Goal: Task Accomplishment & Management: Manage account settings

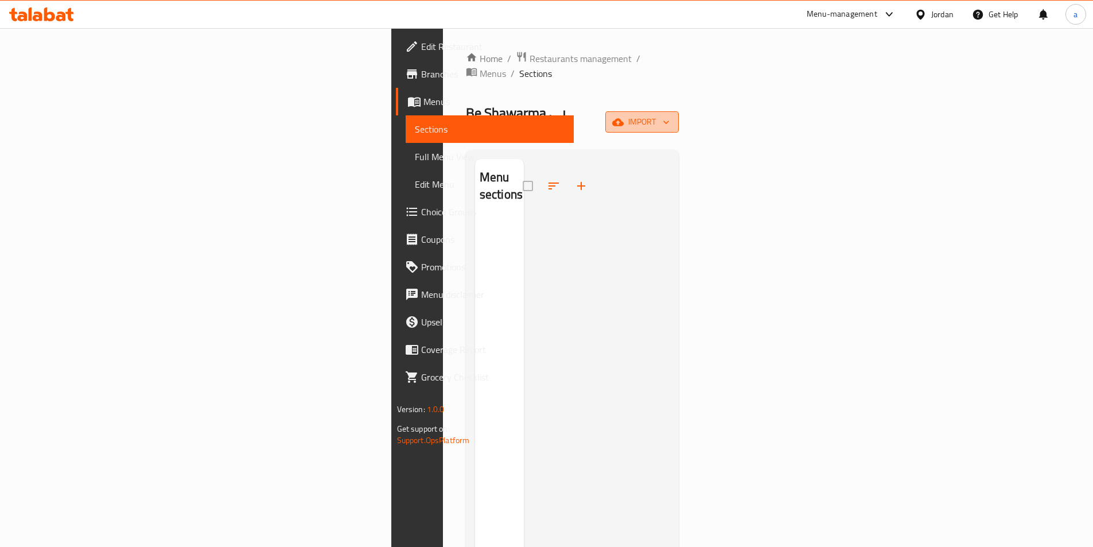
click at [669, 115] on span "import" at bounding box center [641, 122] width 55 height 14
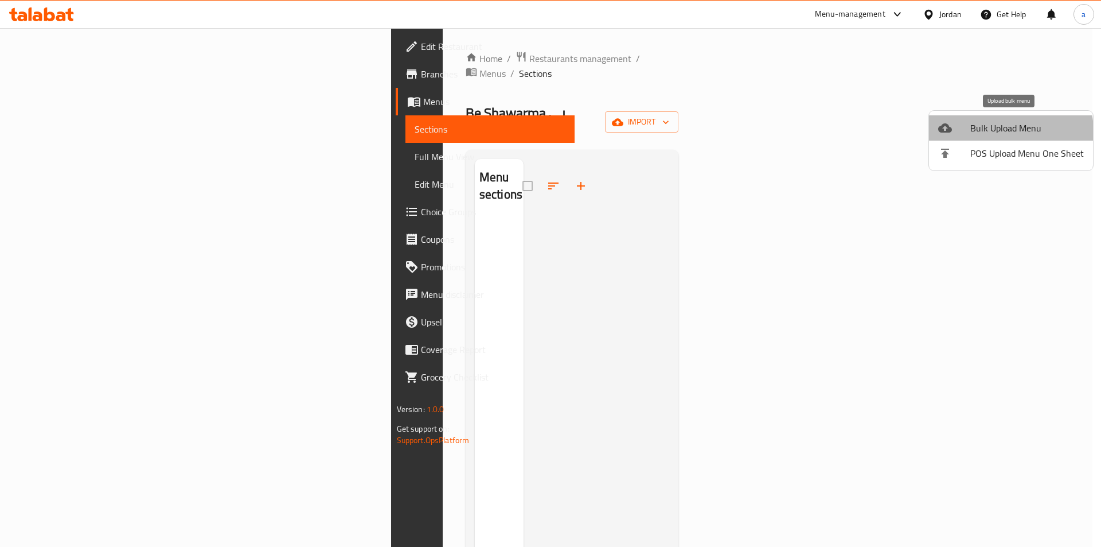
click at [999, 131] on span "Bulk Upload Menu" at bounding box center [1028, 128] width 114 height 14
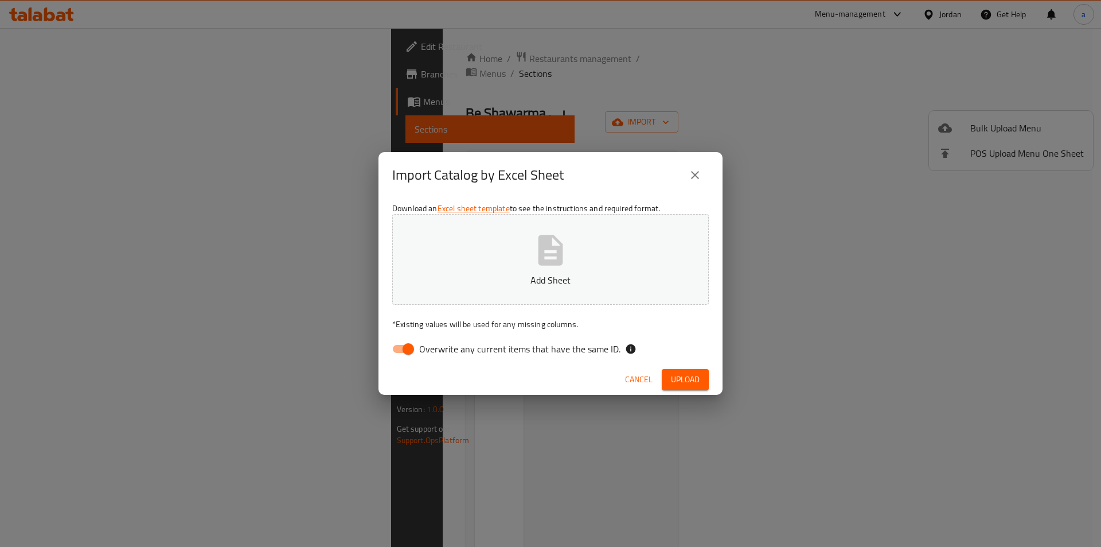
click at [400, 354] on input "Overwrite any current items that have the same ID." at bounding box center [408, 349] width 65 height 22
checkbox input "false"
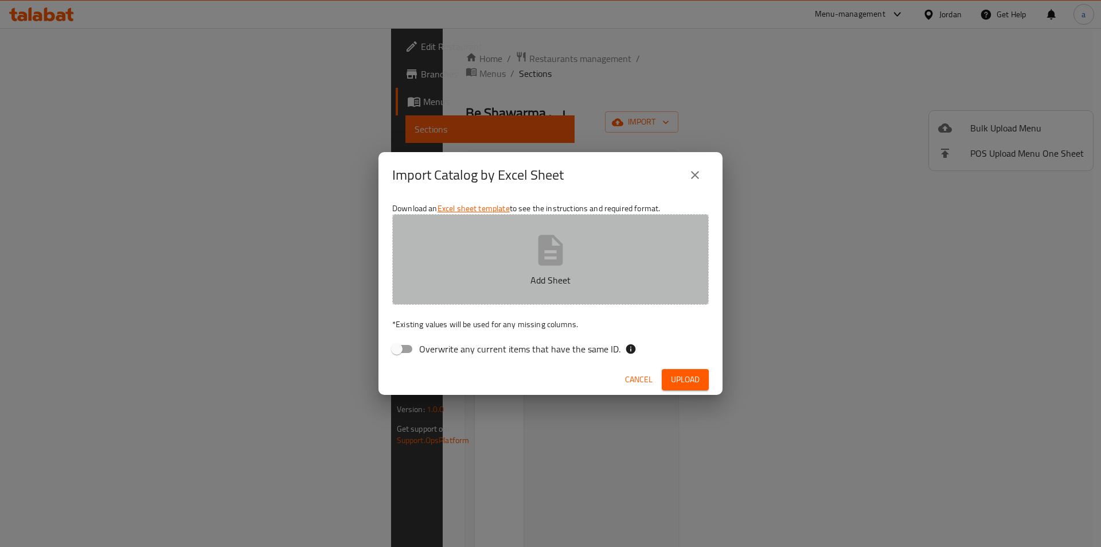
click at [596, 235] on button "Add Sheet" at bounding box center [550, 259] width 317 height 91
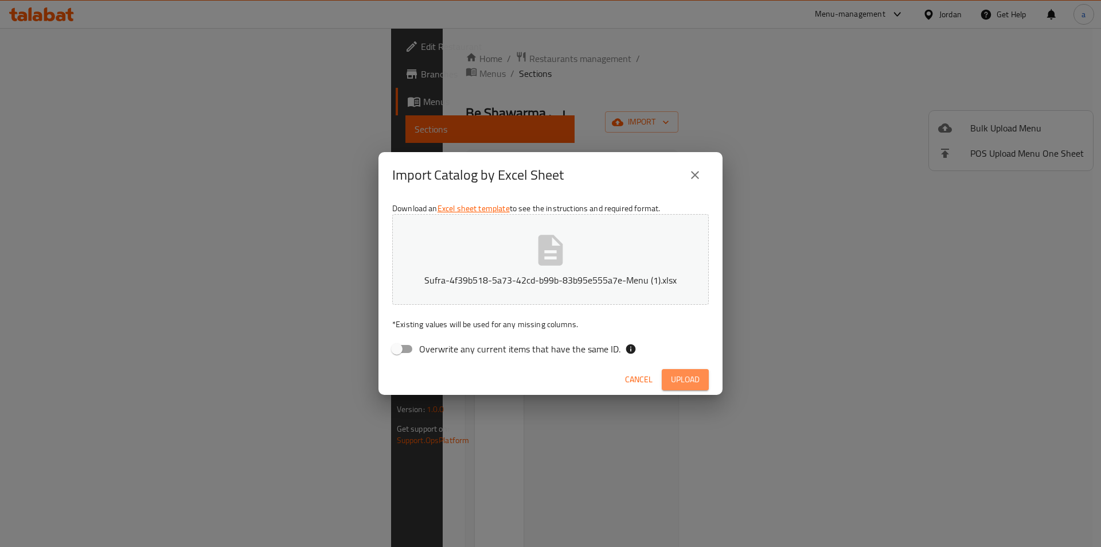
click at [670, 372] on button "Upload" at bounding box center [685, 379] width 47 height 21
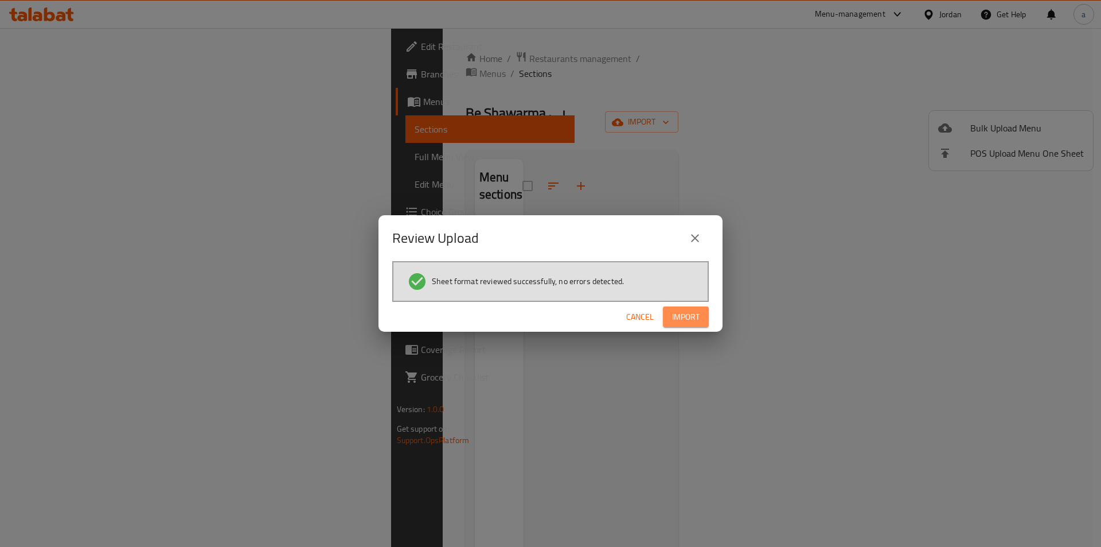
click at [688, 319] on span "Import" at bounding box center [686, 317] width 28 height 14
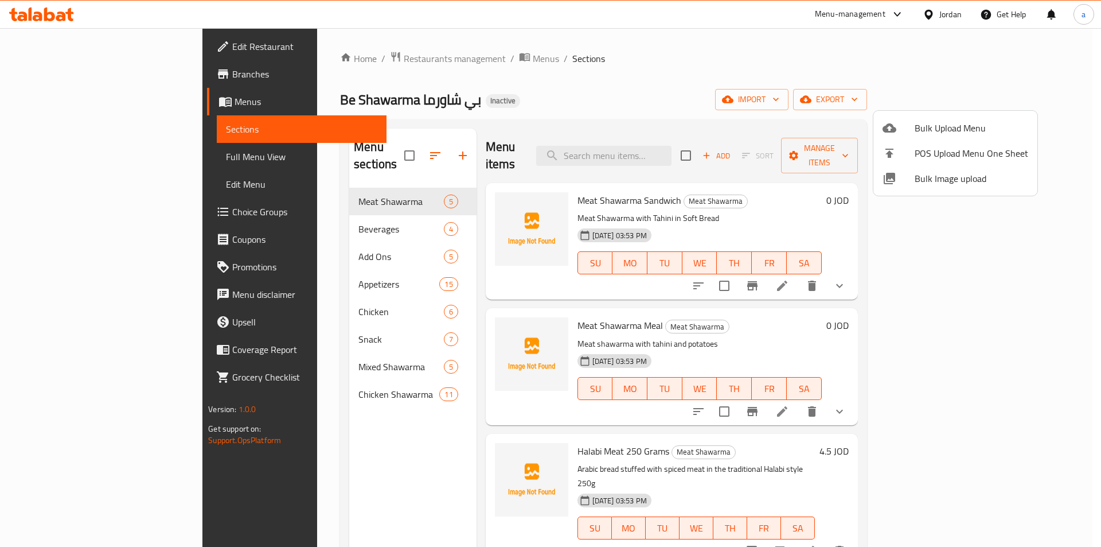
click at [820, 95] on div at bounding box center [550, 273] width 1101 height 547
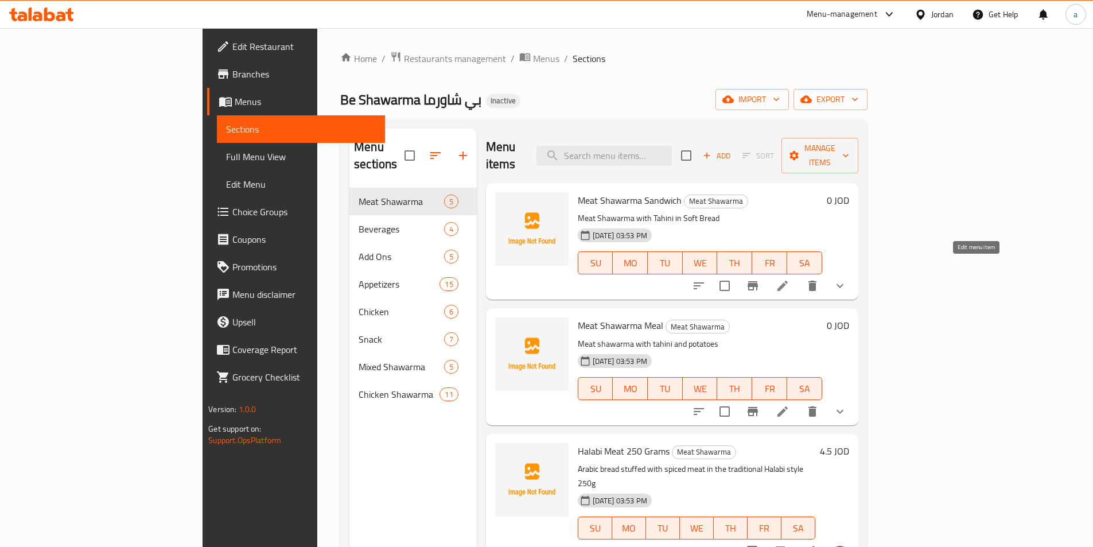
click at [789, 279] on icon at bounding box center [783, 286] width 14 height 14
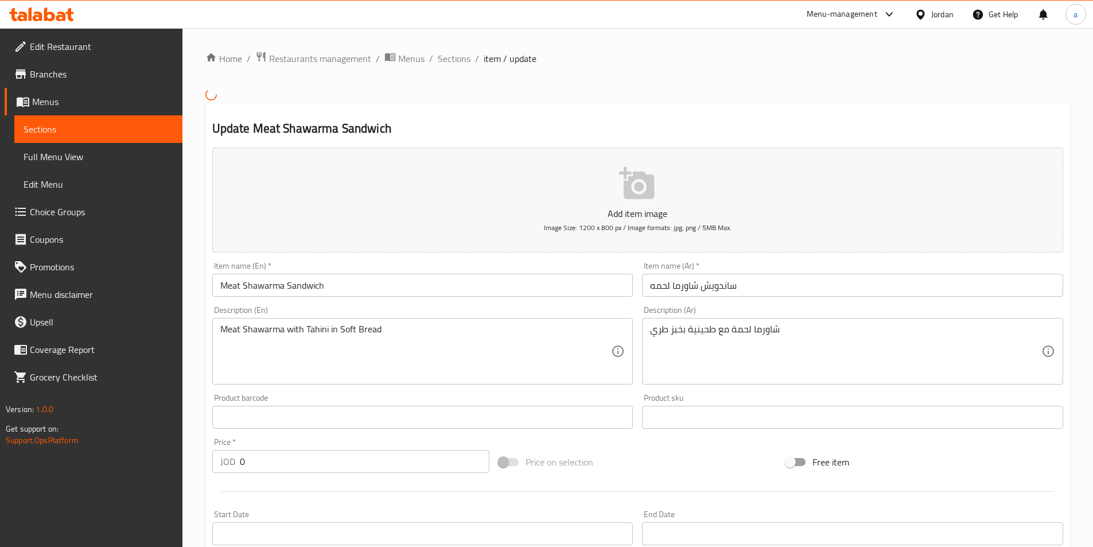
scroll to position [315, 0]
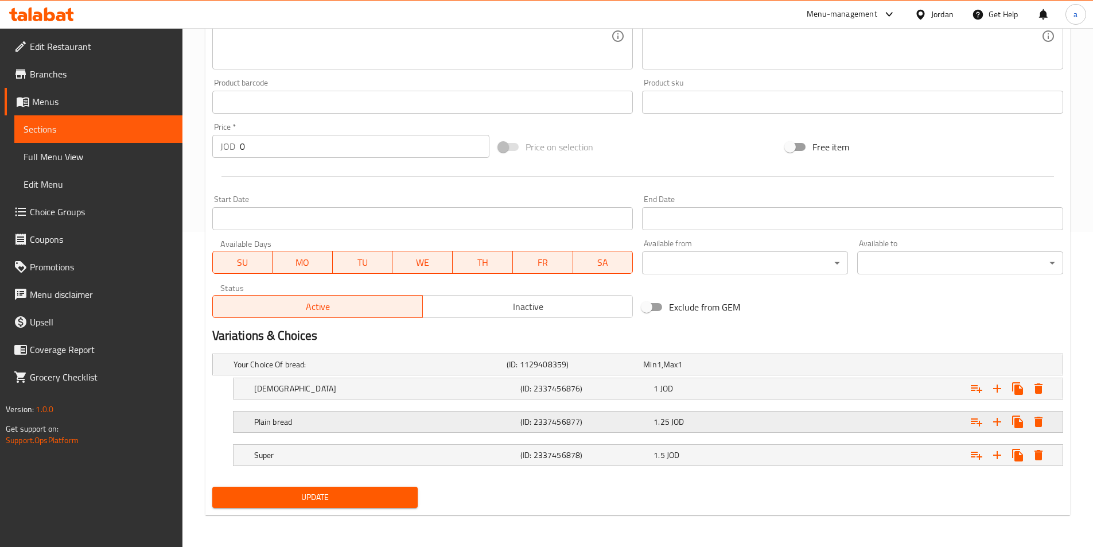
click at [307, 420] on h5 "Plain bread" at bounding box center [385, 421] width 262 height 11
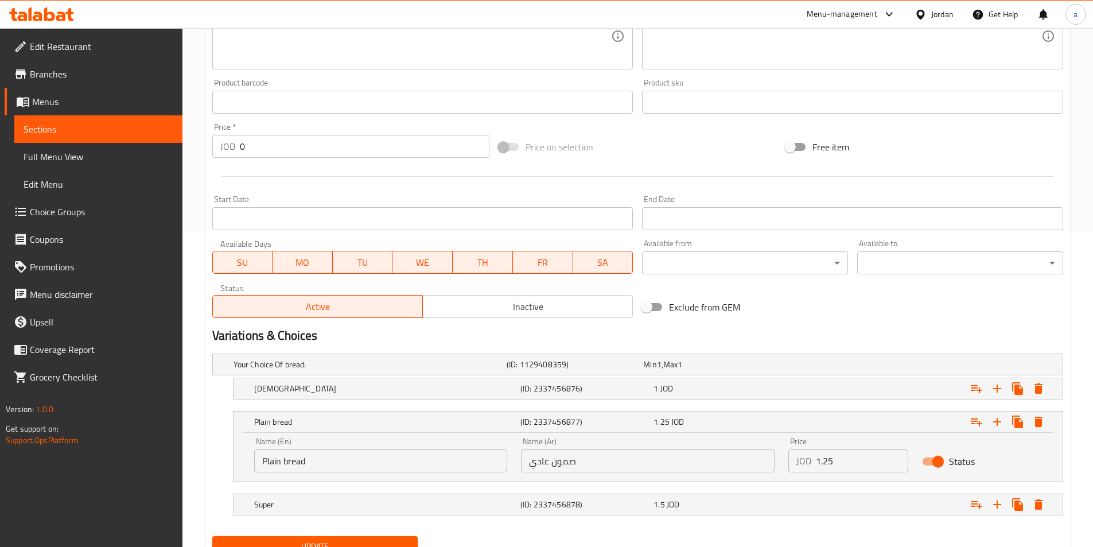
scroll to position [364, 0]
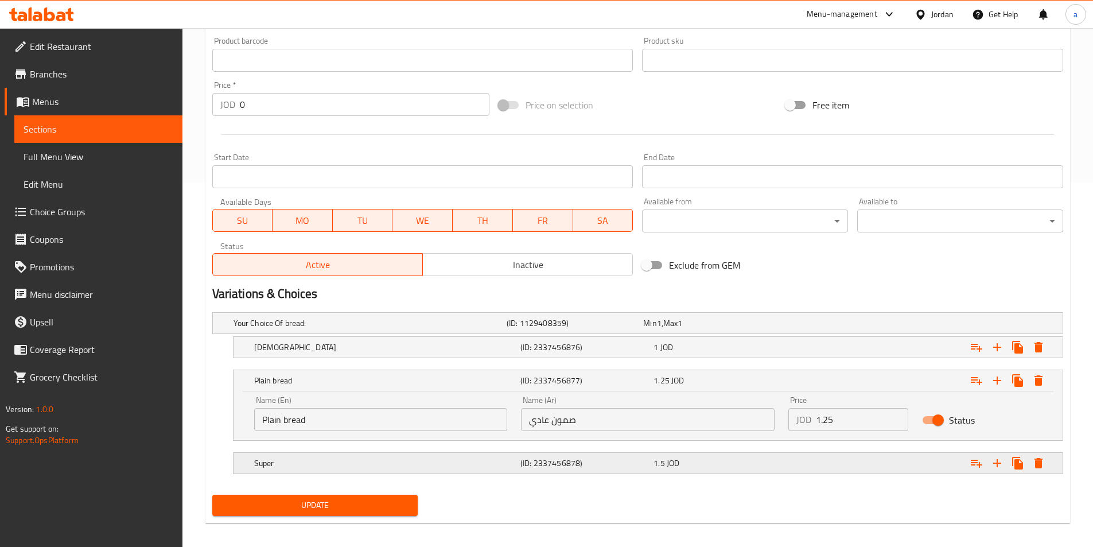
click at [414, 455] on div "Super" at bounding box center [385, 463] width 266 height 16
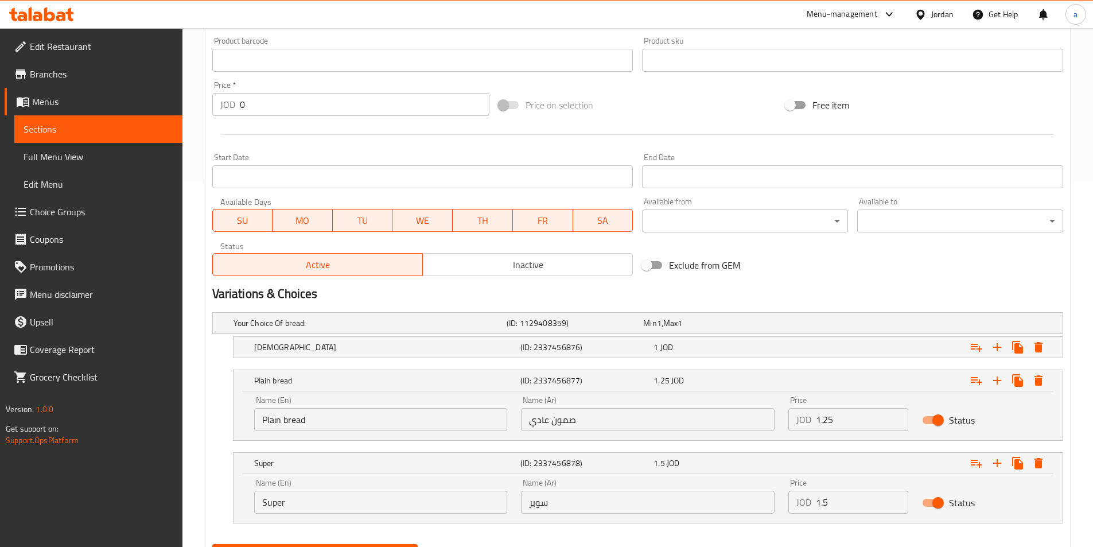
click at [328, 423] on input "Plain bread" at bounding box center [381, 419] width 254 height 23
click at [581, 430] on input "صمون عادي" at bounding box center [648, 419] width 254 height 23
click at [549, 345] on h5 "(ID: 2337456876)" at bounding box center [584, 346] width 128 height 11
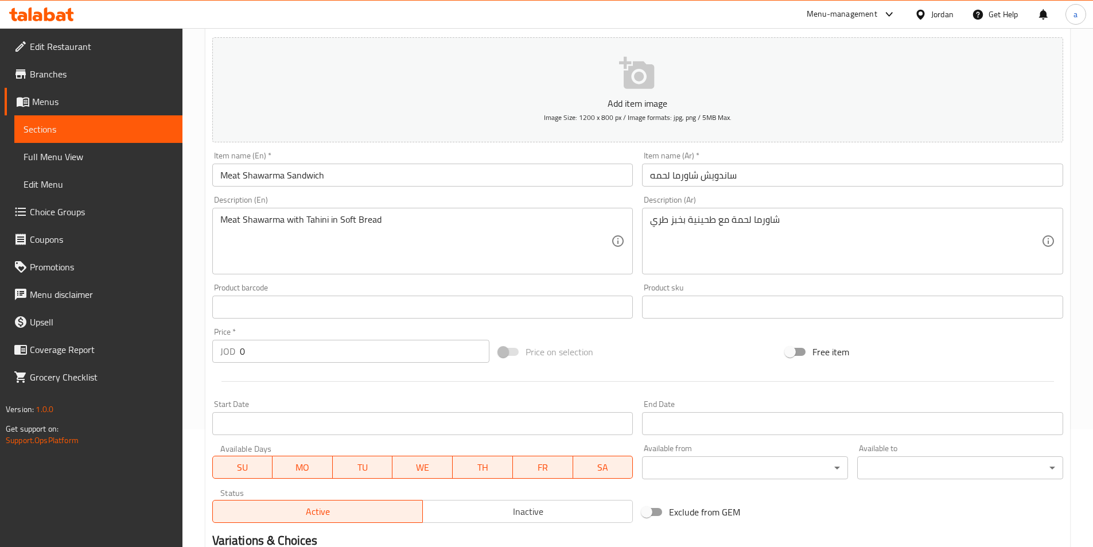
scroll to position [0, 0]
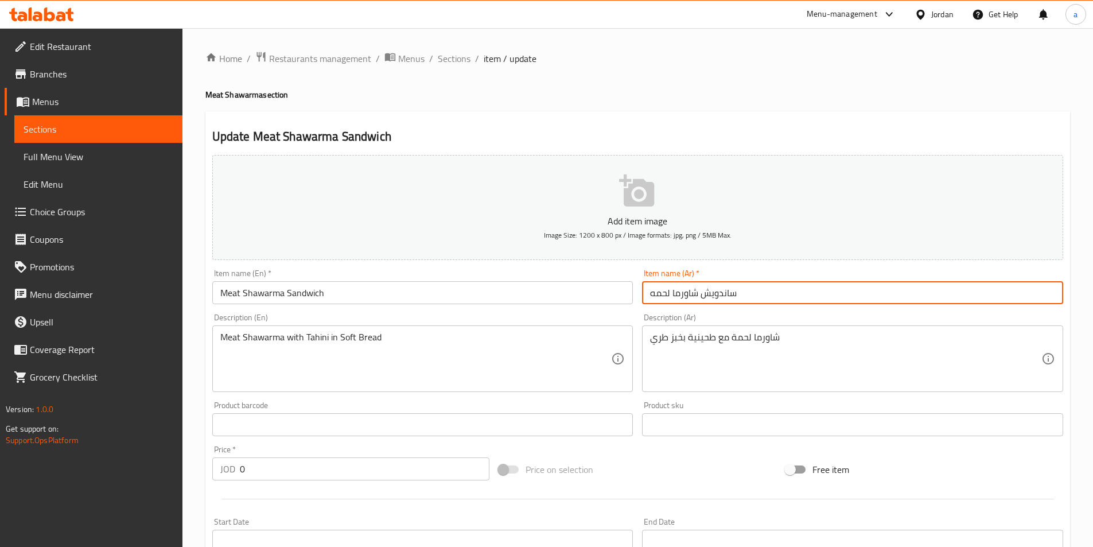
click at [765, 300] on input "ساندويش شاورما لحمه" at bounding box center [852, 292] width 421 height 23
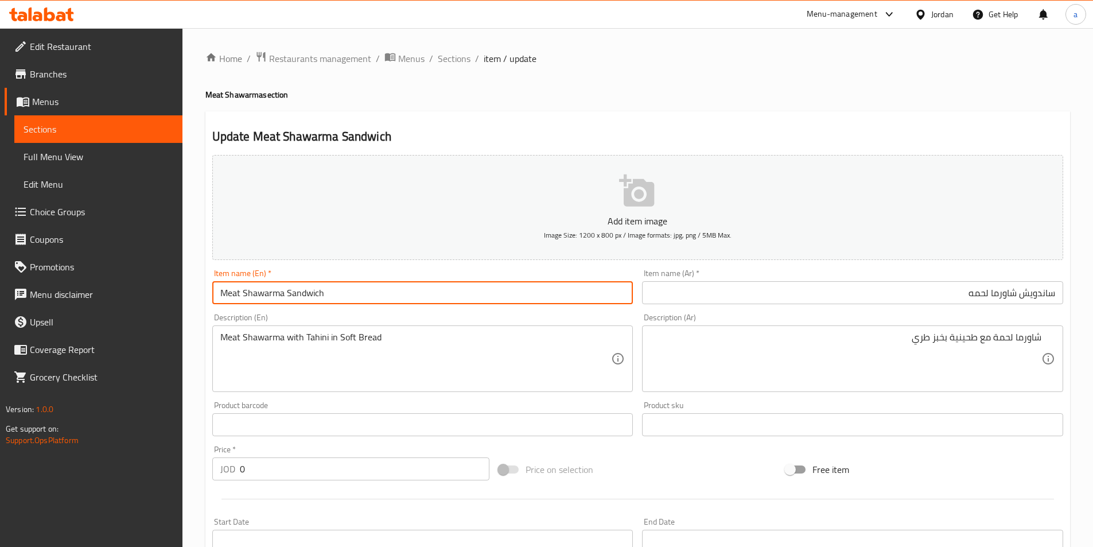
click at [410, 298] on input "Meat Shawarma Sandwich" at bounding box center [422, 292] width 421 height 23
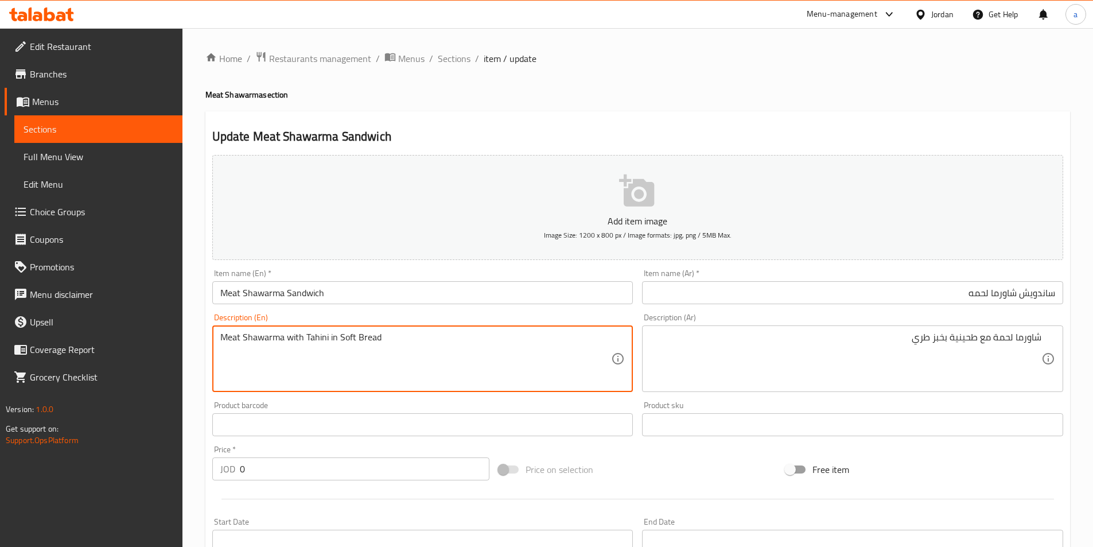
drag, startPoint x: 326, startPoint y: 336, endPoint x: 308, endPoint y: 336, distance: 18.4
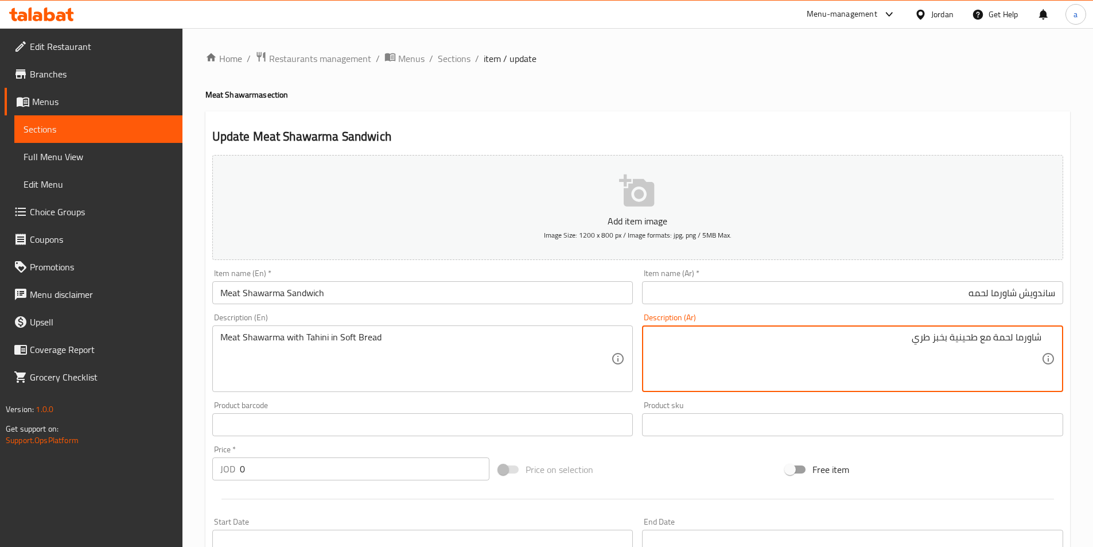
drag, startPoint x: 911, startPoint y: 342, endPoint x: 928, endPoint y: 345, distance: 16.3
click at [928, 344] on textarea "شاورما لحمة مع طحينية بخبز طري" at bounding box center [845, 359] width 391 height 54
click at [354, 337] on textarea "Meat Shawarma with Tahini in Soft Bread" at bounding box center [415, 359] width 391 height 54
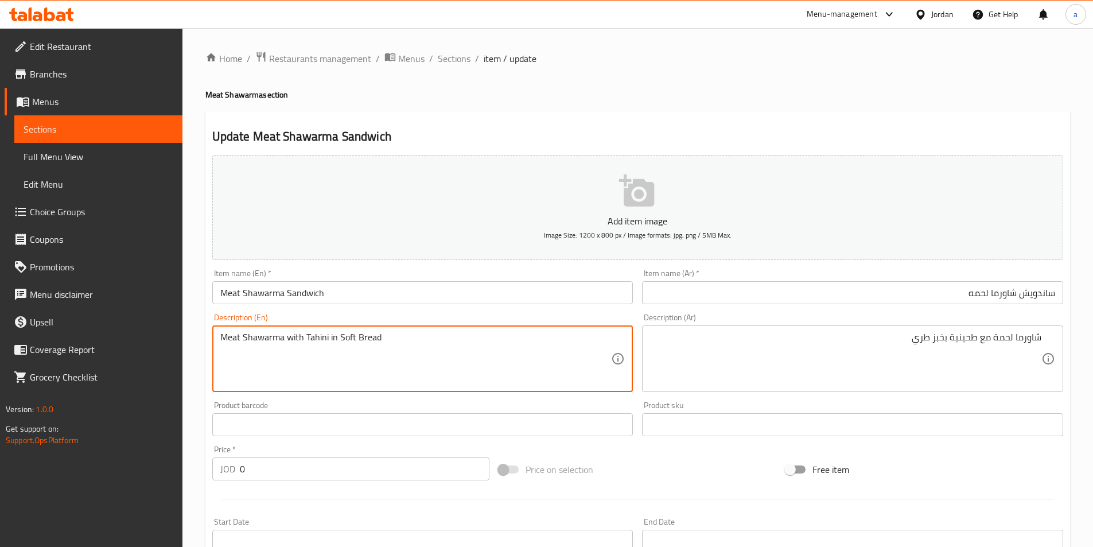
click at [413, 363] on textarea "Meat Shawarma with Tahini in Soft Bread" at bounding box center [415, 359] width 391 height 54
click at [480, 337] on textarea "Meat Shawarma with Tahini in Soft Bread" at bounding box center [415, 359] width 391 height 54
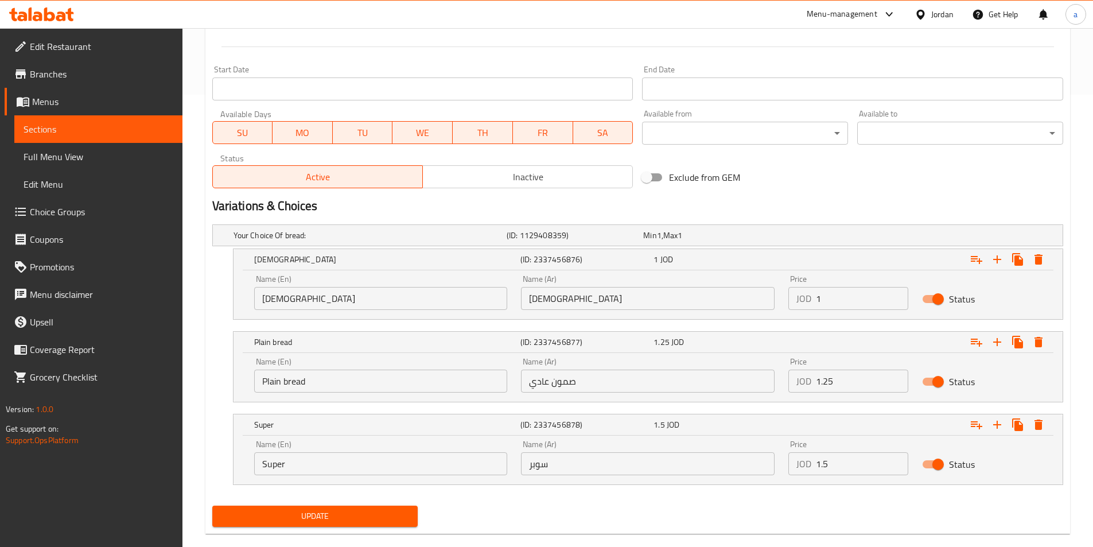
scroll to position [459, 0]
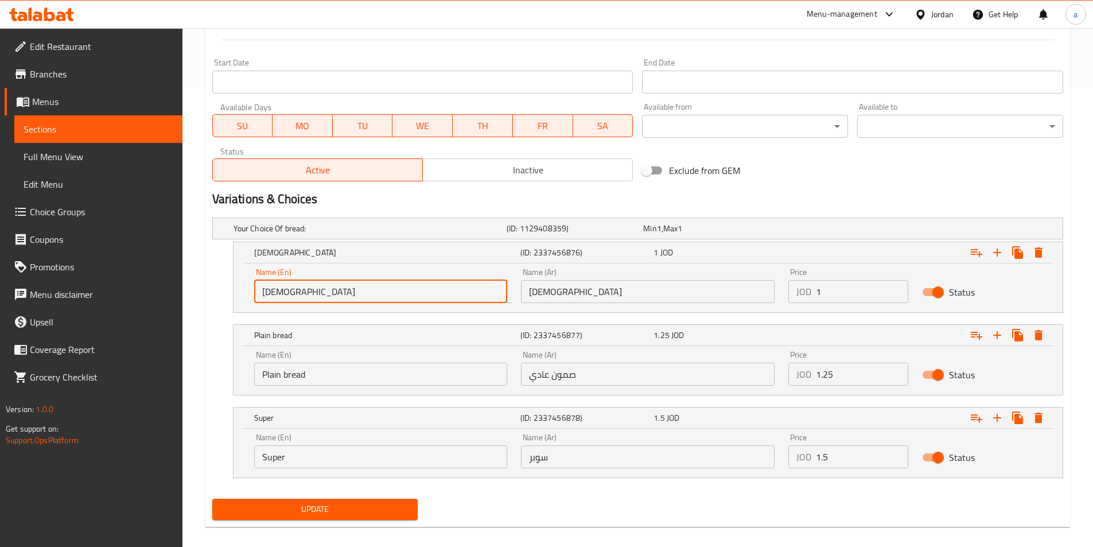
click at [310, 289] on input "Lebanese" at bounding box center [381, 291] width 254 height 23
type input "Lebanese bread"
click at [571, 289] on input "لبناني" at bounding box center [648, 291] width 254 height 23
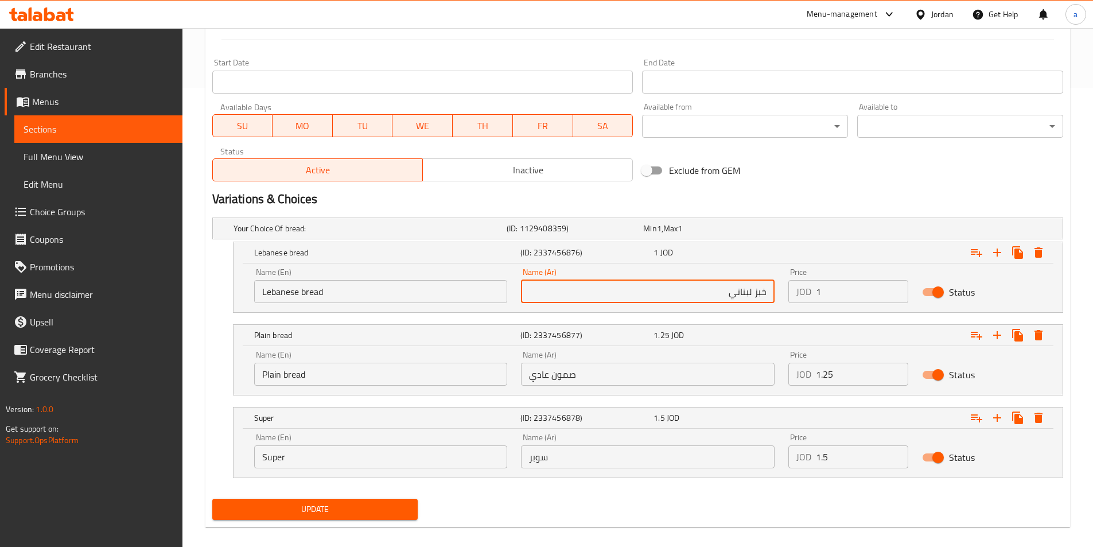
type input "خبز لبناني"
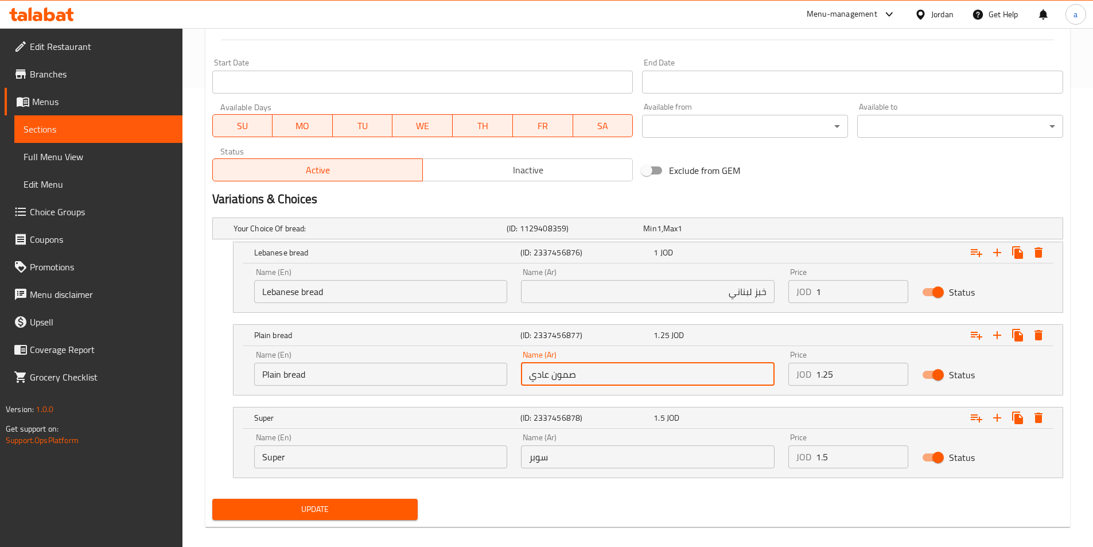
drag, startPoint x: 574, startPoint y: 374, endPoint x: 554, endPoint y: 376, distance: 20.1
click at [554, 377] on input "صمون عادي" at bounding box center [648, 374] width 254 height 23
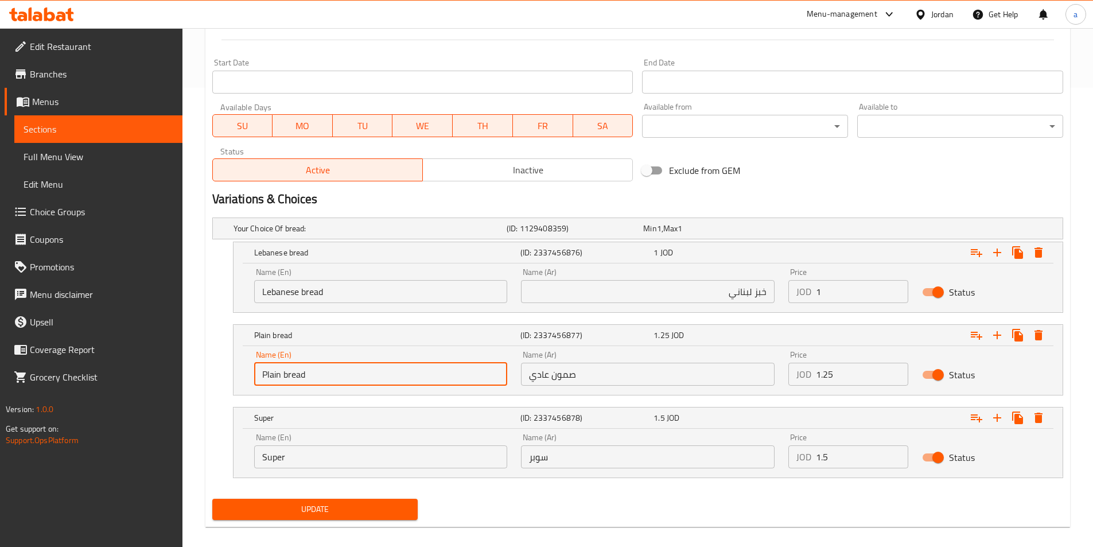
drag, startPoint x: 280, startPoint y: 376, endPoint x: 254, endPoint y: 370, distance: 27.0
click at [254, 371] on input "Plain bread" at bounding box center [381, 374] width 254 height 23
click at [581, 377] on input "صمون عادي" at bounding box center [648, 374] width 254 height 23
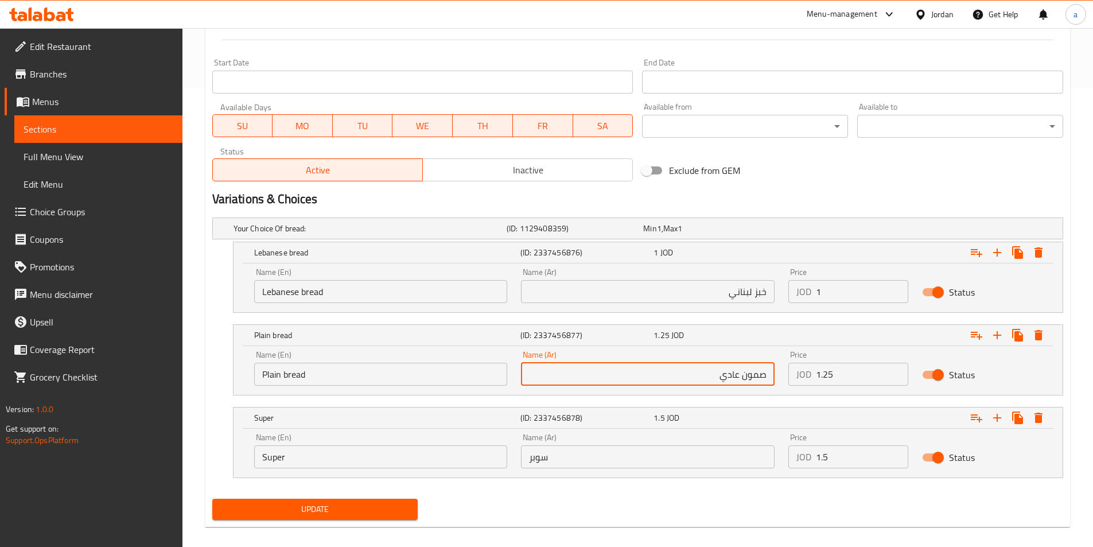
drag, startPoint x: 324, startPoint y: 379, endPoint x: 223, endPoint y: 367, distance: 101.0
click at [223, 367] on div "Plain bread (ID: 2337456877) 1.25 JOD Name (En) Plain bread Name (En) Name (Ar)…" at bounding box center [637, 359] width 851 height 71
drag, startPoint x: 703, startPoint y: 379, endPoint x: 841, endPoint y: 367, distance: 138.7
click at [827, 369] on div "Name (En) Plain bread Name (En) Name (Ar) صمون عادي Name (Ar) Price JOD 1.25 Pr…" at bounding box center [647, 368] width 801 height 49
click at [691, 377] on input "صمون عادي" at bounding box center [648, 374] width 254 height 23
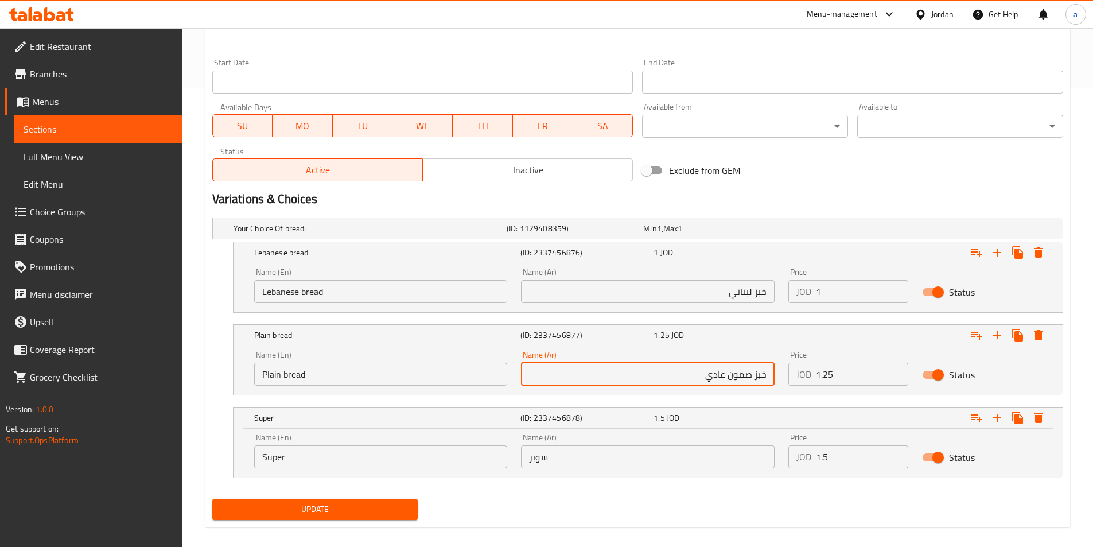
type input "خبز صمون عادي"
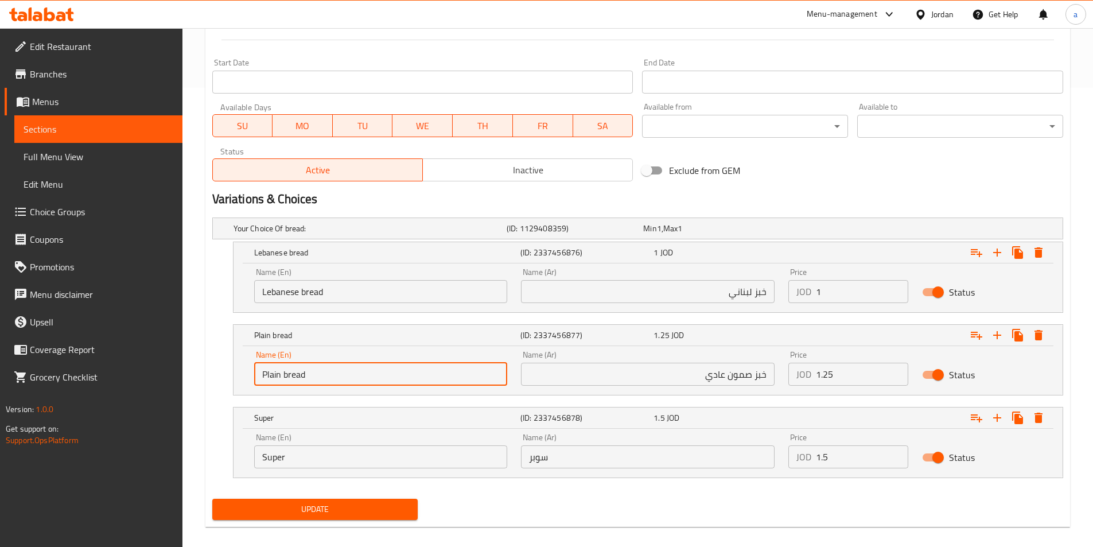
click at [331, 373] on input "Plain bread" at bounding box center [381, 374] width 254 height 23
type input "Plain bread"
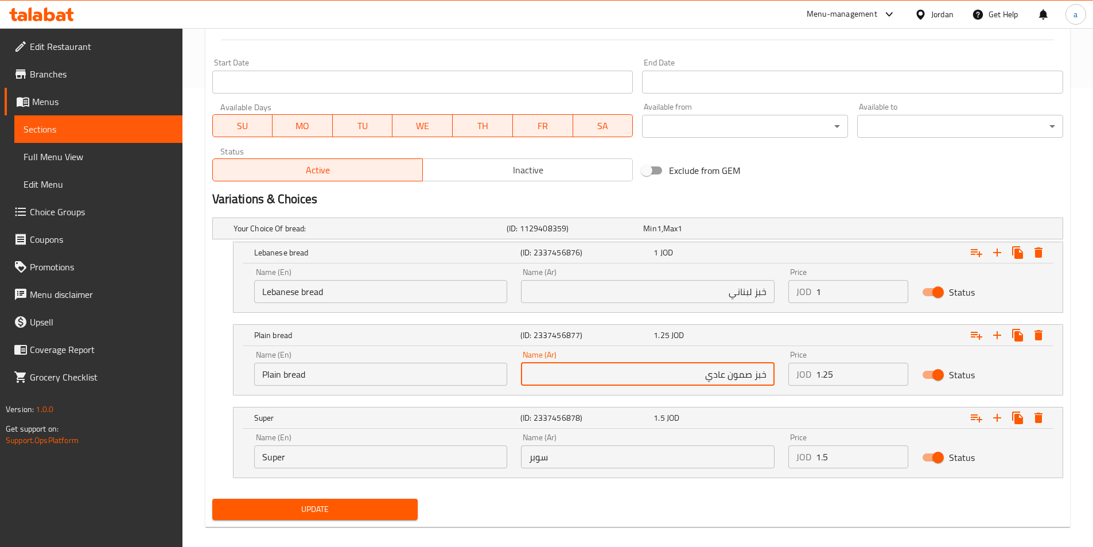
drag, startPoint x: 754, startPoint y: 376, endPoint x: 850, endPoint y: 376, distance: 95.8
click at [852, 373] on div "Name (En) Plain bread Name (En) Name (Ar) خبز صمون عادي Name (Ar) Price JOD 1.2…" at bounding box center [647, 368] width 801 height 49
click at [701, 374] on input "صمون عادي" at bounding box center [648, 374] width 254 height 23
click at [766, 377] on input "صمون عادي" at bounding box center [648, 374] width 254 height 23
type input "خبز صمون عادي"
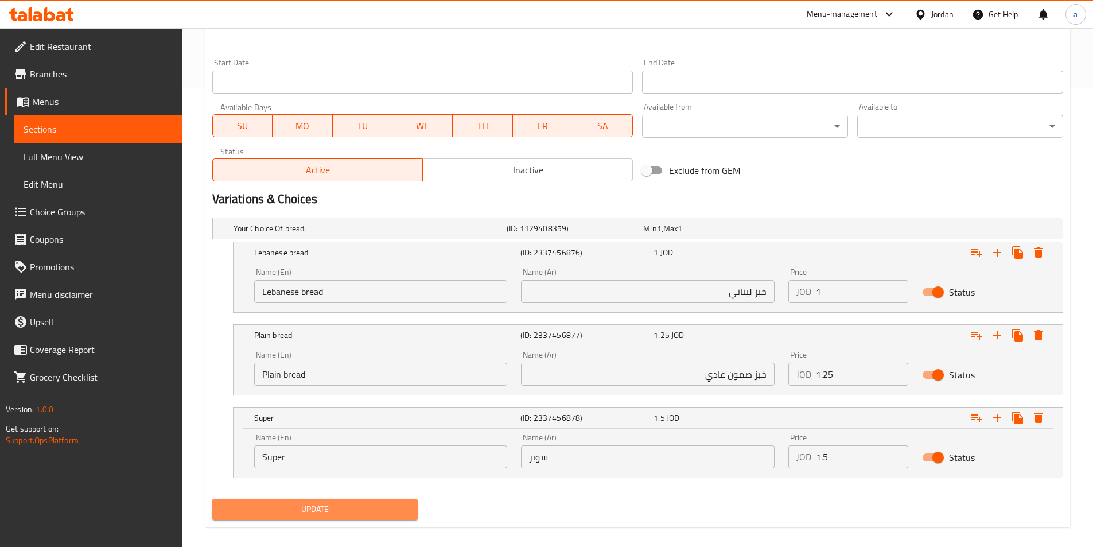
click at [353, 512] on span "Update" at bounding box center [315, 509] width 188 height 14
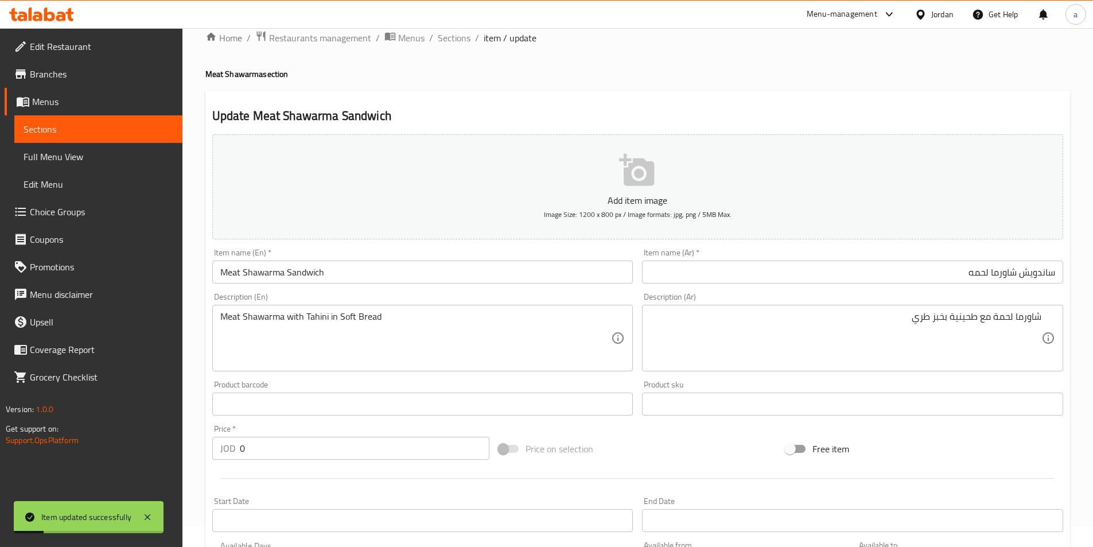
scroll to position [0, 0]
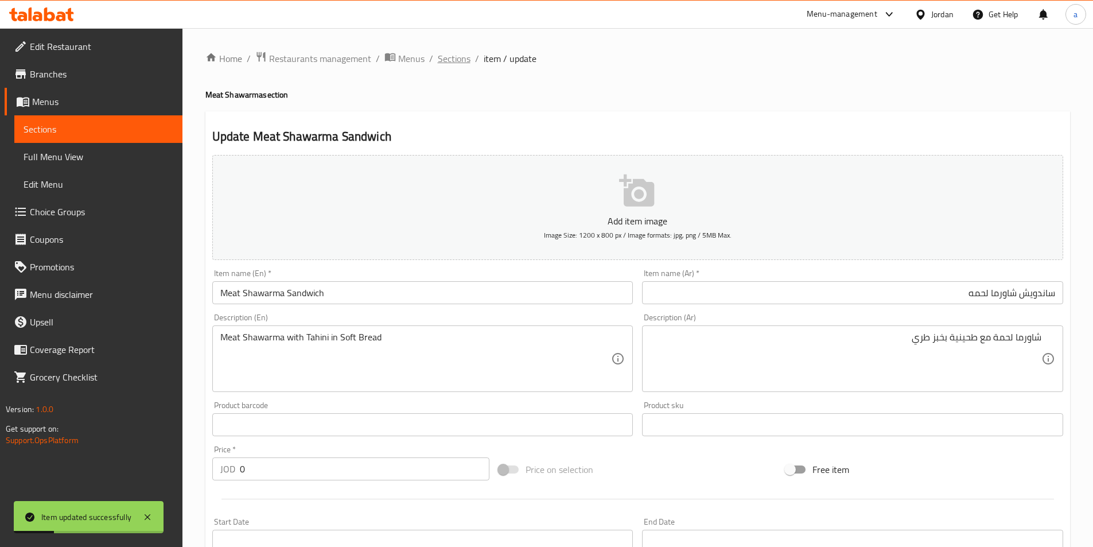
click at [455, 56] on span "Sections" at bounding box center [454, 59] width 33 height 14
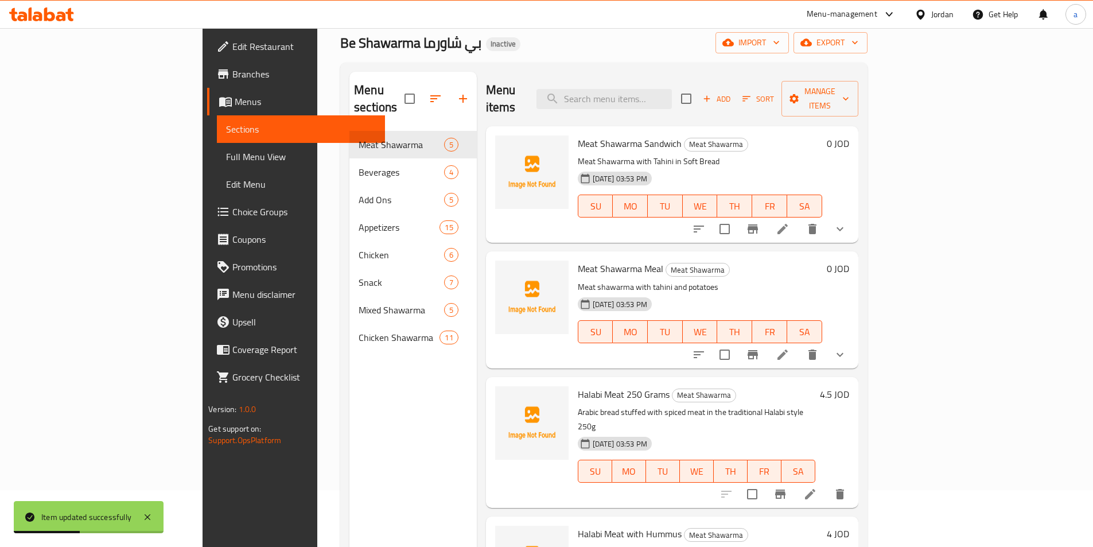
scroll to position [115, 0]
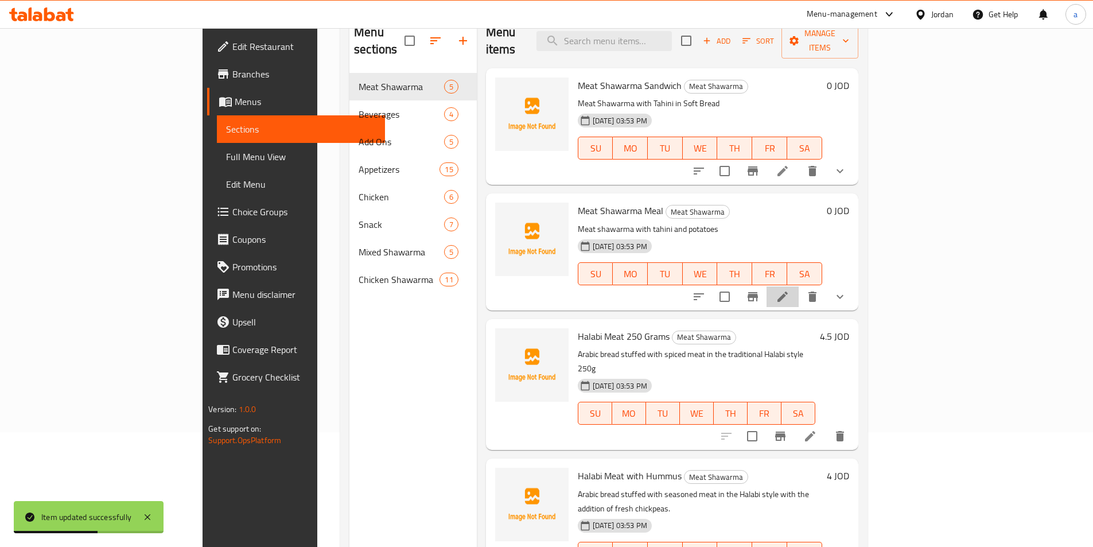
click at [798, 286] on li at bounding box center [782, 296] width 32 height 21
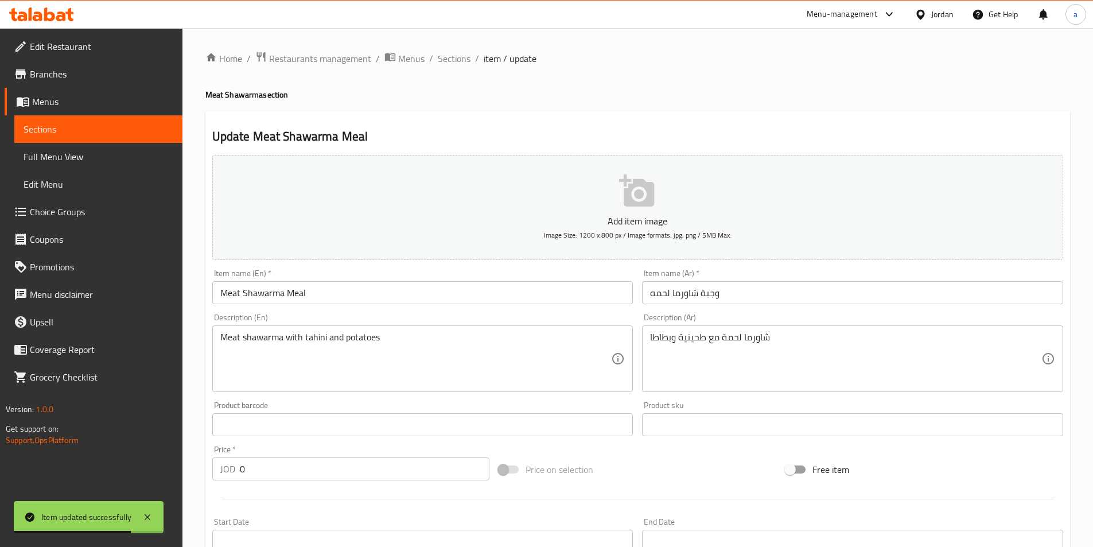
click at [777, 292] on input "وجبة شاورما لحمه" at bounding box center [852, 292] width 421 height 23
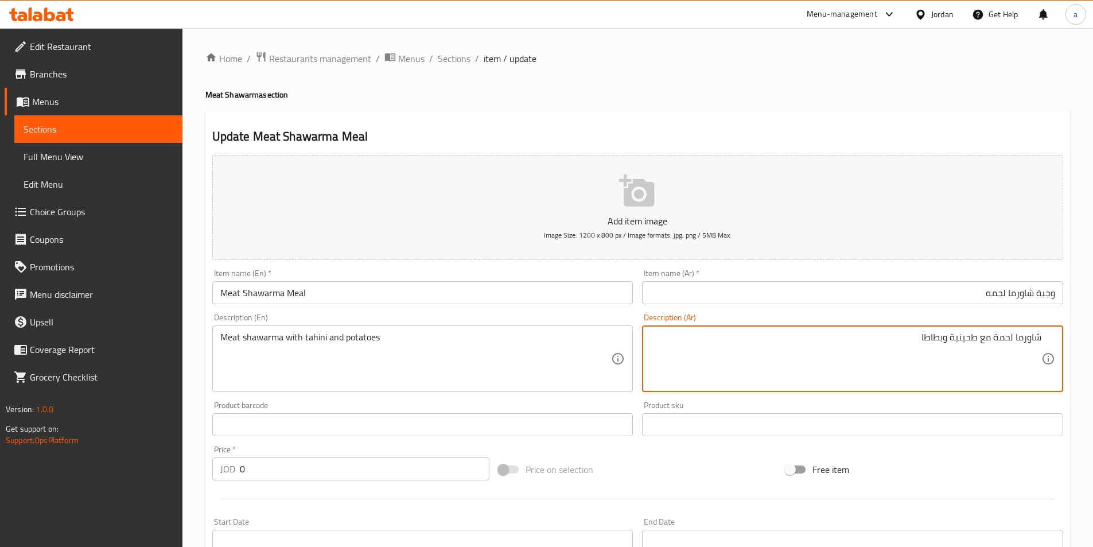
drag, startPoint x: 941, startPoint y: 338, endPoint x: 913, endPoint y: 337, distance: 28.7
click at [913, 338] on textarea "شاورما لحمة مع طحينية وبطاطا" at bounding box center [845, 359] width 391 height 54
click at [929, 339] on textarea "شاورما لحمة مع طحينية وبطاطا" at bounding box center [845, 359] width 391 height 54
drag, startPoint x: 922, startPoint y: 341, endPoint x: 942, endPoint y: 346, distance: 20.9
click at [942, 346] on textarea "شاورما لحمة مع طحينية وبطاطا" at bounding box center [845, 359] width 391 height 54
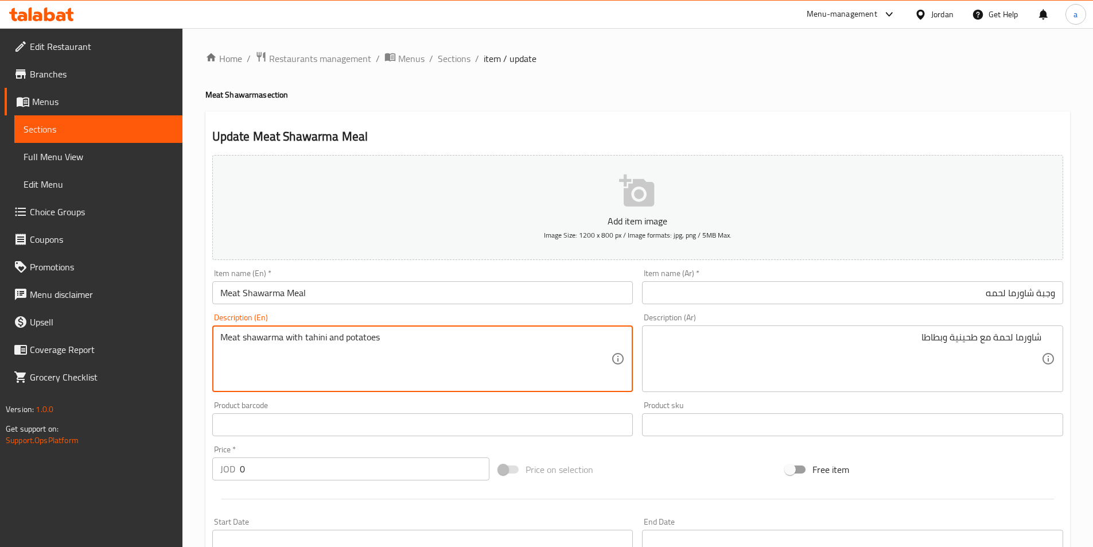
drag, startPoint x: 382, startPoint y: 338, endPoint x: 345, endPoint y: 338, distance: 37.3
click at [345, 338] on textarea "Meat shawarma with tahini and potatoes" at bounding box center [415, 359] width 391 height 54
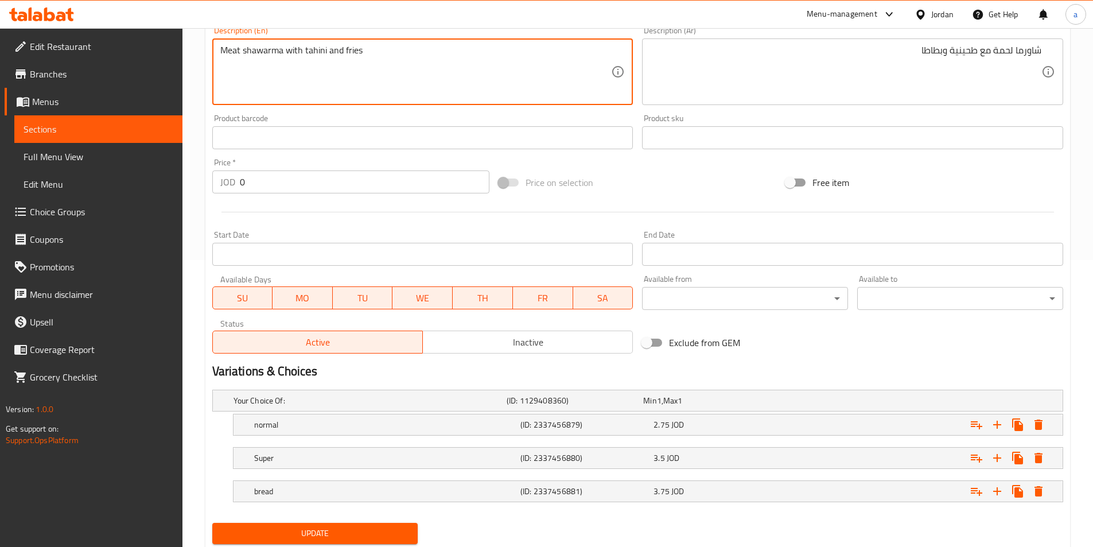
scroll to position [323, 0]
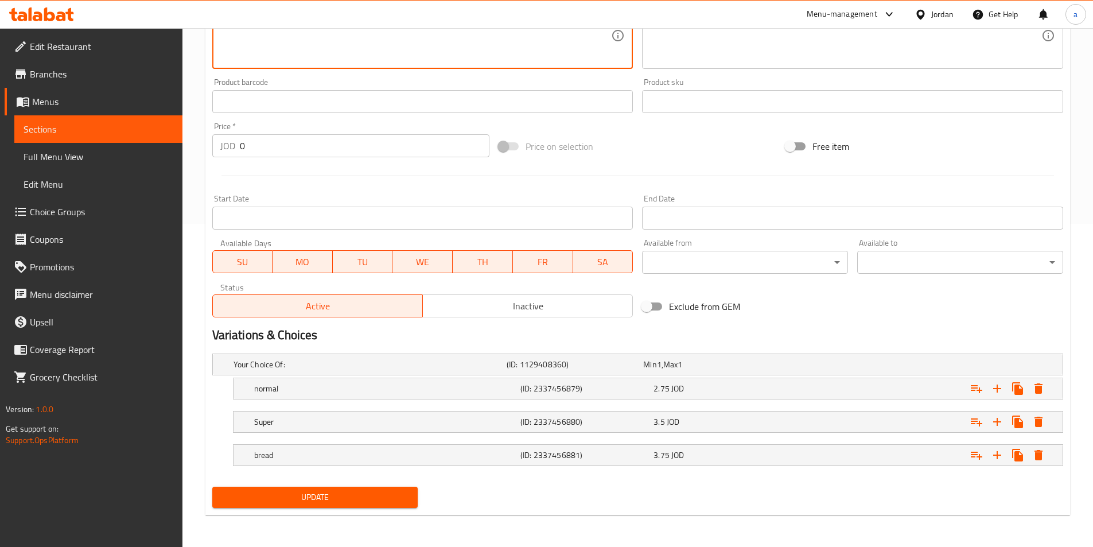
type textarea "Meat shawarma with tahini and fries"
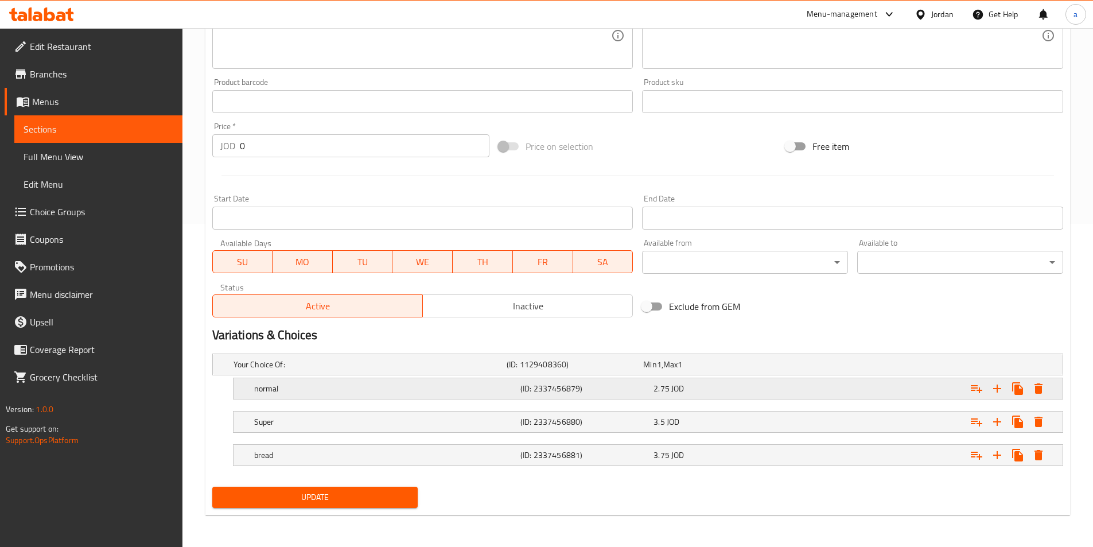
click at [341, 376] on div "normal (ID: 2337456879) 2.75 JOD" at bounding box center [651, 388] width 799 height 25
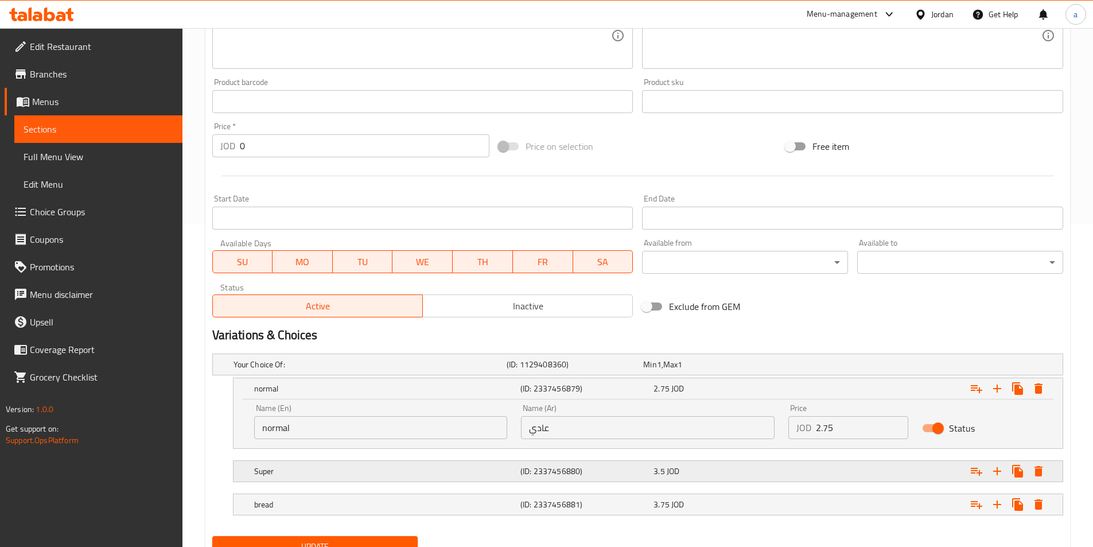
click at [299, 481] on div "Super (ID: 2337456880) 3.5 JOD" at bounding box center [651, 470] width 799 height 25
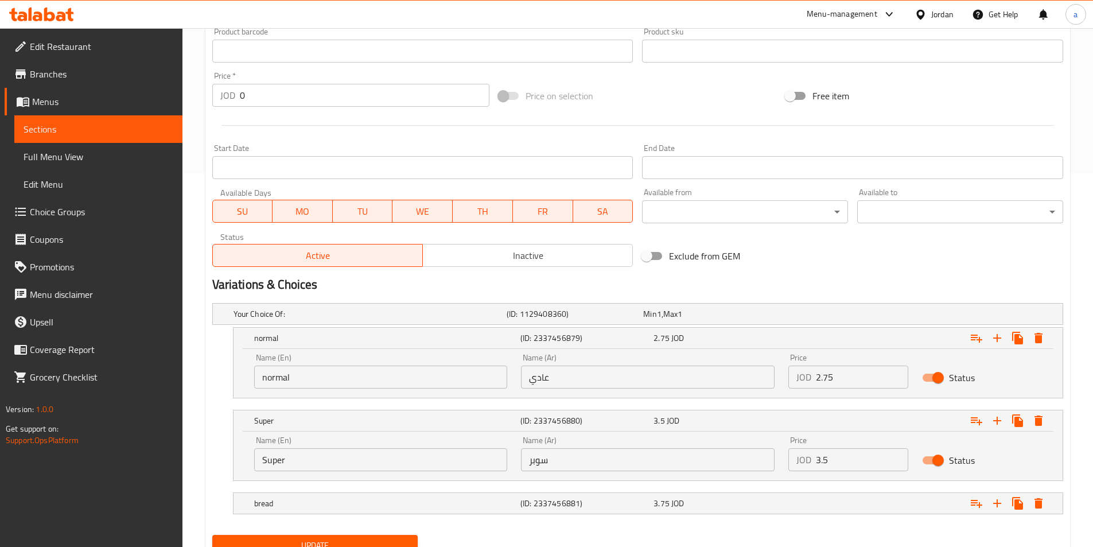
scroll to position [422, 0]
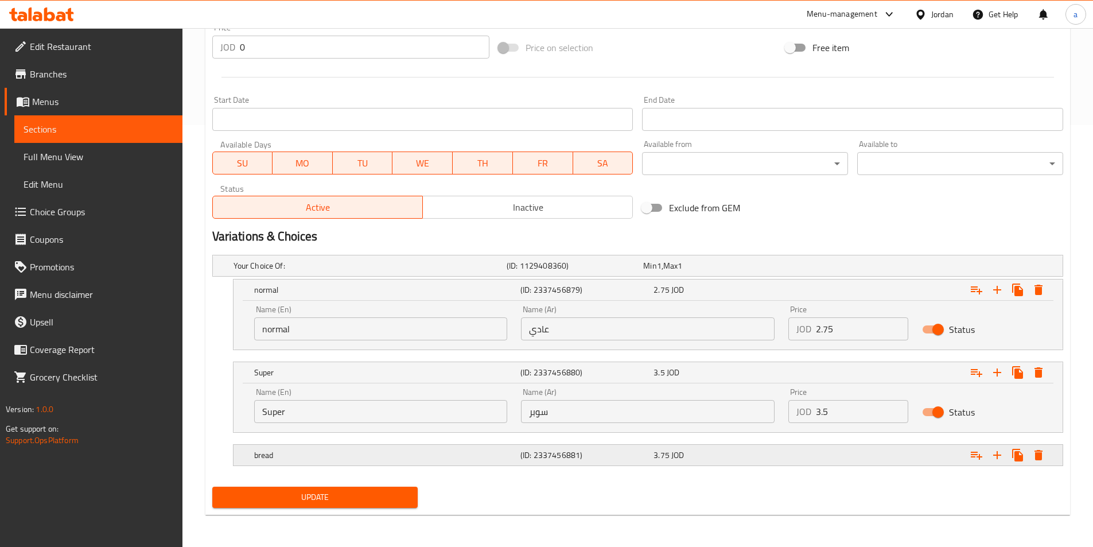
click at [338, 451] on h5 "bread" at bounding box center [385, 454] width 262 height 11
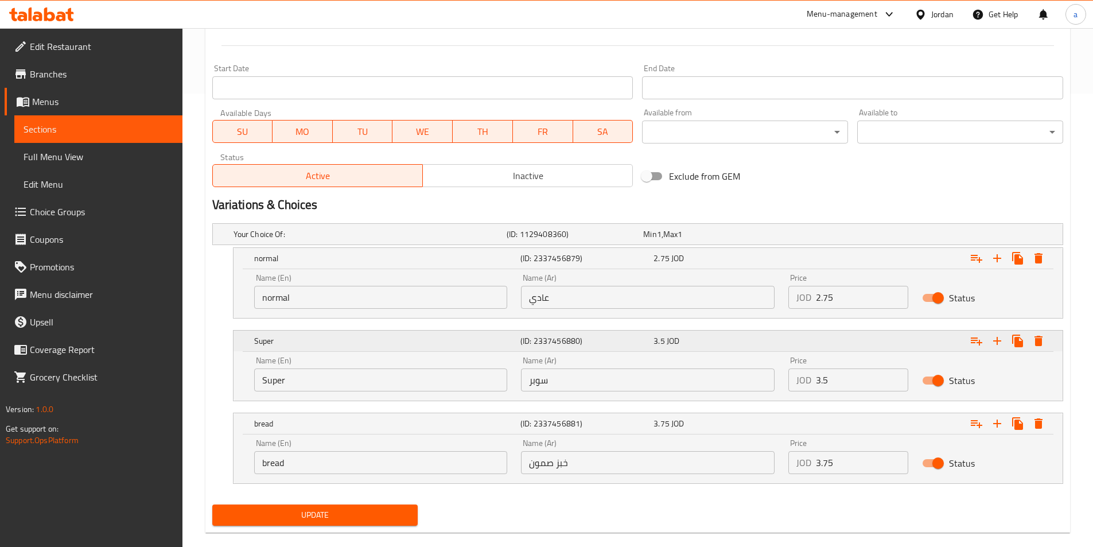
scroll to position [471, 0]
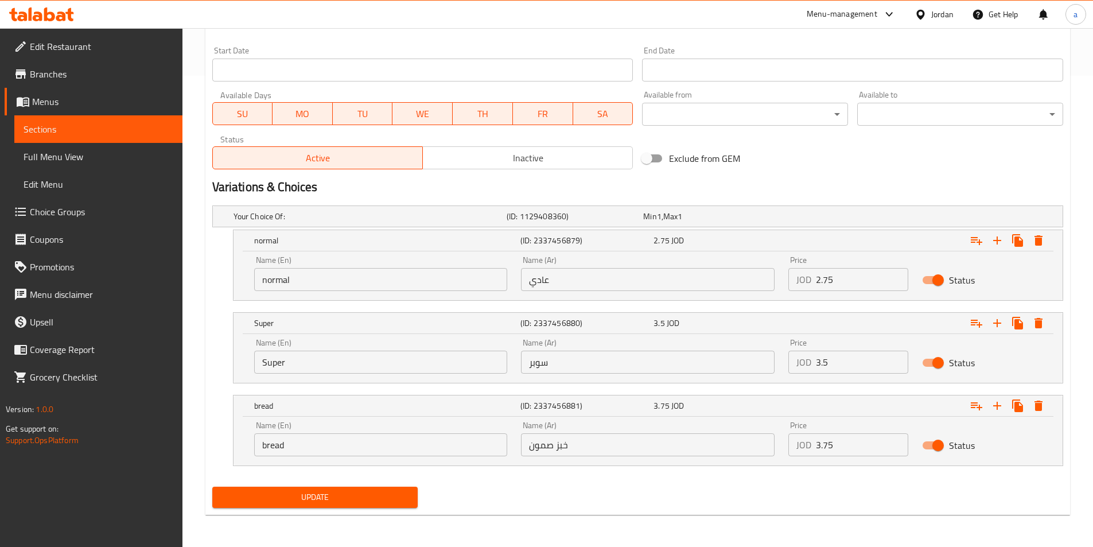
drag, startPoint x: 314, startPoint y: 279, endPoint x: 144, endPoint y: 278, distance: 169.8
click at [144, 278] on div "Edit Restaurant Branches Menus Sections Full Menu View Edit Menu Choice Groups …" at bounding box center [546, 51] width 1093 height 989
type input "regular"
click at [595, 279] on input "عادي" at bounding box center [648, 279] width 254 height 23
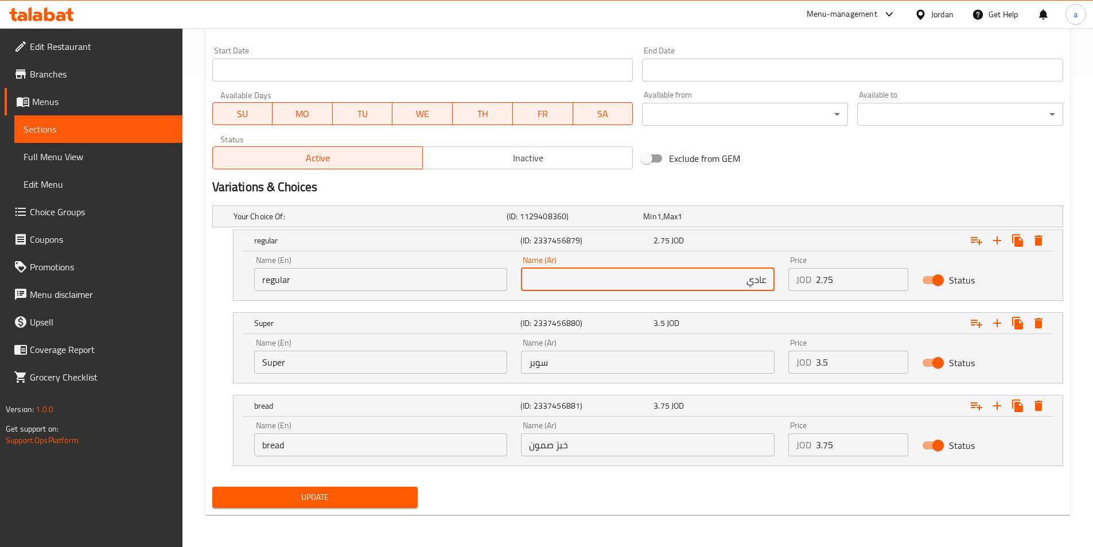
click at [348, 354] on input "Super" at bounding box center [381, 361] width 254 height 23
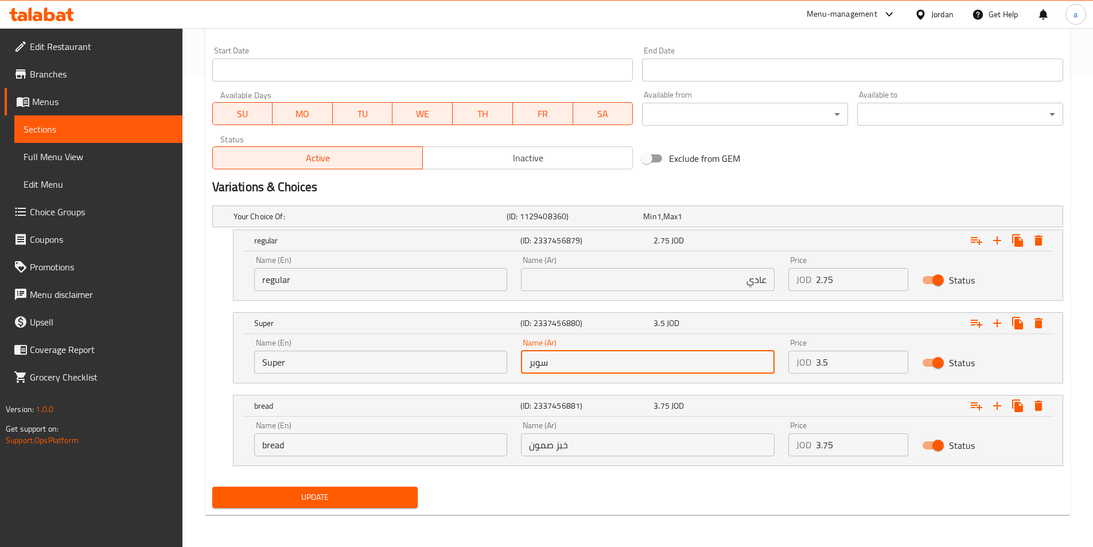
click at [644, 364] on input "سوبر" at bounding box center [648, 361] width 254 height 23
click at [640, 451] on input "خبز صمون" at bounding box center [648, 444] width 254 height 23
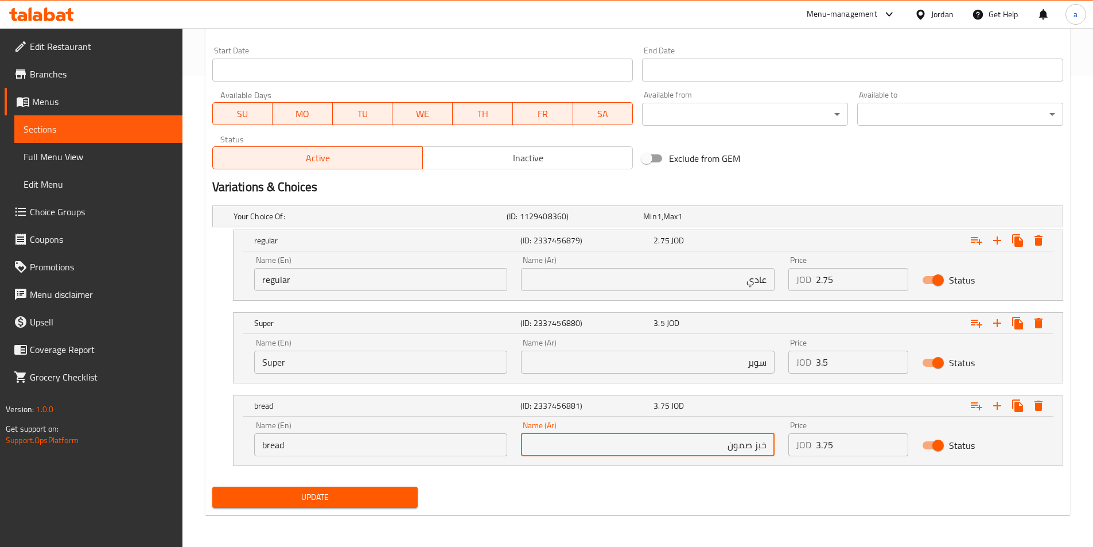
drag, startPoint x: 682, startPoint y: 451, endPoint x: 856, endPoint y: 447, distance: 174.4
click at [860, 448] on div "Name (En) bread Name (En) Name (Ar) خبز صمون Name (Ar) Price JOD 3.75 Price Sta…" at bounding box center [647, 438] width 801 height 49
click at [558, 443] on input "خبز صمون" at bounding box center [648, 444] width 254 height 23
click at [453, 448] on input "bread" at bounding box center [381, 444] width 254 height 23
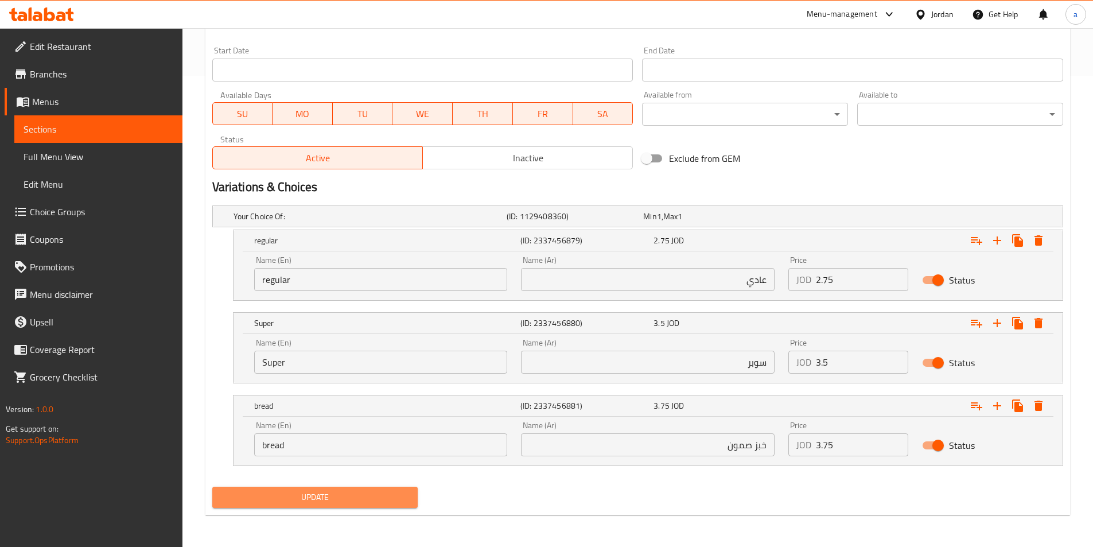
click at [375, 505] on button "Update" at bounding box center [315, 496] width 206 height 21
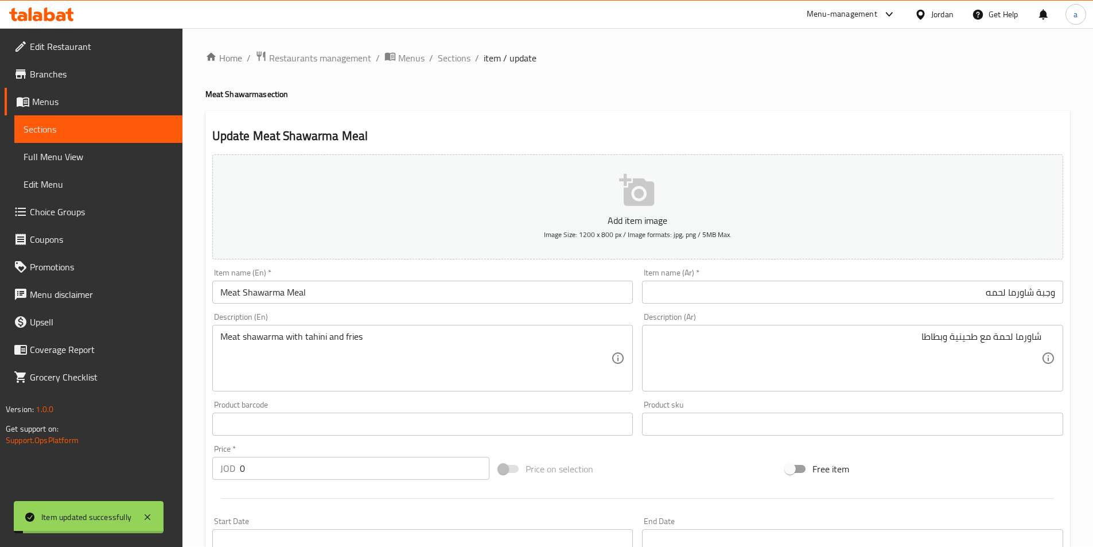
scroll to position [0, 0]
click at [445, 52] on span "Sections" at bounding box center [454, 59] width 33 height 14
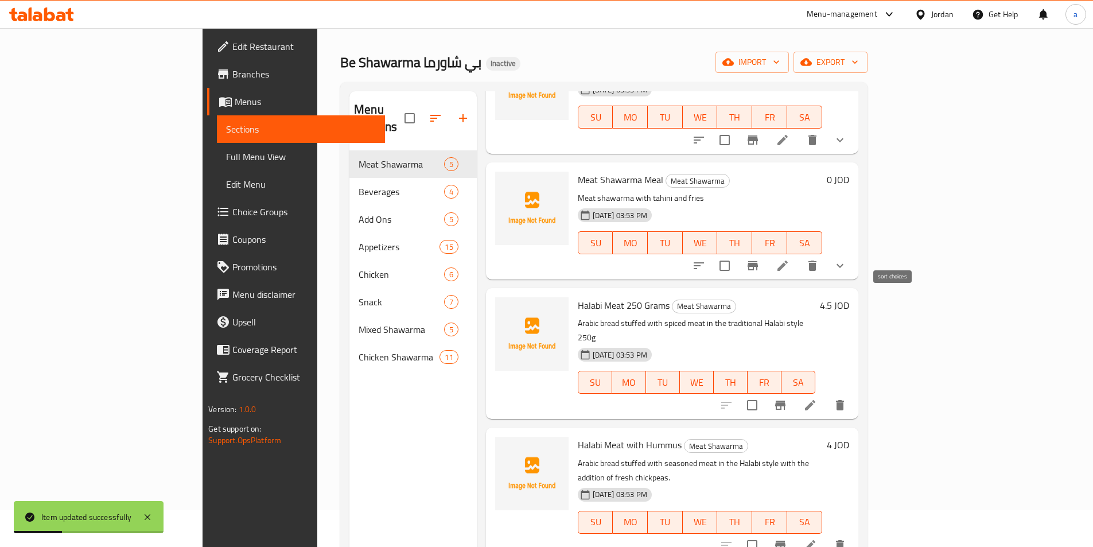
scroll to position [57, 0]
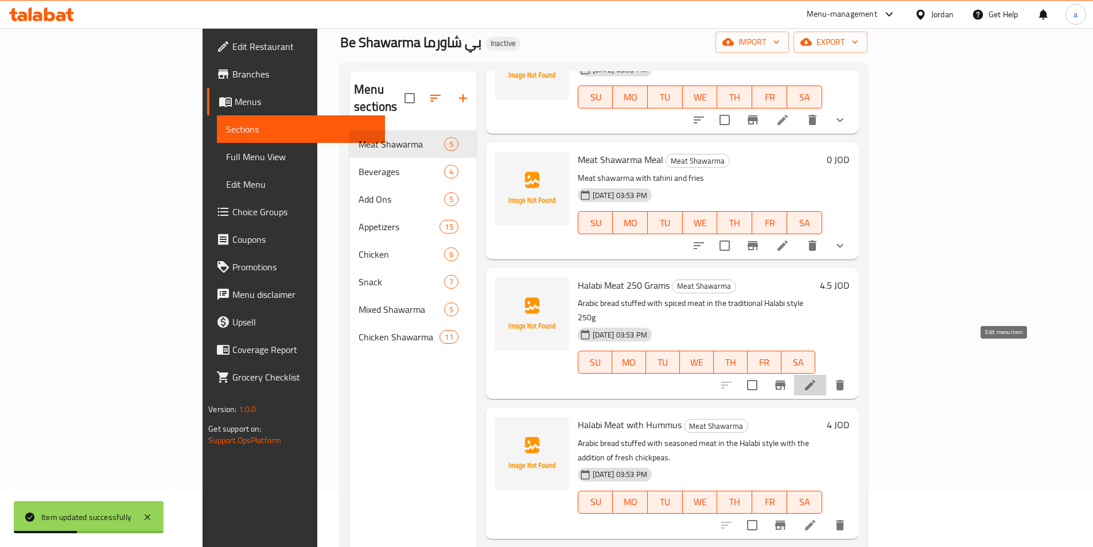
click at [817, 378] on icon at bounding box center [810, 385] width 14 height 14
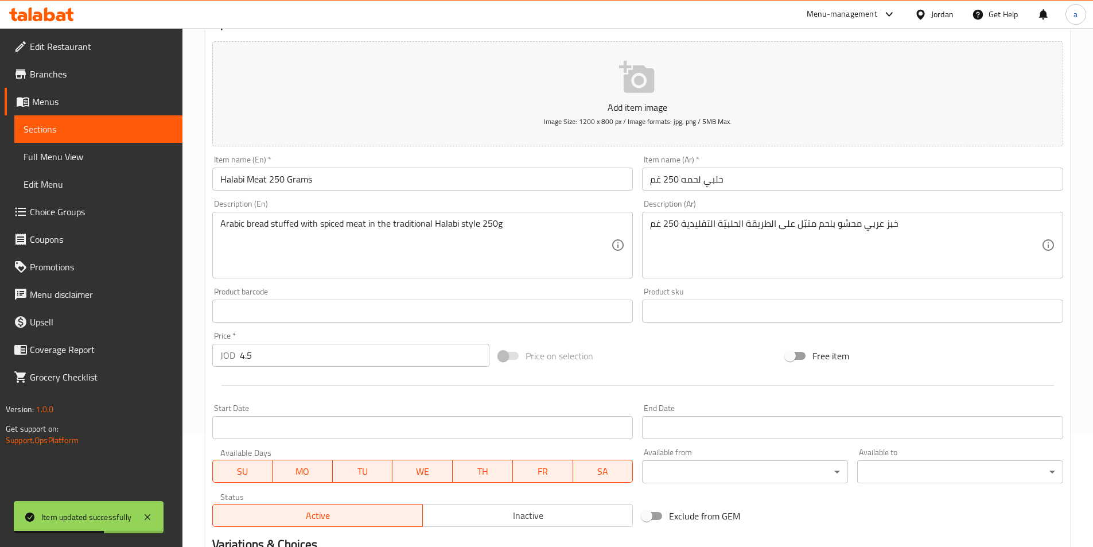
scroll to position [115, 0]
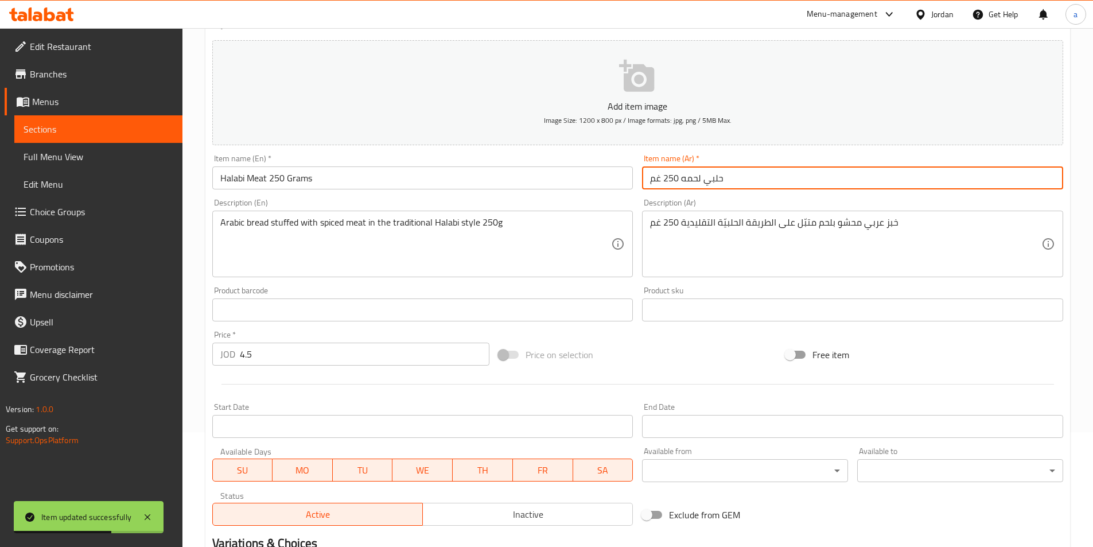
click at [763, 178] on input "حلبي لحمه 250 غم" at bounding box center [852, 177] width 421 height 23
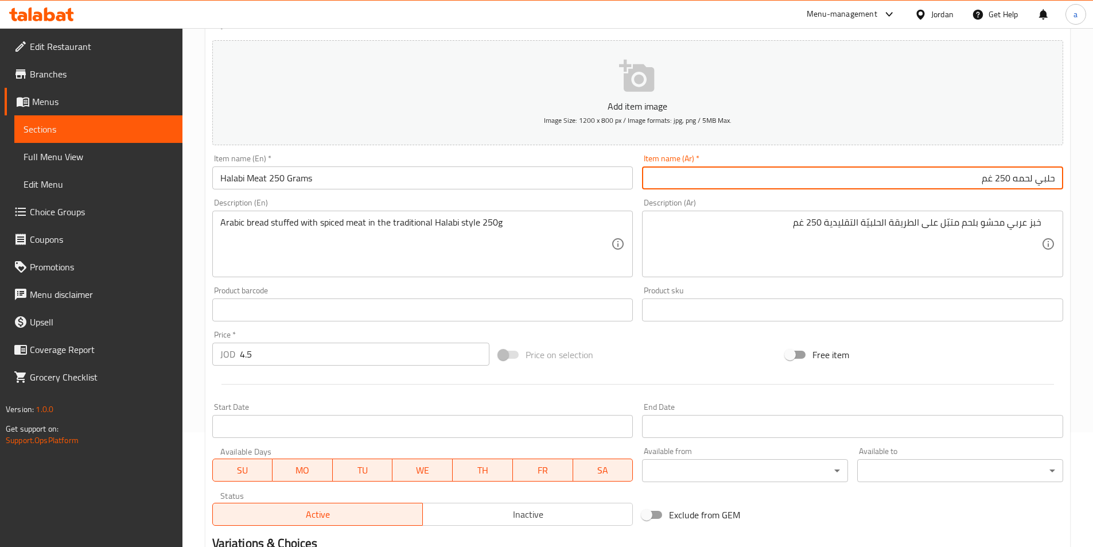
drag, startPoint x: 1035, startPoint y: 182, endPoint x: 1081, endPoint y: 183, distance: 45.3
click at [1080, 183] on div "Home / Restaurants management / Menus / Sections / item / update Meat Shawarma …" at bounding box center [637, 304] width 910 height 782
click at [689, 180] on input "حلبي لحمه 250 غم" at bounding box center [852, 177] width 421 height 23
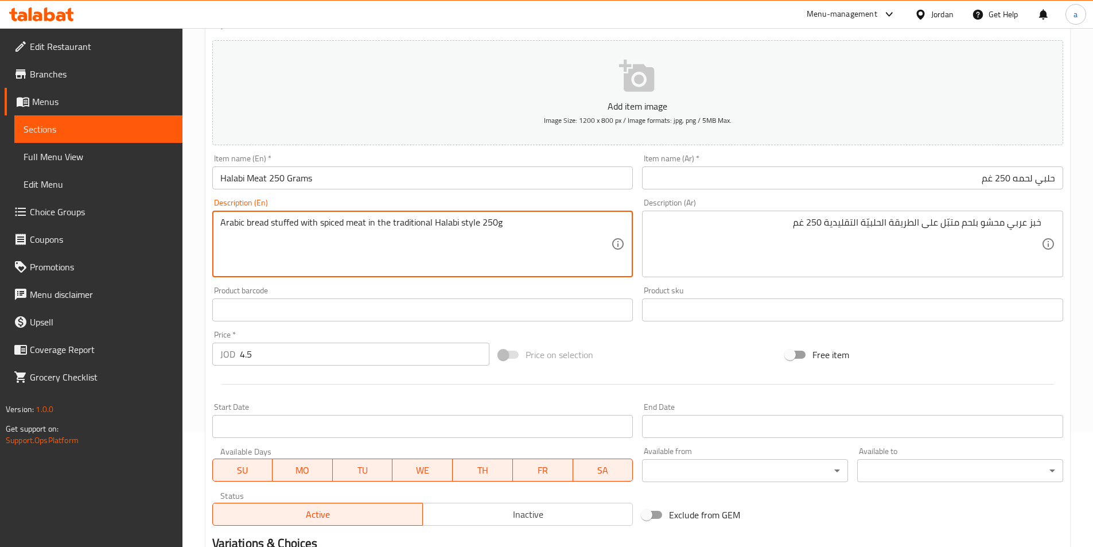
drag, startPoint x: 476, startPoint y: 223, endPoint x: 393, endPoint y: 223, distance: 83.2
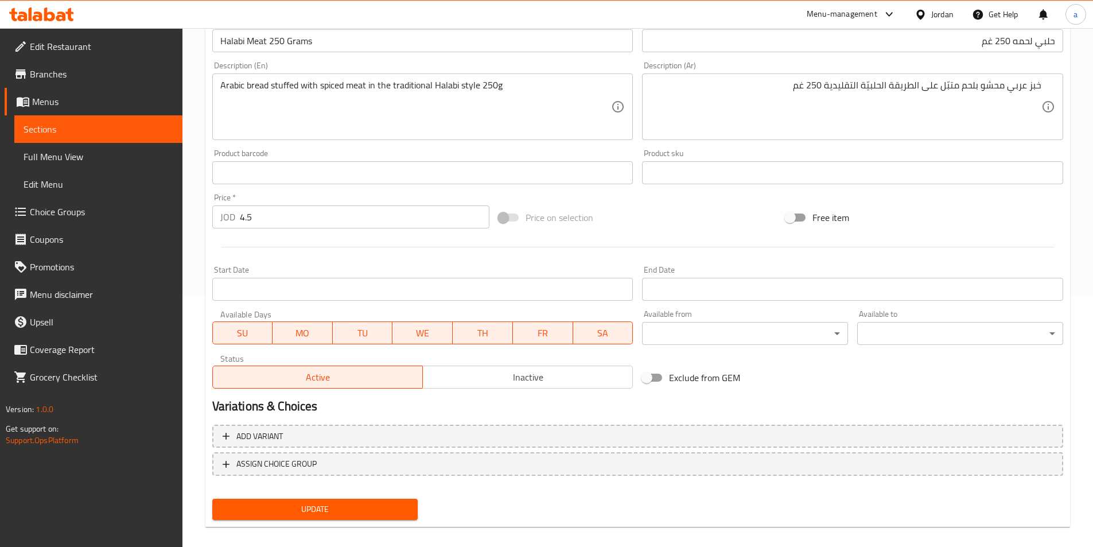
scroll to position [264, 0]
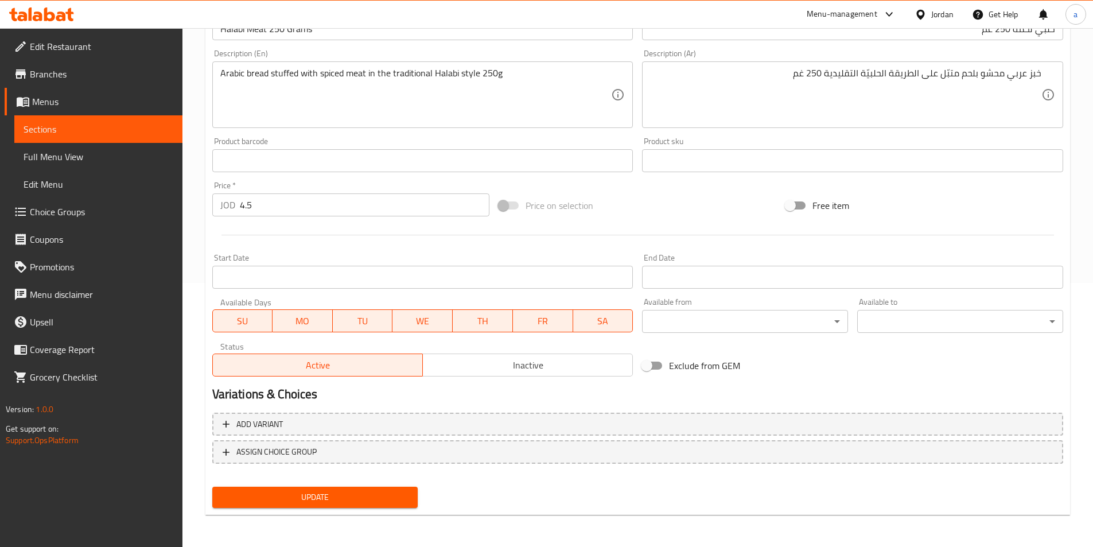
click at [344, 488] on button "Update" at bounding box center [315, 496] width 206 height 21
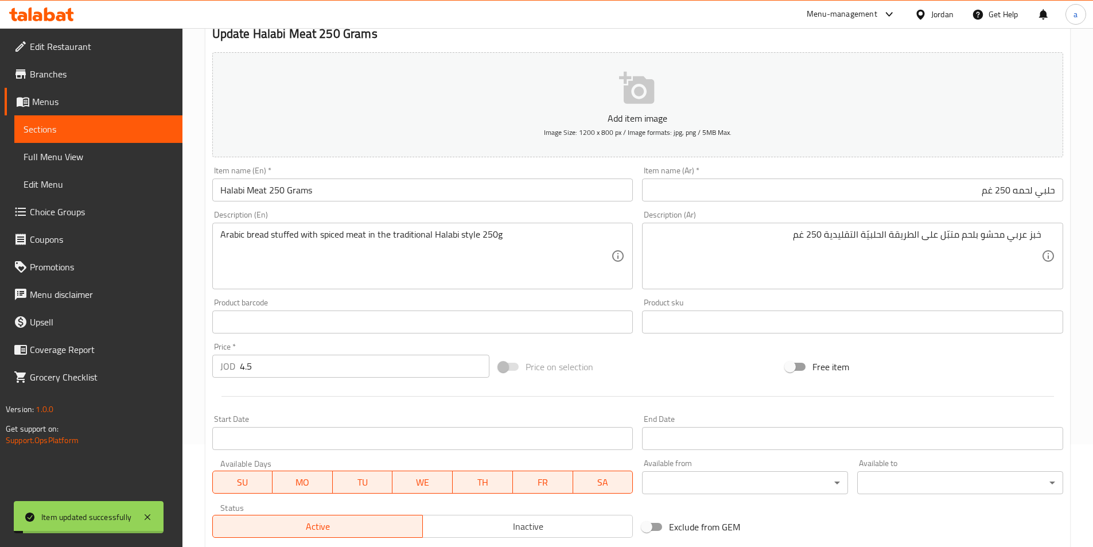
scroll to position [0, 0]
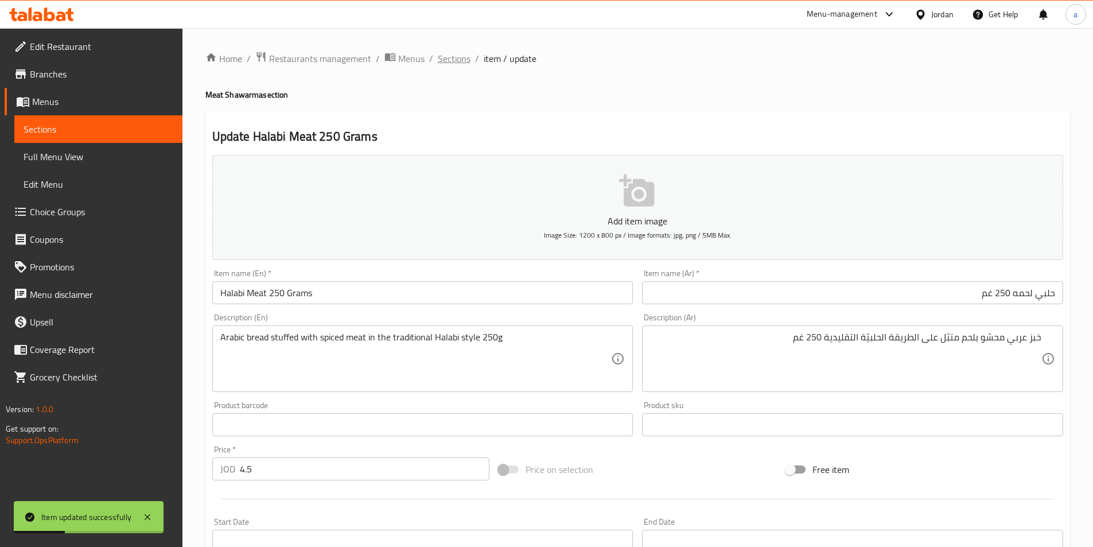
click at [449, 61] on span "Sections" at bounding box center [454, 59] width 33 height 14
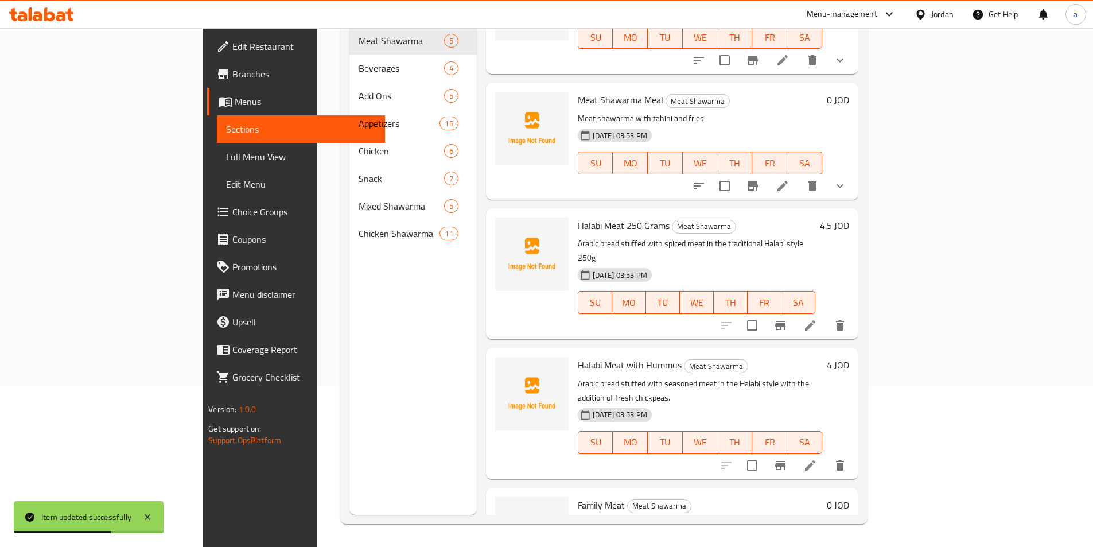
scroll to position [108, 0]
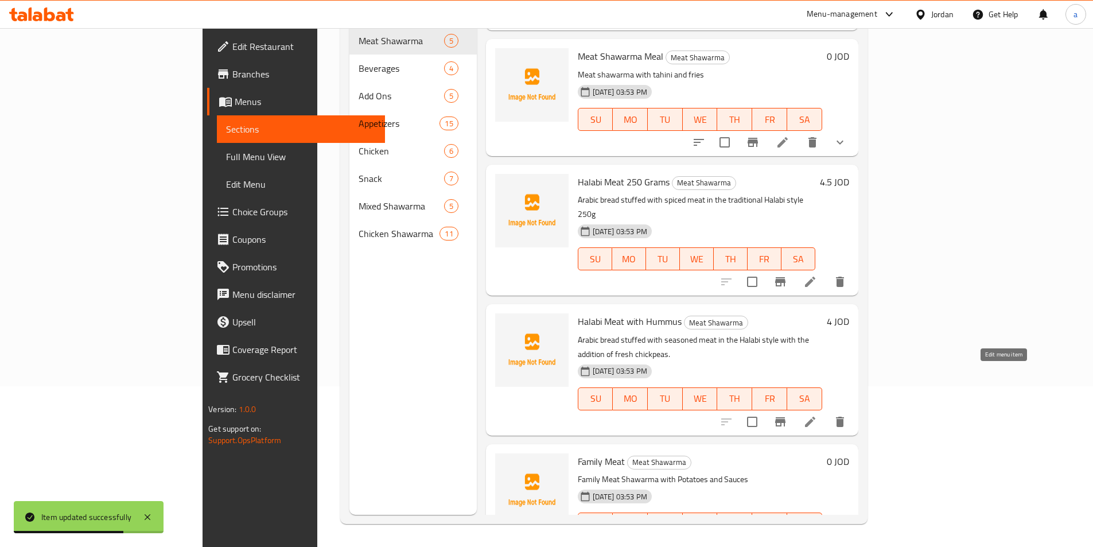
click at [817, 415] on icon at bounding box center [810, 422] width 14 height 14
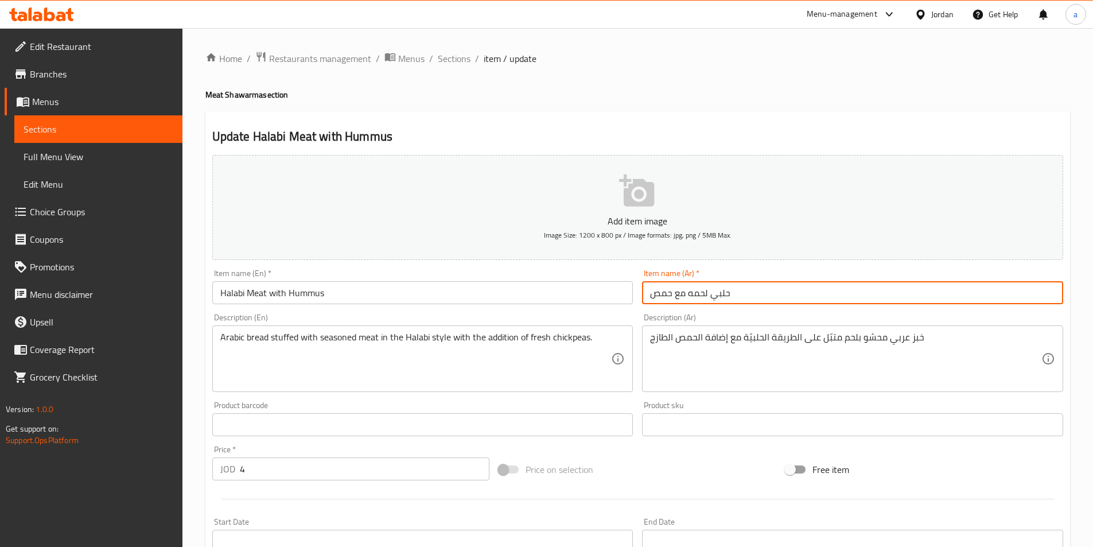
click at [784, 286] on input "حلبي لحمه مع حمص" at bounding box center [852, 292] width 421 height 23
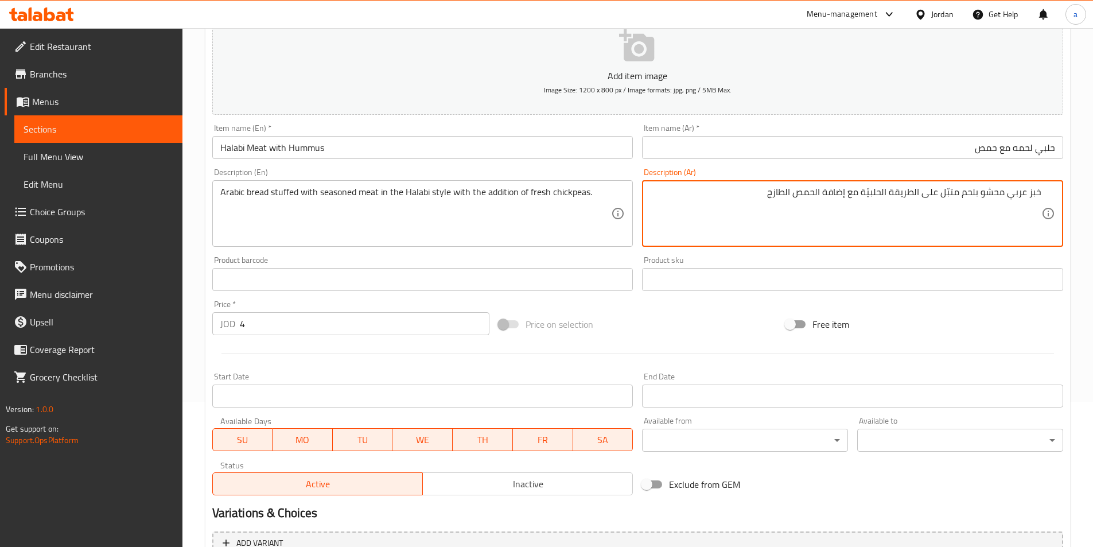
scroll to position [264, 0]
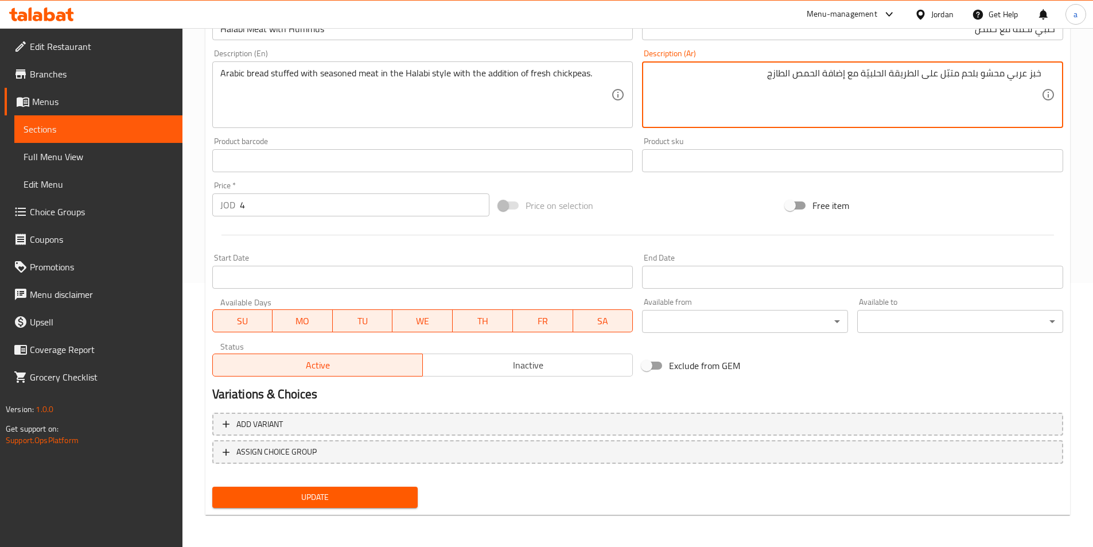
click at [372, 494] on span "Update" at bounding box center [315, 497] width 188 height 14
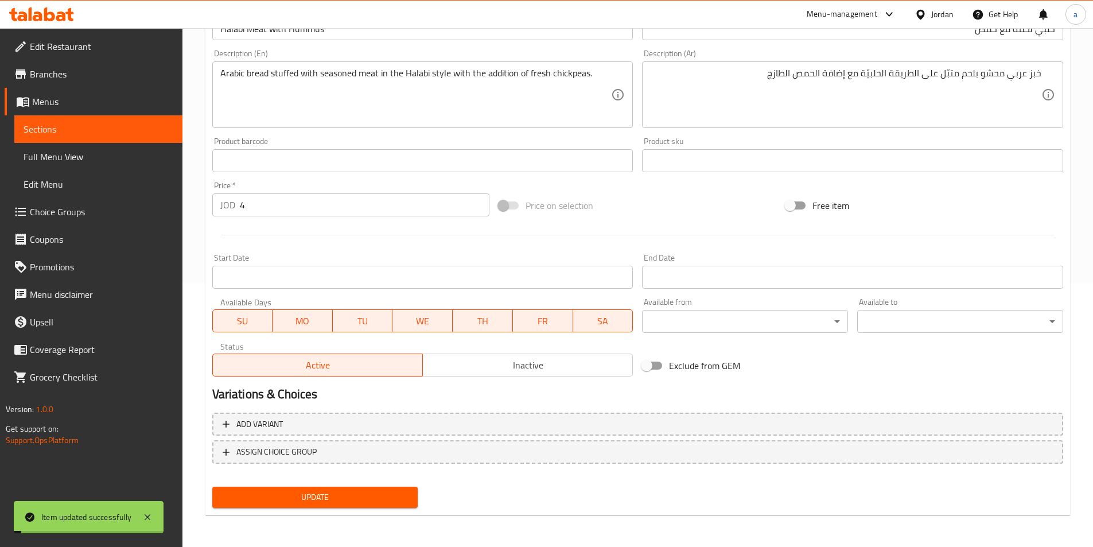
scroll to position [0, 0]
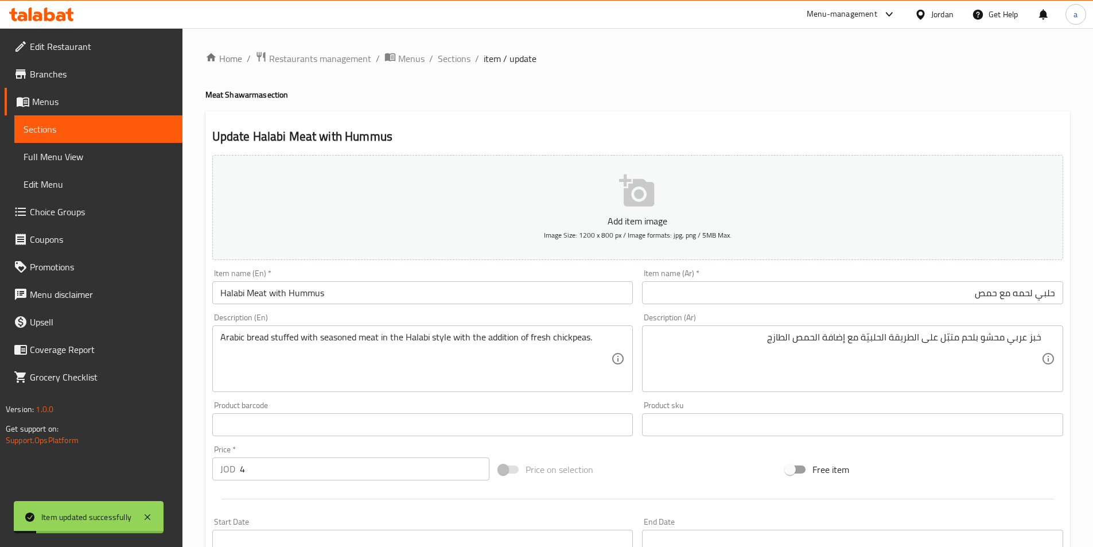
click at [453, 69] on div "Home / Restaurants management / Menus / Sections / item / update Meat Shawarma …" at bounding box center [637, 419] width 864 height 737
click at [455, 62] on span "Sections" at bounding box center [454, 59] width 33 height 14
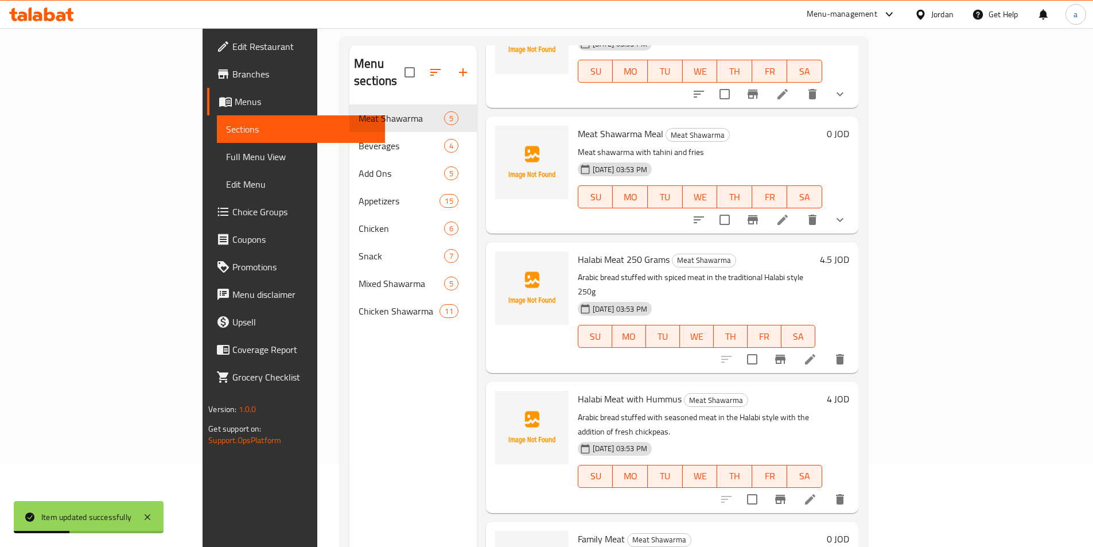
scroll to position [161, 0]
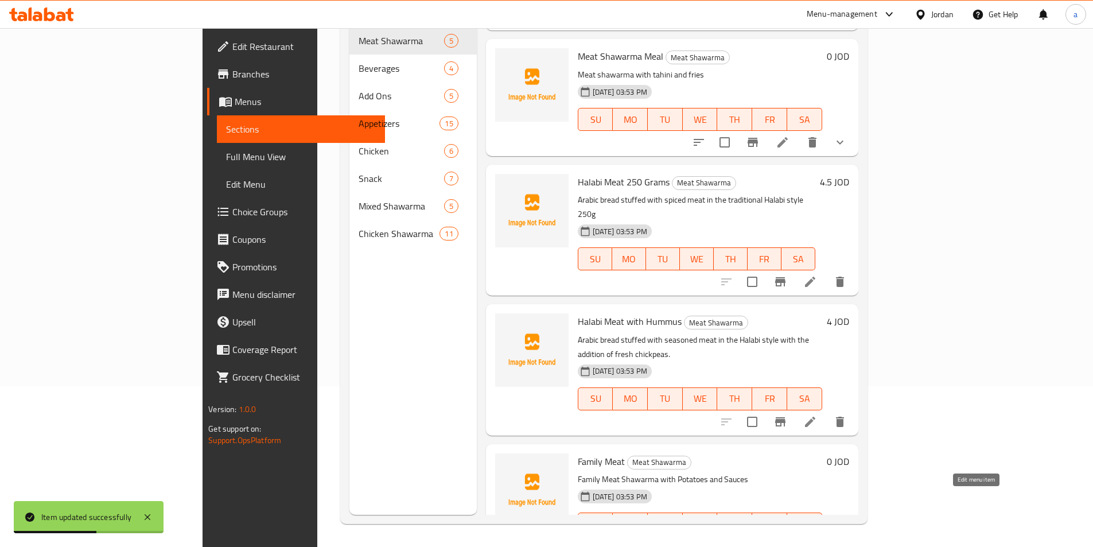
click at [788, 541] on icon at bounding box center [782, 546] width 10 height 10
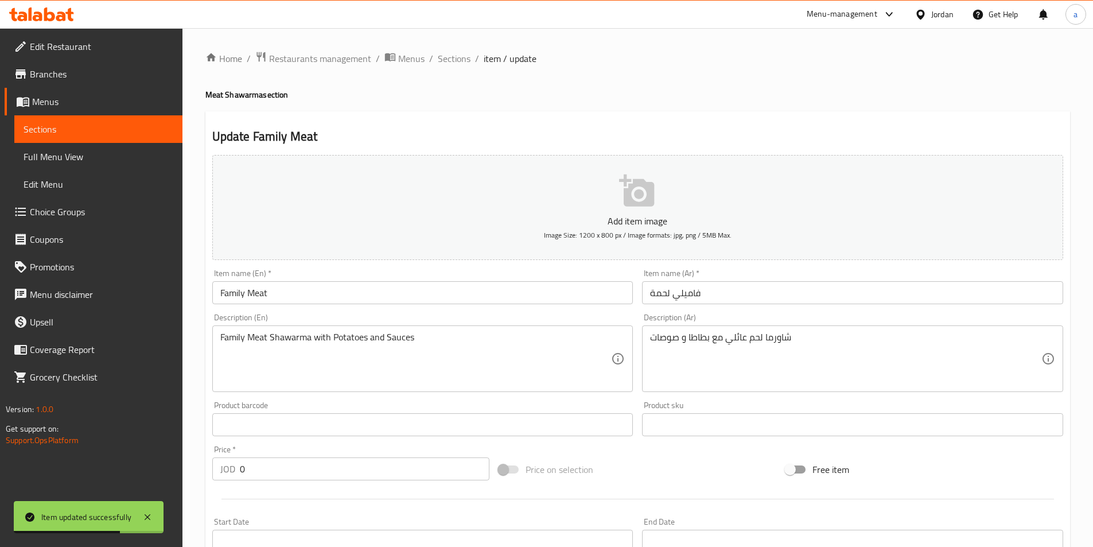
click at [796, 297] on input "فاميلي لحمة" at bounding box center [852, 292] width 421 height 23
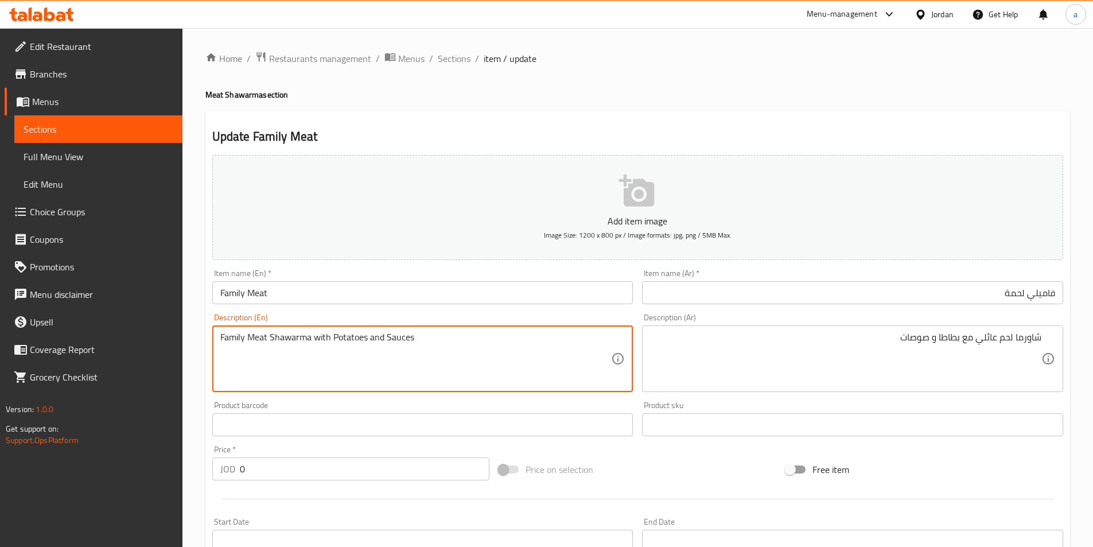
drag, startPoint x: 367, startPoint y: 338, endPoint x: 333, endPoint y: 342, distance: 34.6
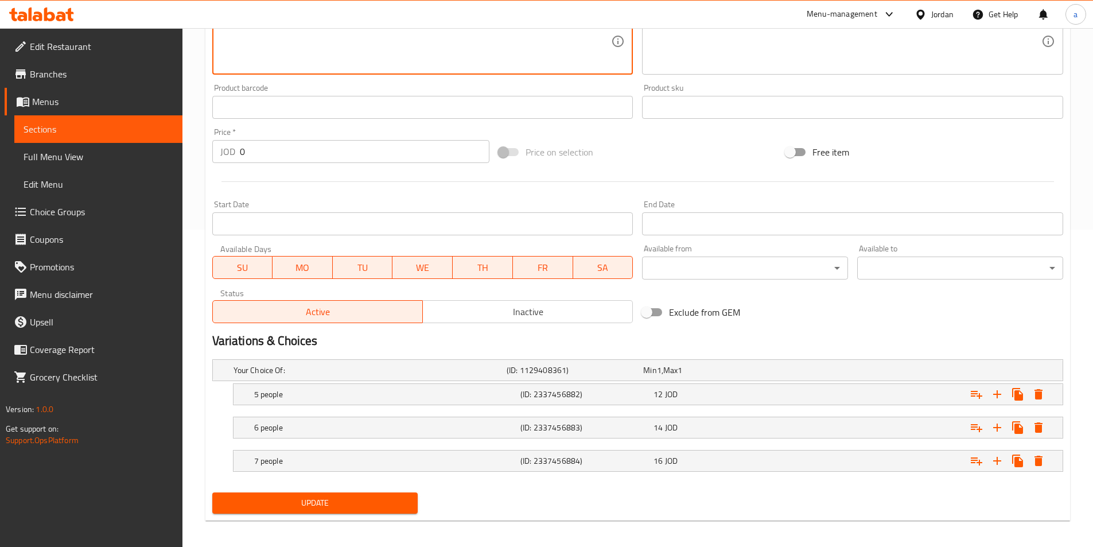
scroll to position [323, 0]
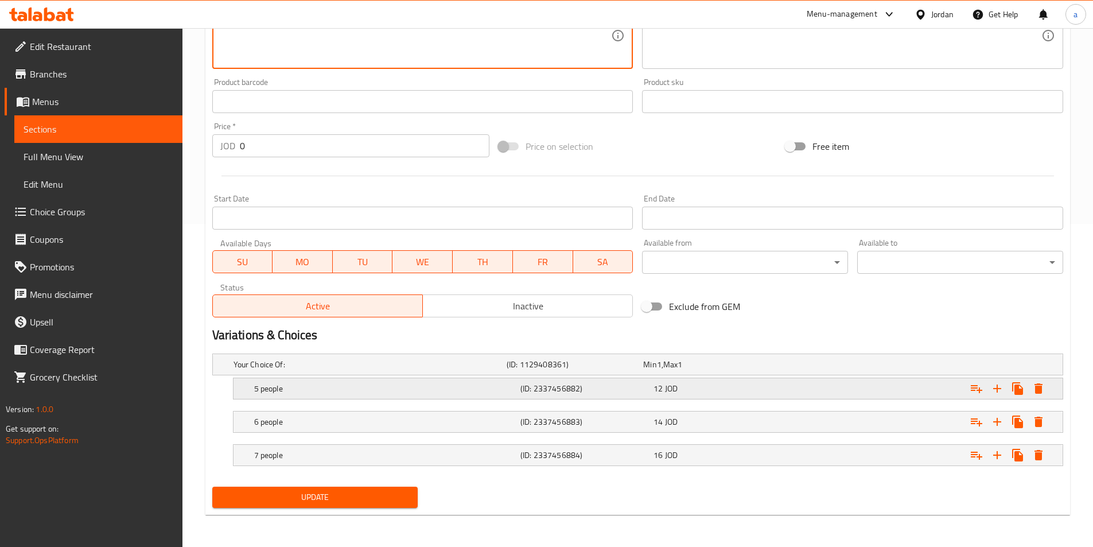
type textarea "Family Meat Shawarma with fries and Sauces"
click at [326, 388] on h5 "5 people" at bounding box center [385, 388] width 262 height 11
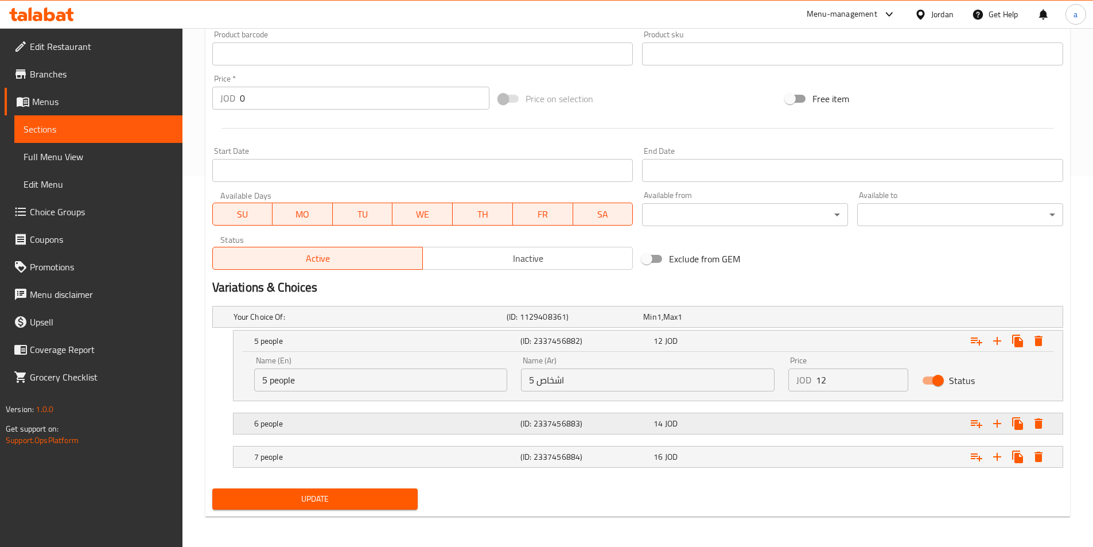
scroll to position [372, 0]
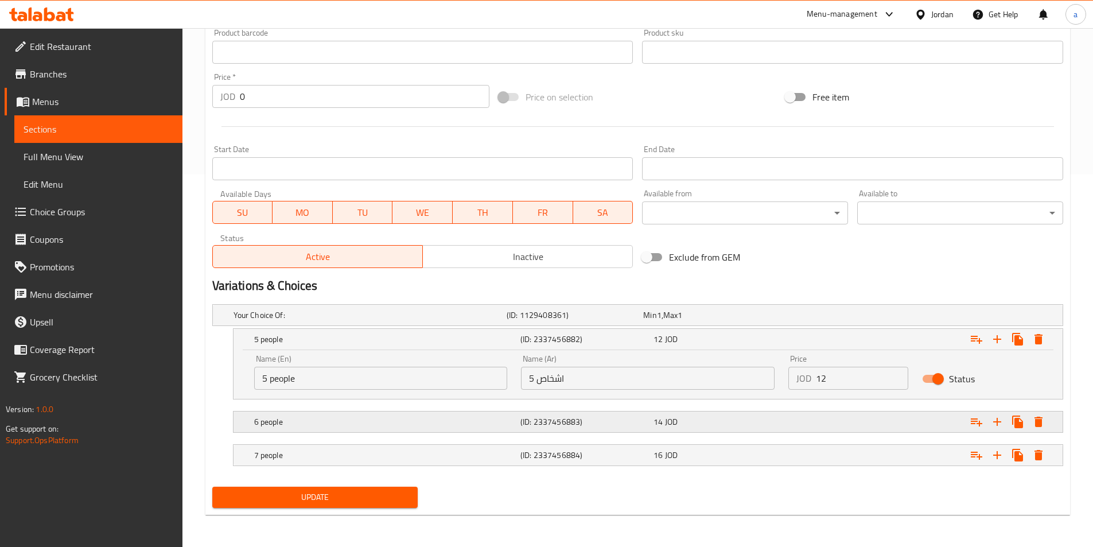
click at [340, 419] on h5 "6 people" at bounding box center [385, 421] width 262 height 11
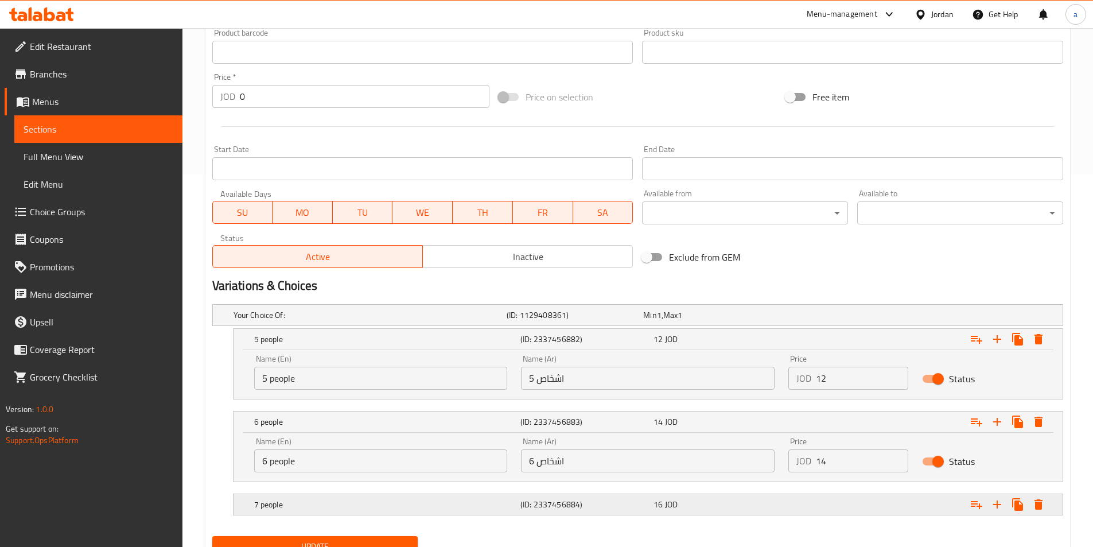
click at [361, 506] on h5 "7 people" at bounding box center [385, 503] width 262 height 11
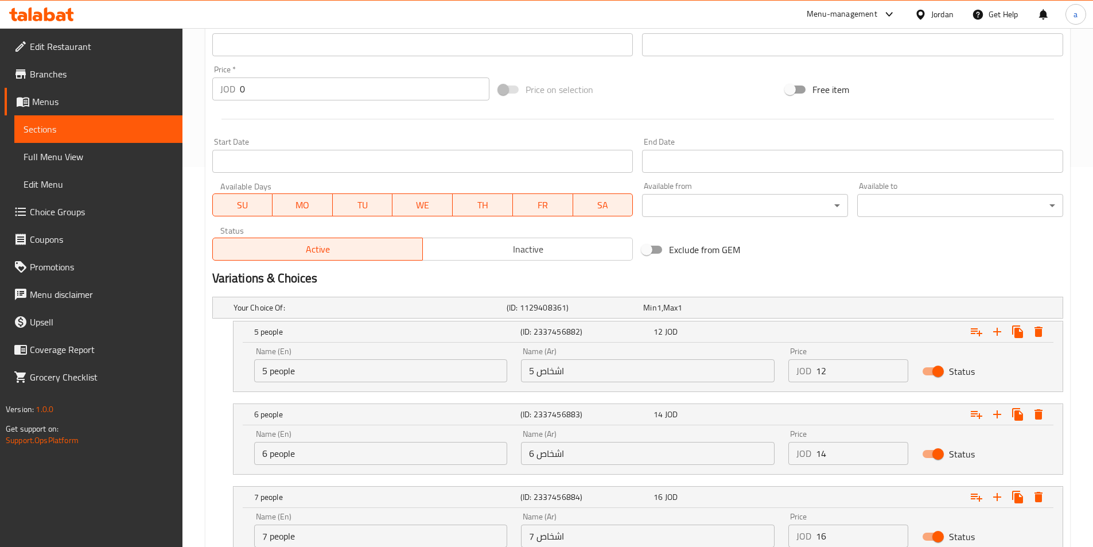
scroll to position [471, 0]
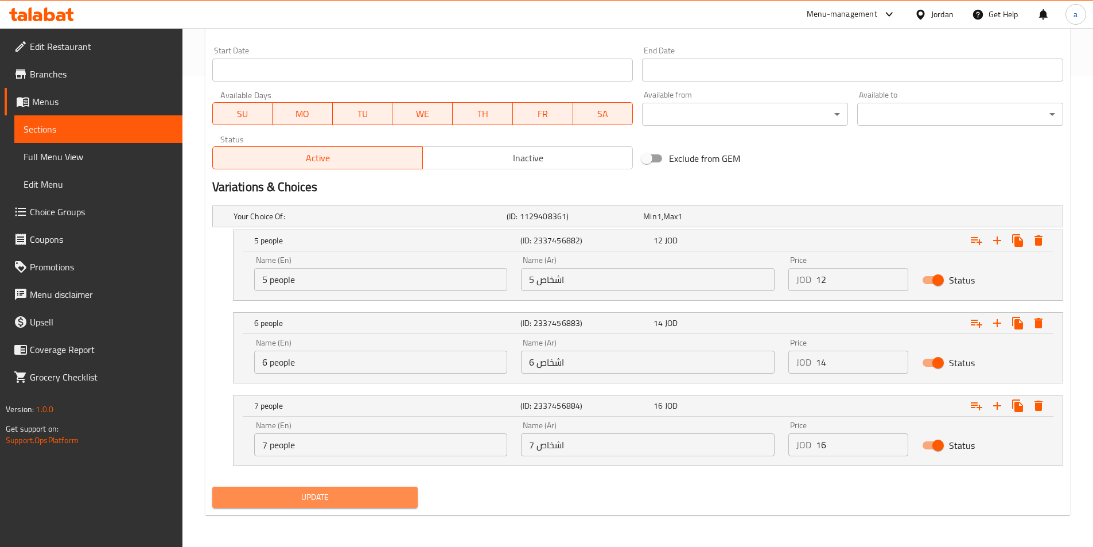
click at [333, 493] on span "Update" at bounding box center [315, 497] width 188 height 14
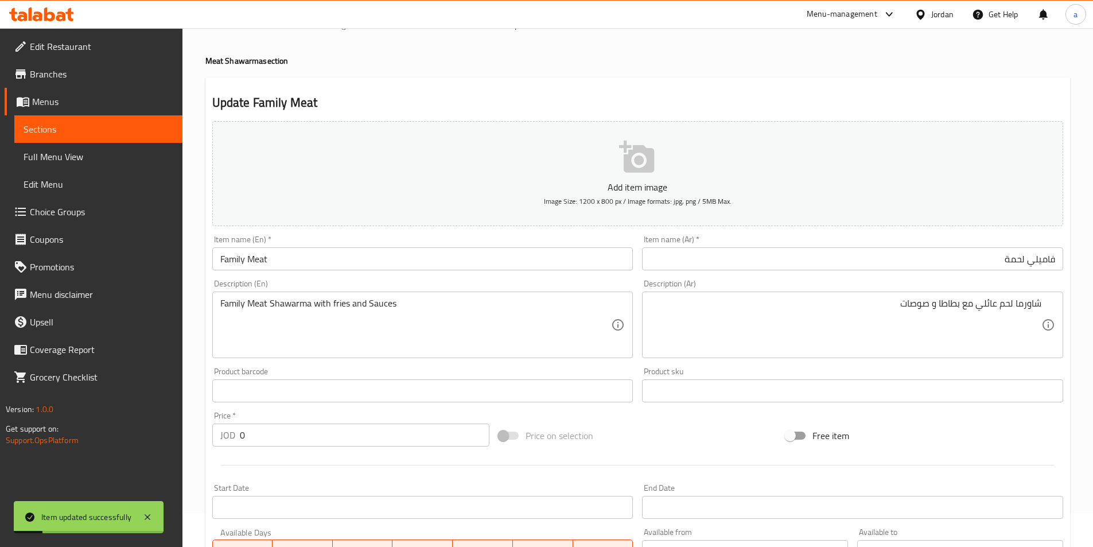
scroll to position [0, 0]
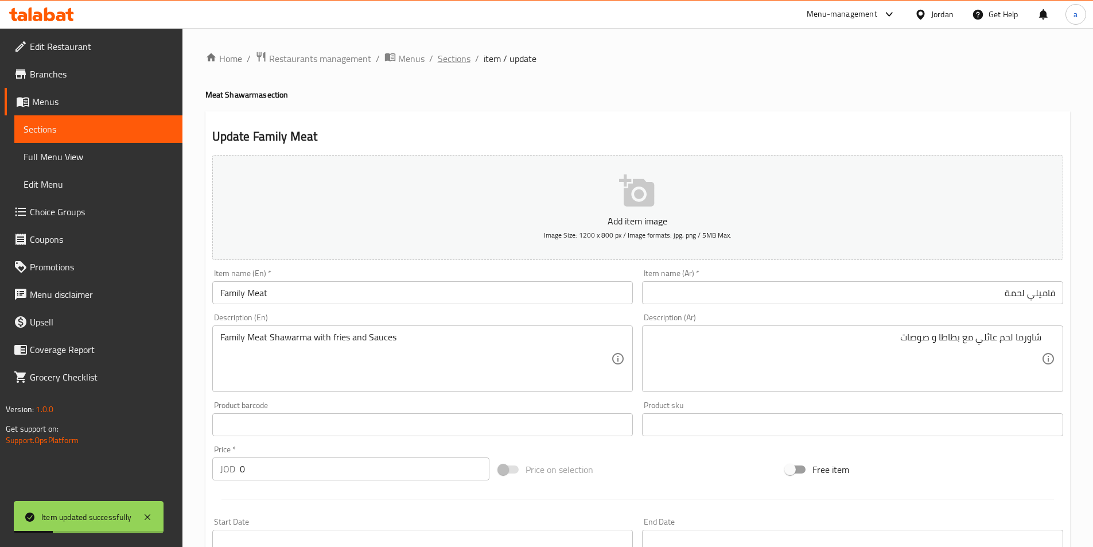
click at [451, 57] on span "Sections" at bounding box center [454, 59] width 33 height 14
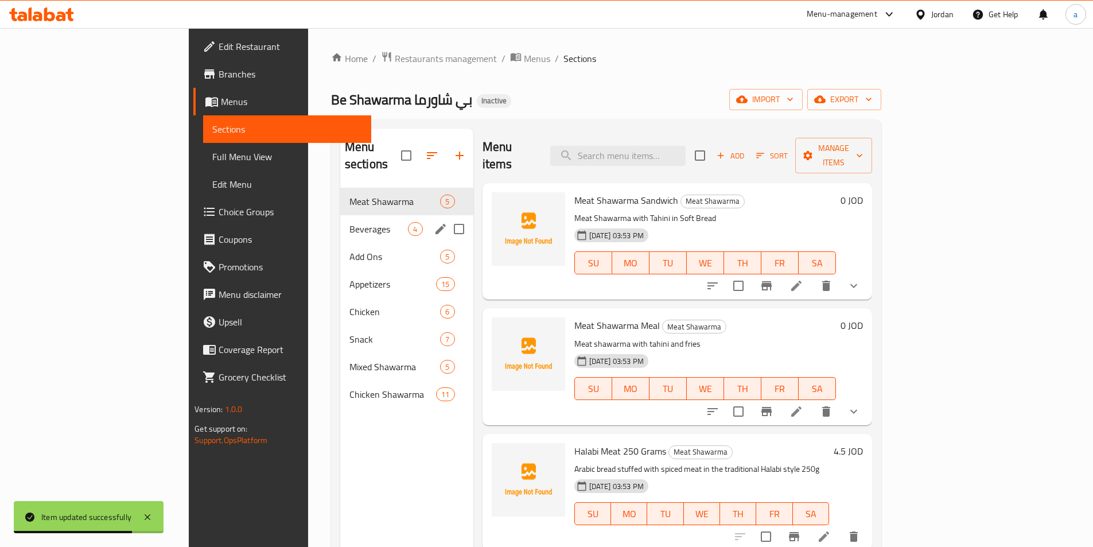
click at [340, 215] on div "Beverages 4" at bounding box center [406, 229] width 133 height 28
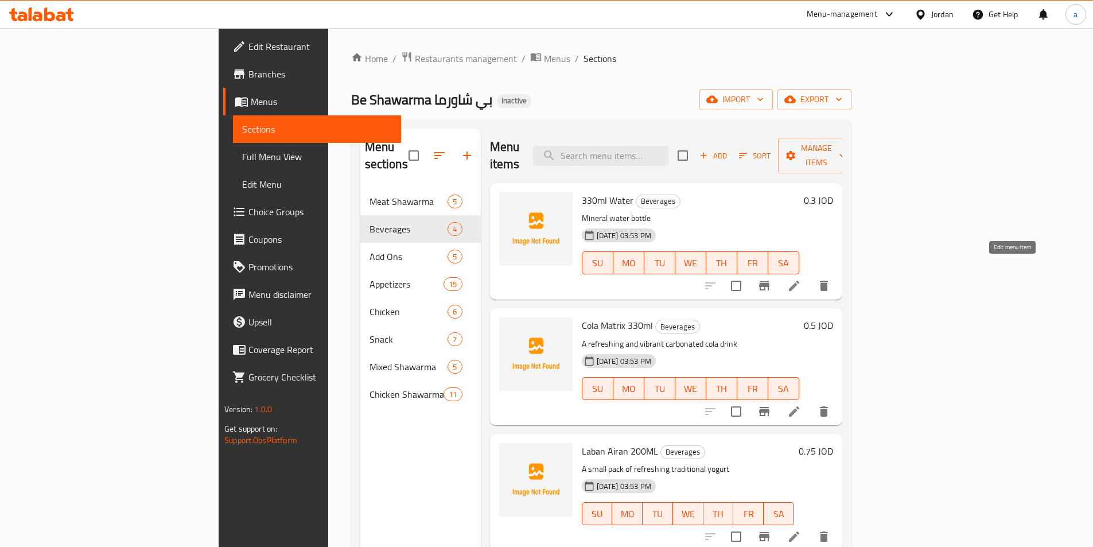
click at [801, 279] on icon at bounding box center [794, 286] width 14 height 14
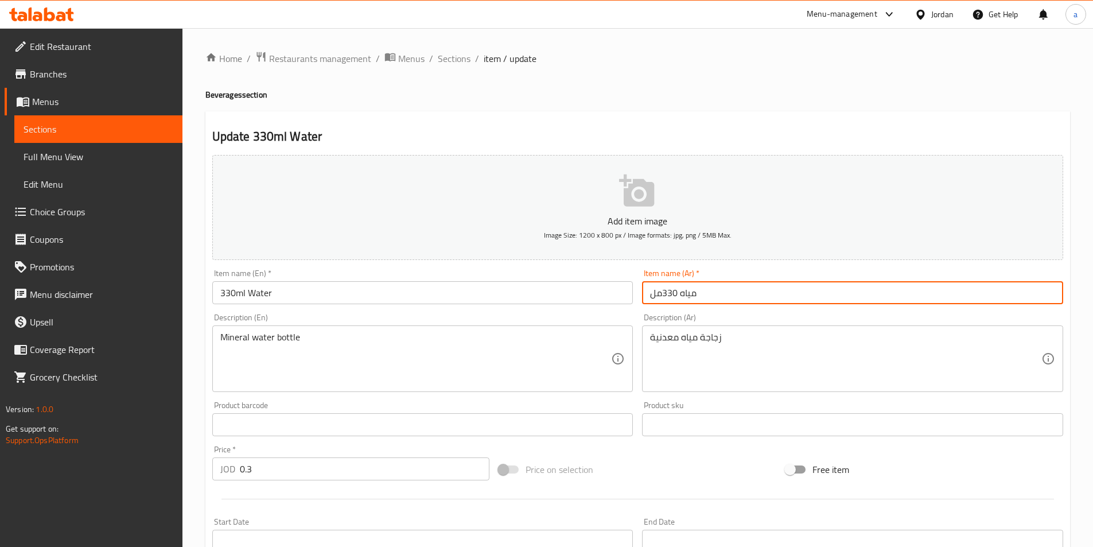
click at [742, 289] on input "مياه 330مل" at bounding box center [852, 292] width 421 height 23
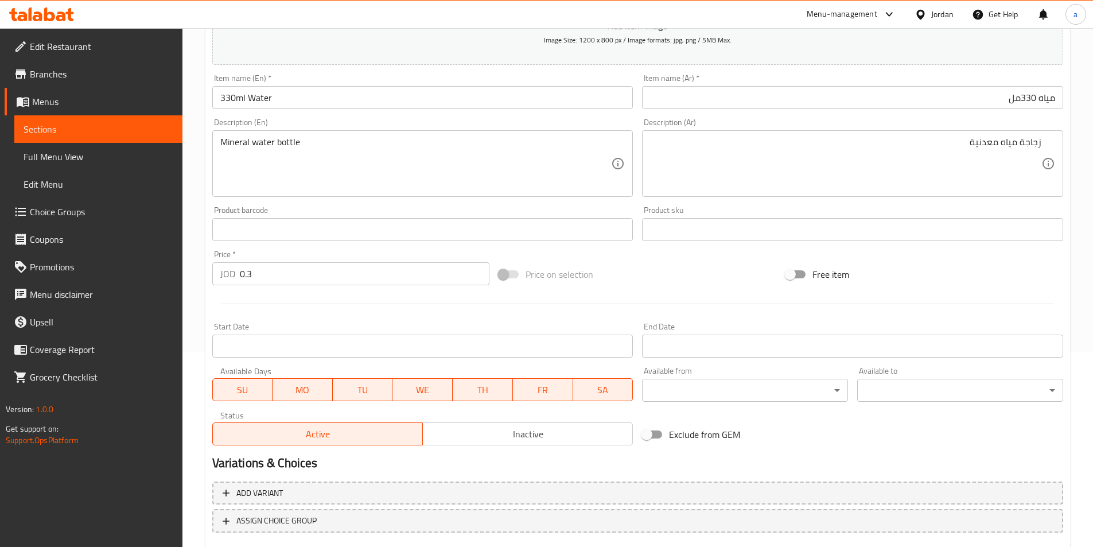
scroll to position [264, 0]
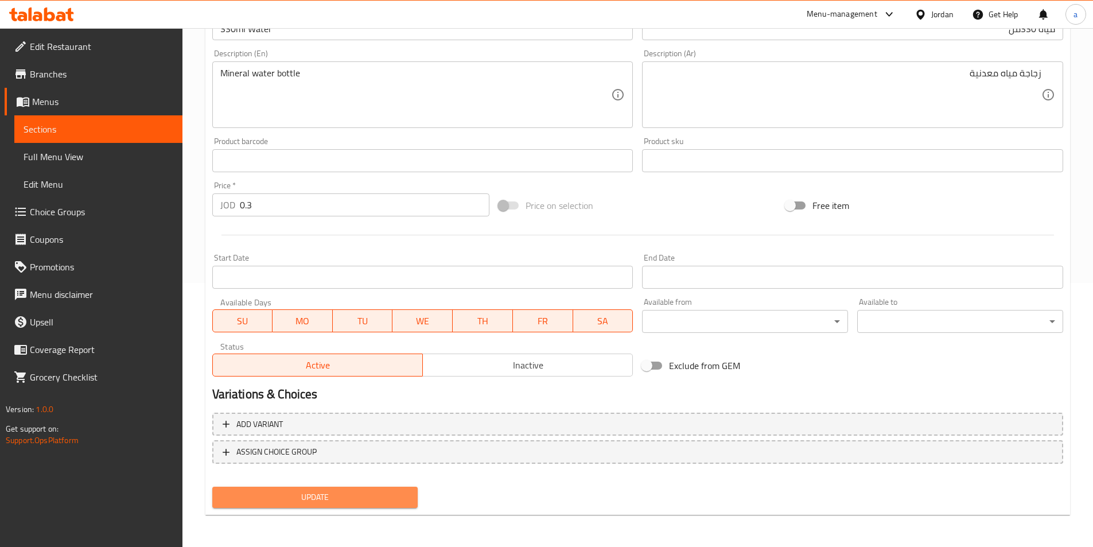
click at [336, 497] on span "Update" at bounding box center [315, 497] width 188 height 14
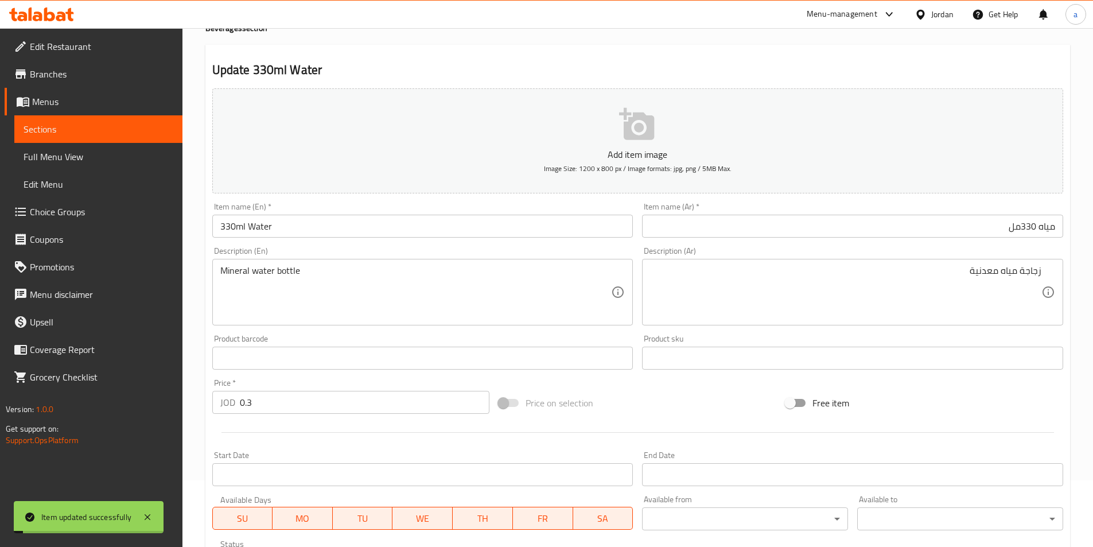
scroll to position [0, 0]
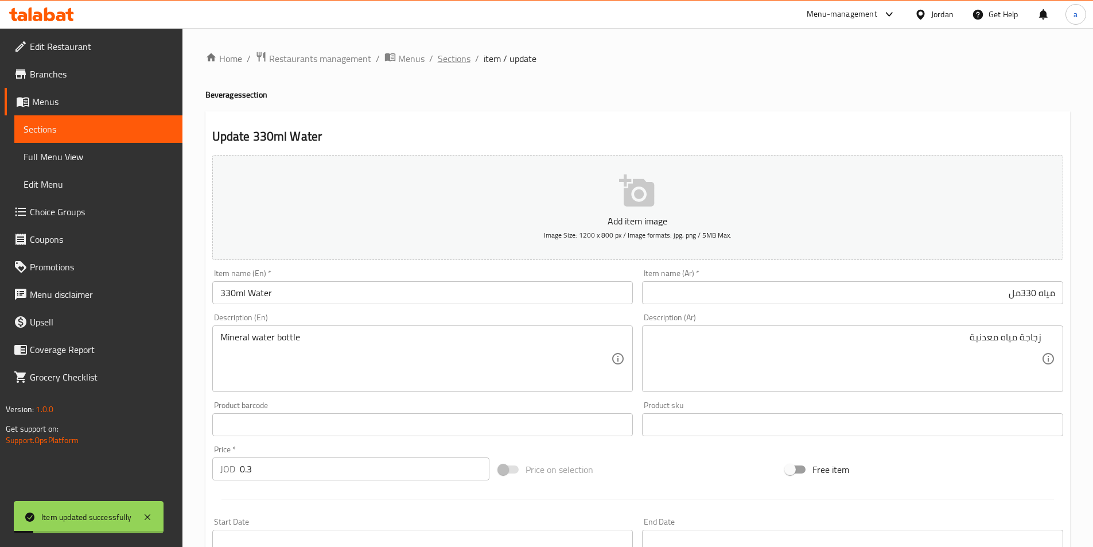
click at [448, 56] on span "Sections" at bounding box center [454, 59] width 33 height 14
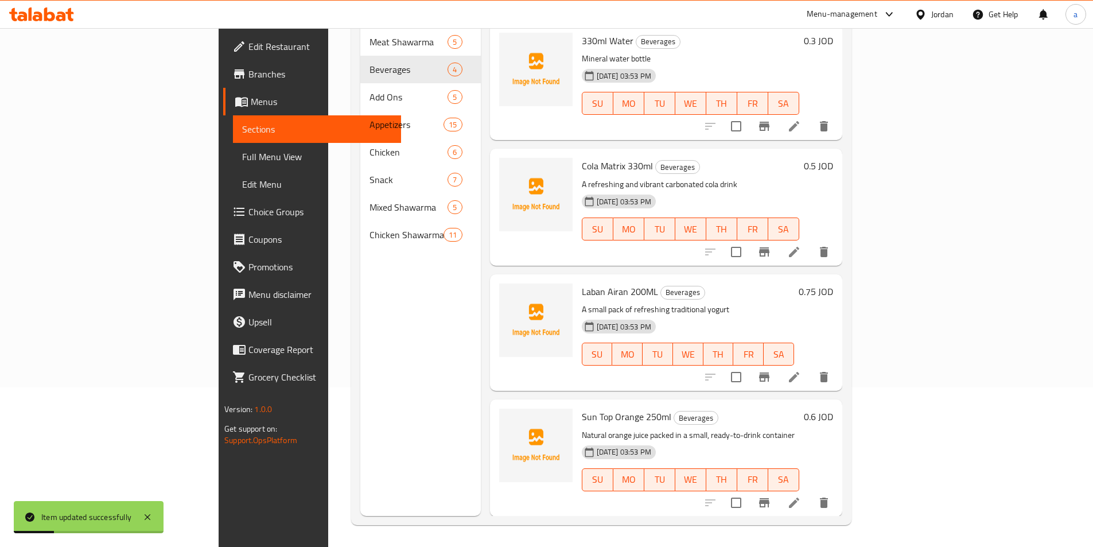
scroll to position [161, 0]
click at [799, 246] on icon at bounding box center [794, 251] width 10 height 10
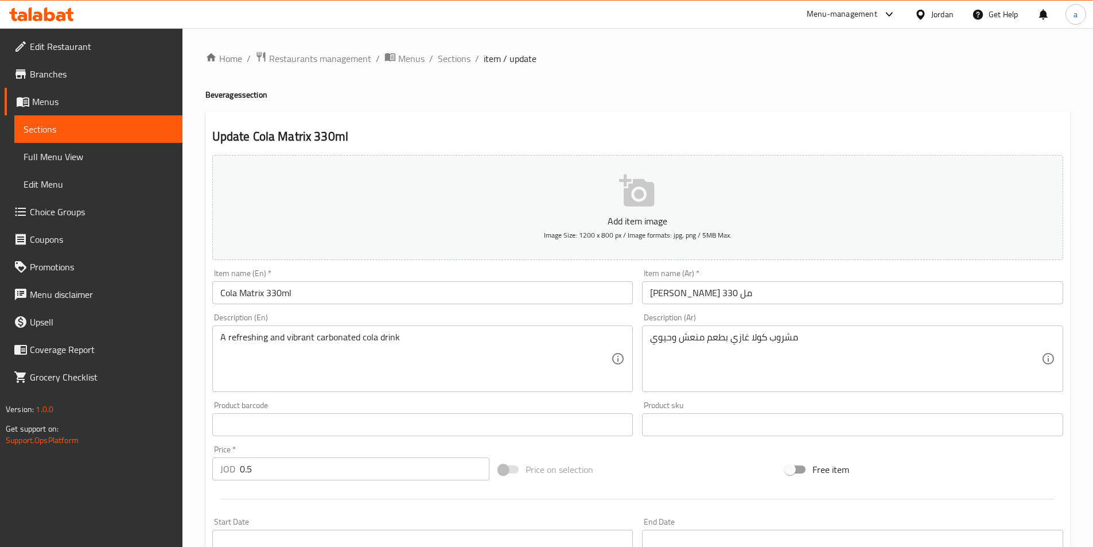
click at [753, 295] on input "[PERSON_NAME] 330 مل" at bounding box center [852, 292] width 421 height 23
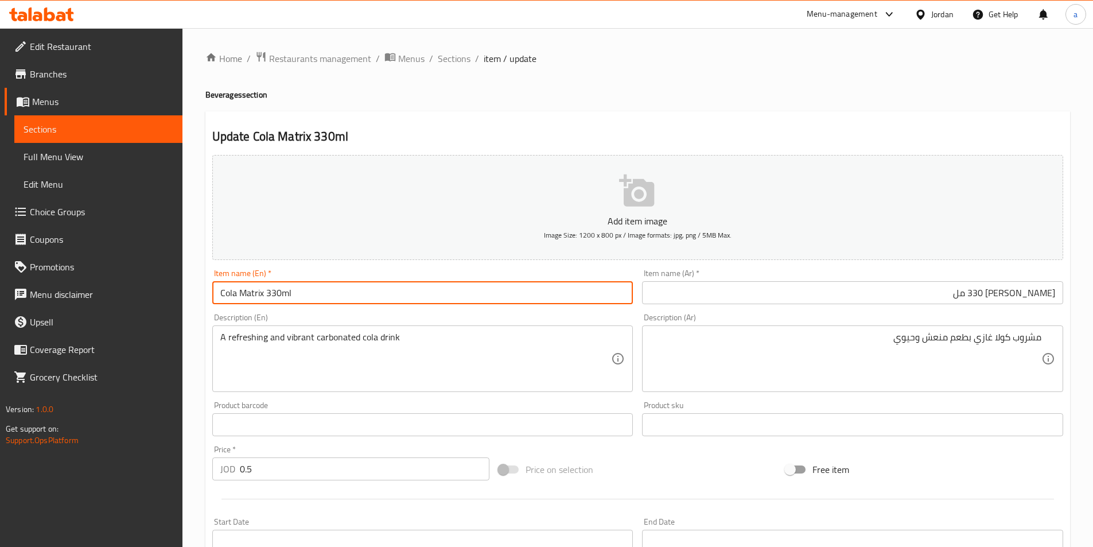
drag, startPoint x: 312, startPoint y: 294, endPoint x: 212, endPoint y: 294, distance: 99.8
click at [212, 294] on input "Cola Matrix 330ml" at bounding box center [422, 292] width 421 height 23
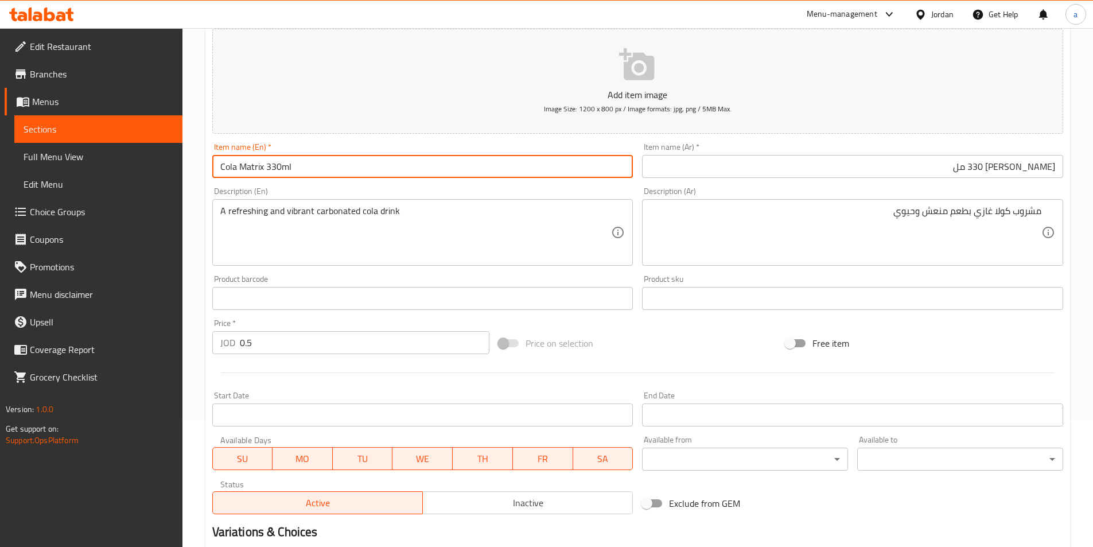
scroll to position [172, 0]
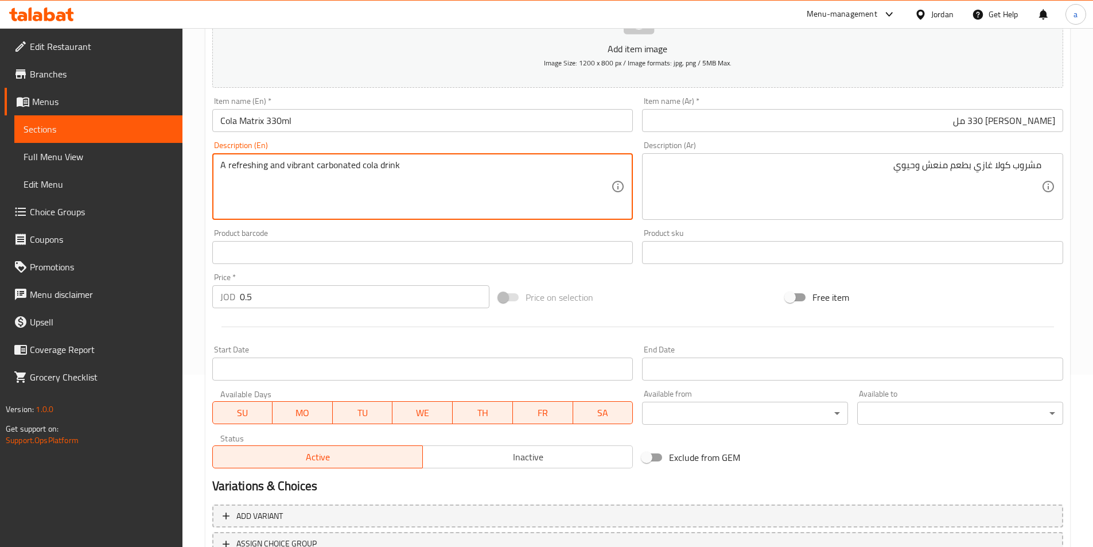
drag, startPoint x: 357, startPoint y: 165, endPoint x: 315, endPoint y: 169, distance: 42.6
click at [307, 184] on textarea "A refreshing and vibrant carbonated cola drink" at bounding box center [415, 186] width 391 height 54
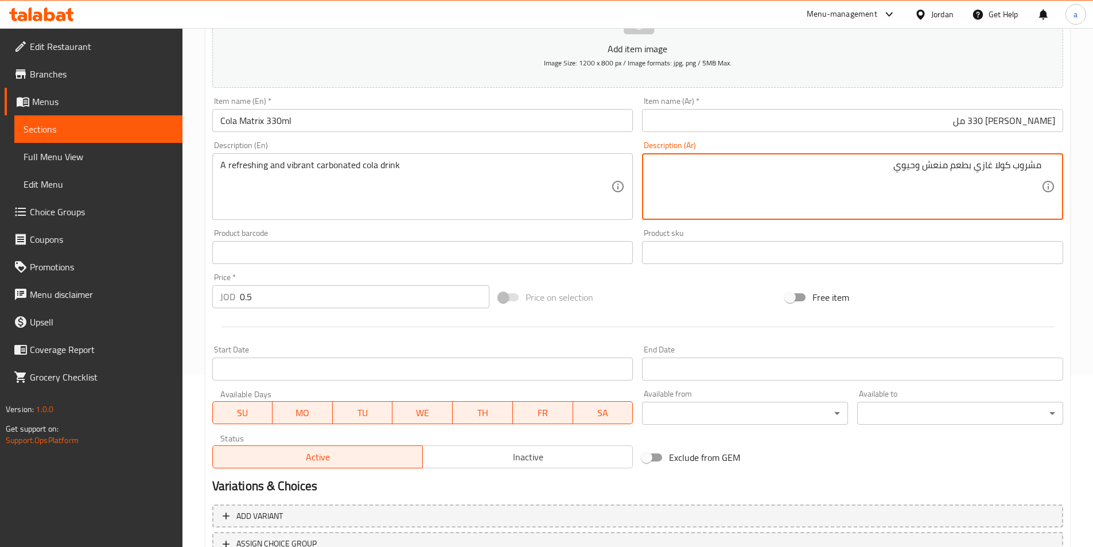
drag, startPoint x: 925, startPoint y: 170, endPoint x: 946, endPoint y: 173, distance: 21.9
click at [970, 165] on textarea "مشروب كولا غازي بطعم منعش وحيوي" at bounding box center [845, 186] width 391 height 54
drag, startPoint x: 972, startPoint y: 166, endPoint x: 926, endPoint y: 173, distance: 45.9
click at [926, 173] on textarea "مشروب كولا غازي بطعم منعش وحيوي" at bounding box center [845, 186] width 391 height 54
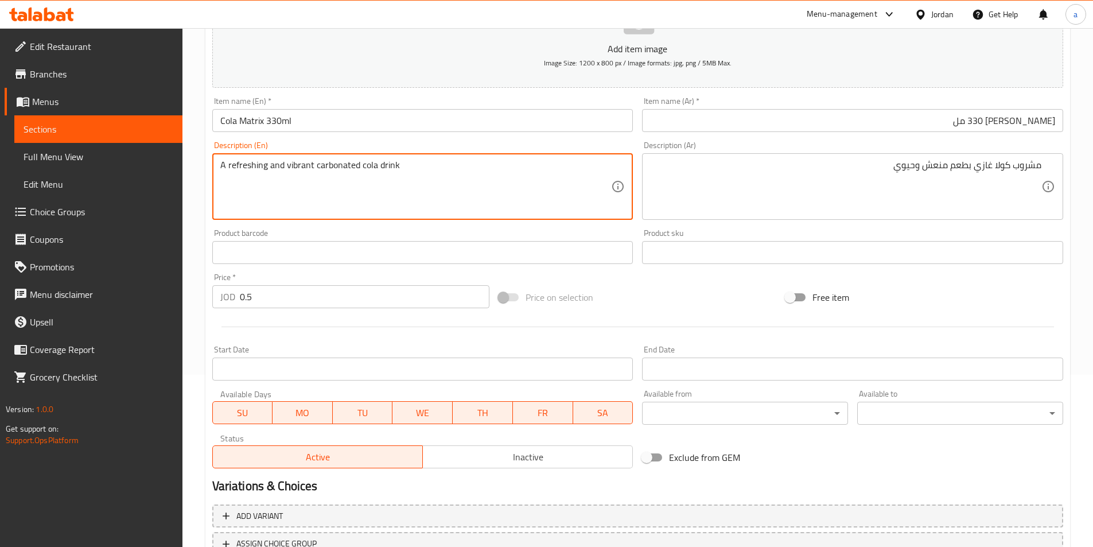
drag, startPoint x: 221, startPoint y: 166, endPoint x: 267, endPoint y: 178, distance: 48.0
paste textarea "With a refreshing taste"
drag, startPoint x: 246, startPoint y: 166, endPoint x: 212, endPoint y: 166, distance: 33.8
click at [206, 165] on div "Update Cola Matrix 330ml Add item image Image Size: 1200 x 800 px / Image forma…" at bounding box center [637, 273] width 864 height 668
click at [236, 167] on textarea "With a refreshing taste and vibrant carbonated cola drink" at bounding box center [415, 186] width 391 height 54
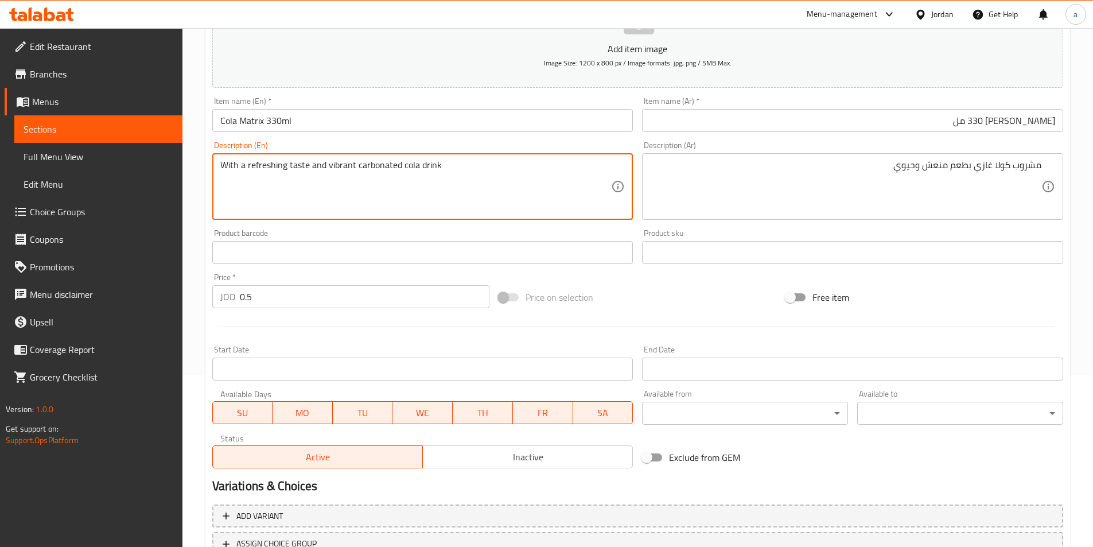
drag, startPoint x: 239, startPoint y: 166, endPoint x: 193, endPoint y: 167, distance: 45.9
click at [193, 167] on div "Home / Restaurants management / Menus / Sections / item / update Beverages sect…" at bounding box center [637, 247] width 910 height 782
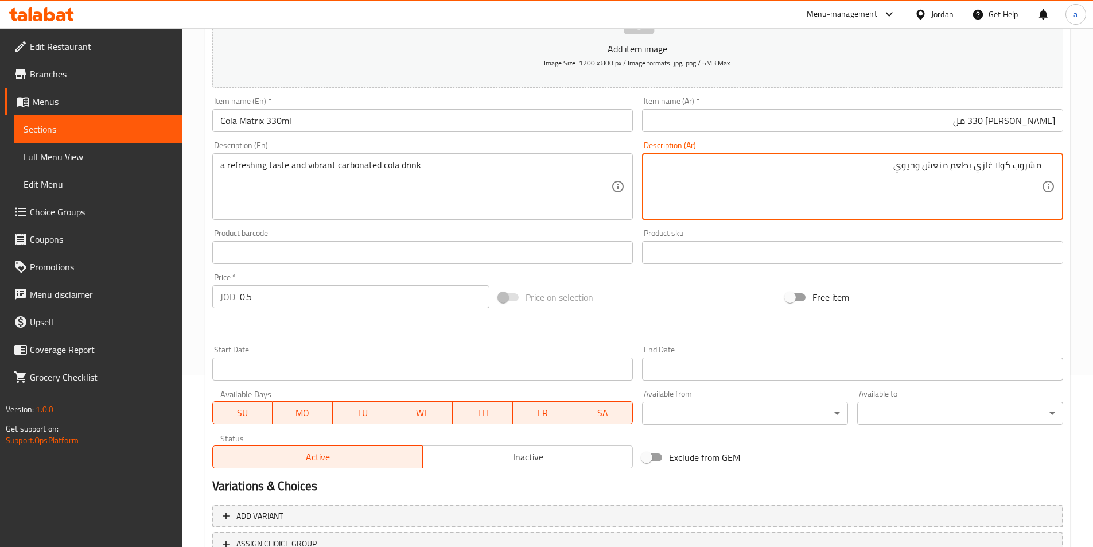
drag, startPoint x: 915, startPoint y: 166, endPoint x: 885, endPoint y: 167, distance: 30.4
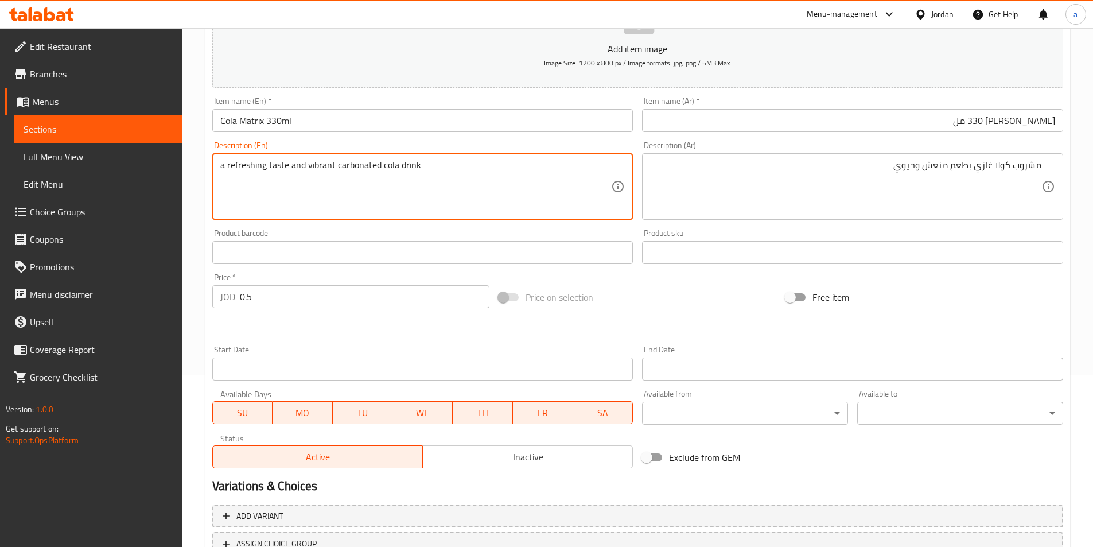
drag, startPoint x: 332, startPoint y: 165, endPoint x: 307, endPoint y: 166, distance: 25.3
paste textarea "tal"
type textarea "a refreshing taste and vital carbonated cola drink"
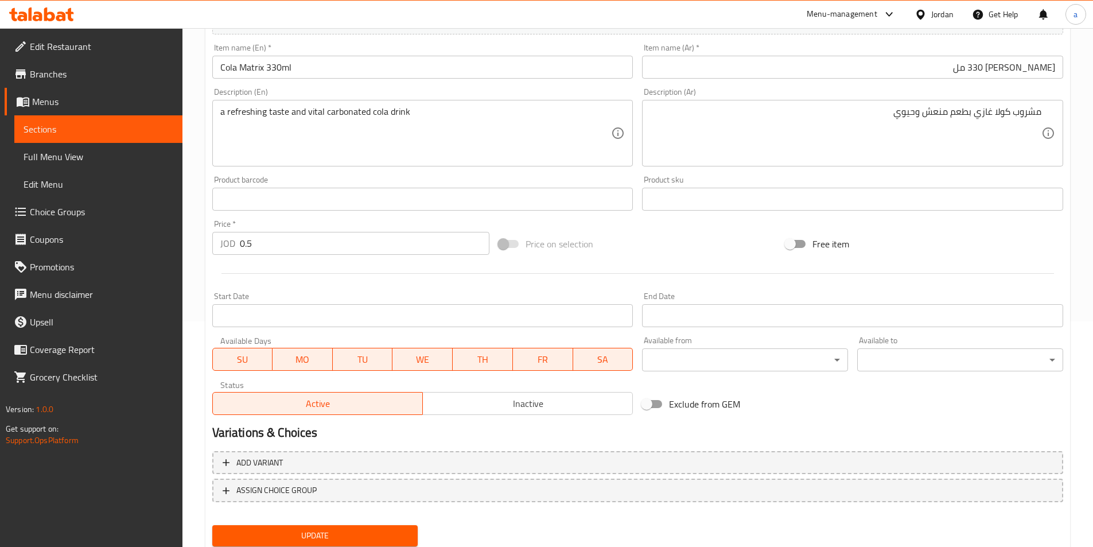
scroll to position [264, 0]
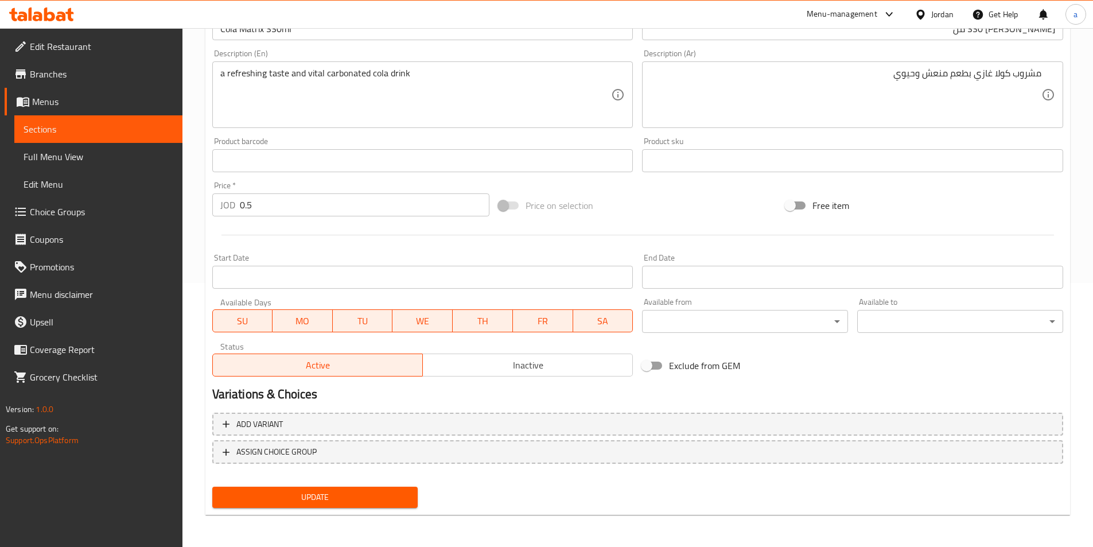
click at [345, 488] on button "Update" at bounding box center [315, 496] width 206 height 21
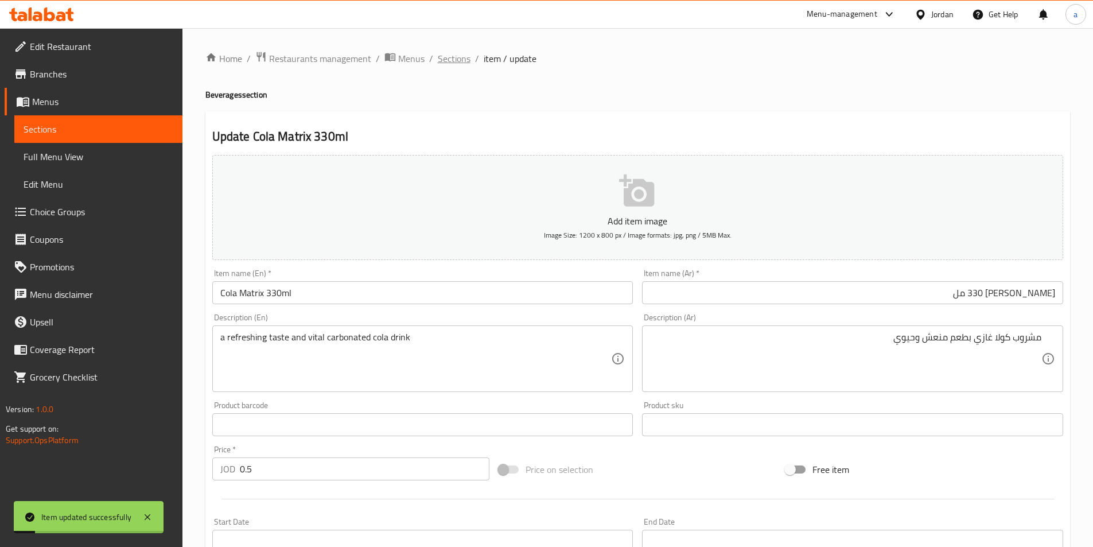
click at [457, 56] on span "Sections" at bounding box center [454, 59] width 33 height 14
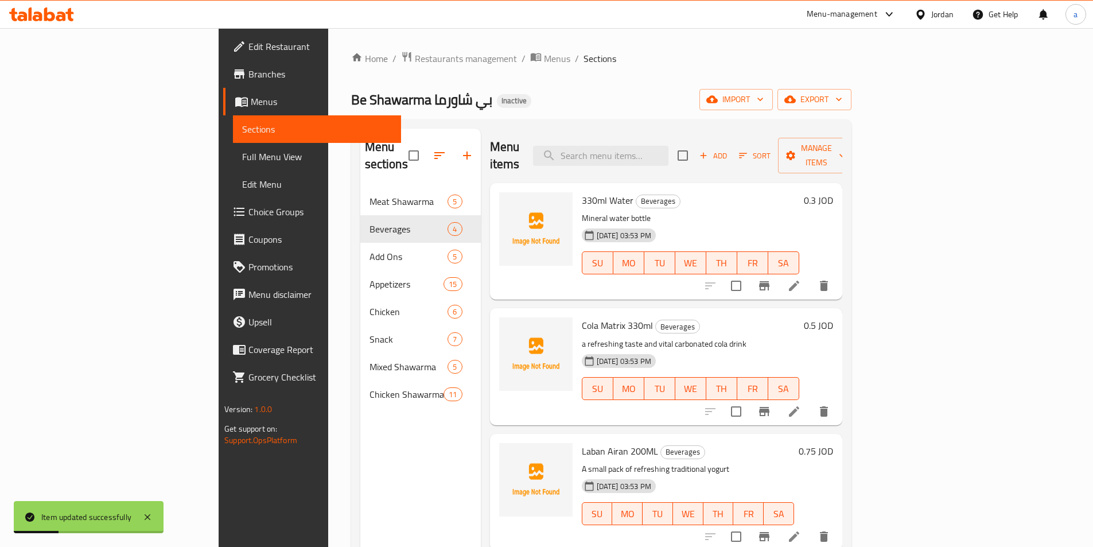
scroll to position [161, 0]
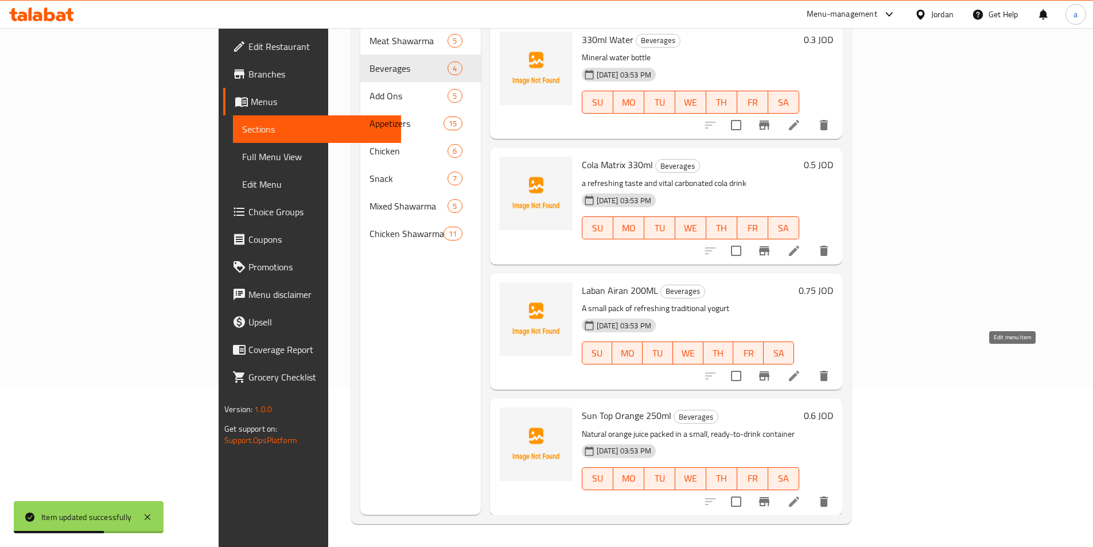
click at [799, 371] on icon at bounding box center [794, 376] width 10 height 10
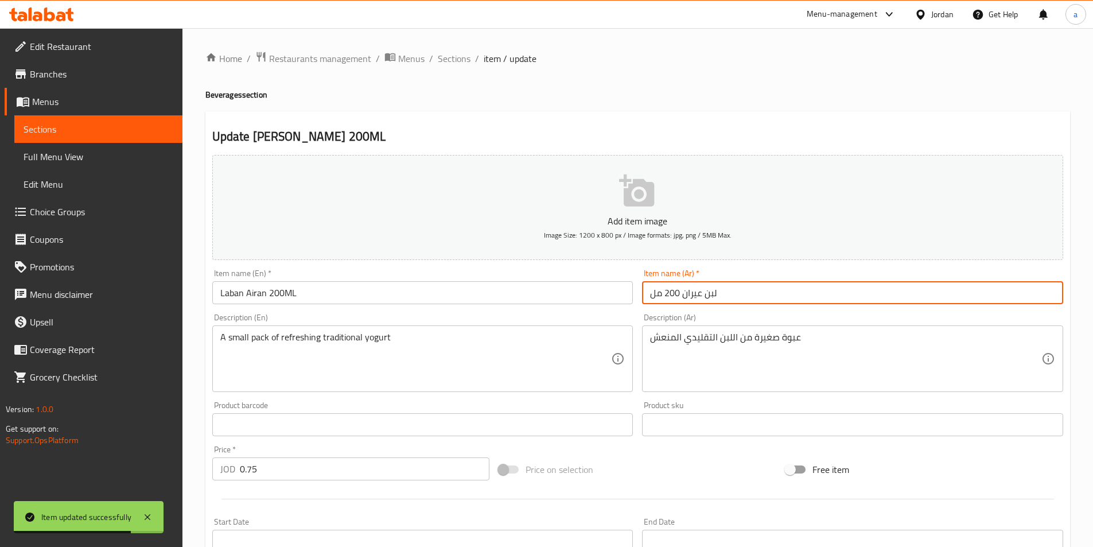
click at [781, 282] on input "لبن عيران 200 مل" at bounding box center [852, 292] width 421 height 23
click at [835, 330] on div "عبوة صغيرة من اللبن التقليدي المنعش Description (Ar)" at bounding box center [852, 358] width 421 height 67
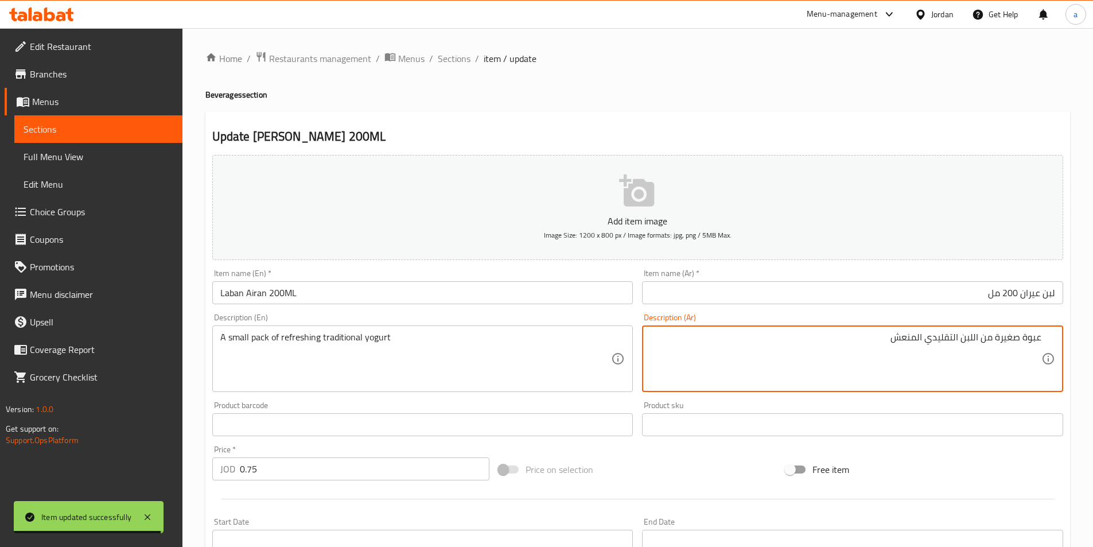
click at [841, 289] on input "لبن عيران 200 مل" at bounding box center [852, 292] width 421 height 23
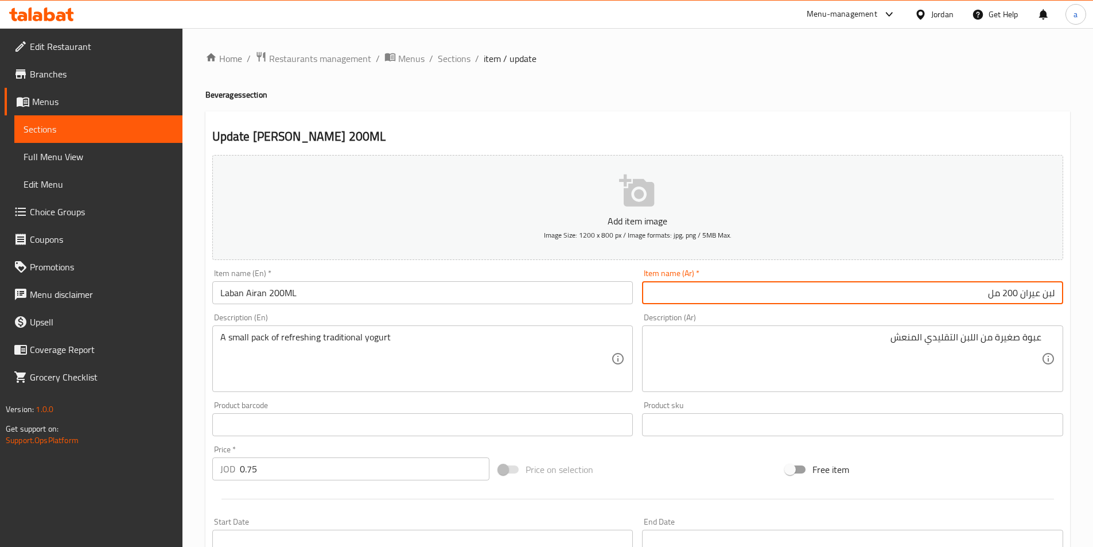
drag, startPoint x: 1022, startPoint y: 296, endPoint x: 1093, endPoint y: 291, distance: 71.8
click at [1092, 291] on html "​ Menu-management Jordan Get Help a Edit Restaurant Branches Menus Sections Ful…" at bounding box center [546, 273] width 1093 height 547
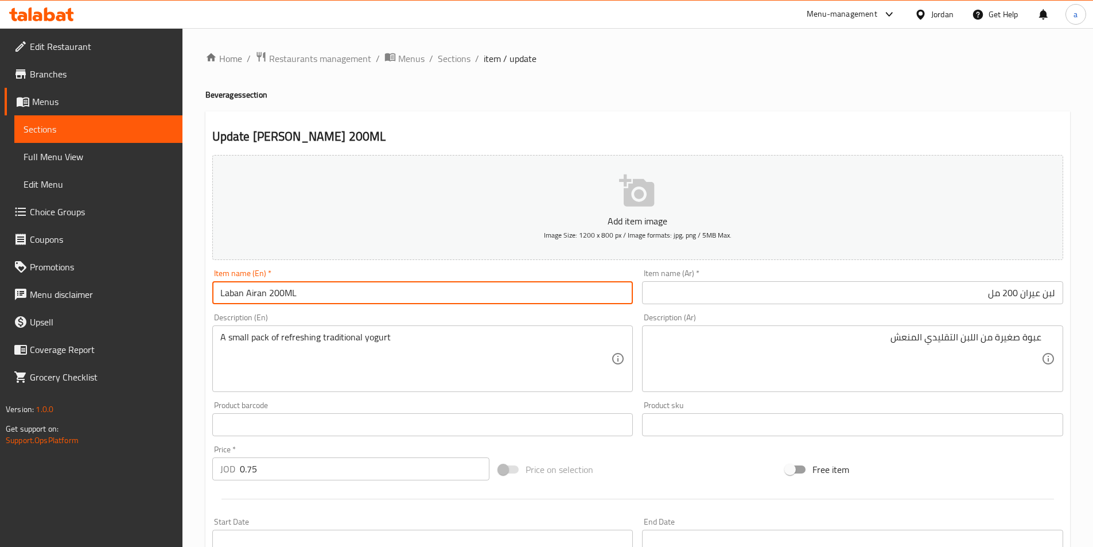
drag, startPoint x: 267, startPoint y: 293, endPoint x: 185, endPoint y: 301, distance: 83.0
click at [186, 301] on div "Home / Restaurants management / Menus / Sections / item / update Beverages sect…" at bounding box center [637, 419] width 910 height 782
paste input "Ayran"
type input "Ayran milk 200ML"
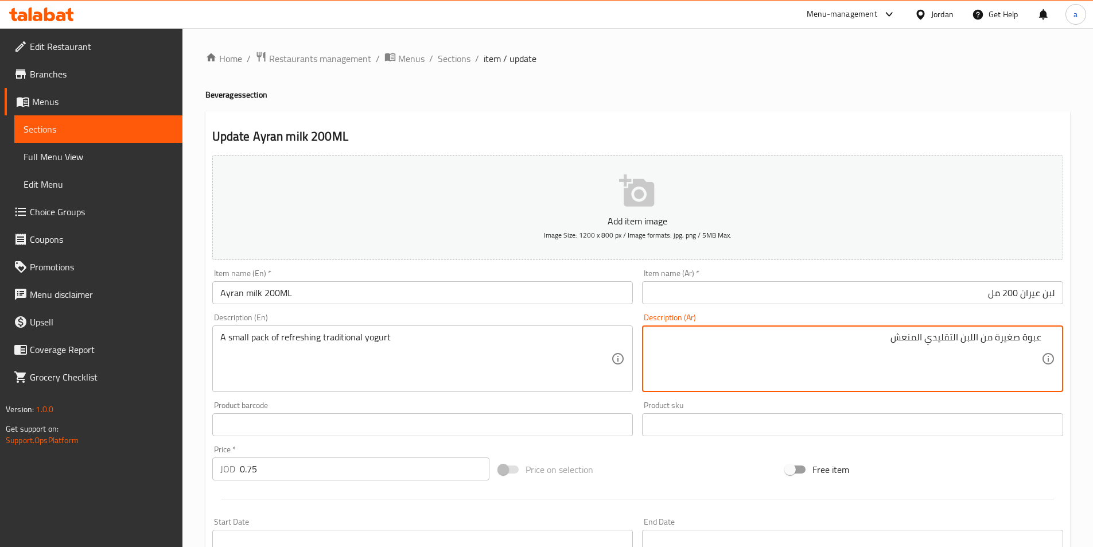
drag, startPoint x: 995, startPoint y: 337, endPoint x: 1053, endPoint y: 330, distance: 58.4
click at [1068, 329] on div "Update Ayran milk 200ML Add item image Image Size: 1200 x 800 px / Image format…" at bounding box center [637, 445] width 864 height 668
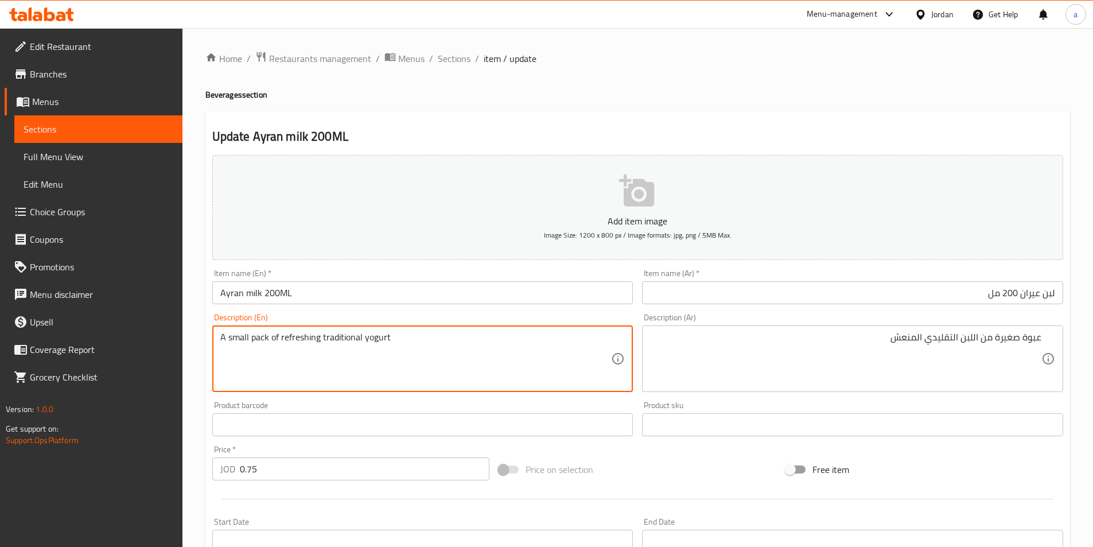
drag, startPoint x: 263, startPoint y: 337, endPoint x: 195, endPoint y: 340, distance: 67.7
paste textarea "small package"
drag, startPoint x: 369, startPoint y: 342, endPoint x: 446, endPoint y: 337, distance: 77.0
click at [445, 337] on textarea "small package of refreshing traditional yogurt" at bounding box center [415, 359] width 391 height 54
type textarea "small package of refreshing traditional milk"
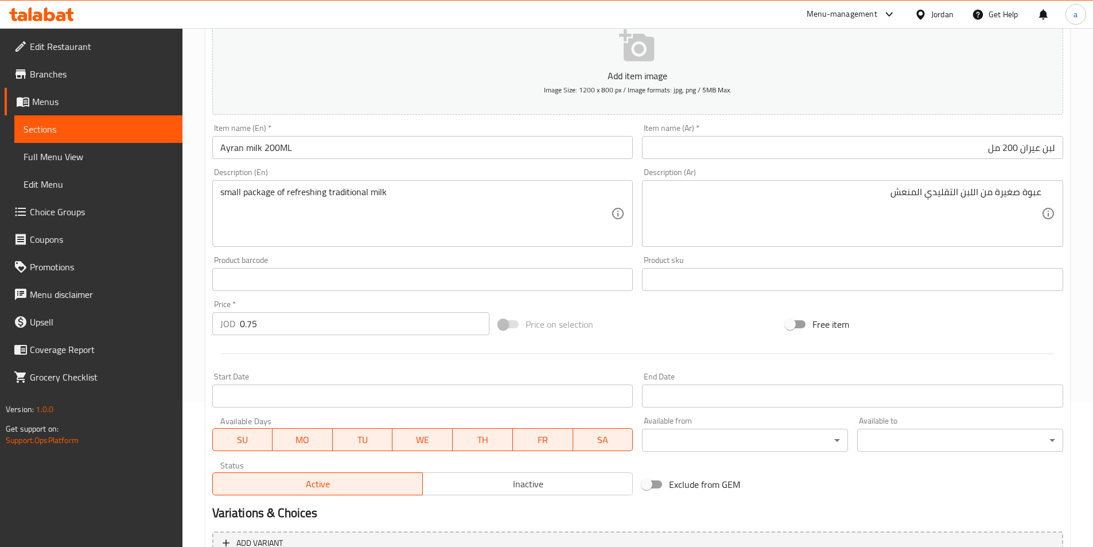
scroll to position [264, 0]
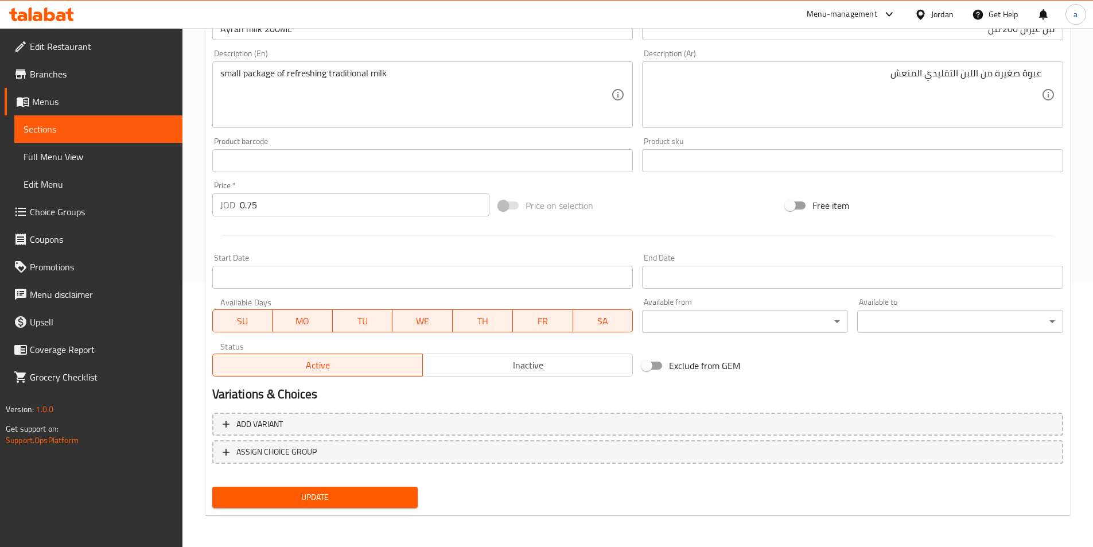
click at [366, 506] on button "Update" at bounding box center [315, 496] width 206 height 21
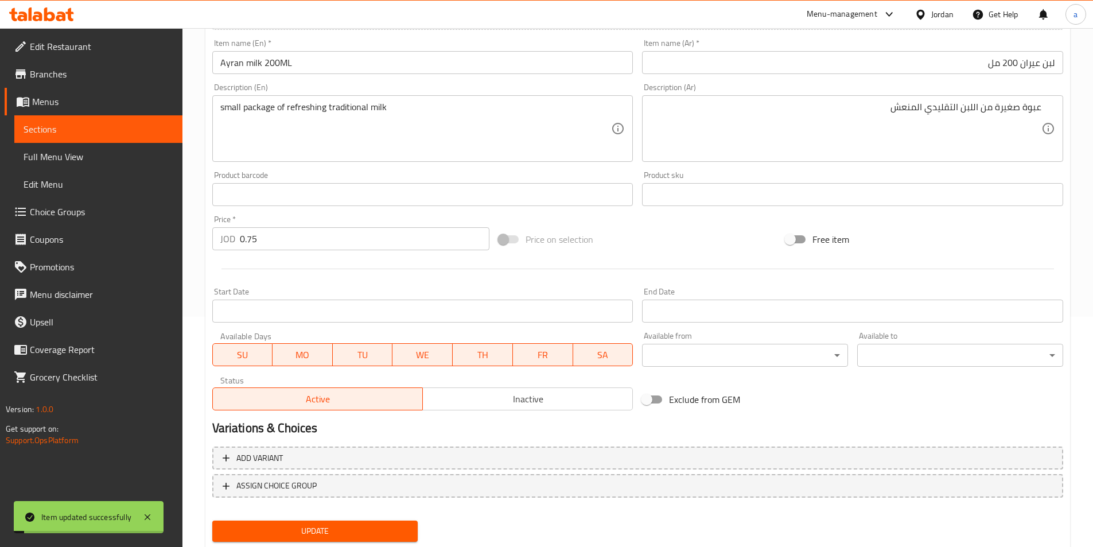
scroll to position [0, 0]
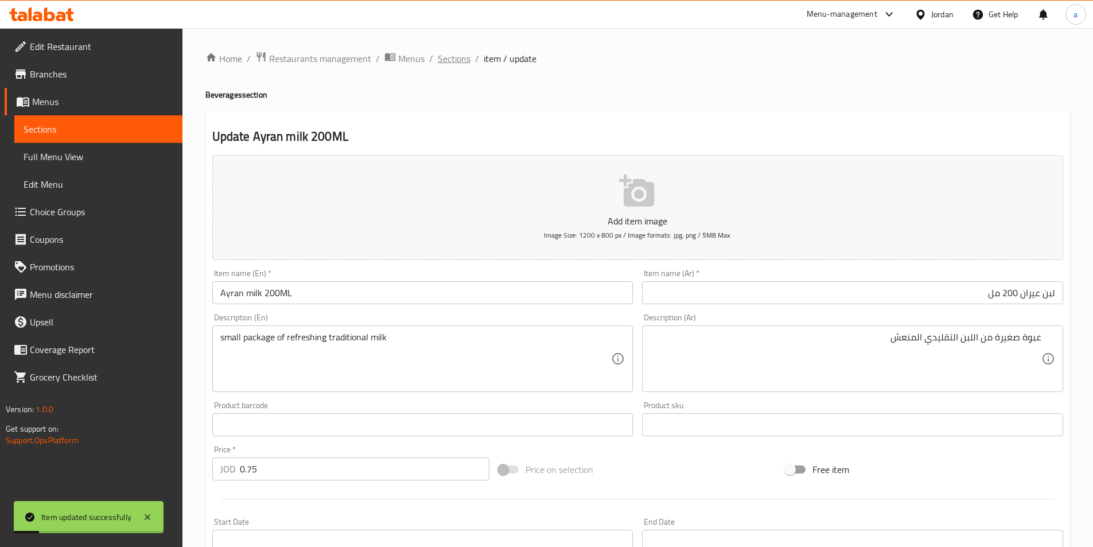
click at [454, 61] on span "Sections" at bounding box center [454, 59] width 33 height 14
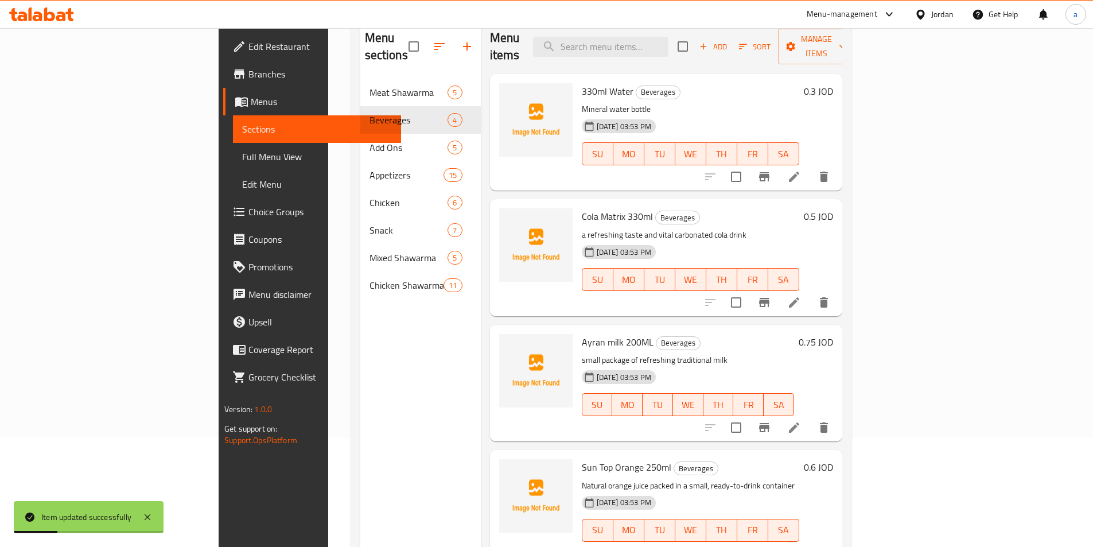
scroll to position [161, 0]
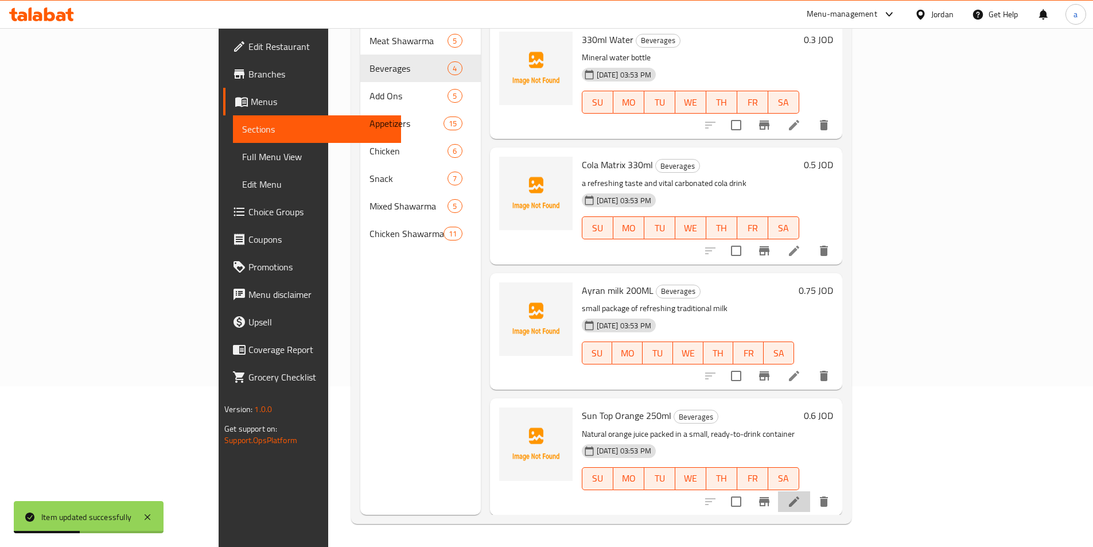
click at [810, 491] on li at bounding box center [794, 501] width 32 height 21
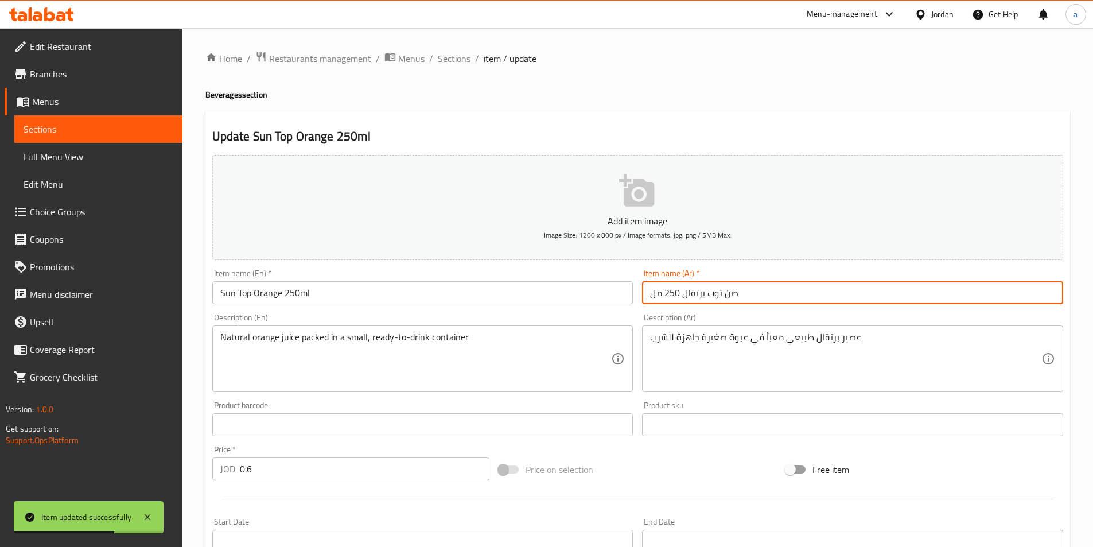
click at [835, 292] on input "صن توب برتقال 250 مل" at bounding box center [852, 292] width 421 height 23
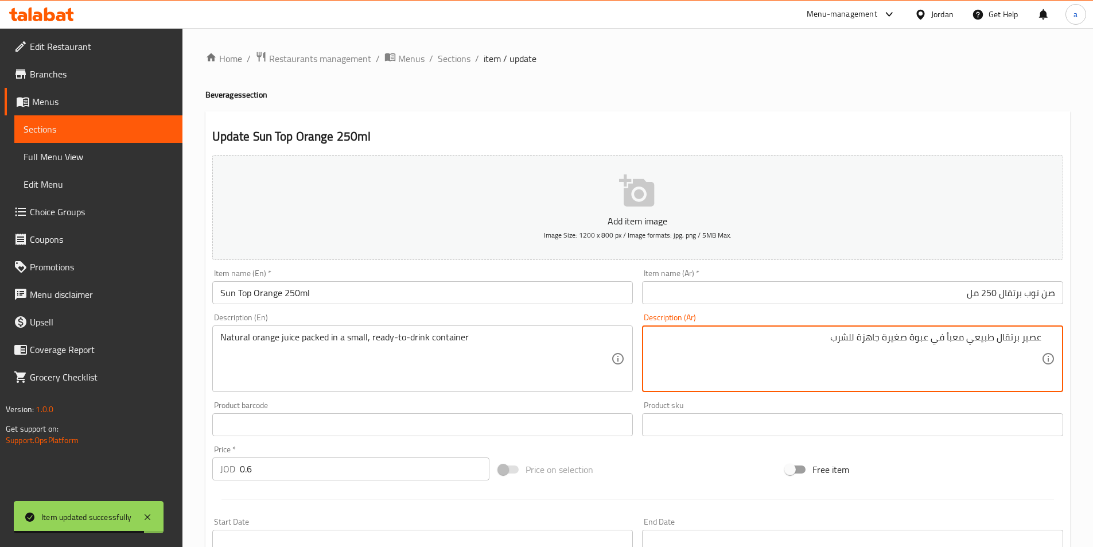
click at [854, 297] on input "صن توب برتقال 250 مل" at bounding box center [852, 292] width 421 height 23
drag, startPoint x: 964, startPoint y: 340, endPoint x: 946, endPoint y: 346, distance: 19.6
click at [961, 342] on textarea "عصير برتقال طبيعي معبأ في عبوة صغيرة جاهزة للشرب" at bounding box center [845, 359] width 391 height 54
drag, startPoint x: 964, startPoint y: 336, endPoint x: 832, endPoint y: 342, distance: 132.1
click at [830, 344] on textarea "عصير برتقال طبيعي معبأ في عبوة صغيرة جاهزة للشرب" at bounding box center [845, 359] width 391 height 54
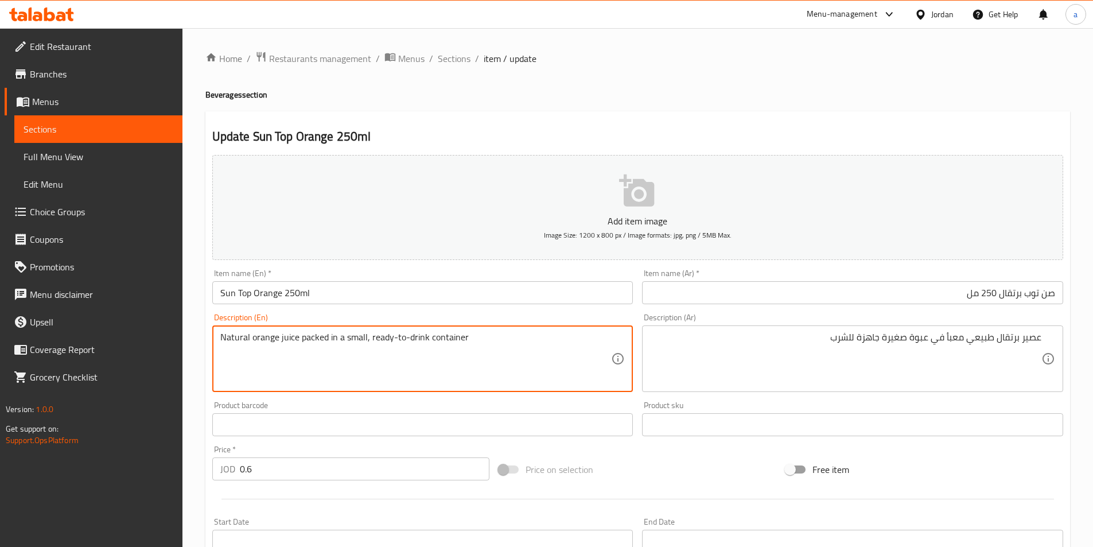
drag, startPoint x: 299, startPoint y: 339, endPoint x: 365, endPoint y: 344, distance: 65.6
paste textarea "Packaged in a small, ready-to-drink bottle"
drag, startPoint x: 578, startPoint y: 340, endPoint x: 460, endPoint y: 346, distance: 117.8
click at [460, 346] on textarea "Natural orange juice Packaged in a small, ready-to-drink bottle, ready-to-drink…" at bounding box center [415, 359] width 391 height 54
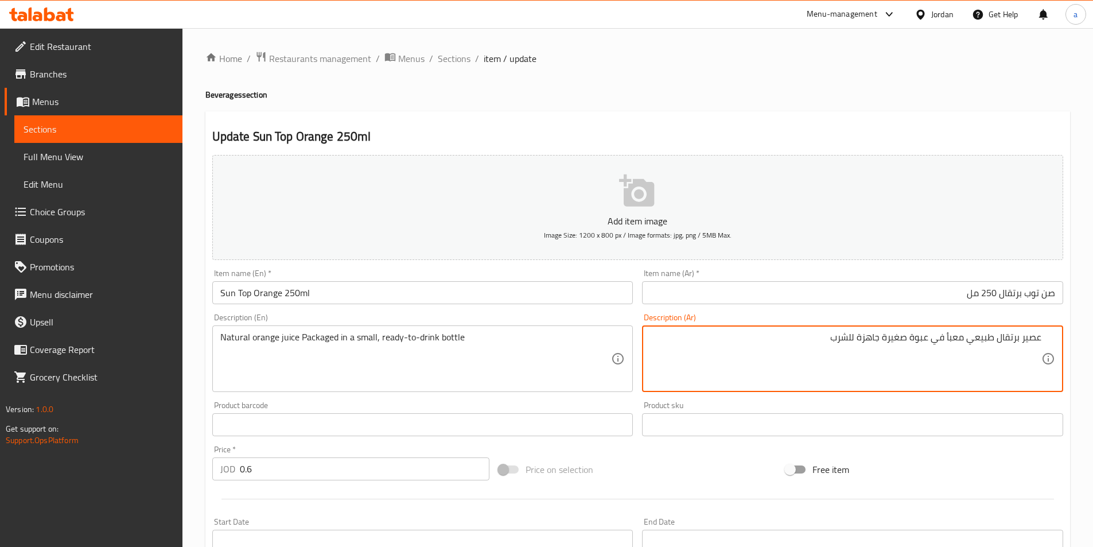
drag, startPoint x: 964, startPoint y: 337, endPoint x: 909, endPoint y: 316, distance: 58.5
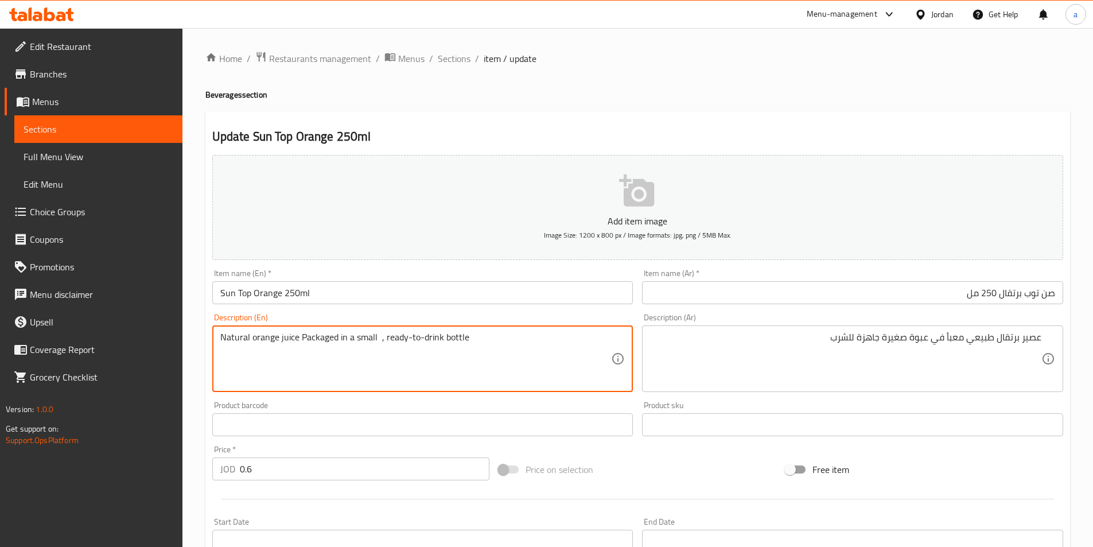
paste textarea "Package"
drag, startPoint x: 502, startPoint y: 338, endPoint x: 475, endPoint y: 341, distance: 27.1
click at [475, 341] on textarea "Natural orange juice Packaged in a small Package , ready-to-drink bottle" at bounding box center [415, 359] width 391 height 54
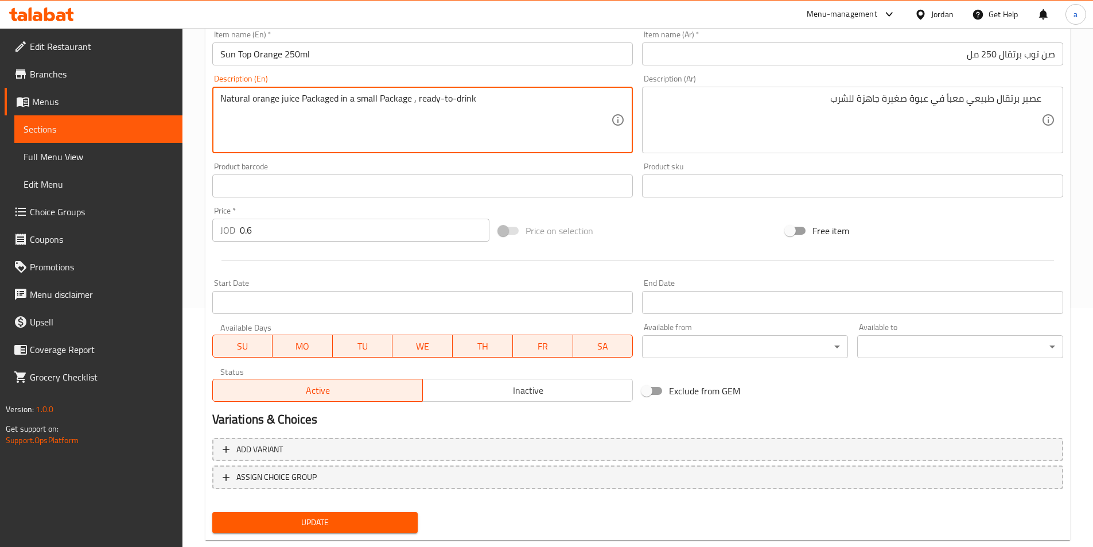
scroll to position [264, 0]
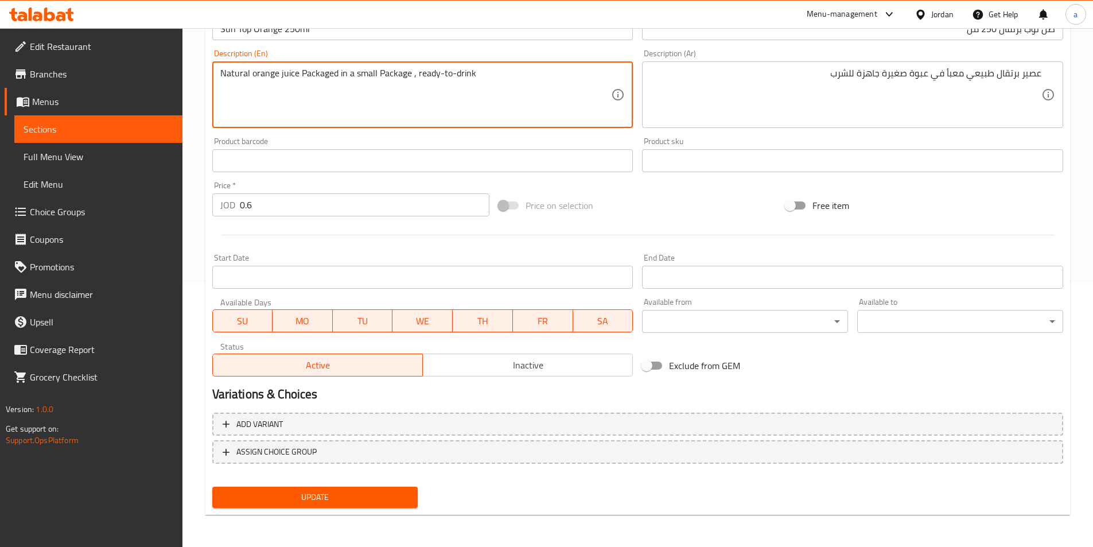
type textarea "Natural orange juice Packaged in a small Package , ready-to-drink"
click at [329, 163] on input "text" at bounding box center [422, 160] width 421 height 23
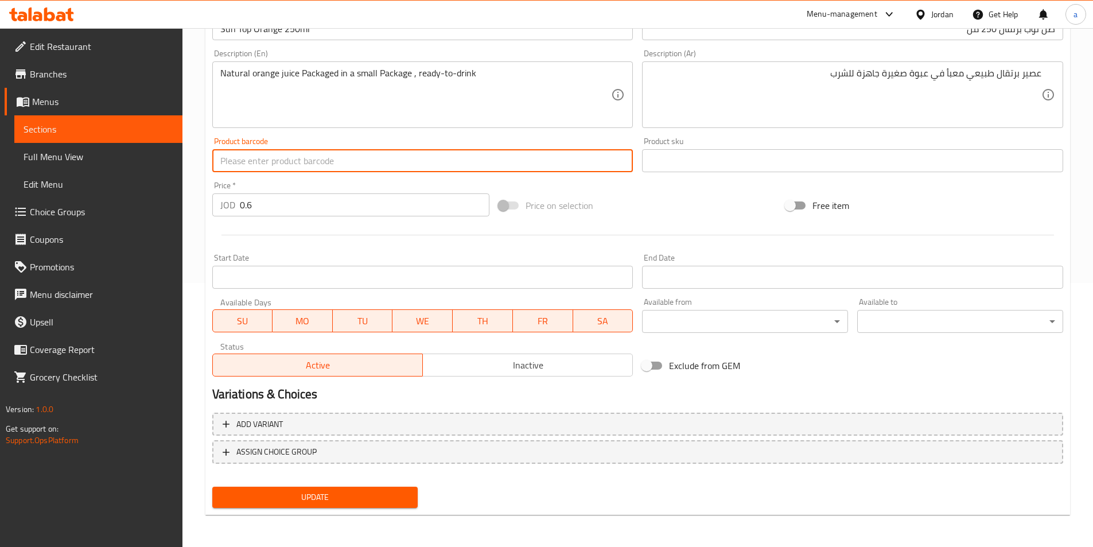
click at [364, 493] on span "Update" at bounding box center [315, 497] width 188 height 14
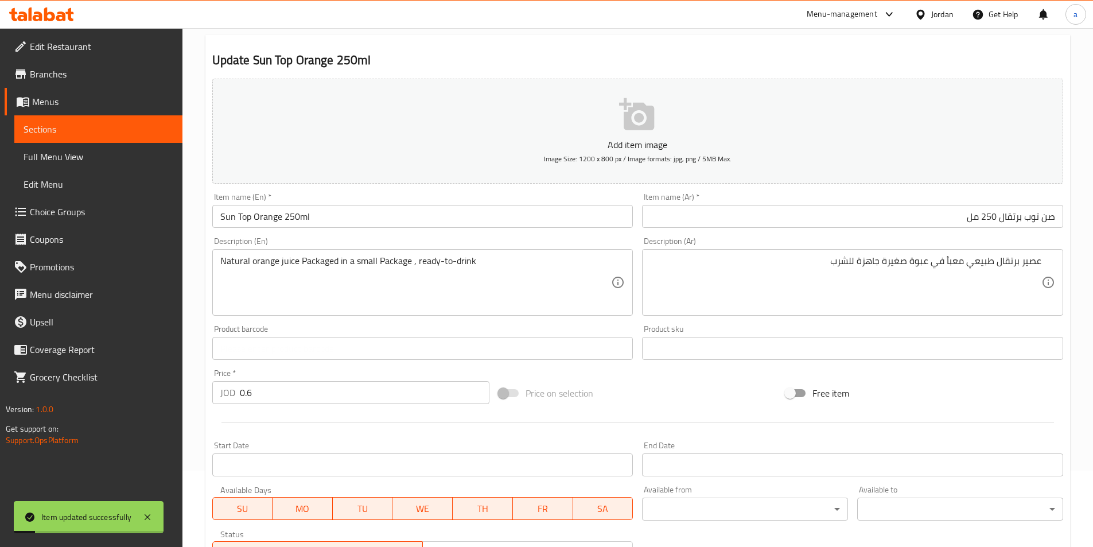
scroll to position [0, 0]
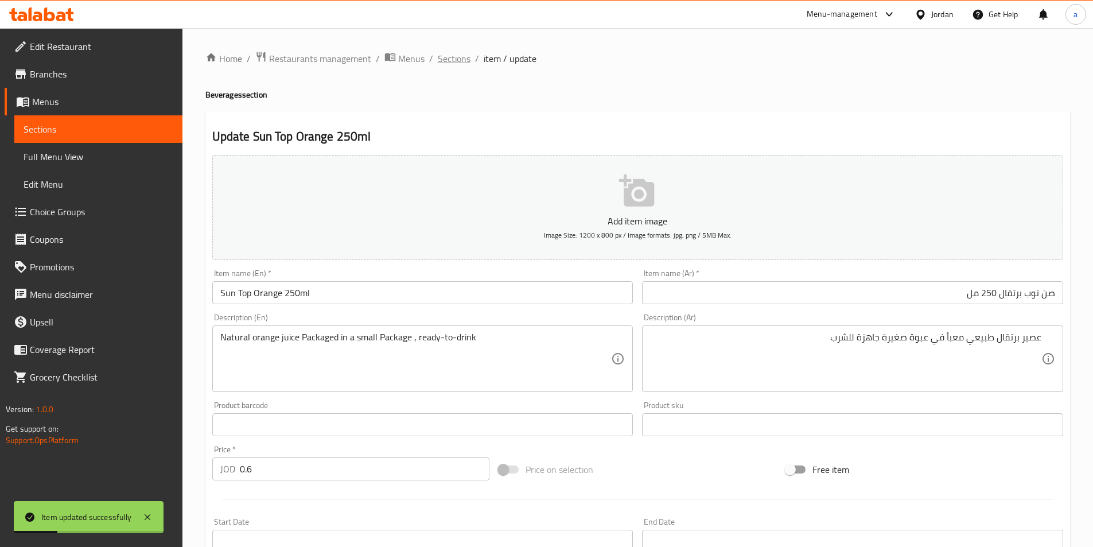
click at [450, 57] on span "Sections" at bounding box center [454, 59] width 33 height 14
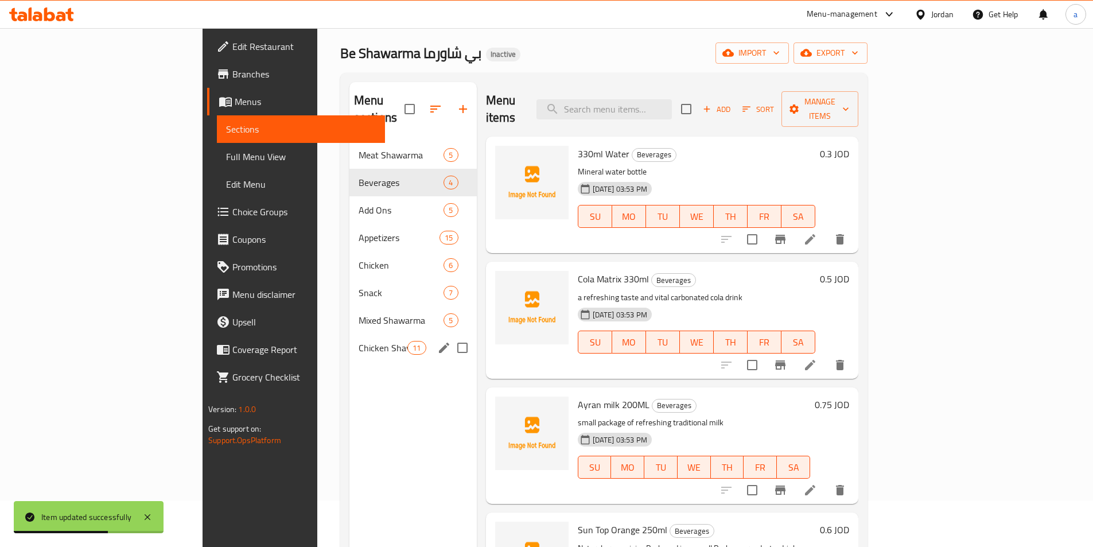
scroll to position [46, 0]
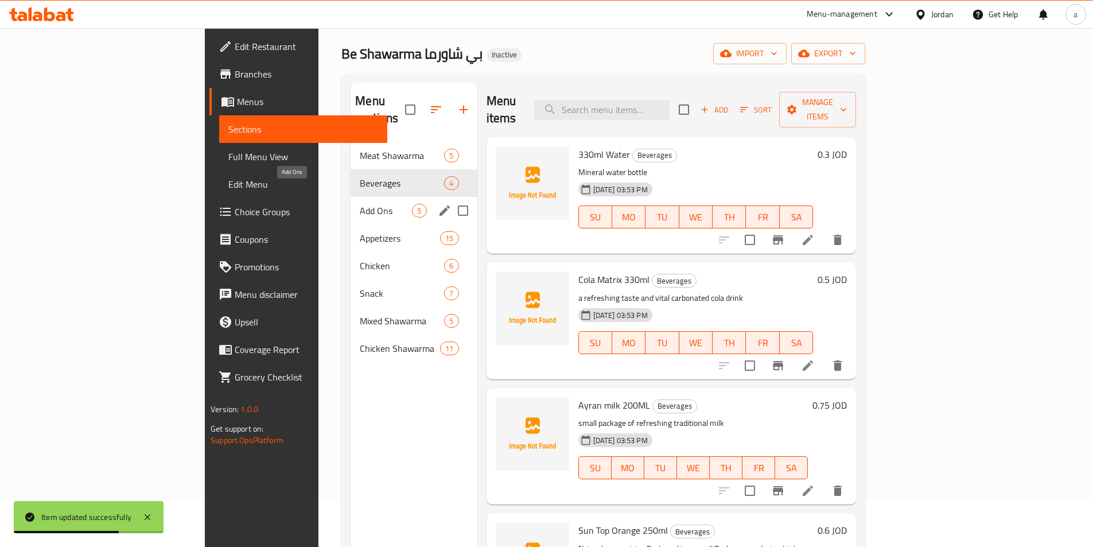
click at [360, 204] on span "Add Ons" at bounding box center [386, 211] width 52 height 14
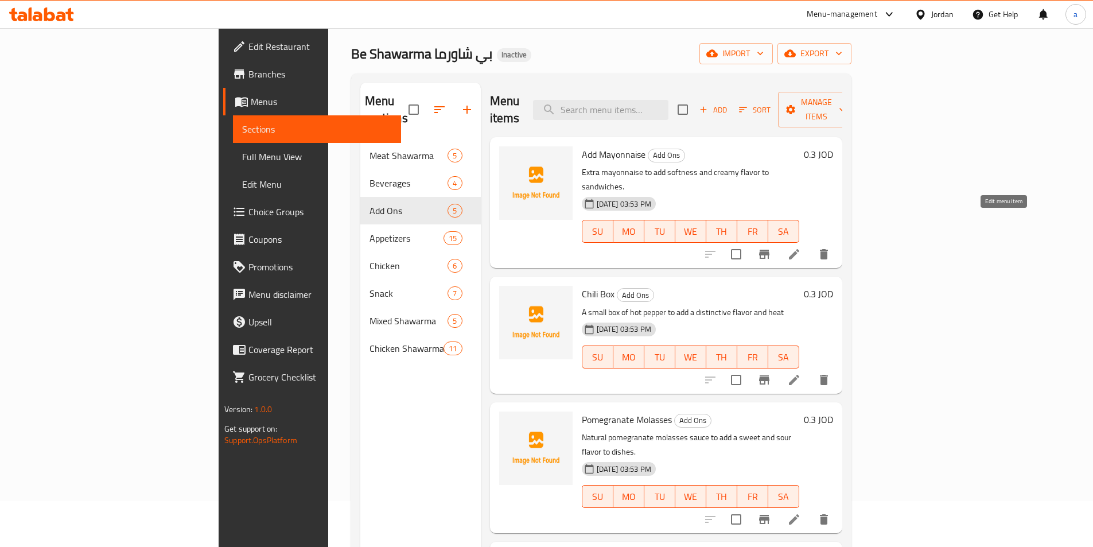
click at [801, 247] on icon at bounding box center [794, 254] width 14 height 14
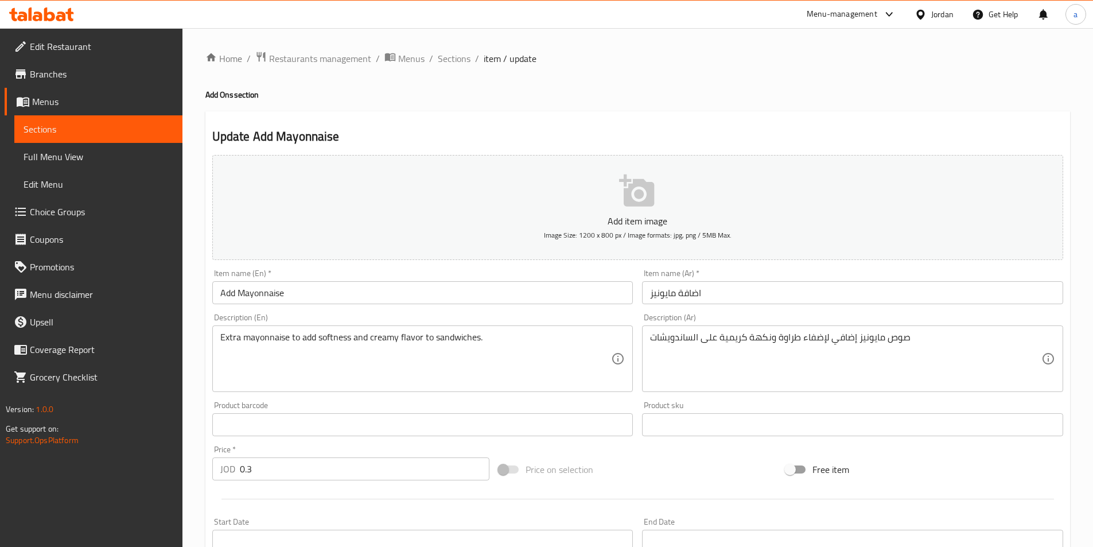
click at [739, 282] on input "اضافة مايونيز" at bounding box center [852, 292] width 421 height 23
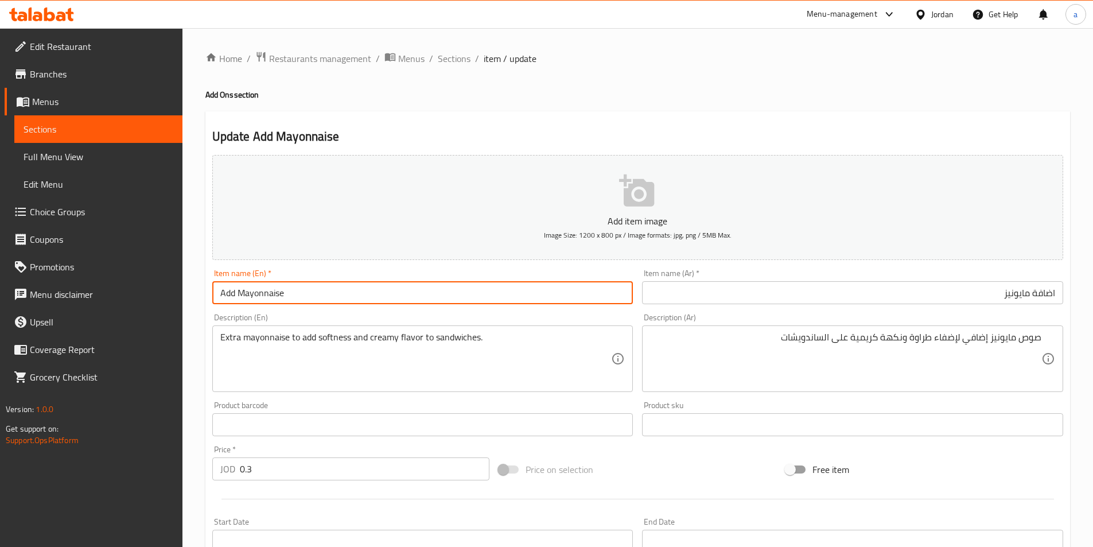
drag, startPoint x: 318, startPoint y: 290, endPoint x: 239, endPoint y: 291, distance: 79.7
click at [239, 292] on input "Add Mayonnaise" at bounding box center [422, 292] width 421 height 23
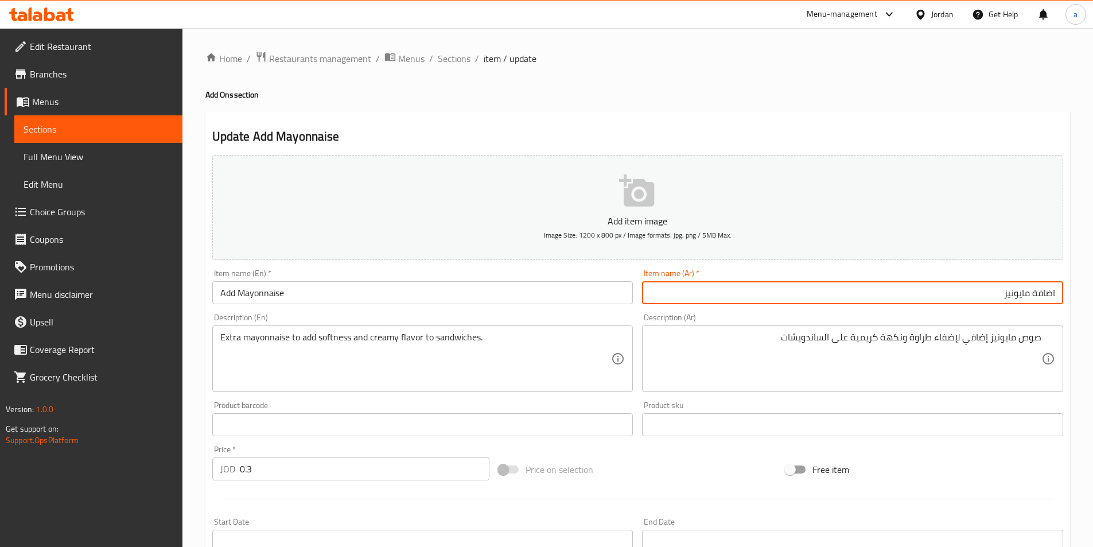
drag, startPoint x: 1032, startPoint y: 294, endPoint x: 1096, endPoint y: 295, distance: 64.3
click at [1092, 295] on html "​ Menu-management Jordan Get Help a Edit Restaurant Branches Menus Sections Ful…" at bounding box center [546, 273] width 1093 height 547
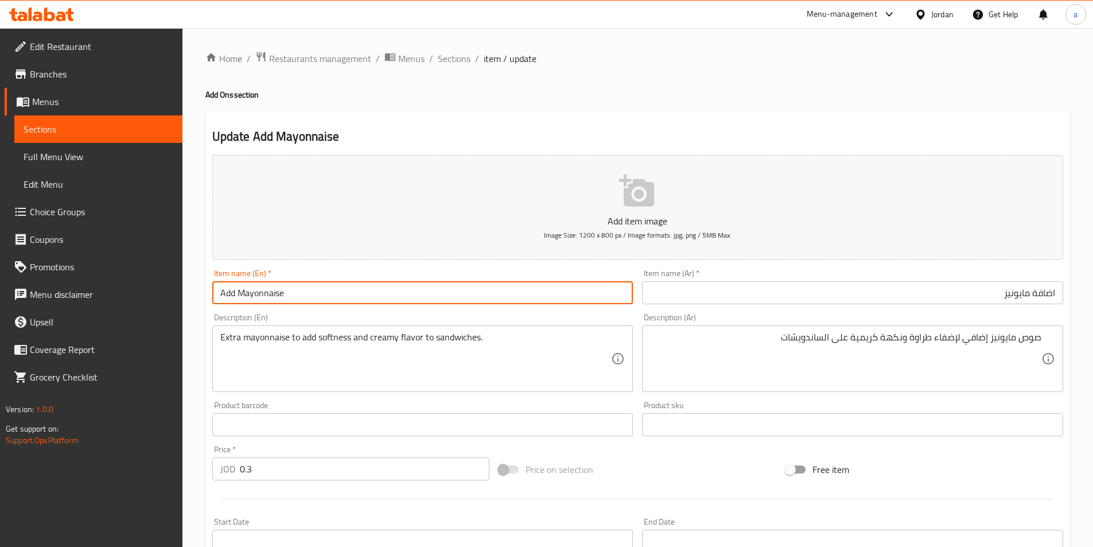
drag, startPoint x: 236, startPoint y: 293, endPoint x: 143, endPoint y: 310, distance: 94.5
click at [157, 305] on div "Edit Restaurant Branches Menus Sections Full Menu View Edit Menu Choice Groups …" at bounding box center [546, 419] width 1093 height 782
paste input "addition"
type input "addition Mayonnaise"
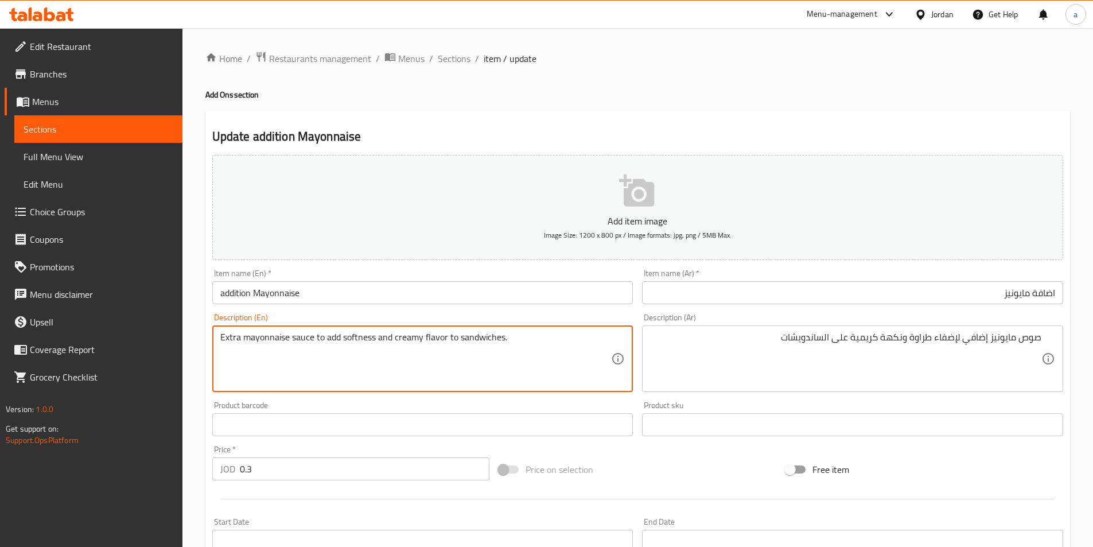
drag, startPoint x: 219, startPoint y: 339, endPoint x: 136, endPoint y: 339, distance: 83.2
click at [163, 342] on div "Edit Restaurant Branches Menus Sections Full Menu View Edit Menu Choice Groups …" at bounding box center [546, 419] width 1093 height 782
click at [424, 345] on textarea "Extra mayonnaise sauce to add softness and creamy flavor to sandwiches." at bounding box center [415, 359] width 391 height 54
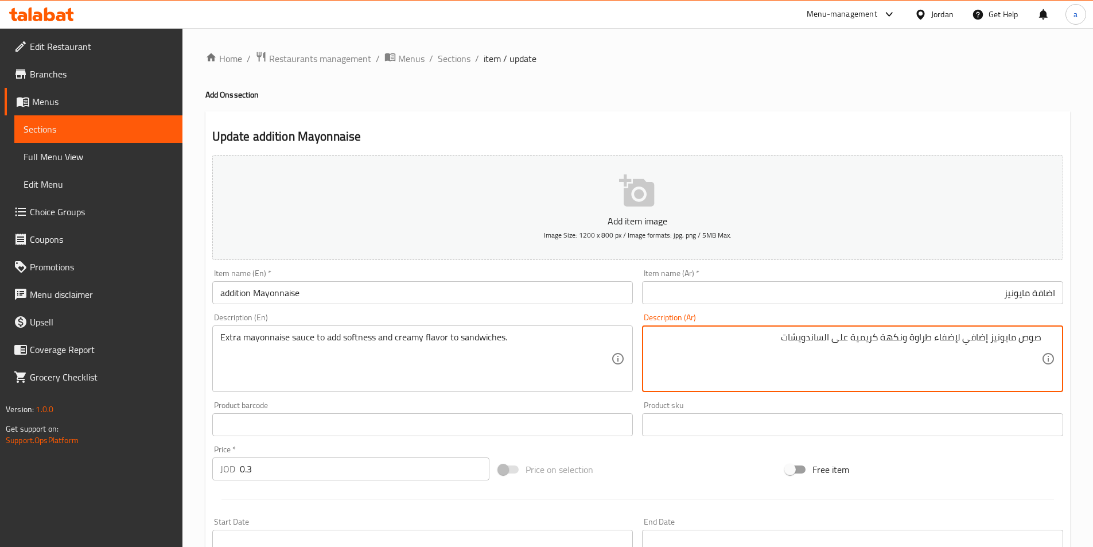
drag, startPoint x: 960, startPoint y: 338, endPoint x: 934, endPoint y: 343, distance: 25.8
drag, startPoint x: 931, startPoint y: 336, endPoint x: 911, endPoint y: 339, distance: 20.3
click at [911, 340] on textarea "صوص مايونيز إضافي لإضفاء طراوة ونكهة كريمية على الساندويشات" at bounding box center [845, 359] width 391 height 54
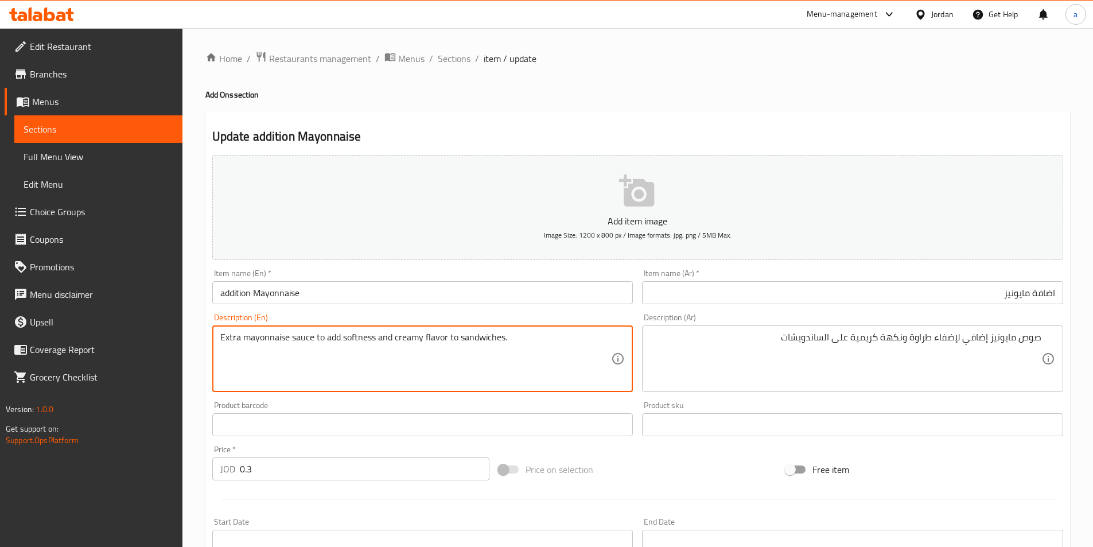
drag, startPoint x: 374, startPoint y: 339, endPoint x: 344, endPoint y: 340, distance: 29.8
paste textarea "mellow"
click at [345, 339] on textarea "Extra mayonnaise sauce to add smellowness and creamy flavor to sandwiches." at bounding box center [415, 359] width 391 height 54
type textarea "Extra mayonnaise sauce to add mellowness and creamy flavor to sandwiches."
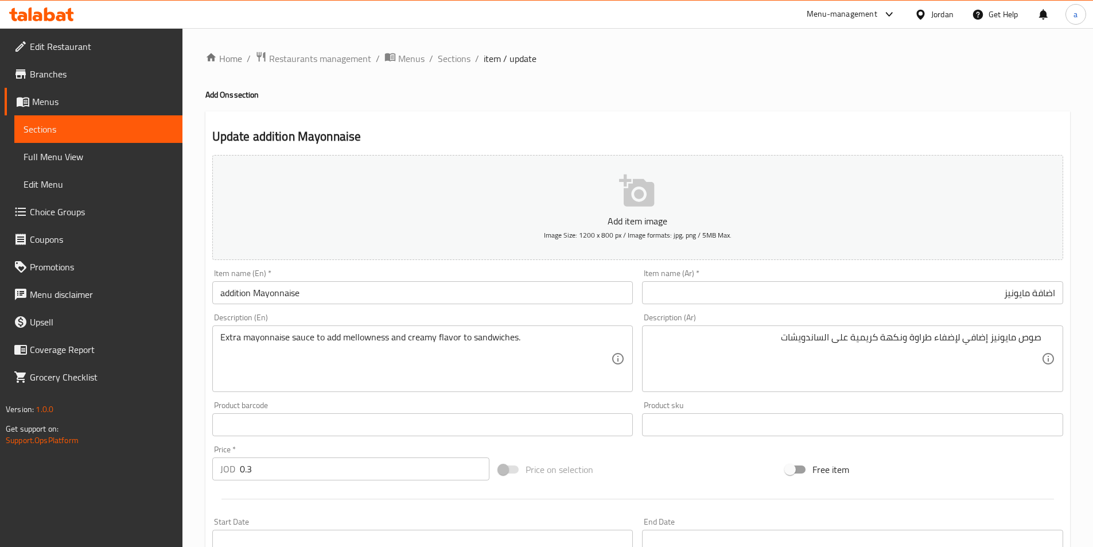
click at [537, 116] on div "Update addition Mayonnaise Add item image Image Size: 1200 x 800 px / Image for…" at bounding box center [637, 445] width 864 height 668
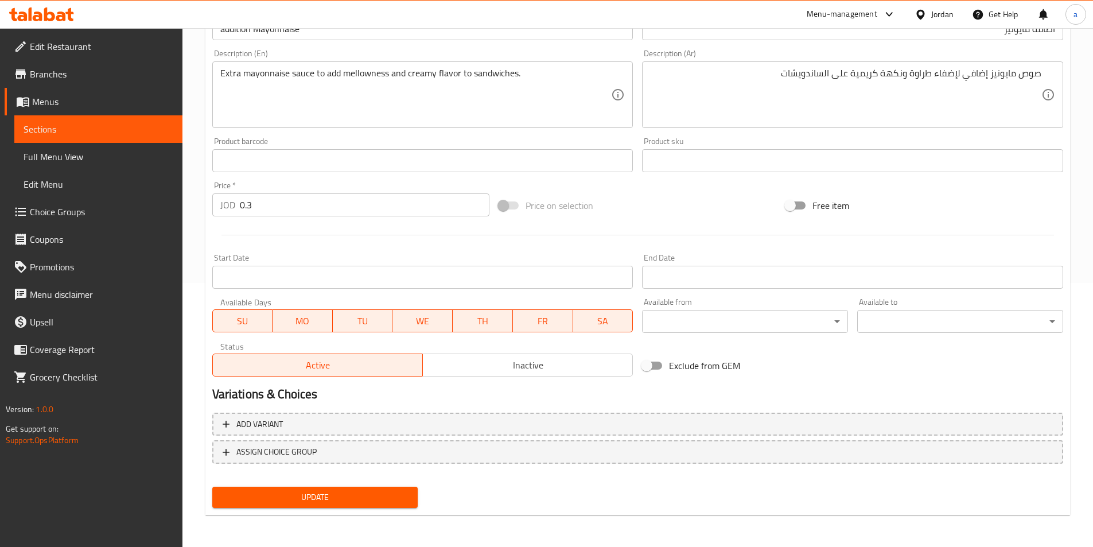
click at [337, 502] on span "Update" at bounding box center [315, 497] width 188 height 14
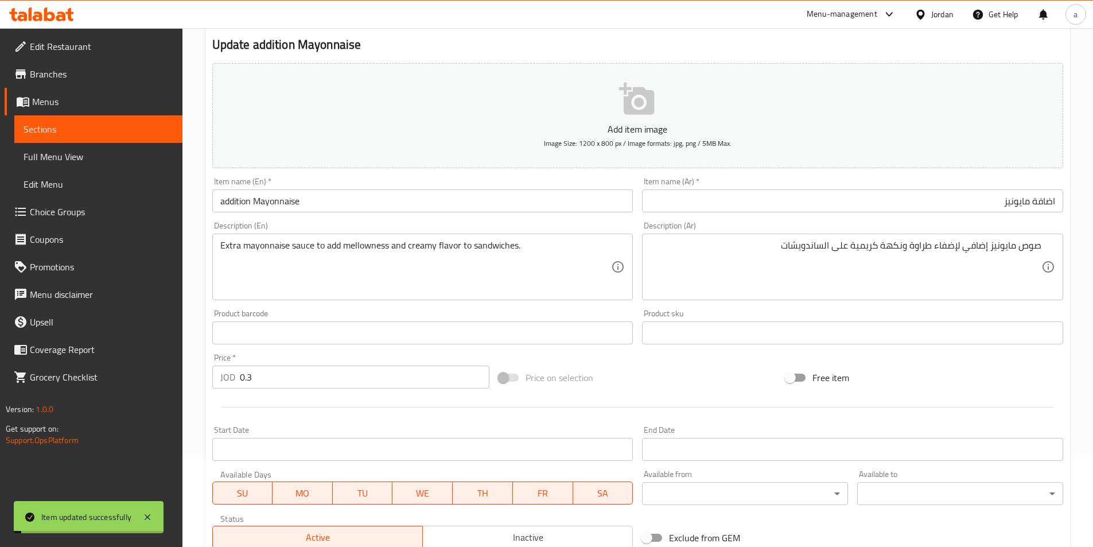
scroll to position [0, 0]
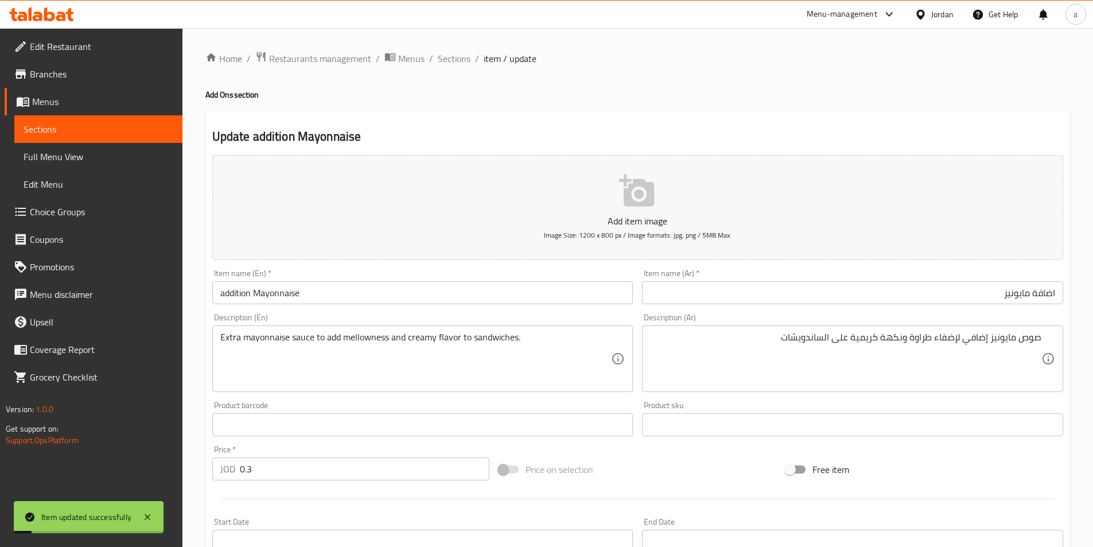
click at [471, 55] on ol "Home / Restaurants management / Menus / Sections / item / update" at bounding box center [637, 58] width 864 height 15
click at [465, 57] on span "Sections" at bounding box center [454, 59] width 33 height 14
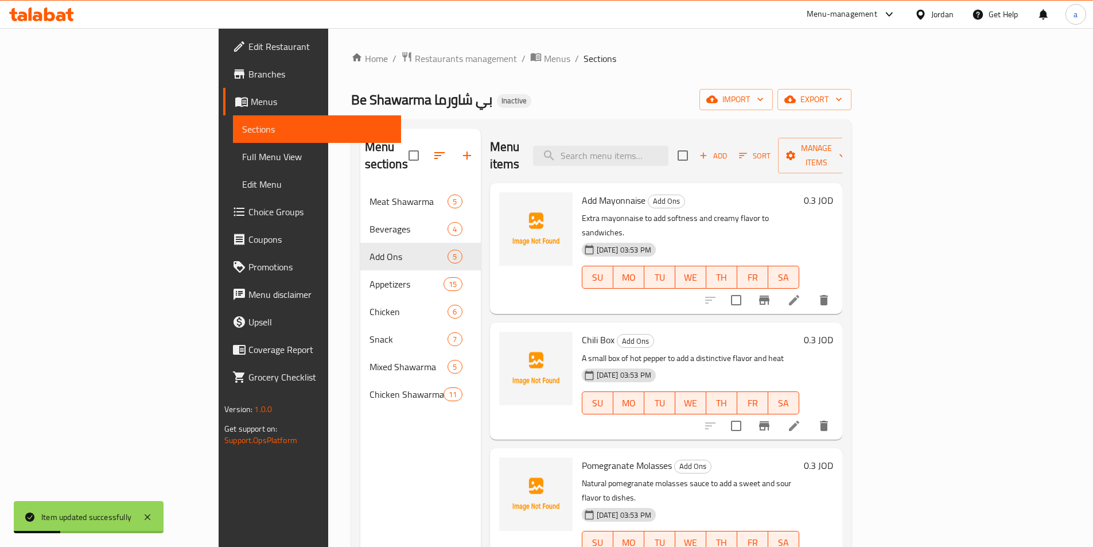
click at [801, 419] on icon at bounding box center [794, 426] width 14 height 14
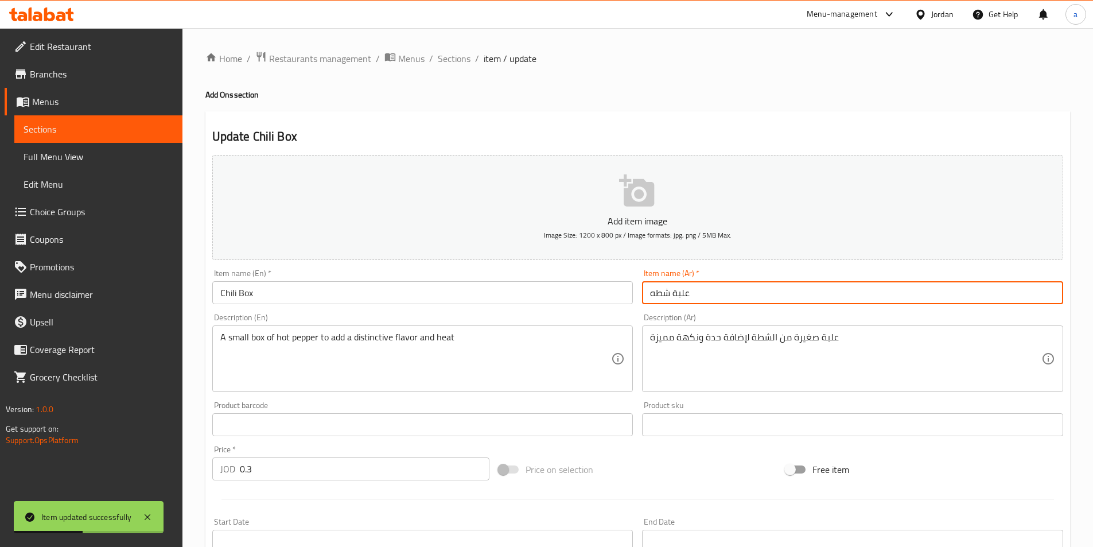
click at [763, 299] on input "علبة شطه" at bounding box center [852, 292] width 421 height 23
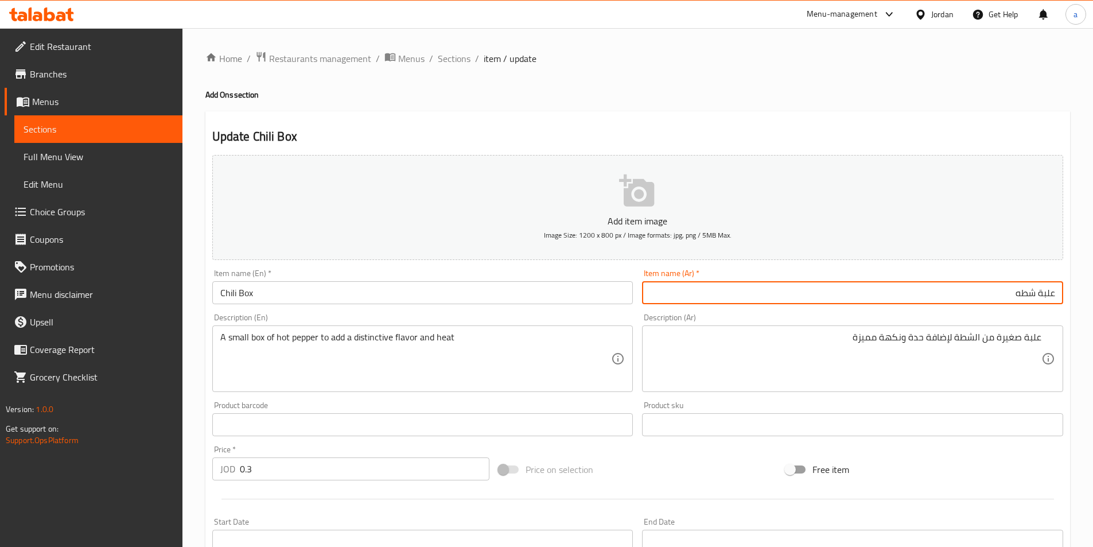
drag, startPoint x: 1036, startPoint y: 294, endPoint x: 1066, endPoint y: 291, distance: 30.0
click at [1066, 291] on div "Item name (Ar)   * علبة شطه Item name (Ar) *" at bounding box center [852, 286] width 430 height 44
click at [1048, 301] on input "علبة شطه" at bounding box center [852, 292] width 421 height 23
drag, startPoint x: 1058, startPoint y: 299, endPoint x: 1078, endPoint y: 296, distance: 20.3
click at [1075, 298] on div "Home / Restaurants management / Menus / Sections / item / update Add Ons sectio…" at bounding box center [637, 419] width 910 height 782
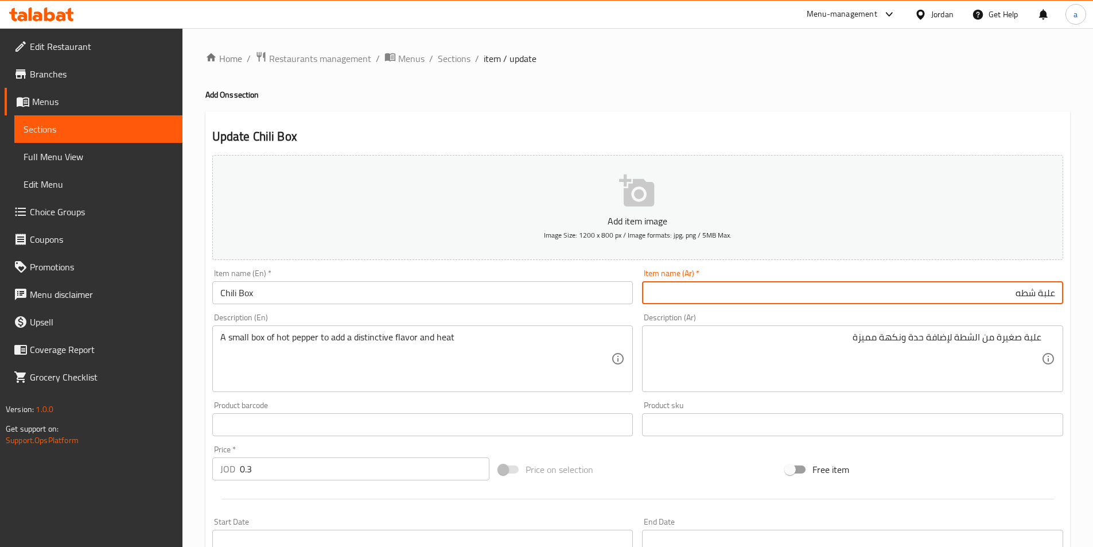
drag, startPoint x: 980, startPoint y: 301, endPoint x: 1101, endPoint y: 289, distance: 121.1
click at [1092, 289] on html "​ Menu-management Jordan Get Help a Edit Restaurant Branches Menus Sections Ful…" at bounding box center [546, 273] width 1093 height 547
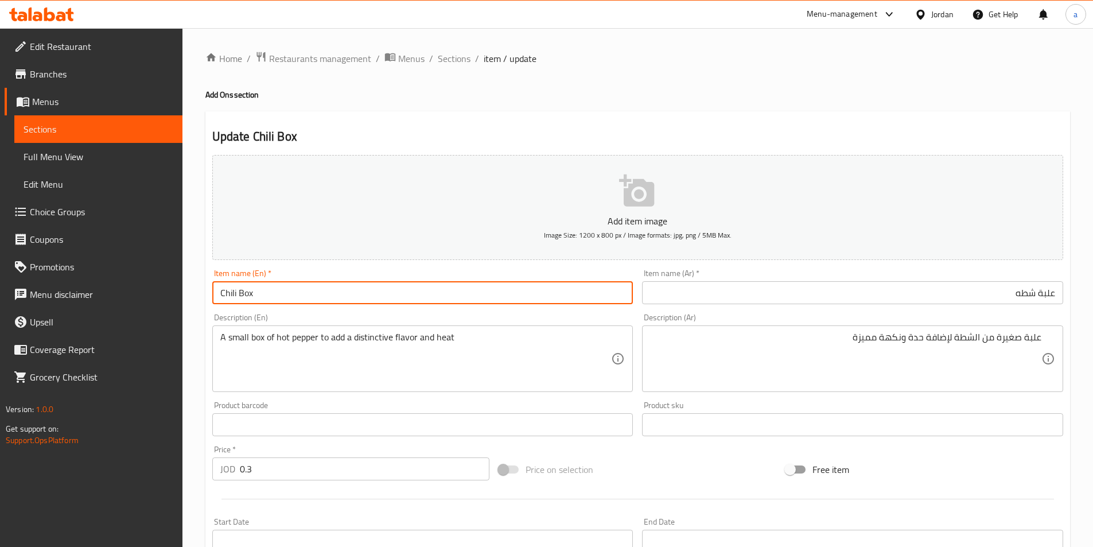
click at [574, 293] on input "Chili Box" at bounding box center [422, 292] width 421 height 23
drag, startPoint x: 574, startPoint y: 293, endPoint x: 570, endPoint y: 289, distance: 6.1
click at [572, 291] on input "Chili Box" at bounding box center [422, 292] width 421 height 23
paste input "Hot pepper b"
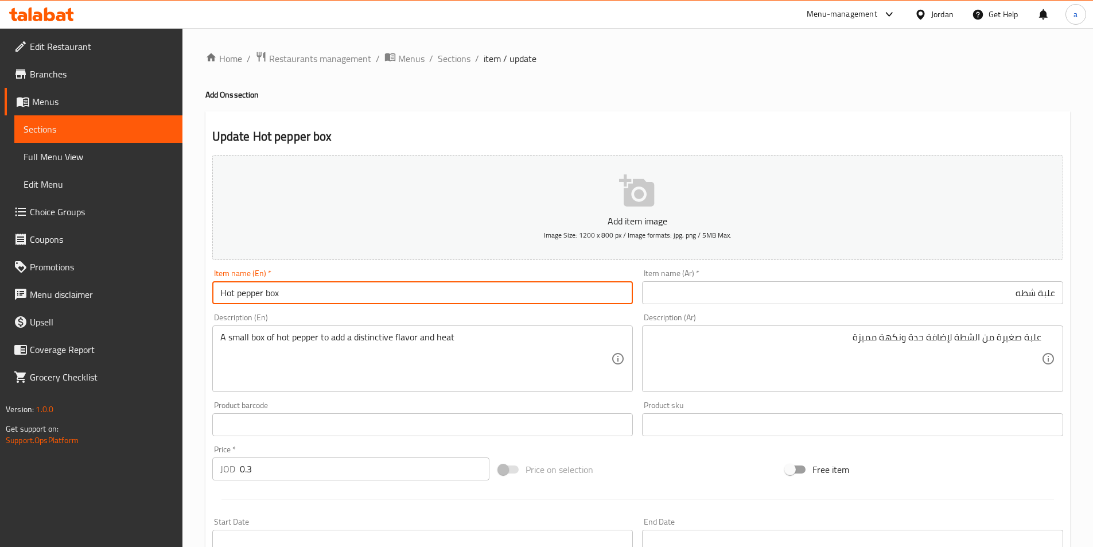
type input "Hot pepper box"
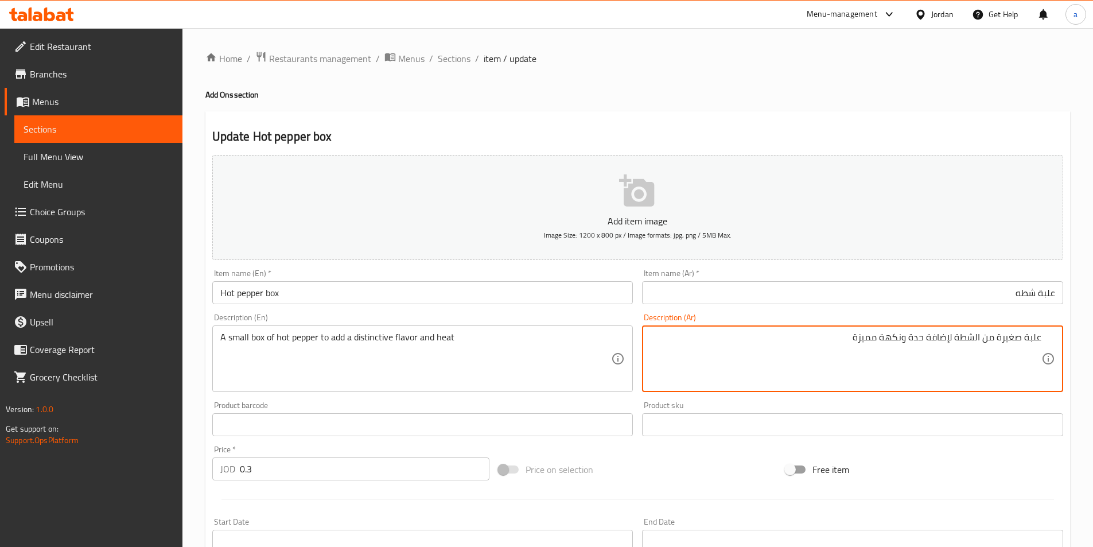
drag, startPoint x: 928, startPoint y: 340, endPoint x: 954, endPoint y: 341, distance: 26.4
click at [907, 344] on textarea "علبة صغيرة من الشطة لإضافة حدة ونكهة مميزة" at bounding box center [845, 359] width 391 height 54
drag, startPoint x: 923, startPoint y: 336, endPoint x: 911, endPoint y: 338, distance: 12.3
click at [911, 338] on textarea "علبة صغيرة من الشطة لإضافة حدة ونكهة مميزة" at bounding box center [845, 359] width 391 height 54
click at [923, 343] on textarea "علبة صغيرة من الشطة لإضافة حدة ونكهة مميزة" at bounding box center [845, 359] width 391 height 54
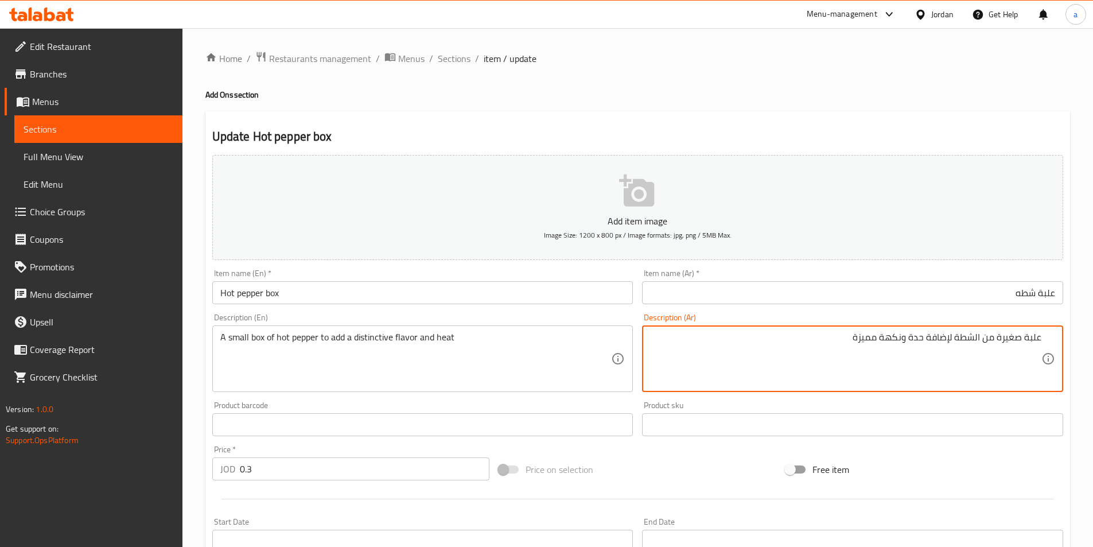
drag, startPoint x: 925, startPoint y: 336, endPoint x: 858, endPoint y: 339, distance: 66.6
click at [857, 344] on textarea "علبة صغيرة من الشطة لإضافة حدة ونكهة مميزة" at bounding box center [845, 359] width 391 height 54
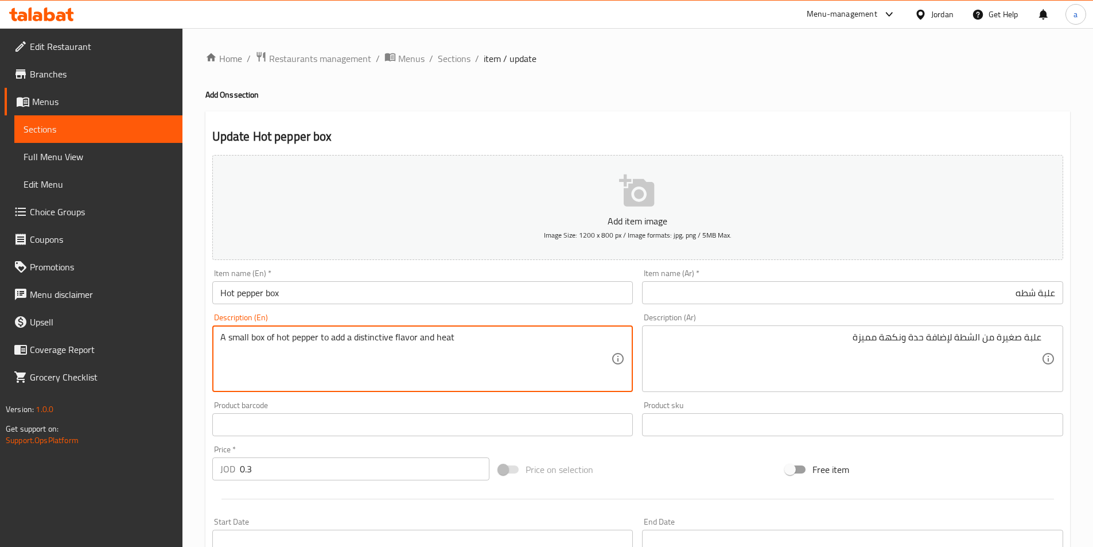
drag, startPoint x: 454, startPoint y: 337, endPoint x: 362, endPoint y: 338, distance: 91.8
paste textarea "Sharpness and distinctive flavor"
type textarea "A small box of hot pepper to add a Sharpness and distinctive flavor"
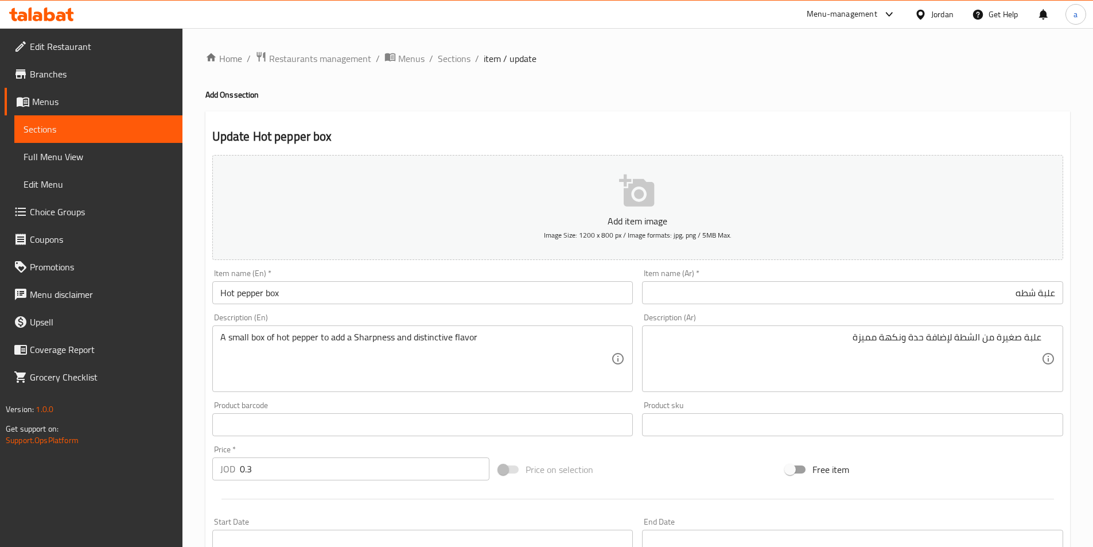
click at [546, 293] on input "Hot pepper box" at bounding box center [422, 292] width 421 height 23
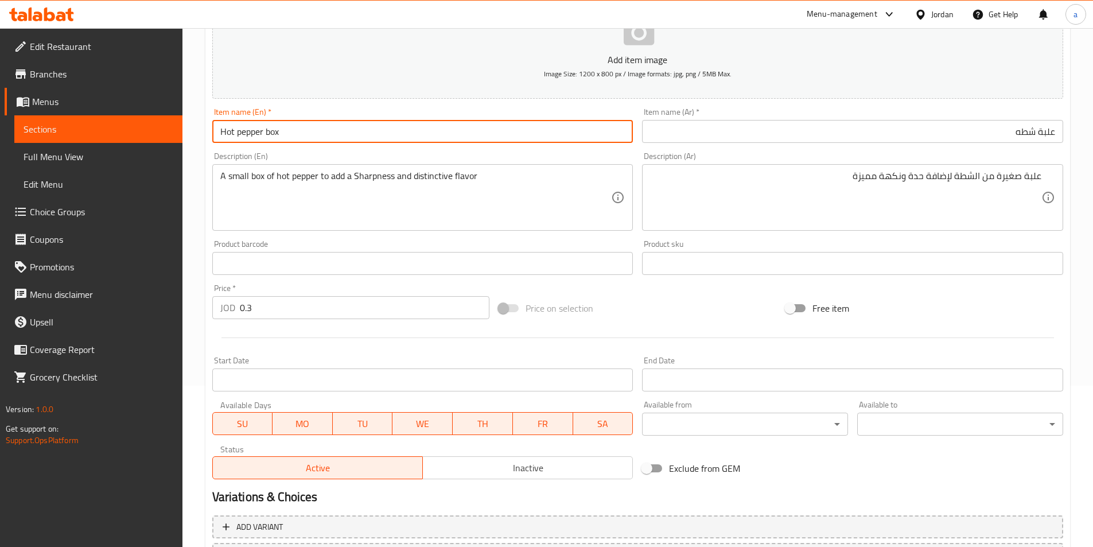
scroll to position [264, 0]
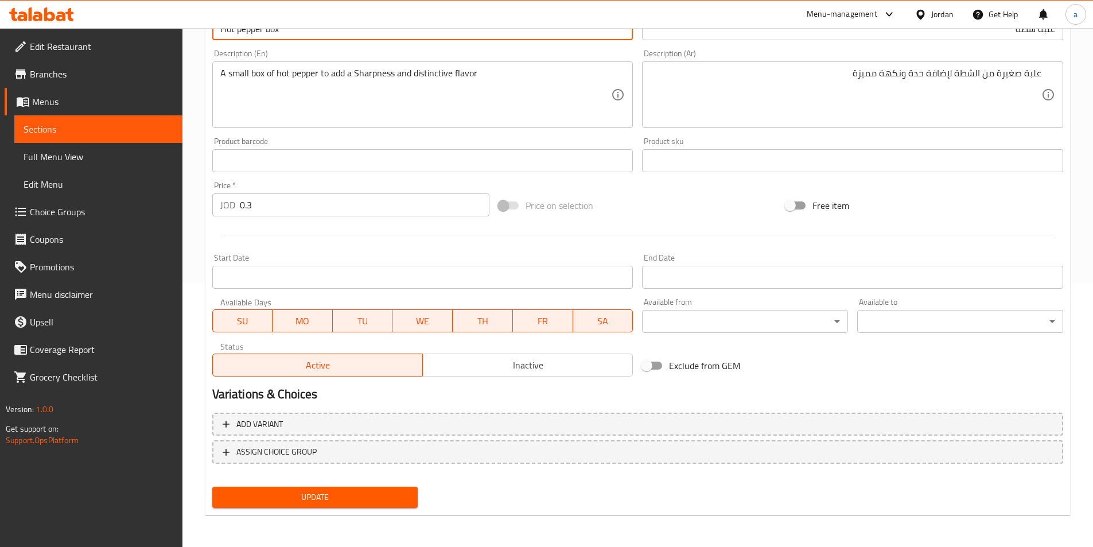
click at [323, 495] on span "Update" at bounding box center [315, 497] width 188 height 14
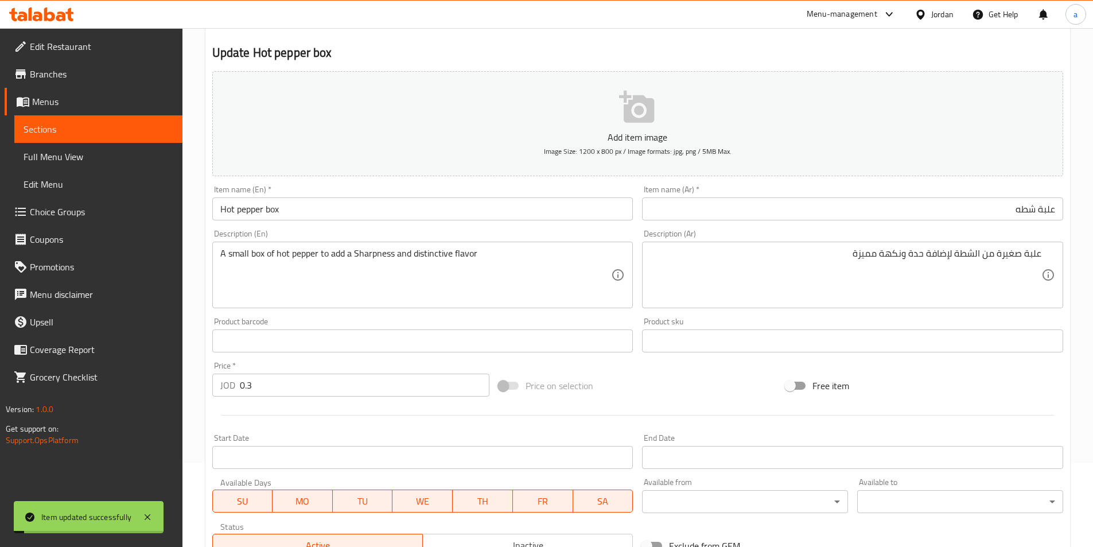
scroll to position [0, 0]
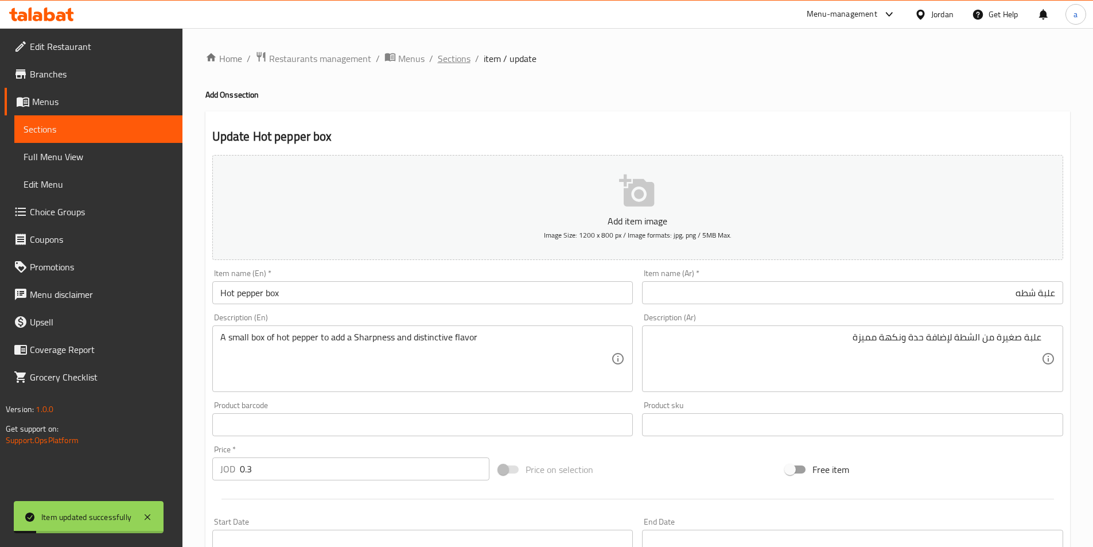
click at [462, 62] on span "Sections" at bounding box center [454, 59] width 33 height 14
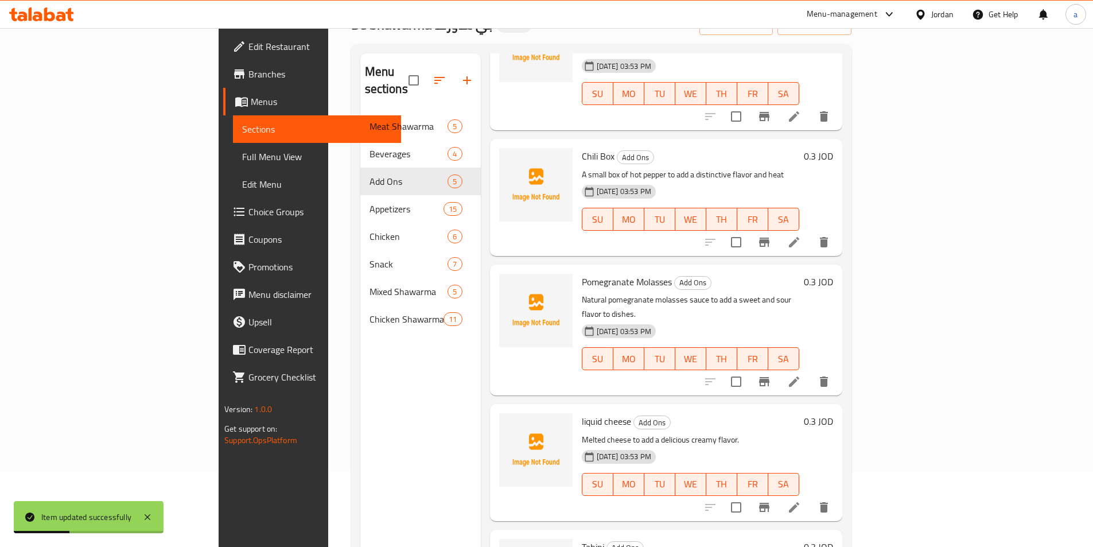
scroll to position [161, 0]
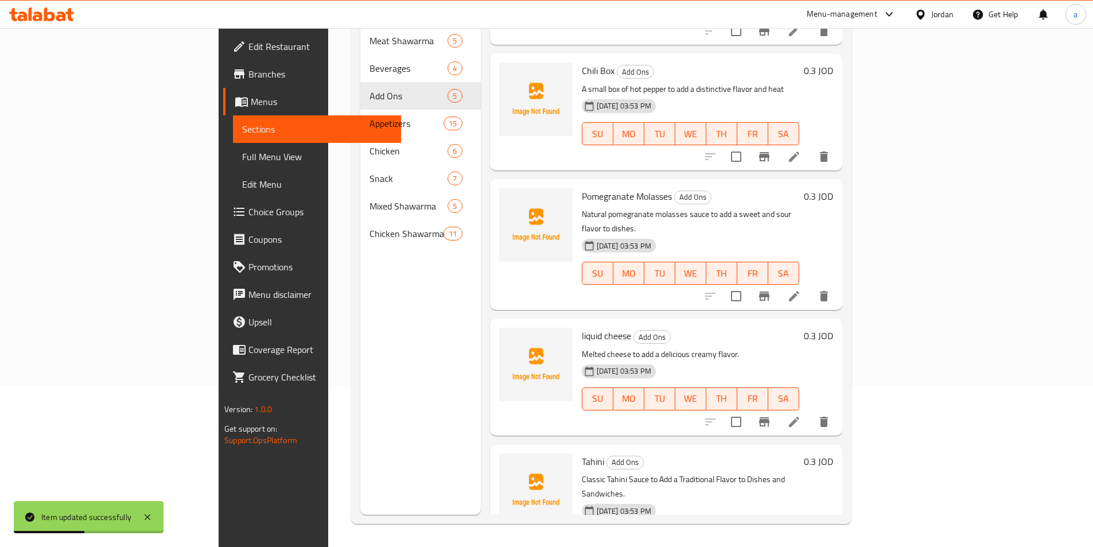
click at [810, 286] on li at bounding box center [794, 296] width 32 height 21
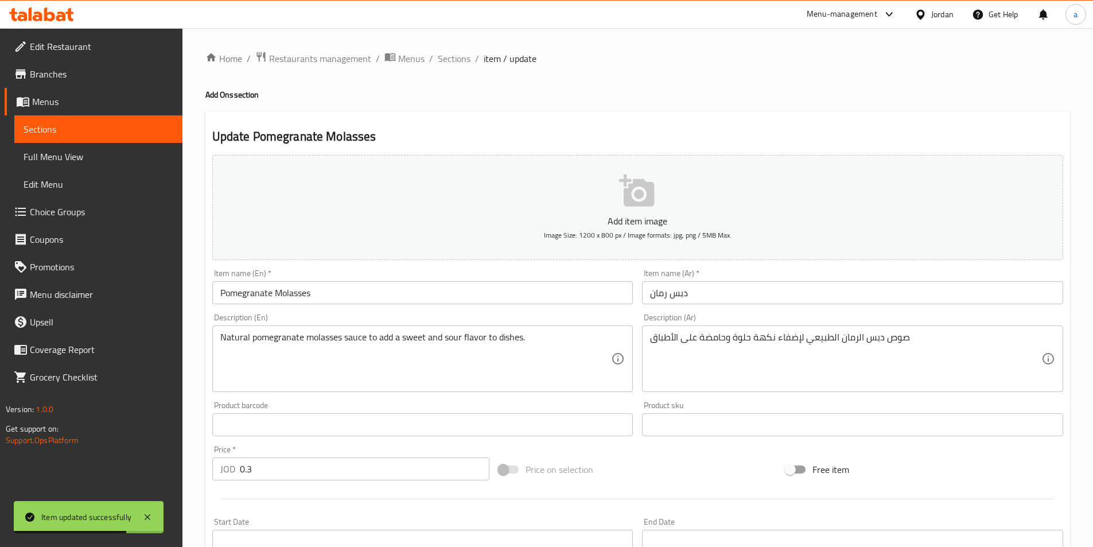
click at [717, 307] on div "Item name (Ar)   * دبس رمان Item name (Ar) *" at bounding box center [852, 286] width 430 height 44
click at [713, 293] on input "دبس رمان" at bounding box center [852, 292] width 421 height 23
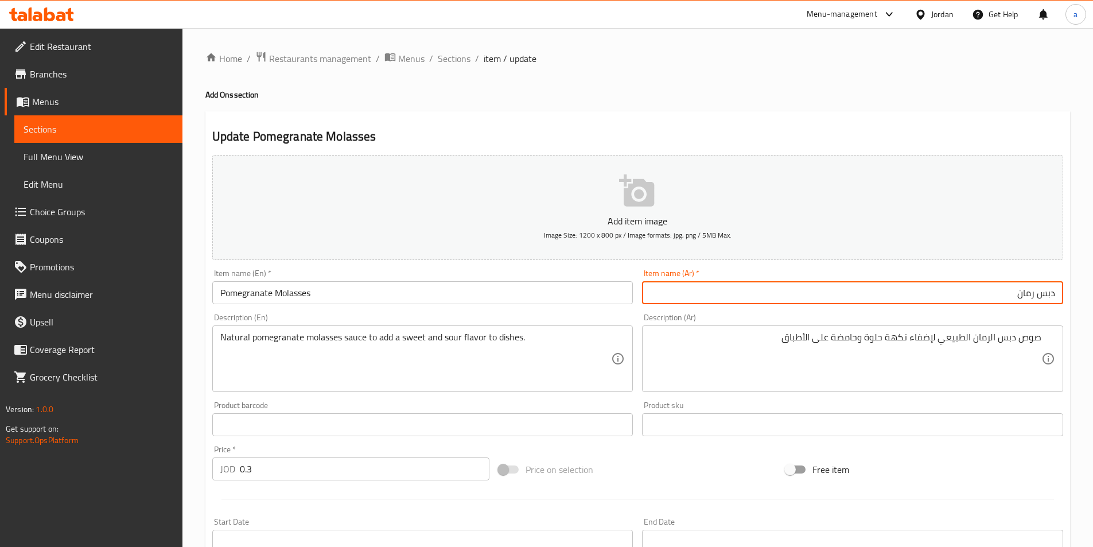
click at [899, 301] on input "دبس رمان" at bounding box center [852, 292] width 421 height 23
click at [673, 294] on input "دبس رمان" at bounding box center [852, 292] width 421 height 23
drag, startPoint x: 1002, startPoint y: 294, endPoint x: 1101, endPoint y: 291, distance: 98.7
click at [1092, 291] on html "​ Menu-management Jordan Get Help a Edit Restaurant Branches Menus Sections Ful…" at bounding box center [546, 273] width 1093 height 547
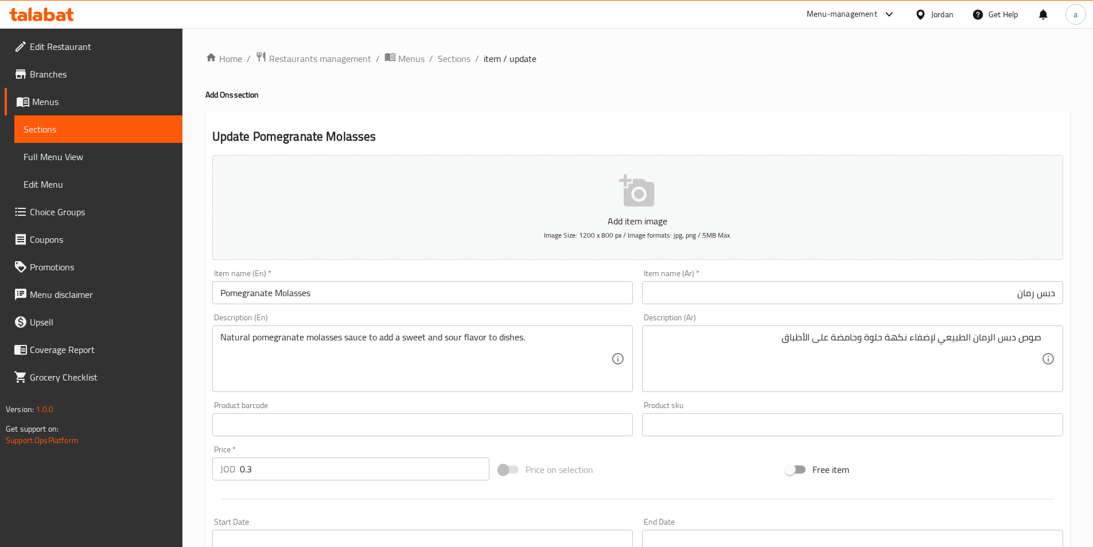
click at [354, 291] on input "Pomegranate Molasses" at bounding box center [422, 292] width 421 height 23
click at [722, 330] on div "صوص دبس الرمان الطبيعي لإضفاء نكهة حلوة وحامضة على الأطباق Description (Ar)" at bounding box center [852, 358] width 421 height 67
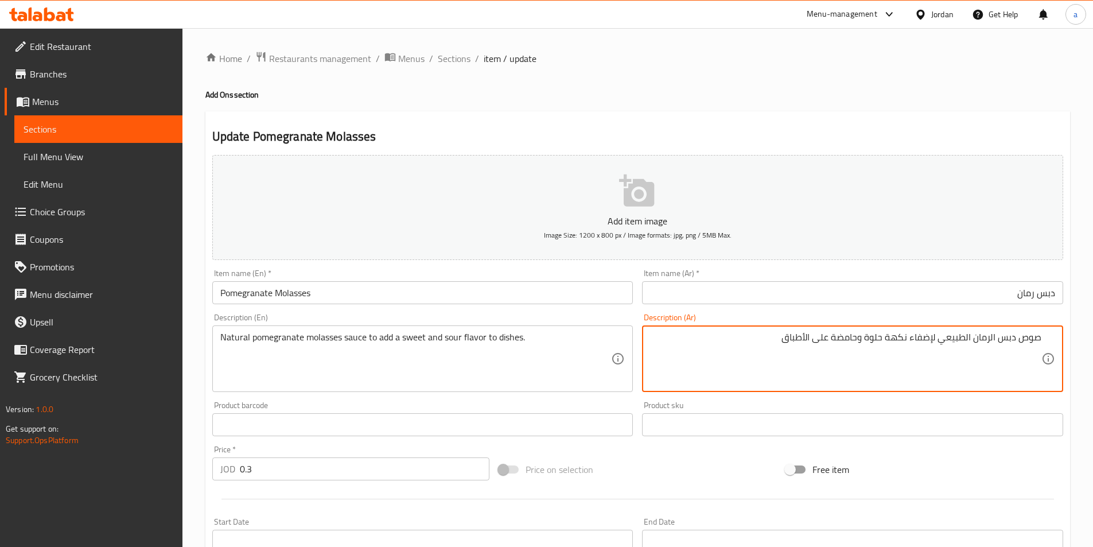
drag, startPoint x: 832, startPoint y: 340, endPoint x: 859, endPoint y: 345, distance: 27.6
click at [859, 345] on textarea "صوص دبس الرمان الطبيعي لإضفاء نكهة حلوة وحامضة على الأطباق" at bounding box center [845, 359] width 391 height 54
click at [828, 338] on textarea "صوص دبس الرمان الطبيعي لإضفاء نكهة حلوة وحامضة على الأطباق" at bounding box center [845, 359] width 391 height 54
drag, startPoint x: 831, startPoint y: 338, endPoint x: 786, endPoint y: 344, distance: 45.1
click at [786, 344] on textarea "صوص دبس الرمان الطبيعي لإضفاء نكهة حلوة وحامضة على الأطباق" at bounding box center [845, 359] width 391 height 54
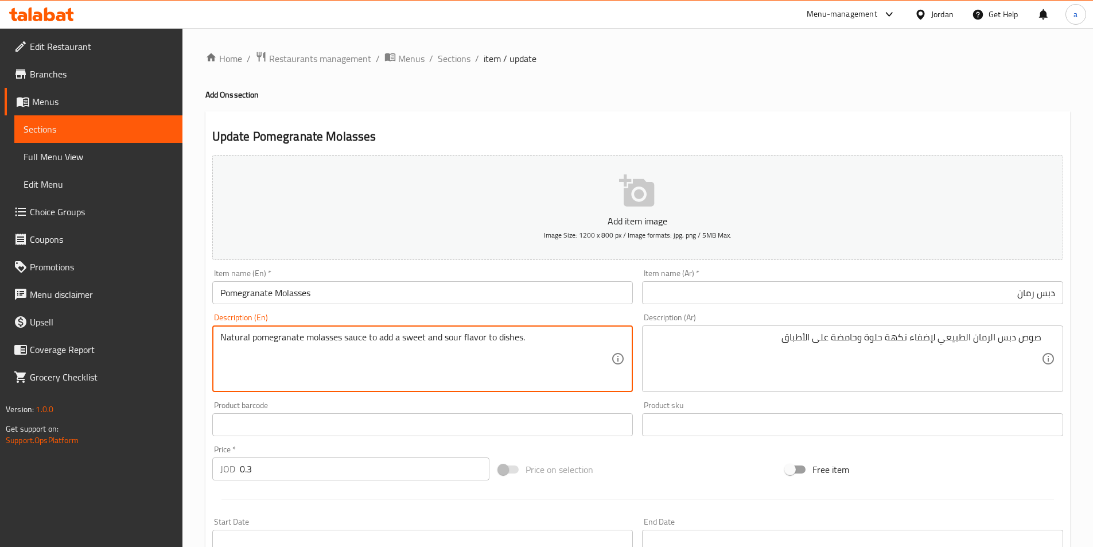
drag, startPoint x: 519, startPoint y: 337, endPoint x: 487, endPoint y: 338, distance: 32.1
paste textarea "On plat"
type textarea "Natural pomegranate molasses sauce to add a sweet and sour flavor On plates."
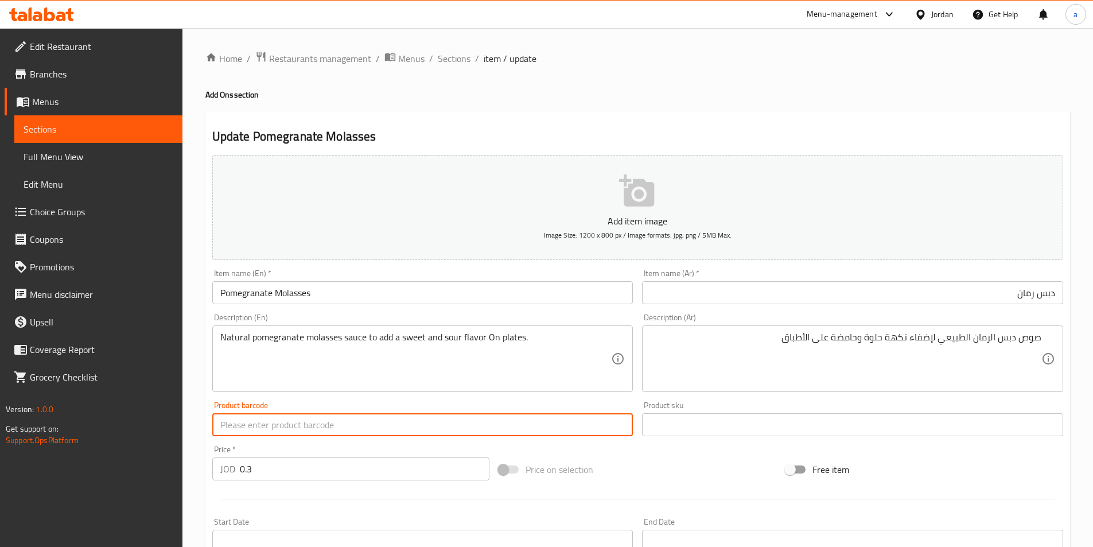
click at [374, 420] on input "text" at bounding box center [422, 424] width 421 height 23
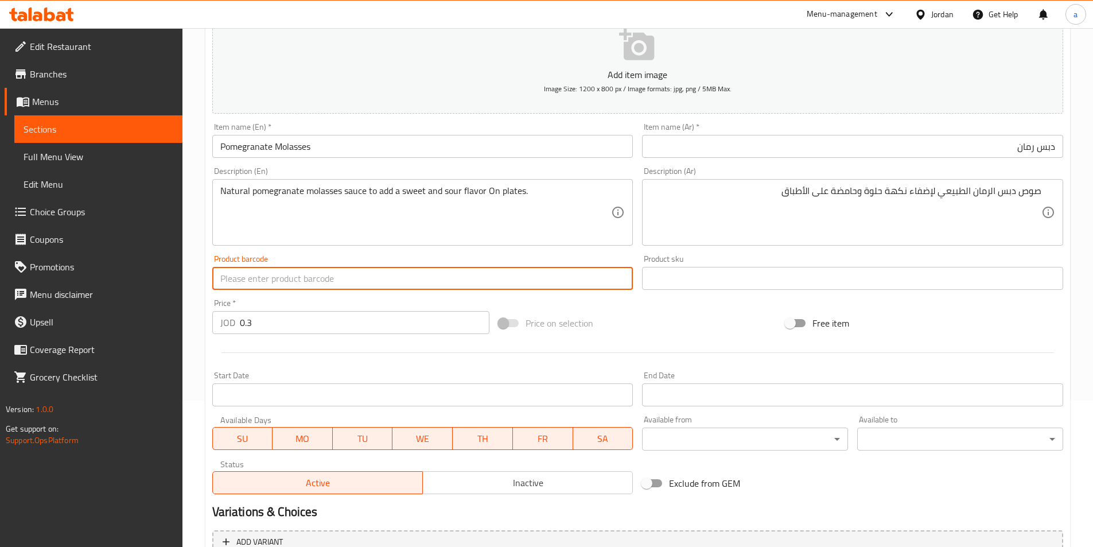
scroll to position [264, 0]
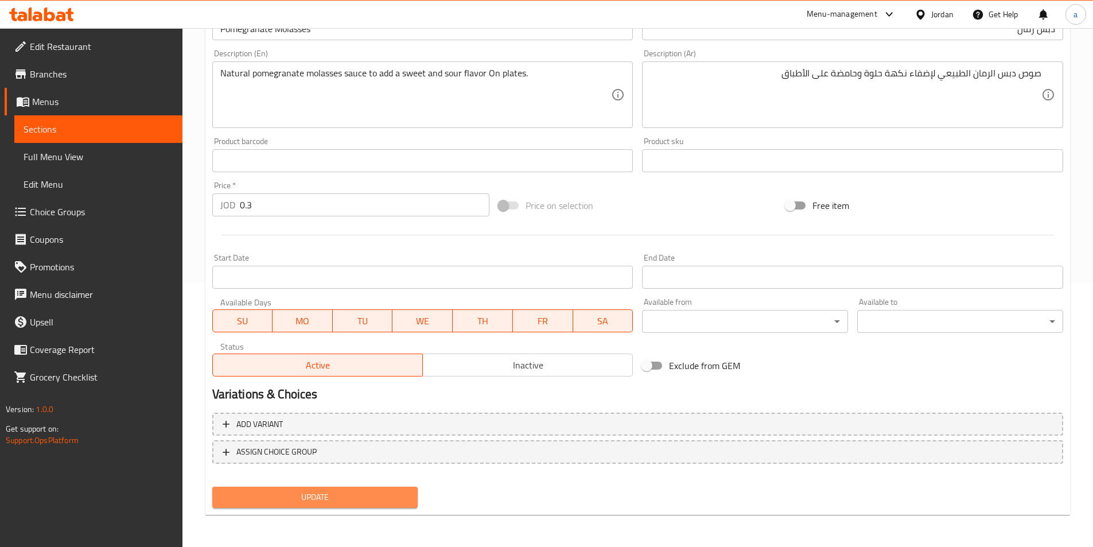
click at [397, 497] on span "Update" at bounding box center [315, 497] width 188 height 14
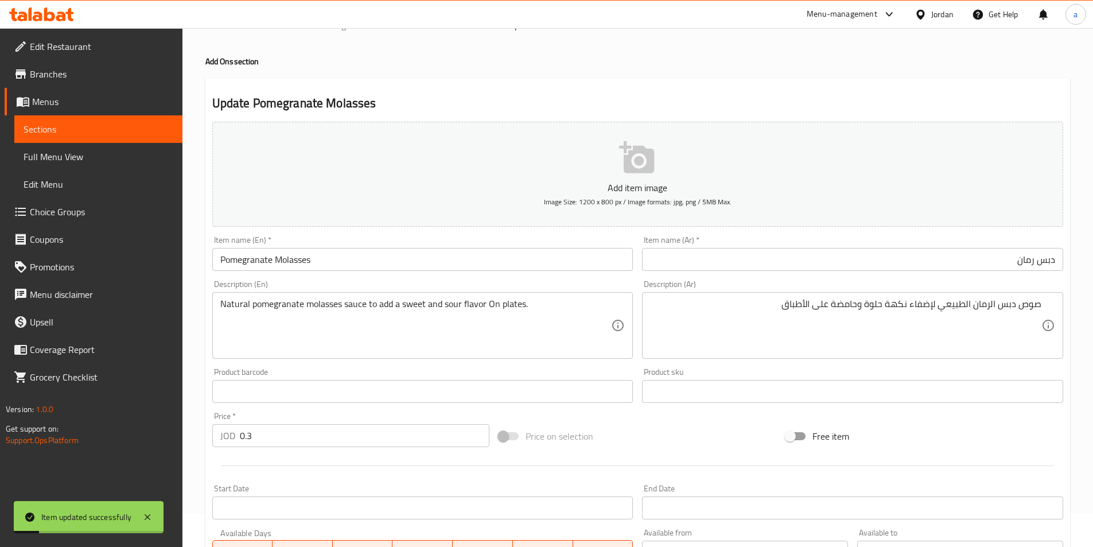
scroll to position [0, 0]
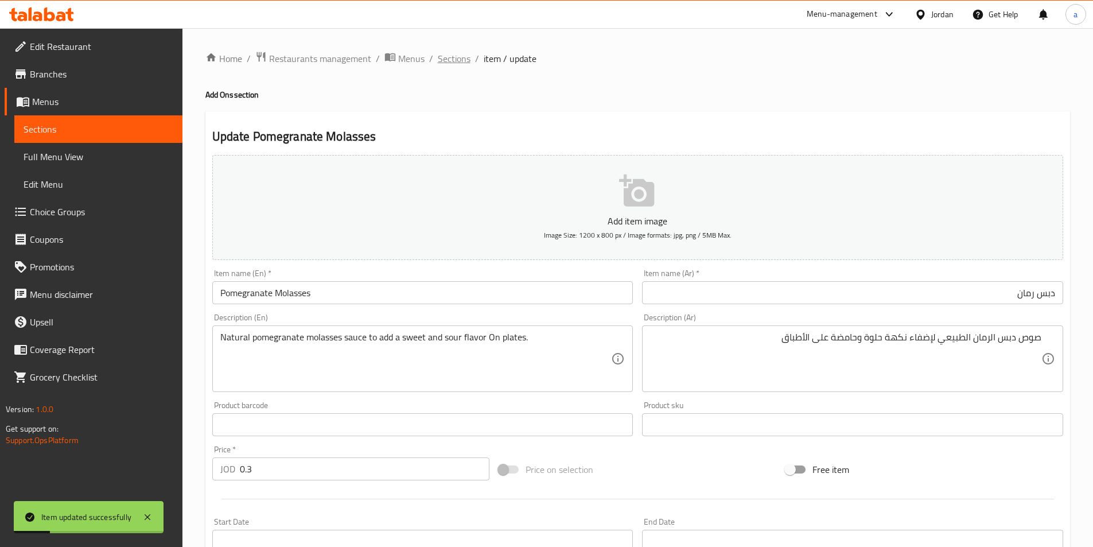
click at [455, 63] on span "Sections" at bounding box center [454, 59] width 33 height 14
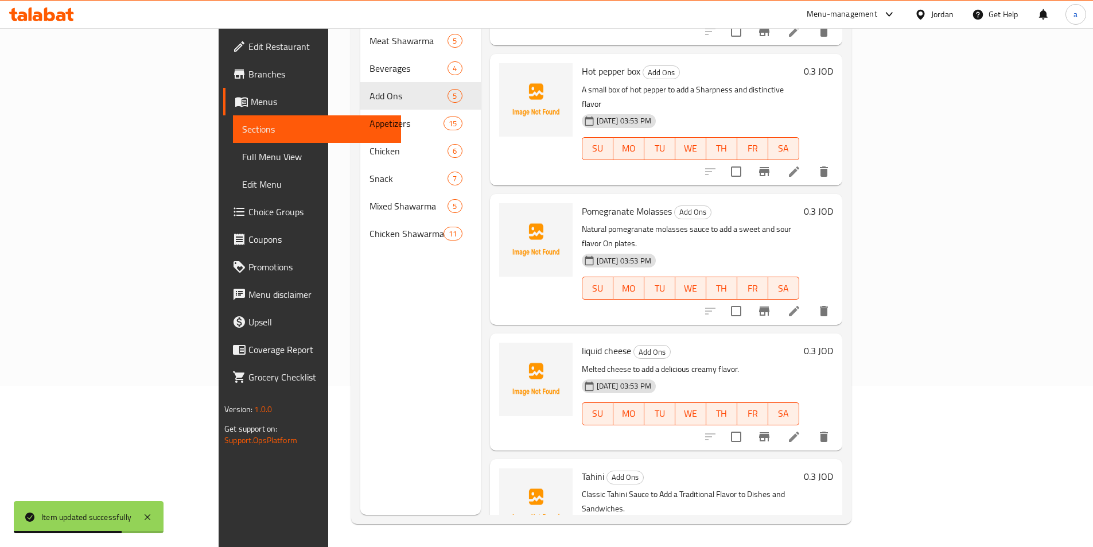
scroll to position [108, 0]
click at [801, 429] on icon at bounding box center [794, 436] width 14 height 14
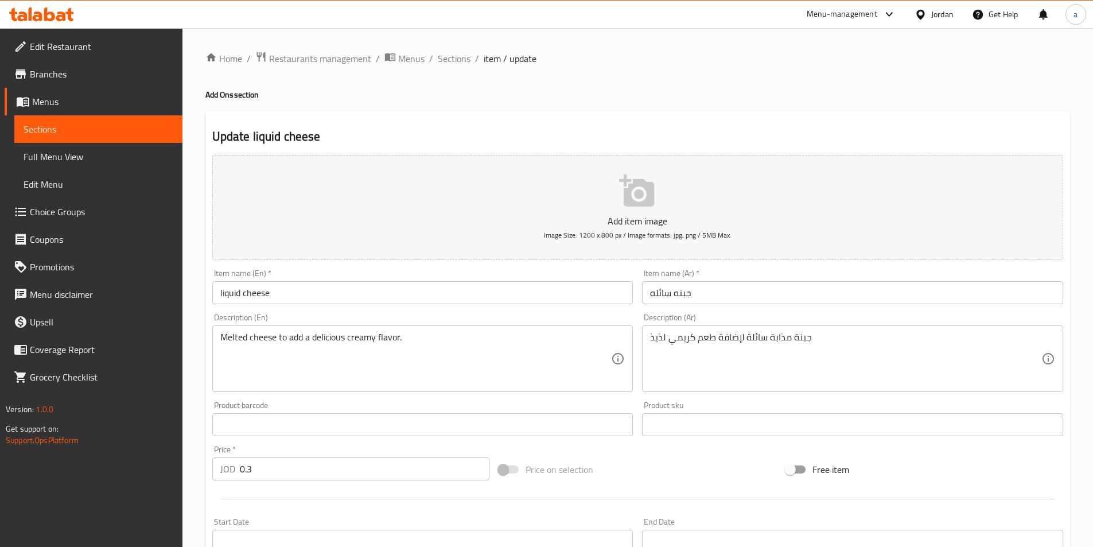
click at [714, 280] on div "Item name (Ar)   * جبنه سائله Item name (Ar) *" at bounding box center [852, 286] width 421 height 35
click at [714, 288] on input "جبنه سائله" at bounding box center [852, 292] width 421 height 23
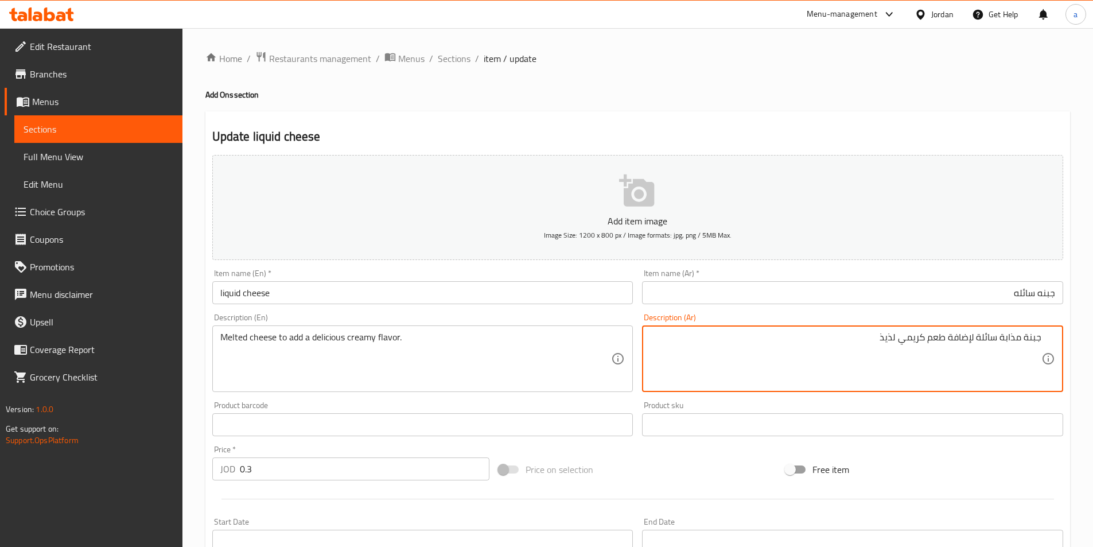
click at [1012, 294] on input "جبنه سائله" at bounding box center [852, 292] width 421 height 23
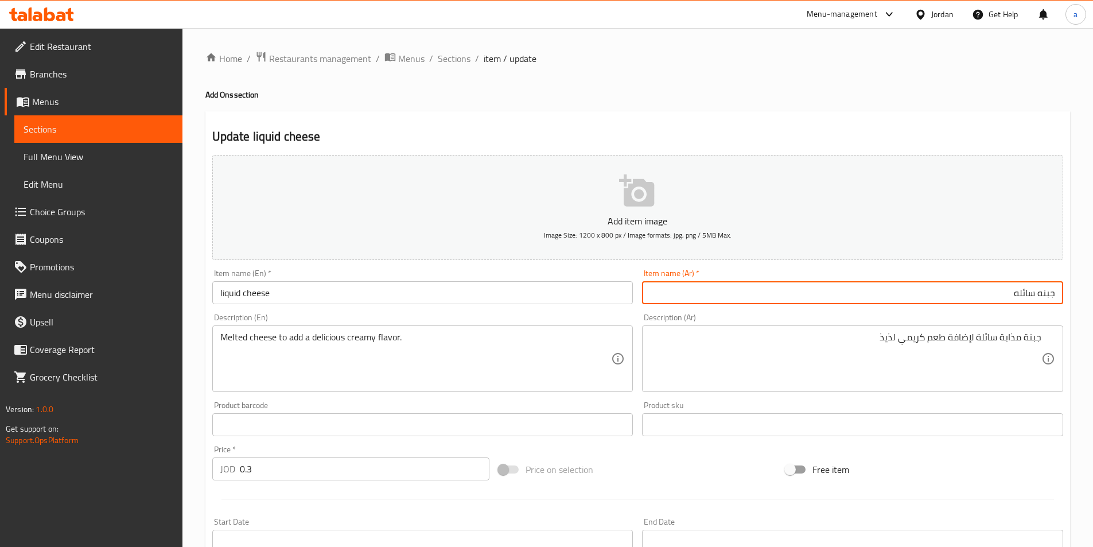
drag, startPoint x: 1011, startPoint y: 294, endPoint x: 1086, endPoint y: 289, distance: 74.7
click at [1085, 289] on div "Home / Restaurants management / Menus / Sections / item / update Add Ons sectio…" at bounding box center [637, 419] width 910 height 782
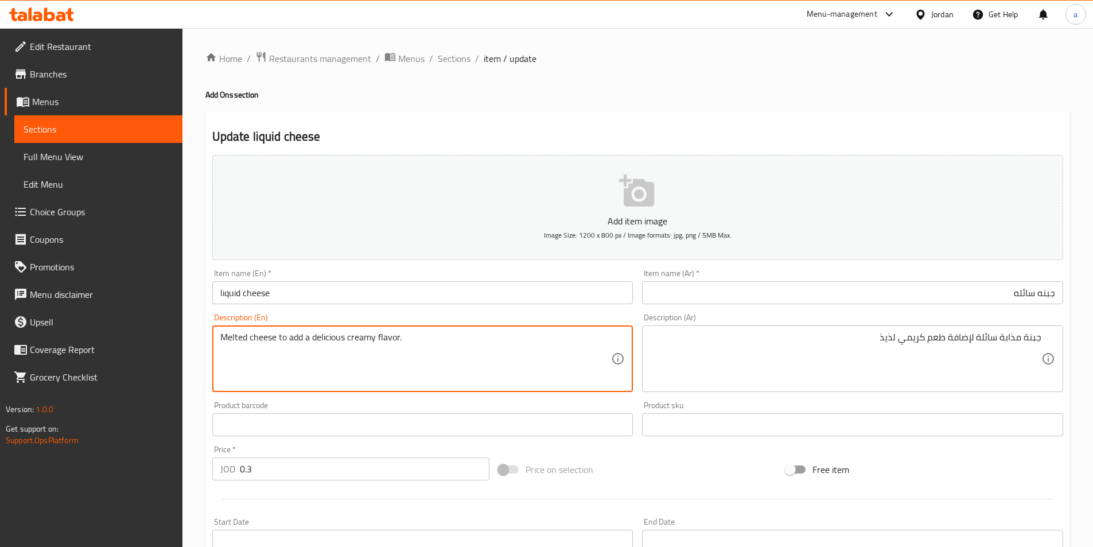
drag, startPoint x: 398, startPoint y: 337, endPoint x: 388, endPoint y: 339, distance: 9.3
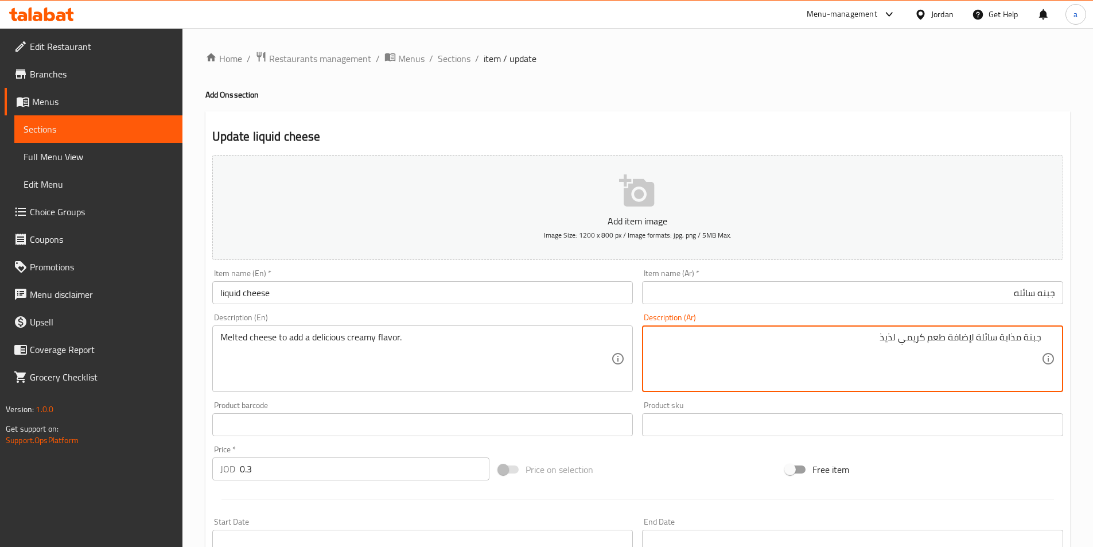
drag, startPoint x: 928, startPoint y: 341, endPoint x: 975, endPoint y: 348, distance: 47.5
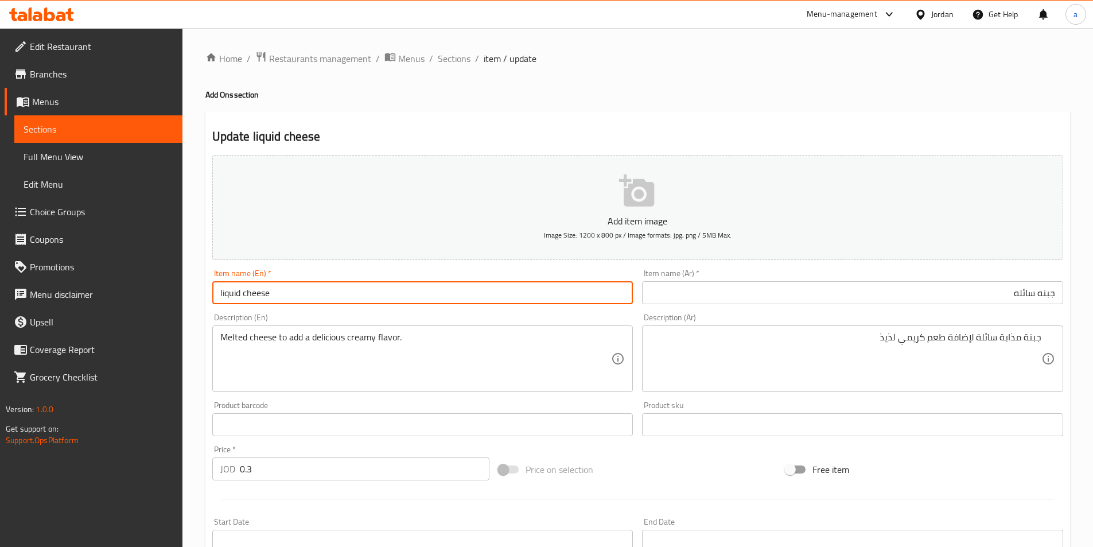
drag, startPoint x: 241, startPoint y: 290, endPoint x: 196, endPoint y: 301, distance: 45.9
click at [196, 301] on div "Home / Restaurants management / Menus / Sections / item / update Add Ons sectio…" at bounding box center [637, 419] width 910 height 782
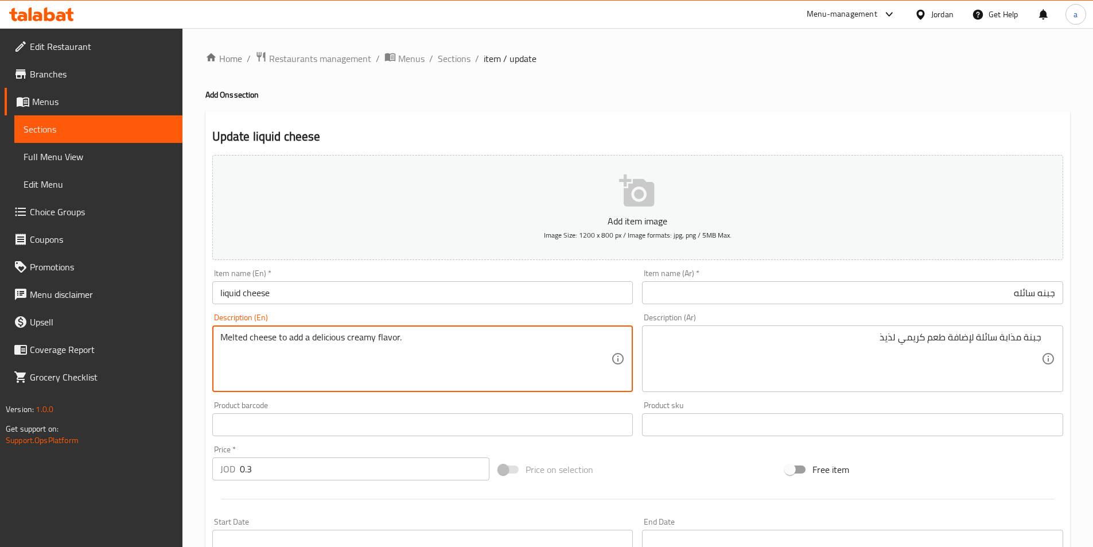
paste textarea "liquid"
type textarea "liquid Melted cheese to add a delicious creamy flavor."
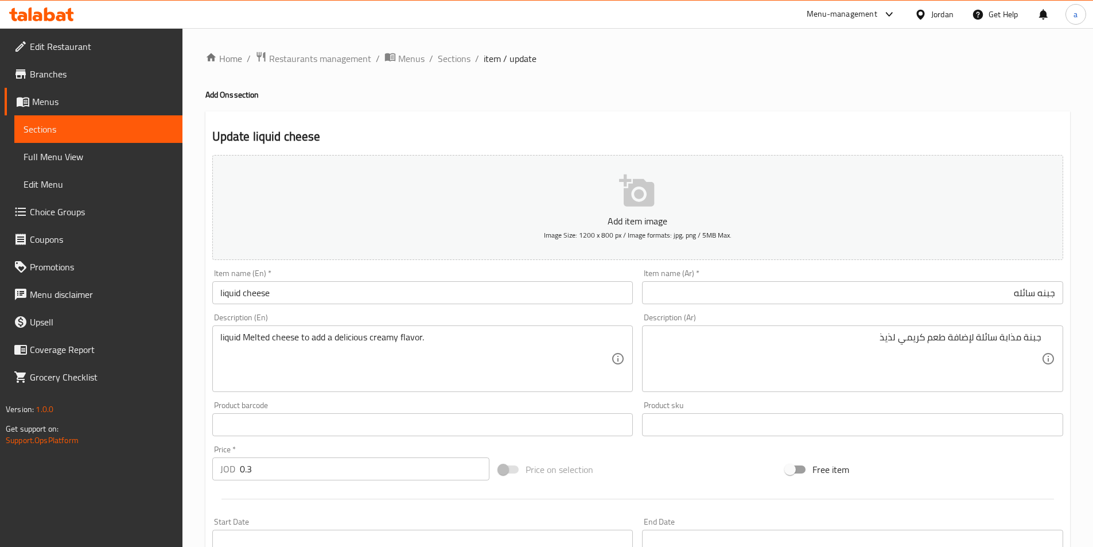
click at [529, 351] on textarea "liquid Melted cheese to add a delicious creamy flavor." at bounding box center [415, 359] width 391 height 54
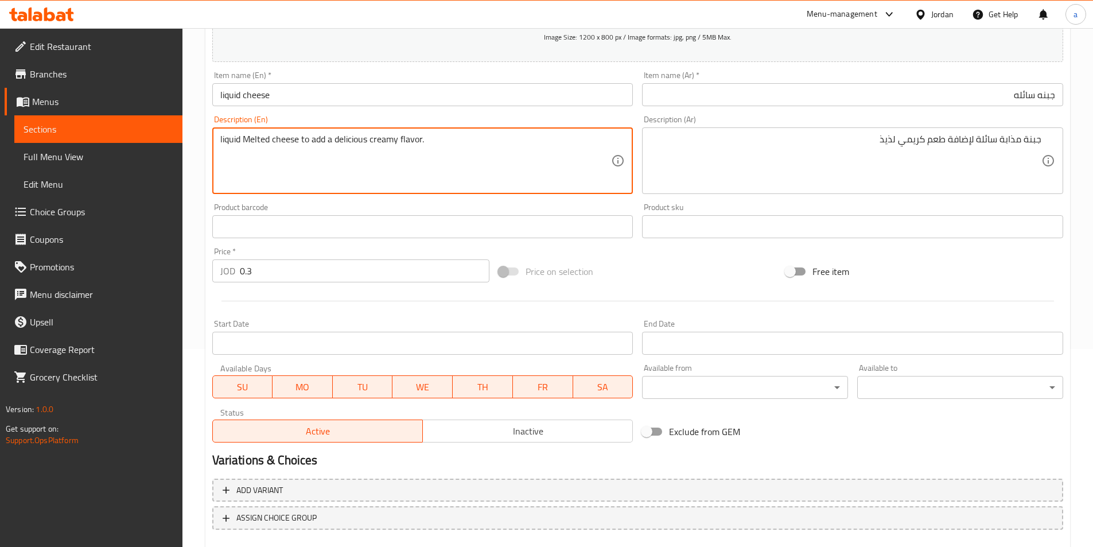
scroll to position [264, 0]
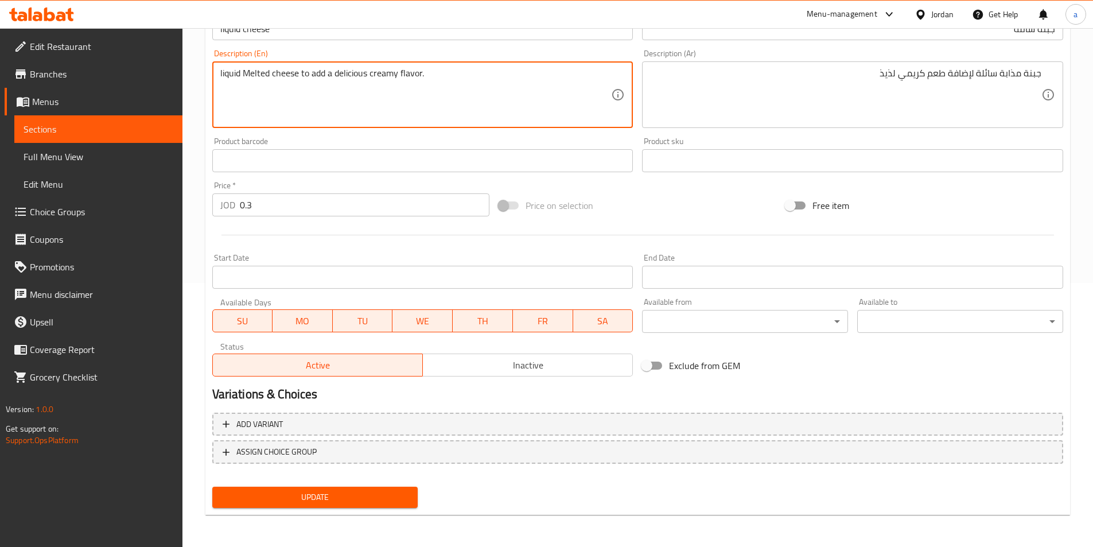
click at [337, 492] on span "Update" at bounding box center [315, 497] width 188 height 14
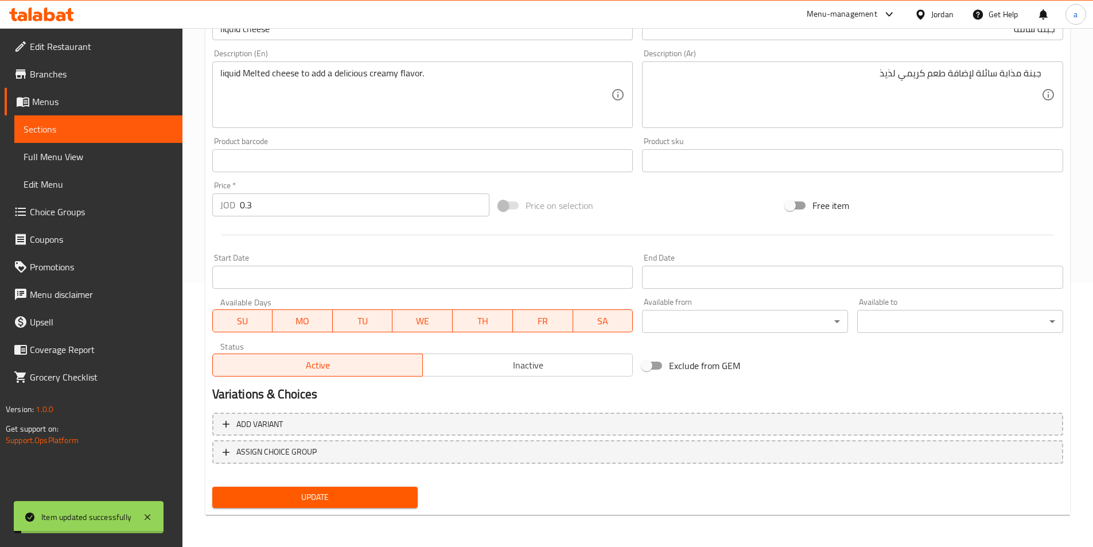
scroll to position [0, 0]
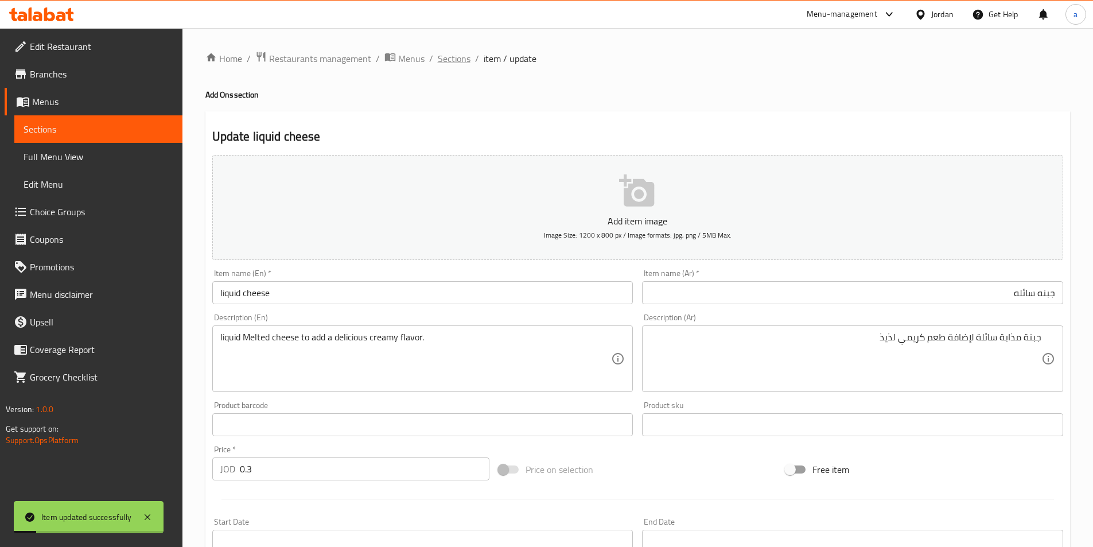
click at [452, 53] on span "Sections" at bounding box center [454, 59] width 33 height 14
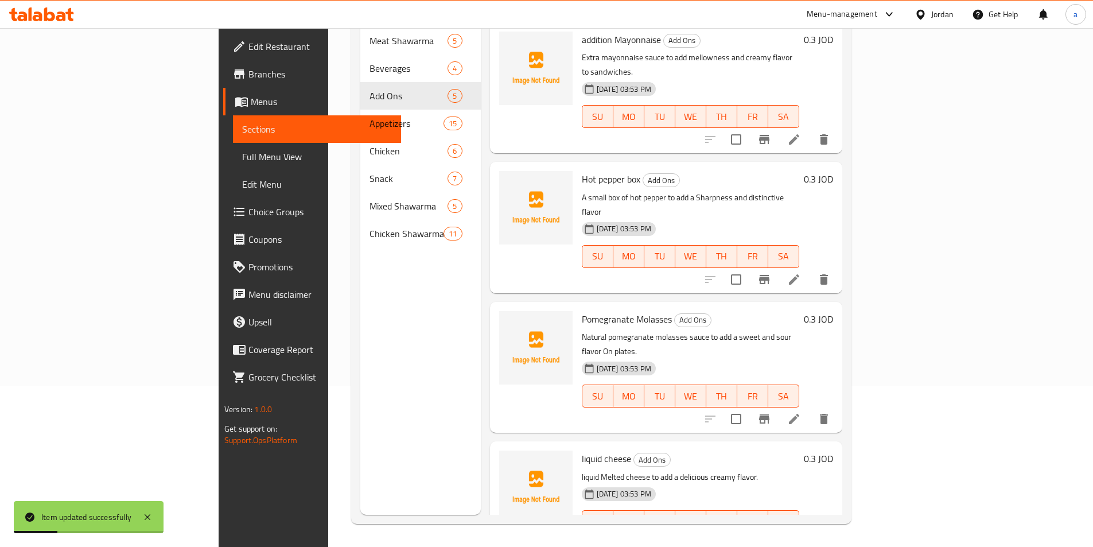
scroll to position [108, 0]
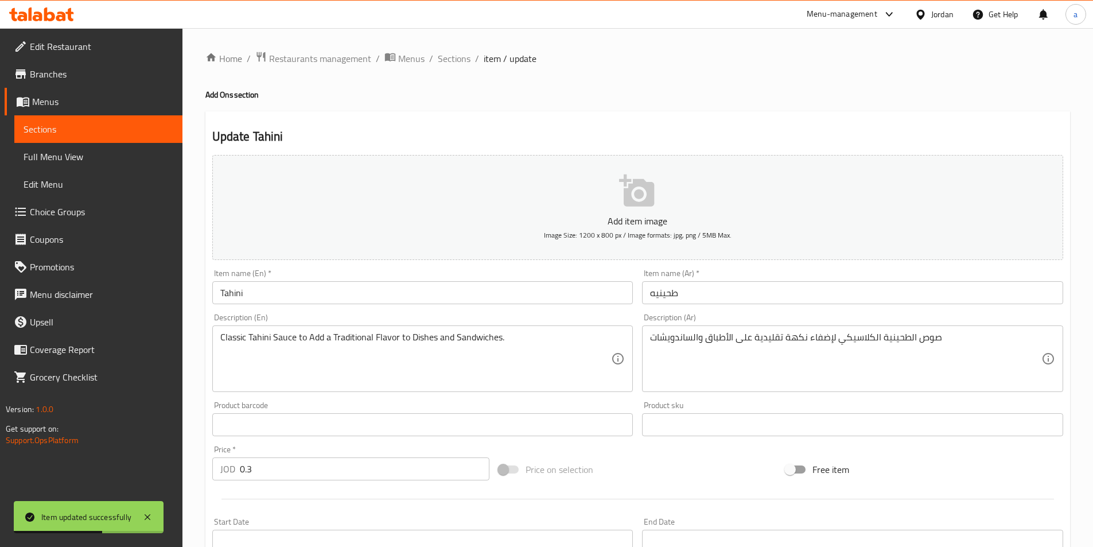
click at [754, 274] on div "Item name (Ar)   * طحينيه Item name (Ar) *" at bounding box center [852, 286] width 421 height 35
click at [746, 286] on input "طحينيه" at bounding box center [852, 292] width 421 height 23
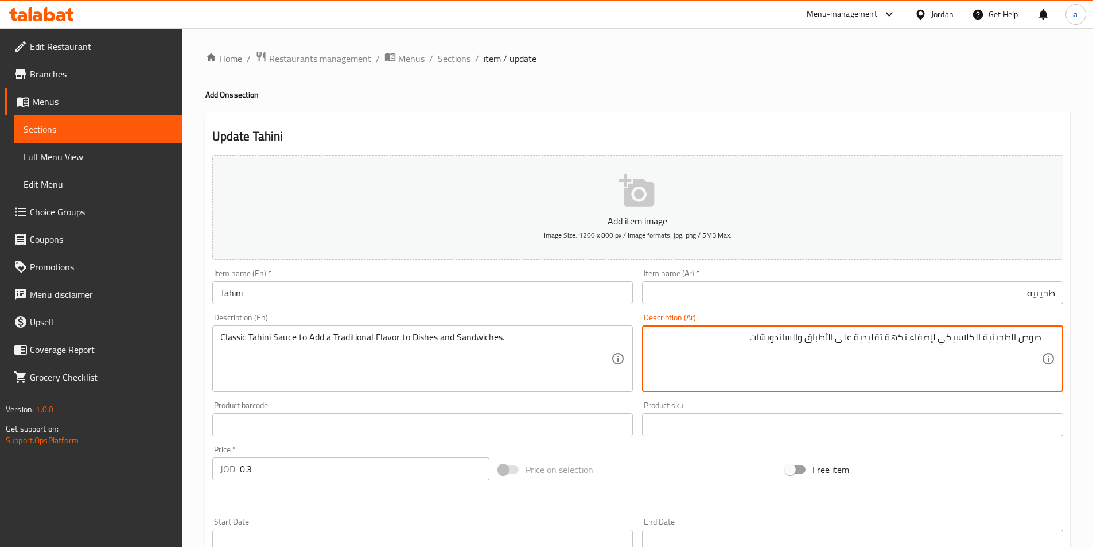
drag, startPoint x: 855, startPoint y: 338, endPoint x: 812, endPoint y: 341, distance: 43.1
click at [812, 341] on textarea "صوص الطحينية الكلاسيكي لإضفاء نكهة تقليدية على الأطباق والساندويشات" at bounding box center [845, 359] width 391 height 54
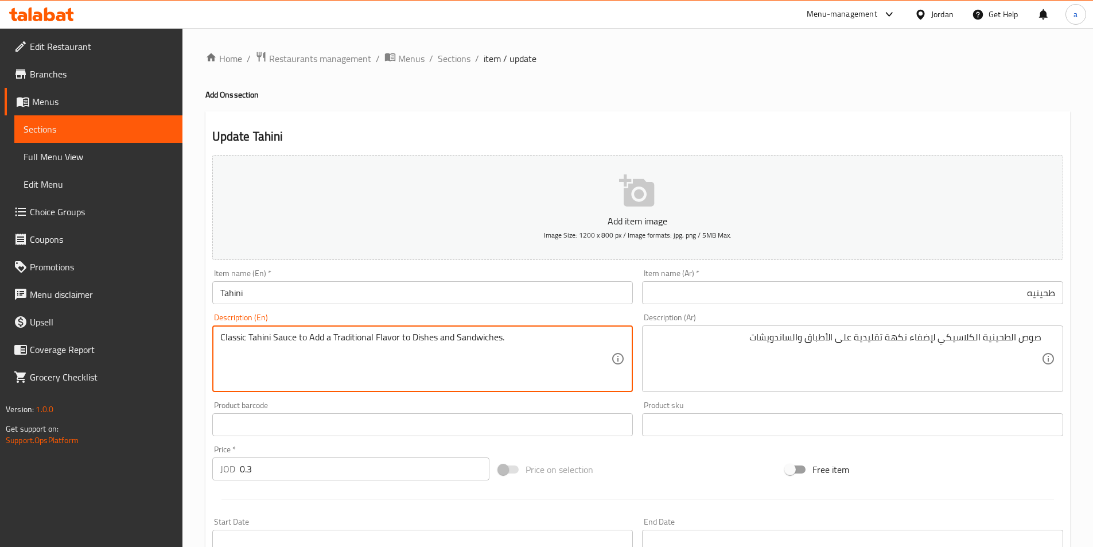
drag, startPoint x: 400, startPoint y: 338, endPoint x: 435, endPoint y: 345, distance: 35.7
paste textarea "On plat"
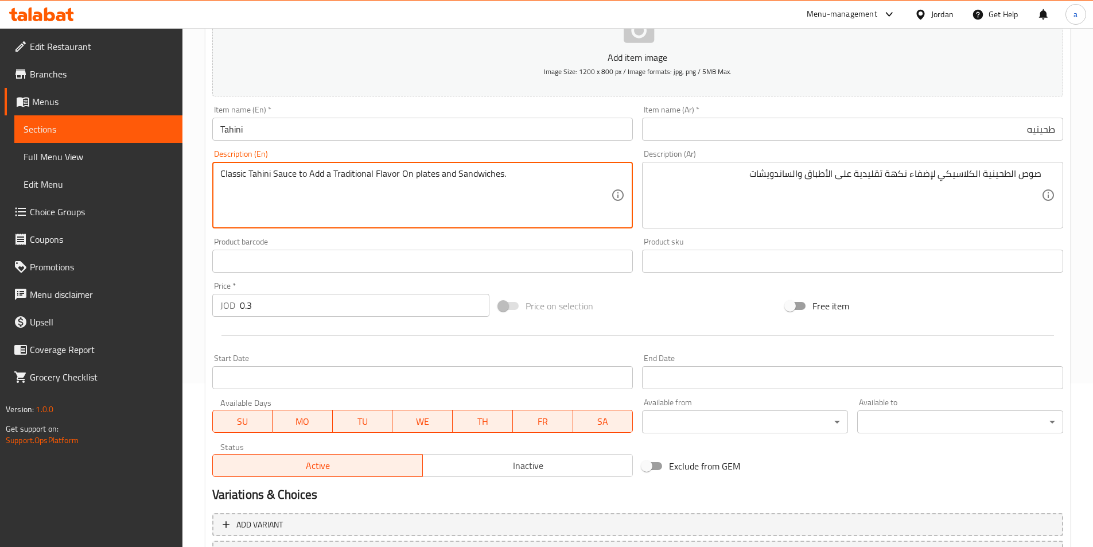
scroll to position [264, 0]
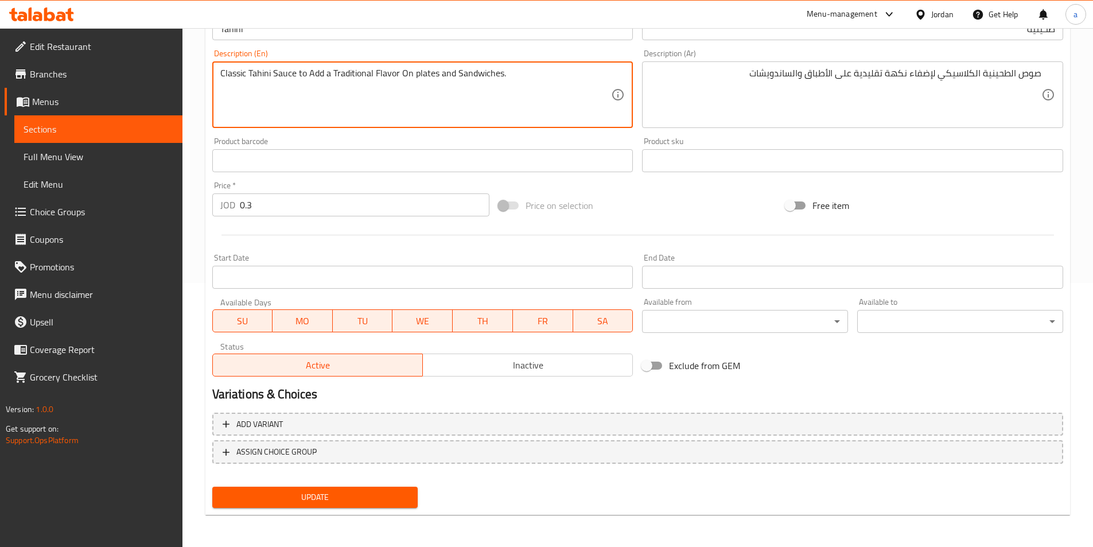
type textarea "Classic Tahini Sauce to Add a Traditional Flavor On plates and Sandwiches."
click at [387, 506] on button "Update" at bounding box center [315, 496] width 206 height 21
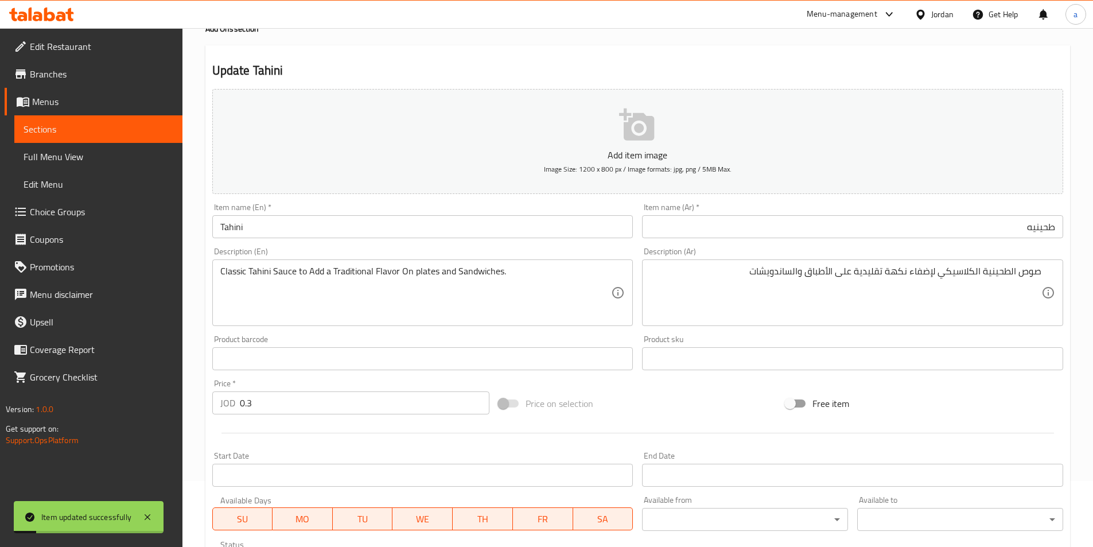
scroll to position [0, 0]
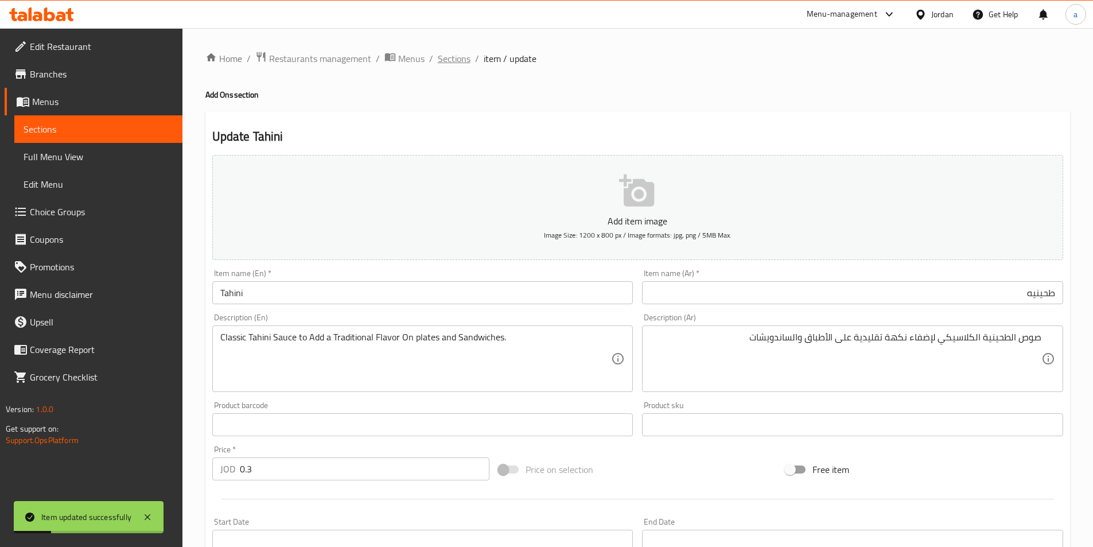
click at [461, 59] on span "Sections" at bounding box center [454, 59] width 33 height 14
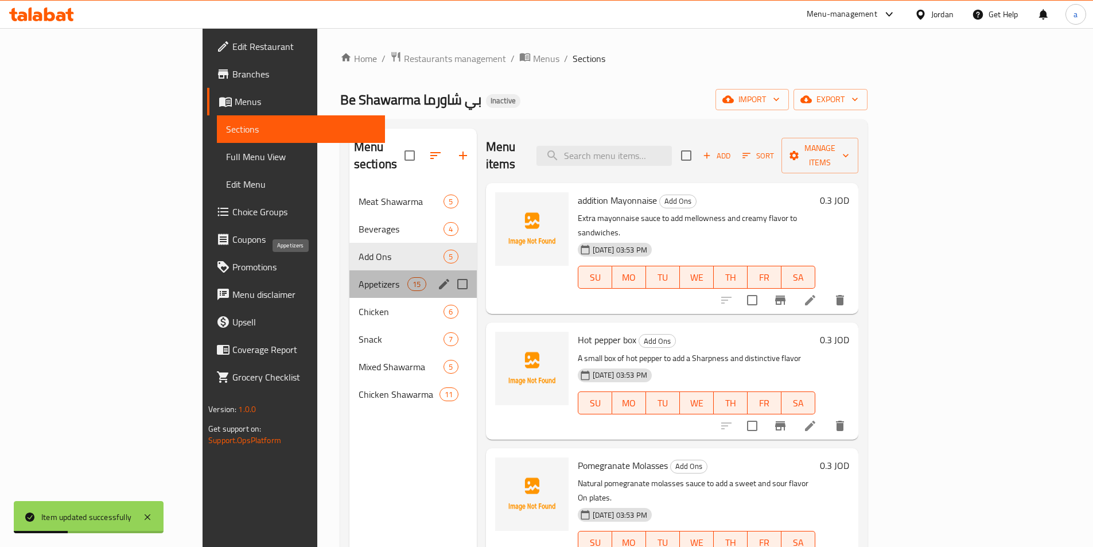
click at [358, 277] on span "Appetizers" at bounding box center [382, 284] width 49 height 14
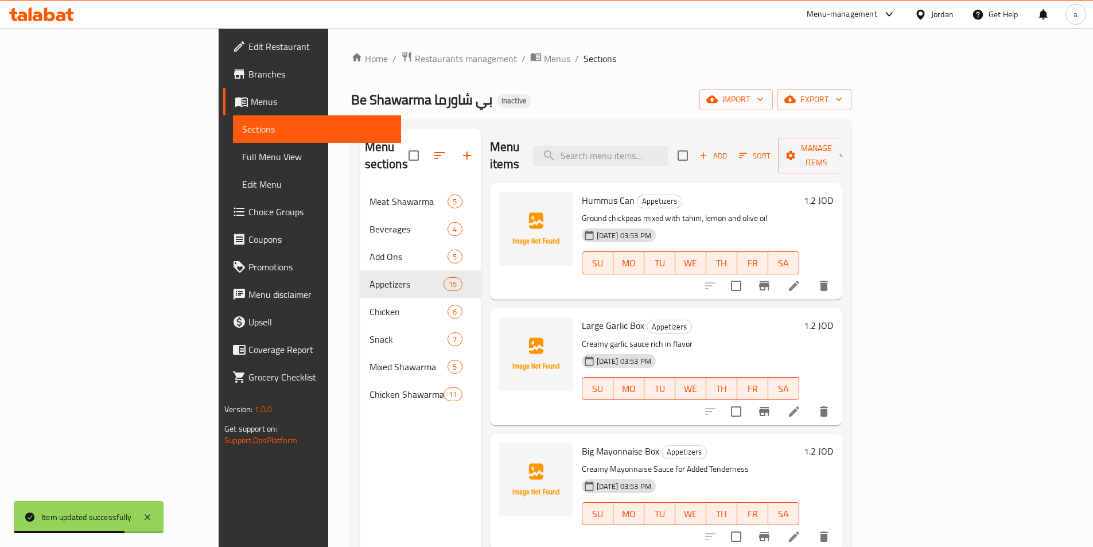
click at [799, 280] on icon at bounding box center [794, 285] width 10 height 10
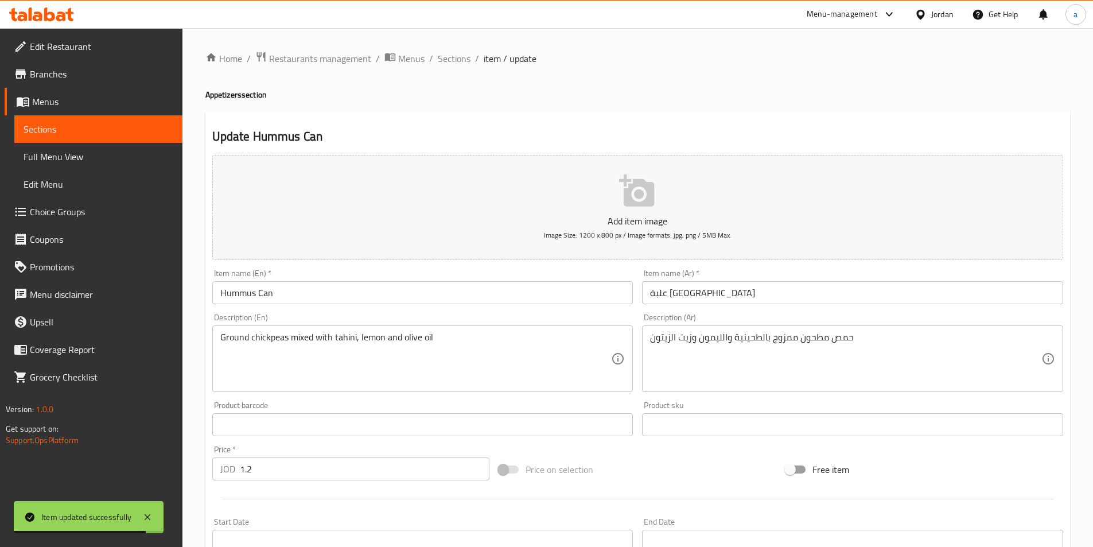
click at [727, 307] on div "Item name (Ar)   * علبة حمص Item name (Ar) *" at bounding box center [852, 286] width 430 height 44
click at [723, 298] on input "علبة [GEOGRAPHIC_DATA]" at bounding box center [852, 292] width 421 height 23
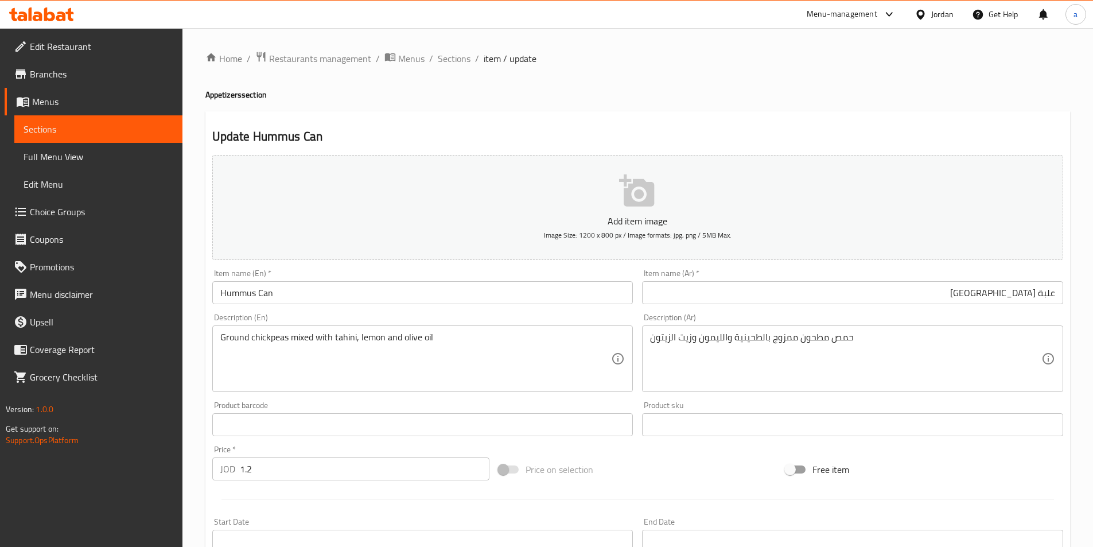
click at [888, 326] on div "حمص مطحون ممزوج بالطحينية والليمون وزيت الزيتون Description (Ar)" at bounding box center [852, 358] width 421 height 67
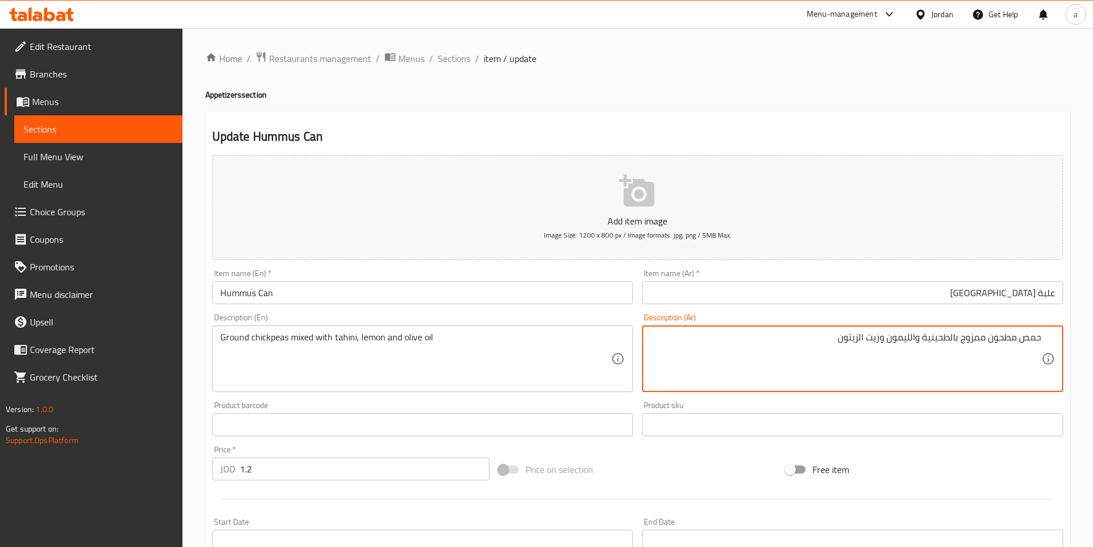
drag, startPoint x: 997, startPoint y: 296, endPoint x: 1101, endPoint y: 291, distance: 103.9
click at [1092, 291] on html "​ Menu-management Jordan Get Help a Edit Restaurant Branches Menus Sections Ful…" at bounding box center [546, 273] width 1093 height 547
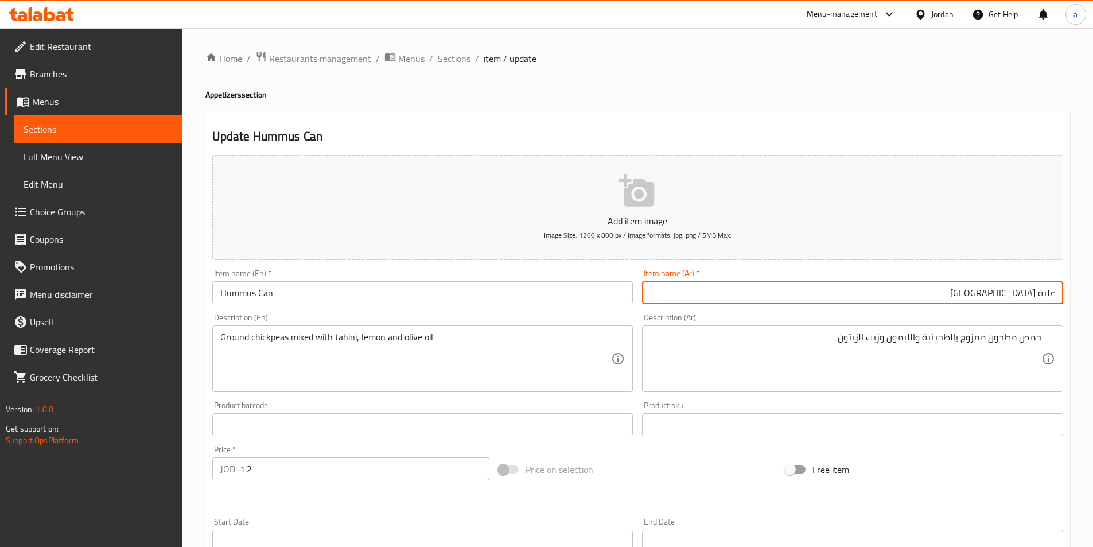
click at [389, 294] on input "Hummus Can" at bounding box center [422, 292] width 421 height 23
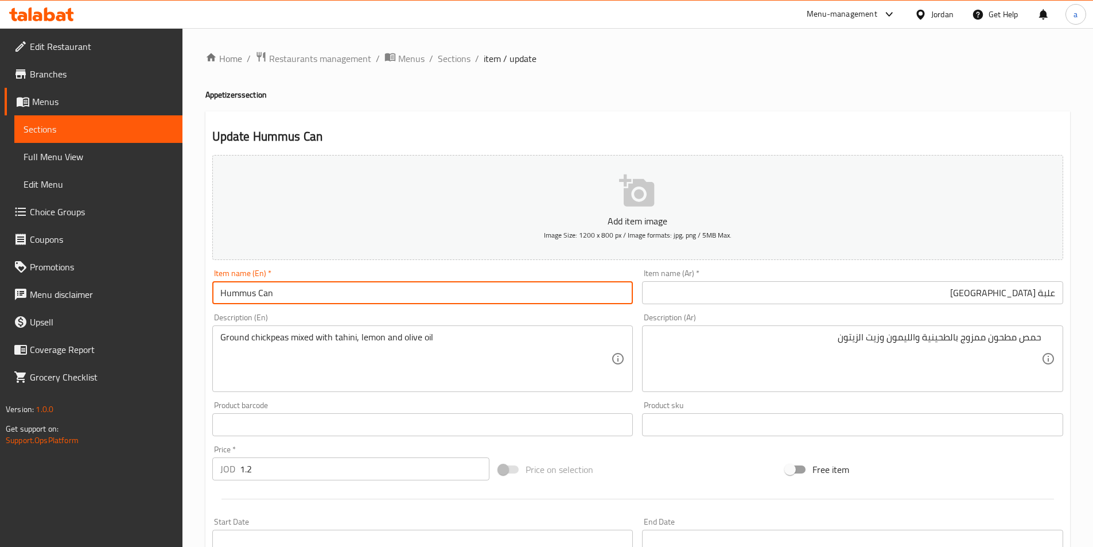
click at [389, 294] on input "Hummus Can" at bounding box center [422, 292] width 421 height 23
click at [457, 391] on div "Ground chickpeas mixed with tahini, lemon and olive oil Description (En)" at bounding box center [422, 358] width 421 height 67
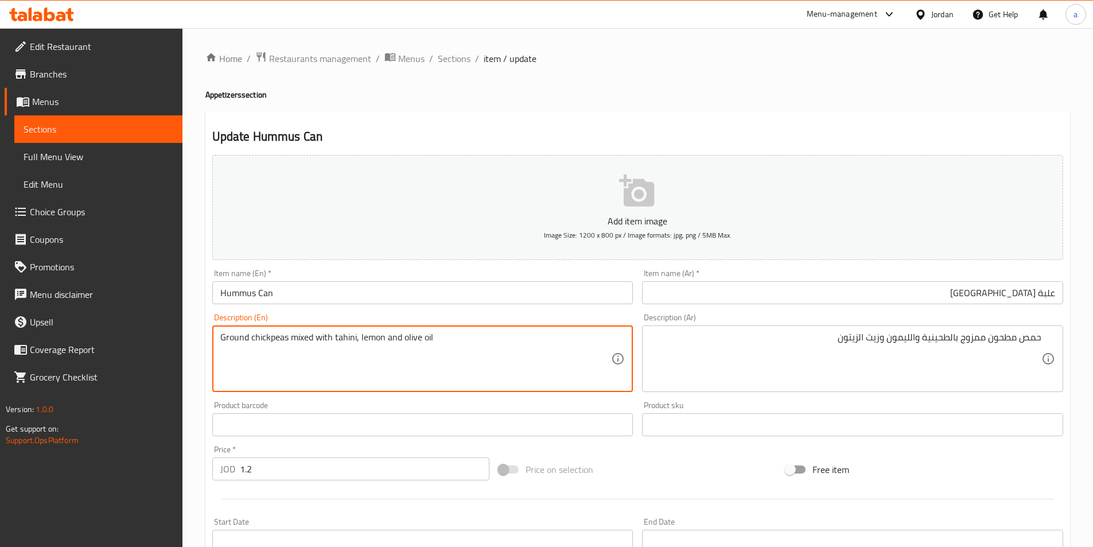
click at [411, 269] on div "Item name (En)   * Hummus Can Item name (En) *" at bounding box center [422, 286] width 421 height 35
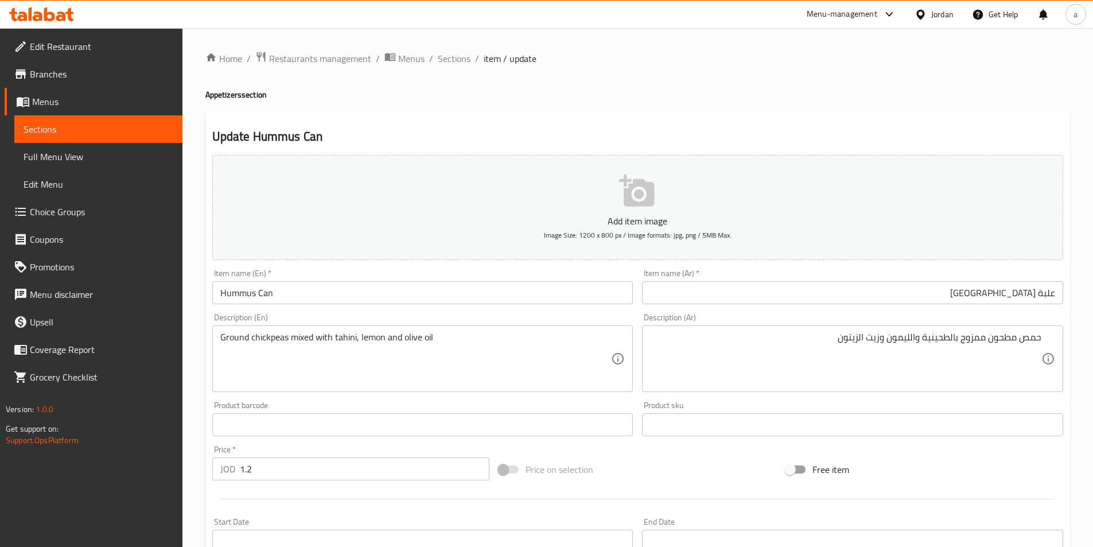
click at [418, 290] on input "Hummus Can" at bounding box center [422, 292] width 421 height 23
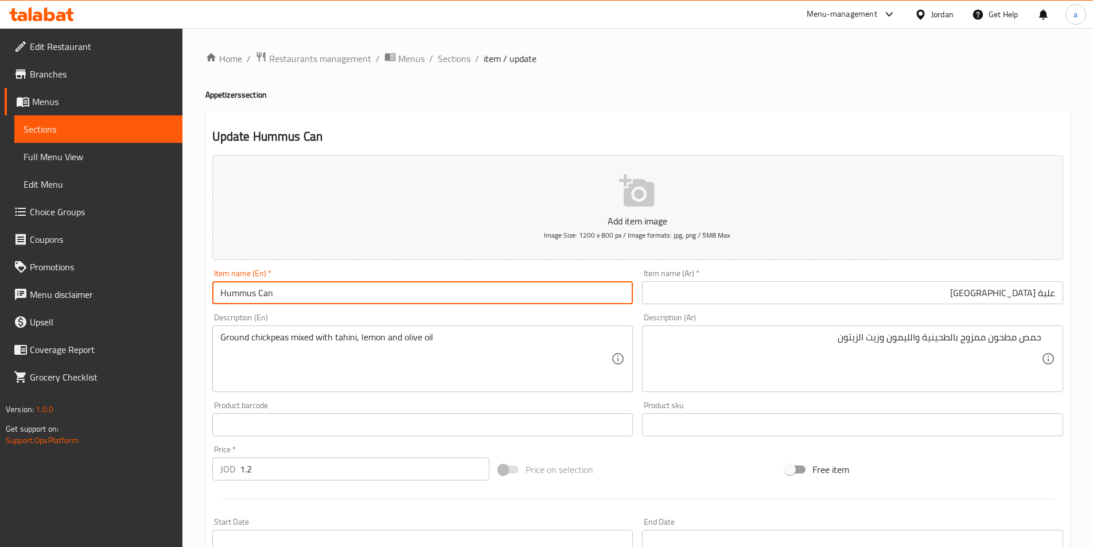
click at [418, 290] on input "Hummus Can" at bounding box center [422, 292] width 421 height 23
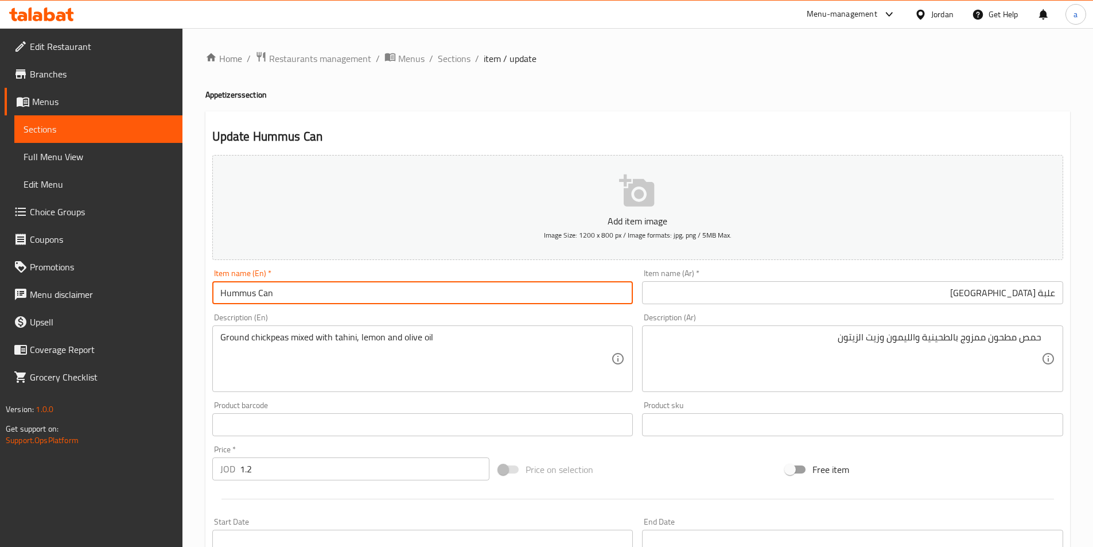
click at [418, 290] on input "Hummus Can" at bounding box center [422, 292] width 421 height 23
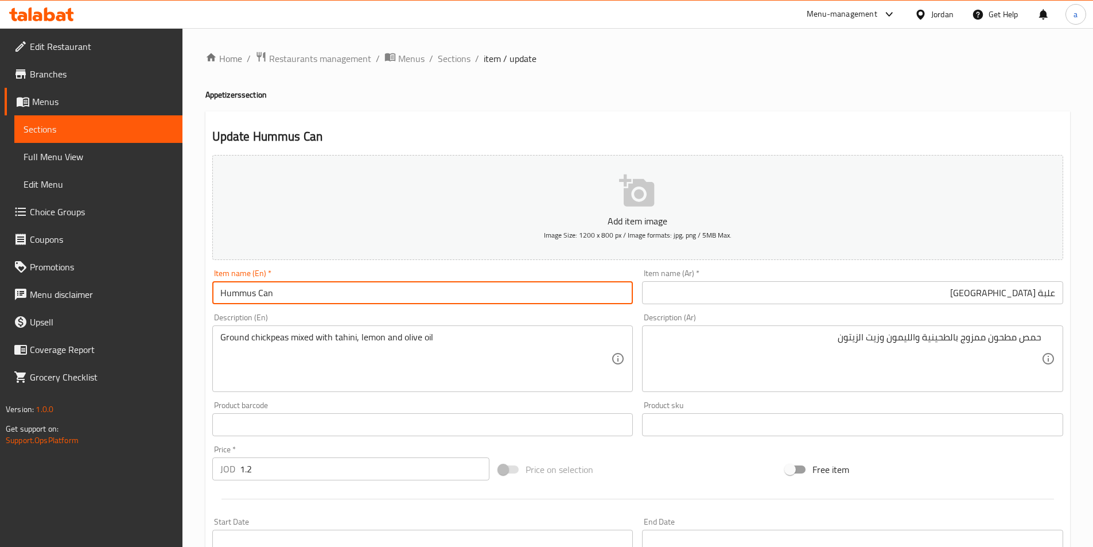
click at [291, 294] on input "Hummus Can" at bounding box center [422, 292] width 421 height 23
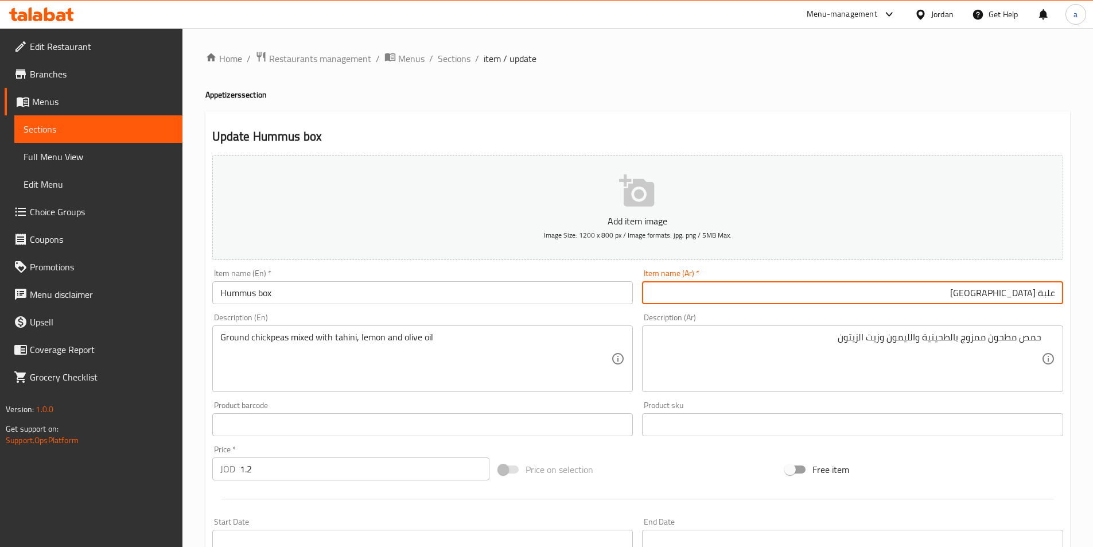
click at [1000, 303] on input "علبة [GEOGRAPHIC_DATA]" at bounding box center [852, 292] width 421 height 23
click at [383, 284] on input "Hummus box" at bounding box center [422, 292] width 421 height 23
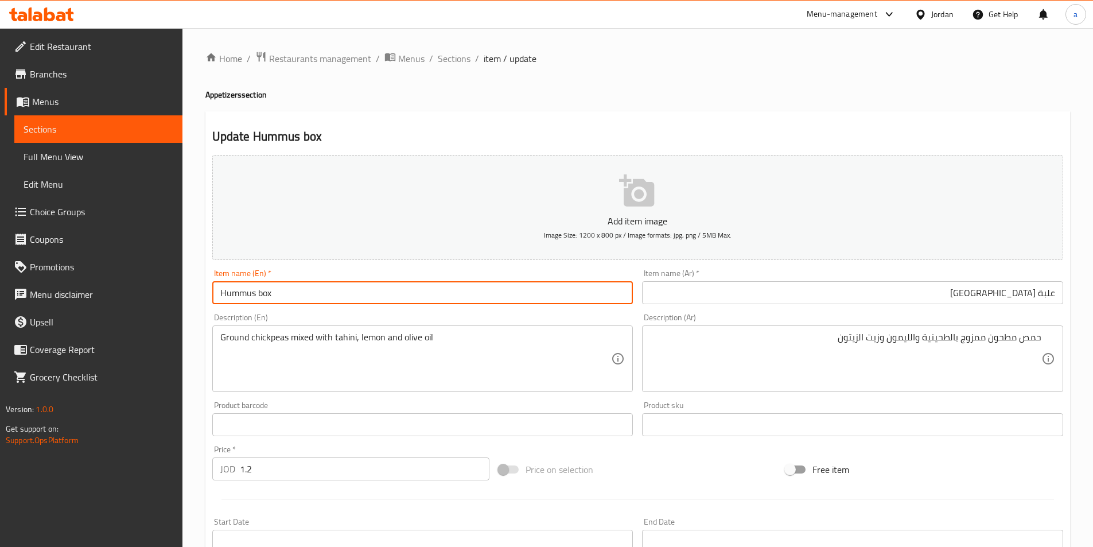
click at [383, 284] on input "Hummus box" at bounding box center [422, 292] width 421 height 23
paste input "a can of chickpeas"
drag, startPoint x: 295, startPoint y: 296, endPoint x: 253, endPoint y: 296, distance: 41.9
click at [253, 296] on input "a can of chickpeas" at bounding box center [422, 292] width 421 height 23
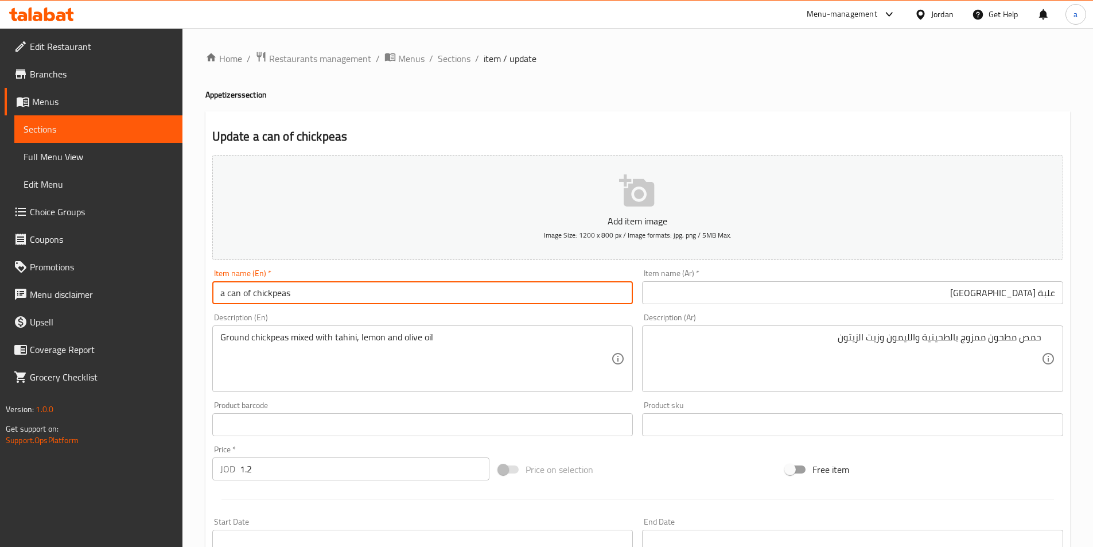
type input "a can of chickpeas"
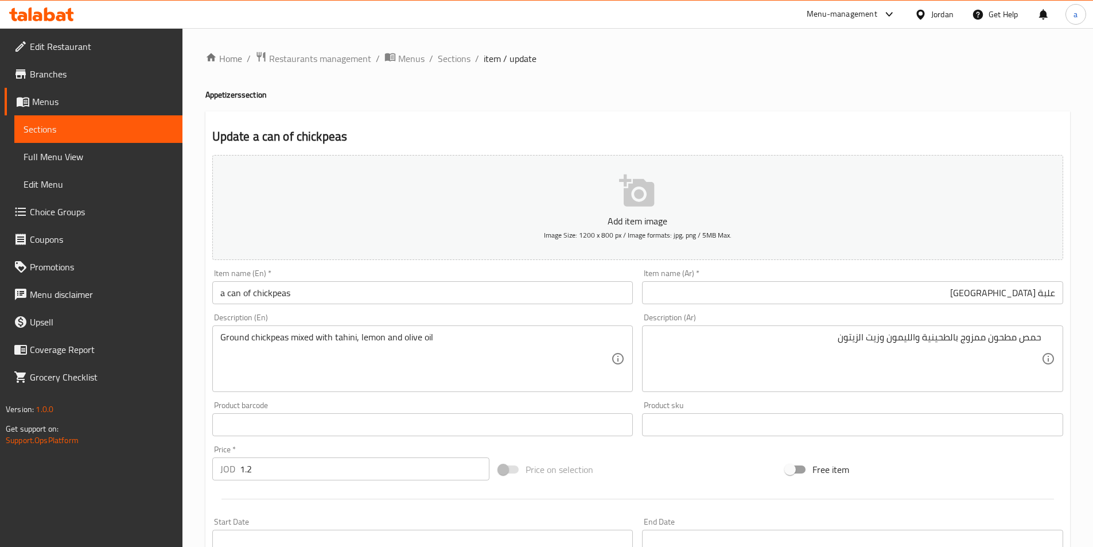
click at [442, 308] on div "Item name (En)   * a can of chickpeas Item name (En) *" at bounding box center [423, 286] width 430 height 44
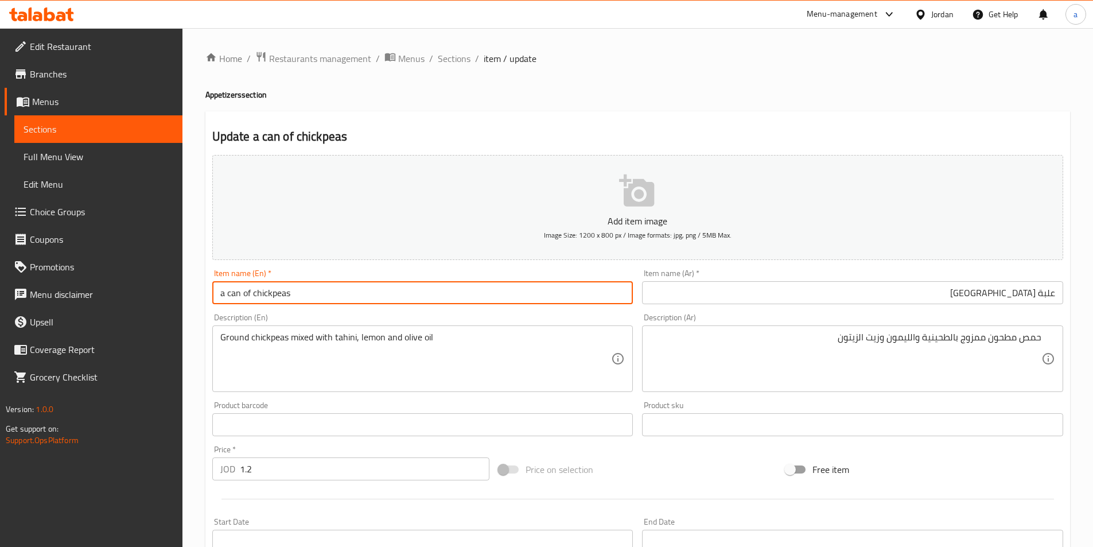
drag, startPoint x: 430, startPoint y: 294, endPoint x: 199, endPoint y: 290, distance: 230.6
click at [197, 290] on div "Home / Restaurants management / Menus / Sections / item / update Appetizers sec…" at bounding box center [637, 419] width 910 height 782
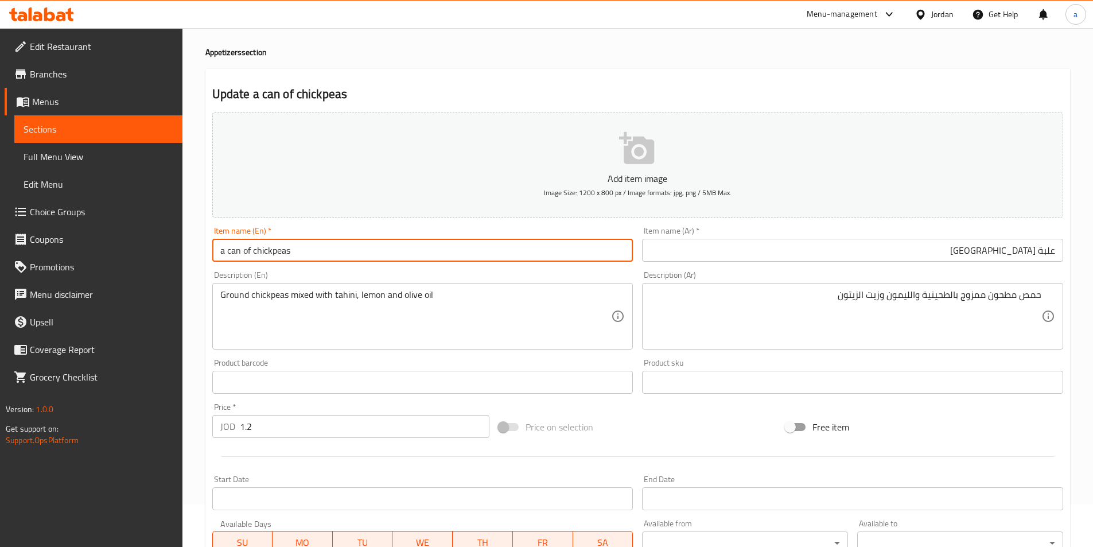
scroll to position [115, 0]
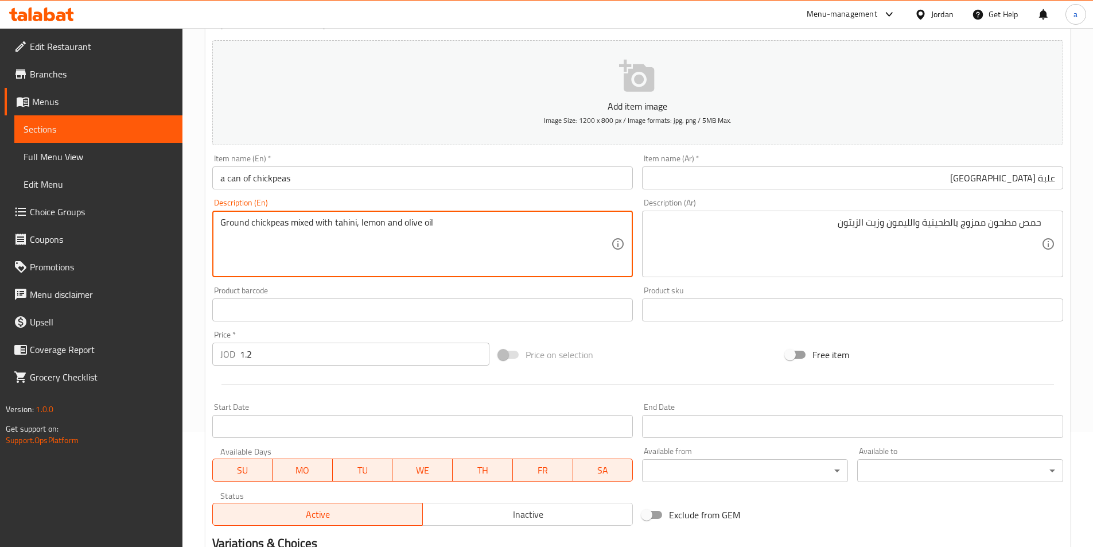
drag, startPoint x: 247, startPoint y: 223, endPoint x: 176, endPoint y: 219, distance: 71.2
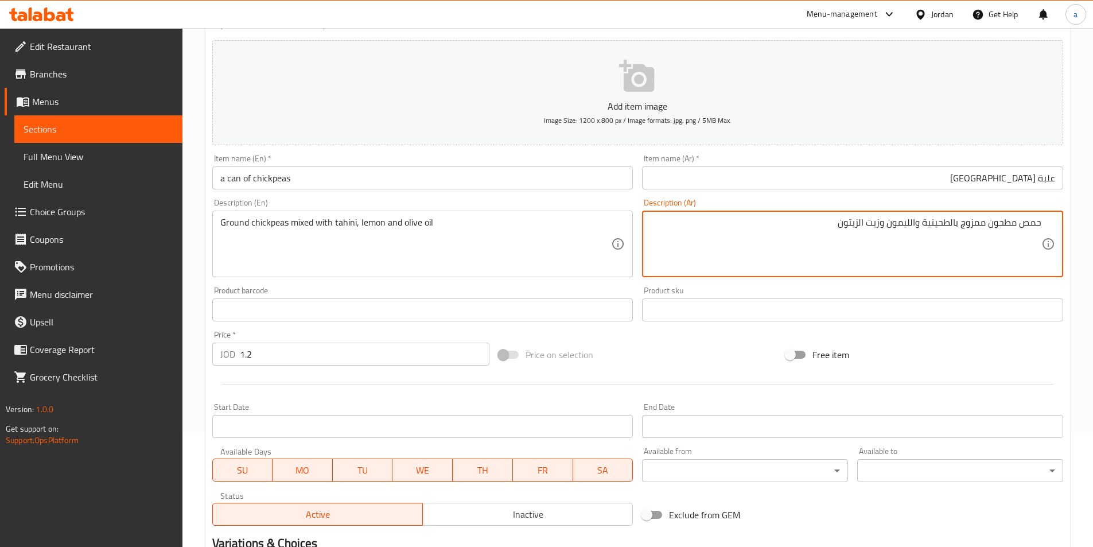
drag, startPoint x: 1016, startPoint y: 223, endPoint x: 990, endPoint y: 224, distance: 26.4
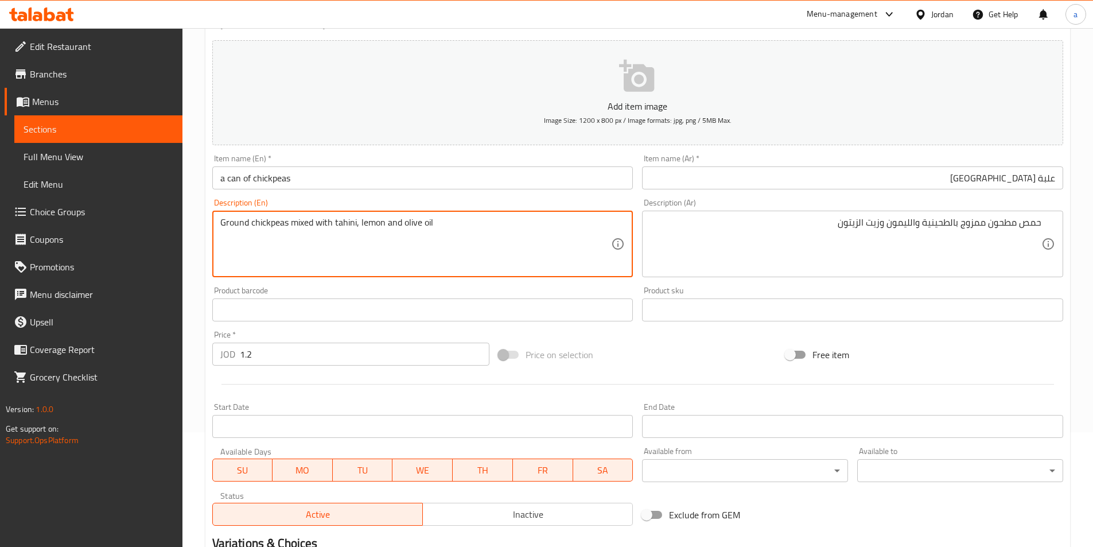
drag, startPoint x: 248, startPoint y: 223, endPoint x: 196, endPoint y: 219, distance: 52.4
paste textarea "crushe"
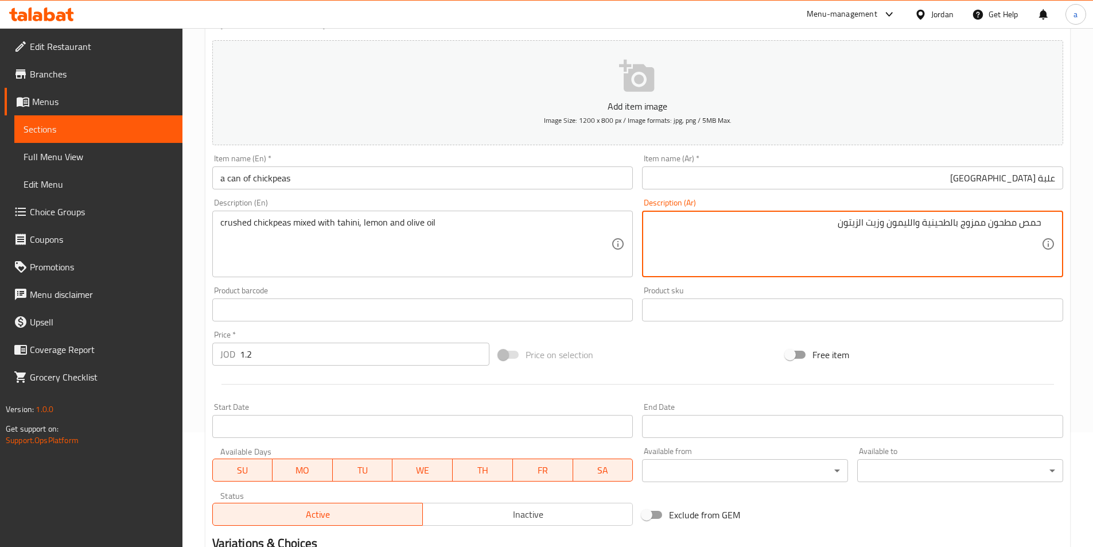
drag, startPoint x: 985, startPoint y: 225, endPoint x: 961, endPoint y: 230, distance: 24.6
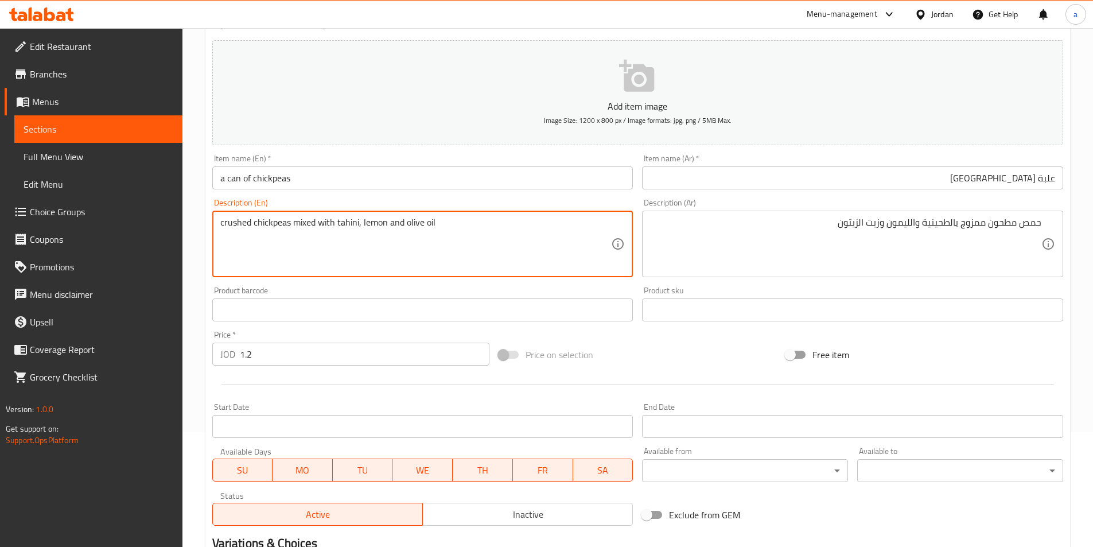
drag, startPoint x: 314, startPoint y: 223, endPoint x: 293, endPoint y: 224, distance: 21.3
paste textarea "blend"
type textarea "crushed chickpeas blended with tahini, lemon and olive oil"
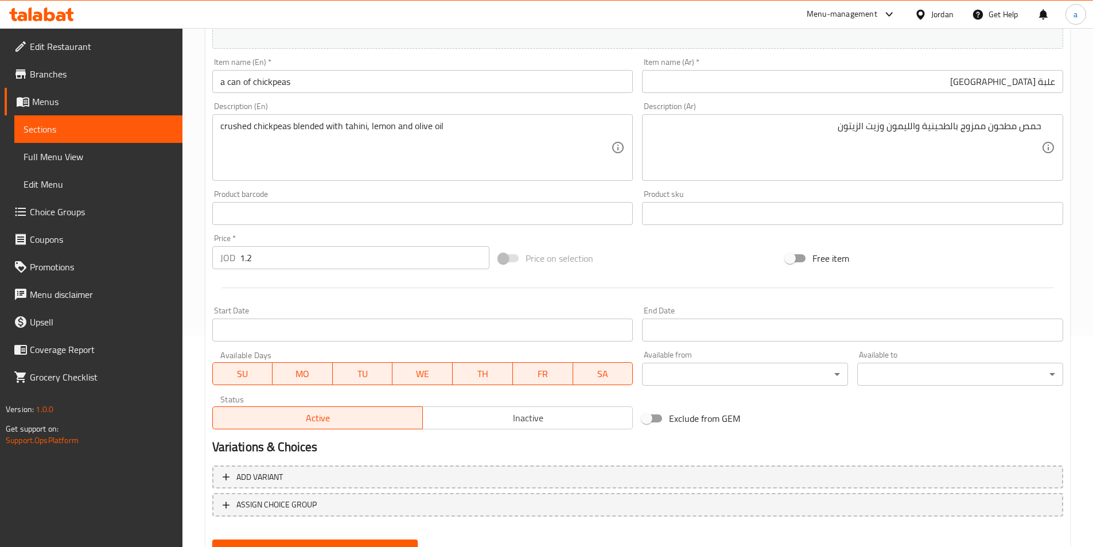
scroll to position [264, 0]
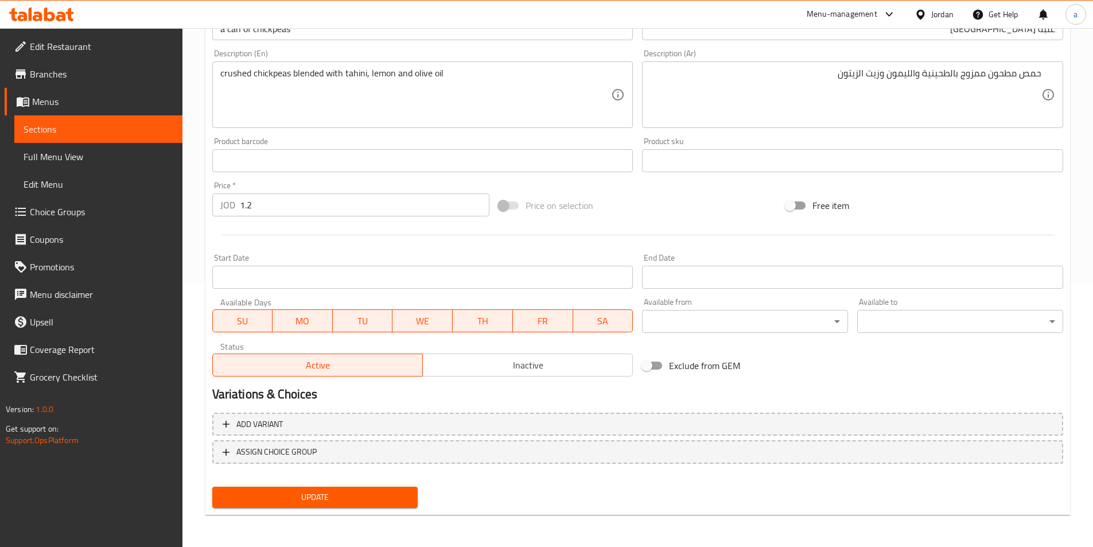
click at [344, 488] on button "Update" at bounding box center [315, 496] width 206 height 21
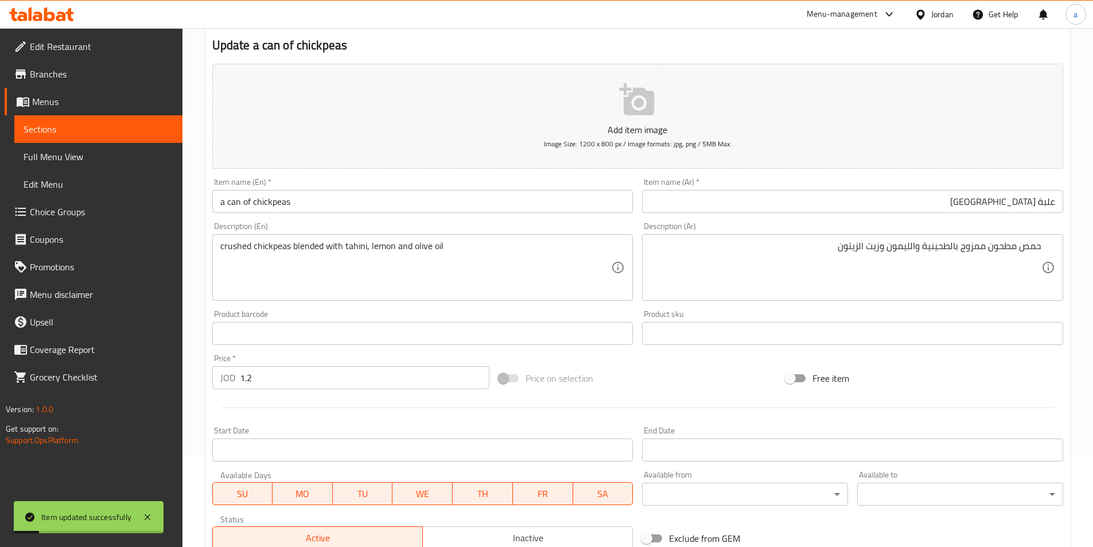
scroll to position [0, 0]
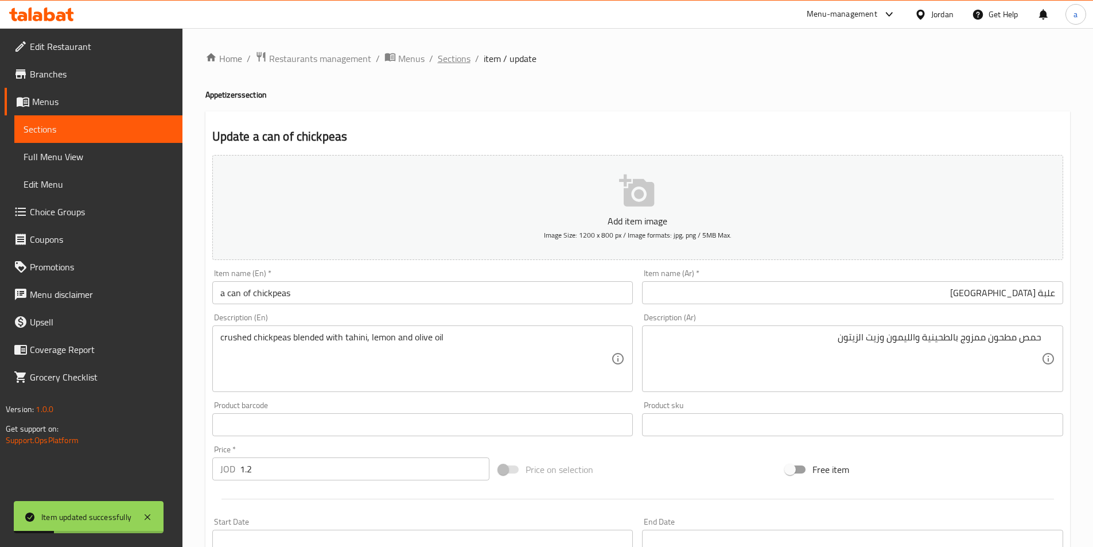
click at [451, 53] on span "Sections" at bounding box center [454, 59] width 33 height 14
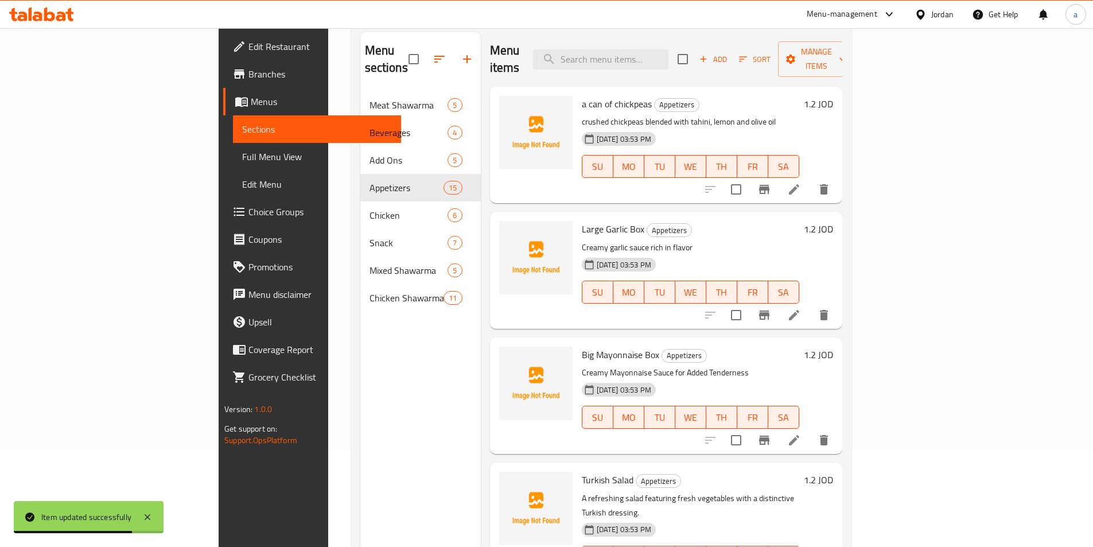
scroll to position [161, 0]
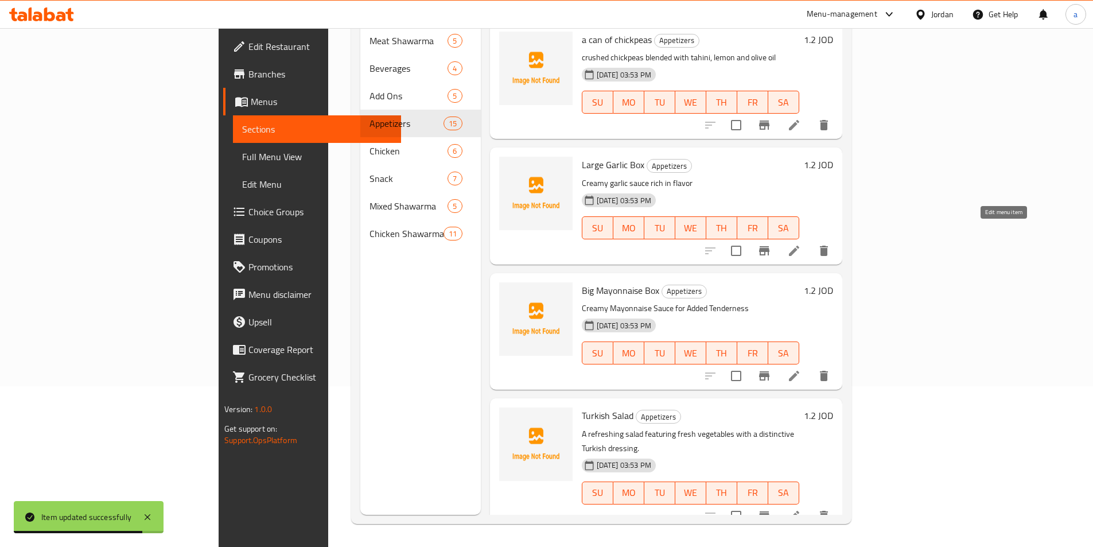
click at [801, 244] on icon at bounding box center [794, 251] width 14 height 14
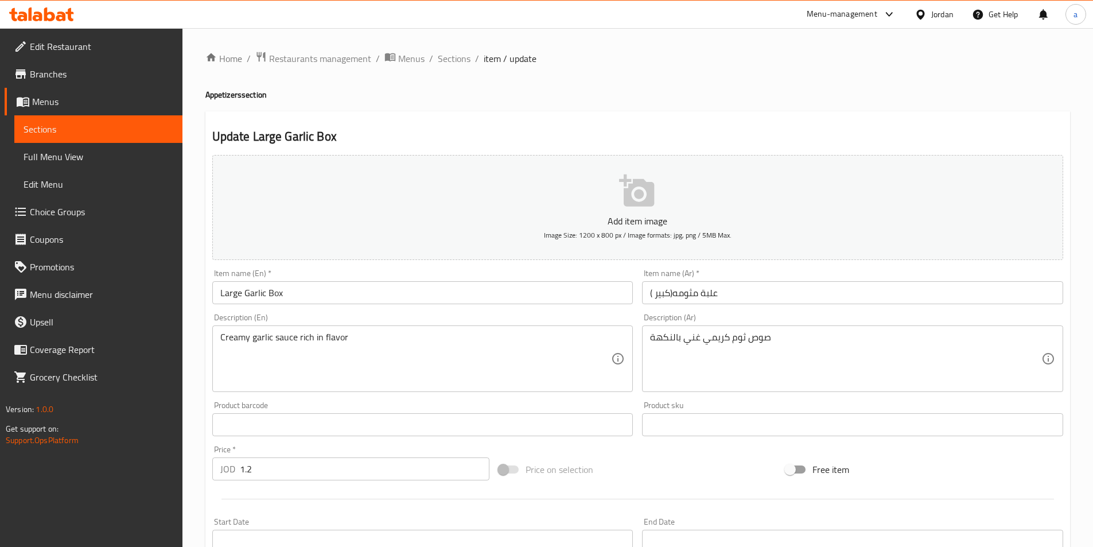
click at [750, 291] on input "علبة مثومه(كبير )" at bounding box center [852, 292] width 421 height 23
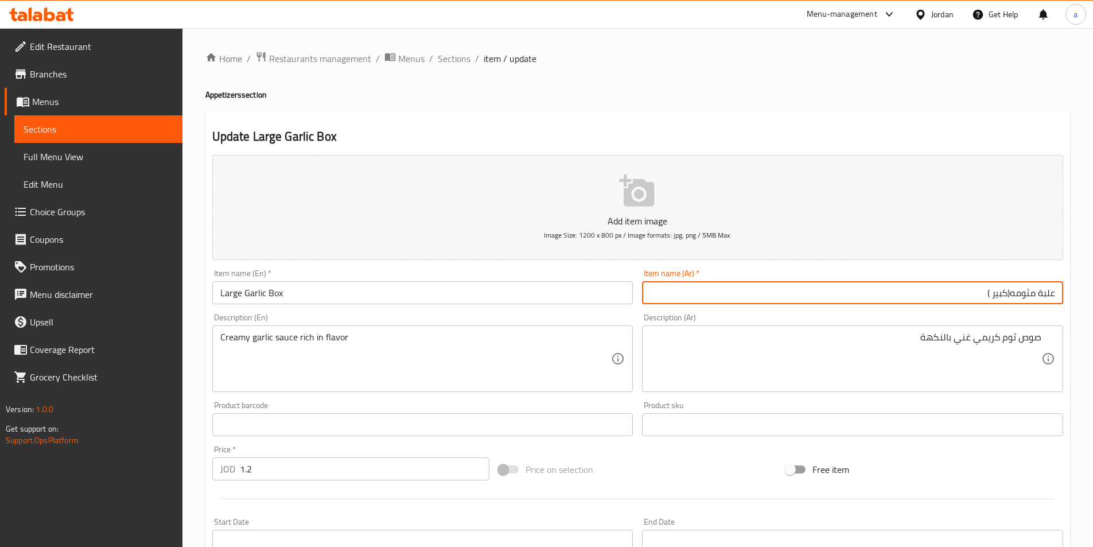
drag, startPoint x: 1012, startPoint y: 297, endPoint x: 1033, endPoint y: 299, distance: 21.3
click at [1033, 299] on input "علبة مثومه(كبير )" at bounding box center [852, 292] width 421 height 23
click at [1031, 298] on input "علبة مثومه(كبير )" at bounding box center [852, 292] width 421 height 23
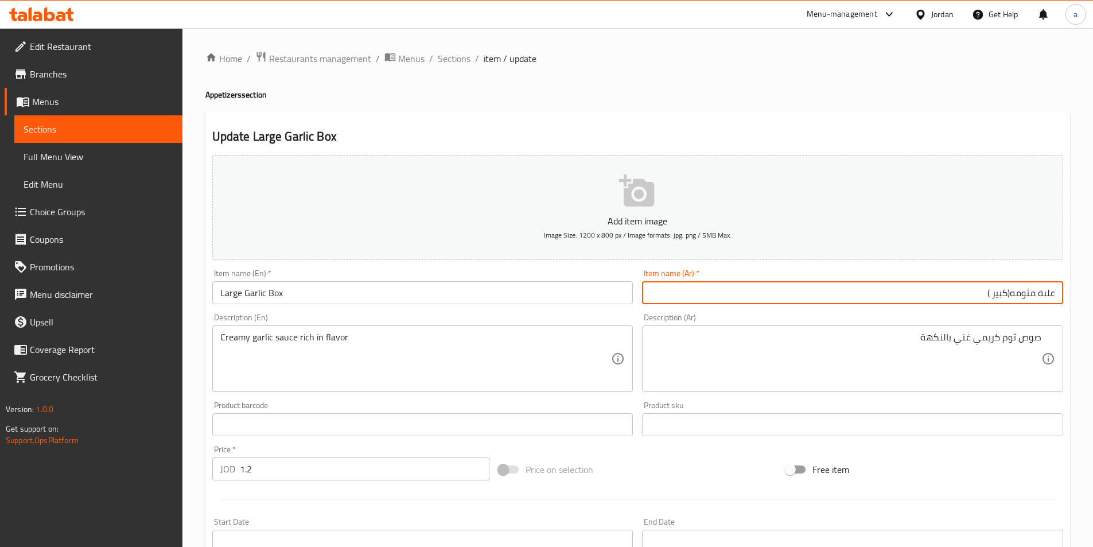
paste input "ة"
type input "علبة مثومة (كبير )"
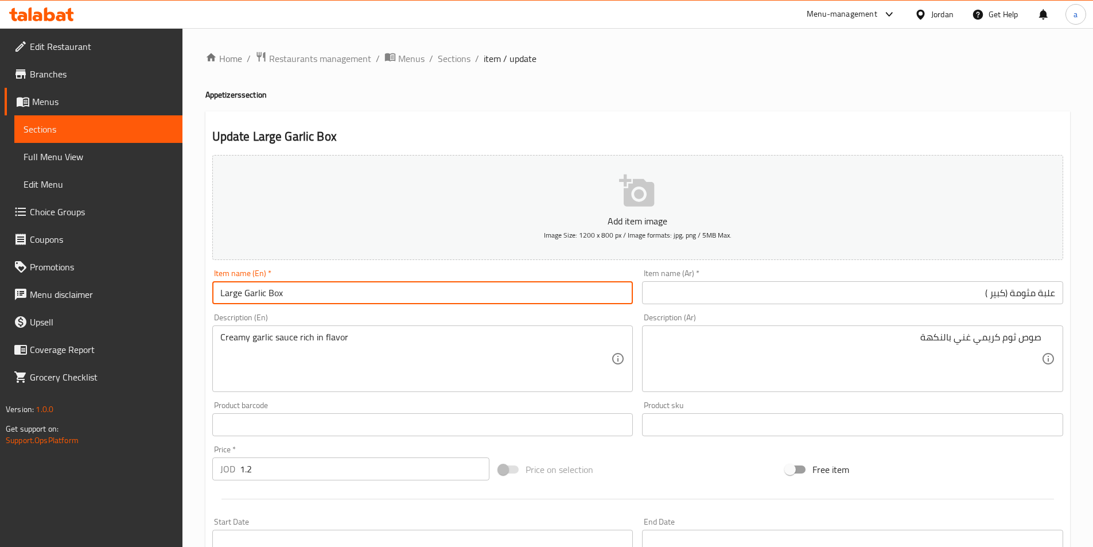
drag, startPoint x: 361, startPoint y: 291, endPoint x: 159, endPoint y: 297, distance: 202.0
click at [161, 296] on div "Edit Restaurant Branches Menus Sections Full Menu View Edit Menu Choice Groups …" at bounding box center [546, 419] width 1093 height 782
click at [306, 296] on input "Large Garlic Box" at bounding box center [422, 292] width 421 height 23
drag, startPoint x: 299, startPoint y: 295, endPoint x: 245, endPoint y: 298, distance: 54.5
click at [245, 298] on input "Large Garlic Box" at bounding box center [422, 292] width 421 height 23
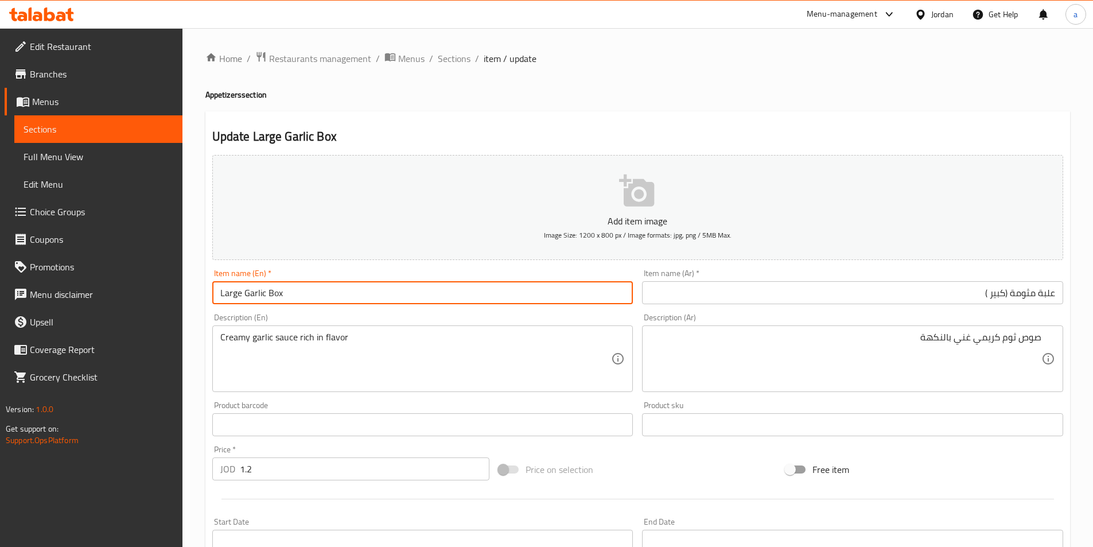
paste input "Mtawameh"
click at [1040, 292] on input "علبة مثومة (كبير )" at bounding box center [852, 292] width 421 height 23
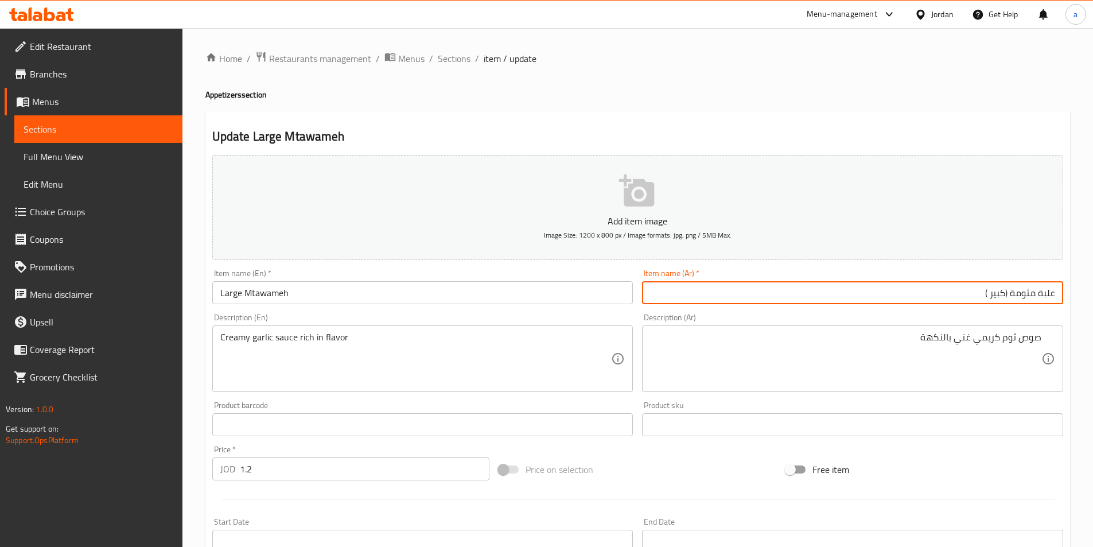
click at [1040, 292] on input "علبة مثومة (كبير )" at bounding box center [852, 292] width 421 height 23
click at [326, 291] on input "Large Mtawameh" at bounding box center [422, 292] width 421 height 23
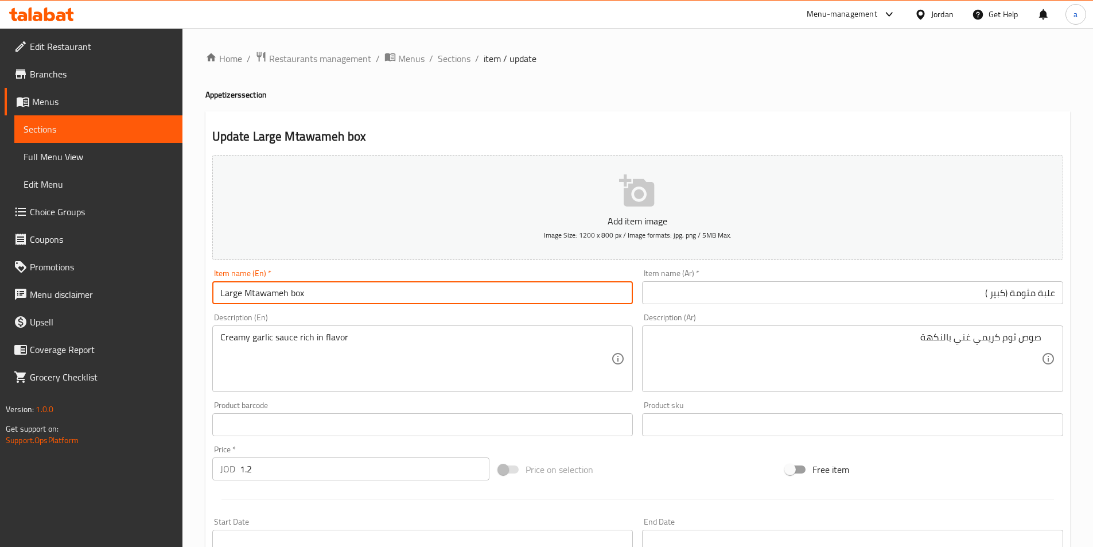
type input "Large Mtawameh box"
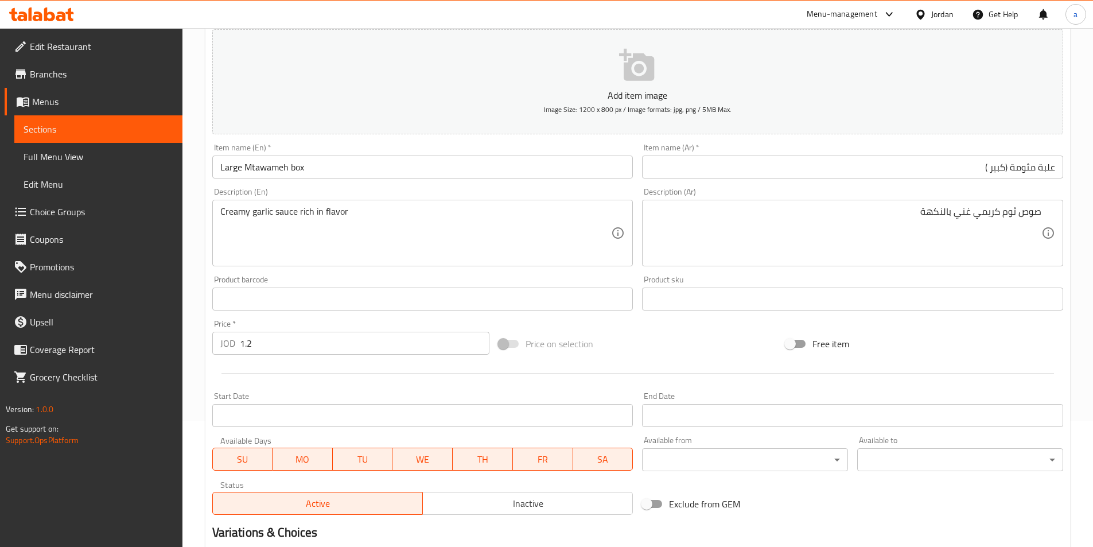
scroll to position [264, 0]
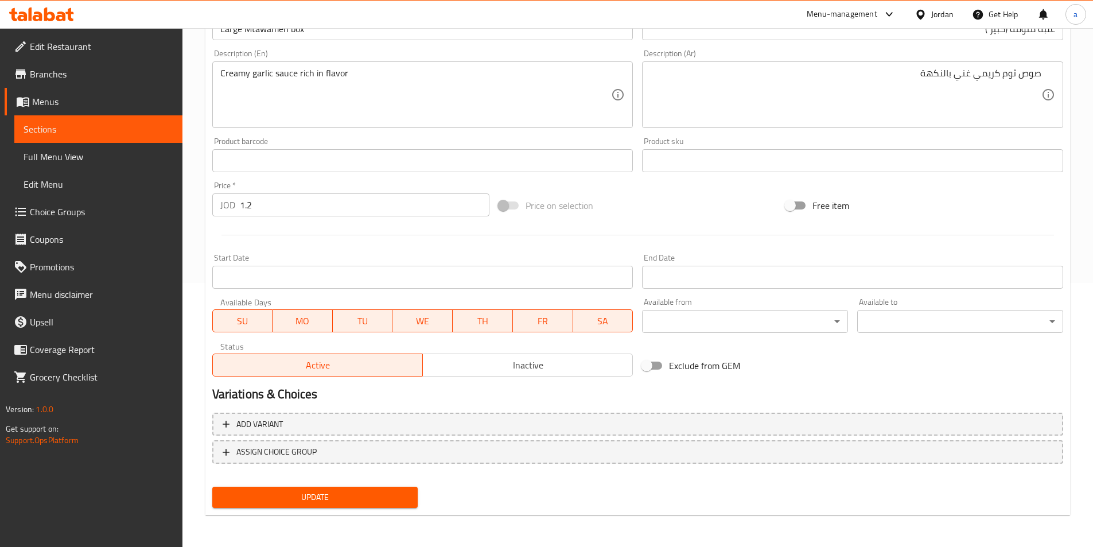
click at [379, 491] on span "Update" at bounding box center [315, 497] width 188 height 14
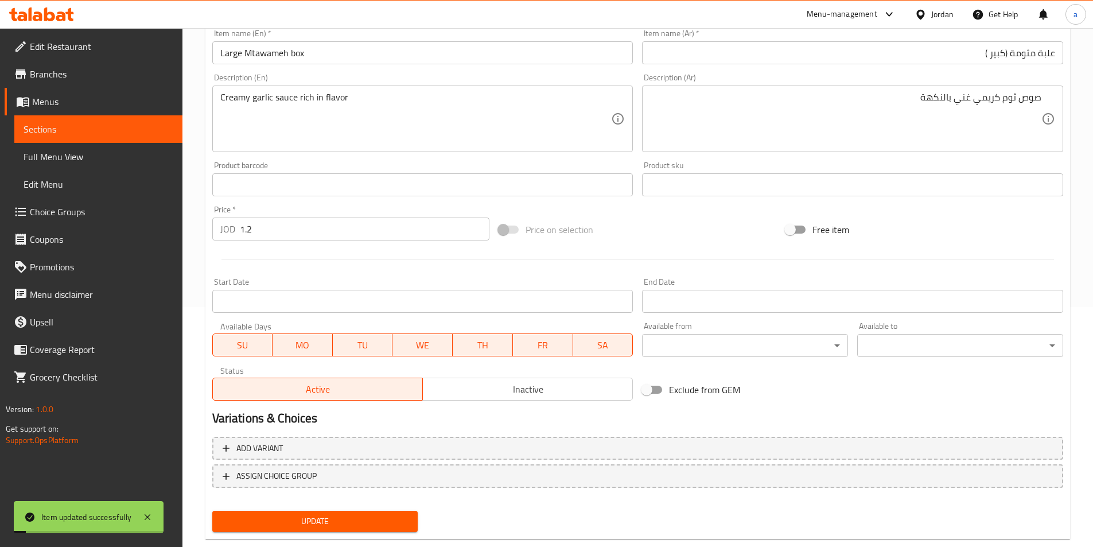
scroll to position [0, 0]
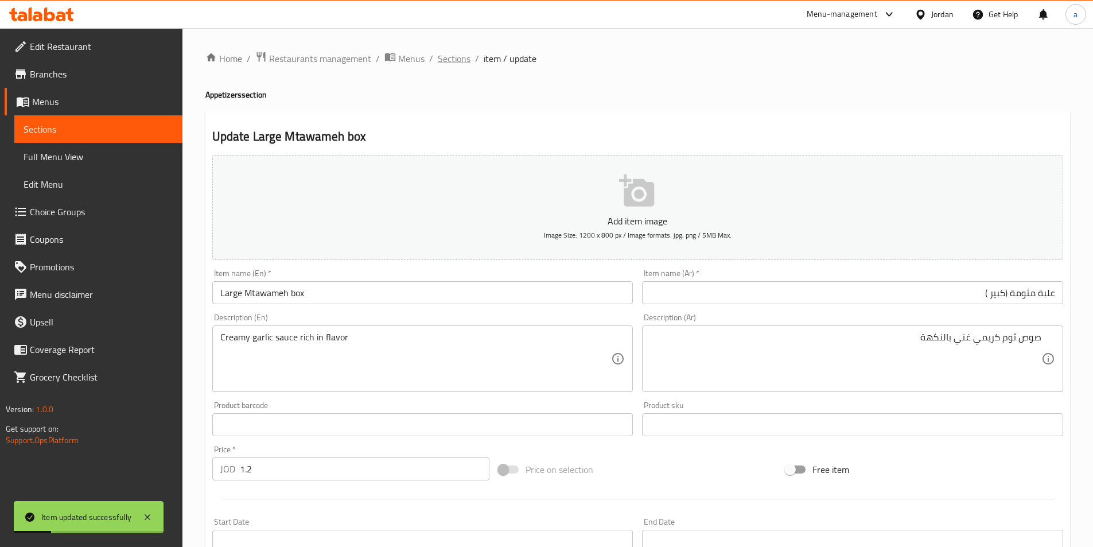
click at [455, 58] on span "Sections" at bounding box center [454, 59] width 33 height 14
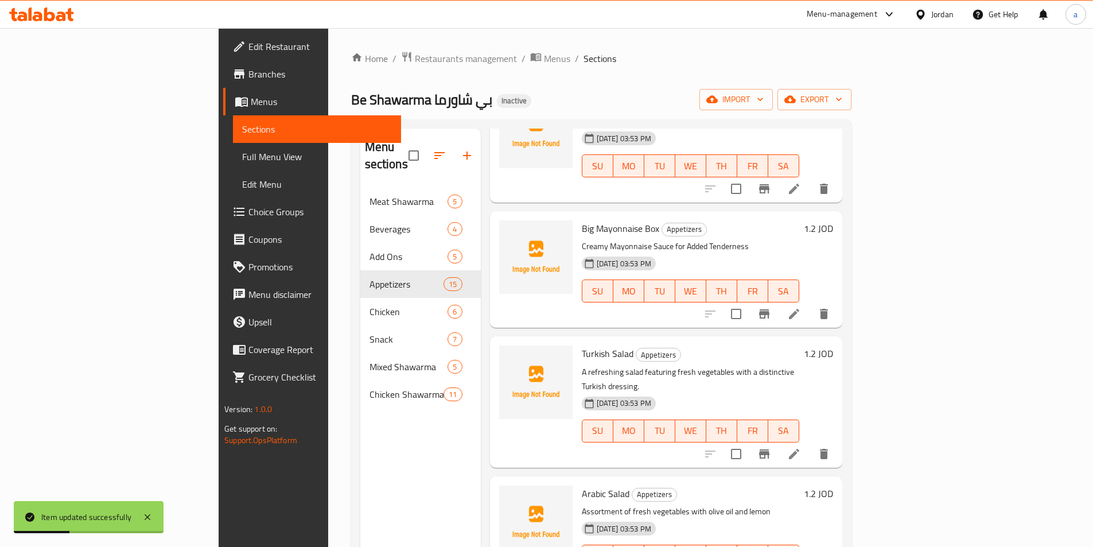
scroll to position [229, 0]
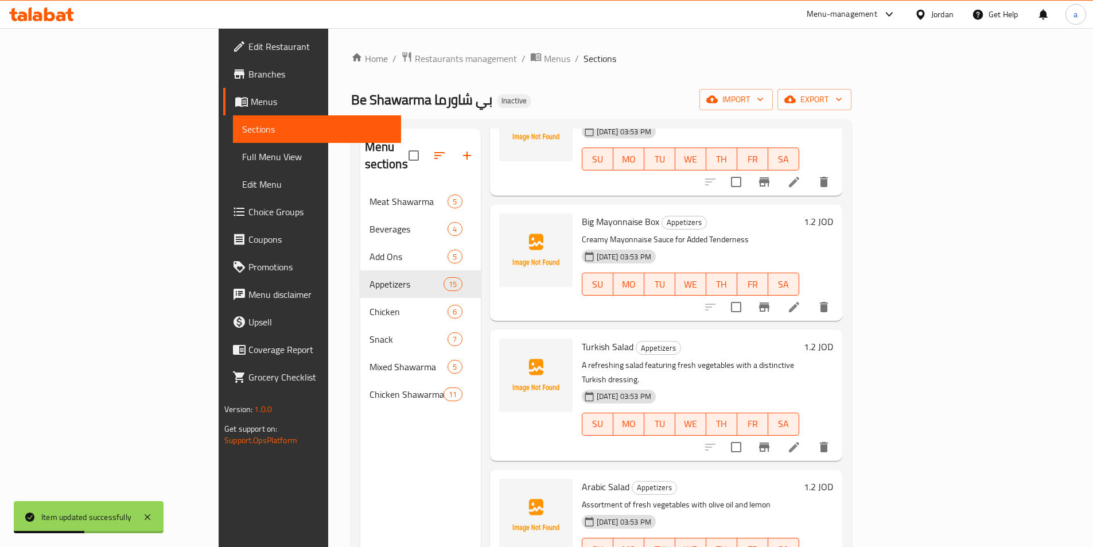
click at [801, 300] on icon at bounding box center [794, 307] width 14 height 14
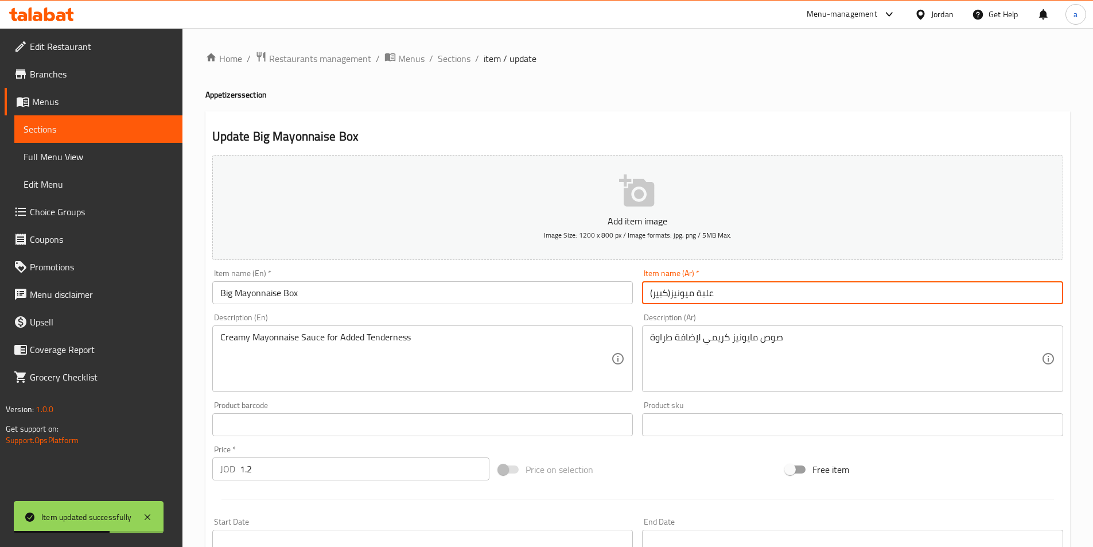
click at [792, 285] on input "علبة ميونيز(كبير)" at bounding box center [852, 292] width 421 height 23
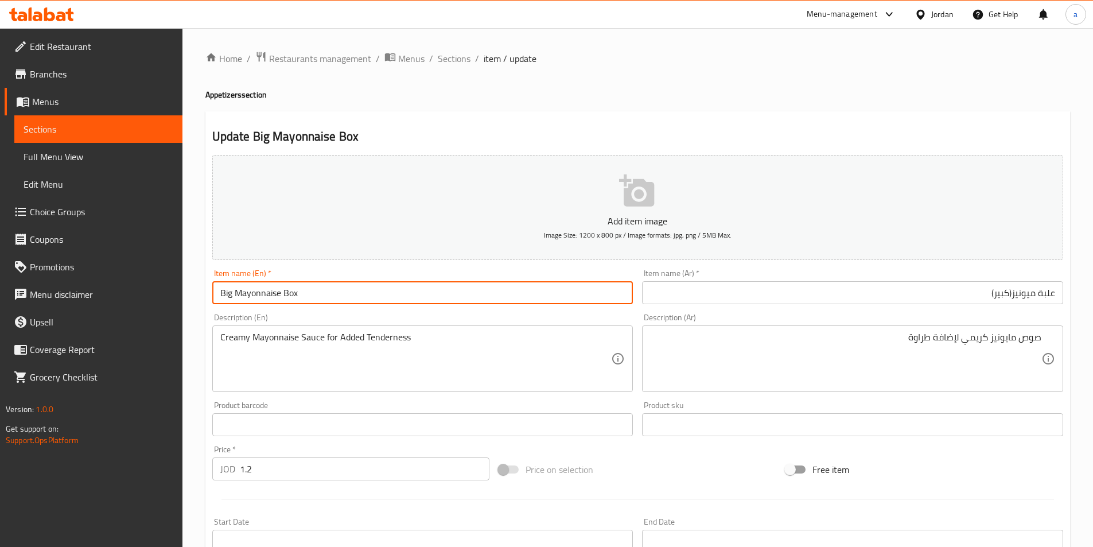
drag, startPoint x: 229, startPoint y: 297, endPoint x: 184, endPoint y: 287, distance: 45.7
click at [196, 289] on div "Home / Restaurants management / Menus / Sections / item / update Appetizers sec…" at bounding box center [637, 419] width 910 height 782
click at [234, 293] on input "Big Mayonnaise Box" at bounding box center [422, 292] width 421 height 23
drag, startPoint x: 231, startPoint y: 293, endPoint x: 165, endPoint y: 291, distance: 66.6
click at [182, 295] on div "Edit Restaurant Branches Menus Sections Full Menu View Edit Menu Choice Groups …" at bounding box center [546, 419] width 1093 height 782
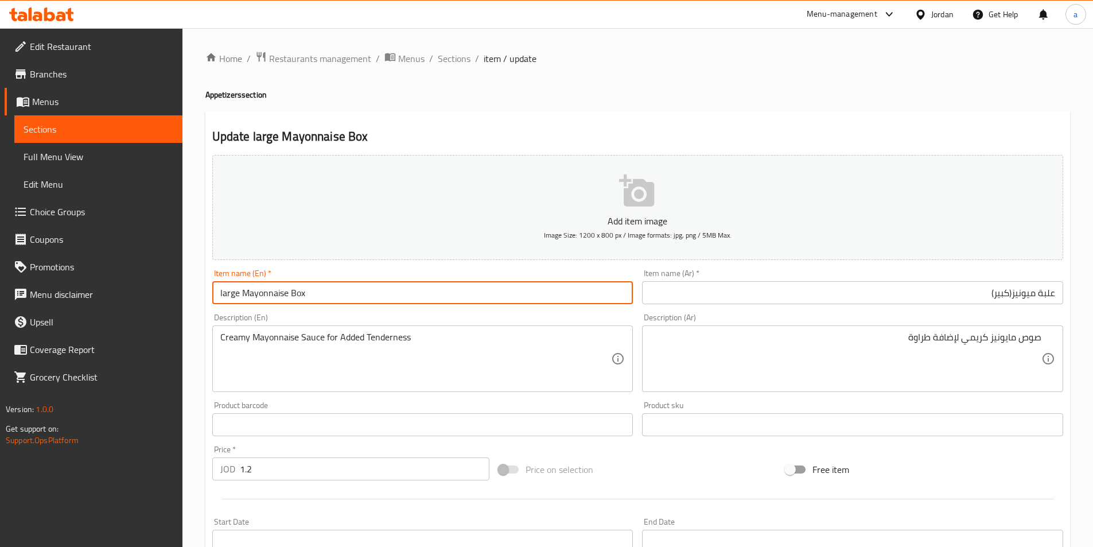
type input "large Mayonnaise Box"
click at [1011, 296] on input "علبة ميونيز(كبير)" at bounding box center [852, 292] width 421 height 23
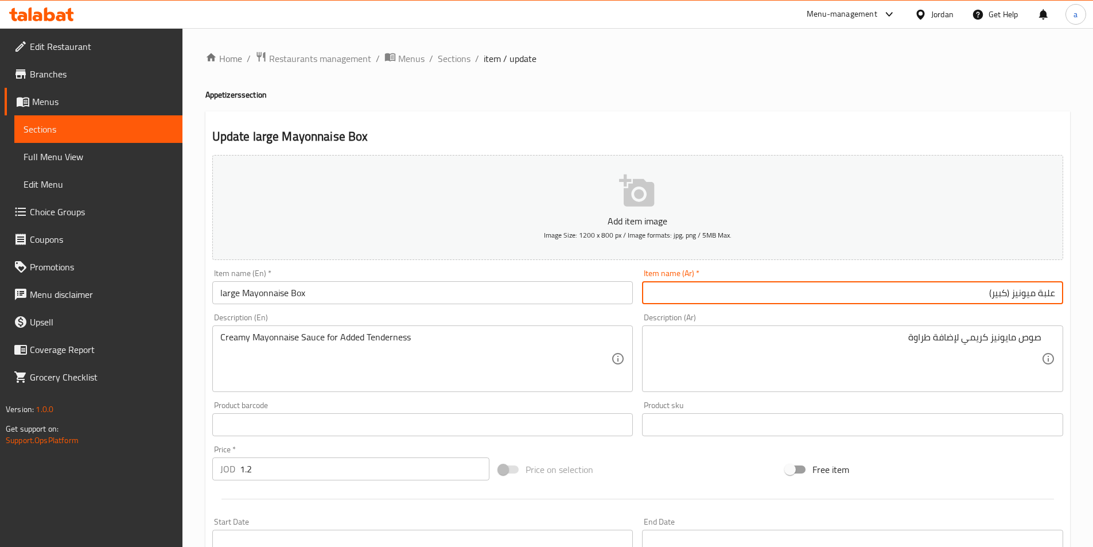
type input "علبة ميونيز (كبير)"
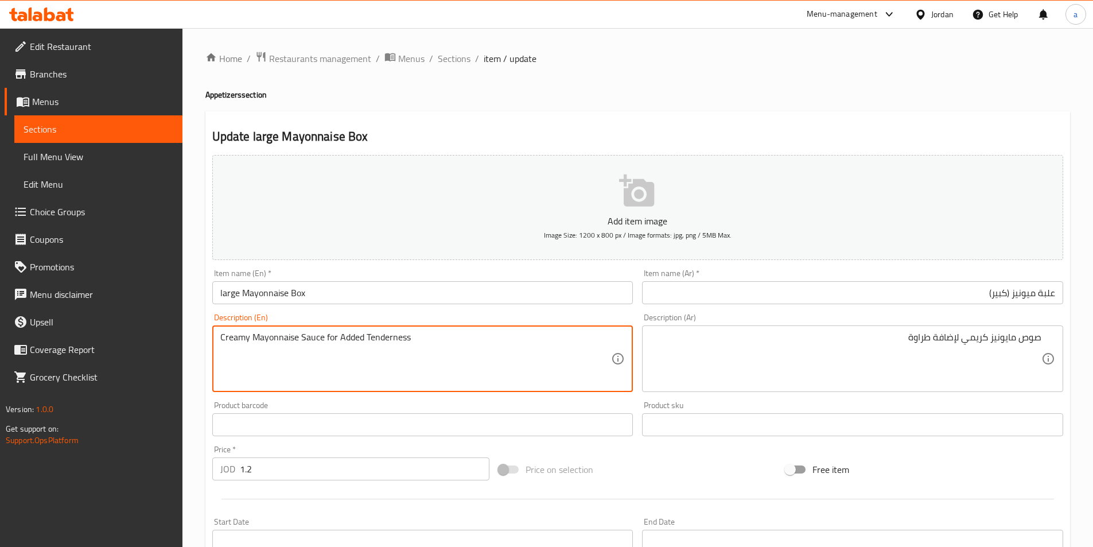
drag, startPoint x: 324, startPoint y: 336, endPoint x: 362, endPoint y: 341, distance: 38.2
click at [362, 341] on textarea "Creamy Mayonnaise Sauce for Added Tenderness" at bounding box center [415, 359] width 391 height 54
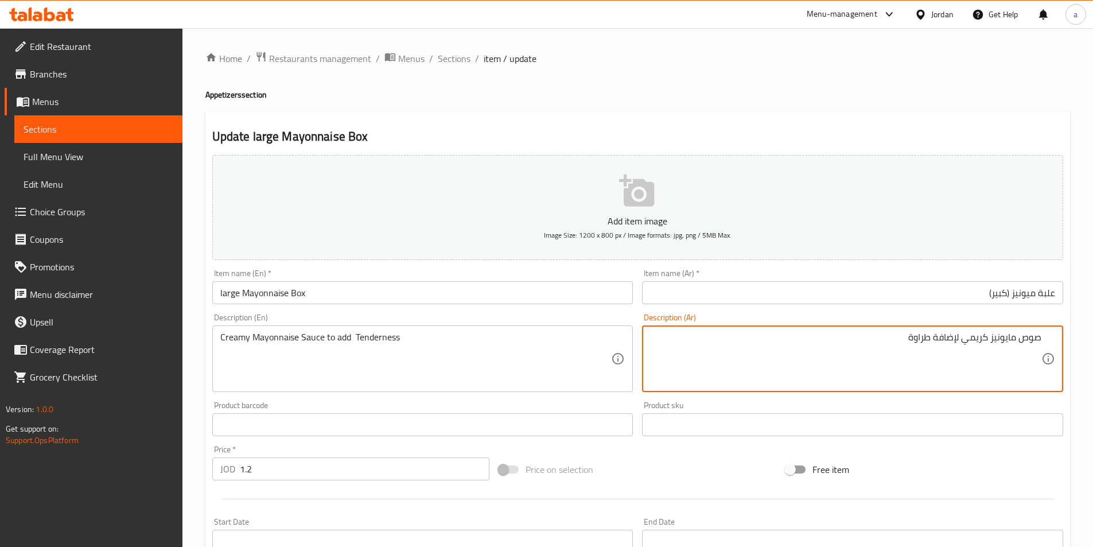
drag, startPoint x: 958, startPoint y: 337, endPoint x: 864, endPoint y: 346, distance: 94.5
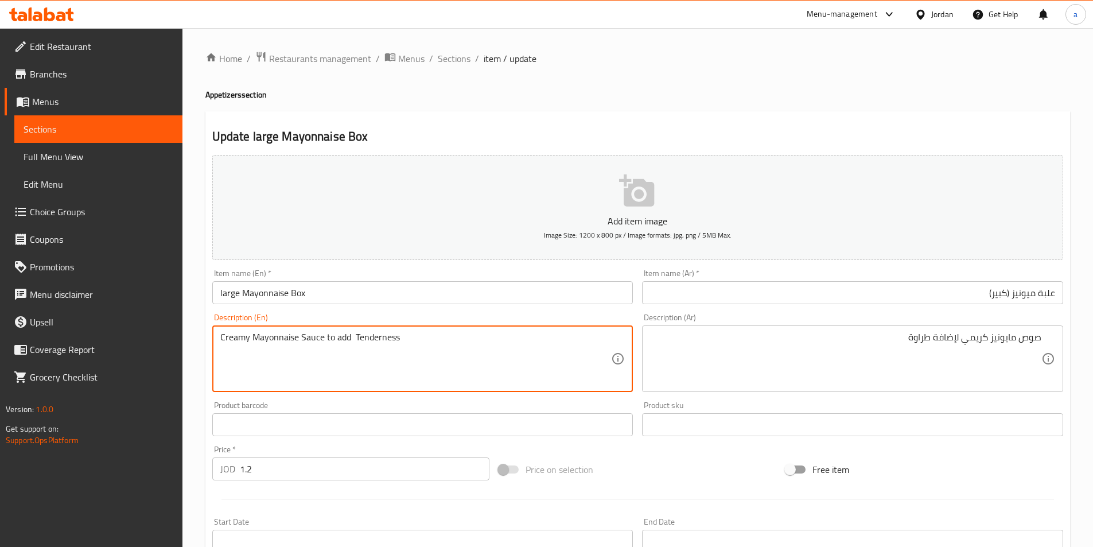
drag, startPoint x: 379, startPoint y: 338, endPoint x: 356, endPoint y: 340, distance: 23.0
click at [356, 340] on textarea "Creamy Mayonnaise Sauce to add Tenderness" at bounding box center [415, 359] width 391 height 54
drag, startPoint x: 413, startPoint y: 341, endPoint x: 352, endPoint y: 341, distance: 60.8
click at [352, 341] on textarea "Creamy Mayonnaise Sauce to add Tenderness" at bounding box center [415, 359] width 391 height 54
paste textarea "mellow"
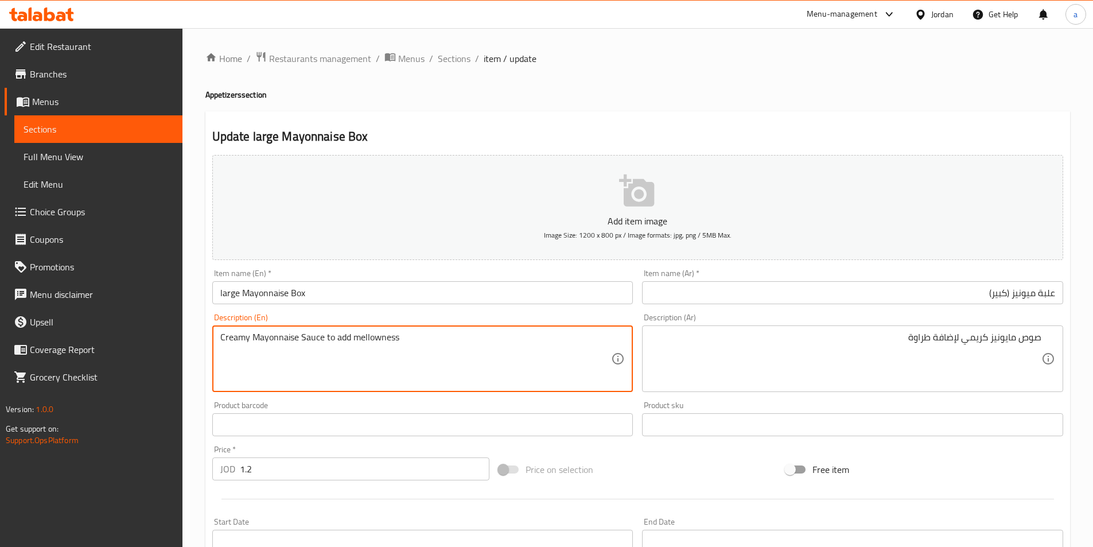
type textarea "Creamy Mayonnaise Sauce to add mellowness"
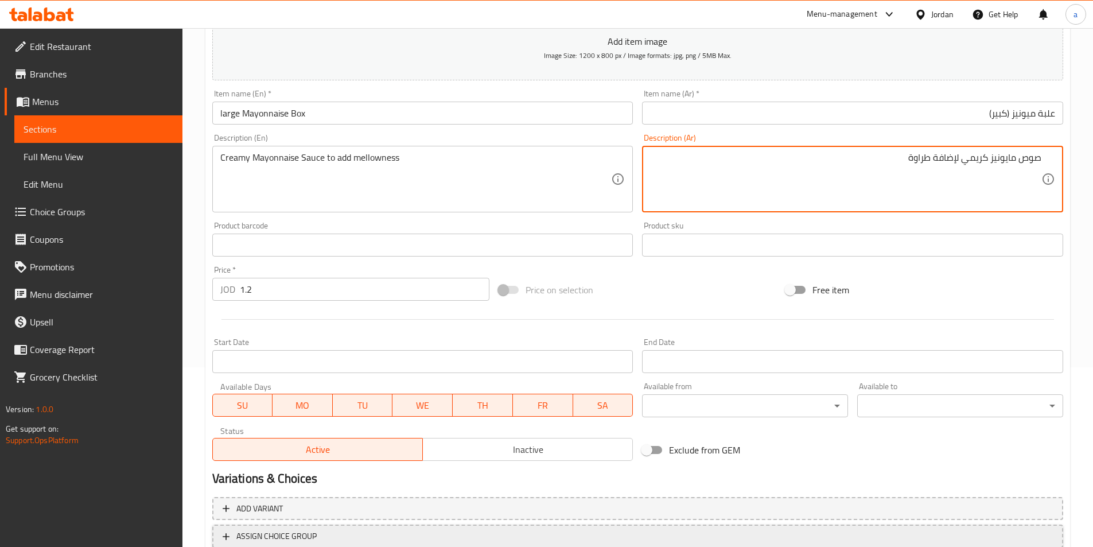
scroll to position [264, 0]
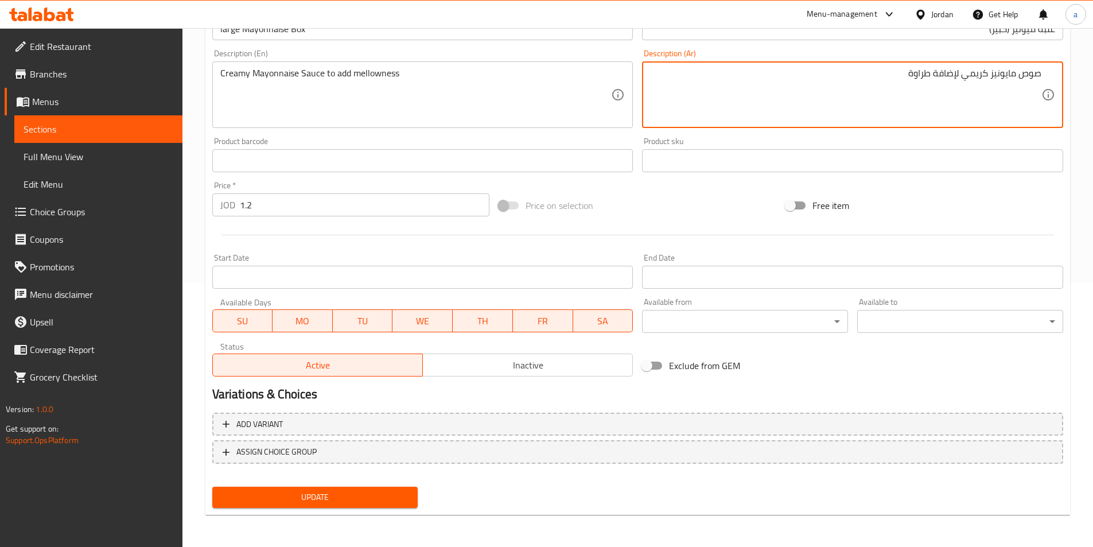
click at [367, 493] on span "Update" at bounding box center [315, 497] width 188 height 14
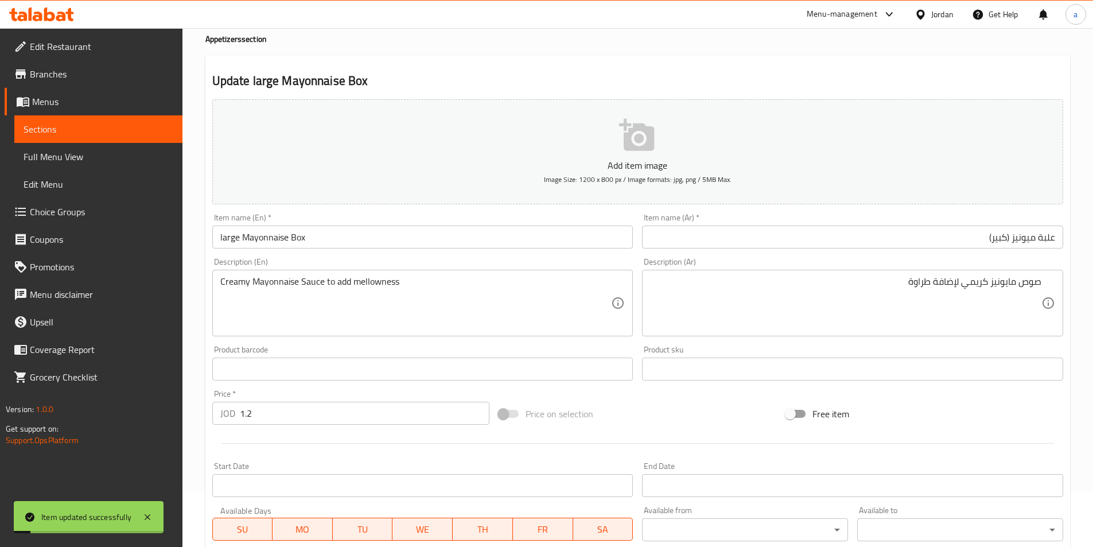
scroll to position [0, 0]
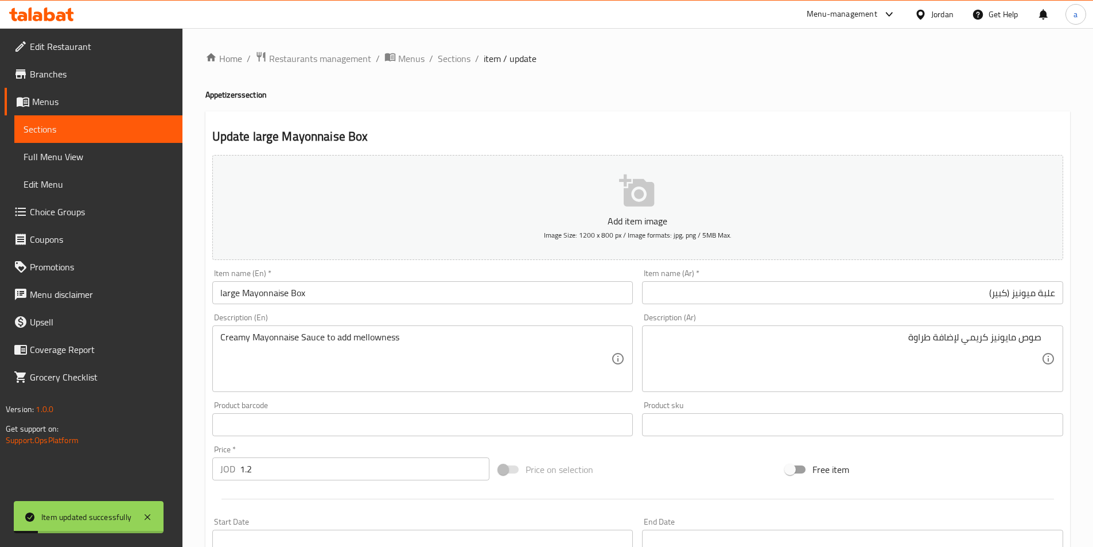
click at [441, 68] on div "Home / Restaurants management / Menus / Sections / item / update Appetizers sec…" at bounding box center [637, 419] width 864 height 737
click at [446, 60] on span "Sections" at bounding box center [454, 59] width 33 height 14
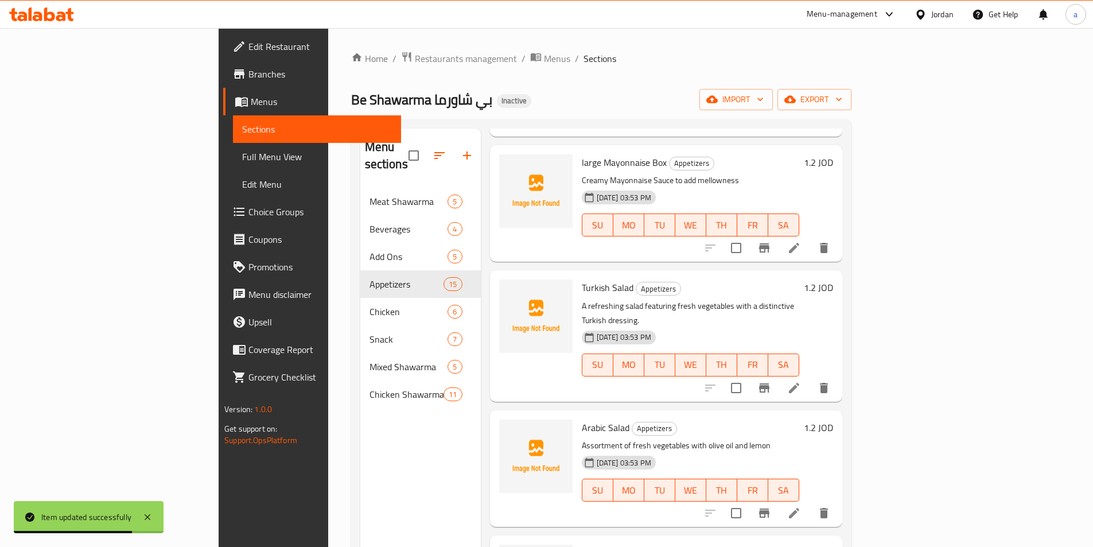
scroll to position [344, 0]
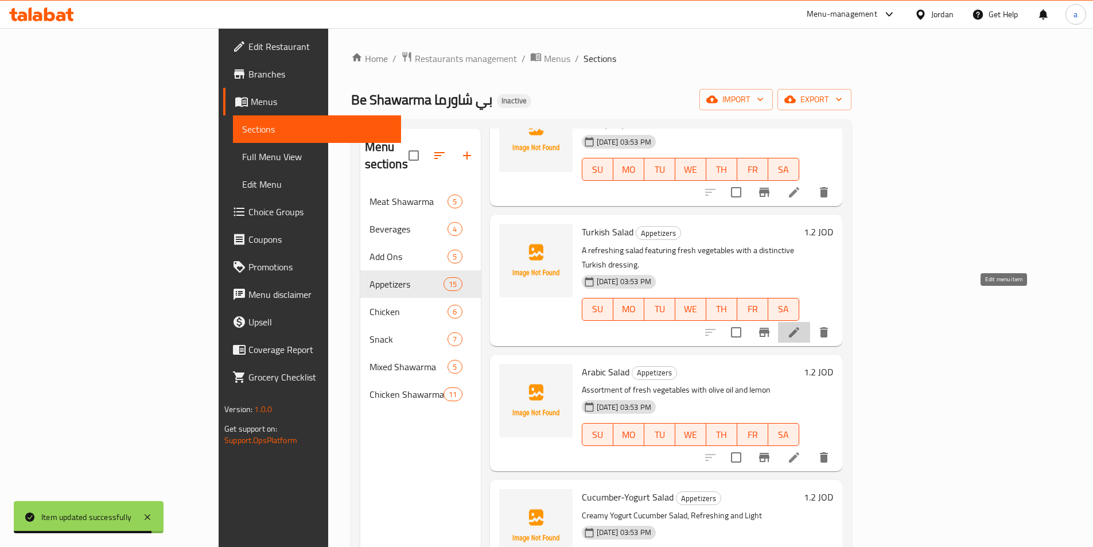
click at [801, 325] on icon at bounding box center [794, 332] width 14 height 14
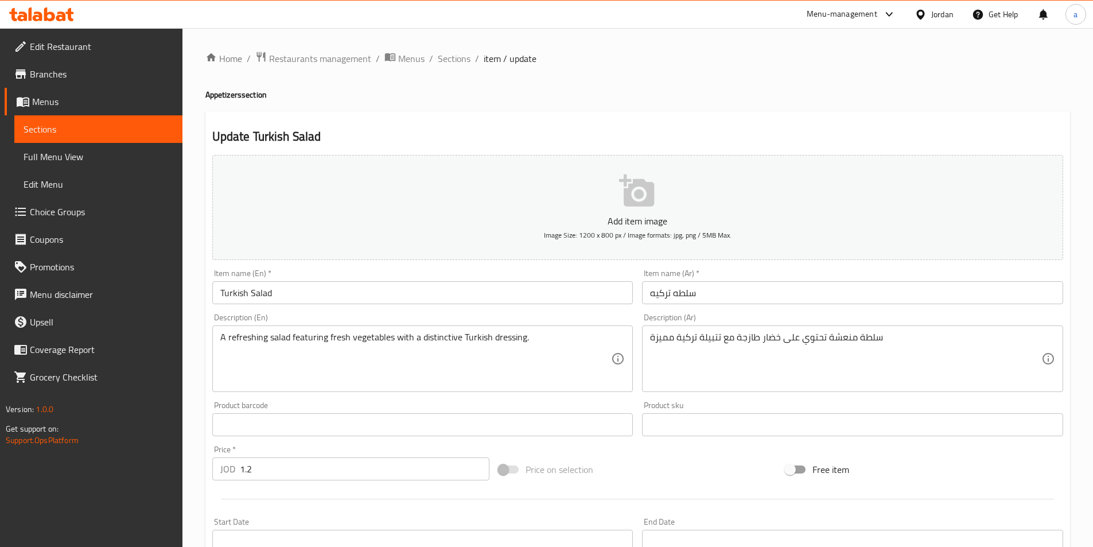
click at [743, 293] on input "سلطه تركيه" at bounding box center [852, 292] width 421 height 23
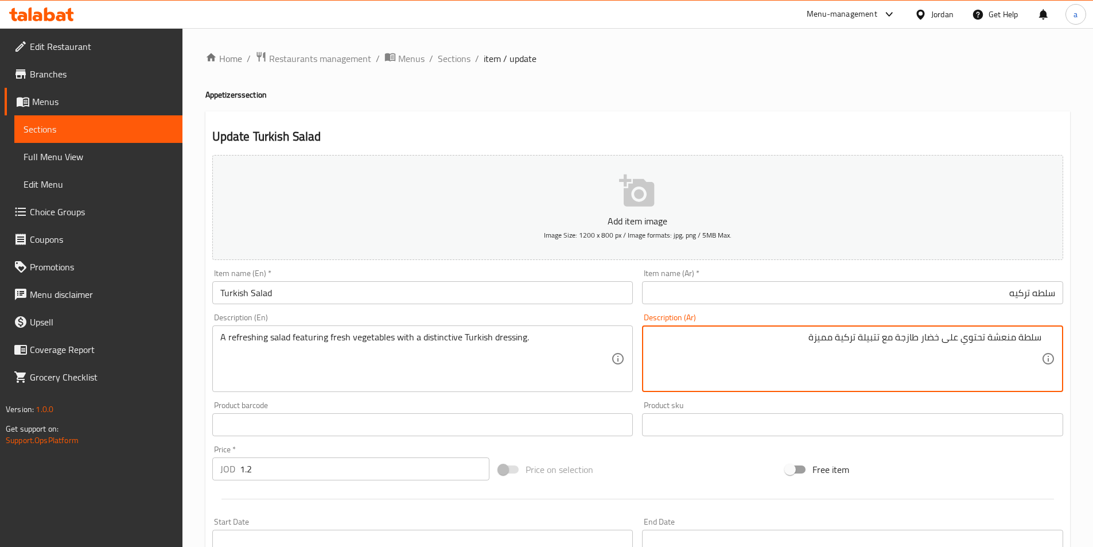
drag, startPoint x: 1014, startPoint y: 339, endPoint x: 987, endPoint y: 341, distance: 27.0
click at [987, 341] on textarea "سلطة منعشة تحتوي على خضار طازجة مع تتبيلة تركية مميزة" at bounding box center [845, 359] width 391 height 54
click at [985, 338] on textarea "سلطة منعشة تحتوي على خضار طازجة مع تتبيلة تركية مميزة" at bounding box center [845, 359] width 391 height 54
drag, startPoint x: 985, startPoint y: 338, endPoint x: 898, endPoint y: 341, distance: 87.8
click at [898, 341] on textarea "سلطة منعشة تحتوي على خضار طازجة مع تتبيلة تركية مميزة" at bounding box center [845, 359] width 391 height 54
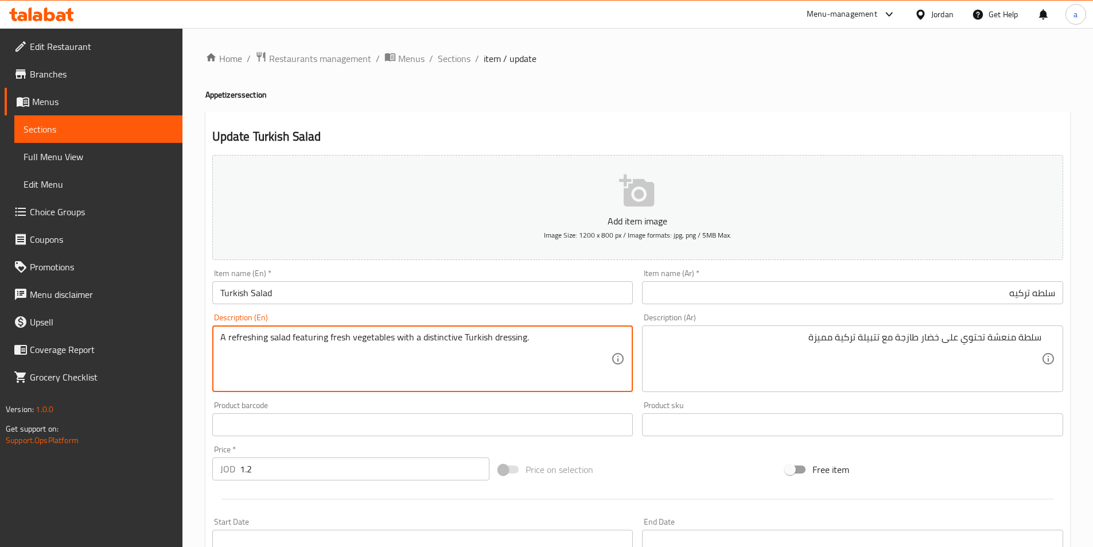
drag, startPoint x: 291, startPoint y: 336, endPoint x: 381, endPoint y: 350, distance: 91.7
click at [381, 350] on textarea "A refreshing salad featuring fresh vegetables with a distinctive Turkish dressi…" at bounding box center [415, 359] width 391 height 54
drag, startPoint x: 391, startPoint y: 340, endPoint x: 292, endPoint y: 333, distance: 98.9
click at [292, 333] on textarea "A refreshing salad featuring fresh vegetables with a distinctive Turkish dressi…" at bounding box center [415, 359] width 391 height 54
paste textarea "Contains"
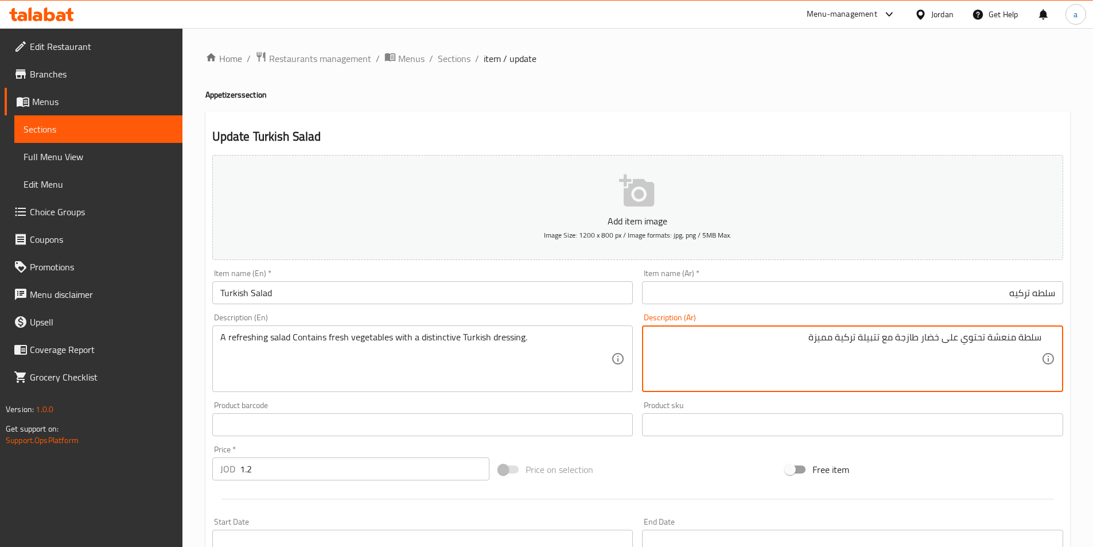
drag, startPoint x: 880, startPoint y: 338, endPoint x: 860, endPoint y: 342, distance: 20.4
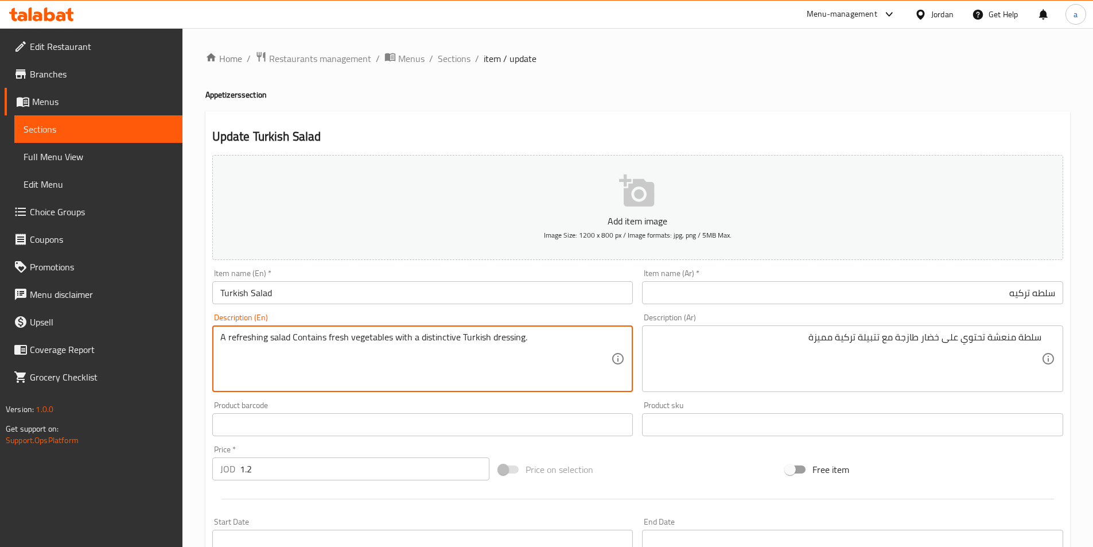
drag, startPoint x: 491, startPoint y: 339, endPoint x: 522, endPoint y: 342, distance: 31.1
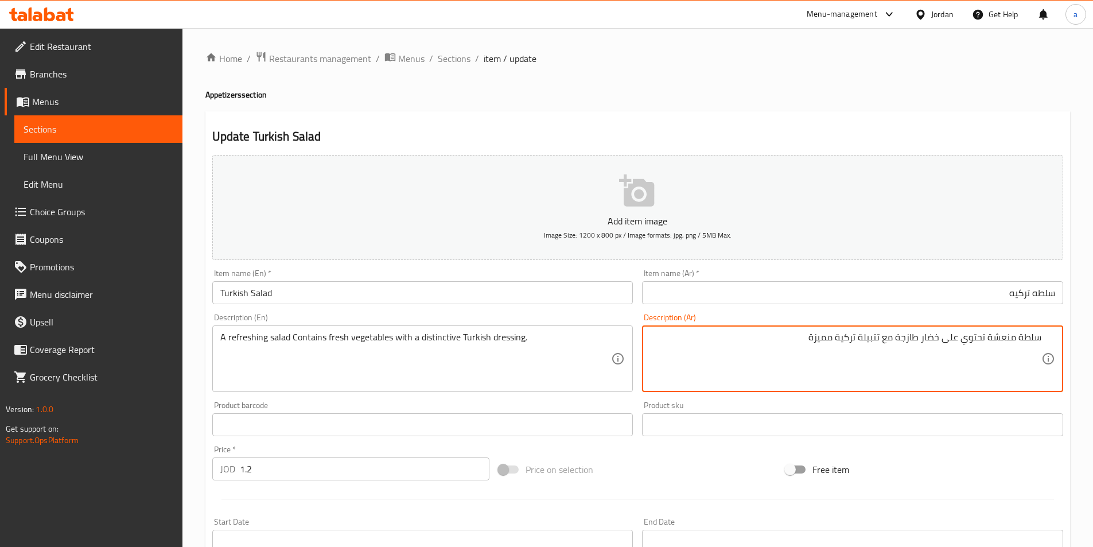
drag, startPoint x: 882, startPoint y: 337, endPoint x: 814, endPoint y: 333, distance: 68.4
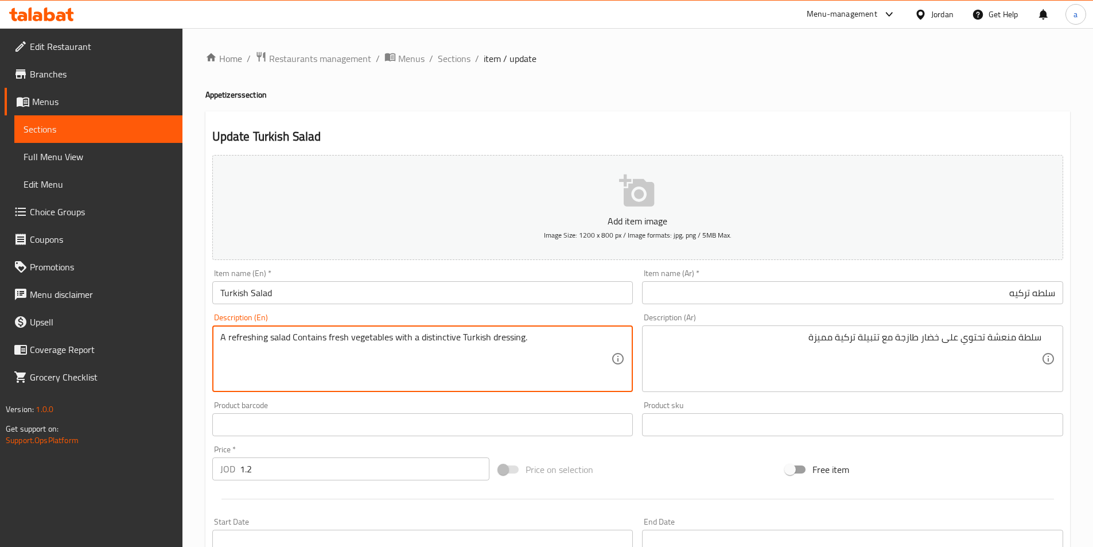
drag, startPoint x: 521, startPoint y: 340, endPoint x: 418, endPoint y: 351, distance: 104.5
paste textarea "Special Turkish marinade"
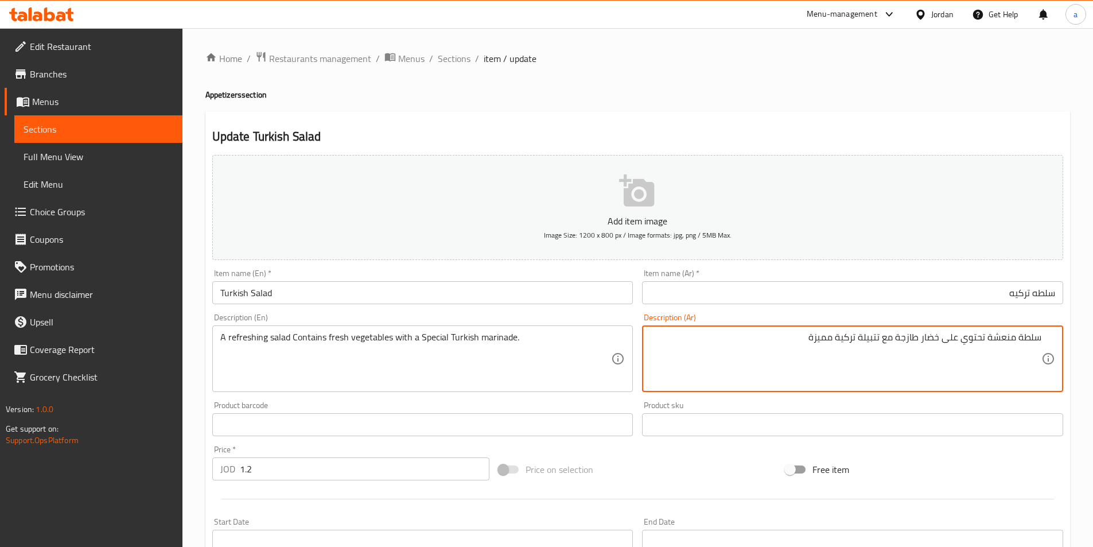
drag, startPoint x: 813, startPoint y: 340, endPoint x: 777, endPoint y: 358, distance: 40.8
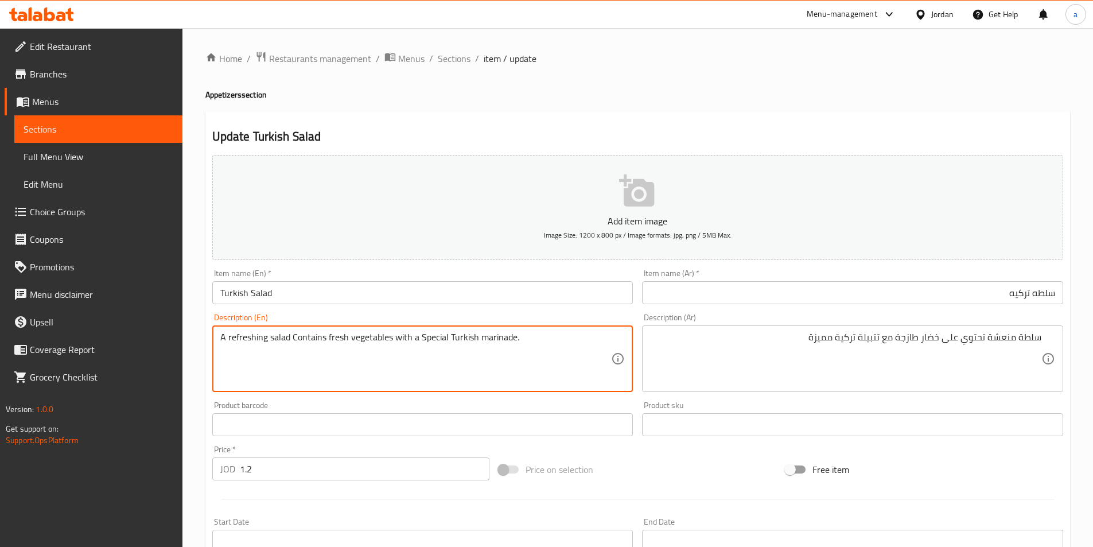
drag, startPoint x: 425, startPoint y: 342, endPoint x: 445, endPoint y: 344, distance: 20.1
paste textarea "Distinctive"
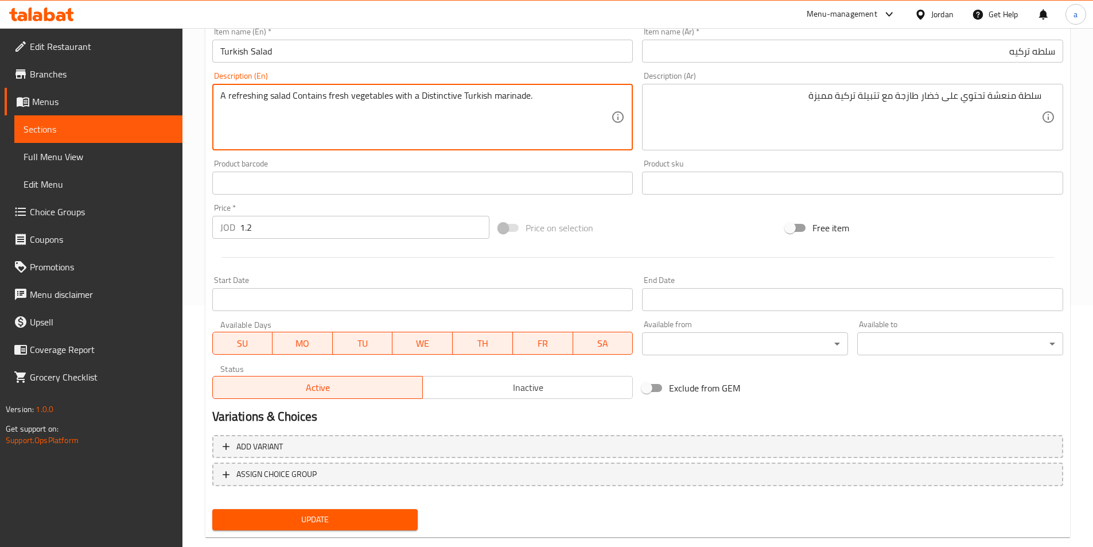
scroll to position [264, 0]
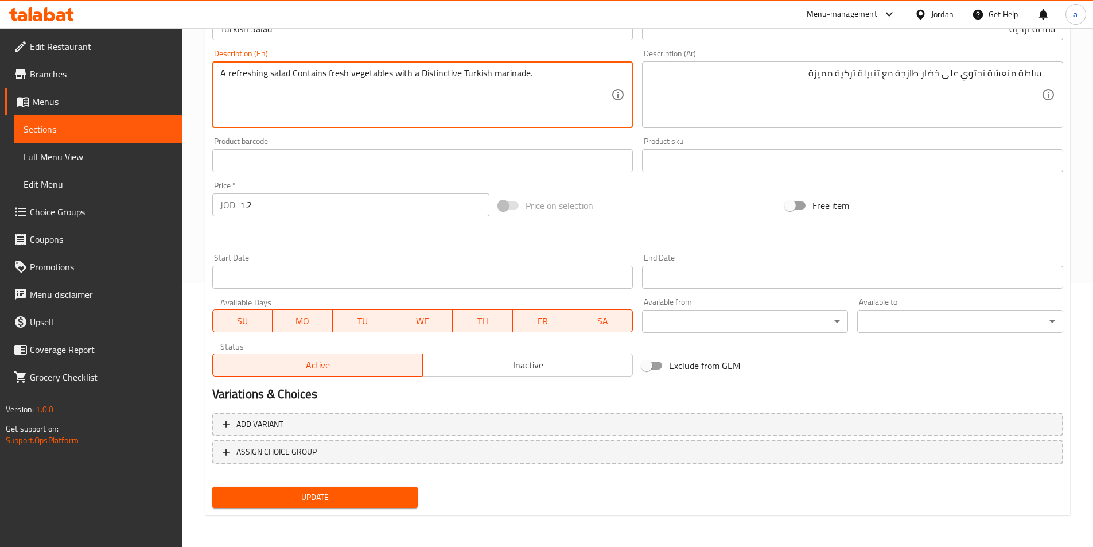
type textarea "A refreshing salad Contains fresh vegetables with a Distinctive Turkish marinad…"
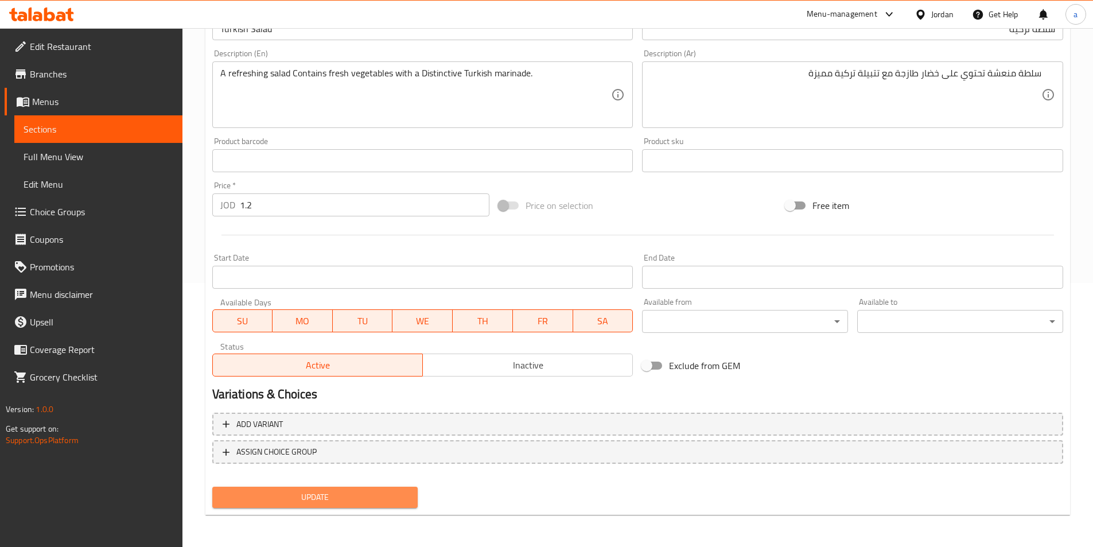
click at [355, 494] on span "Update" at bounding box center [315, 497] width 188 height 14
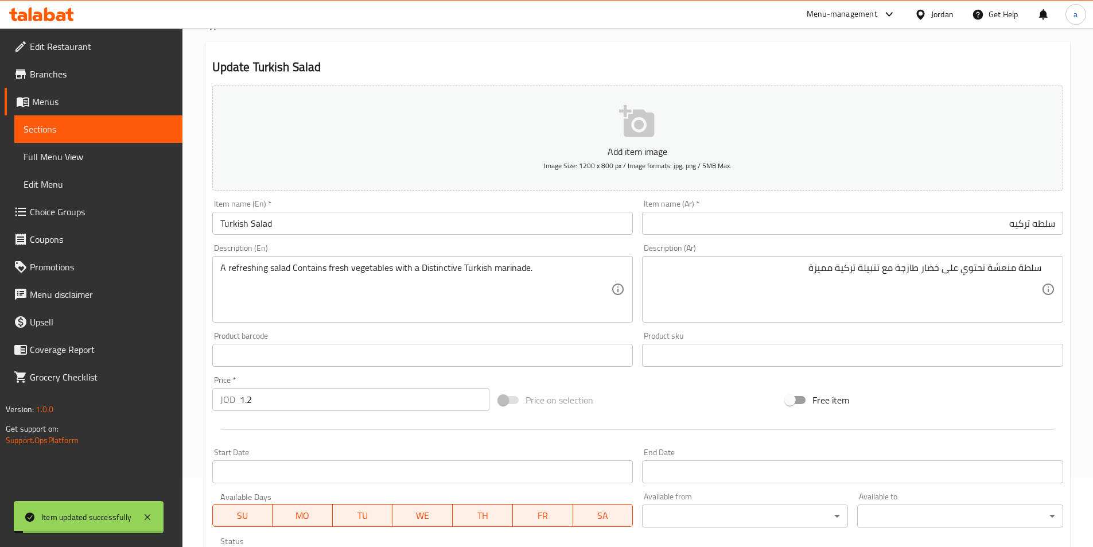
scroll to position [0, 0]
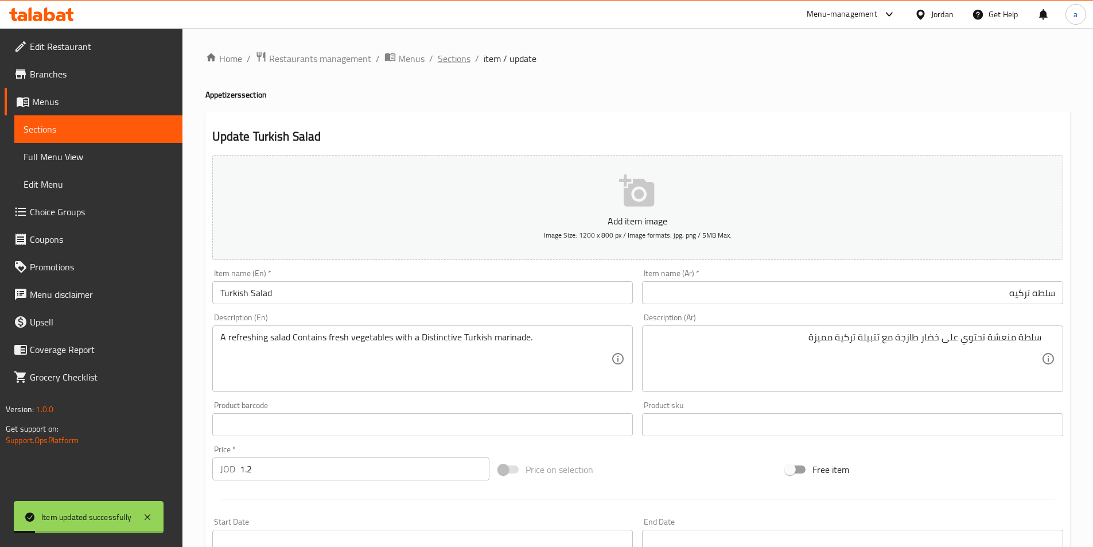
click at [461, 65] on span "Sections" at bounding box center [454, 59] width 33 height 14
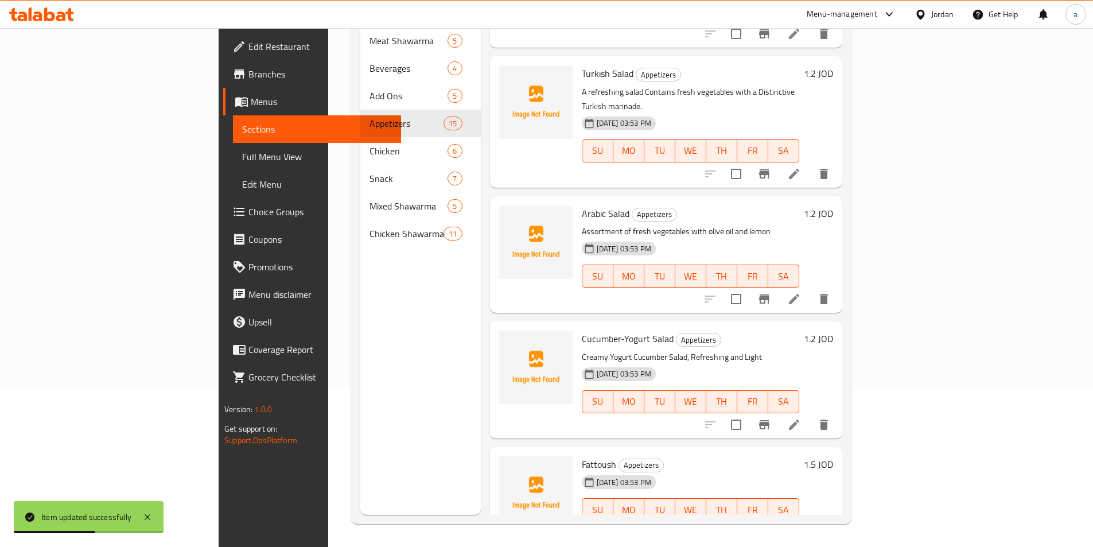
scroll to position [344, 0]
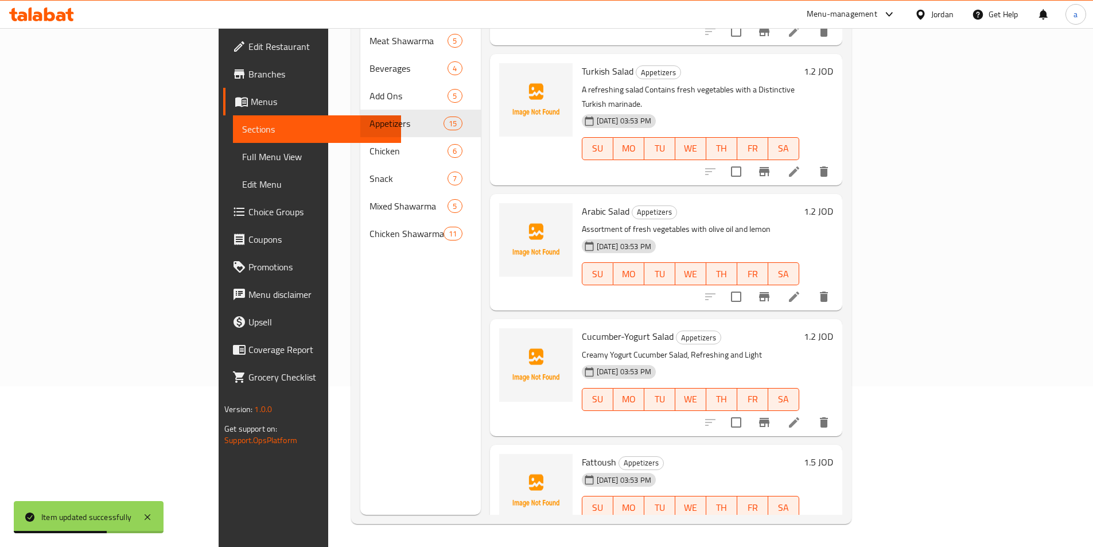
click at [801, 290] on icon at bounding box center [794, 297] width 14 height 14
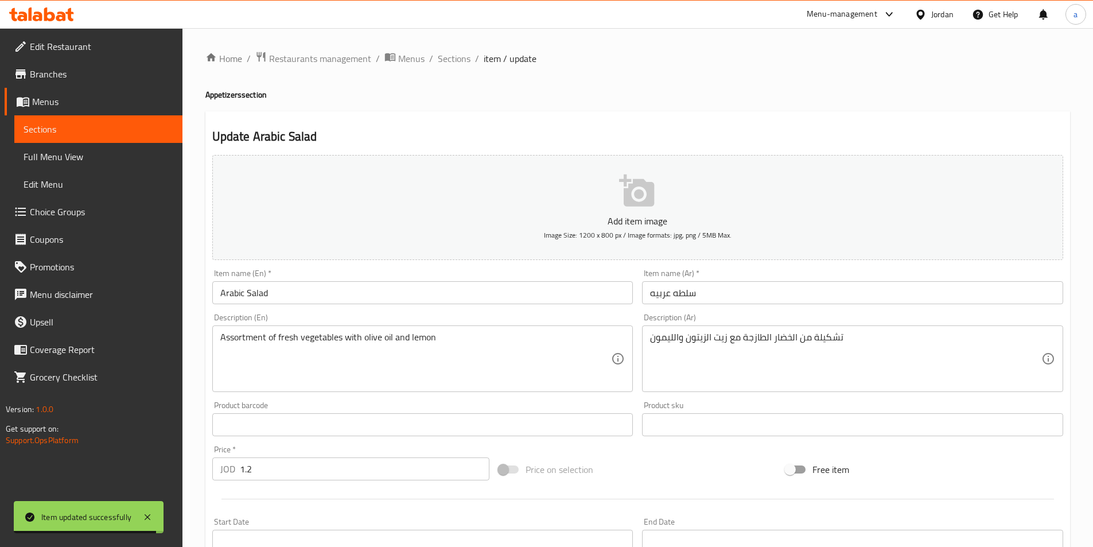
click at [755, 303] on div "Add item image Image Size: 1200 x 800 px / Image formats: jpg, png / 5MB Max. I…" at bounding box center [638, 397] width 860 height 494
click at [754, 301] on input "سلطه عربيه" at bounding box center [852, 292] width 421 height 23
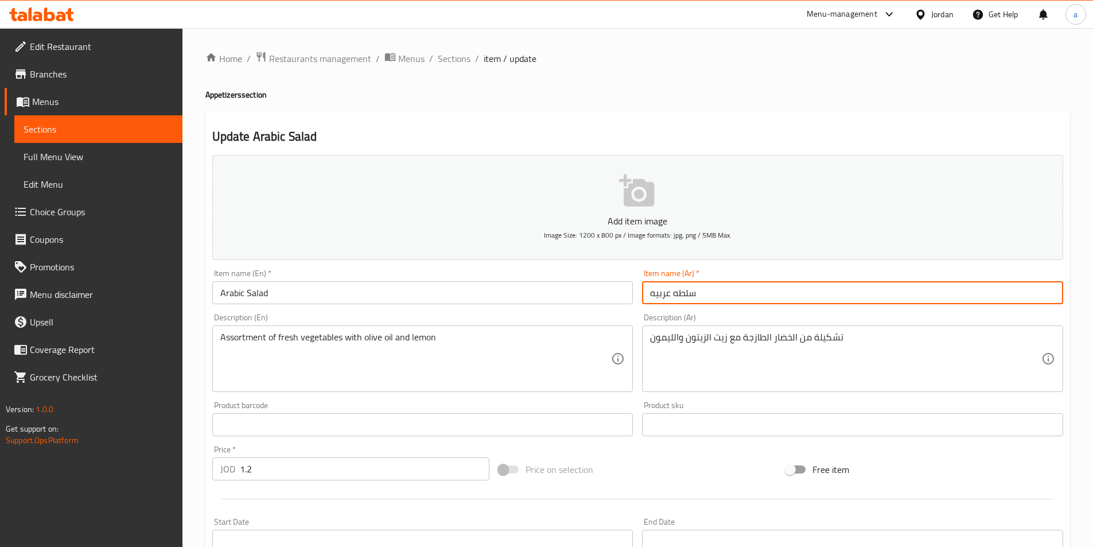
click at [749, 286] on input "سلطه عربيه" at bounding box center [852, 292] width 421 height 23
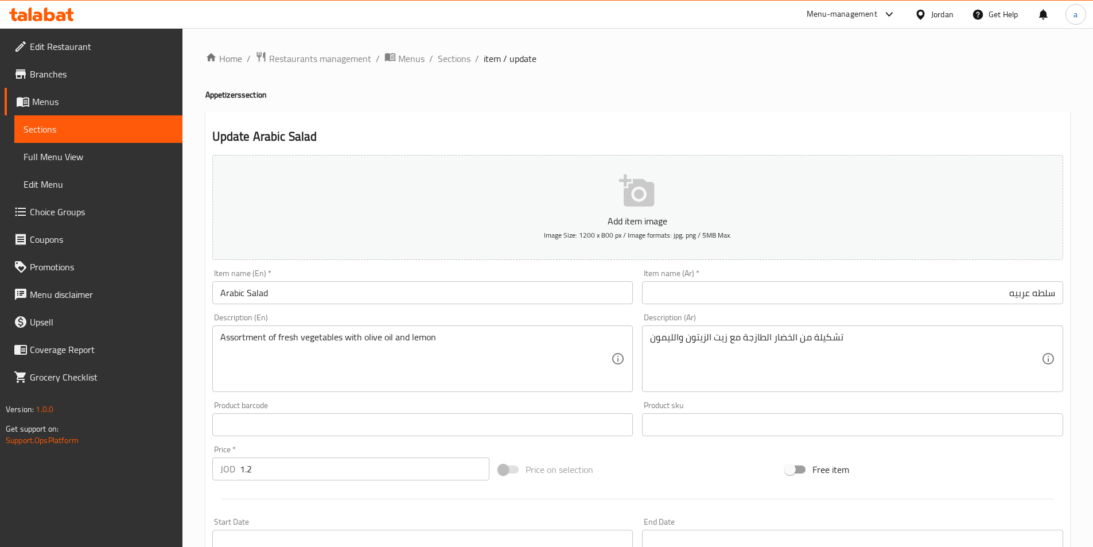
click at [886, 328] on div "تشكيلة من الخضار الطازجة مع زيت الزيتون والليمون Description (Ar)" at bounding box center [852, 358] width 421 height 67
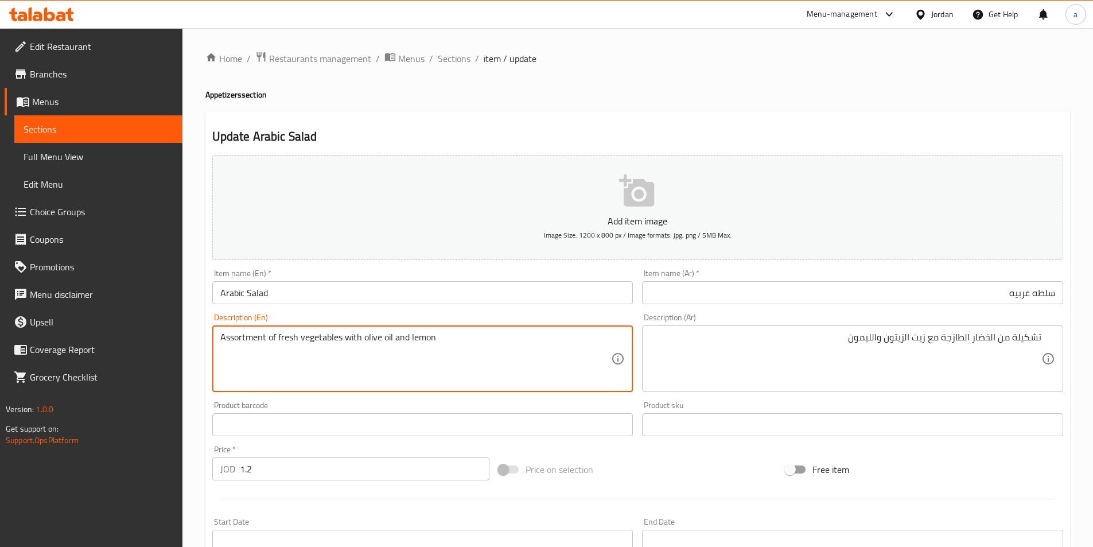
drag, startPoint x: 264, startPoint y: 338, endPoint x: 193, endPoint y: 344, distance: 71.4
click at [322, 330] on div "Assortment of fresh vegetables with olive oil and lemon Description (En)" at bounding box center [422, 358] width 421 height 67
click at [268, 333] on textarea "Assortment of fresh vegetables with olive oil and lemon" at bounding box center [415, 359] width 391 height 54
click at [266, 336] on textarea "Assortment of fresh vegetables with olive oil and lemon" at bounding box center [415, 359] width 391 height 54
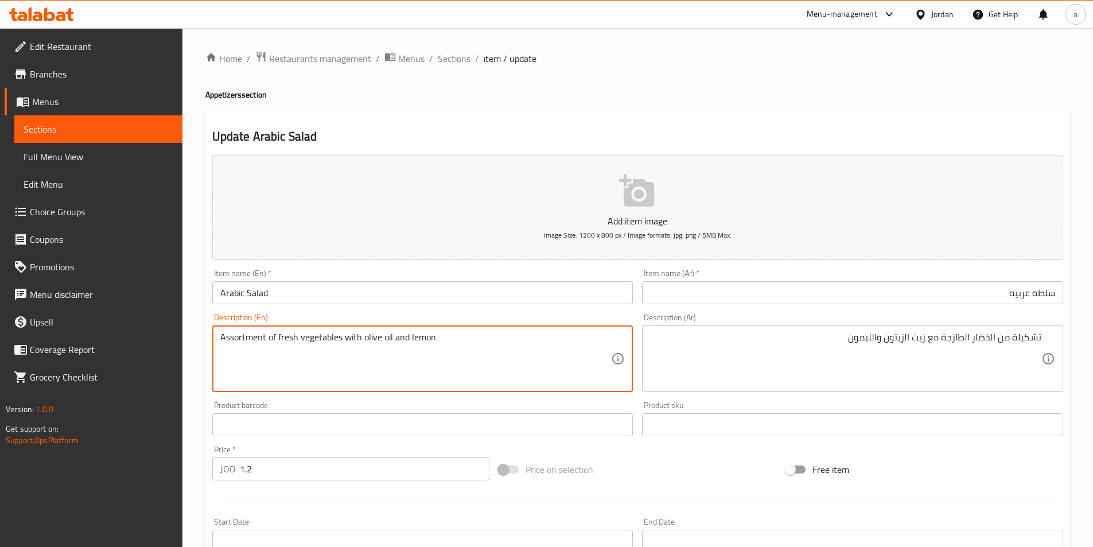
drag, startPoint x: 266, startPoint y: 336, endPoint x: 146, endPoint y: 345, distance: 120.2
click at [150, 345] on div "Edit Restaurant Branches Menus Sections Full Menu View Edit Menu Choice Groups …" at bounding box center [546, 419] width 1093 height 782
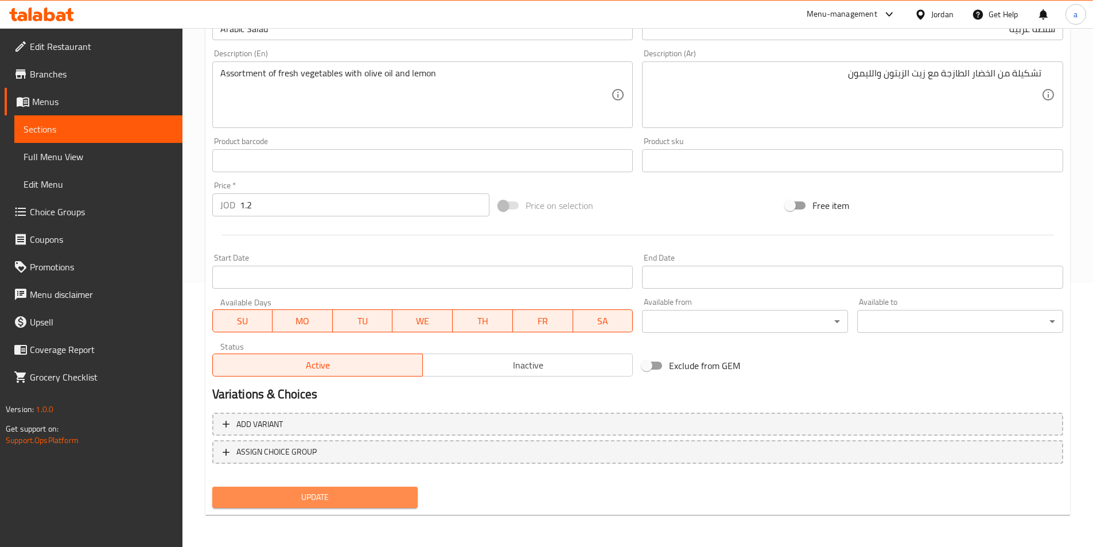
click at [350, 504] on span "Update" at bounding box center [315, 497] width 188 height 14
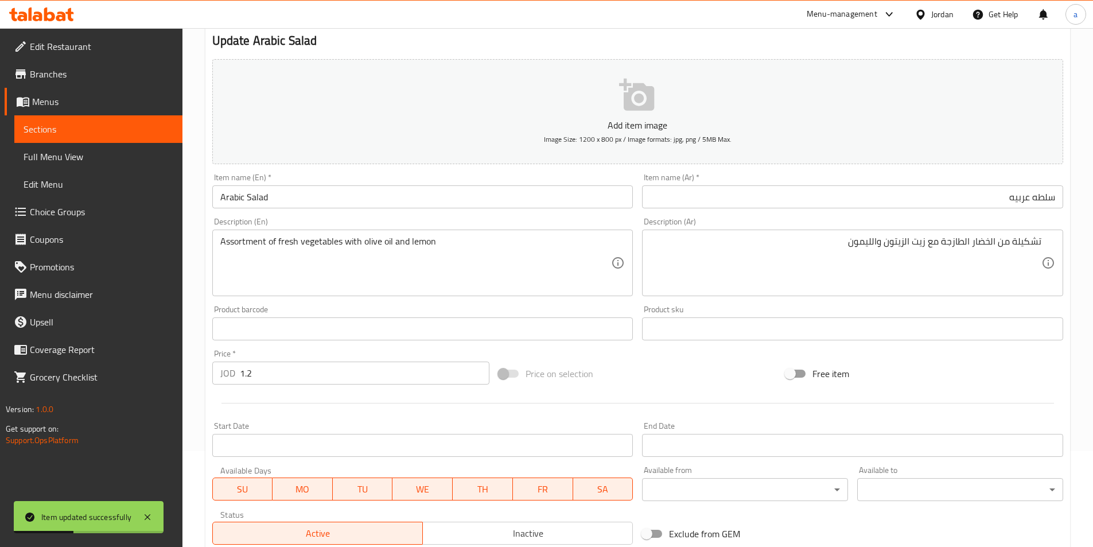
scroll to position [0, 0]
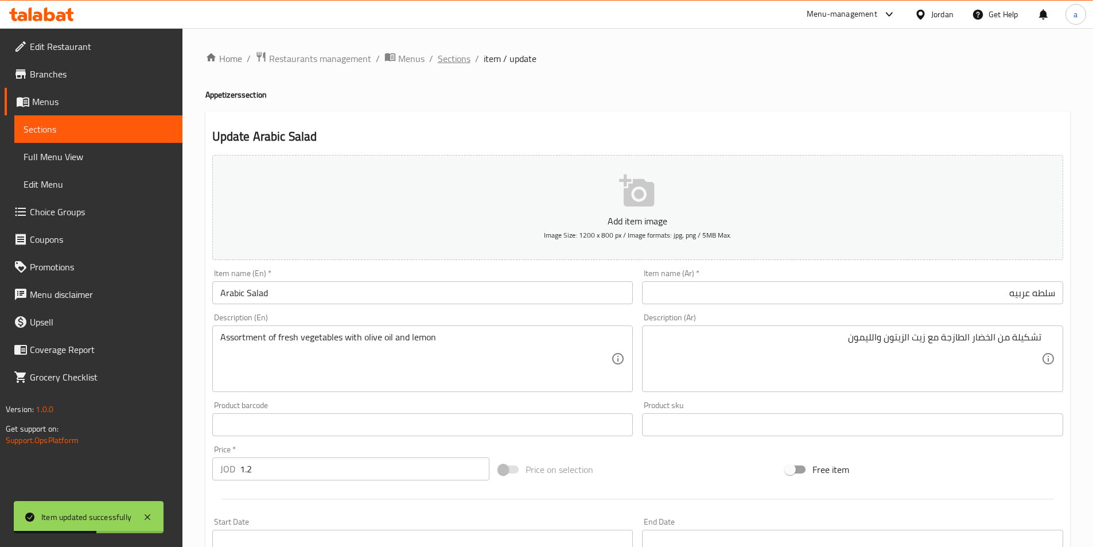
click at [441, 57] on span "Sections" at bounding box center [454, 59] width 33 height 14
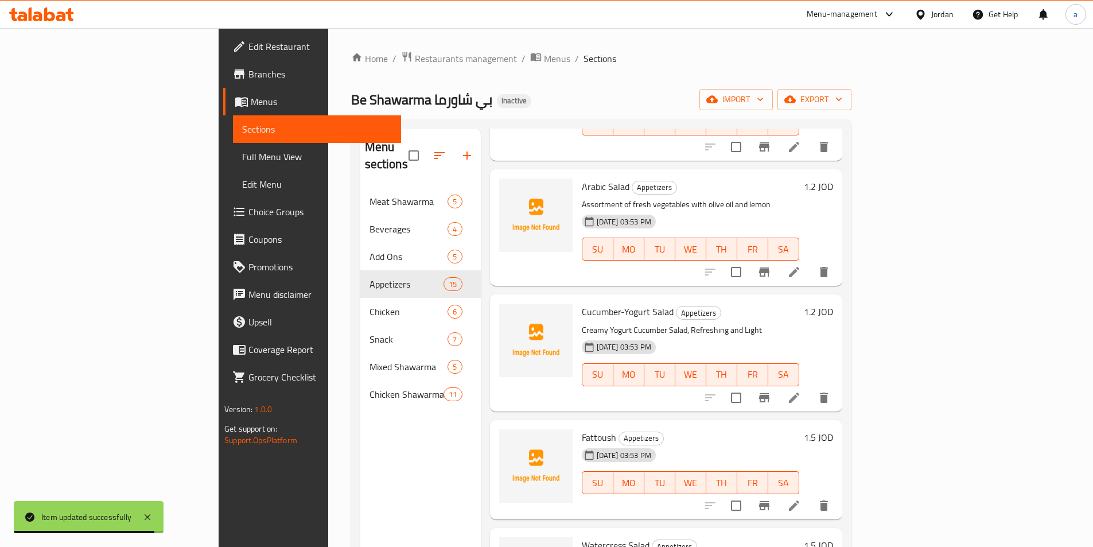
scroll to position [516, 0]
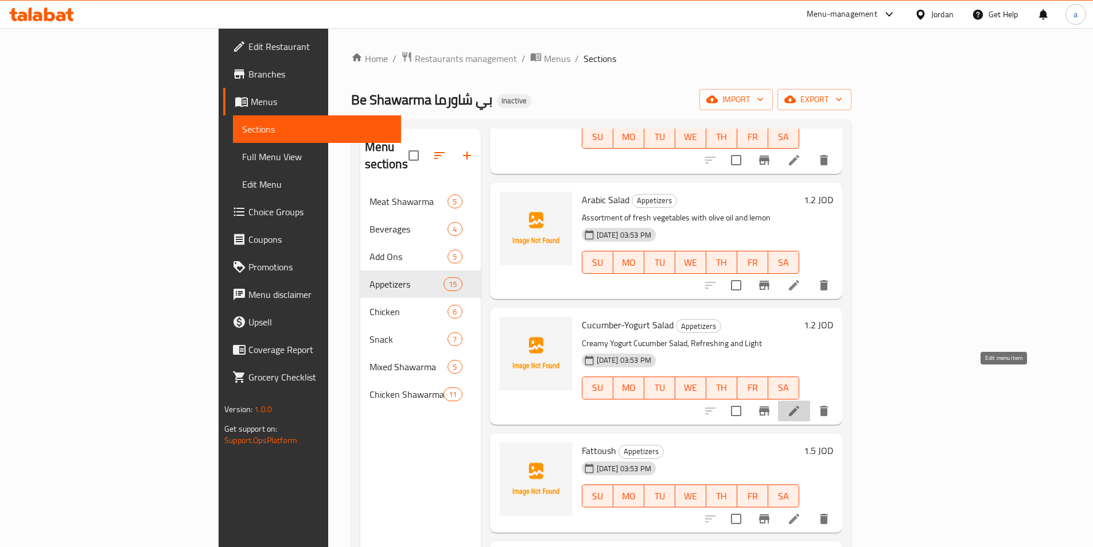
click at [801, 404] on icon at bounding box center [794, 411] width 14 height 14
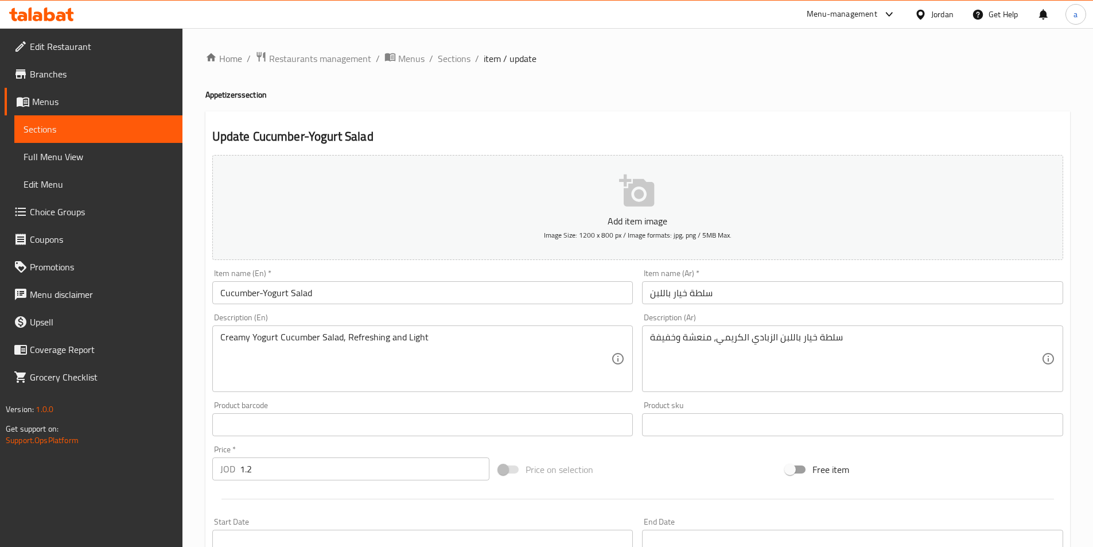
click at [718, 298] on input "سلطة خيار باللبن" at bounding box center [852, 292] width 421 height 23
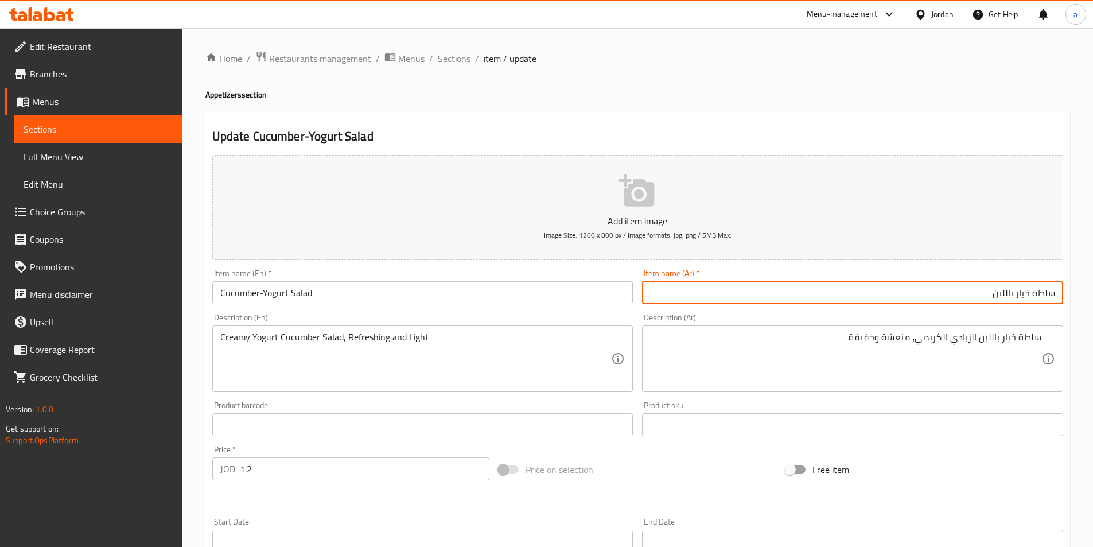
drag, startPoint x: 1031, startPoint y: 292, endPoint x: 956, endPoint y: 306, distance: 76.5
click at [962, 308] on div "Item name (Ar)   * سلطة خيار باللبن Item name (Ar) *" at bounding box center [852, 286] width 430 height 44
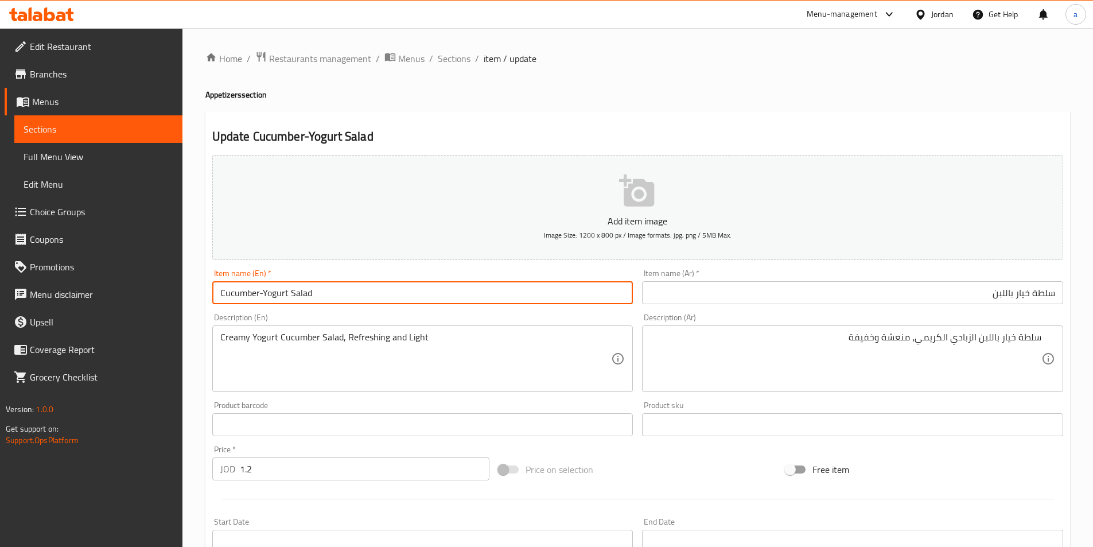
drag, startPoint x: 287, startPoint y: 291, endPoint x: 150, endPoint y: 293, distance: 137.1
click at [179, 296] on div "Edit Restaurant Branches Menus Sections Full Menu View Edit Menu Choice Groups …" at bounding box center [546, 419] width 1093 height 782
paste input "with y"
type input "Cucumber with yogurt Salad"
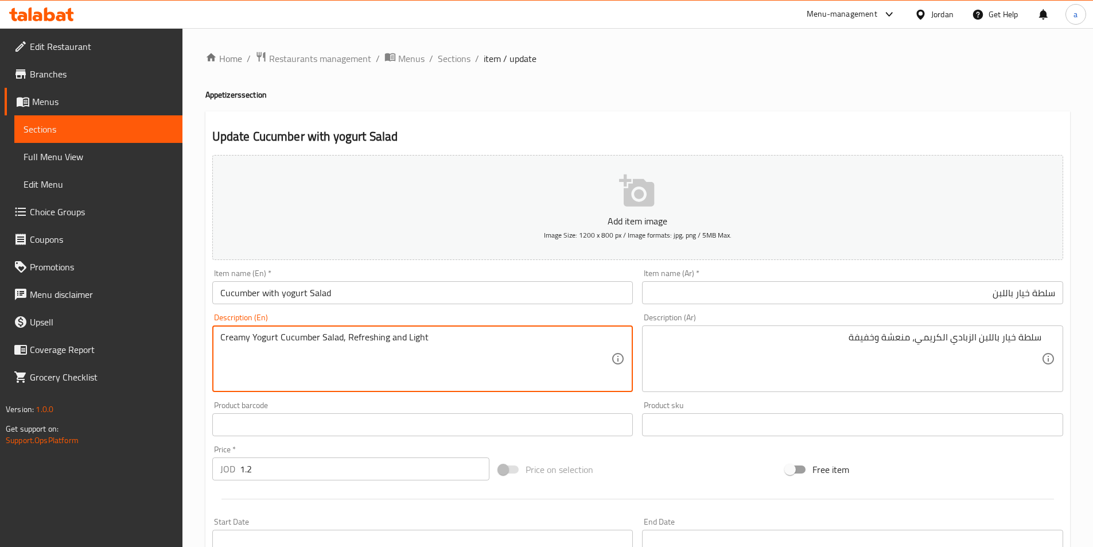
drag, startPoint x: 317, startPoint y: 338, endPoint x: 253, endPoint y: 342, distance: 63.8
paste textarea "Cucumber with yogurt"
type textarea "Creamy Cucumber with yogurt Salad, Refreshing and Light"
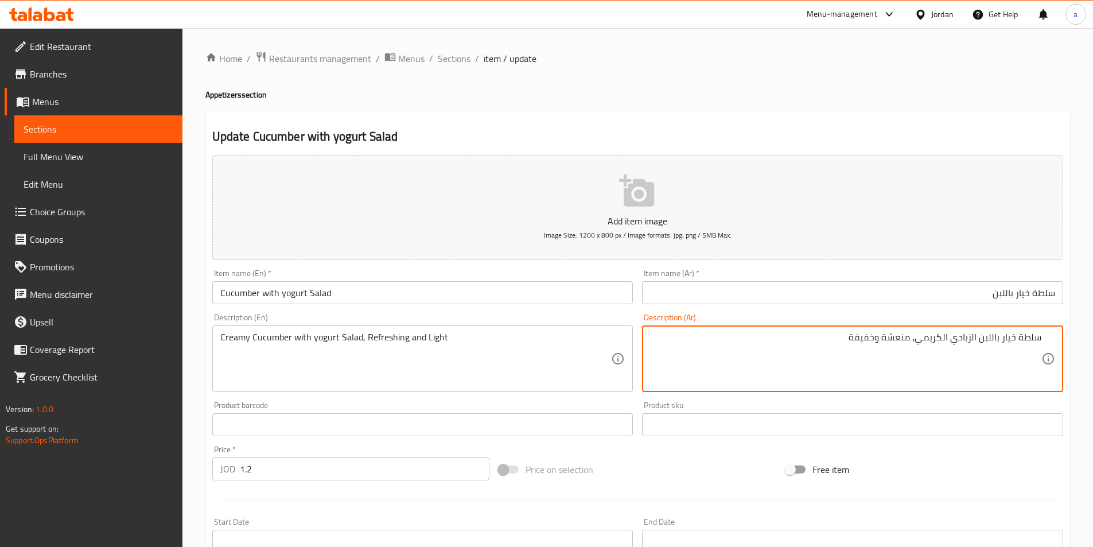
drag, startPoint x: 877, startPoint y: 338, endPoint x: 800, endPoint y: 344, distance: 77.6
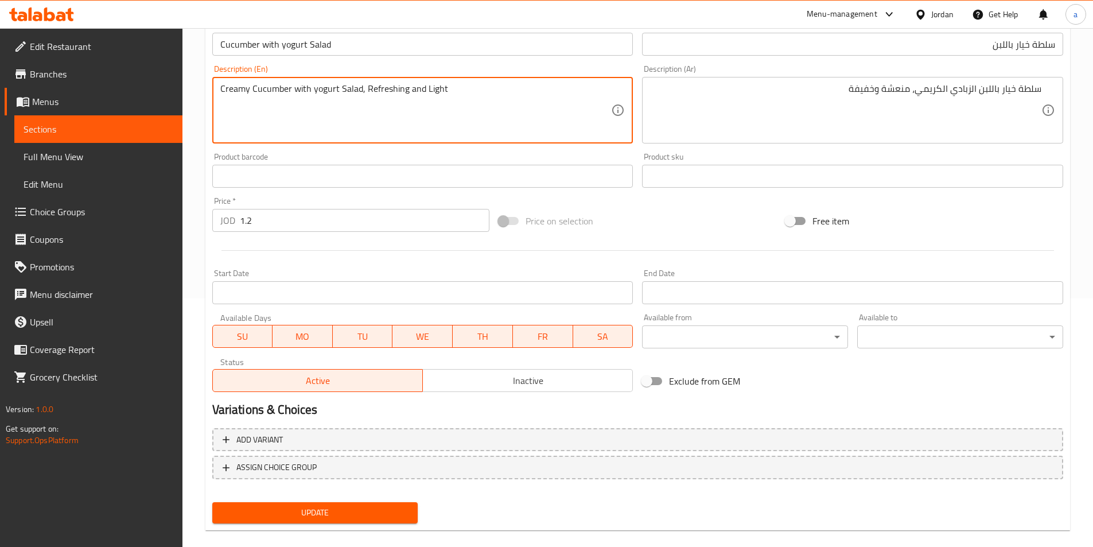
scroll to position [264, 0]
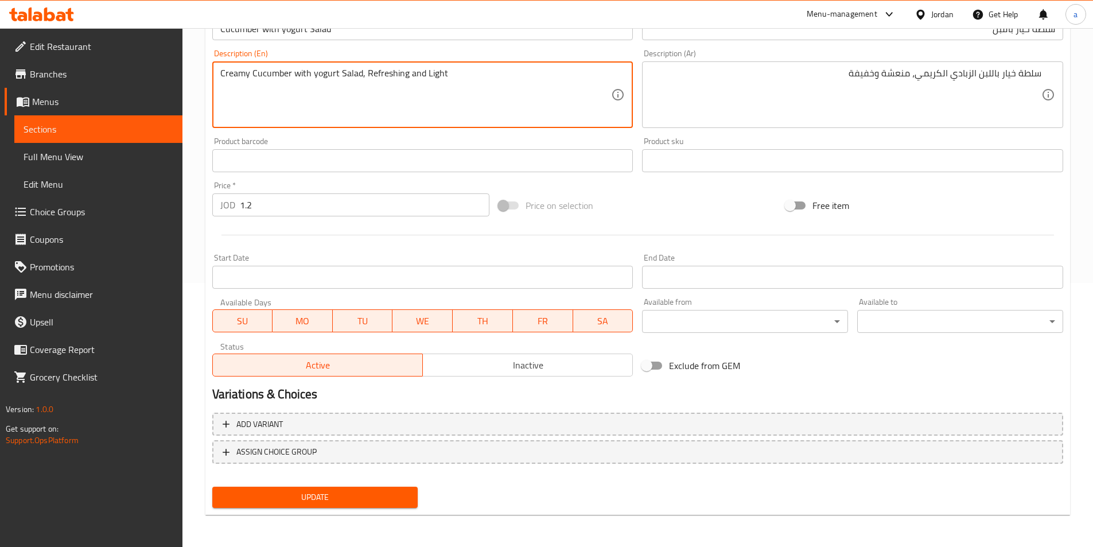
click at [359, 505] on button "Update" at bounding box center [315, 496] width 206 height 21
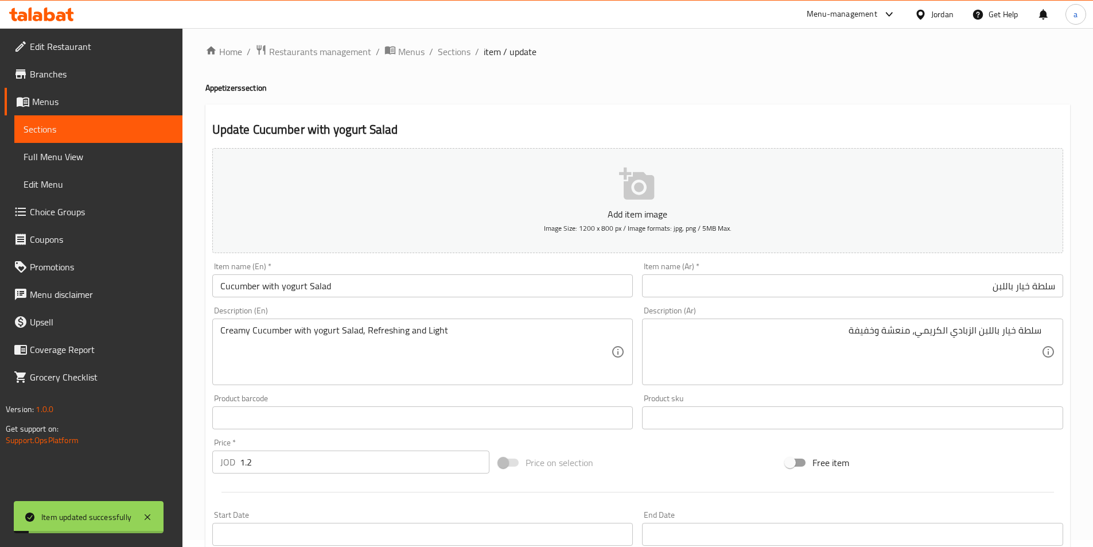
scroll to position [0, 0]
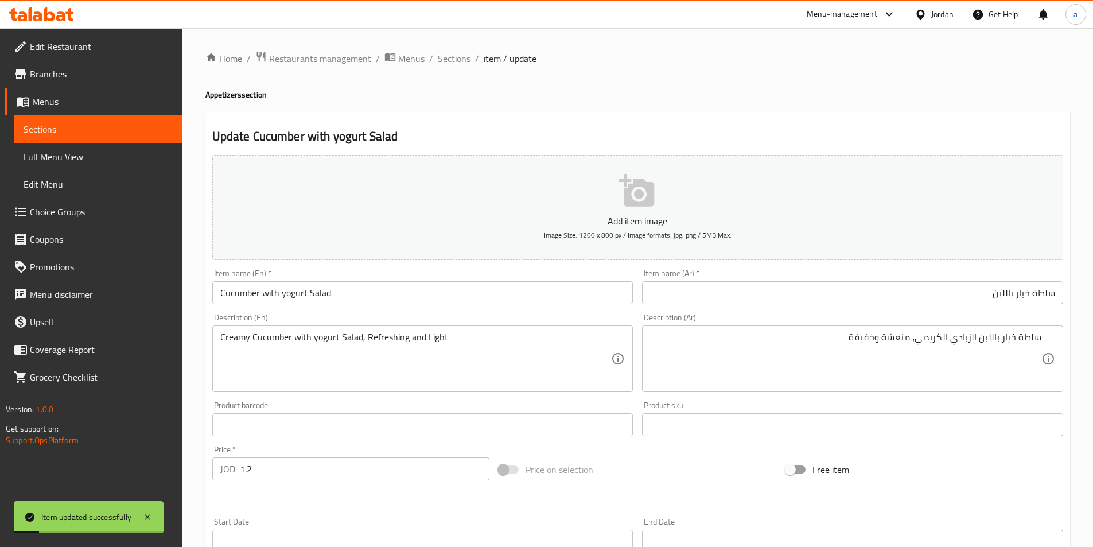
click at [454, 63] on span "Sections" at bounding box center [454, 59] width 33 height 14
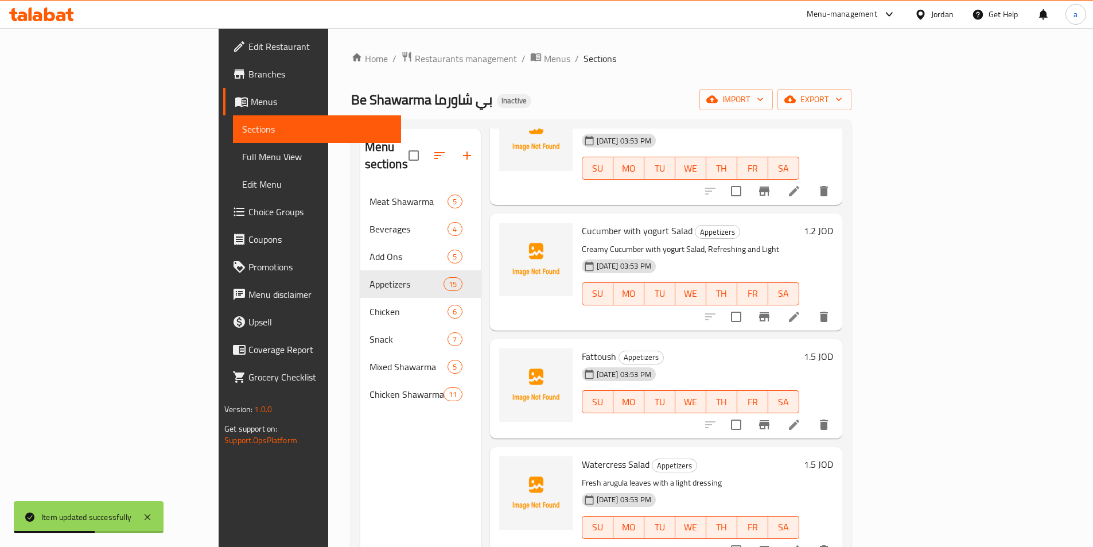
scroll to position [631, 0]
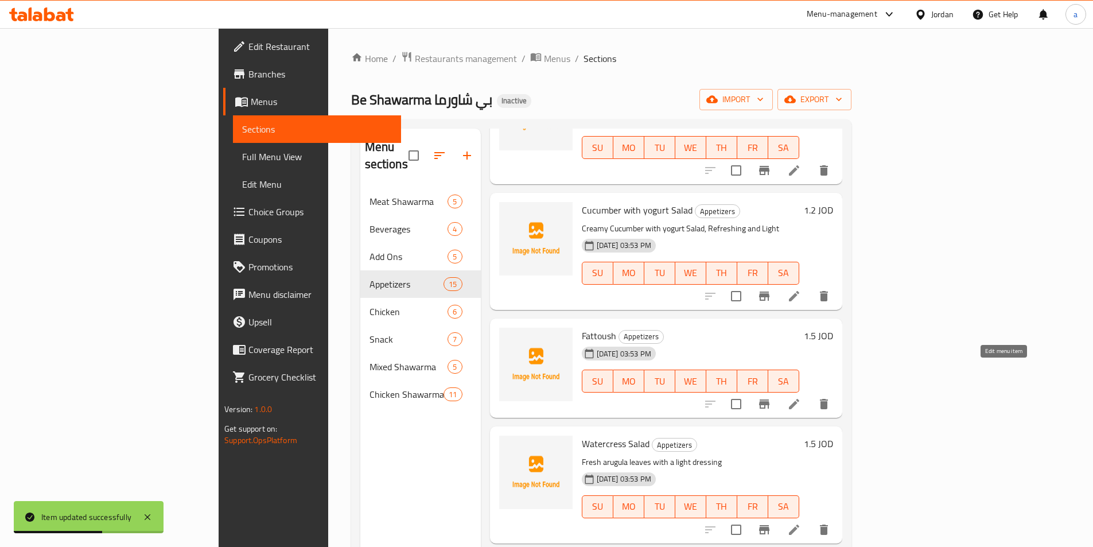
click at [801, 397] on icon at bounding box center [794, 404] width 14 height 14
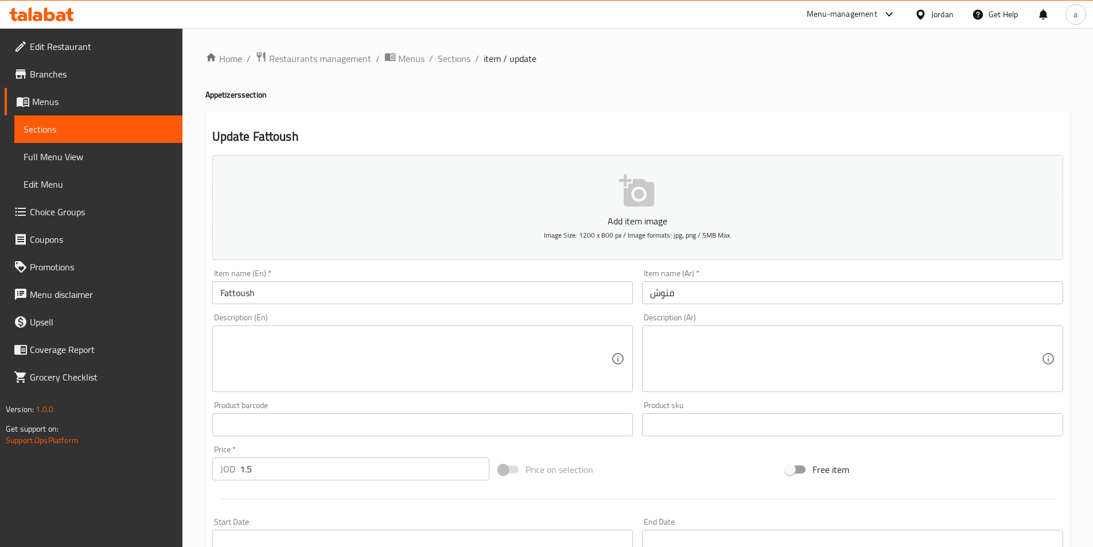
click at [753, 347] on textarea at bounding box center [845, 359] width 391 height 54
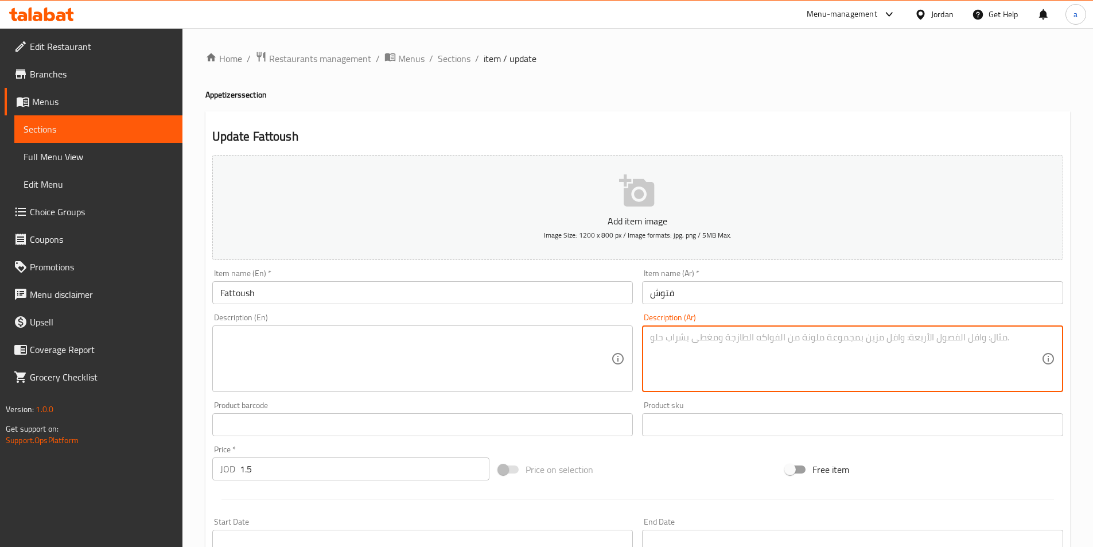
paste textarea "سلطة عربية تقليدية مع خبز مقرمش وصلصة sumac"
type textarea "سلطة عربية تقليدية مع خبز مقرمش وصلصة sumac"
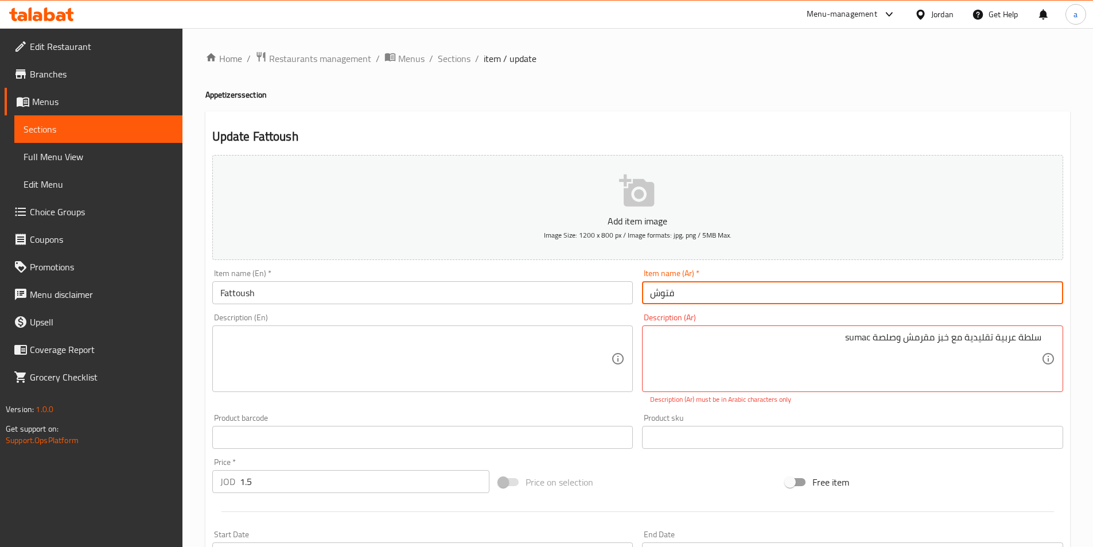
drag, startPoint x: 725, startPoint y: 291, endPoint x: 438, endPoint y: 313, distance: 287.6
click at [470, 307] on div "Add item image Image Size: 1200 x 800 px / Image formats: jpg, png / 5MB Max. I…" at bounding box center [638, 403] width 860 height 507
click at [326, 292] on input "Fattoush" at bounding box center [422, 292] width 421 height 23
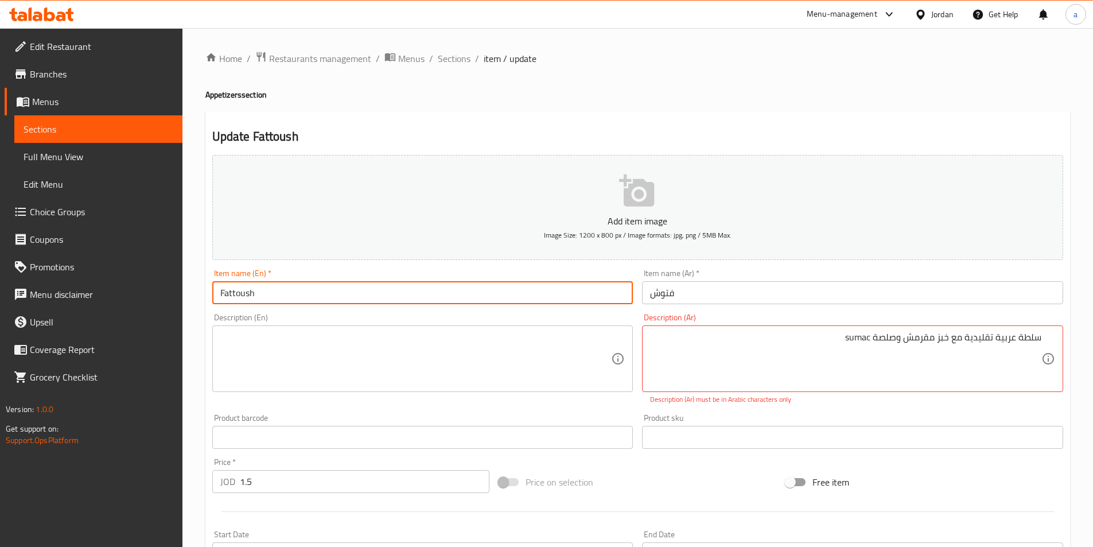
click at [326, 292] on input "Fattoush" at bounding box center [422, 292] width 421 height 23
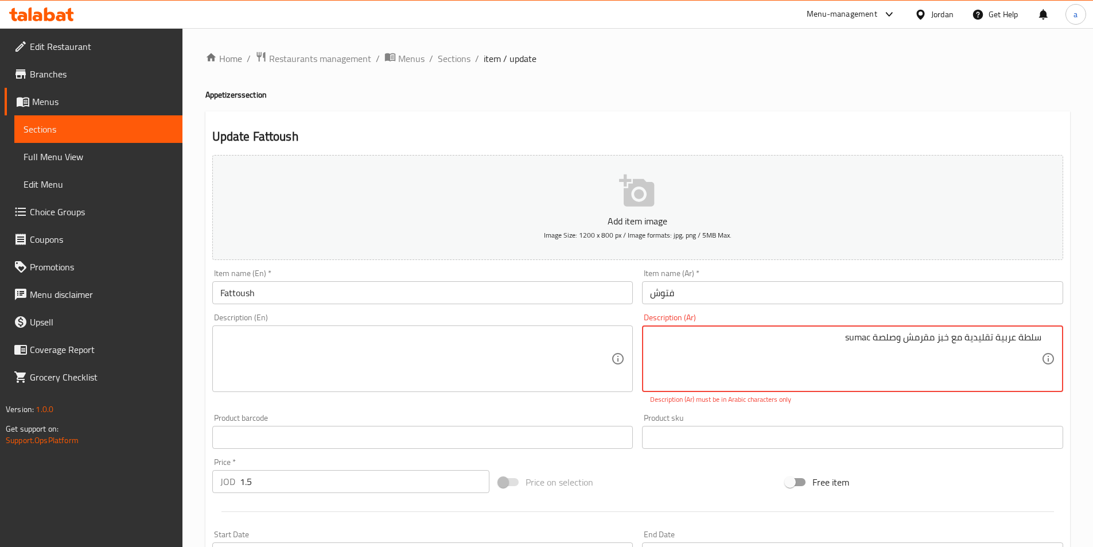
click at [277, 361] on textarea at bounding box center [415, 359] width 391 height 54
drag, startPoint x: 996, startPoint y: 338, endPoint x: 1076, endPoint y: 340, distance: 79.7
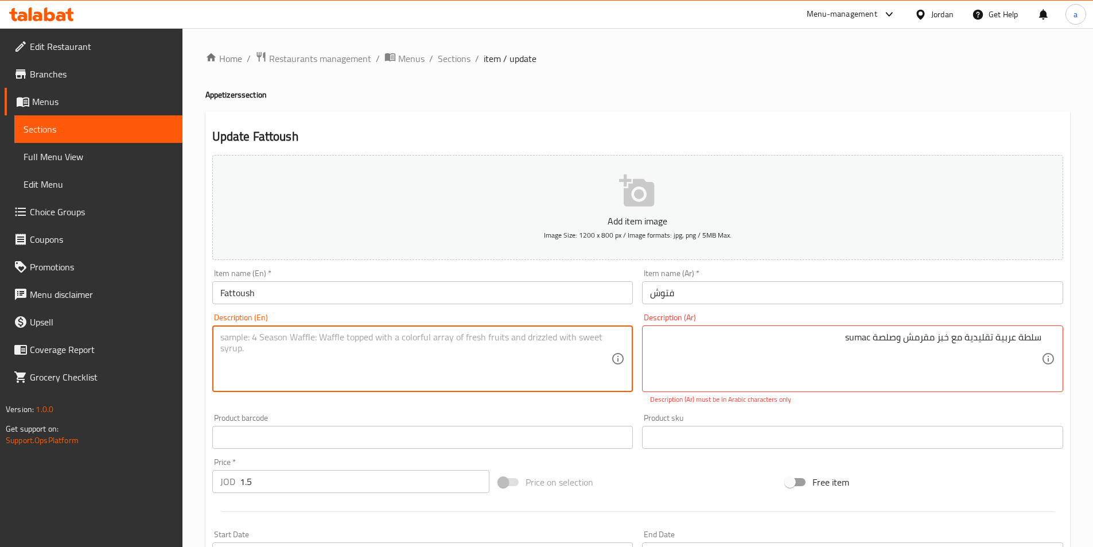
click at [287, 349] on textarea at bounding box center [415, 359] width 391 height 54
paste textarea "Arab salad"
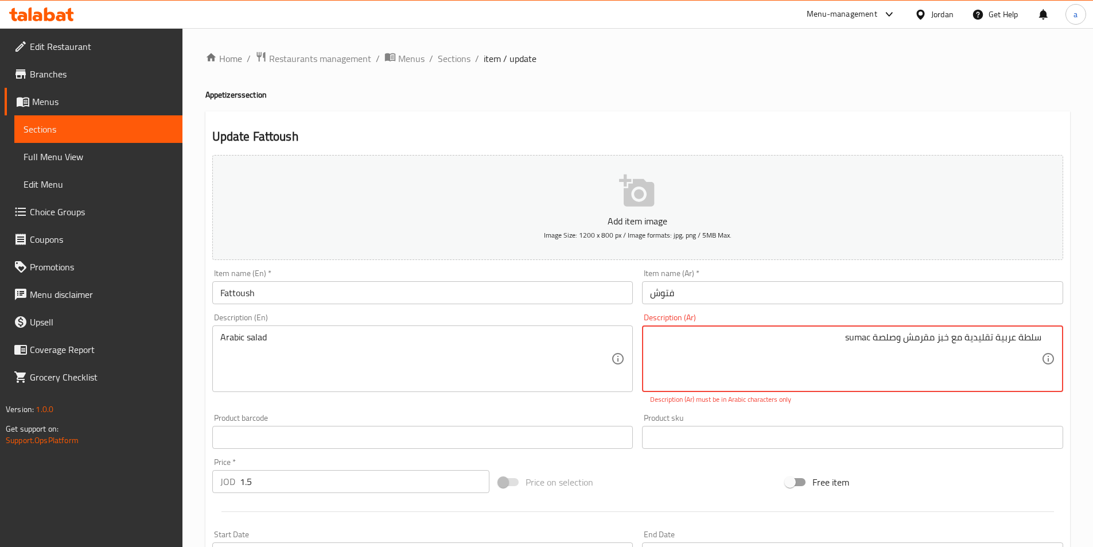
drag, startPoint x: 984, startPoint y: 345, endPoint x: 1000, endPoint y: 345, distance: 15.5
click at [1000, 344] on textarea "سلطة عربية تقليدية مع خبز مقرمش وصلصة sumac" at bounding box center [845, 359] width 391 height 54
drag, startPoint x: 984, startPoint y: 346, endPoint x: 1071, endPoint y: 348, distance: 86.6
click at [1092, 350] on html "​ Menu-management Jordan Get Help a Edit Restaurant Branches Menus Sections Ful…" at bounding box center [546, 273] width 1093 height 547
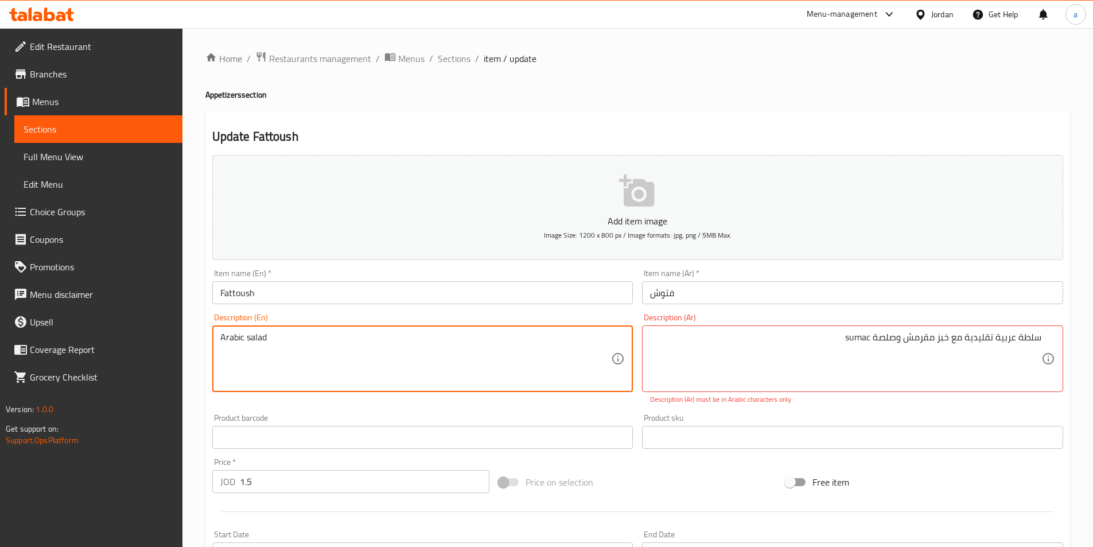
click at [272, 344] on textarea "Arabic salad" at bounding box center [415, 359] width 391 height 54
paste textarea "traditional Arabic salad"
type textarea "traditional Arabic salad with"
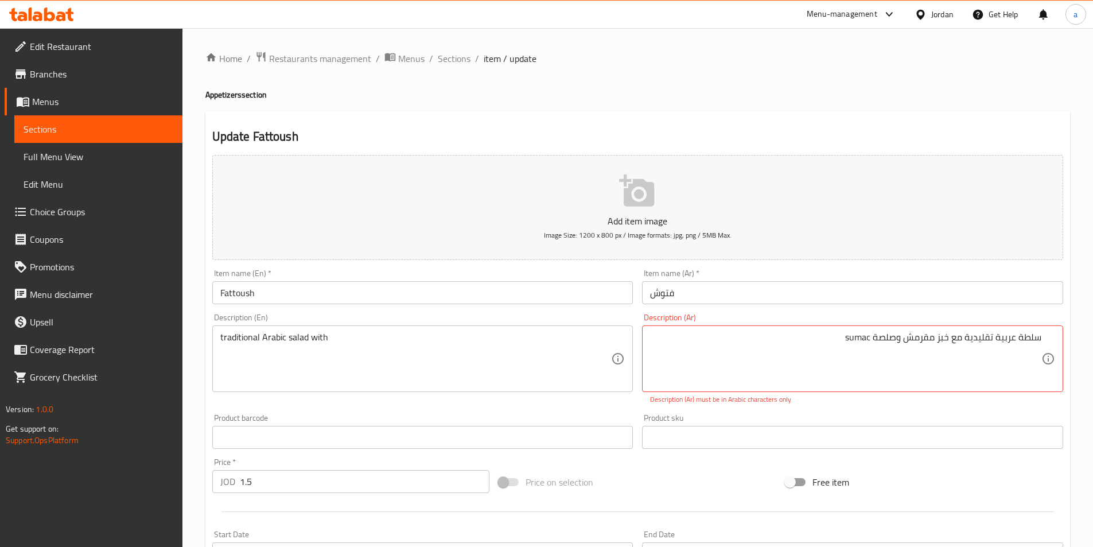
click at [945, 332] on div "سلطة عربية تقليدية مع خبز مقرمش وصلصة sumac Description (Ar)" at bounding box center [852, 358] width 421 height 67
click at [947, 338] on textarea "سلطة عربية تقليدية مع خبز مقرمش وصلصة sumac" at bounding box center [845, 359] width 391 height 54
click at [917, 341] on textarea "سلطة عربية تقليدية مع خبز مقرمش وصلصة sumac" at bounding box center [845, 359] width 391 height 54
type textarea "سلطة عربية تقليدية مع خبز مقرمش وصلصة sumac"
click at [950, 347] on textarea "سلطة عربية تقليدية مع خبز مقرمش وصلصة sumac" at bounding box center [845, 359] width 391 height 54
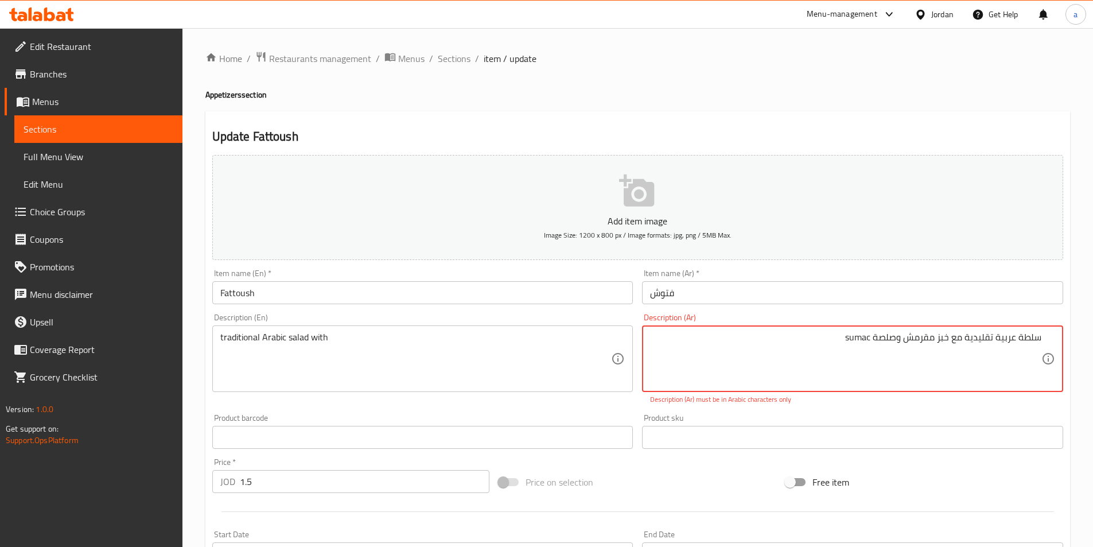
click at [964, 357] on textarea "سلطة عربية تقليدية مع خبز مقرمش وصلصة sumac" at bounding box center [845, 359] width 391 height 54
drag, startPoint x: 948, startPoint y: 342, endPoint x: 905, endPoint y: 346, distance: 43.7
click at [905, 346] on textarea "سلطة عربية تقليدية مع خبز مقرمش وصلصة sumac" at bounding box center [845, 359] width 391 height 54
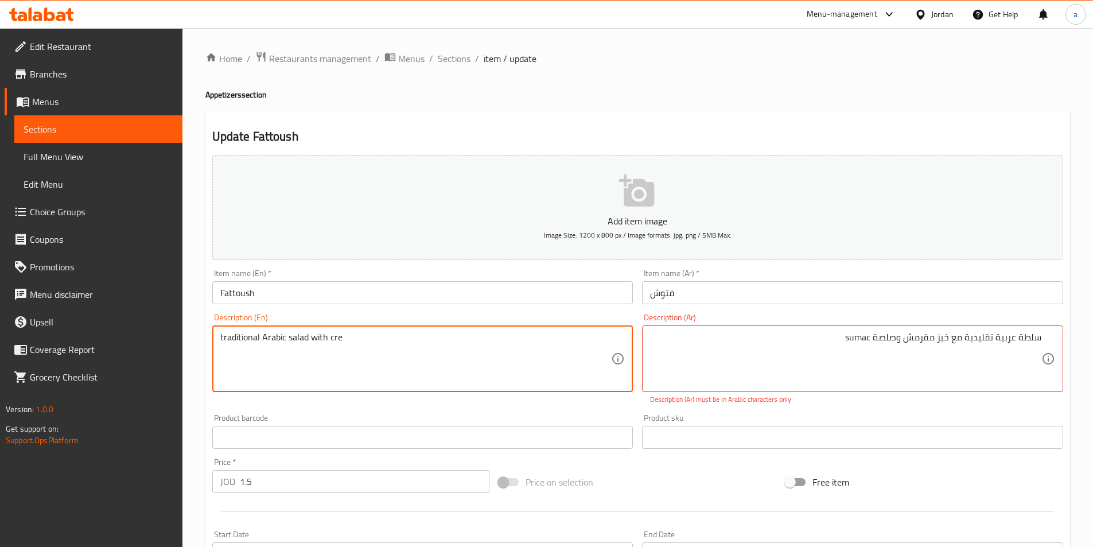
drag, startPoint x: 396, startPoint y: 333, endPoint x: 329, endPoint y: 341, distance: 67.0
click at [329, 341] on textarea "traditional Arabic salad with cre" at bounding box center [415, 359] width 391 height 54
paste textarea "ispy bread"
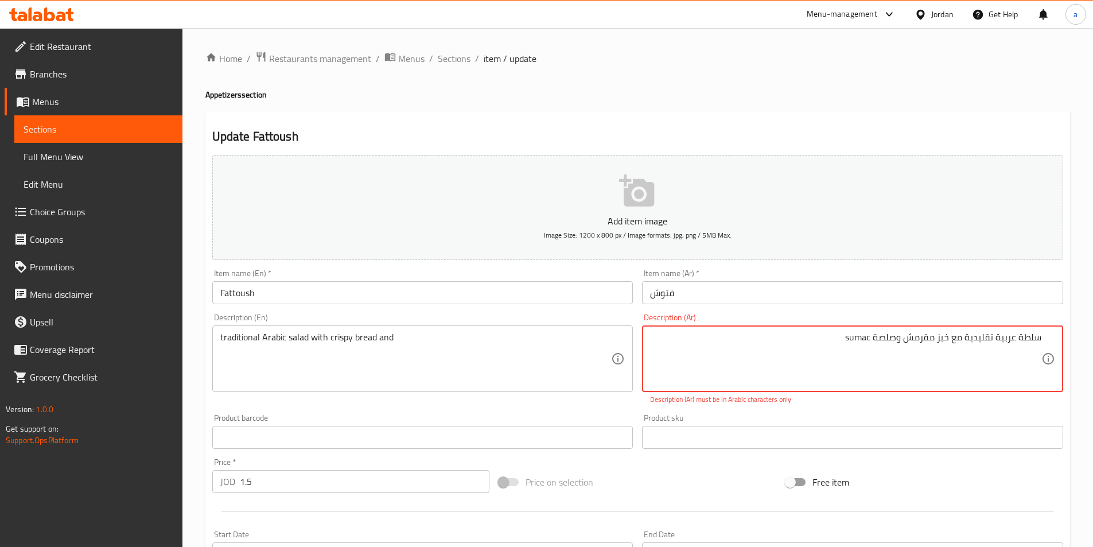
drag, startPoint x: 898, startPoint y: 339, endPoint x: 874, endPoint y: 344, distance: 24.0
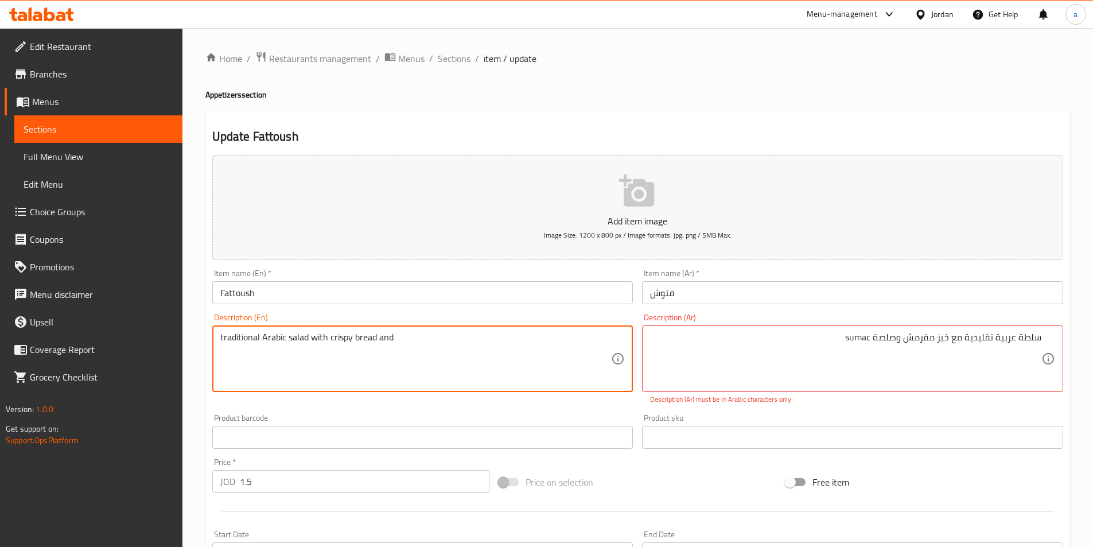
paste textarea "Dip"
type textarea "traditional Arabic salad with crispy bread and Dip"
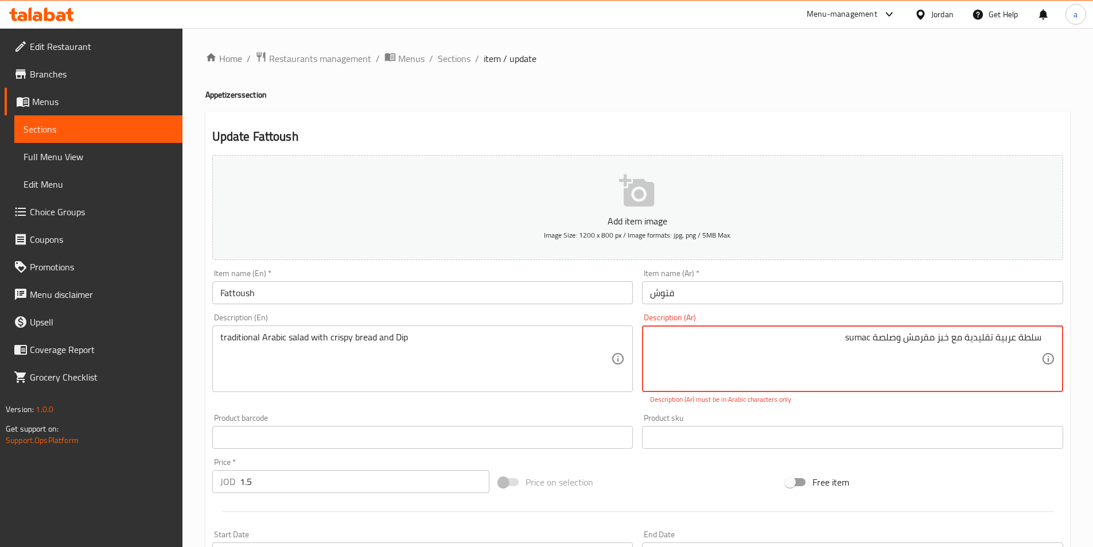
drag, startPoint x: 870, startPoint y: 337, endPoint x: 848, endPoint y: 337, distance: 21.8
drag, startPoint x: 754, startPoint y: 352, endPoint x: 764, endPoint y: 350, distance: 10.5
click at [754, 352] on textarea "سلطة عربية تقليدية مع خبز مقرمش وصلصة sumac" at bounding box center [845, 359] width 391 height 54
drag, startPoint x: 839, startPoint y: 340, endPoint x: 872, endPoint y: 341, distance: 32.7
click at [872, 341] on textarea "سلطة عربية تقليدية مع خبز مقرمش وصلصة sumac" at bounding box center [845, 359] width 391 height 54
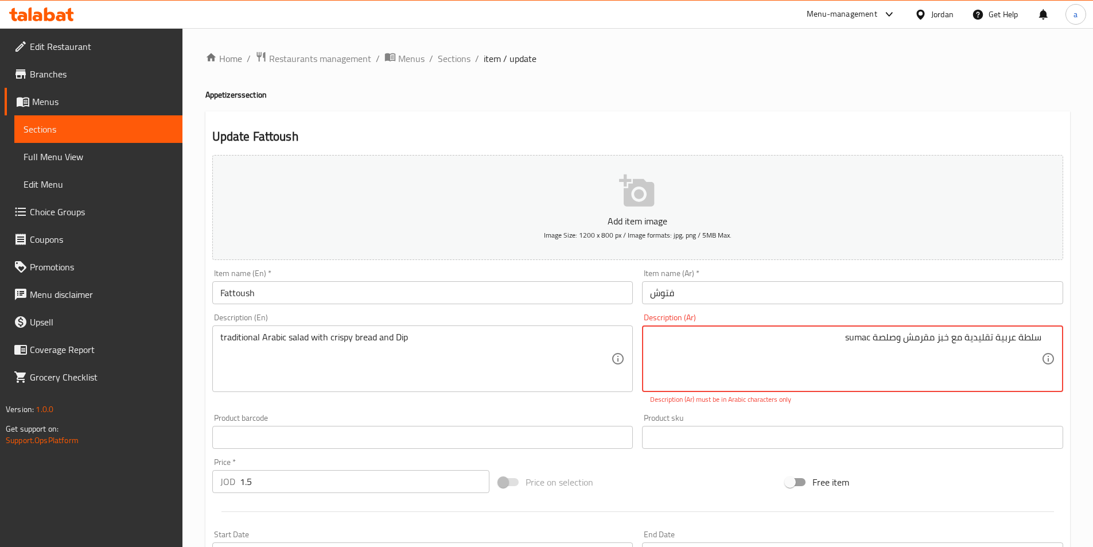
paste textarea "سماق"
type textarea "سلطة عربية تقليدية مع خبز مقرمش وصلصة سماق"
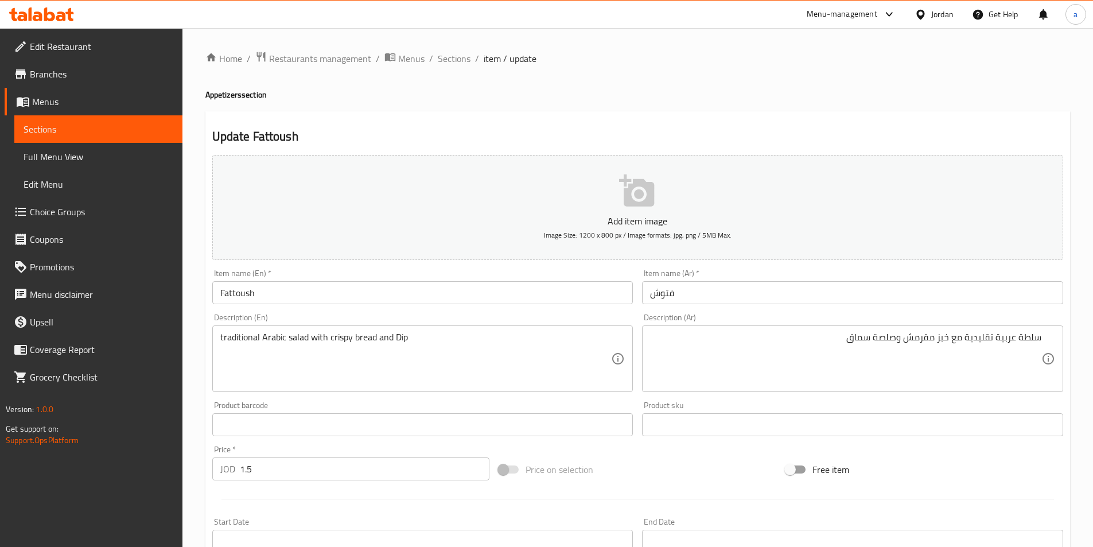
click at [424, 332] on textarea "traditional Arabic salad with crispy bread and Dip" at bounding box center [415, 359] width 391 height 54
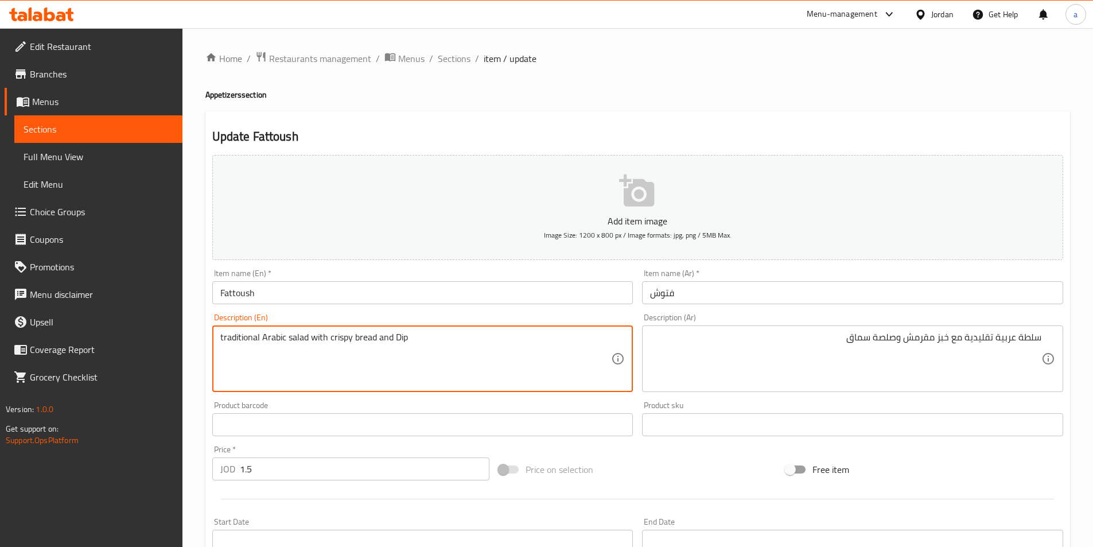
paste textarea "Sumac"
drag, startPoint x: 439, startPoint y: 339, endPoint x: 410, endPoint y: 341, distance: 29.3
click at [410, 341] on textarea "traditional Arabic salad with crispy bread and Dip Sumac" at bounding box center [415, 359] width 391 height 54
drag, startPoint x: 394, startPoint y: 338, endPoint x: 484, endPoint y: 344, distance: 90.2
click at [484, 344] on textarea "traditional Arabic salad with crispy bread and Dip Sumac" at bounding box center [415, 359] width 391 height 54
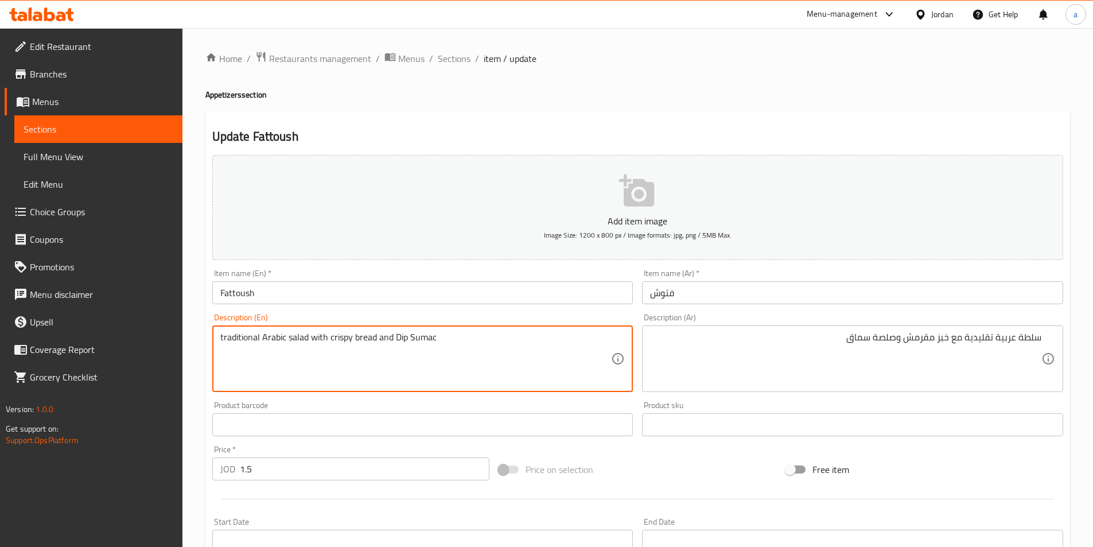
paste textarea "Dip"
click at [217, 363] on div "traditional Arabic salad with crispy bread and Dip Description (En)" at bounding box center [422, 358] width 421 height 67
click at [226, 365] on textarea "traditional Arabic salad with crispy bread and Dip" at bounding box center [415, 359] width 391 height 54
paste textarea "Sumac"
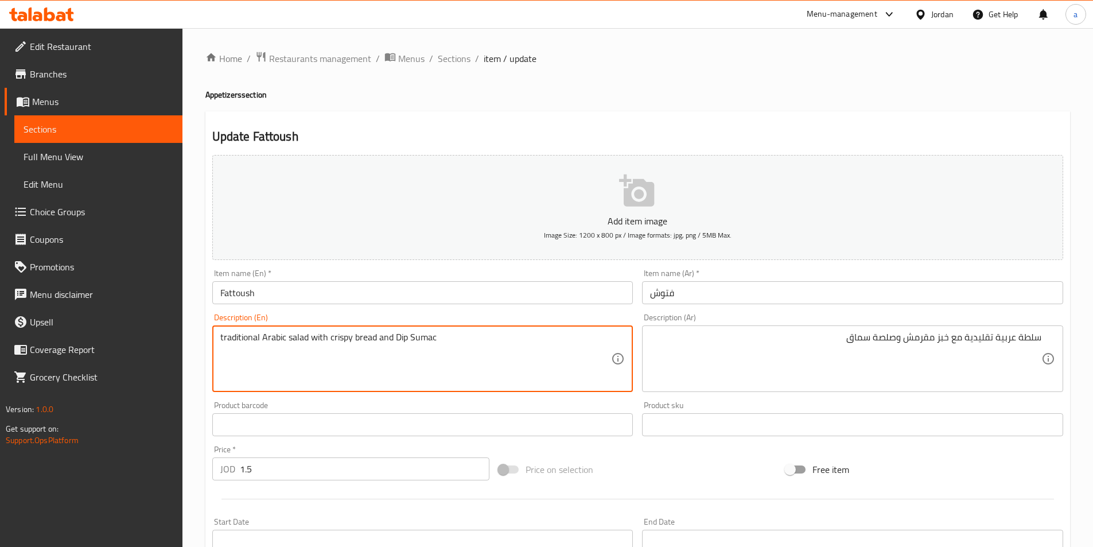
drag, startPoint x: 433, startPoint y: 340, endPoint x: 411, endPoint y: 344, distance: 22.6
click at [411, 344] on textarea "traditional Arabic salad with crispy bread and Dip Sumac" at bounding box center [415, 359] width 391 height 54
click at [395, 339] on textarea "traditional Arabic salad with crispy bread and Dip Sumac" at bounding box center [415, 359] width 391 height 54
paste textarea "Sumac"
drag, startPoint x: 471, startPoint y: 337, endPoint x: 439, endPoint y: 341, distance: 32.3
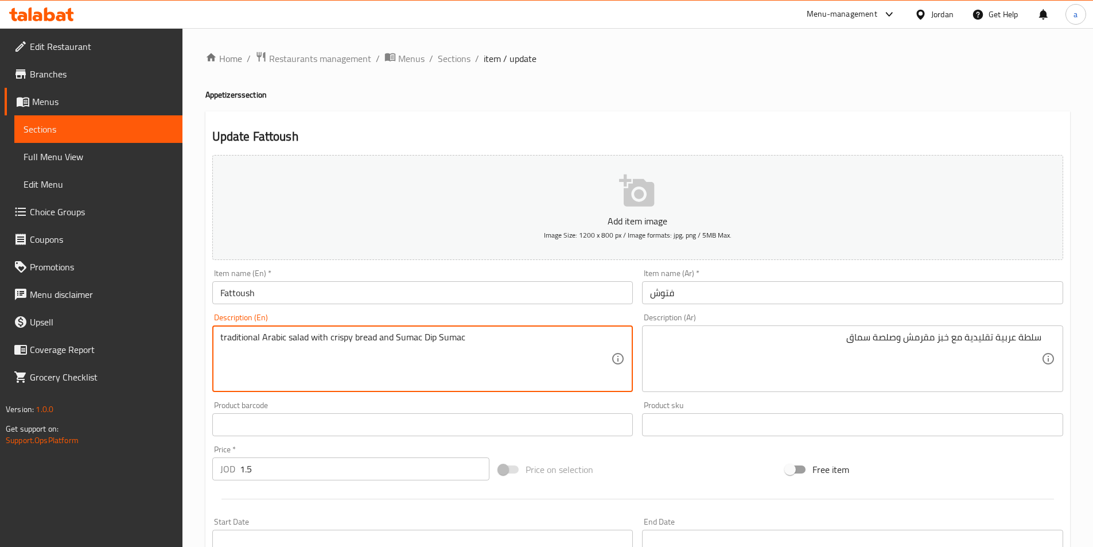
click at [436, 342] on textarea "traditional Arabic salad with crispy bread and Sumac Dip Sumac" at bounding box center [415, 359] width 391 height 54
type textarea "traditional Arabic salad with crispy bread and Sumac Dip"
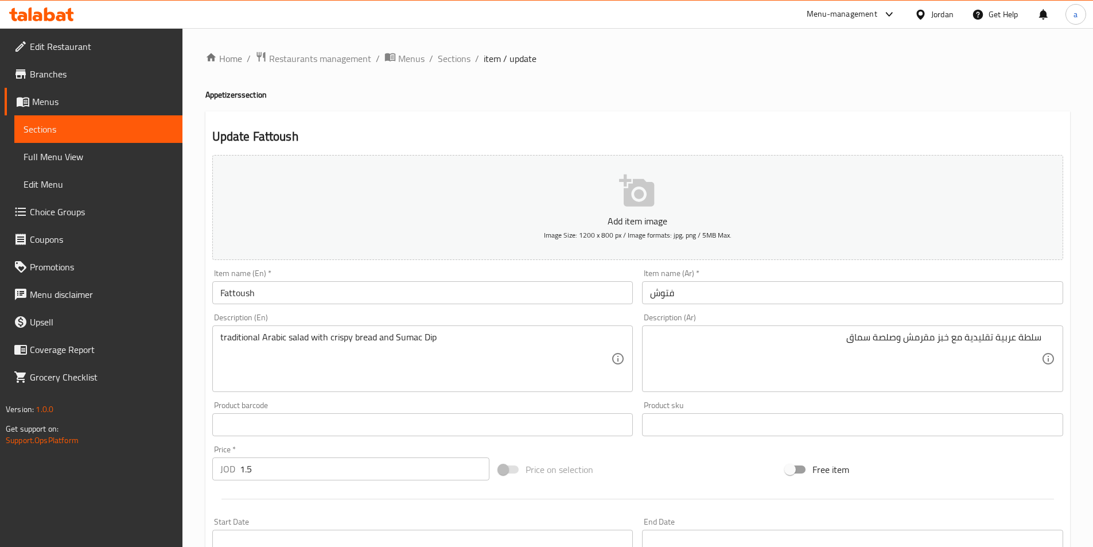
click at [704, 282] on input "فتوش" at bounding box center [852, 292] width 421 height 23
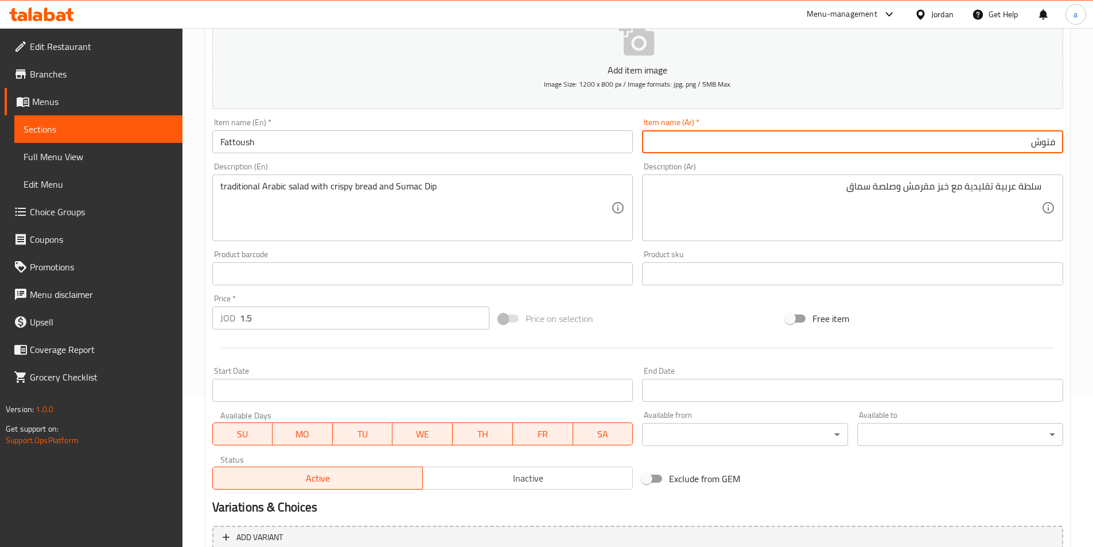
scroll to position [264, 0]
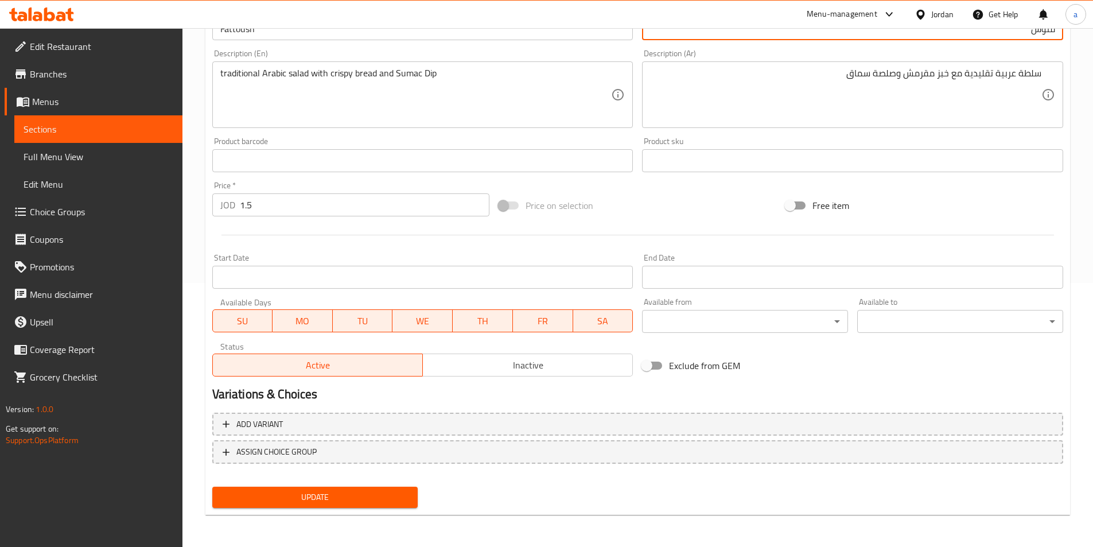
click at [363, 489] on button "Update" at bounding box center [315, 496] width 206 height 21
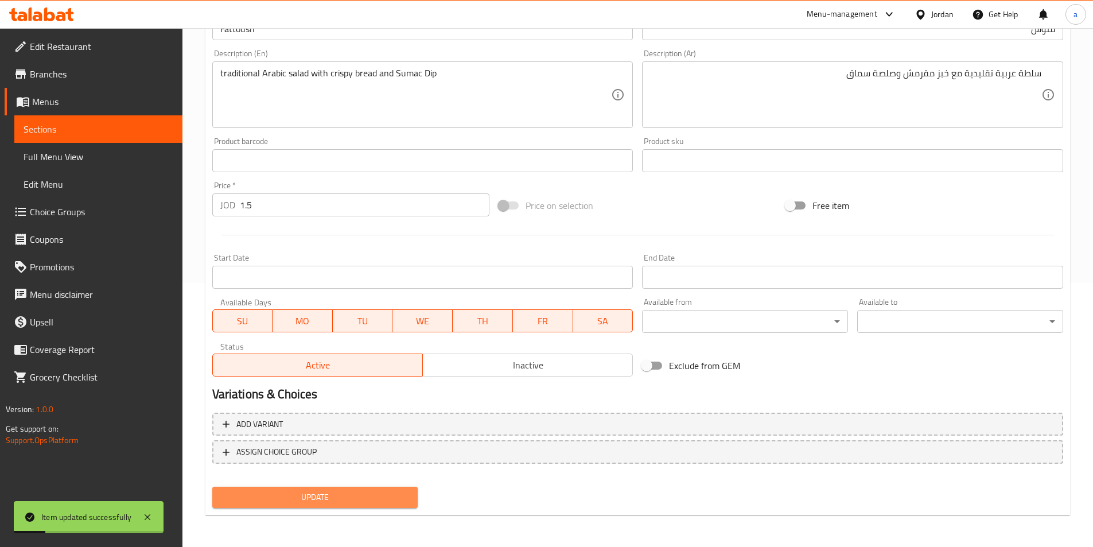
click at [355, 487] on button "Update" at bounding box center [315, 496] width 206 height 21
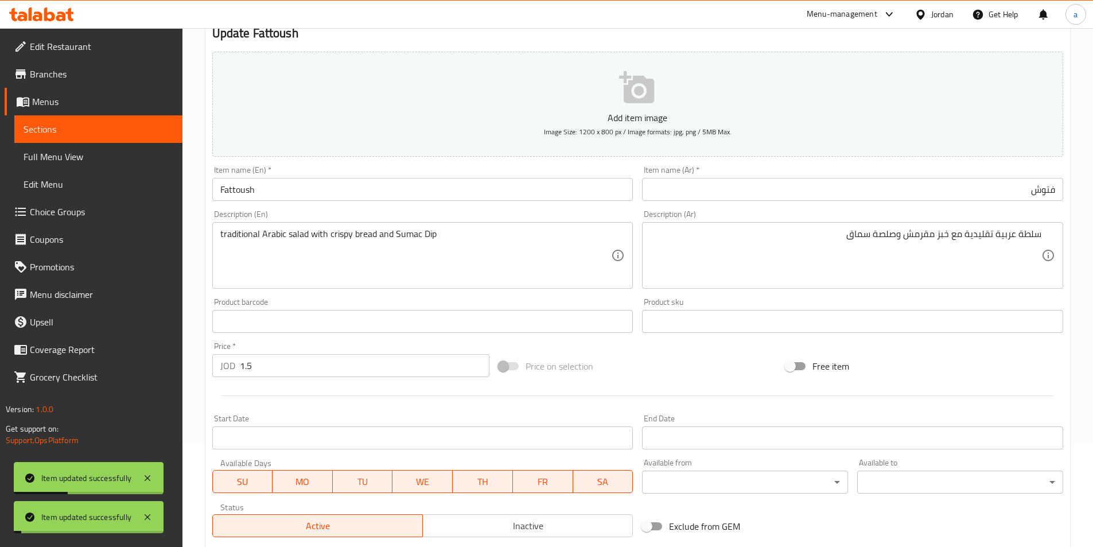
scroll to position [0, 0]
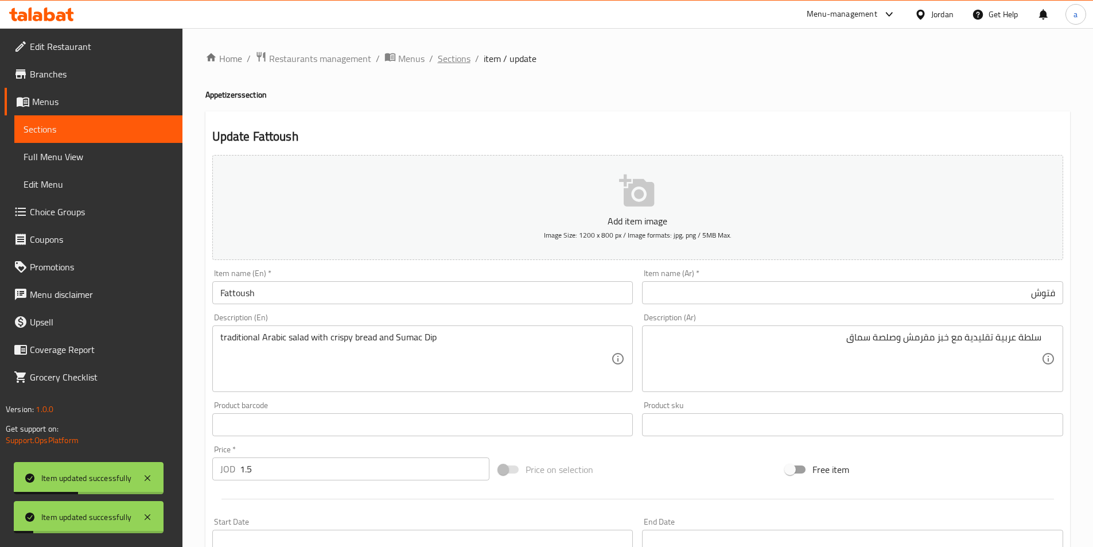
click at [457, 56] on span "Sections" at bounding box center [454, 59] width 33 height 14
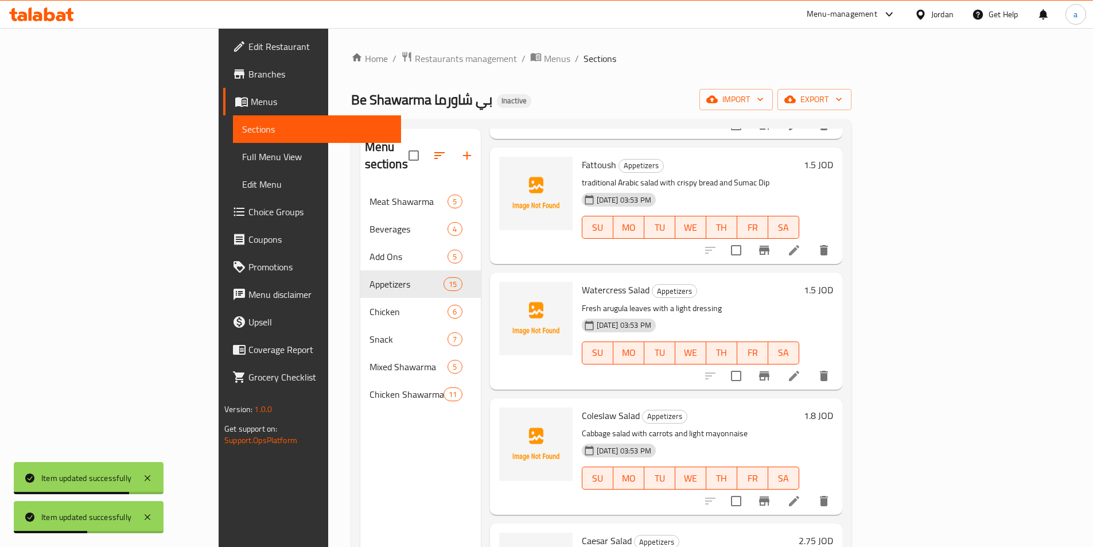
scroll to position [803, 0]
click at [801, 368] on icon at bounding box center [794, 375] width 14 height 14
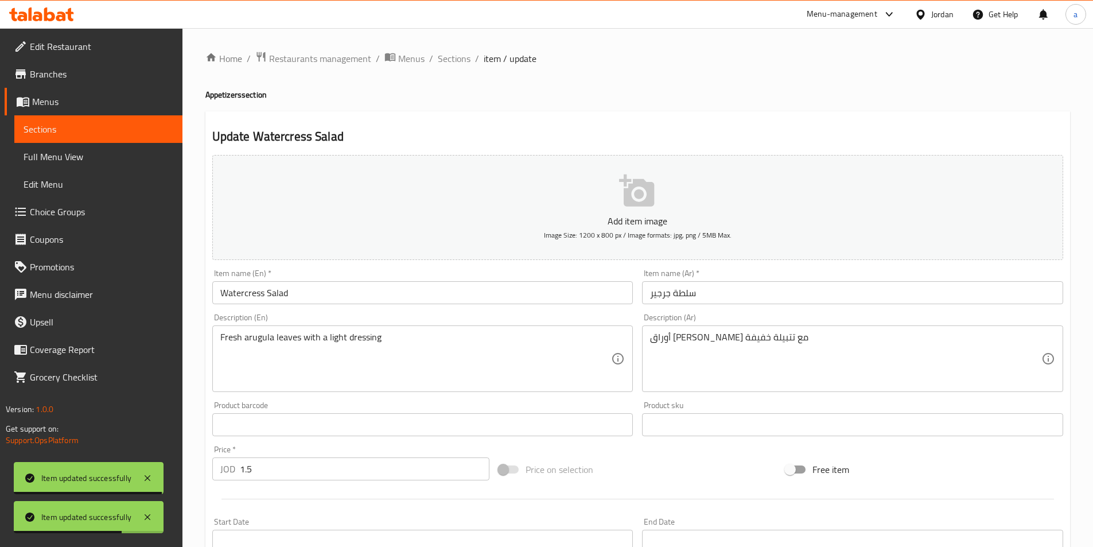
click at [709, 307] on div "Item name (Ar)   * سلطة جرجير Item name (Ar) *" at bounding box center [852, 286] width 430 height 44
click at [711, 299] on input "سلطة جرجير" at bounding box center [852, 292] width 421 height 23
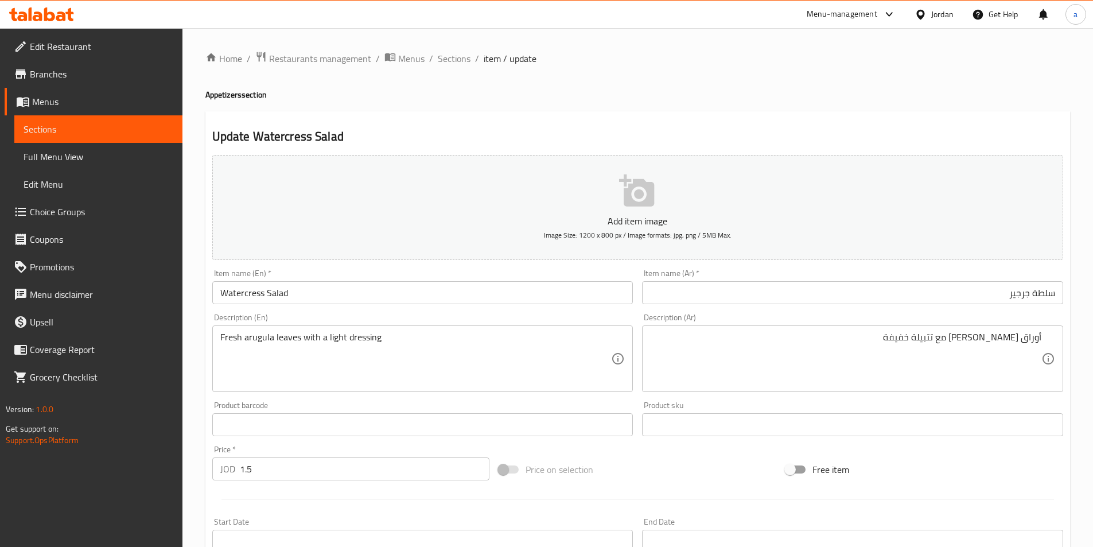
click at [775, 337] on textarea "أوراق جرجير طازجة مع تتبيلة خفيفة" at bounding box center [845, 359] width 391 height 54
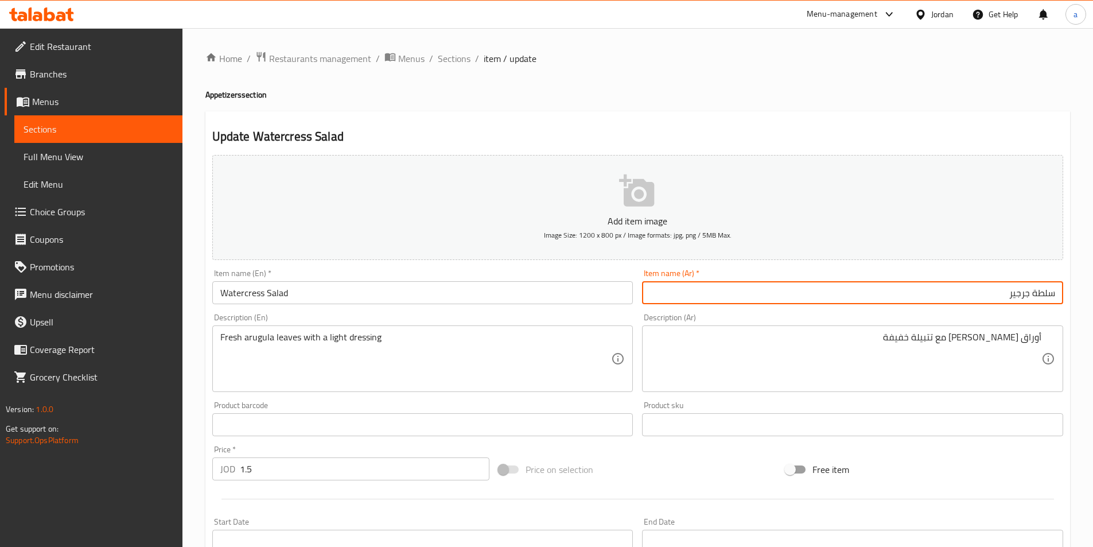
drag, startPoint x: 1032, startPoint y: 293, endPoint x: 1014, endPoint y: 298, distance: 18.5
click at [1014, 298] on input "سلطة جرجير" at bounding box center [852, 292] width 421 height 23
drag, startPoint x: 1030, startPoint y: 294, endPoint x: 992, endPoint y: 299, distance: 38.8
click at [980, 301] on input "سلطة جرجير" at bounding box center [852, 292] width 421 height 23
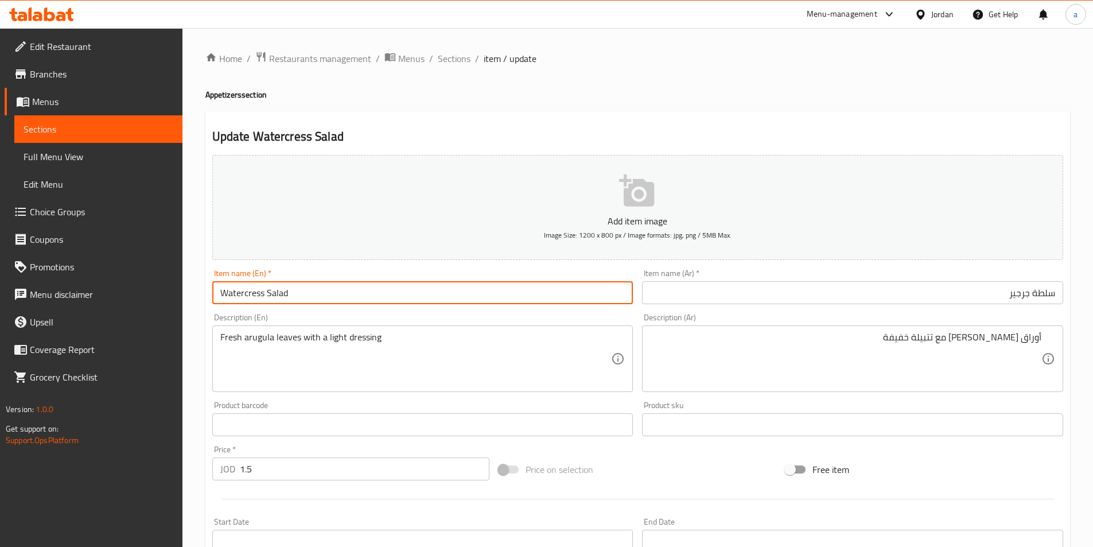
drag, startPoint x: 263, startPoint y: 293, endPoint x: 154, endPoint y: 289, distance: 109.6
click at [166, 287] on div "Edit Restaurant Branches Menus Sections Full Menu View Edit Menu Choice Groups …" at bounding box center [546, 419] width 1093 height 782
paste input "rugula"
drag, startPoint x: 245, startPoint y: 293, endPoint x: 176, endPoint y: 297, distance: 68.9
click at [162, 297] on div "Edit Restaurant Branches Menus Sections Full Menu View Edit Menu Choice Groups …" at bounding box center [546, 419] width 1093 height 782
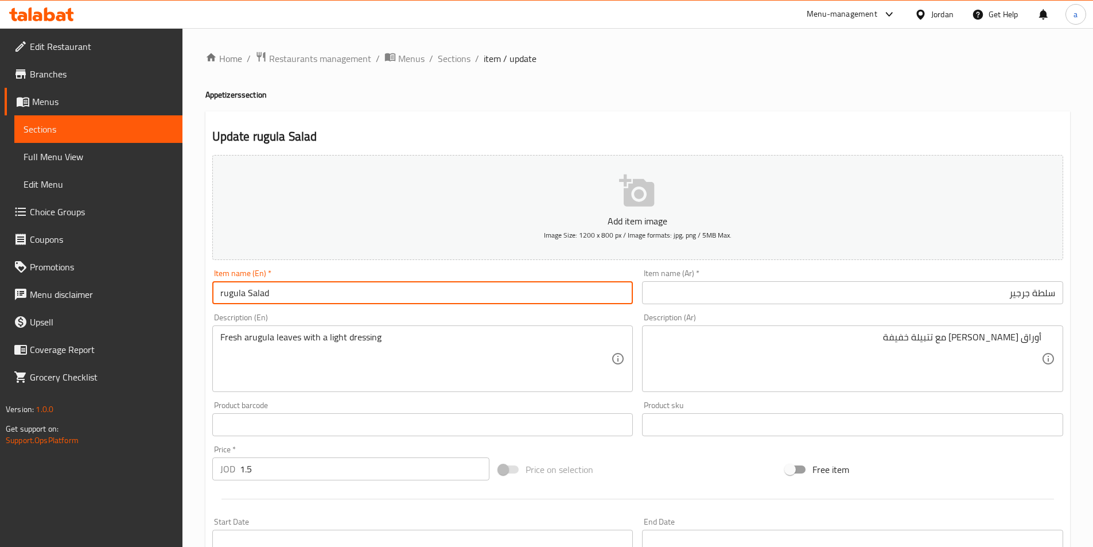
paste input "Arugula"
type input "Arugula Salad"
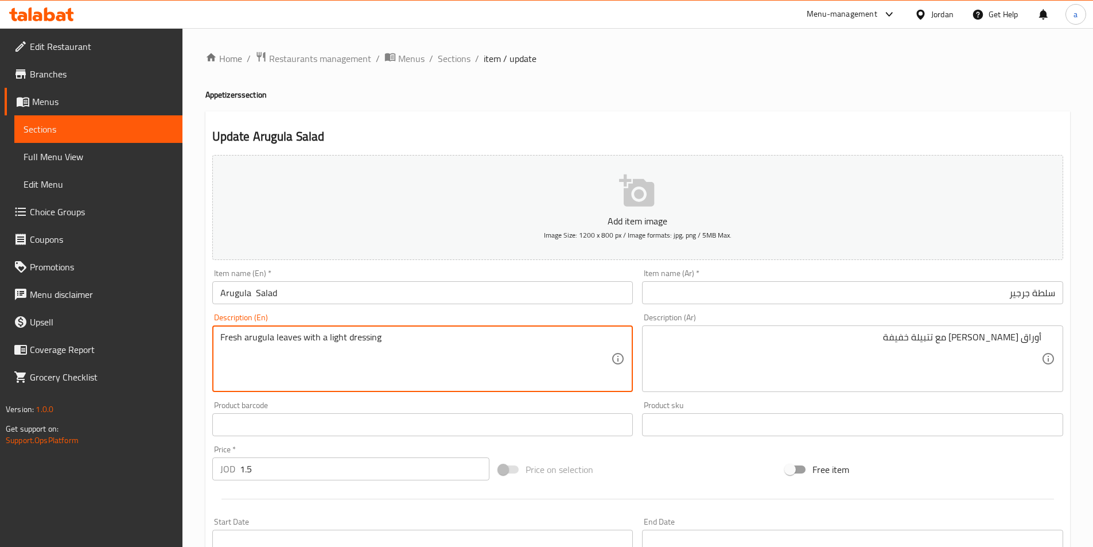
drag, startPoint x: 297, startPoint y: 340, endPoint x: 286, endPoint y: 350, distance: 15.4
click at [286, 350] on textarea "Fresh arugula leaves with a light dressing" at bounding box center [415, 359] width 391 height 54
click at [290, 345] on textarea "Fresh arugula leaves with a light dressing" at bounding box center [415, 359] width 391 height 54
drag, startPoint x: 297, startPoint y: 338, endPoint x: 244, endPoint y: 342, distance: 53.5
click at [244, 342] on textarea "Fresh arugula leaves with a light dressing" at bounding box center [415, 359] width 391 height 54
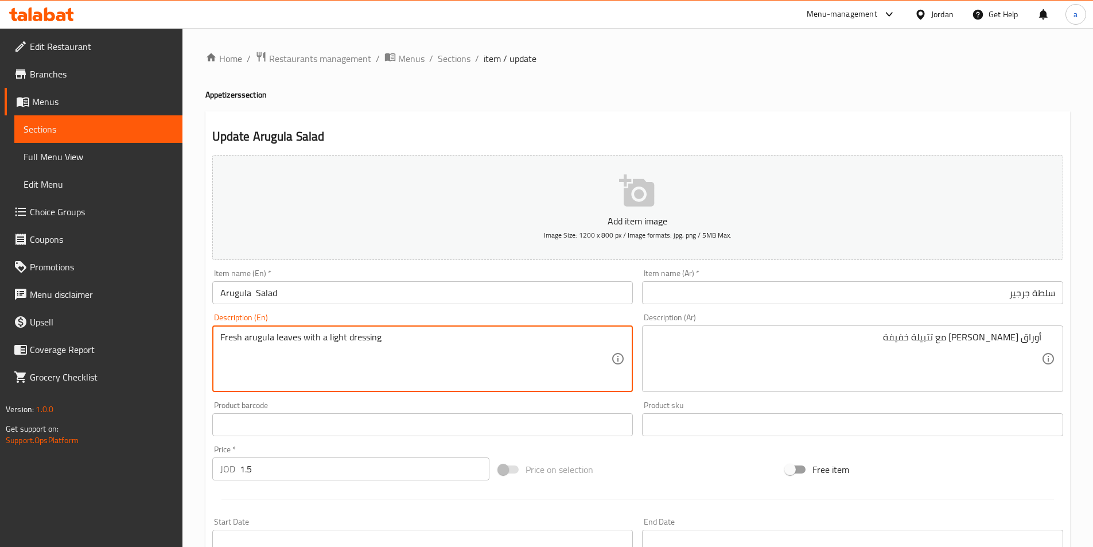
click at [346, 337] on textarea "Fresh arugula leaves with a light dressing" at bounding box center [415, 359] width 391 height 54
drag, startPoint x: 297, startPoint y: 336, endPoint x: 247, endPoint y: 341, distance: 50.7
click at [247, 341] on textarea "Fresh arugula leaves with a light dressing" at bounding box center [415, 359] width 391 height 54
click at [364, 339] on textarea "Fresh arugula leaves with a light dressing" at bounding box center [415, 359] width 391 height 54
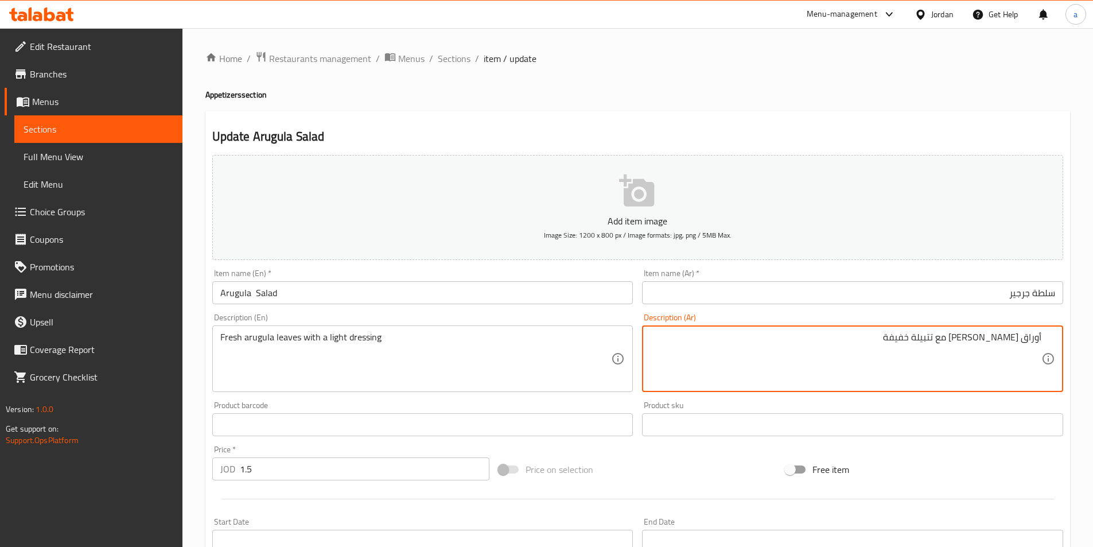
drag, startPoint x: 957, startPoint y: 337, endPoint x: 936, endPoint y: 341, distance: 21.5
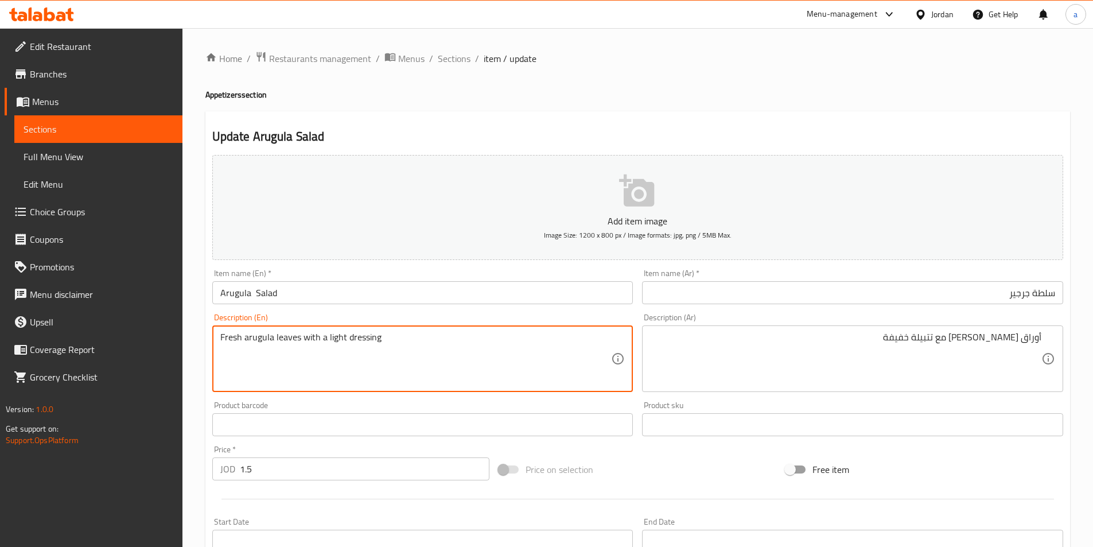
drag, startPoint x: 381, startPoint y: 340, endPoint x: 346, endPoint y: 334, distance: 35.0
paste textarea "marinade"
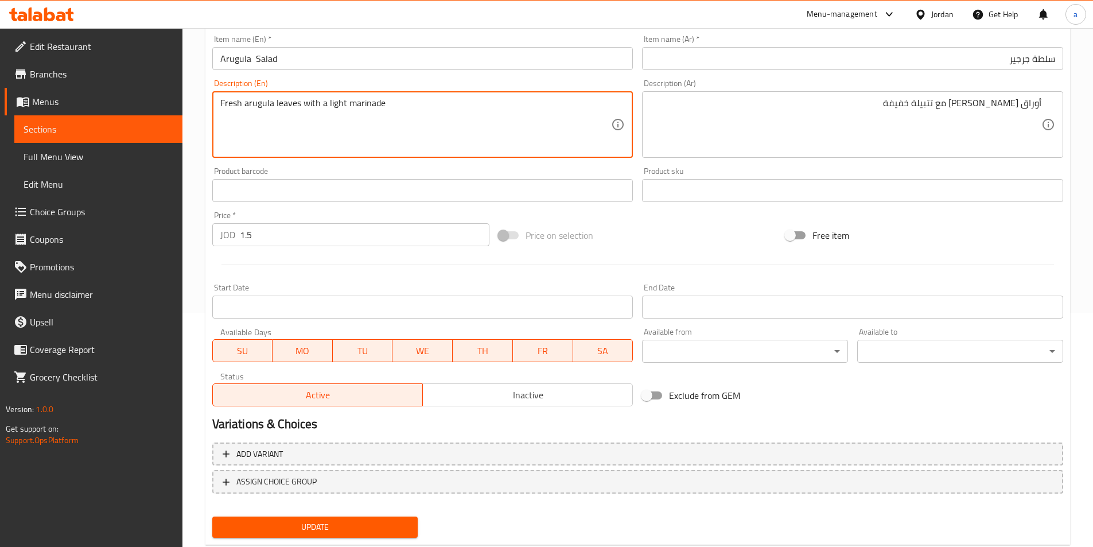
scroll to position [264, 0]
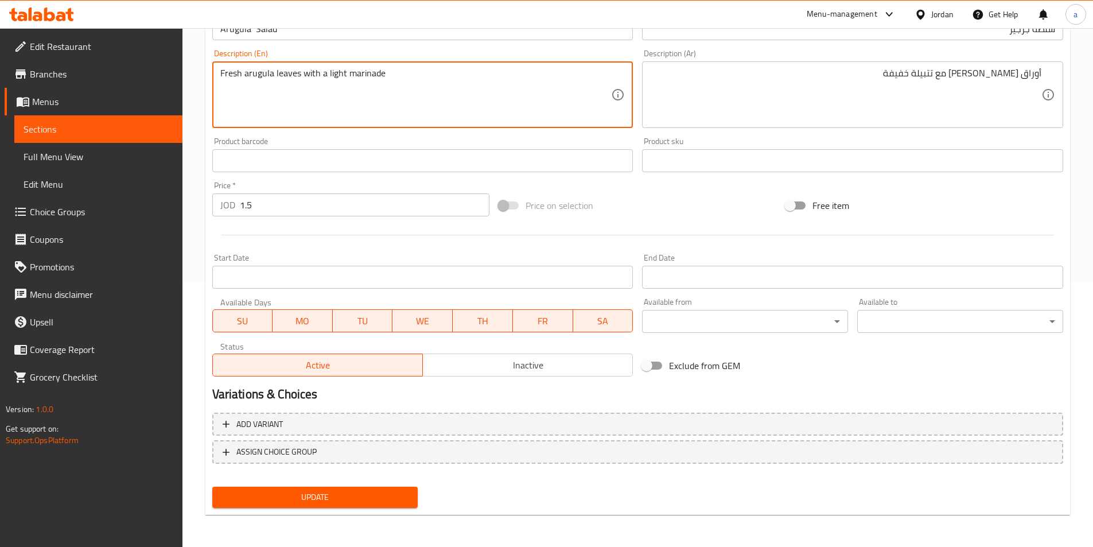
type textarea "Fresh arugula leaves with a light marinade"
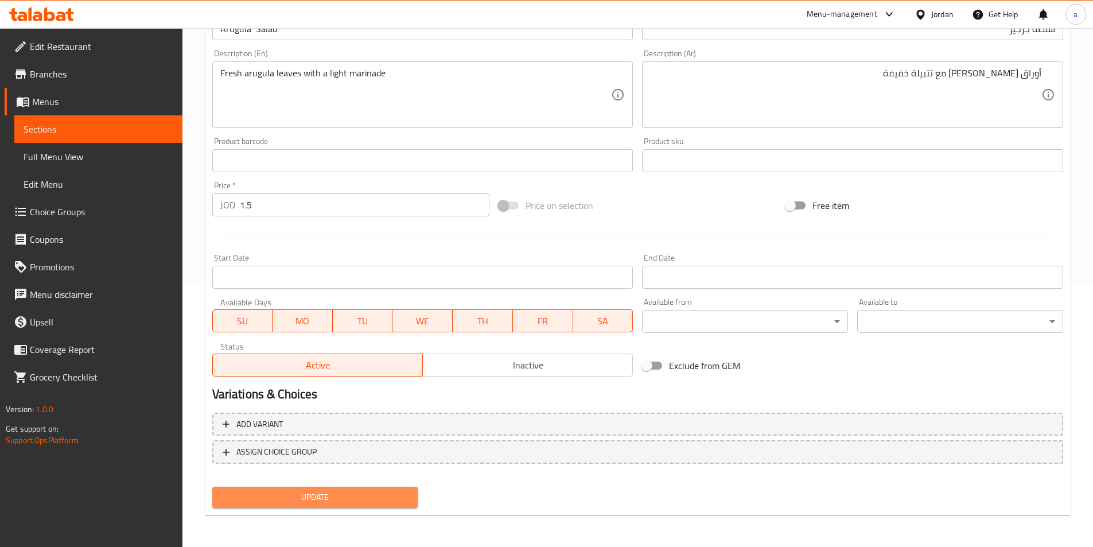
click at [364, 491] on span "Update" at bounding box center [315, 497] width 188 height 14
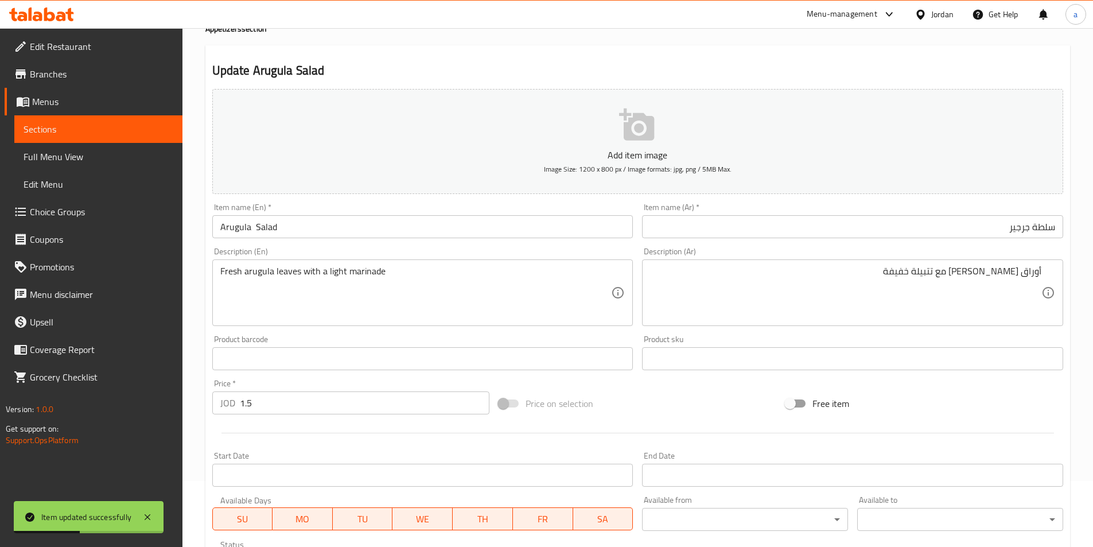
scroll to position [0, 0]
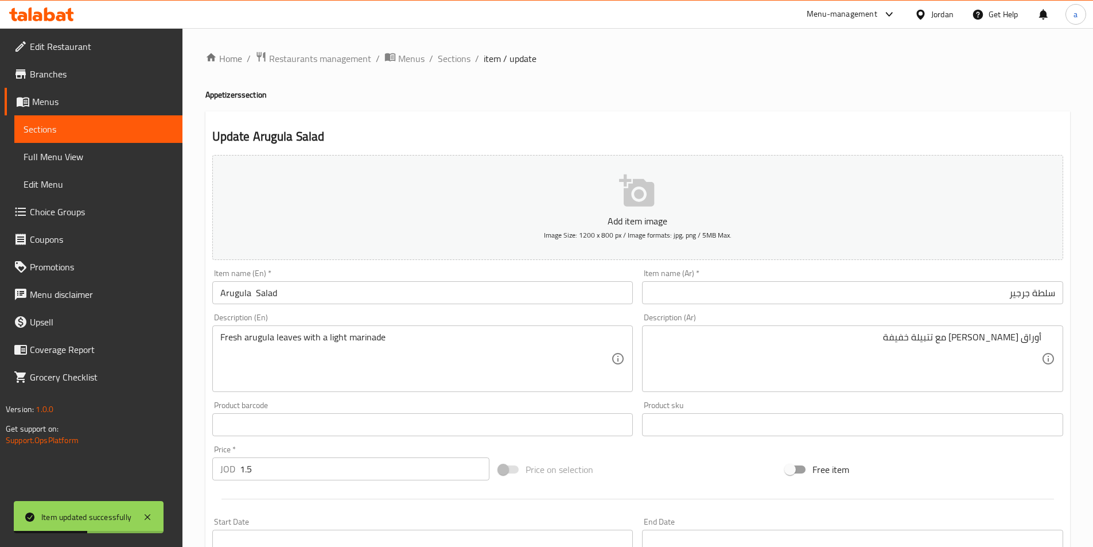
click at [460, 68] on div "Home / Restaurants management / Menus / Sections / item / update Appetizers sec…" at bounding box center [637, 419] width 864 height 737
click at [451, 60] on span "Sections" at bounding box center [454, 59] width 33 height 14
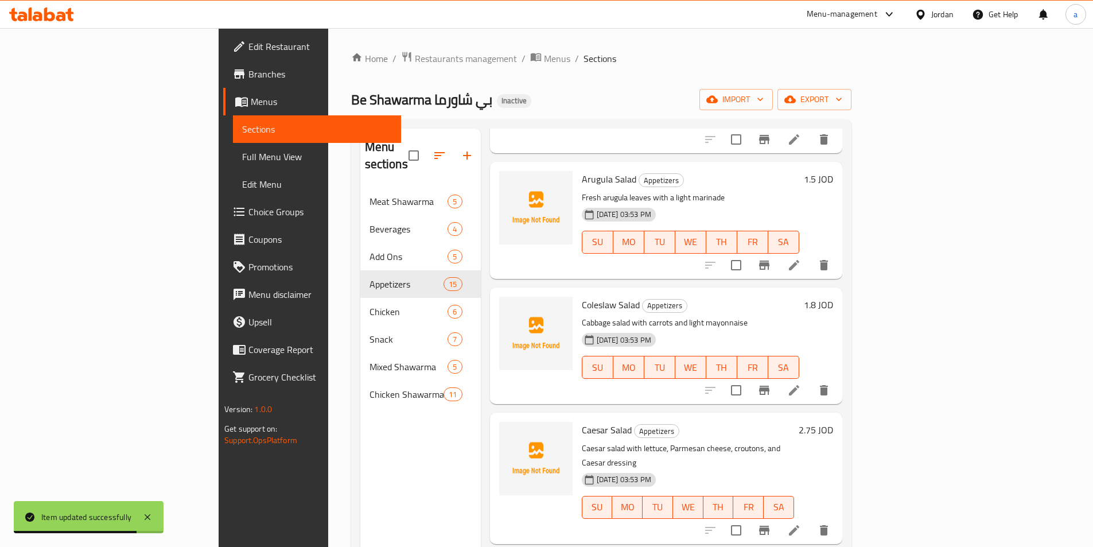
scroll to position [918, 0]
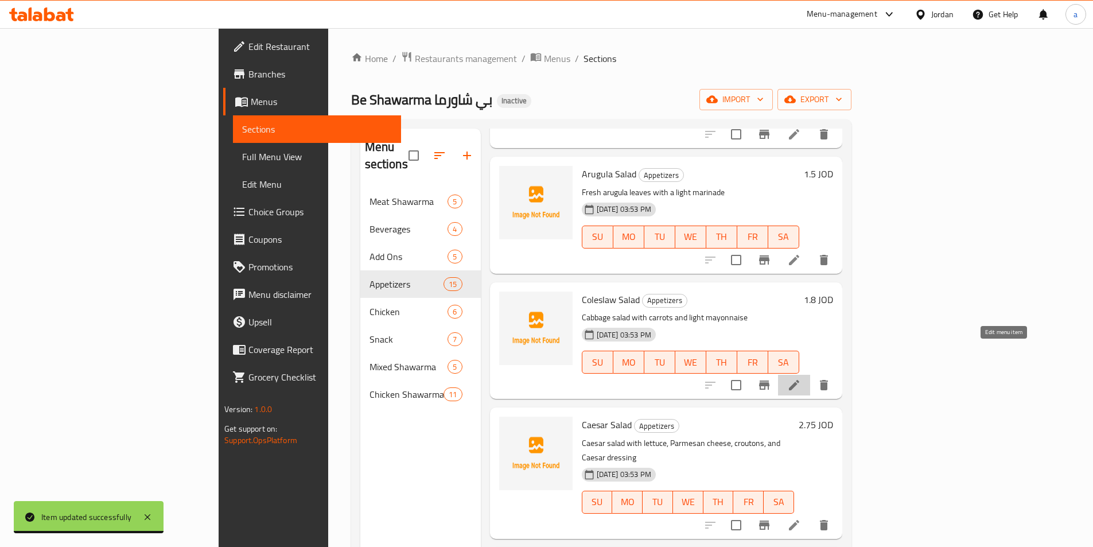
click at [801, 378] on icon at bounding box center [794, 385] width 14 height 14
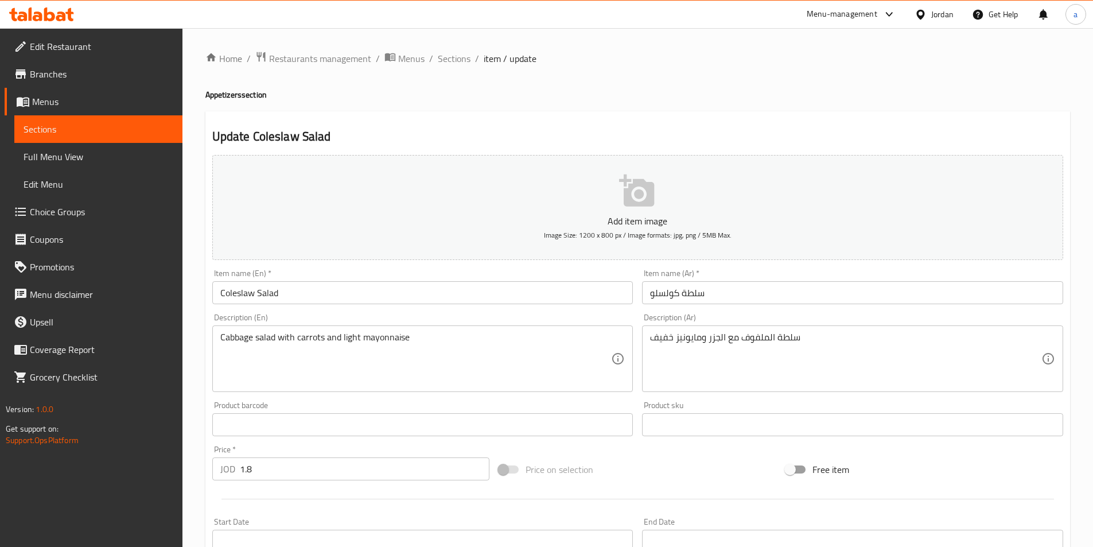
click at [766, 296] on input "سلطة كولسلو" at bounding box center [852, 292] width 421 height 23
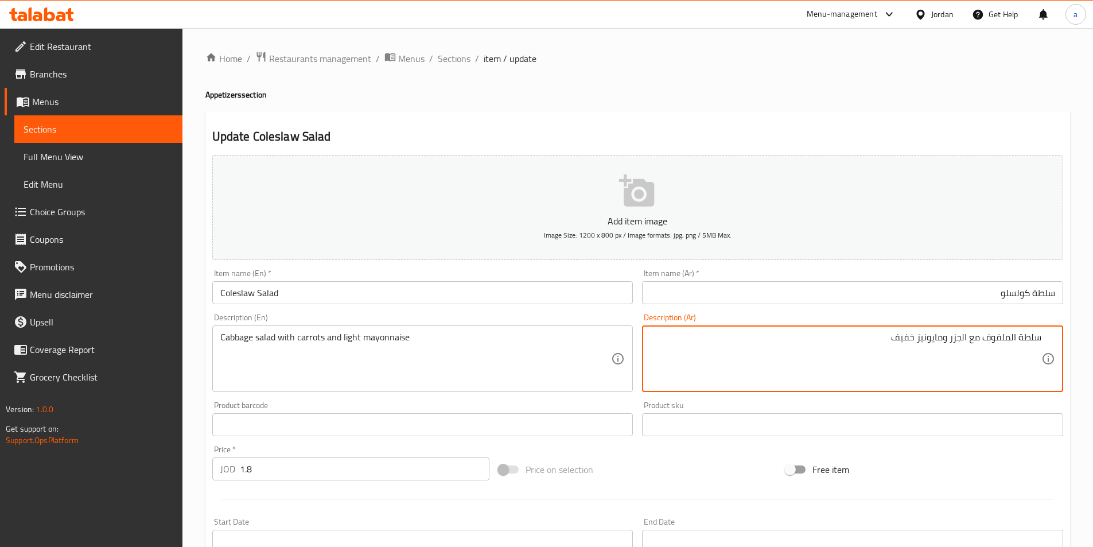
drag, startPoint x: 1010, startPoint y: 339, endPoint x: 983, endPoint y: 345, distance: 27.6
click at [983, 345] on textarea "سلطة الملفوف مع الجزر ومايونيز خفيف" at bounding box center [845, 359] width 391 height 54
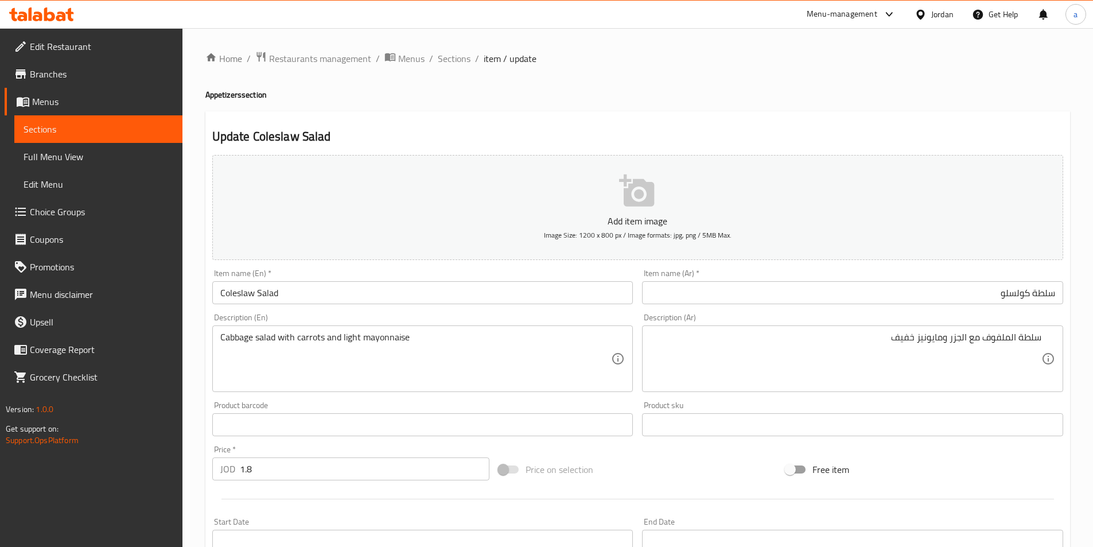
scroll to position [264, 0]
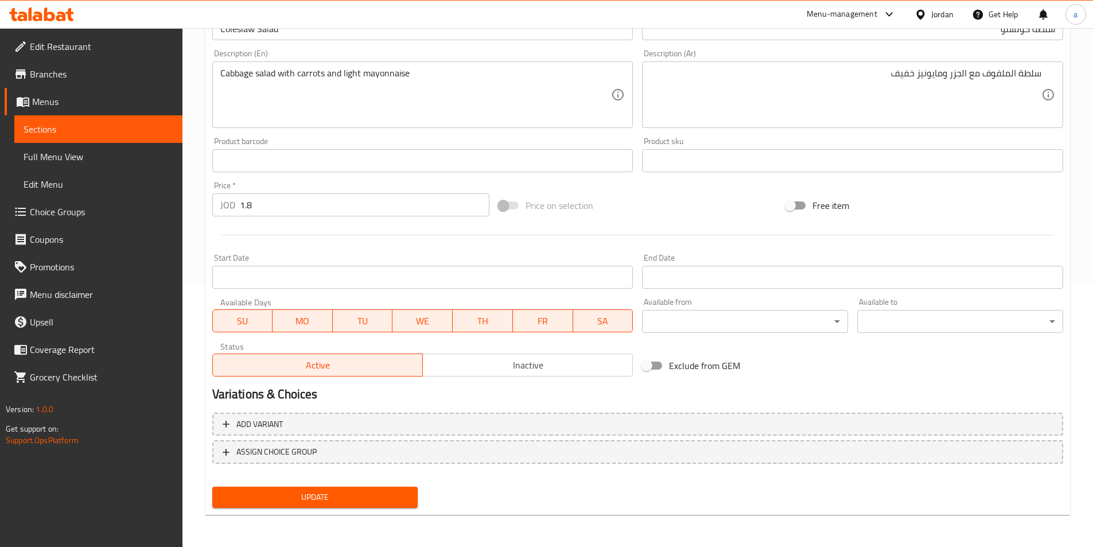
click at [348, 501] on span "Update" at bounding box center [315, 497] width 188 height 14
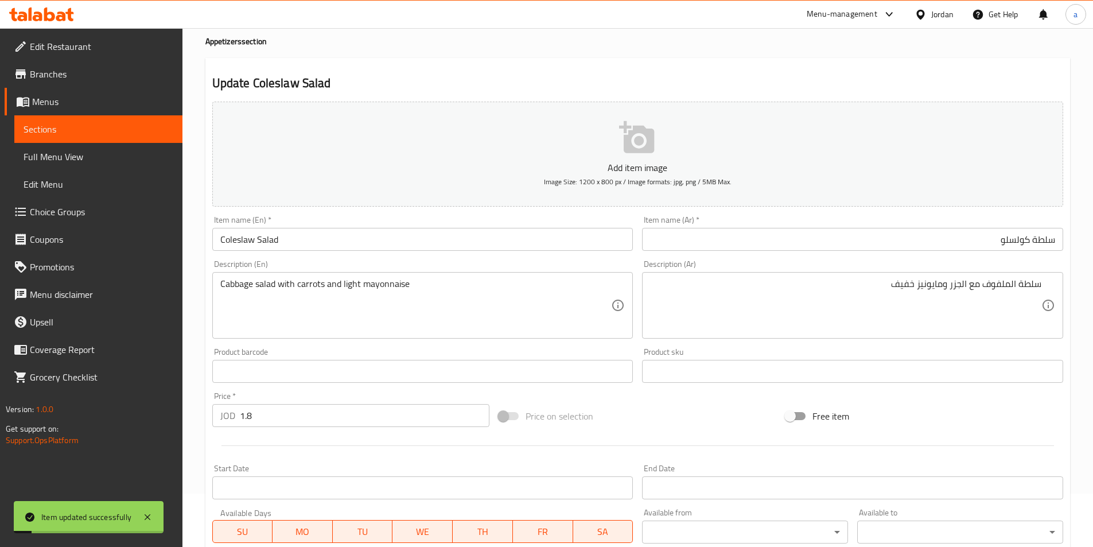
scroll to position [0, 0]
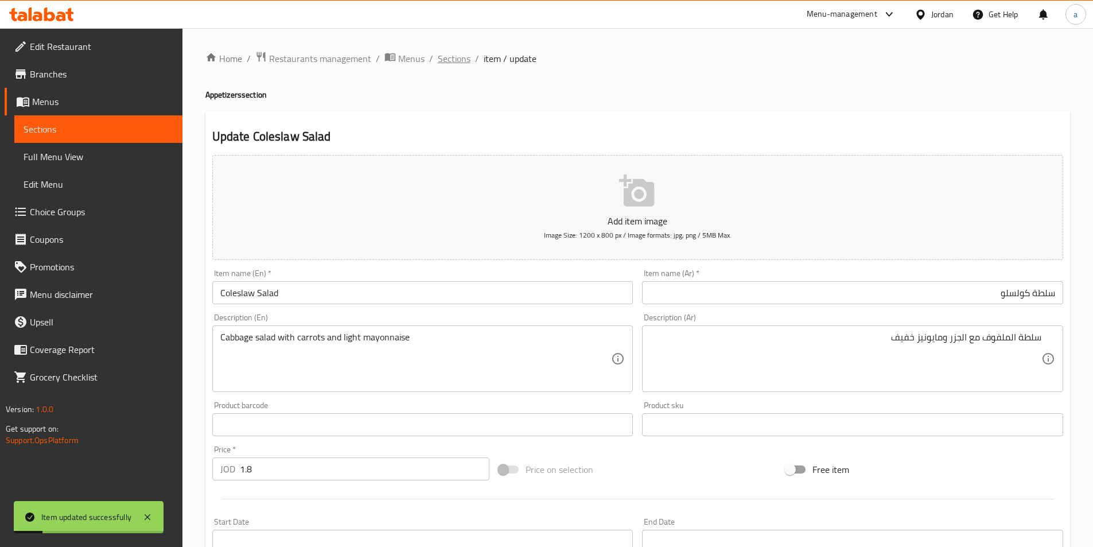
click at [446, 60] on span "Sections" at bounding box center [454, 59] width 33 height 14
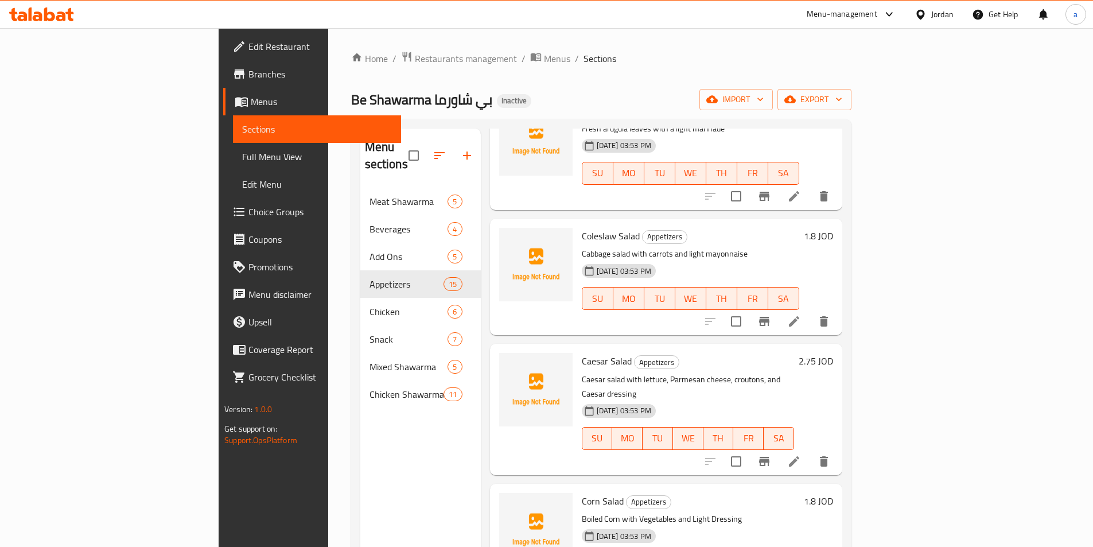
scroll to position [975, 0]
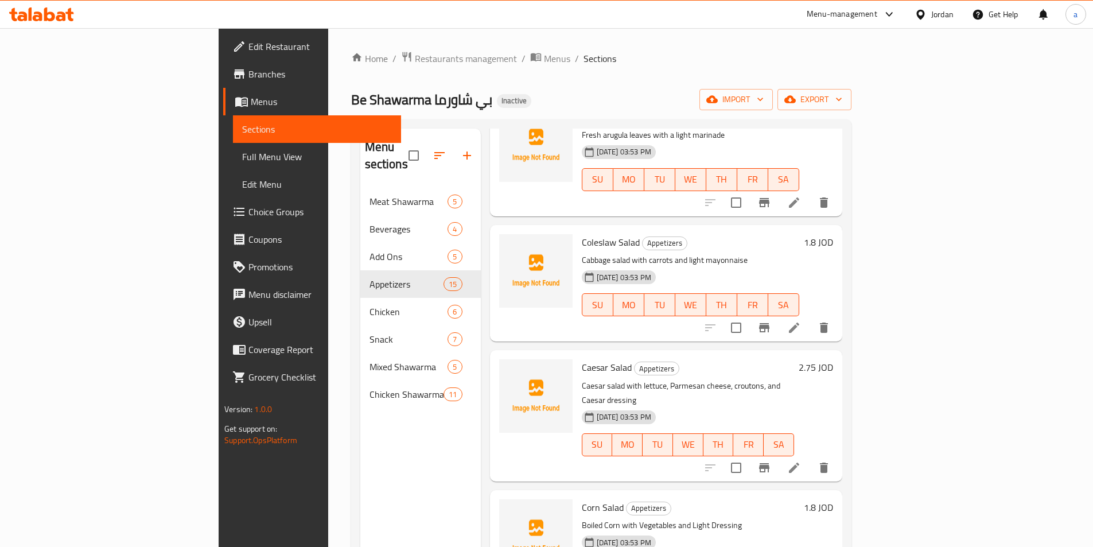
click at [810, 457] on li at bounding box center [794, 467] width 32 height 21
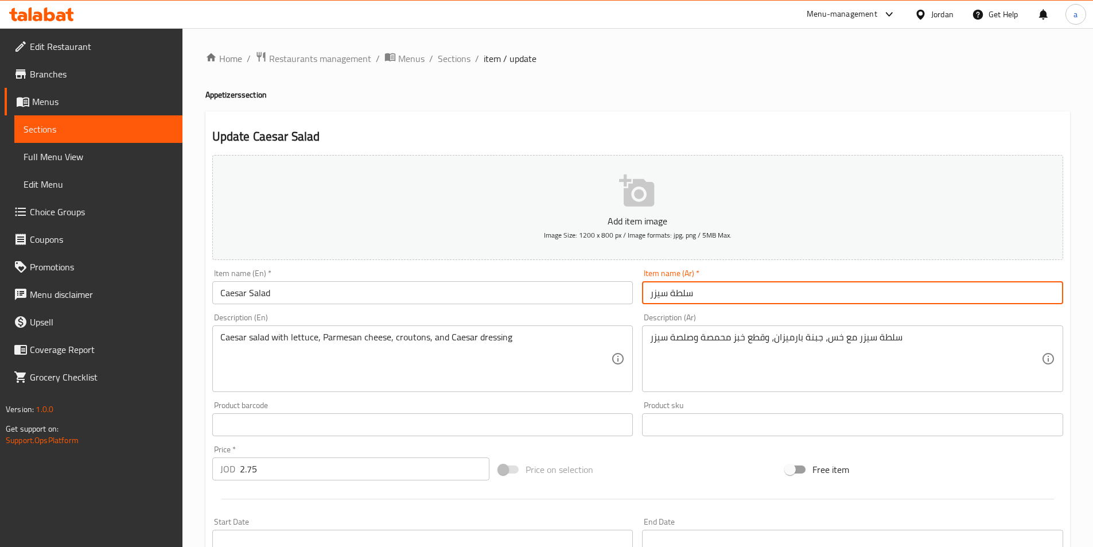
click at [768, 298] on input "سلطة سيزر" at bounding box center [852, 292] width 421 height 23
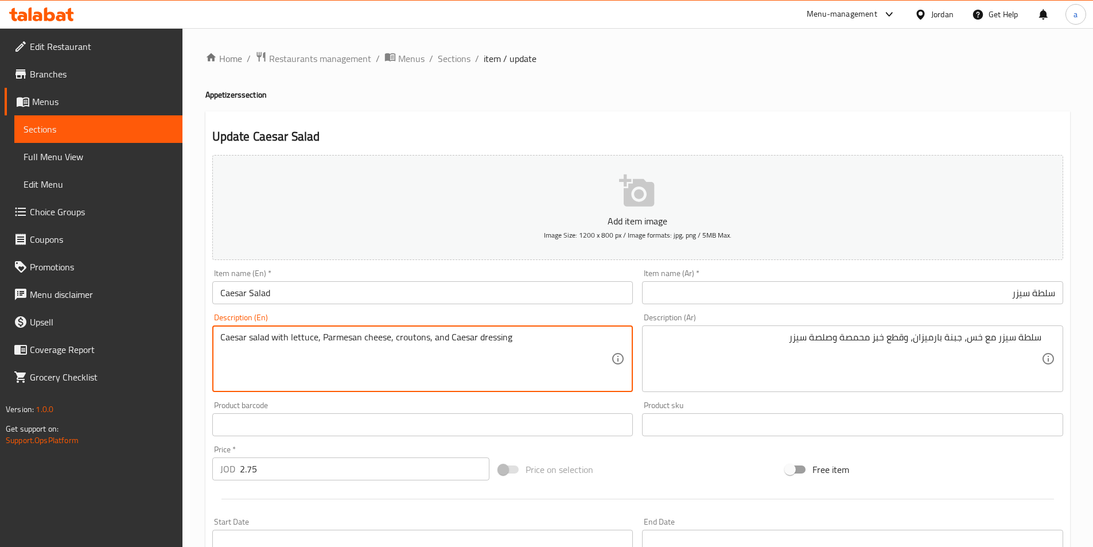
drag, startPoint x: 426, startPoint y: 336, endPoint x: 393, endPoint y: 339, distance: 33.4
click at [393, 340] on textarea "Caesar salad with lettuce, Parmesan cheese, croutons, and Caesar dressing" at bounding box center [415, 359] width 391 height 54
click at [477, 364] on textarea "Caesar salad with lettuce, Parmesan cheese, croutons, and Caesar dressing" at bounding box center [415, 359] width 391 height 54
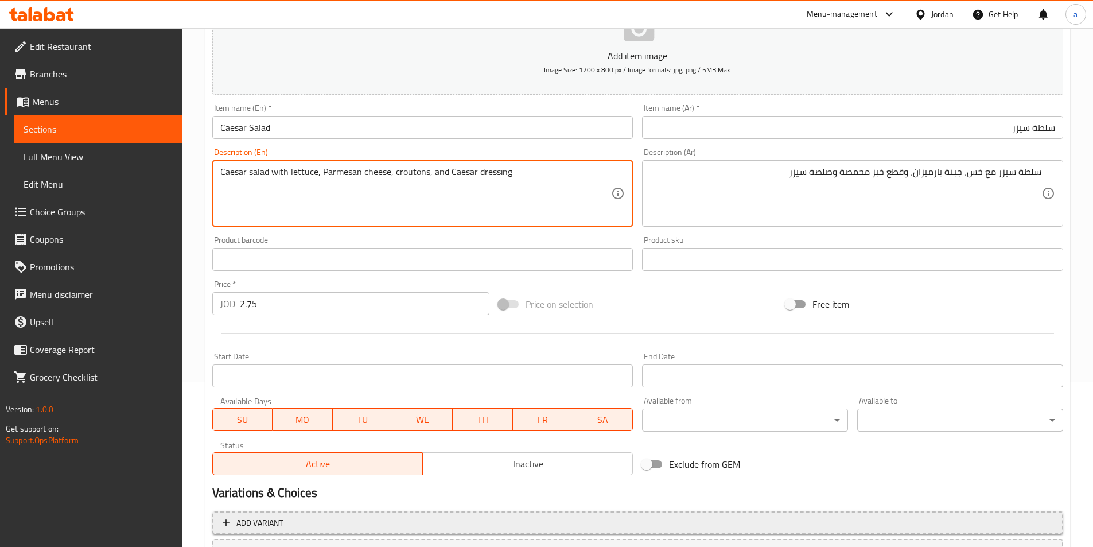
scroll to position [264, 0]
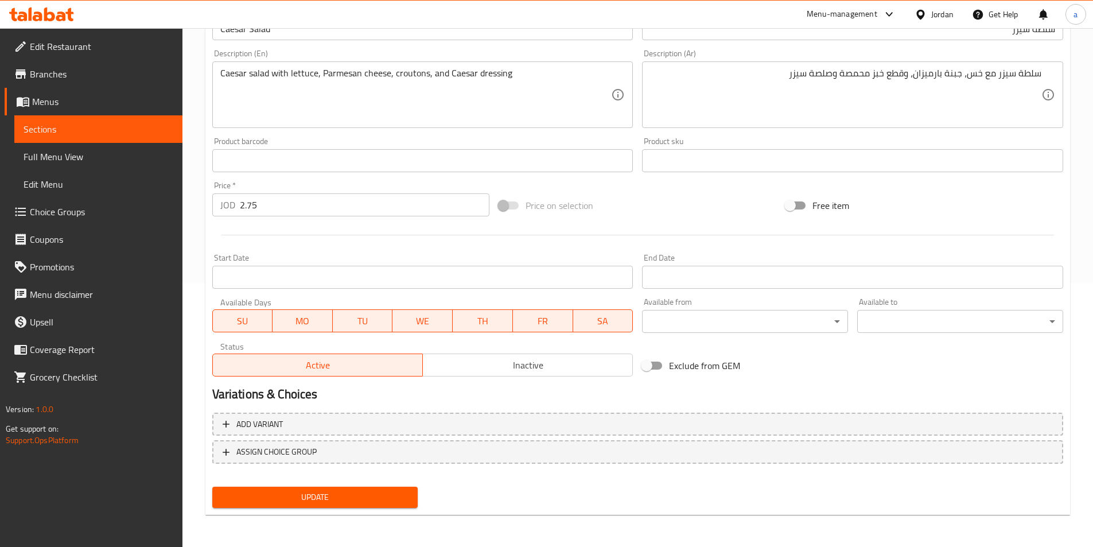
click at [361, 484] on div "Update" at bounding box center [315, 497] width 215 height 30
click at [368, 496] on span "Update" at bounding box center [315, 497] width 188 height 14
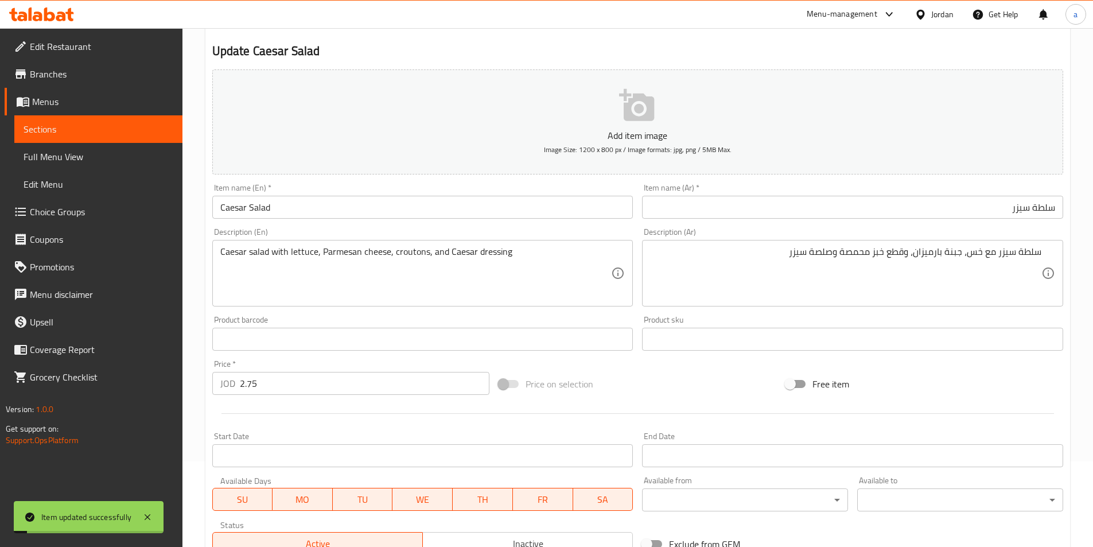
scroll to position [0, 0]
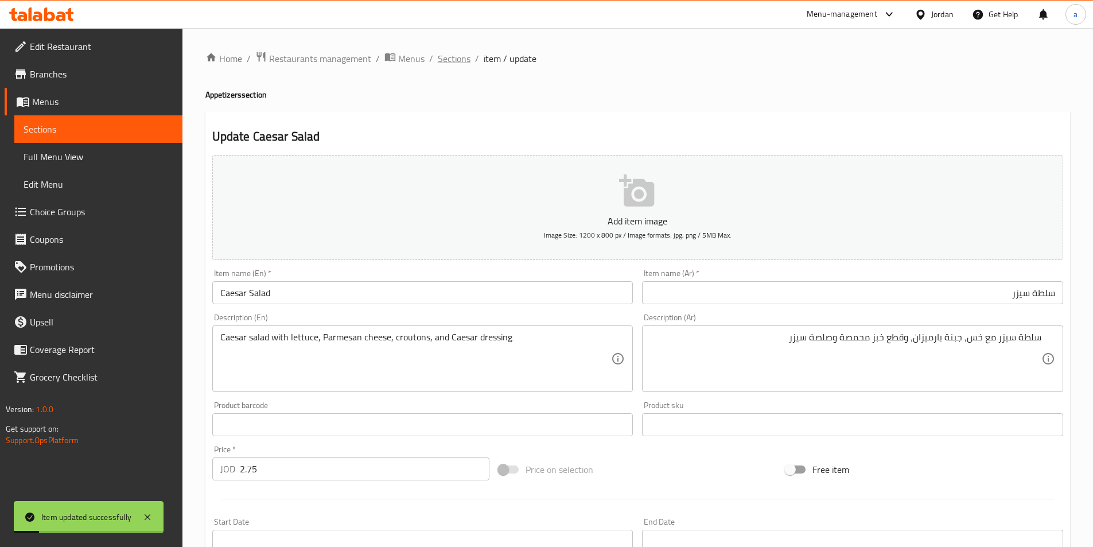
click at [461, 57] on span "Sections" at bounding box center [454, 59] width 33 height 14
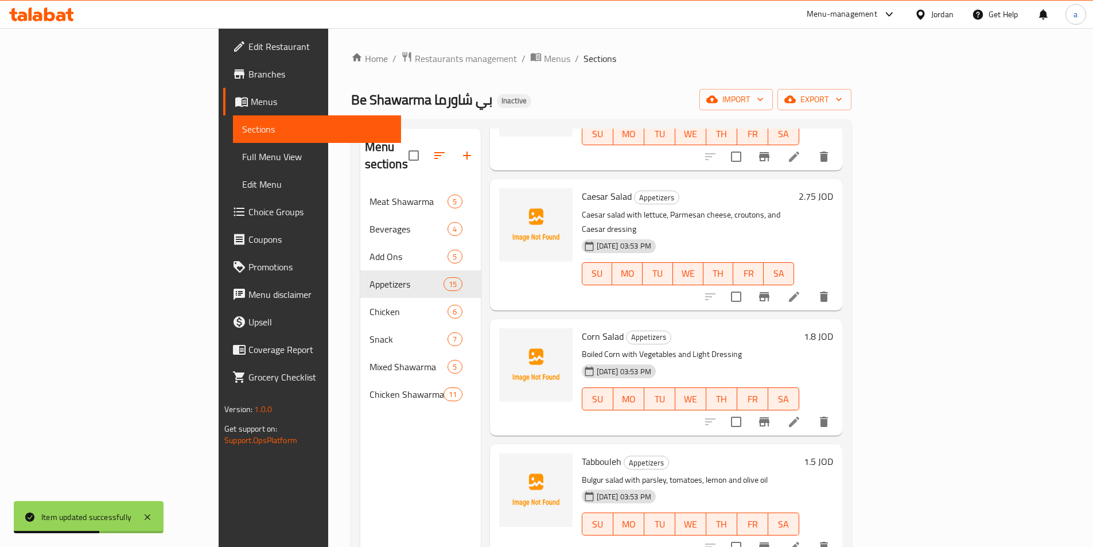
scroll to position [1205, 0]
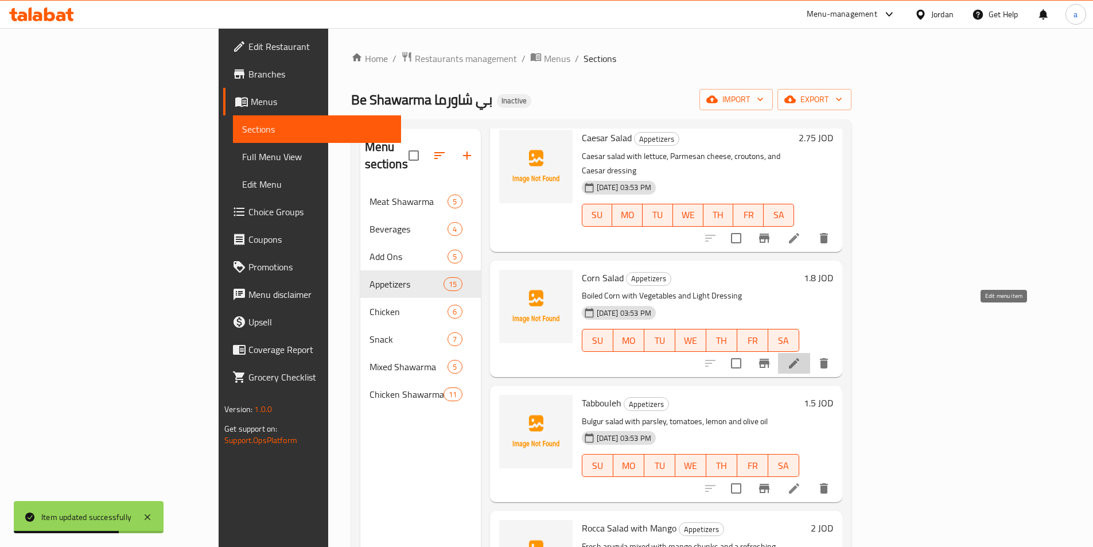
click at [799, 358] on icon at bounding box center [794, 363] width 10 height 10
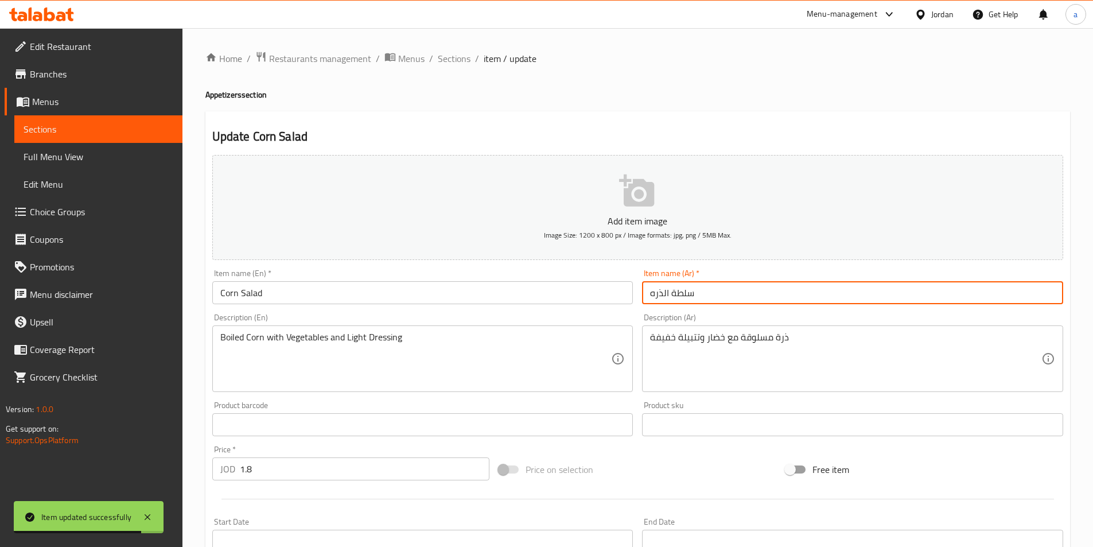
click at [713, 291] on input "سلطة الذره" at bounding box center [852, 292] width 421 height 23
drag, startPoint x: 1009, startPoint y: 291, endPoint x: 1030, endPoint y: 295, distance: 21.6
click at [1030, 295] on input "سلطة الذره" at bounding box center [852, 292] width 421 height 23
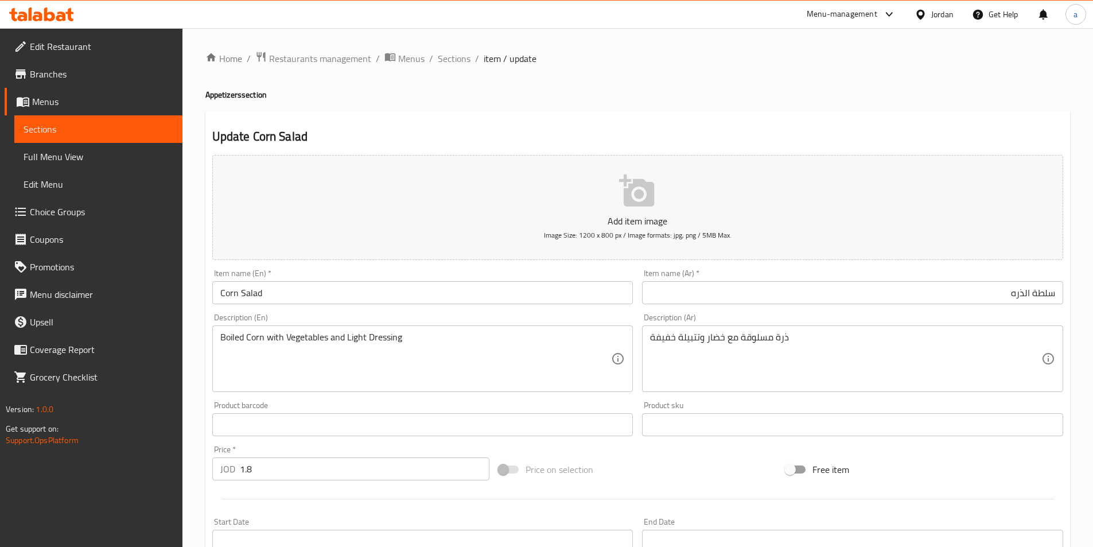
click at [937, 297] on input "سلطة الذره" at bounding box center [852, 292] width 421 height 23
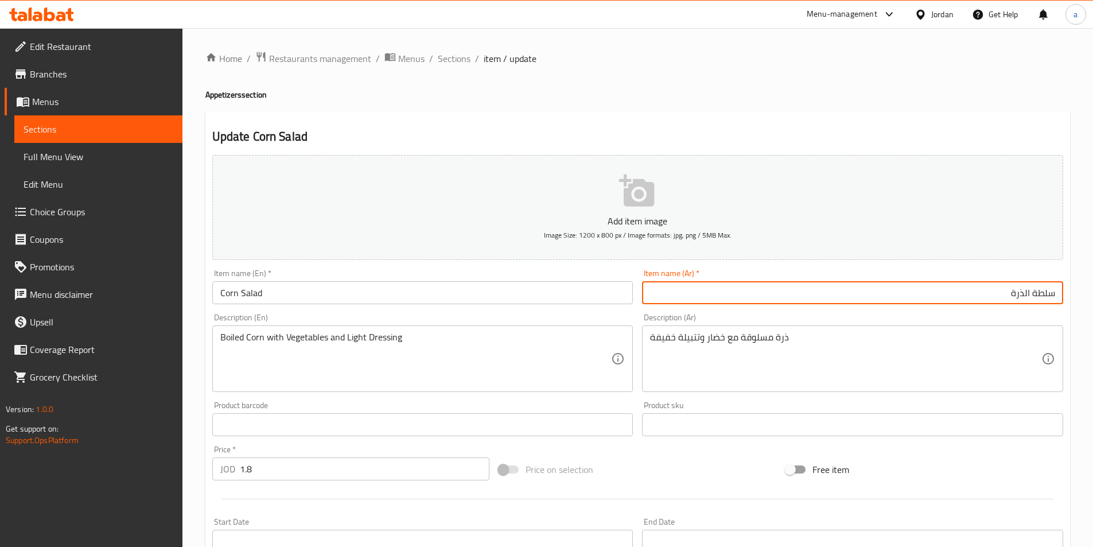
type input "سلطة الذرة"
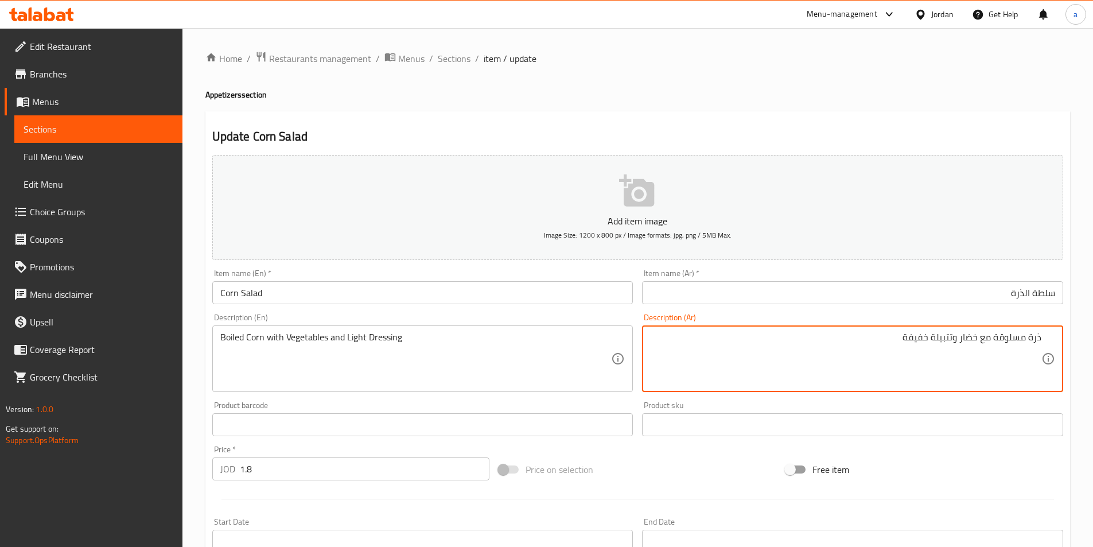
drag, startPoint x: 1020, startPoint y: 341, endPoint x: 996, endPoint y: 346, distance: 24.1
click at [995, 346] on textarea "ذرة مسلوقة مع خضار وتتبيلة خفيفة" at bounding box center [845, 359] width 391 height 54
drag, startPoint x: 974, startPoint y: 339, endPoint x: 964, endPoint y: 341, distance: 10.6
click at [963, 341] on textarea "ذرة مسلوقة مع خضار وتتبيلة خفيفة" at bounding box center [845, 359] width 391 height 54
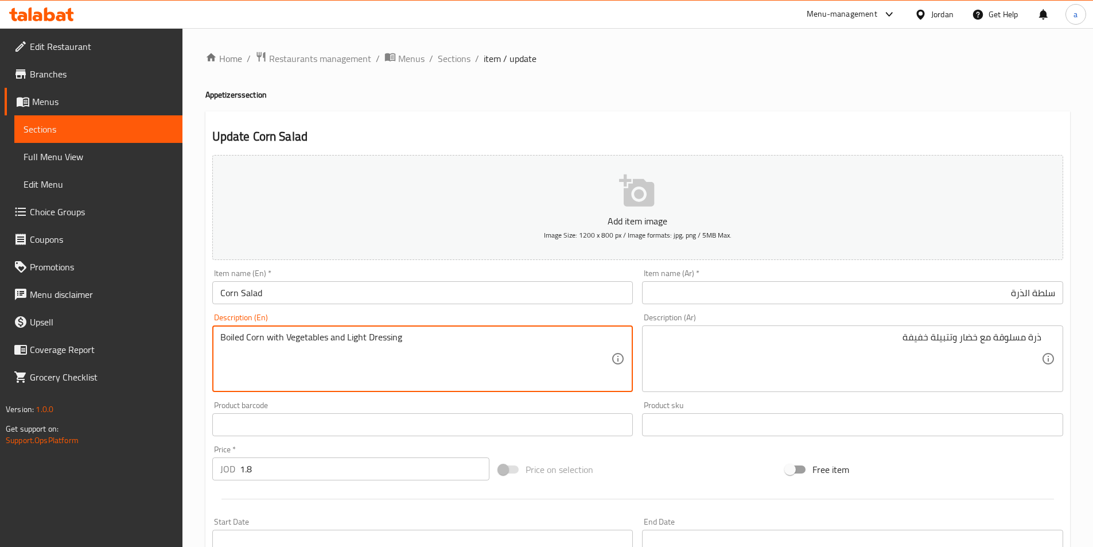
drag, startPoint x: 326, startPoint y: 337, endPoint x: 285, endPoint y: 337, distance: 41.3
paste textarea "vegetable"
drag, startPoint x: 363, startPoint y: 338, endPoint x: 586, endPoint y: 338, distance: 223.1
click at [533, 336] on textarea "Boiled Corn with vegetable and Light Dressing" at bounding box center [415, 359] width 391 height 54
paste textarea "marinade"
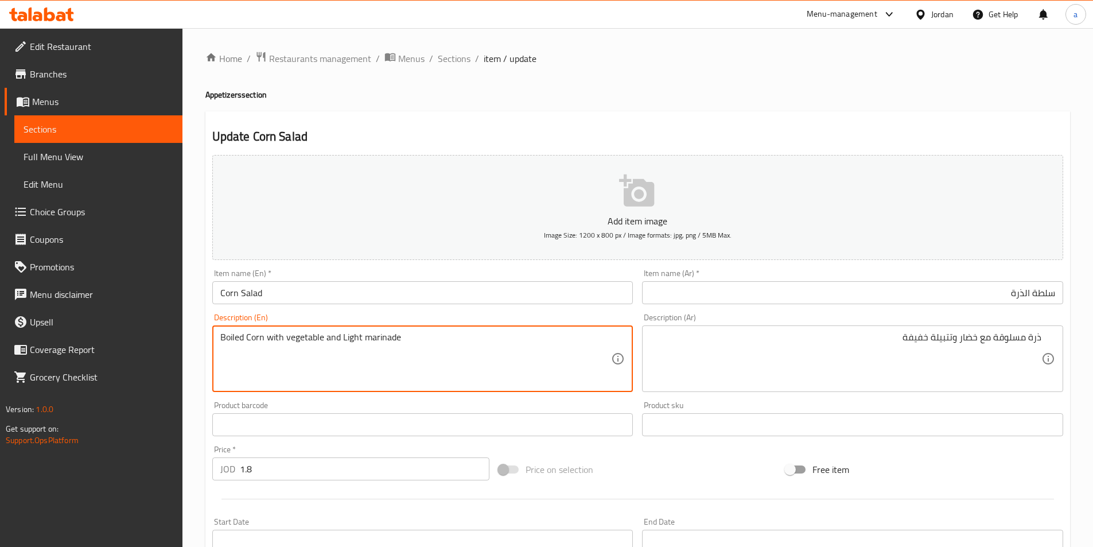
type textarea "Boiled Corn with vegetable and Light marinade"
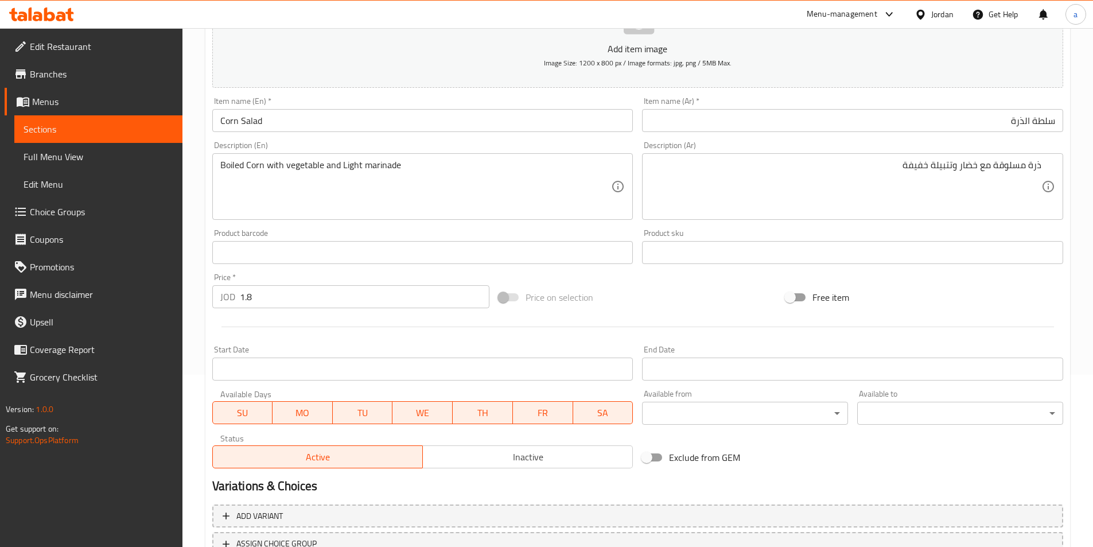
scroll to position [264, 0]
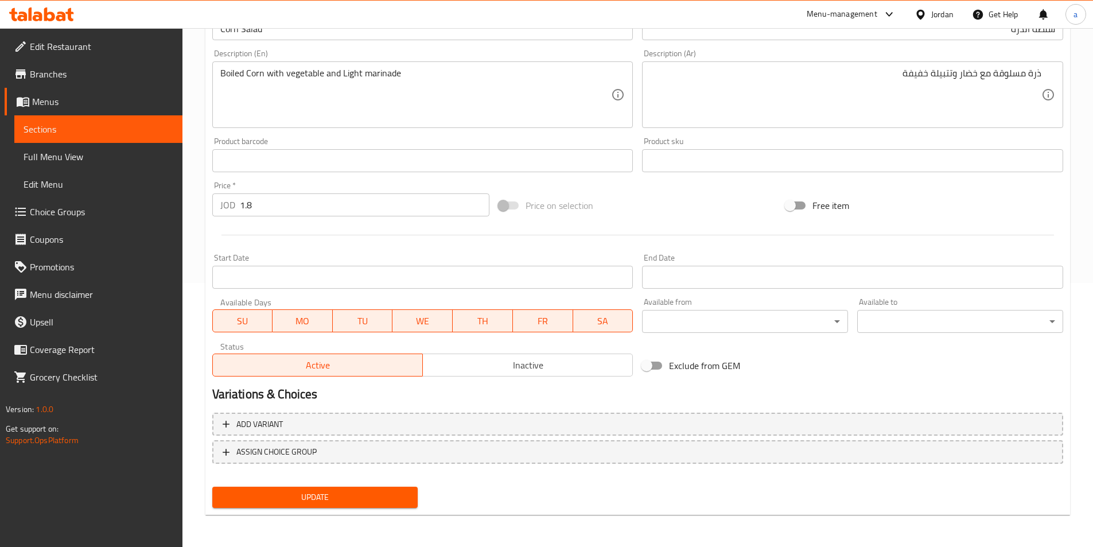
click at [348, 493] on span "Update" at bounding box center [315, 497] width 188 height 14
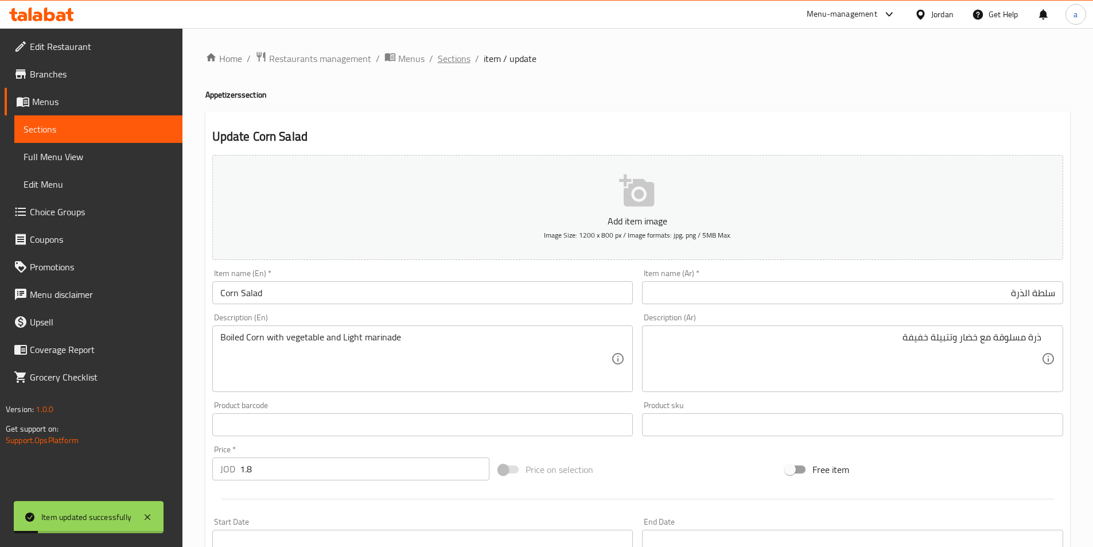
click at [461, 60] on span "Sections" at bounding box center [454, 59] width 33 height 14
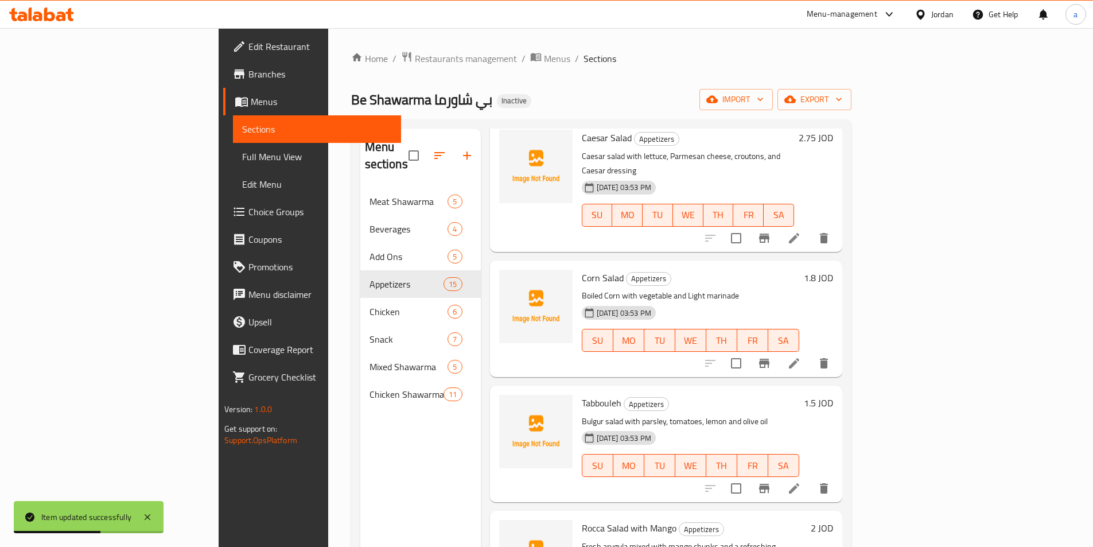
scroll to position [1262, 0]
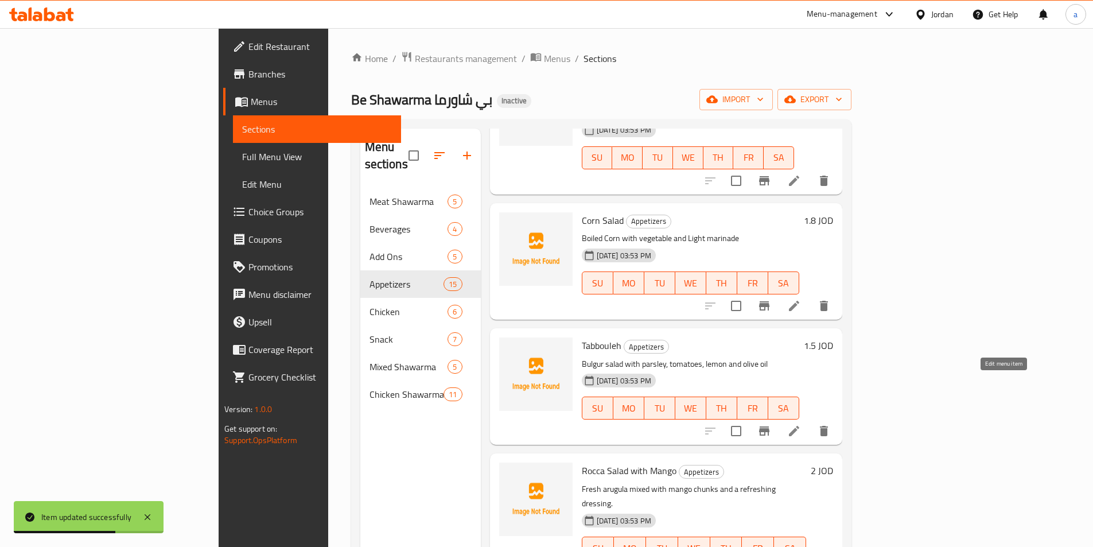
click at [801, 424] on icon at bounding box center [794, 431] width 14 height 14
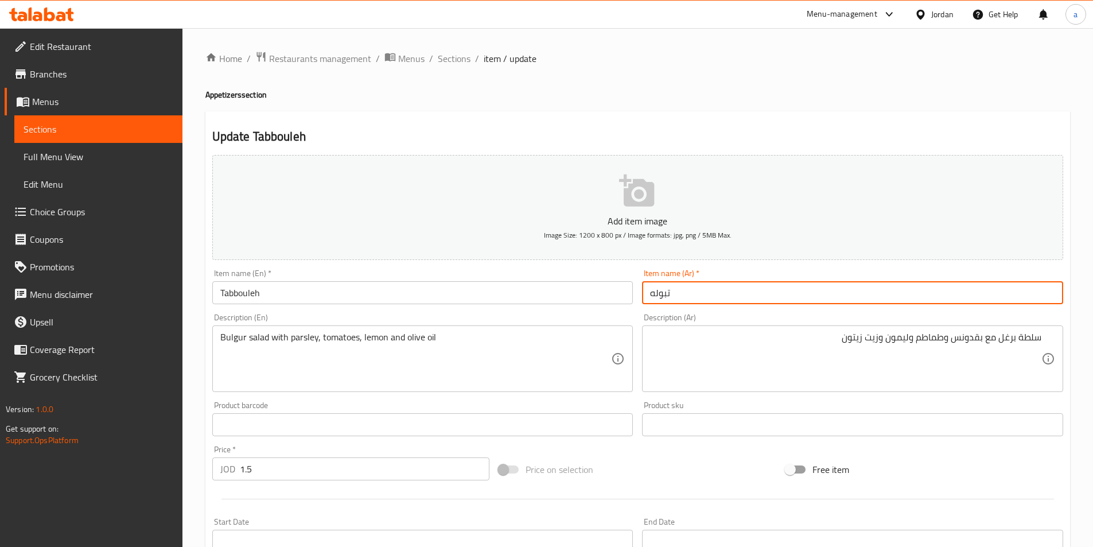
click at [758, 297] on input "تبوله" at bounding box center [852, 292] width 421 height 23
drag, startPoint x: 984, startPoint y: 294, endPoint x: 1099, endPoint y: 290, distance: 114.8
click at [1092, 286] on html "​ Menu-management Jordan Get Help a Edit Restaurant Branches Menus Sections Ful…" at bounding box center [546, 273] width 1093 height 547
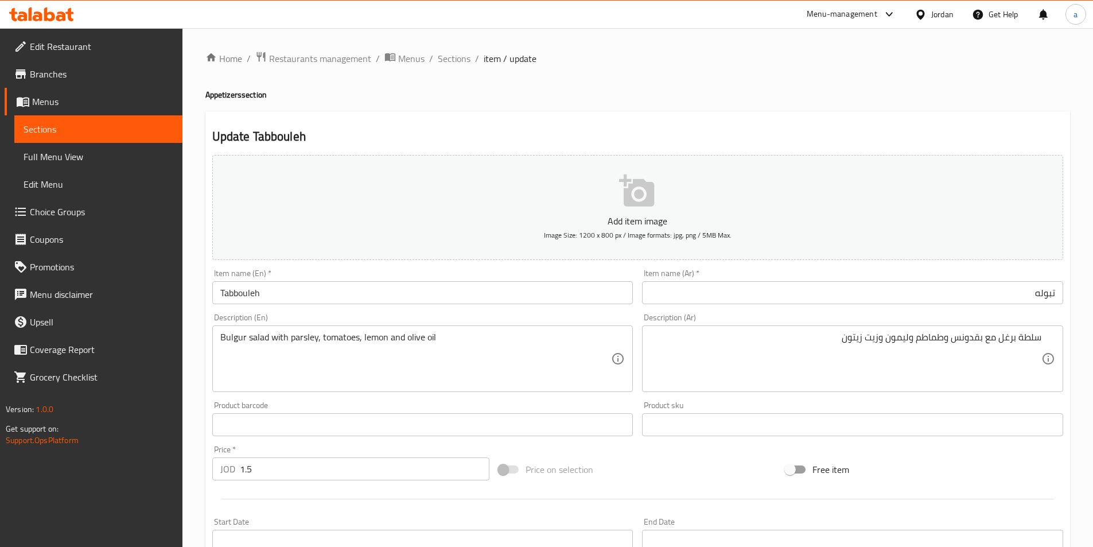
click at [907, 297] on input "تبوله" at bounding box center [852, 292] width 421 height 23
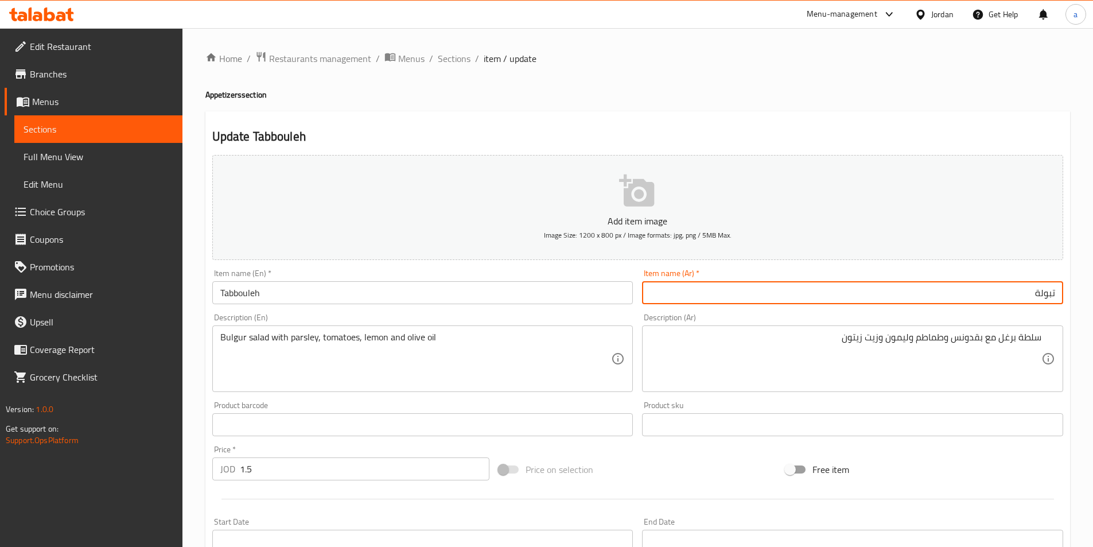
type input "تبولة"
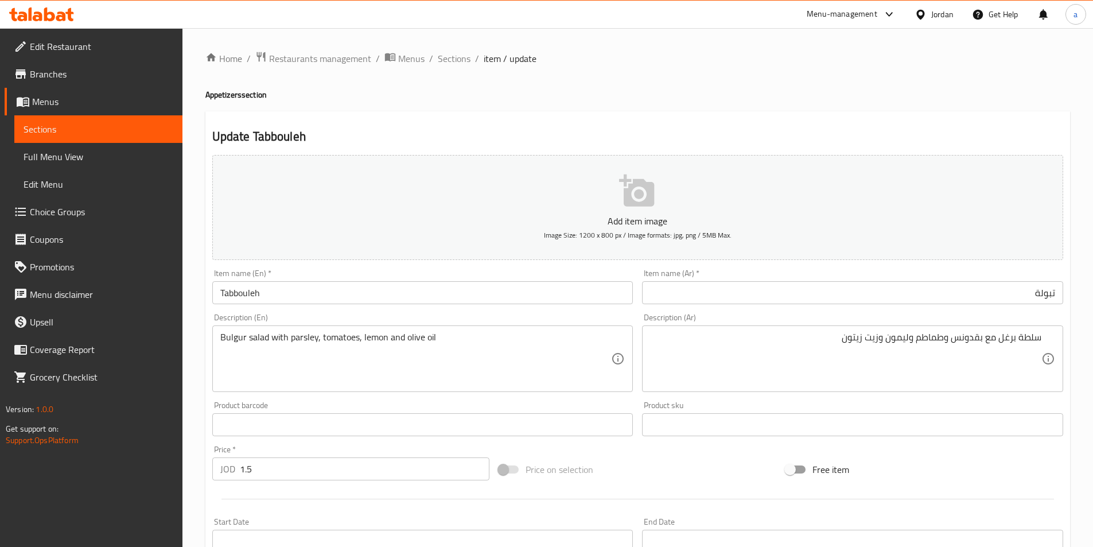
click at [427, 280] on div "Item name (En)   * Tabbouleh Item name (En) *" at bounding box center [422, 286] width 421 height 35
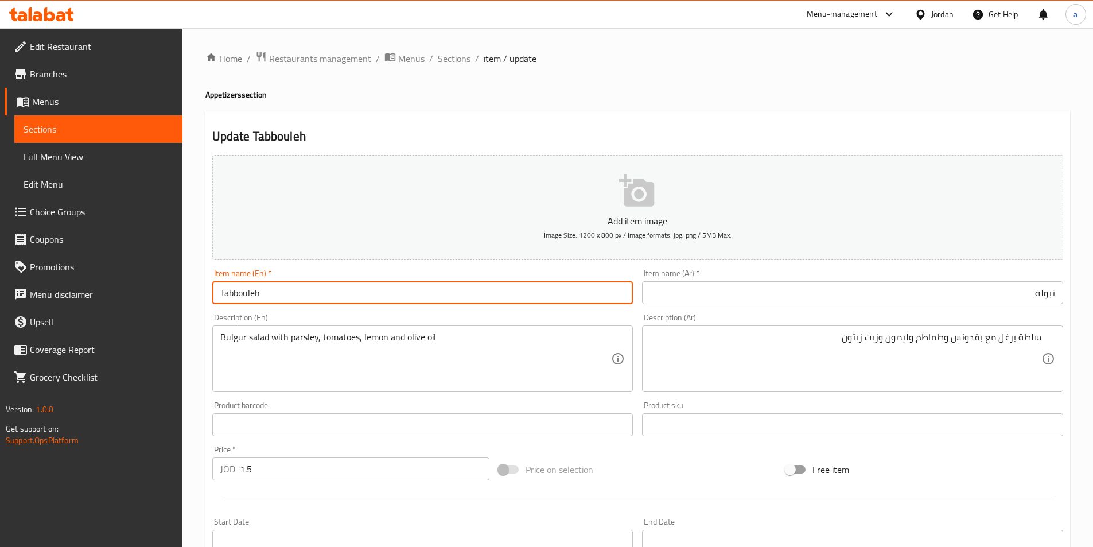
click at [428, 292] on input "Tabbouleh" at bounding box center [422, 292] width 421 height 23
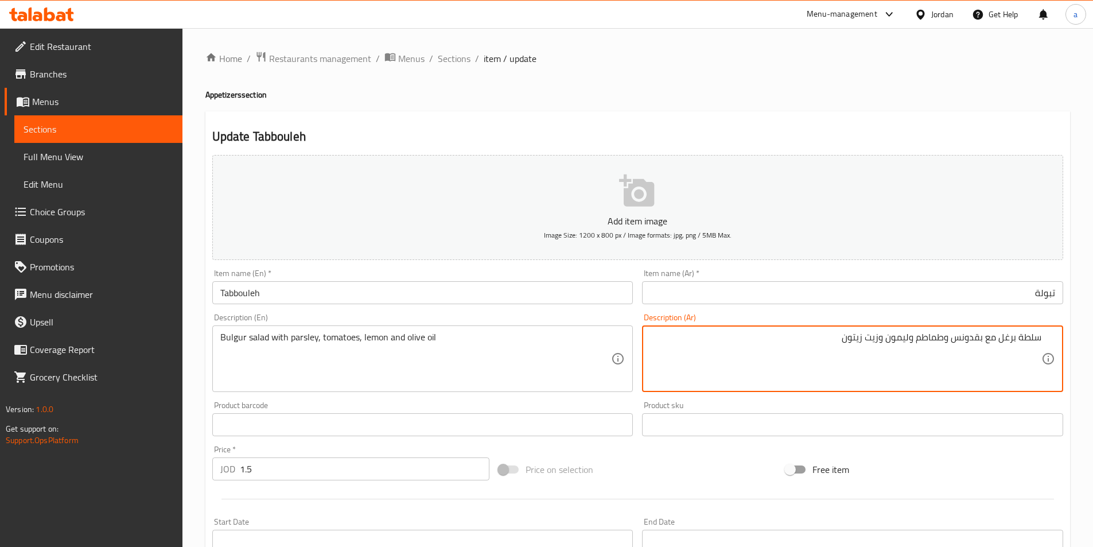
drag, startPoint x: 1014, startPoint y: 340, endPoint x: 1006, endPoint y: 341, distance: 7.7
click at [1003, 342] on textarea "سلطة برغل مع بقدونس وطماطم وليمون وزيت زيتون" at bounding box center [845, 359] width 391 height 54
click at [1018, 341] on textarea "سلطة برغل مع بقدونس وطماطم وليمون وزيت زيتون" at bounding box center [845, 359] width 391 height 54
drag, startPoint x: 1015, startPoint y: 338, endPoint x: 1000, endPoint y: 341, distance: 14.6
click at [1000, 341] on textarea "سلطة برغل مع بقدونس وطماطم وليمون وزيت زيتون" at bounding box center [845, 359] width 391 height 54
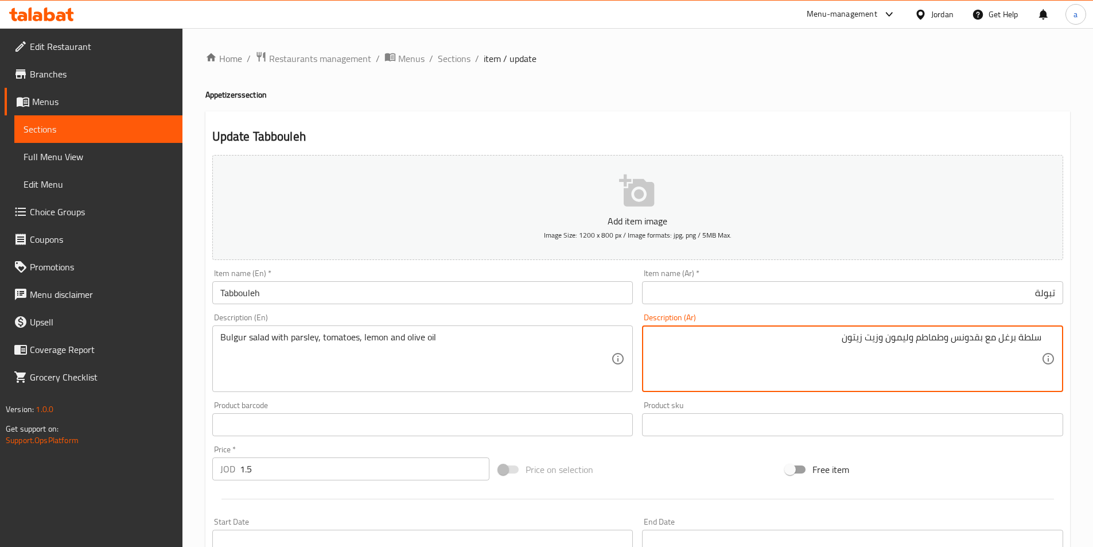
drag, startPoint x: 983, startPoint y: 338, endPoint x: 956, endPoint y: 341, distance: 27.1
click at [956, 341] on textarea "سلطة برغل مع بقدونس وطماطم وليمون وزيت زيتون" at bounding box center [845, 359] width 391 height 54
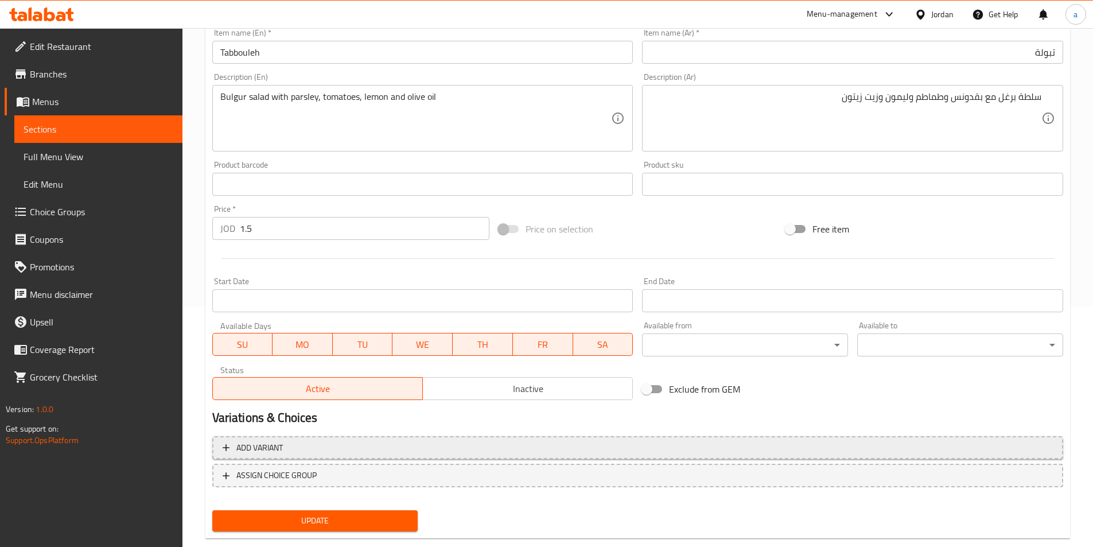
scroll to position [264, 0]
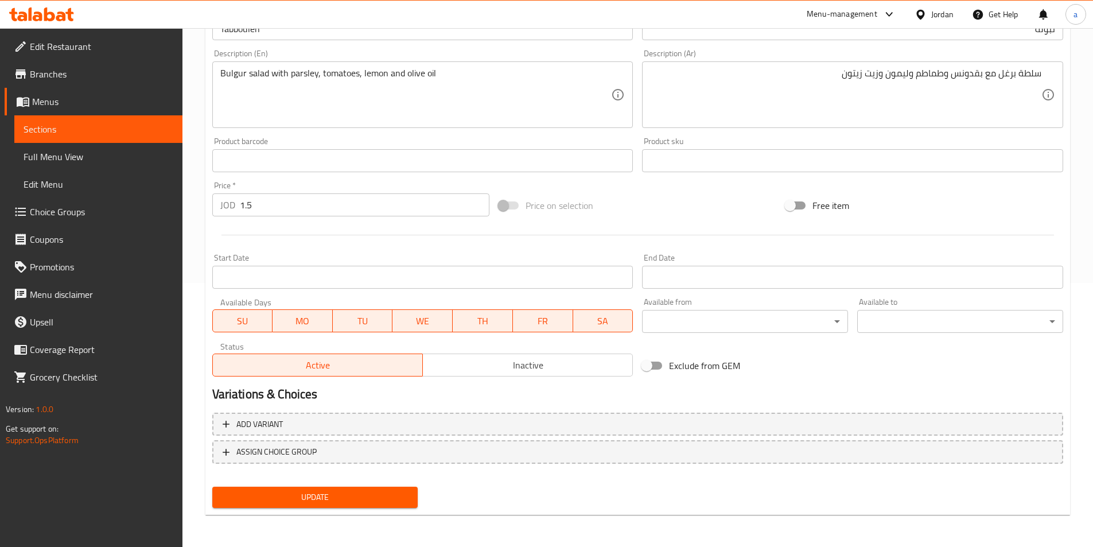
click at [333, 486] on button "Update" at bounding box center [315, 496] width 206 height 21
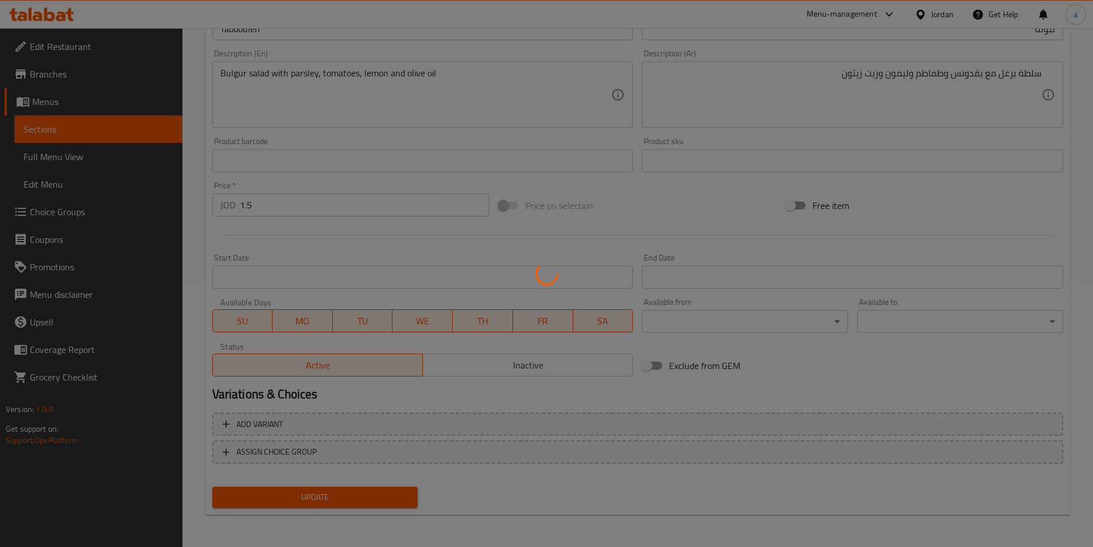
click at [341, 496] on div at bounding box center [546, 273] width 1093 height 547
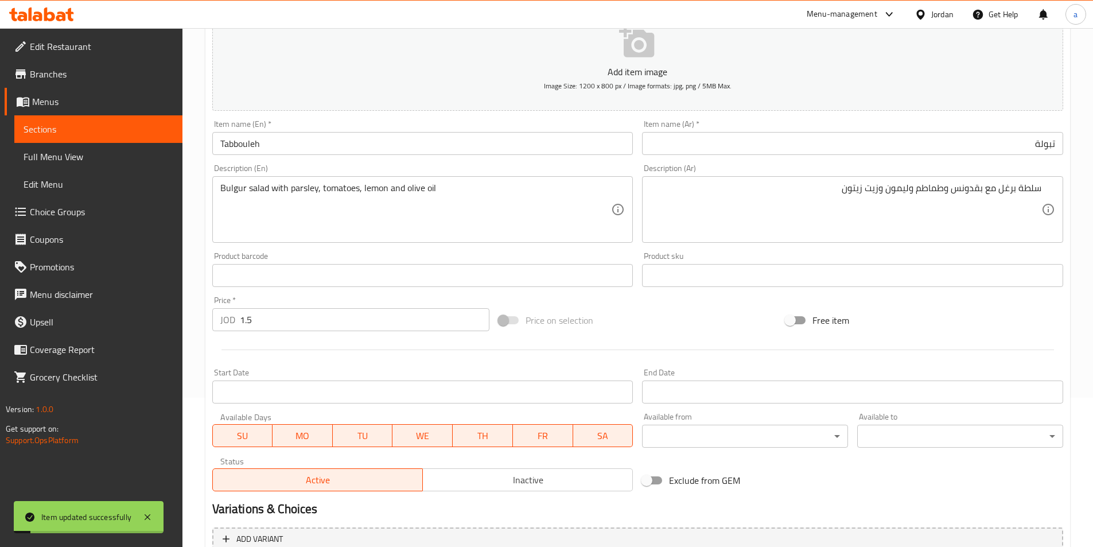
scroll to position [0, 0]
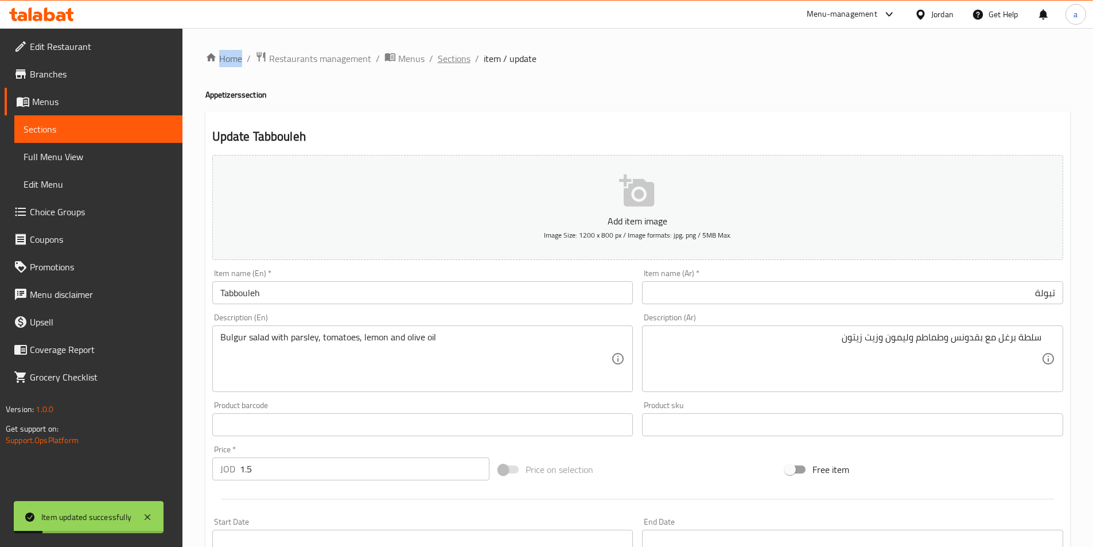
click at [463, 55] on span "Sections" at bounding box center [454, 59] width 33 height 14
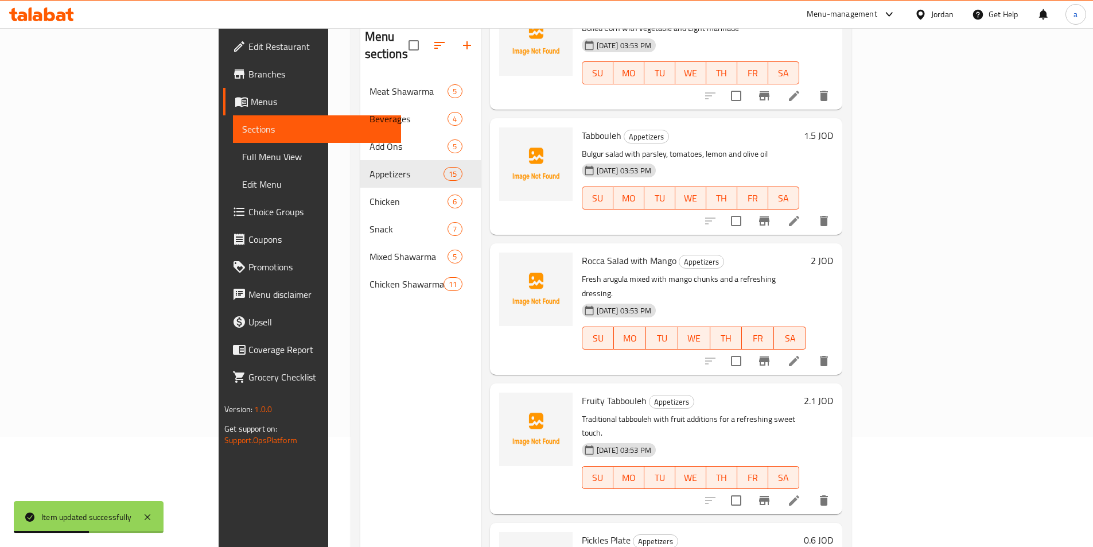
scroll to position [161, 0]
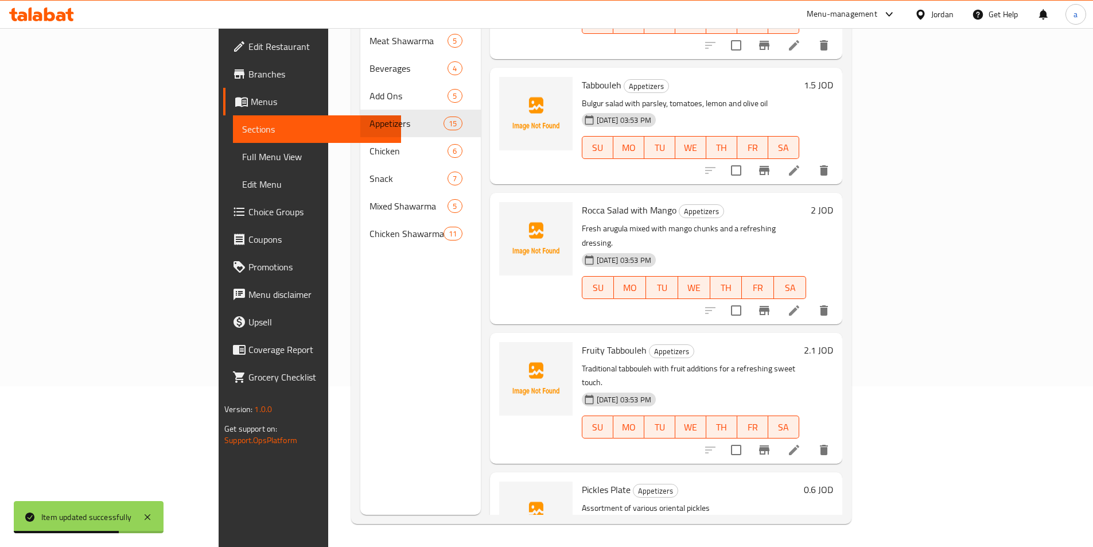
click at [810, 300] on li at bounding box center [794, 310] width 32 height 21
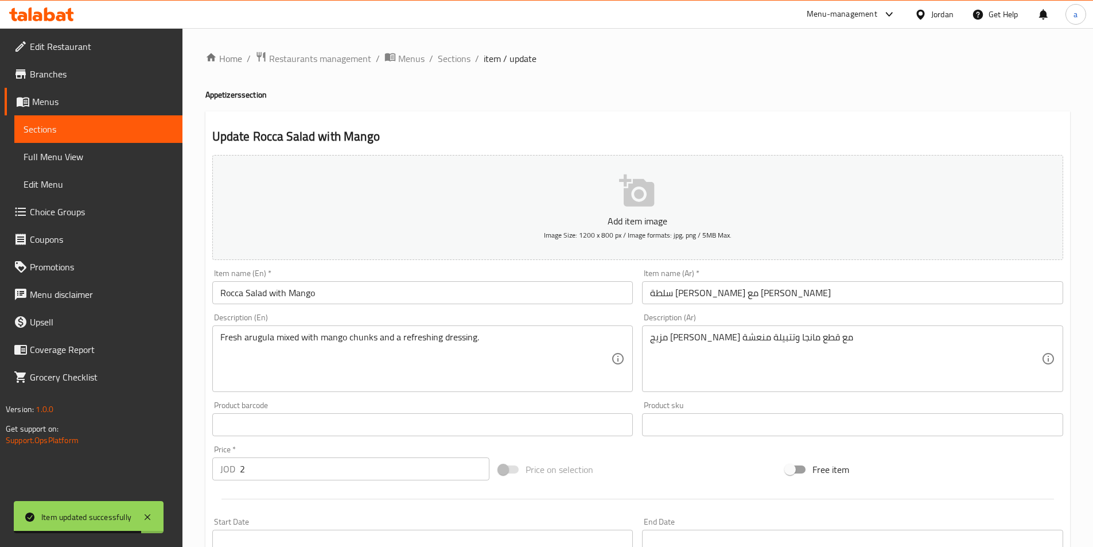
click at [815, 302] on input "سلطة جرجير مع منجا" at bounding box center [852, 292] width 421 height 23
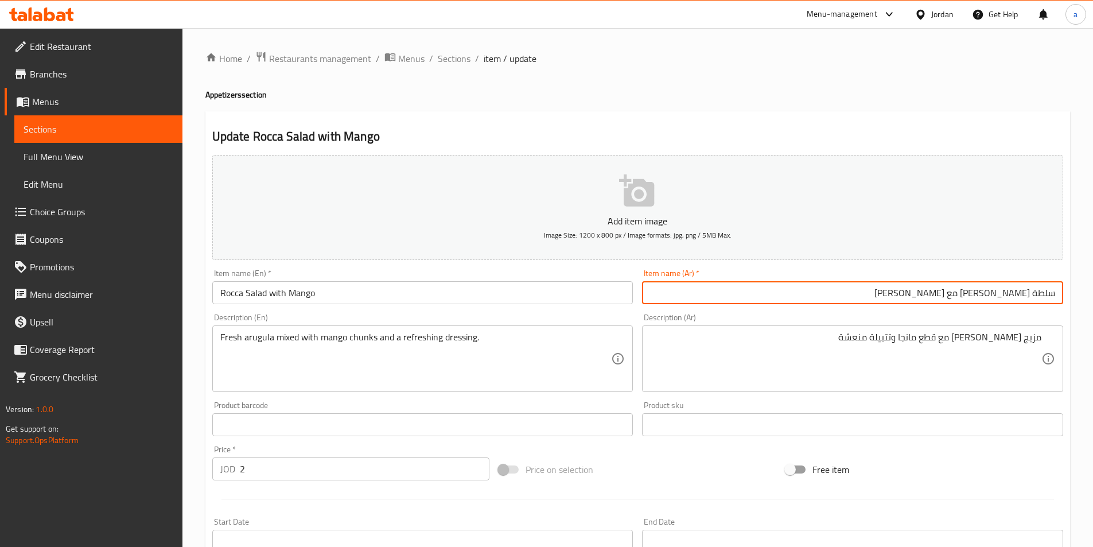
drag, startPoint x: 1030, startPoint y: 297, endPoint x: 1010, endPoint y: 302, distance: 20.9
click at [1010, 302] on input "سلطة جرجير مع منجا" at bounding box center [852, 292] width 421 height 23
drag, startPoint x: 994, startPoint y: 294, endPoint x: 975, endPoint y: 295, distance: 19.0
click at [975, 295] on input "سلطة جرجير مع منجا" at bounding box center [852, 292] width 421 height 23
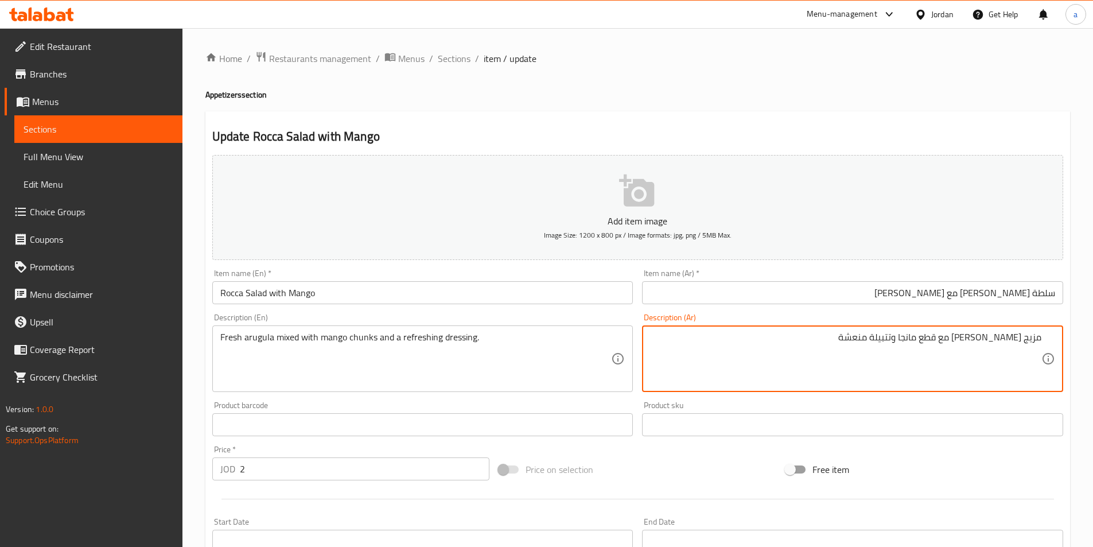
drag, startPoint x: 1022, startPoint y: 342, endPoint x: 1049, endPoint y: 348, distance: 28.2
click at [1049, 348] on div "مزيج جرجير طازج مع قطع مانجا وتتبيلة منعشة Description (Ar)" at bounding box center [852, 358] width 421 height 67
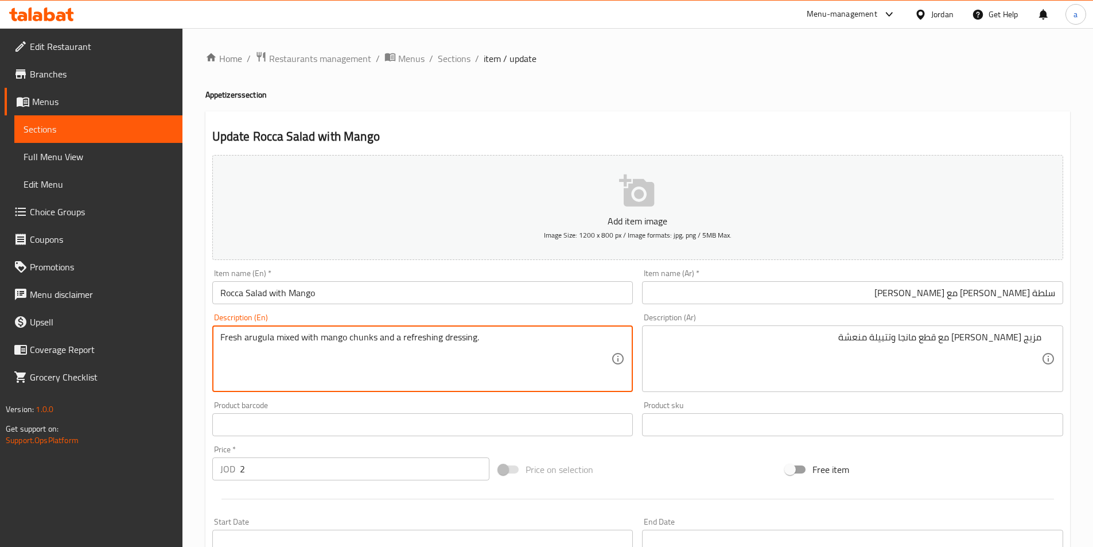
drag, startPoint x: 274, startPoint y: 338, endPoint x: 297, endPoint y: 345, distance: 24.0
paste textarea "Combination"
drag, startPoint x: 272, startPoint y: 337, endPoint x: 243, endPoint y: 338, distance: 29.3
click at [243, 338] on textarea "Fresh arugula Combination with mango chunks and a refreshing dressing." at bounding box center [415, 359] width 391 height 54
paste textarea "Rocc"
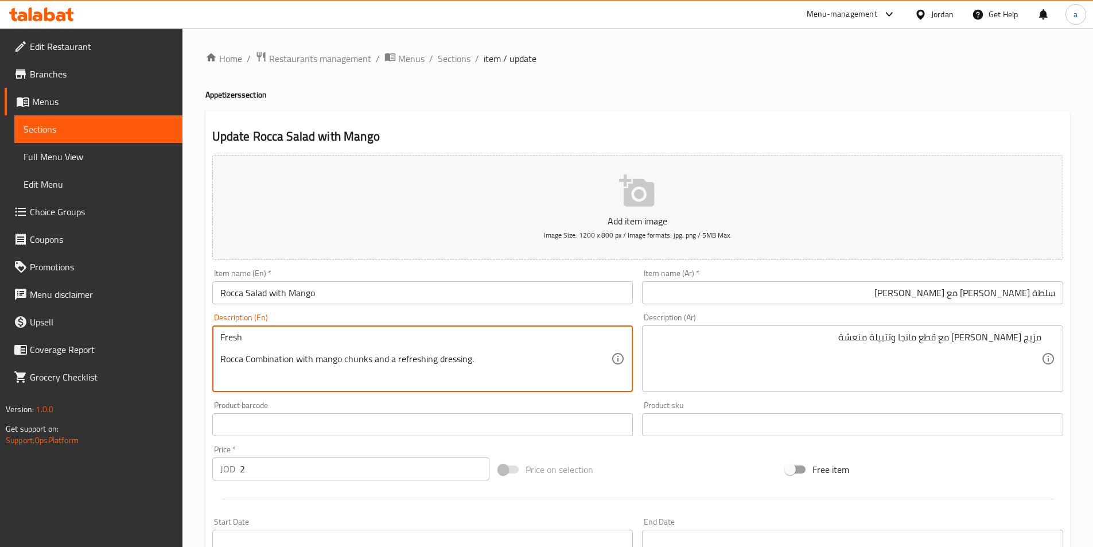
click at [220, 360] on textarea "Fresh Rocca Combination with mango chunks and a refreshing dressing." at bounding box center [415, 359] width 391 height 54
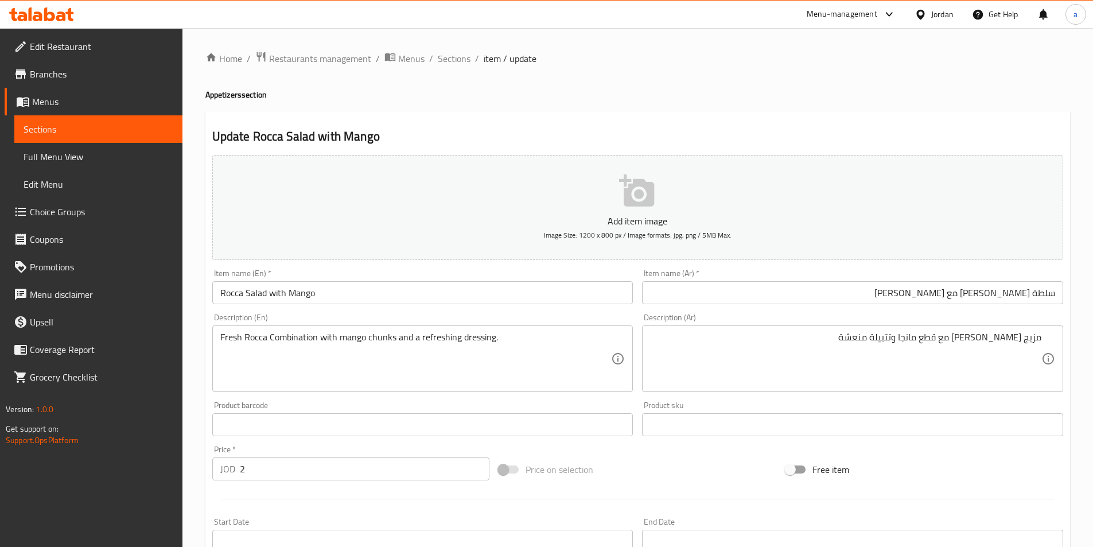
click at [219, 341] on div "Fresh Rocca Combination with mango chunks and a refreshing dressing. Descriptio…" at bounding box center [422, 358] width 421 height 67
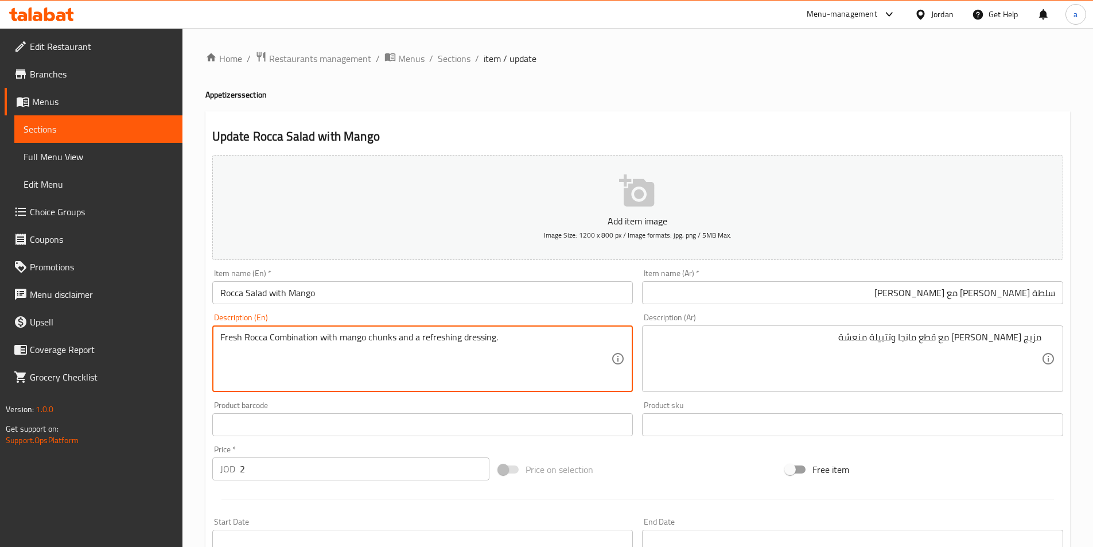
drag, startPoint x: 393, startPoint y: 340, endPoint x: 368, endPoint y: 342, distance: 24.7
drag, startPoint x: 462, startPoint y: 340, endPoint x: 493, endPoint y: 348, distance: 31.6
click at [493, 348] on textarea "Fresh Rocca Combination with mango chunks and a refreshing dressing." at bounding box center [415, 359] width 391 height 54
paste textarea "marinade"
type textarea "Fresh Rocca Combination with mango chunks and a refreshing marinade."
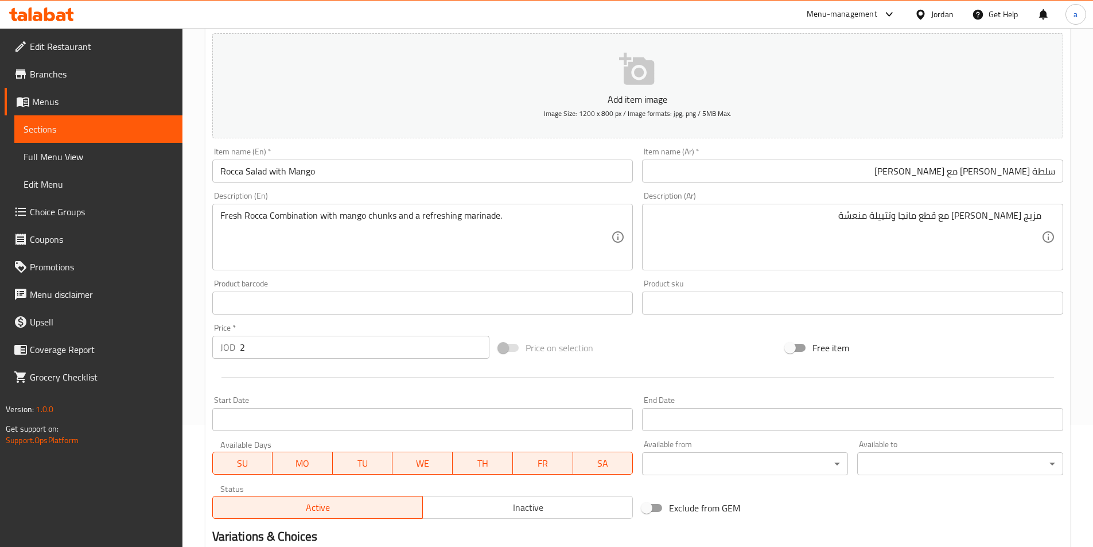
scroll to position [264, 0]
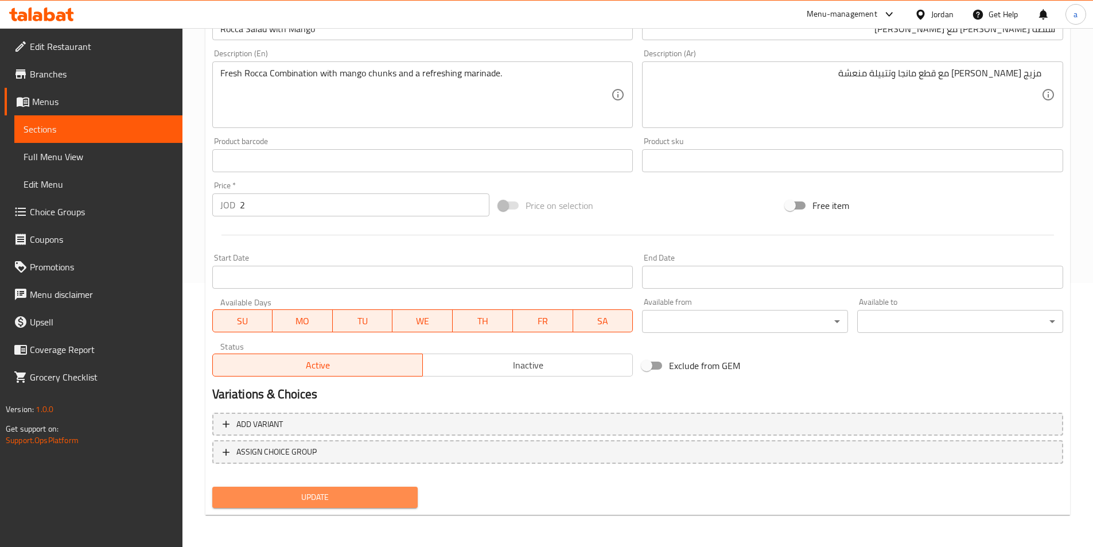
click at [338, 495] on span "Update" at bounding box center [315, 497] width 188 height 14
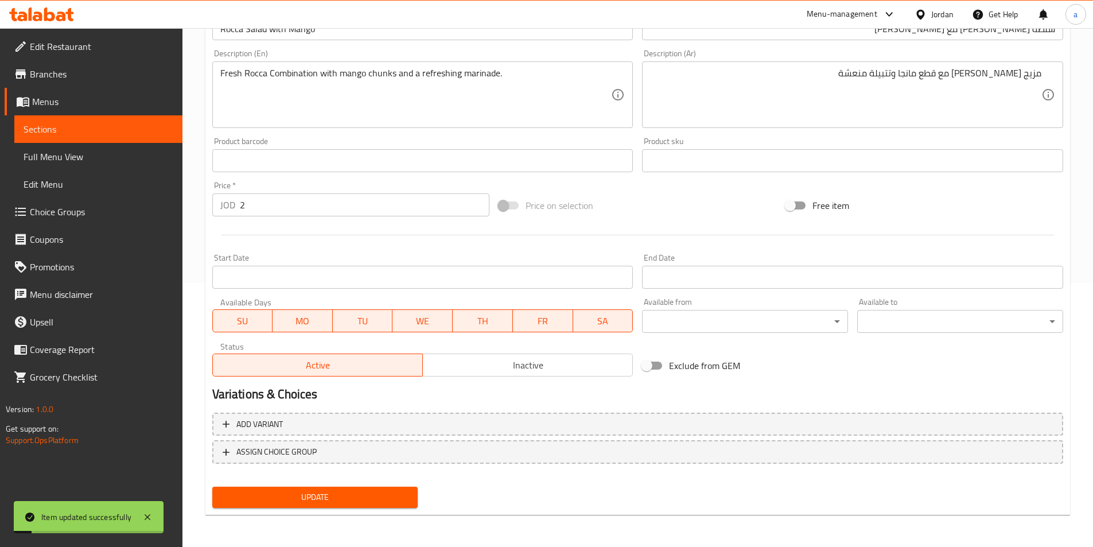
scroll to position [0, 0]
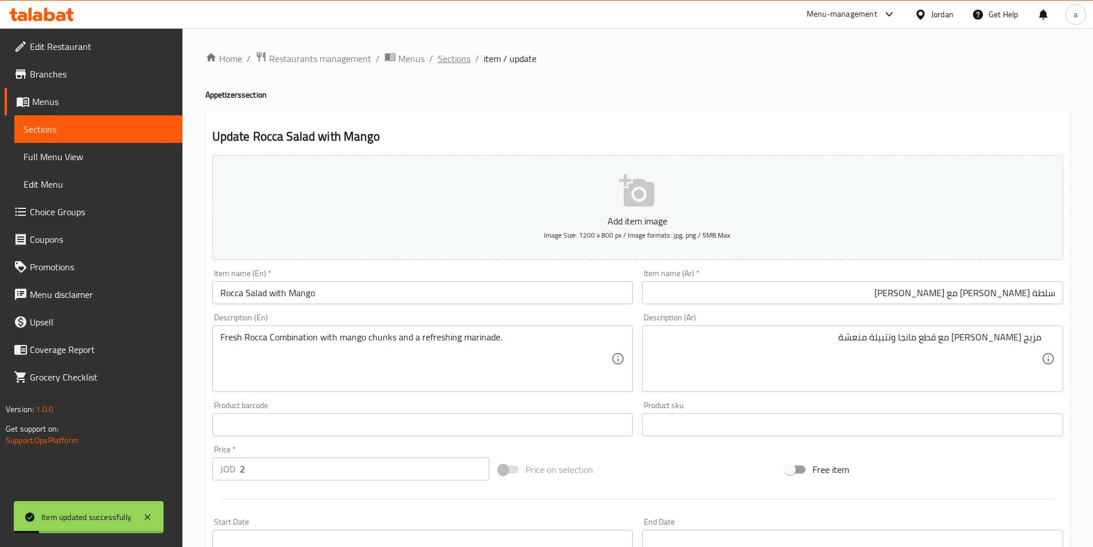
click at [448, 62] on span "Sections" at bounding box center [454, 59] width 33 height 14
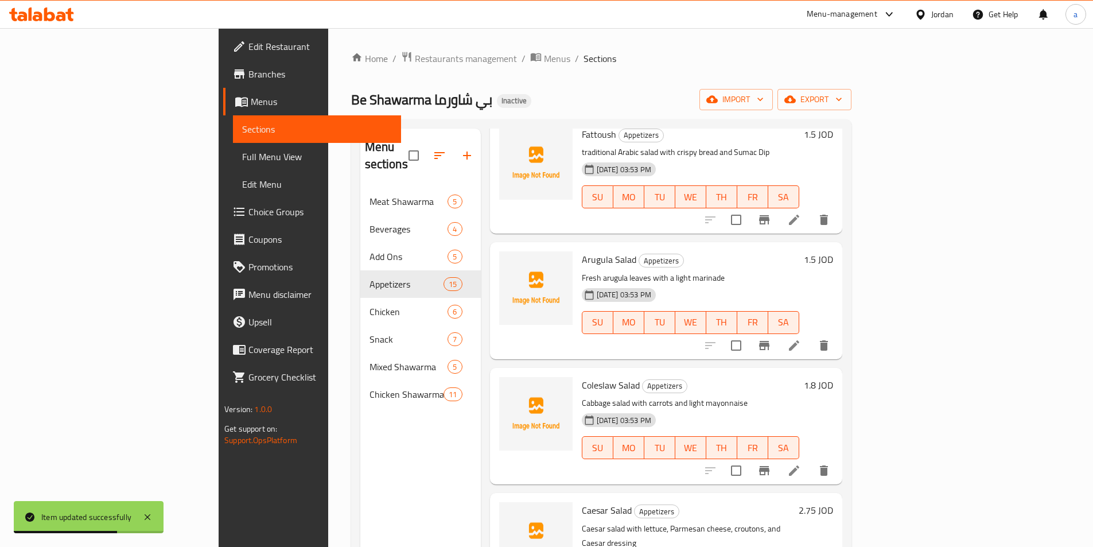
scroll to position [803, 0]
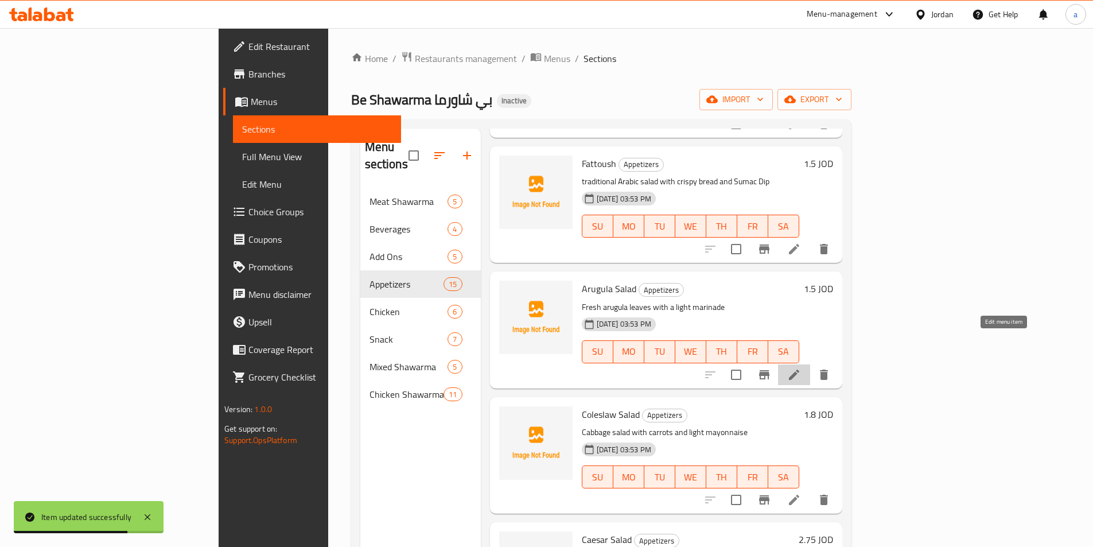
click at [801, 368] on icon at bounding box center [794, 375] width 14 height 14
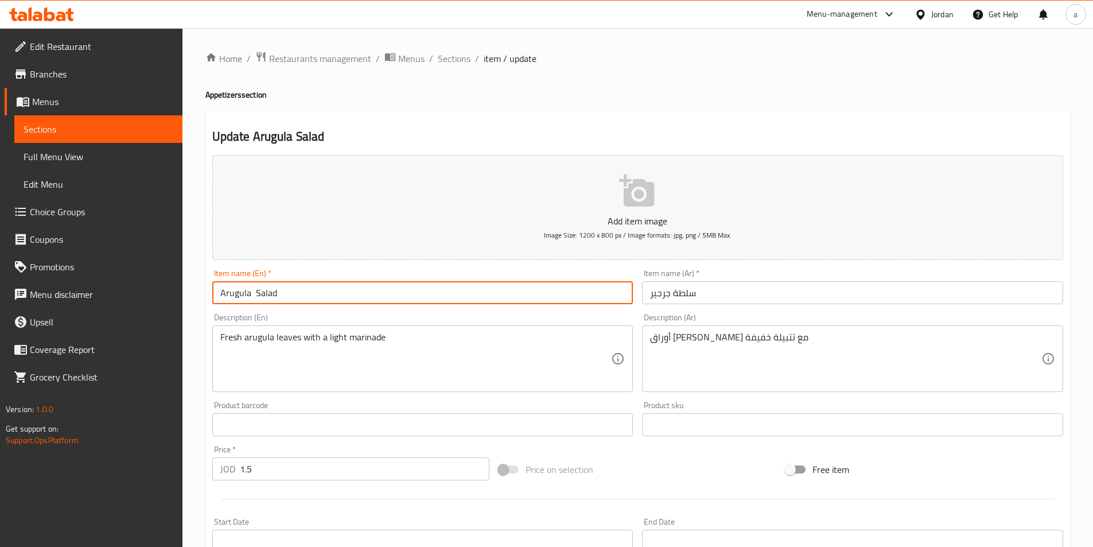
click at [310, 301] on input "Arugula Salad" at bounding box center [422, 292] width 421 height 23
paste input "Rocca"
type input "Rocca Salad"
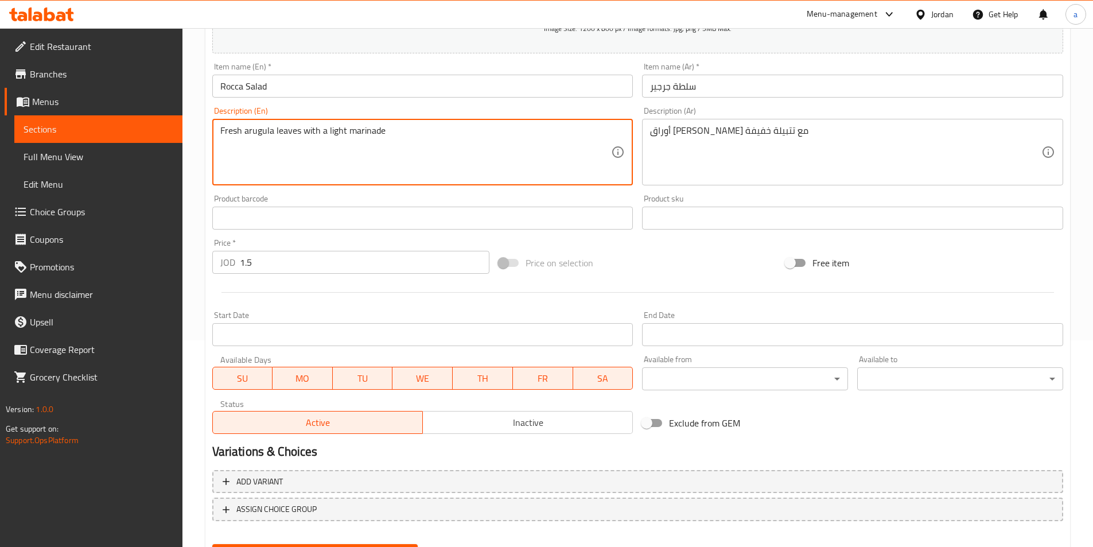
scroll to position [264, 0]
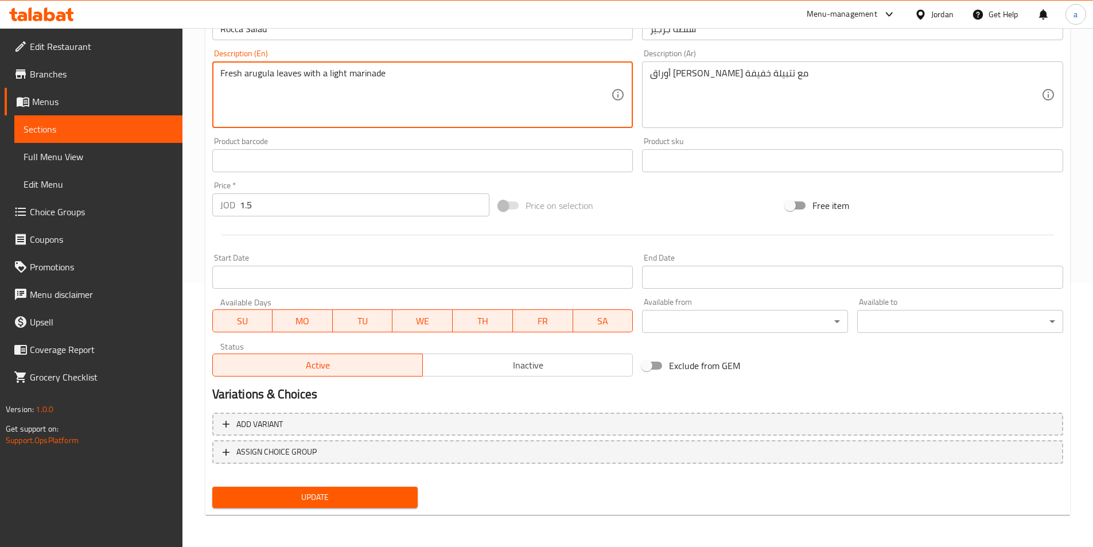
click at [347, 493] on span "Update" at bounding box center [315, 497] width 188 height 14
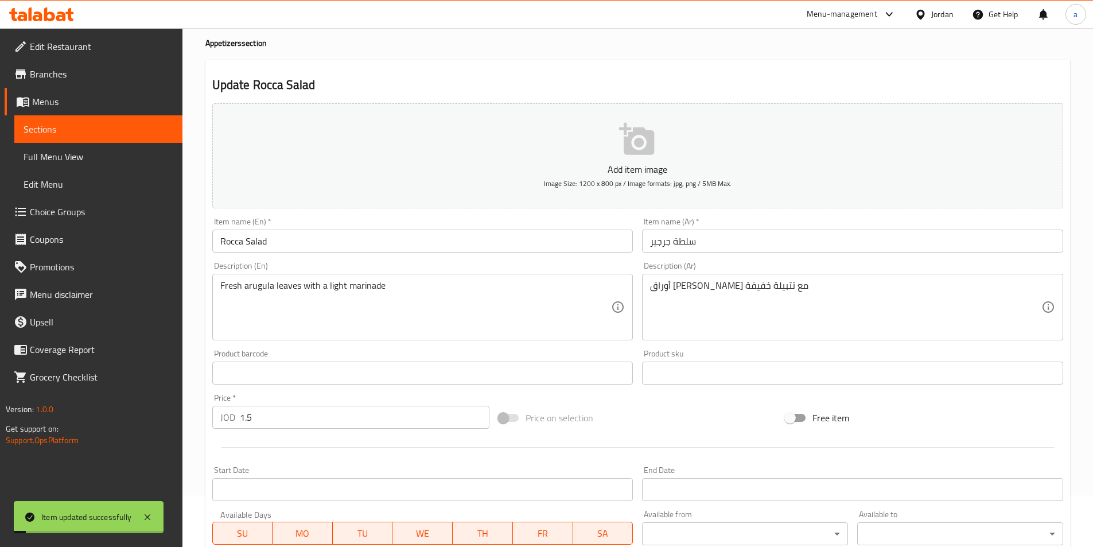
scroll to position [0, 0]
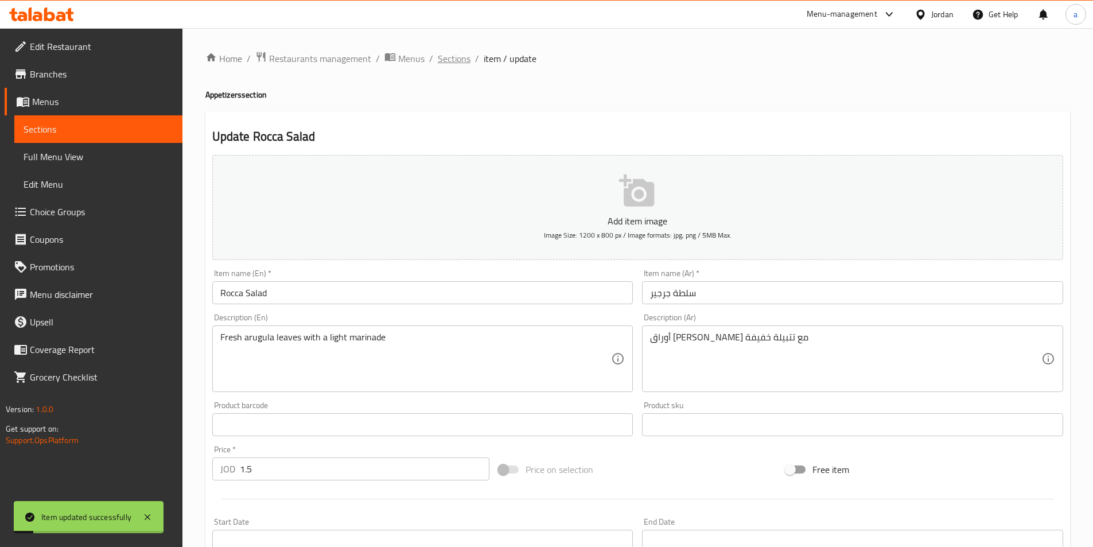
click at [458, 63] on span "Sections" at bounding box center [454, 59] width 33 height 14
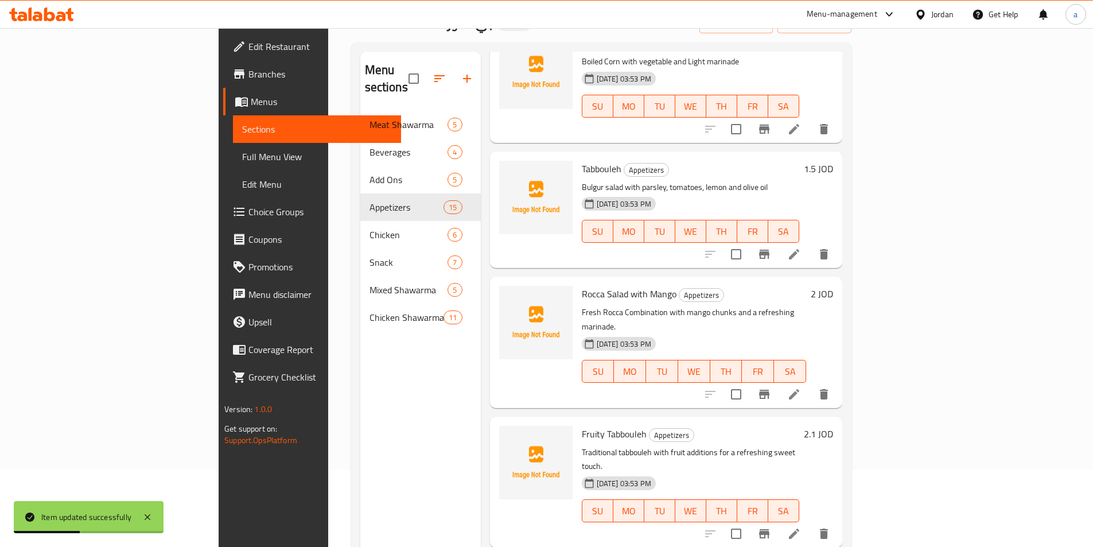
scroll to position [161, 0]
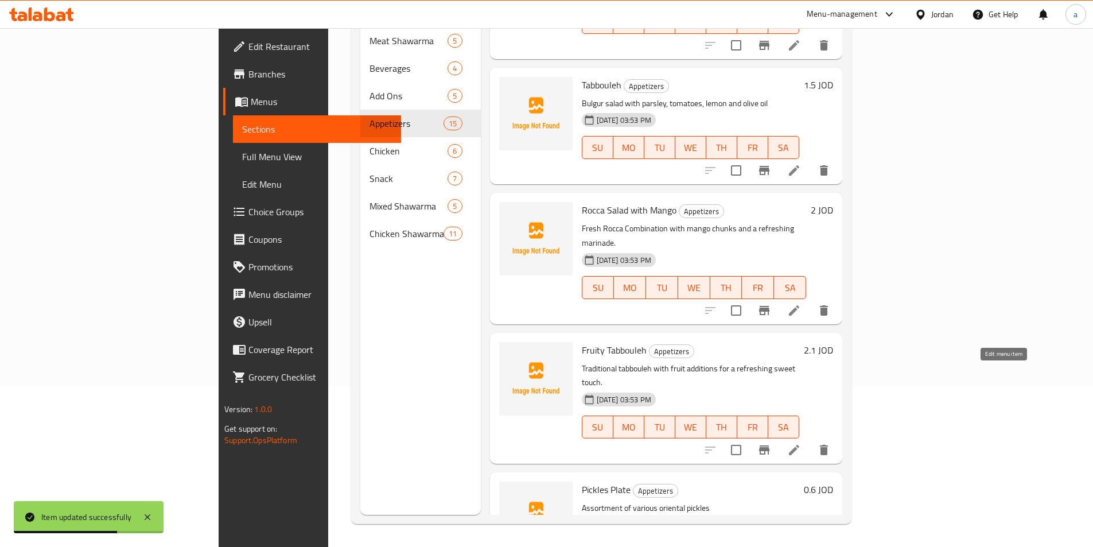
click at [801, 443] on icon at bounding box center [794, 450] width 14 height 14
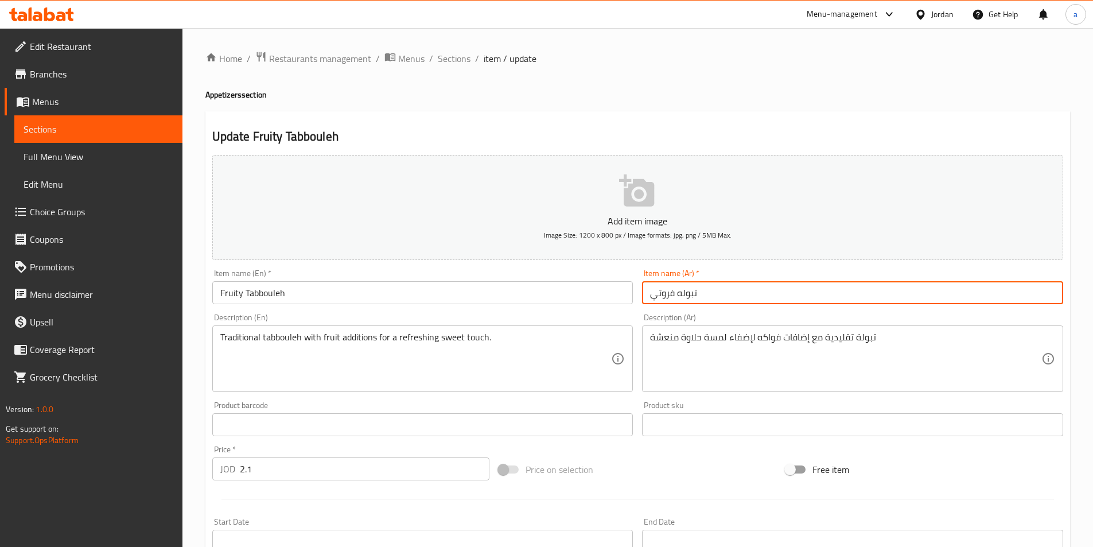
click at [706, 290] on input "تبوله فروتي" at bounding box center [852, 292] width 421 height 23
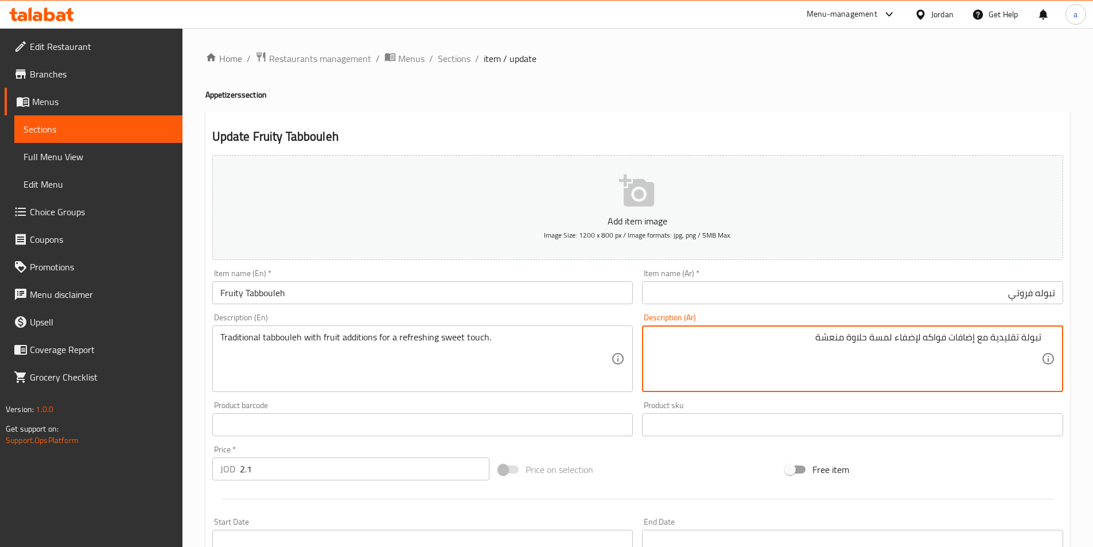
click at [876, 294] on input "تبوله فروتي" at bounding box center [852, 292] width 421 height 23
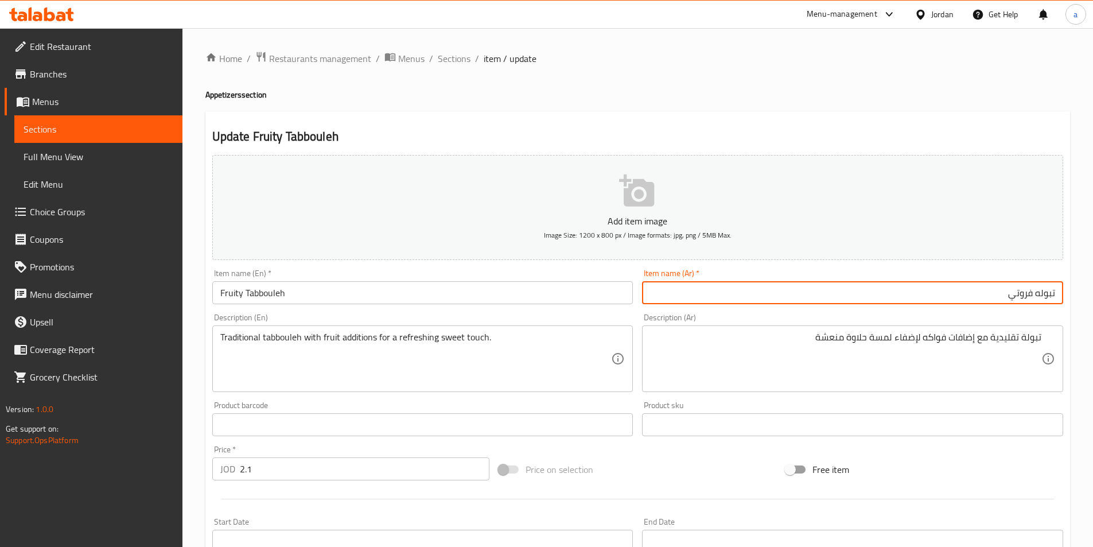
click at [1035, 295] on input "تبوله فروتي" at bounding box center [852, 292] width 421 height 23
drag, startPoint x: 1031, startPoint y: 295, endPoint x: 1012, endPoint y: 299, distance: 19.3
click at [1010, 301] on input "تبولة فروتي" at bounding box center [852, 292] width 421 height 23
type input "تبولة فروتي"
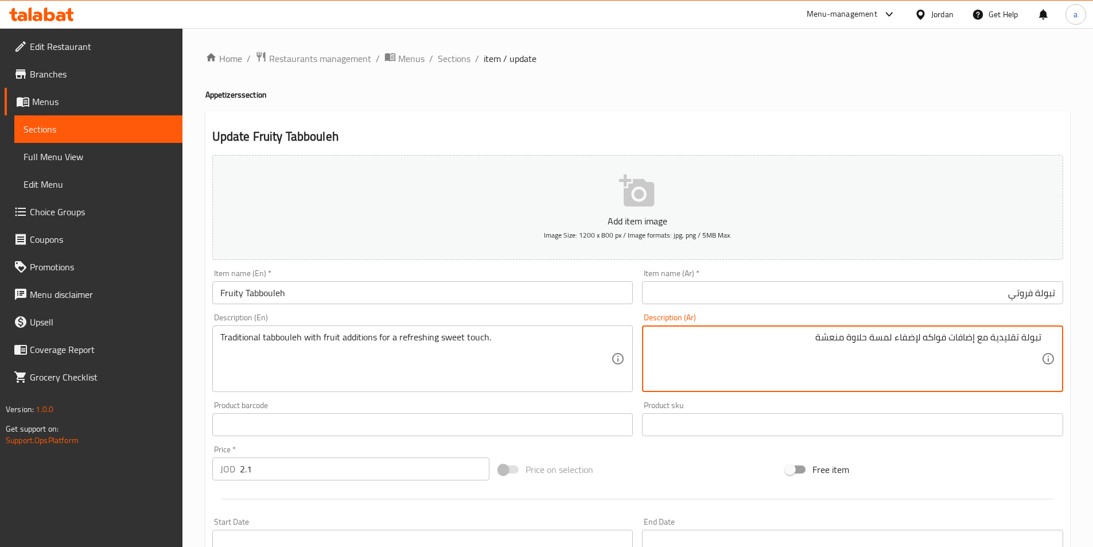
drag, startPoint x: 975, startPoint y: 340, endPoint x: 952, endPoint y: 348, distance: 25.0
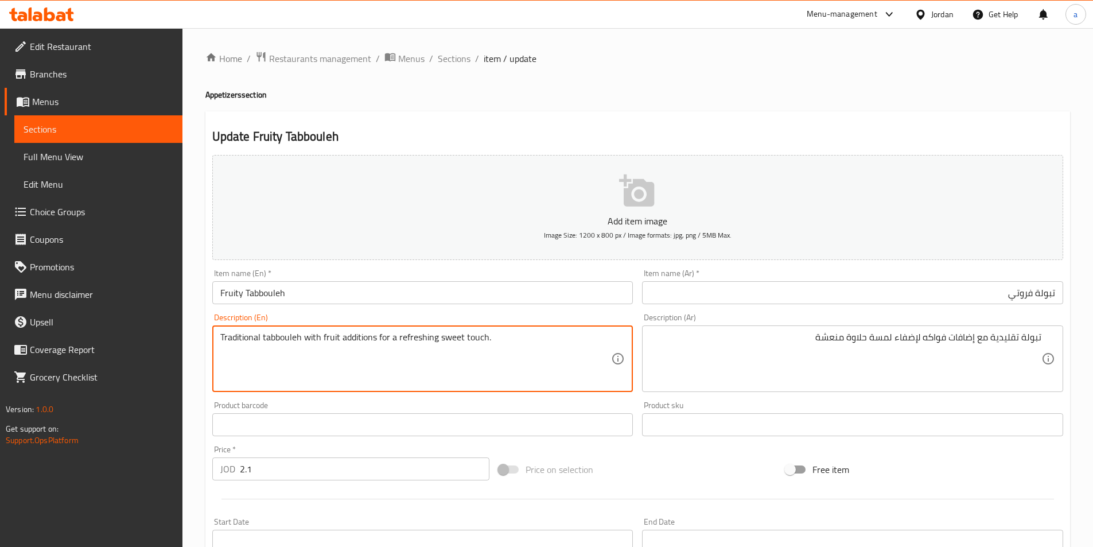
click at [378, 338] on textarea "Traditional tabbouleh with fruit additions for a refreshing sweet touch." at bounding box center [415, 359] width 391 height 54
drag, startPoint x: 375, startPoint y: 338, endPoint x: 341, endPoint y: 336, distance: 34.5
click at [341, 336] on textarea "Traditional tabbouleh with fruit additions for a refreshing sweet touch." at bounding box center [415, 359] width 391 height 54
type textarea "Traditional tabbouleh with fruit additions to add refreshing sweet touch."
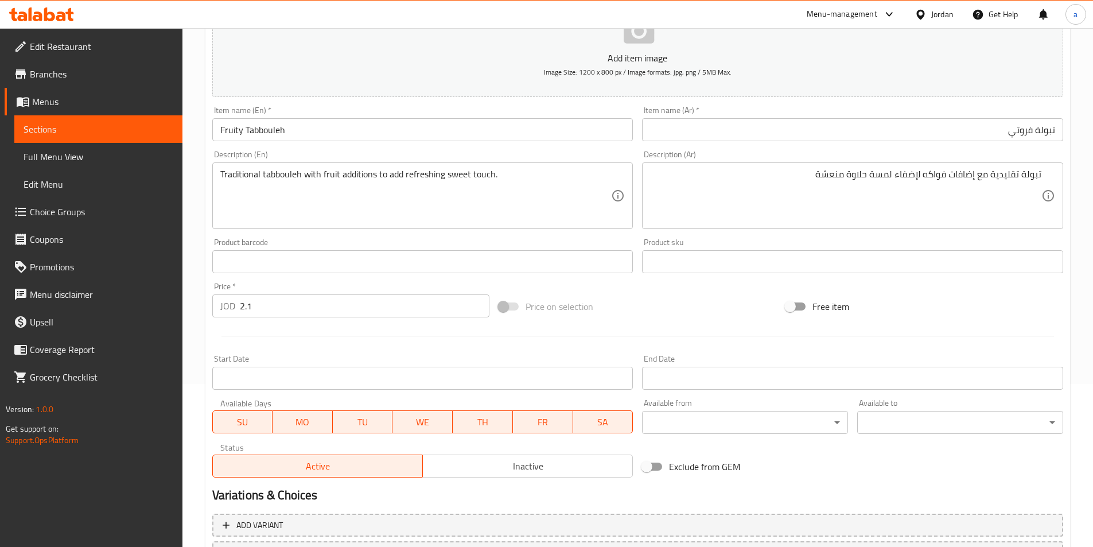
scroll to position [264, 0]
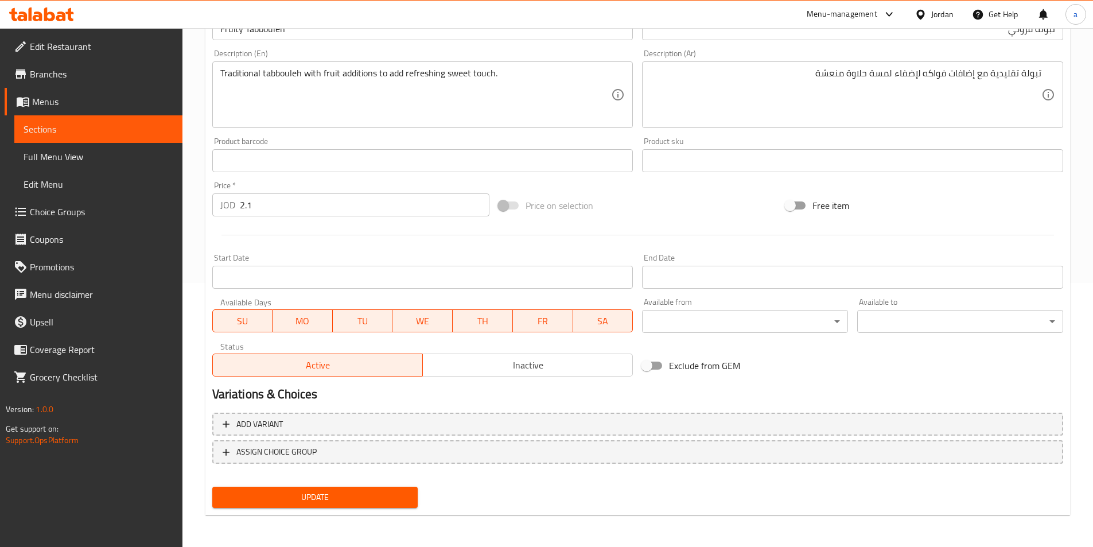
click at [350, 497] on span "Update" at bounding box center [315, 497] width 188 height 14
click at [350, 497] on div at bounding box center [546, 273] width 1093 height 547
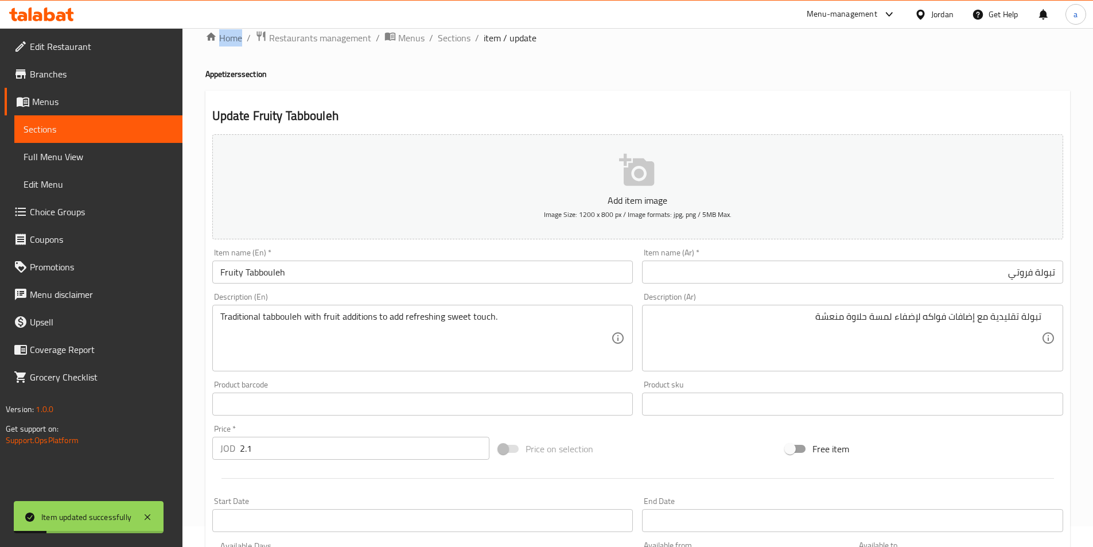
scroll to position [0, 0]
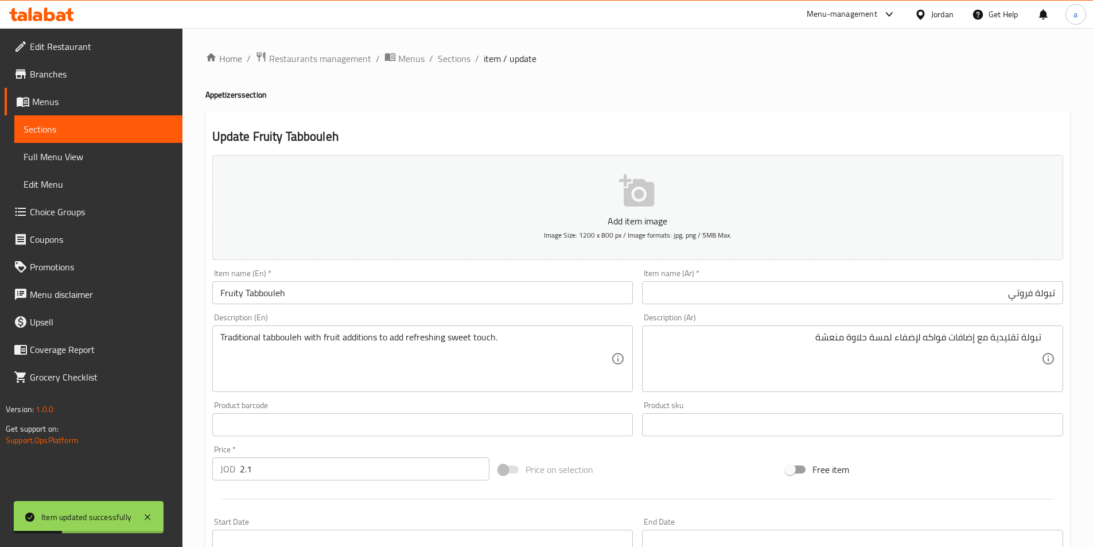
click at [447, 103] on div "Home / Restaurants management / Menus / Sections / item / update Appetizers sec…" at bounding box center [637, 419] width 864 height 737
click at [451, 60] on span "Sections" at bounding box center [454, 59] width 33 height 14
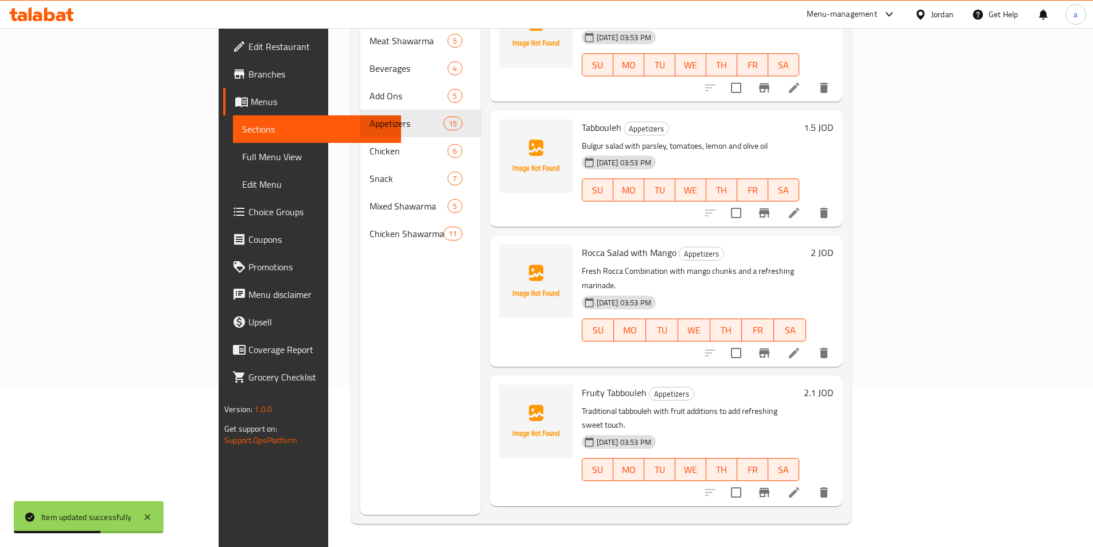
scroll to position [1362, 0]
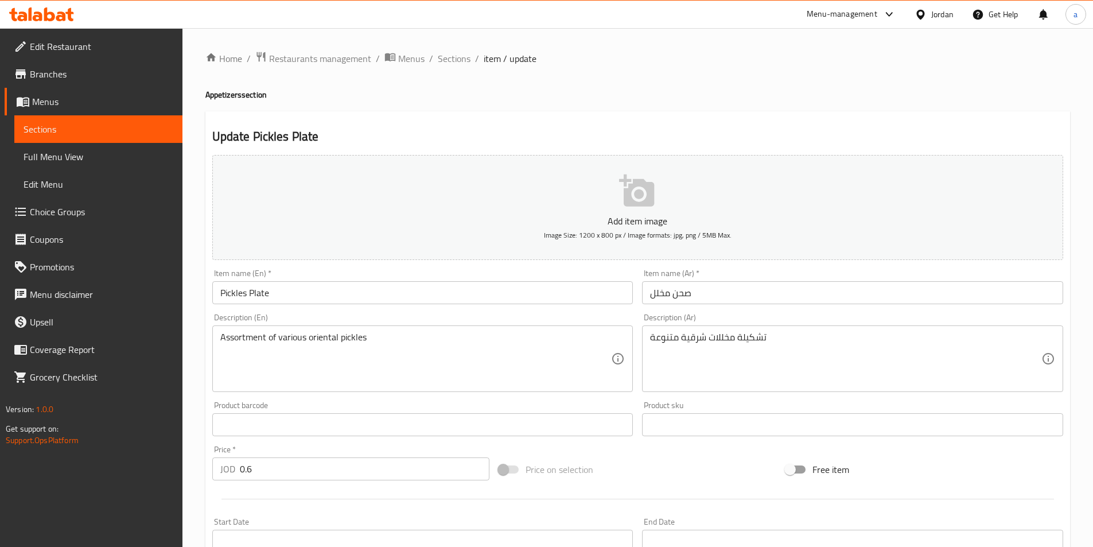
click at [729, 304] on input "صحن مخلل" at bounding box center [852, 292] width 421 height 23
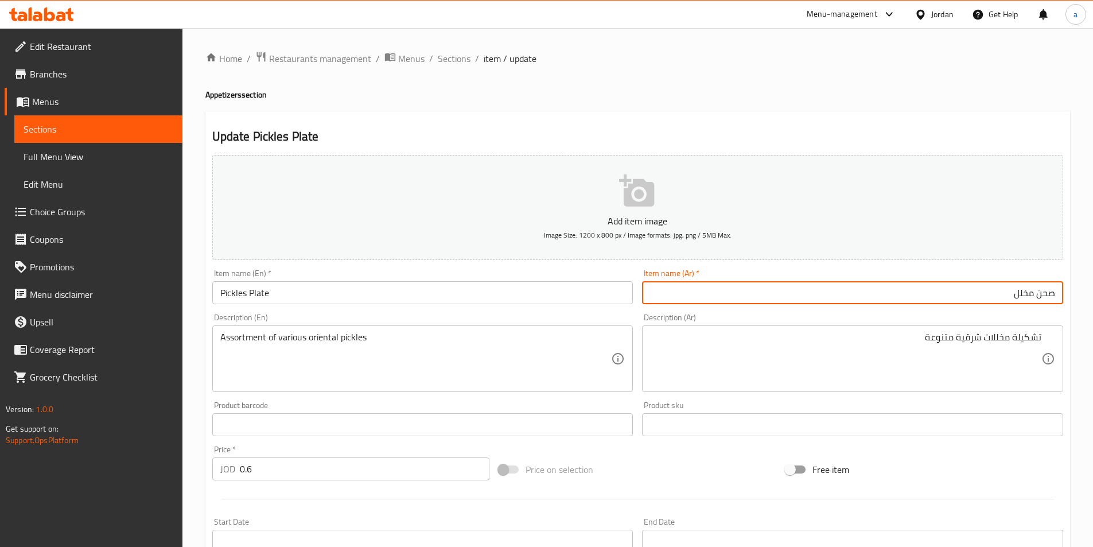
drag, startPoint x: 1013, startPoint y: 292, endPoint x: 1101, endPoint y: 274, distance: 89.5
click at [1092, 274] on html "​ Menu-management Jordan Get Help a Edit Restaurant Branches Menus Sections Ful…" at bounding box center [546, 273] width 1093 height 547
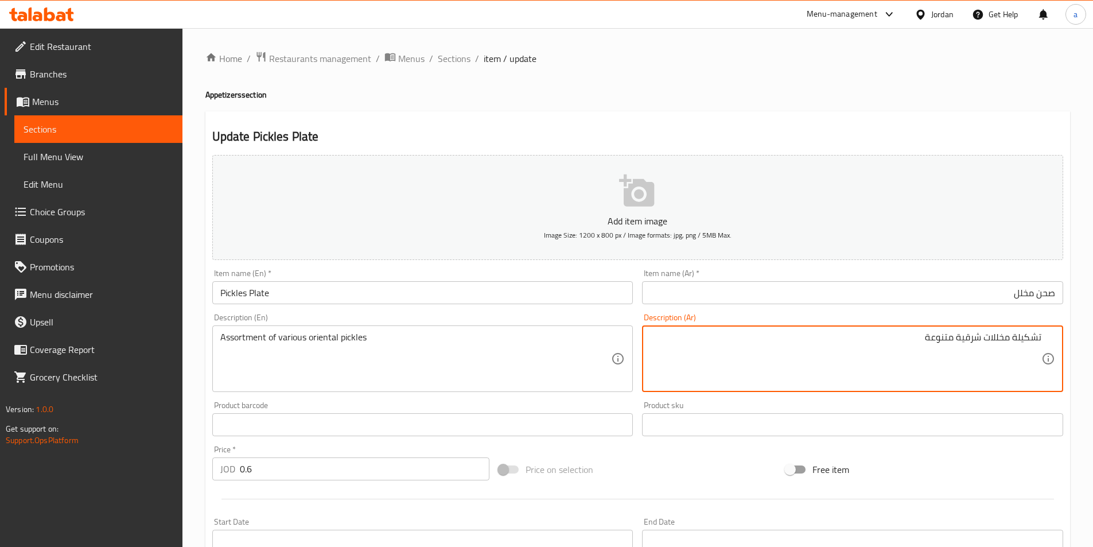
drag, startPoint x: 1015, startPoint y: 337, endPoint x: 1101, endPoint y: 341, distance: 86.2
click at [1092, 337] on html "​ Menu-management Jordan Get Help a Edit Restaurant Branches Menus Sections Ful…" at bounding box center [546, 273] width 1093 height 547
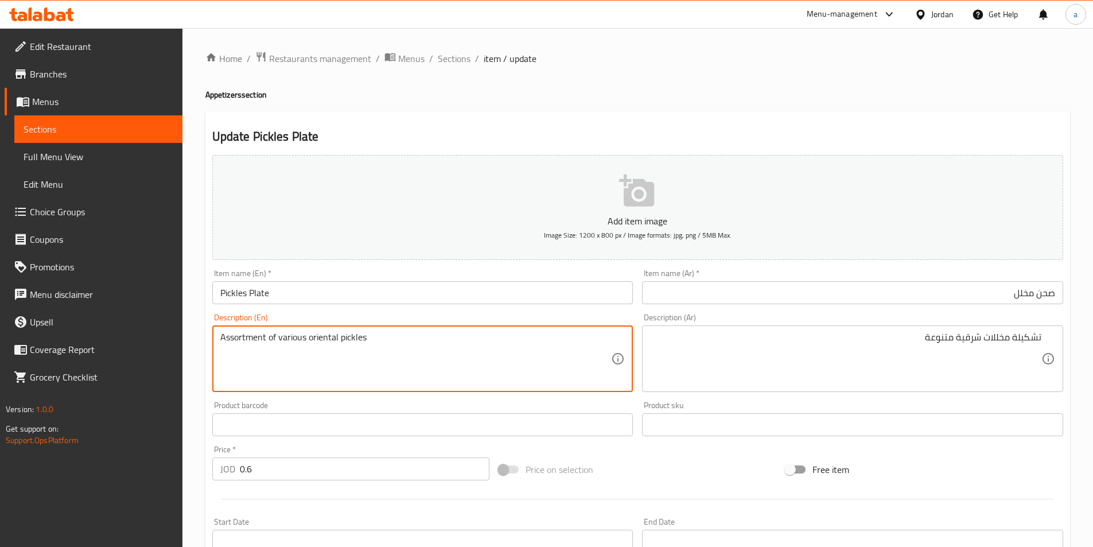
drag, startPoint x: 266, startPoint y: 339, endPoint x: 182, endPoint y: 362, distance: 86.3
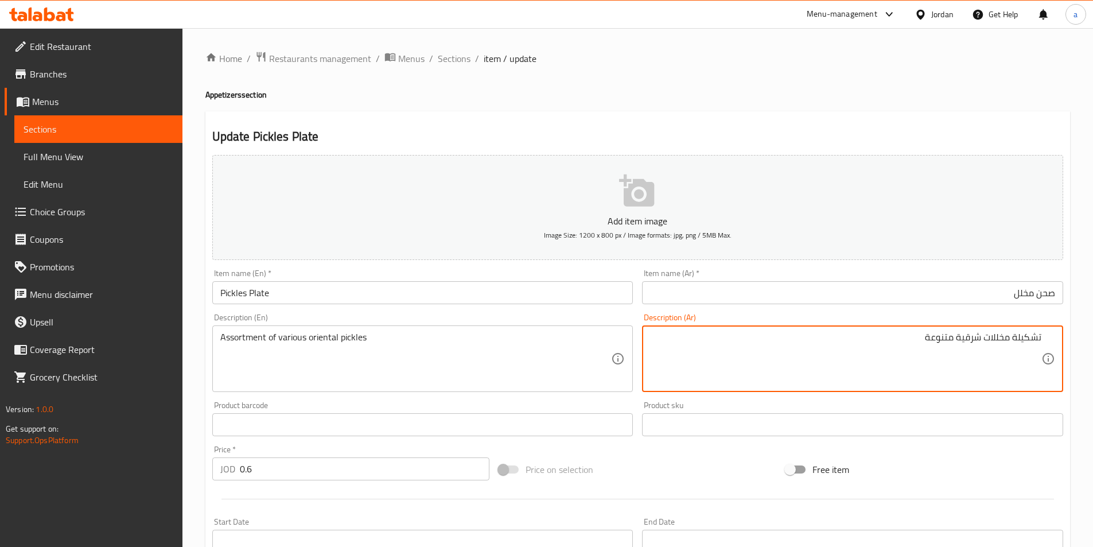
drag, startPoint x: 978, startPoint y: 338, endPoint x: 957, endPoint y: 344, distance: 21.4
drag, startPoint x: 954, startPoint y: 339, endPoint x: 914, endPoint y: 340, distance: 40.2
click at [914, 340] on textarea "تشكيلة مخللات شرقية متنوعة" at bounding box center [845, 359] width 391 height 54
click at [899, 339] on textarea "تشكيلة مخللات شرقية متنوعة" at bounding box center [845, 359] width 391 height 54
drag, startPoint x: 924, startPoint y: 336, endPoint x: 1074, endPoint y: 341, distance: 149.8
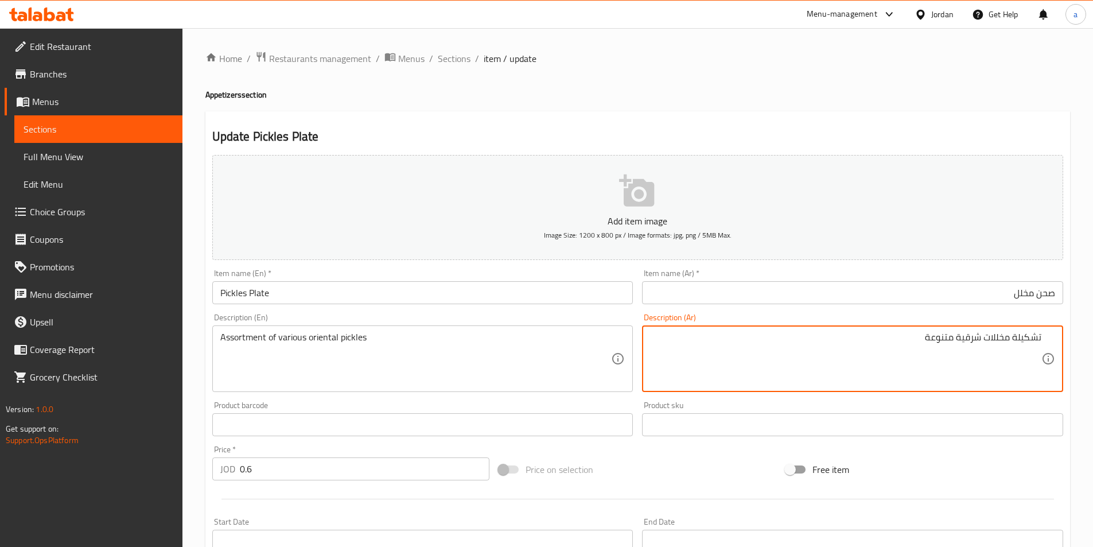
click at [1092, 336] on html "​ Menu-management Jordan Get Help a Edit Restaurant Branches Menus Sections Ful…" at bounding box center [546, 273] width 1093 height 547
click at [964, 338] on textarea "تشكيلة مخللات شرقية متنوعة" at bounding box center [845, 359] width 391 height 54
drag, startPoint x: 982, startPoint y: 337, endPoint x: 958, endPoint y: 343, distance: 24.2
click at [958, 343] on textarea "تشكيلة مخللات شرقية متنوعة" at bounding box center [845, 359] width 391 height 54
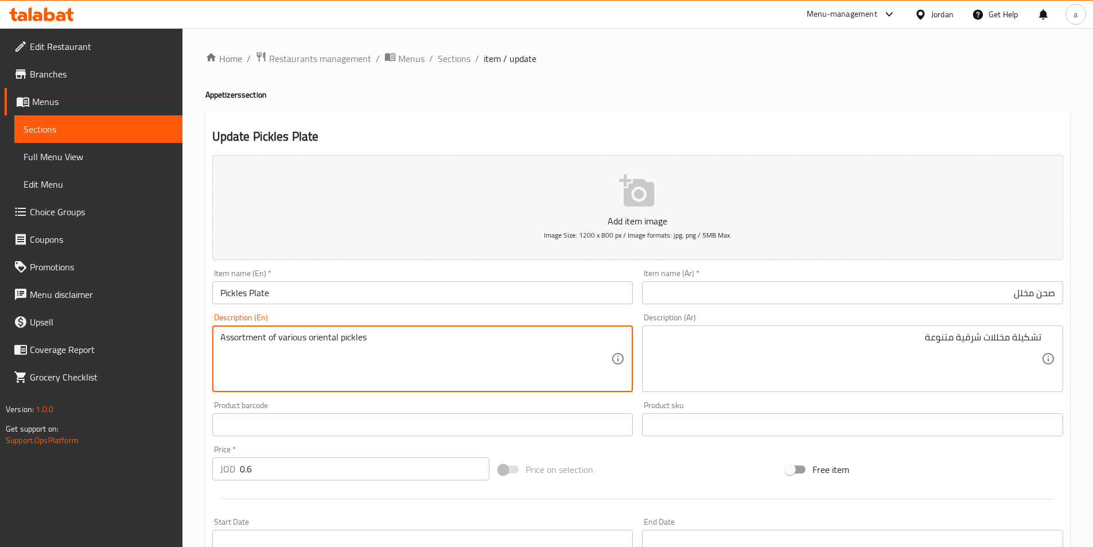
drag, startPoint x: 337, startPoint y: 336, endPoint x: 278, endPoint y: 343, distance: 59.5
paste textarea "Eastern"
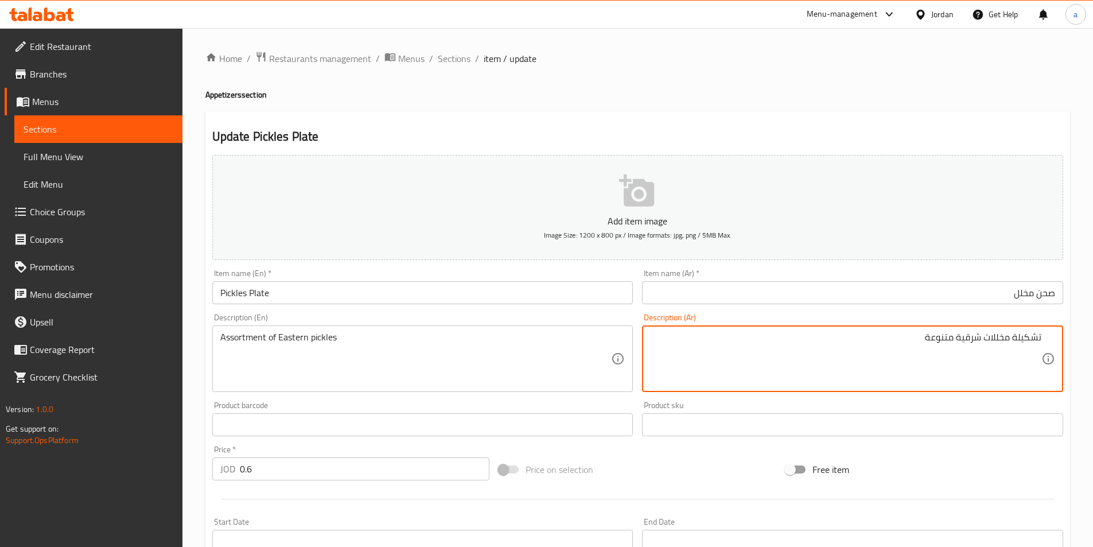
drag, startPoint x: 953, startPoint y: 337, endPoint x: 909, endPoint y: 336, distance: 43.6
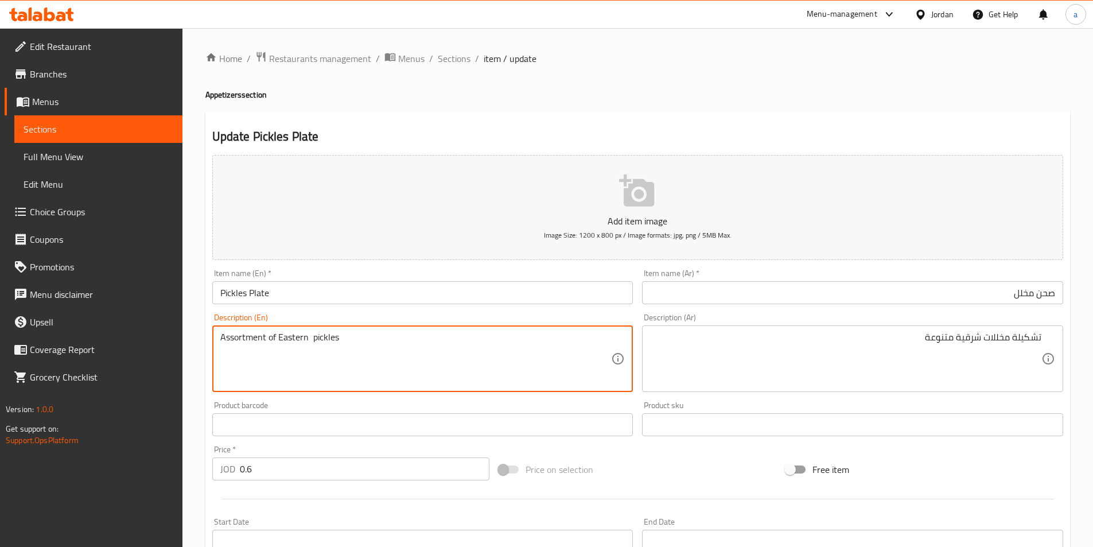
paste textarea "Miscellaneous"
drag, startPoint x: 365, startPoint y: 336, endPoint x: 312, endPoint y: 337, distance: 53.3
click at [312, 337] on textarea "Assortment of Eastern Miscellaneous pickles" at bounding box center [415, 359] width 391 height 54
click at [276, 338] on textarea "Assortment of Eastern pickles" at bounding box center [415, 359] width 391 height 54
paste textarea "Miscellaneous"
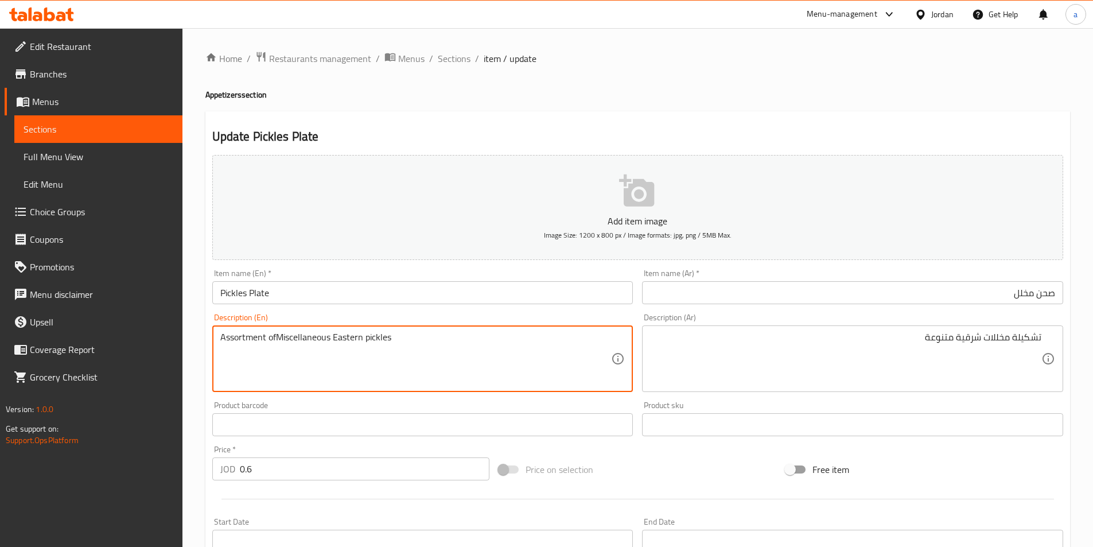
drag, startPoint x: 274, startPoint y: 337, endPoint x: 279, endPoint y: 342, distance: 7.3
click at [276, 341] on textarea "Assortment ofMiscellaneous Eastern pickles" at bounding box center [415, 359] width 391 height 54
click at [277, 335] on textarea "Assortment ofMiscellaneous Eastern pickles" at bounding box center [415, 359] width 391 height 54
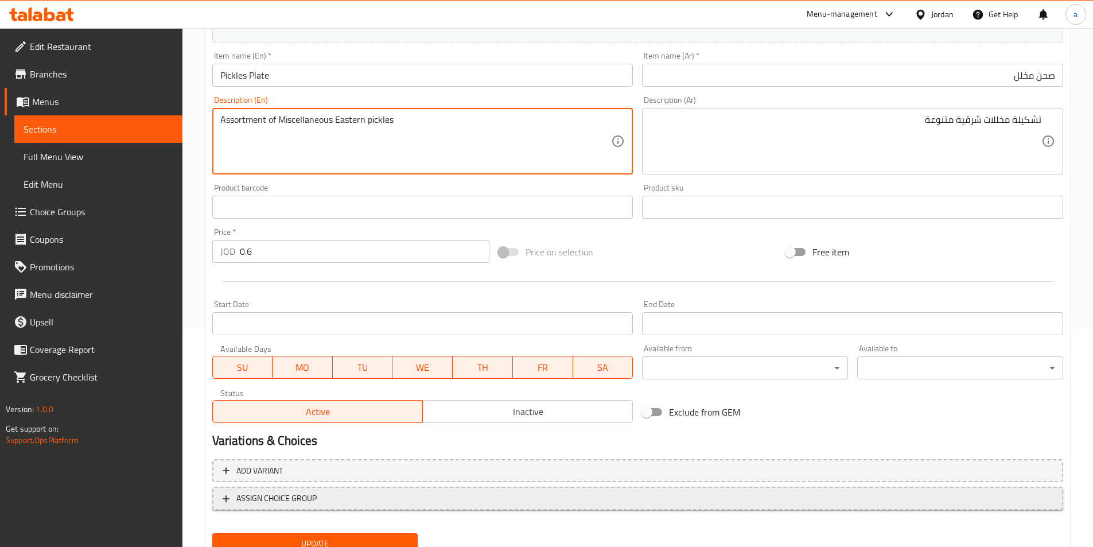
scroll to position [264, 0]
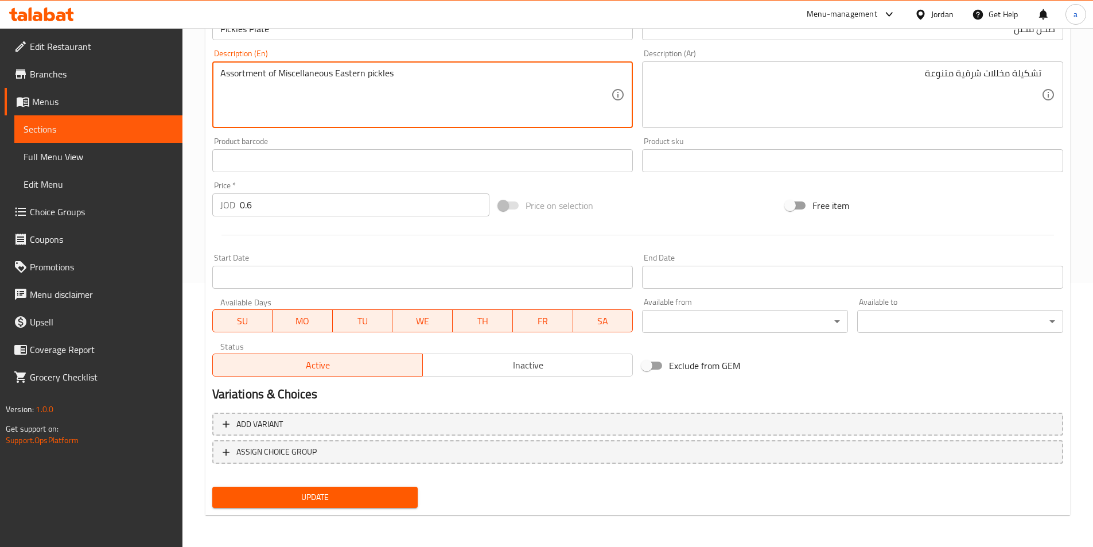
type textarea "Assortment of Miscellaneous Eastern pickles"
click at [356, 497] on span "Update" at bounding box center [315, 497] width 188 height 14
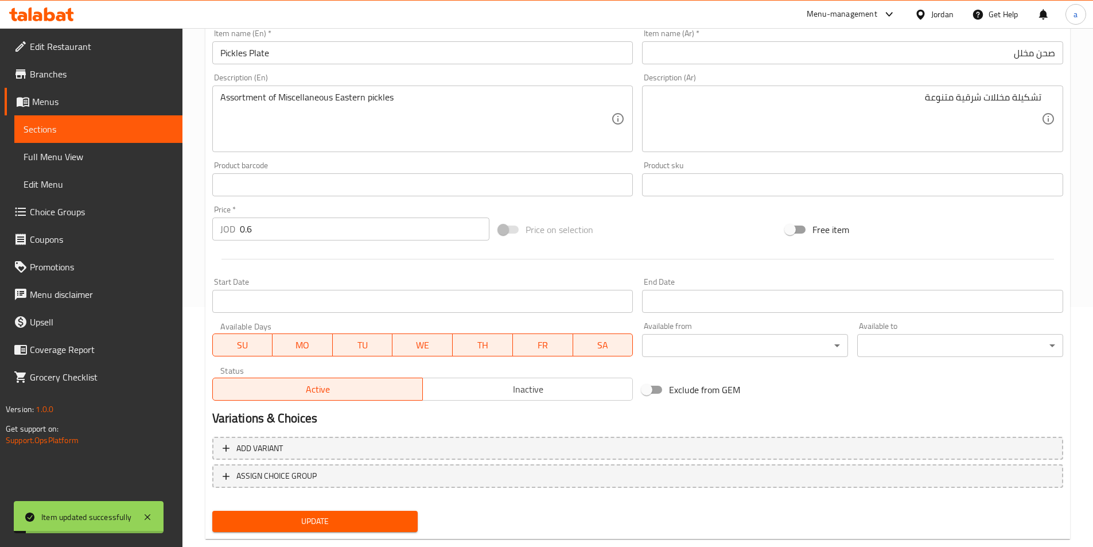
scroll to position [0, 0]
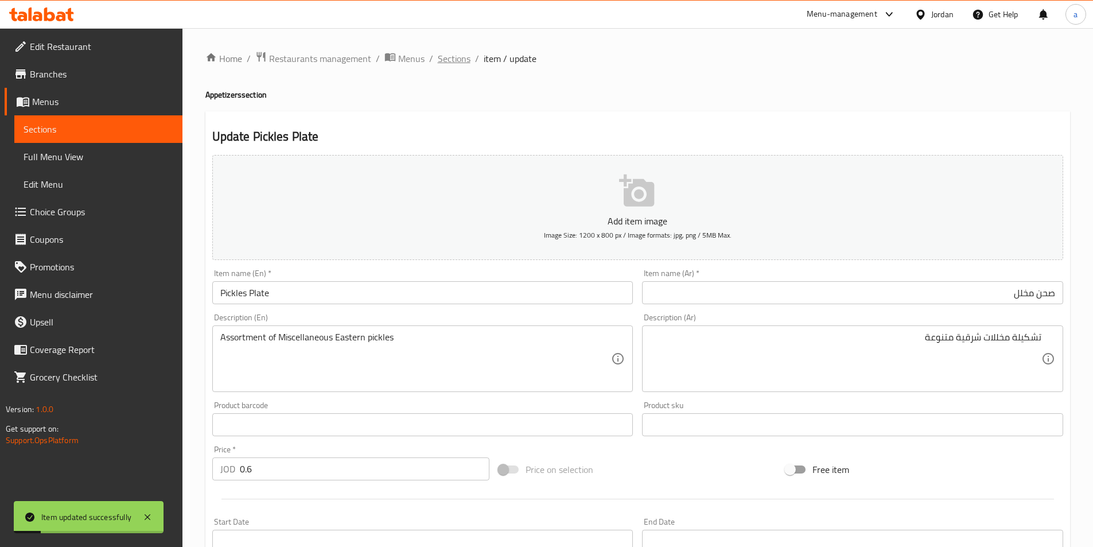
click at [457, 64] on span "Sections" at bounding box center [454, 59] width 33 height 14
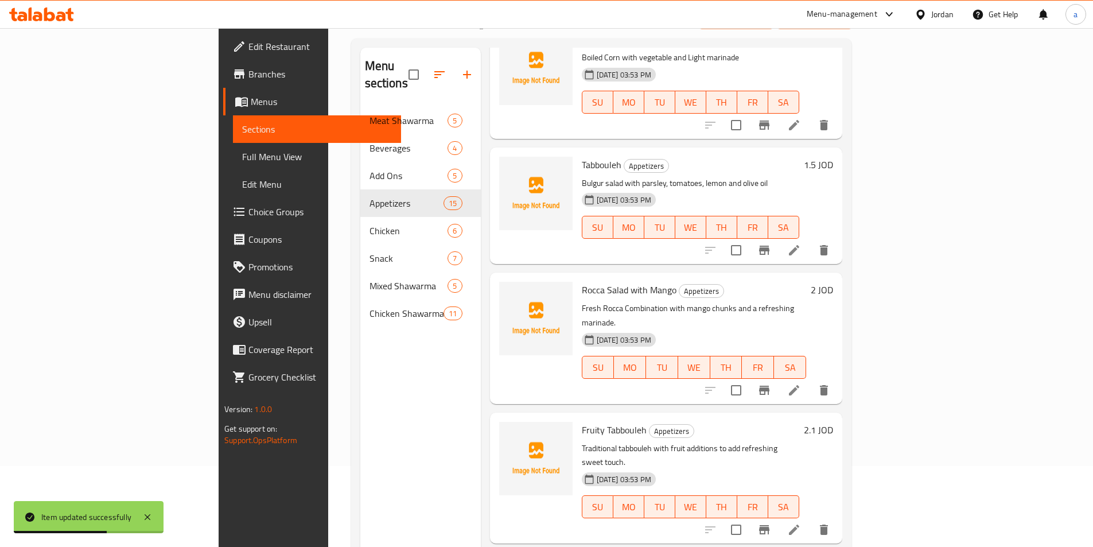
scroll to position [161, 0]
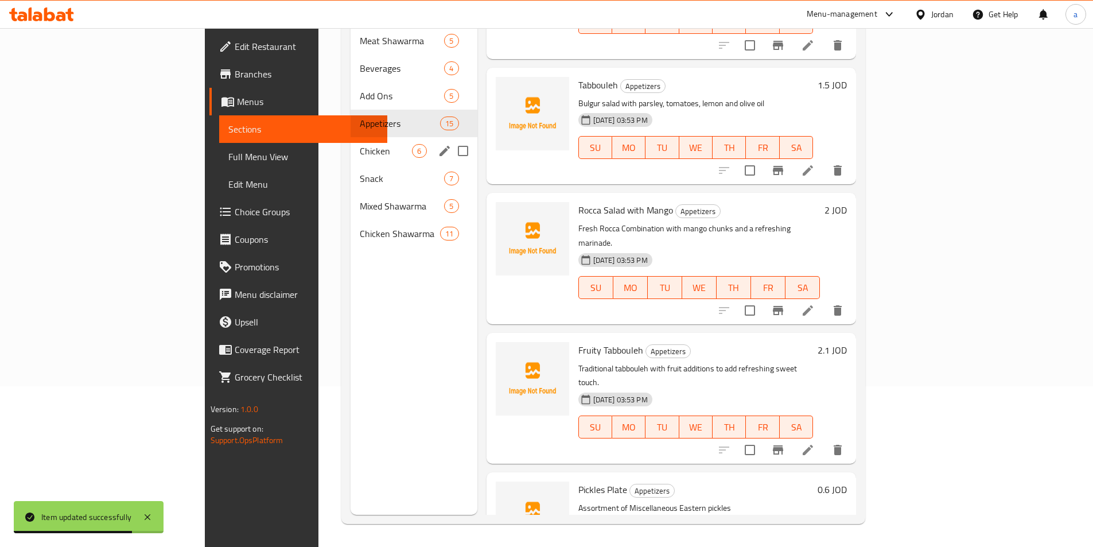
click at [360, 144] on span "Chicken" at bounding box center [386, 151] width 52 height 14
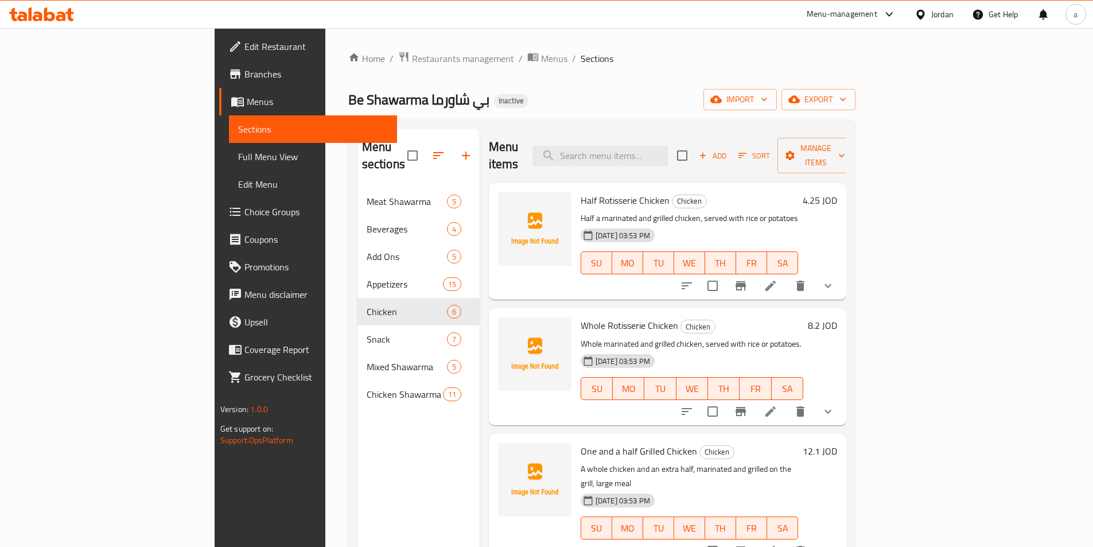
click at [786, 275] on li at bounding box center [770, 285] width 32 height 21
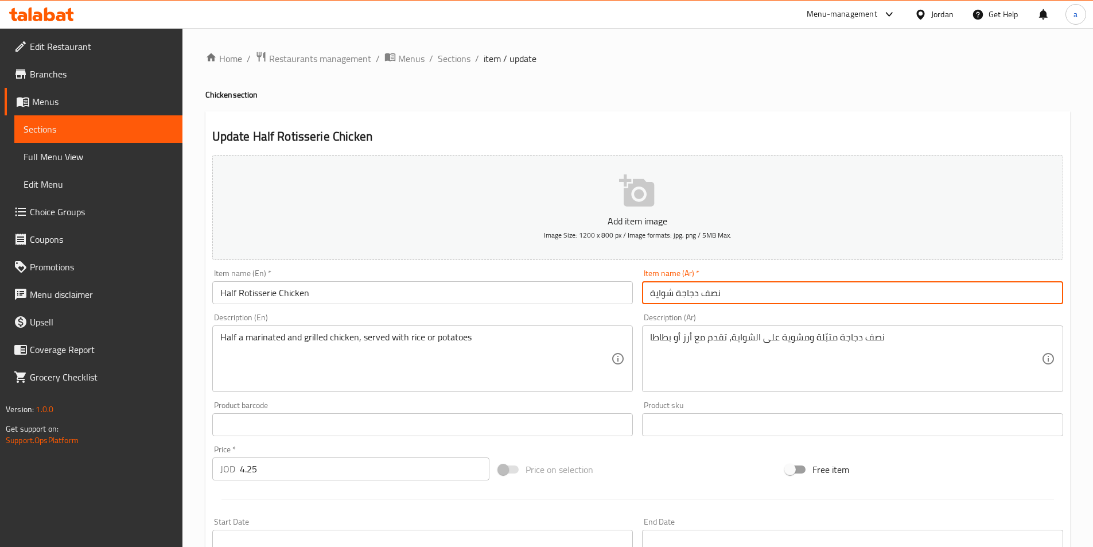
click at [780, 292] on input "نصف دجاجة شواية" at bounding box center [852, 292] width 421 height 23
drag, startPoint x: 1008, startPoint y: 294, endPoint x: 937, endPoint y: 295, distance: 71.1
click at [940, 294] on input "نصف دجاجة شواية" at bounding box center [852, 292] width 421 height 23
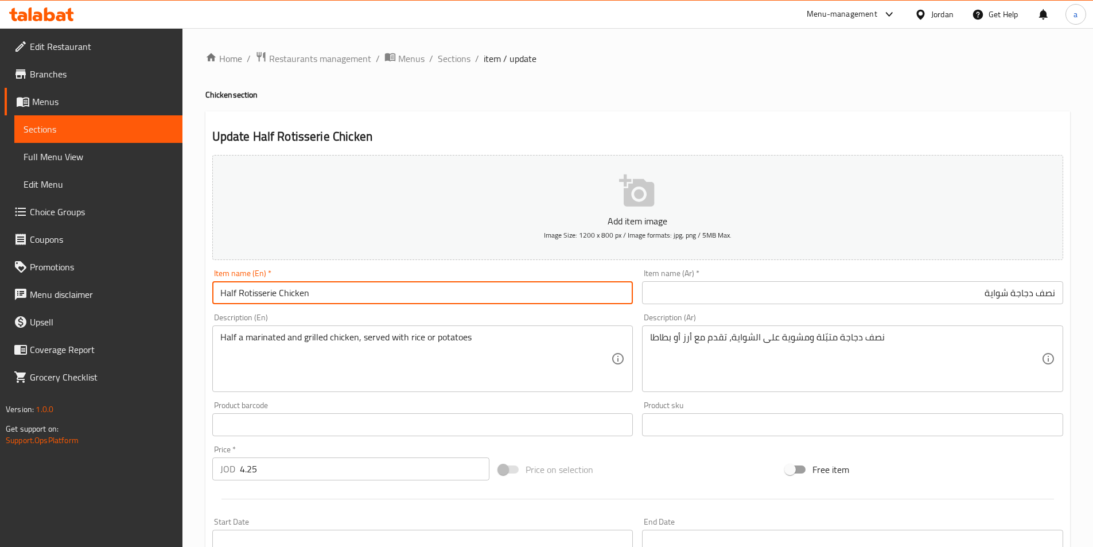
drag, startPoint x: 276, startPoint y: 290, endPoint x: 239, endPoint y: 300, distance: 38.5
click at [239, 300] on input "Half Rotisserie Chicken" at bounding box center [422, 292] width 421 height 23
paste input "Shawaya"
type input "Half Shawaya Chicken"
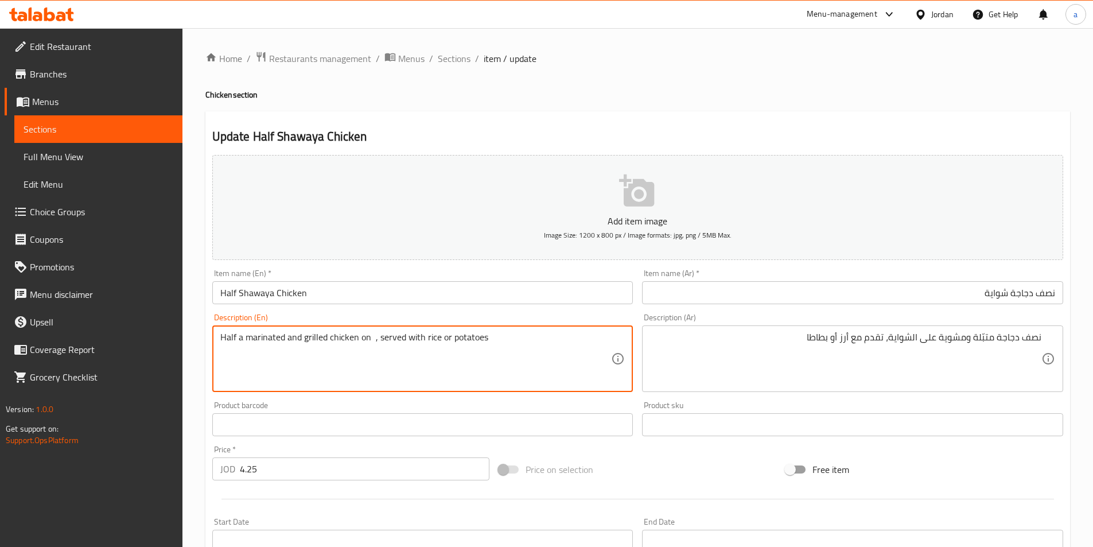
paste textarea "Shawaya"
drag, startPoint x: 517, startPoint y: 338, endPoint x: 485, endPoint y: 337, distance: 32.7
click at [485, 337] on textarea "Half a marinated and grilled chicken on Shawaya , served with rice or potatoes" at bounding box center [415, 359] width 391 height 54
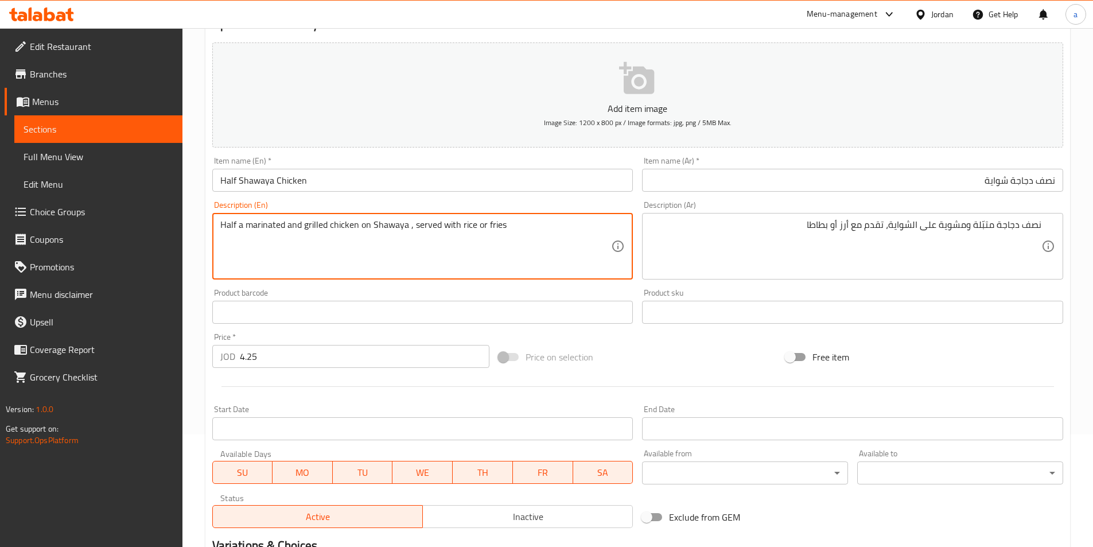
scroll to position [283, 0]
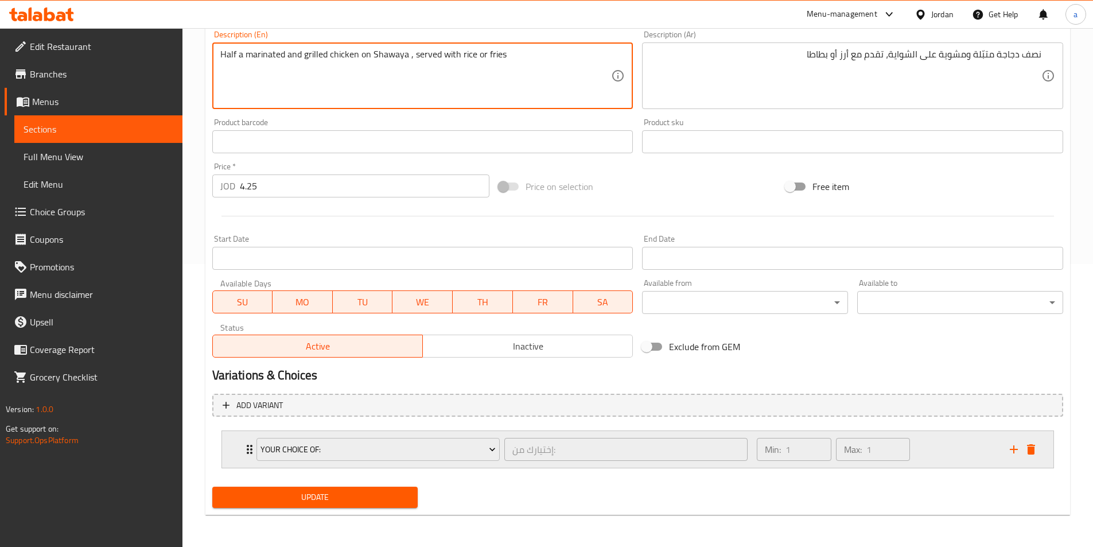
click at [250, 451] on div "Your Choice Of: إختيارك من: ​" at bounding box center [502, 449] width 505 height 37
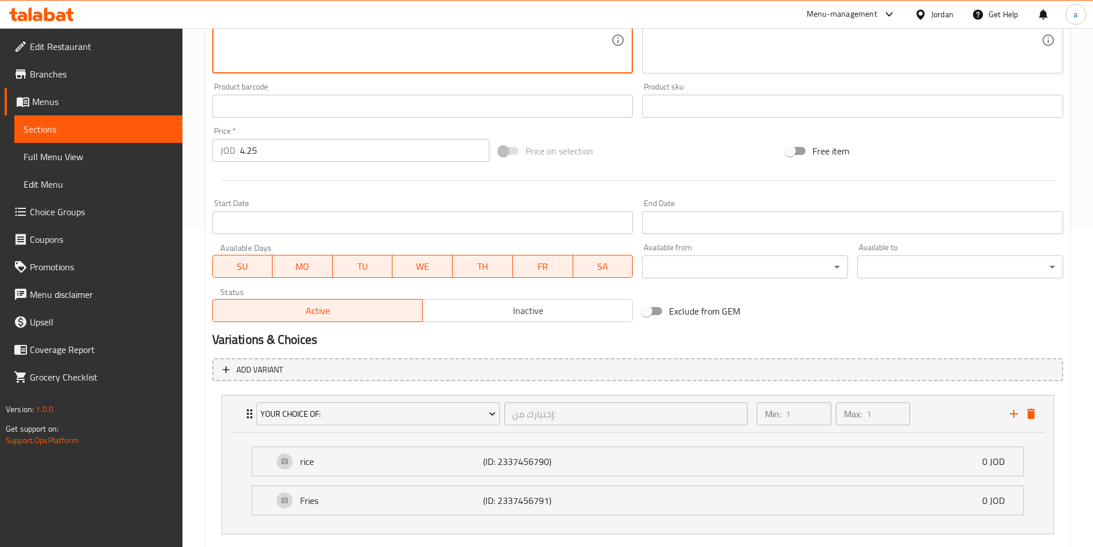
scroll to position [384, 0]
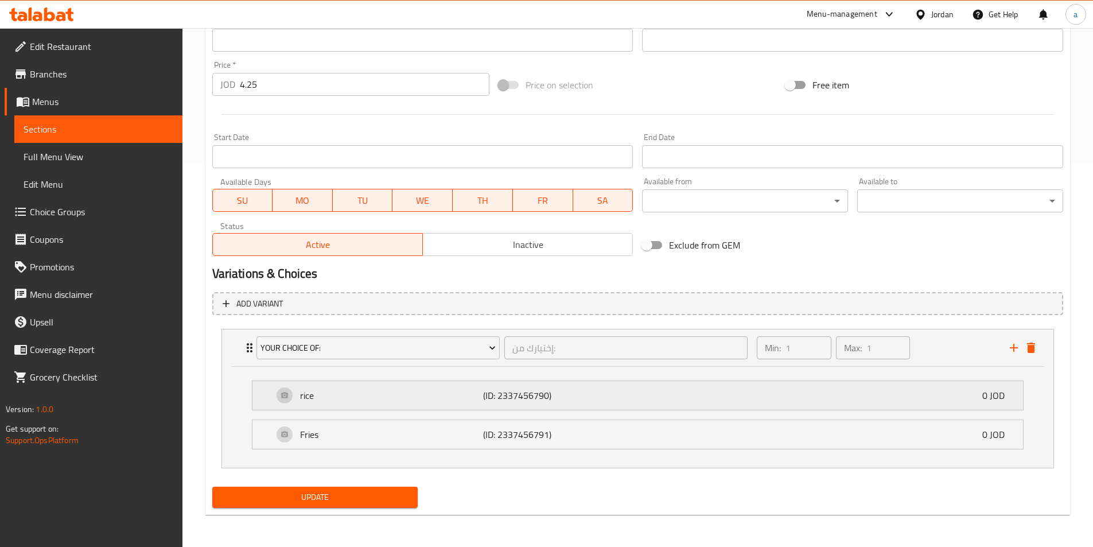
click at [275, 406] on div "rice (ID: 2337456790) 0 JOD" at bounding box center [641, 395] width 736 height 29
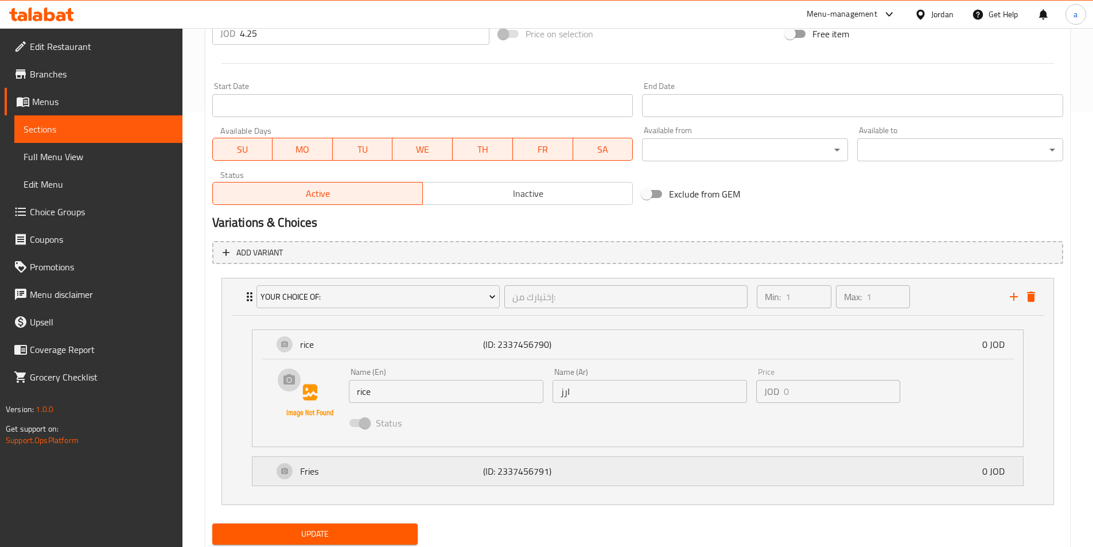
scroll to position [472, 0]
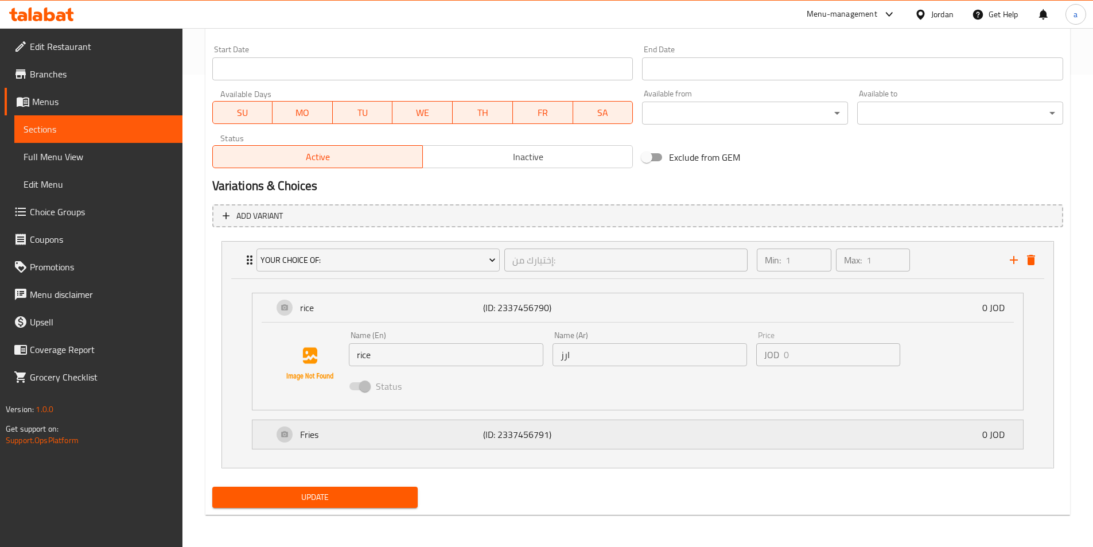
click at [285, 438] on div "Fries (ID: 2337456791) 0 JOD" at bounding box center [641, 434] width 736 height 29
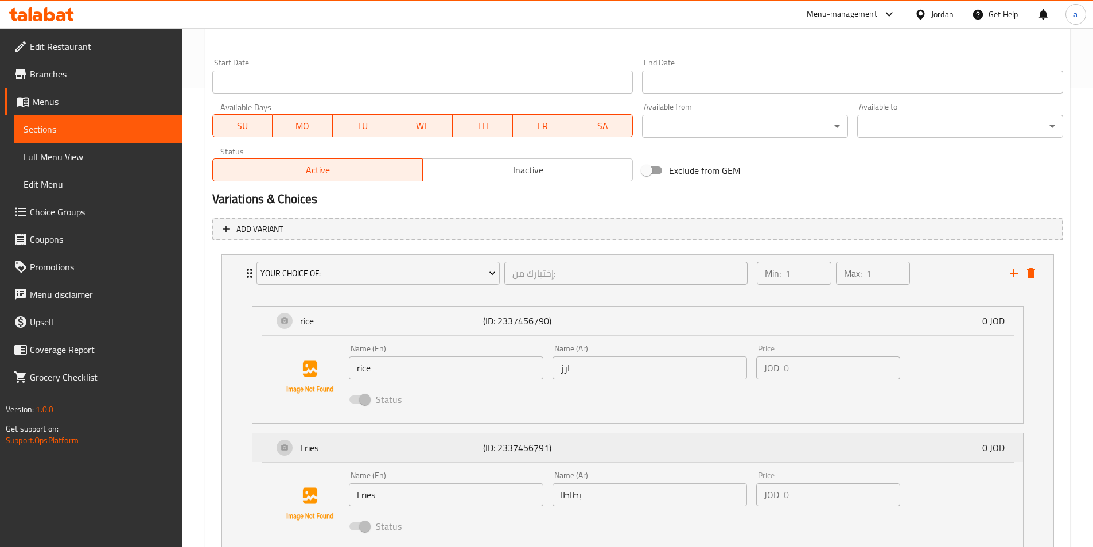
scroll to position [560, 0]
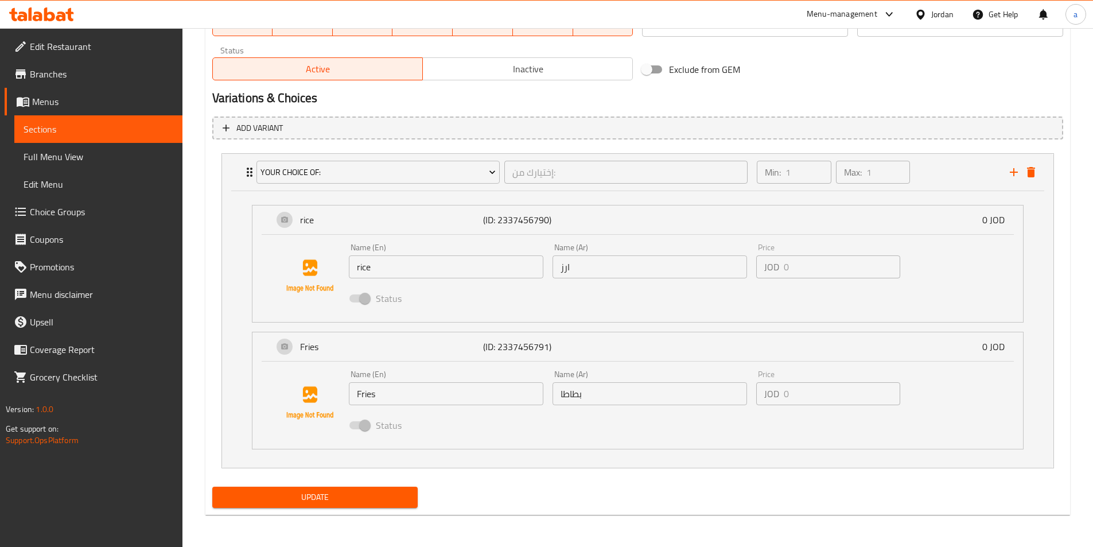
type textarea "Half a marinated and grilled chicken on Shawaya , served with rice or fries"
click at [329, 496] on span "Update" at bounding box center [315, 497] width 188 height 14
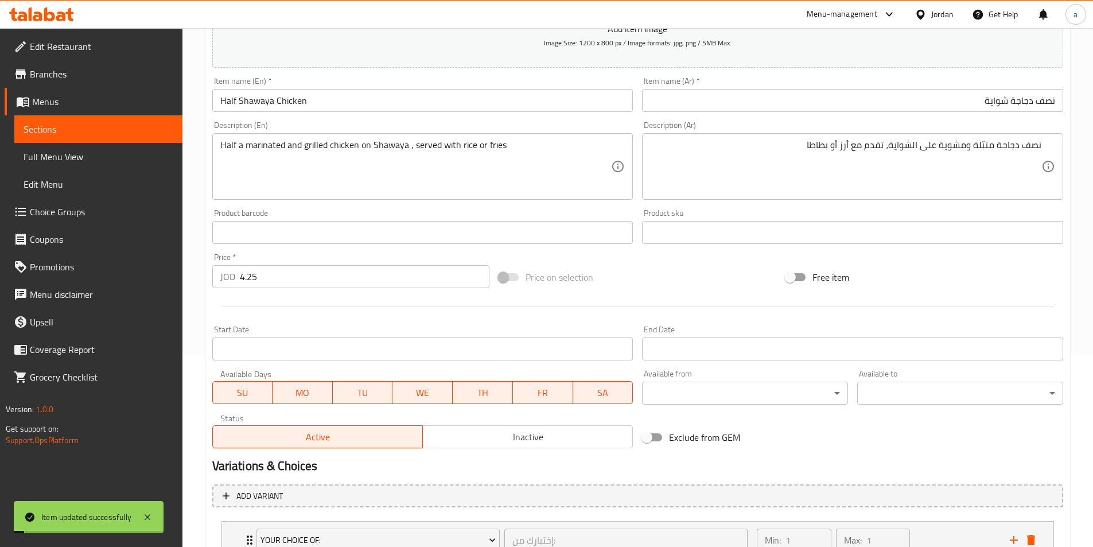
scroll to position [0, 0]
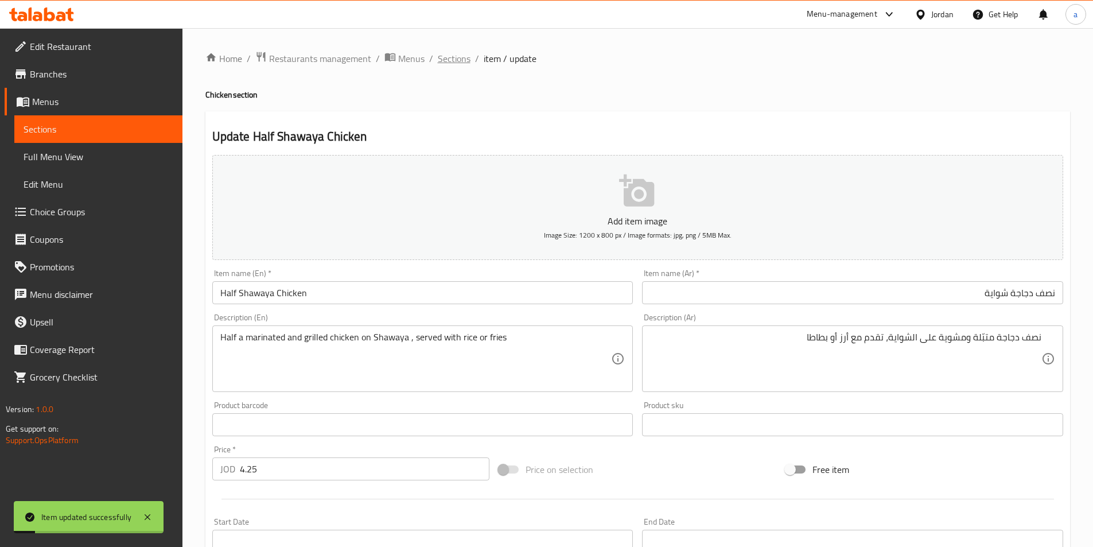
click at [457, 54] on span "Sections" at bounding box center [454, 59] width 33 height 14
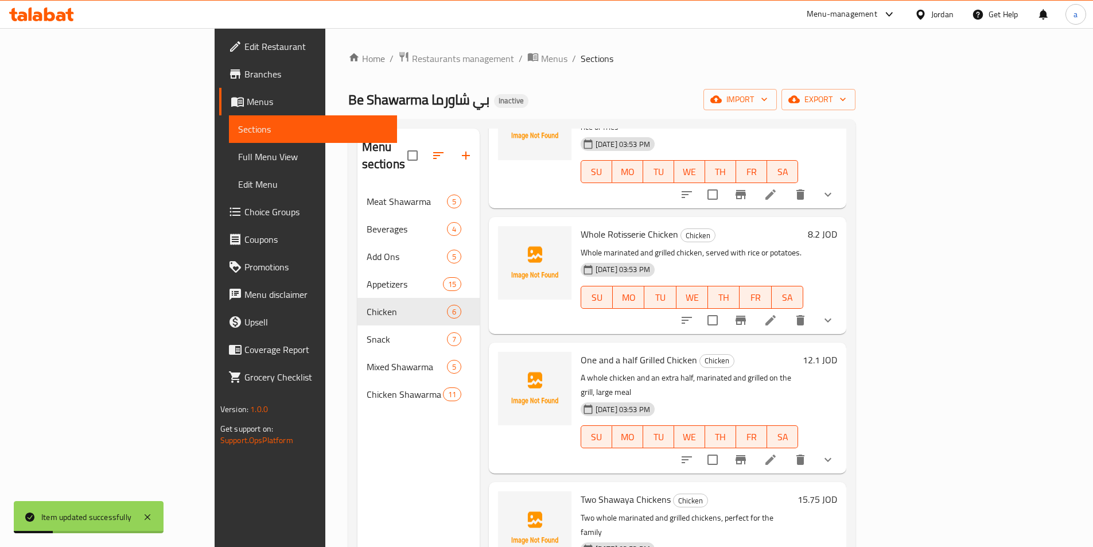
scroll to position [115, 0]
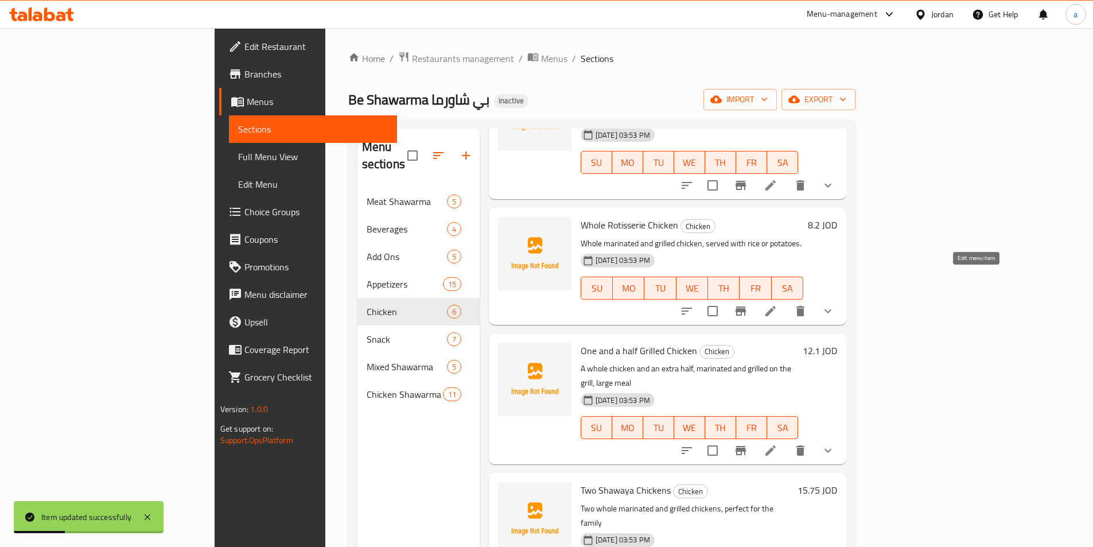
click at [777, 304] on icon at bounding box center [770, 311] width 14 height 14
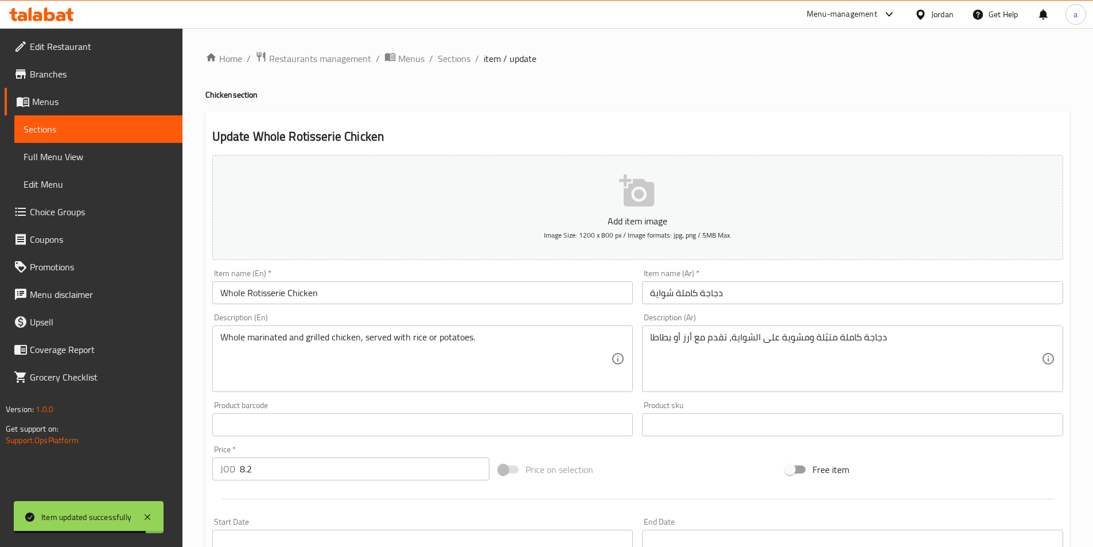
click at [815, 307] on div "Item name (Ar)   * دجاجة كاملة شواية Item name (Ar) *" at bounding box center [852, 286] width 430 height 44
click at [799, 291] on input "دجاجة كاملة شواية" at bounding box center [852, 292] width 421 height 23
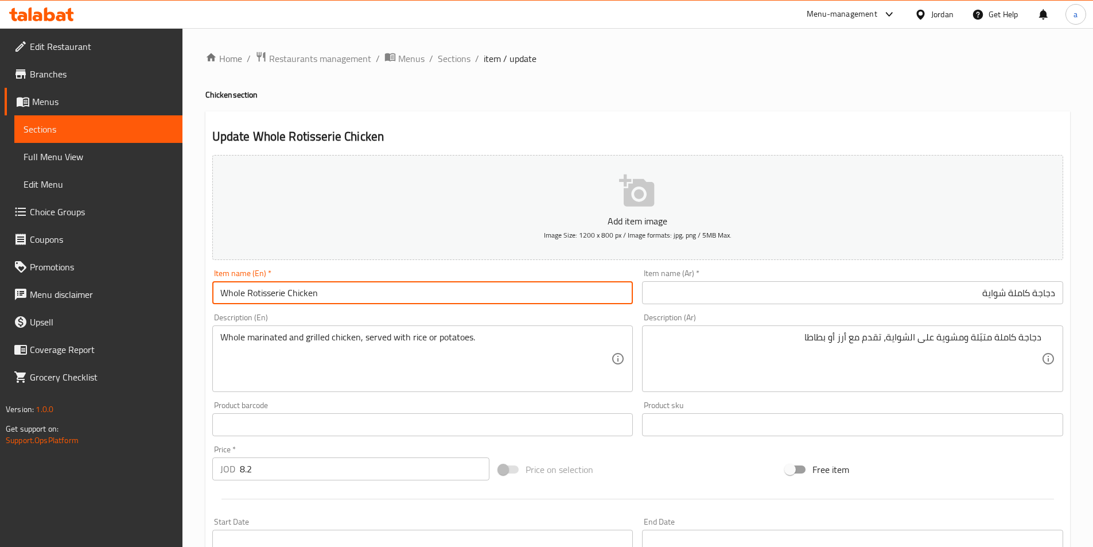
drag, startPoint x: 284, startPoint y: 293, endPoint x: 248, endPoint y: 295, distance: 35.7
click at [248, 295] on input "Whole Rotisserie Chicken" at bounding box center [422, 292] width 421 height 23
paste input "Shawaya"
type input "Whole Shawaya Chicken"
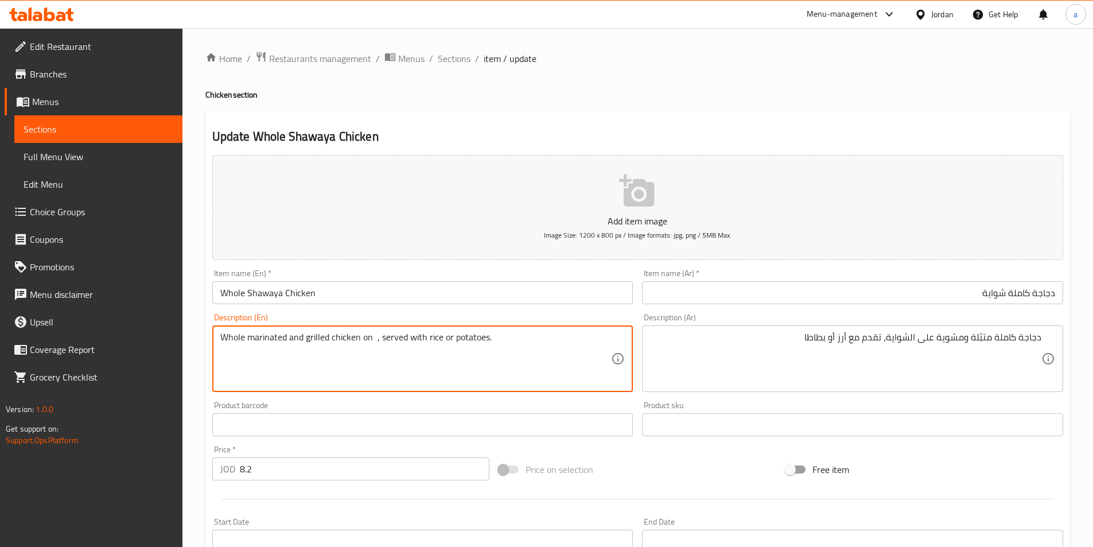
paste textarea "Shawaya"
type textarea "Whole marinated and grilled chicken on Shawaya , served with rice or potatoes."
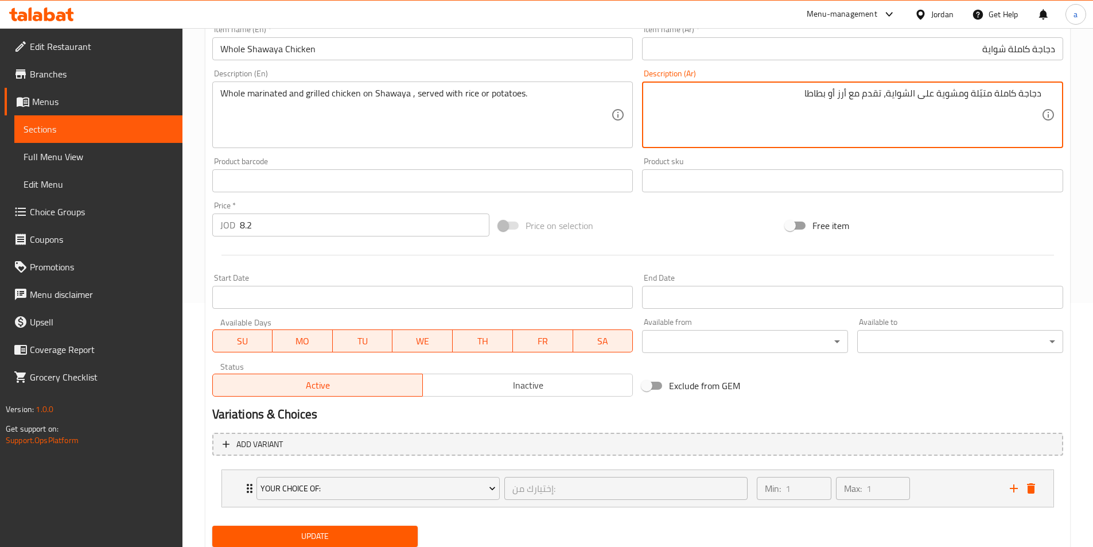
scroll to position [283, 0]
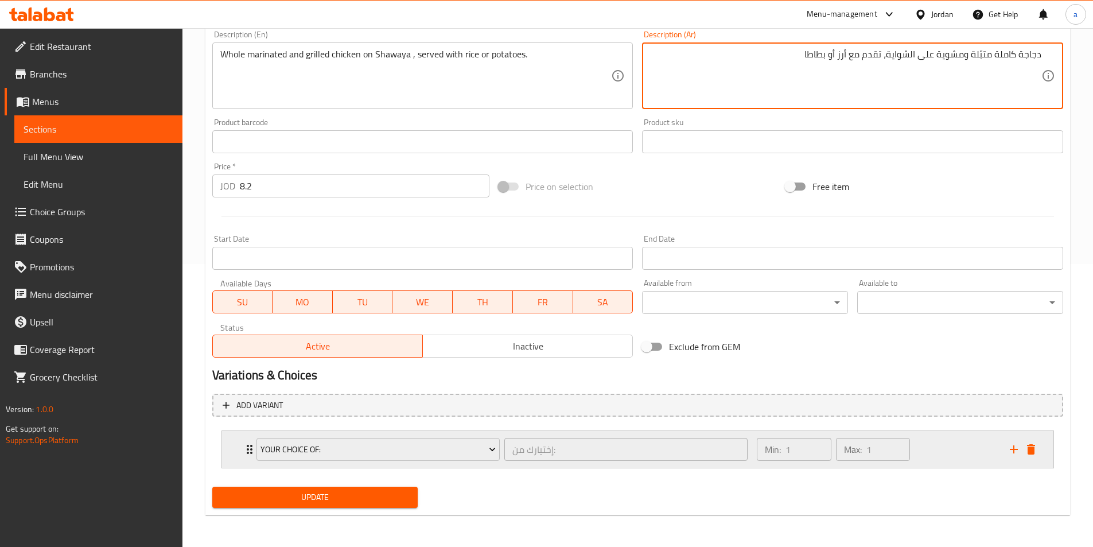
click at [249, 450] on div "Your Choice Of: إختيارك من: ​ Min: 1 ​ Max: 1 ​" at bounding box center [641, 449] width 797 height 37
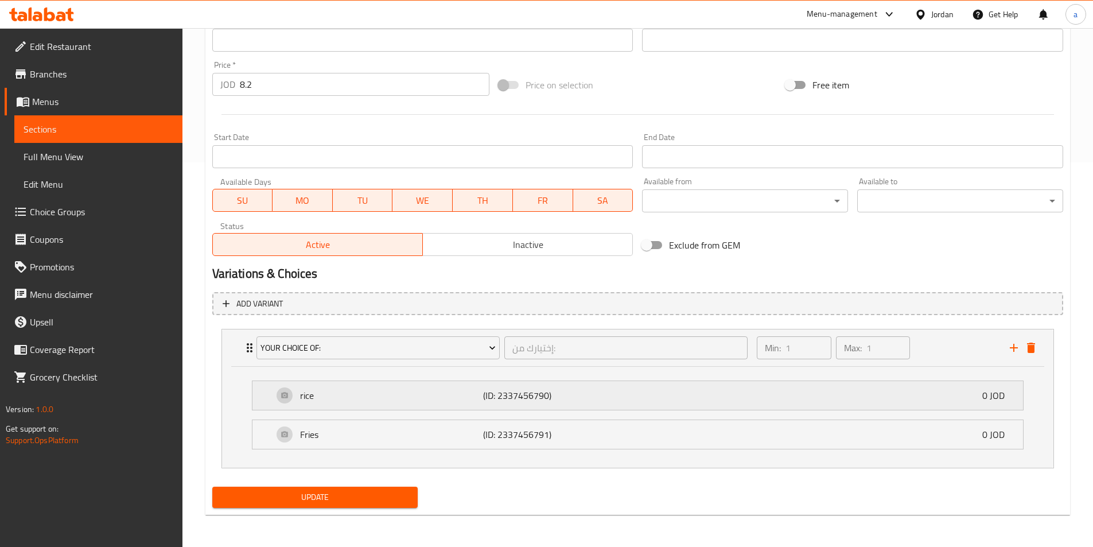
click at [279, 404] on div "rice (ID: 2337456790) 0 JOD" at bounding box center [641, 395] width 736 height 29
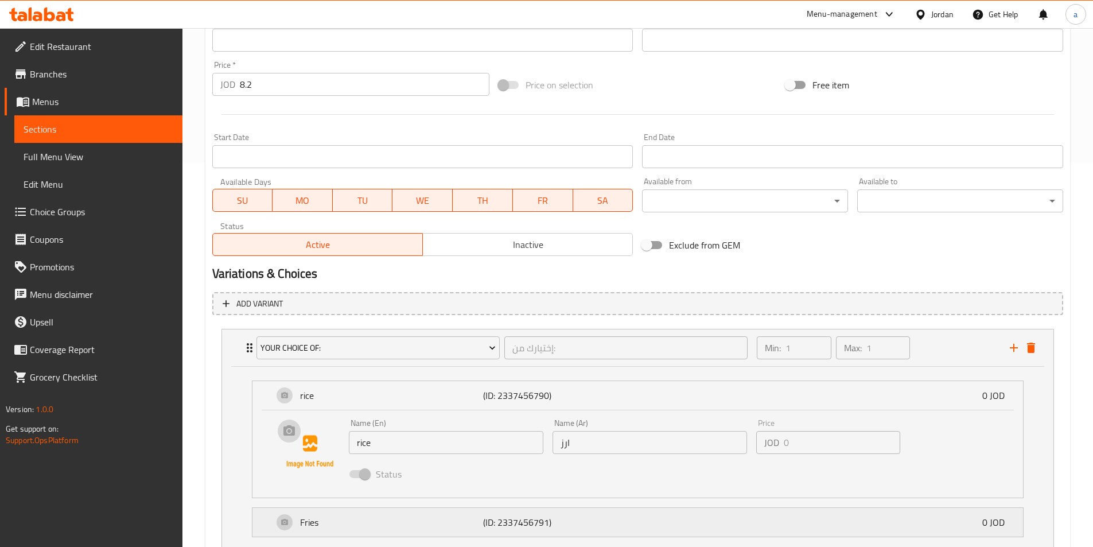
scroll to position [472, 0]
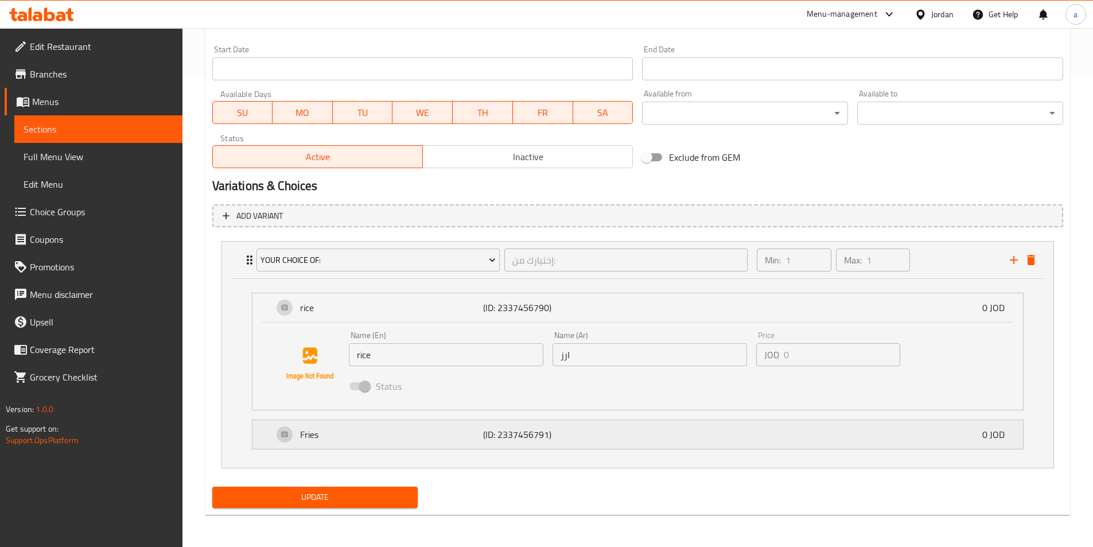
click at [294, 426] on div "Fries (ID: 2337456791) 0 JOD" at bounding box center [641, 434] width 736 height 29
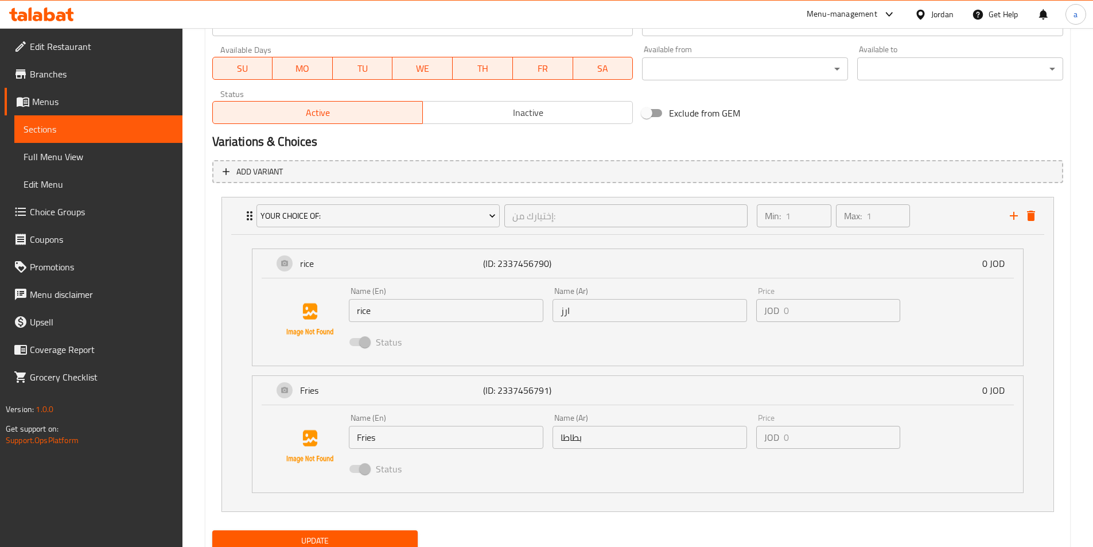
scroll to position [560, 0]
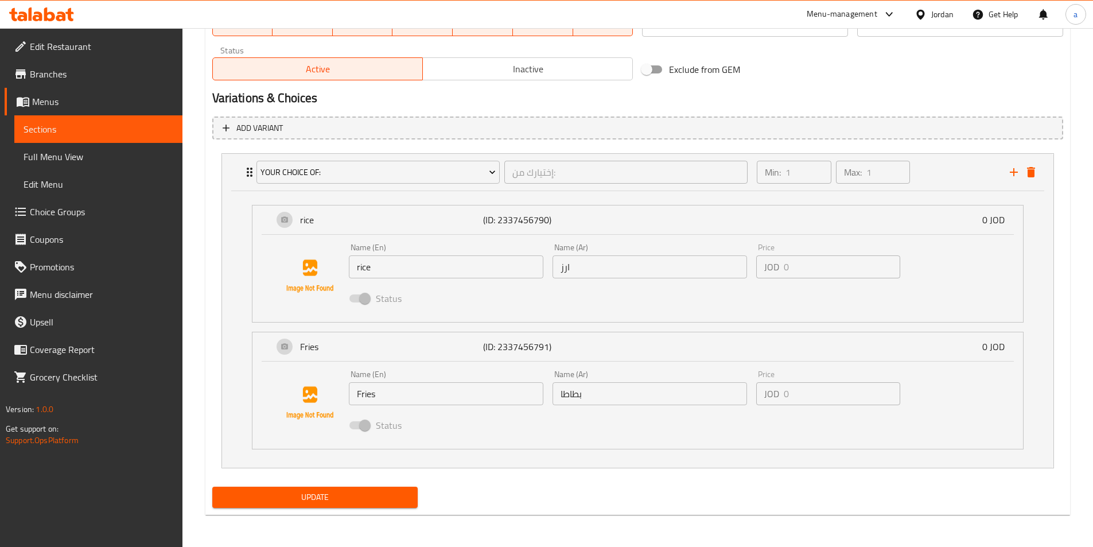
click at [348, 493] on span "Update" at bounding box center [315, 497] width 188 height 14
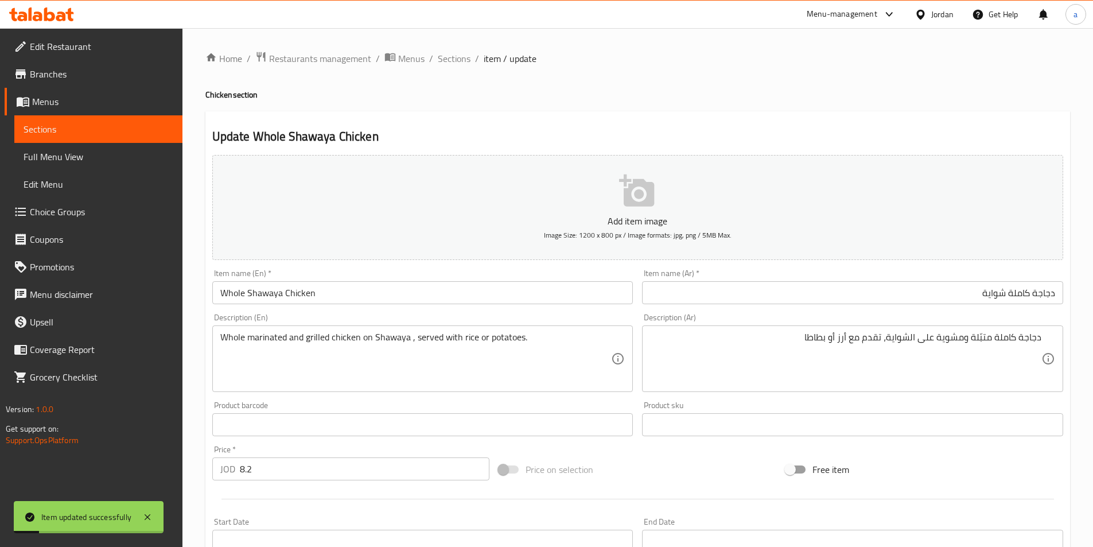
click at [475, 60] on li "/" at bounding box center [477, 59] width 4 height 14
click at [461, 60] on span "Sections" at bounding box center [454, 59] width 33 height 14
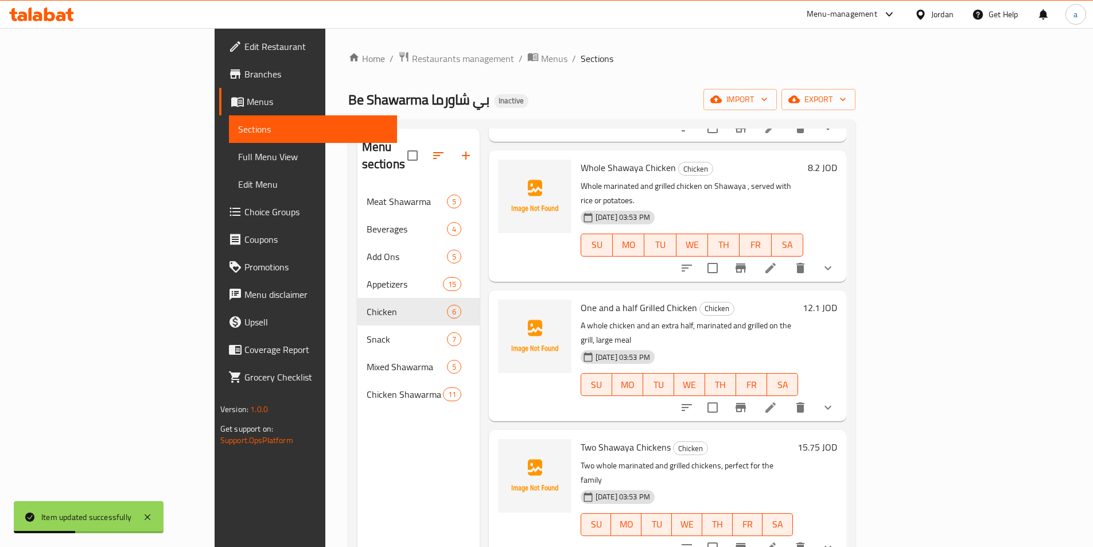
scroll to position [229, 0]
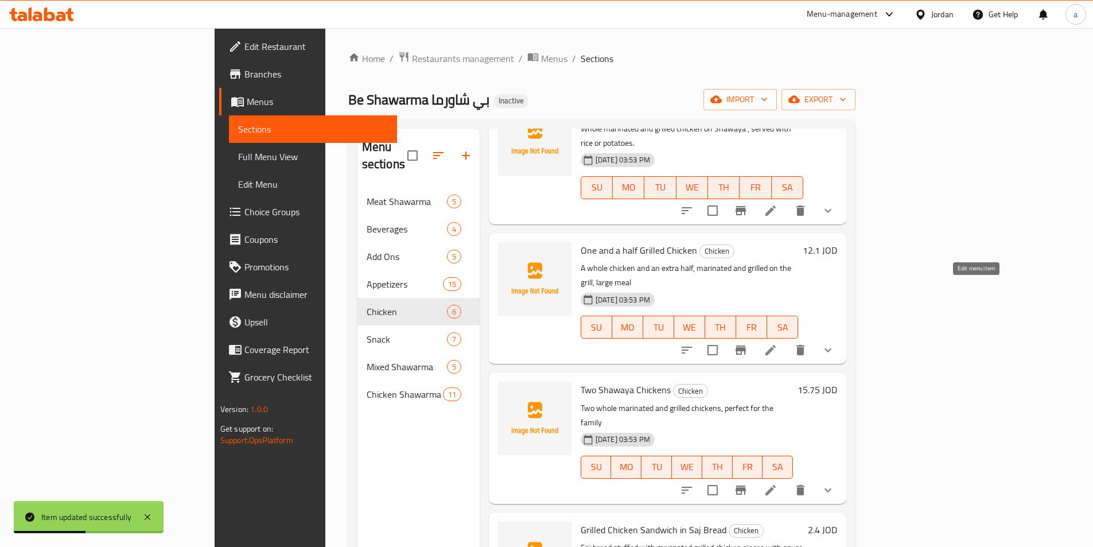
click at [777, 343] on icon at bounding box center [770, 350] width 14 height 14
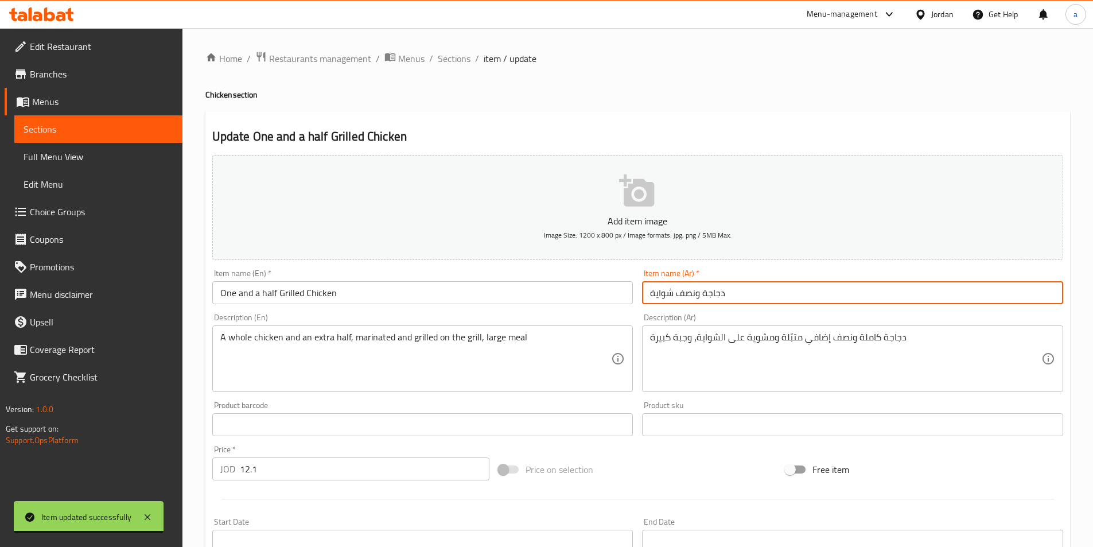
click at [828, 301] on input "دجاجة ونصف شواية" at bounding box center [852, 292] width 421 height 23
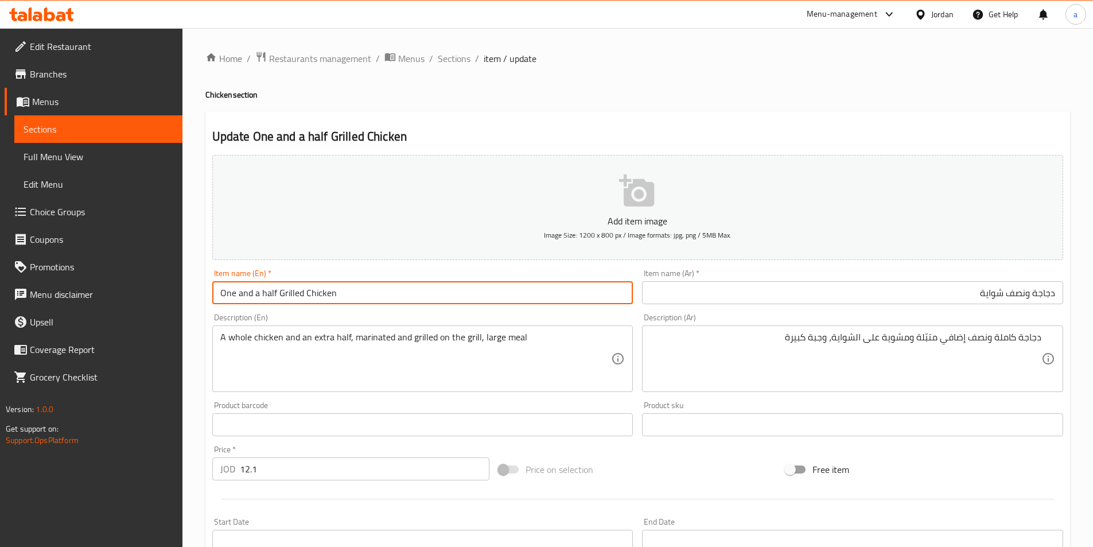
drag, startPoint x: 302, startPoint y: 294, endPoint x: 280, endPoint y: 296, distance: 21.3
click at [280, 296] on input "One and a half Grilled Chicken" at bounding box center [422, 292] width 421 height 23
paste input "Shawaya"
click at [282, 289] on input "One and a half GShawaya Chicken" at bounding box center [422, 292] width 421 height 23
type input "One and a half Shawaya Chicken"
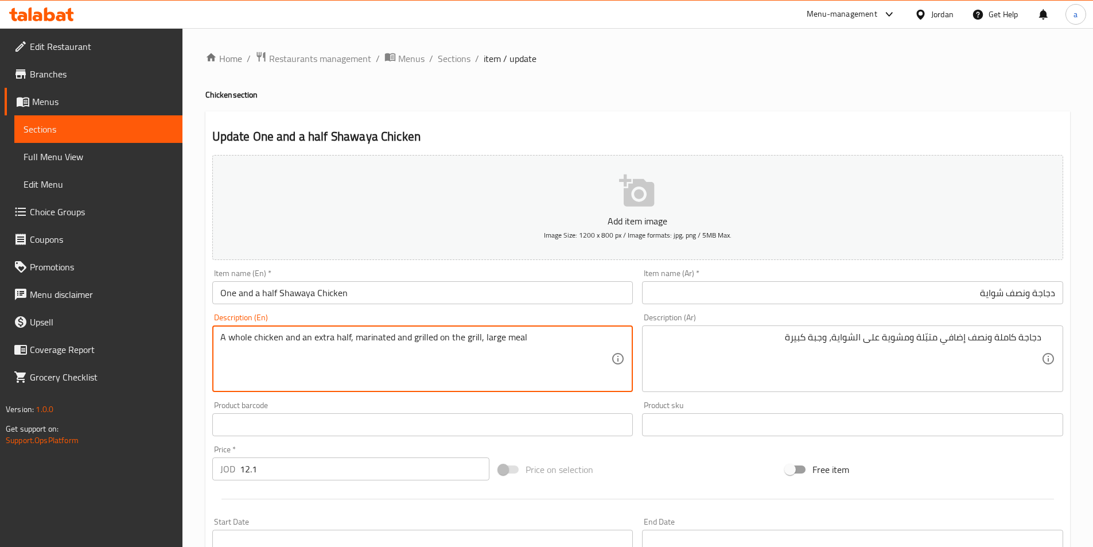
drag, startPoint x: 446, startPoint y: 338, endPoint x: 476, endPoint y: 343, distance: 29.7
click at [476, 343] on textarea "A whole chicken and an extra half, marinated and grilled on the grill, large me…" at bounding box center [415, 359] width 391 height 54
click at [422, 337] on textarea "A whole chicken and an extra half, marinated and grilled on v, large meal" at bounding box center [415, 359] width 391 height 54
drag, startPoint x: 410, startPoint y: 340, endPoint x: 443, endPoint y: 344, distance: 33.4
click at [443, 344] on textarea "A whole chicken and an extra half, marinated and grilled on v, large meal" at bounding box center [415, 359] width 391 height 54
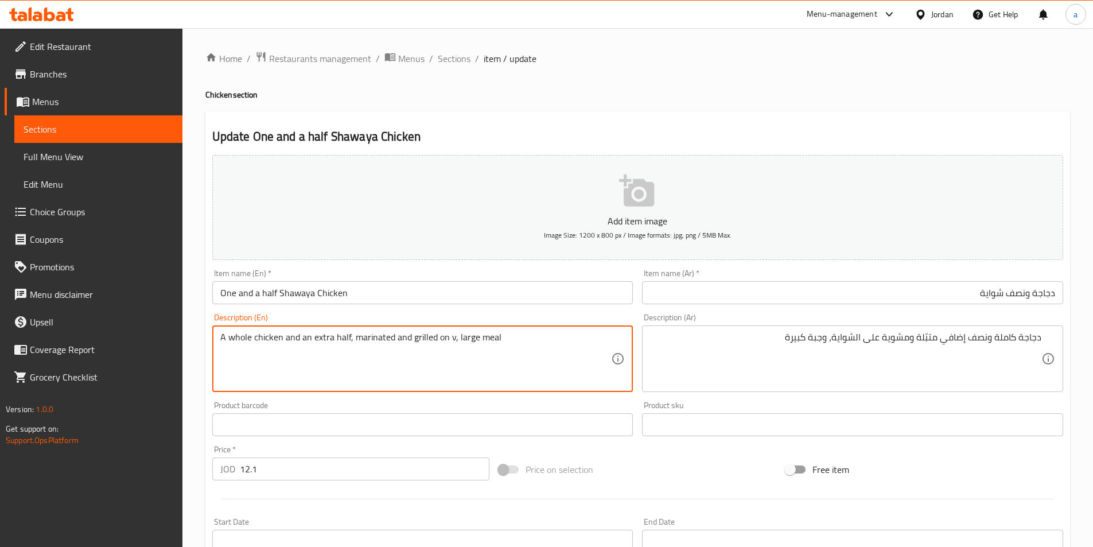
paste textarea "Shawaya"
click at [531, 340] on textarea "A whole chicken and an extra half, marinated and grilled on Shawaya, large meal" at bounding box center [415, 359] width 391 height 54
type textarea "A whole chicken and an extra half, marinated and grilled on Shawaya, large meal"
click at [758, 388] on div "دجاجة كاملة ونصف إضافي متبّلة ومشوية على الشواية، وجبة كبيرة Description (Ar)" at bounding box center [852, 358] width 421 height 67
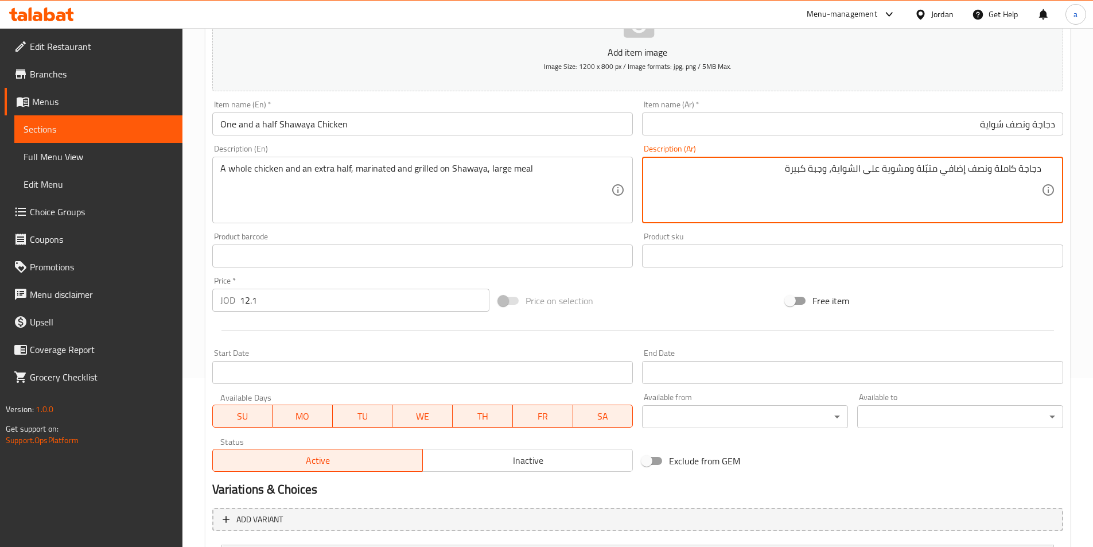
scroll to position [283, 0]
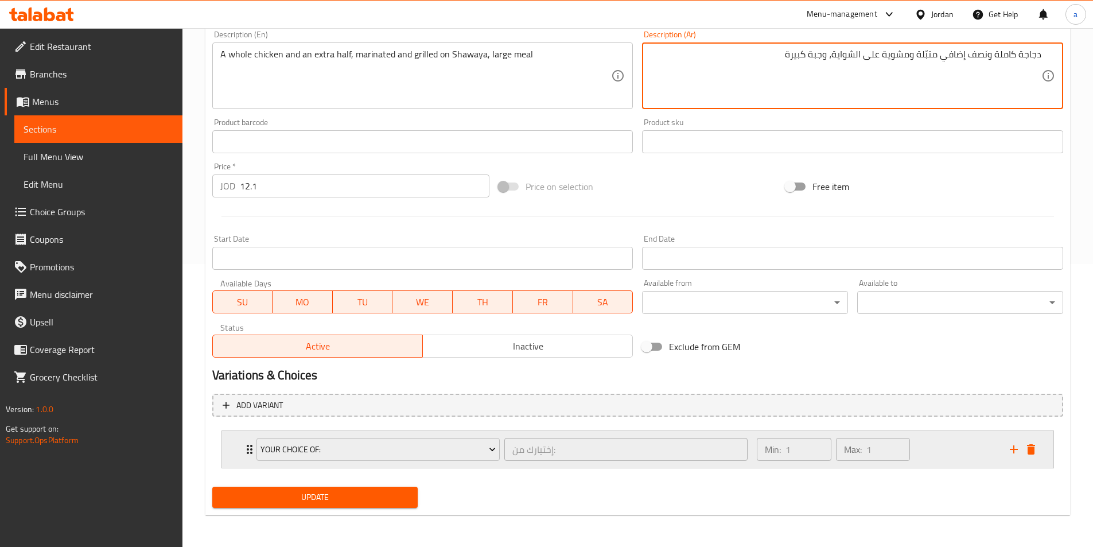
click at [250, 443] on div "Your Choice Of: إختيارك من: ​" at bounding box center [502, 449] width 505 height 37
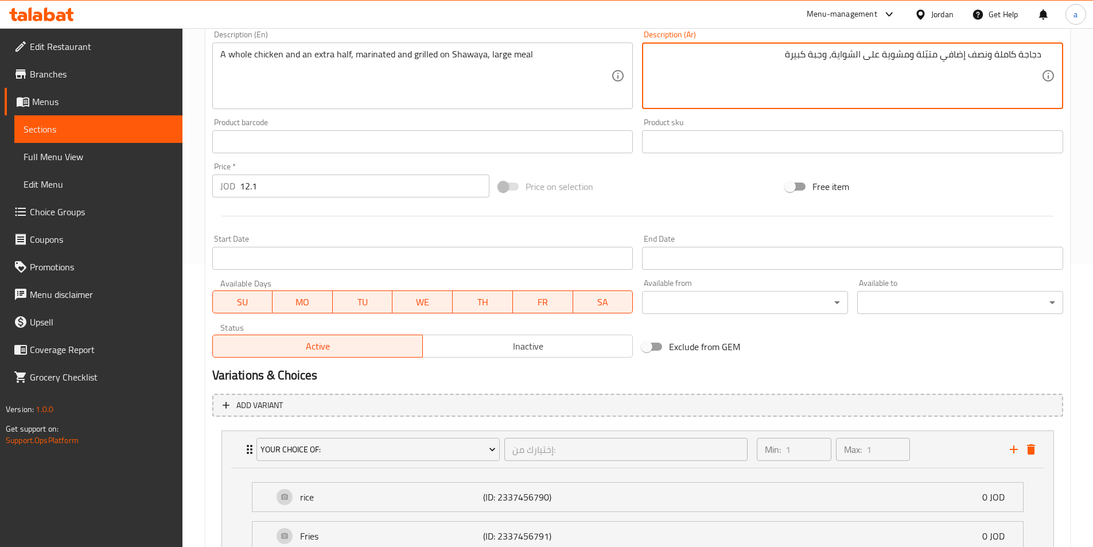
scroll to position [384, 0]
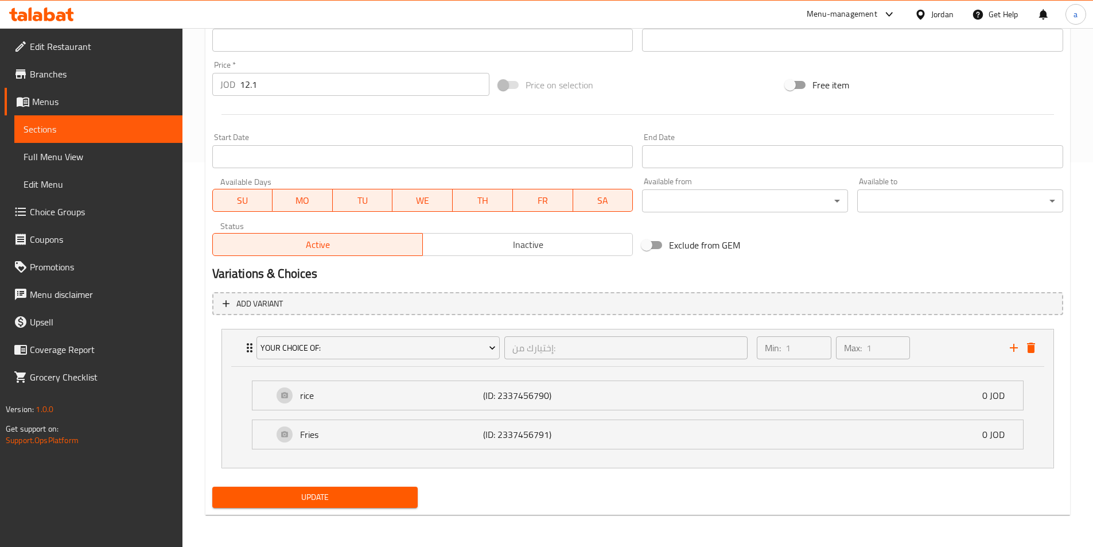
click at [332, 488] on button "Update" at bounding box center [315, 496] width 206 height 21
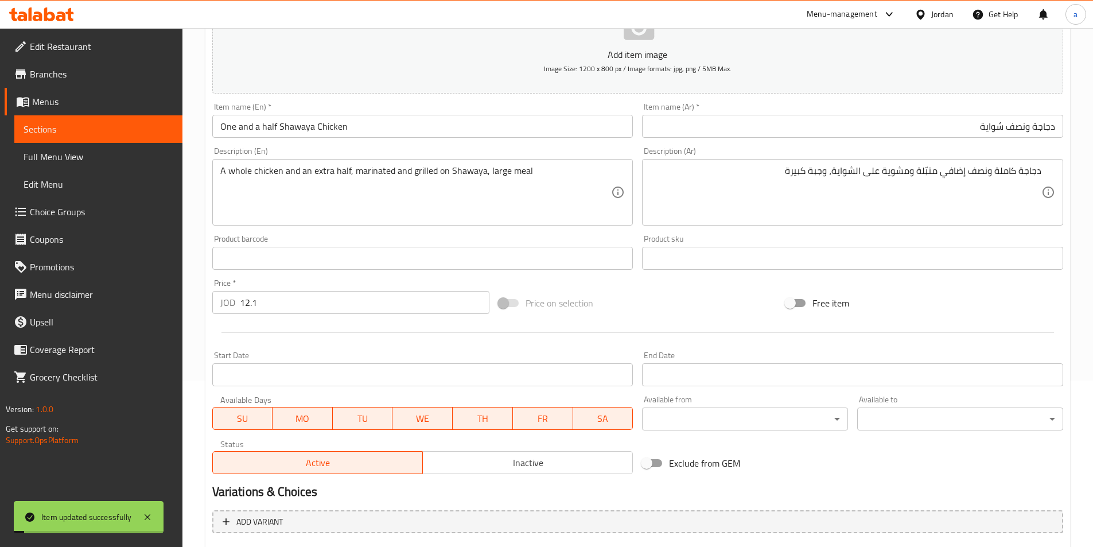
scroll to position [0, 0]
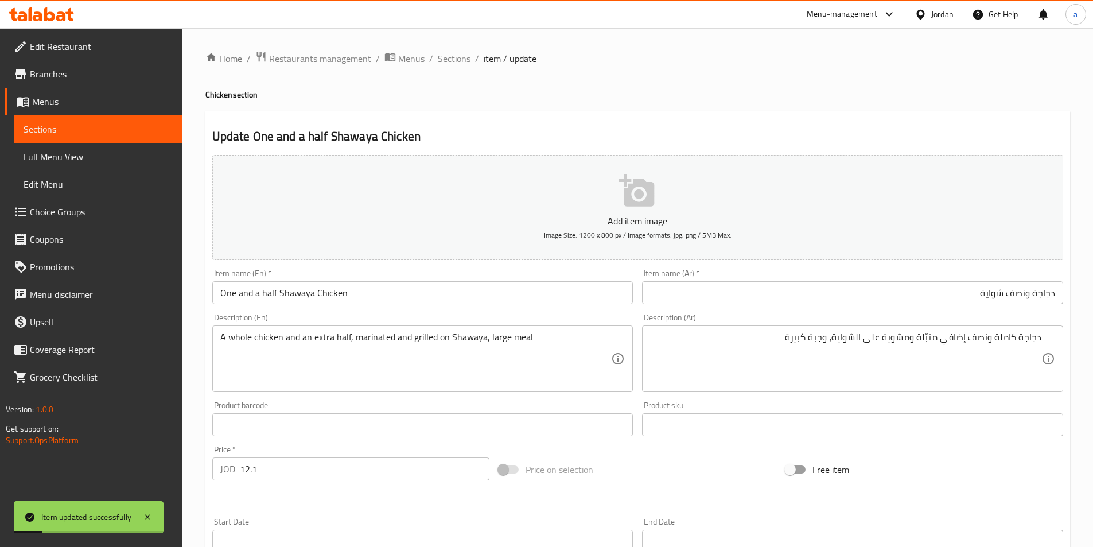
click at [448, 65] on span "Sections" at bounding box center [454, 59] width 33 height 14
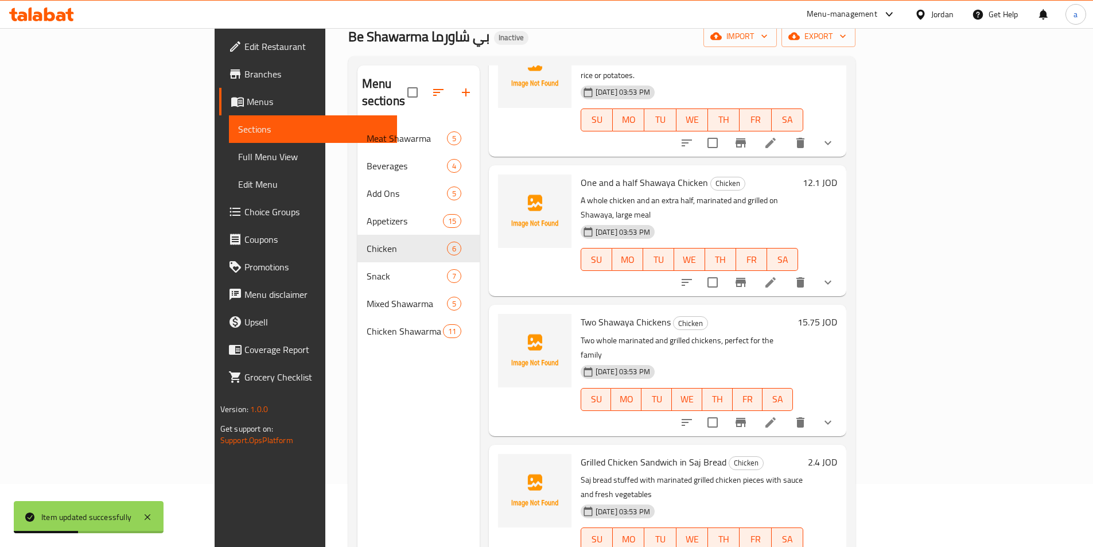
scroll to position [115, 0]
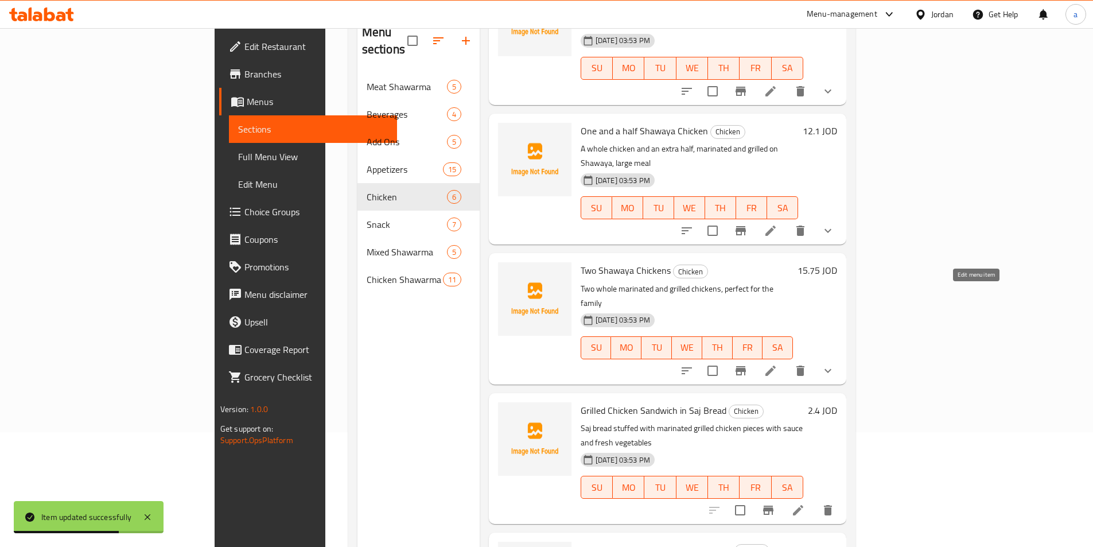
click at [777, 364] on icon at bounding box center [770, 371] width 14 height 14
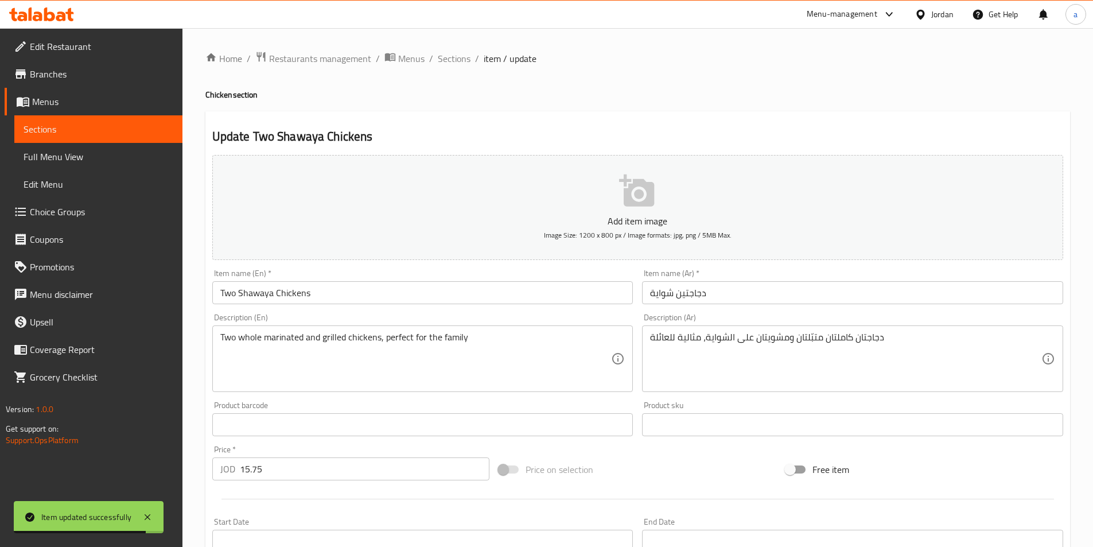
click at [815, 295] on input "دجاجتين شواية" at bounding box center [852, 292] width 421 height 23
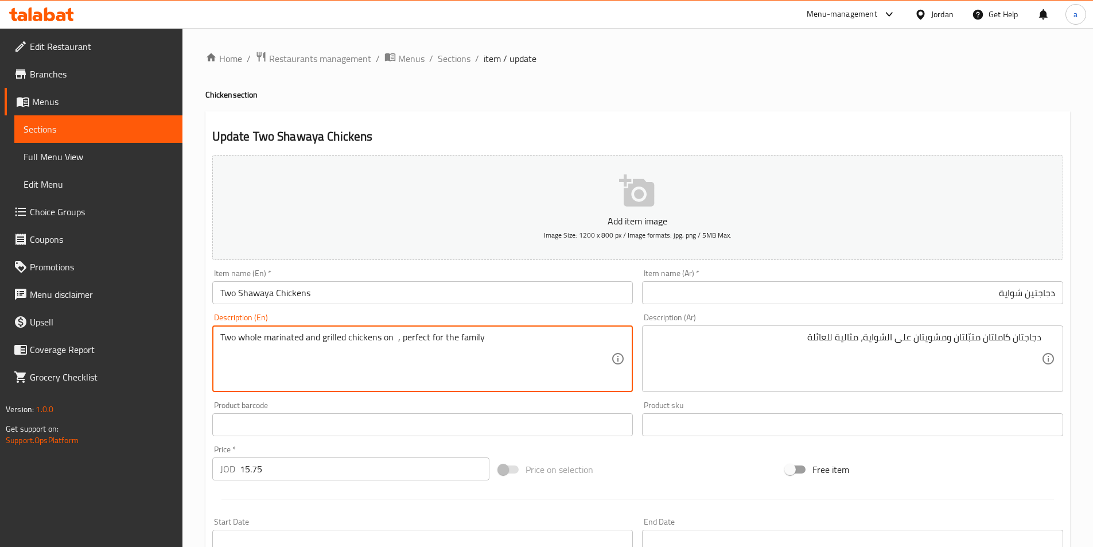
paste textarea "Shawaya"
type textarea "Two whole marinated and grilled chickens on Shawaya , perfect for the family"
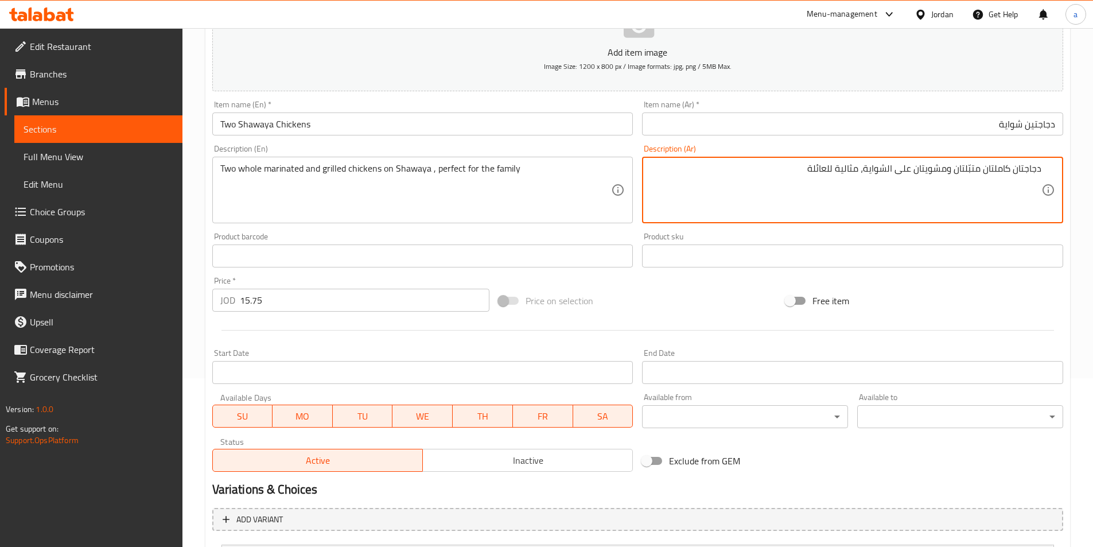
scroll to position [283, 0]
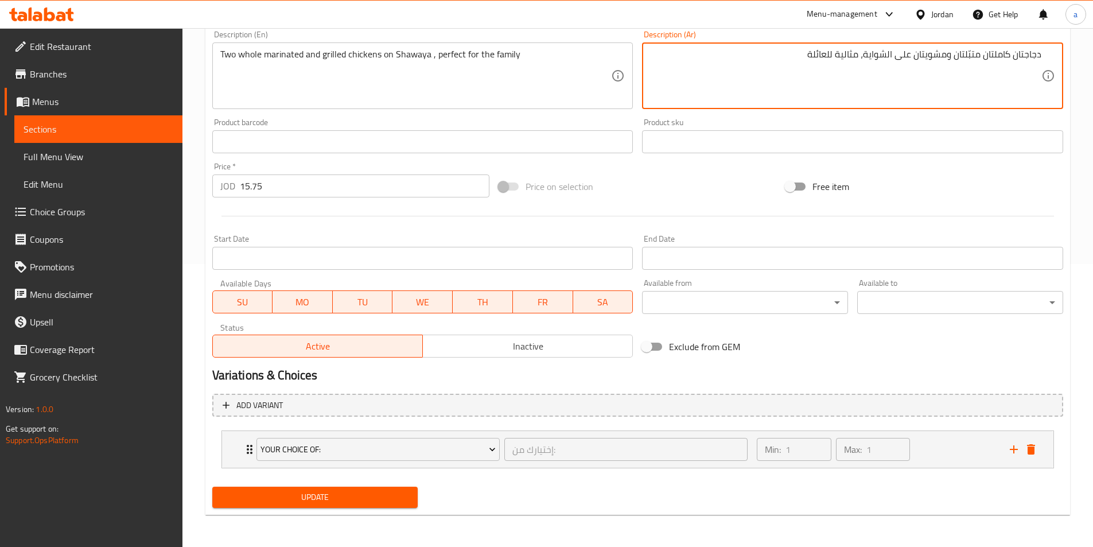
click at [322, 505] on button "Update" at bounding box center [315, 496] width 206 height 21
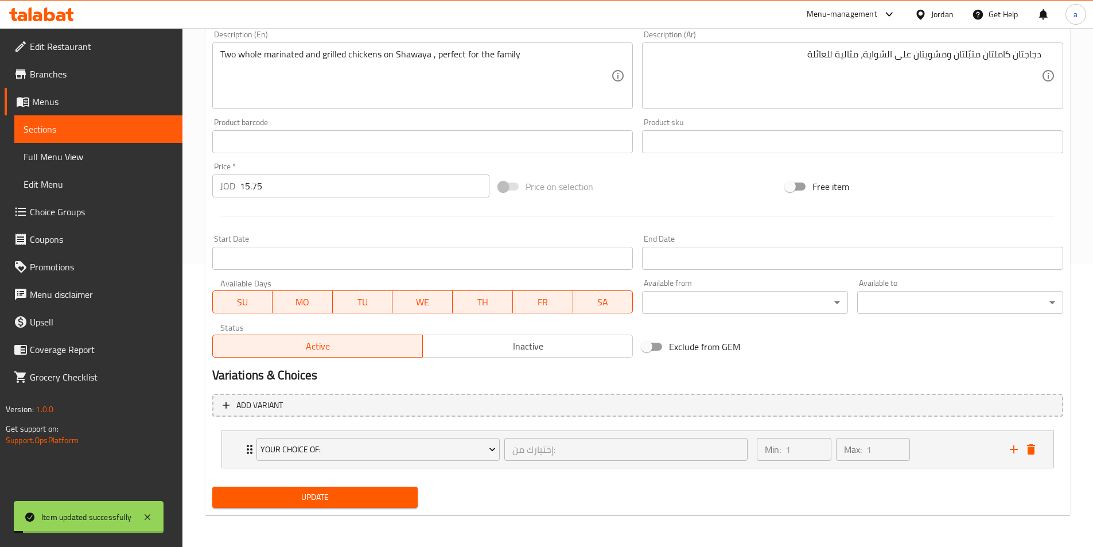
scroll to position [0, 0]
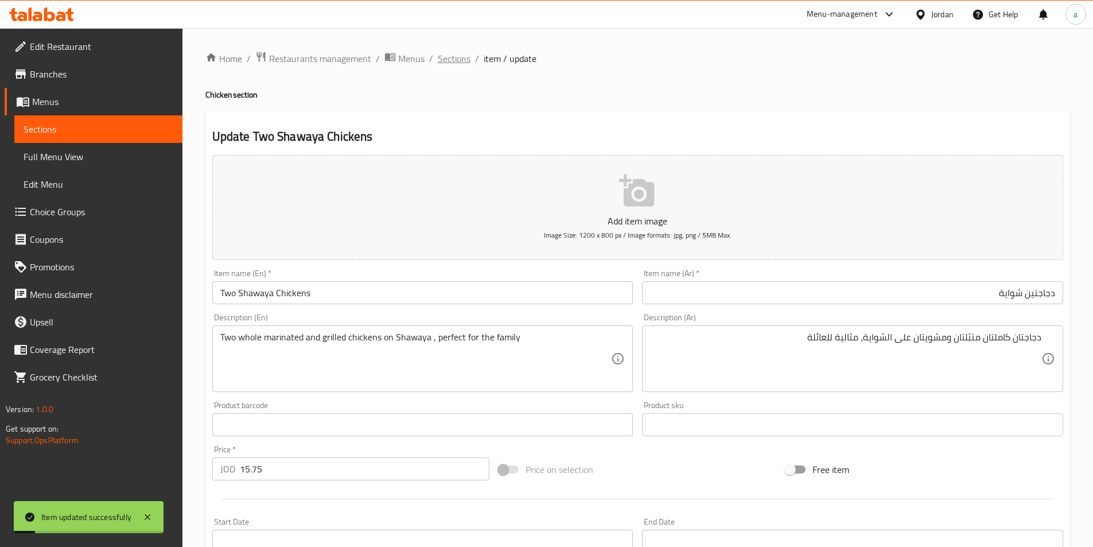
click at [450, 57] on span "Sections" at bounding box center [454, 59] width 33 height 14
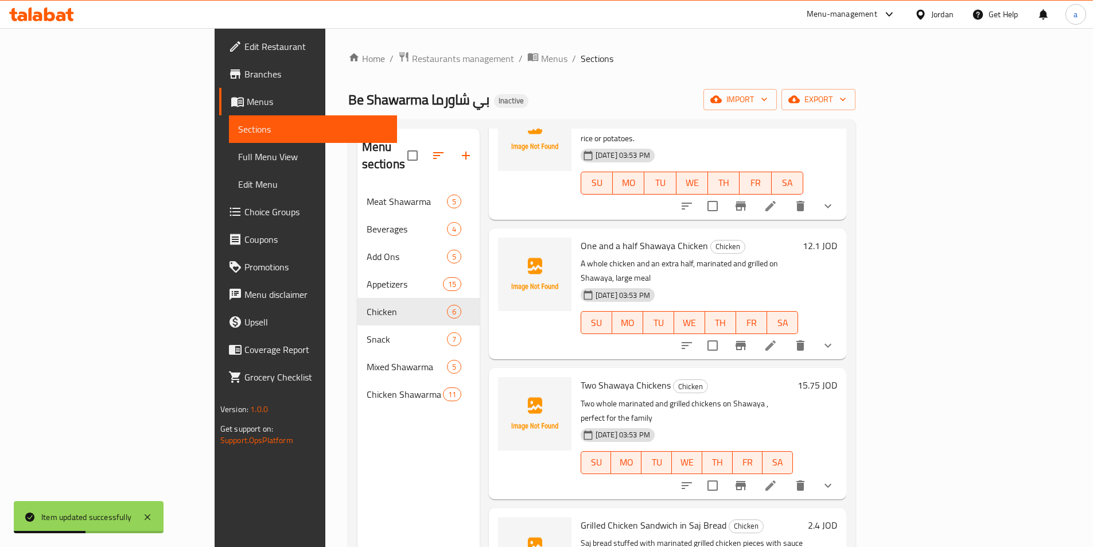
scroll to position [161, 0]
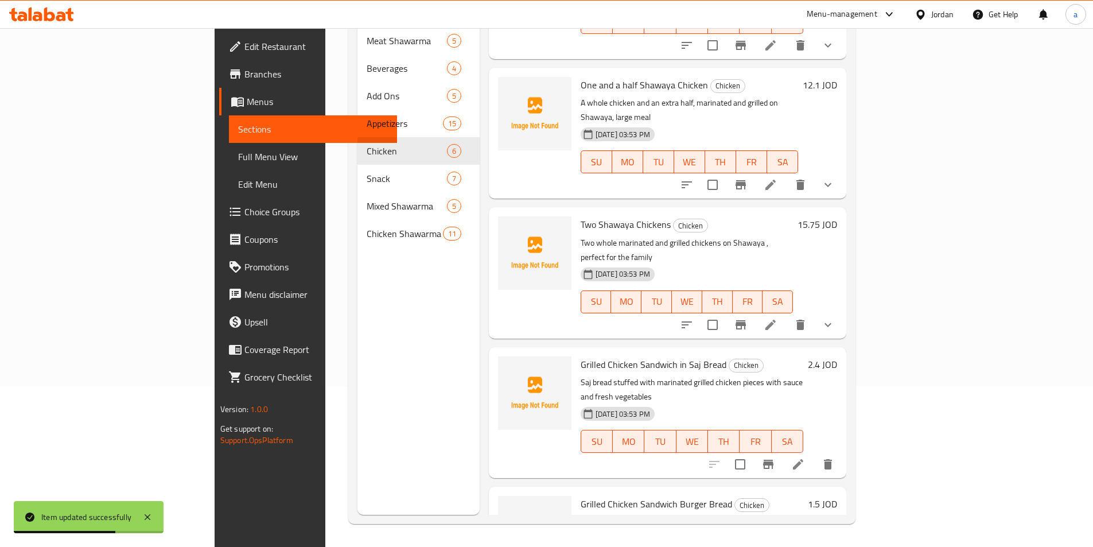
click at [805, 457] on icon at bounding box center [798, 464] width 14 height 14
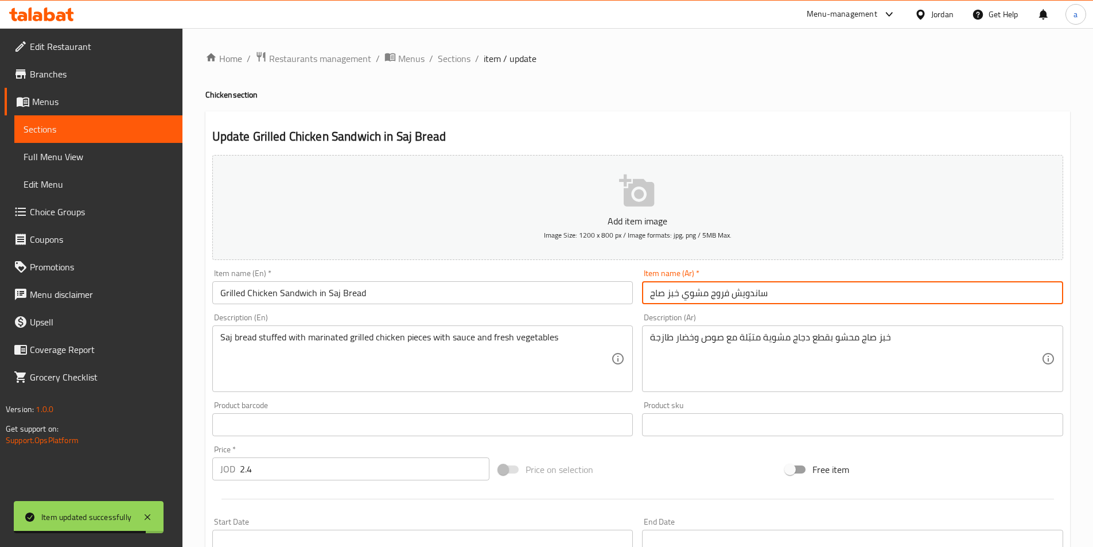
click at [794, 288] on input "ساندويش فروج مشوي خبز صاج" at bounding box center [852, 292] width 421 height 23
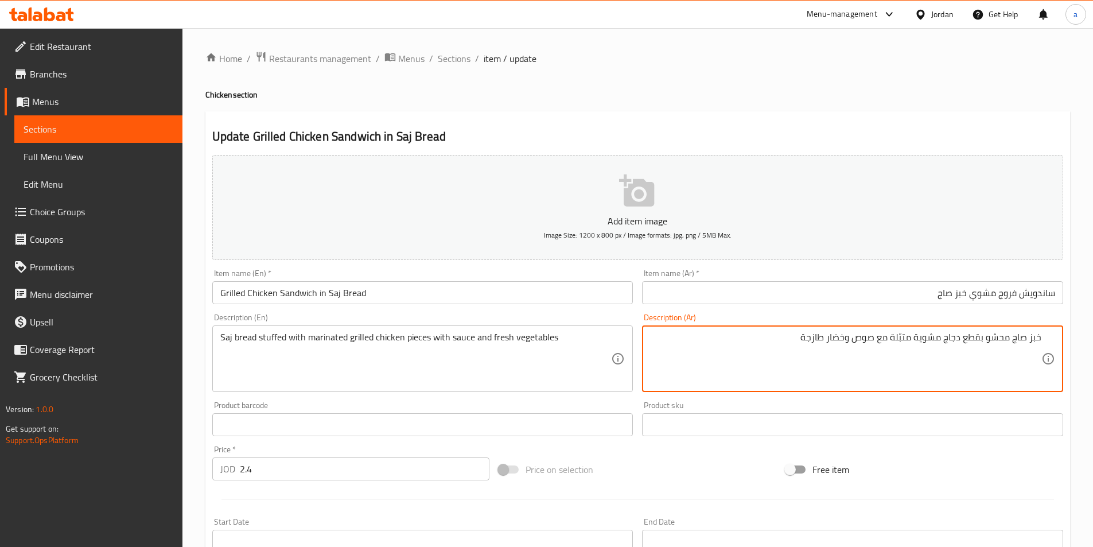
click at [897, 300] on input "ساندويش فروج مشوي خبز صاج" at bounding box center [852, 292] width 421 height 23
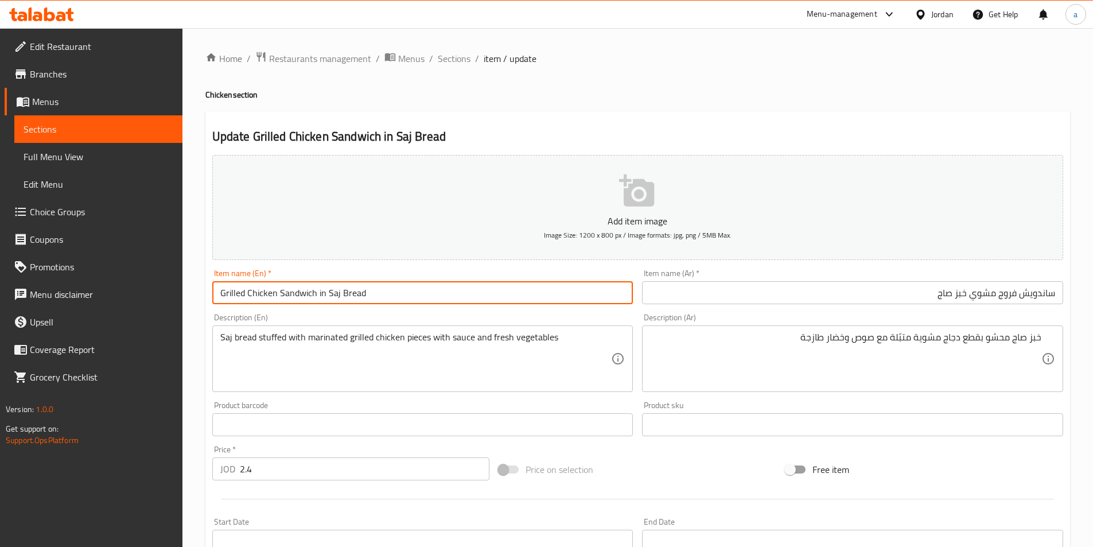
click at [324, 293] on input "Grilled Chicken Sandwich in Saj Bread" at bounding box center [422, 292] width 421 height 23
type input "Grilled Chicken Sandwich in Saj Bread"
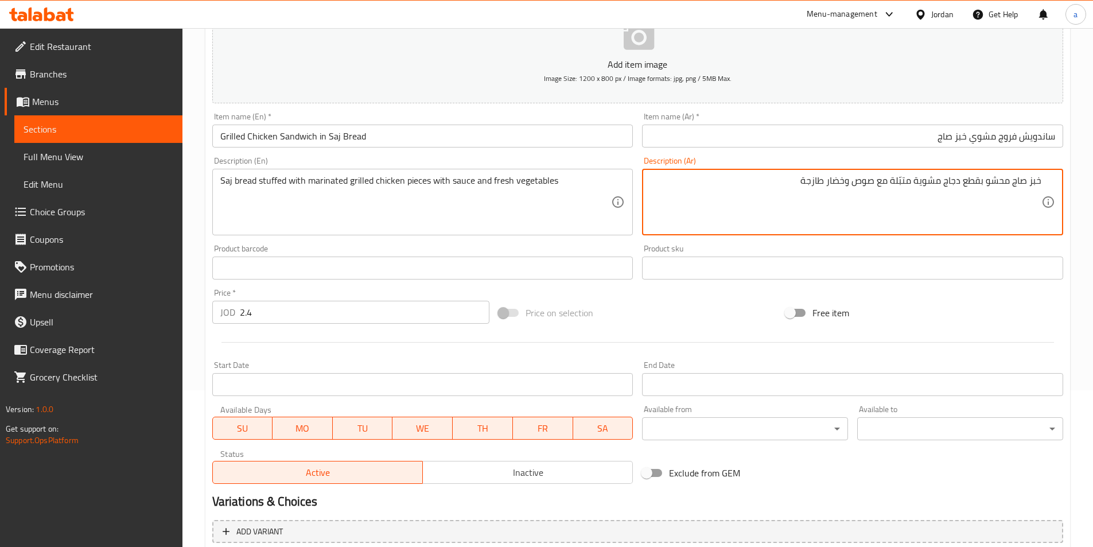
scroll to position [264, 0]
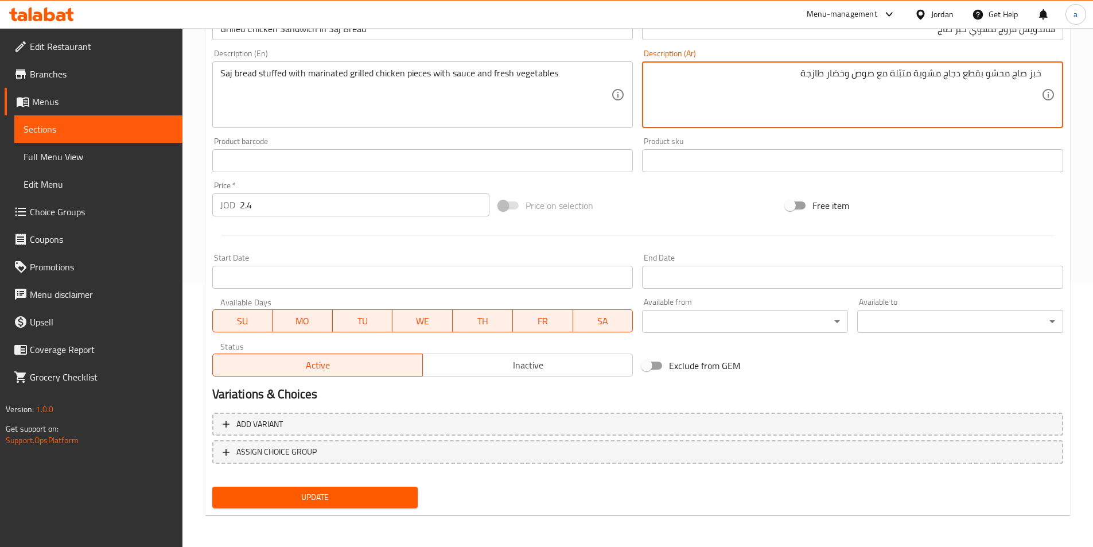
click at [379, 494] on span "Update" at bounding box center [315, 497] width 188 height 14
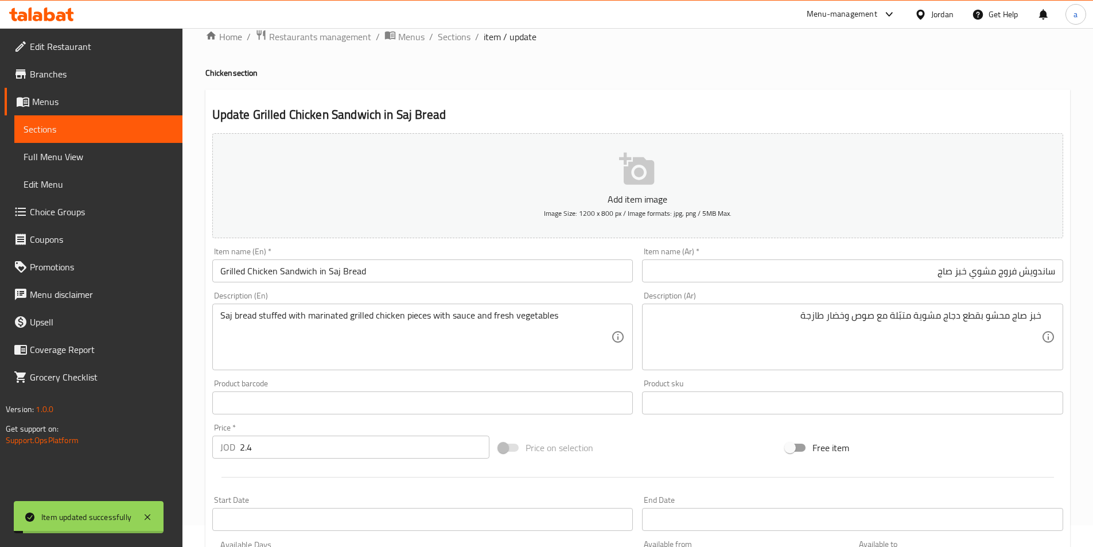
scroll to position [0, 0]
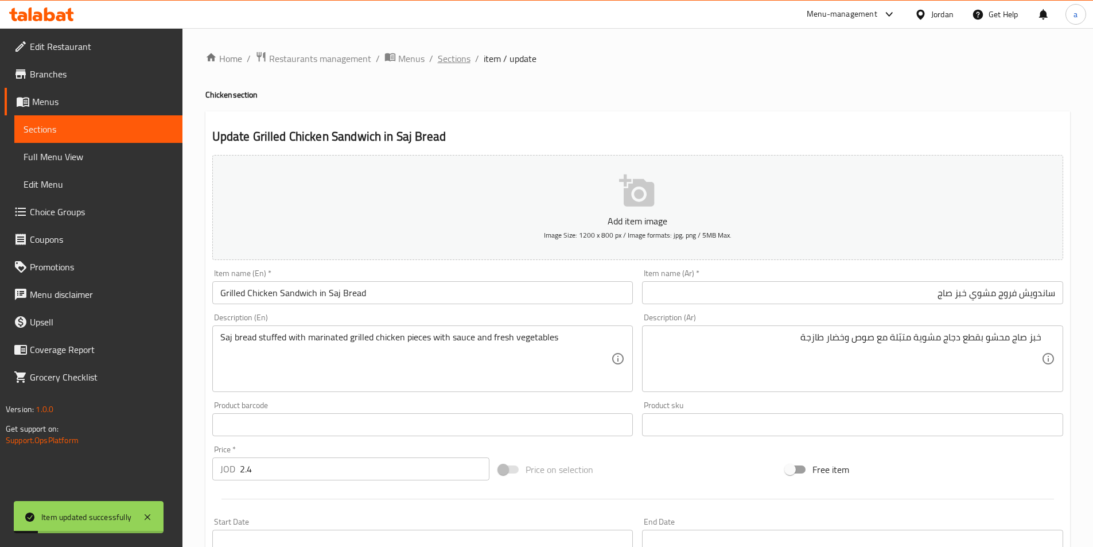
click at [456, 65] on span "Sections" at bounding box center [454, 59] width 33 height 14
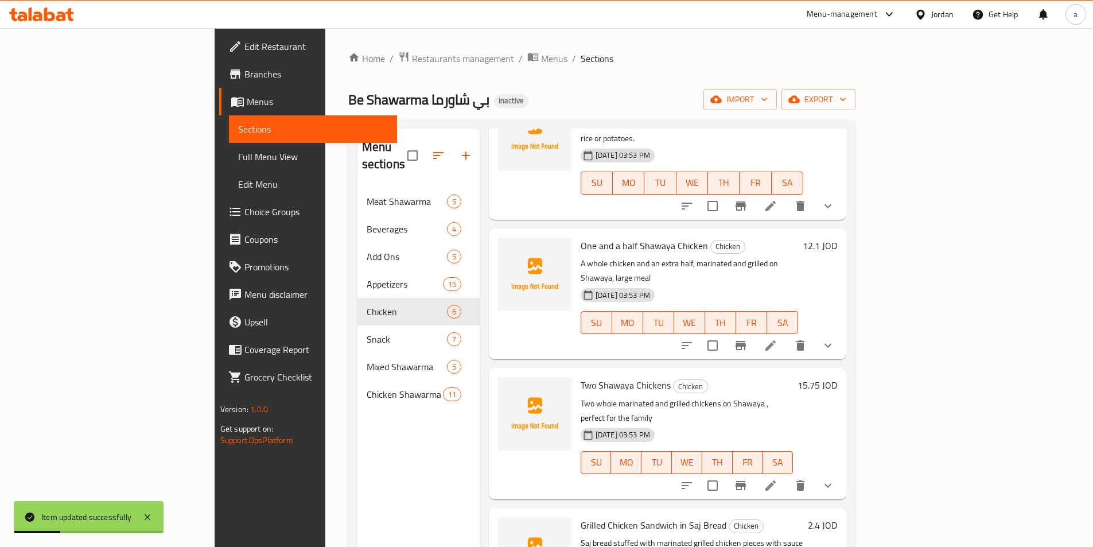
scroll to position [161, 0]
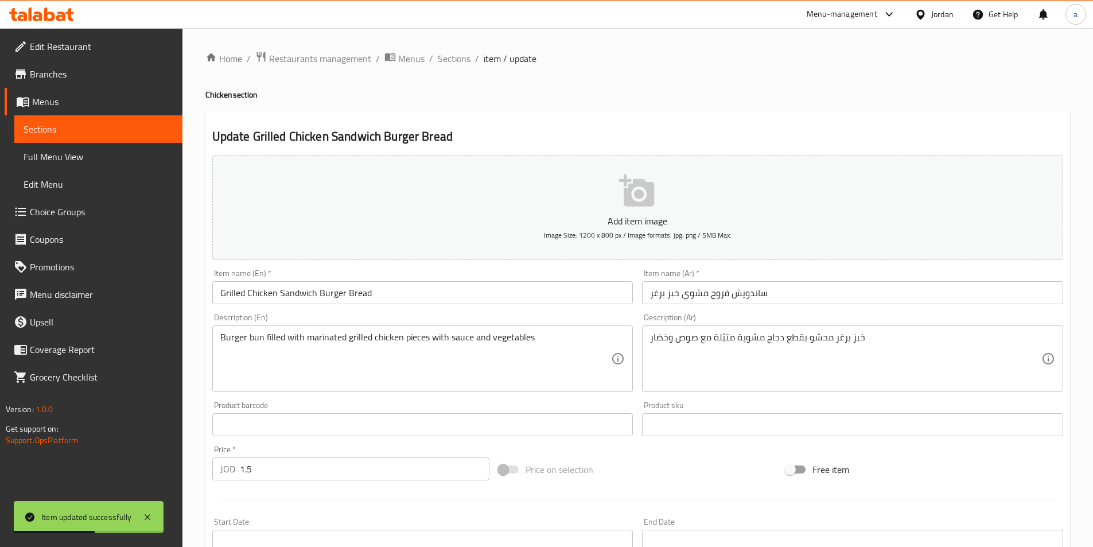
click at [762, 286] on input "ساندويش فروج مشوي خبز برغر" at bounding box center [852, 292] width 421 height 23
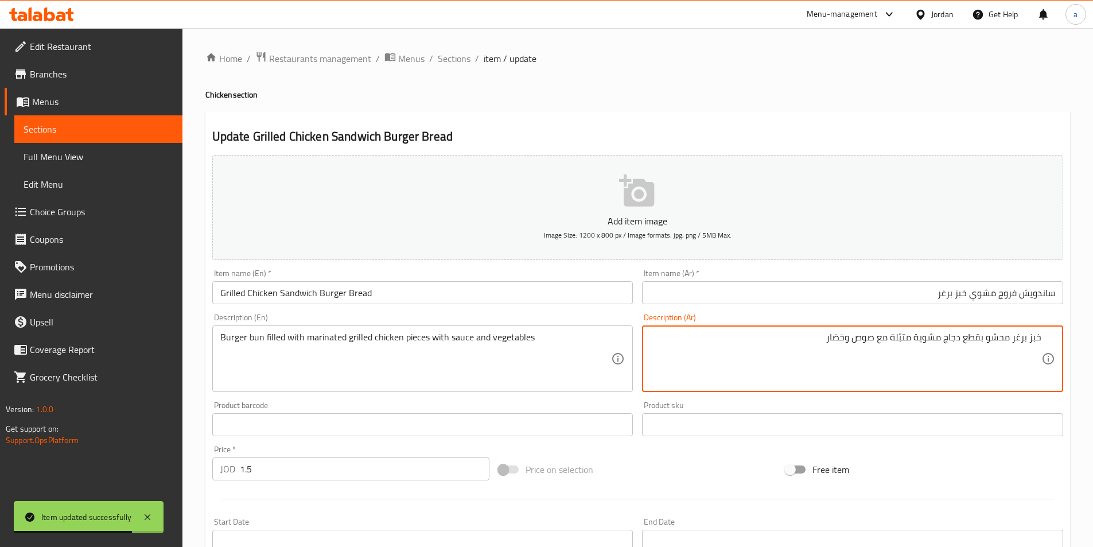
click at [812, 298] on input "ساندويش فروج مشوي خبز برغر" at bounding box center [852, 292] width 421 height 23
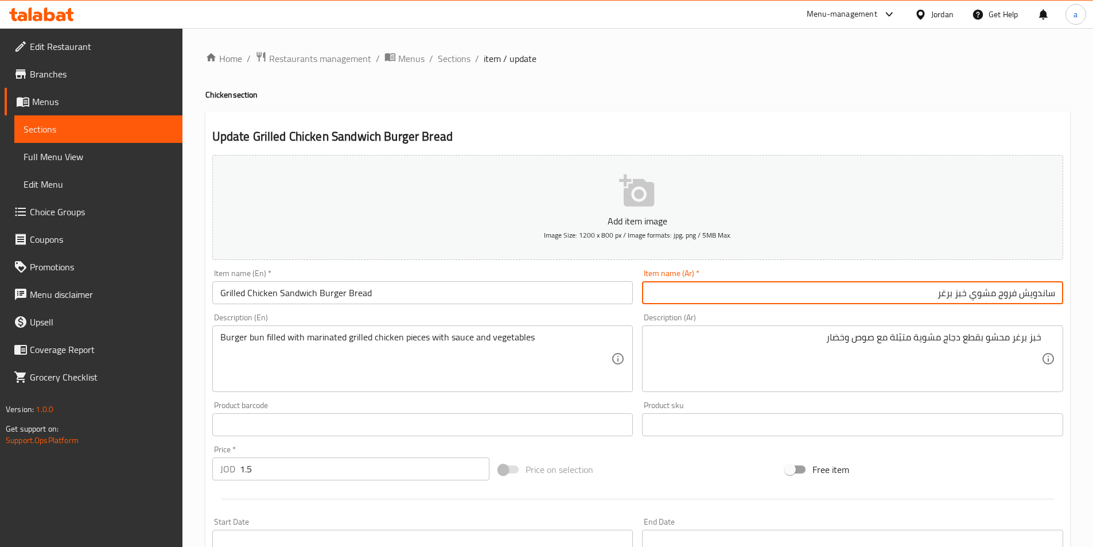
drag, startPoint x: 954, startPoint y: 294, endPoint x: 913, endPoint y: 298, distance: 41.4
click at [905, 299] on input "ساندويش فروج مشوي خبز برغر" at bounding box center [852, 292] width 421 height 23
click at [957, 291] on input "ساندويش فروج مشوي خبز برغر" at bounding box center [852, 292] width 421 height 23
drag, startPoint x: 953, startPoint y: 295, endPoint x: 904, endPoint y: 297, distance: 48.8
click at [903, 297] on input "ساندويش فروج مشوي خبز برغر" at bounding box center [852, 292] width 421 height 23
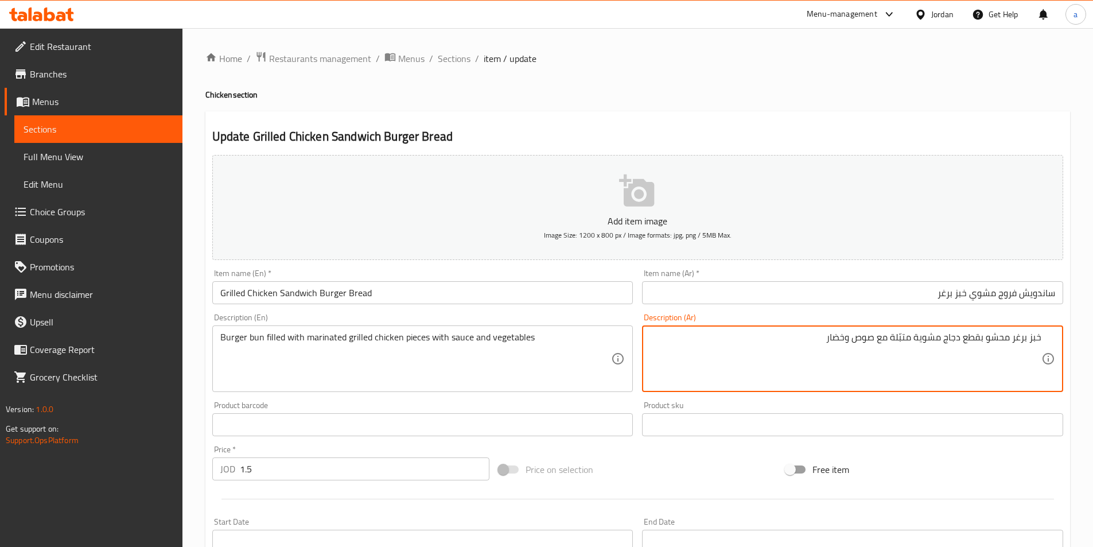
drag, startPoint x: 1029, startPoint y: 341, endPoint x: 1064, endPoint y: 344, distance: 35.1
click at [1064, 344] on div "Description (Ar) خبز برغر محشو بقطع دجاج مشوية متبّلة مع صوص وخضار Description …" at bounding box center [852, 353] width 430 height 88
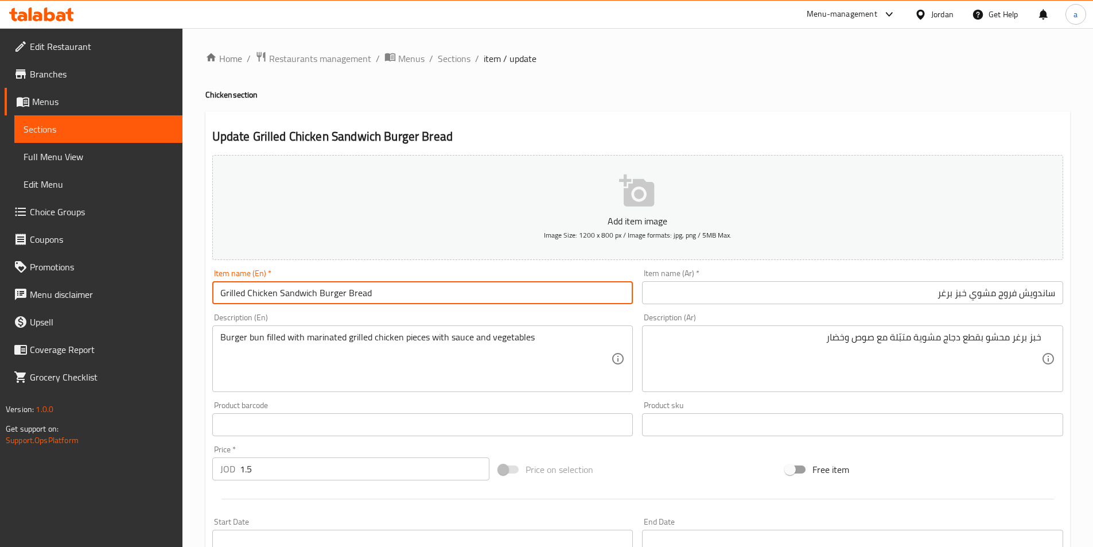
drag, startPoint x: 375, startPoint y: 294, endPoint x: 347, endPoint y: 294, distance: 28.1
click at [346, 295] on input "Grilled Chicken Sandwich Burger Bread" at bounding box center [422, 292] width 421 height 23
paste input "Kuboos"
type input "Grilled Chicken Sandwich Burger Kuboos"
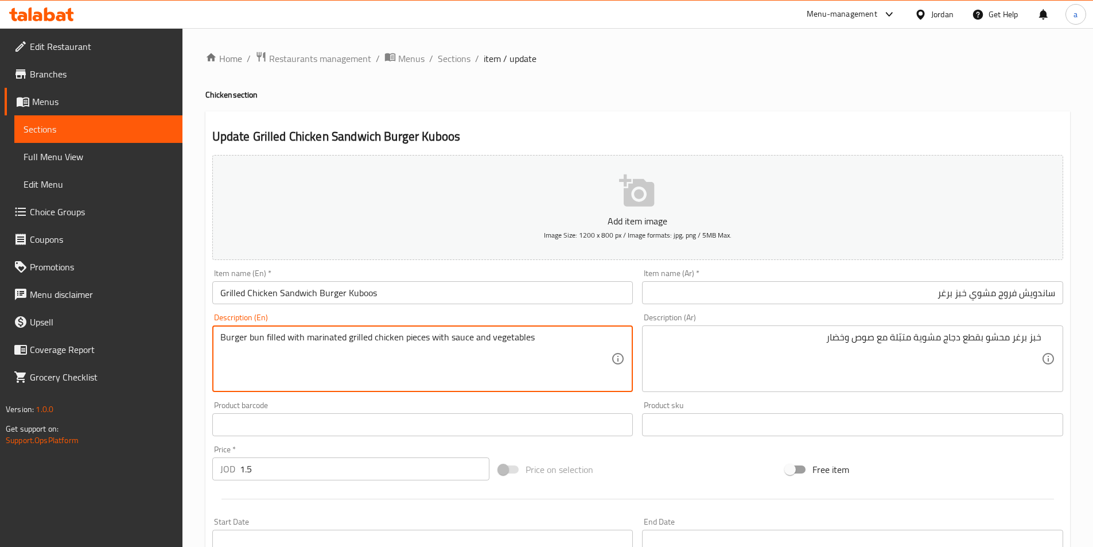
drag, startPoint x: 261, startPoint y: 337, endPoint x: 250, endPoint y: 341, distance: 12.0
paste textarea "Kuboos"
click at [300, 352] on textarea "Burger Kuboos filled with marinated grilled chicken pieces with sauce and veget…" at bounding box center [415, 359] width 391 height 54
click at [381, 367] on textarea "Burger Kuboos filled with marinated grilled chicken pieces with sauce and veget…" at bounding box center [415, 359] width 391 height 54
drag, startPoint x: 316, startPoint y: 338, endPoint x: 279, endPoint y: 341, distance: 36.8
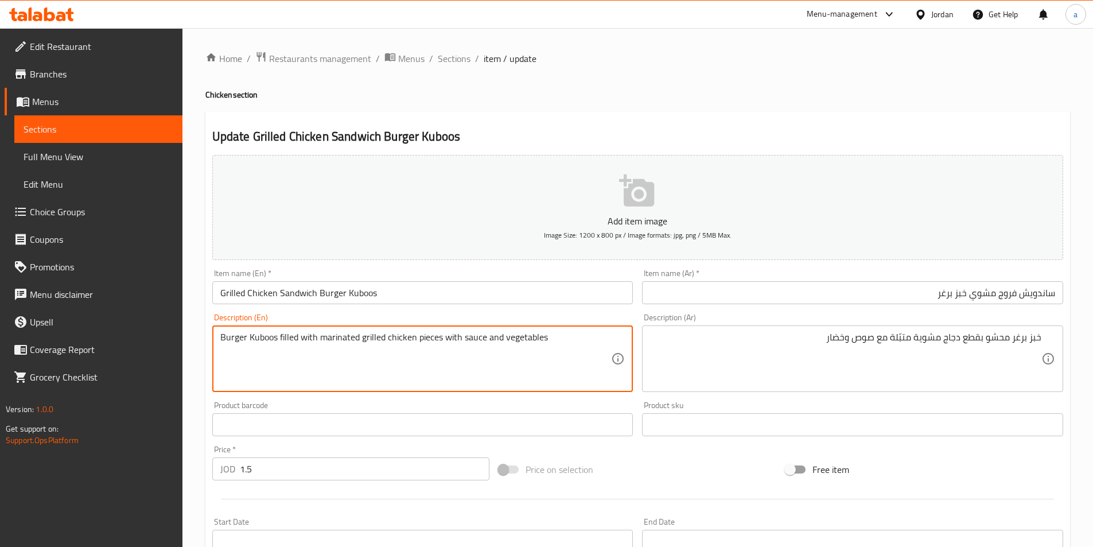
click at [279, 341] on textarea "Burger Kuboos filled with marinated grilled chicken pieces with sauce and veget…" at bounding box center [415, 359] width 391 height 54
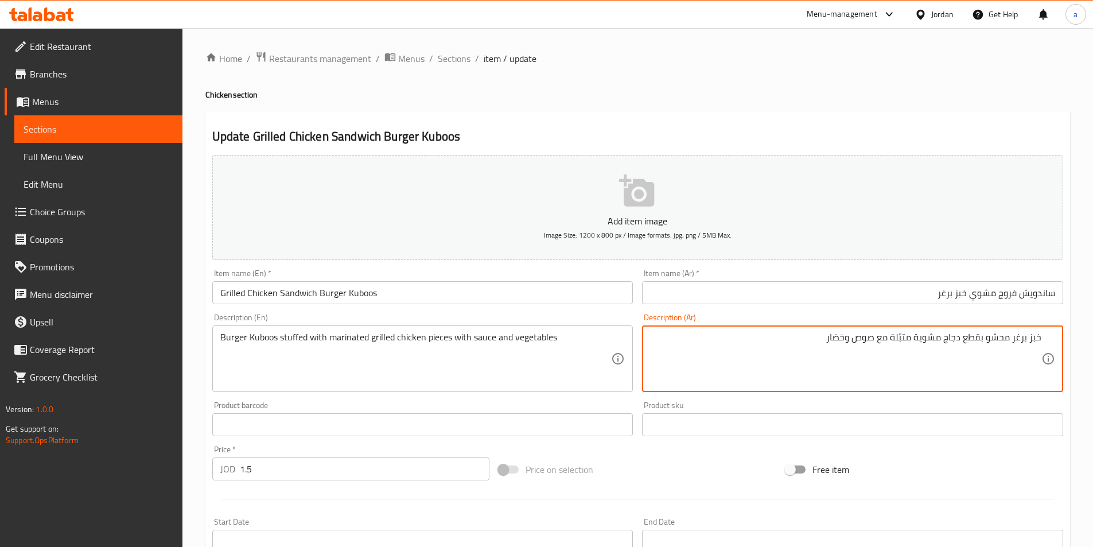
drag, startPoint x: 846, startPoint y: 338, endPoint x: 814, endPoint y: 346, distance: 33.1
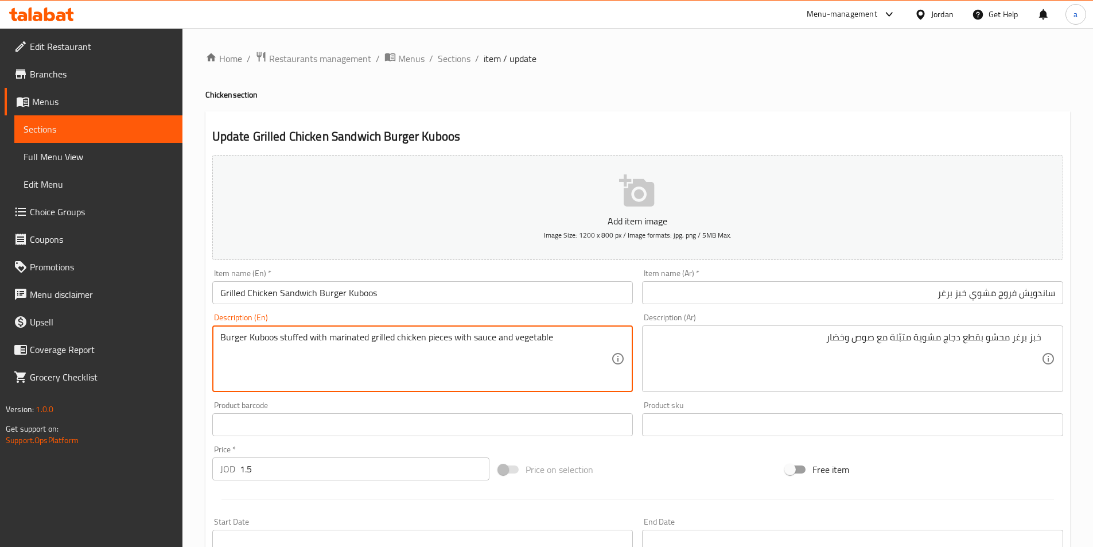
type textarea "Burger Kuboos stuffed with marinated grilled chicken pieces with sauce and vege…"
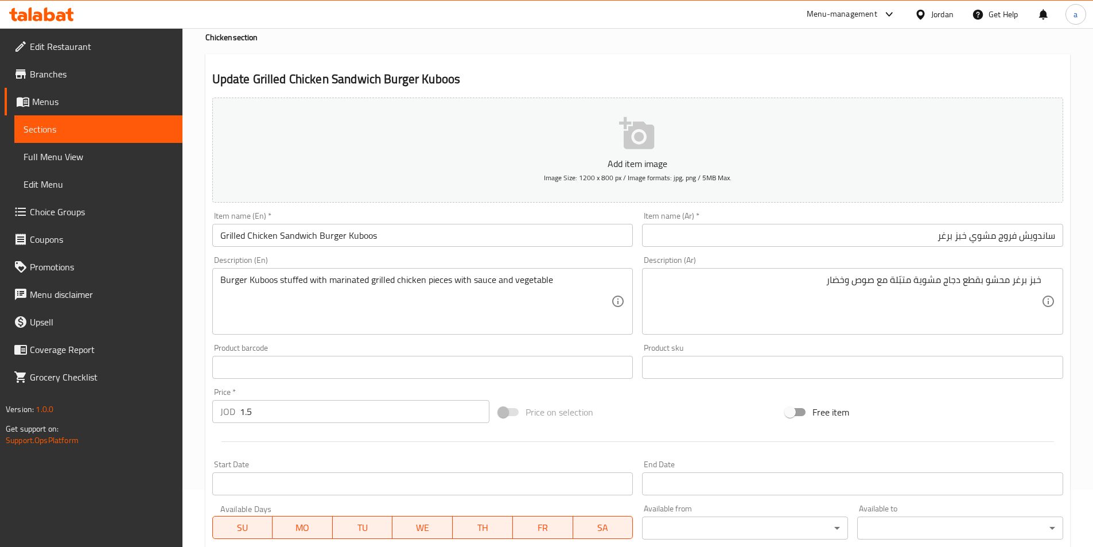
scroll to position [264, 0]
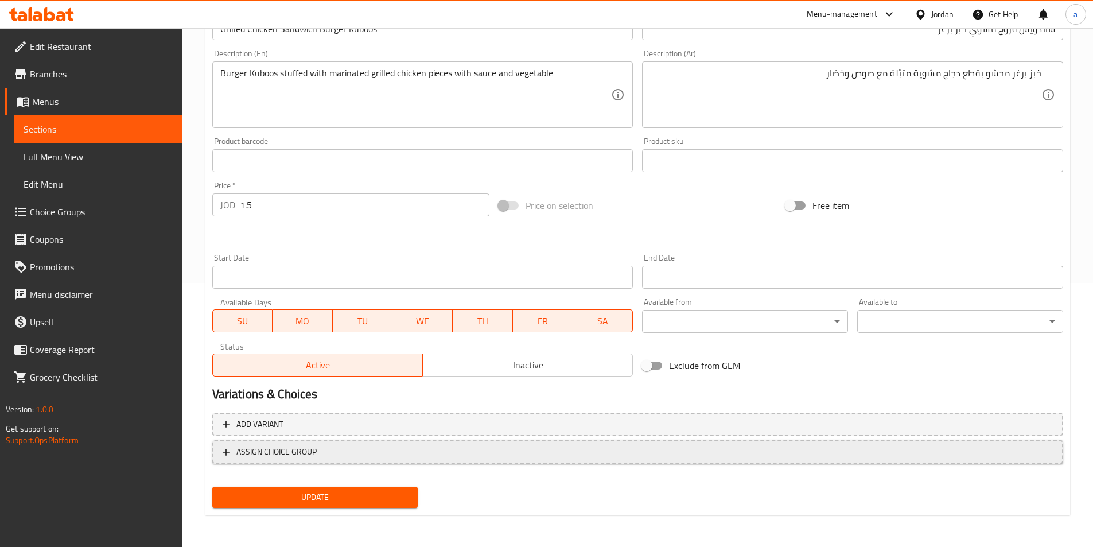
click at [576, 457] on span "ASSIGN CHOICE GROUP" at bounding box center [638, 452] width 830 height 14
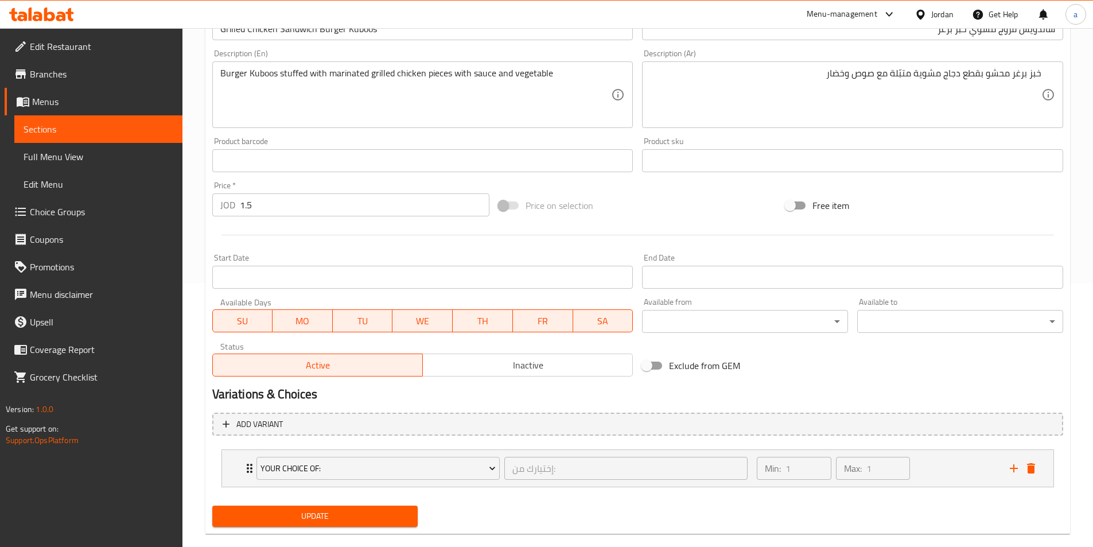
click at [369, 521] on span "Update" at bounding box center [315, 516] width 188 height 14
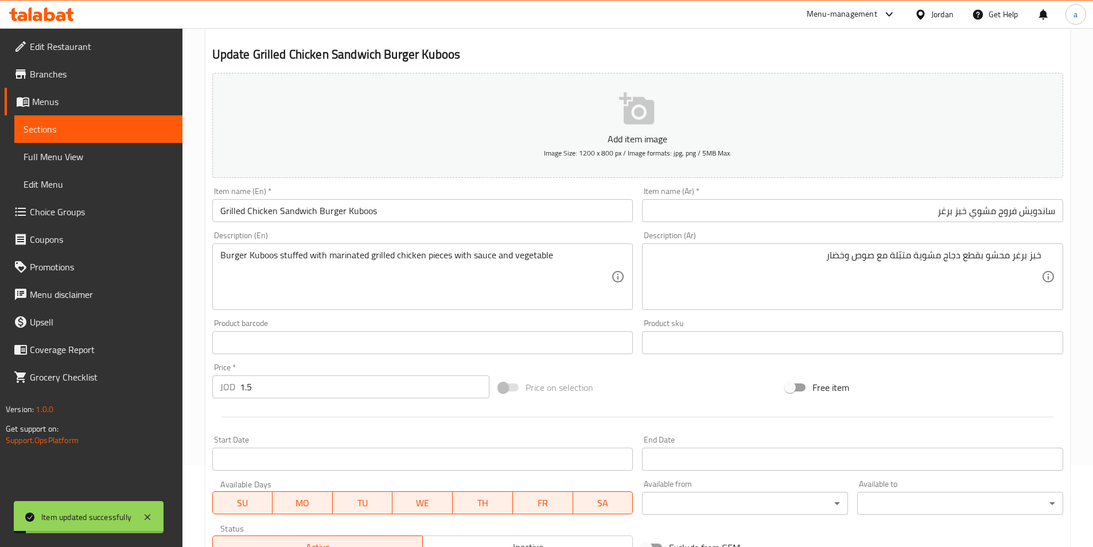
scroll to position [0, 0]
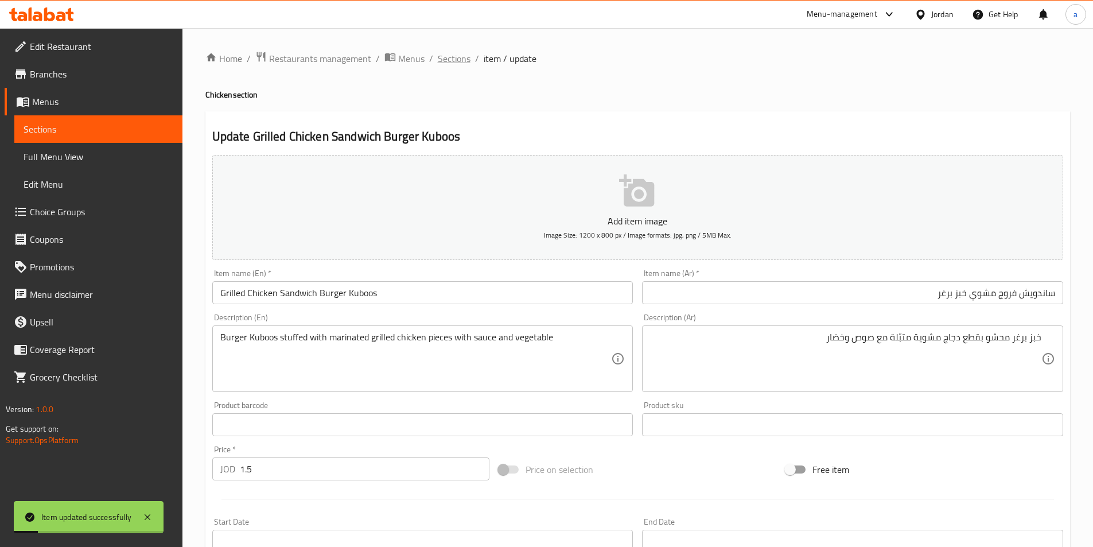
click at [457, 57] on span "Sections" at bounding box center [454, 59] width 33 height 14
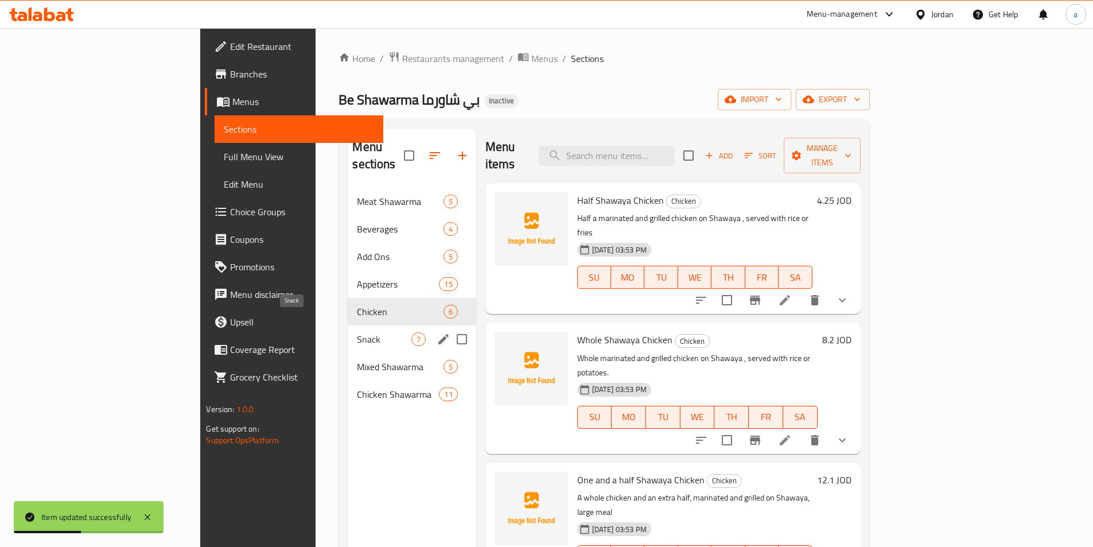
click at [357, 332] on span "Snack" at bounding box center [384, 339] width 54 height 14
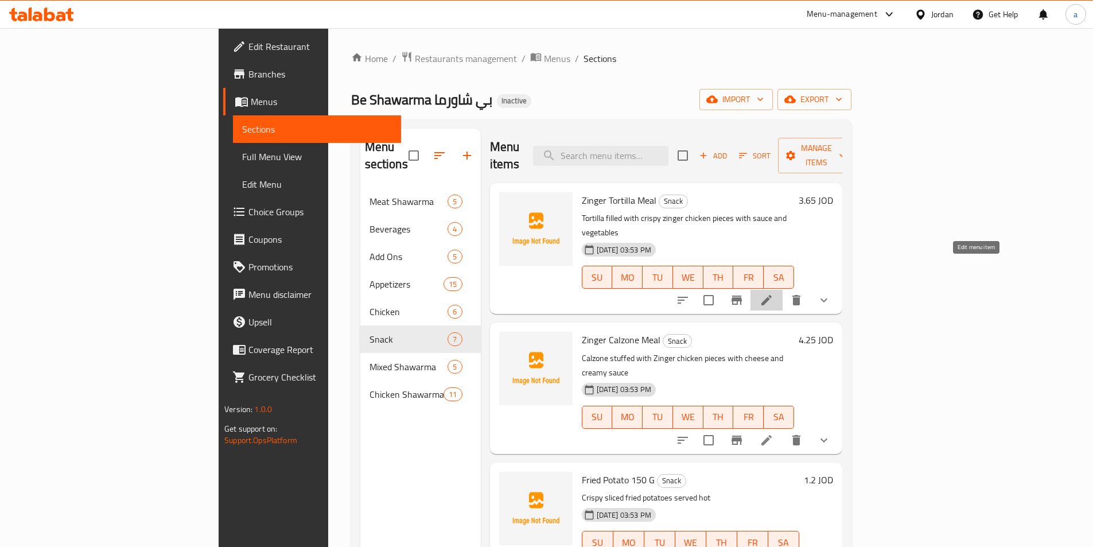
click at [773, 293] on icon at bounding box center [766, 300] width 14 height 14
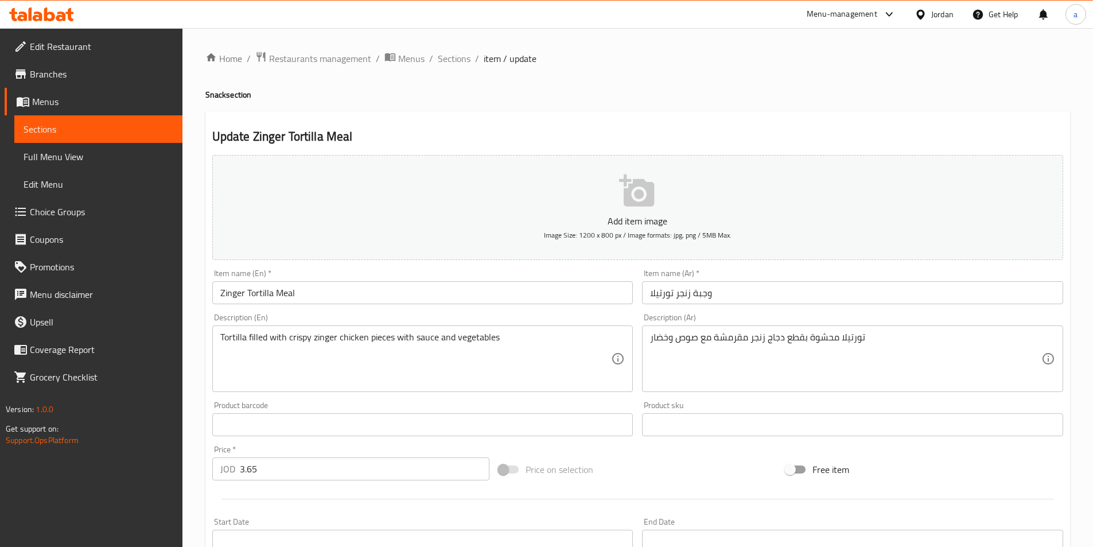
click at [809, 291] on input "وجبة زنجر تورتيلا" at bounding box center [852, 292] width 421 height 23
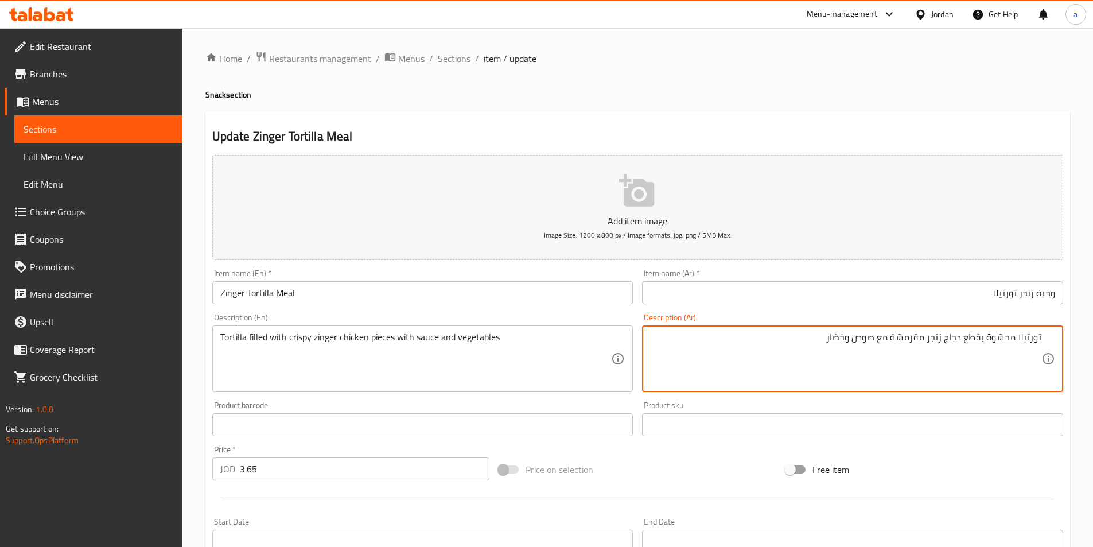
click at [883, 293] on input "وجبة زنجر تورتيلا" at bounding box center [852, 292] width 421 height 23
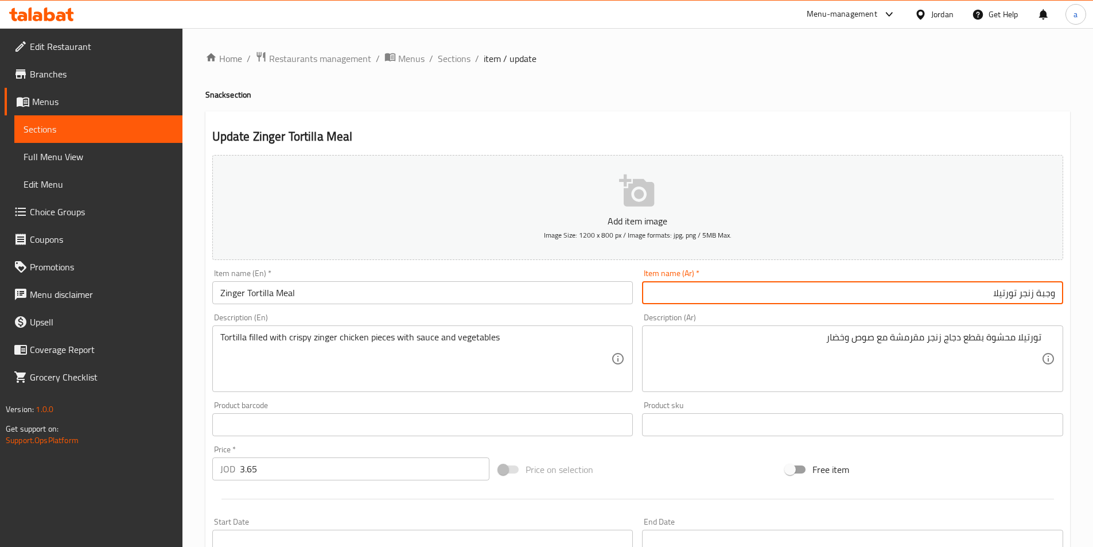
scroll to position [115, 0]
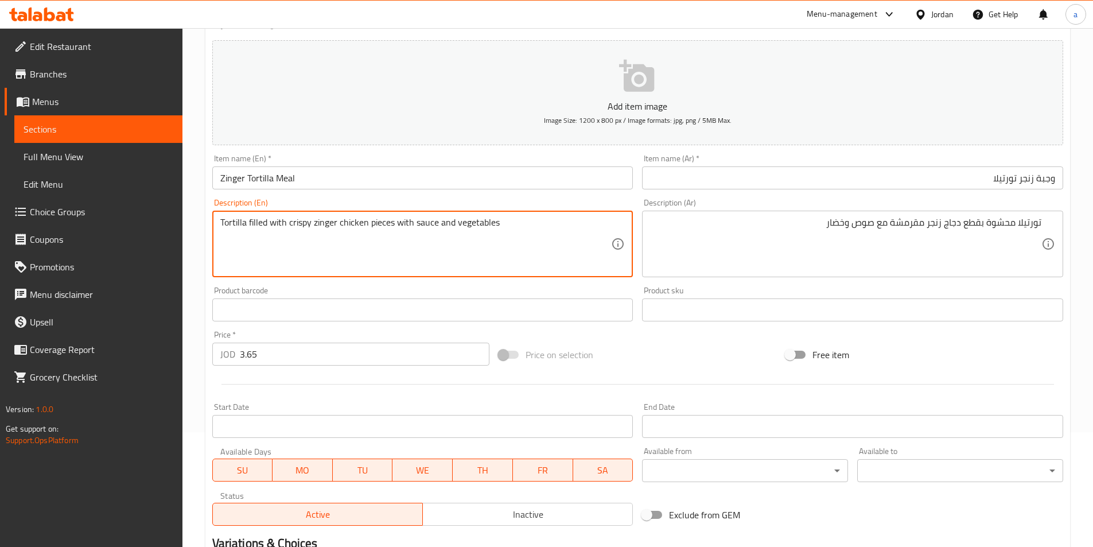
drag, startPoint x: 285, startPoint y: 224, endPoint x: 251, endPoint y: 228, distance: 33.5
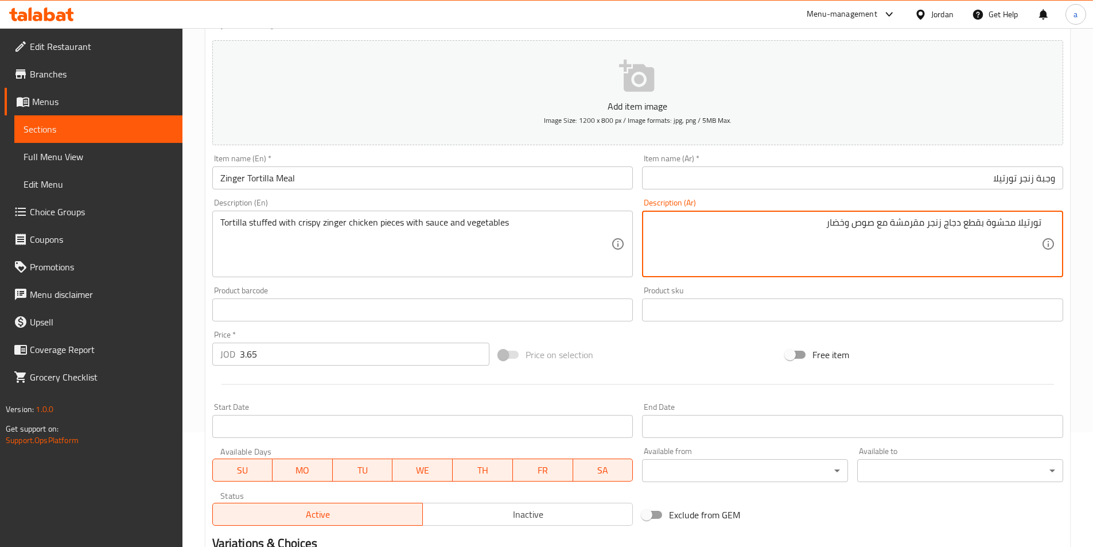
drag, startPoint x: 925, startPoint y: 224, endPoint x: 895, endPoint y: 229, distance: 30.2
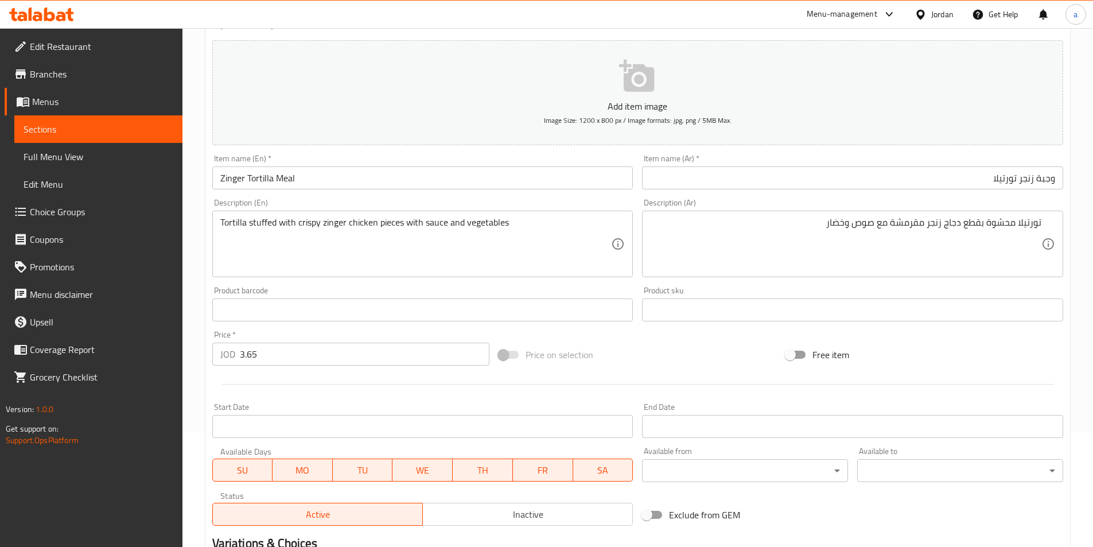
click at [732, 264] on textarea "تورتيلا محشوة بقطع دجاج زنجر مقرمشة مع صوص وخضار" at bounding box center [845, 244] width 391 height 54
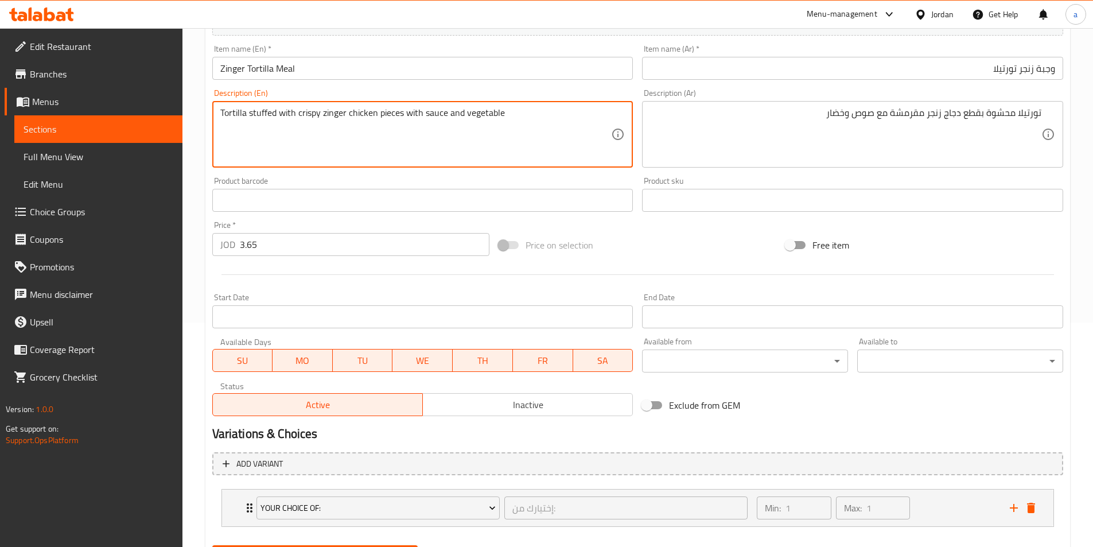
scroll to position [283, 0]
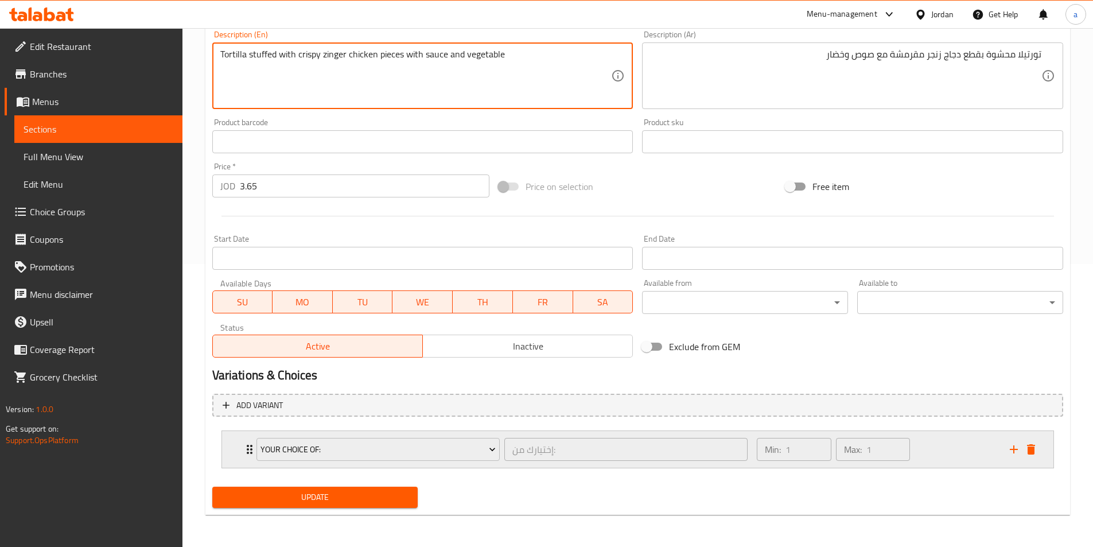
click at [249, 444] on div "Your Choice Of: إختيارك من: ​ Min: 1 ​ Max: 1 ​" at bounding box center [641, 449] width 797 height 37
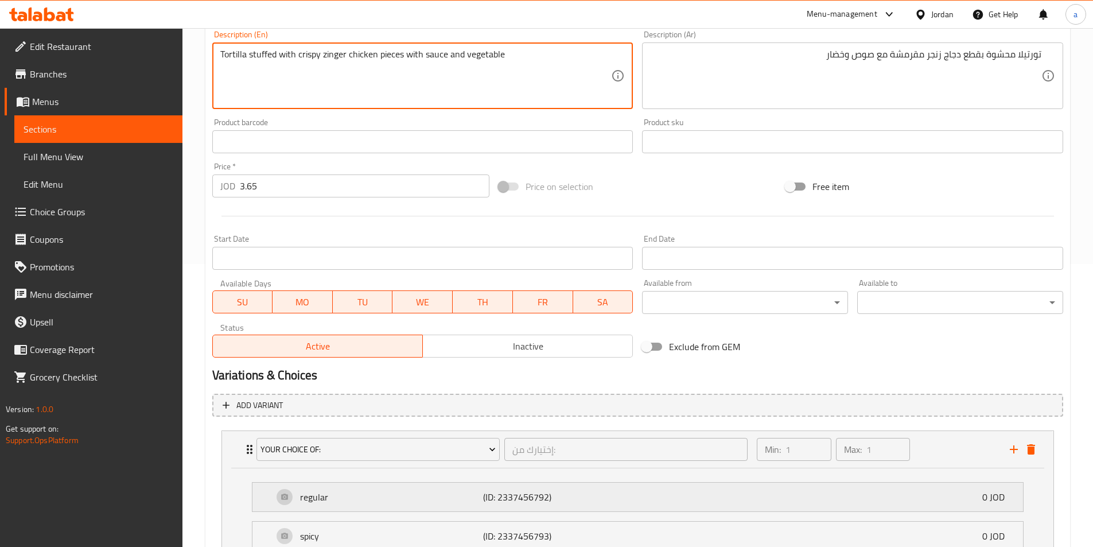
scroll to position [382, 0]
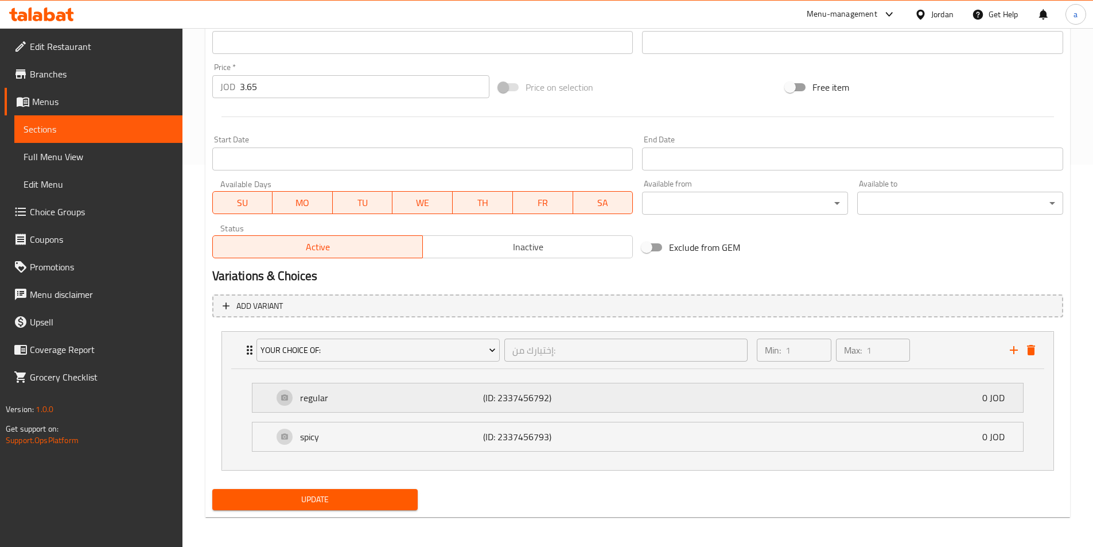
click at [279, 411] on div "regular (ID: 2337456792) 0 JOD" at bounding box center [641, 397] width 736 height 29
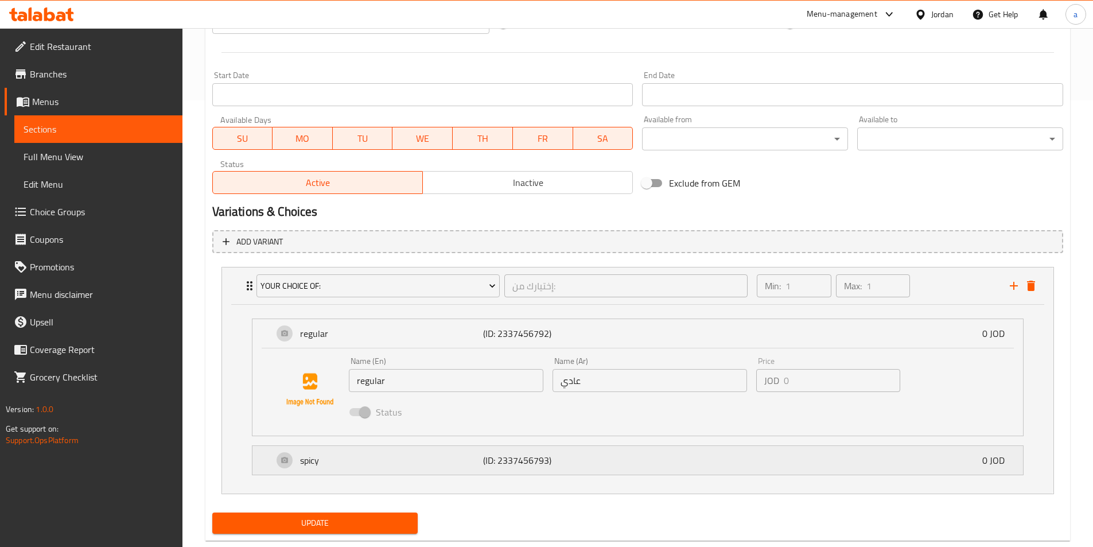
scroll to position [472, 0]
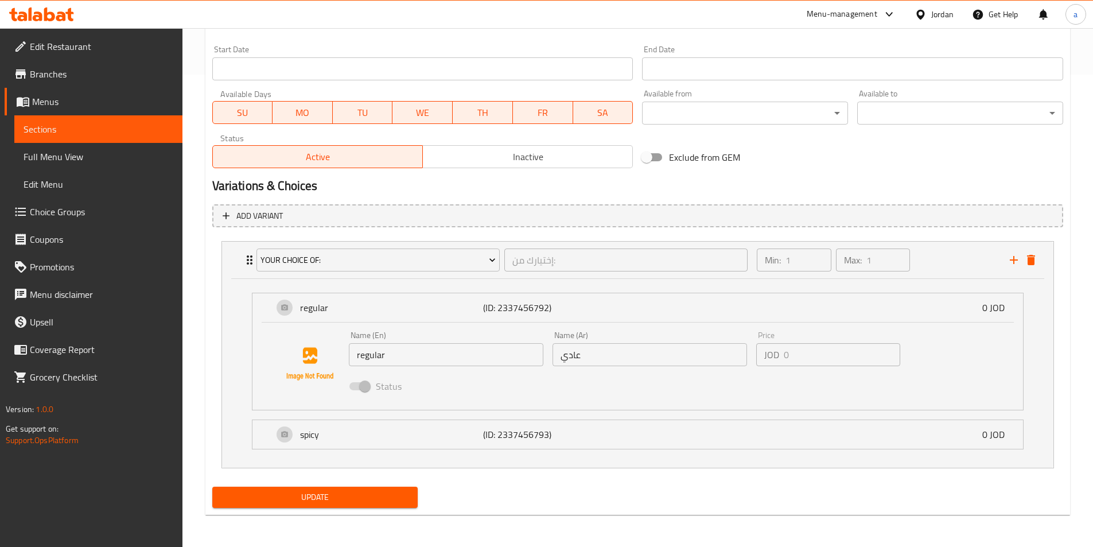
drag, startPoint x: 297, startPoint y: 427, endPoint x: 301, endPoint y: 438, distance: 11.8
click at [301, 438] on div "Your Choice Of: إختيارك من: ​ Min: 1 ​ Max: 1 ​ regular (ID: 2337456792) 0 JOD …" at bounding box center [637, 354] width 851 height 236
type textarea "Tortilla stuffed with crispy zinger chicken pieces with sauce and vegetable"
click at [301, 438] on div "Your Choice Of: إختيارك من: ​ Min: 1 ​ Max: 1 ​ regular (ID: 2337456792) 0 JOD …" at bounding box center [637, 354] width 851 height 236
click at [301, 434] on p "spicy" at bounding box center [392, 434] width 184 height 14
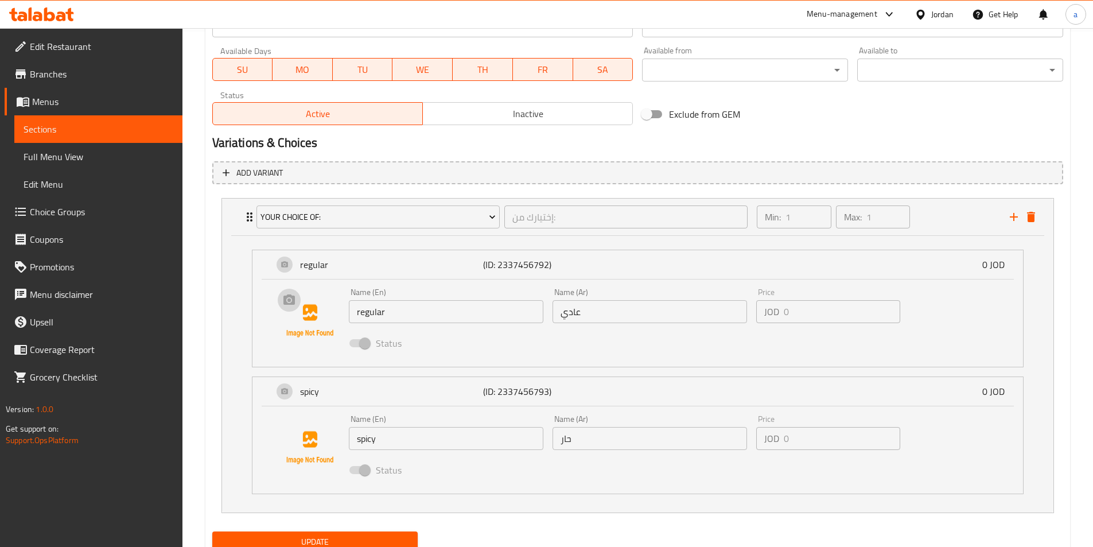
scroll to position [560, 0]
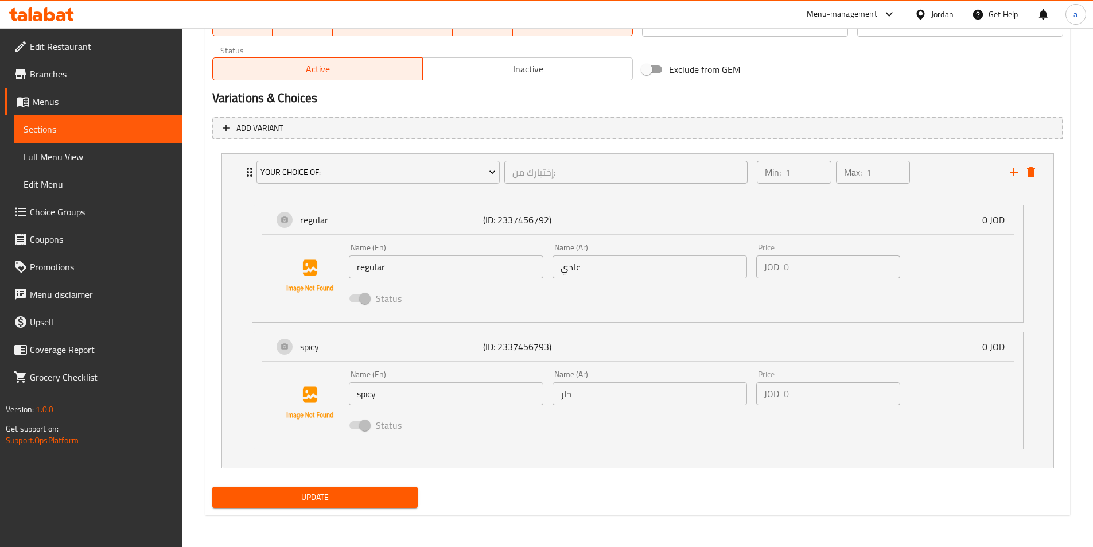
click at [362, 503] on span "Update" at bounding box center [315, 497] width 188 height 14
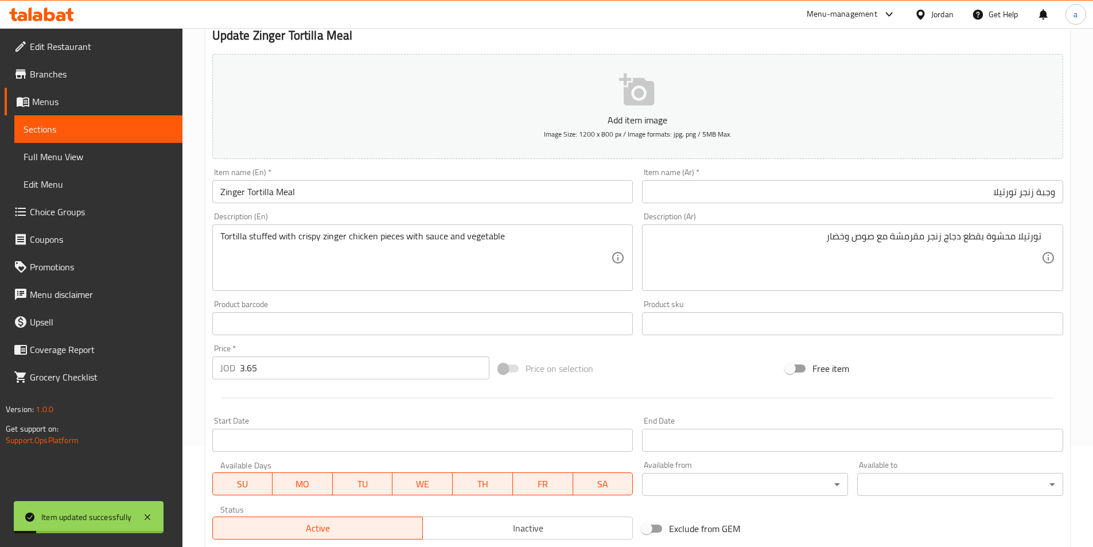
scroll to position [0, 0]
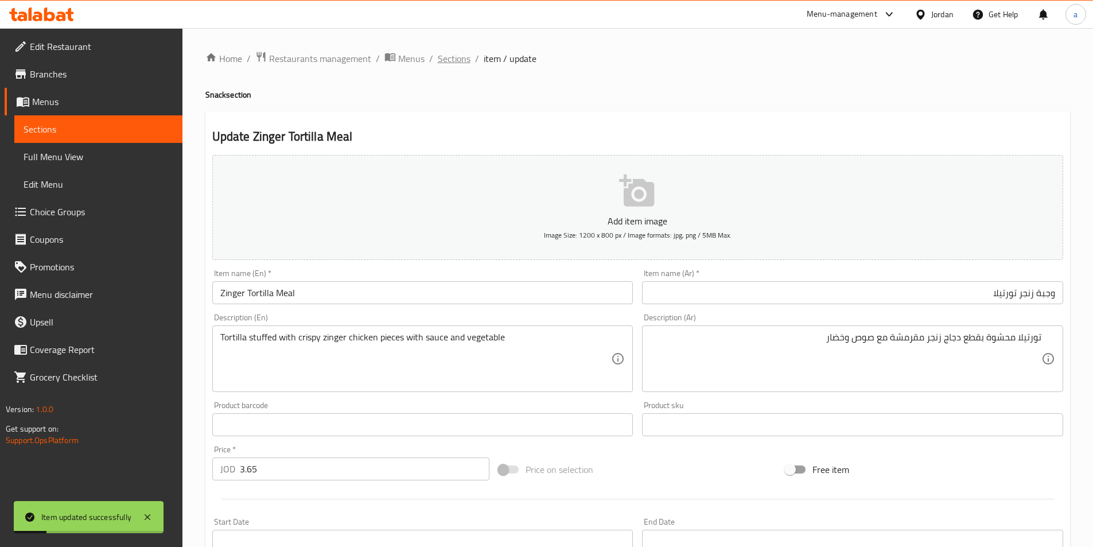
click at [455, 59] on span "Sections" at bounding box center [454, 59] width 33 height 14
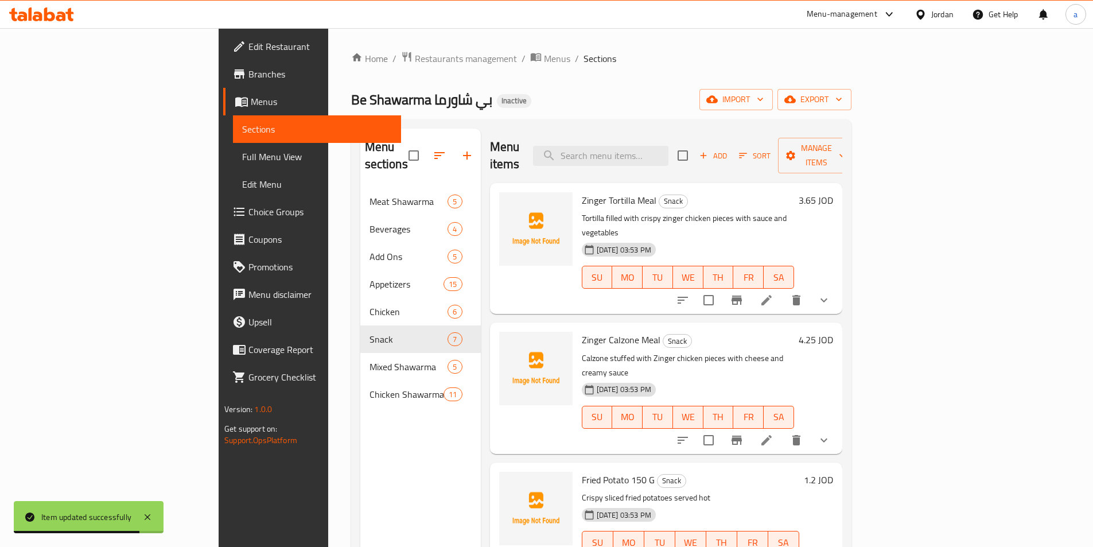
click at [782, 430] on li at bounding box center [766, 440] width 32 height 21
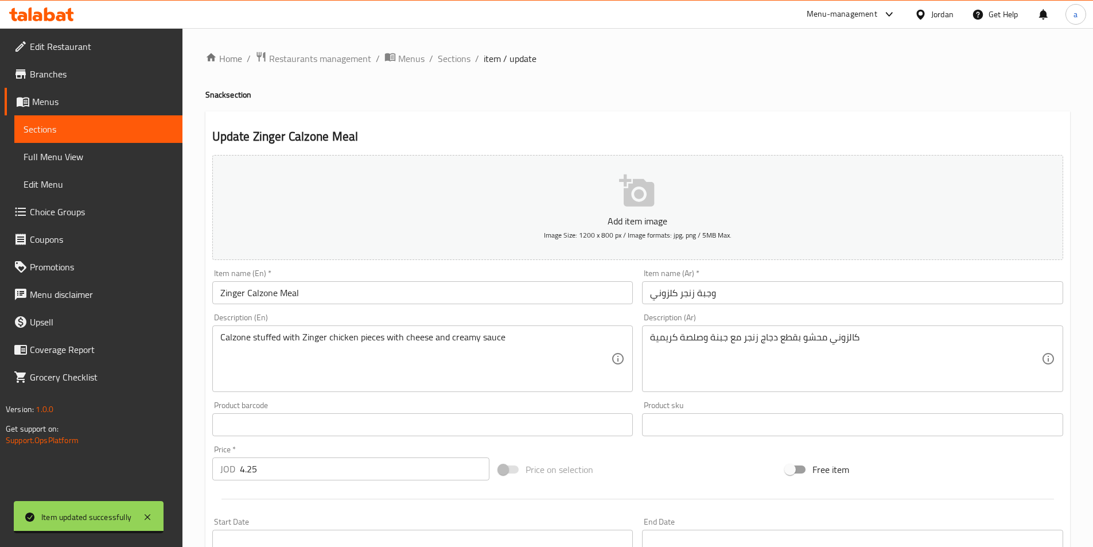
click at [738, 294] on input "وجبة زنجر كلزوني" at bounding box center [852, 292] width 421 height 23
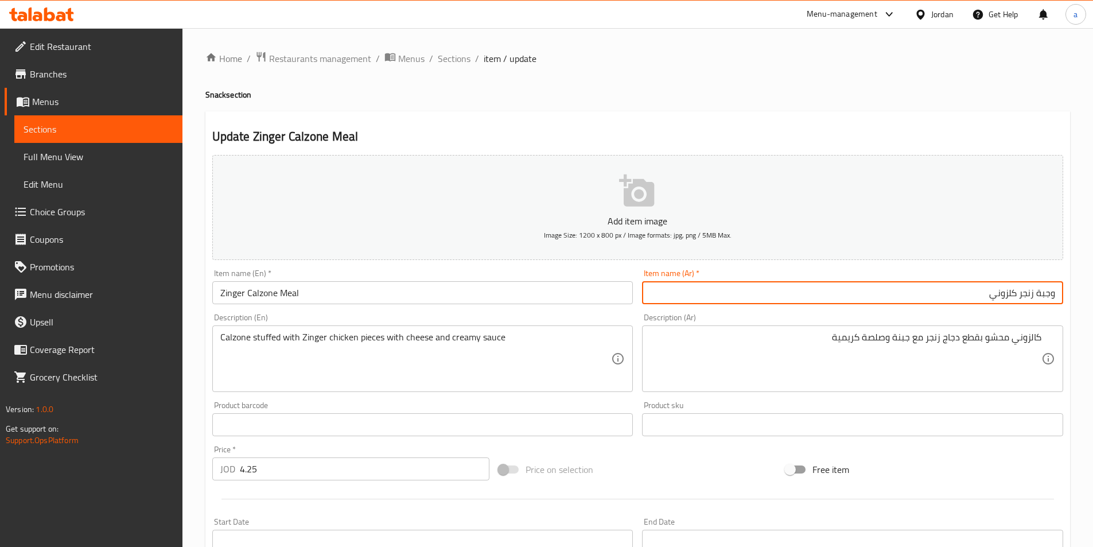
drag, startPoint x: 1016, startPoint y: 295, endPoint x: 968, endPoint y: 295, distance: 47.6
click at [967, 295] on input "وجبة زنجر كلزوني" at bounding box center [852, 292] width 421 height 23
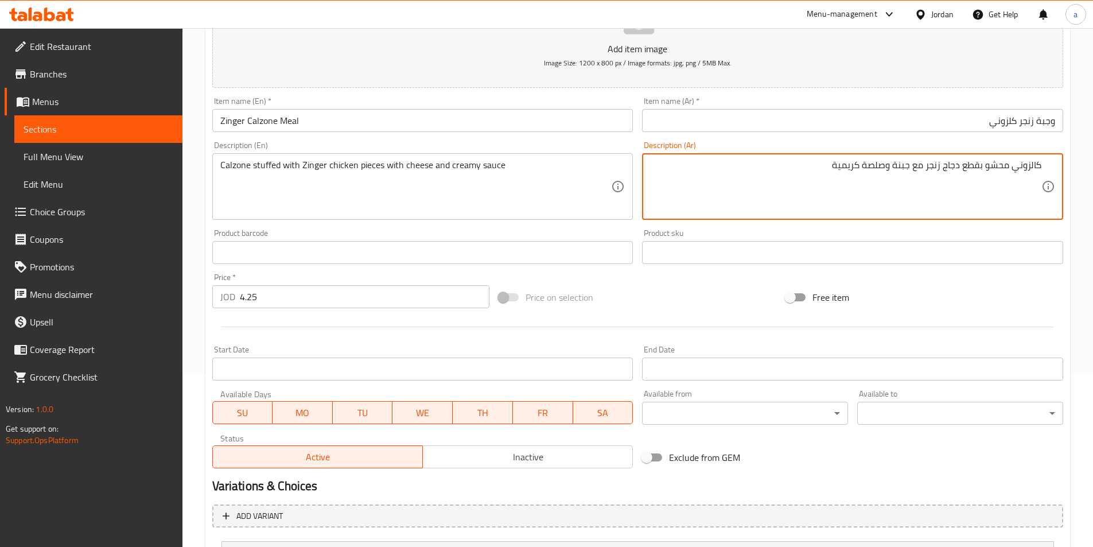
click at [862, 167] on textarea "كالزوني محشو بقطع دجاج زنجر مع جبنة وصلصة كريمية" at bounding box center [845, 186] width 391 height 54
type textarea "كالزوني محشو بقطع دجاج زنجر مع جبنة وصلصة كريمية"
click at [509, 158] on div "Calzone stuffed with Zinger chicken pieces with cheese and creamy sauce Descrip…" at bounding box center [422, 186] width 421 height 67
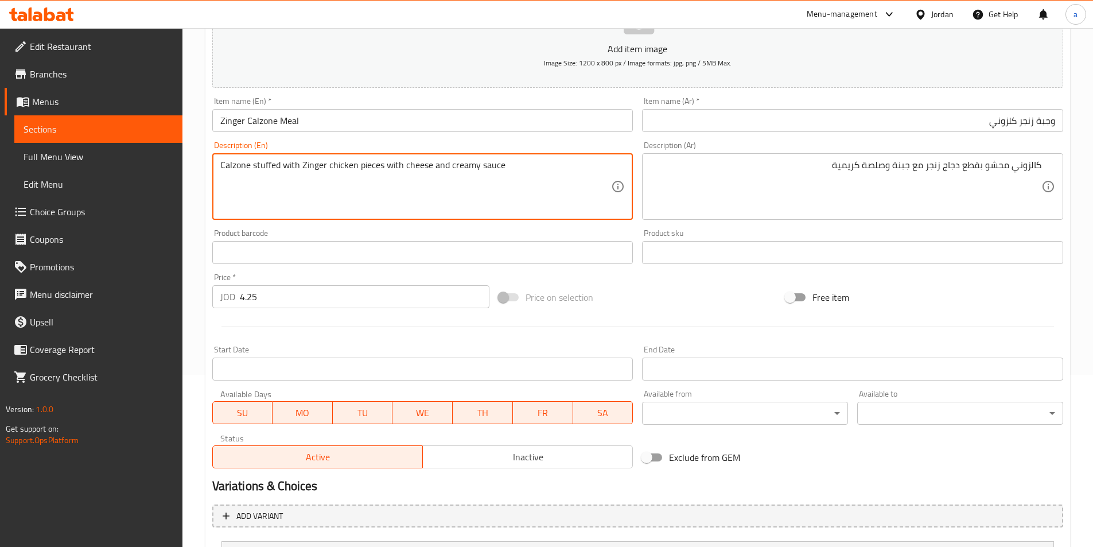
drag, startPoint x: 504, startPoint y: 175, endPoint x: 481, endPoint y: 172, distance: 23.7
click at [481, 172] on textarea "Calzone stuffed with Zinger chicken pieces with cheese and creamy sauce" at bounding box center [415, 186] width 391 height 54
type textarea "Calzone stuffed with Zinger chicken pieces with cheese and creamy Dip"
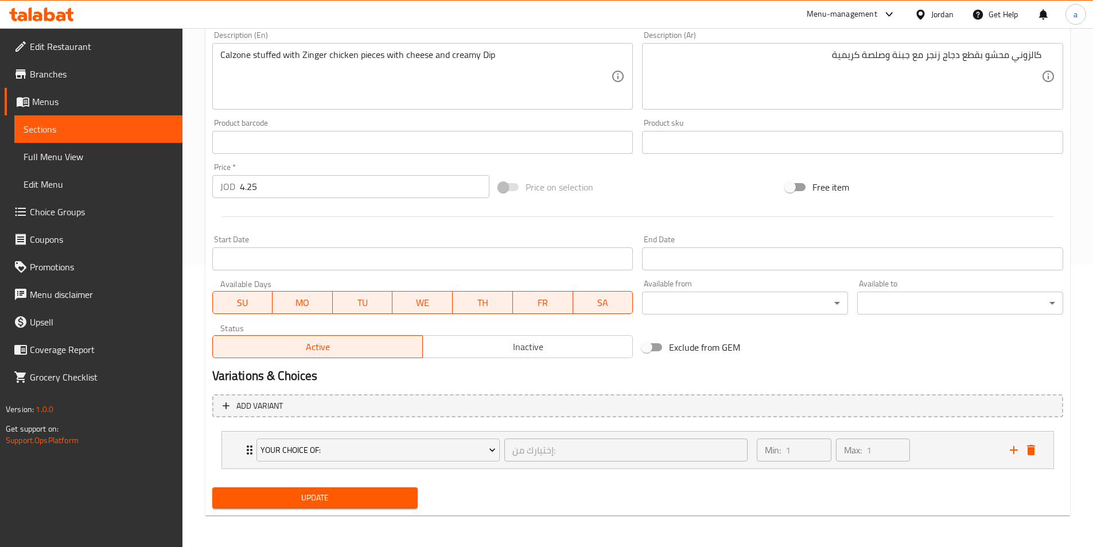
scroll to position [283, 0]
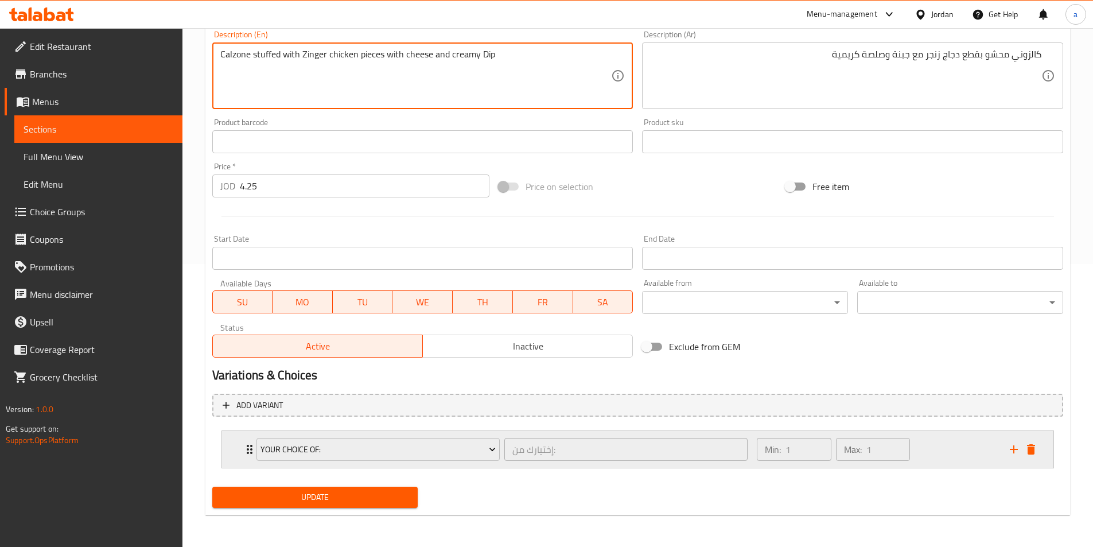
click at [241, 453] on div "Your Choice Of: إختيارك من: ​ Min: 1 ​ Max: 1 ​" at bounding box center [637, 449] width 831 height 37
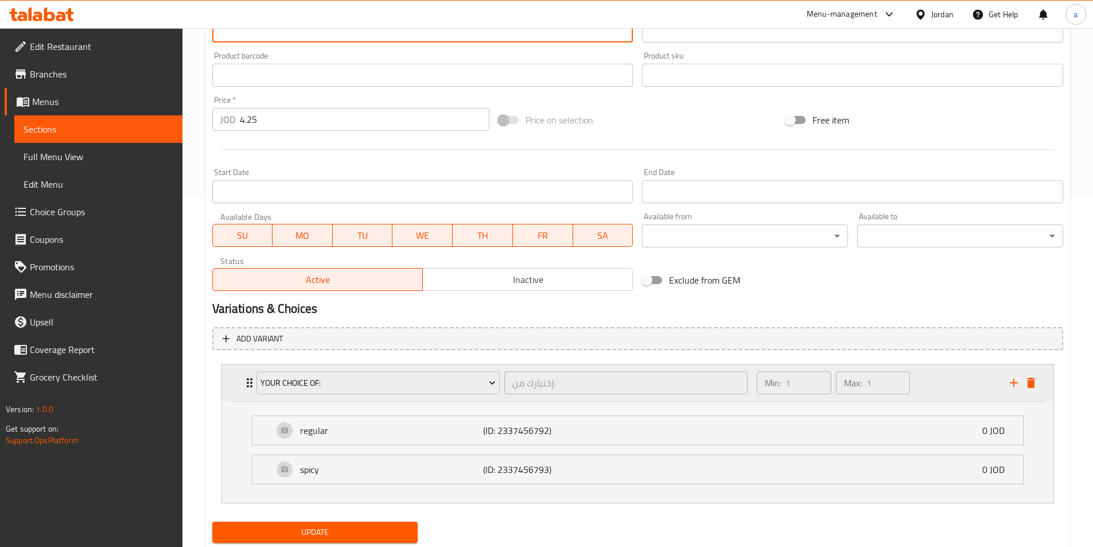
scroll to position [384, 0]
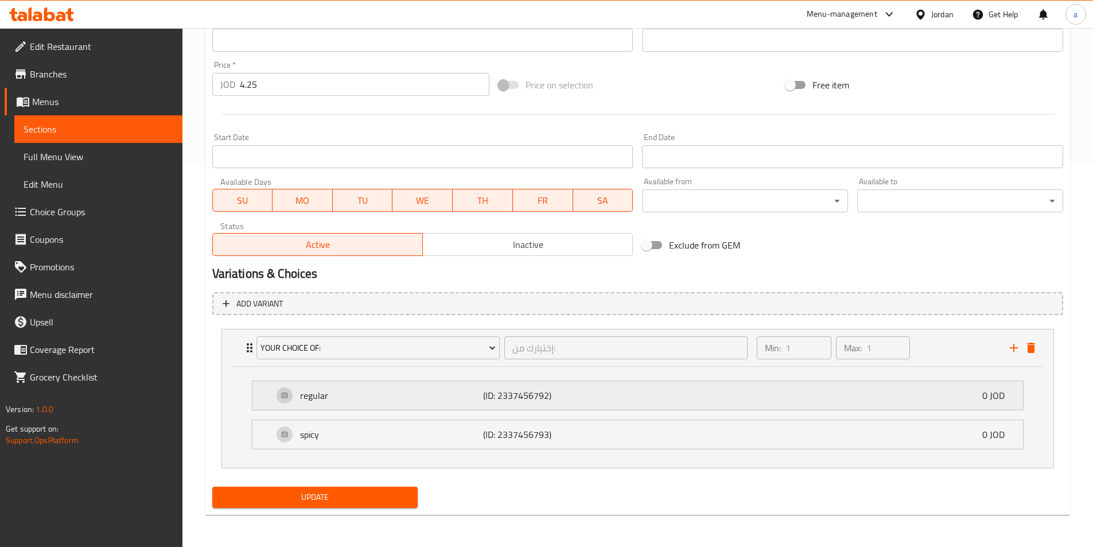
click at [282, 396] on div "regular (ID: 2337456792) 0 JOD" at bounding box center [641, 395] width 736 height 29
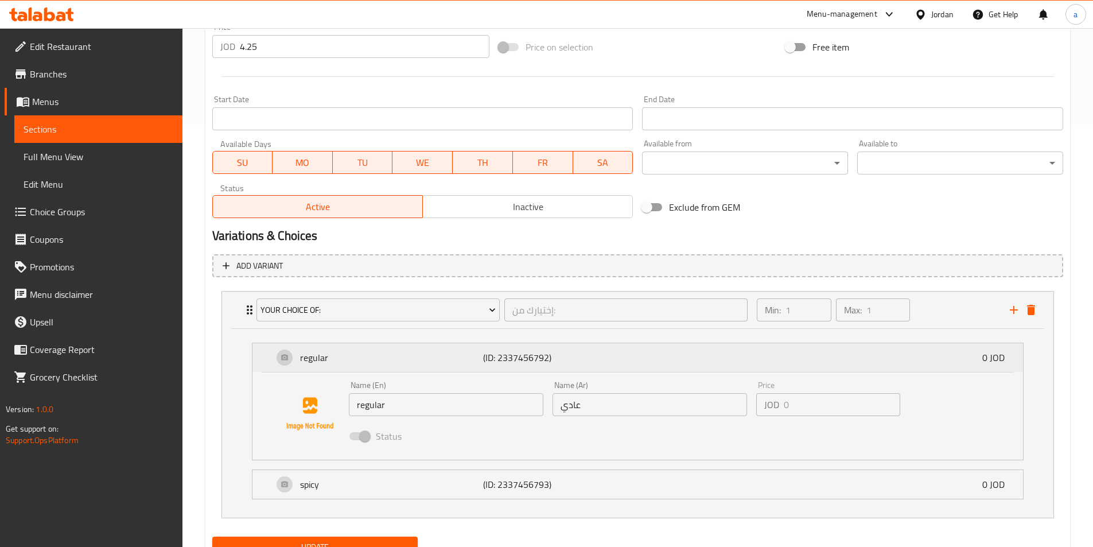
scroll to position [472, 0]
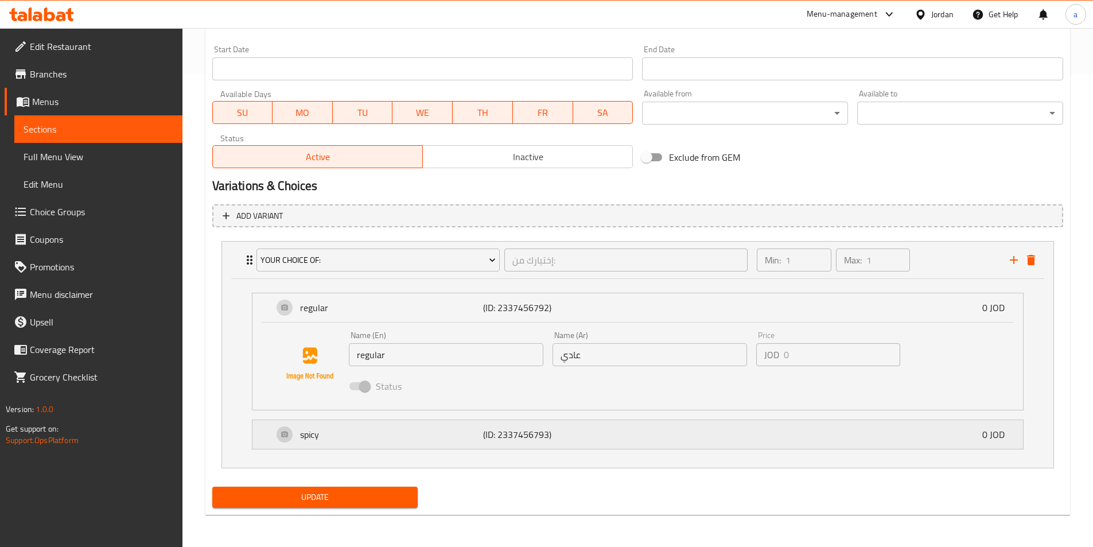
click at [315, 420] on div "spicy (ID: 2337456793) 0 JOD Name (En) spicy Name (En) Name (Ar) حار Name (Ar) …" at bounding box center [637, 434] width 771 height 30
click at [318, 427] on p "spicy" at bounding box center [392, 434] width 184 height 14
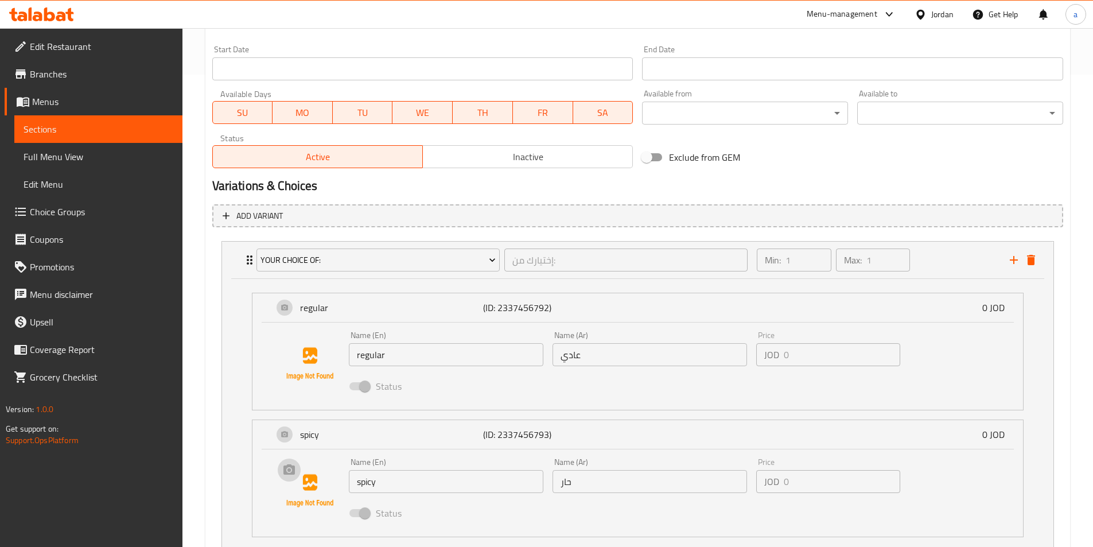
scroll to position [560, 0]
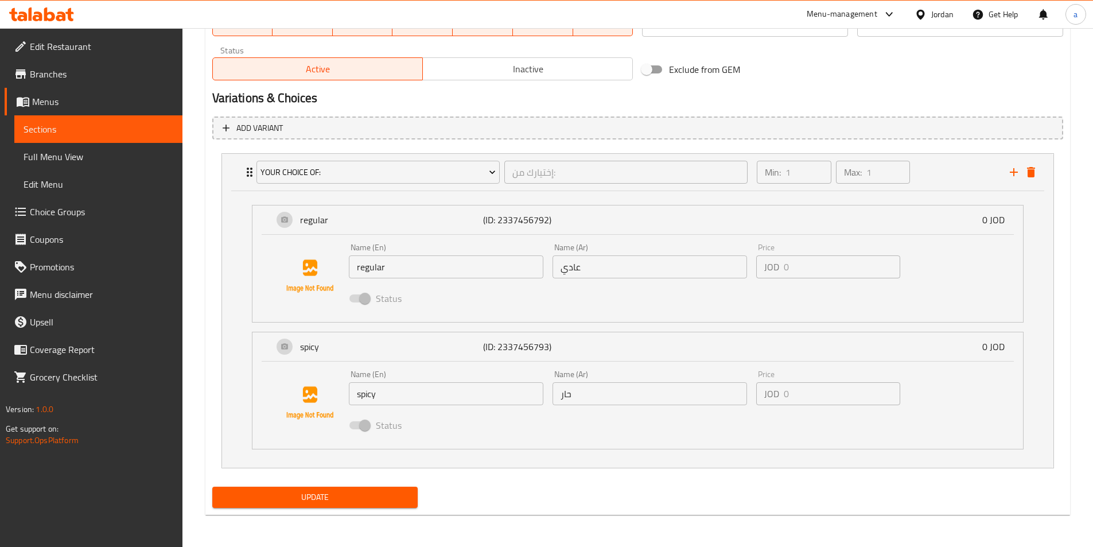
click at [347, 490] on span "Update" at bounding box center [315, 497] width 188 height 14
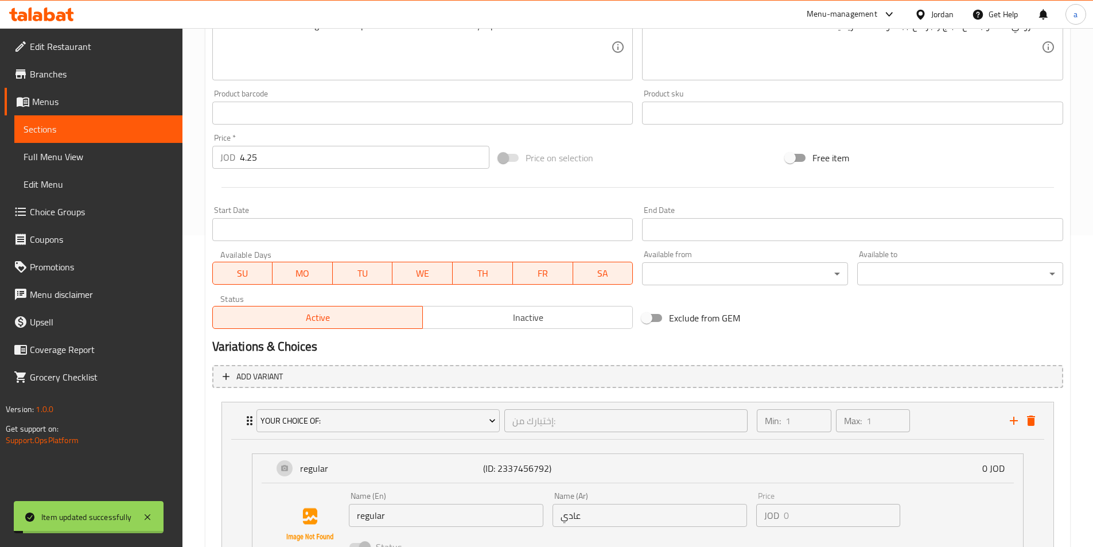
scroll to position [0, 0]
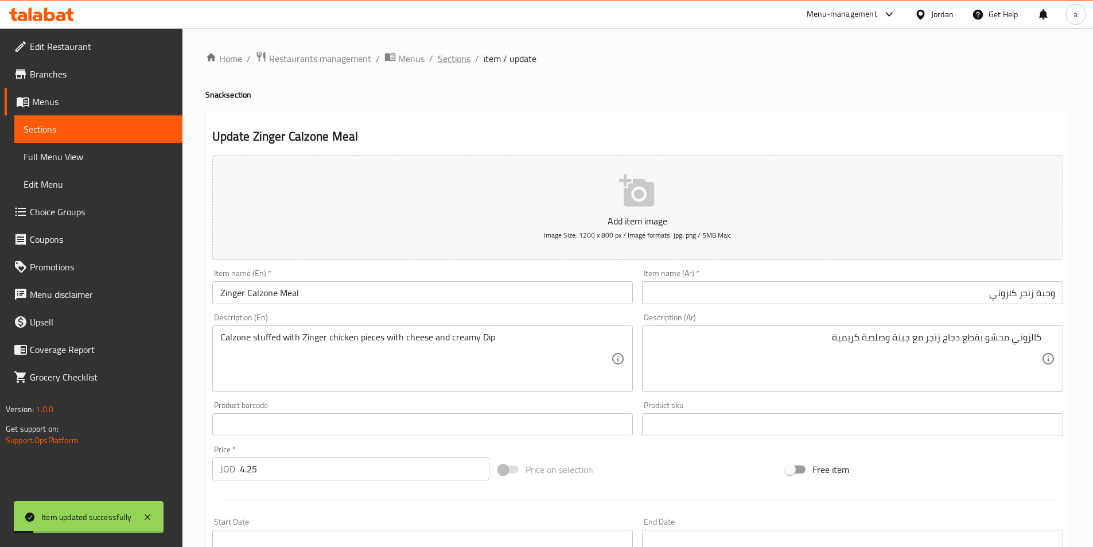
click at [446, 54] on span "Sections" at bounding box center [454, 59] width 33 height 14
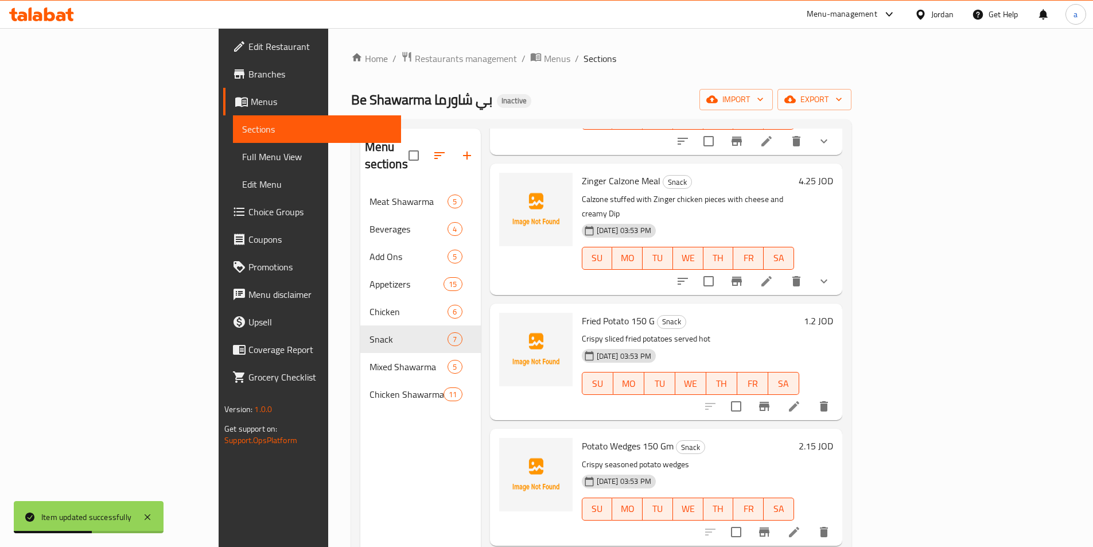
scroll to position [172, 0]
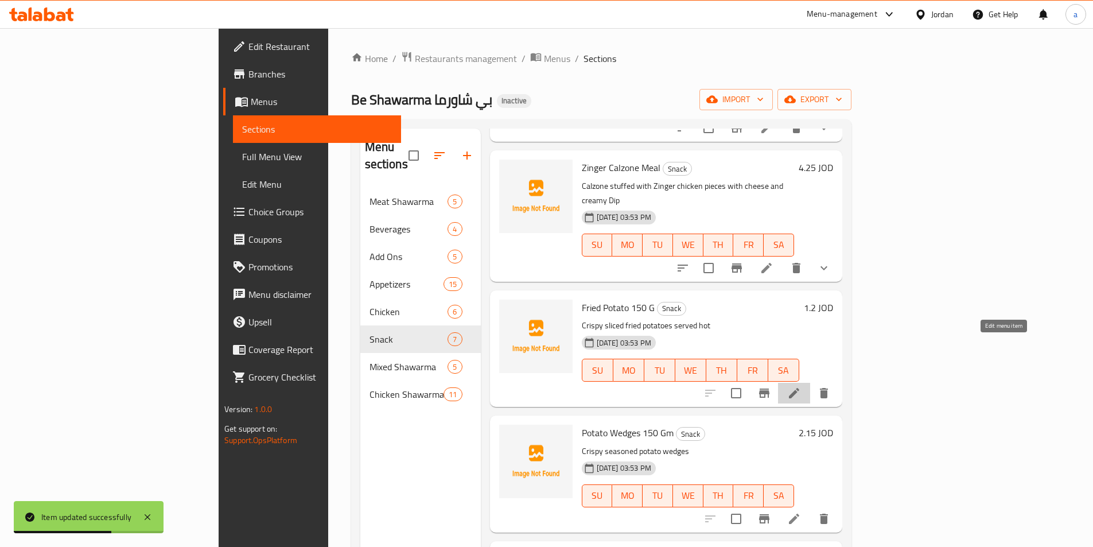
click at [799, 388] on icon at bounding box center [794, 393] width 10 height 10
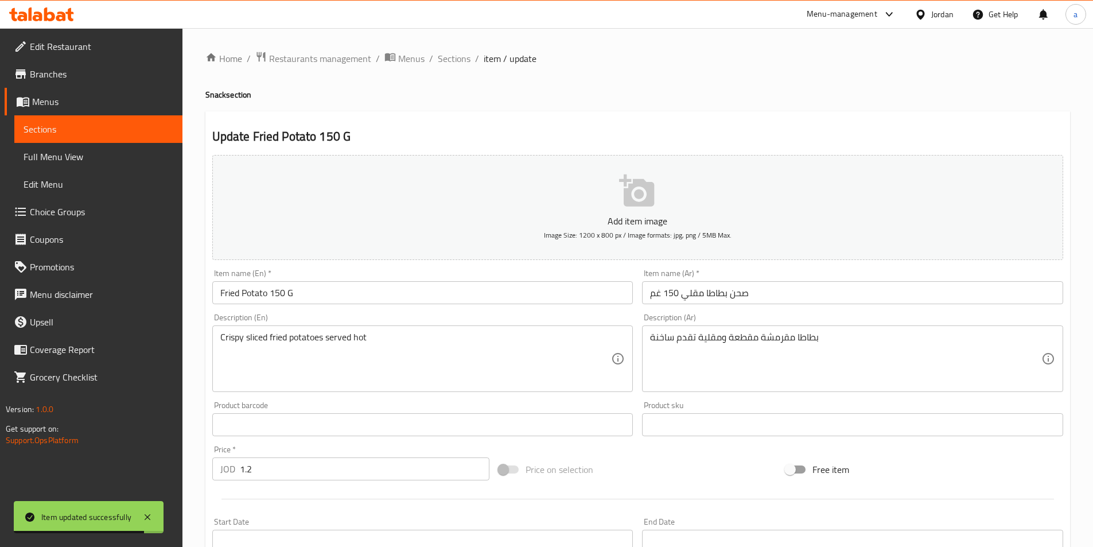
click at [792, 296] on input "صحن بطاطا مقلي 150 غم" at bounding box center [852, 292] width 421 height 23
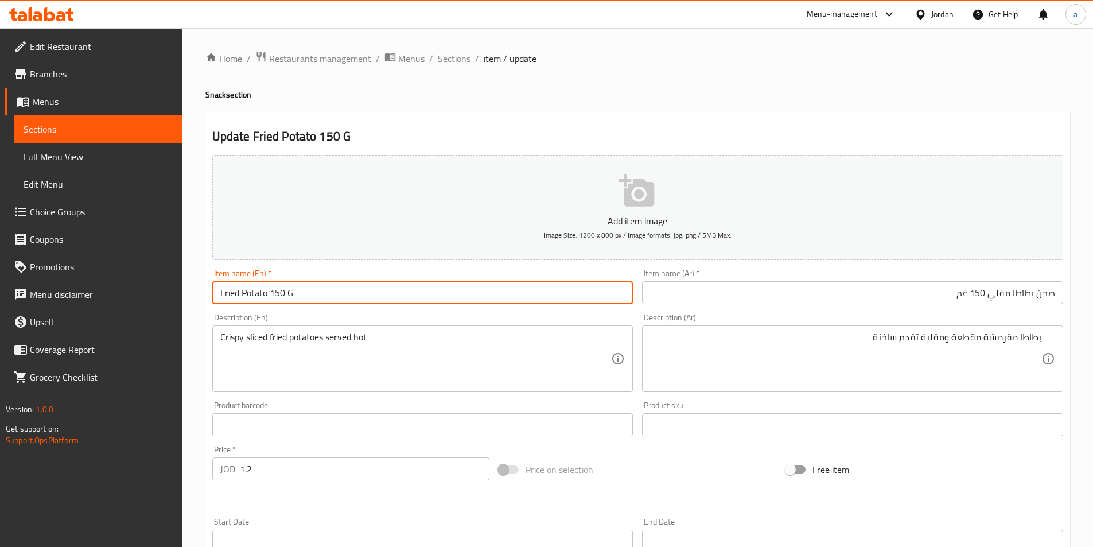
click at [240, 292] on input "Fried Potato 150 G" at bounding box center [422, 292] width 421 height 23
drag, startPoint x: 266, startPoint y: 295, endPoint x: 243, endPoint y: 301, distance: 23.2
click at [243, 301] on input "Fried Potato 150 G" at bounding box center [422, 292] width 421 height 23
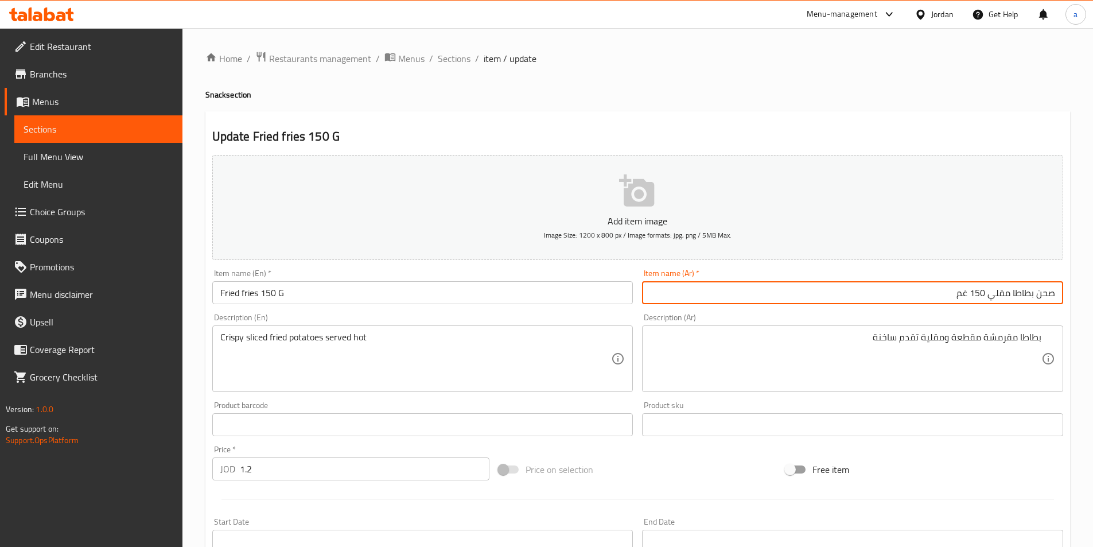
drag, startPoint x: 1032, startPoint y: 295, endPoint x: 991, endPoint y: 304, distance: 42.2
click at [991, 304] on input "صحن بطاطا مقلي 150 غم" at bounding box center [852, 292] width 421 height 23
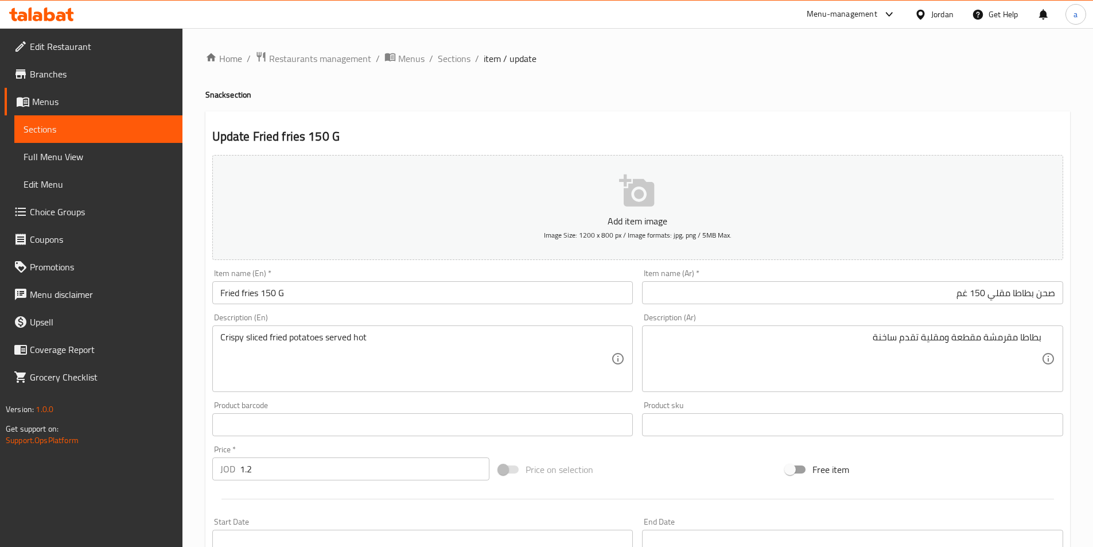
drag, startPoint x: 258, startPoint y: 294, endPoint x: 78, endPoint y: 313, distance: 180.5
click at [88, 310] on div "Edit Restaurant Branches Menus Sections Full Menu View Edit Menu Choice Groups …" at bounding box center [546, 419] width 1093 height 782
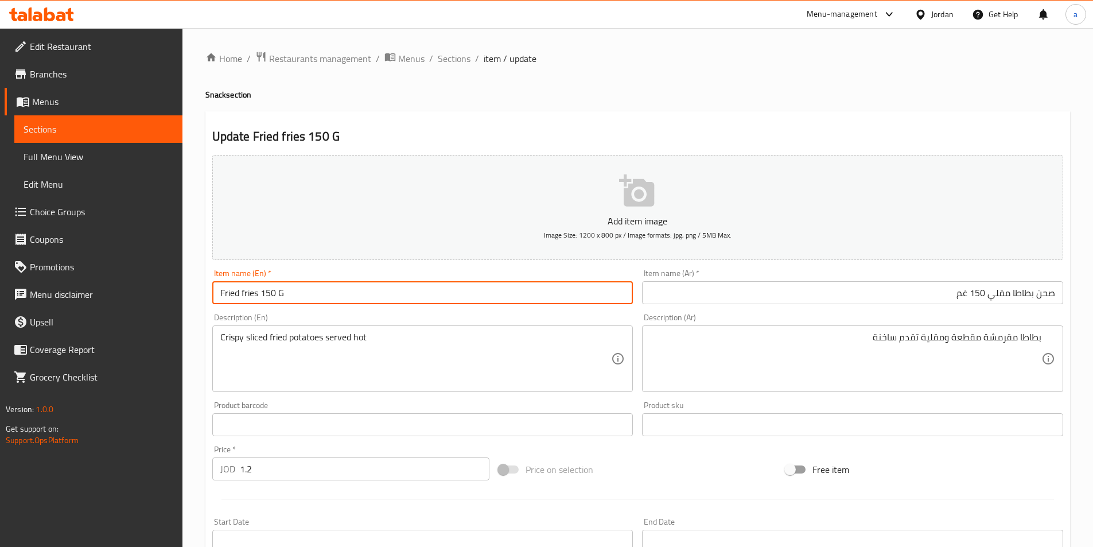
paste input "ench F"
drag, startPoint x: 1036, startPoint y: 292, endPoint x: 1088, endPoint y: 287, distance: 51.9
click at [1088, 287] on div "Home / Restaurants management / Menus / Sections / item / update Snack section …" at bounding box center [637, 419] width 910 height 782
drag, startPoint x: 270, startPoint y: 294, endPoint x: 285, endPoint y: 295, distance: 15.0
click at [270, 294] on input "French Fries 150 G" at bounding box center [422, 292] width 421 height 23
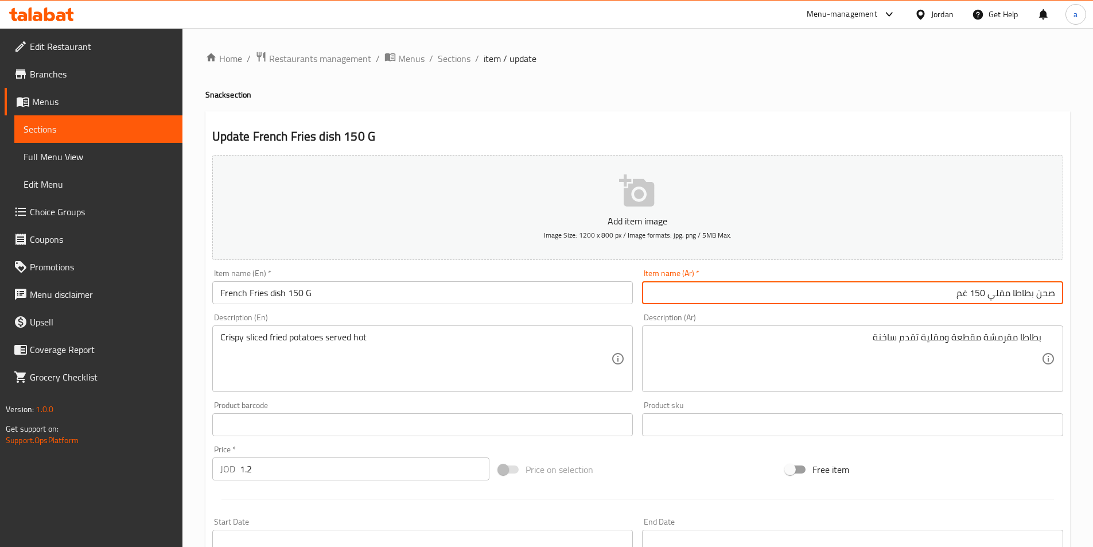
drag, startPoint x: 968, startPoint y: 295, endPoint x: 947, endPoint y: 301, distance: 21.4
click at [947, 301] on input "صحن بطاطا مقلي 150 غم" at bounding box center [852, 292] width 421 height 23
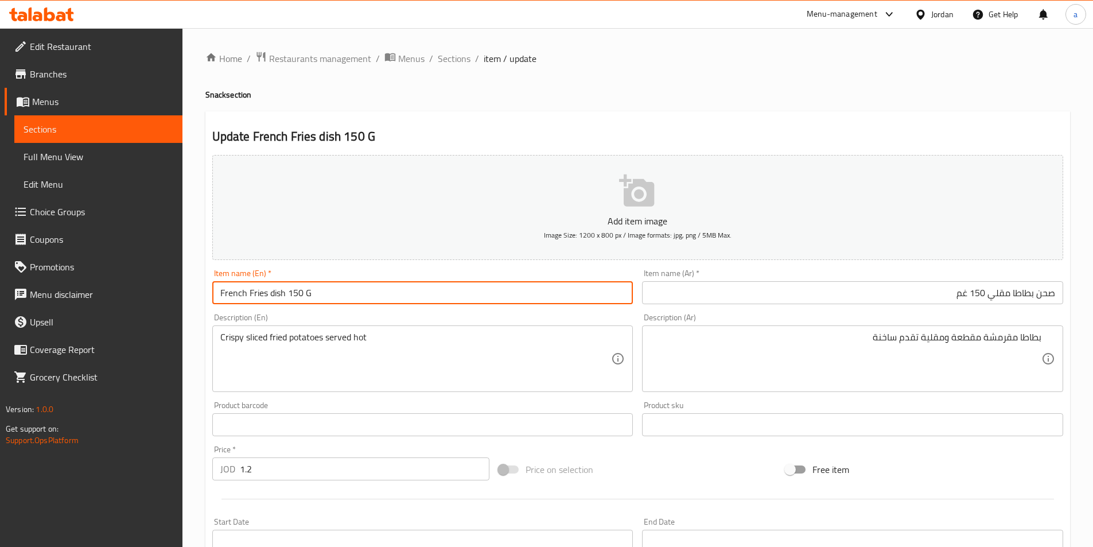
drag, startPoint x: 304, startPoint y: 296, endPoint x: 315, endPoint y: 299, distance: 11.3
click at [315, 299] on input "French Fries dish 150 G" at bounding box center [422, 292] width 421 height 23
paste input "m"
type input "French Fries dish 150 Gm"
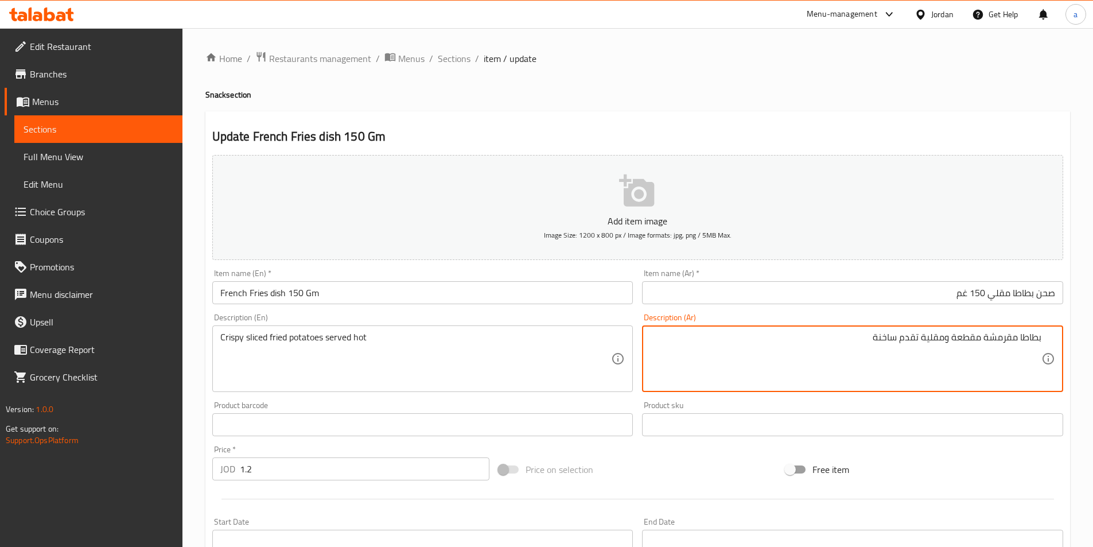
drag, startPoint x: 982, startPoint y: 338, endPoint x: 954, endPoint y: 338, distance: 28.1
click at [954, 343] on textarea "بطاطا مقرمشة مقطعة ومقلية تقدم ساخنة" at bounding box center [845, 359] width 391 height 54
click at [510, 134] on h2 "Update French Fries dish 150 Gm" at bounding box center [637, 136] width 851 height 17
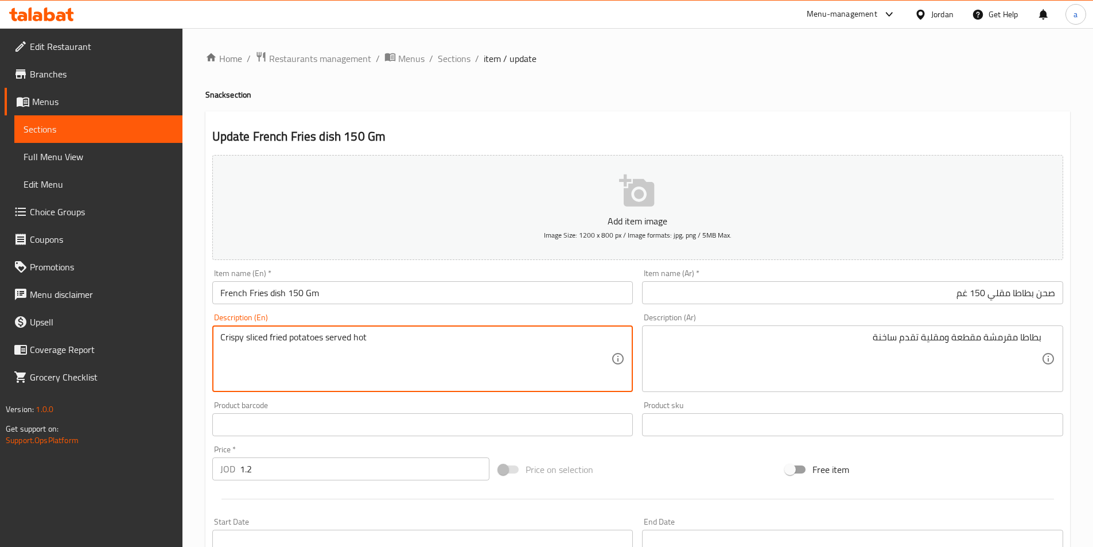
drag, startPoint x: 322, startPoint y: 341, endPoint x: 290, endPoint y: 343, distance: 32.2
drag, startPoint x: 242, startPoint y: 337, endPoint x: 198, endPoint y: 329, distance: 44.3
click at [196, 327] on div "Home / Restaurants management / Menus / Sections / item / update Snack section …" at bounding box center [637, 419] width 910 height 782
drag, startPoint x: 286, startPoint y: 341, endPoint x: 270, endPoint y: 339, distance: 15.7
click at [270, 339] on textarea "Crispy sliced fried fries served hot" at bounding box center [415, 359] width 391 height 54
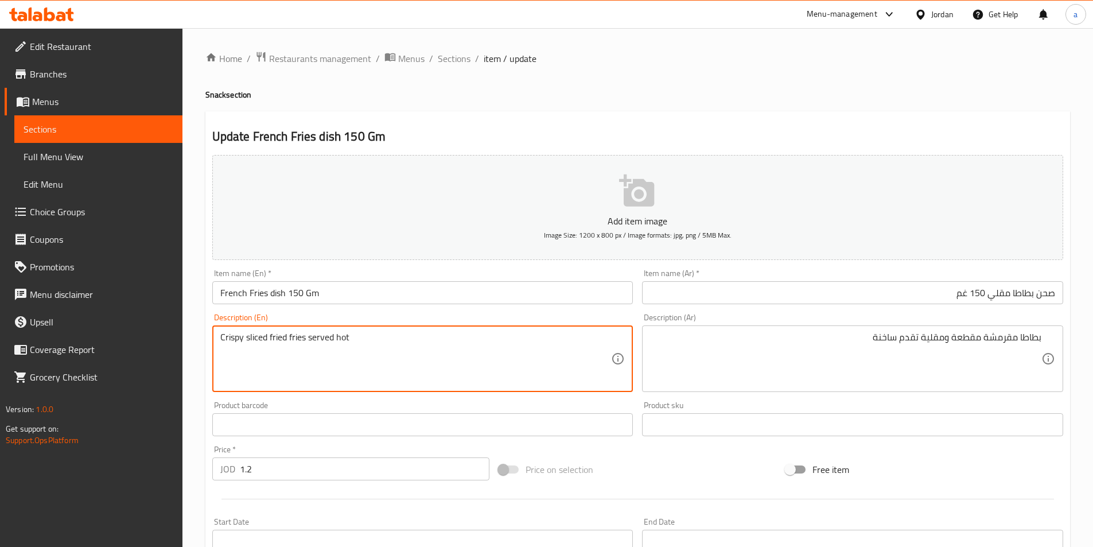
click at [220, 335] on textarea "Crispy sliced fried fries served hot" at bounding box center [415, 359] width 391 height 54
paste textarea "fried"
drag, startPoint x: 262, startPoint y: 339, endPoint x: 240, endPoint y: 340, distance: 21.3
click at [240, 340] on textarea "fried Crispy sliced fried fries served hot" at bounding box center [415, 359] width 391 height 54
drag, startPoint x: 307, startPoint y: 337, endPoint x: 290, endPoint y: 342, distance: 18.0
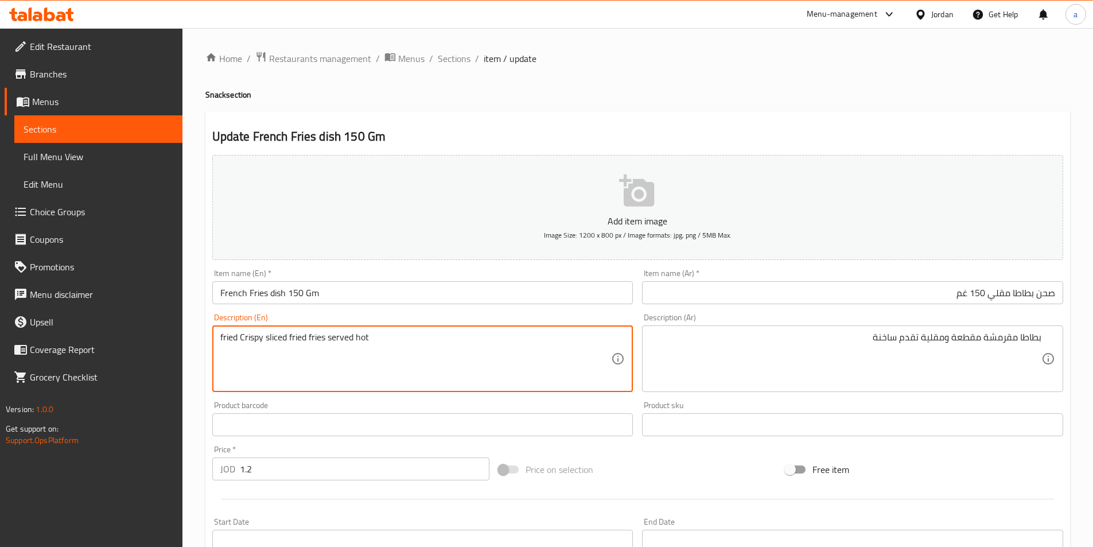
click at [290, 342] on textarea "fried Crispy sliced fried fries served hot" at bounding box center [415, 359] width 391 height 54
paste textarea "Crispy"
drag, startPoint x: 262, startPoint y: 338, endPoint x: 240, endPoint y: 344, distance: 22.1
click at [240, 344] on textarea "fried Crispy sliced Crispy fries served hot" at bounding box center [415, 359] width 391 height 54
click at [362, 344] on textarea "fried sliced Crispy fries served hot" at bounding box center [415, 359] width 391 height 54
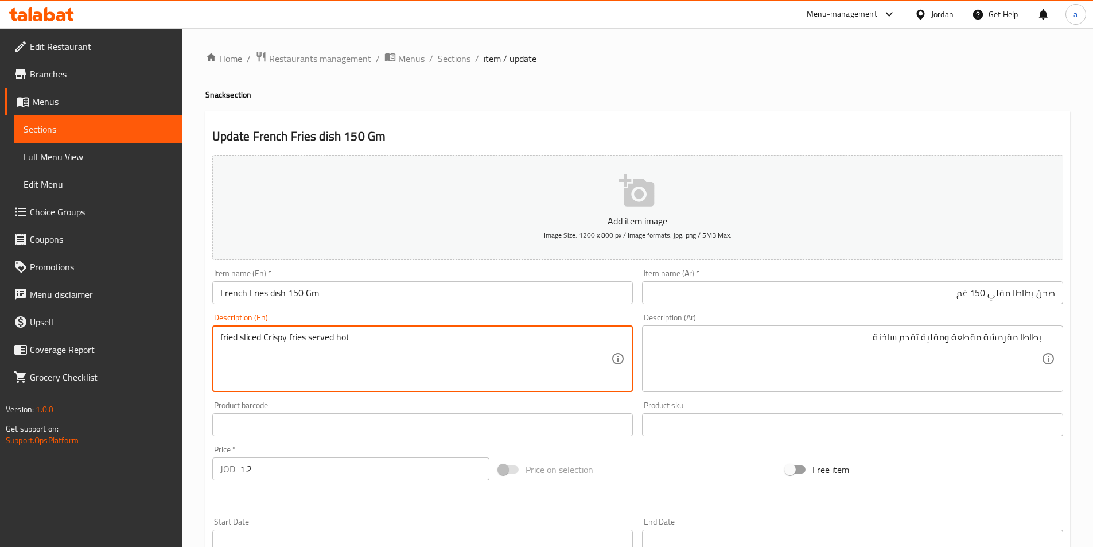
type textarea "fried sliced Crispy fries served hot"
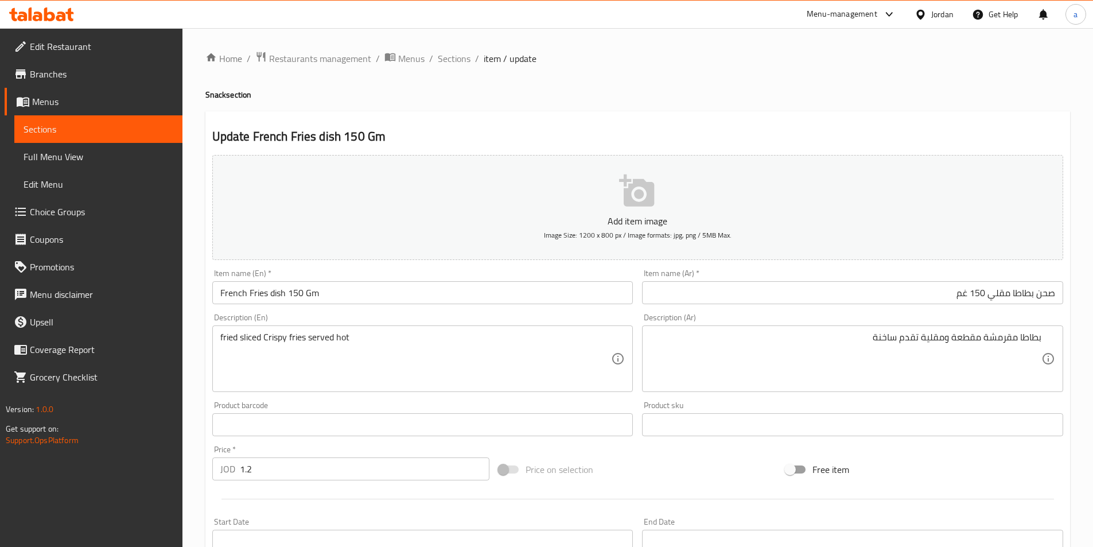
click at [492, 360] on textarea "fried sliced Crispy fries served hot" at bounding box center [415, 359] width 391 height 54
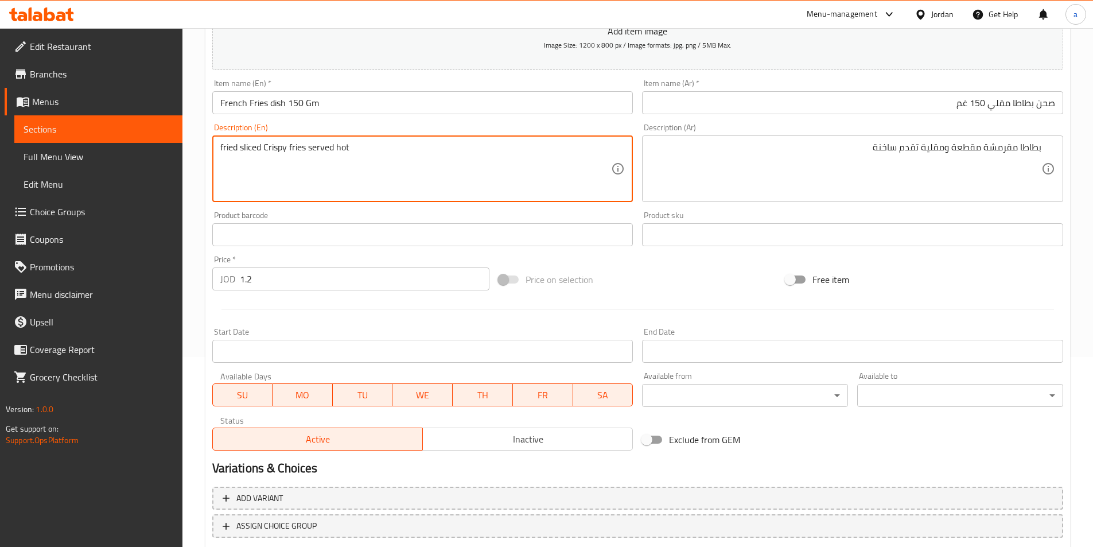
scroll to position [229, 0]
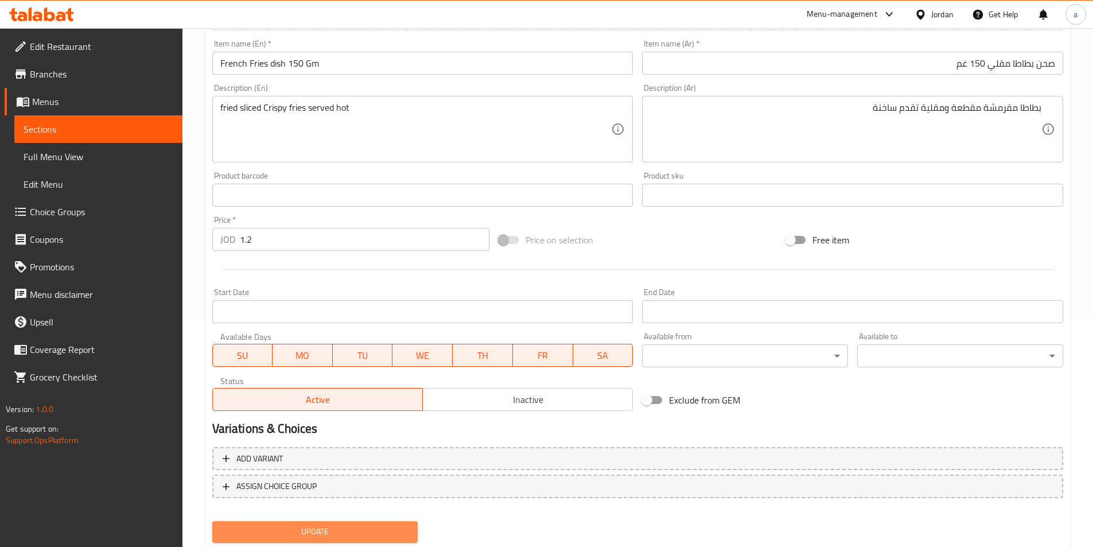
click at [334, 525] on span "Update" at bounding box center [315, 531] width 188 height 14
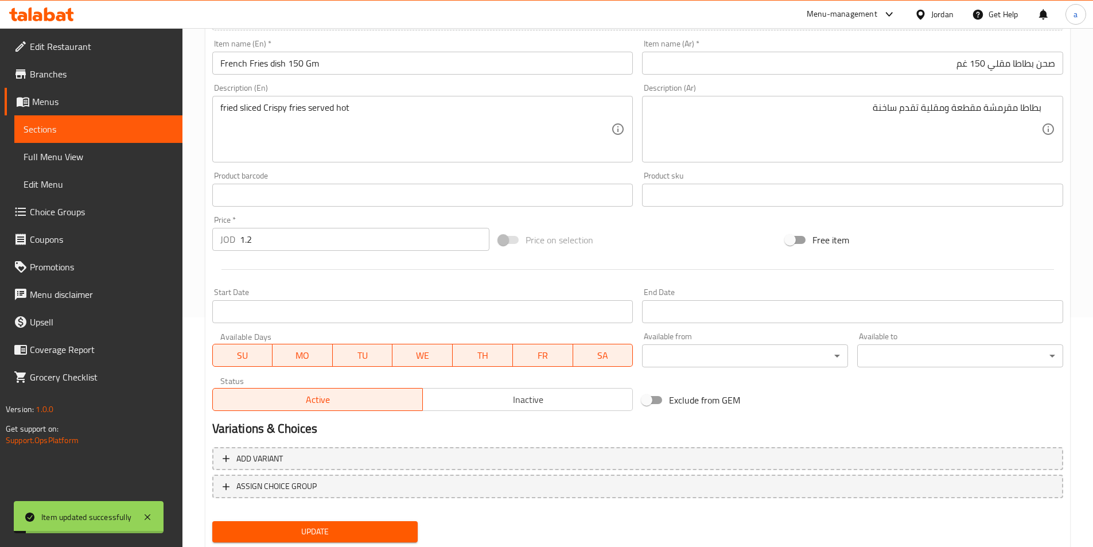
scroll to position [0, 0]
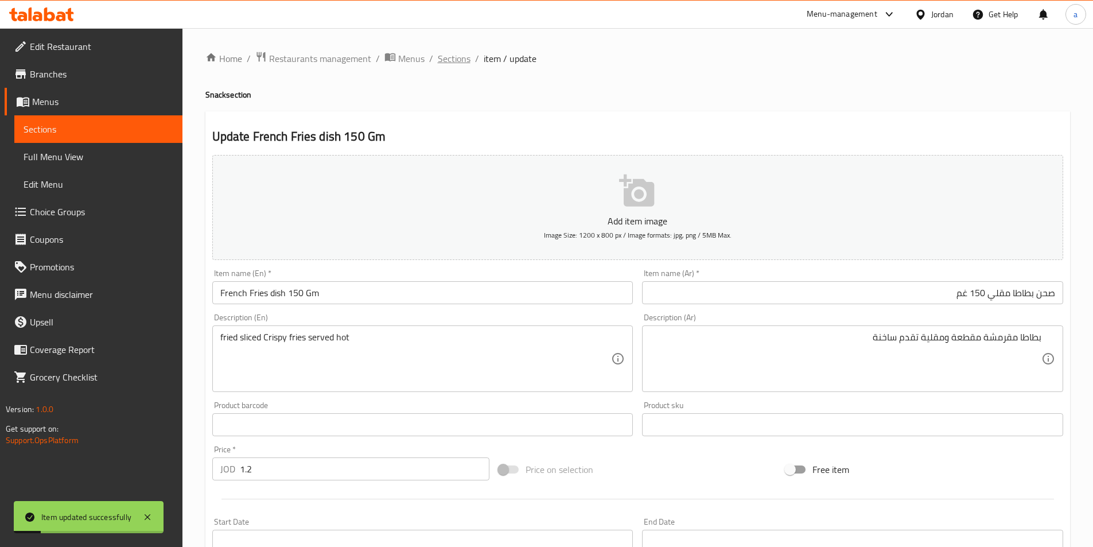
click at [451, 62] on span "Sections" at bounding box center [454, 59] width 33 height 14
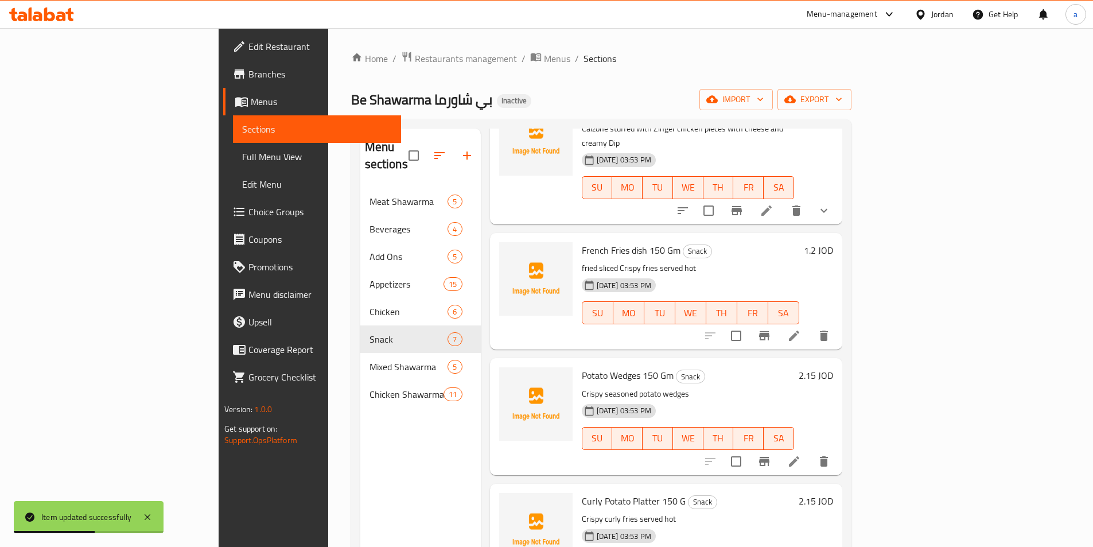
scroll to position [344, 0]
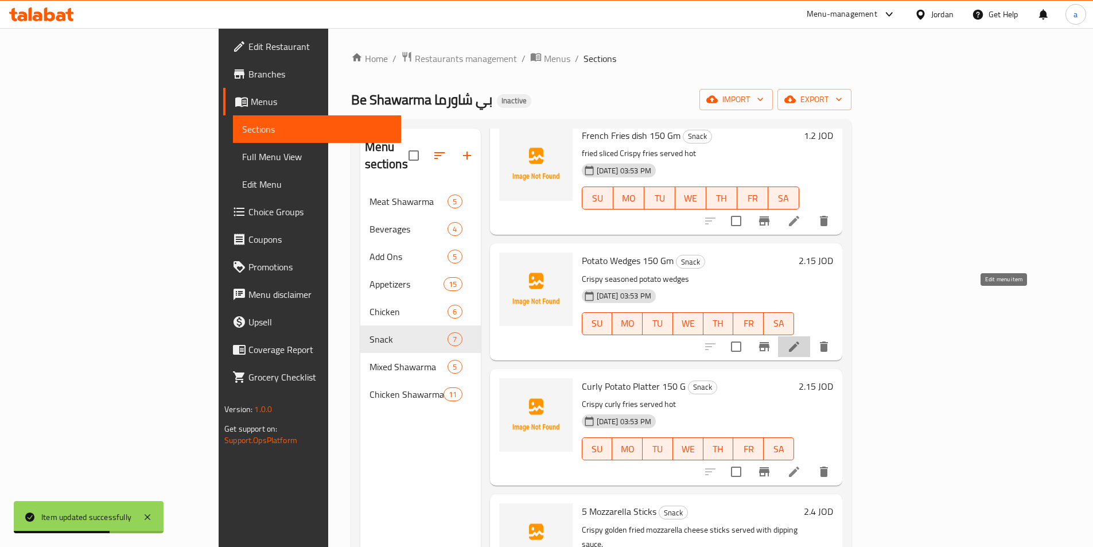
click at [801, 340] on icon at bounding box center [794, 347] width 14 height 14
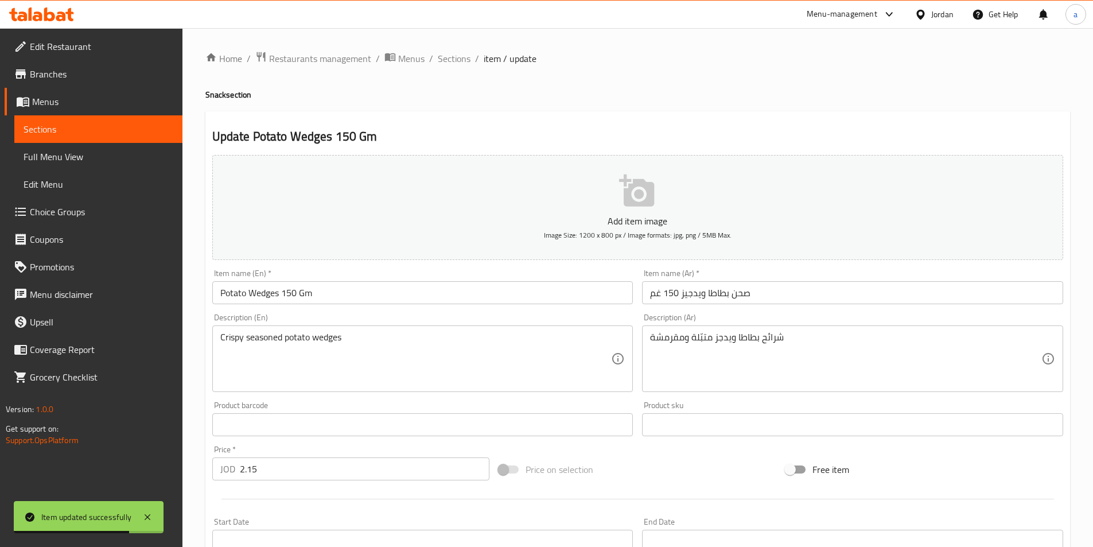
click at [771, 286] on input "صحن بطاطا ويدجيز 150 غم" at bounding box center [852, 292] width 421 height 23
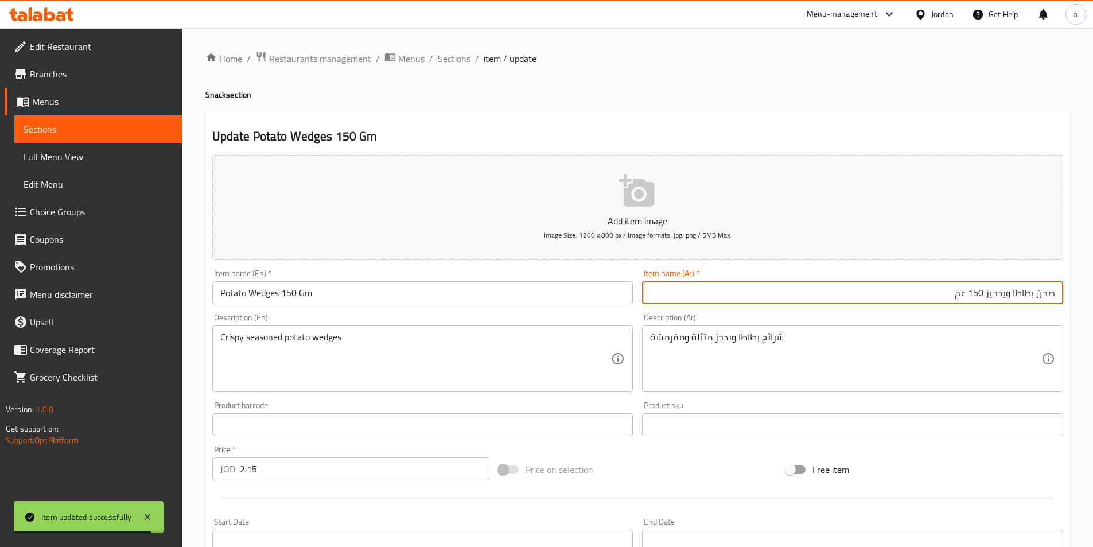
click at [820, 345] on textarea "شرائح بطاطا ويدجز متبّلة ومقرمشة" at bounding box center [845, 359] width 391 height 54
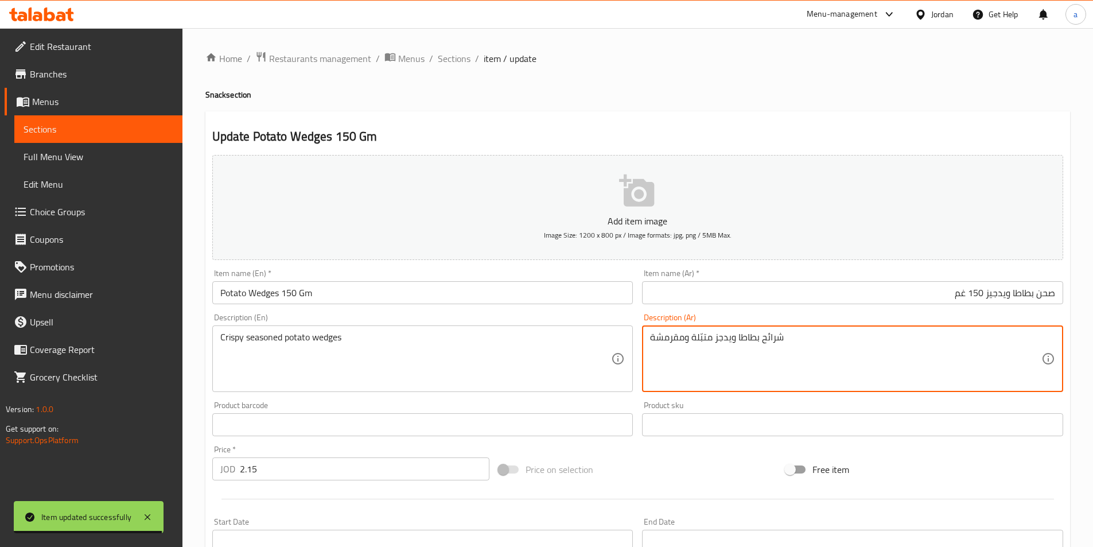
click at [818, 344] on textarea "شرائح بطاطا ويدجز متبّلة ومقرمشة" at bounding box center [845, 359] width 391 height 54
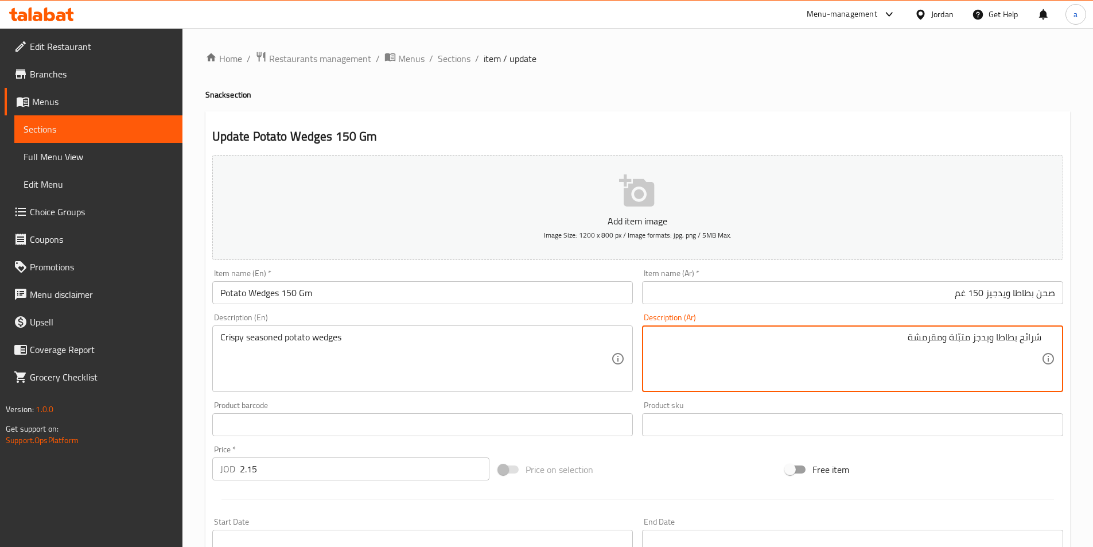
click at [806, 297] on input "صحن بطاطا ويدجيز 150 غم" at bounding box center [852, 292] width 421 height 23
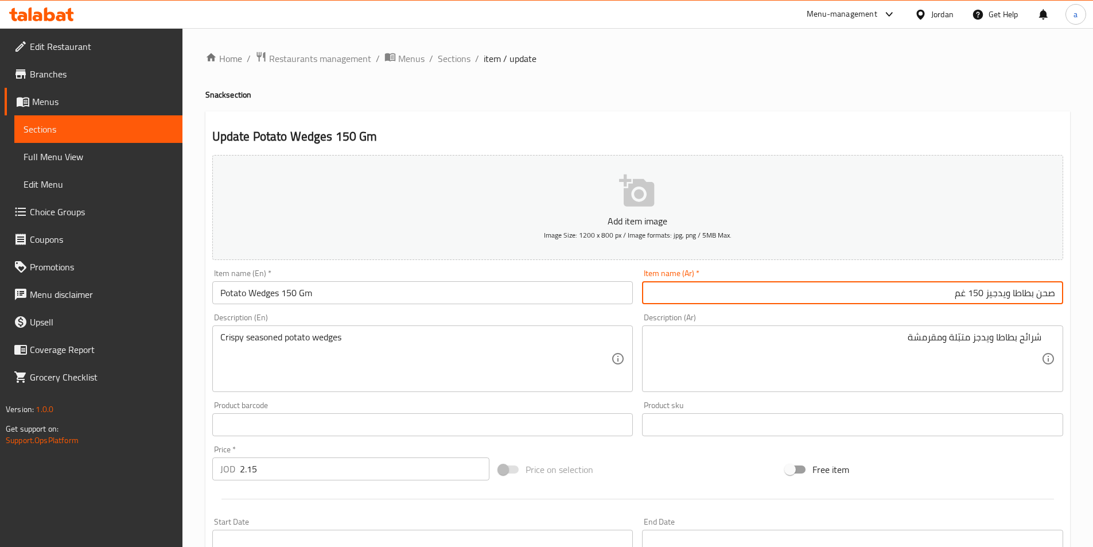
drag, startPoint x: 1034, startPoint y: 299, endPoint x: 988, endPoint y: 304, distance: 46.2
click at [987, 304] on input "صحن بطاطا ويدجيز 150 غم" at bounding box center [852, 292] width 421 height 23
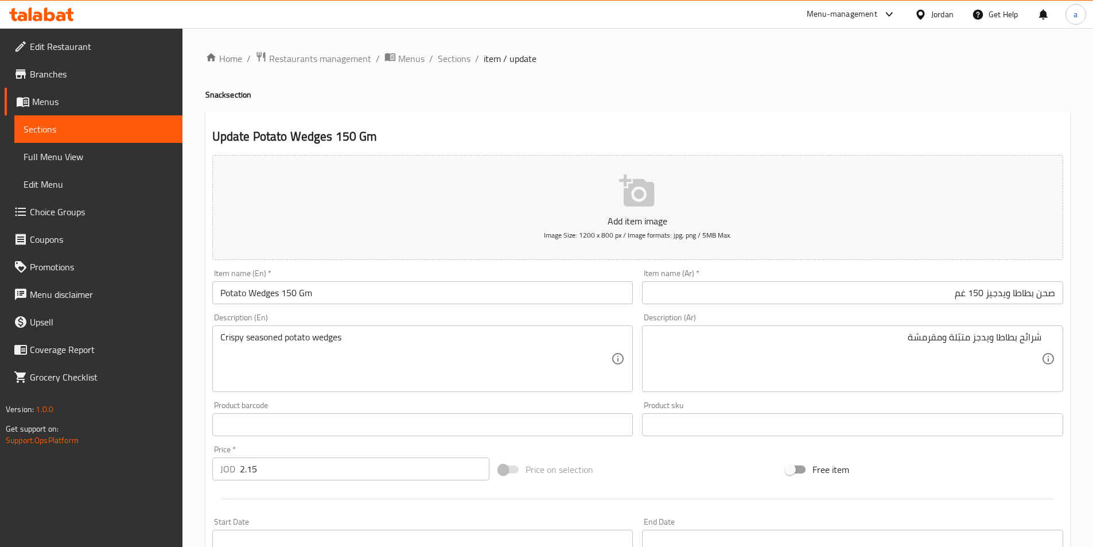
click at [1008, 297] on input "صحن بطاطا ويدجيز 150 غم" at bounding box center [852, 292] width 421 height 23
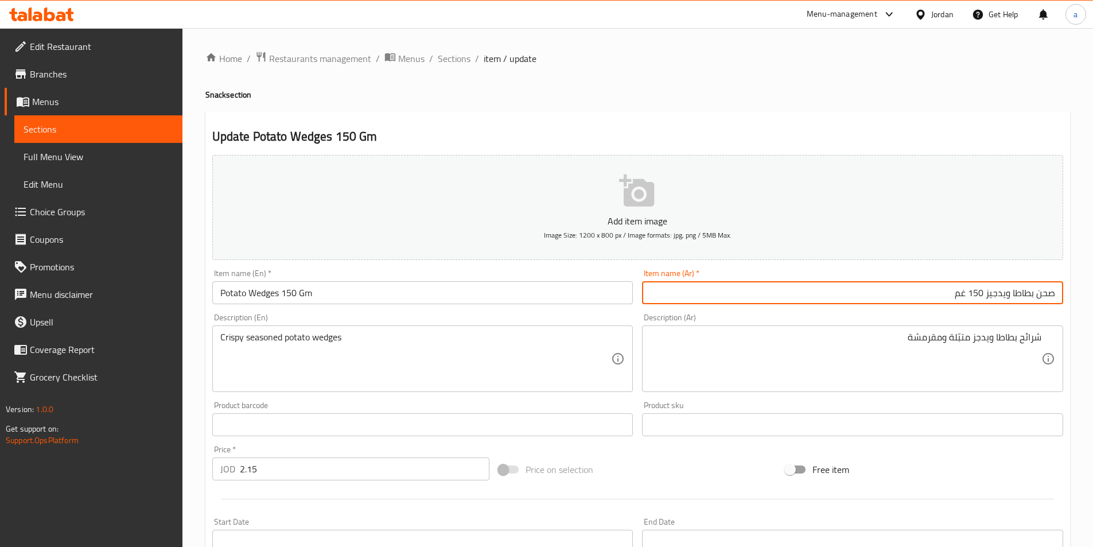
click at [1007, 293] on input "صحن بطاطا ويدجيز 150 غم" at bounding box center [852, 292] width 421 height 23
drag, startPoint x: 1010, startPoint y: 295, endPoint x: 987, endPoint y: 299, distance: 23.9
click at [987, 299] on input "صحن بطاطا ويدجيز 150 غم" at bounding box center [852, 292] width 421 height 23
click at [1014, 294] on input "صحن بطاطا ويدجيز 150 غم" at bounding box center [852, 292] width 421 height 23
click at [279, 294] on input "Potato Wedges 150 Gm" at bounding box center [422, 292] width 421 height 23
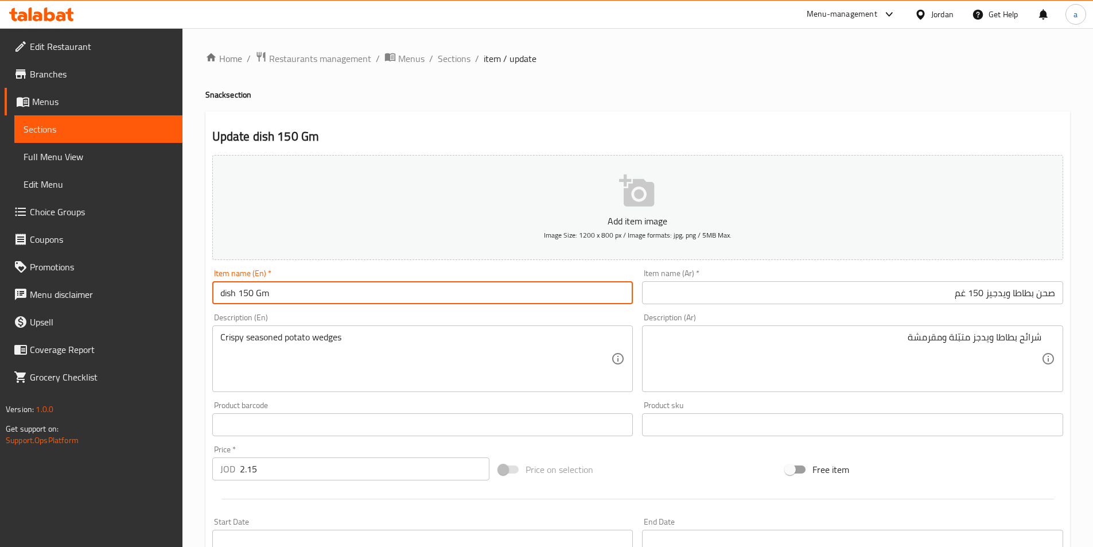
paste input "Wedges"
type input "Wedges fries dish 150 Gm"
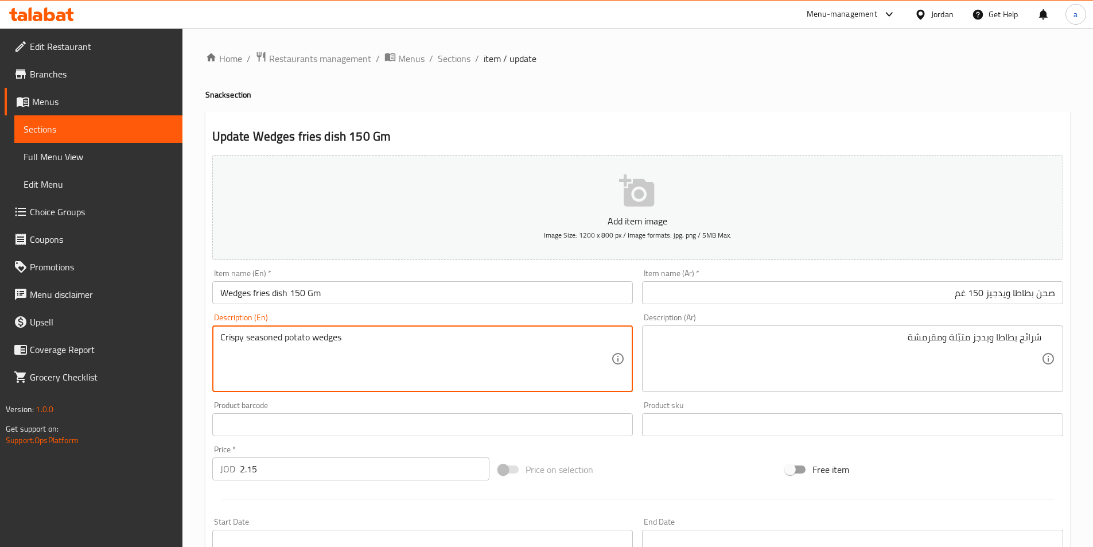
click at [297, 343] on textarea "Crispy seasoned potato wedges" at bounding box center [415, 359] width 391 height 54
click at [312, 340] on textarea "Crispy seasoned potato wedges" at bounding box center [415, 359] width 391 height 54
drag, startPoint x: 310, startPoint y: 338, endPoint x: 285, endPoint y: 341, distance: 24.8
click at [285, 341] on textarea "Crispy seasoned potato wedges" at bounding box center [415, 359] width 391 height 54
drag, startPoint x: 283, startPoint y: 340, endPoint x: 268, endPoint y: 340, distance: 14.9
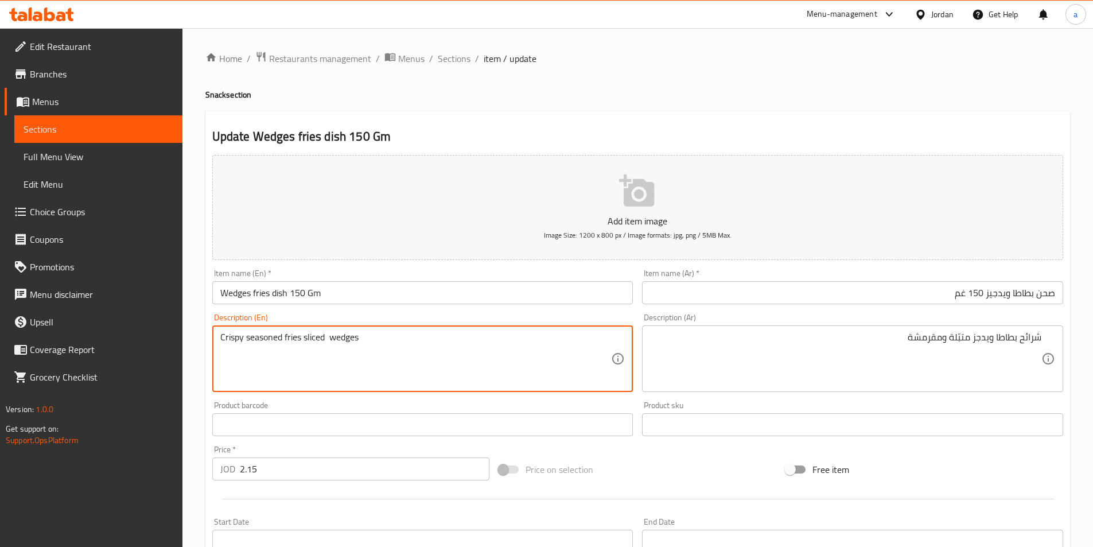
click at [268, 340] on textarea "Crispy seasoned fries sliced wedges" at bounding box center [415, 359] width 391 height 54
drag, startPoint x: 375, startPoint y: 341, endPoint x: 331, endPoint y: 341, distance: 44.2
click at [331, 341] on textarea "Crispy seasoned fries sliced wedges" at bounding box center [415, 359] width 391 height 54
click at [285, 338] on textarea "Crispy seasoned fries sliced" at bounding box center [415, 359] width 391 height 54
paste textarea "wedges"
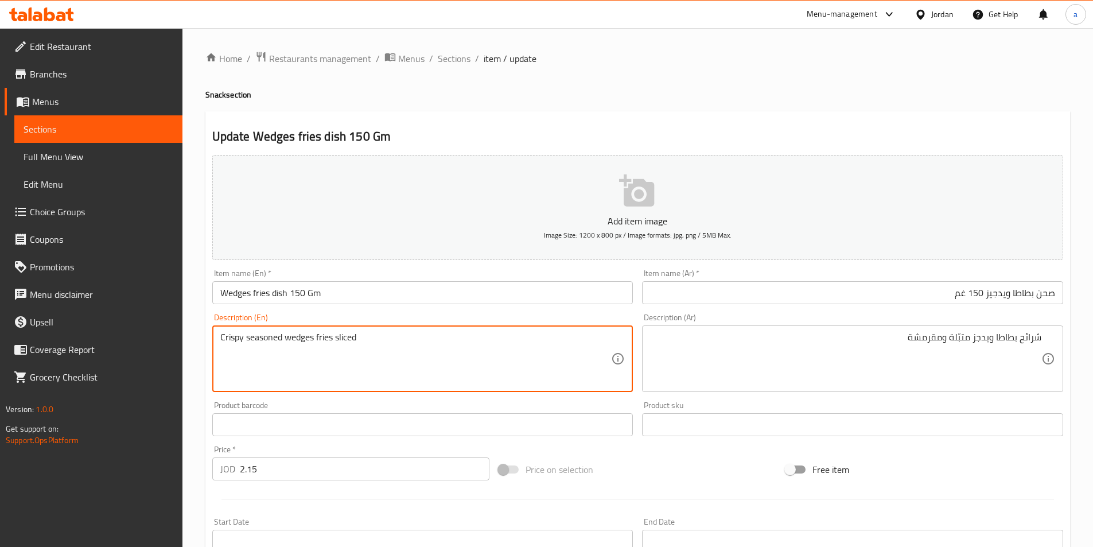
type textarea "Crispy seasoned wedges fries sliced"
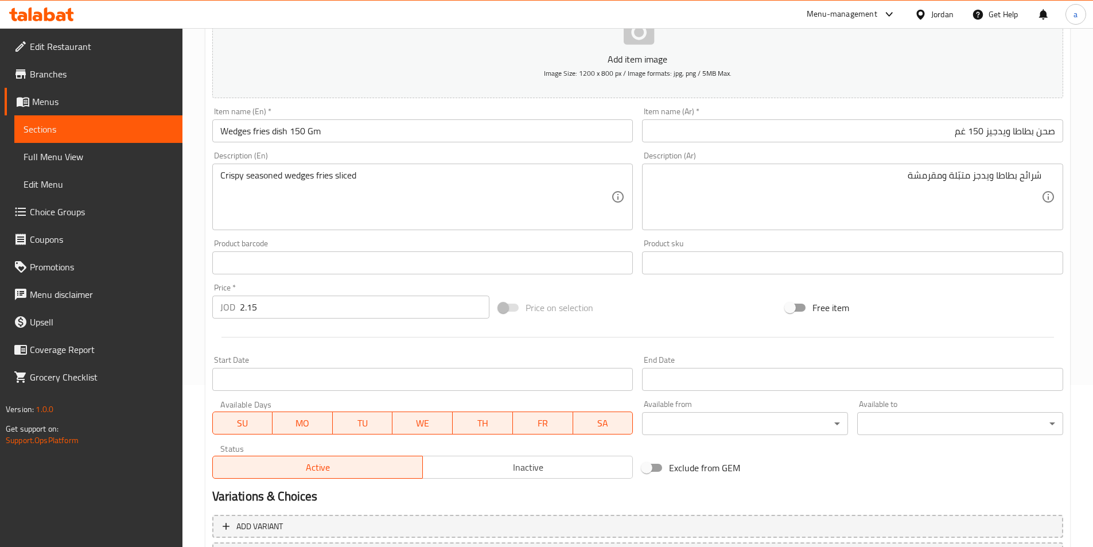
scroll to position [264, 0]
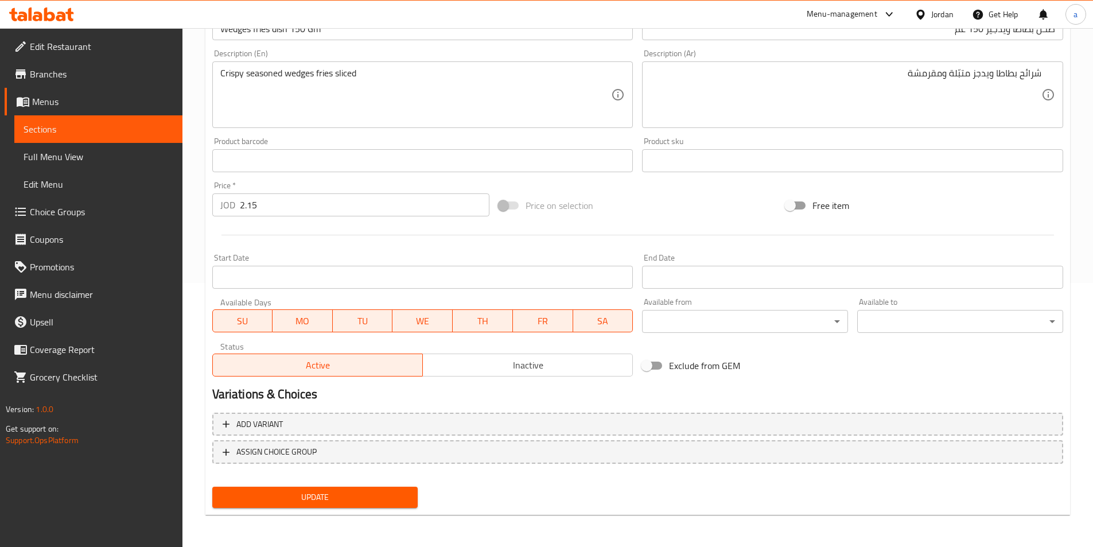
click at [343, 504] on span "Update" at bounding box center [315, 497] width 188 height 14
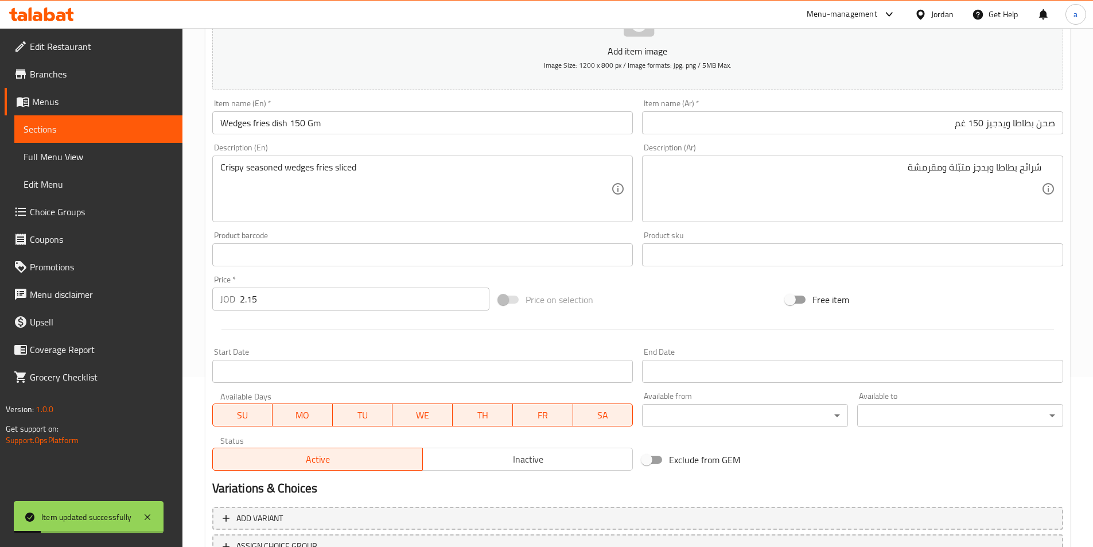
scroll to position [0, 0]
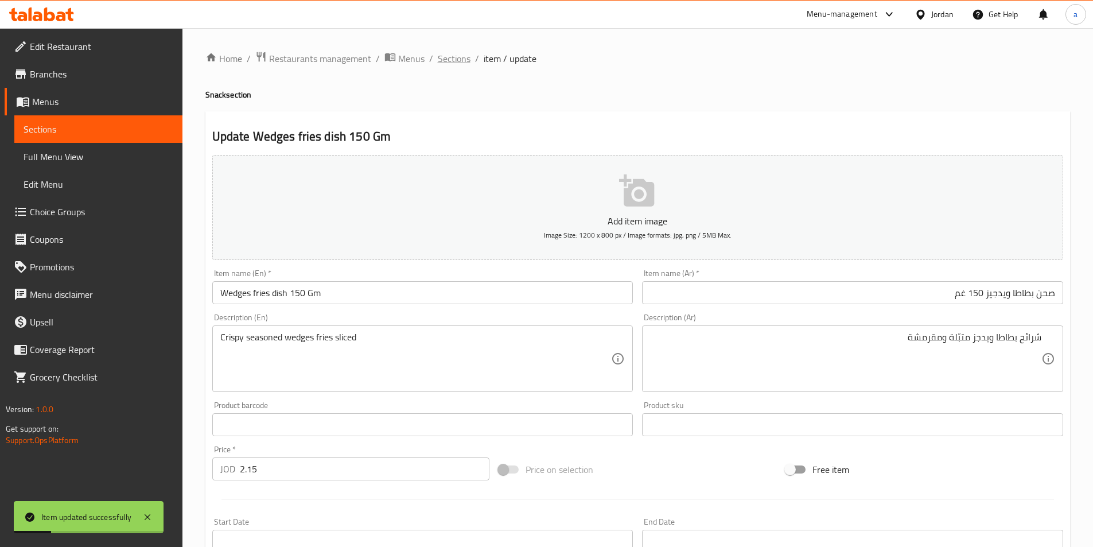
click at [462, 60] on span "Sections" at bounding box center [454, 59] width 33 height 14
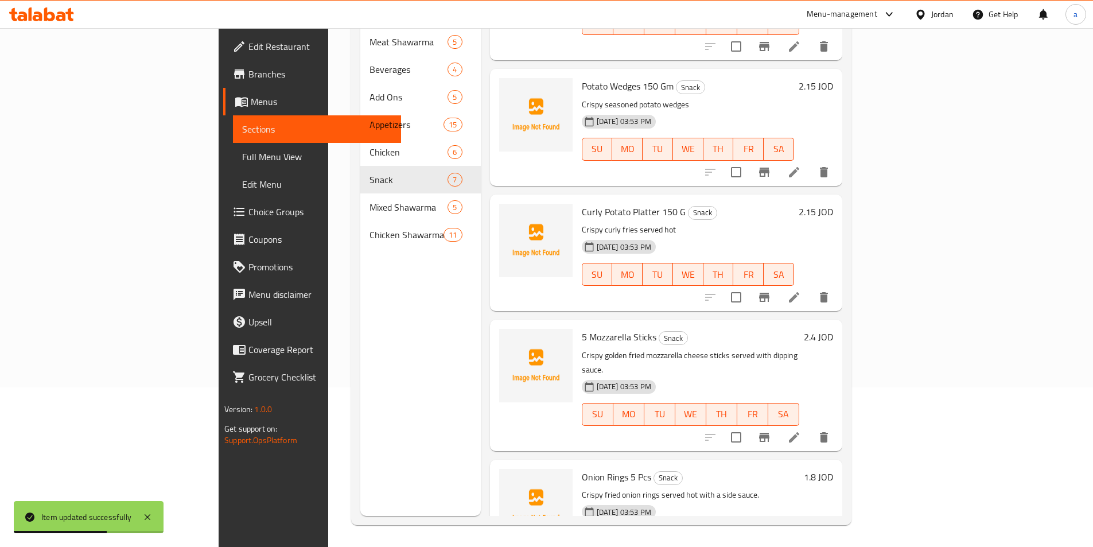
scroll to position [161, 0]
click at [801, 289] on icon at bounding box center [794, 296] width 14 height 14
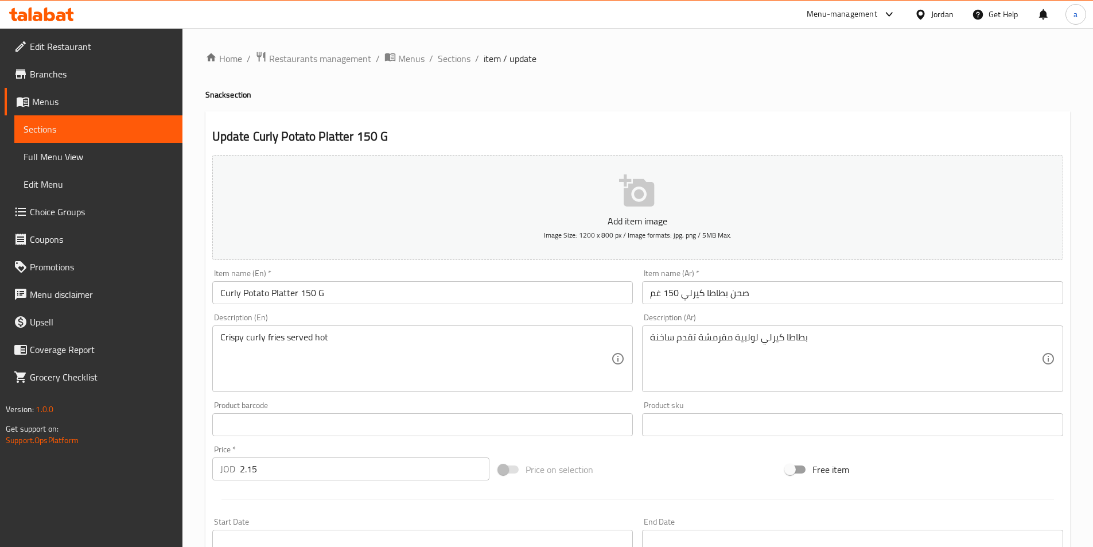
click at [773, 285] on input "صحن بطاطا كيرلي 150 غم" at bounding box center [852, 292] width 421 height 23
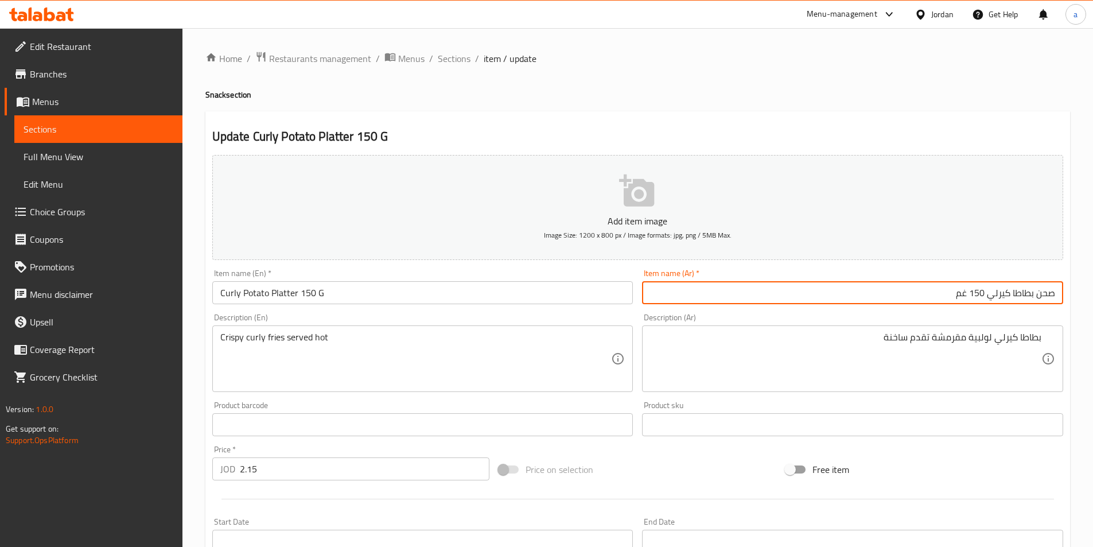
click at [838, 290] on input "صحن بطاطا كيرلي 150 غم" at bounding box center [852, 292] width 421 height 23
drag, startPoint x: 991, startPoint y: 294, endPoint x: 1032, endPoint y: 298, distance: 41.5
click at [1032, 298] on input "صحن بطاطا كيرلي 150 غم" at bounding box center [852, 292] width 421 height 23
click at [1033, 297] on input "صحن بطاطا كيرلي 150 غم" at bounding box center [852, 292] width 421 height 23
drag, startPoint x: 1035, startPoint y: 295, endPoint x: 991, endPoint y: 303, distance: 44.9
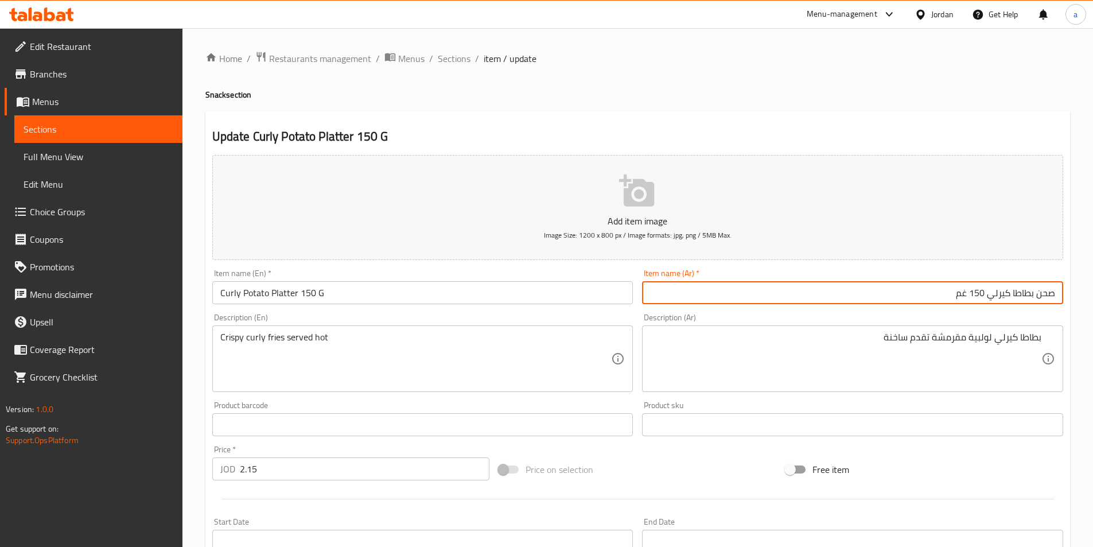
click at [991, 303] on input "صحن بطاطا كيرلي 150 غم" at bounding box center [852, 292] width 421 height 23
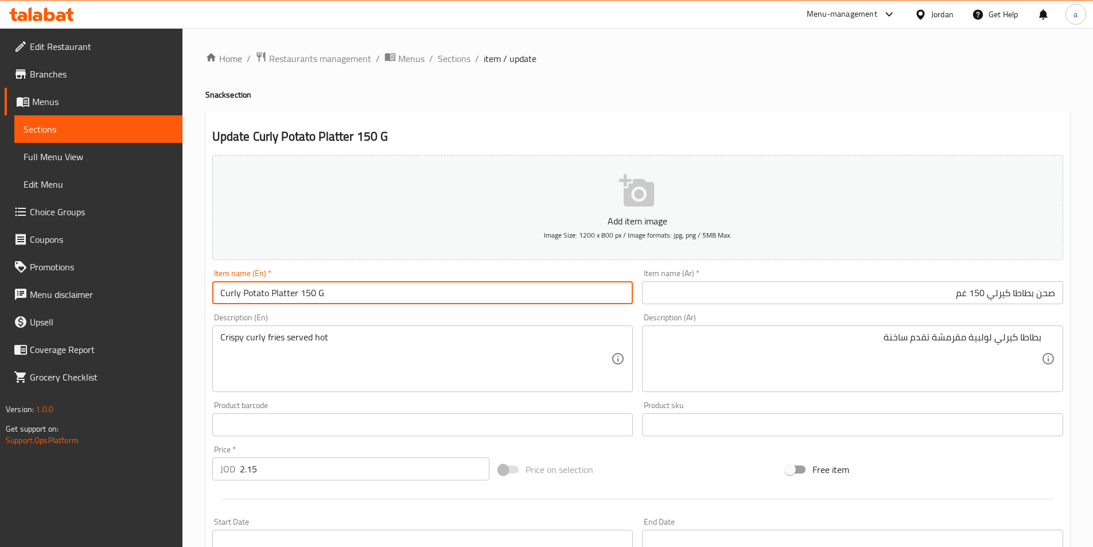
drag, startPoint x: 267, startPoint y: 290, endPoint x: 196, endPoint y: 292, distance: 71.7
click at [200, 291] on div "Home / Restaurants management / Menus / Sections / item / update Snack section …" at bounding box center [637, 419] width 910 height 782
paste input "Fries"
click at [338, 295] on input "Curly Fries Platter 150 G" at bounding box center [422, 292] width 421 height 23
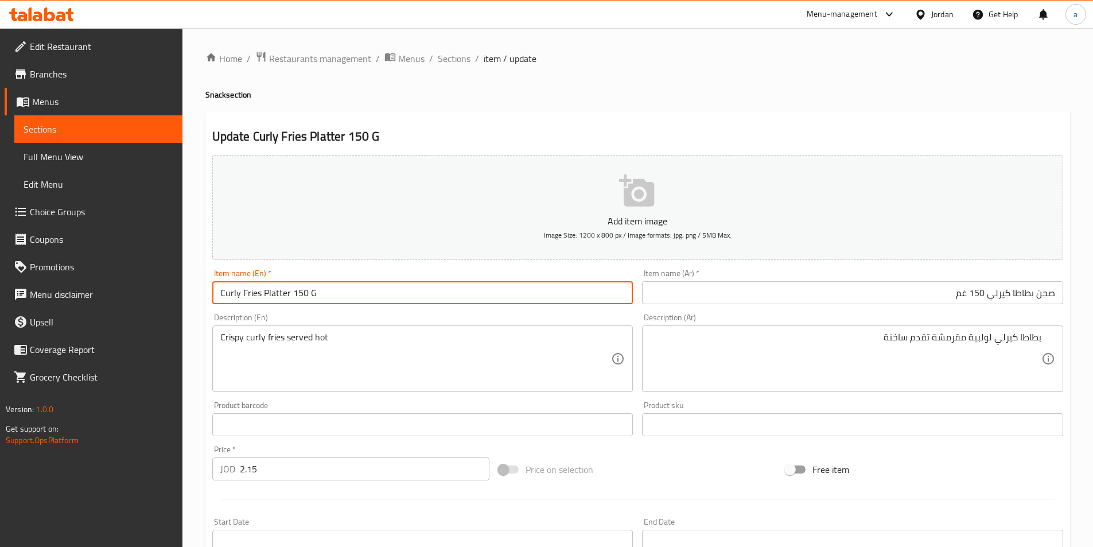
click at [337, 297] on input "Curly Fries Platter 150 G" at bounding box center [422, 292] width 421 height 23
drag, startPoint x: 288, startPoint y: 293, endPoint x: 263, endPoint y: 294, distance: 24.7
click at [263, 294] on input "Curly Fries Platter 150 G" at bounding box center [422, 292] width 421 height 23
click at [311, 288] on input "Curly Fries dish 150 G" at bounding box center [422, 292] width 421 height 23
type input "Curly Fries dish 150 Gm"
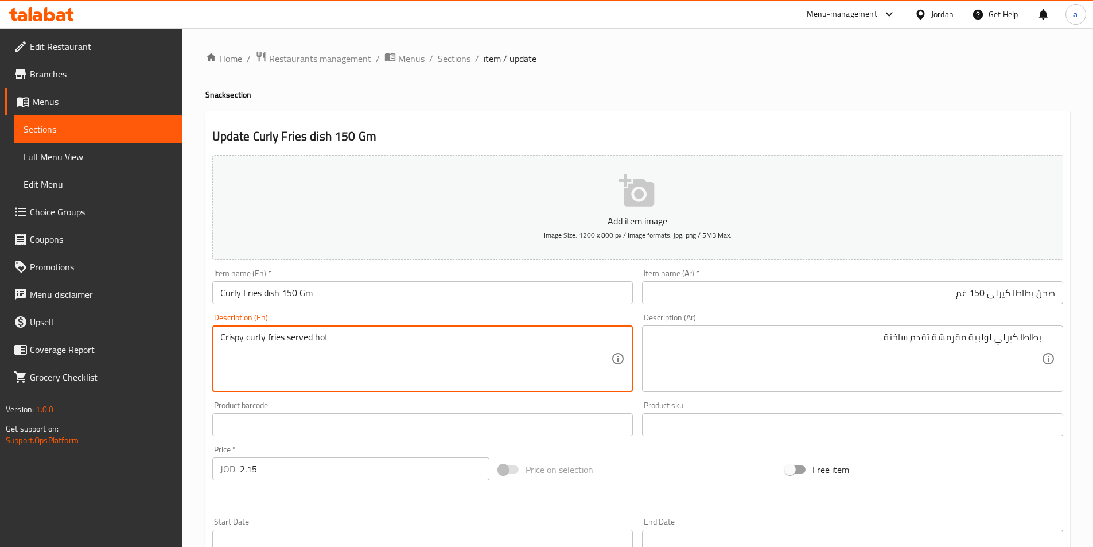
click at [841, 353] on textarea "بطاطا كيرلي لولبية مقرمشة تقدم ساخنة" at bounding box center [845, 359] width 391 height 54
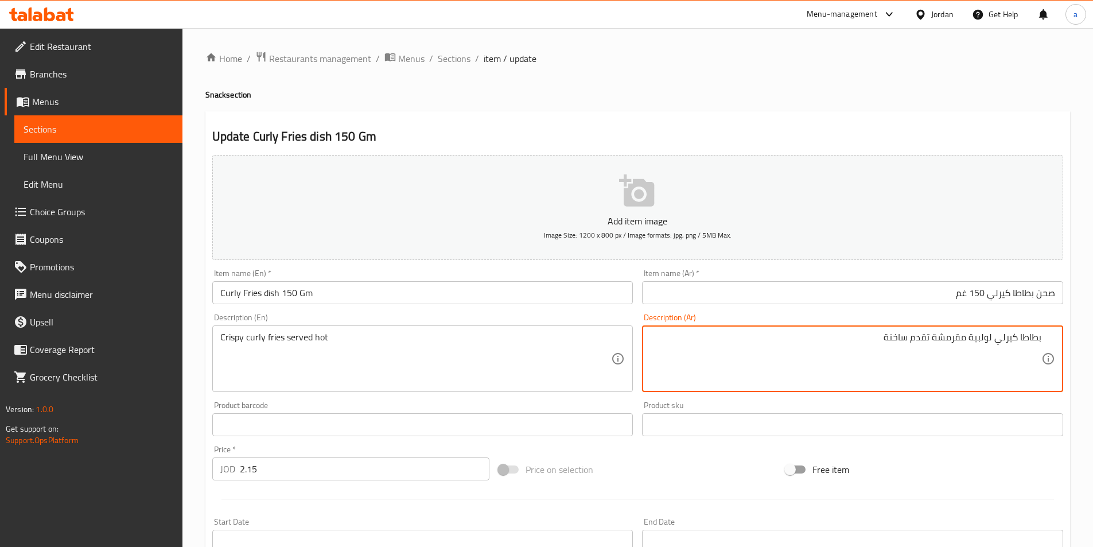
click at [840, 350] on textarea "بطاطا كيرلي لولبية مقرمشة تقدم ساخنة" at bounding box center [845, 359] width 391 height 54
drag, startPoint x: 840, startPoint y: 350, endPoint x: 854, endPoint y: 344, distance: 14.6
click at [840, 349] on textarea "بطاطا كيرلي لولبية مقرمشة تقدم ساخنة" at bounding box center [845, 359] width 391 height 54
click at [854, 344] on textarea "بطاطا كيرلي لولبية مقرمشة تقدم ساخنة" at bounding box center [845, 359] width 391 height 54
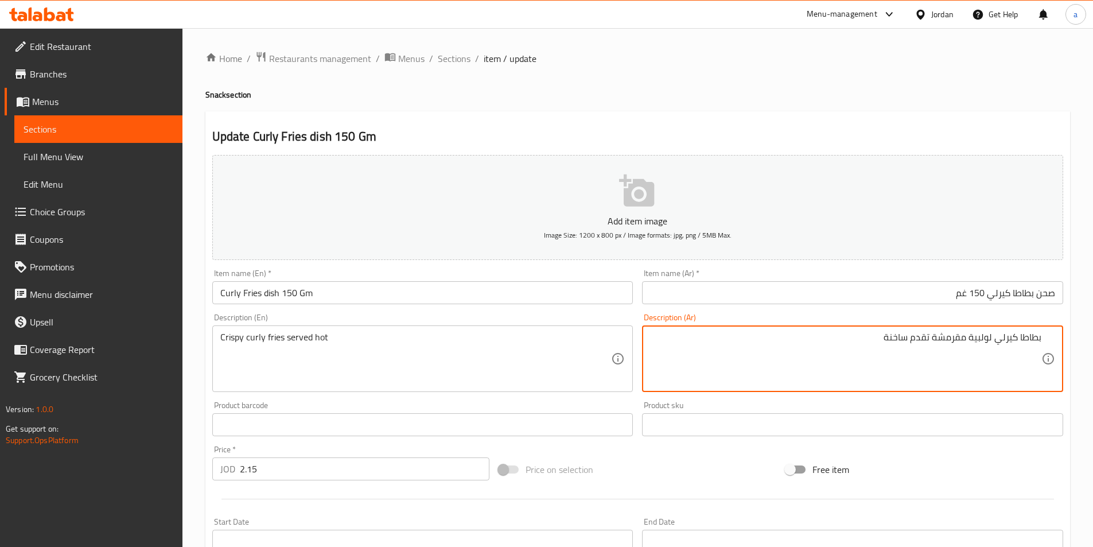
drag, startPoint x: 991, startPoint y: 336, endPoint x: 971, endPoint y: 341, distance: 21.4
click at [971, 341] on textarea "بطاطا كيرلي لولبية مقرمشة تقدم ساخنة" at bounding box center [845, 359] width 391 height 54
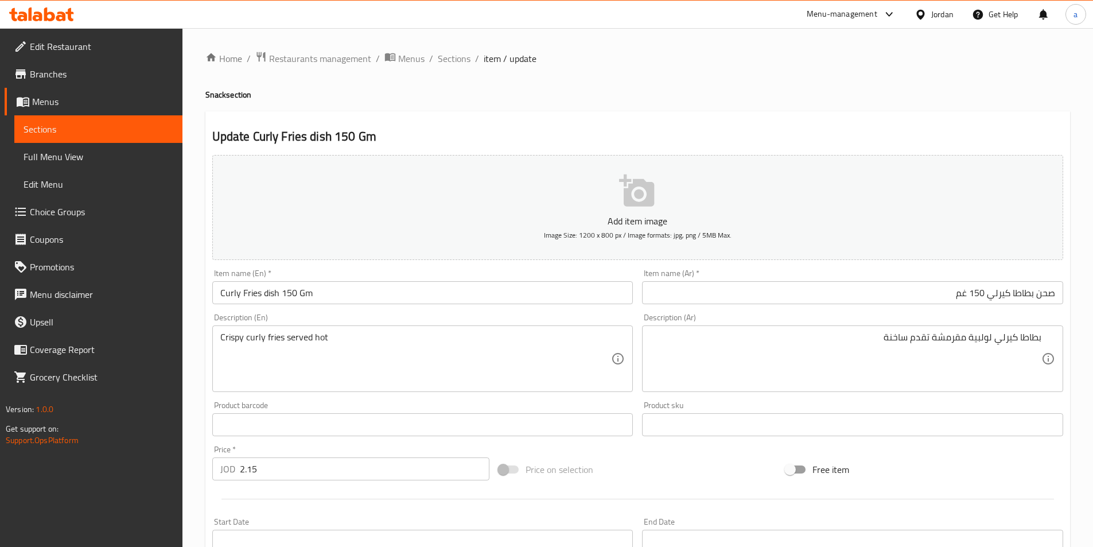
click at [220, 337] on div "Crispy curly fries served hot Description (En)" at bounding box center [422, 358] width 421 height 67
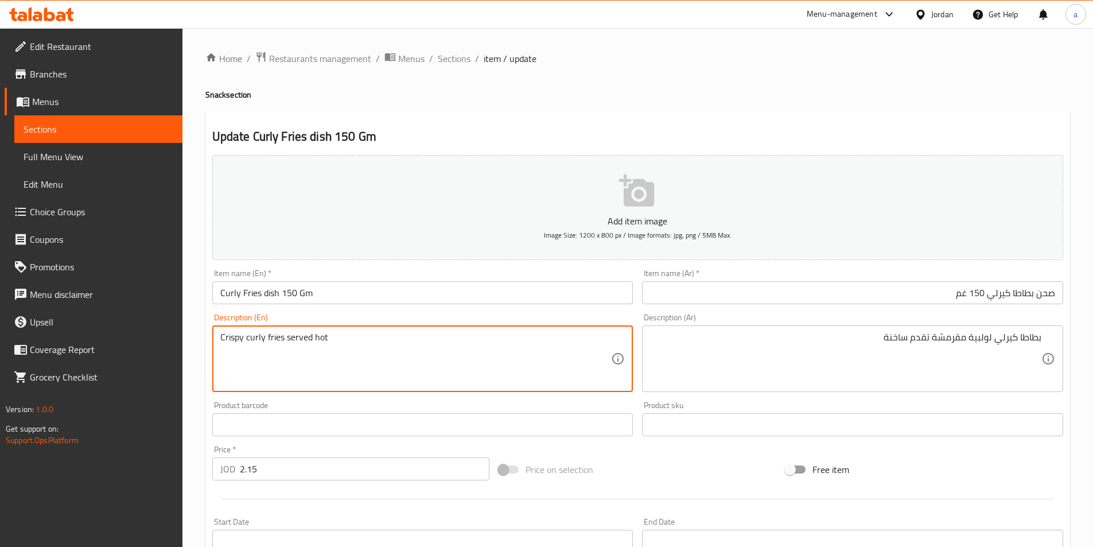
paste textarea "spiral"
click at [420, 336] on textarea "spiral Crispy curly fries served hot" at bounding box center [415, 359] width 391 height 54
type textarea "spiral Crispy curly fries served hot"
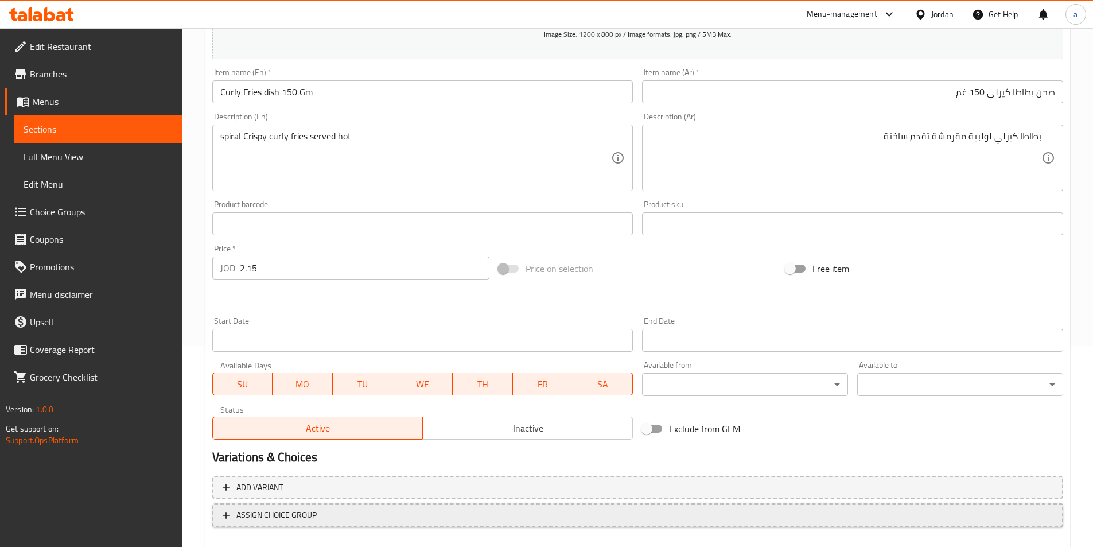
scroll to position [264, 0]
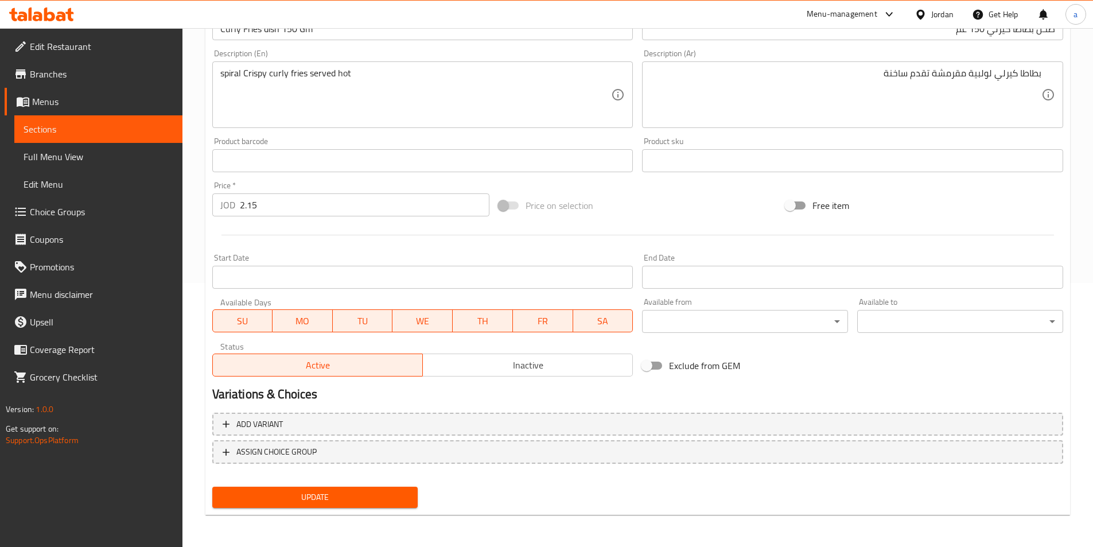
click at [371, 497] on span "Update" at bounding box center [315, 497] width 188 height 14
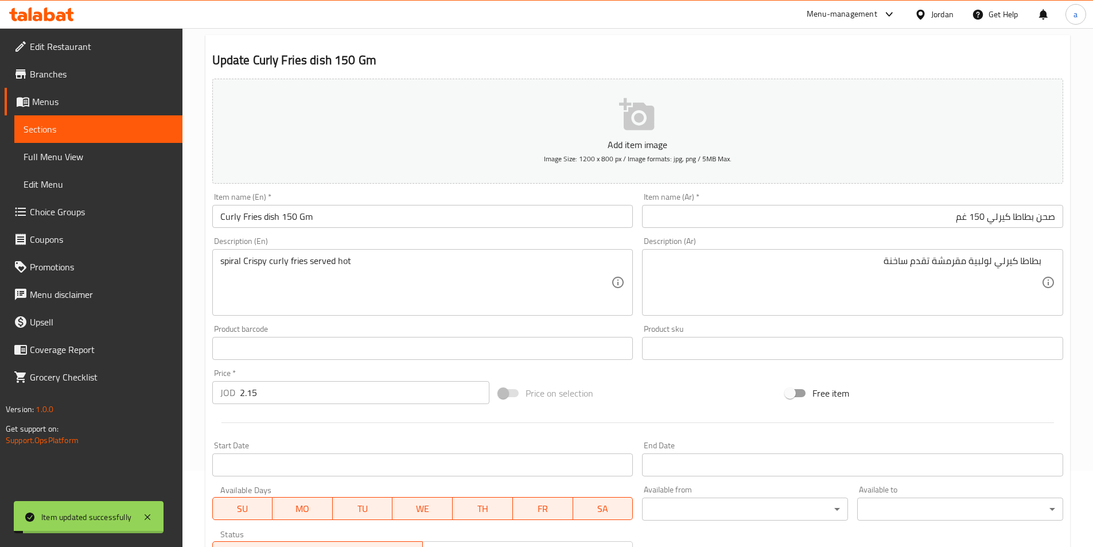
scroll to position [0, 0]
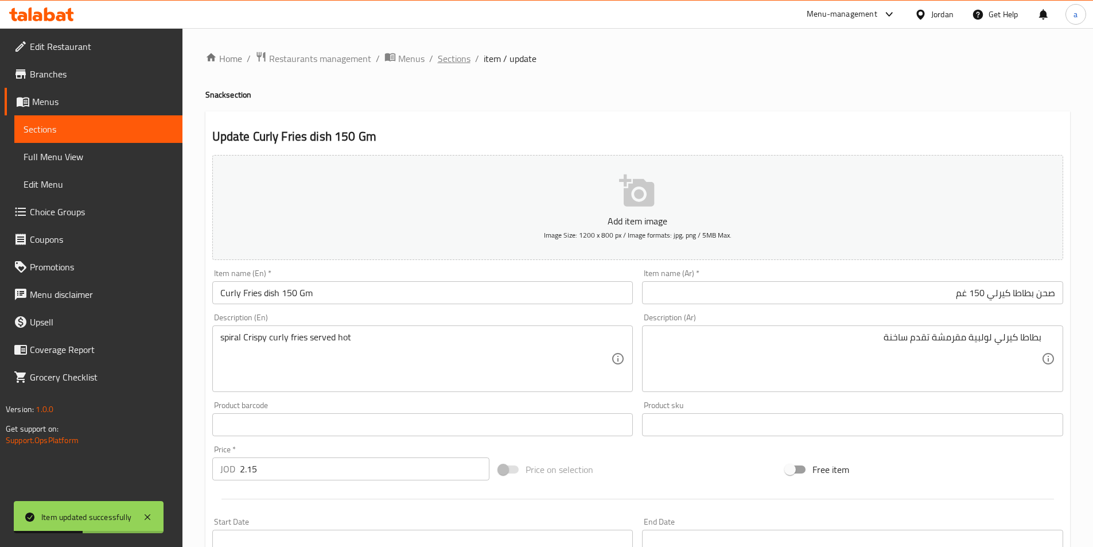
click at [449, 55] on span "Sections" at bounding box center [454, 59] width 33 height 14
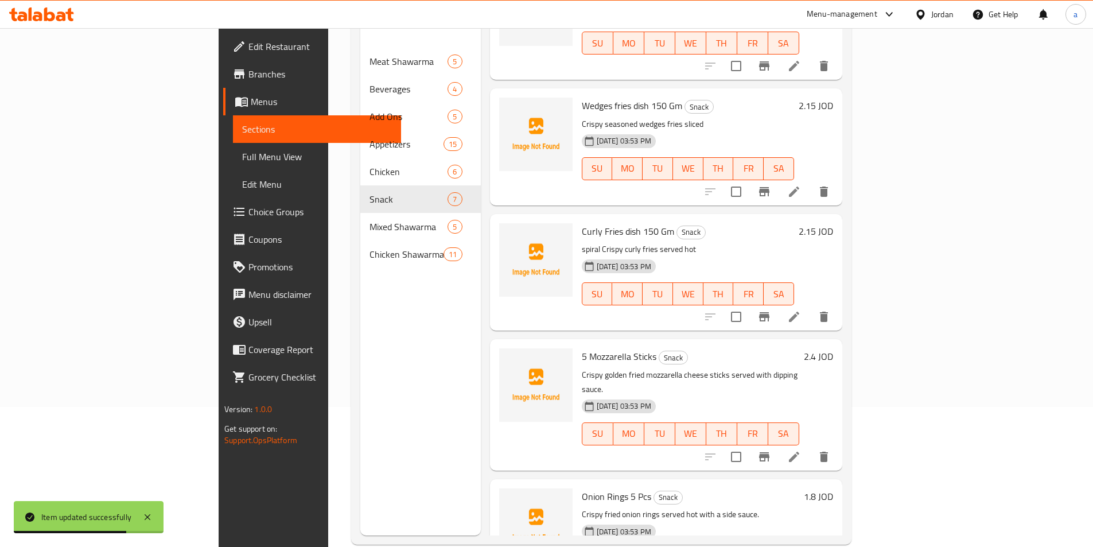
scroll to position [161, 0]
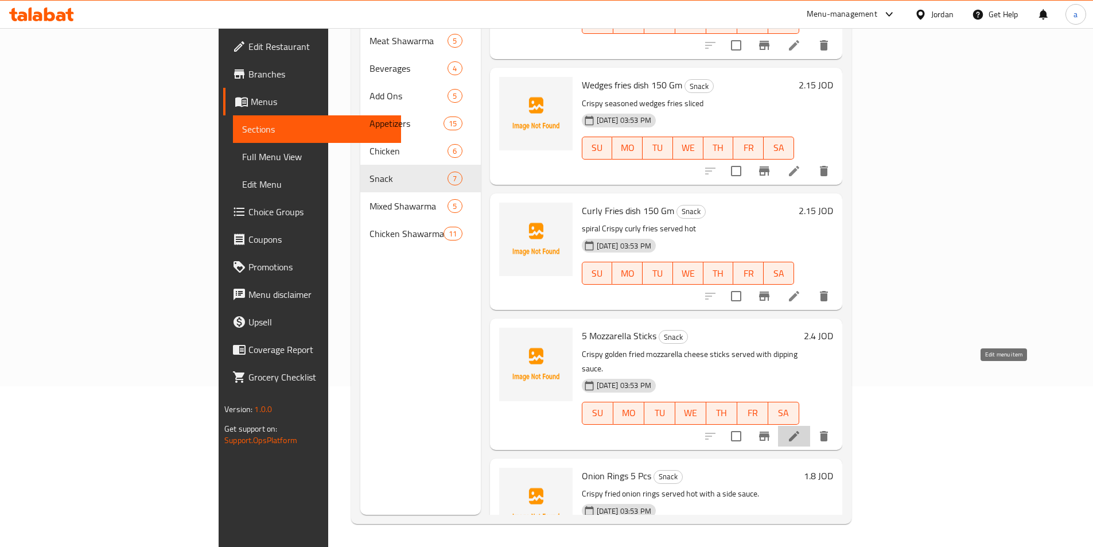
click at [801, 429] on icon at bounding box center [794, 436] width 14 height 14
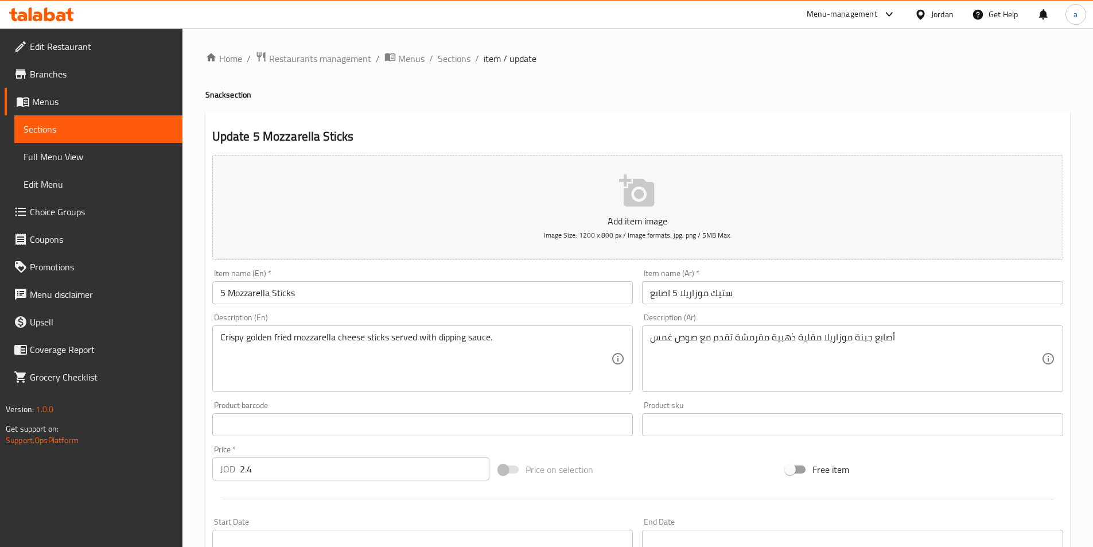
click at [762, 295] on input "ستيك موزاريلا 5 اصابع" at bounding box center [852, 292] width 421 height 23
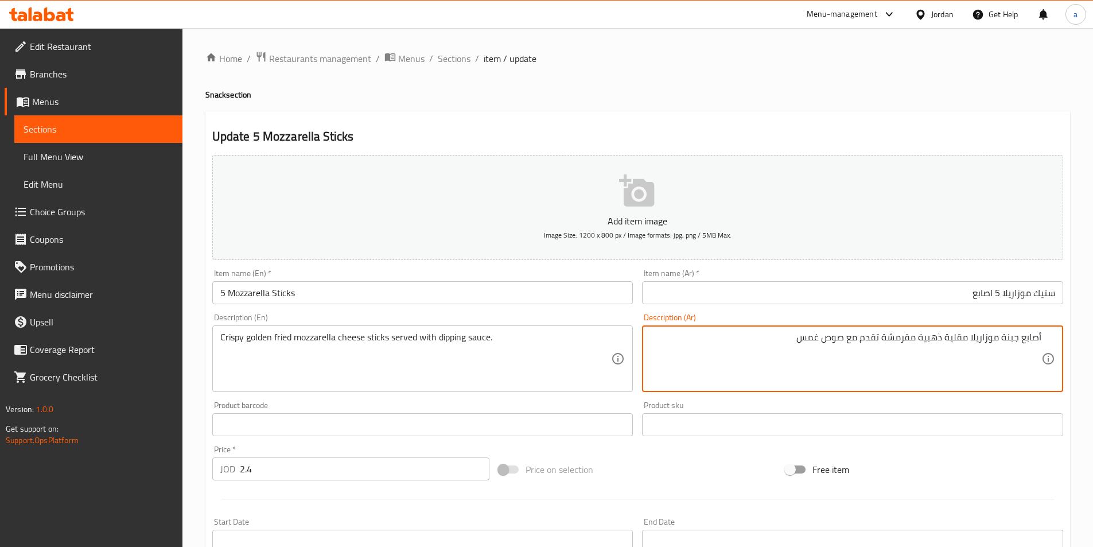
click at [891, 309] on div "Description (Ar) أصابع جبنة موزاريلا مقلية ذهبية مقرمشة تقدم مع صوص غمس Descrip…" at bounding box center [852, 353] width 430 height 88
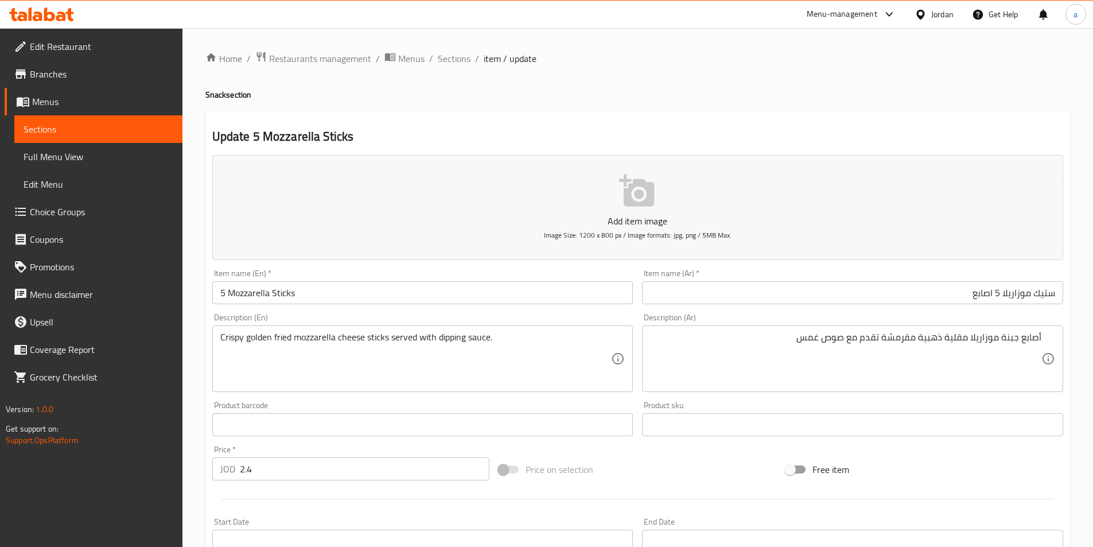
click at [863, 288] on input "ستيك موزاريلا 5 اصابع" at bounding box center [852, 292] width 421 height 23
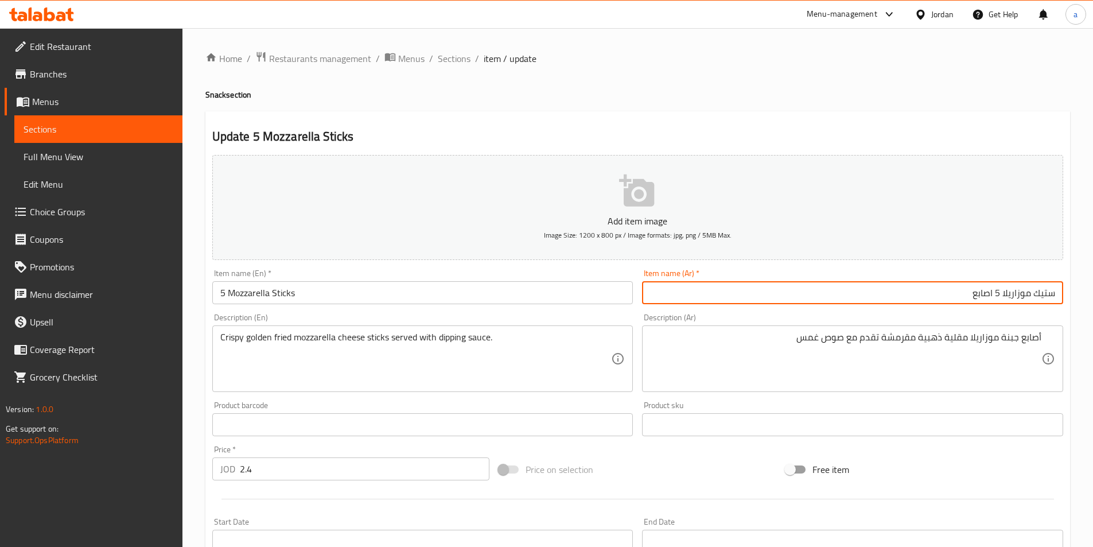
drag, startPoint x: 993, startPoint y: 294, endPoint x: 928, endPoint y: 313, distance: 68.5
click at [932, 309] on div "Add item image Image Size: 1200 x 800 px / Image formats: jpg, png / 5MB Max. I…" at bounding box center [638, 397] width 860 height 494
click at [952, 290] on input "ستيك موزاريلا 5 اصابع" at bounding box center [852, 292] width 421 height 23
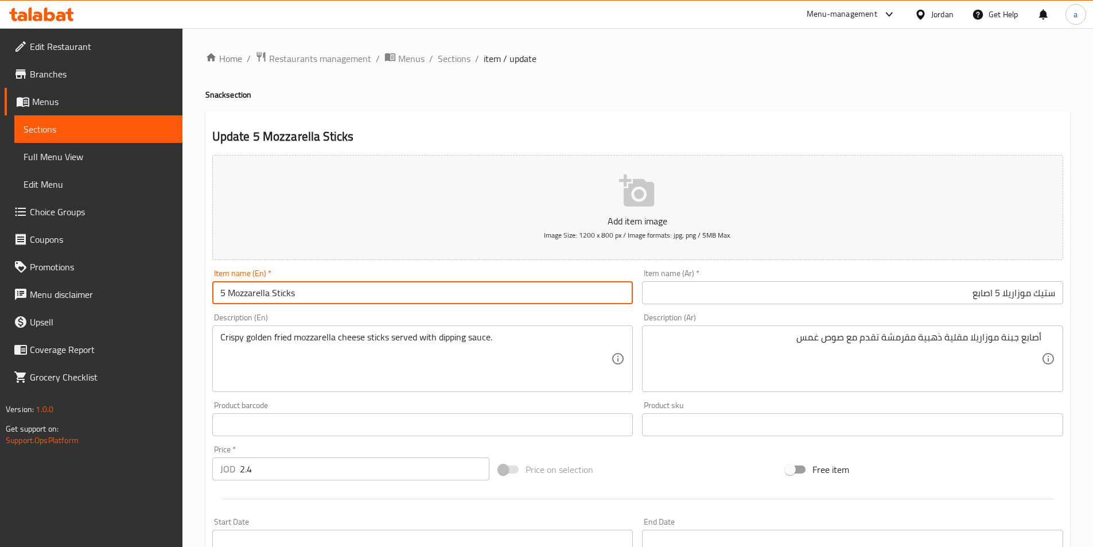
click at [226, 293] on input "5 Mozzarella Sticks" at bounding box center [422, 292] width 421 height 23
paste input "fingers"
click at [410, 297] on input "fingers 5 Mozzarella Sticks" at bounding box center [422, 292] width 421 height 23
type input "fingers 5 Mozzarella Sticks"
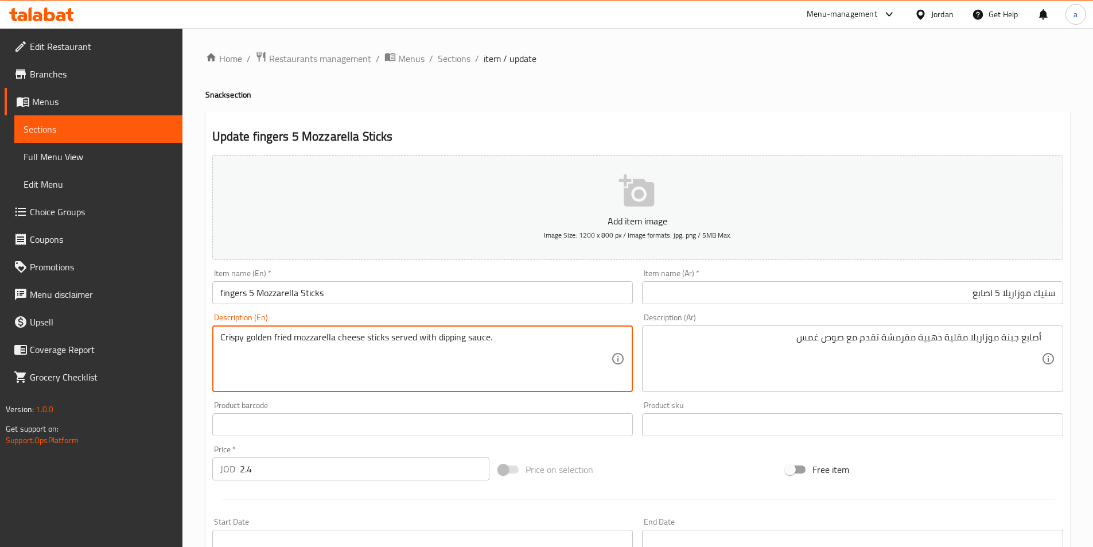
click at [835, 329] on div "أصابع جبنة موزاريلا مقلية ذهبية مقرمشة تقدم مع صوص غمس Description (Ar)" at bounding box center [852, 358] width 421 height 67
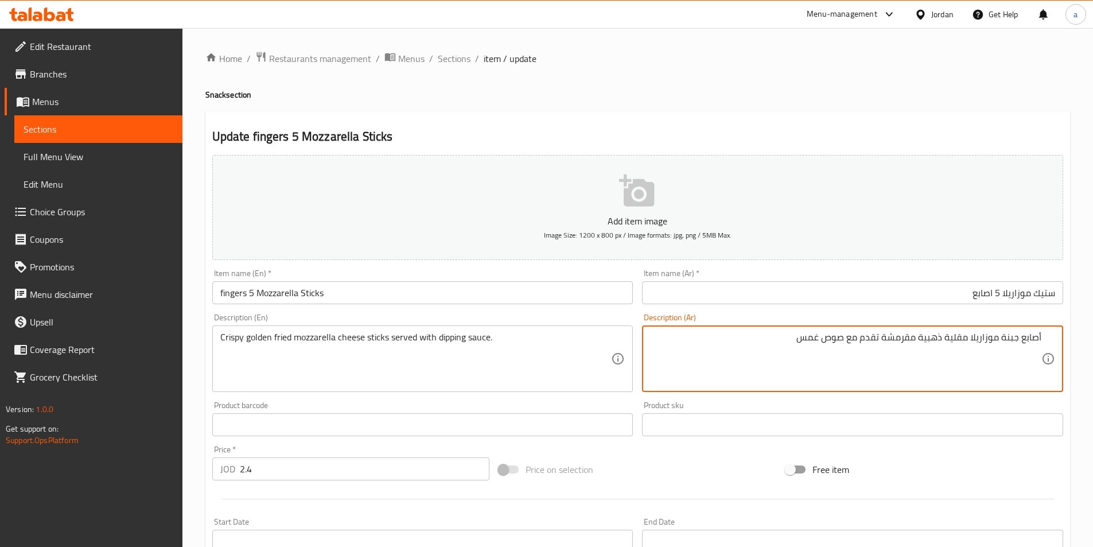
click at [776, 352] on textarea "أصابع جبنة موزاريلا مقلية ذهبية مقرمشة تقدم مع صوص غمس" at bounding box center [845, 359] width 391 height 54
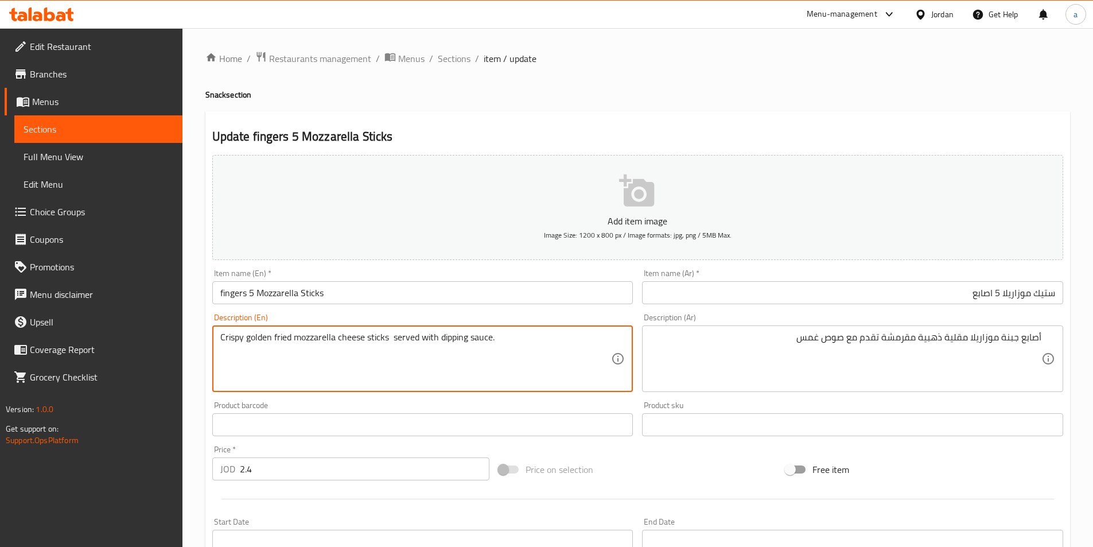
paste textarea "fingers"
drag, startPoint x: 417, startPoint y: 340, endPoint x: 391, endPoint y: 344, distance: 26.8
click at [391, 344] on textarea "Crispy golden fried mozzarella cheese sticks fingers served with dipping sauce." at bounding box center [415, 359] width 391 height 54
click at [365, 339] on textarea "Crispy golden fried mozzarella cheese sticks served with dipping sauce." at bounding box center [415, 359] width 391 height 54
type textarea "Crispy golden fried mozzarella cheese sticks served with dipping sauce."
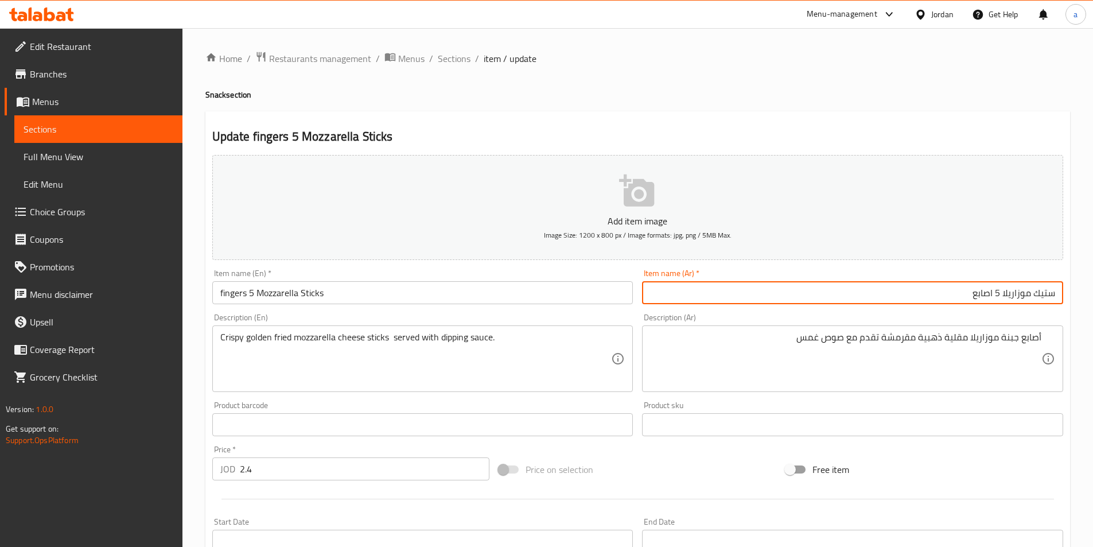
drag, startPoint x: 1034, startPoint y: 295, endPoint x: 1080, endPoint y: 297, distance: 45.9
click at [1080, 297] on div "Home / Restaurants management / Menus / Sections / item / update Snack section …" at bounding box center [637, 419] width 910 height 782
drag, startPoint x: 328, startPoint y: 295, endPoint x: 293, endPoint y: 288, distance: 35.1
click at [311, 291] on input "fingers 5 Mozzarella Sticks" at bounding box center [422, 292] width 421 height 23
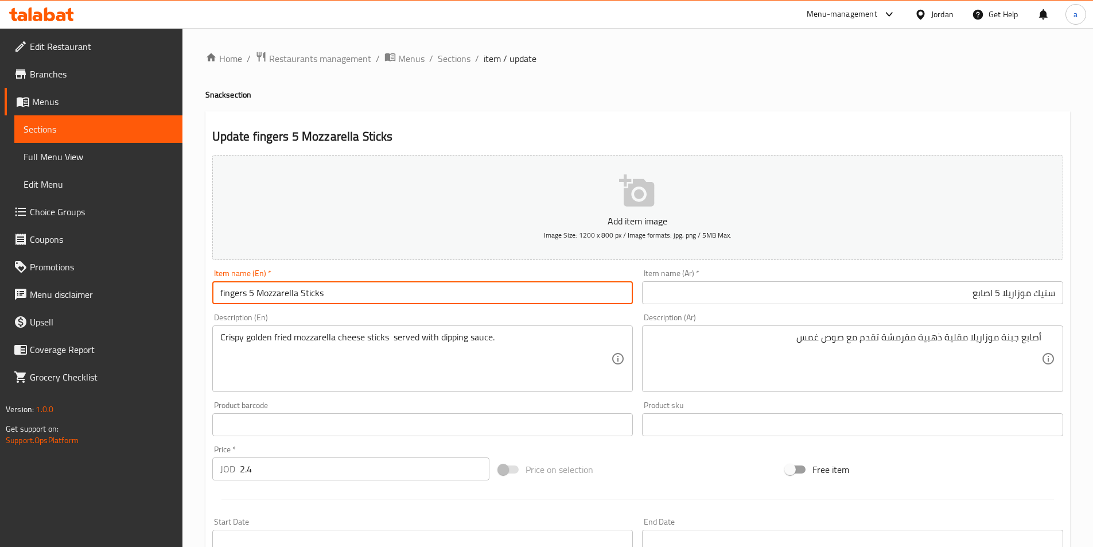
click at [329, 295] on input "fingers 5 Mozzarella Sticks" at bounding box center [422, 292] width 421 height 23
drag, startPoint x: 329, startPoint y: 295, endPoint x: 377, endPoint y: 258, distance: 60.8
click at [306, 293] on input "fingers 5 Mozzarella Sticks" at bounding box center [422, 292] width 421 height 23
paste input "Steak"
type input "fingers 5 Mozzarella Steak"
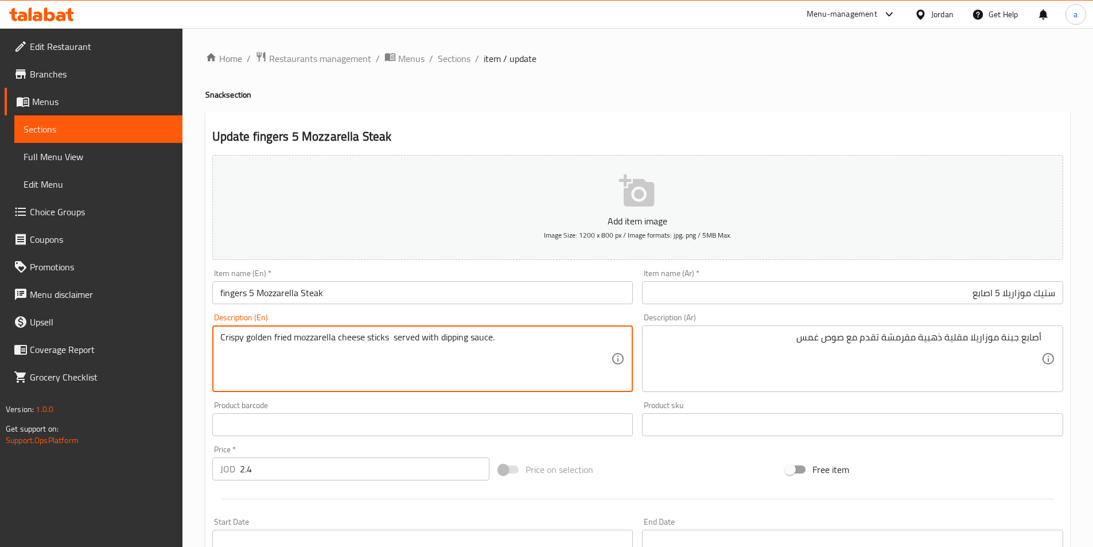
drag, startPoint x: 385, startPoint y: 340, endPoint x: 375, endPoint y: 341, distance: 10.4
click at [387, 341] on textarea "Crispy golden fried mozzarella cheese sticks served with dipping sauce." at bounding box center [415, 359] width 391 height 54
drag, startPoint x: 388, startPoint y: 341, endPoint x: 368, endPoint y: 347, distance: 20.5
click at [368, 347] on textarea "Crispy golden fried mozzarella cheese sticks served with dipping sauce." at bounding box center [415, 359] width 391 height 54
paste textarea "Steak"
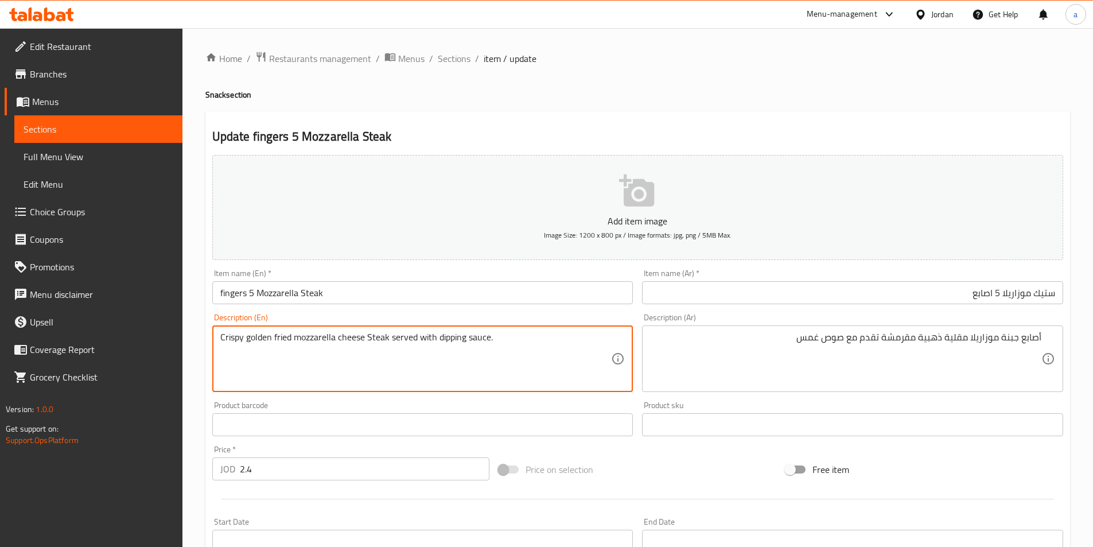
drag, startPoint x: 388, startPoint y: 337, endPoint x: 368, endPoint y: 343, distance: 20.9
click at [368, 343] on textarea "Crispy golden fried mozzarella cheese Steak served with dipping sauce." at bounding box center [415, 359] width 391 height 54
paste textarea "Steak"
paste textarea "fingers"
type textarea "Crispy golden fried mozzarella cheese fingers served with dipping sauce."
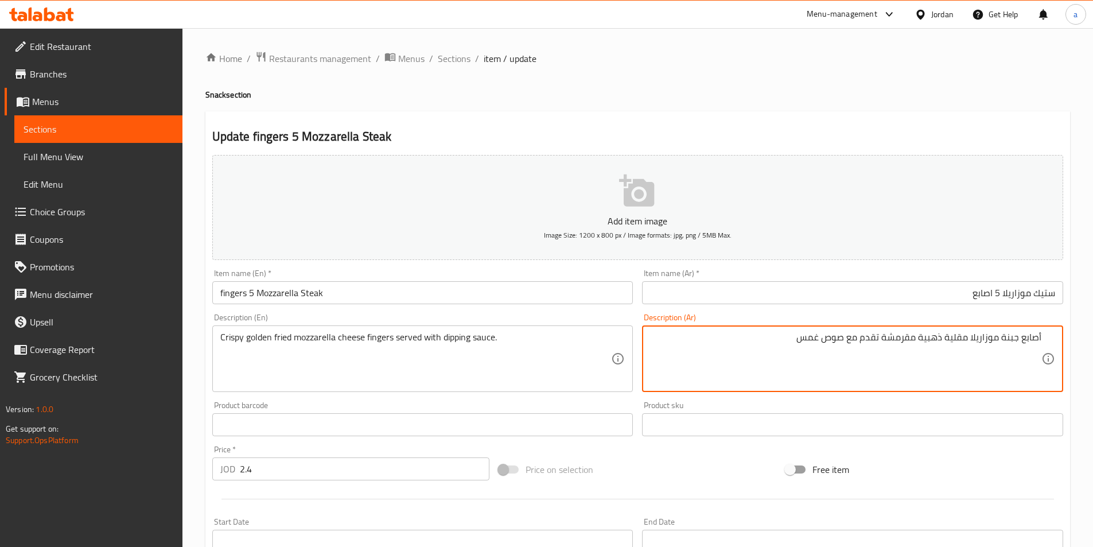
drag, startPoint x: 844, startPoint y: 340, endPoint x: 804, endPoint y: 344, distance: 40.9
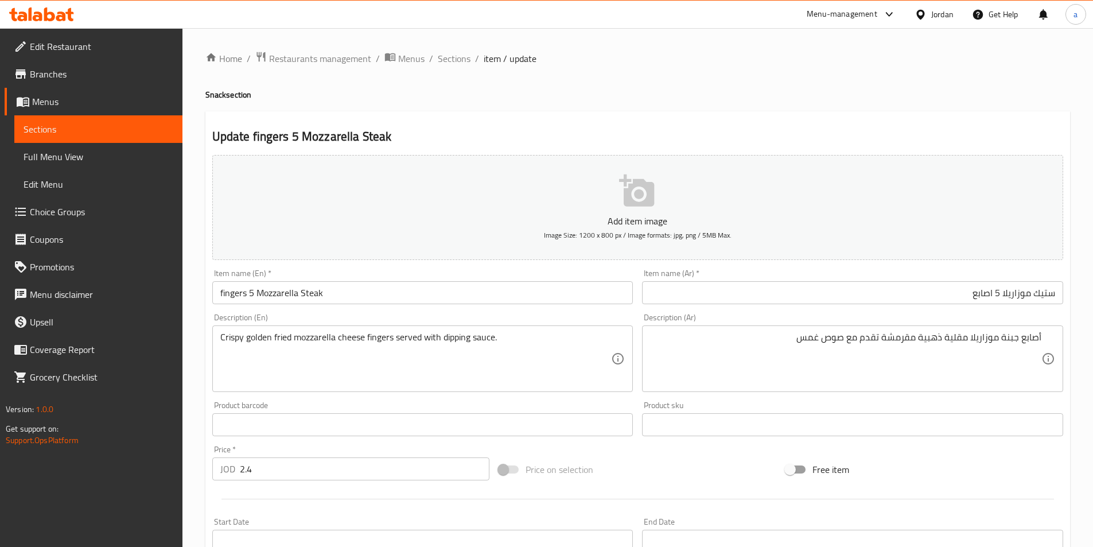
drag, startPoint x: 816, startPoint y: 338, endPoint x: 809, endPoint y: 337, distance: 6.4
click at [816, 338] on textarea "أصابع جبنة موزاريلا مقلية ذهبية مقرمشة تقدم مع صوص غمس" at bounding box center [845, 359] width 391 height 54
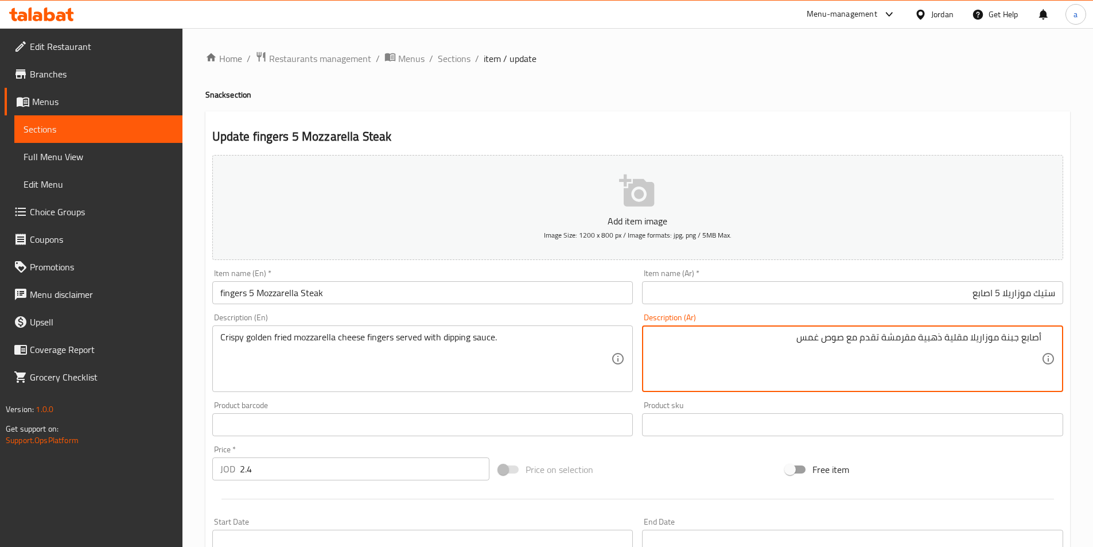
drag, startPoint x: 822, startPoint y: 338, endPoint x: 789, endPoint y: 340, distance: 33.3
click at [789, 340] on textarea "أصابع جبنة موزاريلا مقلية ذهبية مقرمشة تقدم مع صوص غمس" at bounding box center [845, 359] width 391 height 54
click at [739, 375] on textarea "أصابع جبنة موزاريلا مقلية ذهبية مقرمشة تقدم مع صوص غمس" at bounding box center [845, 359] width 391 height 54
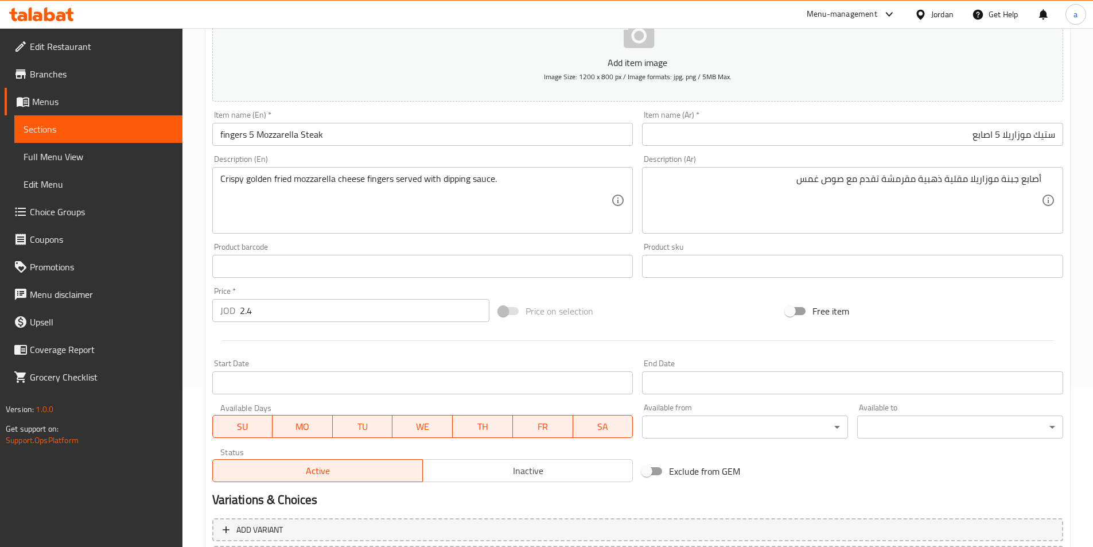
scroll to position [264, 0]
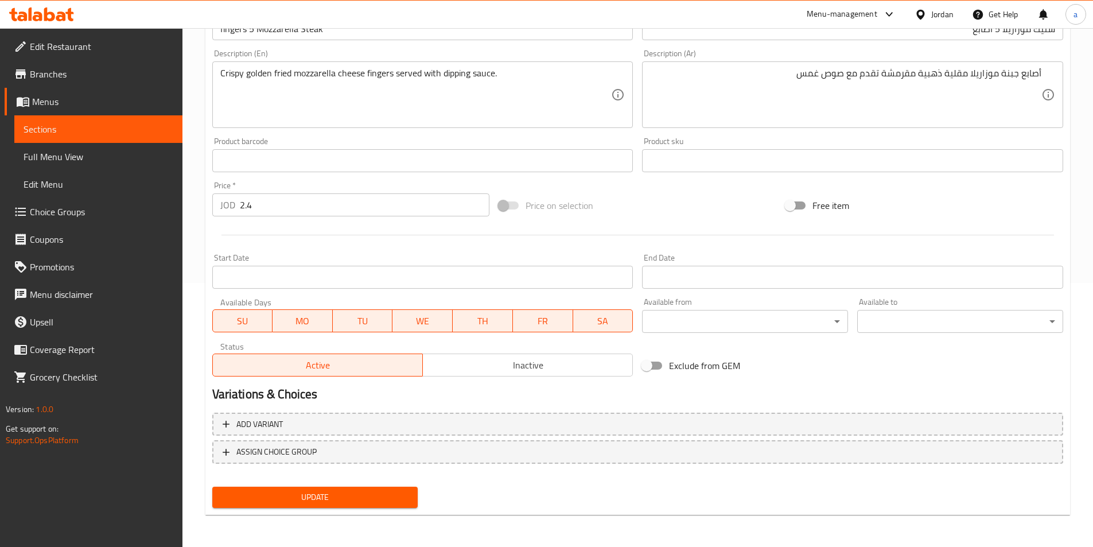
click at [341, 497] on span "Update" at bounding box center [315, 497] width 188 height 14
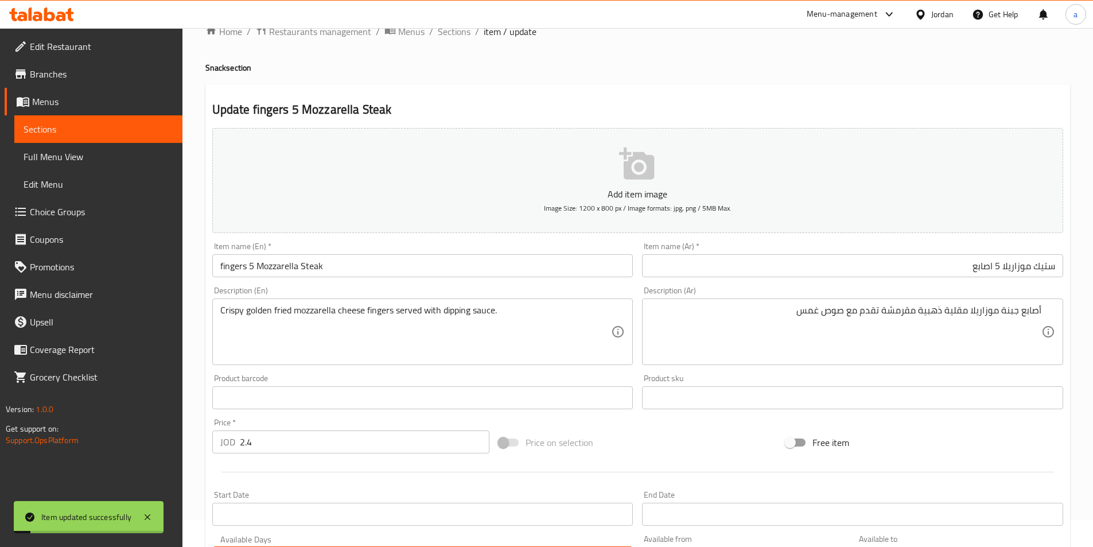
scroll to position [0, 0]
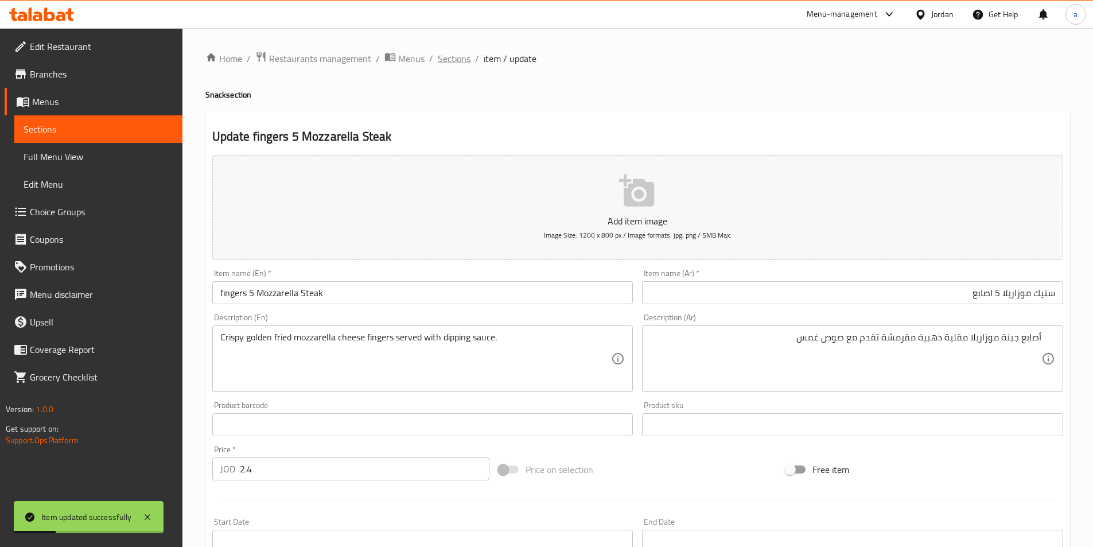
click at [450, 65] on span "Sections" at bounding box center [454, 59] width 33 height 14
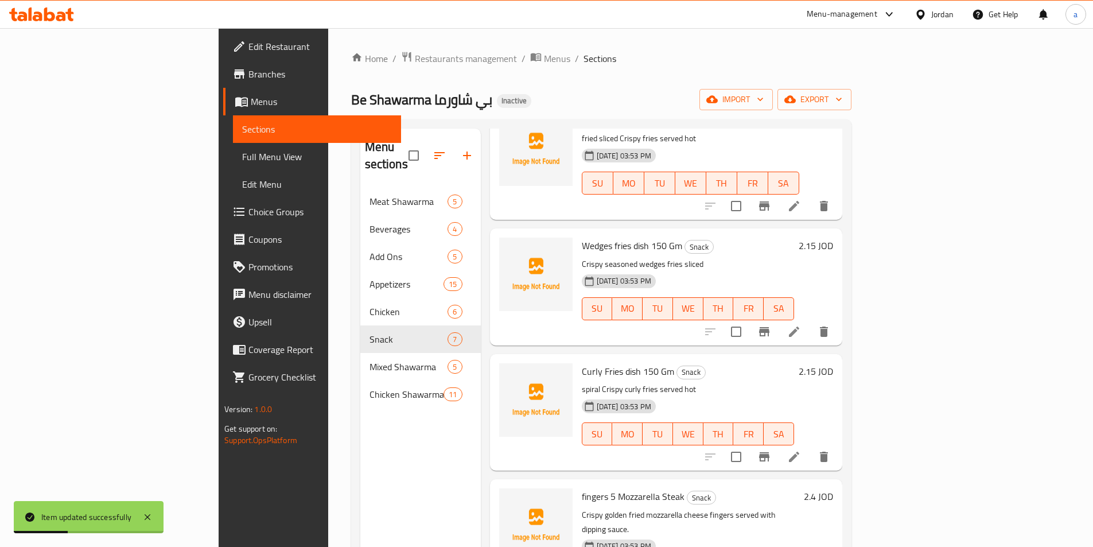
scroll to position [161, 0]
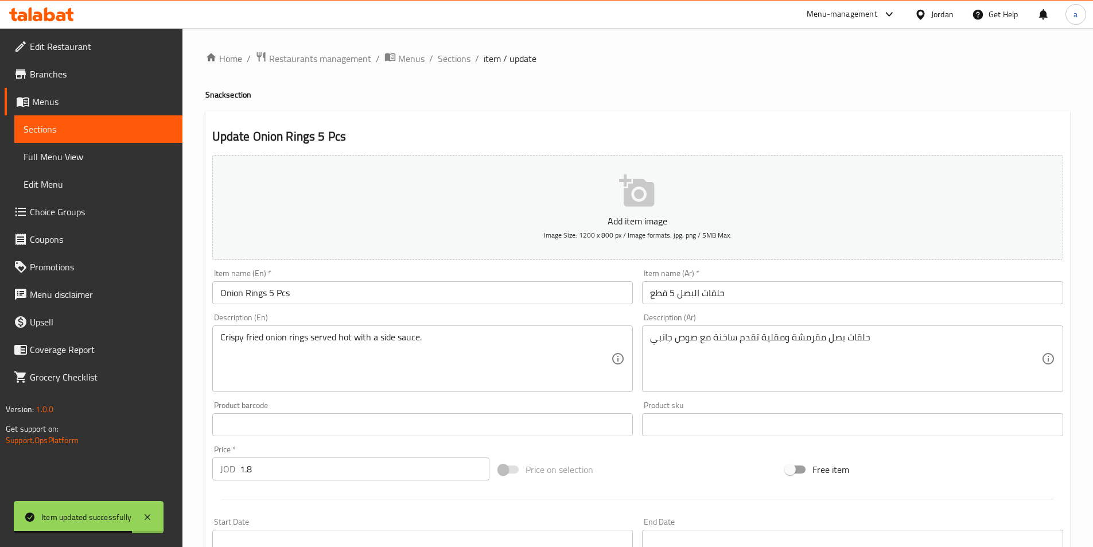
click at [837, 279] on div "Item name (Ar)   * حلقات البصل 5 قطع Item name (Ar) *" at bounding box center [852, 286] width 421 height 35
click at [837, 292] on input "حلقات البصل 5 قطع" at bounding box center [852, 292] width 421 height 23
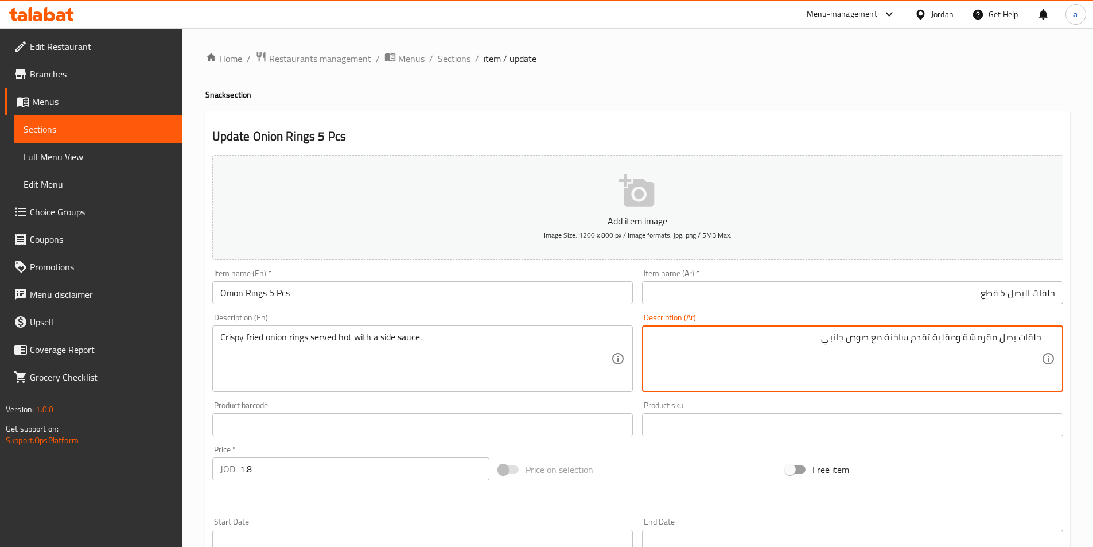
click at [816, 287] on input "حلقات البصل 5 قطع" at bounding box center [852, 292] width 421 height 23
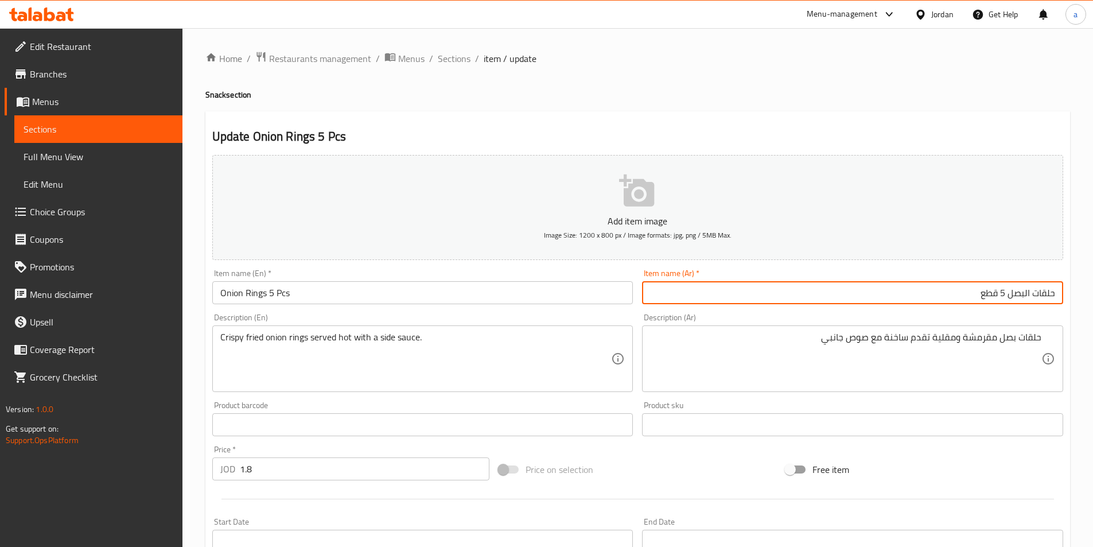
click at [302, 291] on input "Onion Rings 5 Pcs" at bounding box center [422, 292] width 421 height 23
drag, startPoint x: 997, startPoint y: 294, endPoint x: 972, endPoint y: 297, distance: 25.3
click at [972, 297] on input "حلقات البصل 5 قطع" at bounding box center [852, 292] width 421 height 23
click at [364, 286] on input "Onion Rings 5 Pcs" at bounding box center [422, 292] width 421 height 23
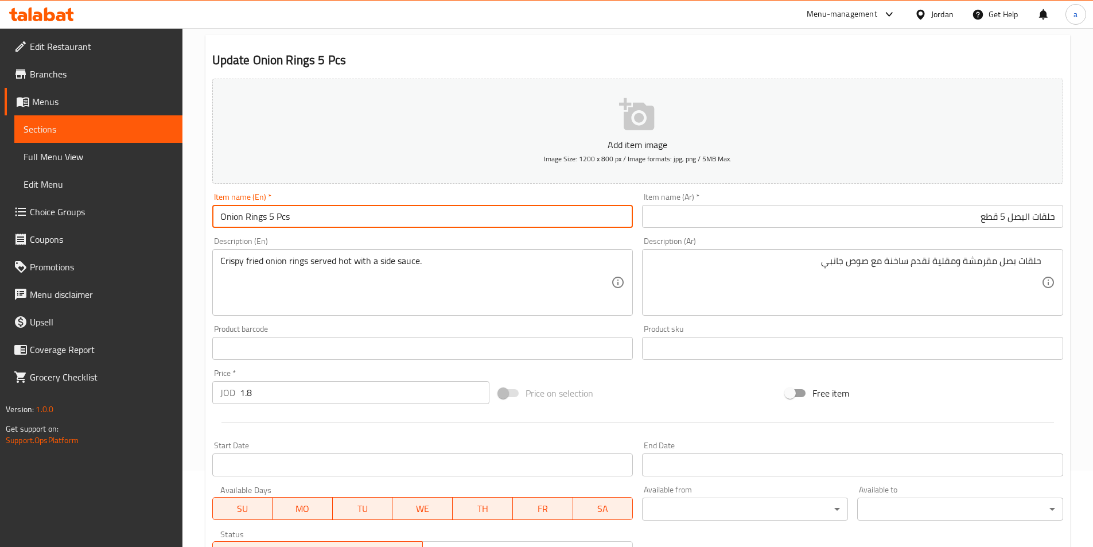
scroll to position [264, 0]
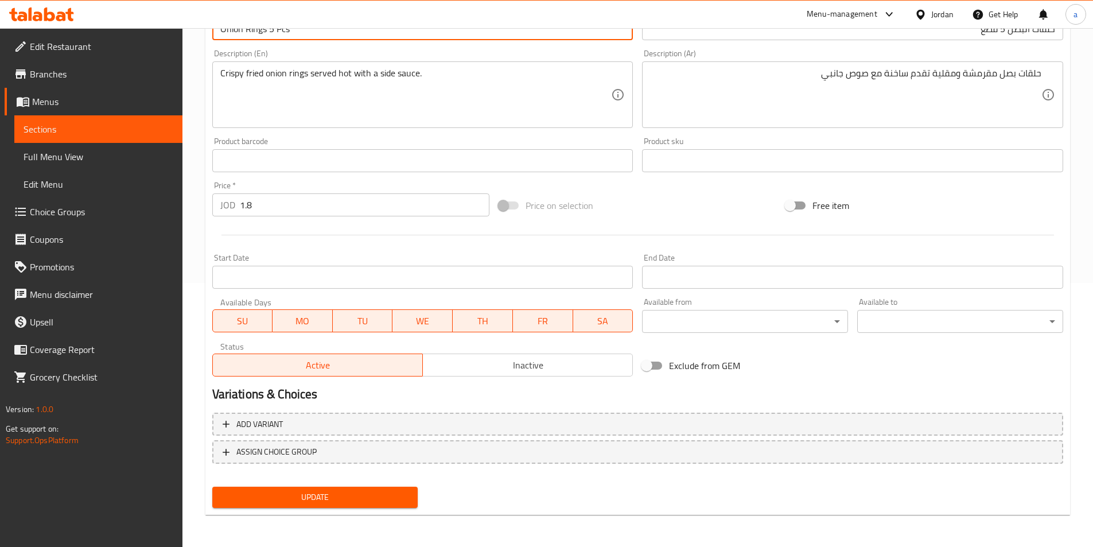
click at [338, 505] on button "Update" at bounding box center [315, 496] width 206 height 21
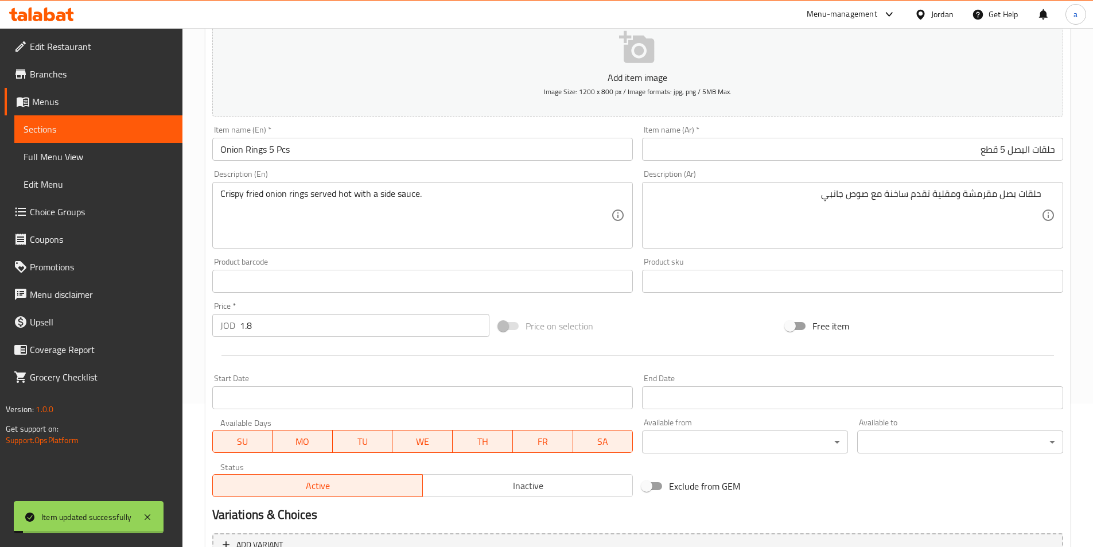
scroll to position [0, 0]
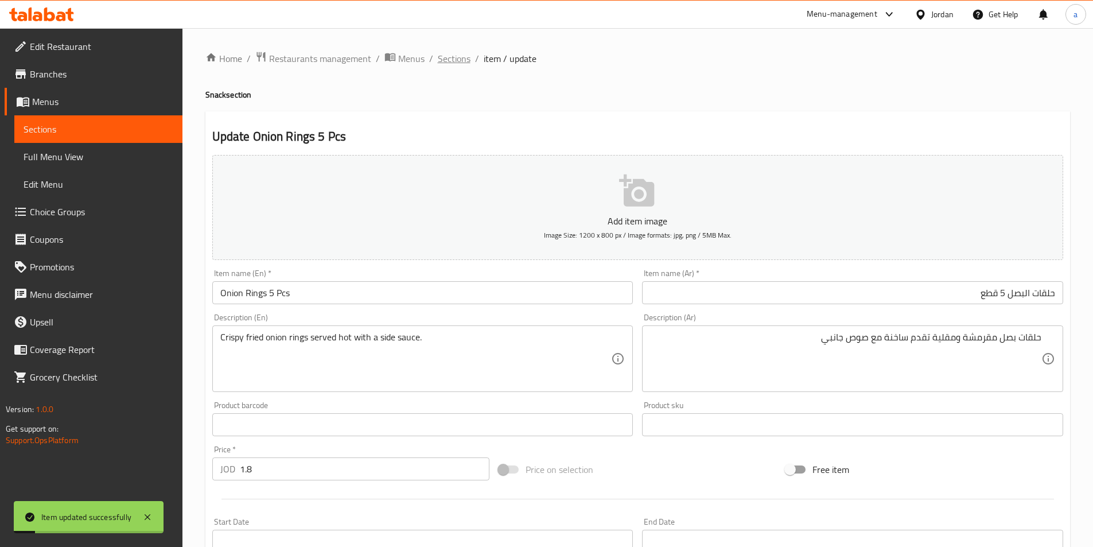
click at [445, 52] on span "Sections" at bounding box center [454, 59] width 33 height 14
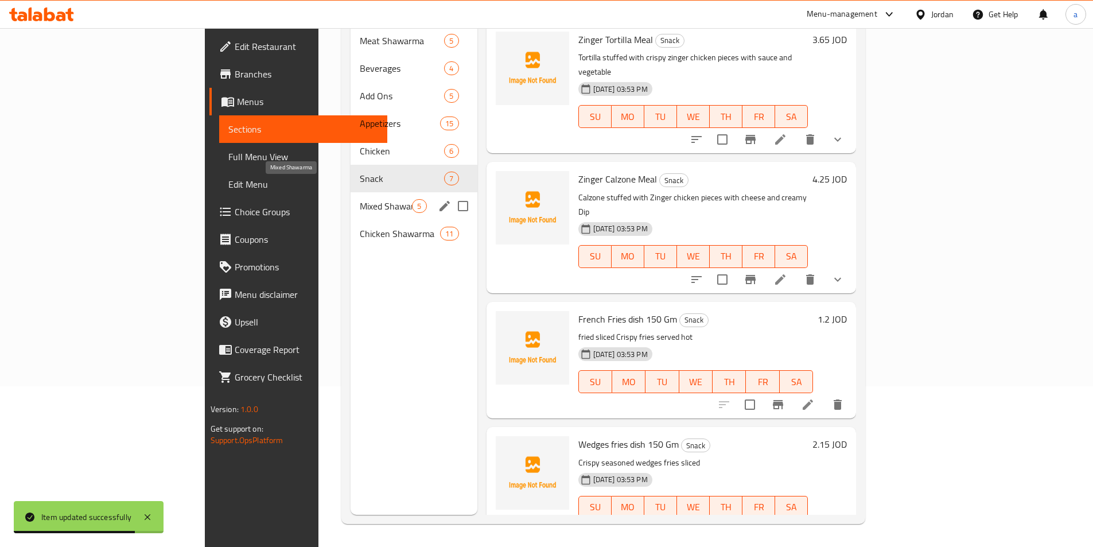
click at [360, 199] on span "Mixed Shawarma" at bounding box center [386, 206] width 52 height 14
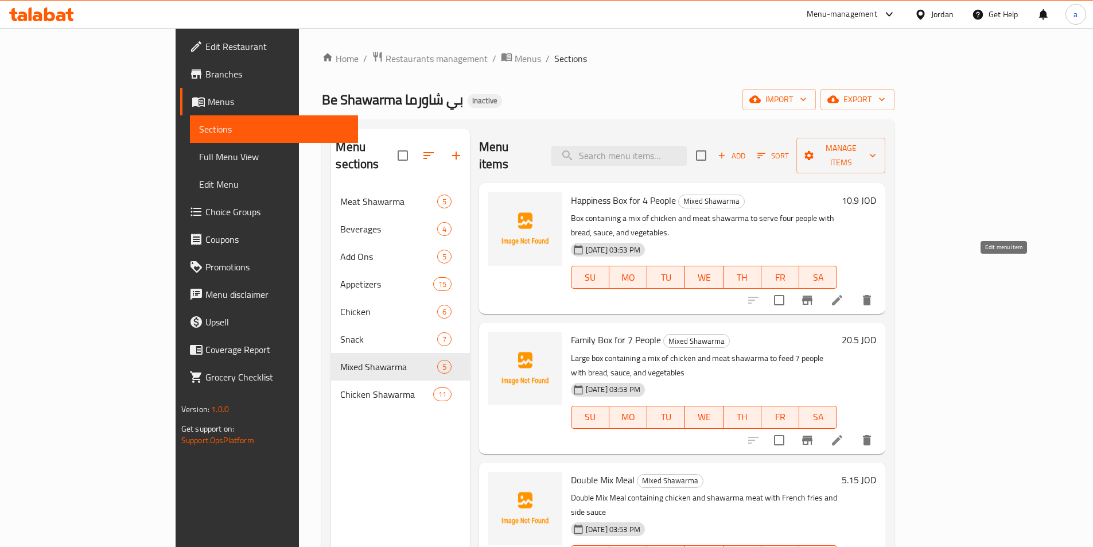
click at [844, 293] on icon at bounding box center [837, 300] width 14 height 14
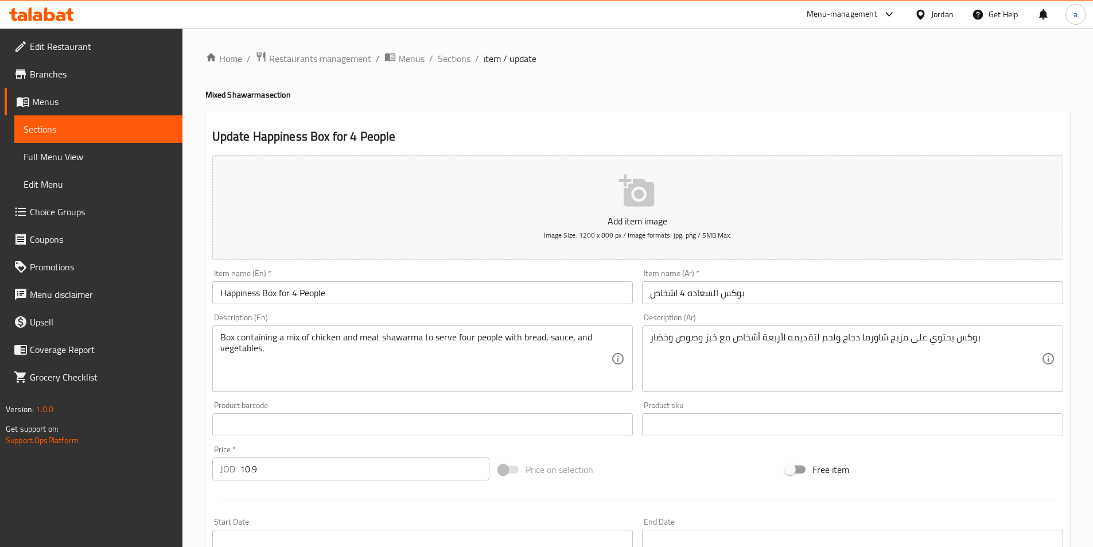
click at [780, 291] on input "بوكس السعاده 4 اشخاص" at bounding box center [852, 292] width 421 height 23
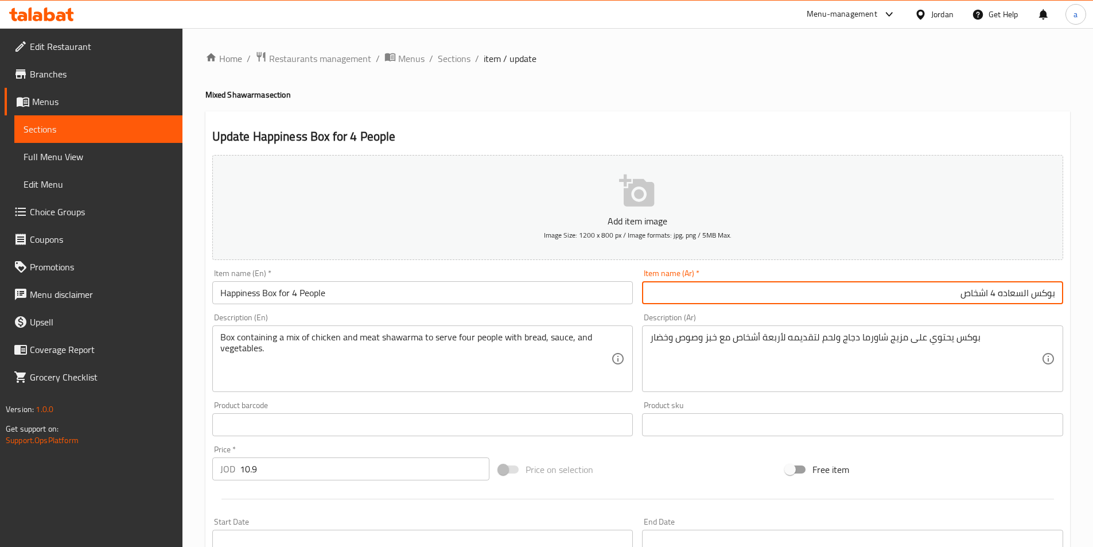
click at [398, 287] on input "Happiness Box for 4 People" at bounding box center [422, 292] width 421 height 23
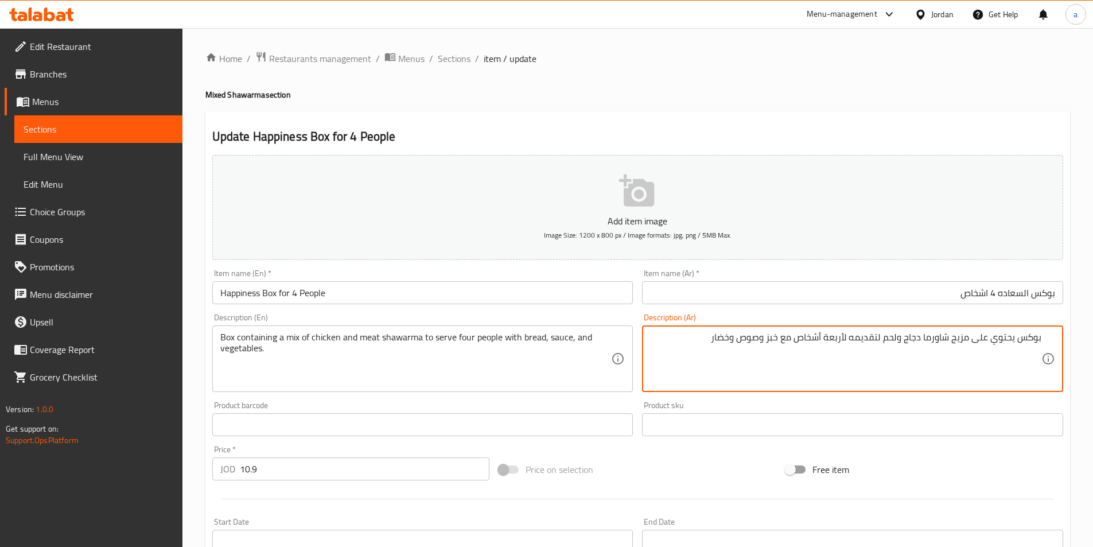
click at [685, 368] on textarea "بوكس يحتوي على مزيج شاورما دجاج ولحم لتقديمه لأربعة أشخاص مع خبز وصوص وخضار" at bounding box center [845, 359] width 391 height 54
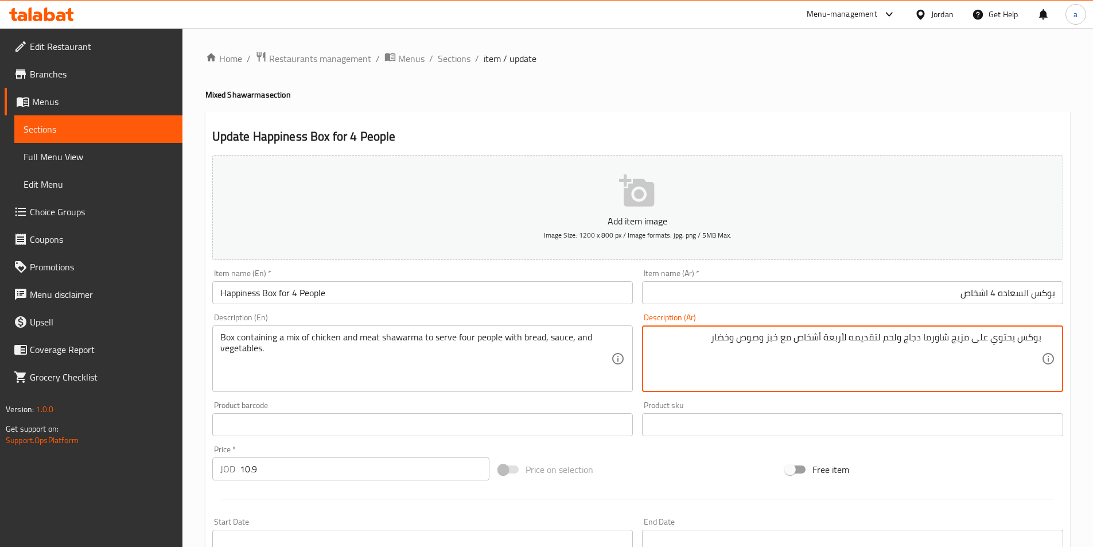
drag, startPoint x: 995, startPoint y: 345, endPoint x: 1016, endPoint y: 348, distance: 21.5
click at [1016, 348] on textarea "بوكس يحتوي على مزيج شاورما دجاج ولحم لتقديمه لأربعة أشخاص مع خبز وصوص وخضار" at bounding box center [845, 359] width 391 height 54
drag, startPoint x: 993, startPoint y: 342, endPoint x: 1016, endPoint y: 348, distance: 23.7
click at [1016, 348] on textarea "بوكس يحتوي على مزيج شاورما دجاج ولحم لتقديمه لأربعة أشخاص مع خبز وصوص وخضار" at bounding box center [845, 359] width 391 height 54
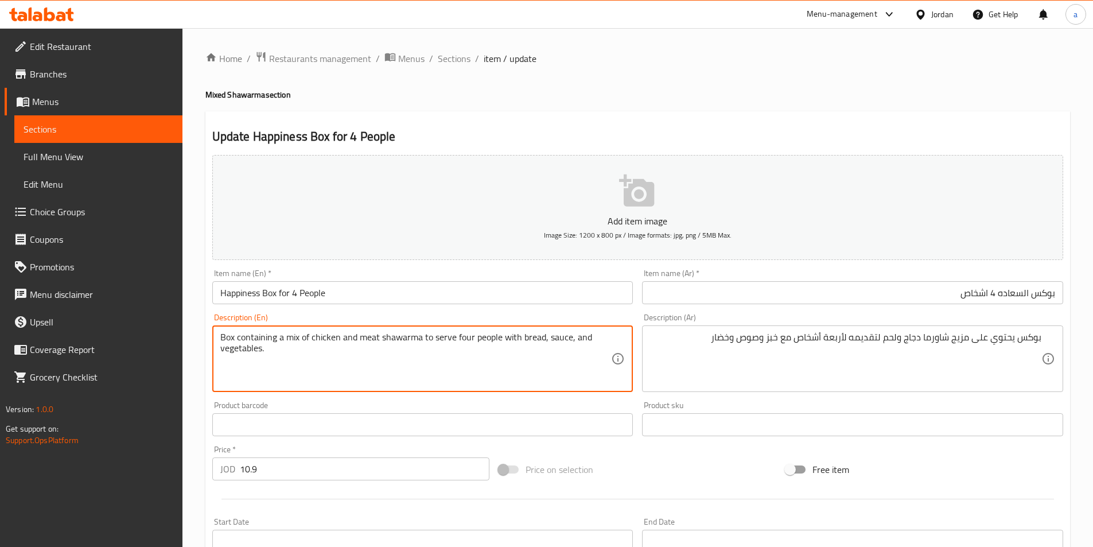
drag, startPoint x: 277, startPoint y: 338, endPoint x: 238, endPoint y: 337, distance: 39.0
click at [238, 337] on textarea "Box containing a mix of chicken and meat shawarma to serve four people with bre…" at bounding box center [415, 359] width 391 height 54
paste textarea "It contains"
drag, startPoint x: 289, startPoint y: 340, endPoint x: 299, endPoint y: 342, distance: 9.9
click at [299, 342] on textarea "Box It contains a mix of chicken and meat shawarma to serve four people with br…" at bounding box center [415, 359] width 391 height 54
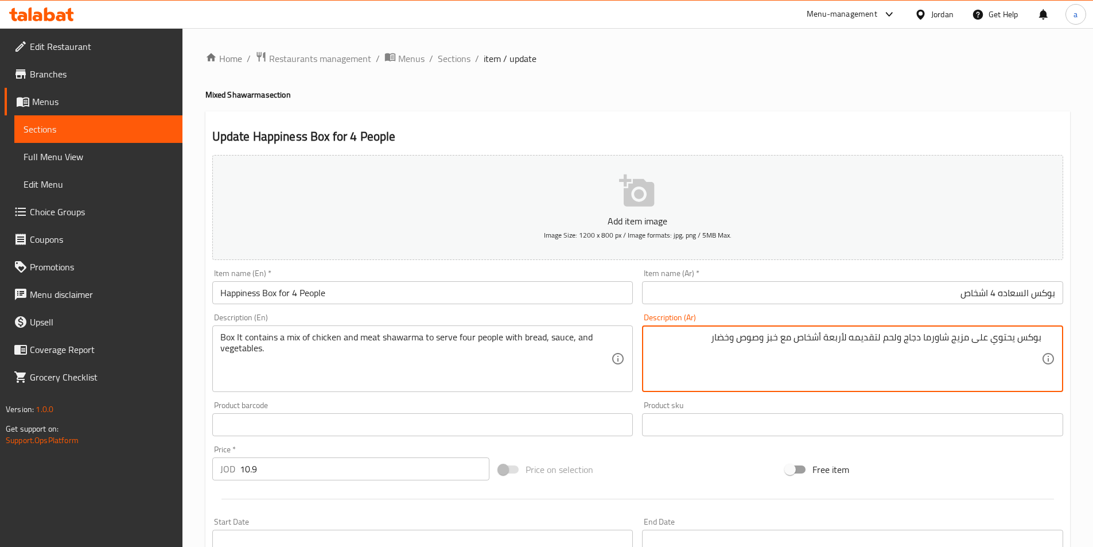
drag, startPoint x: 951, startPoint y: 338, endPoint x: 968, endPoint y: 342, distance: 17.7
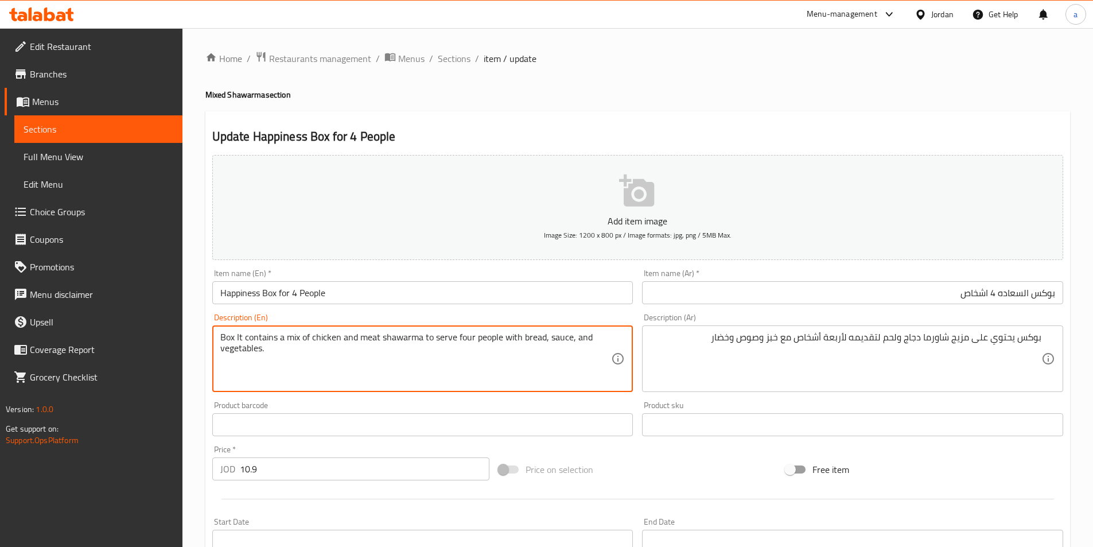
drag, startPoint x: 288, startPoint y: 337, endPoint x: 303, endPoint y: 342, distance: 15.8
paste textarea "Combination"
drag, startPoint x: 416, startPoint y: 342, endPoint x: 456, endPoint y: 339, distance: 40.3
click at [456, 339] on textarea "Box It contains a Combination of chicken and meat shawarma to serve four people…" at bounding box center [415, 359] width 391 height 54
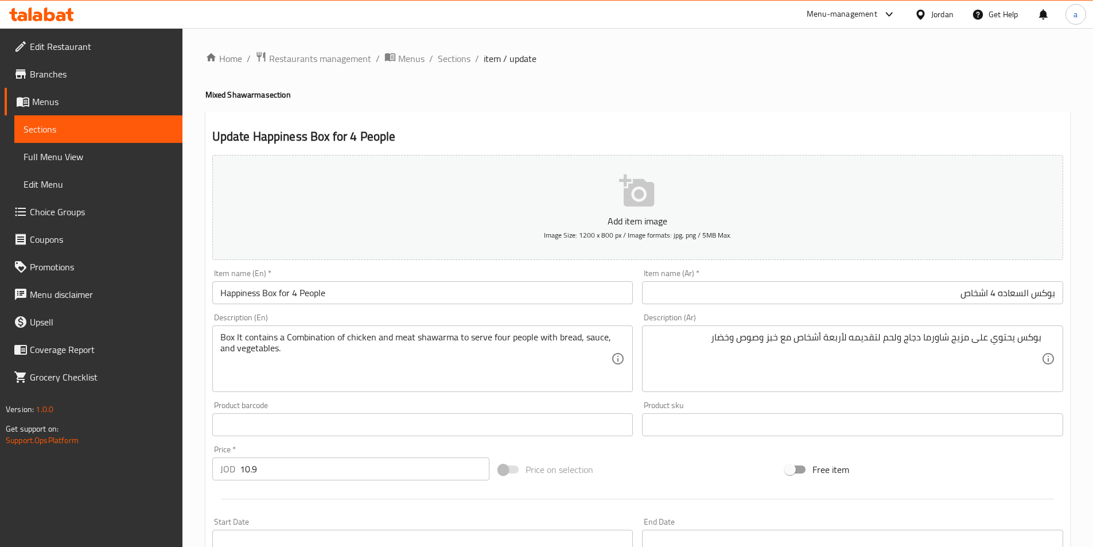
click at [480, 329] on div "Box It contains a Combination of chicken and meat shawarma to serve four people…" at bounding box center [422, 358] width 421 height 67
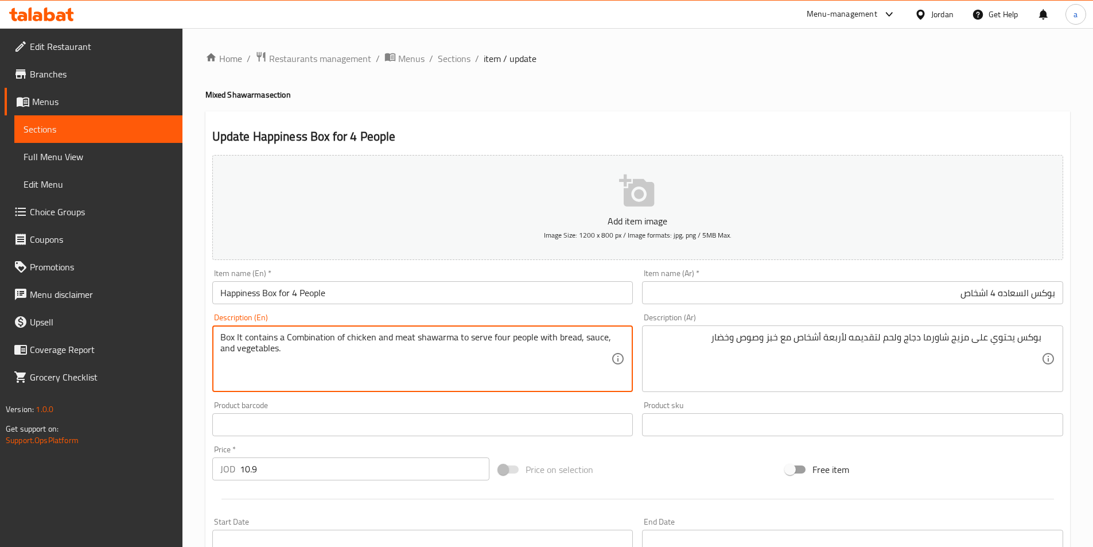
click at [481, 333] on textarea "Box It contains a Combination of chicken and meat shawarma to serve four people…" at bounding box center [415, 359] width 391 height 54
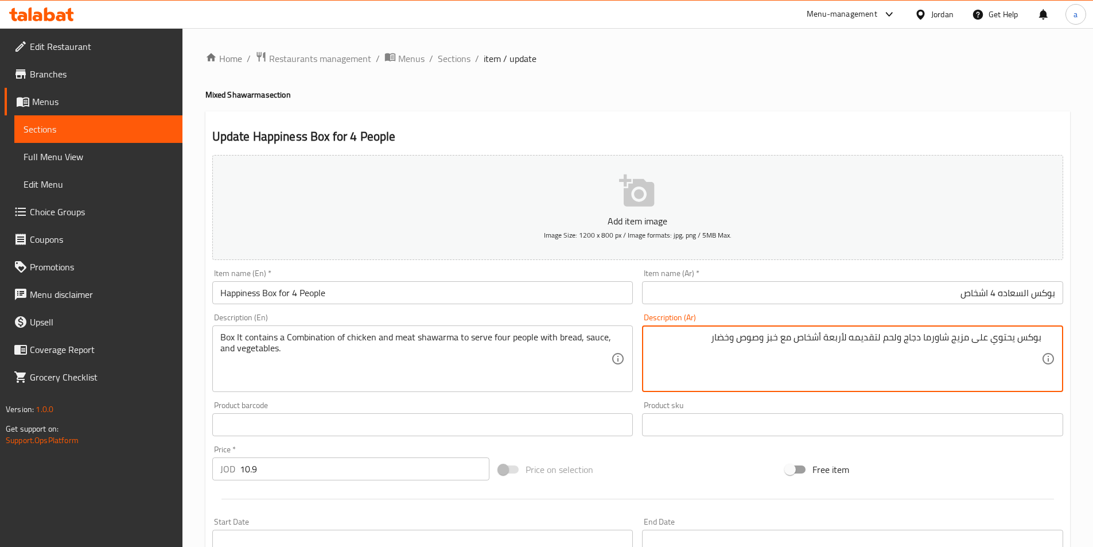
drag, startPoint x: 875, startPoint y: 337, endPoint x: 850, endPoint y: 341, distance: 25.0
click at [850, 341] on textarea "بوكس يحتوي على مزيج شاورما دجاج ولحم لتقديمه لأربعة أشخاص مع خبز وصوص وخضار" at bounding box center [845, 359] width 391 height 54
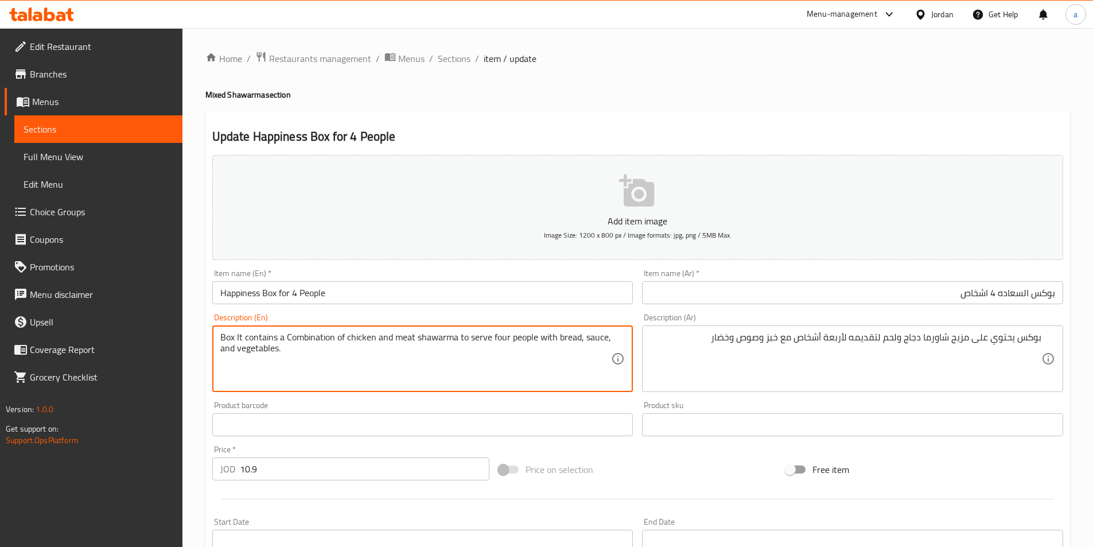
drag, startPoint x: 458, startPoint y: 337, endPoint x: 488, endPoint y: 340, distance: 29.4
click at [488, 340] on textarea "Box It contains a Combination of chicken and meat shawarma to serve four people…" at bounding box center [415, 359] width 391 height 54
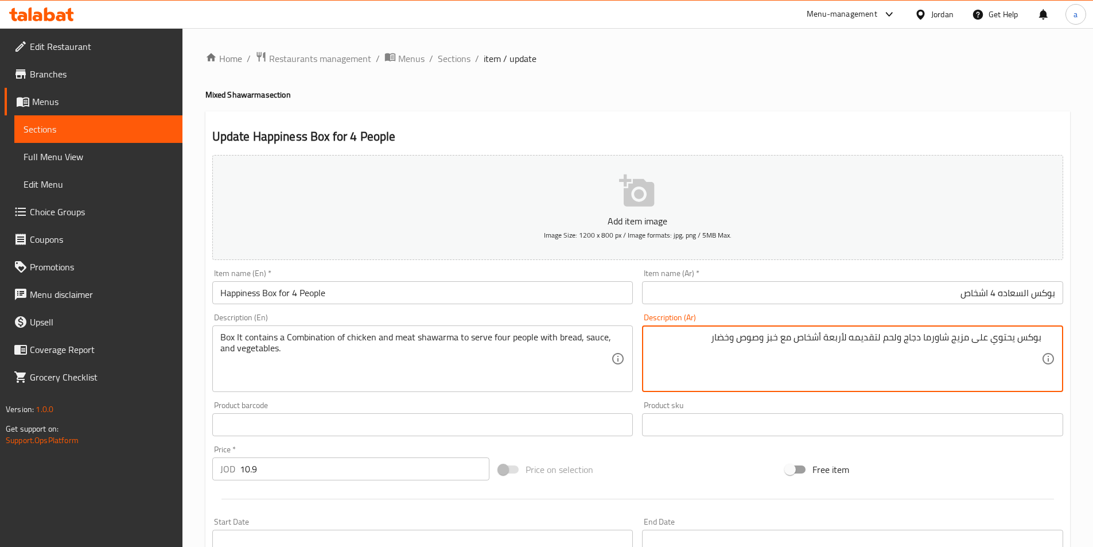
drag, startPoint x: 881, startPoint y: 336, endPoint x: 853, endPoint y: 341, distance: 28.5
click at [853, 341] on textarea "بوكس يحتوي على مزيج شاورما دجاج ولحم لتقديمه لأربعة أشخاص مع خبز وصوص وخضار" at bounding box center [845, 359] width 391 height 54
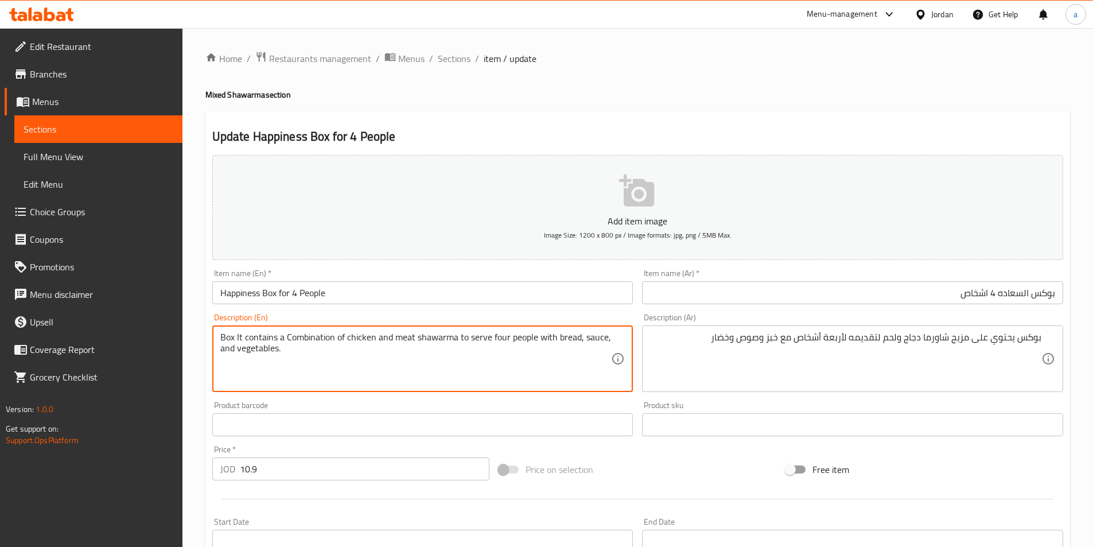
drag, startPoint x: 488, startPoint y: 338, endPoint x: 458, endPoint y: 338, distance: 29.8
paste textarea "To present it"
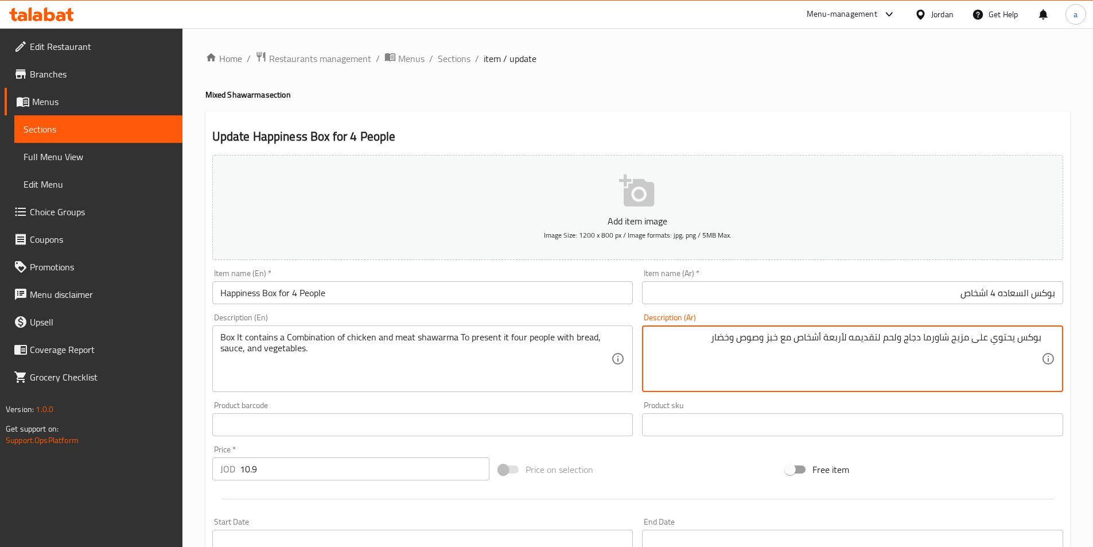
drag, startPoint x: 780, startPoint y: 340, endPoint x: 768, endPoint y: 343, distance: 11.8
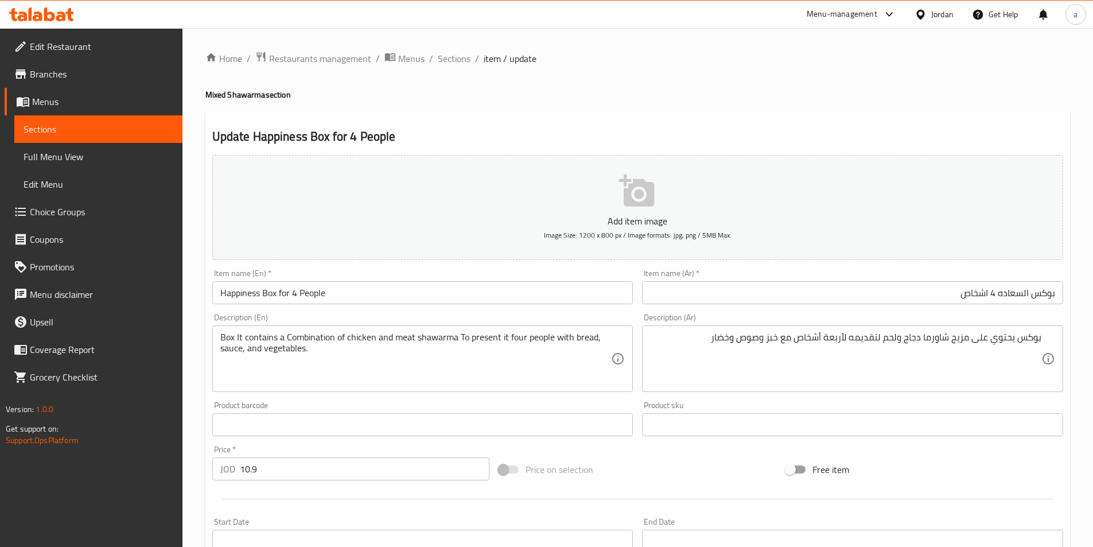
click at [755, 372] on textarea "بوكس يحتوي على مزيج شاورما دجاج ولحم لتقديمه لأربعة أشخاص مع خبز وصوص وخضار" at bounding box center [845, 359] width 391 height 54
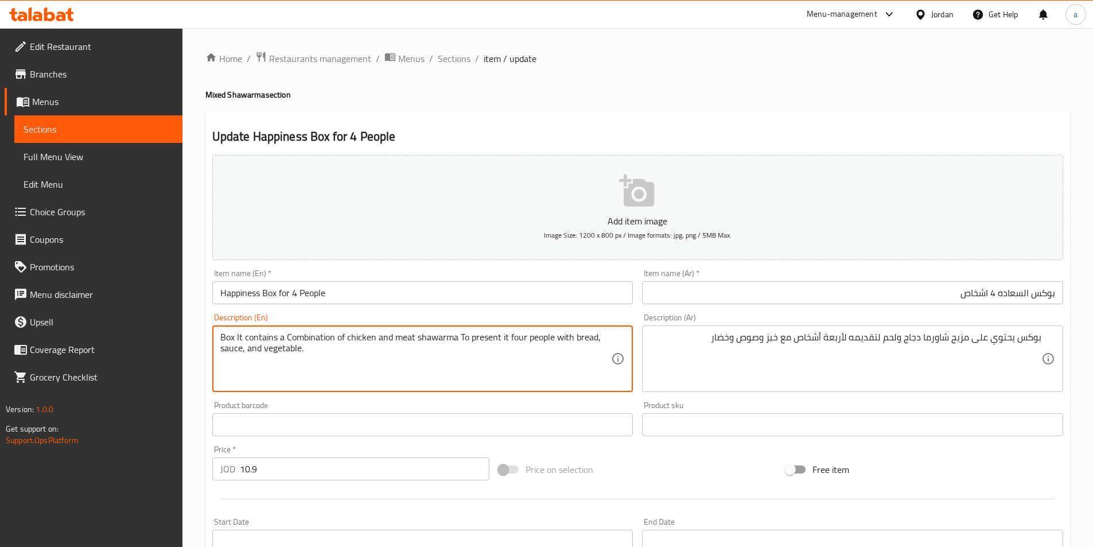
click at [336, 368] on textarea "Box It contains a Combination of chicken and meat shawarma To present it four p…" at bounding box center [415, 359] width 391 height 54
type textarea "Box It contains a Combination of chicken and meat shawarma To present it four p…"
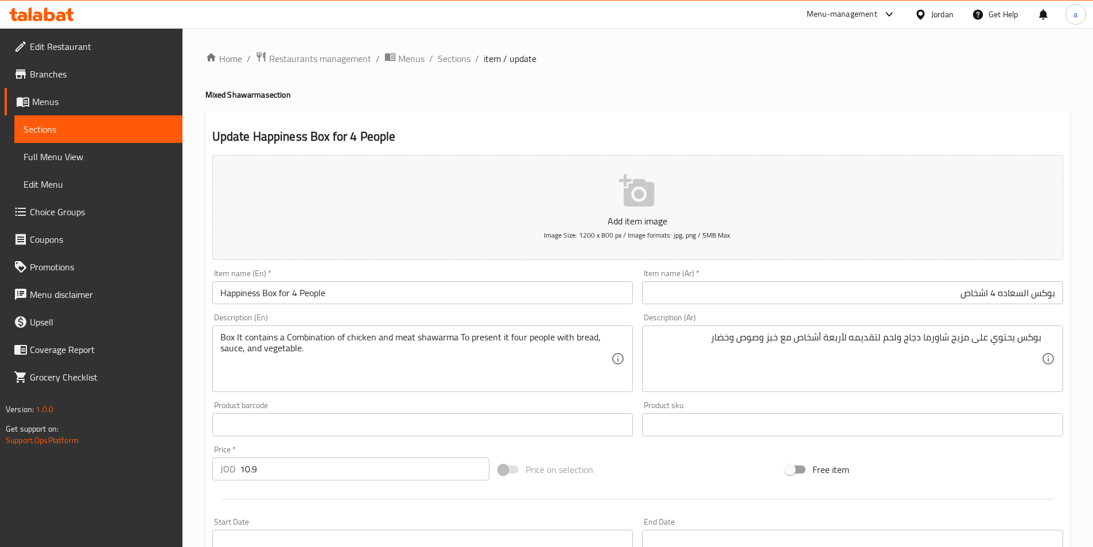
scroll to position [264, 0]
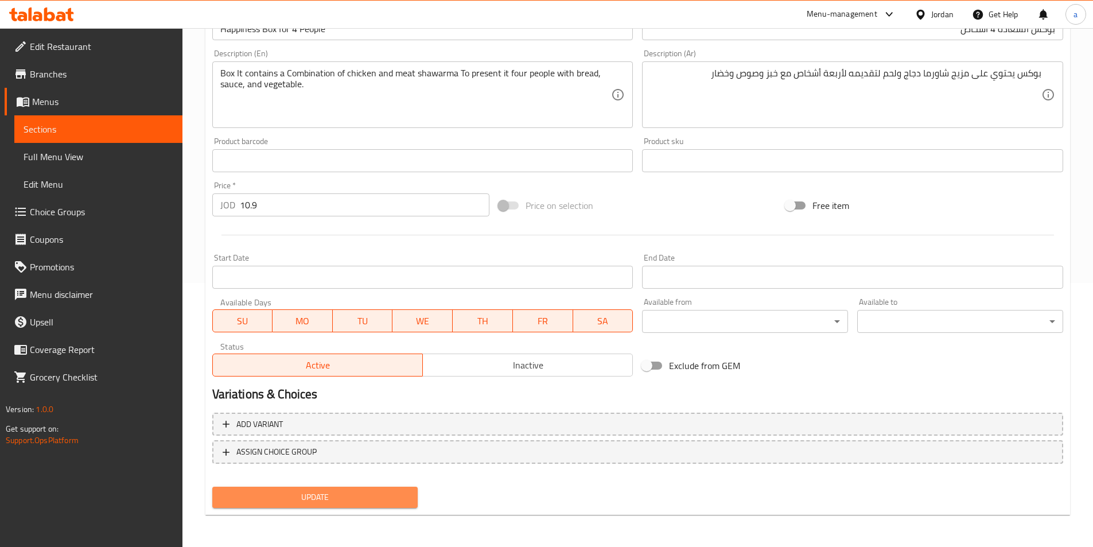
click at [391, 502] on span "Update" at bounding box center [315, 497] width 188 height 14
click at [391, 502] on div at bounding box center [546, 273] width 1093 height 547
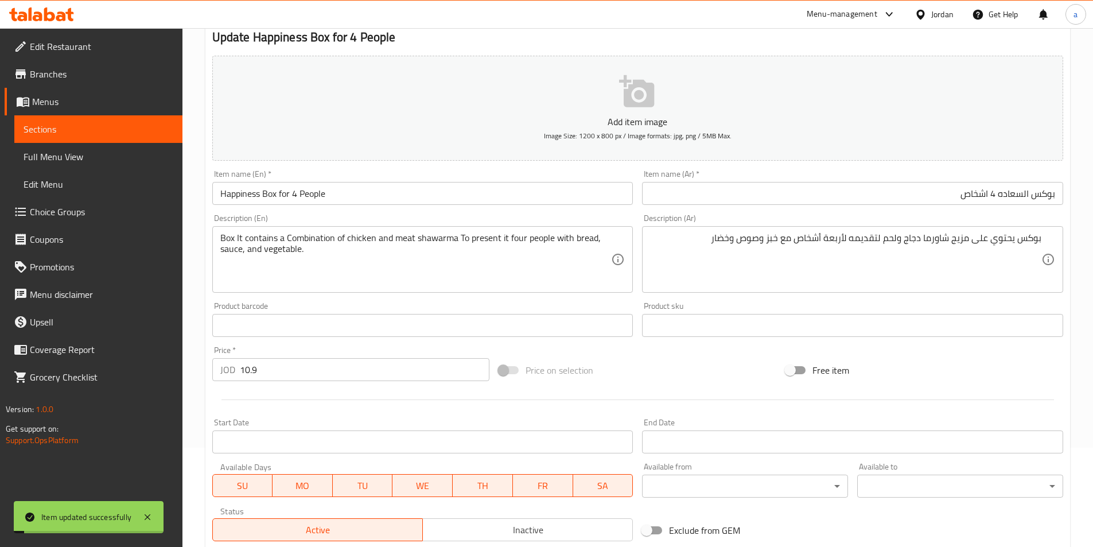
scroll to position [0, 0]
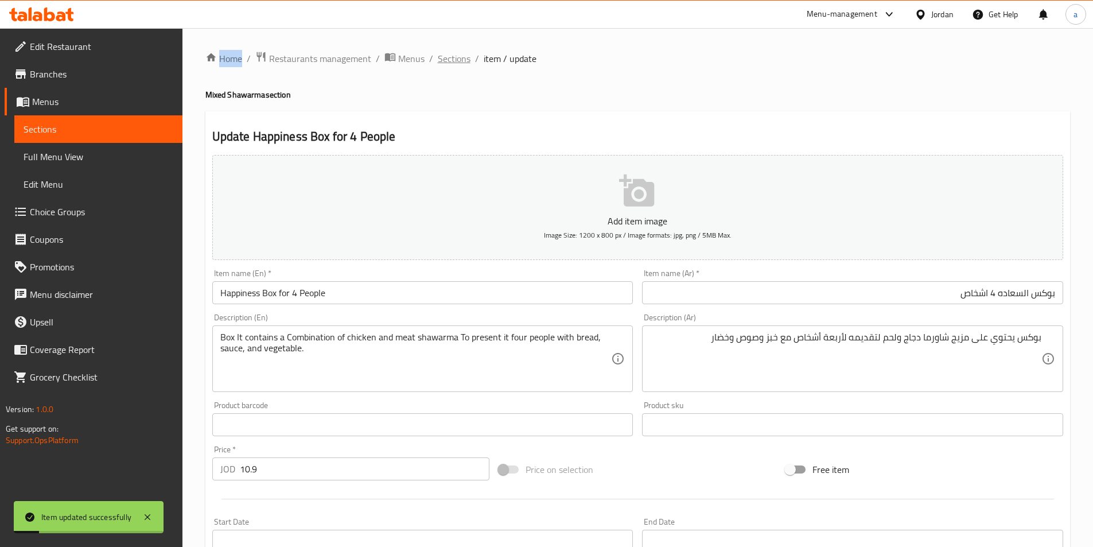
click at [453, 63] on span "Sections" at bounding box center [454, 59] width 33 height 14
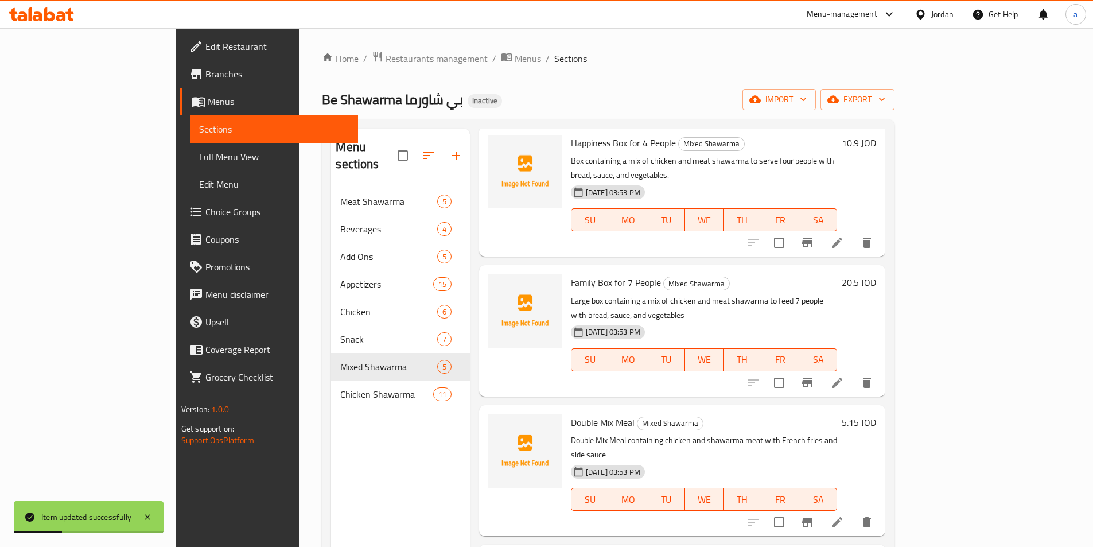
scroll to position [108, 0]
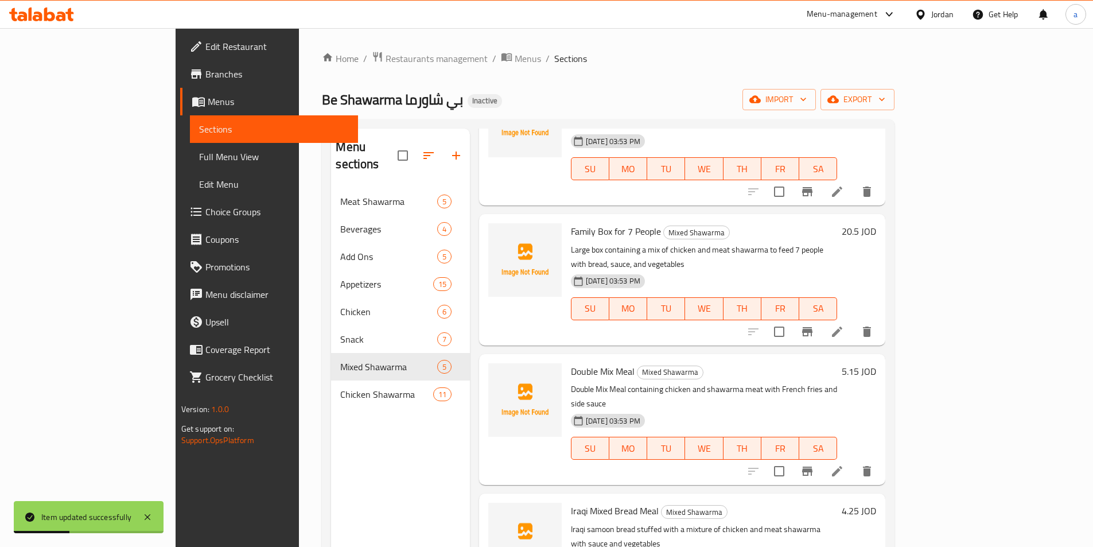
click at [853, 321] on li at bounding box center [837, 331] width 32 height 21
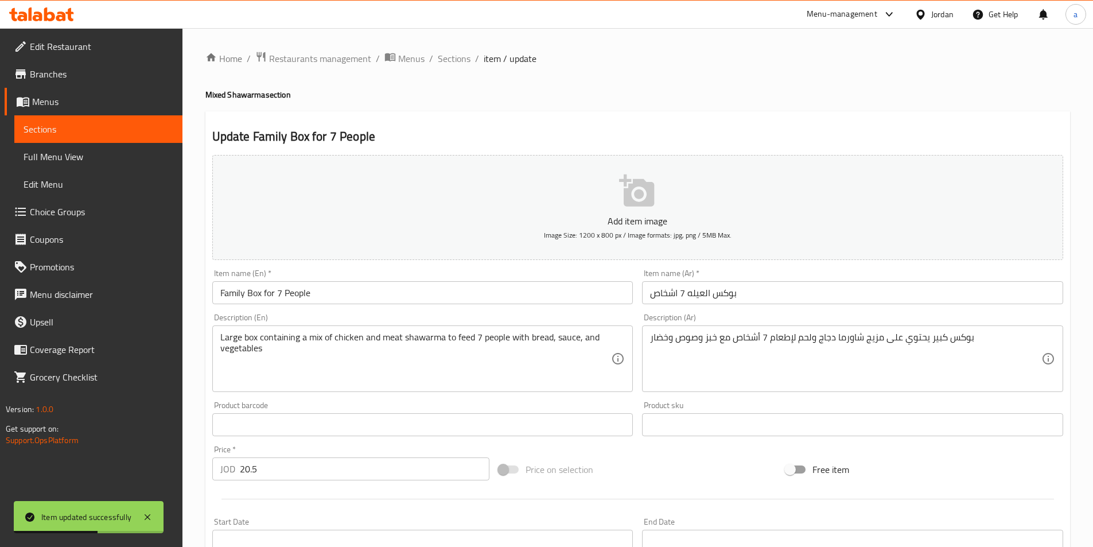
click at [823, 298] on input "بوكس العيله 7 اشخاص" at bounding box center [852, 292] width 421 height 23
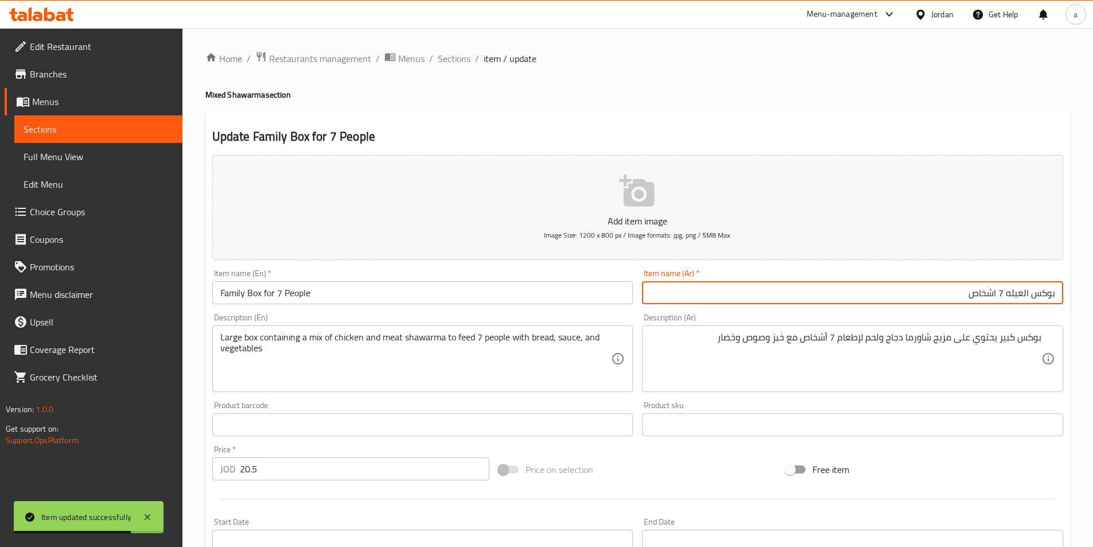
click at [889, 294] on input "بوكس العيله 7 اشخاص" at bounding box center [852, 292] width 421 height 23
drag, startPoint x: 1029, startPoint y: 295, endPoint x: 1007, endPoint y: 299, distance: 22.7
click at [1007, 299] on input "بوكس العيله 7 اشخاص" at bounding box center [852, 292] width 421 height 23
click at [428, 299] on input "Family Box for 7 People" at bounding box center [422, 292] width 421 height 23
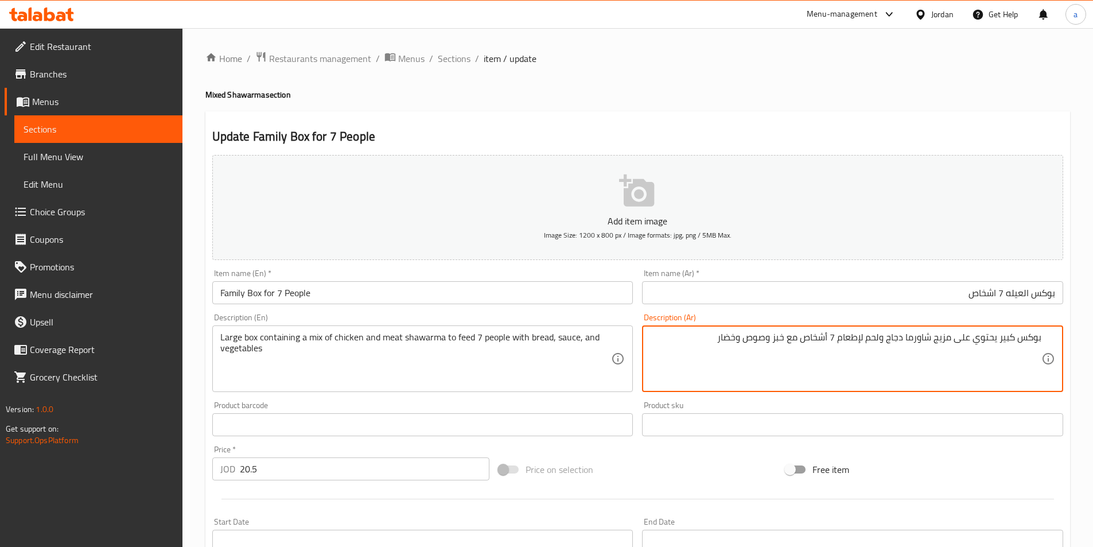
click at [675, 371] on textarea "بوكس كبير يحتوي على مزيج شاورما دجاج ولحم لإطعام 7 أشخاص مع خبز وصوص وخضار" at bounding box center [845, 359] width 391 height 54
drag, startPoint x: 975, startPoint y: 341, endPoint x: 997, endPoint y: 346, distance: 23.5
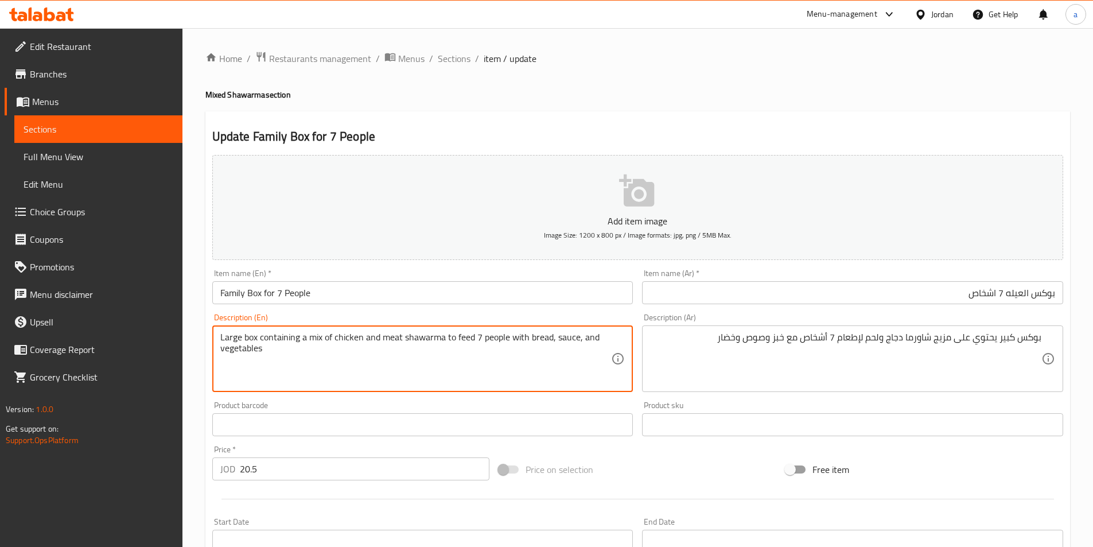
drag, startPoint x: 260, startPoint y: 338, endPoint x: 298, endPoint y: 342, distance: 38.1
paste textarea "It contains"
drag, startPoint x: 320, startPoint y: 337, endPoint x: 308, endPoint y: 338, distance: 12.1
click at [308, 338] on textarea "Large box It contains a mix of chicken and meat shawarma to feed 7 people with …" at bounding box center [415, 359] width 391 height 54
paste textarea "Combination"
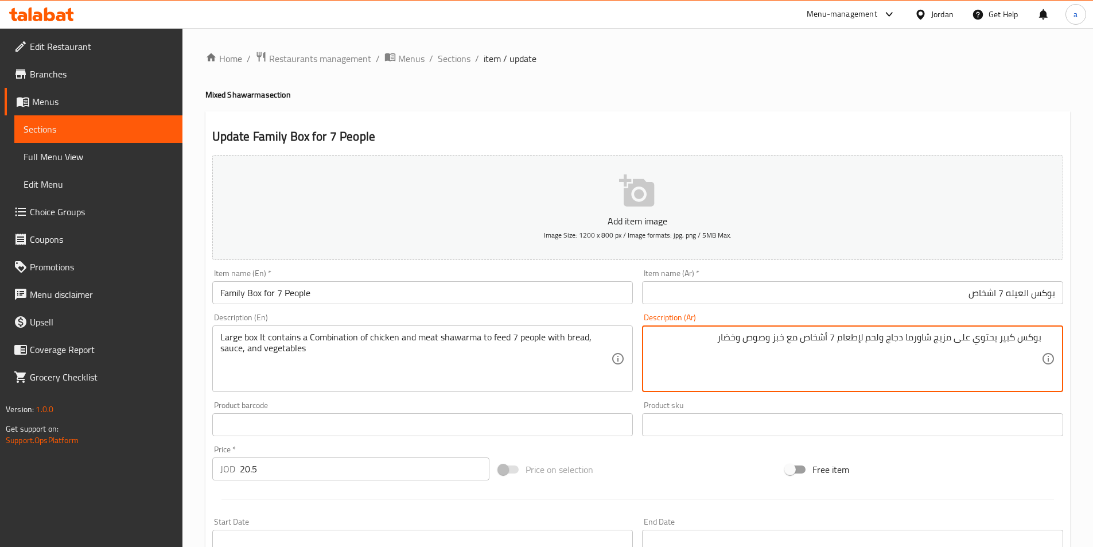
drag, startPoint x: 864, startPoint y: 339, endPoint x: 842, endPoint y: 344, distance: 22.8
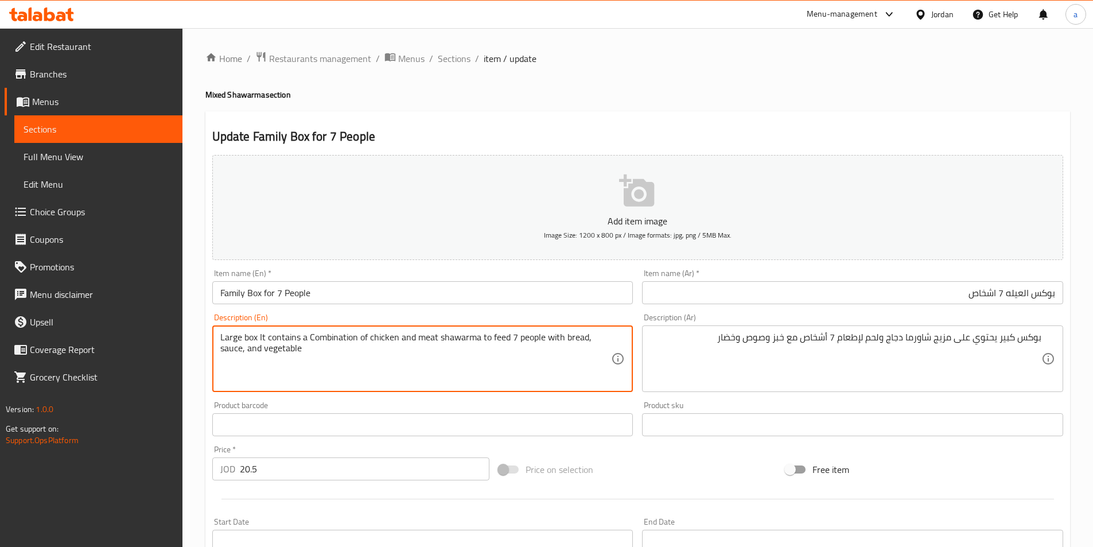
type textarea "Large box It contains a Combination of chicken and meat shawarma to feed 7 peop…"
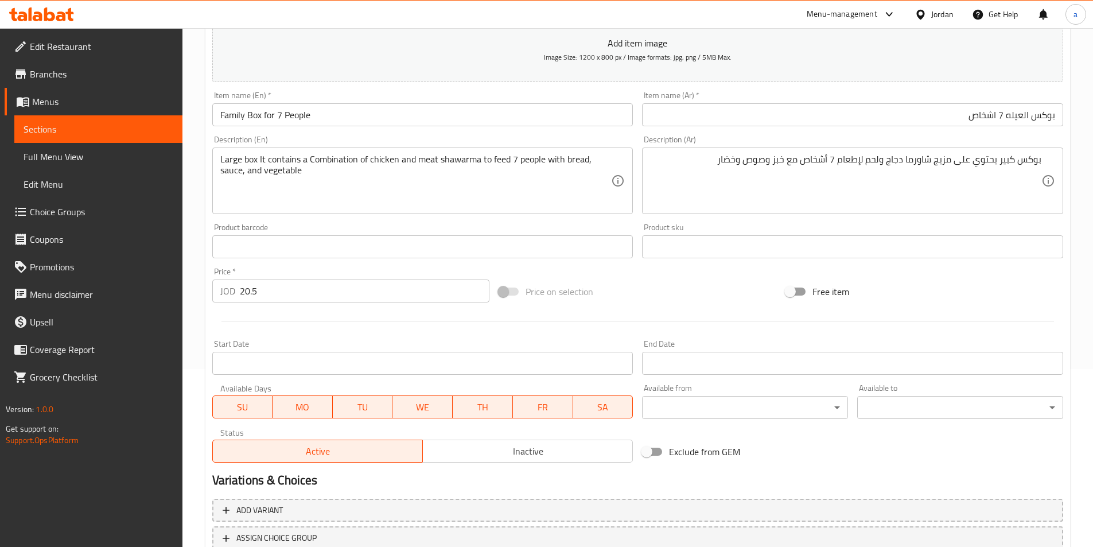
scroll to position [264, 0]
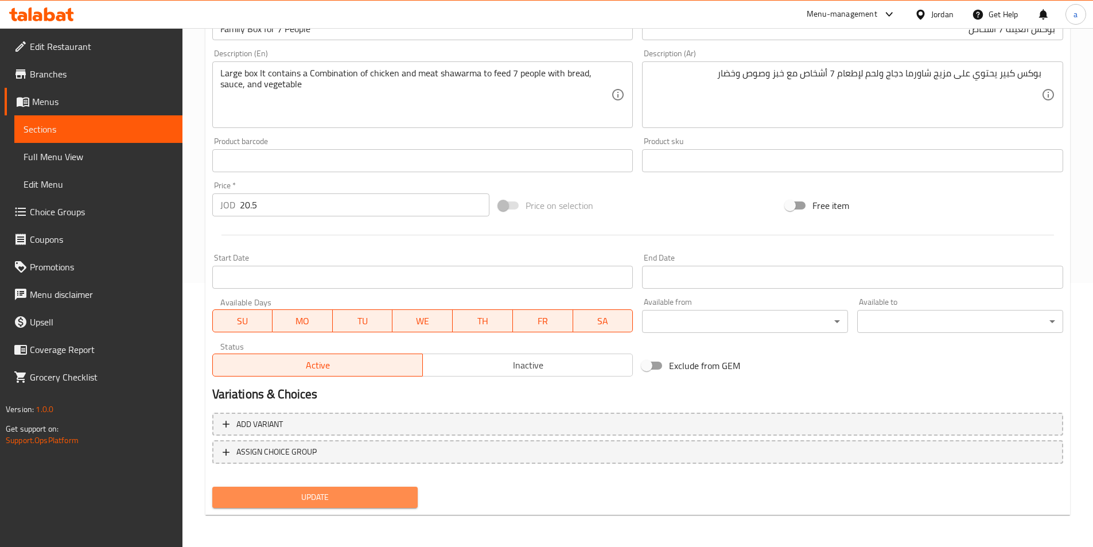
click at [350, 490] on span "Update" at bounding box center [315, 497] width 188 height 14
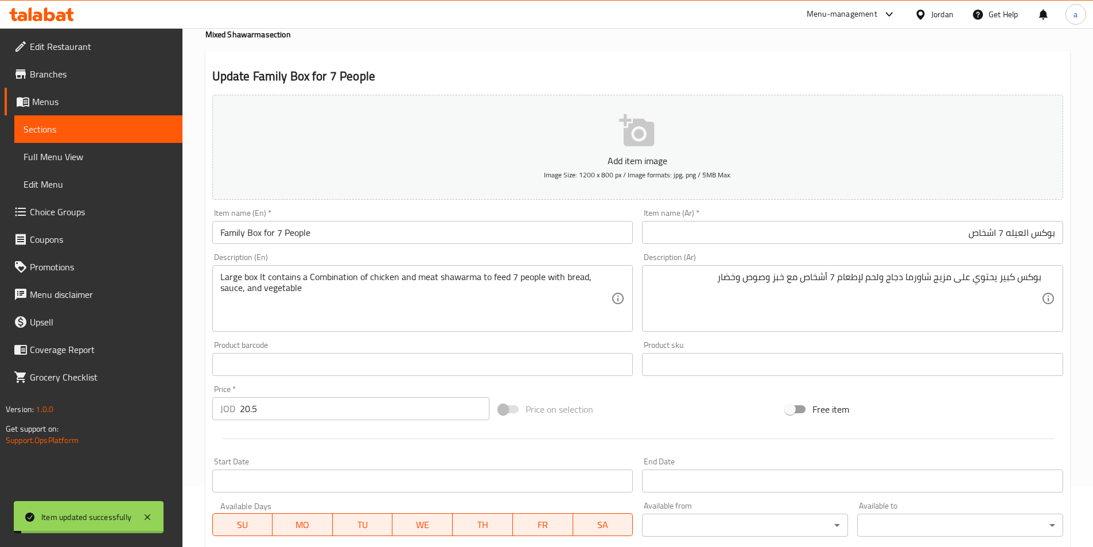
scroll to position [0, 0]
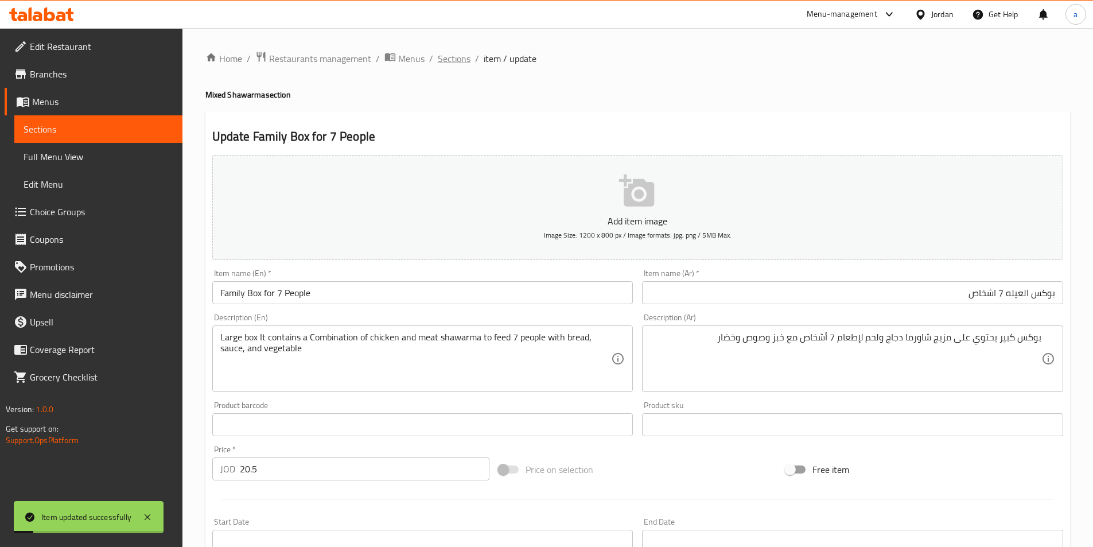
click at [461, 64] on span "Sections" at bounding box center [454, 59] width 33 height 14
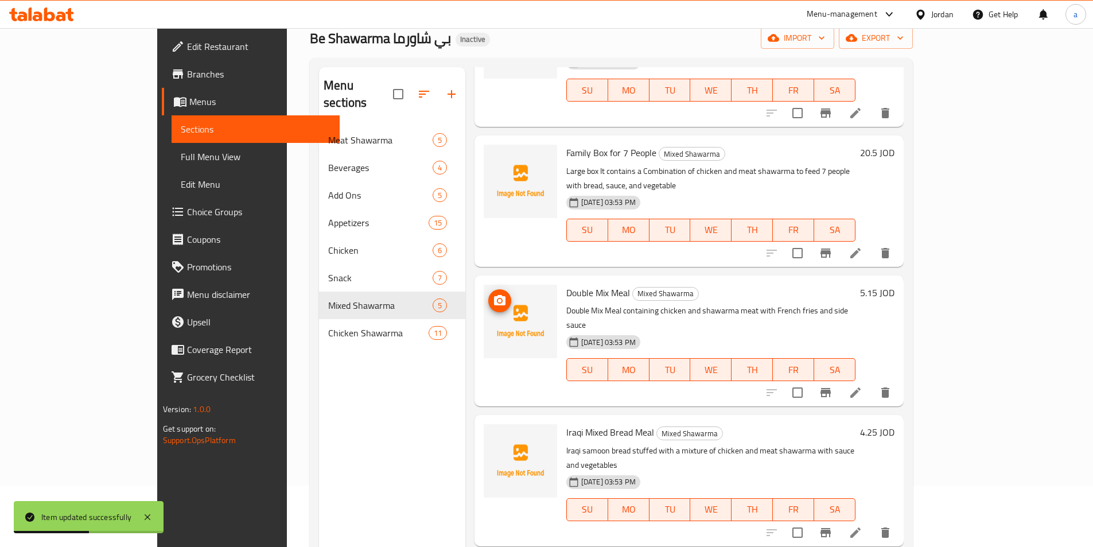
scroll to position [115, 0]
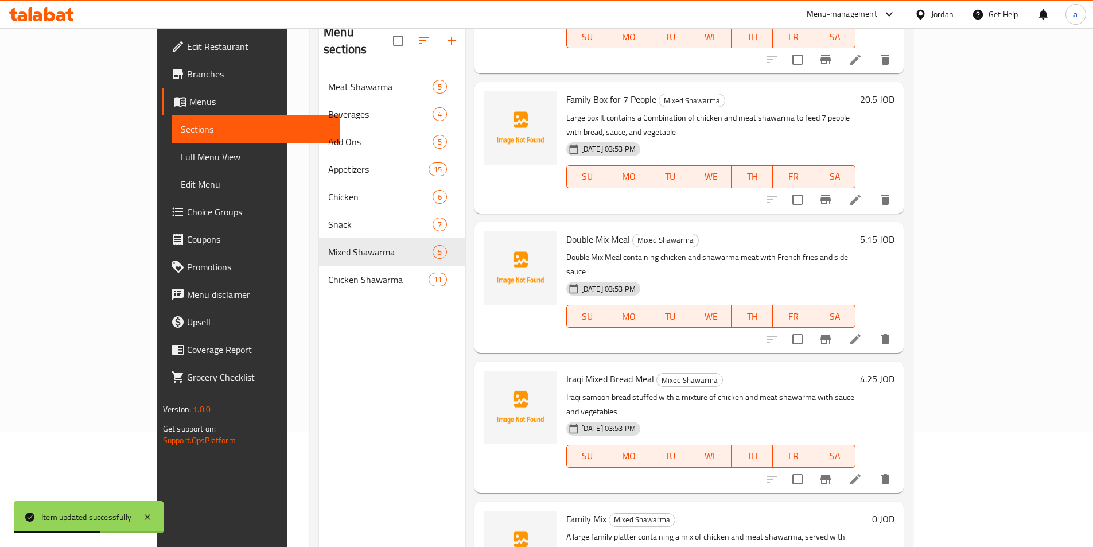
click at [862, 332] on icon at bounding box center [855, 339] width 14 height 14
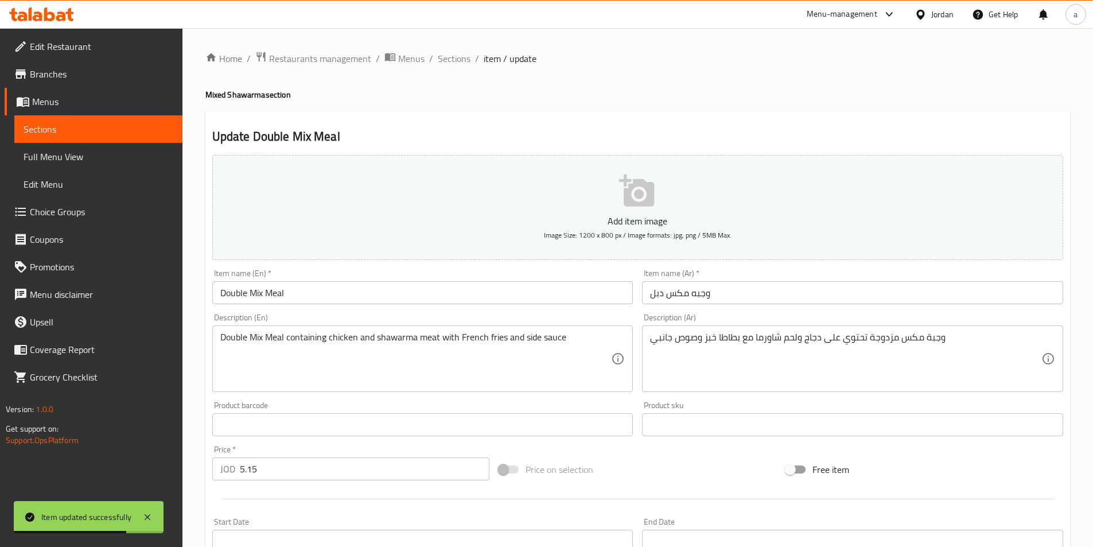
click at [755, 304] on input "وجبه مكس دبل" at bounding box center [852, 292] width 421 height 23
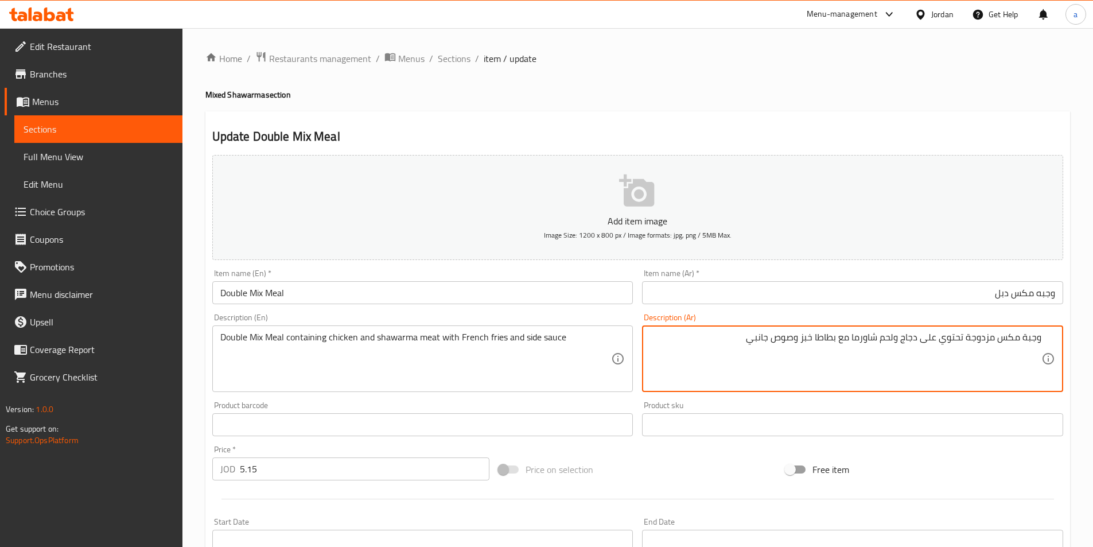
click at [992, 338] on textarea "وجبة مكس مزدوجة تحتوي على دجاج ولحم شاورما مع بطاطا خبز وصوص جانبي" at bounding box center [845, 359] width 391 height 54
click at [996, 338] on textarea "وجبة مكس مزدوجة تحتوي على دجاج ولحم شاورما مع بطاطا خبز وصوص جانبي" at bounding box center [845, 359] width 391 height 54
drag, startPoint x: 996, startPoint y: 338, endPoint x: 968, endPoint y: 344, distance: 28.6
click at [968, 344] on textarea "وجبة مكس مزدوجة تحتوي على دجاج ولحم شاورما مع بطاطا خبز وصوص جانبي" at bounding box center [845, 359] width 391 height 54
drag, startPoint x: 965, startPoint y: 338, endPoint x: 924, endPoint y: 349, distance: 42.2
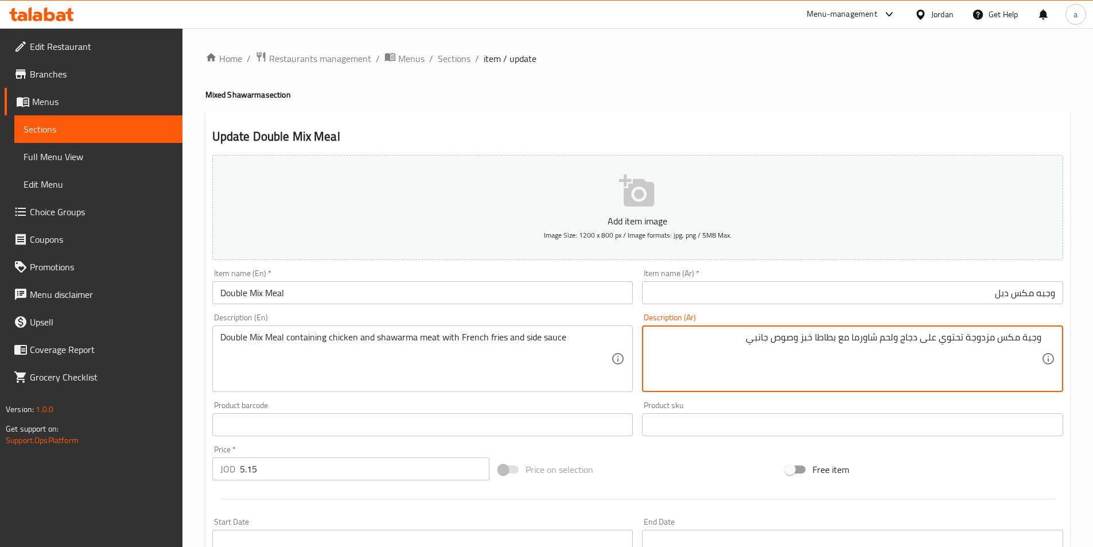
click at [924, 349] on textarea "وجبة مكس مزدوجة تحتوي على دجاج ولحم شاورما مع بطاطا خبز وصوص جانبي" at bounding box center [845, 359] width 391 height 54
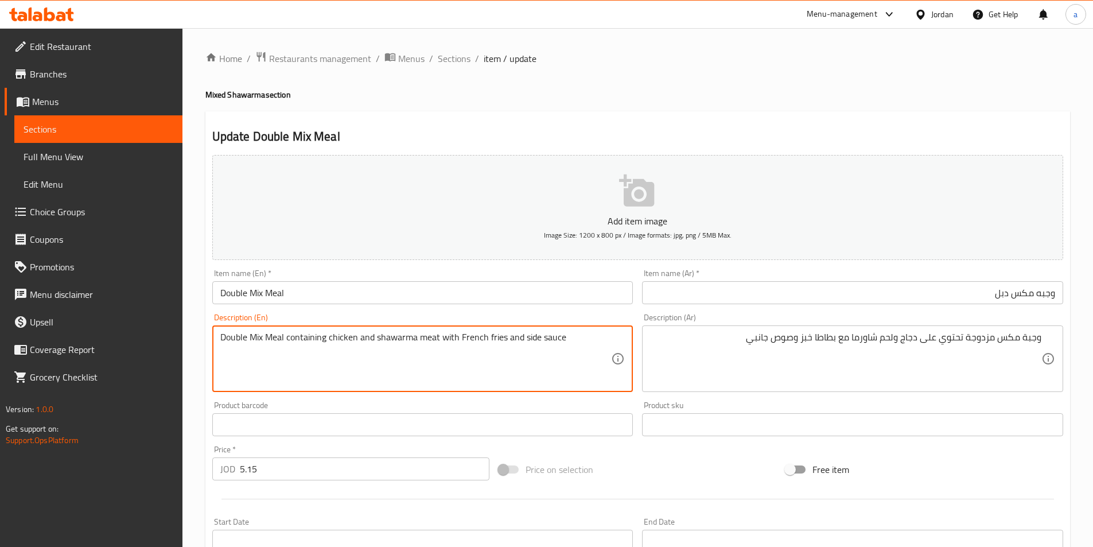
drag, startPoint x: 286, startPoint y: 338, endPoint x: 325, endPoint y: 346, distance: 40.4
paste textarea "Contains"
drag, startPoint x: 409, startPoint y: 340, endPoint x: 369, endPoint y: 344, distance: 39.8
click at [369, 344] on textarea "Double Mix Meal Contains chicken and shawarma meat with French fries and side s…" at bounding box center [415, 359] width 391 height 54
paste textarea "shawarma"
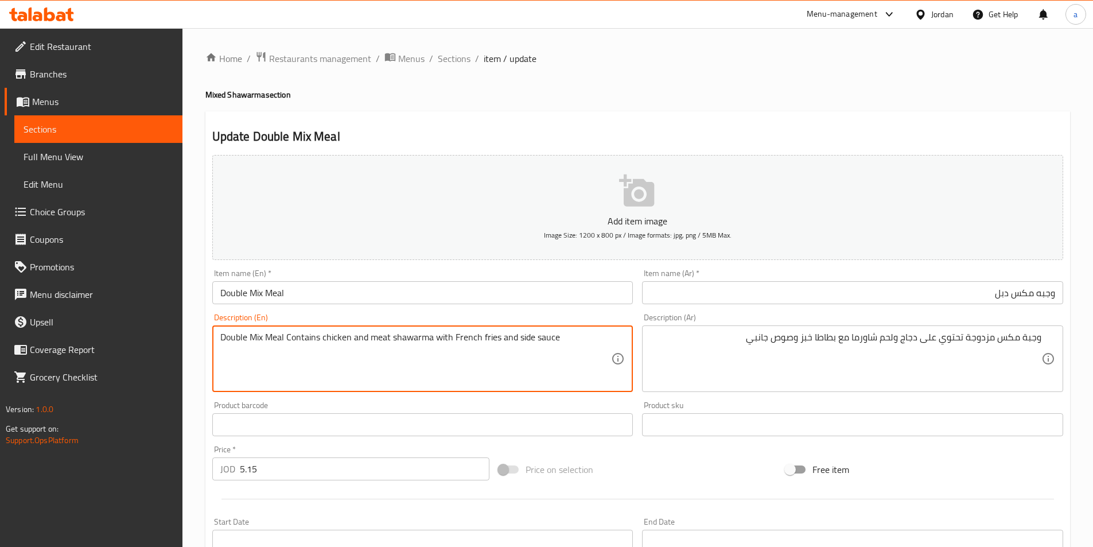
drag, startPoint x: 478, startPoint y: 339, endPoint x: 452, endPoint y: 341, distance: 26.5
click at [452, 341] on textarea "Double Mix Meal Contains chicken and meat shawarma with French fries and side s…" at bounding box center [415, 359] width 391 height 54
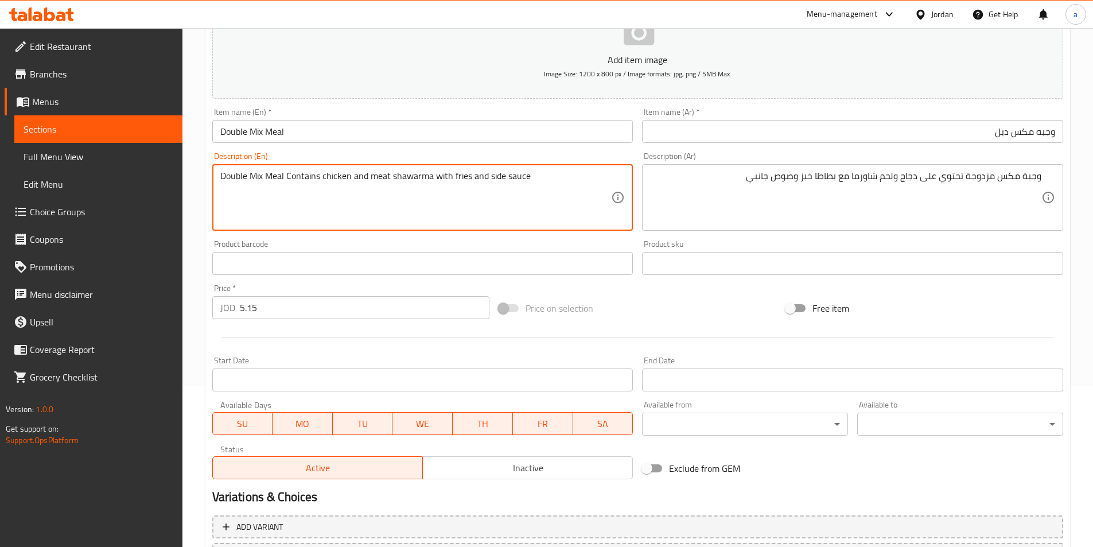
scroll to position [264, 0]
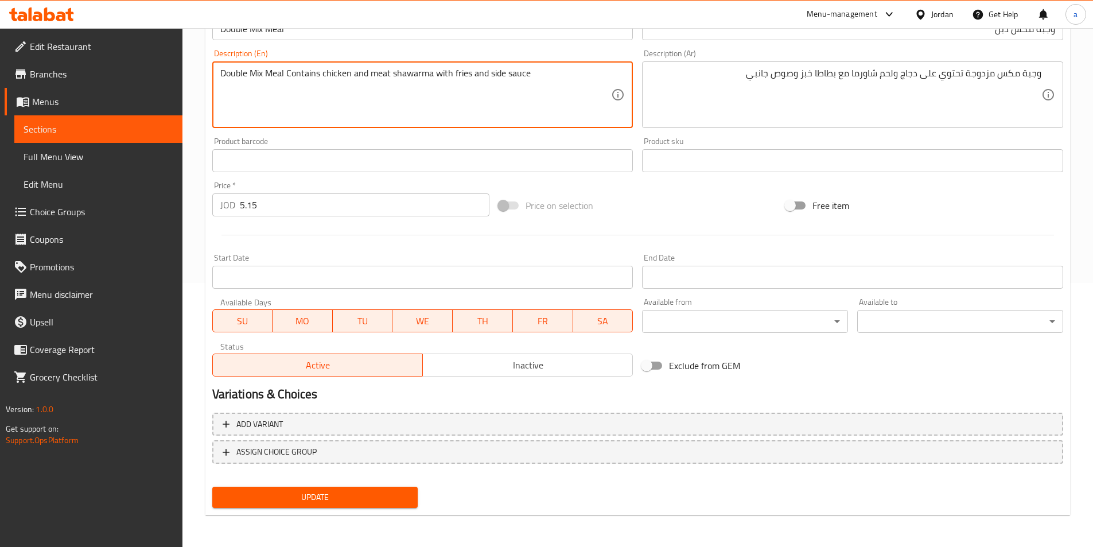
type textarea "Double Mix Meal Contains chicken and meat shawarma with fries and side sauce"
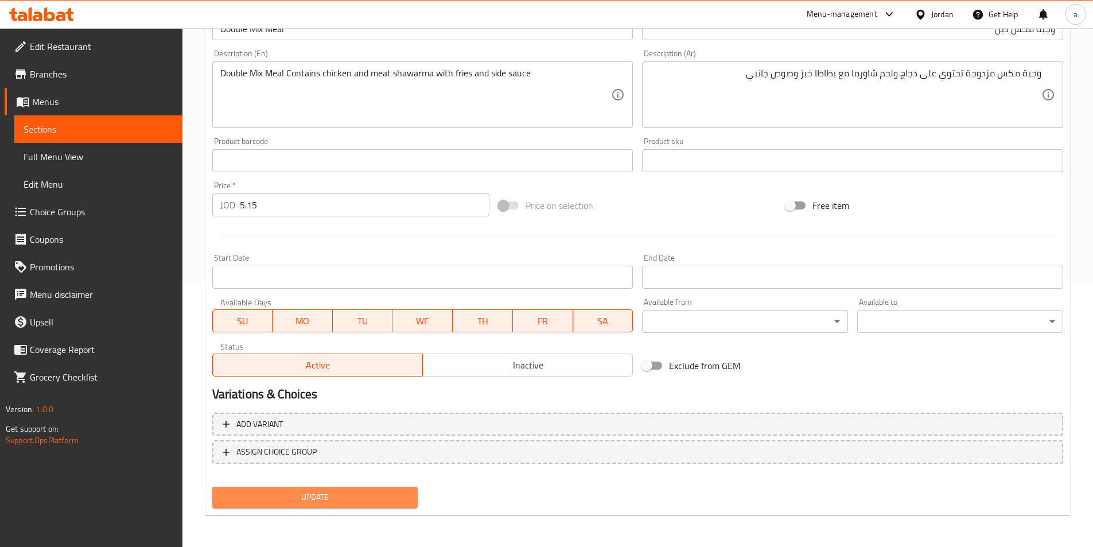
click at [359, 494] on span "Update" at bounding box center [315, 497] width 188 height 14
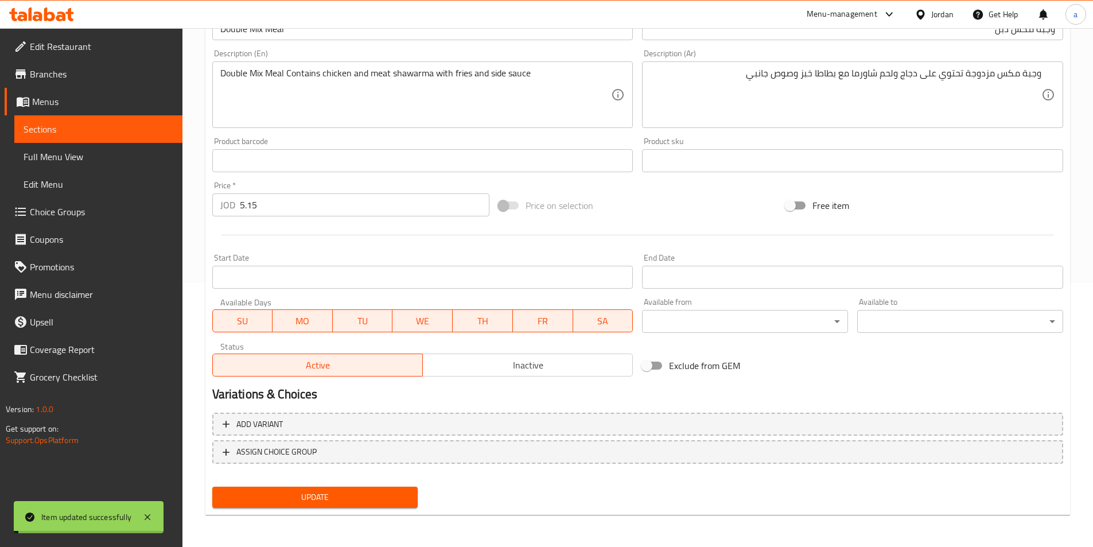
scroll to position [0, 0]
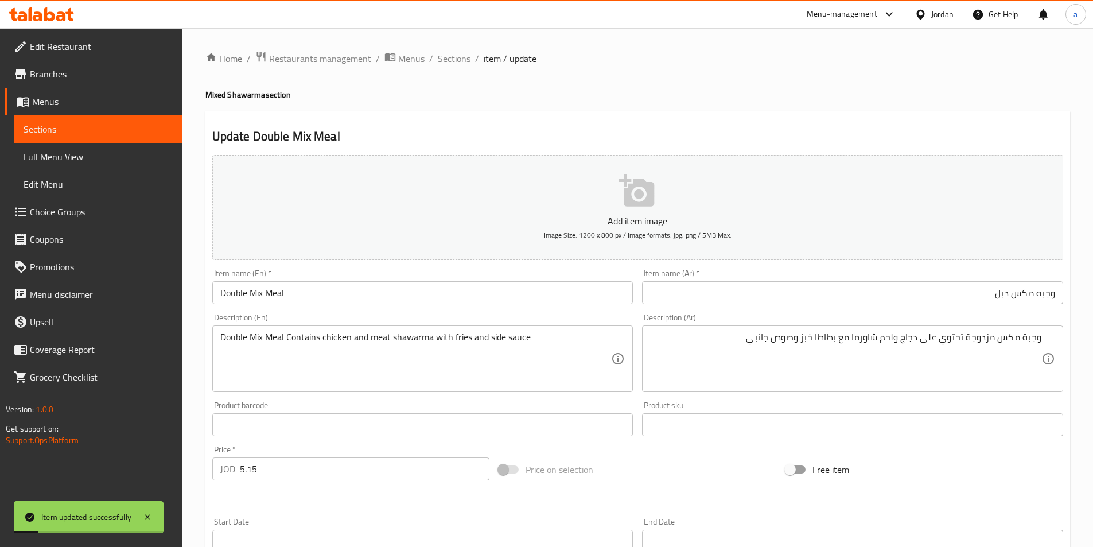
click at [444, 65] on span "Sections" at bounding box center [454, 59] width 33 height 14
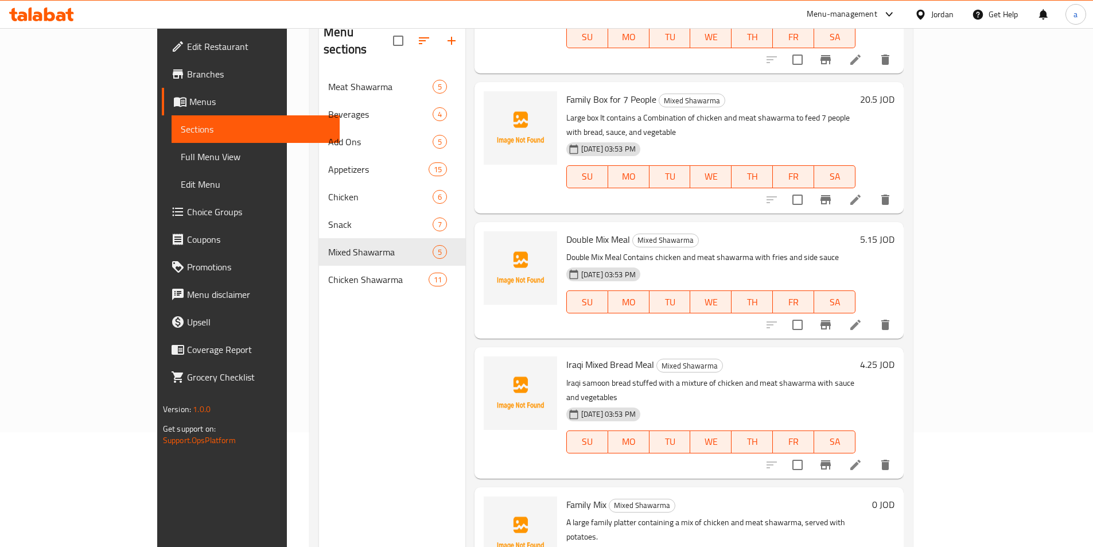
scroll to position [161, 0]
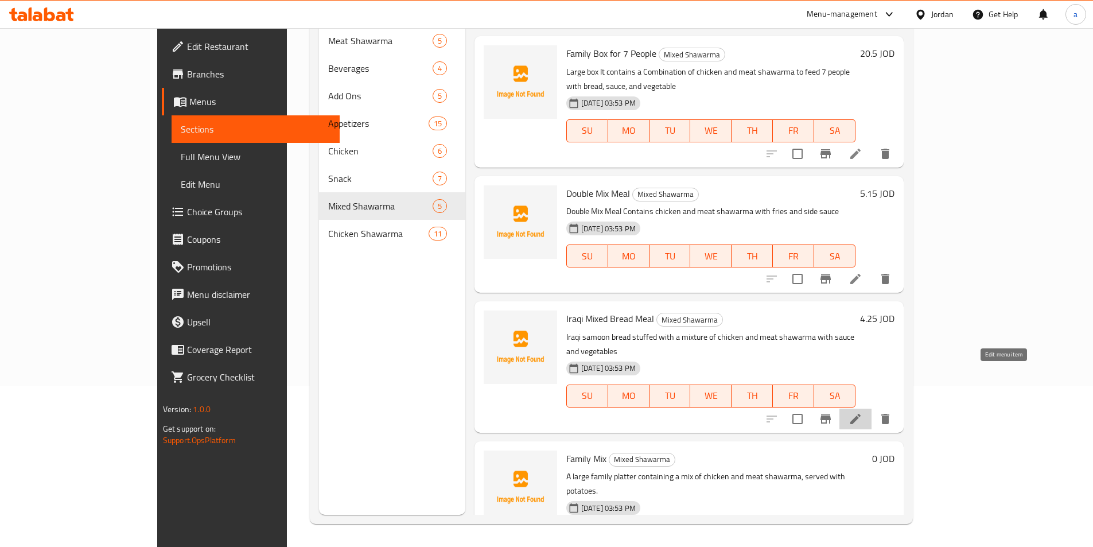
click at [862, 412] on icon at bounding box center [855, 419] width 14 height 14
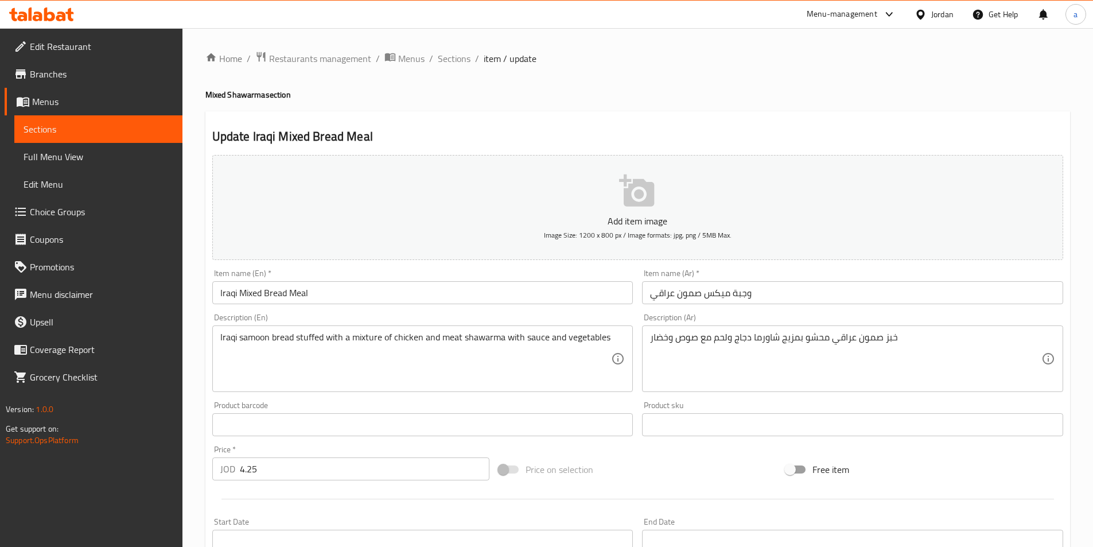
click at [774, 291] on input "وجبة ميكس صمون عراقي" at bounding box center [852, 292] width 421 height 23
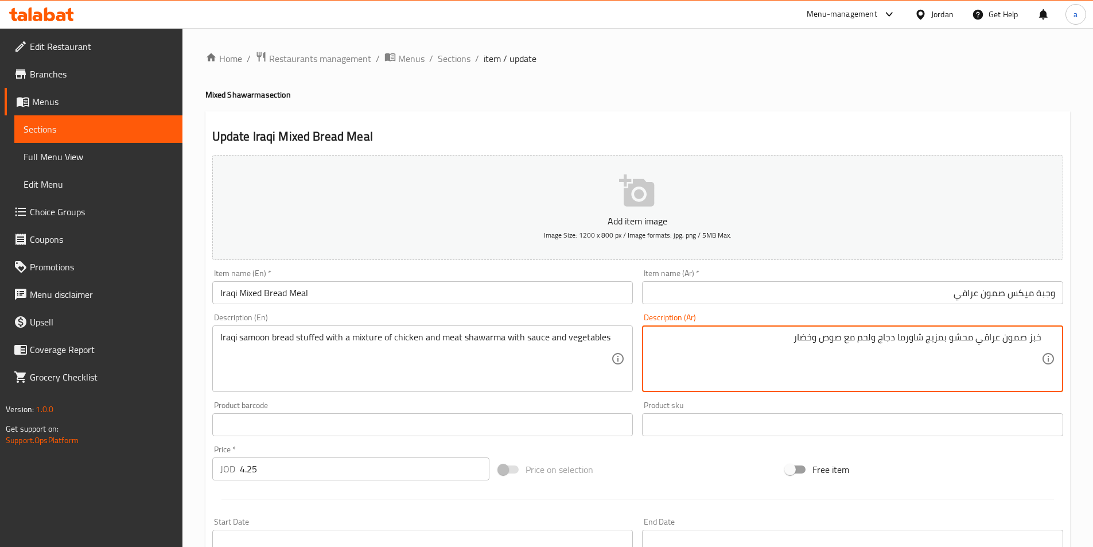
click at [873, 312] on div "Description (Ar) خبز صمون عراقي محشو بمزيج شاورما دجاج ولحم مع صوص وخضار Descri…" at bounding box center [852, 353] width 430 height 88
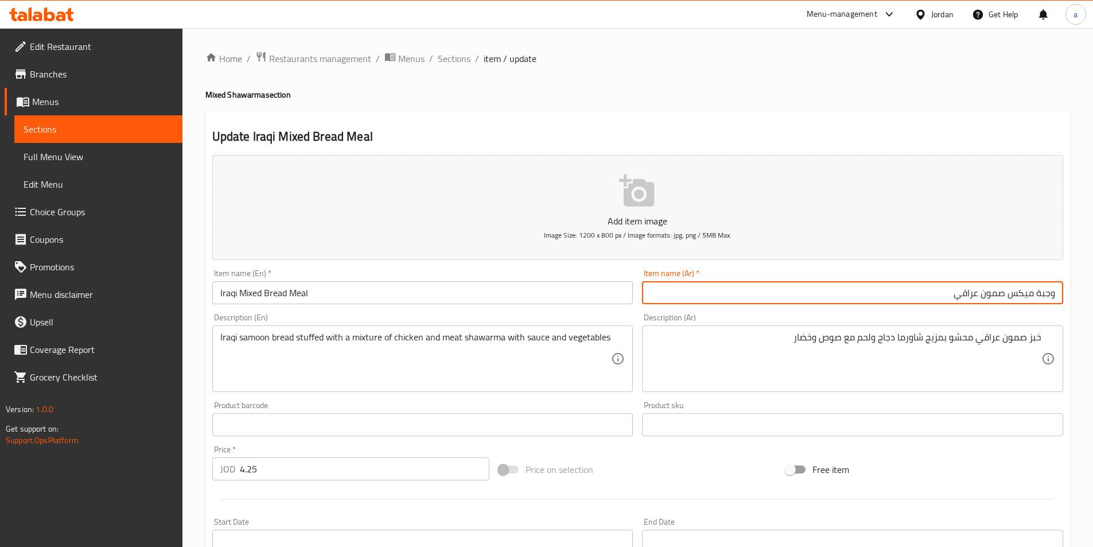
click at [859, 289] on input "وجبة ميكس صمون عراقي" at bounding box center [852, 292] width 421 height 23
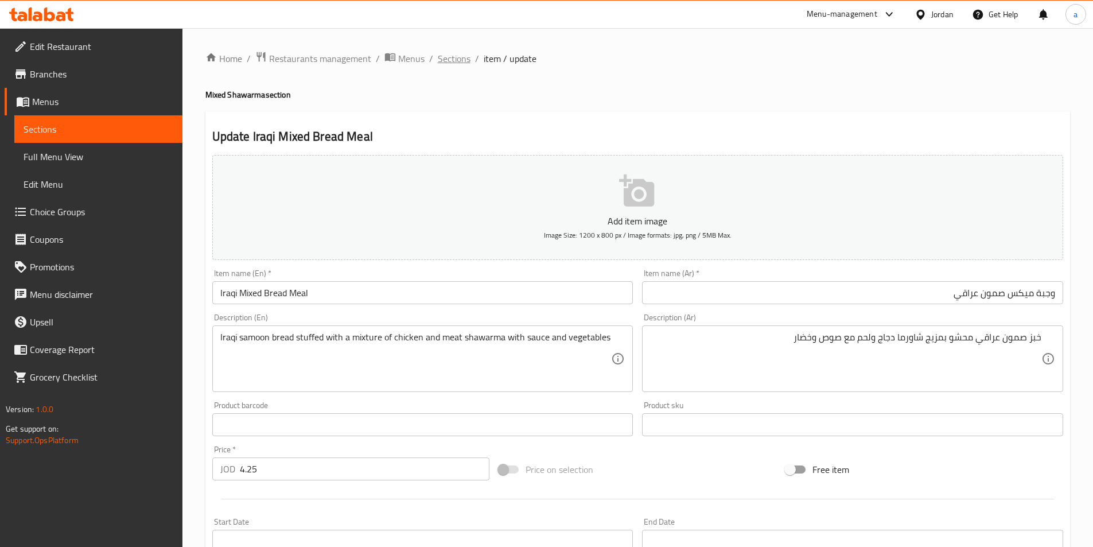
click at [441, 52] on span "Sections" at bounding box center [454, 59] width 33 height 14
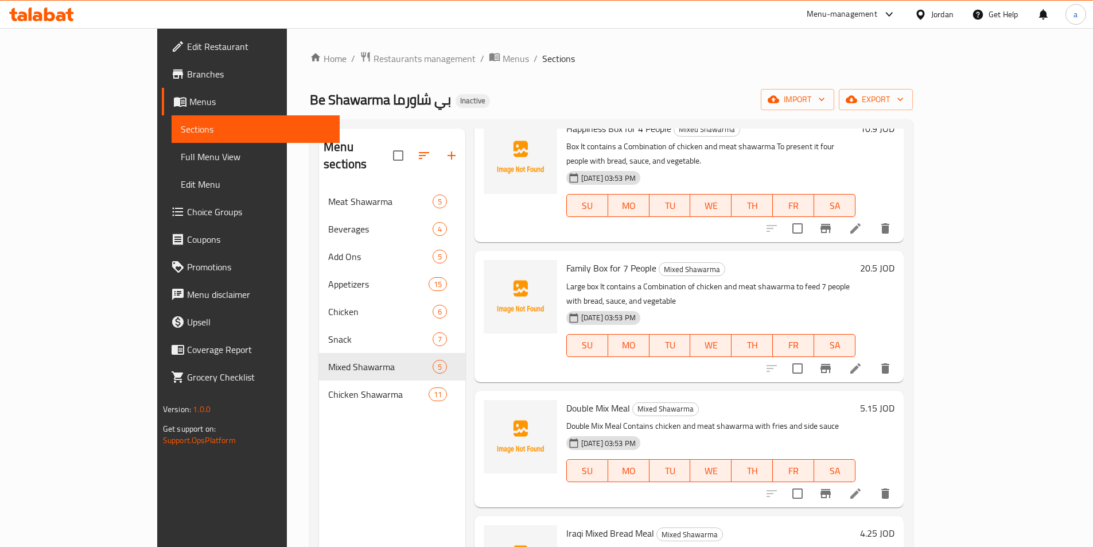
scroll to position [108, 0]
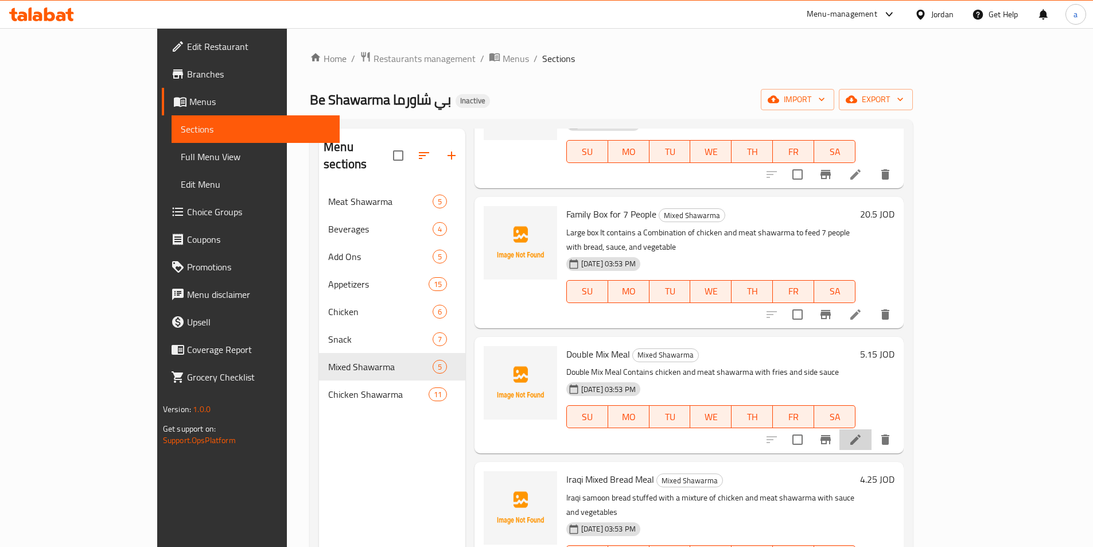
click at [871, 429] on li at bounding box center [855, 439] width 32 height 21
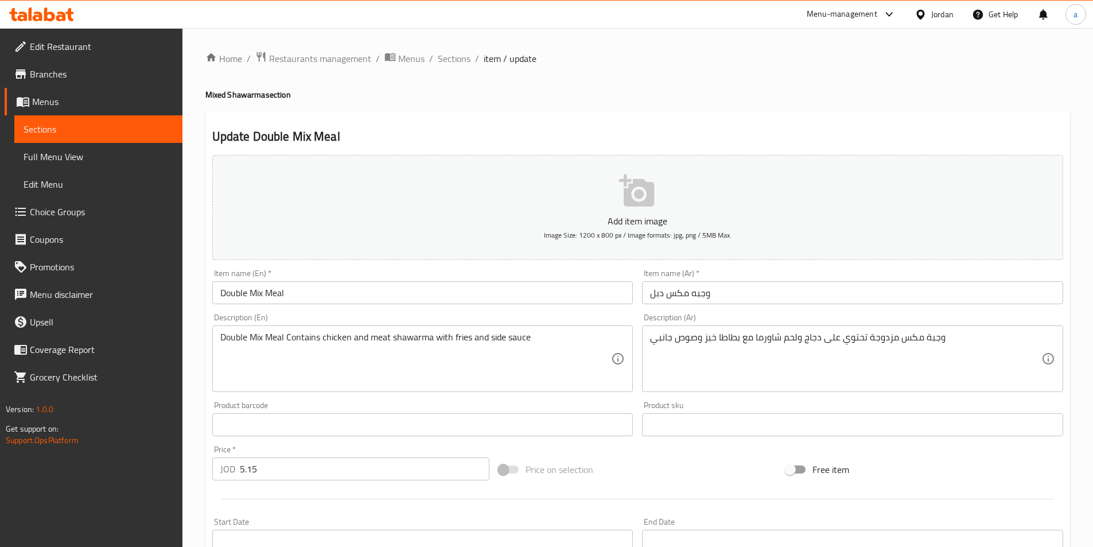
click at [741, 285] on input "وجبه مكس دبل" at bounding box center [852, 292] width 421 height 23
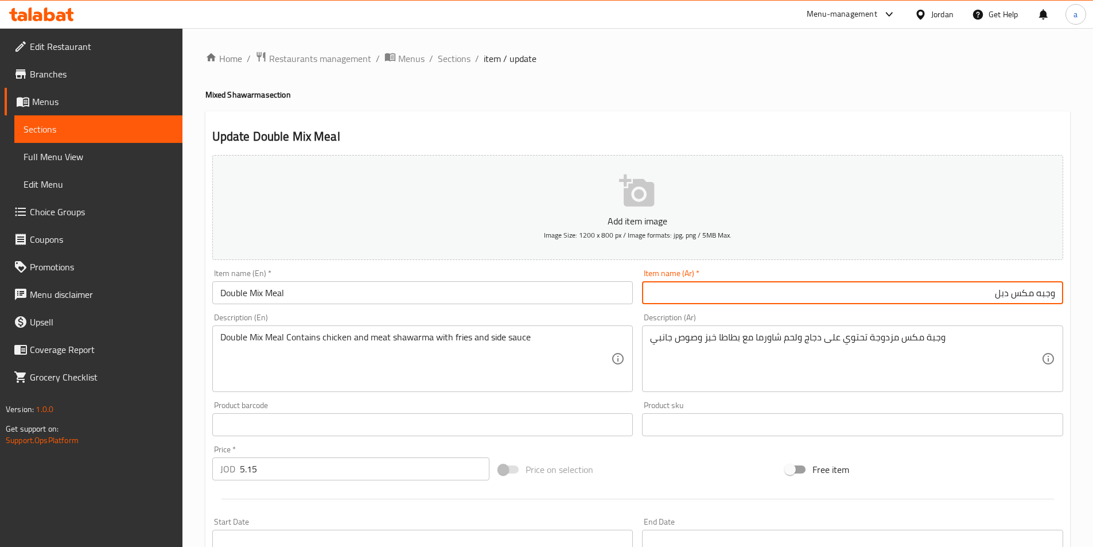
drag, startPoint x: 1015, startPoint y: 301, endPoint x: 1031, endPoint y: 305, distance: 16.6
click at [1031, 305] on div "Item name (Ar)   * وجبه مكس دبل Item name (Ar) *" at bounding box center [852, 286] width 430 height 44
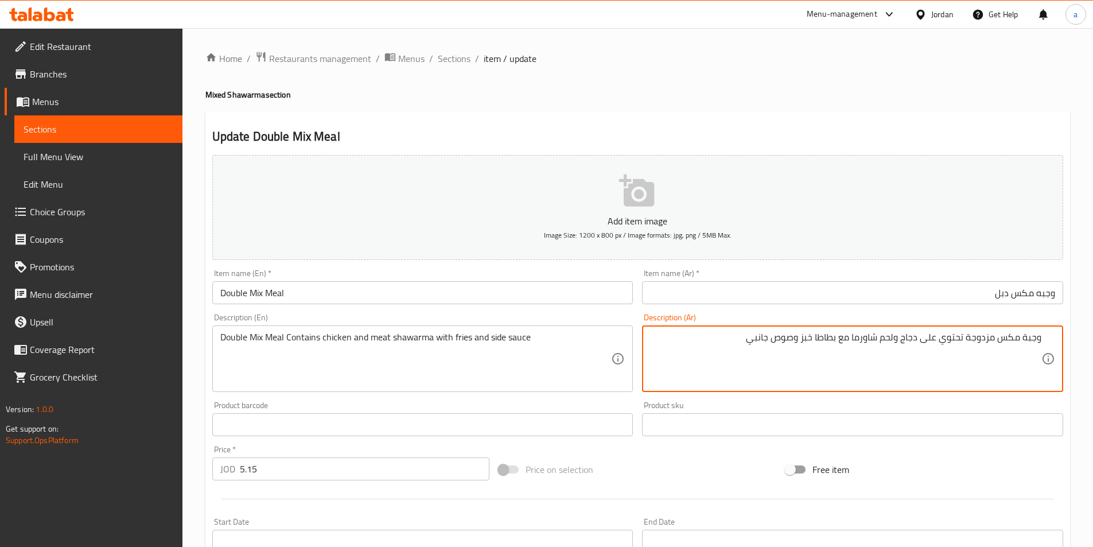
drag, startPoint x: 1002, startPoint y: 340, endPoint x: 1020, endPoint y: 343, distance: 18.0
click at [1020, 343] on textarea "وجبة مكس مزدوجة تحتوي على دجاج ولحم شاورما مع بطاطا خبز وصوص جانبي" at bounding box center [845, 359] width 391 height 54
click at [460, 60] on span "Sections" at bounding box center [454, 59] width 33 height 14
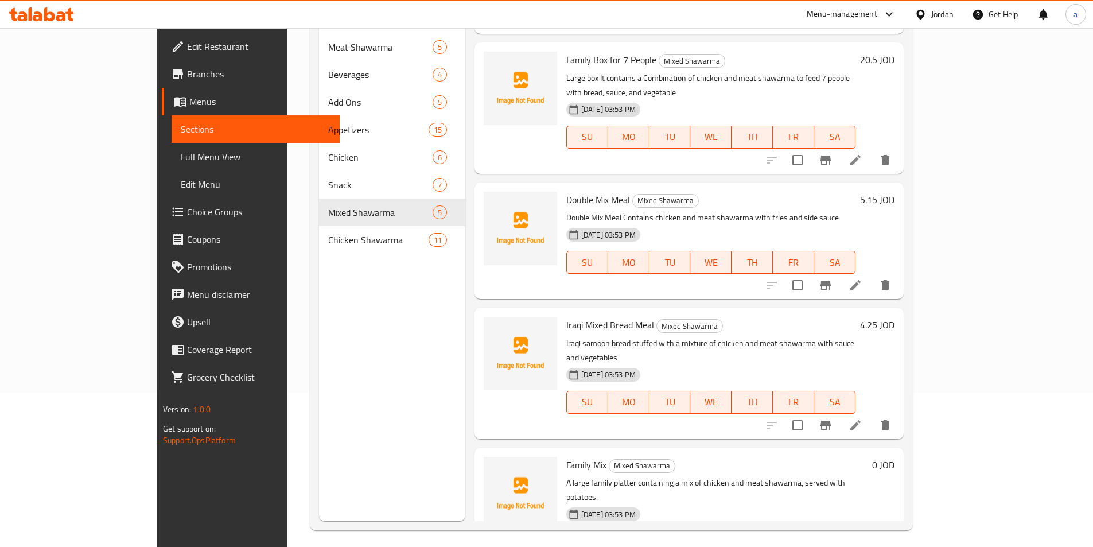
scroll to position [161, 0]
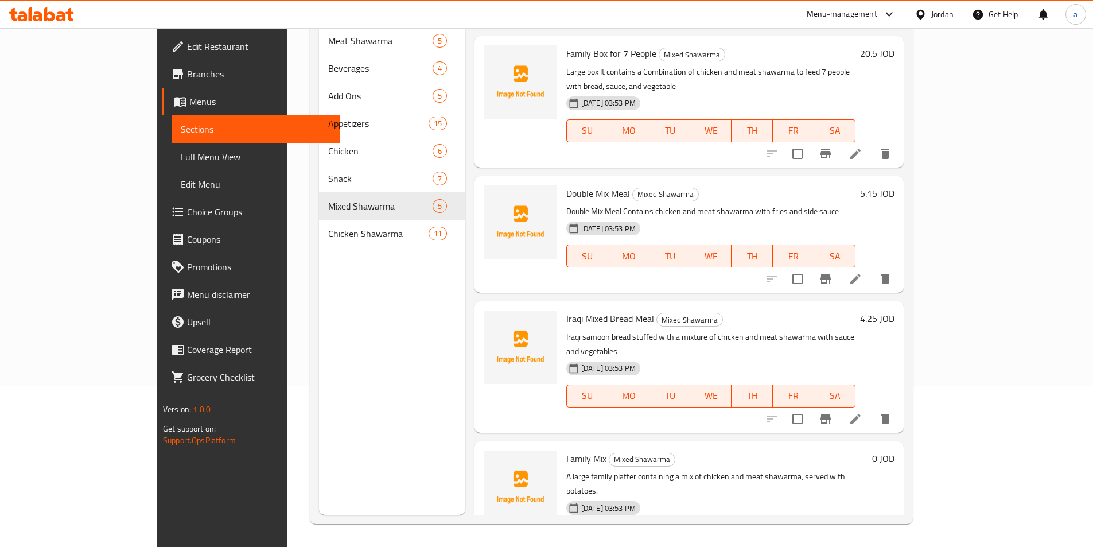
click at [862, 412] on icon at bounding box center [855, 419] width 14 height 14
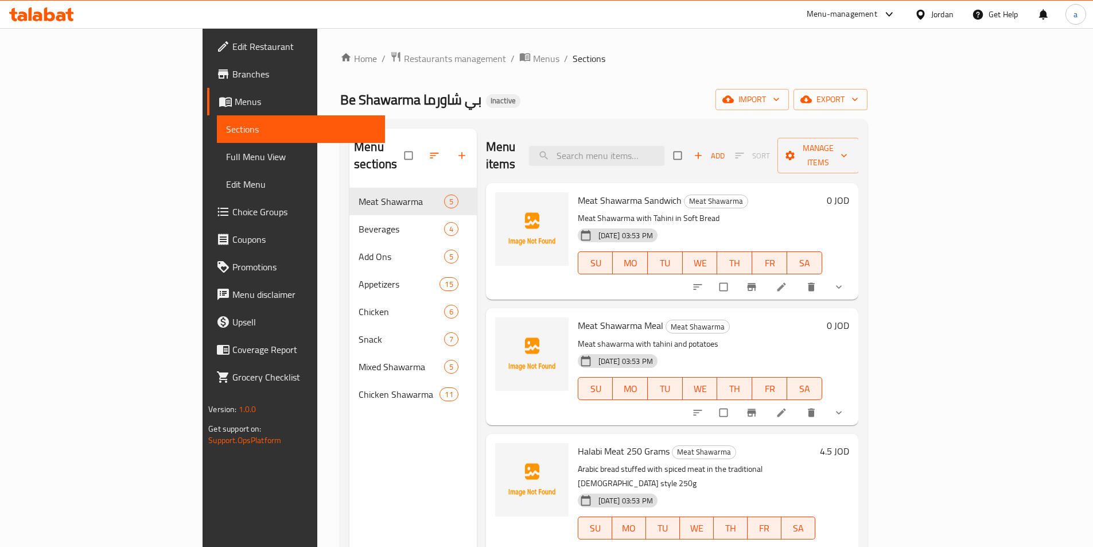
click at [226, 153] on span "Full Menu View" at bounding box center [301, 157] width 150 height 14
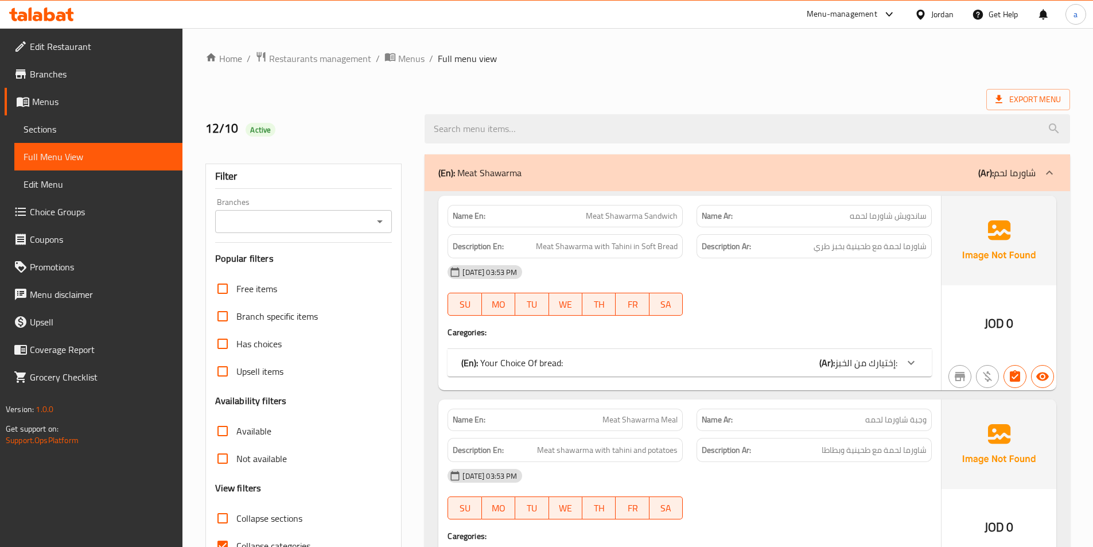
scroll to position [115, 0]
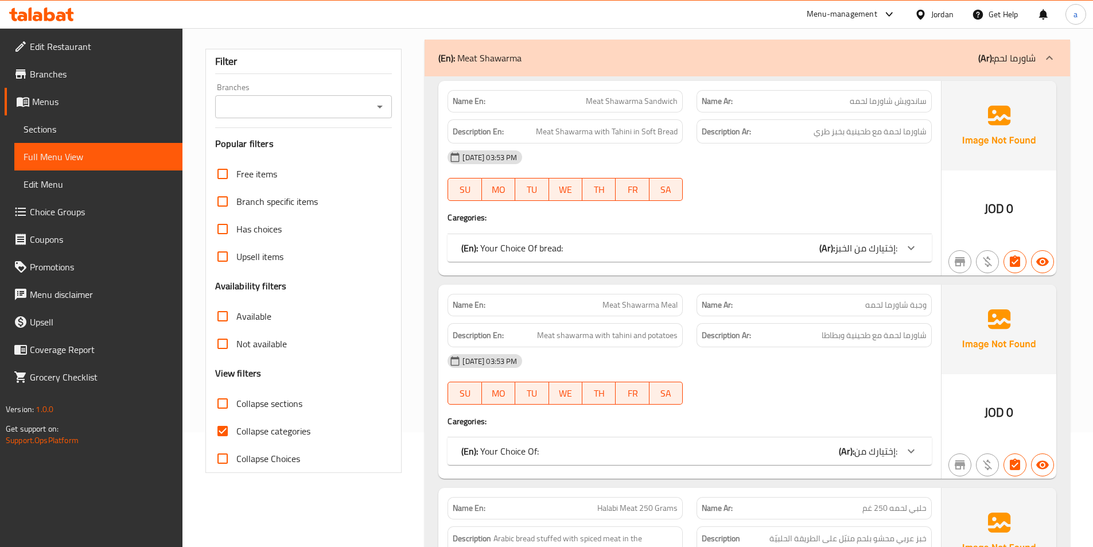
click at [222, 402] on input "Collapse sections" at bounding box center [223, 403] width 28 height 28
checkbox input "true"
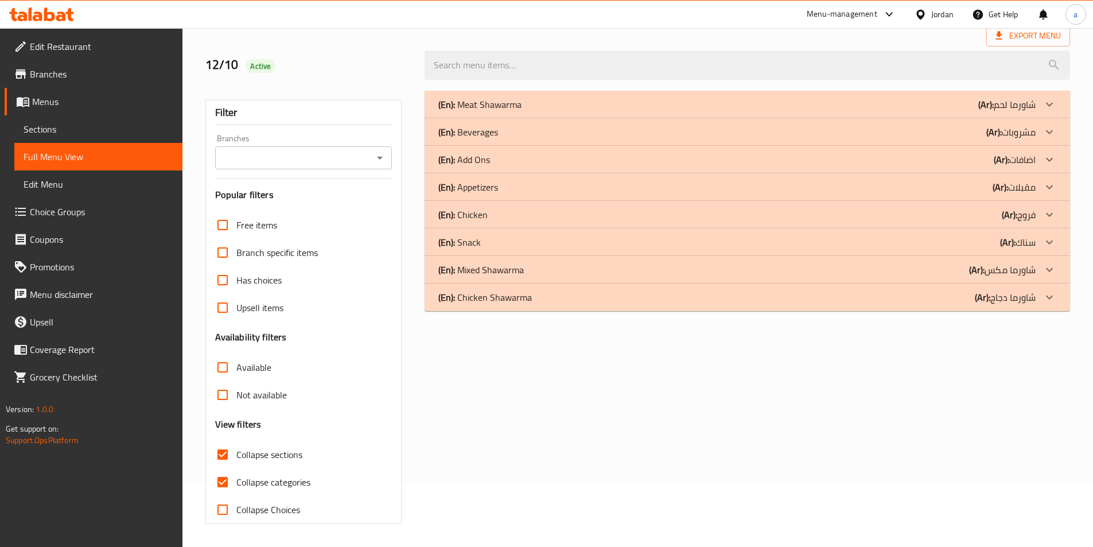
scroll to position [64, 0]
drag, startPoint x: 221, startPoint y: 480, endPoint x: 222, endPoint y: 467, distance: 12.6
click at [222, 480] on input "Collapse categories" at bounding box center [223, 482] width 28 height 28
checkbox input "false"
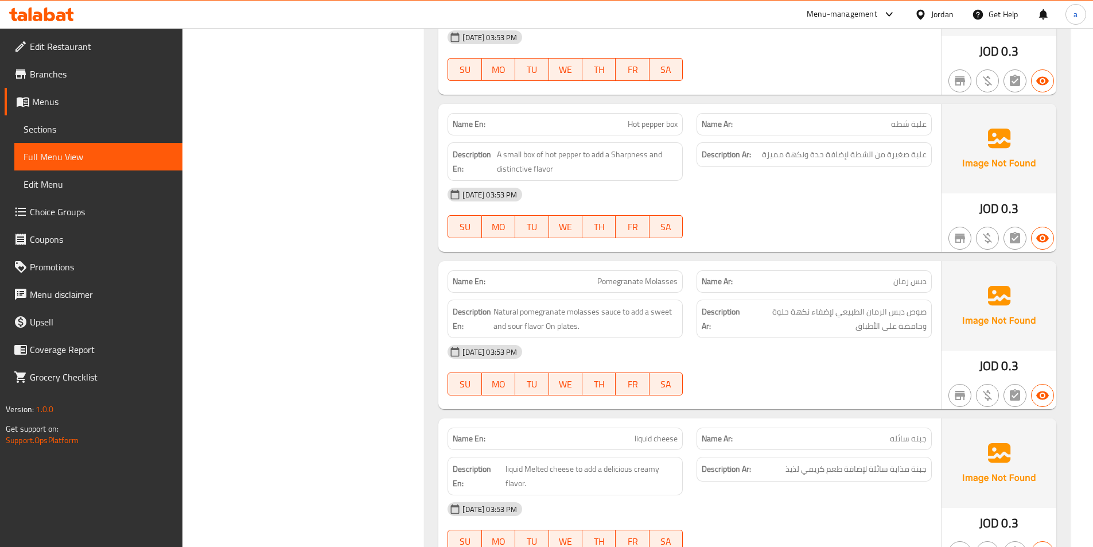
scroll to position [1893, 0]
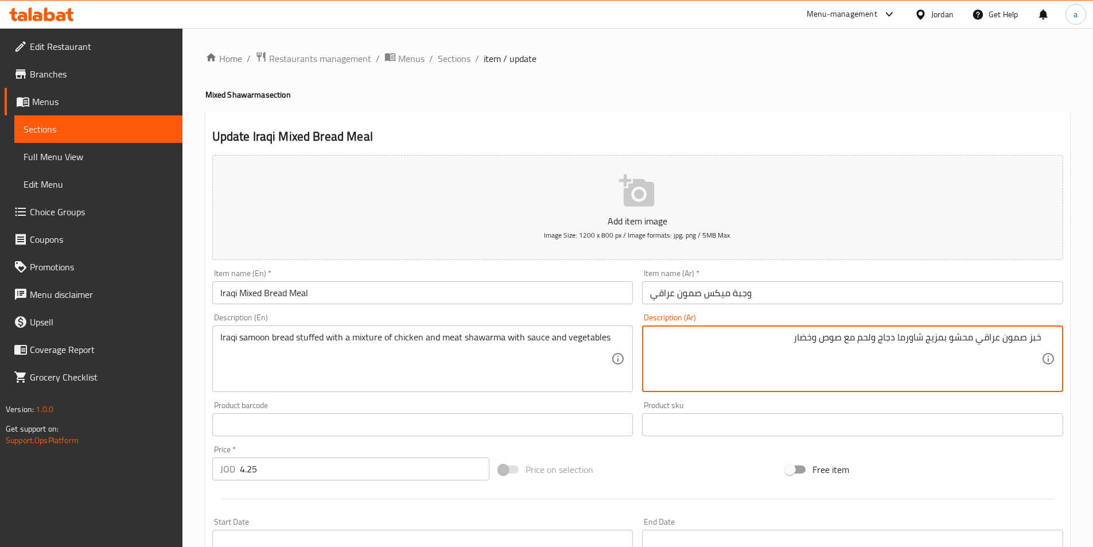
click at [895, 283] on input "وجبة ميكس صمون عراقي" at bounding box center [852, 292] width 421 height 23
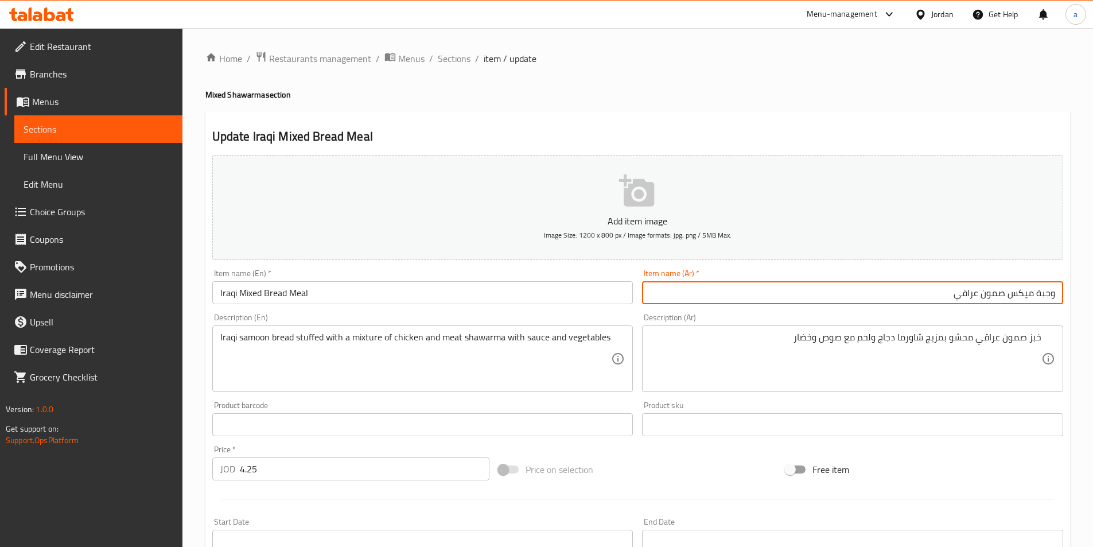
drag, startPoint x: 983, startPoint y: 298, endPoint x: 1004, endPoint y: 302, distance: 20.9
click at [1004, 302] on input "وجبة ميكس صمون عراقي" at bounding box center [852, 292] width 421 height 23
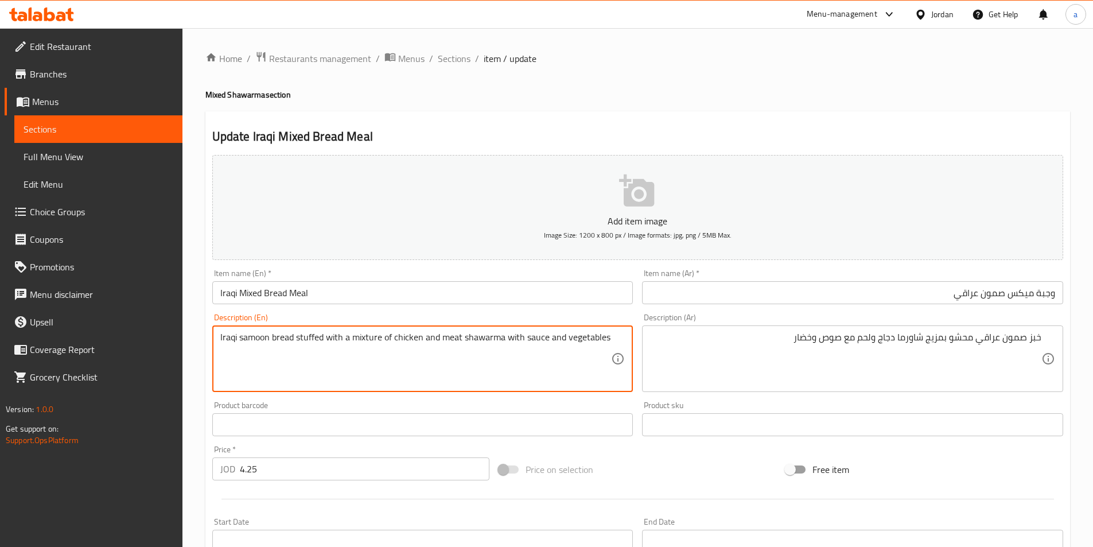
drag, startPoint x: 352, startPoint y: 337, endPoint x: 381, endPoint y: 343, distance: 29.2
click at [381, 343] on textarea "Iraqi samoon bread stuffed with a mixture of chicken and meat shawarma with sau…" at bounding box center [415, 359] width 391 height 54
paste textarea "Combination"
click at [313, 363] on textarea "Iraqi samoon bread stuffed with a Combination of chicken and meat shawarma with…" at bounding box center [415, 359] width 391 height 54
type textarea "Iraqi samoon bread stuffed with a Combination of chicken and meat shawarma with…"
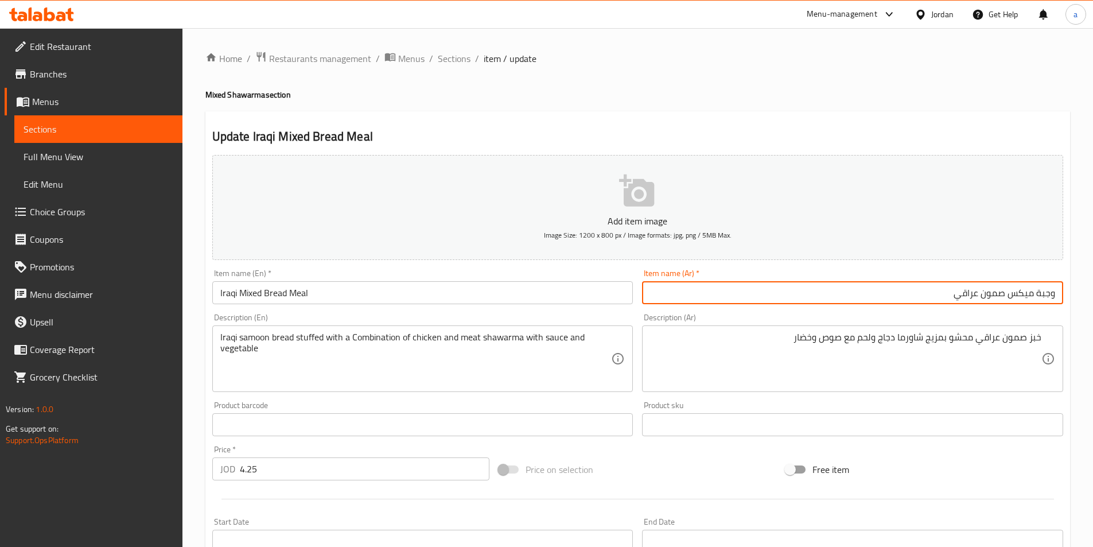
drag, startPoint x: 1032, startPoint y: 296, endPoint x: 1013, endPoint y: 297, distance: 19.0
click at [1013, 297] on input "وجبة ميكس صمون عراقي" at bounding box center [852, 292] width 421 height 23
click at [261, 293] on input "Iraqi Mixed Bread Meal" at bounding box center [422, 292] width 421 height 23
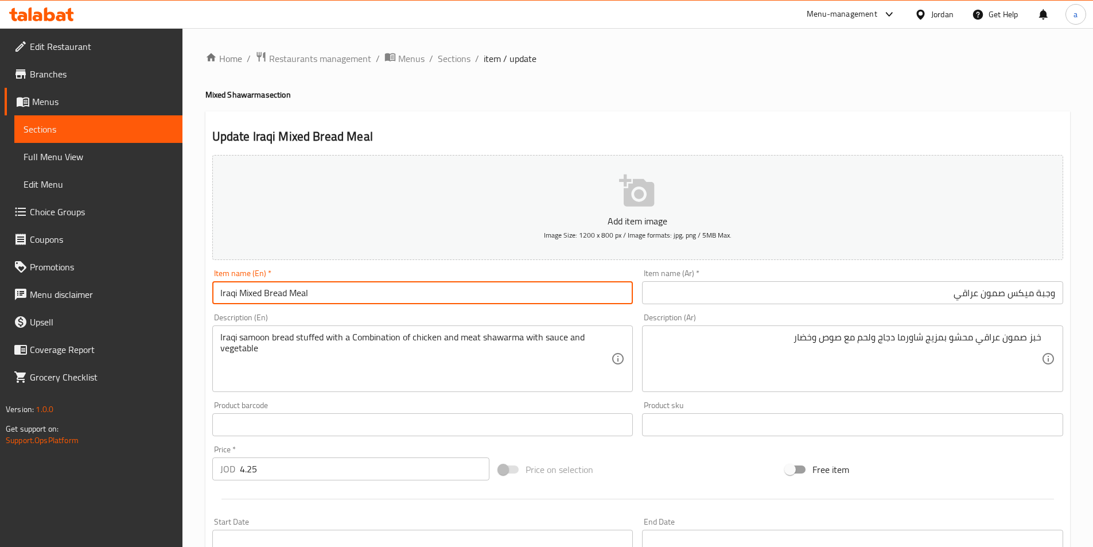
drag, startPoint x: 263, startPoint y: 295, endPoint x: 242, endPoint y: 302, distance: 22.0
click at [242, 302] on input "Iraqi Mixed Bread Meal" at bounding box center [422, 292] width 421 height 23
click at [262, 296] on input "Iraqi Mixed Bread Meal" at bounding box center [422, 292] width 421 height 23
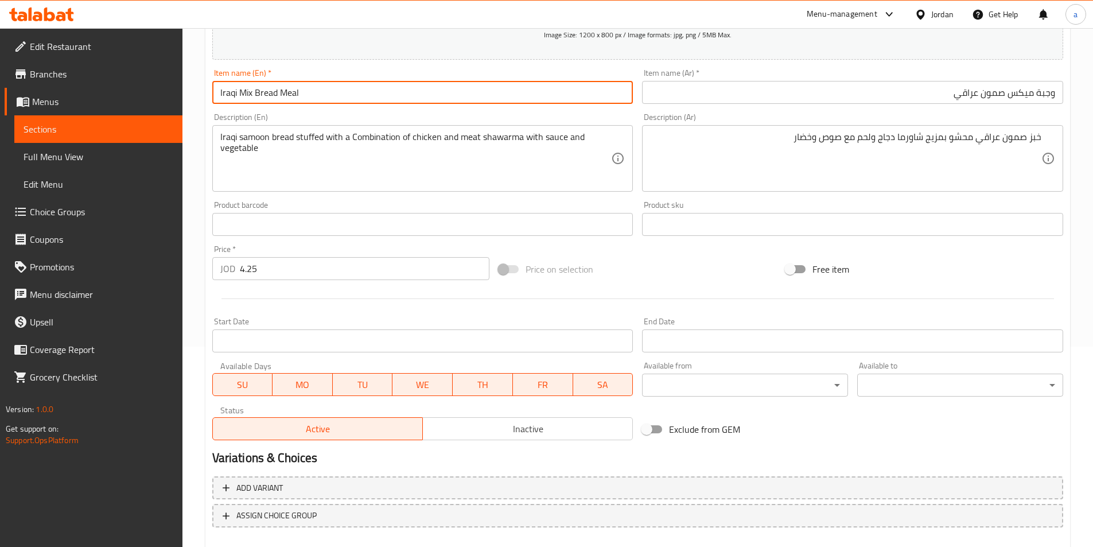
scroll to position [264, 0]
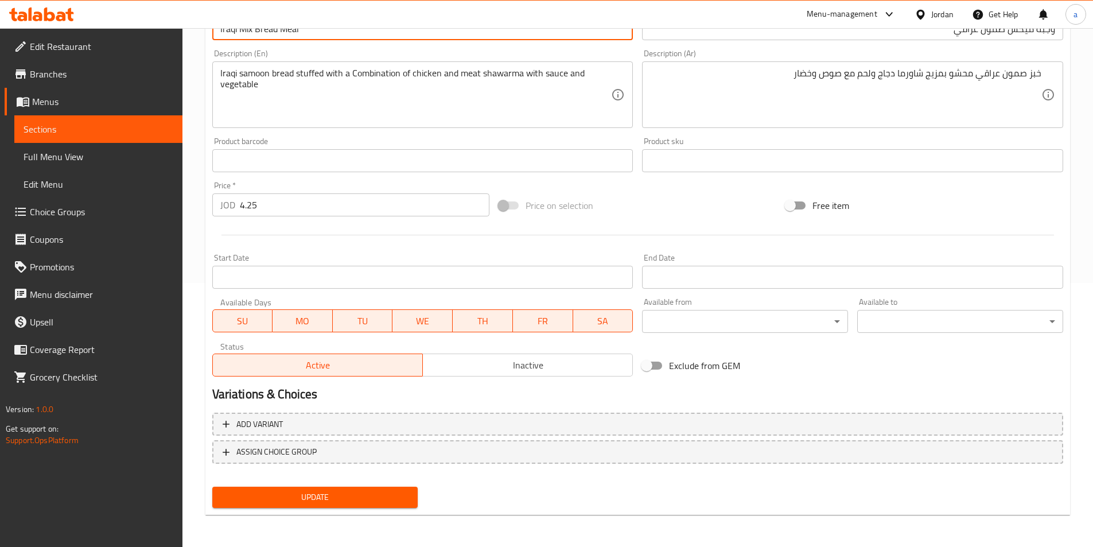
type input "Iraqi Mix Bread Meal"
click at [363, 494] on span "Update" at bounding box center [315, 497] width 188 height 14
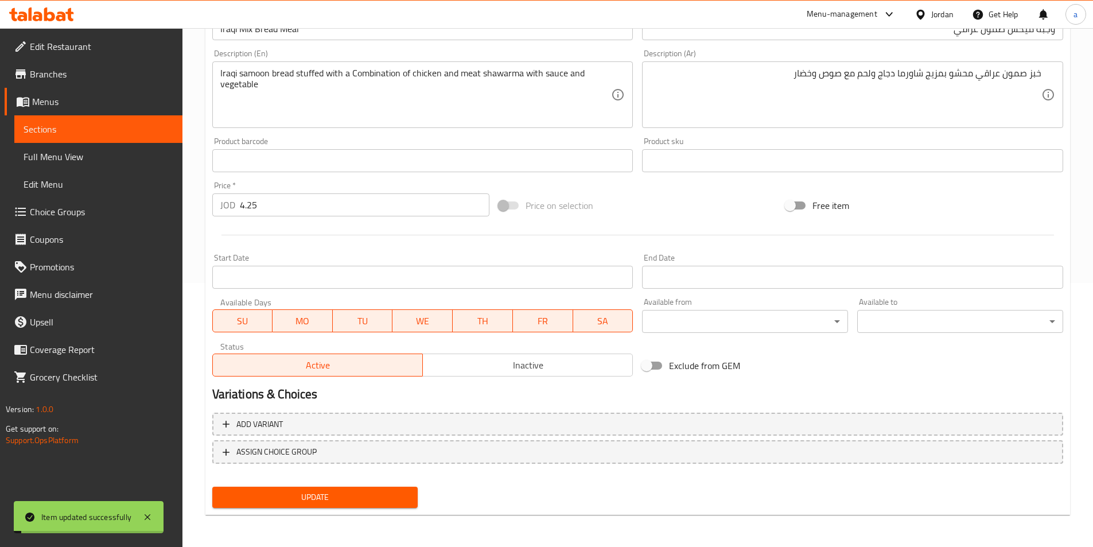
scroll to position [0, 0]
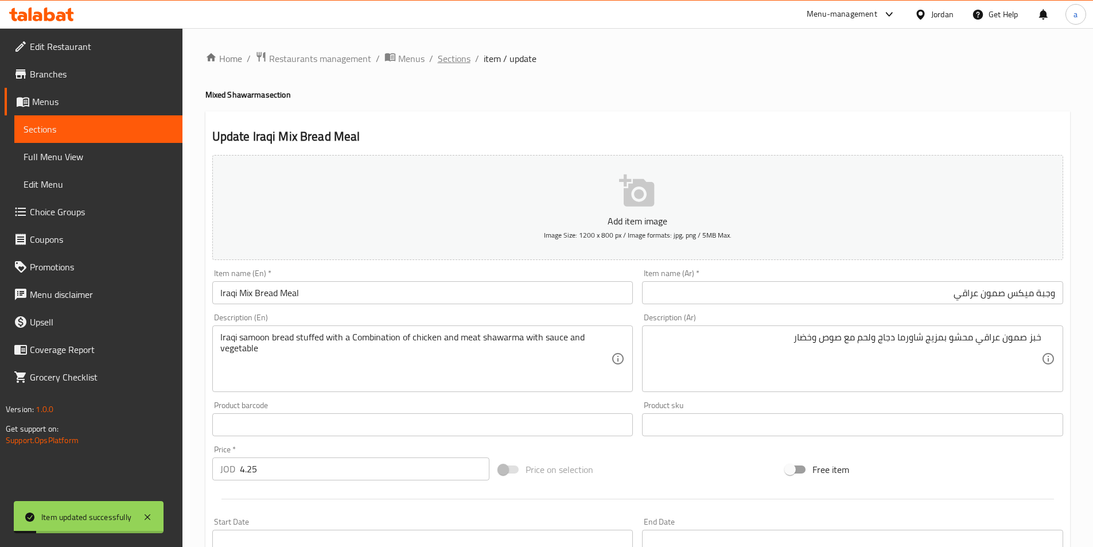
click at [467, 52] on span "Sections" at bounding box center [454, 59] width 33 height 14
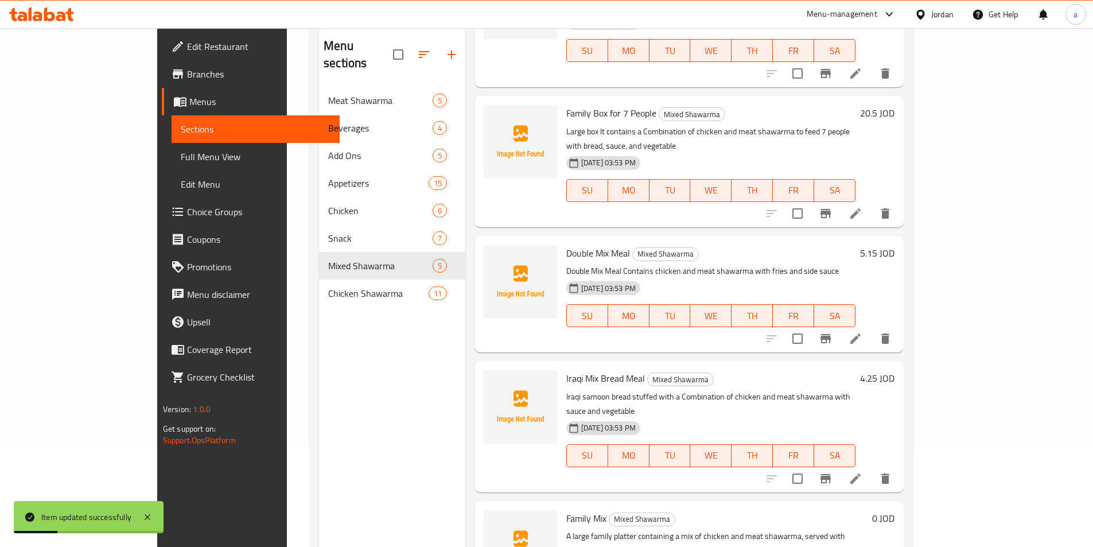
scroll to position [161, 0]
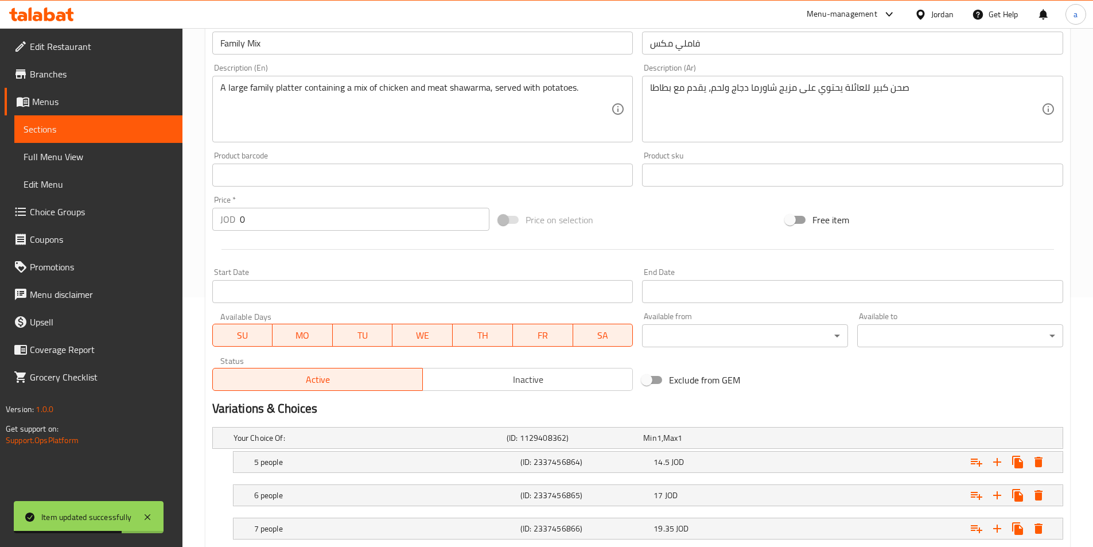
scroll to position [323, 0]
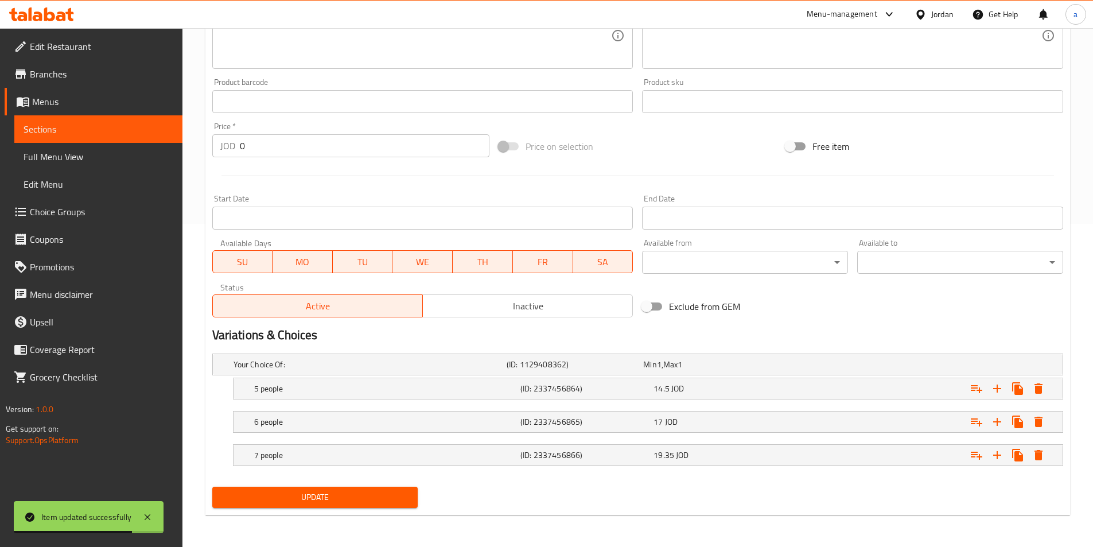
drag, startPoint x: 244, startPoint y: 389, endPoint x: 267, endPoint y: 417, distance: 35.8
click at [244, 389] on div "5 people (ID: 2337456864) 14.5 JOD" at bounding box center [647, 388] width 829 height 21
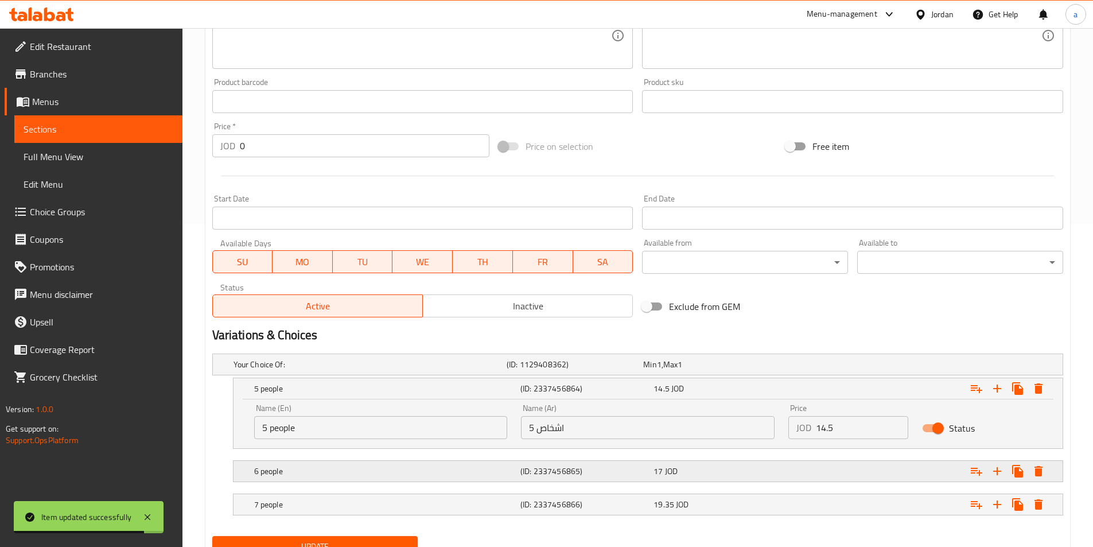
click at [300, 473] on h5 "6 people" at bounding box center [385, 470] width 262 height 11
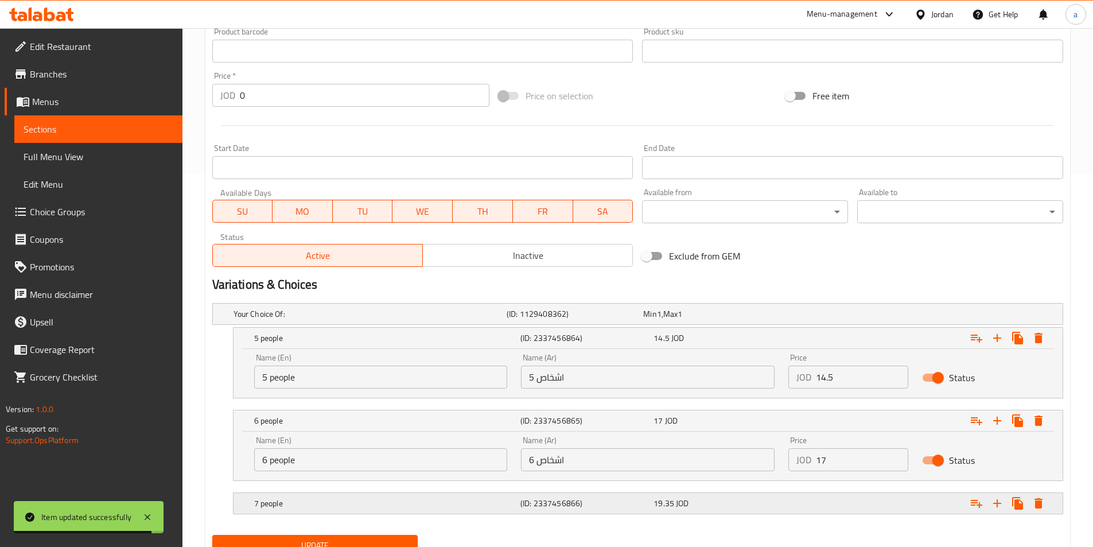
scroll to position [422, 0]
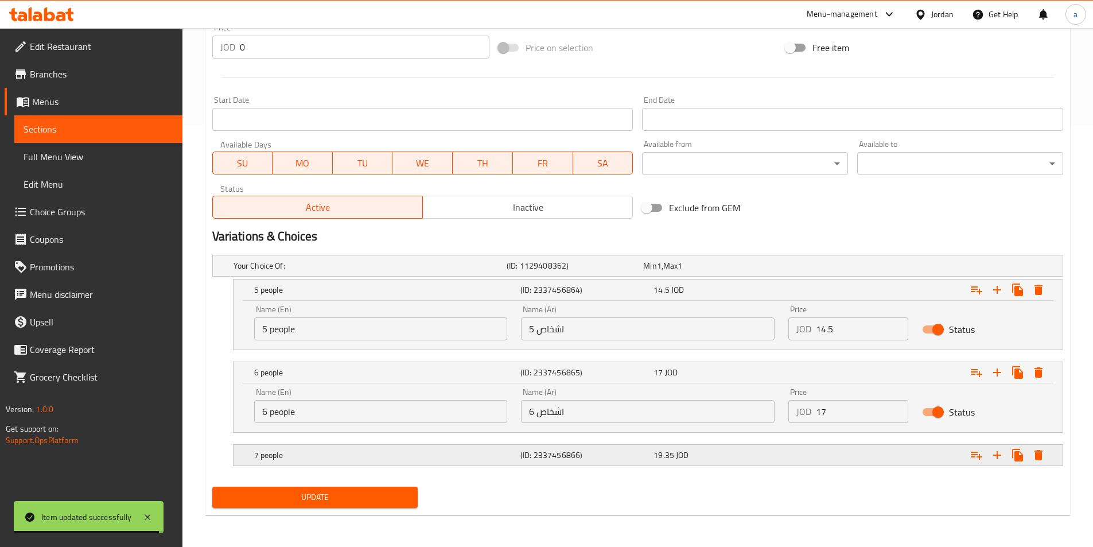
click at [331, 454] on h5 "7 people" at bounding box center [385, 454] width 262 height 11
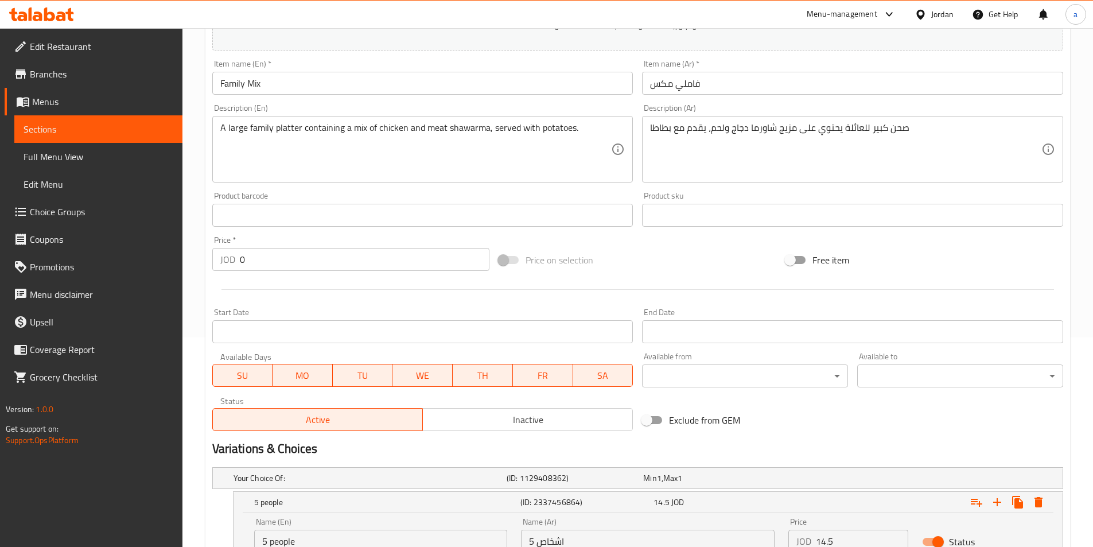
scroll to position [0, 0]
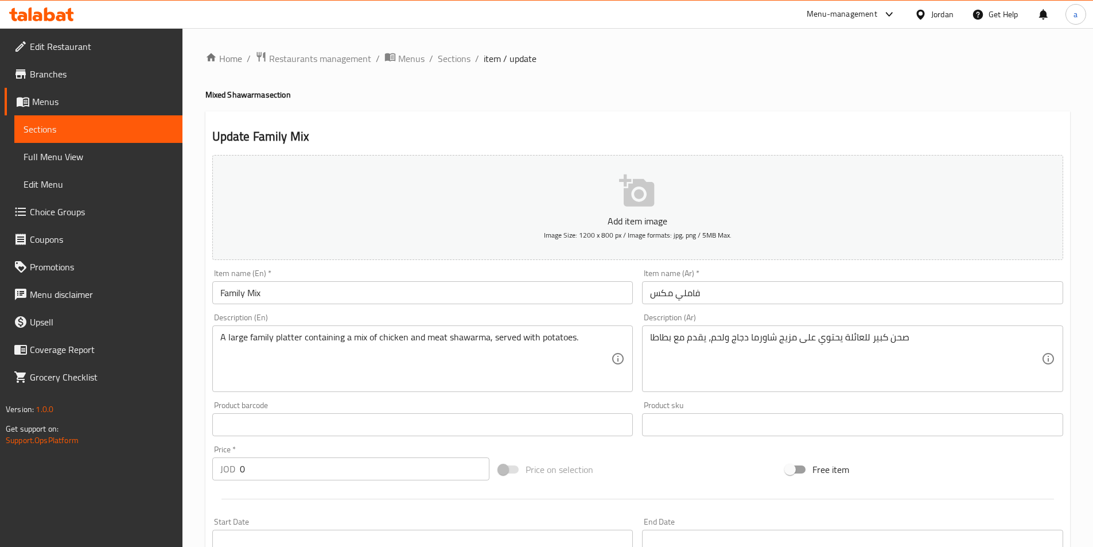
click at [772, 309] on div "Description (Ar) صحن كبير للعائلة يحتوي على مزيج شاورما دجاج ولحم، يقدم مع بطاط…" at bounding box center [852, 353] width 430 height 88
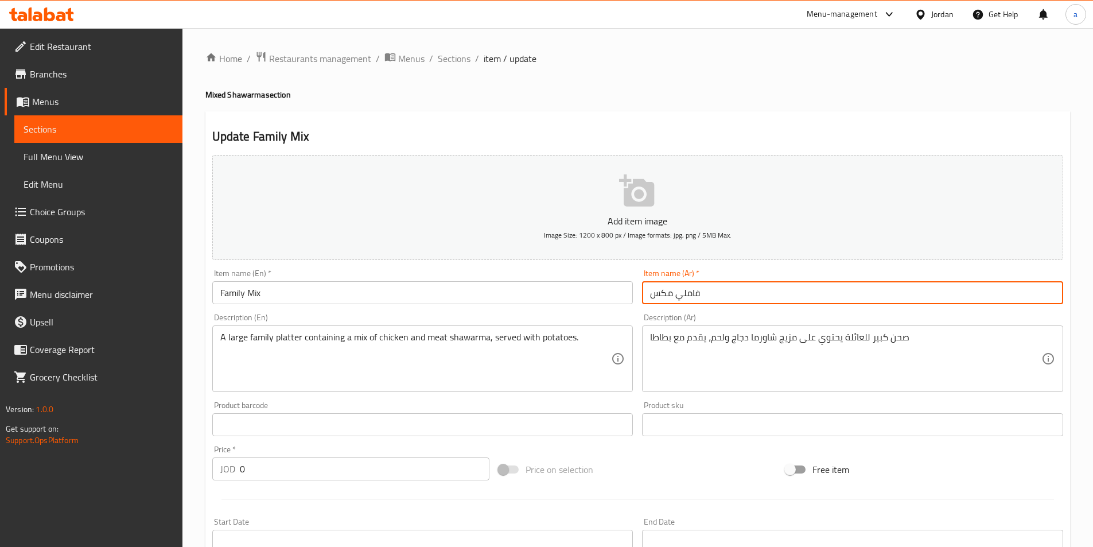
click at [752, 290] on input "فاملي مكس" at bounding box center [852, 292] width 421 height 23
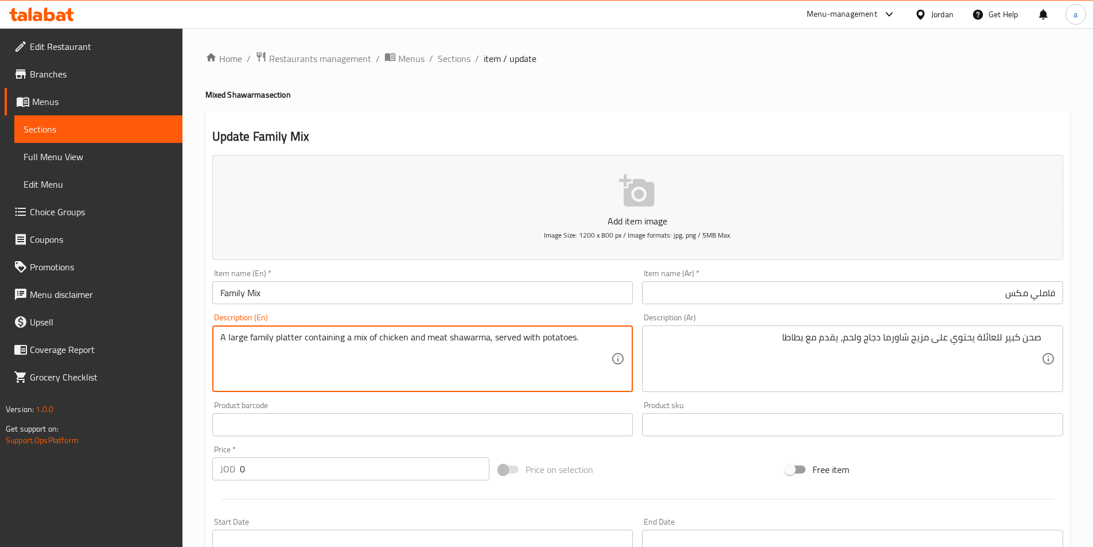
drag, startPoint x: 273, startPoint y: 336, endPoint x: 297, endPoint y: 340, distance: 23.8
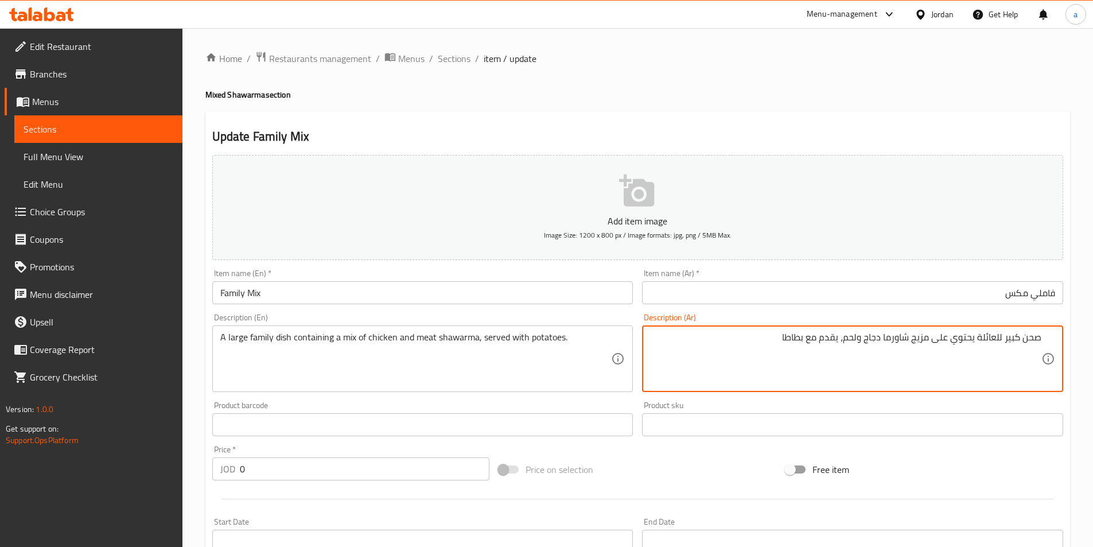
drag, startPoint x: 1028, startPoint y: 340, endPoint x: 1054, endPoint y: 345, distance: 26.8
click at [1036, 342] on textarea "صحن كبير للعائلة يحتوي على مزيج شاورما دجاج ولحم، يقدم مع بطاطا" at bounding box center [845, 359] width 391 height 54
drag, startPoint x: 1024, startPoint y: 341, endPoint x: 1043, endPoint y: 341, distance: 18.4
click at [1043, 341] on div "صحن كبير للعائلة يحتوي على مزيج شاورما دجاج ولحم، يقدم مع بطاطا Description (Ar)" at bounding box center [852, 358] width 421 height 67
drag, startPoint x: 1001, startPoint y: 337, endPoint x: 980, endPoint y: 342, distance: 21.8
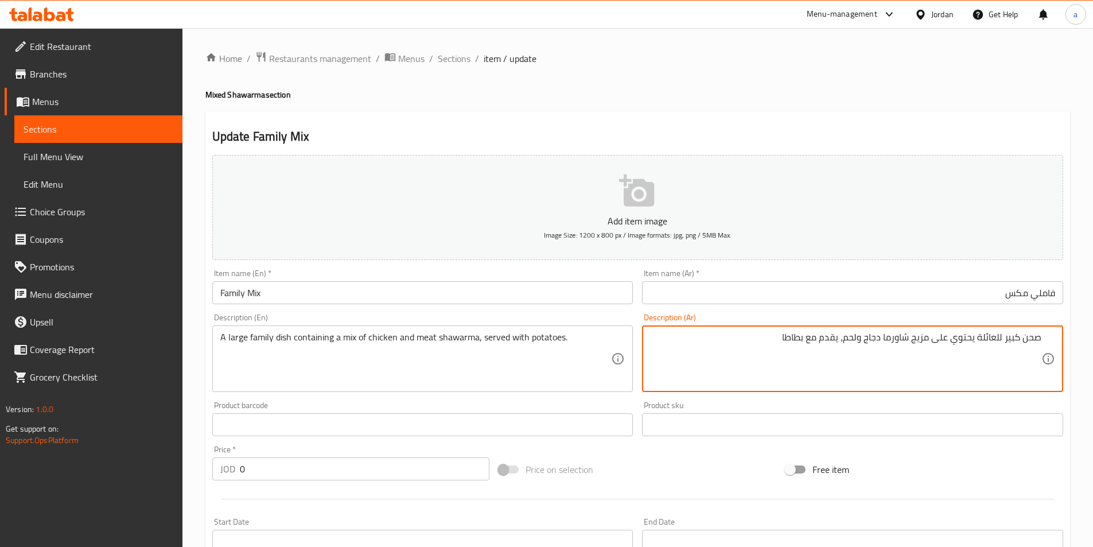
click at [980, 344] on textarea "صحن كبير للعائلة يحتوي على مزيج شاورما دجاج ولحم، يقدم مع بطاطا" at bounding box center [845, 359] width 391 height 54
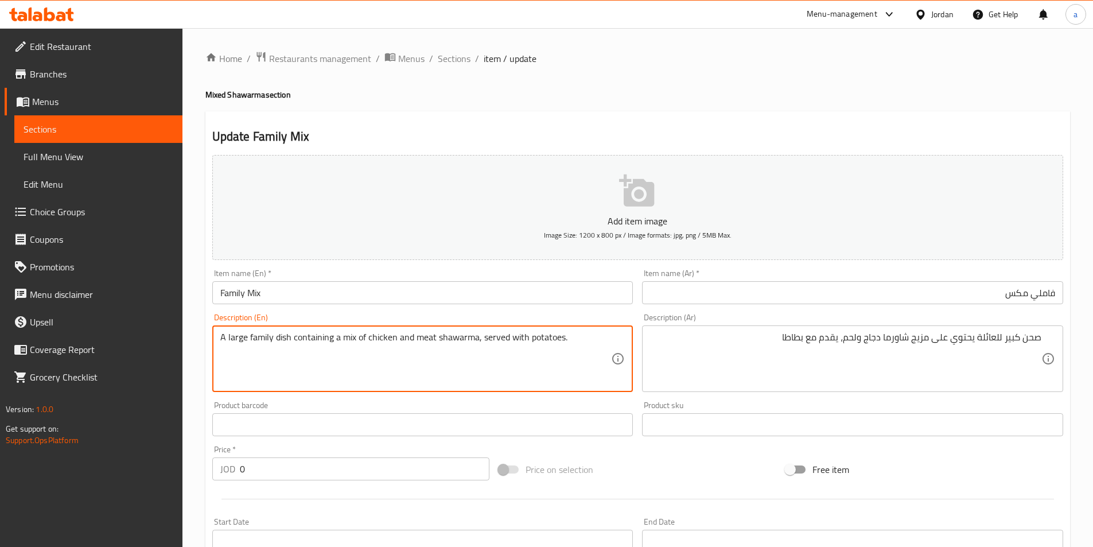
drag, startPoint x: 242, startPoint y: 338, endPoint x: 231, endPoint y: 340, distance: 11.5
click at [246, 338] on textarea "family dish containing a mix of chicken and meat shawarma, served with potatoes." at bounding box center [415, 359] width 391 height 54
paste textarea "للعائلة"
drag, startPoint x: 246, startPoint y: 336, endPoint x: 125, endPoint y: 322, distance: 121.8
click at [117, 322] on div "Edit Restaurant Branches Menus Sections Full Menu View Edit Menu Choice Groups …" at bounding box center [546, 522] width 1093 height 989
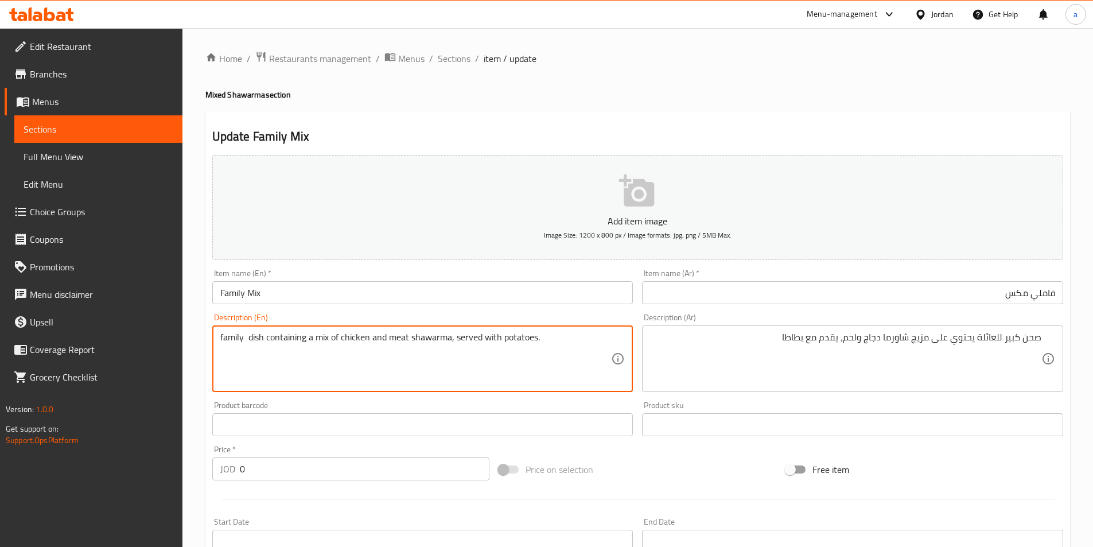
paste textarea "For the family"
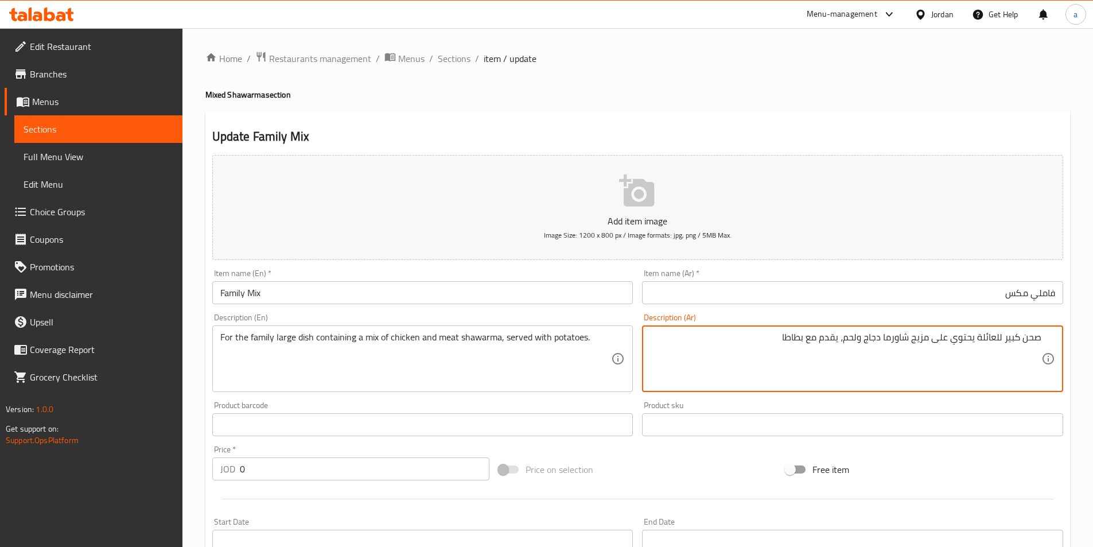
drag, startPoint x: 953, startPoint y: 342, endPoint x: 975, endPoint y: 347, distance: 23.0
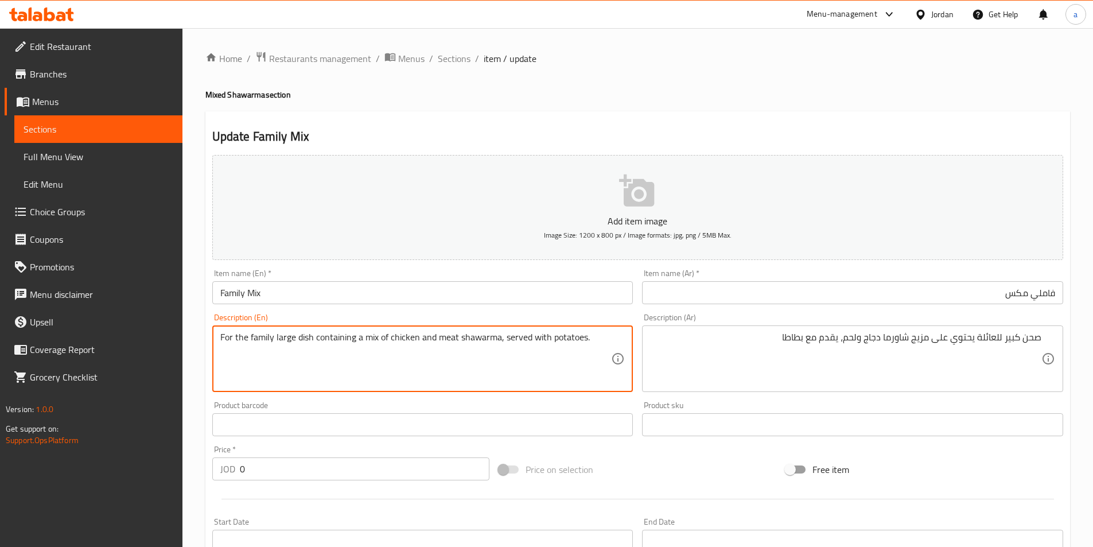
drag, startPoint x: 315, startPoint y: 338, endPoint x: 354, endPoint y: 346, distance: 39.7
paste textarea "s"
drag, startPoint x: 357, startPoint y: 340, endPoint x: 369, endPoint y: 345, distance: 12.9
click at [369, 345] on textarea "For the family large dish contains a mix of chicken and meat shawarma, served w…" at bounding box center [415, 359] width 391 height 54
paste textarea "Combination"
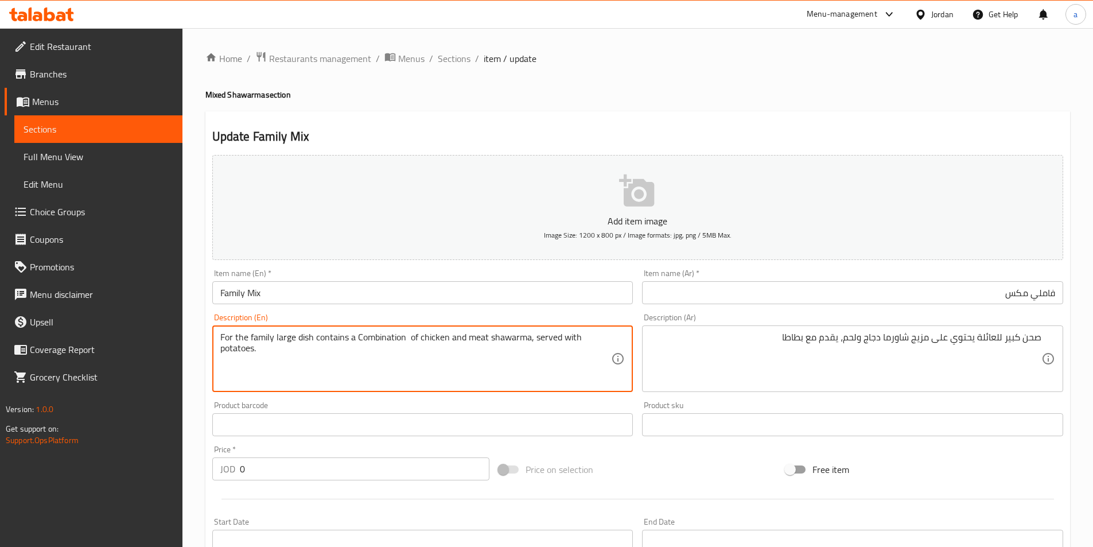
drag, startPoint x: 484, startPoint y: 338, endPoint x: 474, endPoint y: 341, distance: 9.6
click at [474, 341] on textarea "For the family large dish contains a Combination of chicken and meat shawarma, …" at bounding box center [415, 359] width 391 height 54
click at [479, 338] on textarea "For the family large dish contains a Combination of chicken and meat shawarma, …" at bounding box center [415, 359] width 391 height 54
drag, startPoint x: 251, startPoint y: 350, endPoint x: 142, endPoint y: 349, distance: 109.0
click at [145, 350] on div "Edit Restaurant Branches Menus Sections Full Menu View Edit Menu Choice Groups …" at bounding box center [546, 522] width 1093 height 989
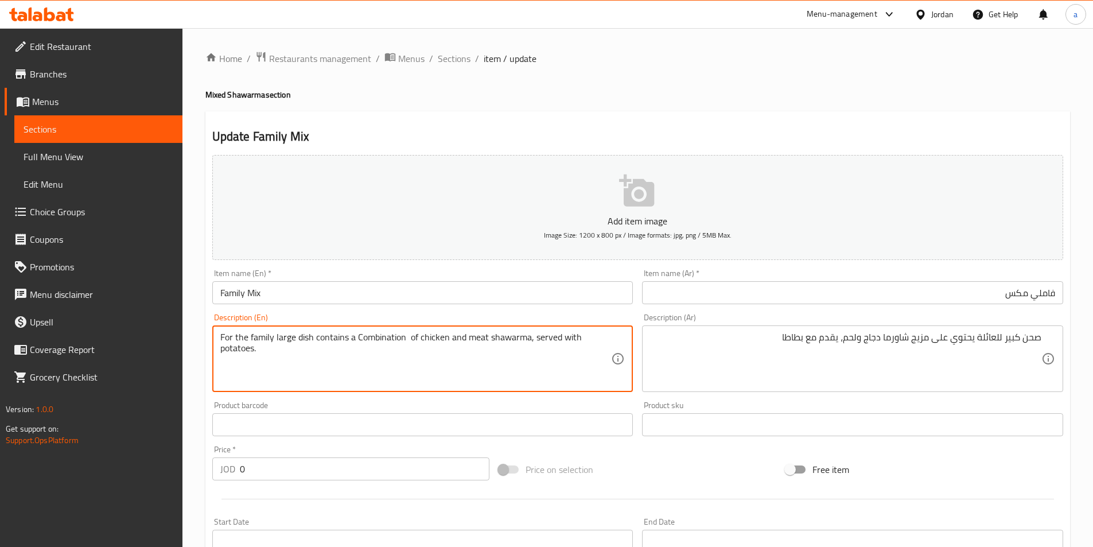
click at [252, 350] on textarea "For the family large dish contains a Combination of chicken and meat shawarma, …" at bounding box center [415, 359] width 391 height 54
drag, startPoint x: 254, startPoint y: 350, endPoint x: 219, endPoint y: 356, distance: 34.9
click at [219, 356] on div "For the family large dish contains a Combination of chicken and meat shawarma, …" at bounding box center [422, 358] width 421 height 67
type textarea "For the family large dish contains a Combination of chicken and meat shawarma, …"
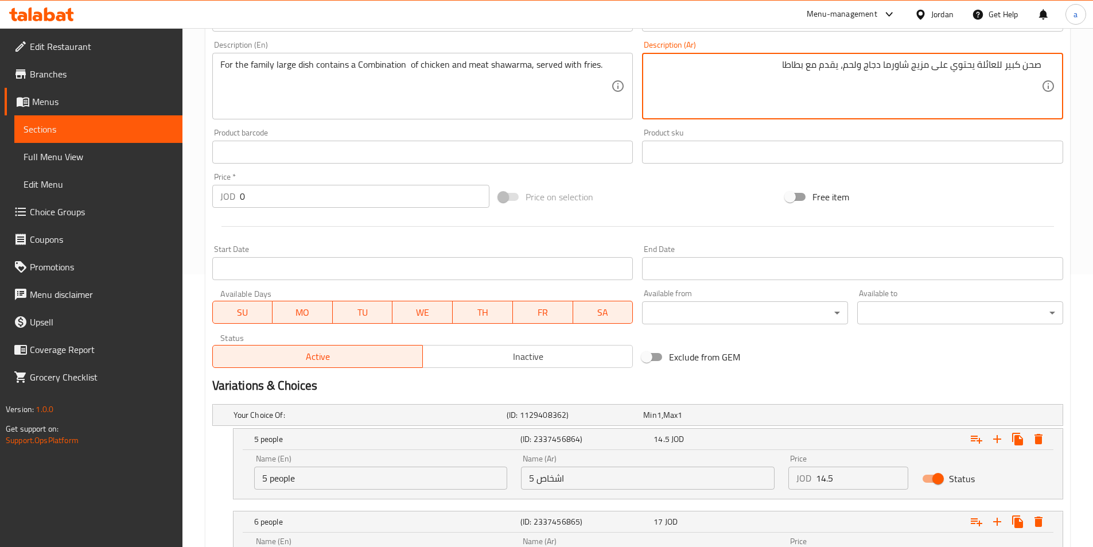
scroll to position [471, 0]
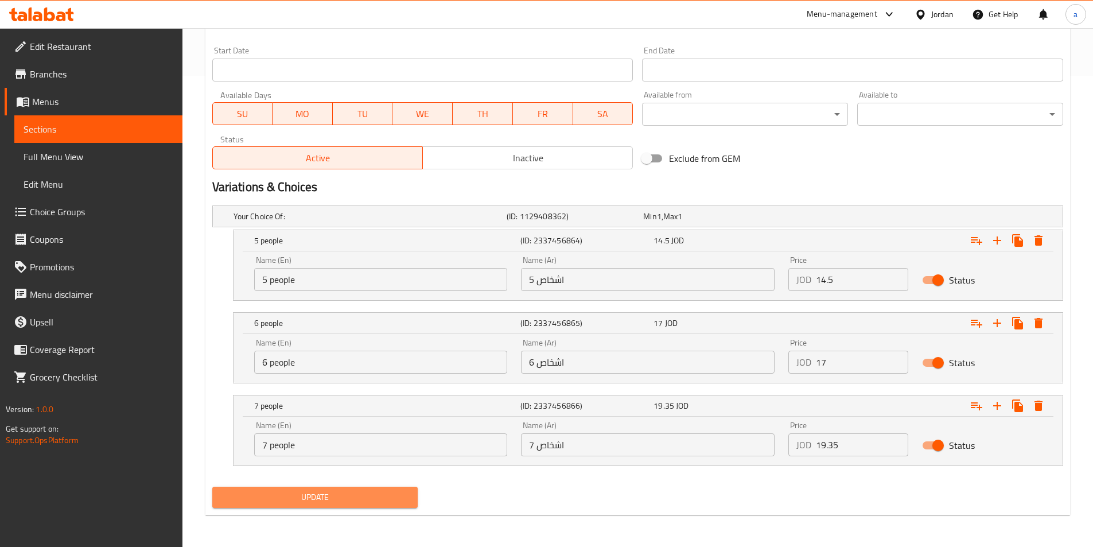
click at [288, 489] on button "Update" at bounding box center [315, 496] width 206 height 21
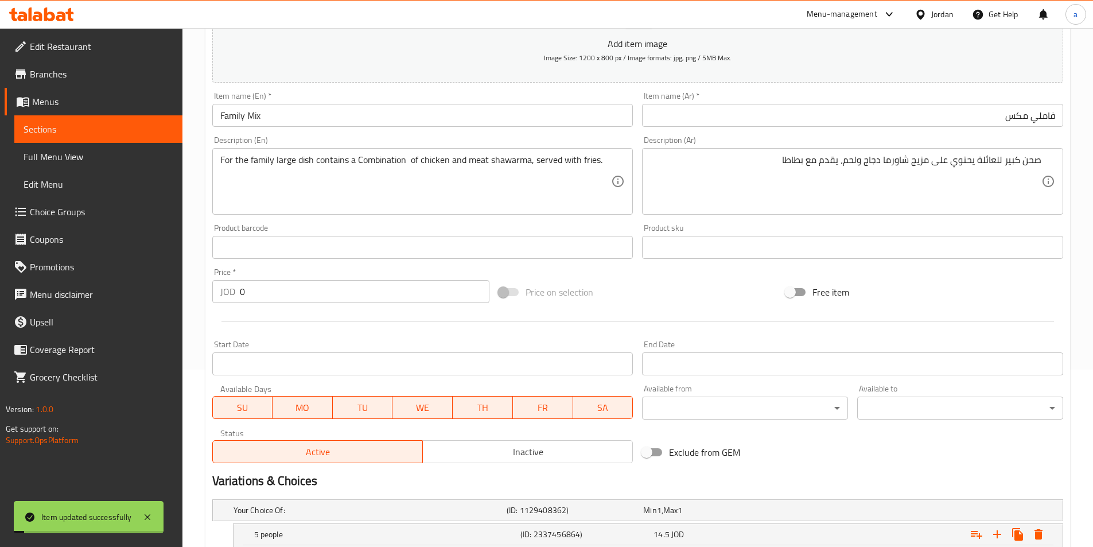
scroll to position [12, 0]
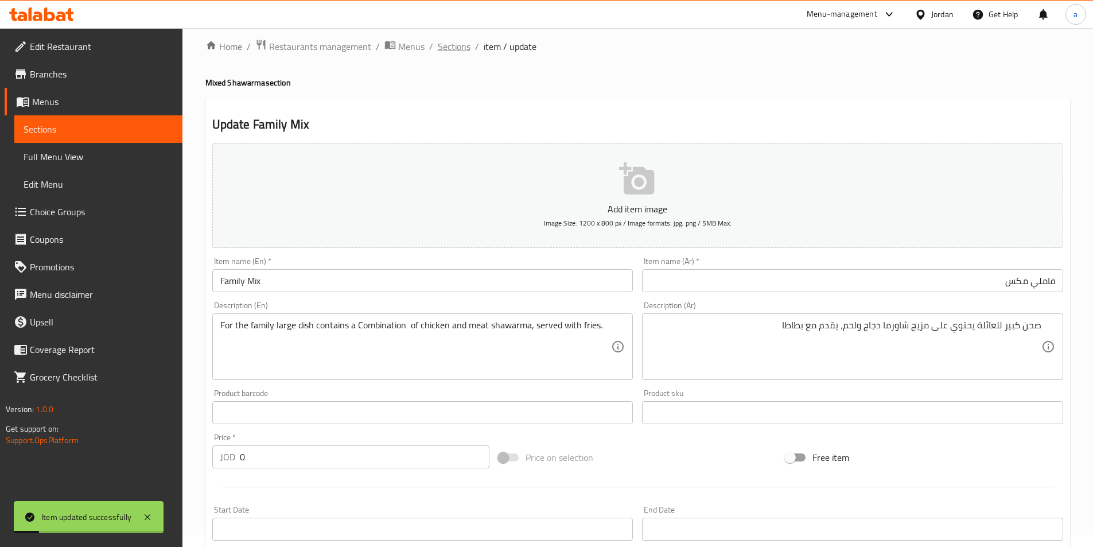
click at [440, 50] on span "Sections" at bounding box center [454, 47] width 33 height 14
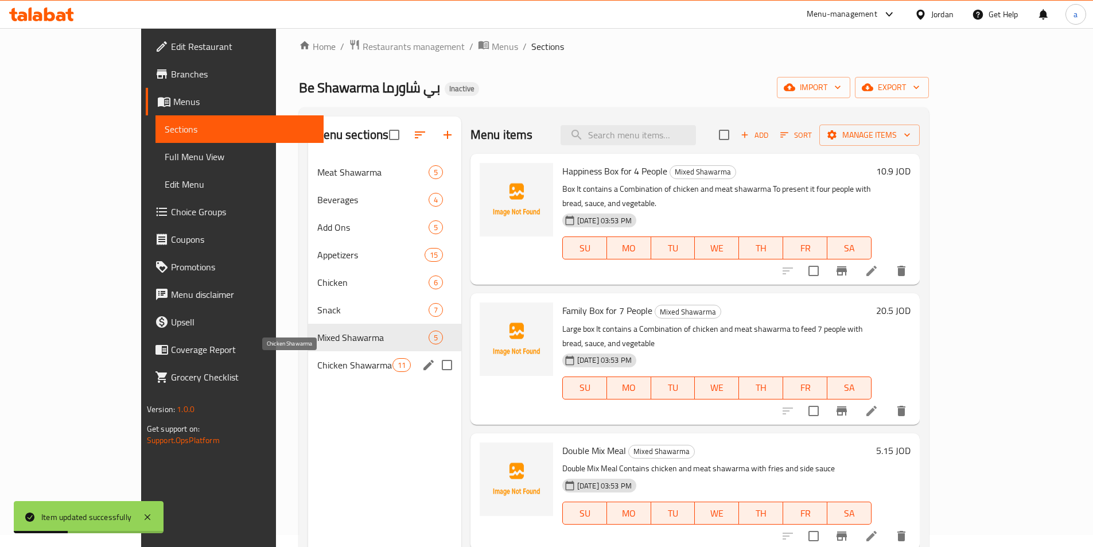
click at [317, 365] on span "Chicken Shawarma" at bounding box center [354, 365] width 75 height 14
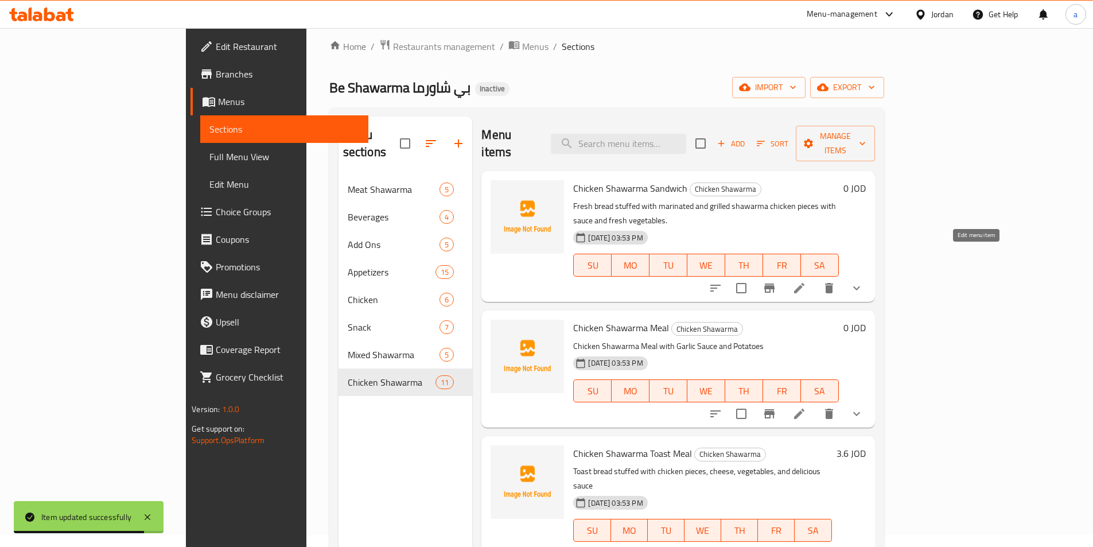
click at [806, 281] on icon at bounding box center [799, 288] width 14 height 14
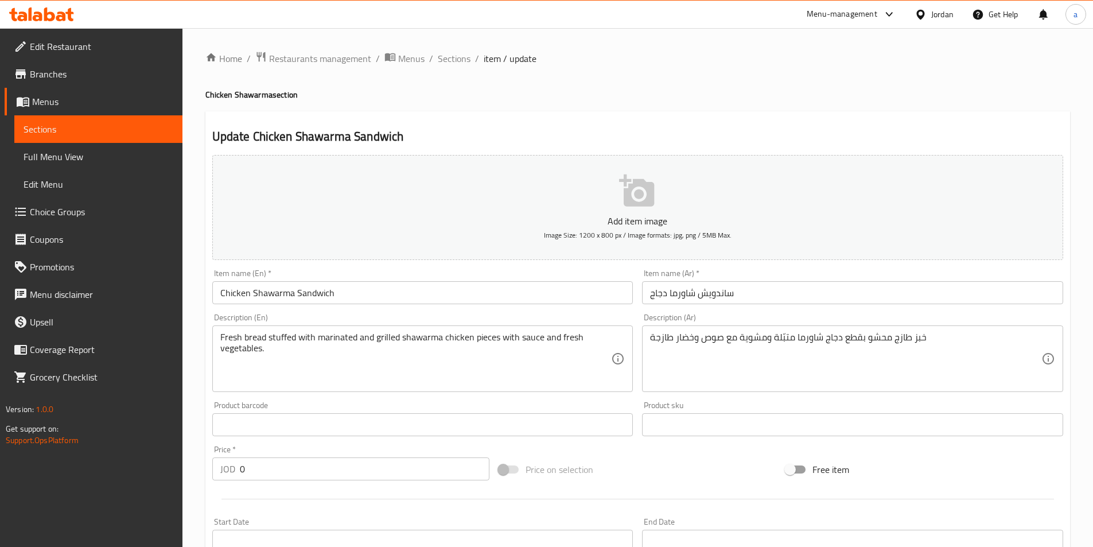
click at [751, 298] on input "ساندويش شاورما دجاج" at bounding box center [852, 292] width 421 height 23
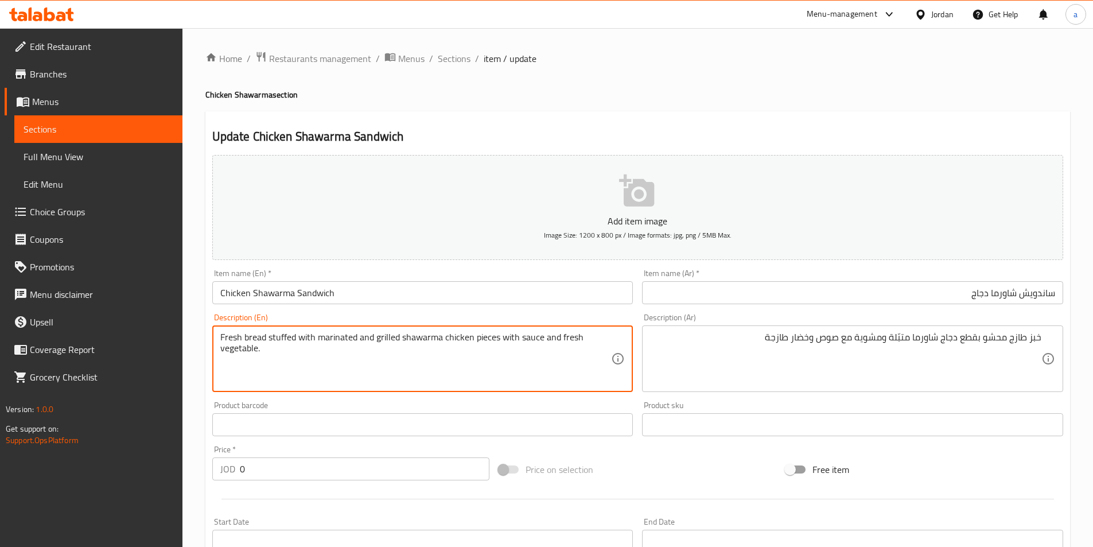
type textarea "Fresh bread stuffed with marinated and grilled shawarma chicken pieces with sau…"
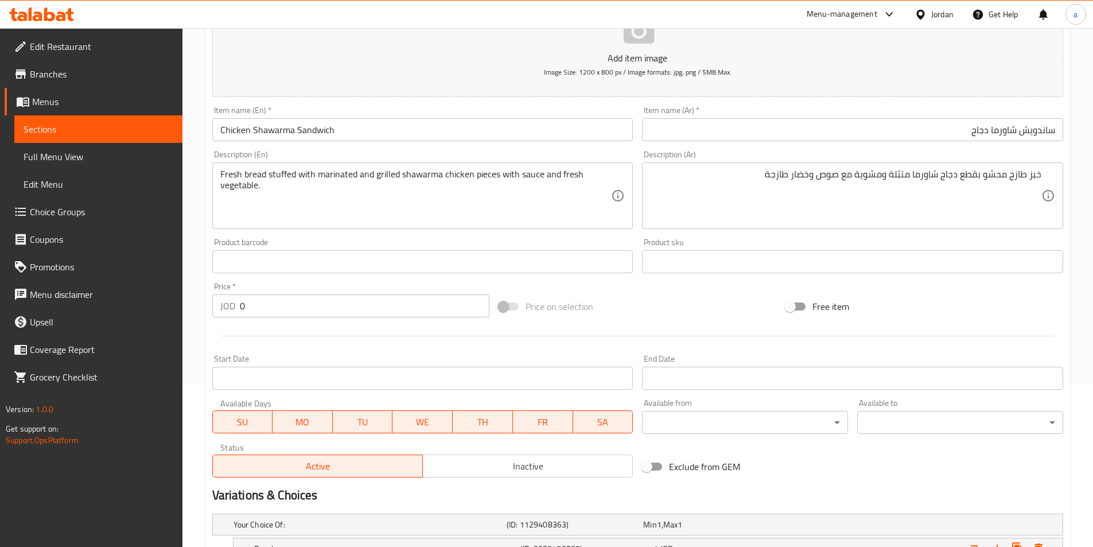
scroll to position [290, 0]
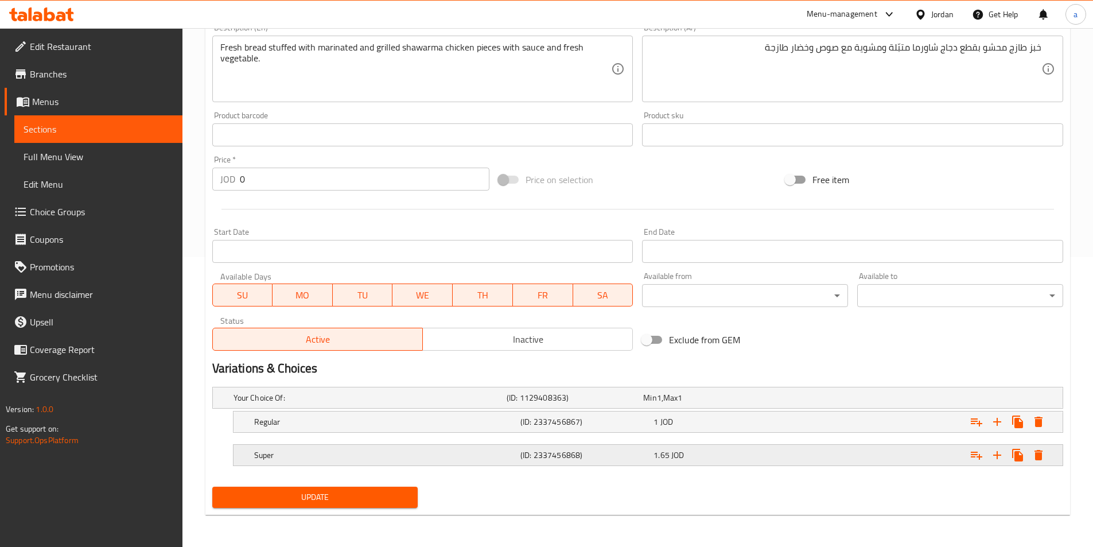
click at [352, 455] on h5 "Super" at bounding box center [385, 454] width 262 height 11
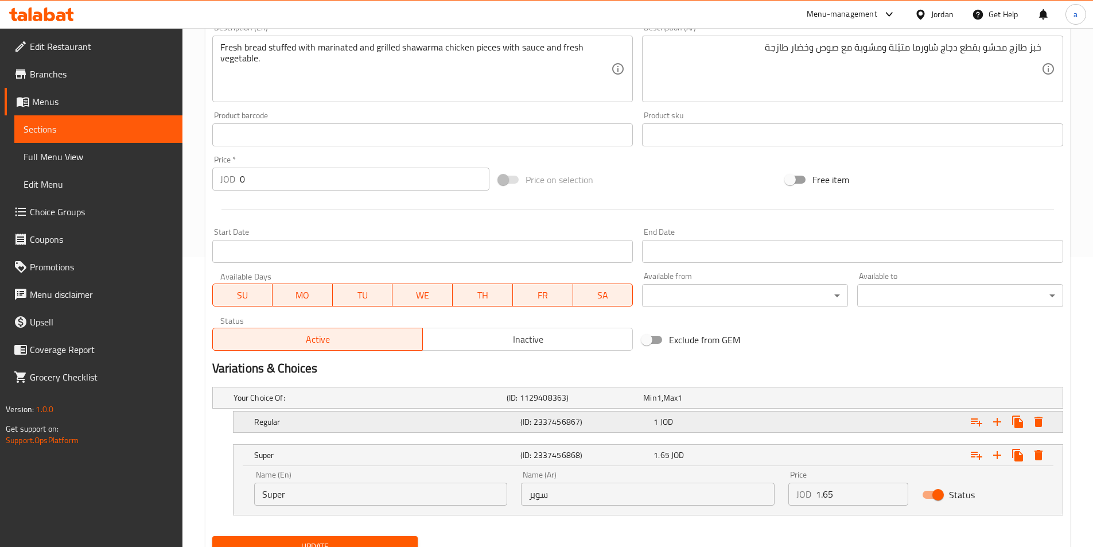
click at [364, 428] on div "Regular" at bounding box center [385, 422] width 266 height 16
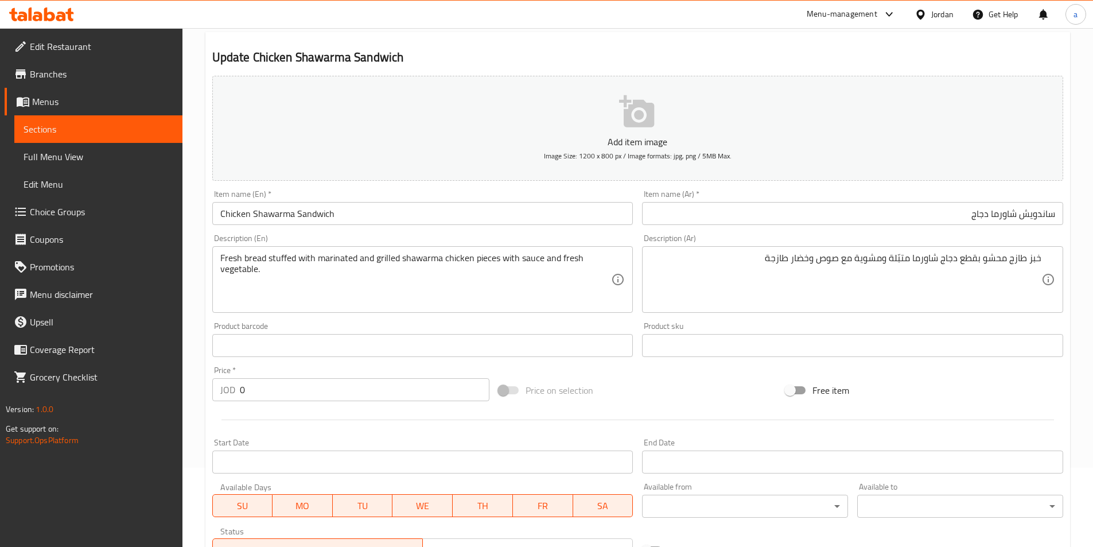
scroll to position [57, 0]
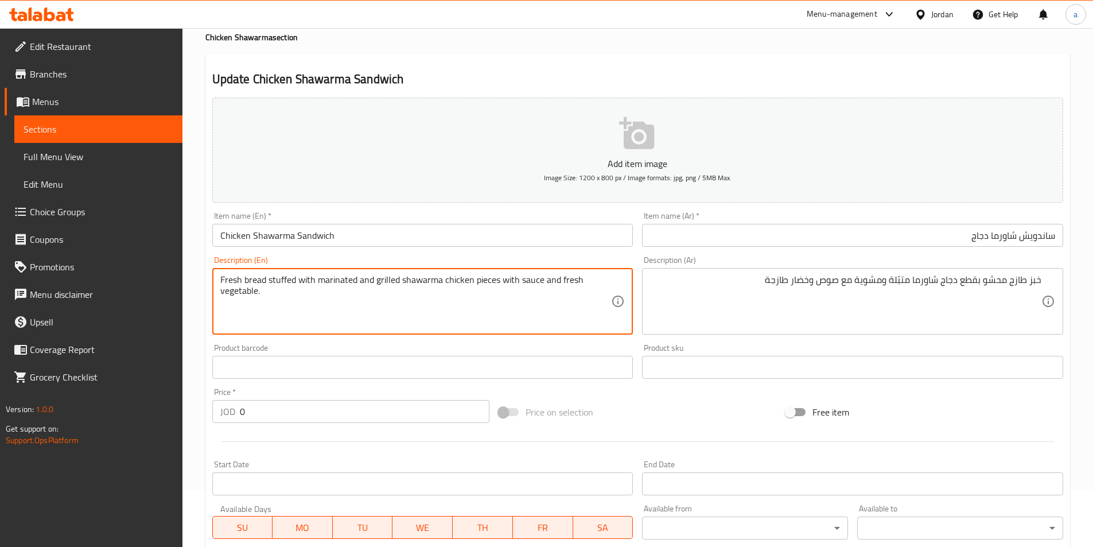
click at [527, 278] on textarea "Fresh bread stuffed with marinated and grilled shawarma chicken pieces with sau…" at bounding box center [415, 301] width 391 height 54
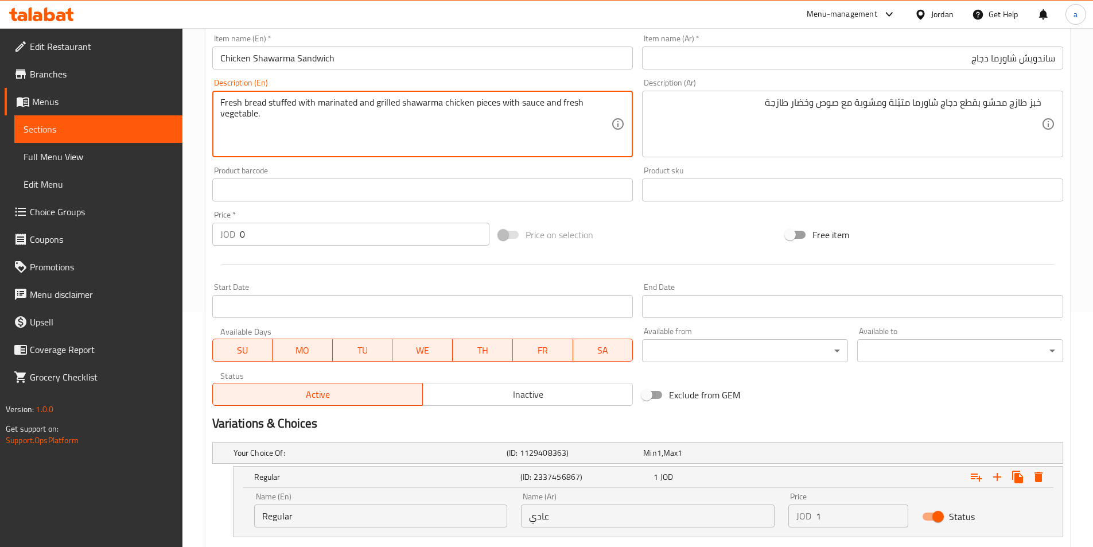
scroll to position [388, 0]
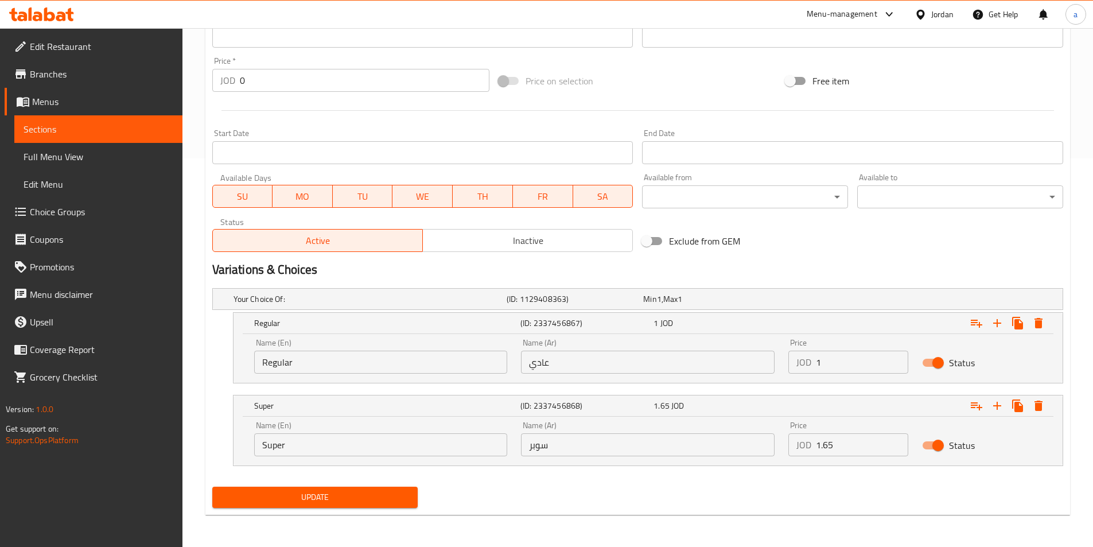
click at [365, 492] on span "Update" at bounding box center [315, 497] width 188 height 14
click at [321, 496] on span "Update" at bounding box center [315, 497] width 188 height 14
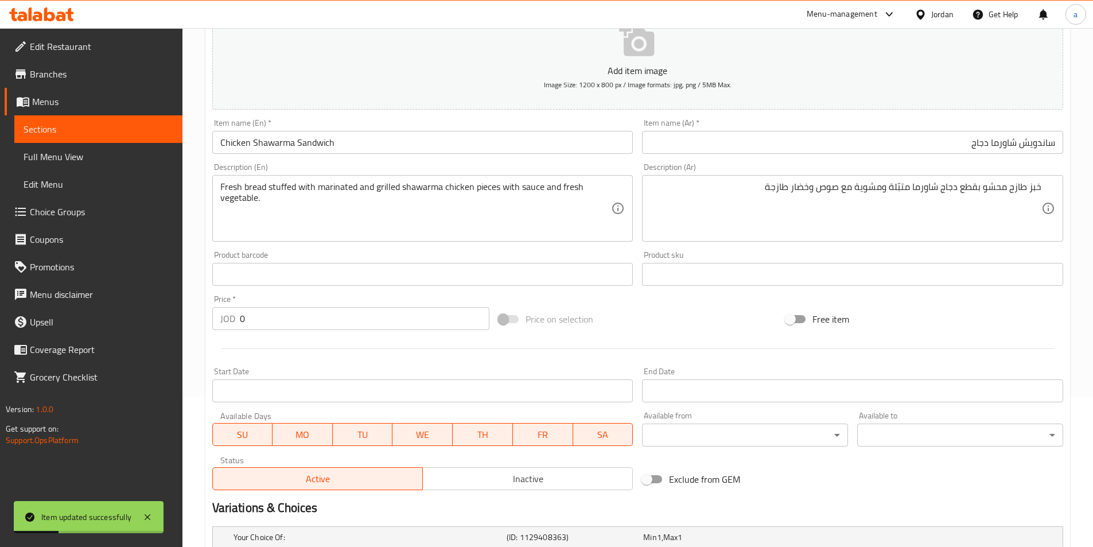
scroll to position [0, 0]
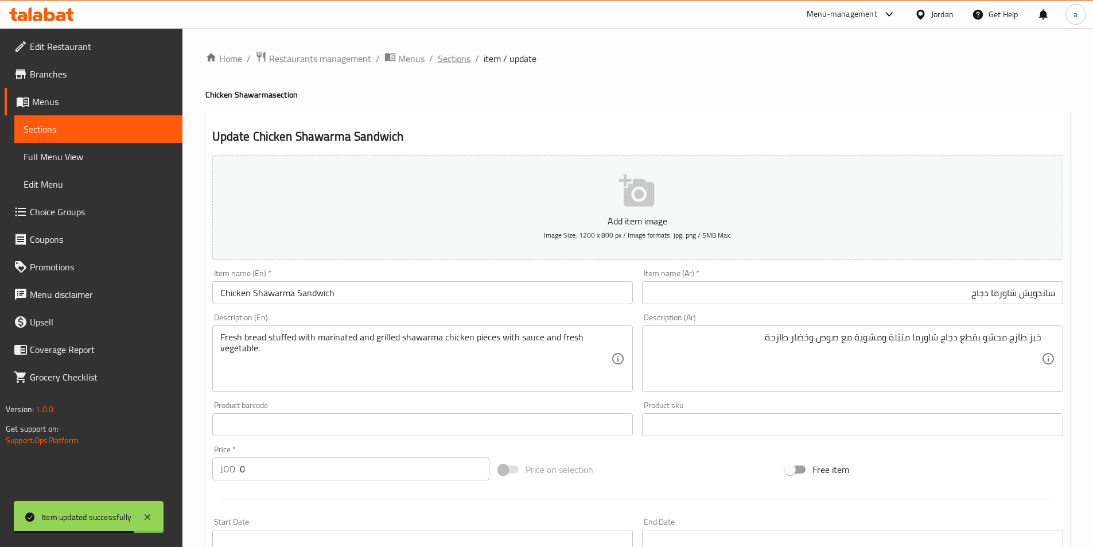
click at [451, 64] on span "Sections" at bounding box center [454, 59] width 33 height 14
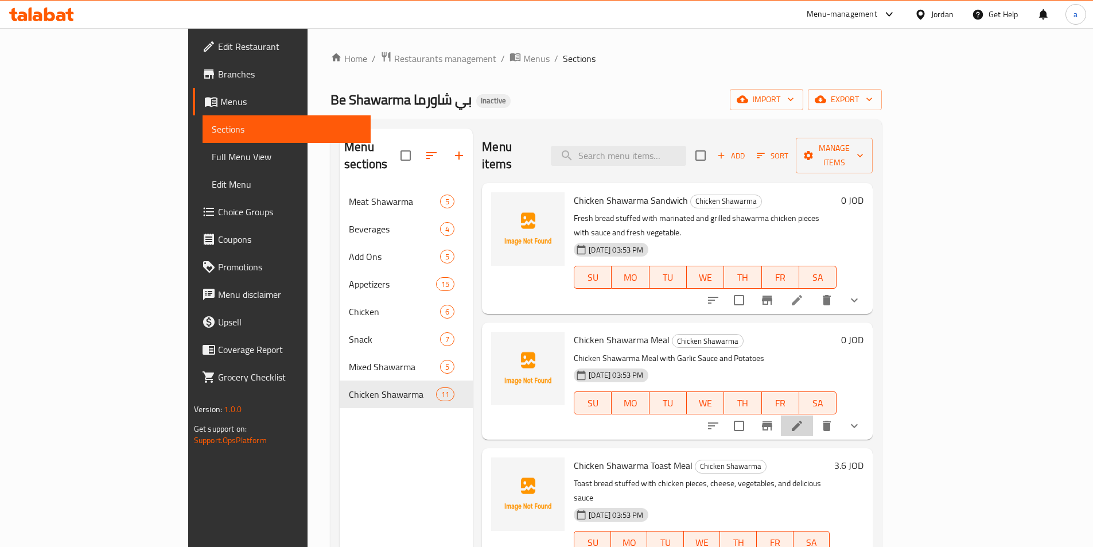
click at [813, 415] on li at bounding box center [797, 425] width 32 height 21
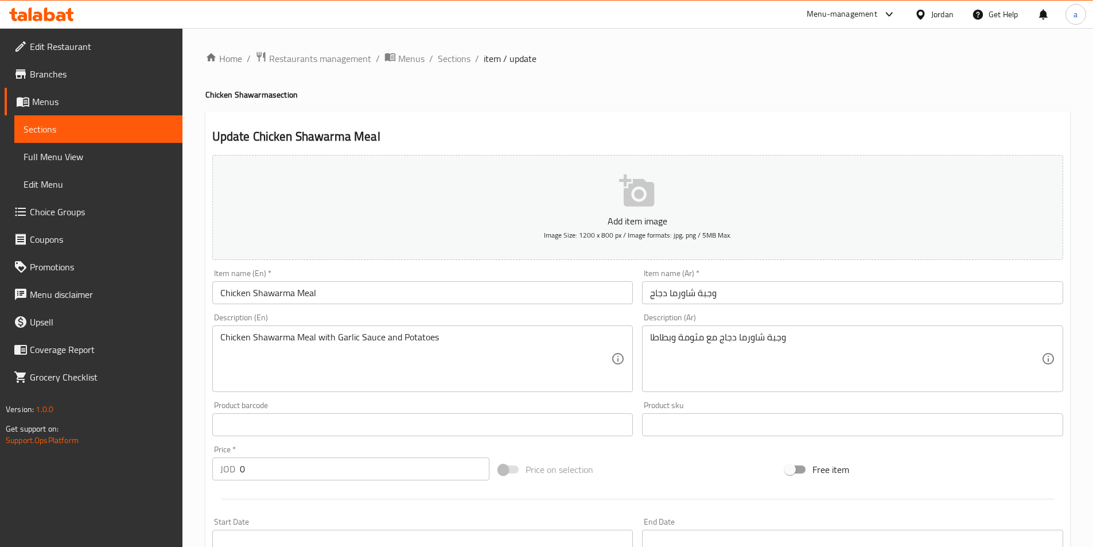
click at [749, 301] on input "وجبة شاورما دجاج" at bounding box center [852, 292] width 421 height 23
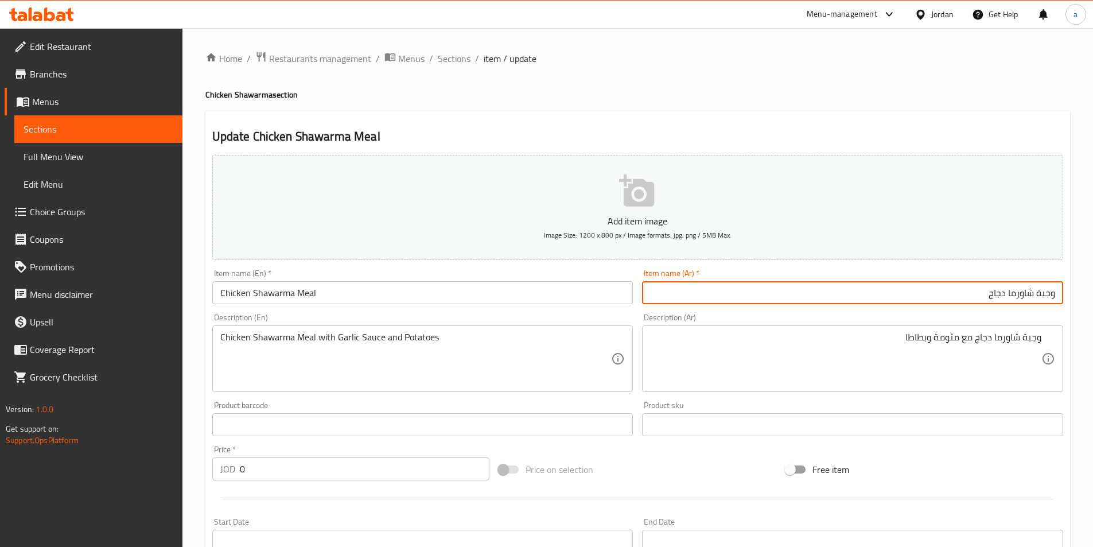
click at [816, 291] on input "وجبة شاورما دجاج" at bounding box center [852, 292] width 421 height 23
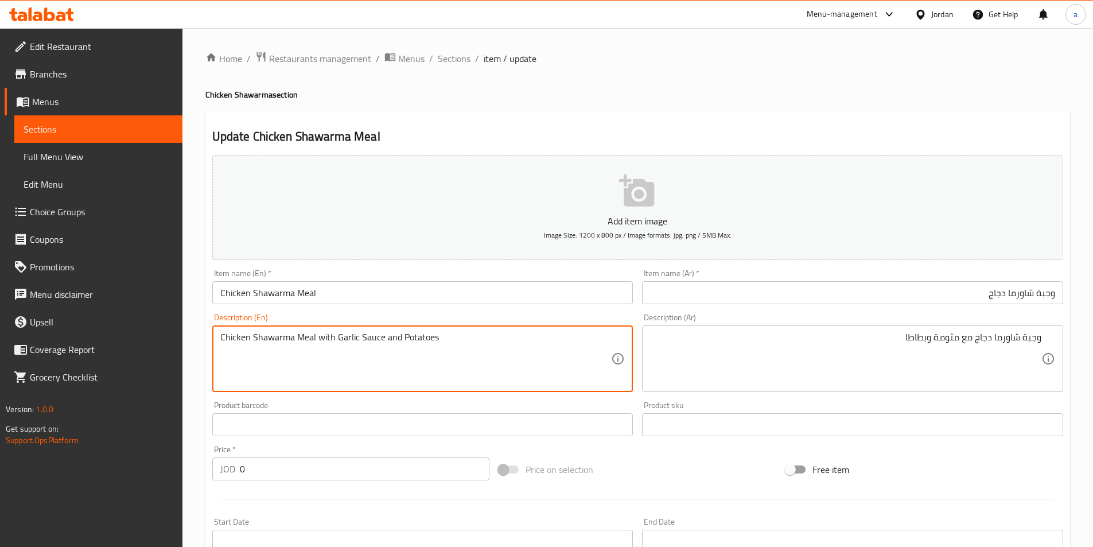
drag, startPoint x: 382, startPoint y: 337, endPoint x: 339, endPoint y: 338, distance: 43.0
click at [340, 339] on textarea "Chicken Shawarma Meal with Garlic Sauce and Potatoes" at bounding box center [415, 359] width 391 height 54
drag, startPoint x: 376, startPoint y: 341, endPoint x: 336, endPoint y: 342, distance: 40.7
click at [336, 343] on textarea "Chicken Shawarma Meal with Garlic Sauce and Potatoes" at bounding box center [415, 359] width 391 height 54
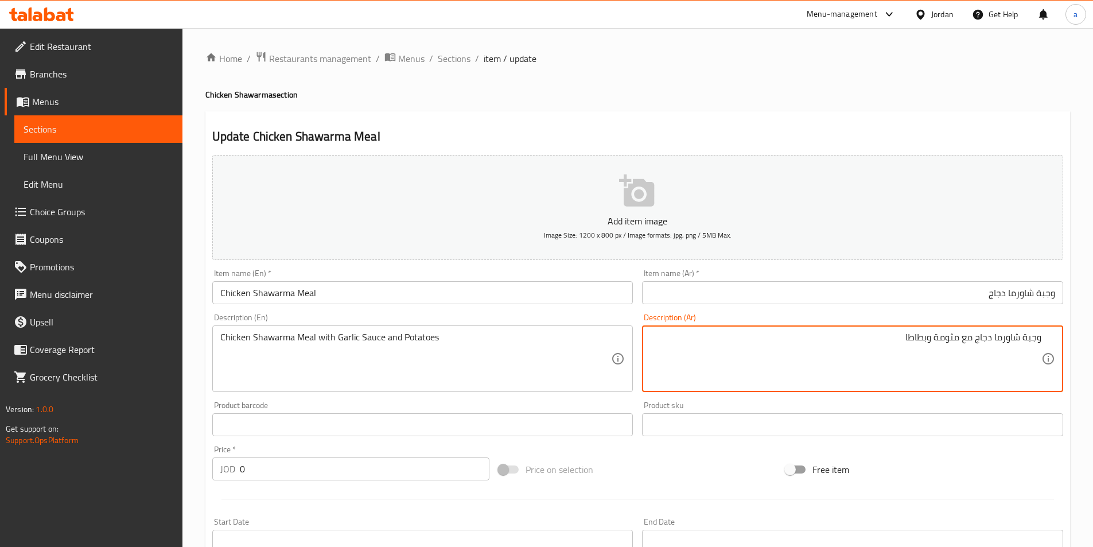
drag, startPoint x: 958, startPoint y: 337, endPoint x: 933, endPoint y: 342, distance: 26.3
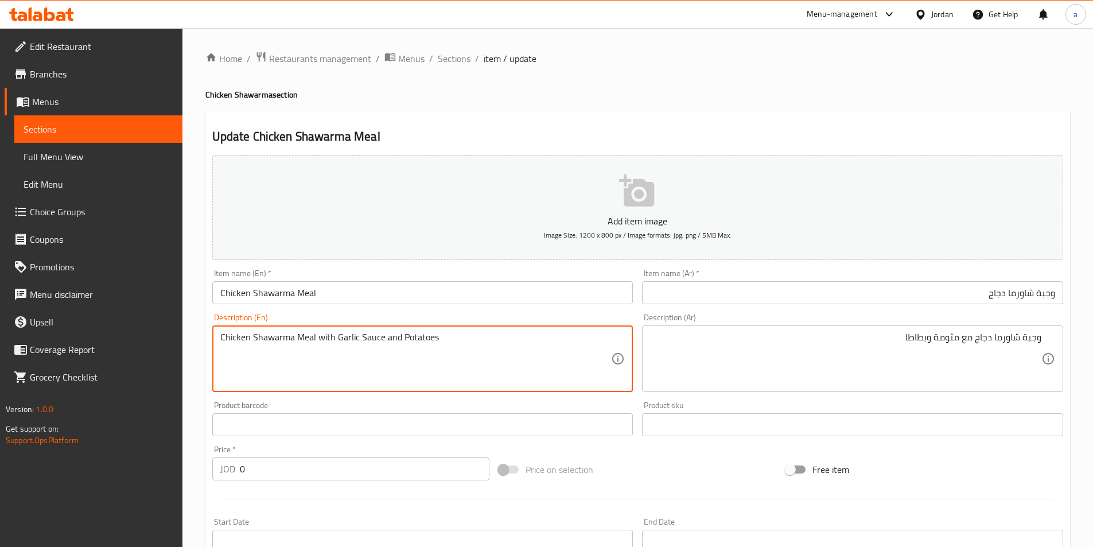
drag, startPoint x: 380, startPoint y: 336, endPoint x: 337, endPoint y: 338, distance: 43.7
paste textarea "Mtawameh"
drag, startPoint x: 396, startPoint y: 337, endPoint x: 433, endPoint y: 341, distance: 36.9
click at [433, 341] on textarea "Chicken Shawarma Meal with Mtawameh and Potatoes" at bounding box center [415, 359] width 391 height 54
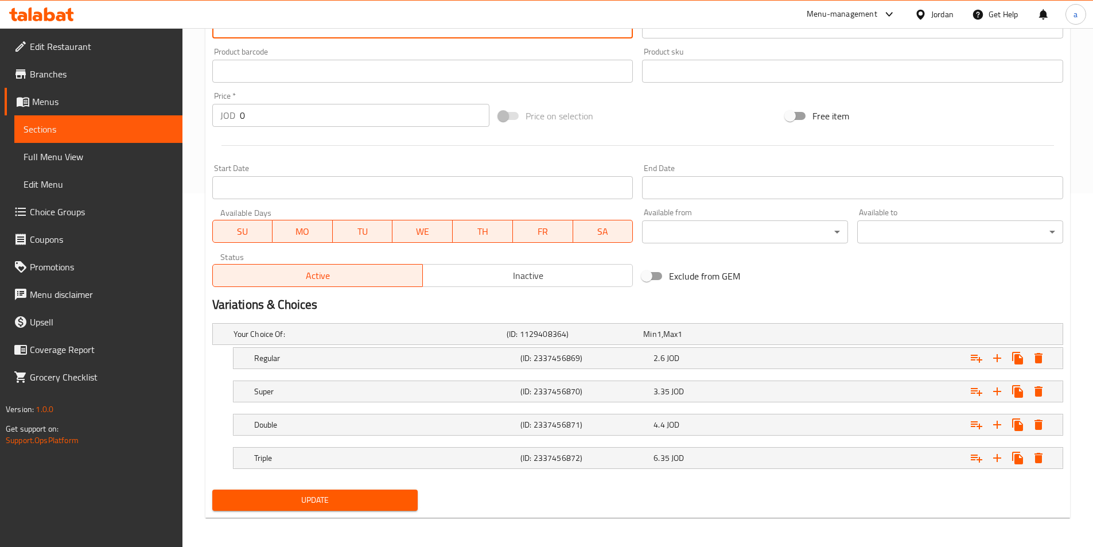
scroll to position [356, 0]
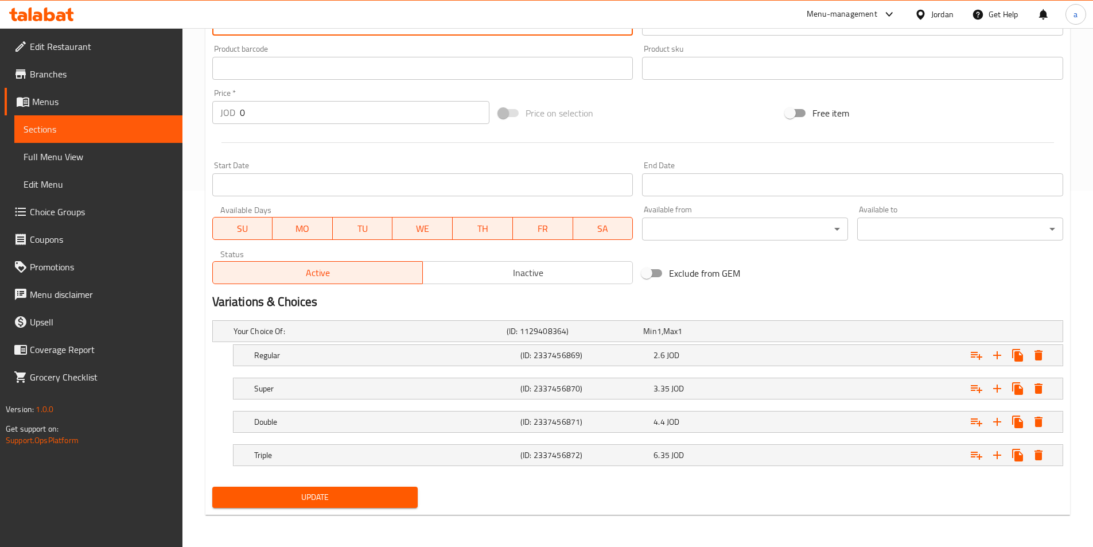
type textarea "Chicken Shawarma Meal with Mtawameh and fries"
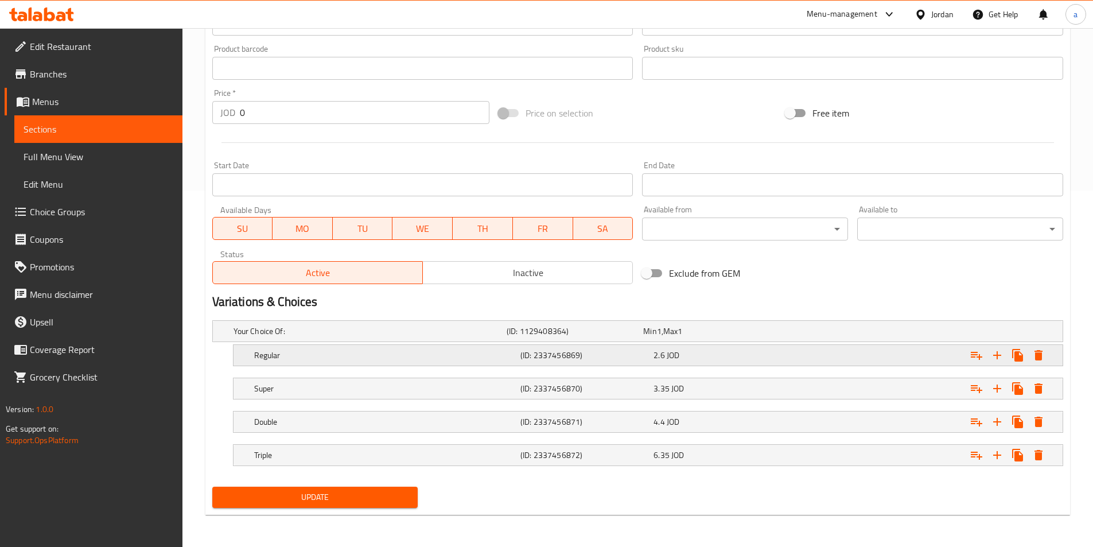
click at [267, 357] on h5 "Regular" at bounding box center [385, 354] width 262 height 11
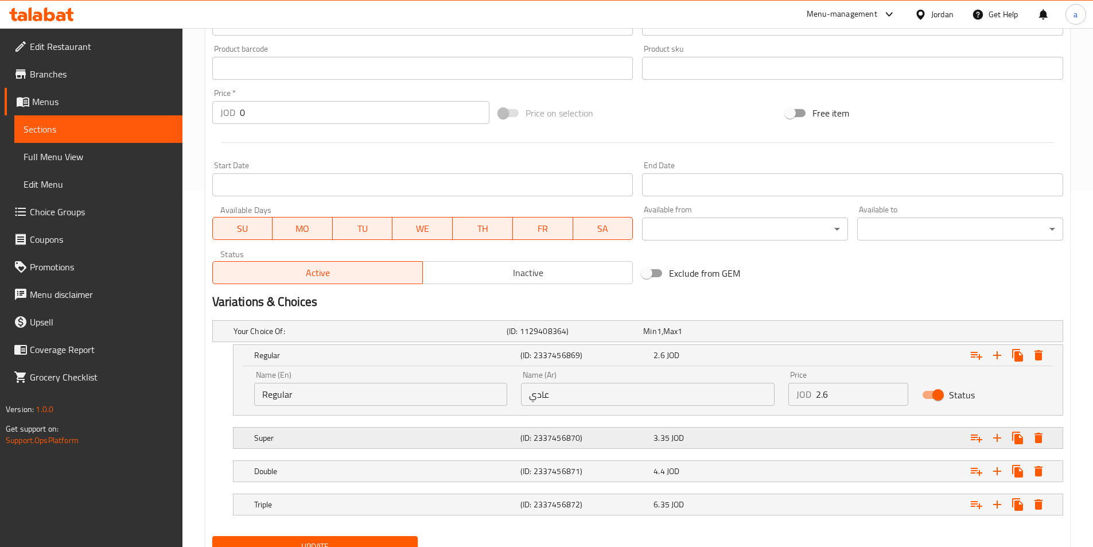
click at [277, 439] on h5 "Super" at bounding box center [385, 437] width 262 height 11
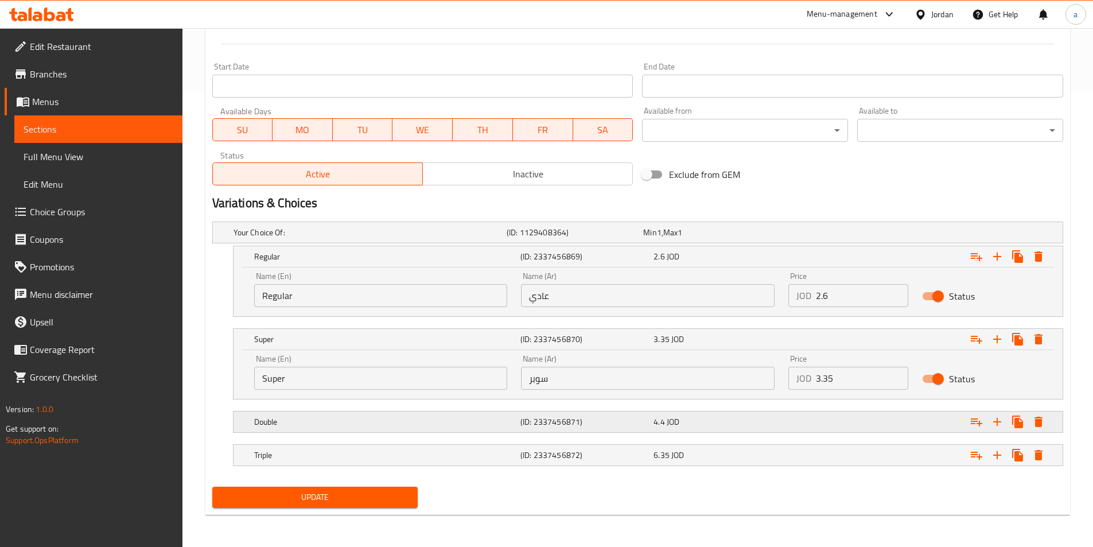
click at [287, 422] on h5 "Double" at bounding box center [385, 421] width 262 height 11
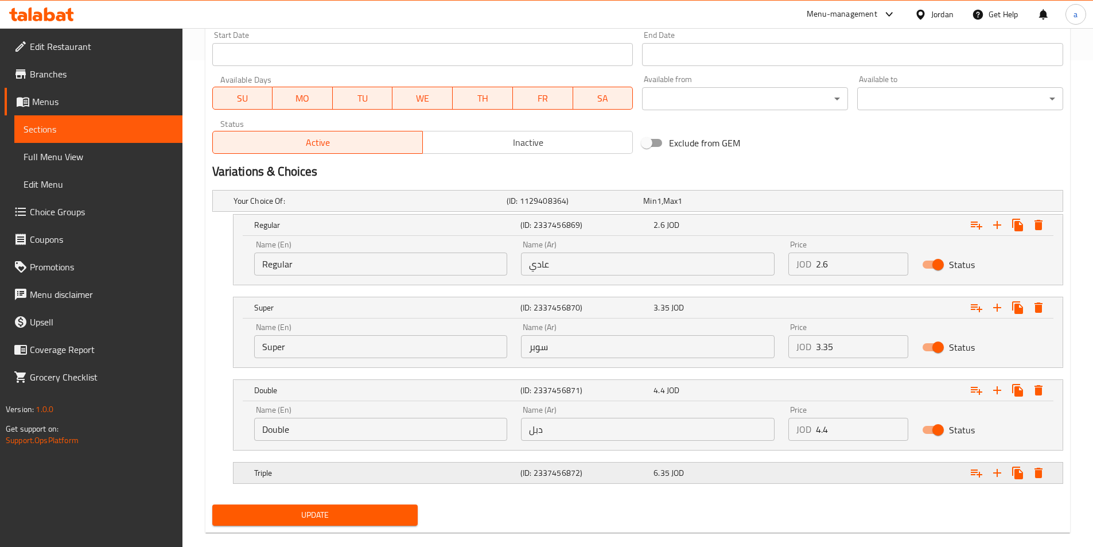
scroll to position [504, 0]
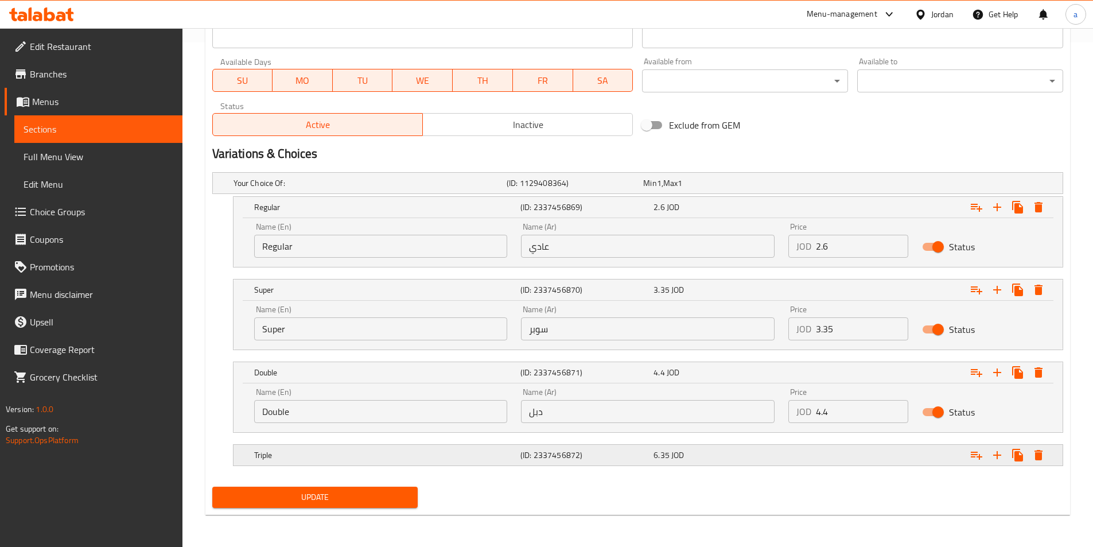
click at [303, 451] on h5 "Triple" at bounding box center [385, 454] width 262 height 11
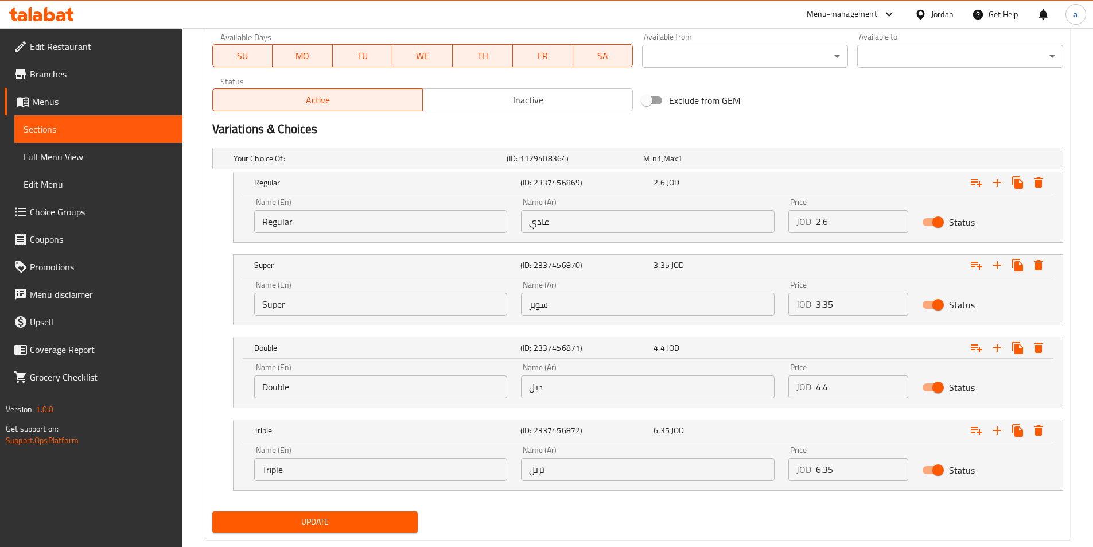
scroll to position [554, 0]
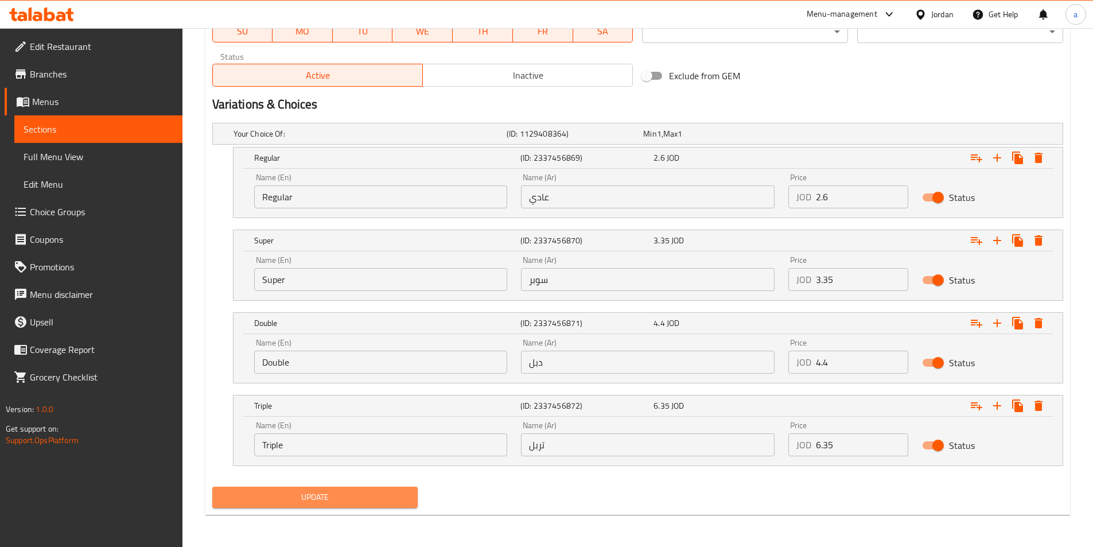
click at [349, 498] on span "Update" at bounding box center [315, 497] width 188 height 14
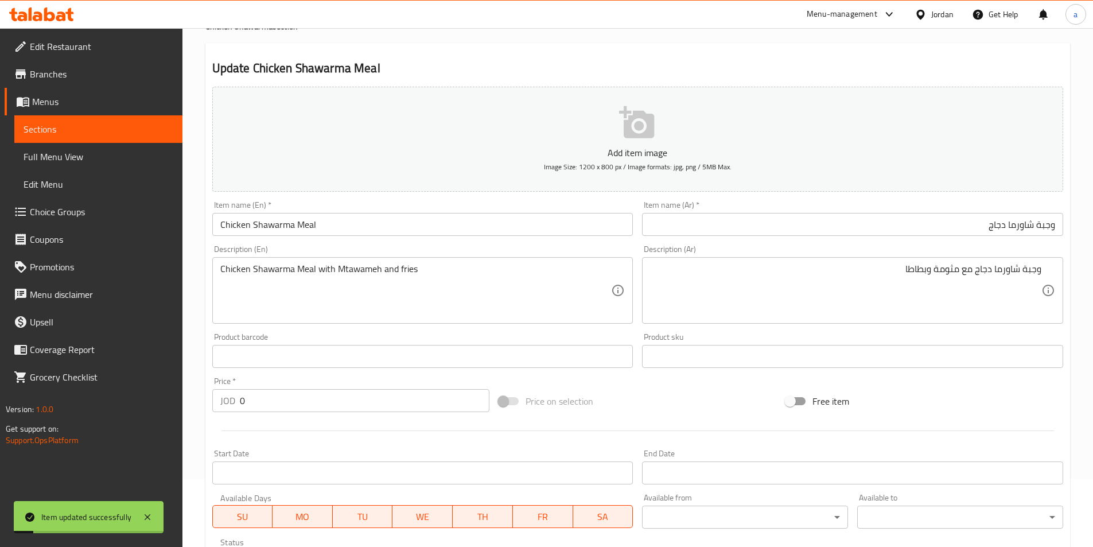
scroll to position [0, 0]
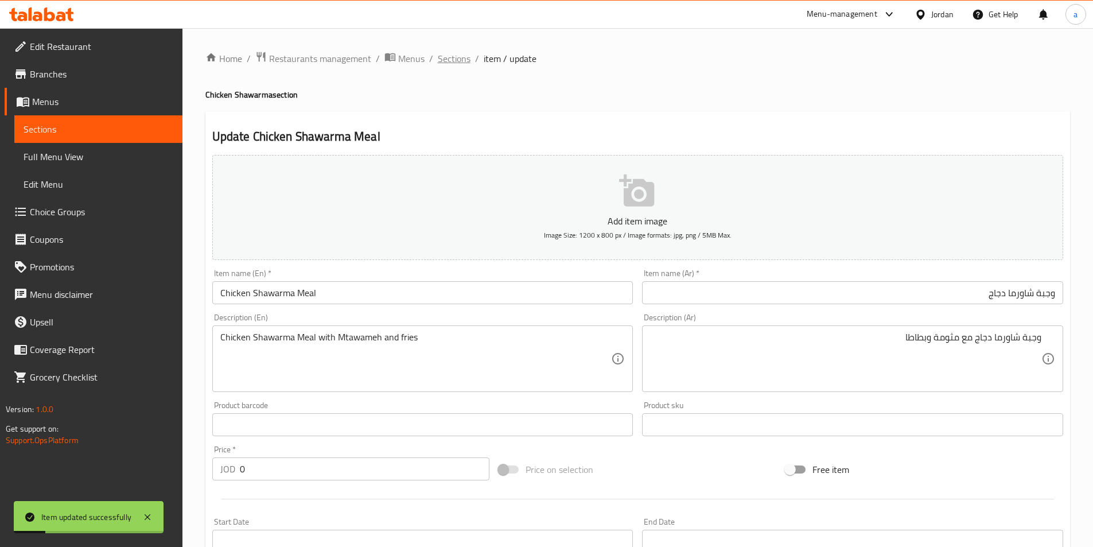
click at [462, 52] on span "Sections" at bounding box center [454, 59] width 33 height 14
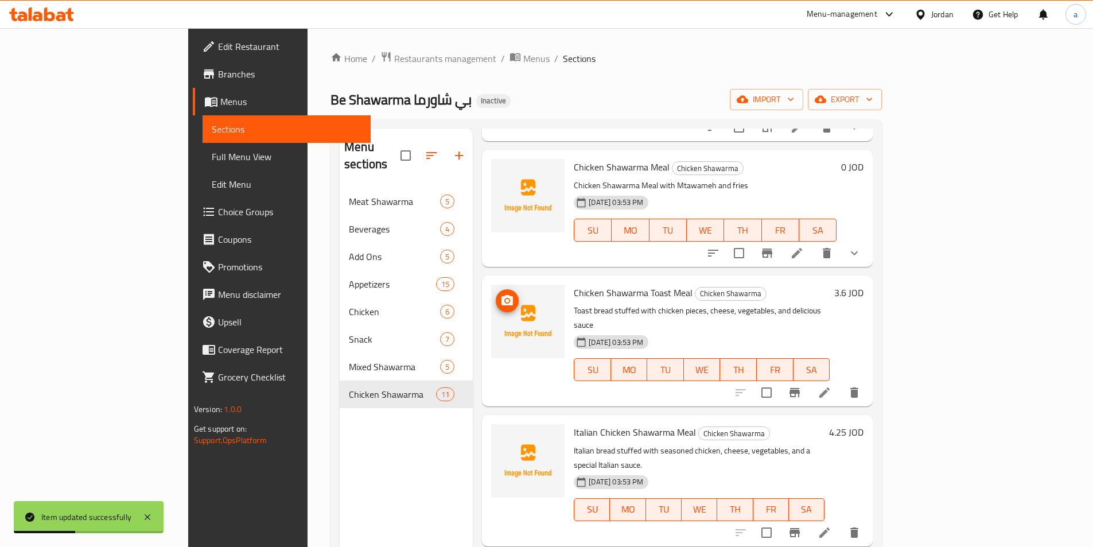
scroll to position [229, 0]
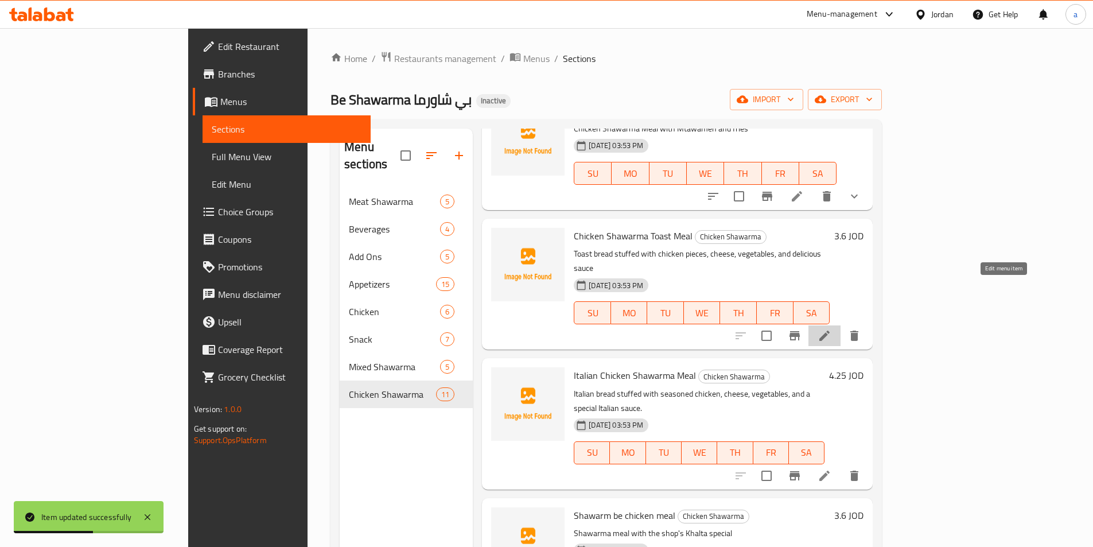
click at [831, 329] on icon at bounding box center [824, 336] width 14 height 14
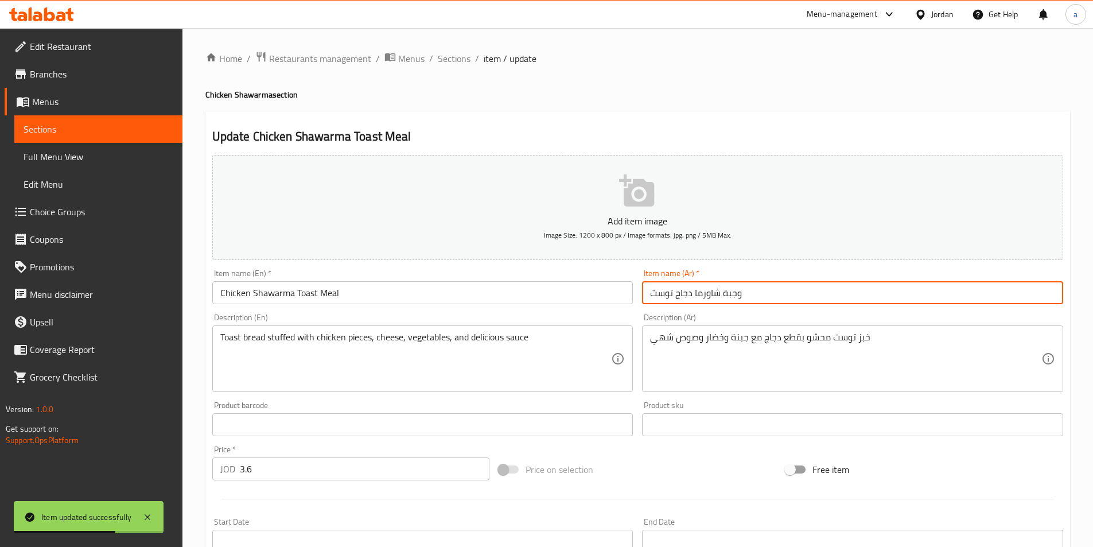
click at [804, 301] on input "وجبة شاورما دجاج توست" at bounding box center [852, 292] width 421 height 23
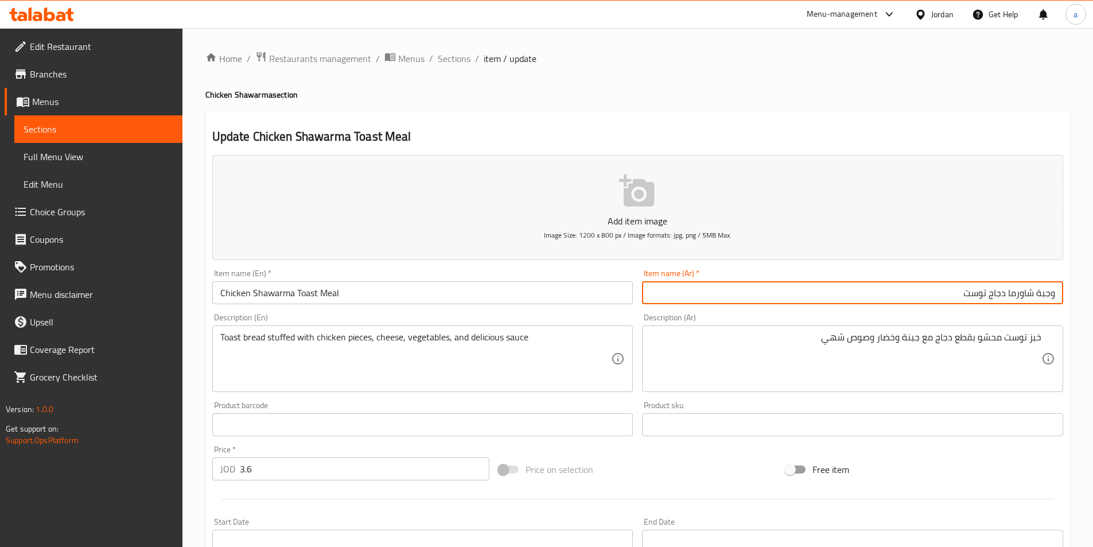
drag, startPoint x: 987, startPoint y: 293, endPoint x: 918, endPoint y: 306, distance: 70.8
click at [909, 309] on div "Add item image Image Size: 1200 x 800 px / Image formats: jpg, png / 5MB Max. I…" at bounding box center [638, 397] width 860 height 494
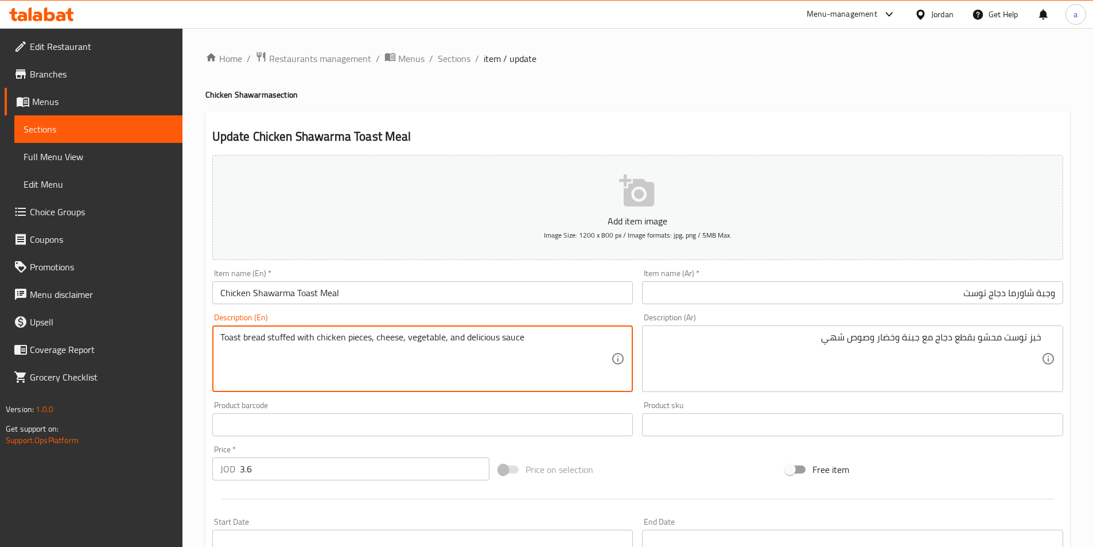
type textarea "Toast bread stuffed with chicken pieces, cheese, vegetable, and delicious sauce"
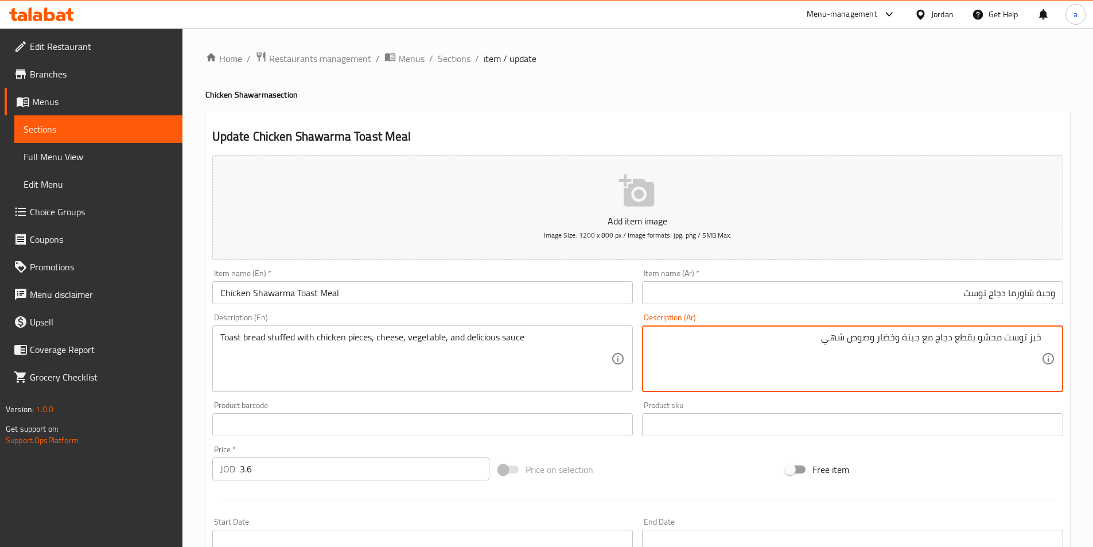
drag, startPoint x: 846, startPoint y: 339, endPoint x: 819, endPoint y: 344, distance: 27.4
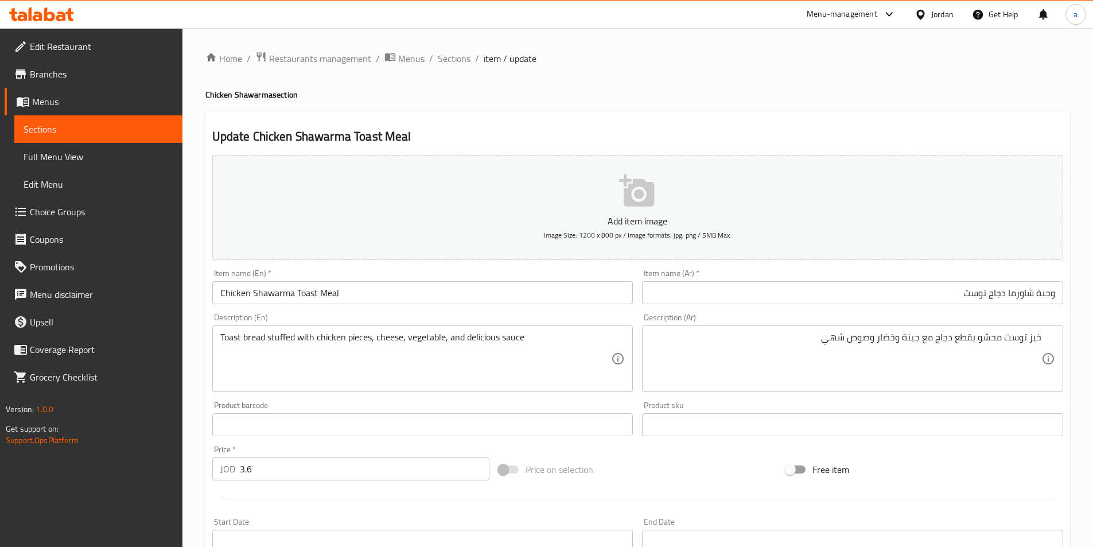
scroll to position [264, 0]
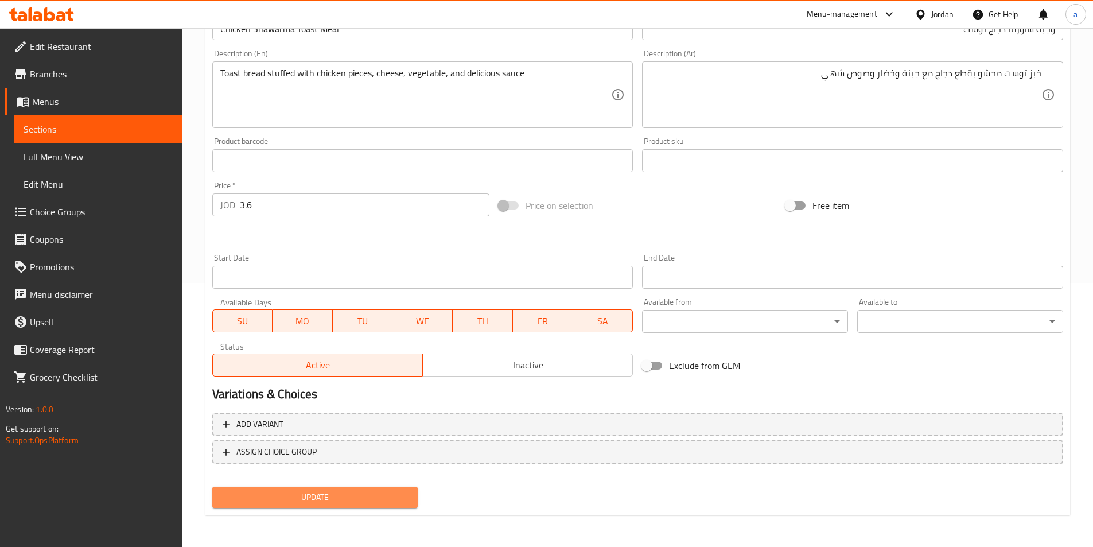
click at [390, 493] on span "Update" at bounding box center [315, 497] width 188 height 14
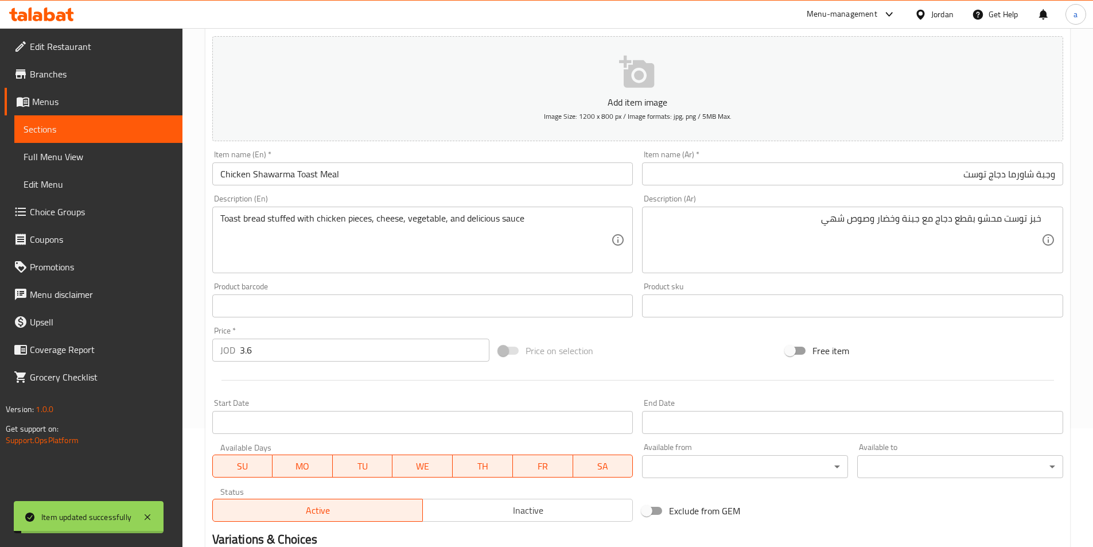
scroll to position [0, 0]
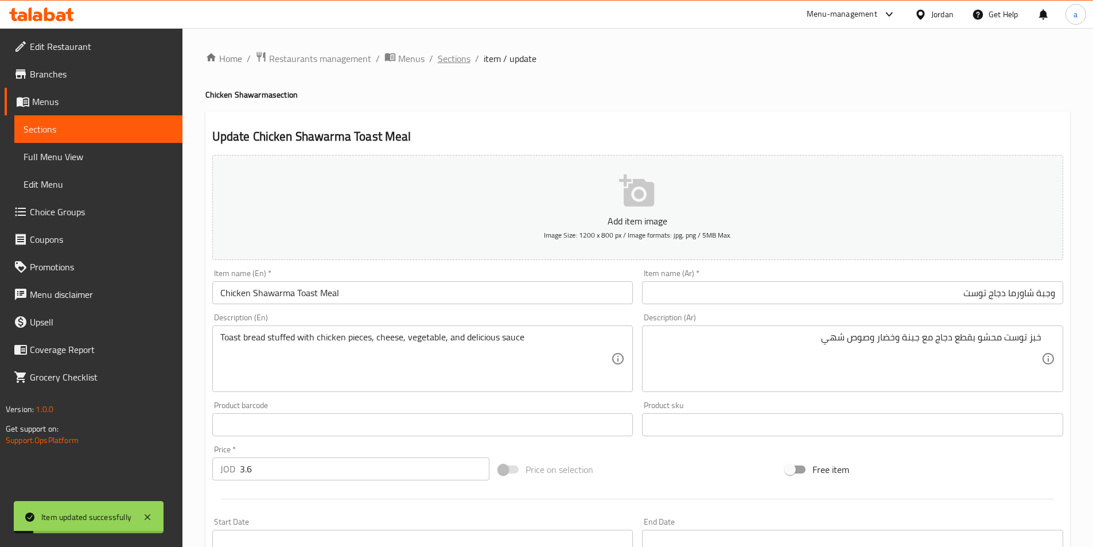
click at [455, 53] on span "Sections" at bounding box center [454, 59] width 33 height 14
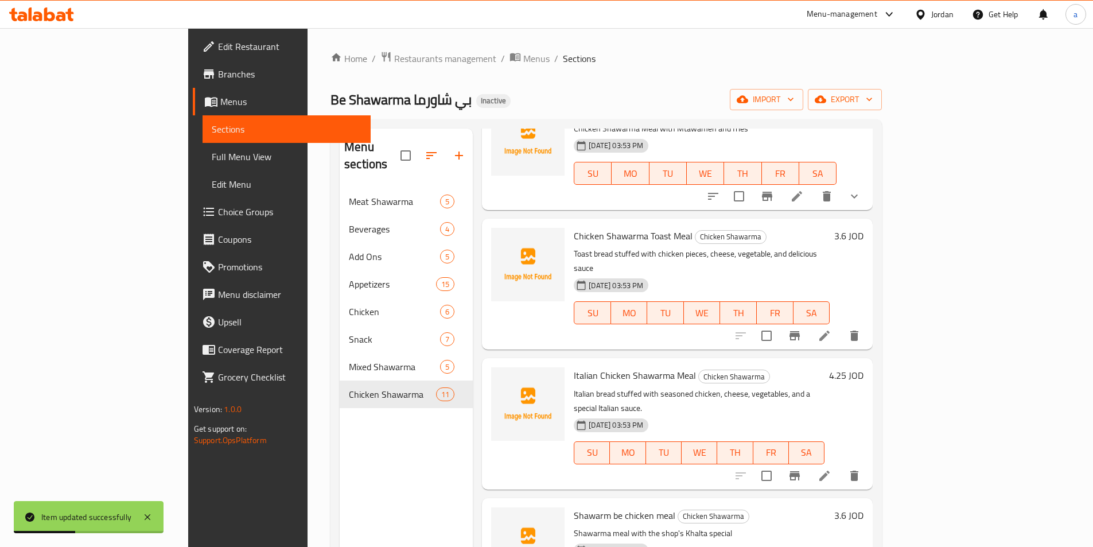
scroll to position [287, 0]
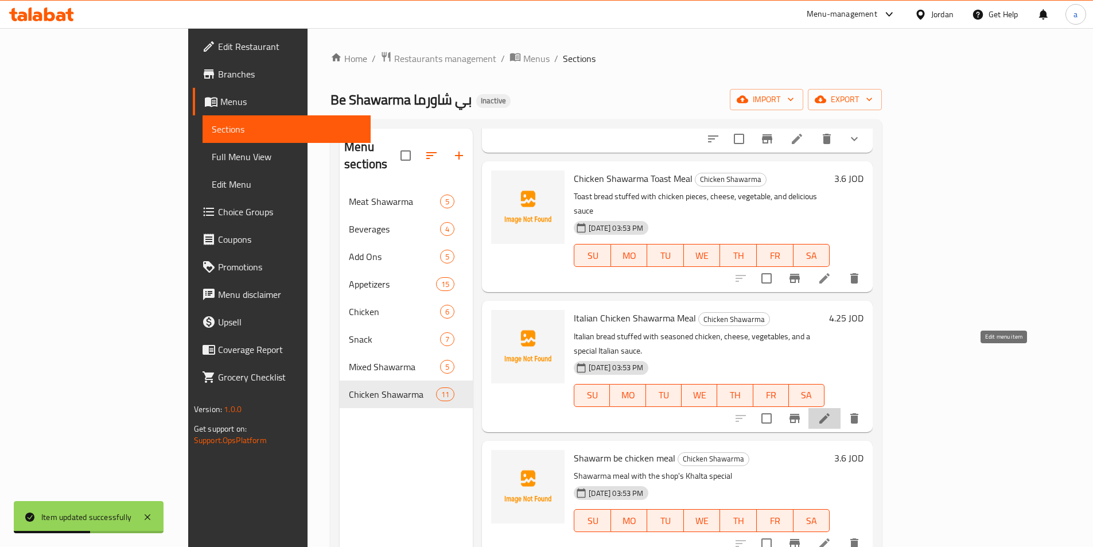
click at [831, 411] on icon at bounding box center [824, 418] width 14 height 14
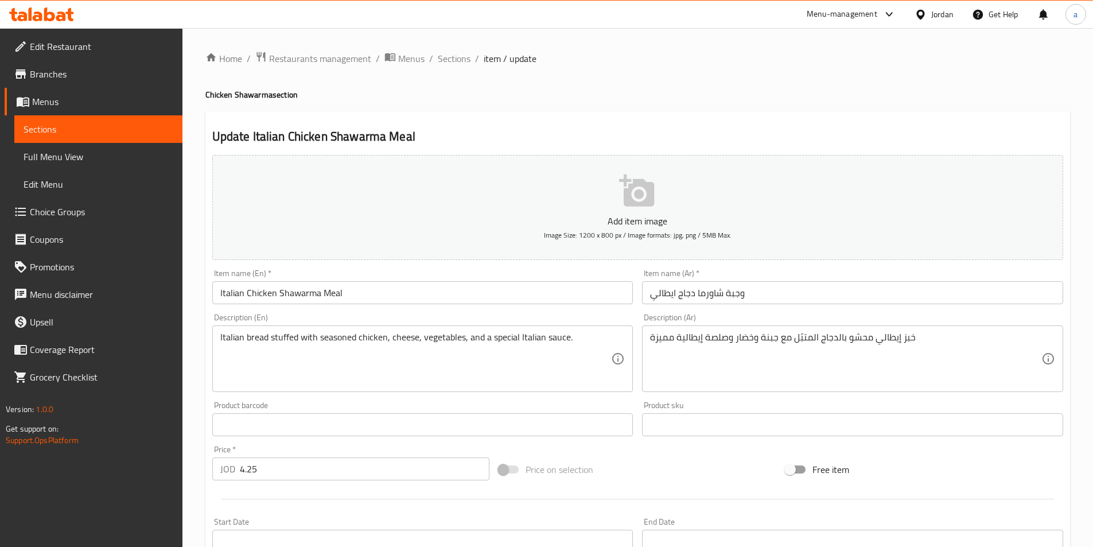
click at [795, 299] on input "وجبة شاورما دجاج ايطالي" at bounding box center [852, 292] width 421 height 23
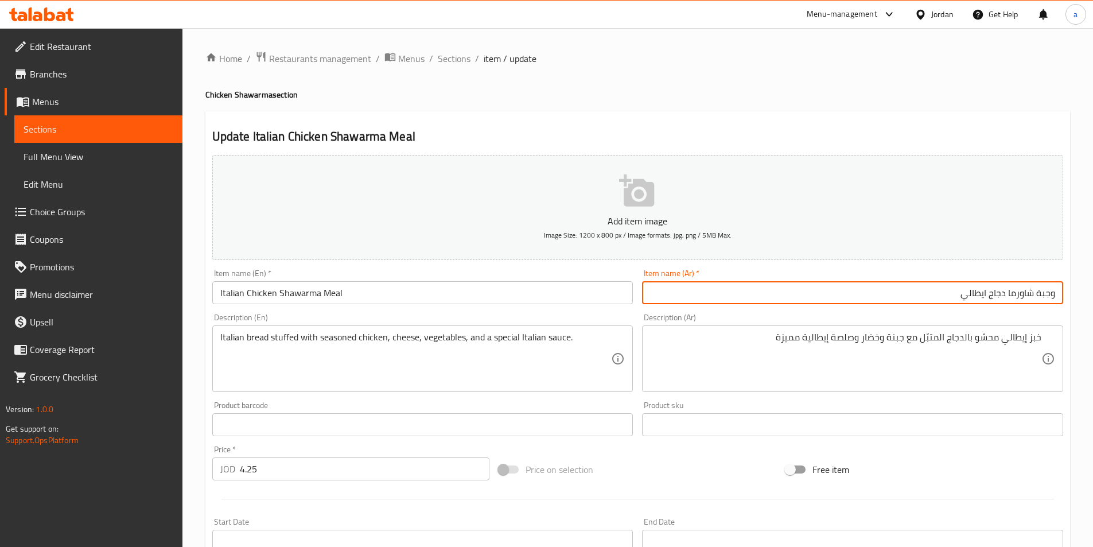
drag, startPoint x: 963, startPoint y: 302, endPoint x: 988, endPoint y: 305, distance: 24.8
click at [988, 305] on div "Item name (Ar)   * وجبة شاورما دجاج ايطالي Item name (Ar) *" at bounding box center [852, 286] width 430 height 44
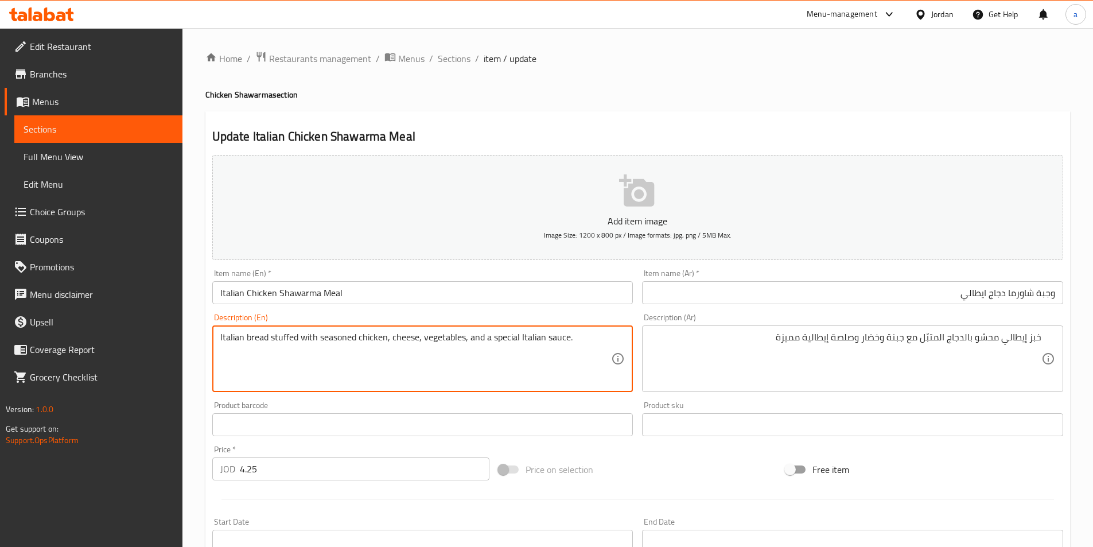
click at [462, 340] on textarea "Italian bread stuffed with seasoned chicken, cheese, vegetables, and a special …" at bounding box center [415, 359] width 391 height 54
drag, startPoint x: 556, startPoint y: 341, endPoint x: 542, endPoint y: 344, distance: 14.2
click at [542, 344] on textarea "Italian bread stuffed with seasoned chicken, cheese, vegetable, and a special I…" at bounding box center [415, 359] width 391 height 54
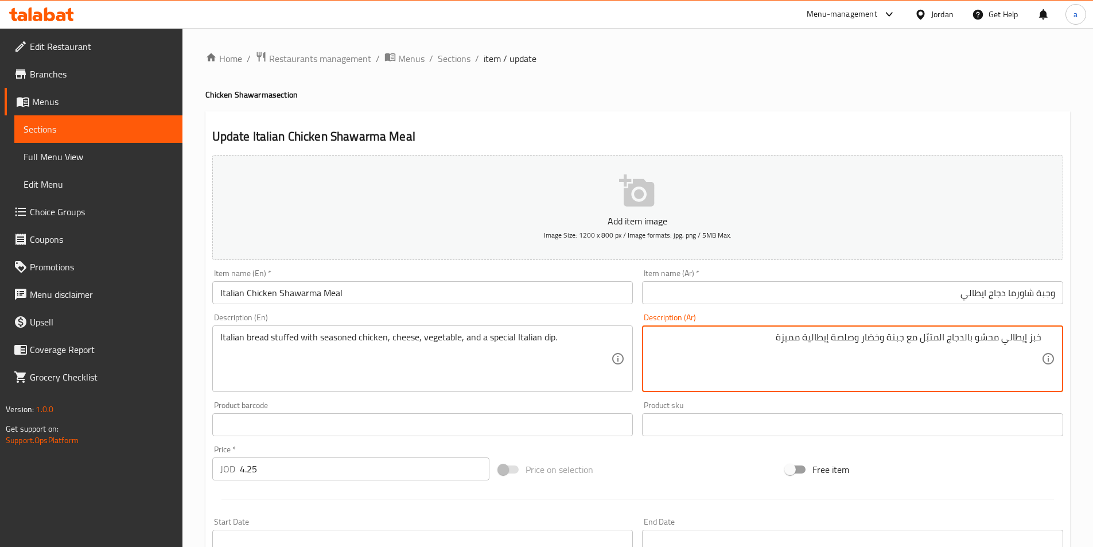
drag, startPoint x: 802, startPoint y: 336, endPoint x: 777, endPoint y: 338, distance: 24.8
drag, startPoint x: 856, startPoint y: 339, endPoint x: 757, endPoint y: 329, distance: 100.3
click at [757, 329] on div "خبز إيطالي محشو بالدجاج المتبّل مع جبنة وخضار وصلصة إيطالية مميزة Description (…" at bounding box center [852, 358] width 421 height 67
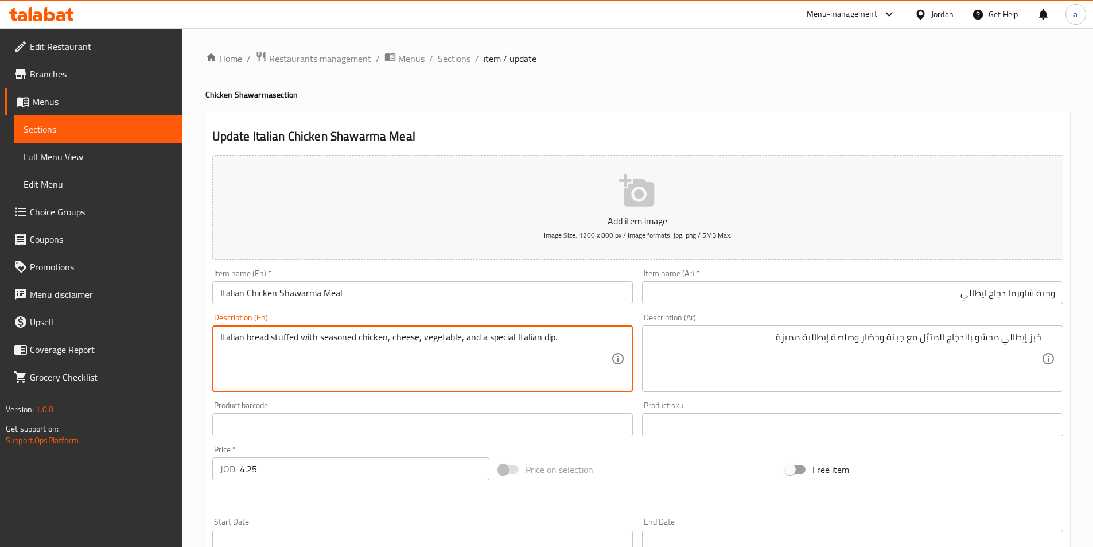
drag, startPoint x: 512, startPoint y: 337, endPoint x: 486, endPoint y: 339, distance: 25.9
paste textarea "distinctive"
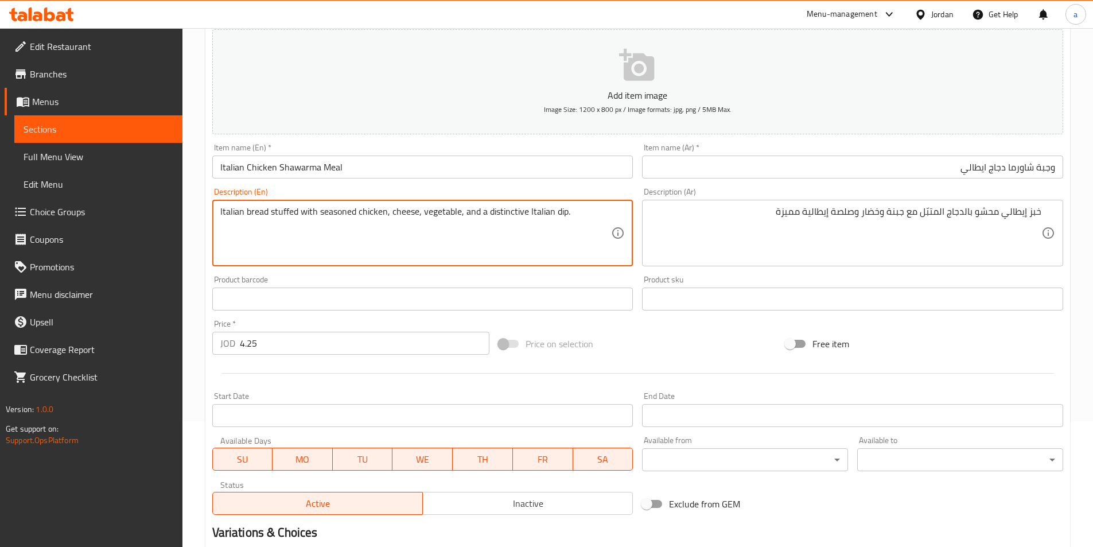
scroll to position [264, 0]
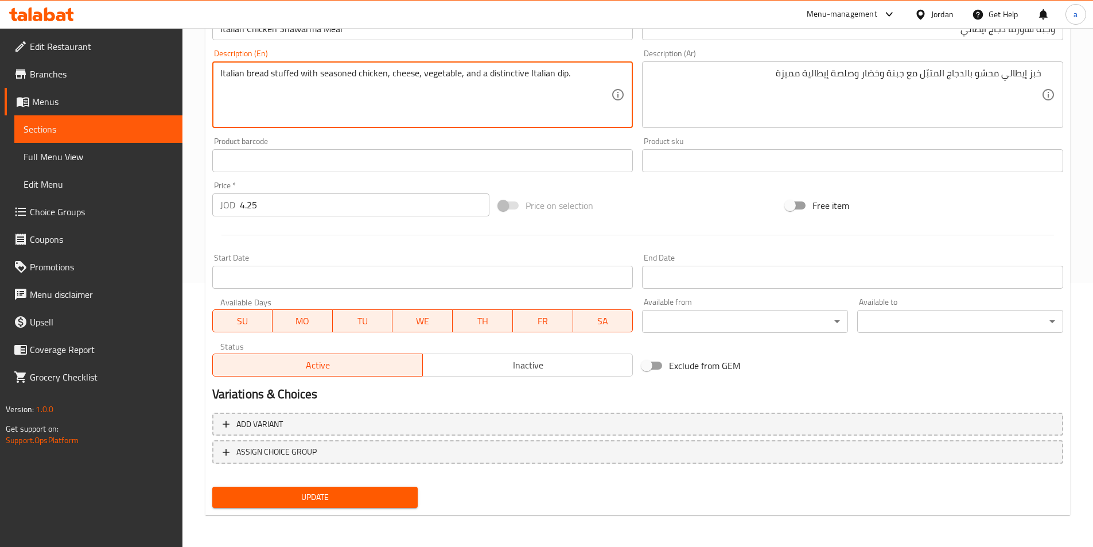
type textarea "Italian bread stuffed with seasoned chicken, cheese, vegetable, and a distincti…"
click at [341, 515] on div "Update Italian Chicken Shawarma Meal Add item image Image Size: 1200 x 800 px /…" at bounding box center [637, 181] width 864 height 668
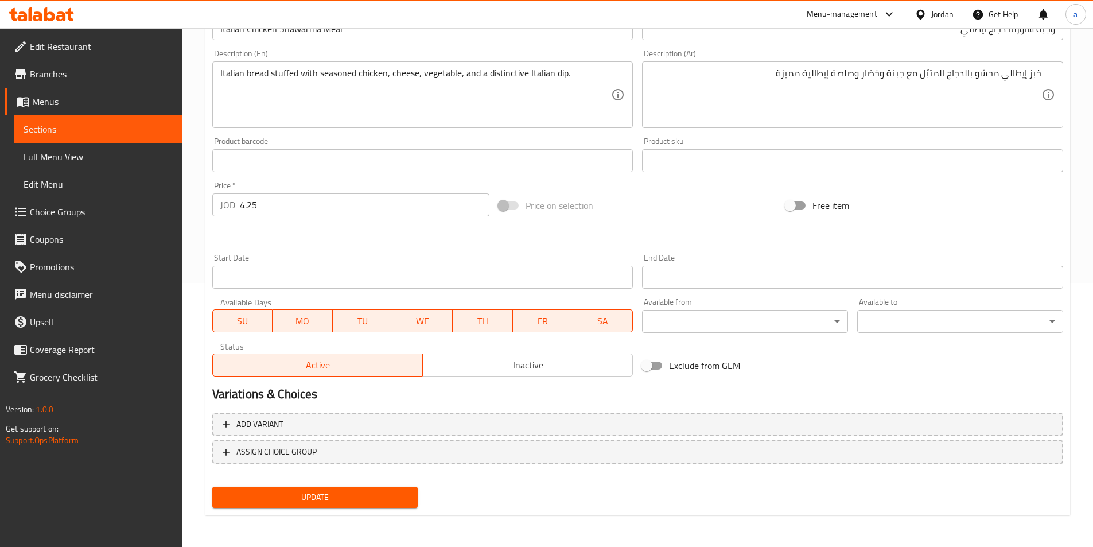
click at [341, 504] on span "Update" at bounding box center [315, 497] width 188 height 14
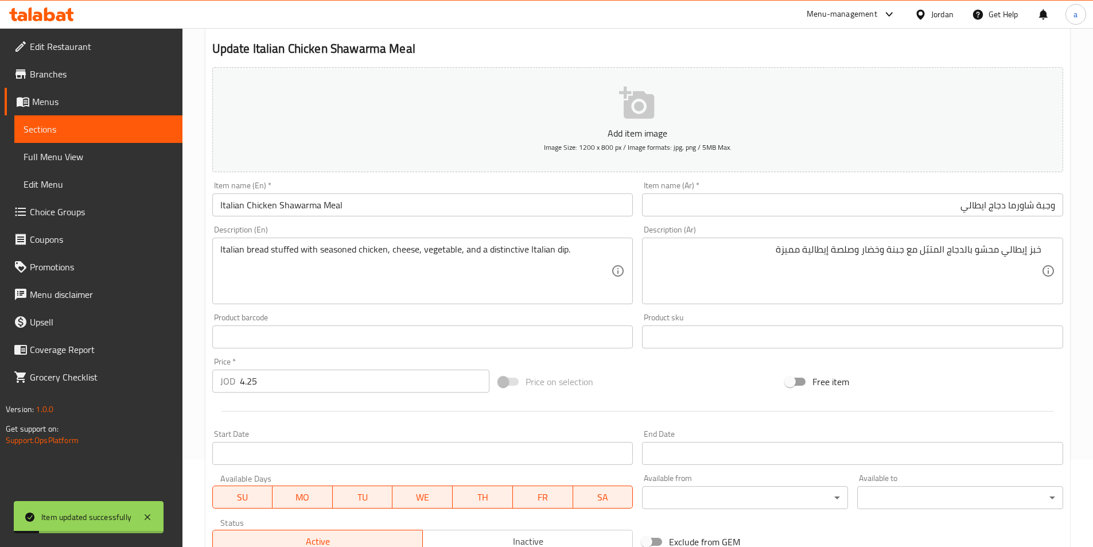
scroll to position [0, 0]
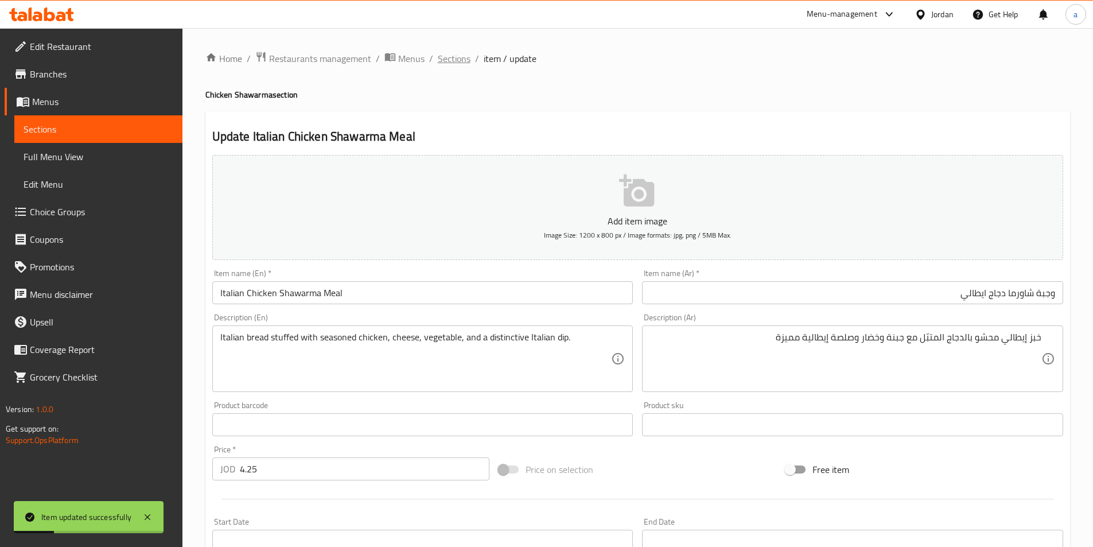
click at [456, 58] on span "Sections" at bounding box center [454, 59] width 33 height 14
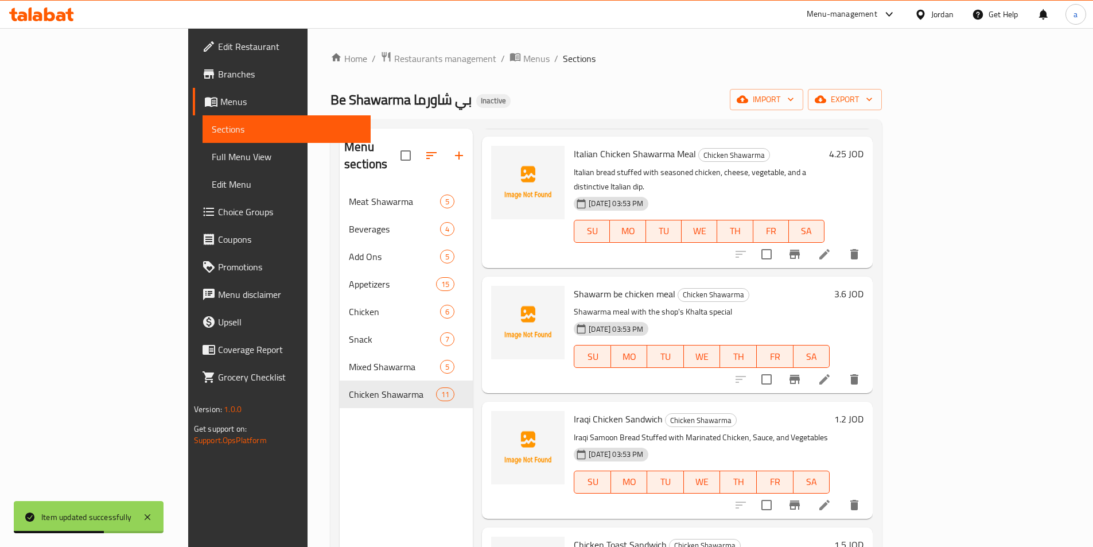
scroll to position [459, 0]
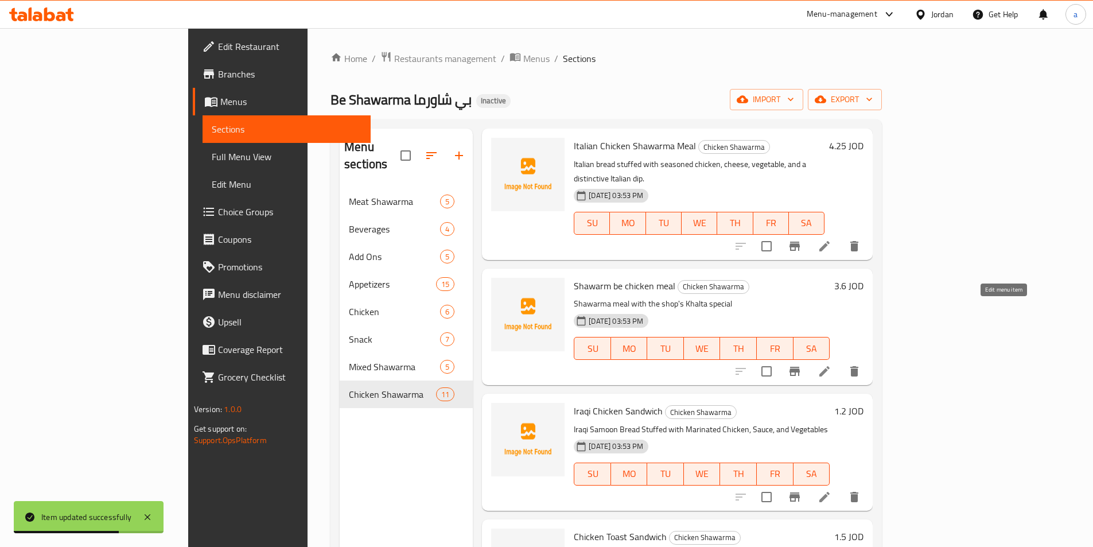
click at [829, 366] on icon at bounding box center [824, 371] width 10 height 10
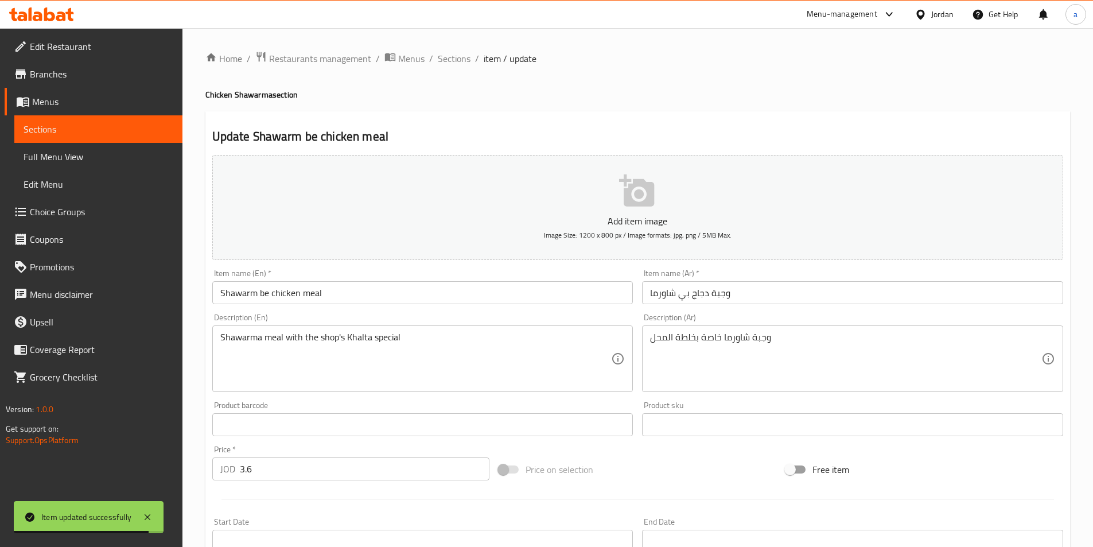
click at [770, 297] on input "وجبة دجاج بي شاورما" at bounding box center [852, 292] width 421 height 23
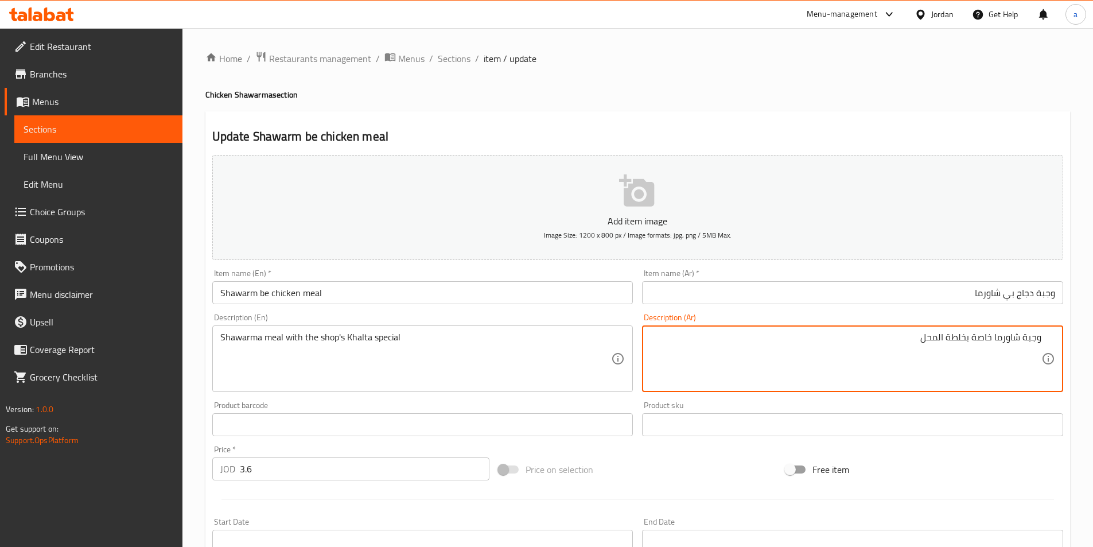
click at [774, 277] on div "Item name (Ar)   * وجبة دجاج بي شاورما Item name (Ar) *" at bounding box center [852, 286] width 421 height 35
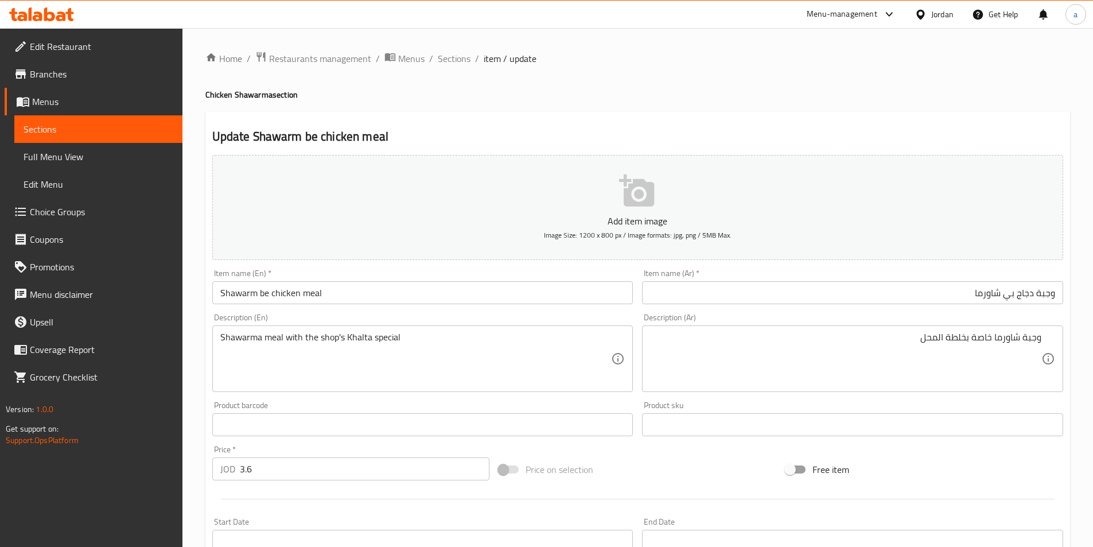
click at [773, 291] on input "وجبة دجاج بي شاورما" at bounding box center [852, 292] width 421 height 23
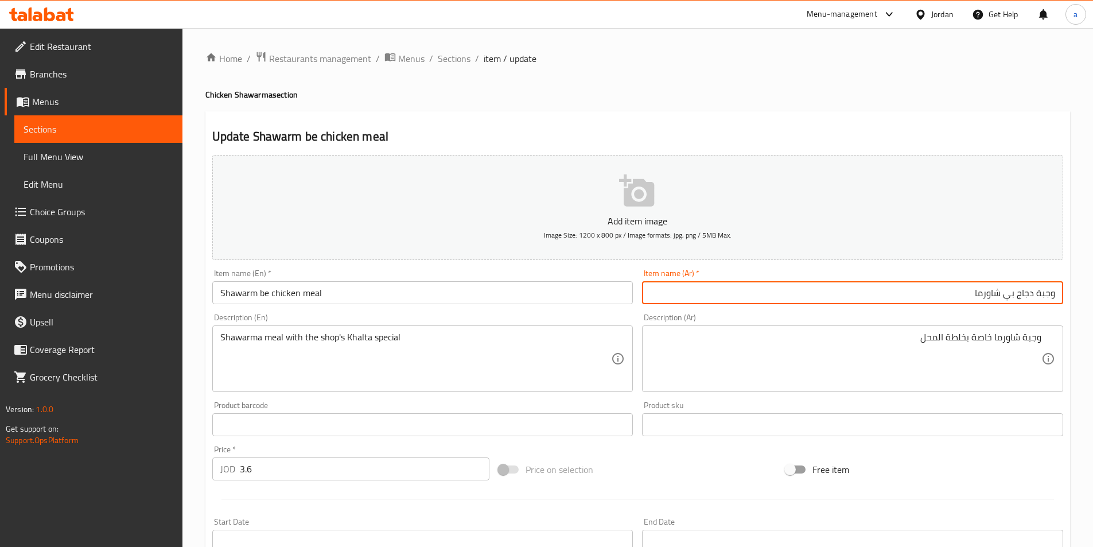
click at [774, 330] on div "وجبة شاورما خاصة بخلطة المحل Description (Ar)" at bounding box center [852, 358] width 421 height 67
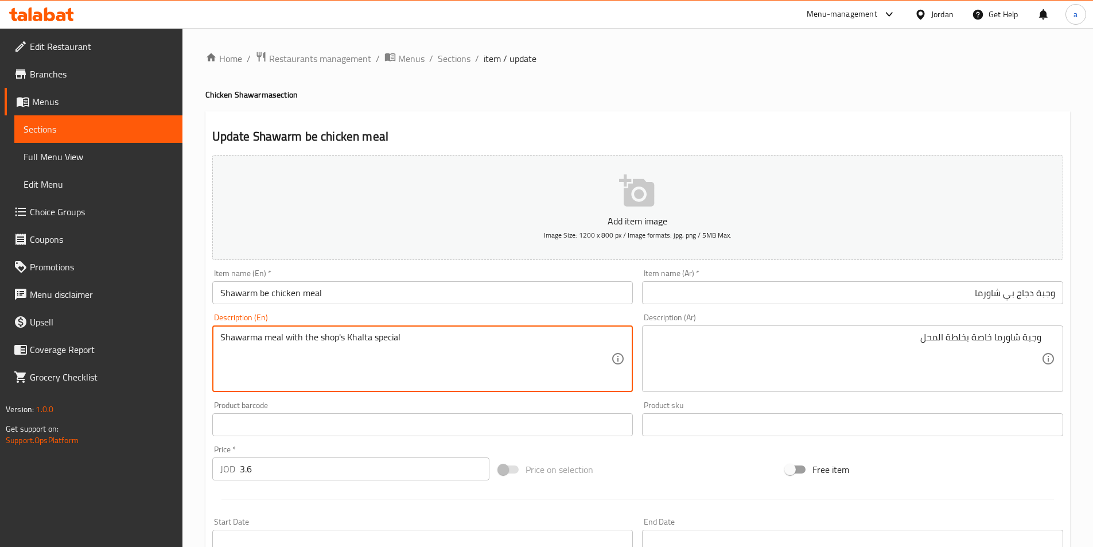
click at [222, 338] on textarea "Shawarma meal with the shop's Khalta special" at bounding box center [415, 359] width 391 height 54
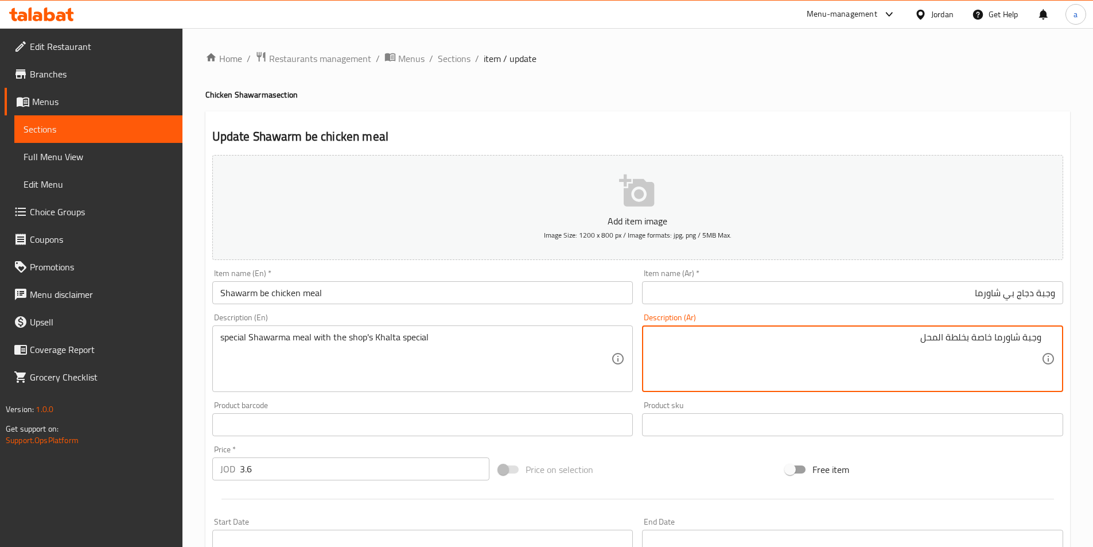
drag, startPoint x: 993, startPoint y: 333, endPoint x: 974, endPoint y: 342, distance: 21.3
click at [707, 364] on textarea "وجبة شاورما خاصة بخلطة المحل" at bounding box center [845, 359] width 391 height 54
drag, startPoint x: 201, startPoint y: 346, endPoint x: 163, endPoint y: 358, distance: 39.9
drag, startPoint x: 969, startPoint y: 338, endPoint x: 949, endPoint y: 344, distance: 21.4
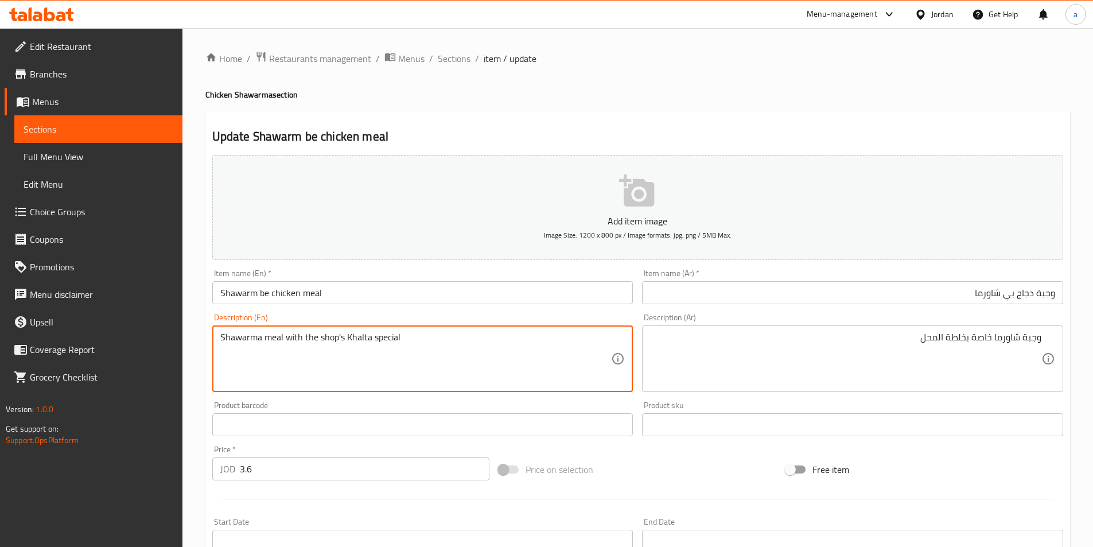
drag, startPoint x: 368, startPoint y: 338, endPoint x: 346, endPoint y: 339, distance: 21.3
paste textarea "Mixture"
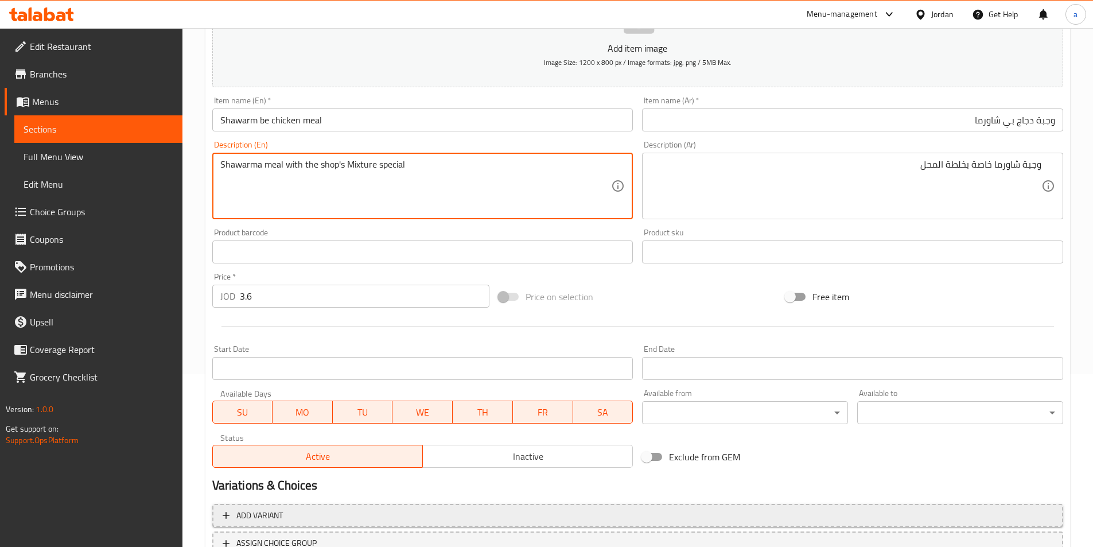
scroll to position [264, 0]
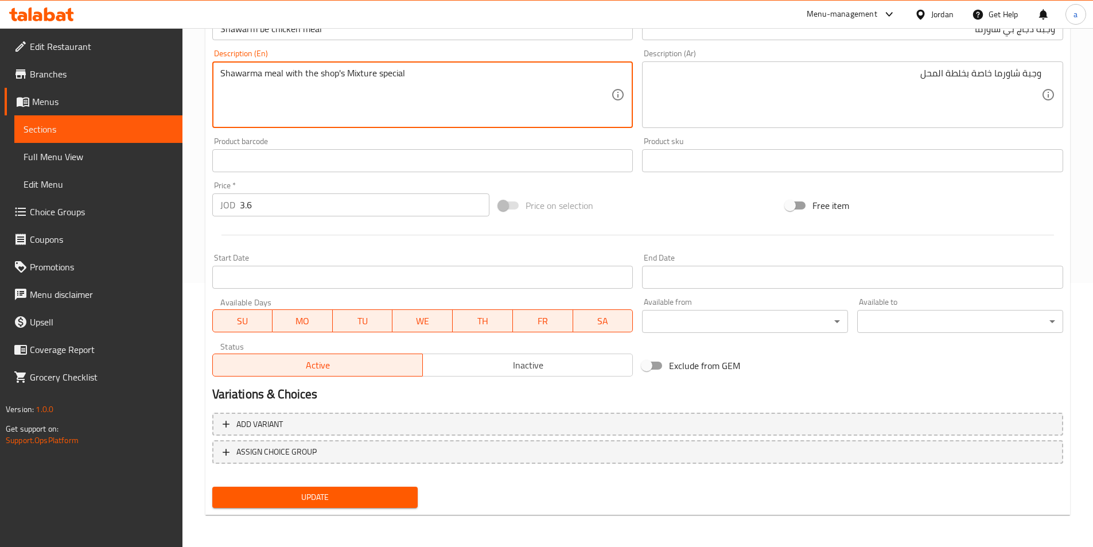
type textarea "Shawarma meal with the shop's Mixture special"
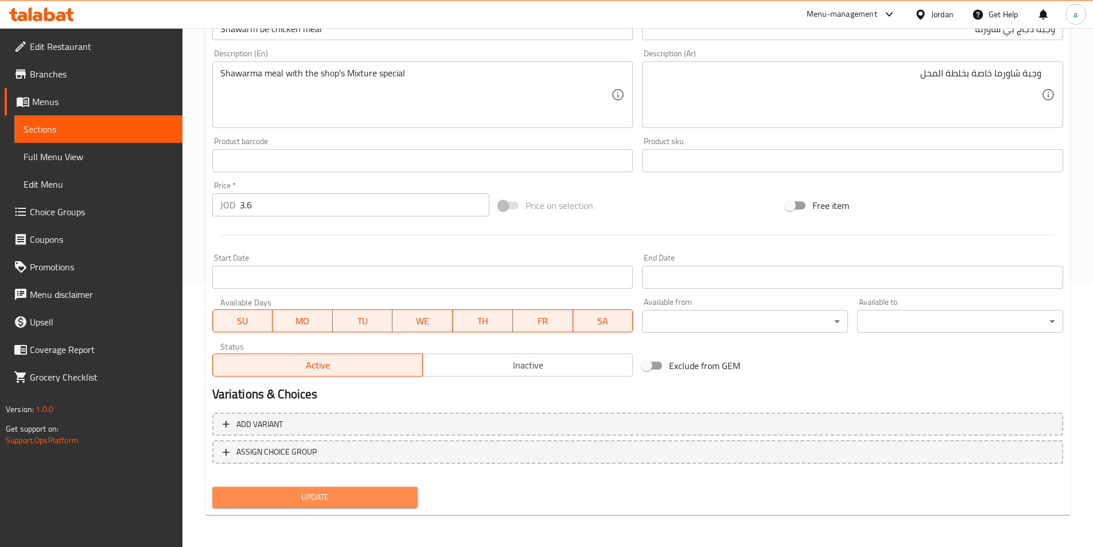
click at [324, 492] on span "Update" at bounding box center [315, 497] width 188 height 14
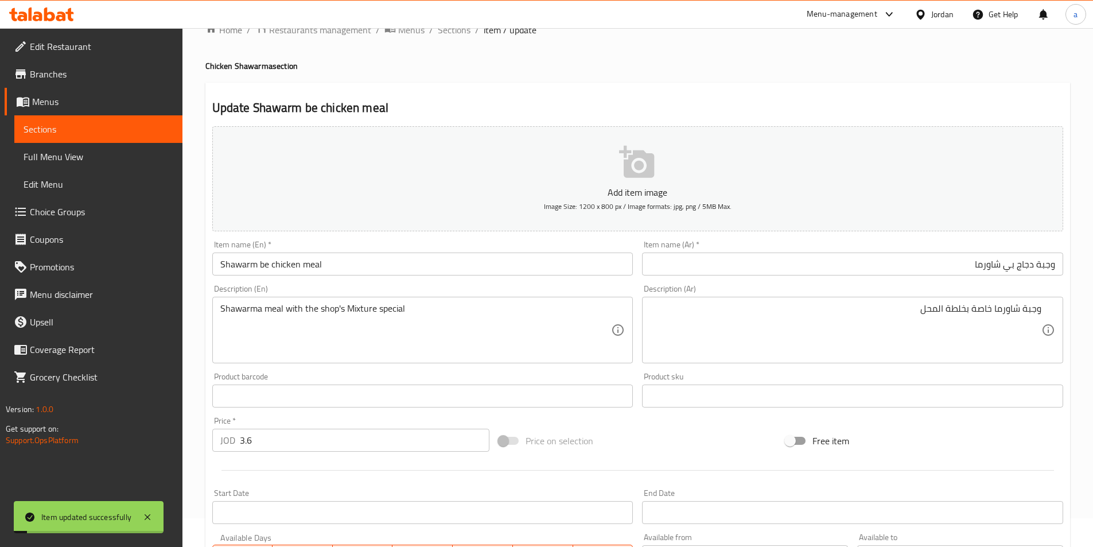
scroll to position [0, 0]
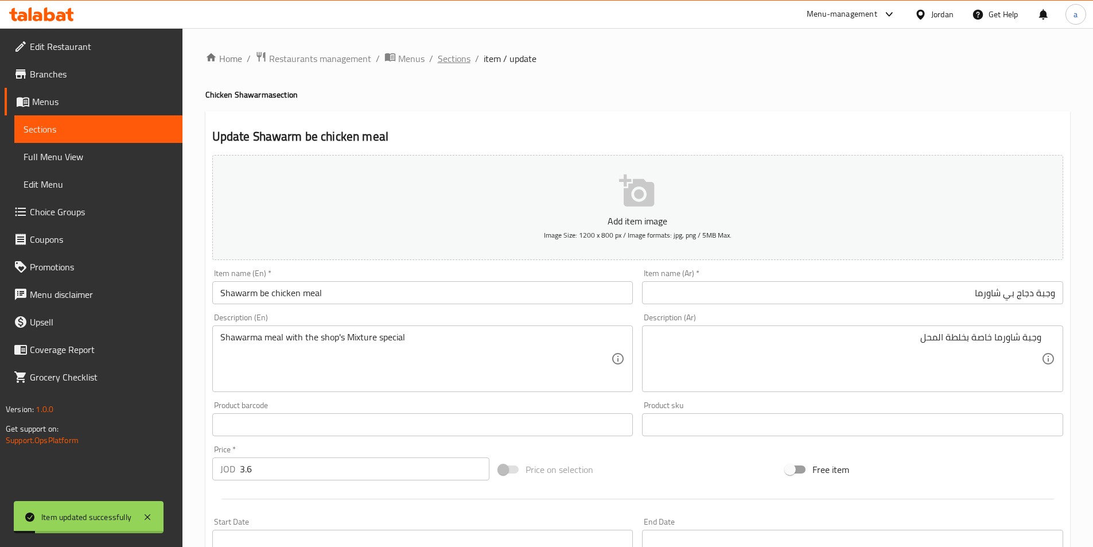
click at [465, 59] on span "Sections" at bounding box center [454, 59] width 33 height 14
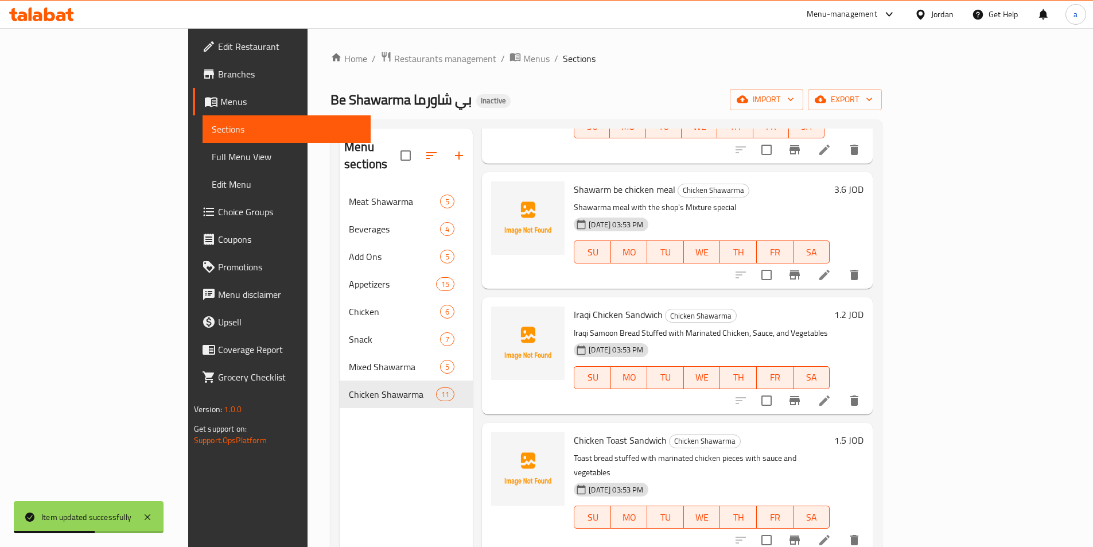
scroll to position [574, 0]
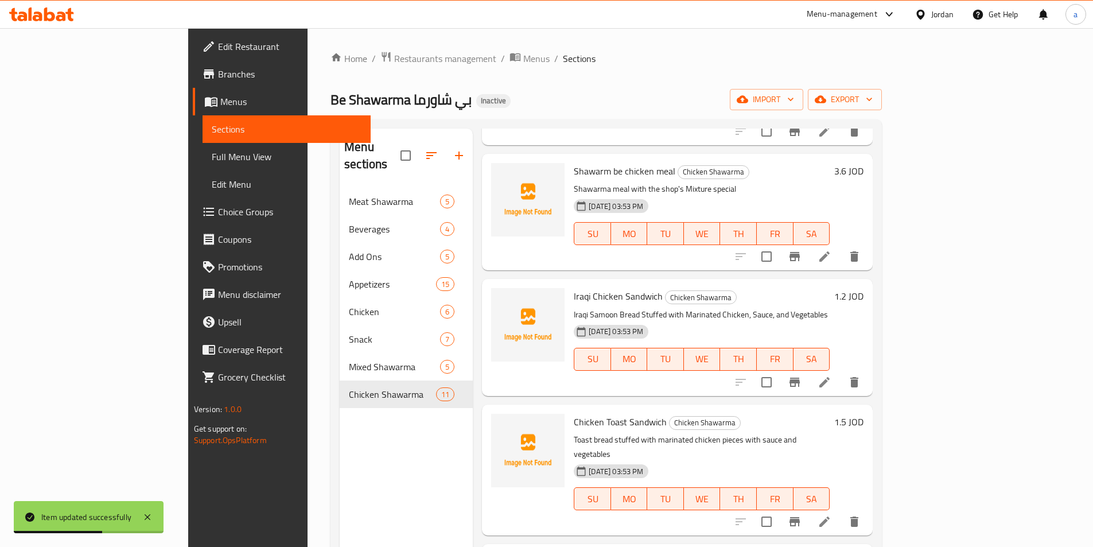
click at [831, 375] on icon at bounding box center [824, 382] width 14 height 14
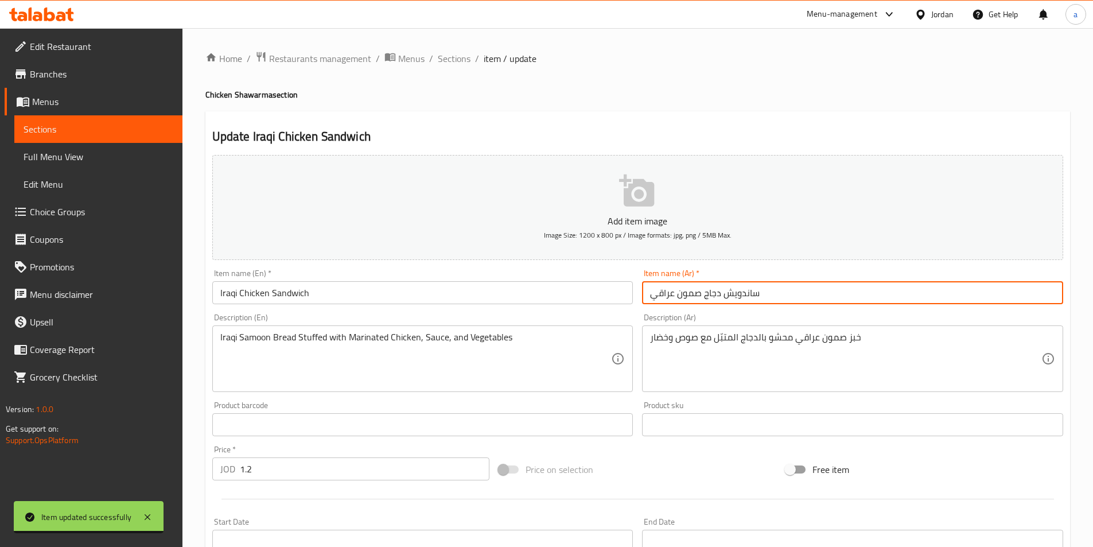
click at [797, 289] on input "ساندويش دجاج صمون عراقي" at bounding box center [852, 292] width 421 height 23
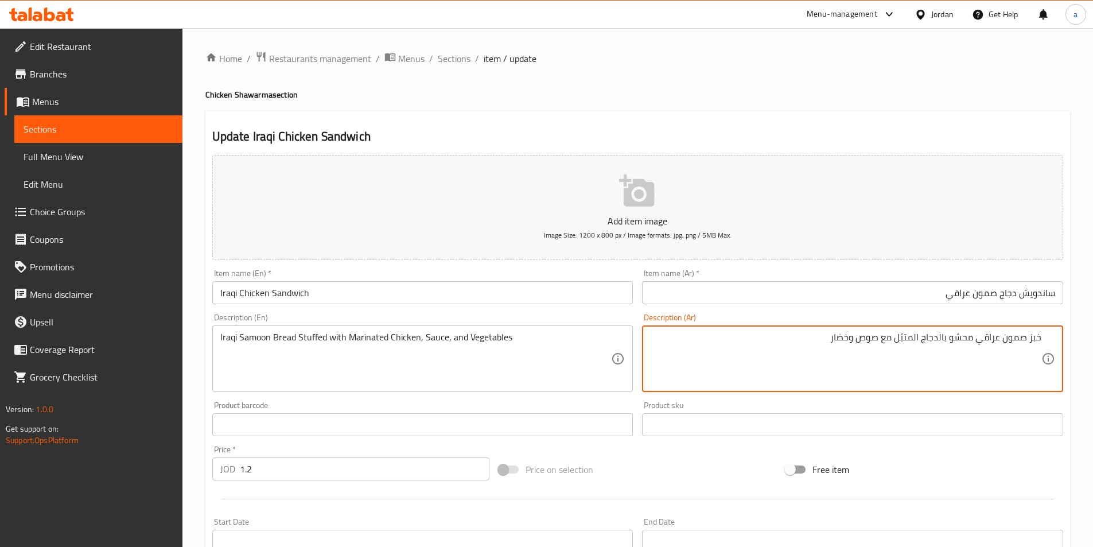
click at [883, 309] on div "Description (Ar) خبز صمون عراقي محشو بالدجاج المتبّل مع صوص وخضار Description (…" at bounding box center [852, 353] width 430 height 88
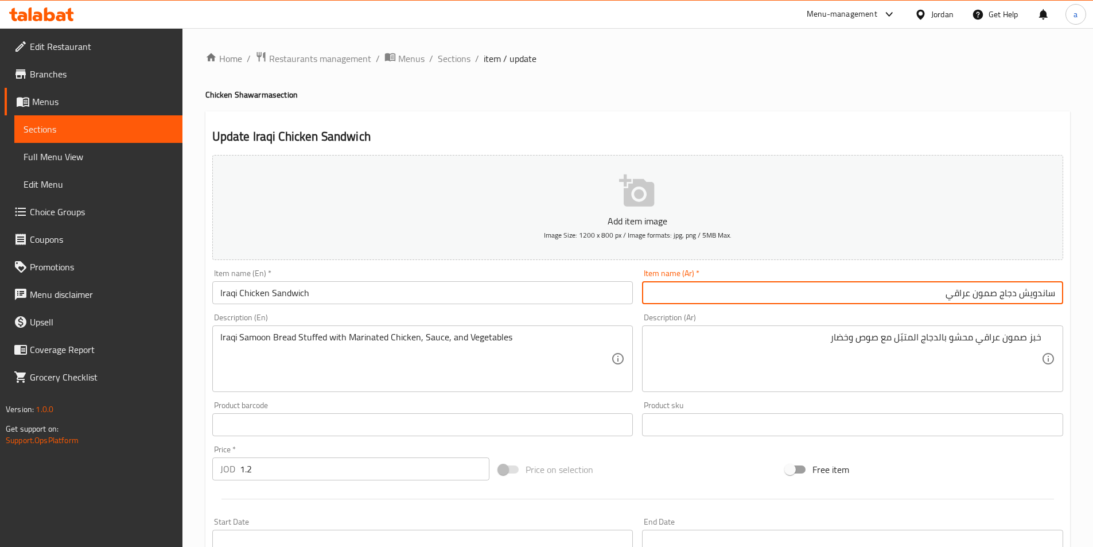
click at [864, 297] on input "ساندويش دجاج صمون عراقي" at bounding box center [852, 292] width 421 height 23
drag, startPoint x: 999, startPoint y: 290, endPoint x: 976, endPoint y: 298, distance: 25.0
click at [976, 298] on input "ساندويش دجاج صمون عراقي" at bounding box center [852, 292] width 421 height 23
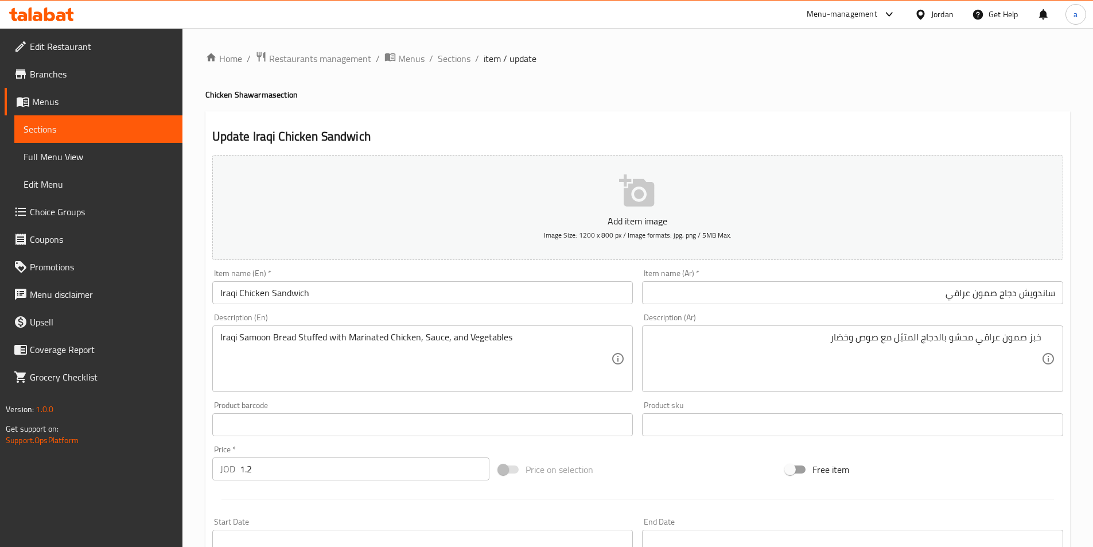
drag, startPoint x: 239, startPoint y: 294, endPoint x: 260, endPoint y: 306, distance: 24.9
click at [239, 294] on input "Iraqi Chicken Sandwich" at bounding box center [422, 292] width 421 height 23
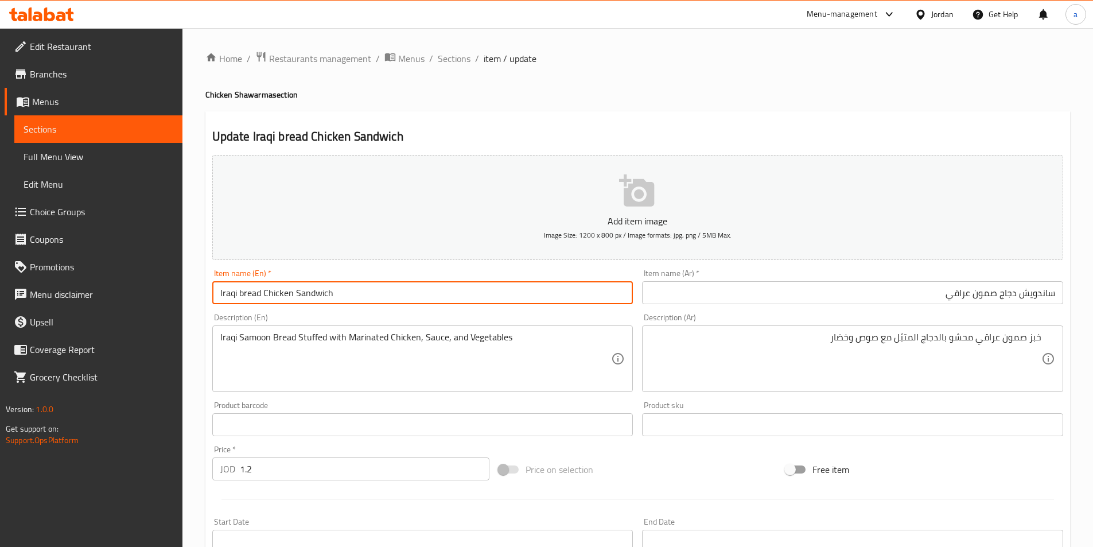
type input "Iraqi bread Chicken Sandwich"
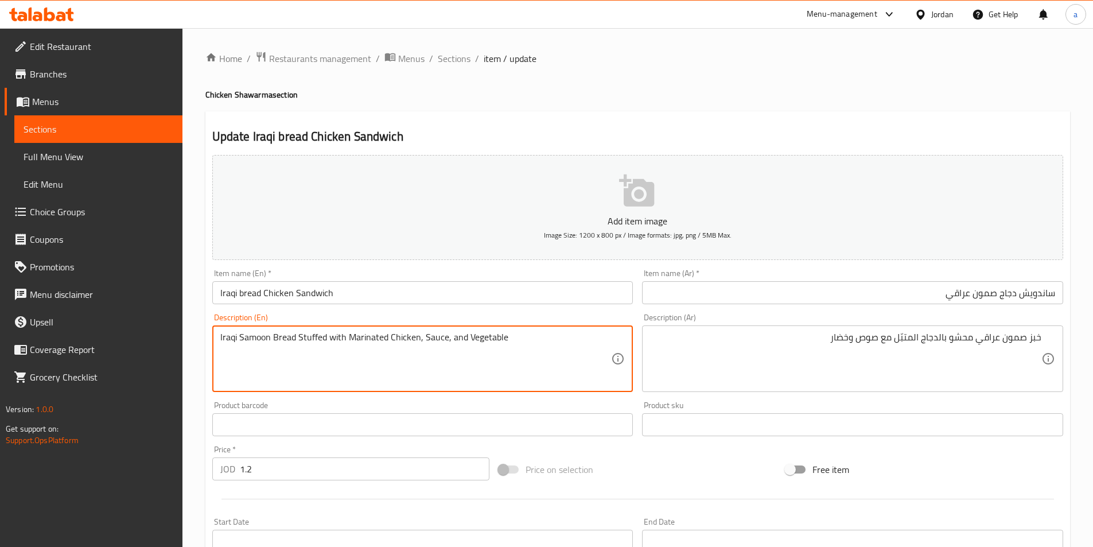
type textarea "Iraqi Samoon Bread Stuffed with Marinated Chicken, Sauce, and Vegetable"
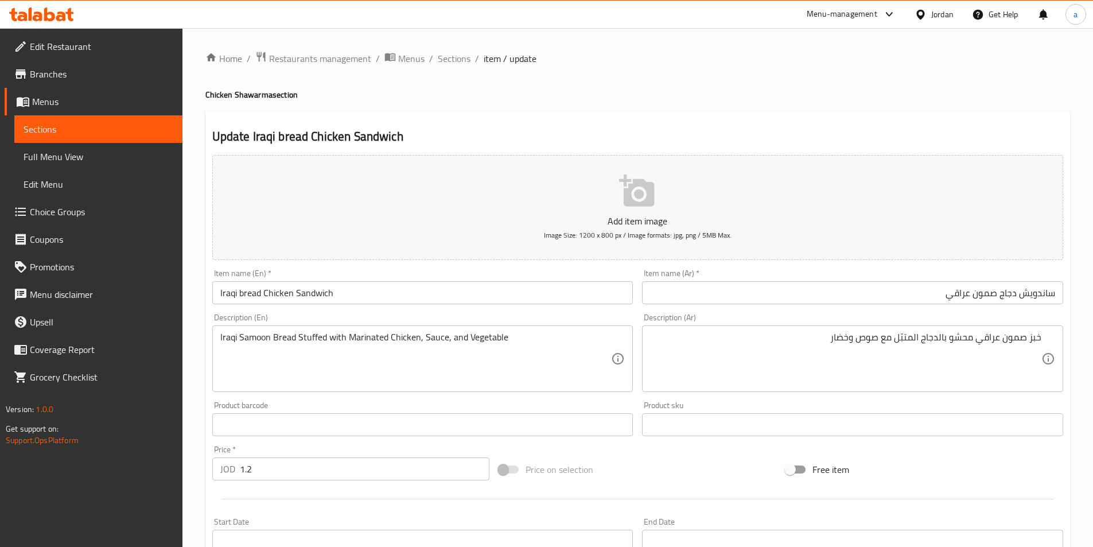
scroll to position [264, 0]
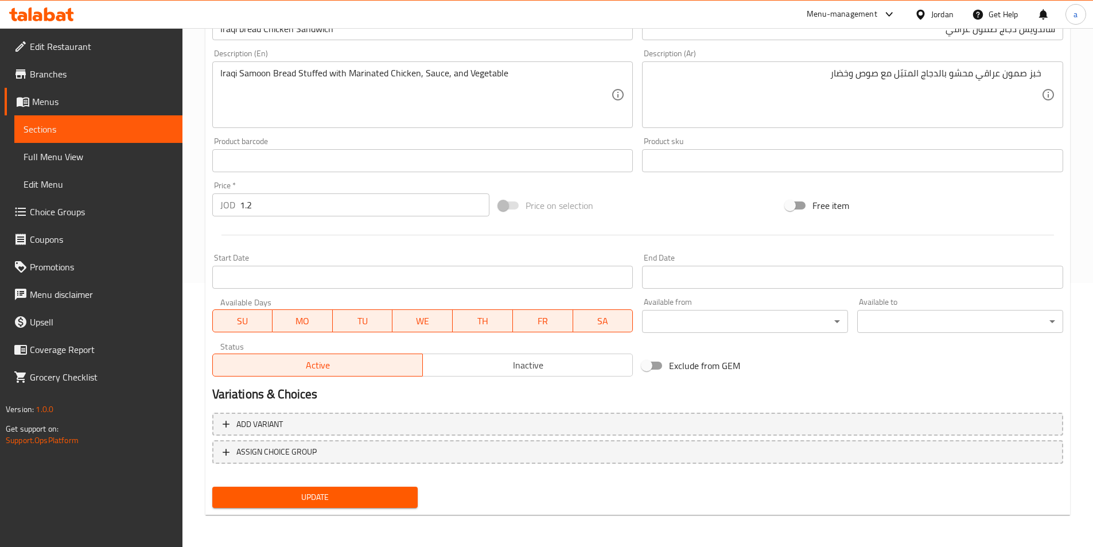
click at [346, 487] on button "Update" at bounding box center [315, 496] width 206 height 21
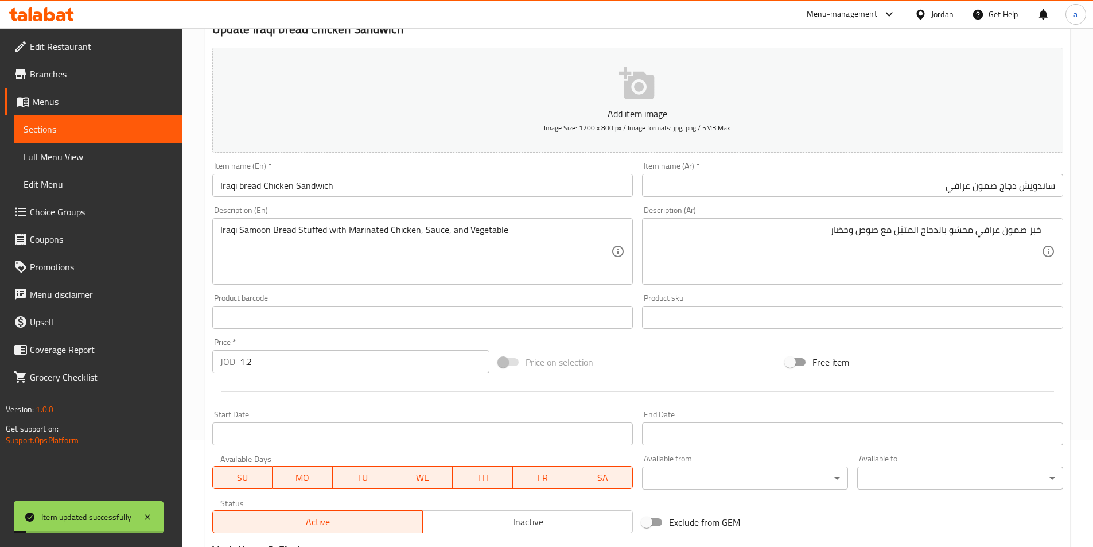
scroll to position [0, 0]
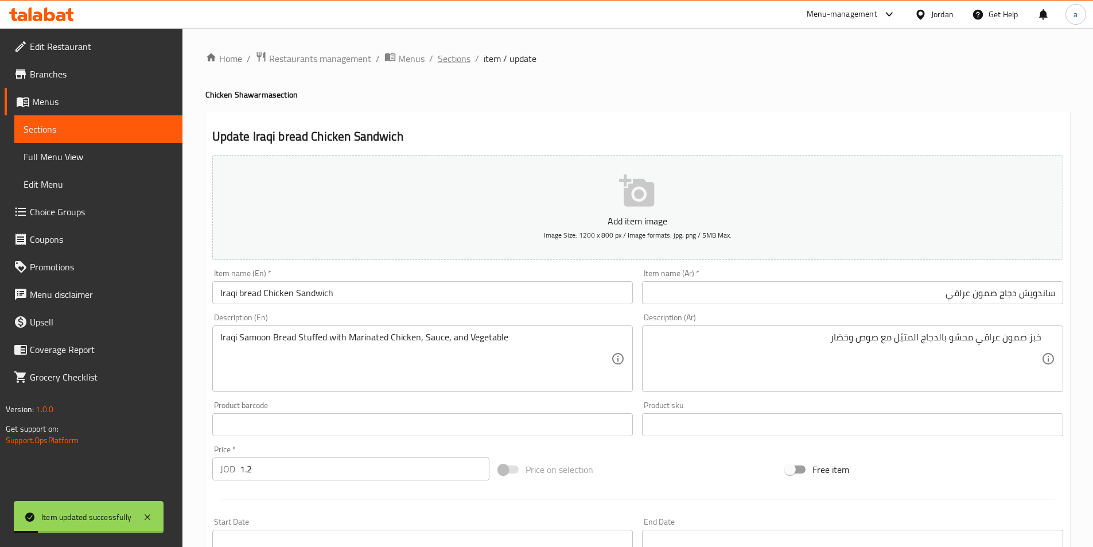
click at [455, 62] on span "Sections" at bounding box center [454, 59] width 33 height 14
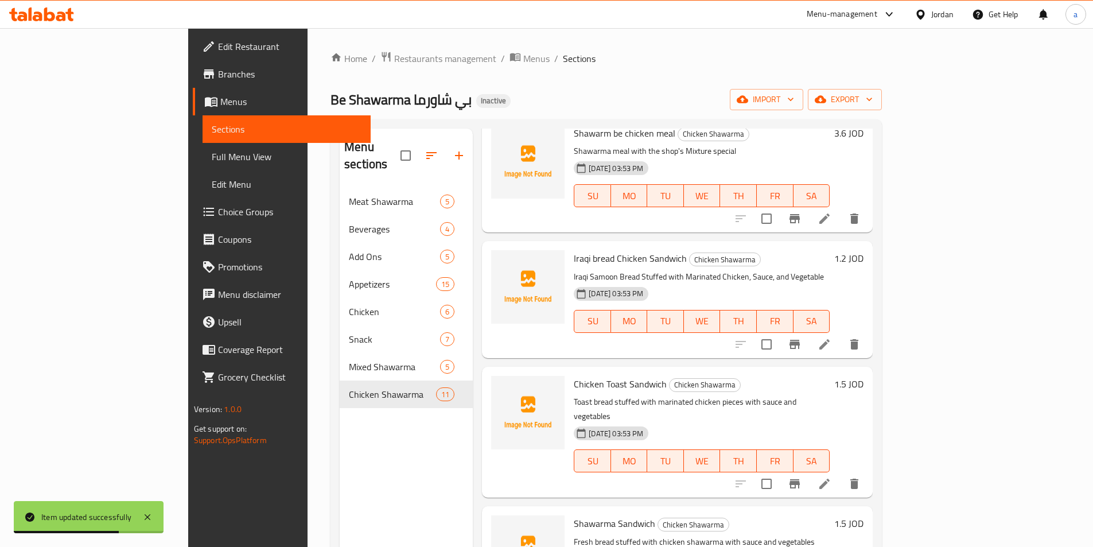
scroll to position [631, 0]
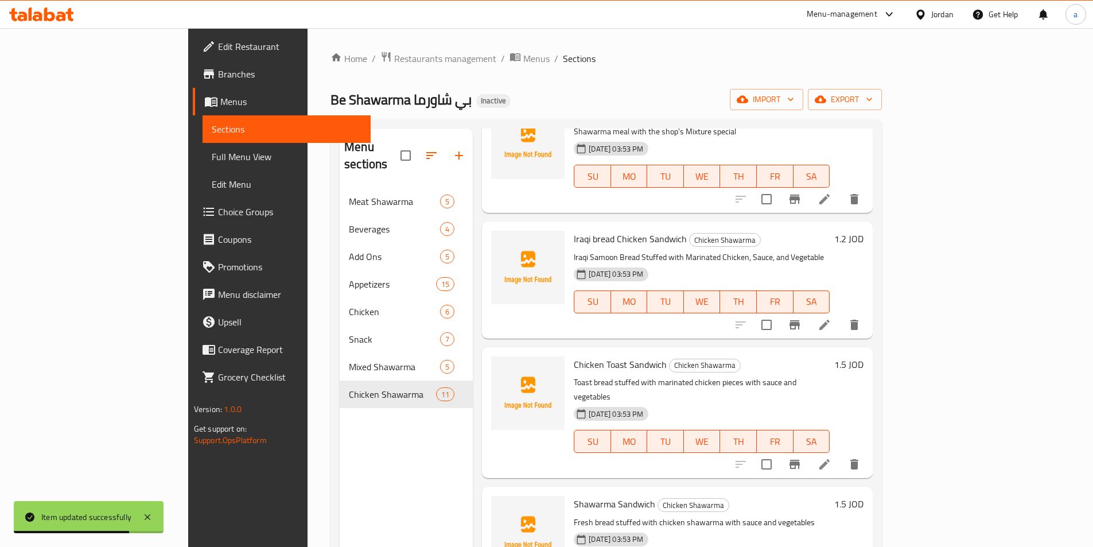
click at [840, 454] on li at bounding box center [824, 464] width 32 height 21
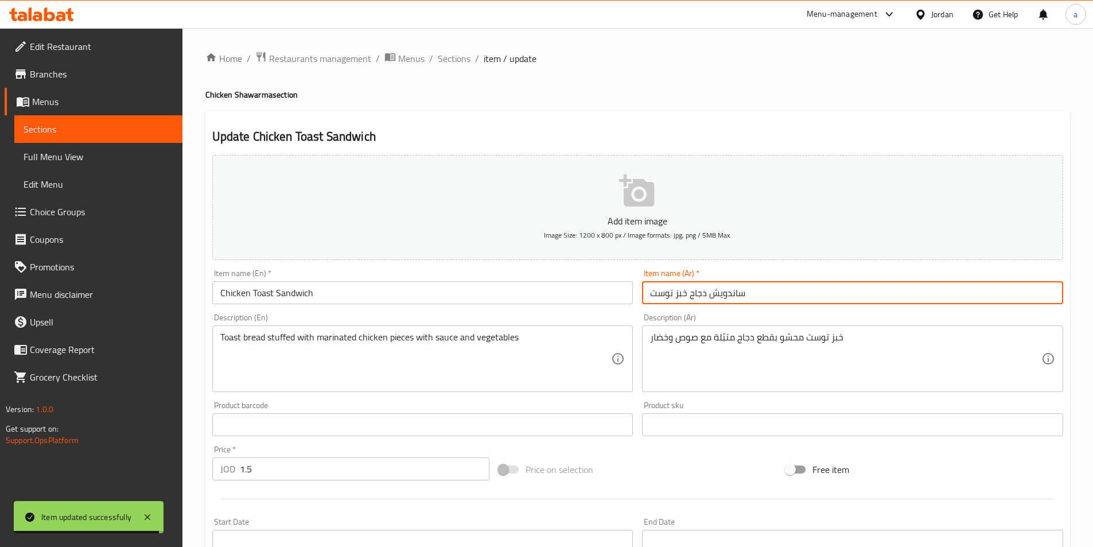
click at [866, 301] on input "ساندويش دجاج خبز توست" at bounding box center [852, 292] width 421 height 23
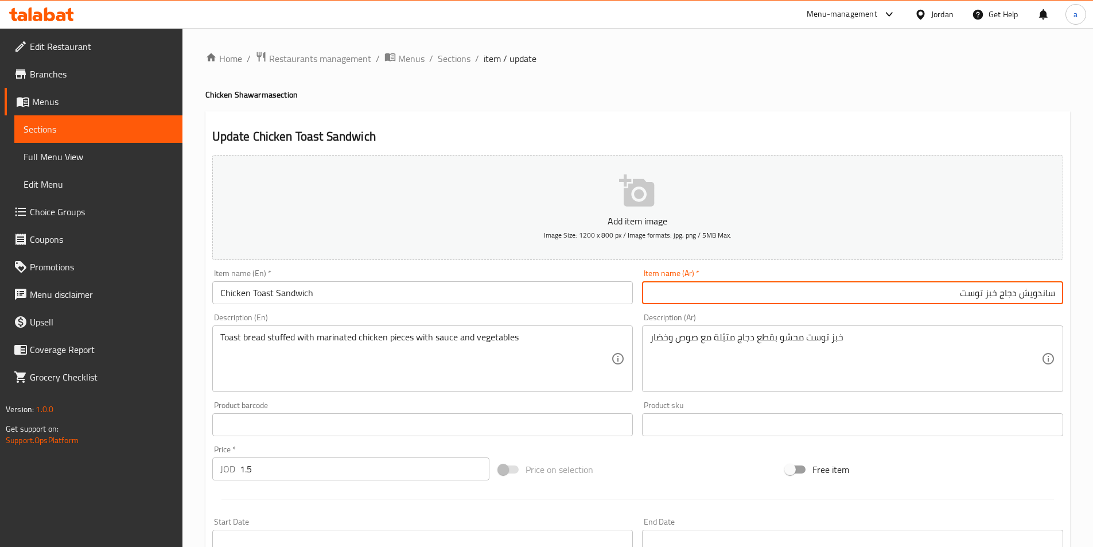
click at [891, 330] on div "خبز توست محشو بقطع دجاج متبّلة مع صوص وخضار Description (Ar)" at bounding box center [852, 358] width 421 height 67
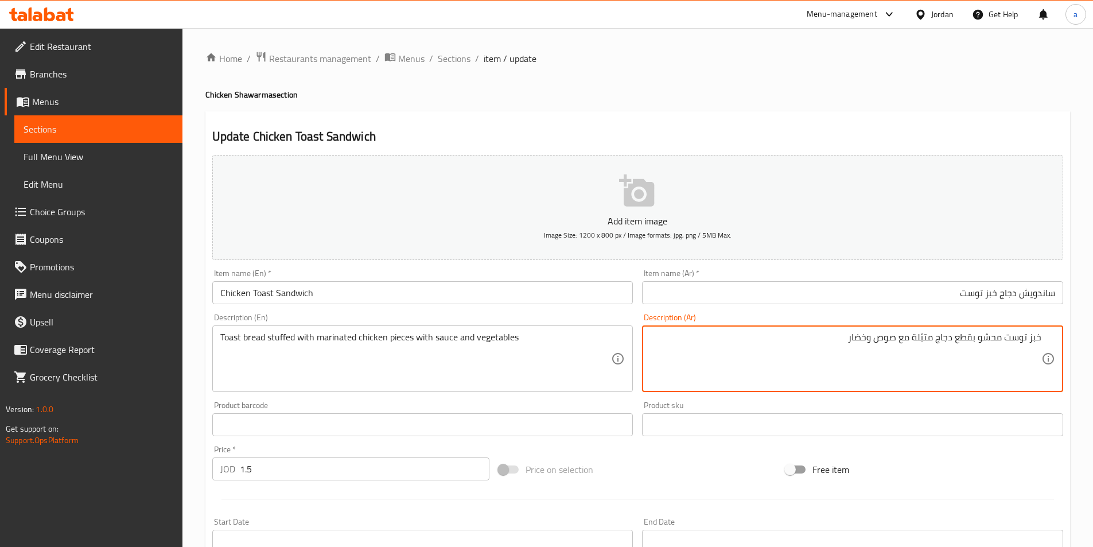
click at [892, 295] on input "ساندويش دجاج خبز توست" at bounding box center [852, 292] width 421 height 23
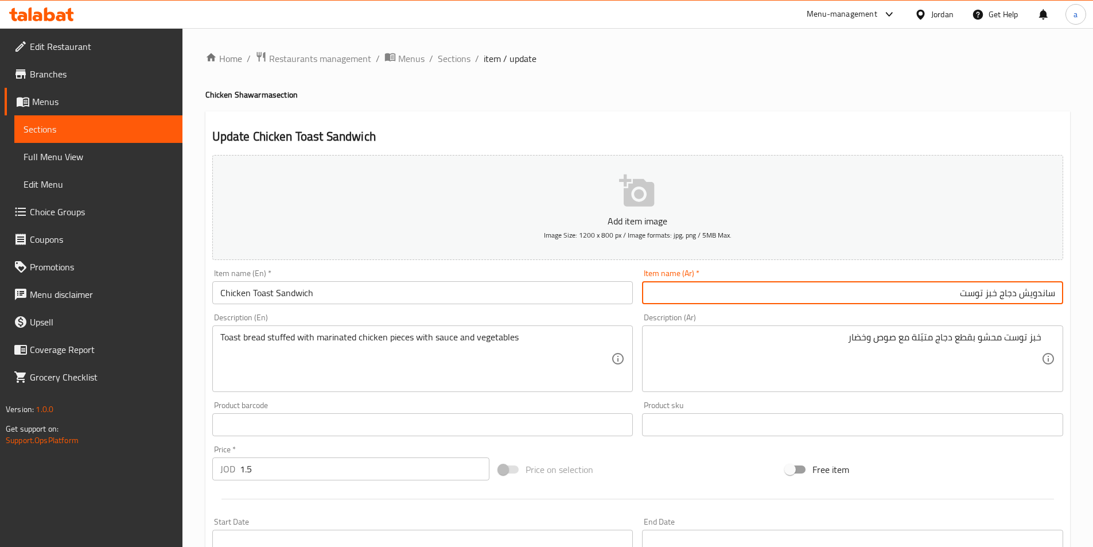
click at [875, 293] on input "ساندويش دجاج خبز توست" at bounding box center [852, 292] width 421 height 23
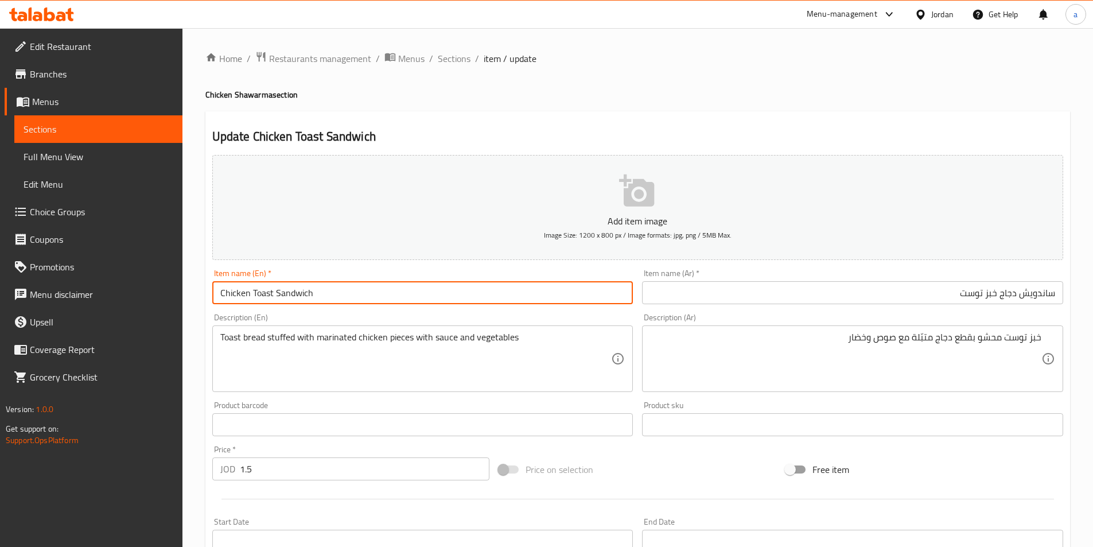
drag, startPoint x: 250, startPoint y: 293, endPoint x: 197, endPoint y: 291, distance: 52.2
click at [198, 291] on div "Home / Restaurants management / Menus / Sections / item / update Chicken Shawar…" at bounding box center [637, 419] width 910 height 782
paste input "Chicken"
type input "Toast bread Chicken Sandwich"
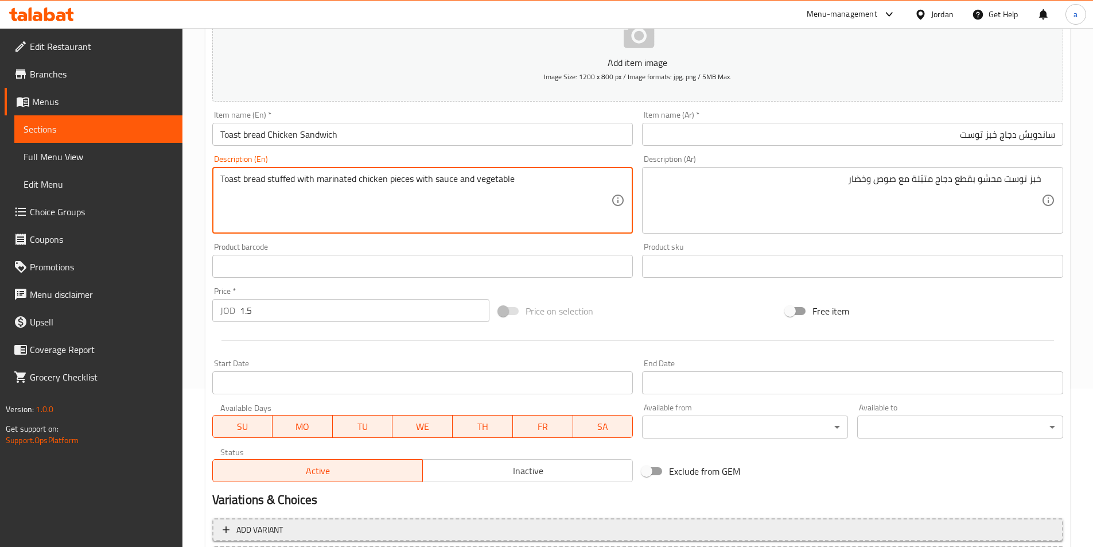
scroll to position [264, 0]
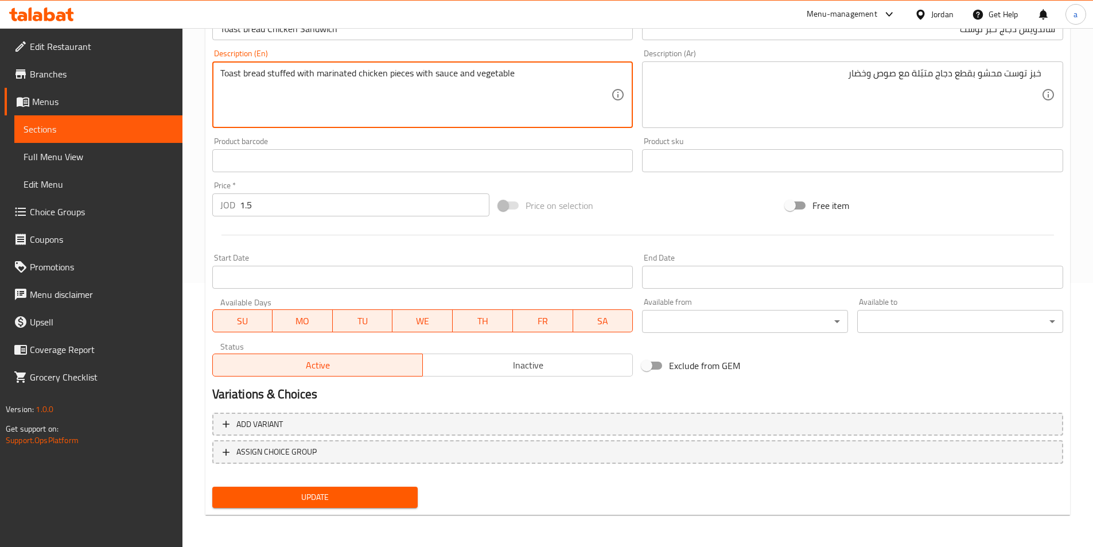
type textarea "Toast bread stuffed with marinated chicken pieces with sauce and vegetable"
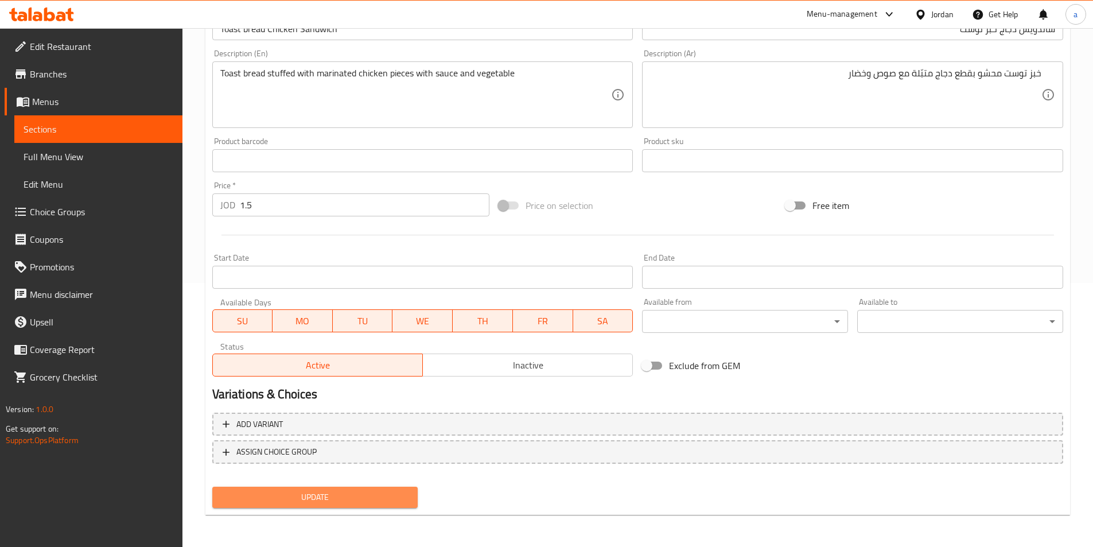
click at [355, 492] on span "Update" at bounding box center [315, 497] width 188 height 14
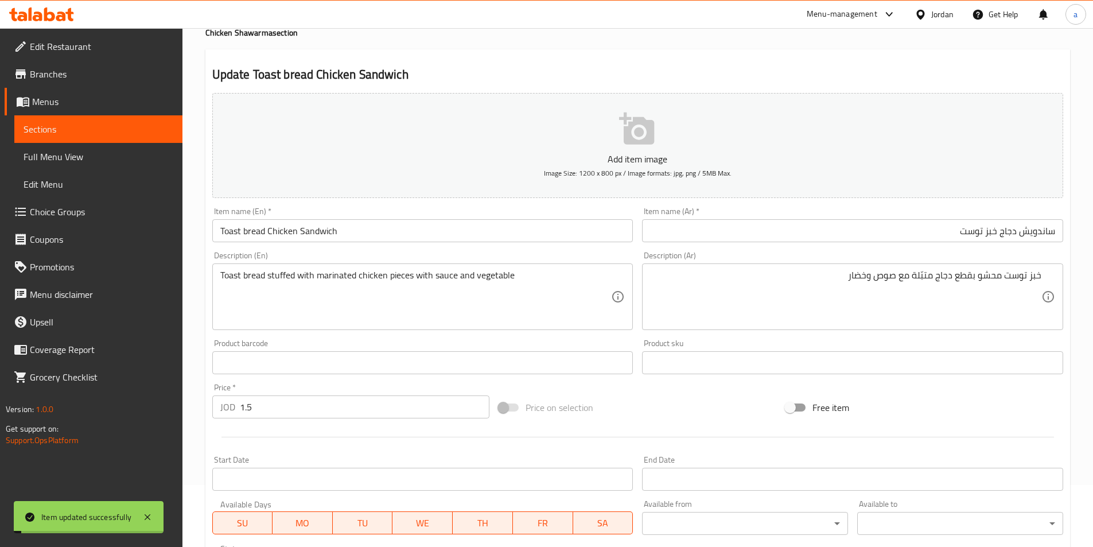
scroll to position [0, 0]
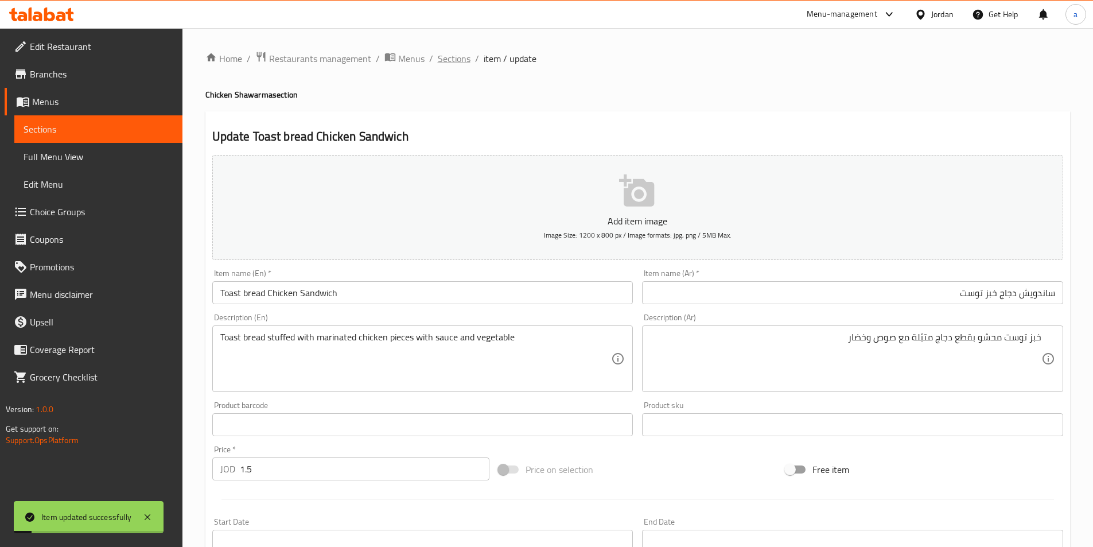
click at [444, 56] on span "Sections" at bounding box center [454, 59] width 33 height 14
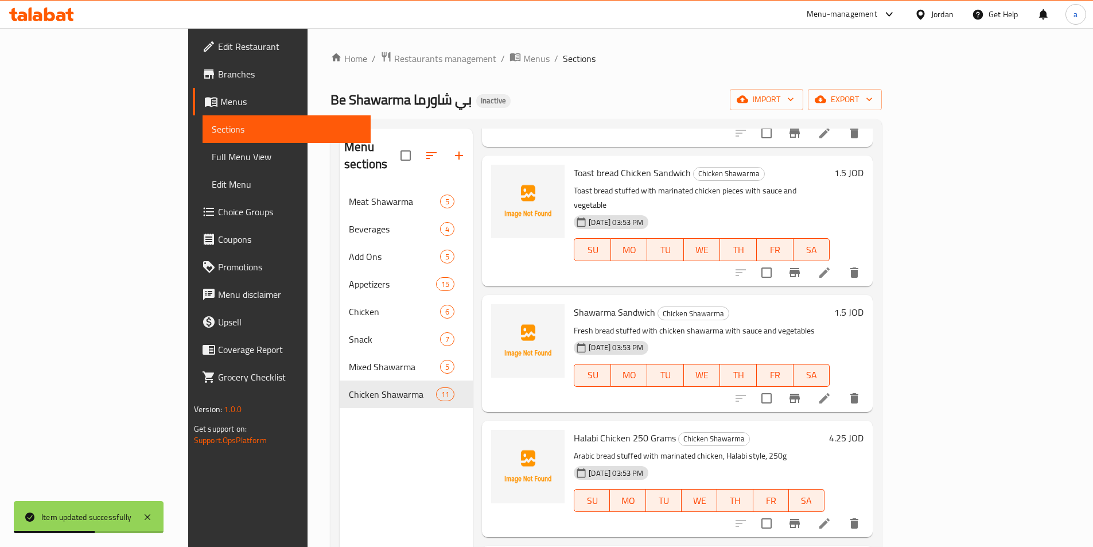
scroll to position [746, 0]
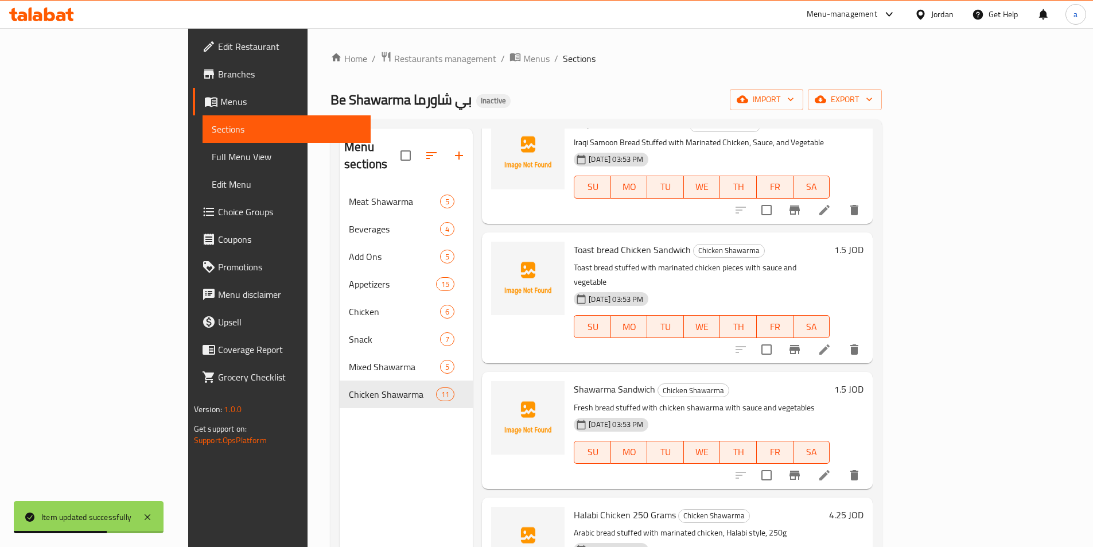
click at [840, 465] on li at bounding box center [824, 475] width 32 height 21
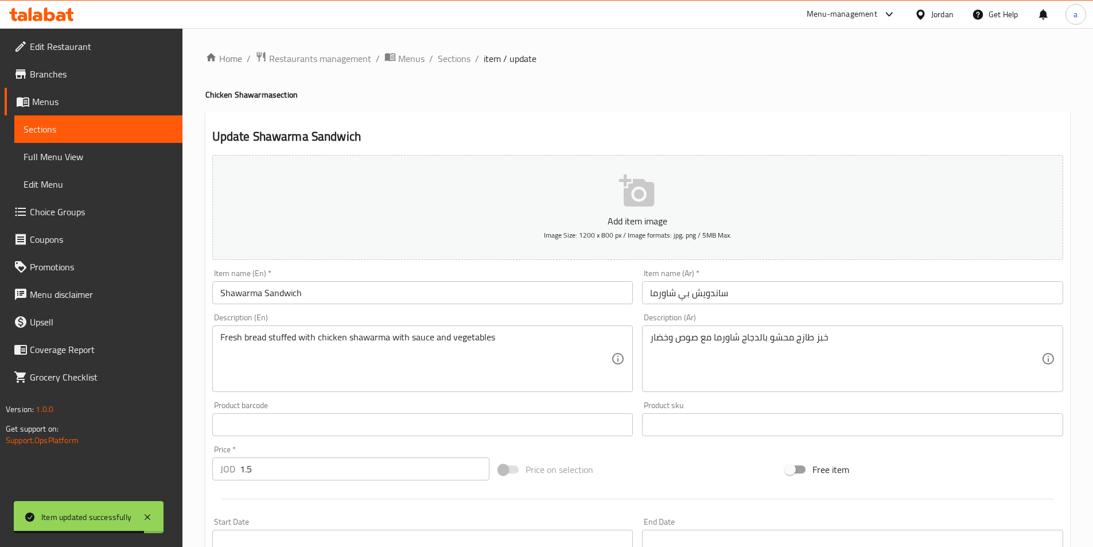
click at [793, 295] on input "ساندويش بي شاورما" at bounding box center [852, 292] width 421 height 23
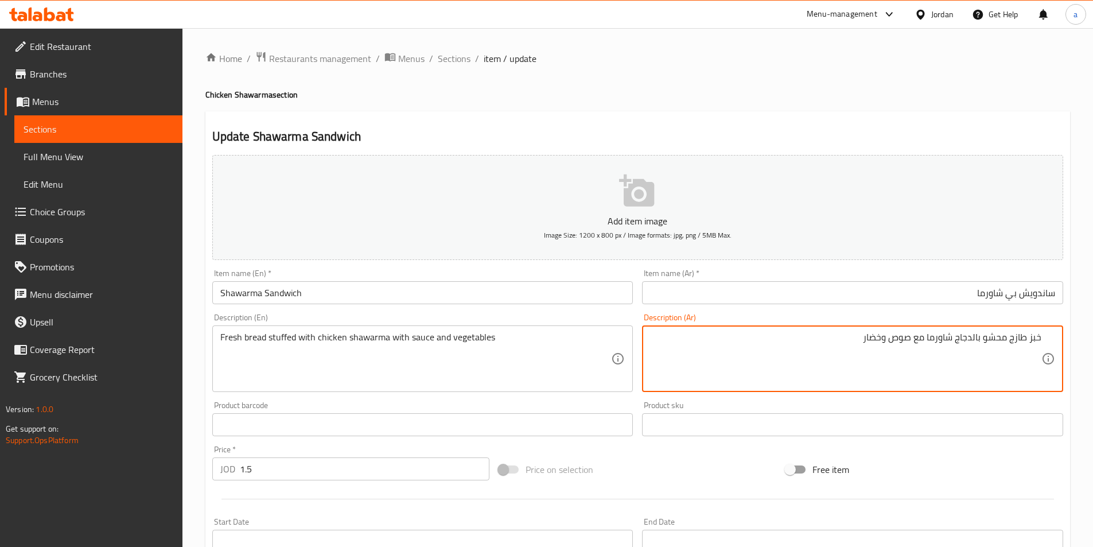
click at [262, 294] on input "Shawarma Sandwich" at bounding box center [422, 292] width 421 height 23
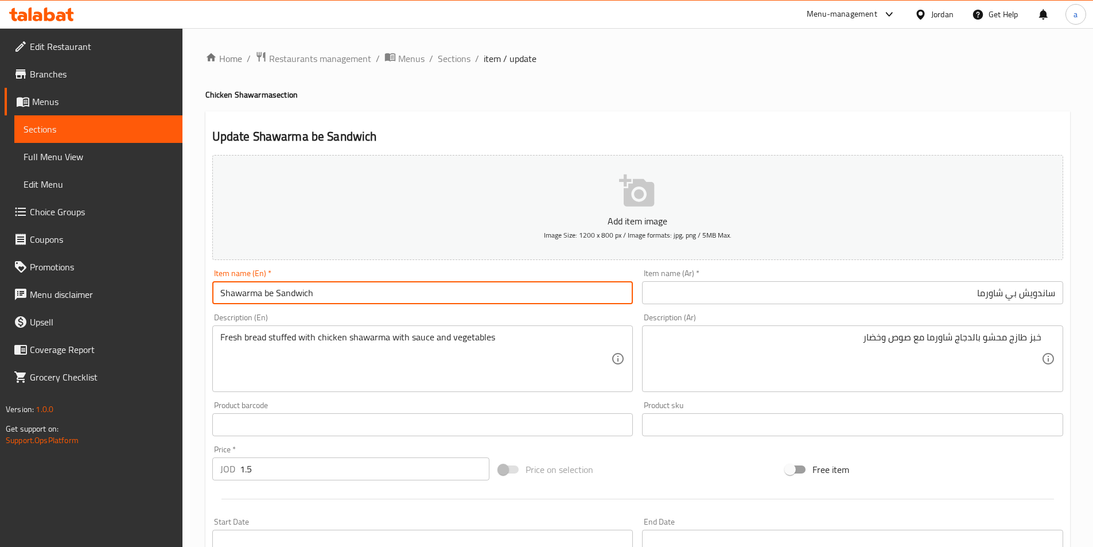
type input "Shawarma be Sandwich"
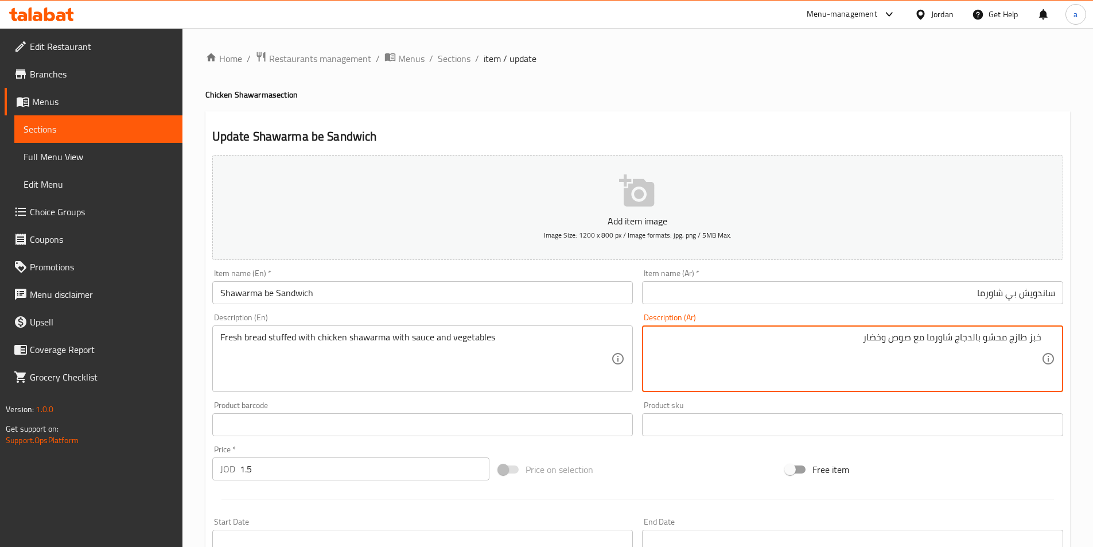
drag, startPoint x: 953, startPoint y: 338, endPoint x: 929, endPoint y: 348, distance: 26.2
click at [929, 348] on textarea "خبز طازج محشو بالدجاج شاورما مع صوص وخضار" at bounding box center [845, 359] width 391 height 54
click at [947, 341] on textarea "خبز طازج محشو بالدجاج شاورما مع صوص وخضار" at bounding box center [845, 359] width 391 height 54
click at [958, 341] on textarea "خبز طازج محشو بالدجاج شاورما مع صوص وخضار" at bounding box center [845, 359] width 391 height 54
drag, startPoint x: 954, startPoint y: 340, endPoint x: 928, endPoint y: 348, distance: 27.2
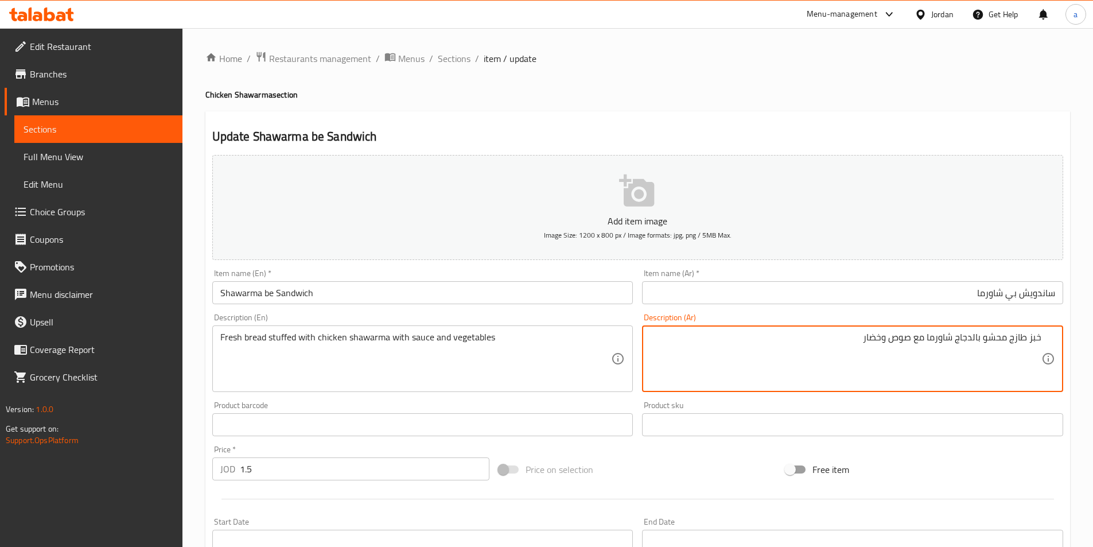
click at [928, 348] on textarea "خبز طازج محشو بالدجاج شاورما مع صوص وخضار" at bounding box center [845, 359] width 391 height 54
click at [983, 338] on textarea "خبز طازج محشو بالدجاج مع صوص وخضار" at bounding box center [845, 359] width 391 height 54
paste textarea "شاورما"
click at [945, 341] on textarea "خبز طازج محشو شاورما بالدجاج مع صوص وخضار" at bounding box center [845, 359] width 391 height 54
type textarea "خبز طازج محشو شاورما دجاج مع صوص وخضار"
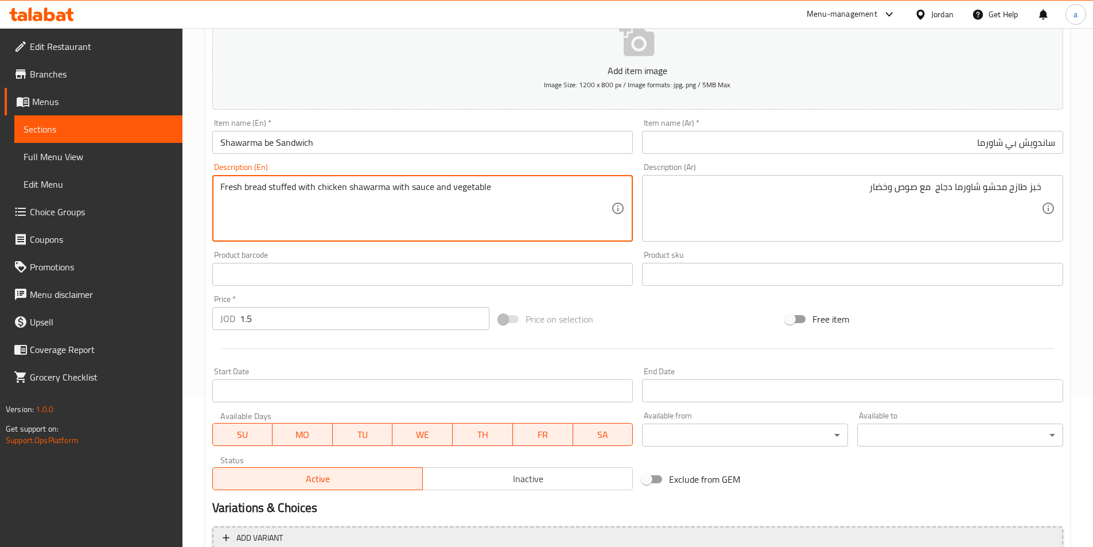
scroll to position [264, 0]
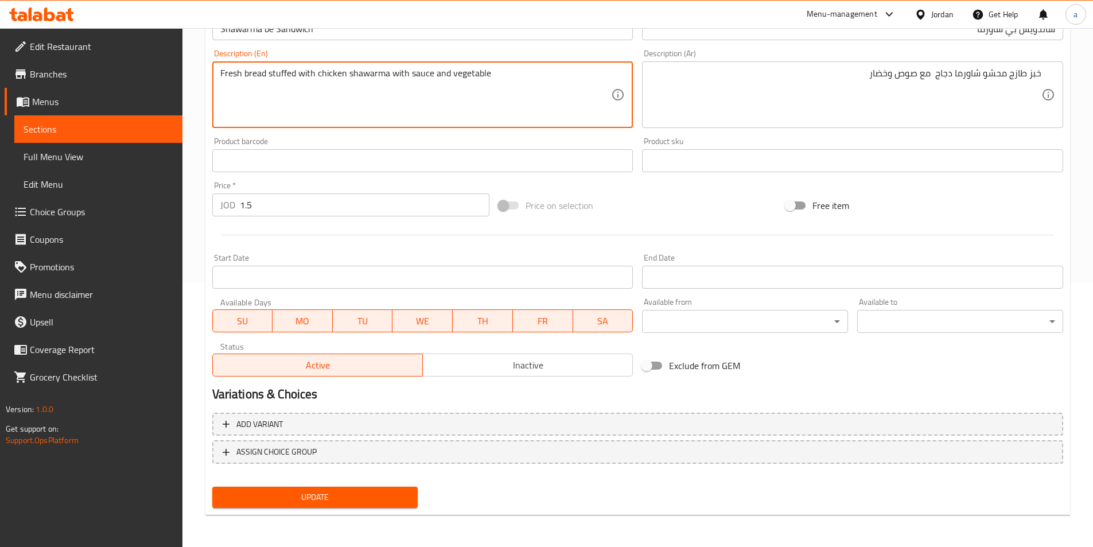
type textarea "Fresh bread stuffed with chicken shawarma with sauce and vegetable"
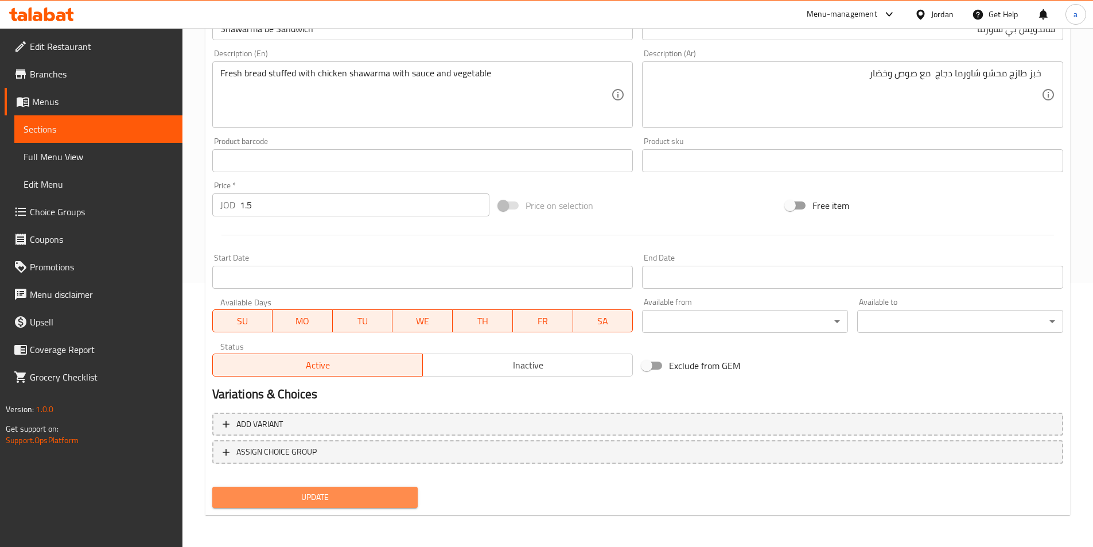
click at [367, 506] on button "Update" at bounding box center [315, 496] width 206 height 21
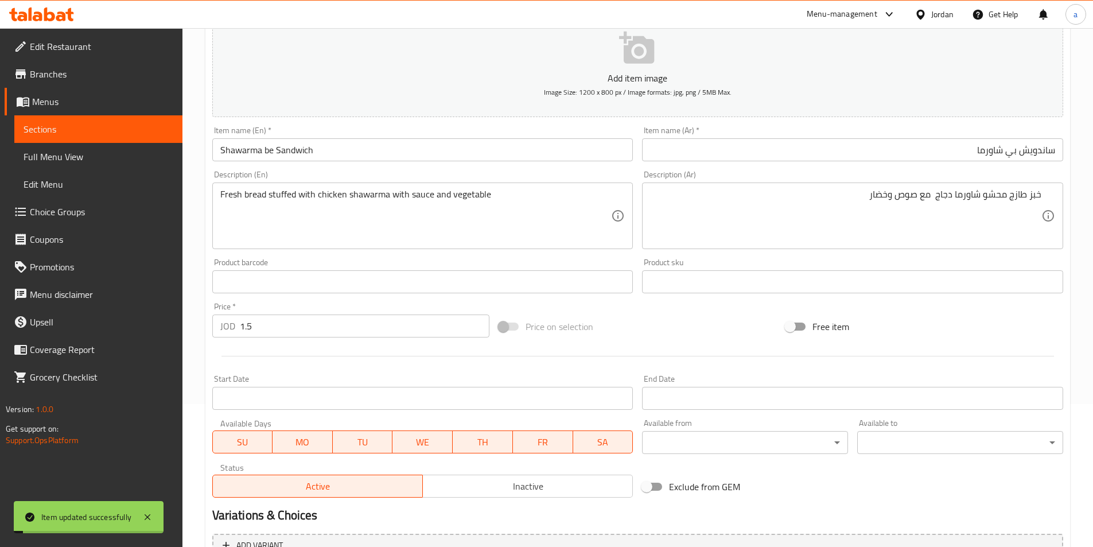
scroll to position [0, 0]
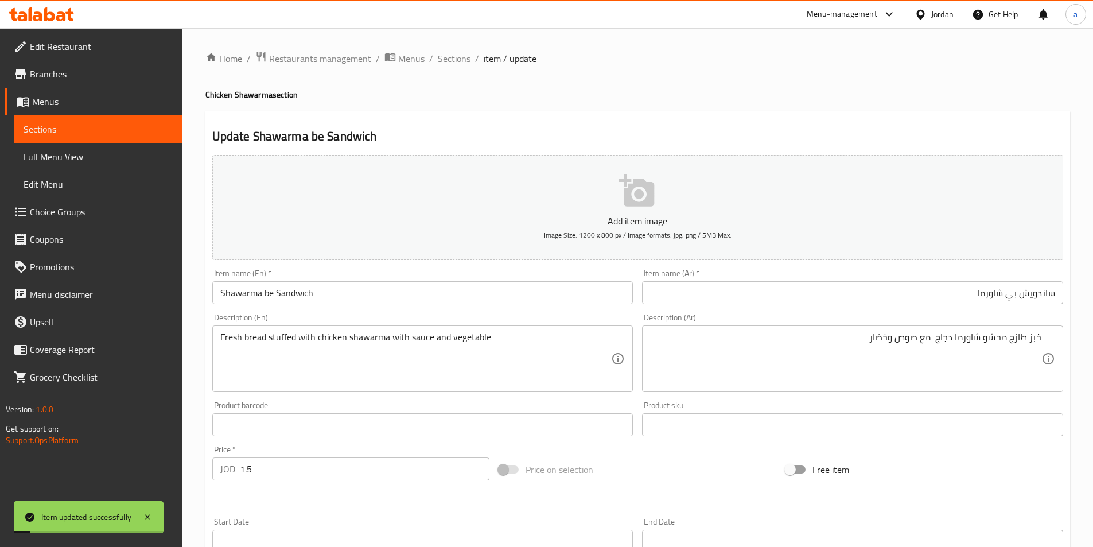
click at [460, 68] on div "Home / Restaurants management / Menus / Sections / item / update Chicken Shawar…" at bounding box center [637, 419] width 864 height 737
click at [459, 65] on span "Sections" at bounding box center [454, 59] width 33 height 14
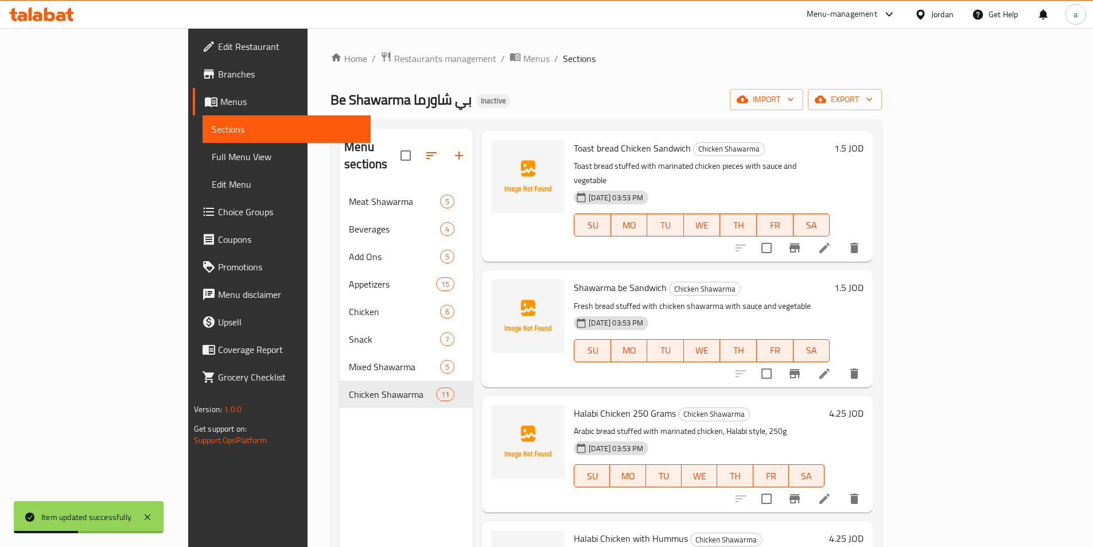
scroll to position [860, 0]
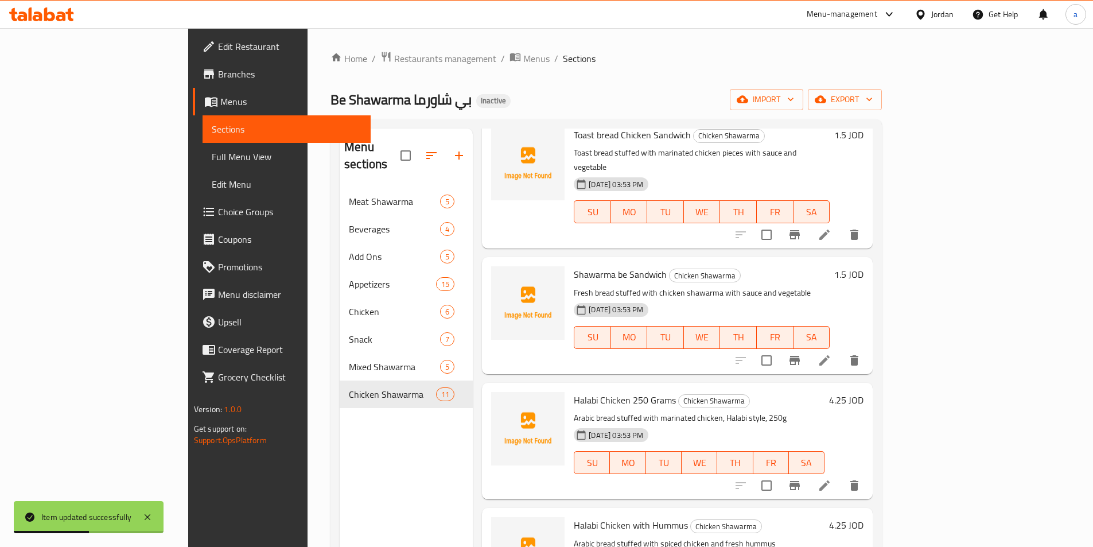
click at [840, 475] on li at bounding box center [824, 485] width 32 height 21
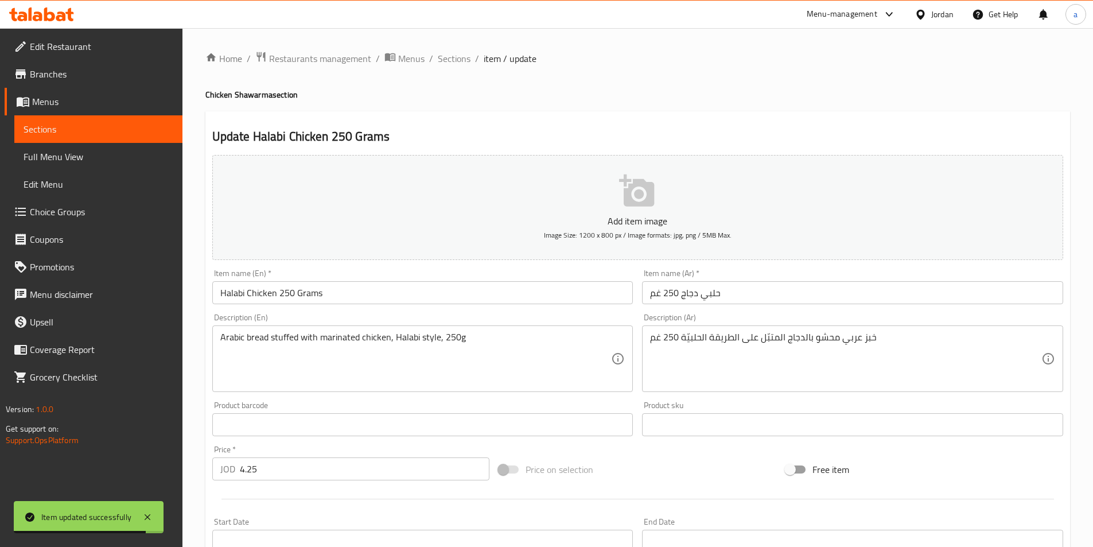
click at [741, 303] on input "حلبي دجاج 250 غم" at bounding box center [852, 292] width 421 height 23
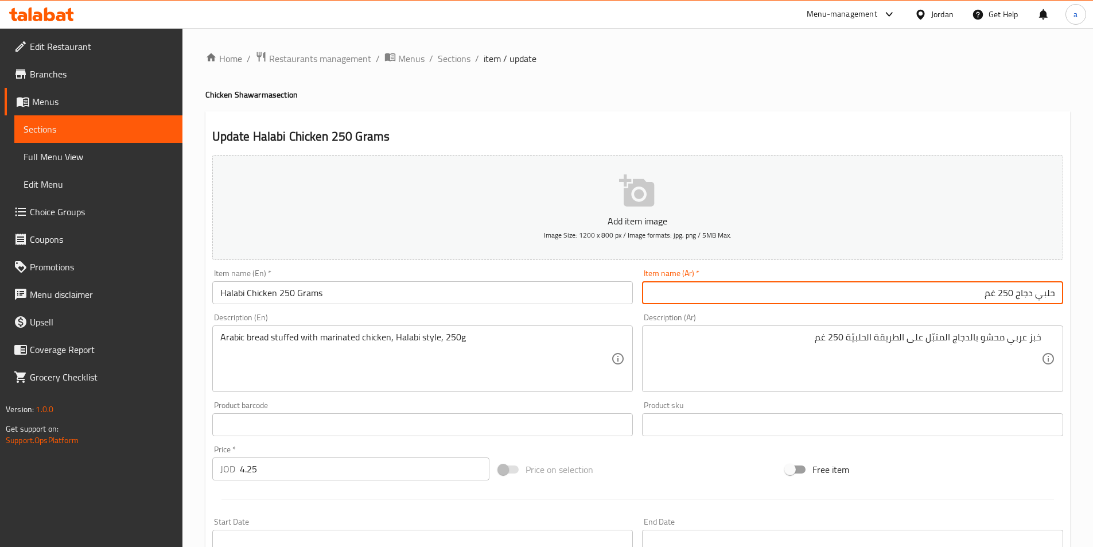
click at [831, 302] on input "حلبي دجاج 250 غم" at bounding box center [852, 292] width 421 height 23
click at [326, 284] on input "Halabi Chicken 250 Grams" at bounding box center [422, 292] width 421 height 23
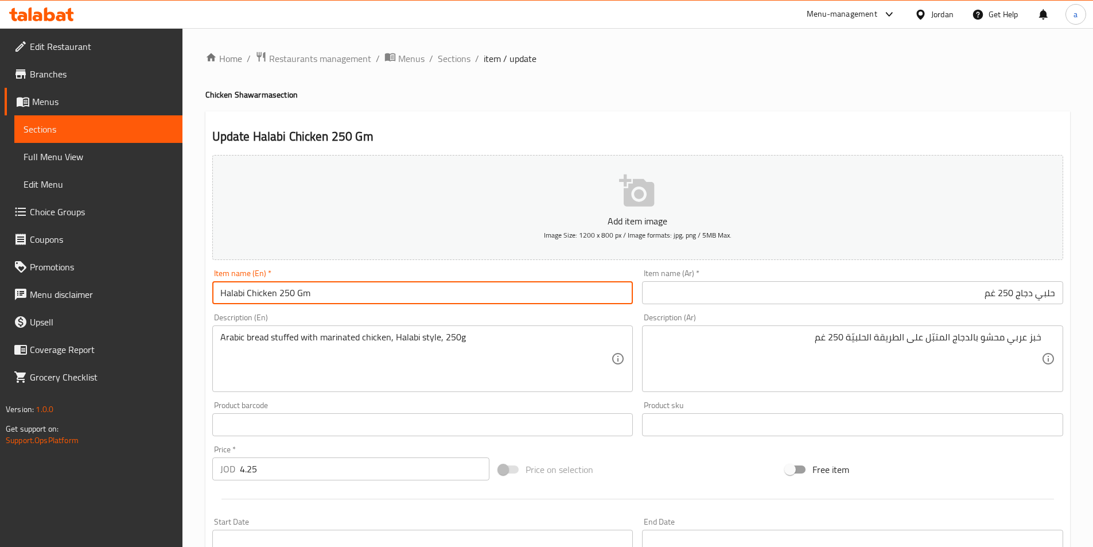
type input "Halabi Chicken 250 Gm"
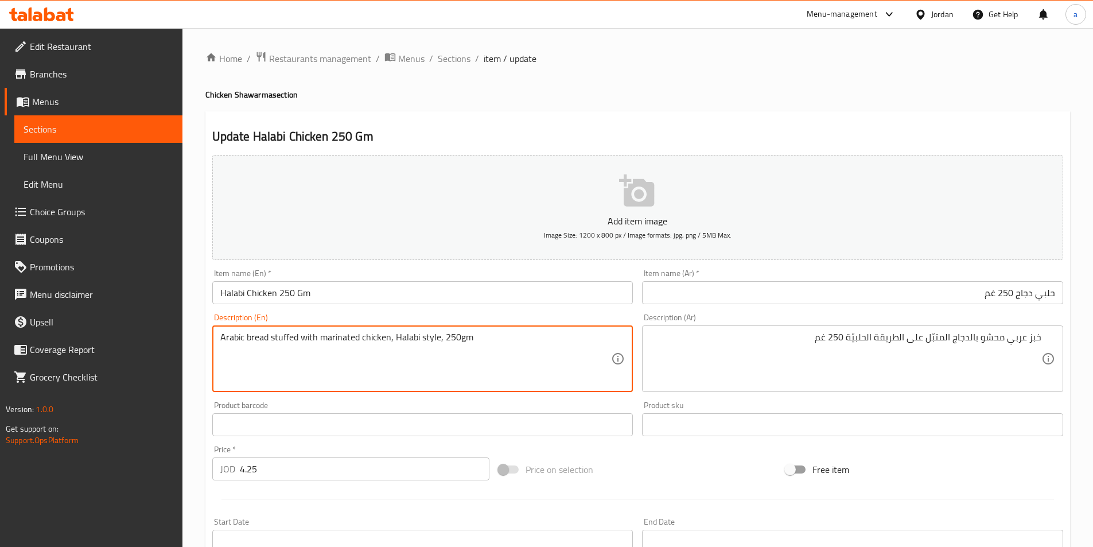
drag, startPoint x: 436, startPoint y: 337, endPoint x: 419, endPoint y: 341, distance: 17.8
click at [419, 341] on textarea "Arabic bread stuffed with marinated chicken, Halabi style, 250gm" at bounding box center [415, 359] width 391 height 54
click at [428, 341] on textarea "Arabic bread stuffed with marinated chicken, Halabi style, 250gm" at bounding box center [415, 359] width 391 height 54
drag, startPoint x: 437, startPoint y: 338, endPoint x: 420, endPoint y: 342, distance: 16.6
click at [420, 342] on textarea "Arabic bread stuffed with marinated chicken, Halabi style, 250gm" at bounding box center [415, 359] width 391 height 54
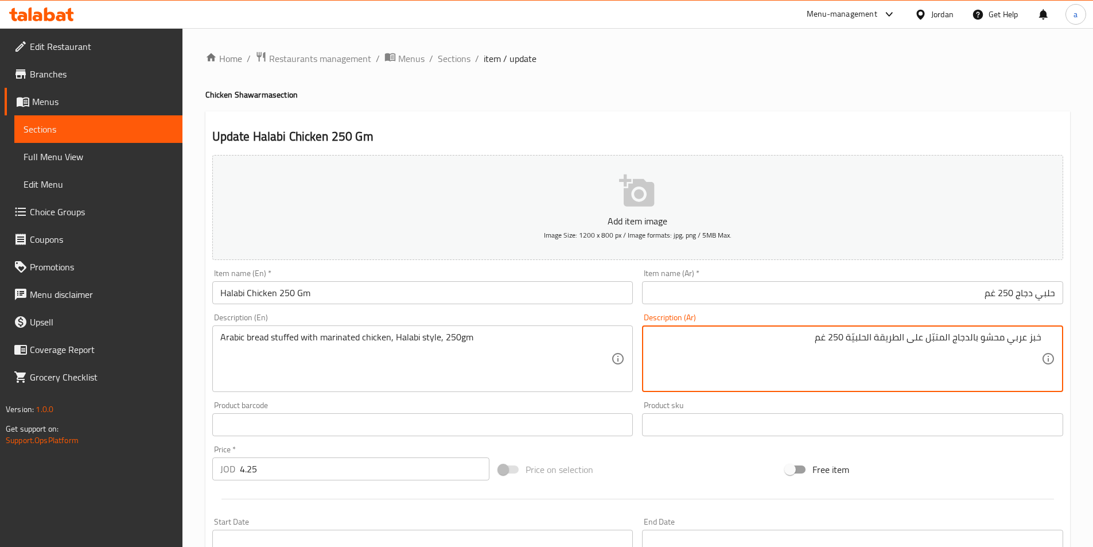
drag, startPoint x: 924, startPoint y: 338, endPoint x: 879, endPoint y: 346, distance: 46.0
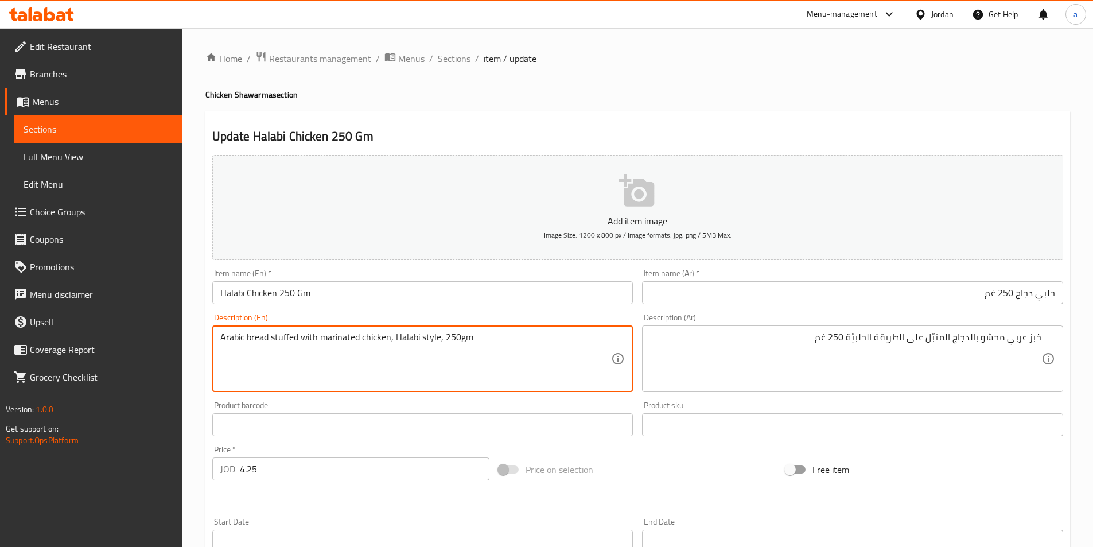
drag, startPoint x: 437, startPoint y: 340, endPoint x: 420, endPoint y: 342, distance: 16.3
paste textarea "On the way"
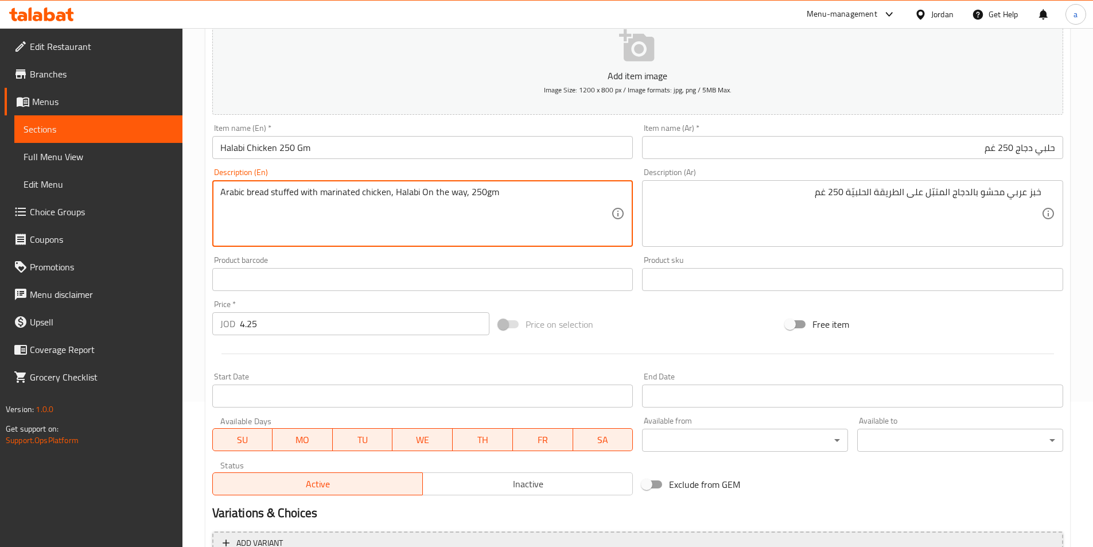
scroll to position [264, 0]
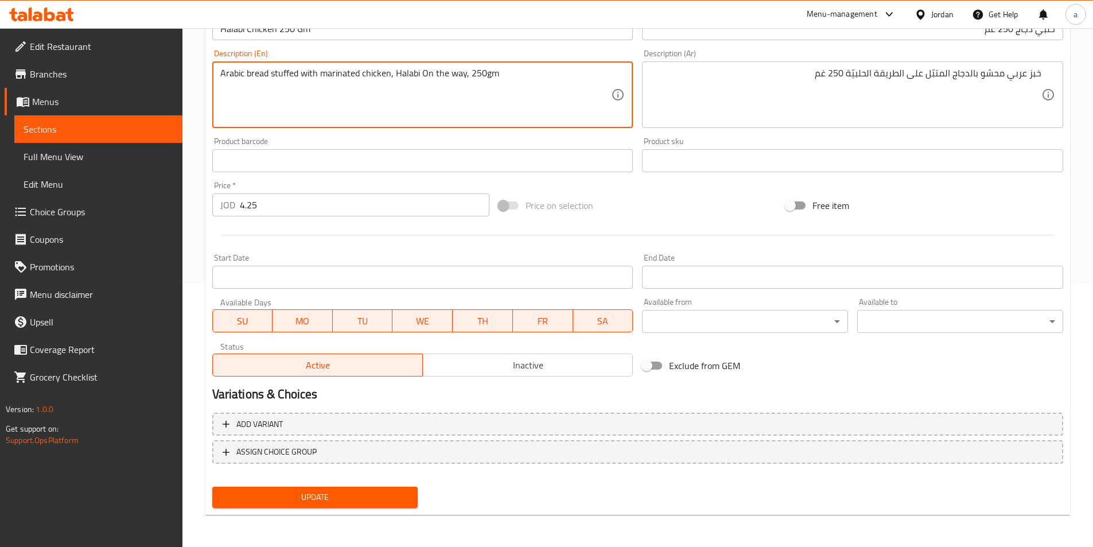
type textarea "Arabic bread stuffed with marinated chicken, Halabi On the way, 250gm"
click at [345, 497] on span "Update" at bounding box center [315, 497] width 188 height 14
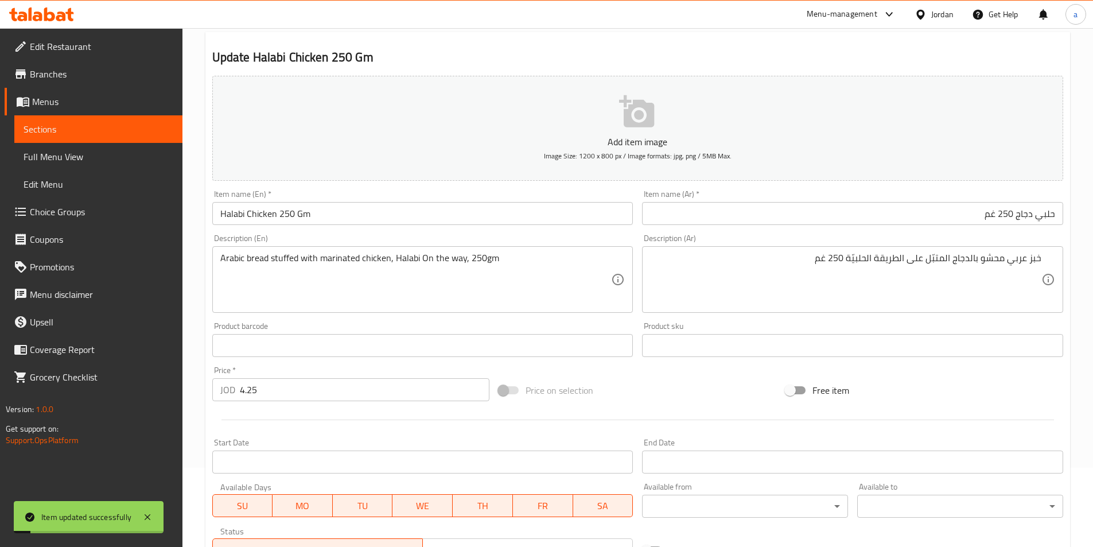
scroll to position [0, 0]
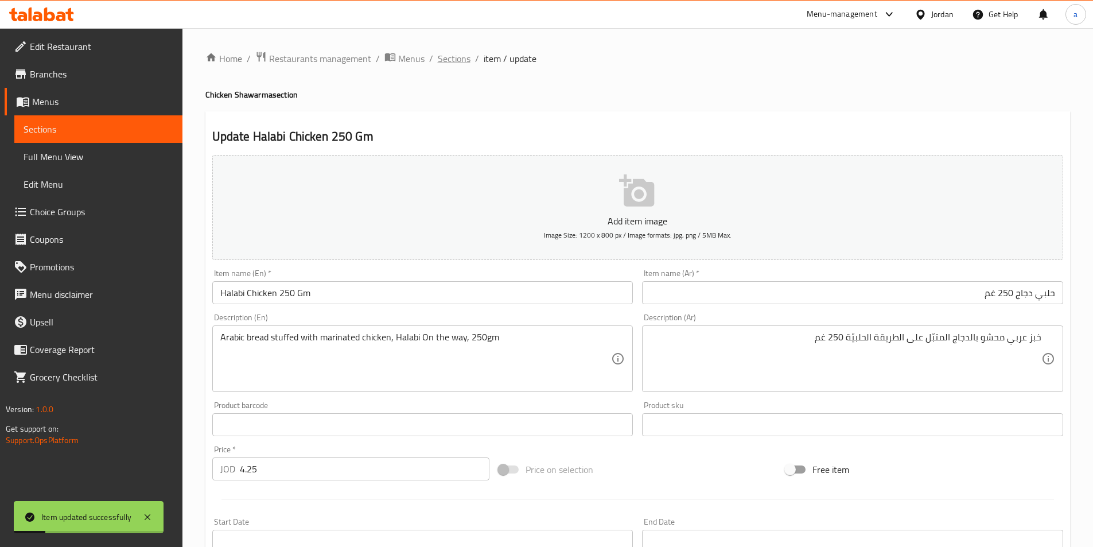
click at [441, 64] on span "Sections" at bounding box center [454, 59] width 33 height 14
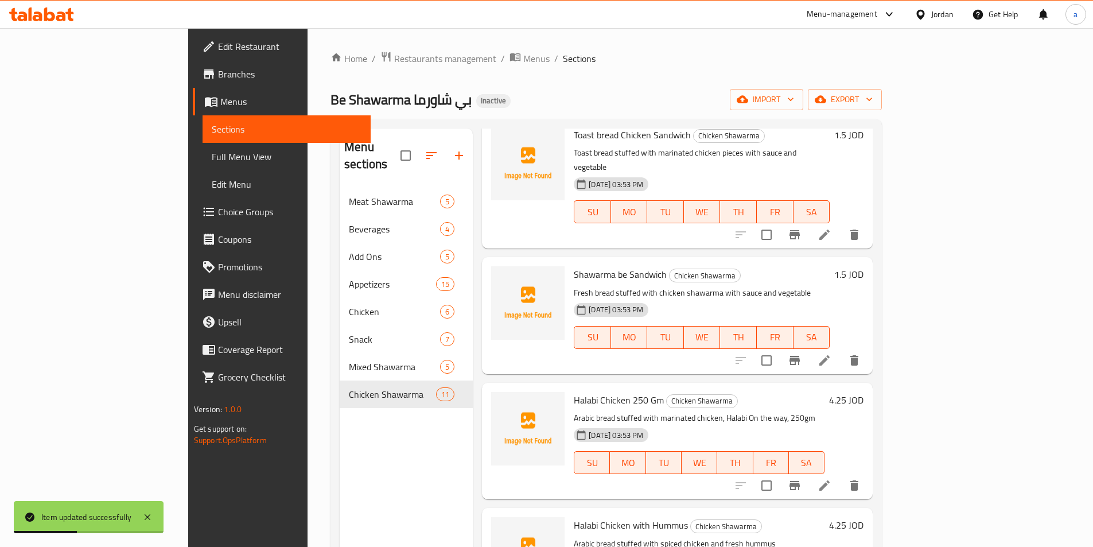
scroll to position [161, 0]
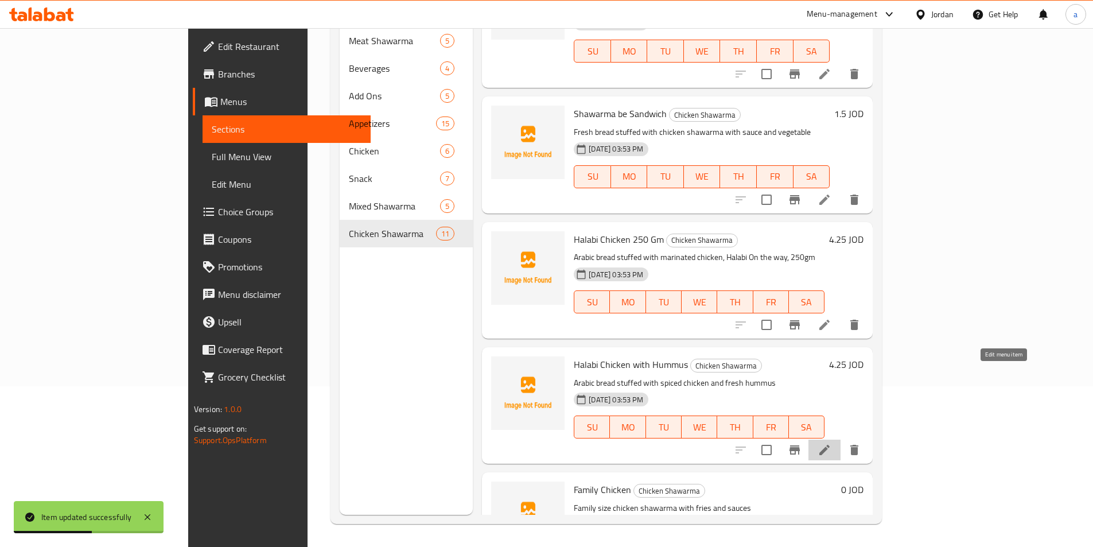
click at [831, 443] on icon at bounding box center [824, 450] width 14 height 14
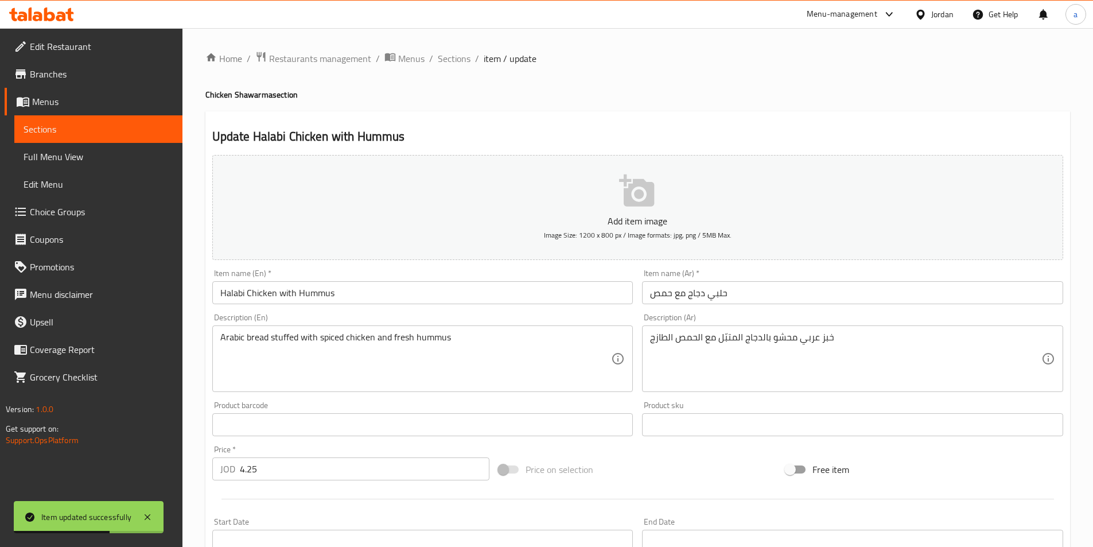
click at [810, 277] on div "Item name (Ar)   * حلبي دجاج مع حمص Item name (Ar) *" at bounding box center [852, 286] width 421 height 35
click at [805, 292] on input "حلبي دجاج مع حمص" at bounding box center [852, 292] width 421 height 23
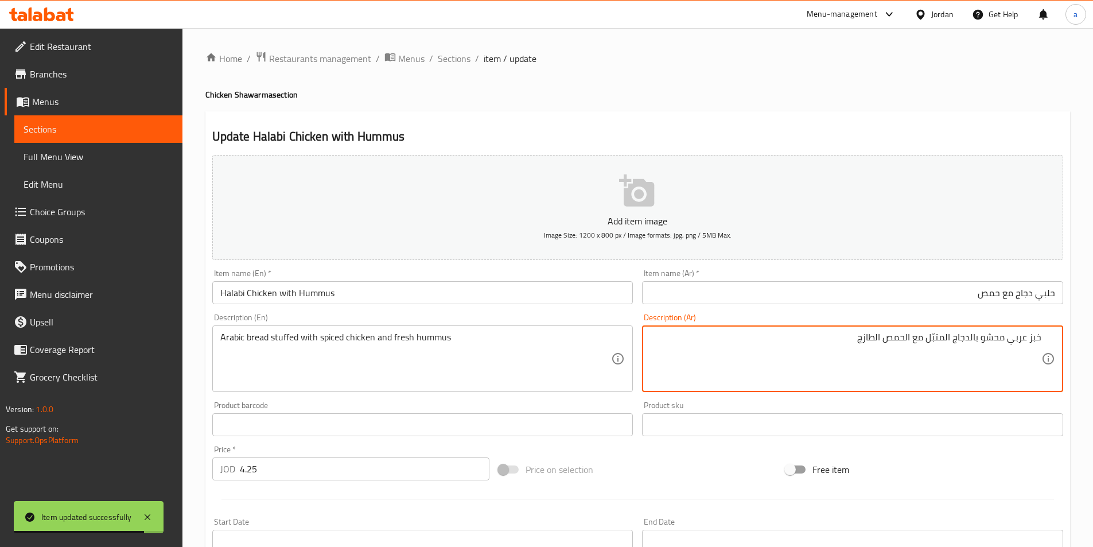
click at [838, 291] on input "حلبي دجاج مع حمص" at bounding box center [852, 292] width 421 height 23
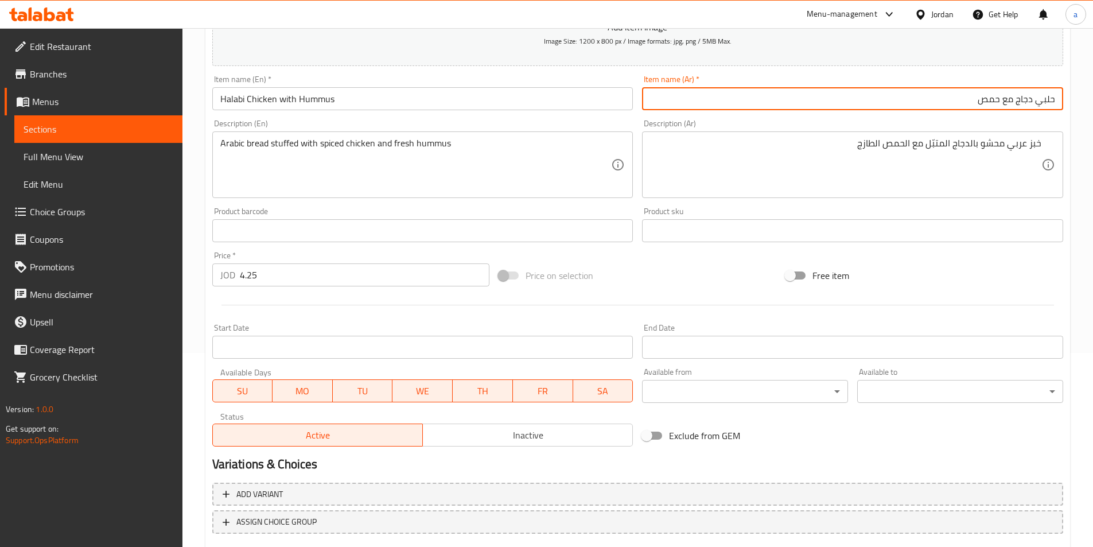
scroll to position [264, 0]
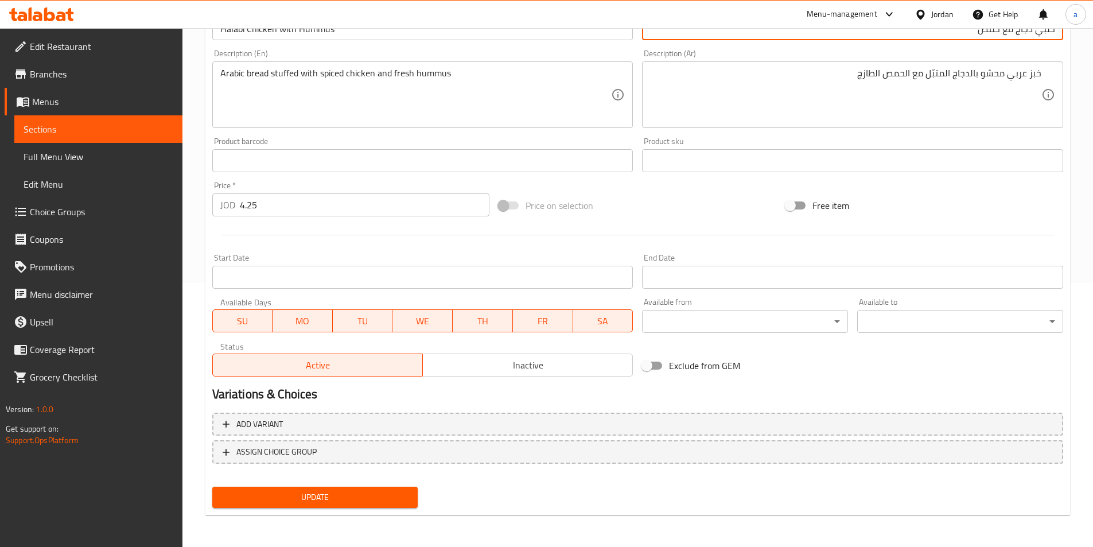
click at [346, 496] on span "Update" at bounding box center [315, 497] width 188 height 14
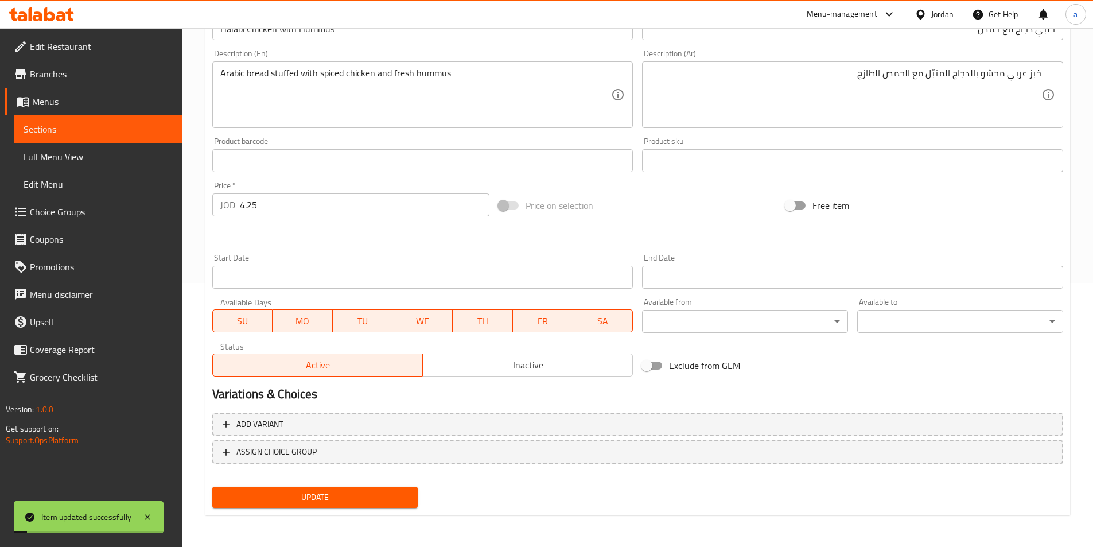
scroll to position [0, 0]
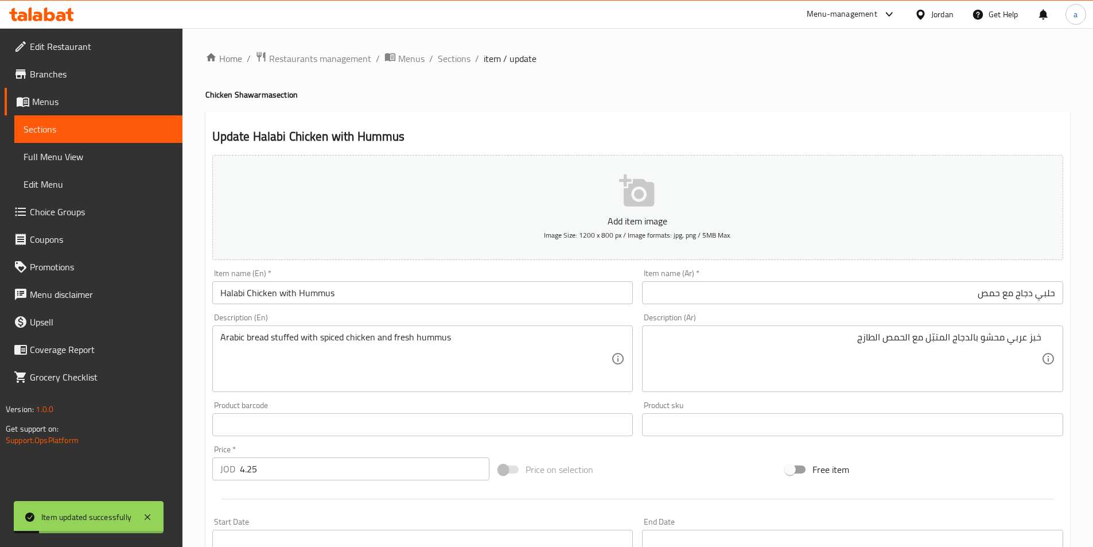
click at [456, 70] on div "Home / Restaurants management / Menus / Sections / item / update Chicken Shawar…" at bounding box center [637, 419] width 864 height 737
click at [453, 60] on span "Sections" at bounding box center [454, 59] width 33 height 14
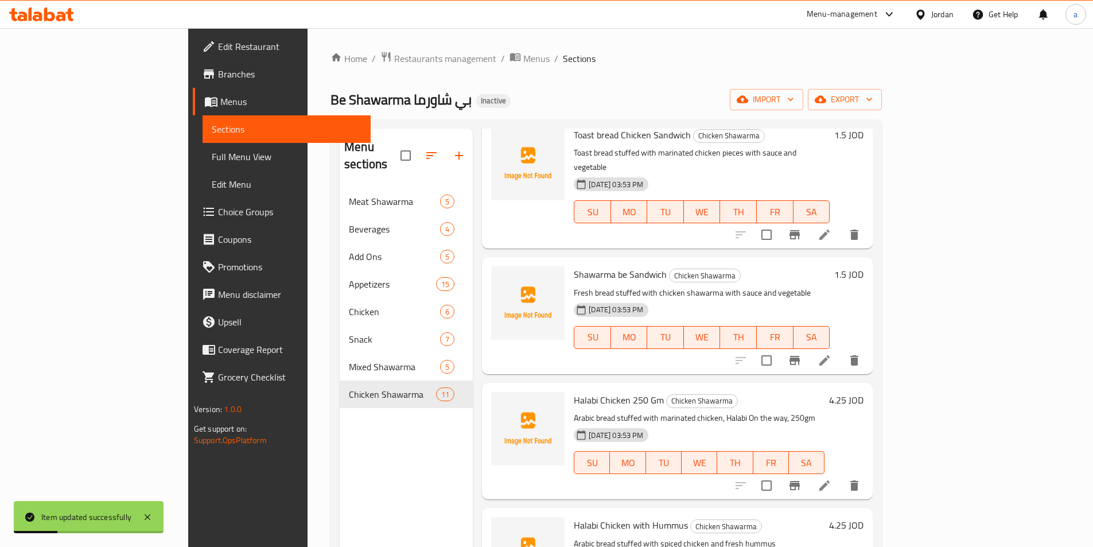
scroll to position [161, 0]
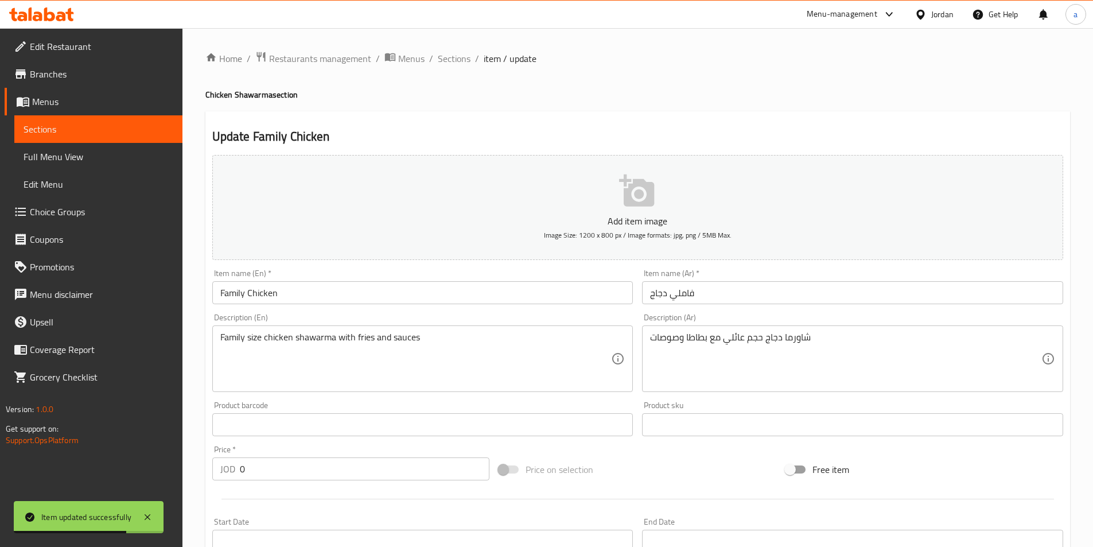
click at [751, 296] on input "فاملي دجاج" at bounding box center [852, 292] width 421 height 23
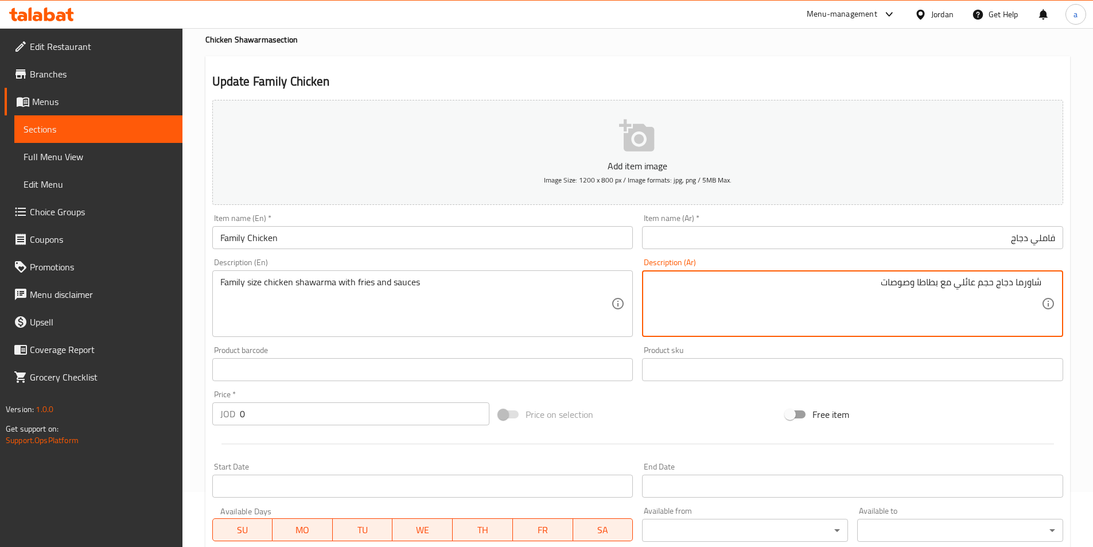
scroll to position [57, 0]
drag, startPoint x: 956, startPoint y: 283, endPoint x: 1050, endPoint y: 277, distance: 94.3
click at [1055, 276] on div "شاورما دجاج حجم عائلي مع بطاطا وصوصات Description (Ar)" at bounding box center [852, 301] width 421 height 67
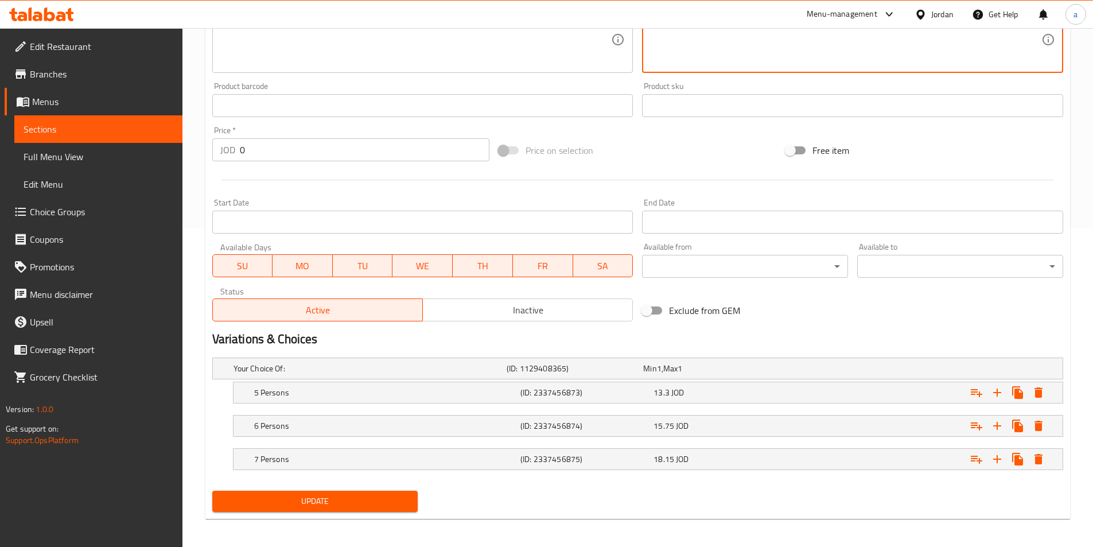
scroll to position [323, 0]
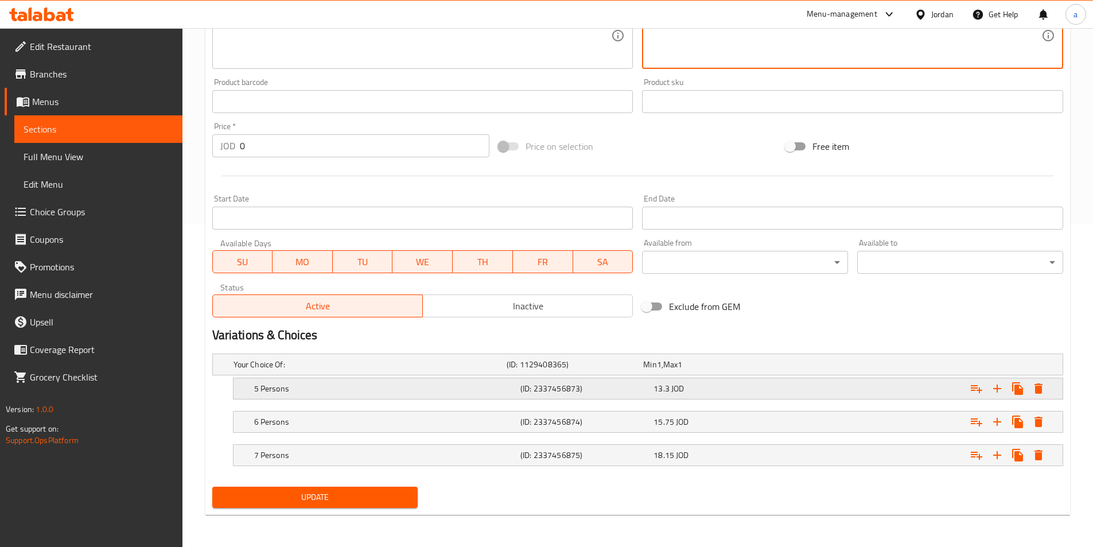
click at [303, 390] on h5 "5 Persons" at bounding box center [385, 388] width 262 height 11
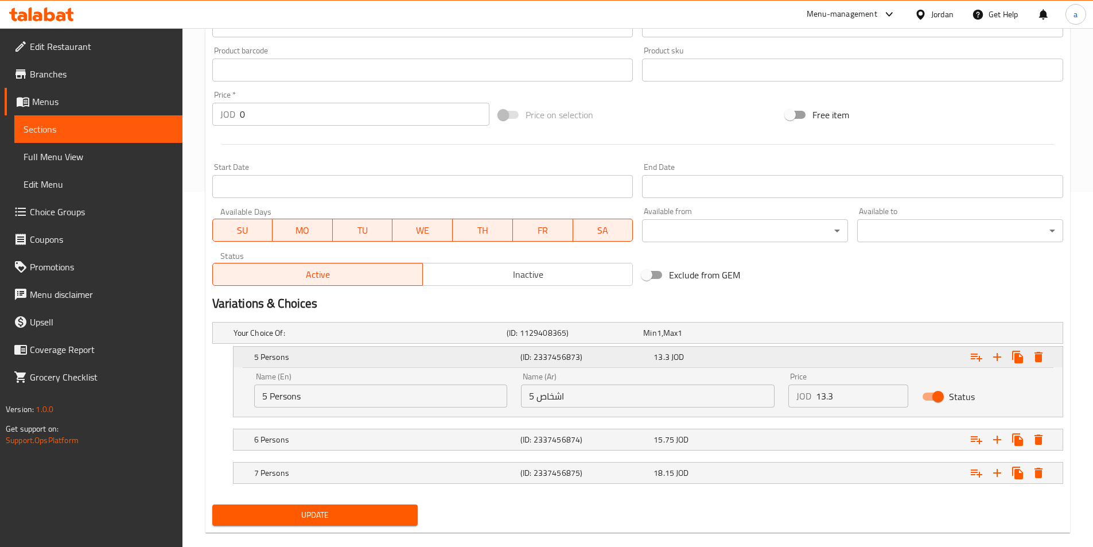
scroll to position [372, 0]
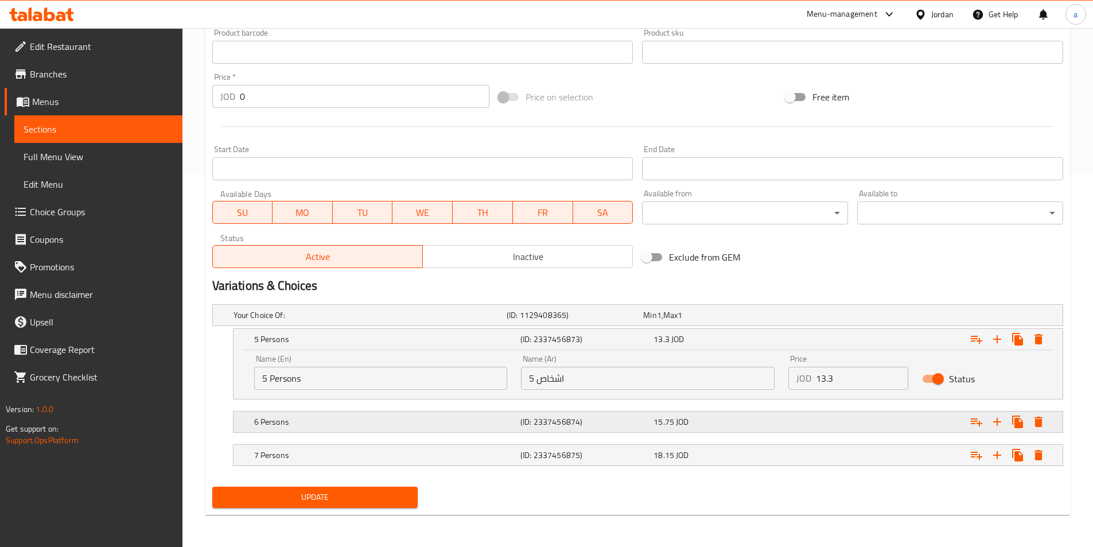
click at [309, 404] on nav at bounding box center [637, 406] width 851 height 9
click at [319, 428] on div "6 Persons" at bounding box center [385, 422] width 266 height 16
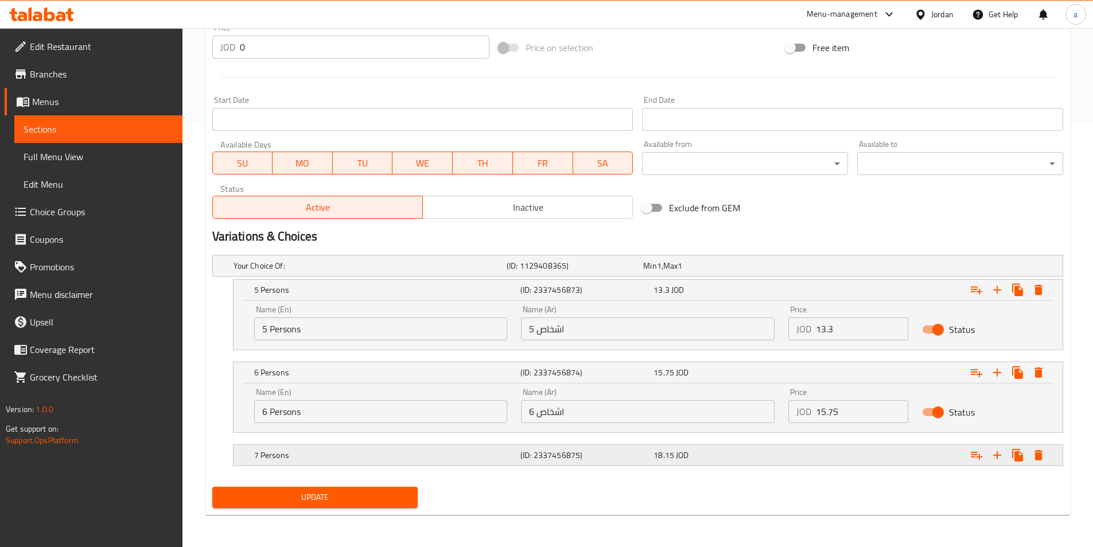
click at [317, 455] on h5 "7 Persons" at bounding box center [385, 454] width 262 height 11
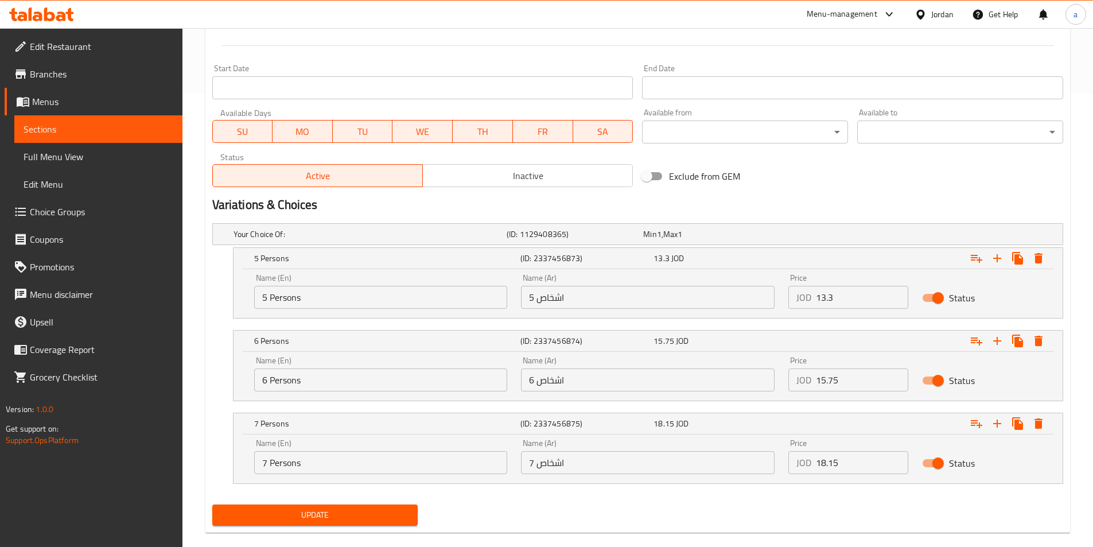
scroll to position [471, 0]
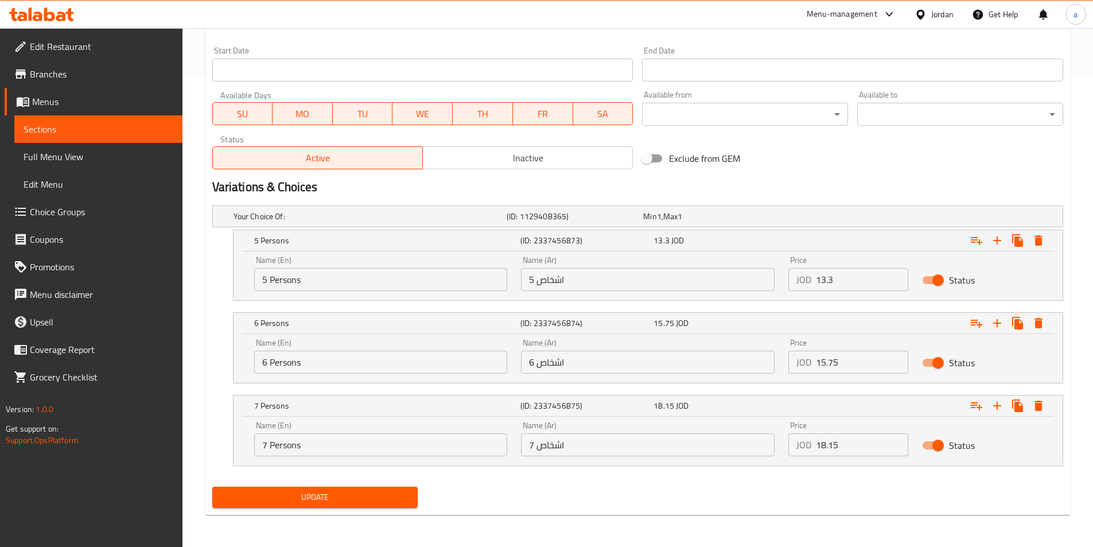
click at [334, 497] on span "Update" at bounding box center [315, 497] width 188 height 14
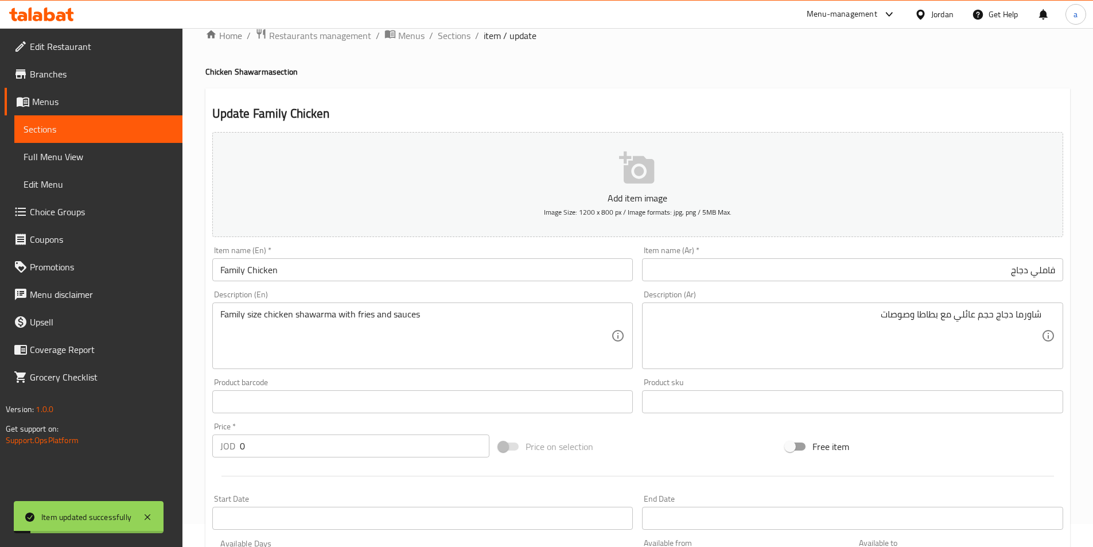
scroll to position [12, 0]
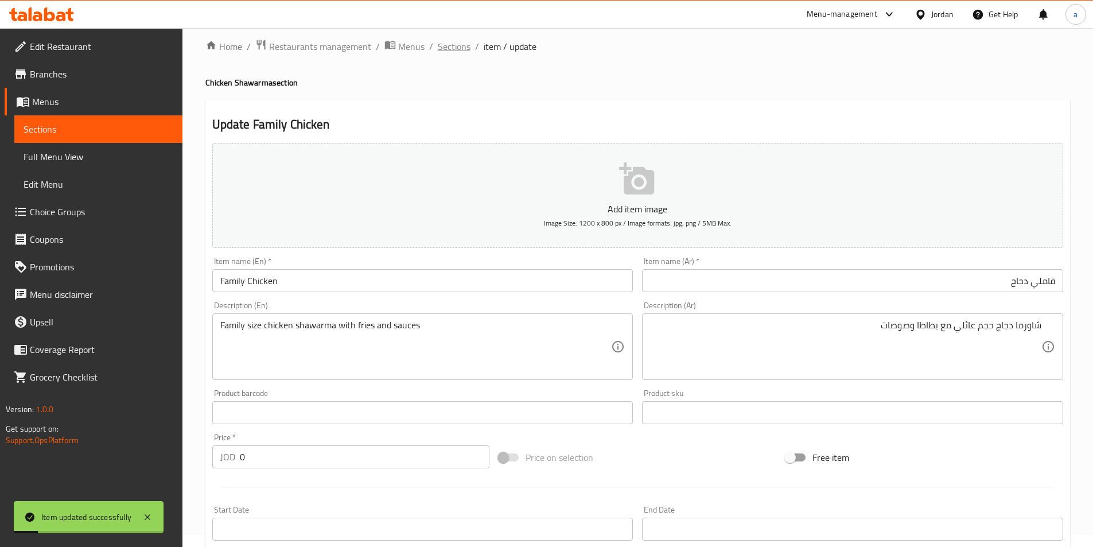
click at [448, 47] on span "Sections" at bounding box center [454, 47] width 33 height 14
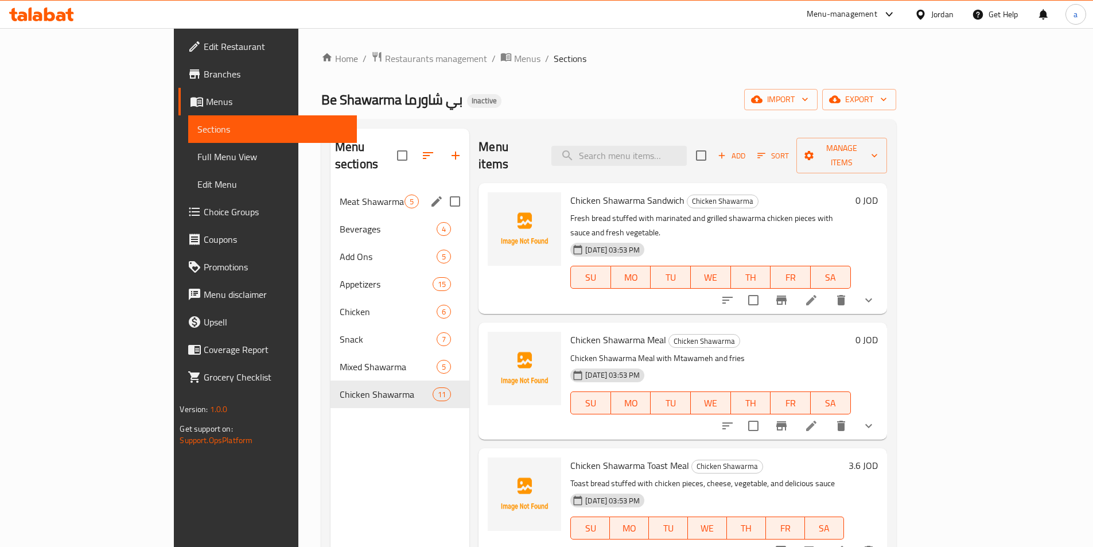
click at [340, 194] on span "Meat Shawarma" at bounding box center [372, 201] width 65 height 14
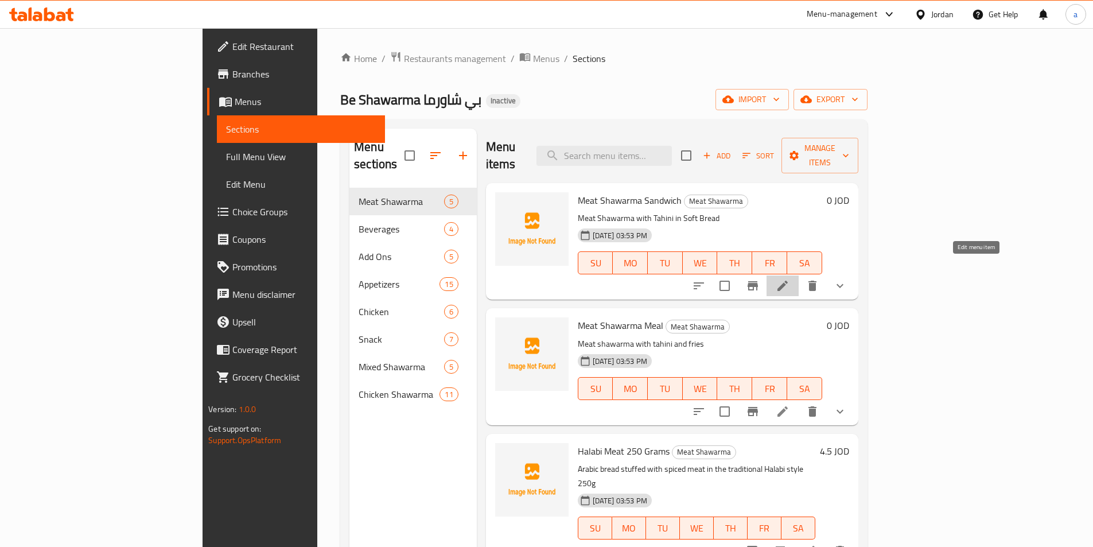
click at [788, 280] on icon at bounding box center [782, 285] width 10 height 10
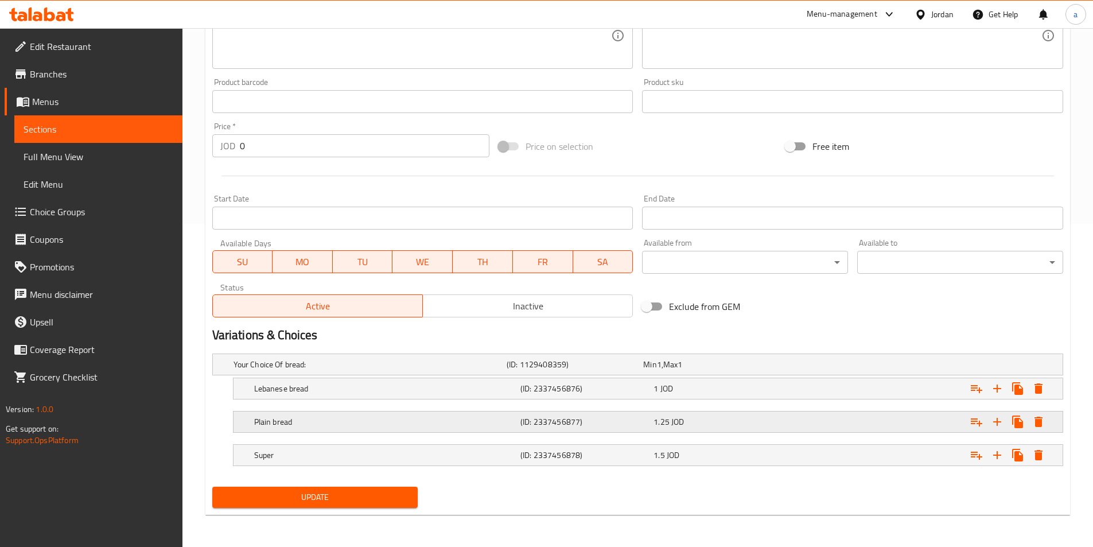
click at [267, 429] on div "Plain bread" at bounding box center [385, 422] width 266 height 16
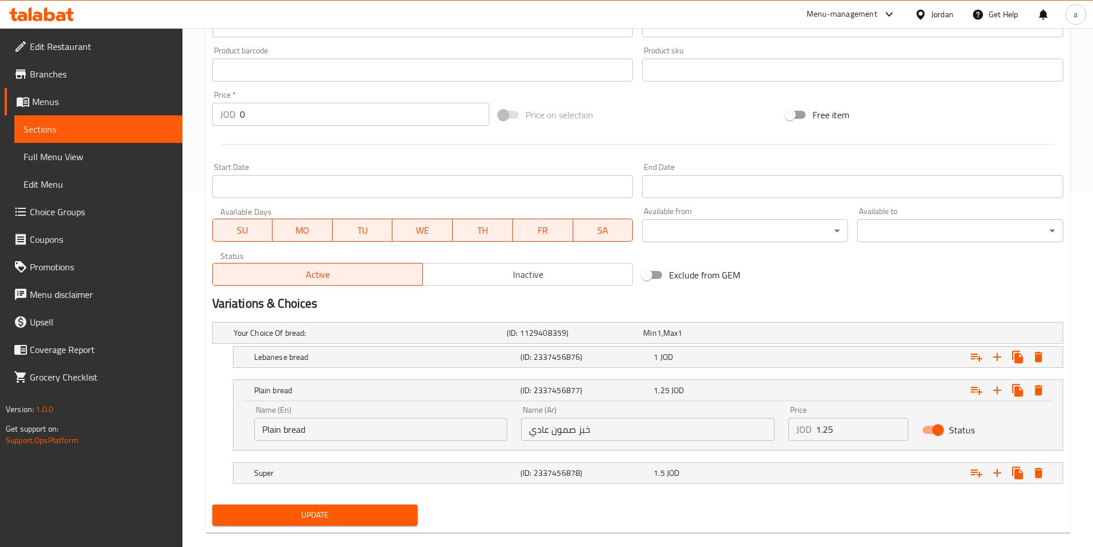
scroll to position [372, 0]
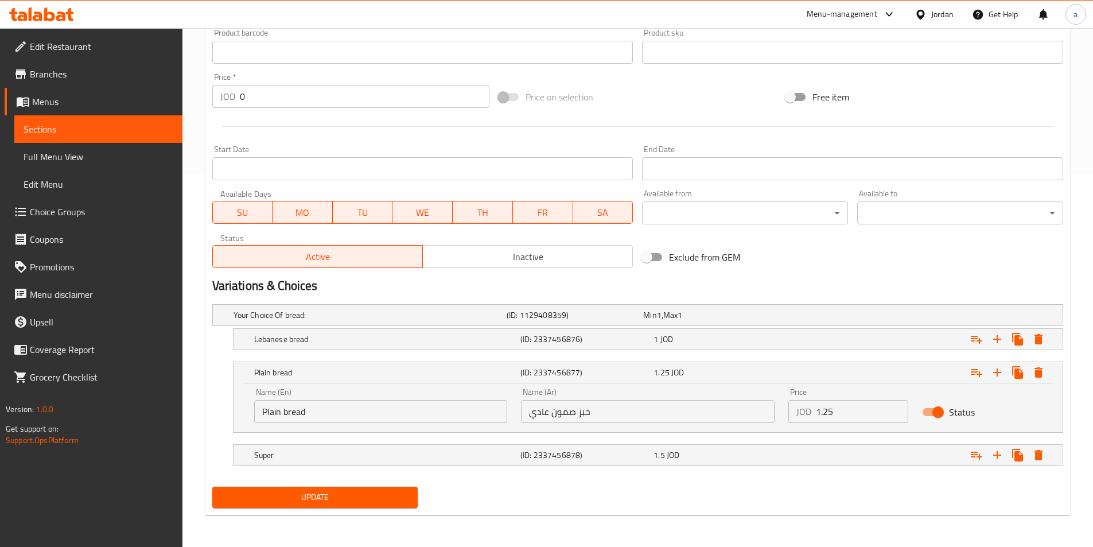
click at [387, 411] on input "Plain bread" at bounding box center [381, 411] width 254 height 23
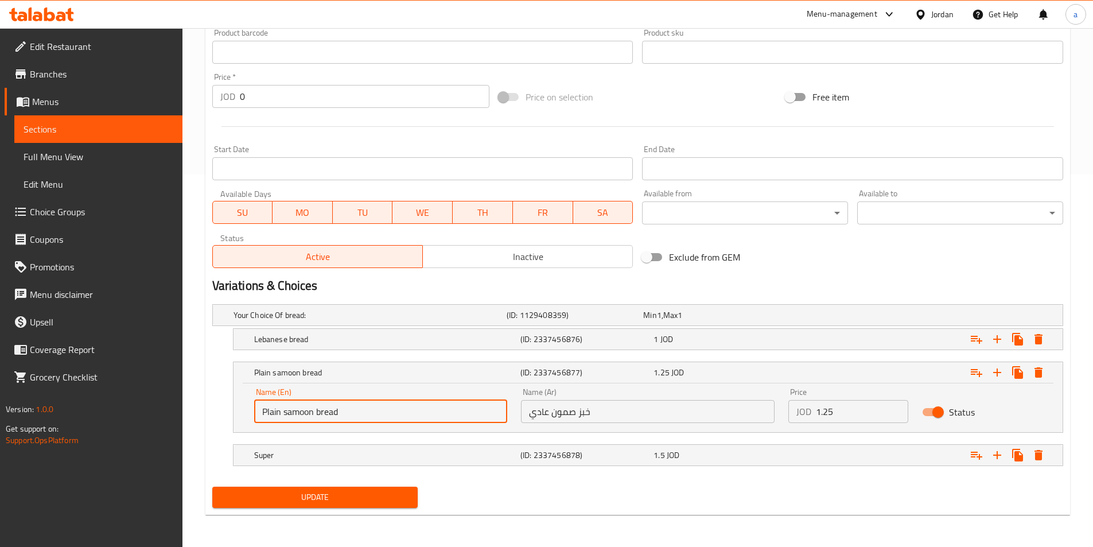
type input "Plain samoon bread"
click at [324, 501] on span "Update" at bounding box center [315, 497] width 188 height 14
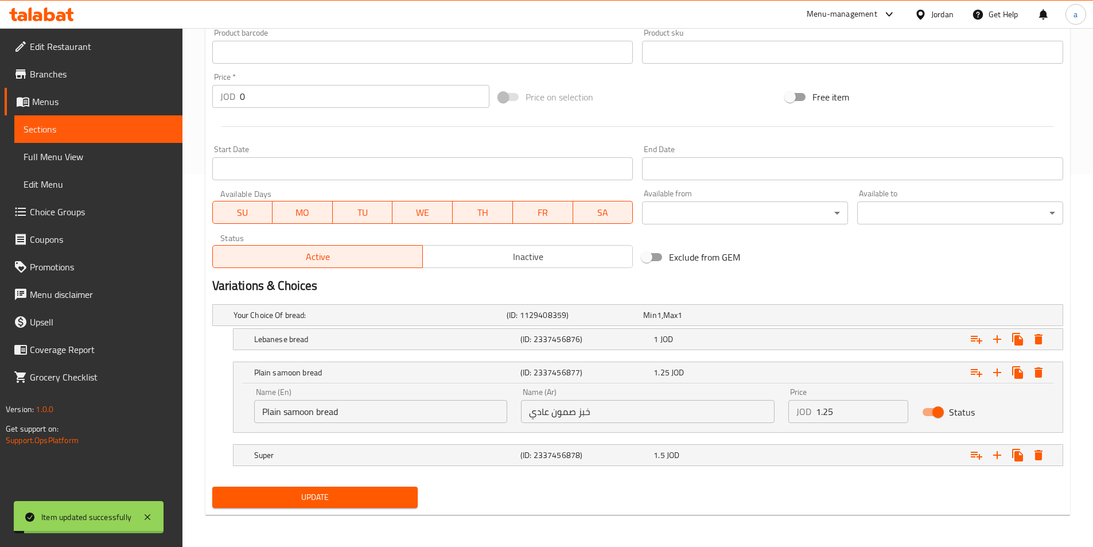
scroll to position [0, 0]
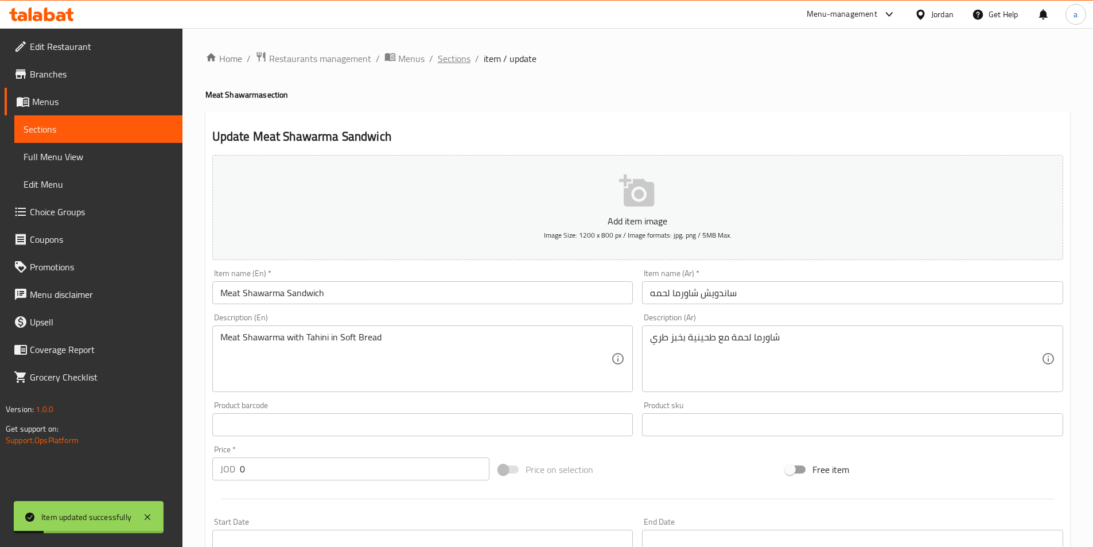
click at [465, 57] on span "Sections" at bounding box center [454, 59] width 33 height 14
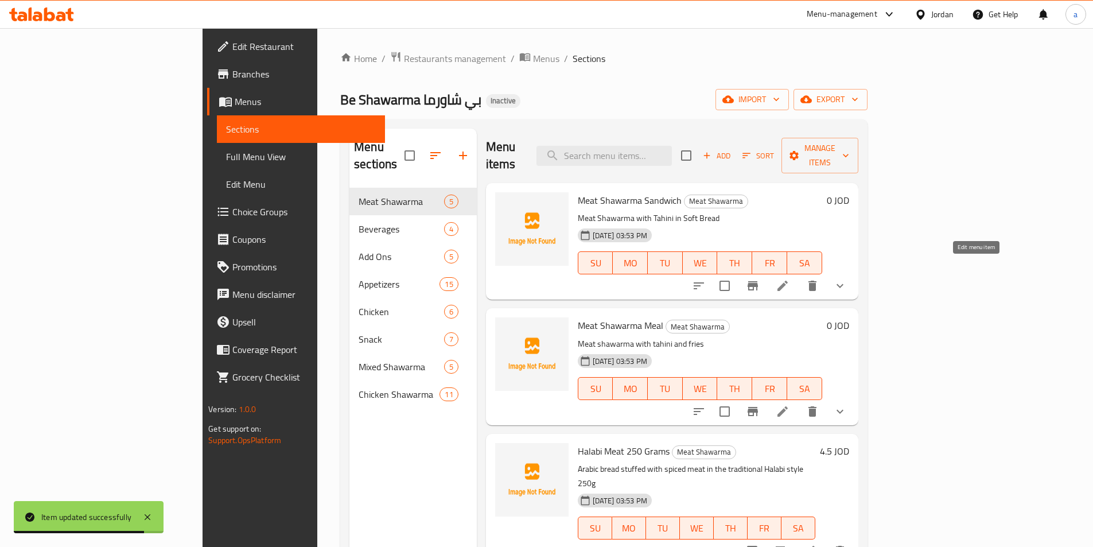
click at [789, 279] on icon at bounding box center [783, 286] width 14 height 14
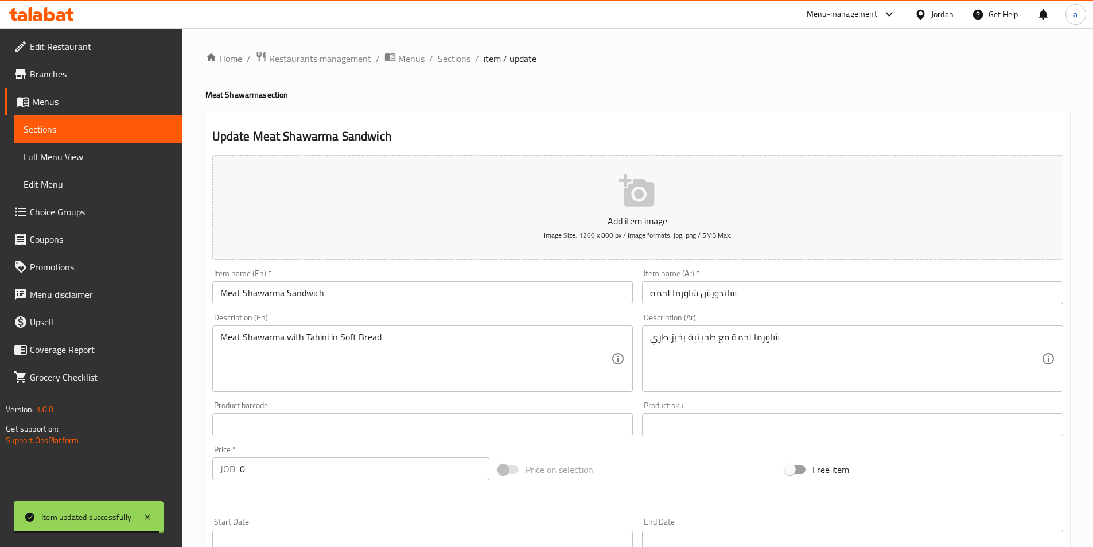
scroll to position [323, 0]
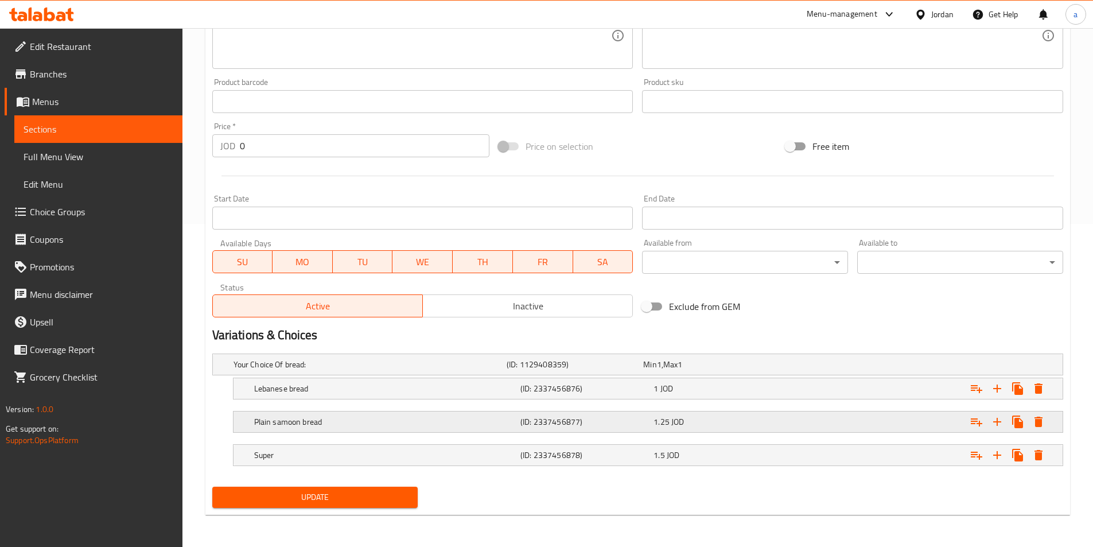
click at [285, 430] on div "Plain samoon bread (ID: 2337456877) 1.25 JOD" at bounding box center [651, 421] width 799 height 25
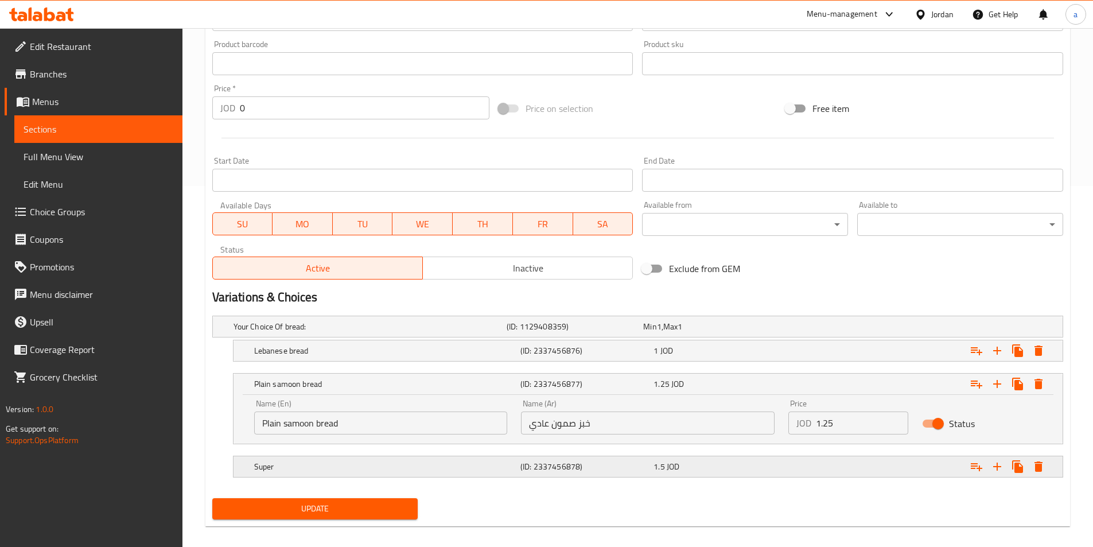
scroll to position [372, 0]
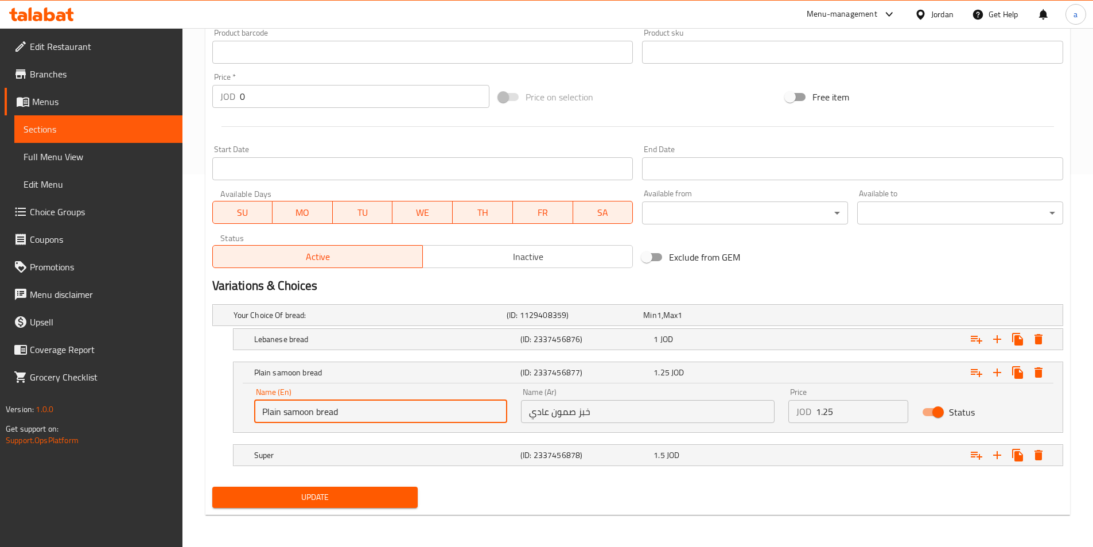
drag, startPoint x: 282, startPoint y: 415, endPoint x: 232, endPoint y: 411, distance: 50.1
click at [233, 411] on div "Name (En) Plain samoon bread Name (En) Name (Ar) خبز صمون عادي Name (Ar) Price …" at bounding box center [647, 407] width 829 height 49
click at [310, 420] on input "regular samoon bread" at bounding box center [381, 411] width 254 height 23
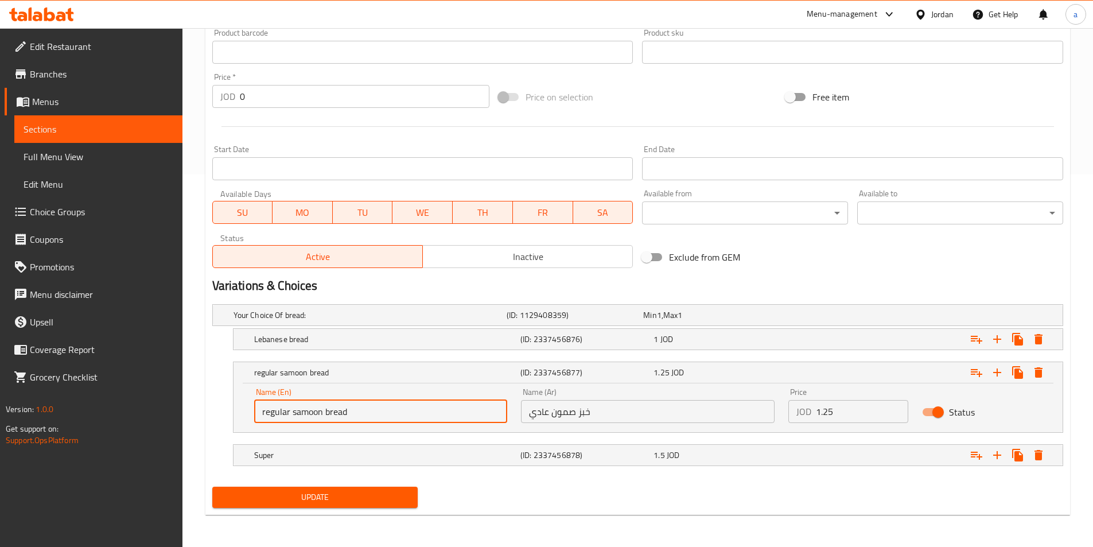
type input "regular samoon bread"
click at [368, 487] on button "Update" at bounding box center [315, 496] width 206 height 21
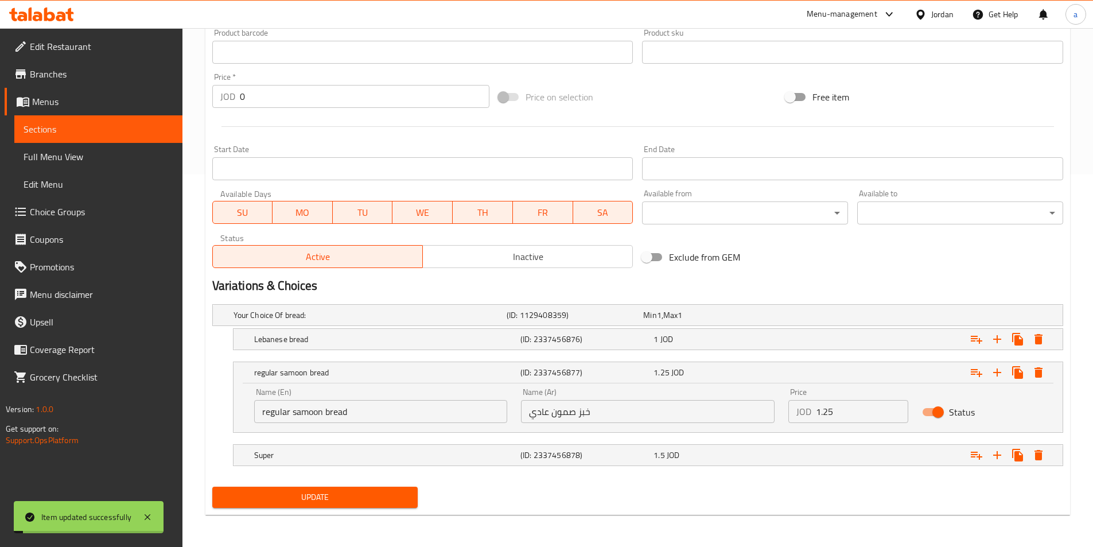
scroll to position [0, 0]
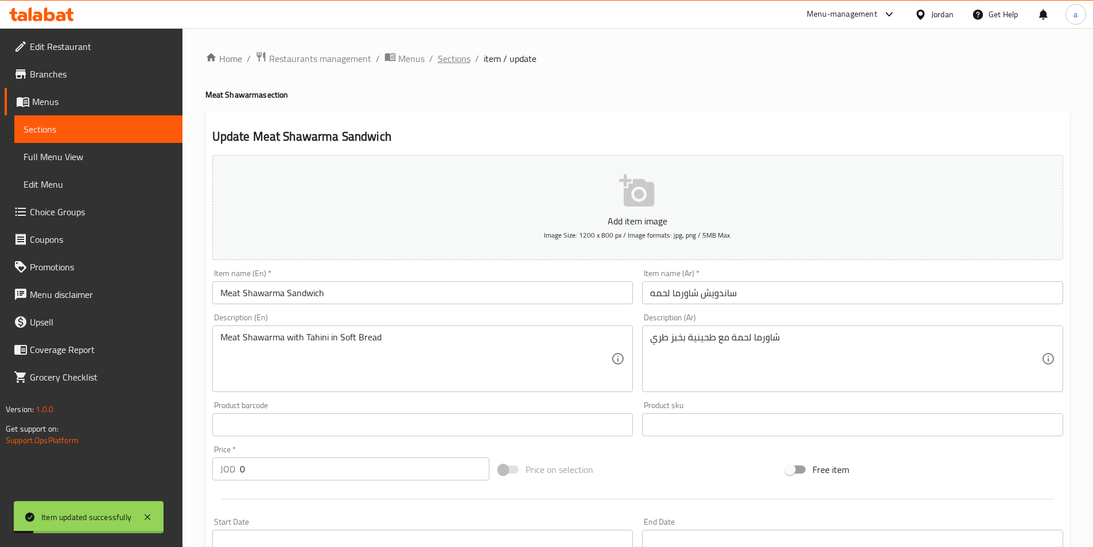
click at [443, 57] on span "Sections" at bounding box center [454, 59] width 33 height 14
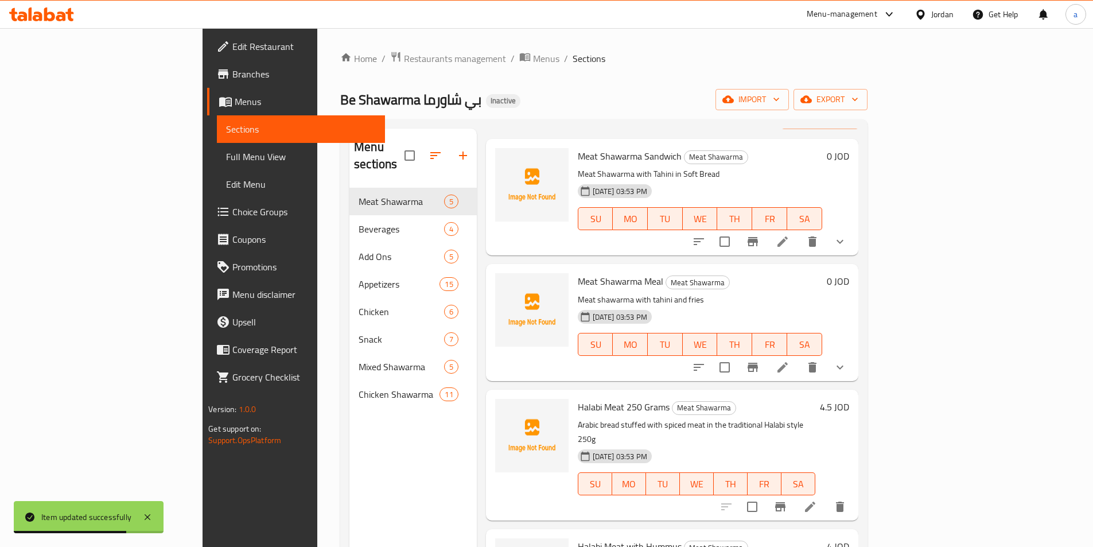
scroll to position [57, 0]
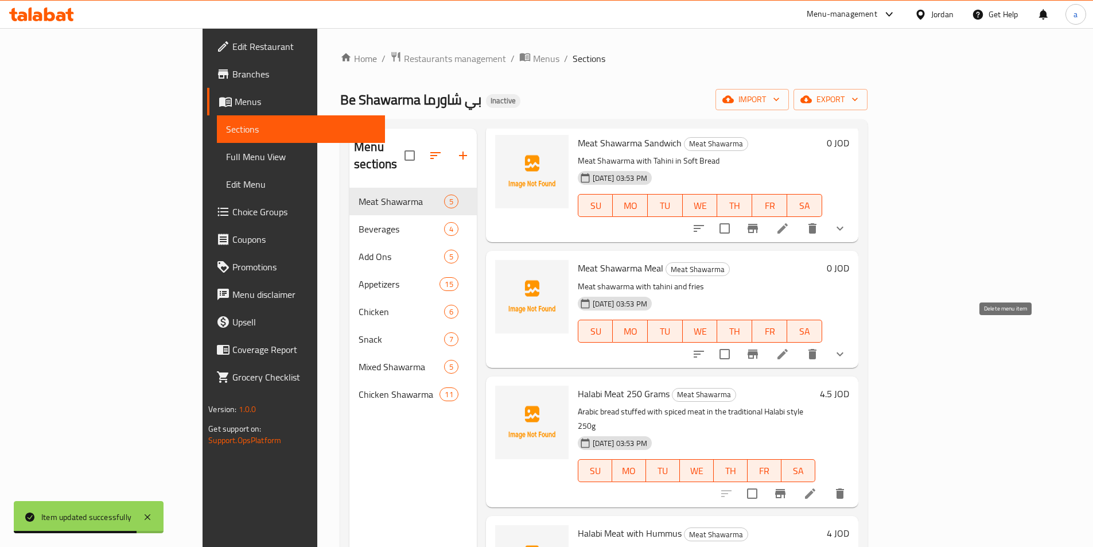
click at [798, 344] on li at bounding box center [782, 354] width 32 height 21
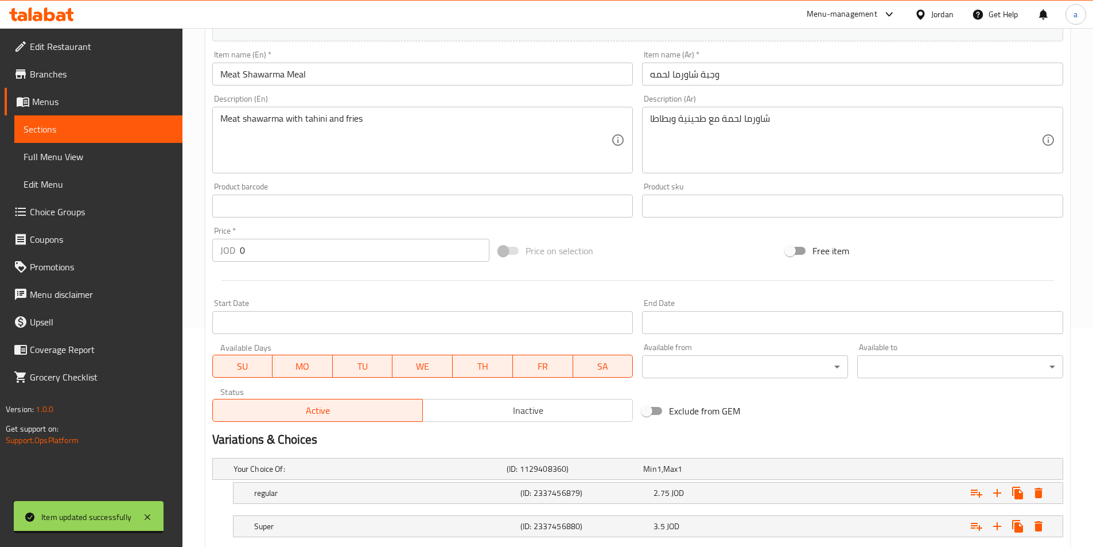
scroll to position [323, 0]
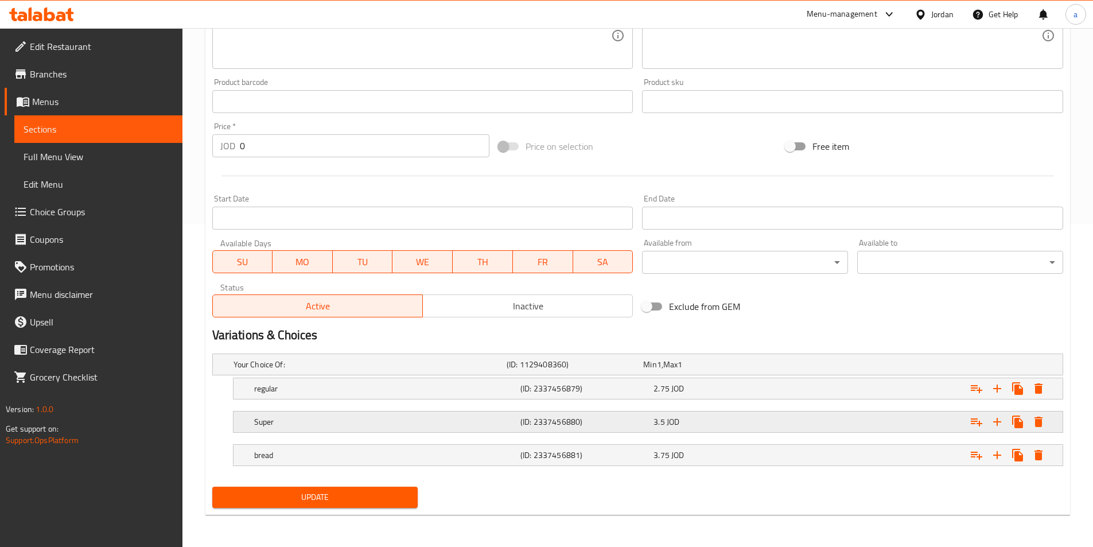
click at [289, 430] on div "Super (ID: 2337456880) 3.5 JOD" at bounding box center [651, 421] width 799 height 25
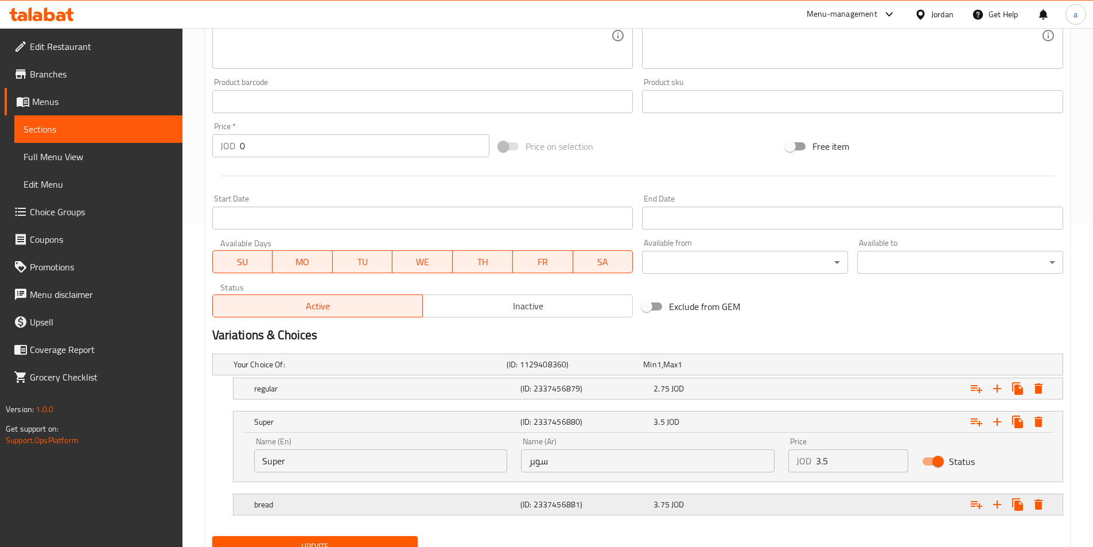
click at [334, 506] on h5 "bread" at bounding box center [385, 503] width 262 height 11
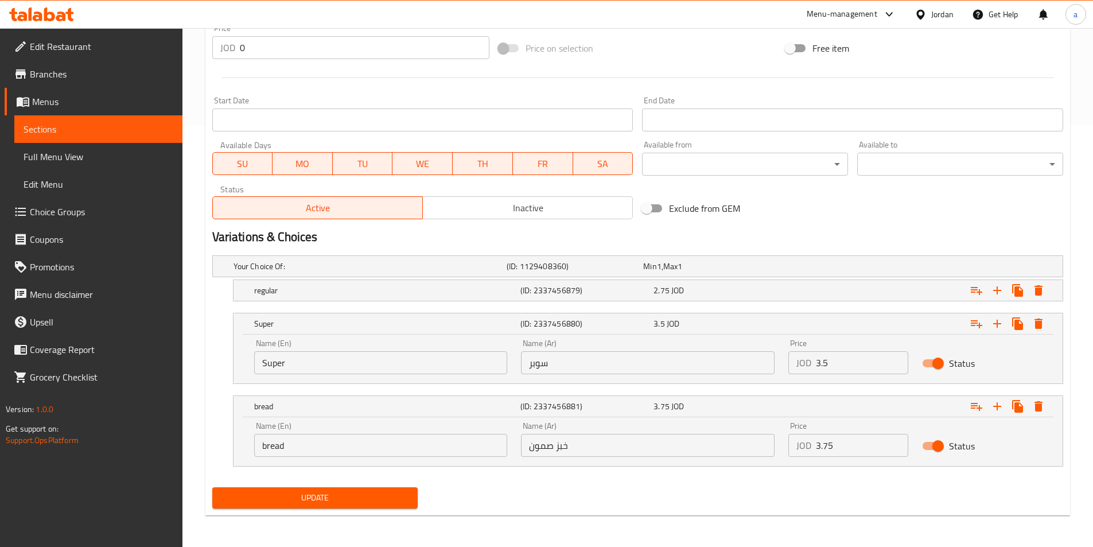
scroll to position [422, 0]
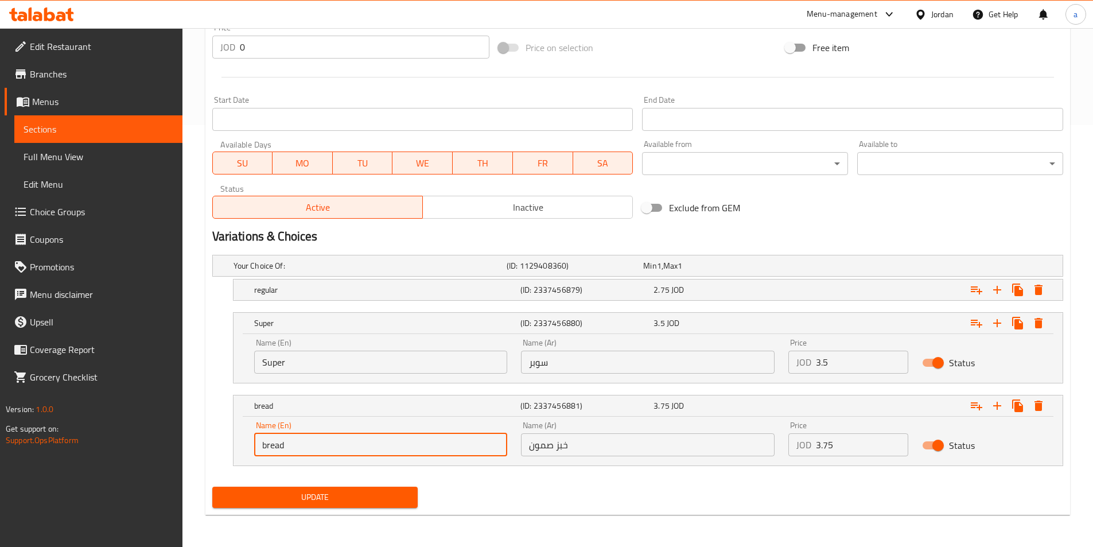
click at [349, 442] on input "bread" at bounding box center [381, 444] width 254 height 23
type input "samoon bread"
click at [336, 497] on span "Update" at bounding box center [315, 497] width 188 height 14
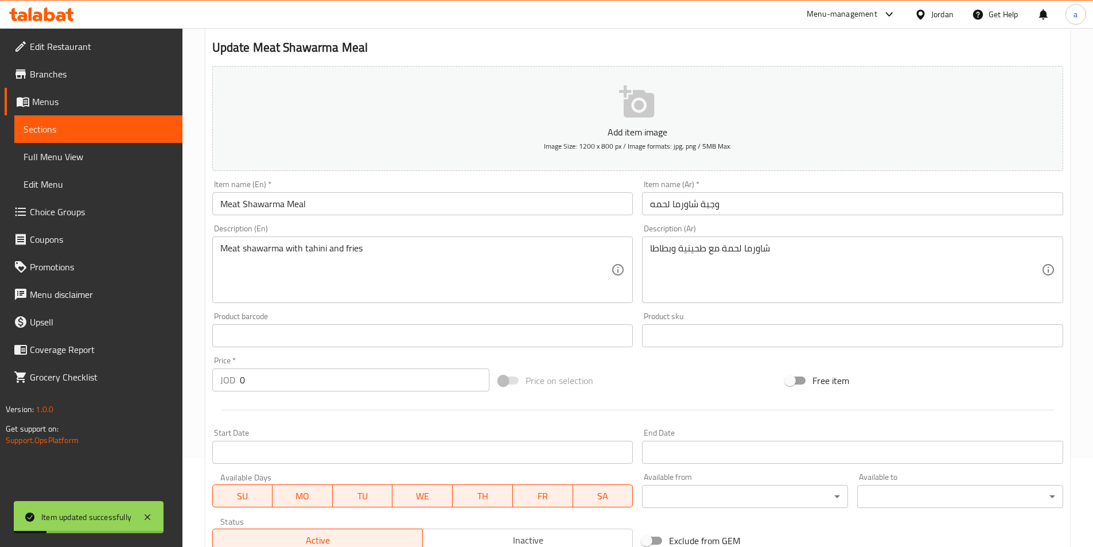
scroll to position [0, 0]
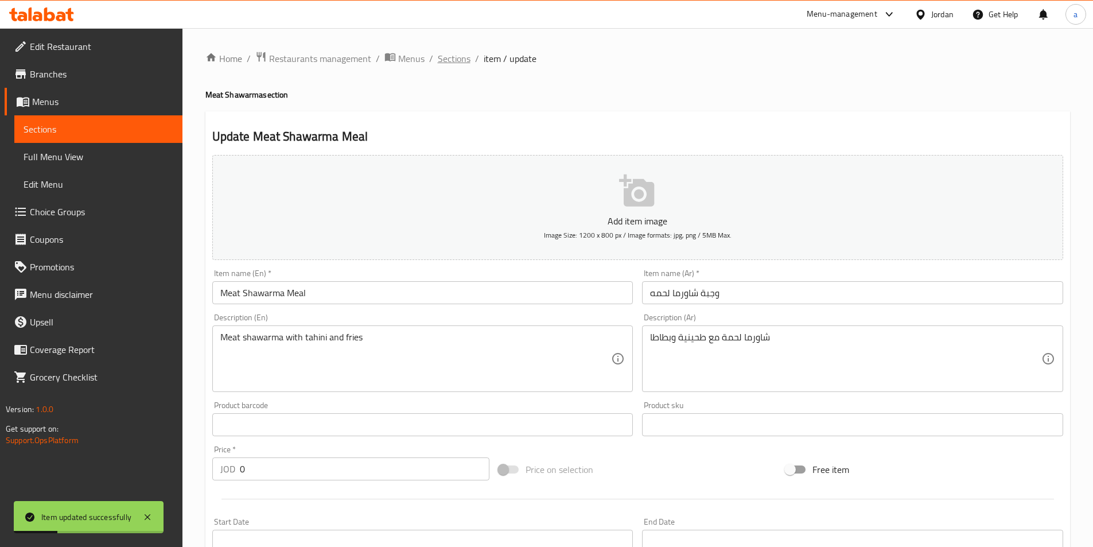
click at [459, 59] on span "Sections" at bounding box center [454, 59] width 33 height 14
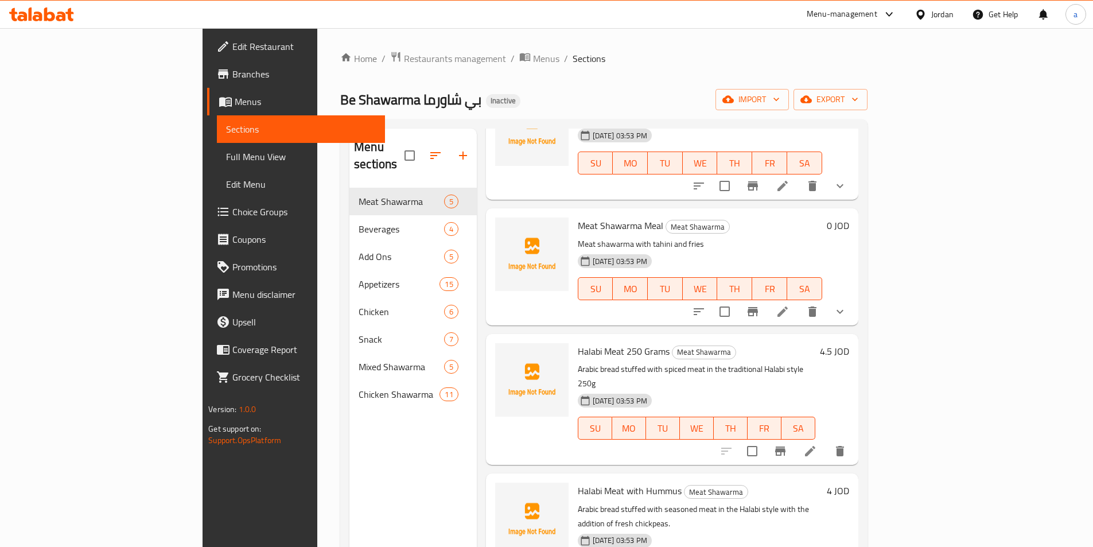
scroll to position [108, 0]
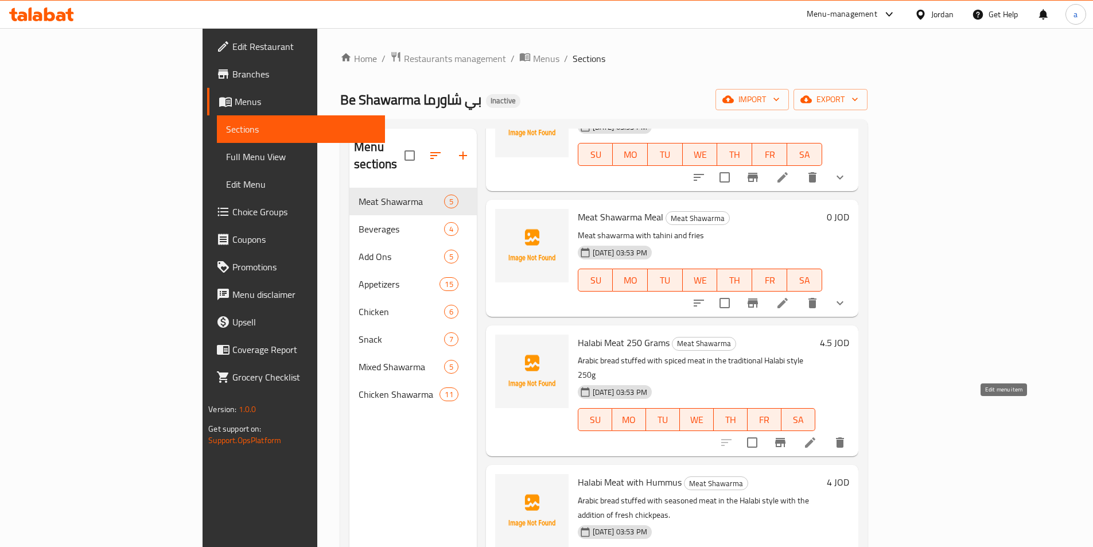
click at [815, 437] on icon at bounding box center [810, 442] width 10 height 10
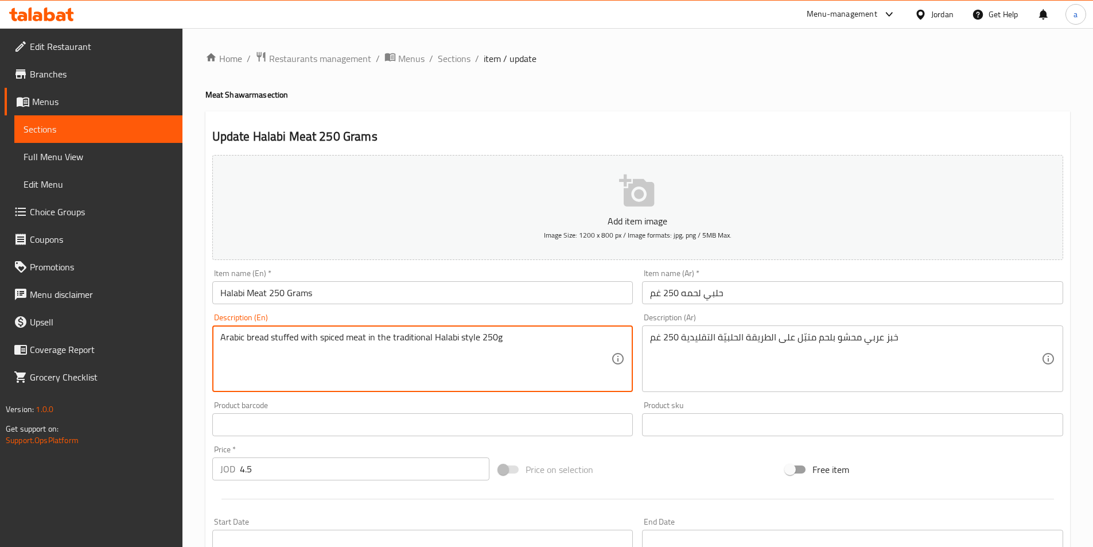
drag, startPoint x: 342, startPoint y: 337, endPoint x: 319, endPoint y: 341, distance: 23.3
paste textarea "eason"
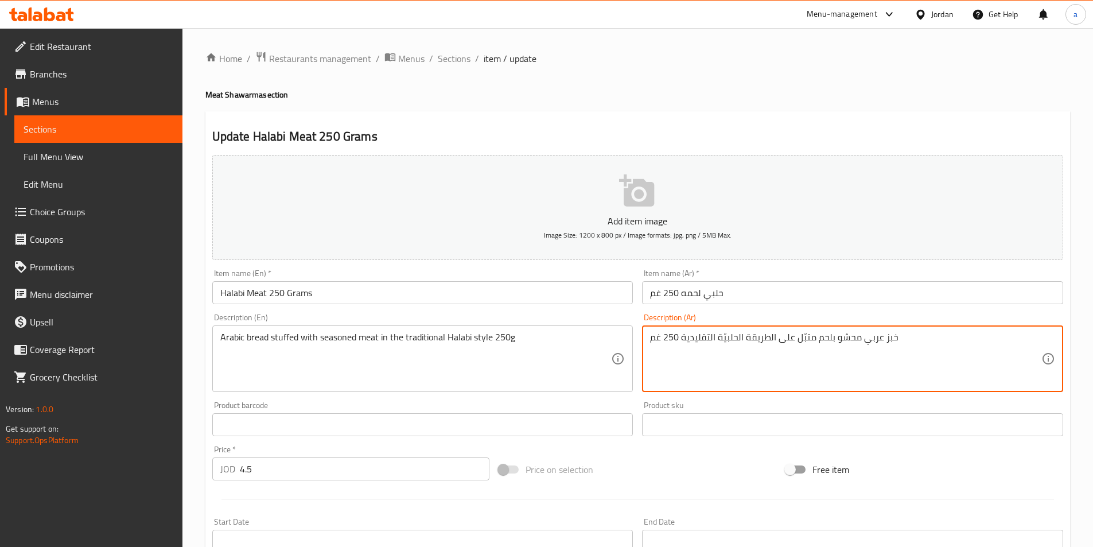
drag, startPoint x: 792, startPoint y: 341, endPoint x: 745, endPoint y: 346, distance: 47.4
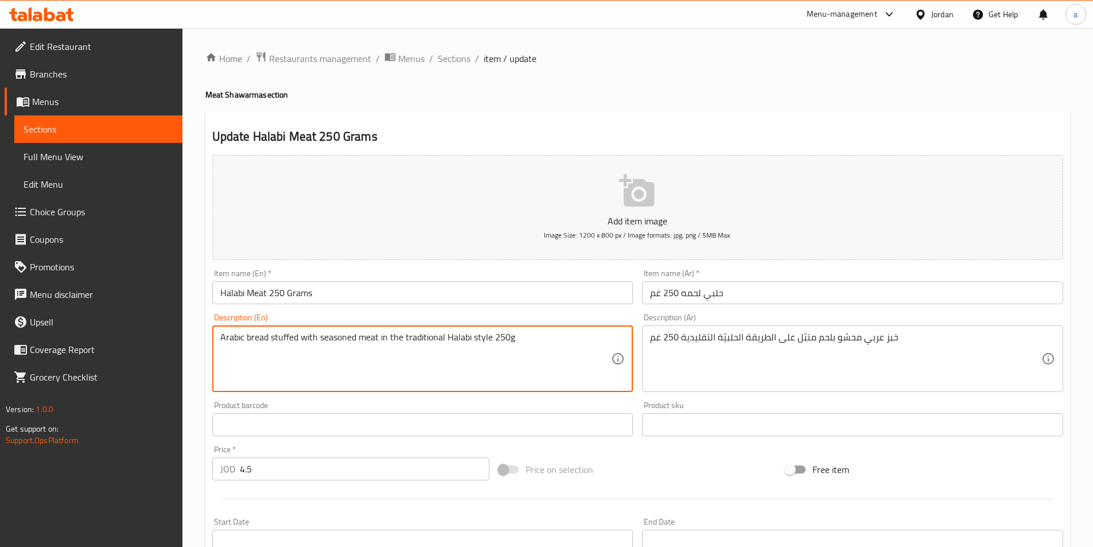
drag, startPoint x: 488, startPoint y: 337, endPoint x: 471, endPoint y: 344, distance: 18.2
paste textarea "On the way"
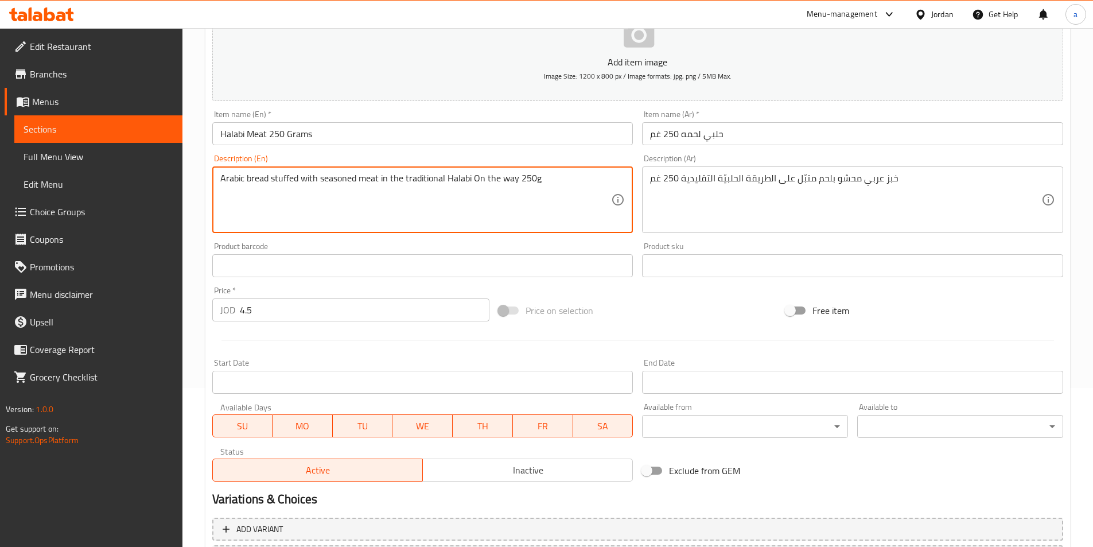
scroll to position [264, 0]
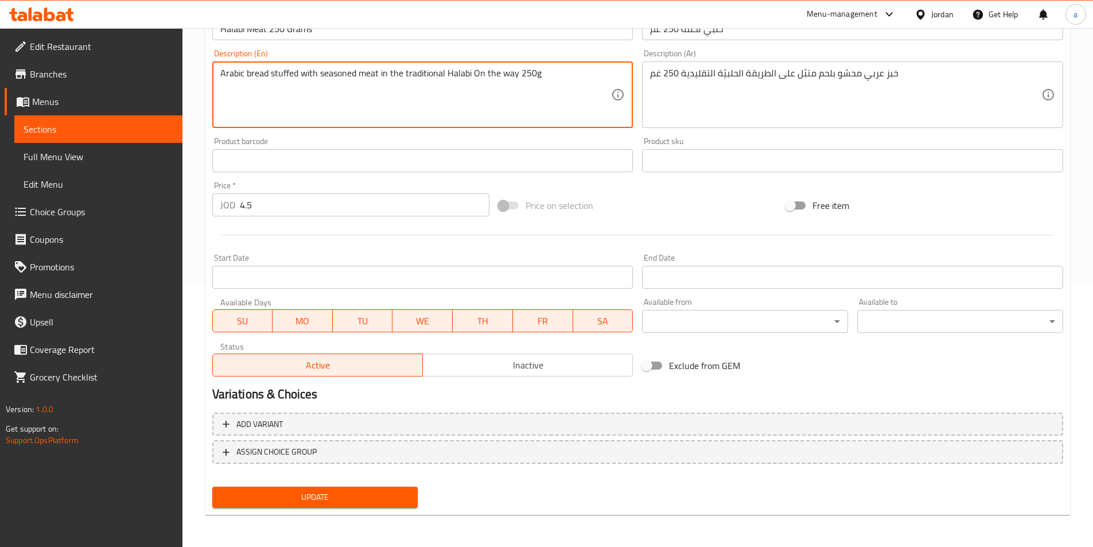
type textarea "Arabic bread stuffed with seasoned meat in the traditional Halabi On the way 25…"
click at [338, 512] on div "Update" at bounding box center [315, 497] width 215 height 30
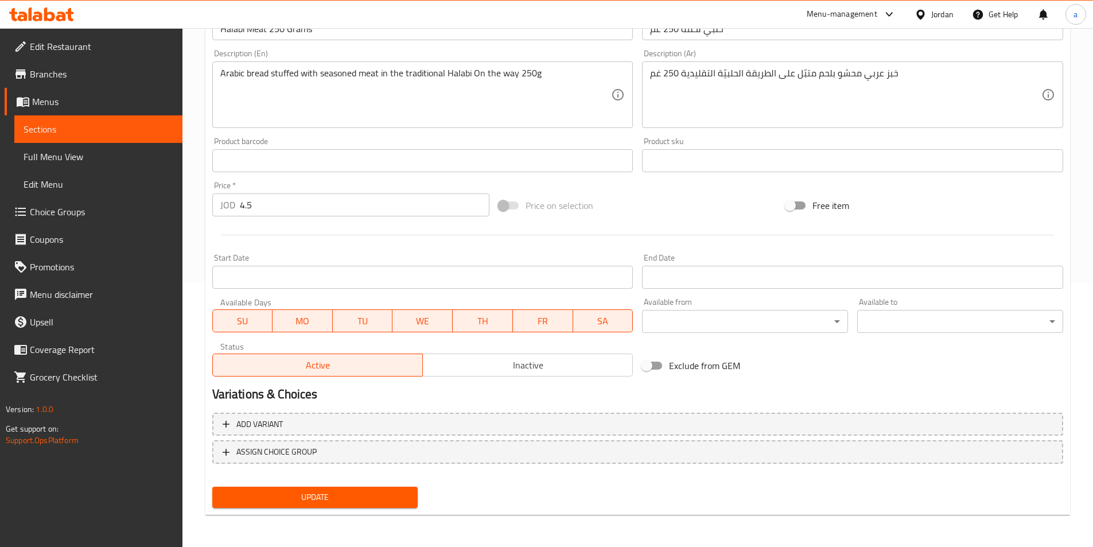
click at [337, 503] on span "Update" at bounding box center [315, 497] width 188 height 14
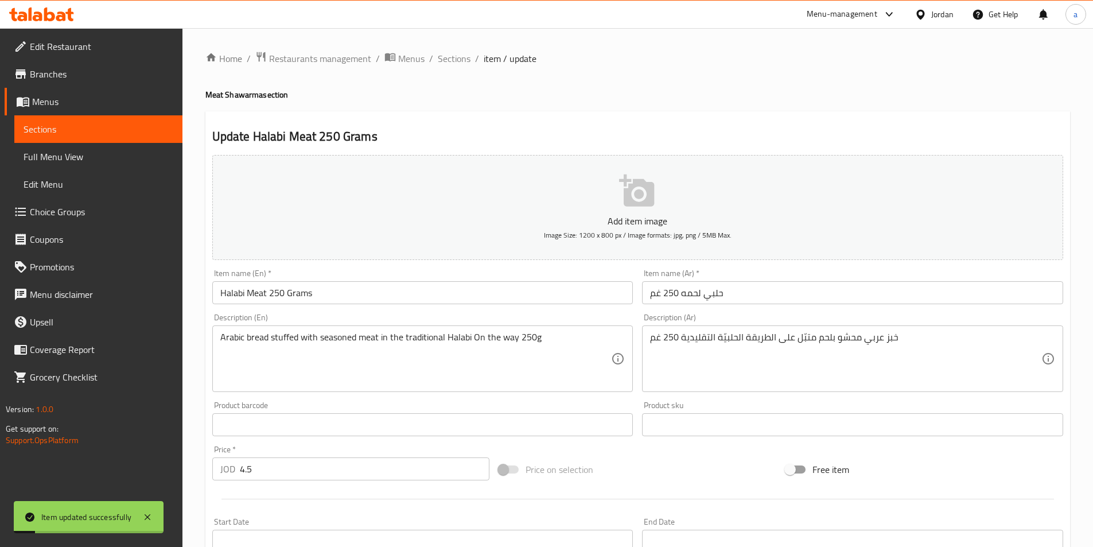
click at [461, 67] on div "Home / Restaurants management / Menus / Sections / item / update Meat Shawarma …" at bounding box center [637, 419] width 864 height 737
click at [455, 60] on span "Sections" at bounding box center [454, 59] width 33 height 14
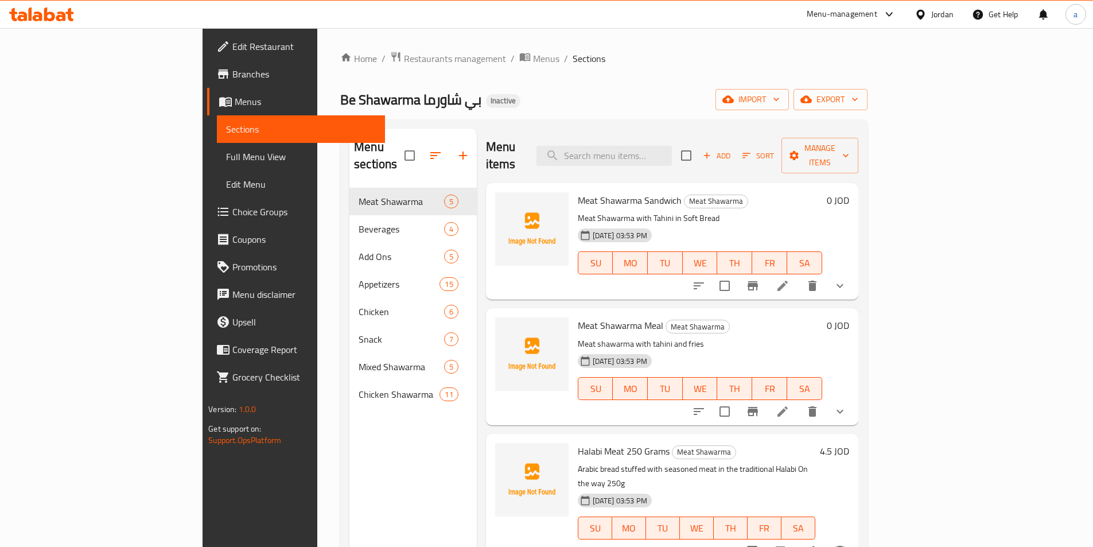
click at [789, 279] on icon at bounding box center [783, 286] width 14 height 14
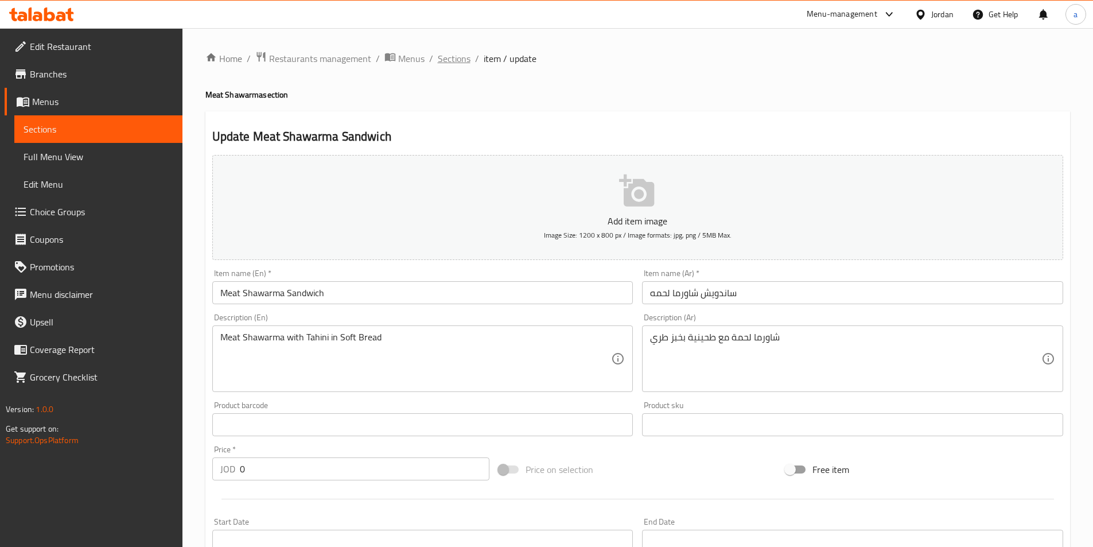
click at [445, 52] on span "Sections" at bounding box center [454, 59] width 33 height 14
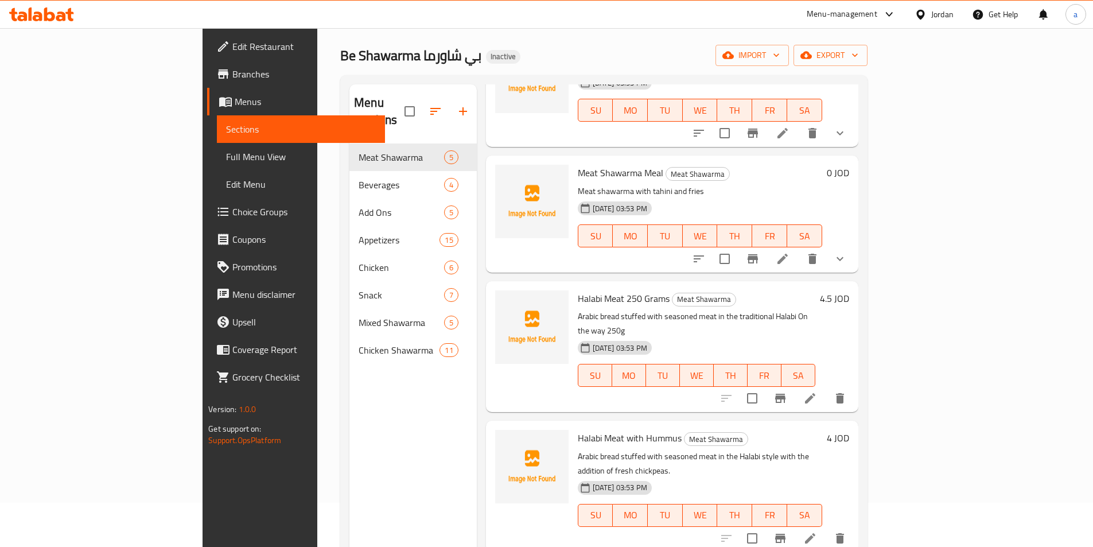
scroll to position [57, 0]
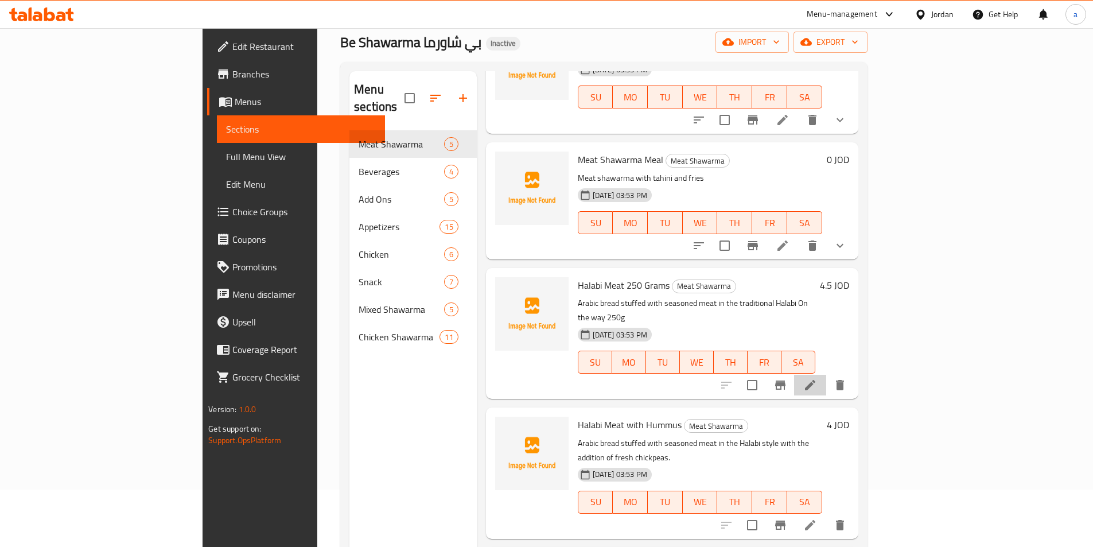
click at [826, 375] on li at bounding box center [810, 385] width 32 height 21
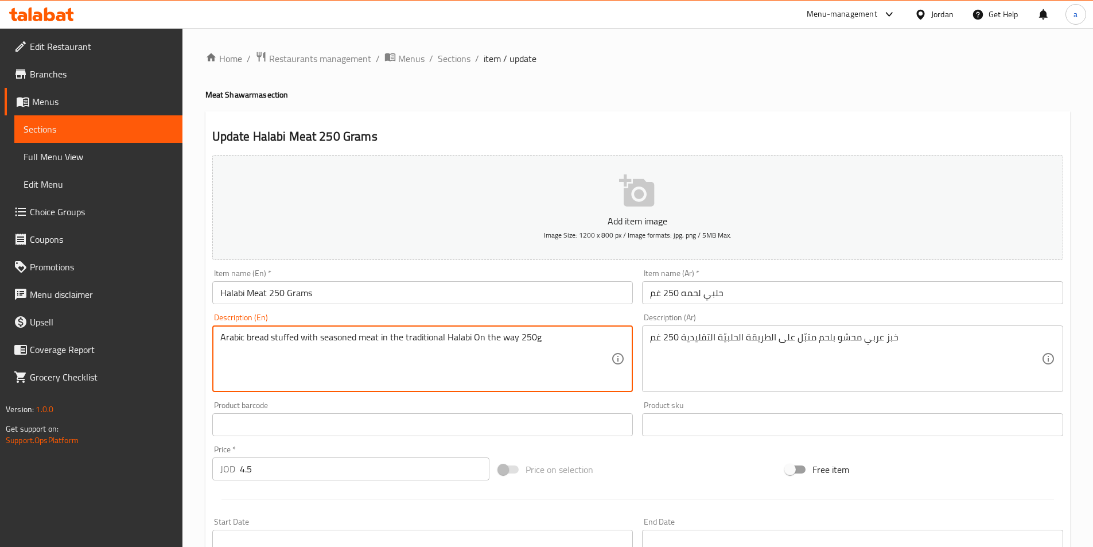
drag, startPoint x: 514, startPoint y: 338, endPoint x: 473, endPoint y: 341, distance: 41.4
paste textarea "in the Halabi style"
drag, startPoint x: 522, startPoint y: 337, endPoint x: 499, endPoint y: 343, distance: 23.7
click at [499, 343] on textarea "Arabic bread stuffed with seasoned meat in the traditional Halabi in the Halabi…" at bounding box center [415, 359] width 391 height 54
drag, startPoint x: 471, startPoint y: 337, endPoint x: 445, endPoint y: 344, distance: 26.7
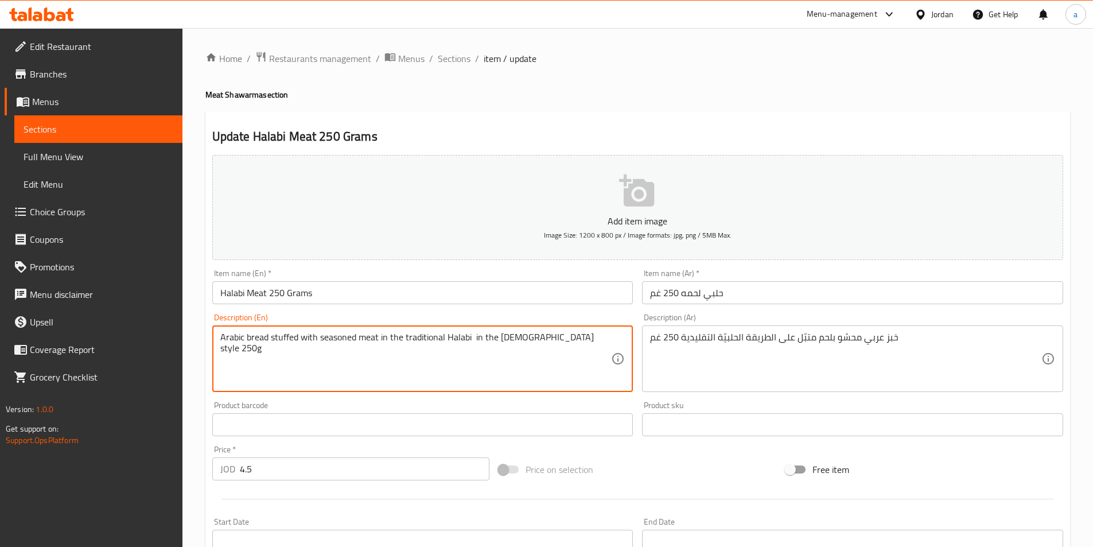
click at [445, 344] on textarea "Arabic bread stuffed with seasoned meat in the traditional Halabi in the Halabi…" at bounding box center [415, 359] width 391 height 54
click at [508, 342] on textarea "Arabic bread stuffed with seasoned meat in the traditional in the [DEMOGRAPHIC_…" at bounding box center [415, 359] width 391 height 54
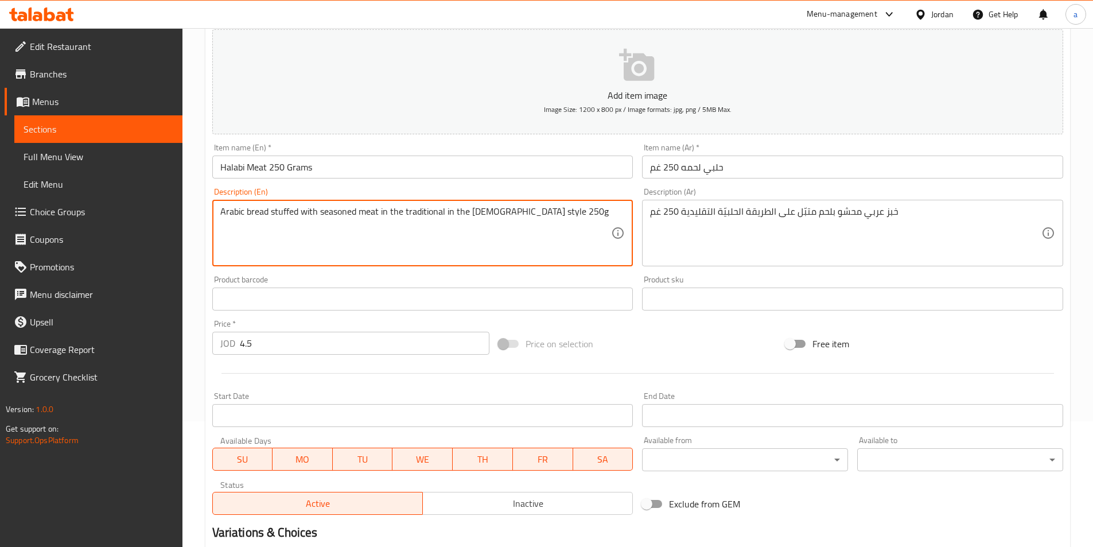
scroll to position [264, 0]
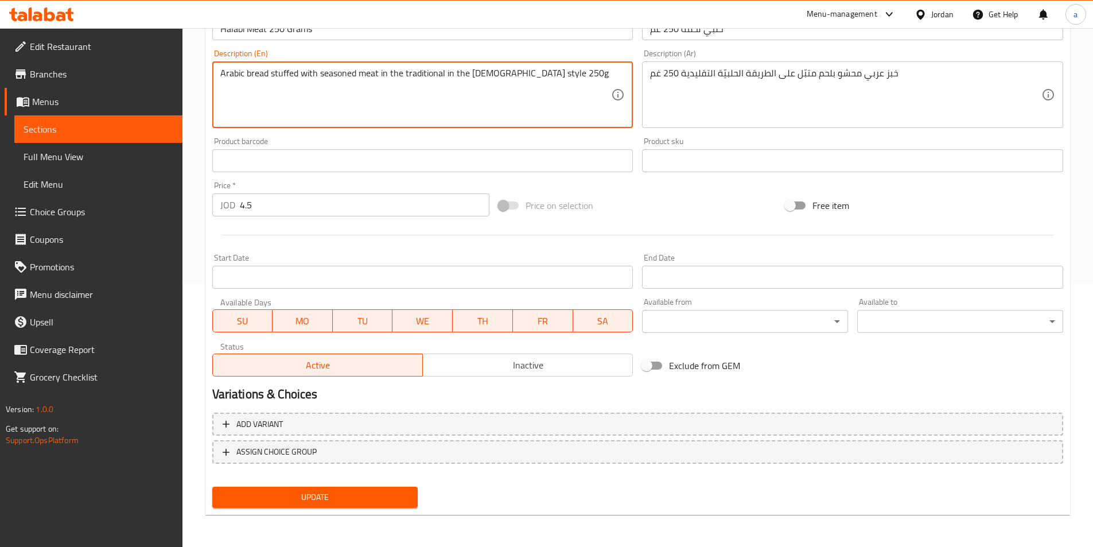
type textarea "Arabic bread stuffed with seasoned meat in the traditional in the [DEMOGRAPHIC_…"
click at [390, 500] on span "Update" at bounding box center [315, 497] width 188 height 14
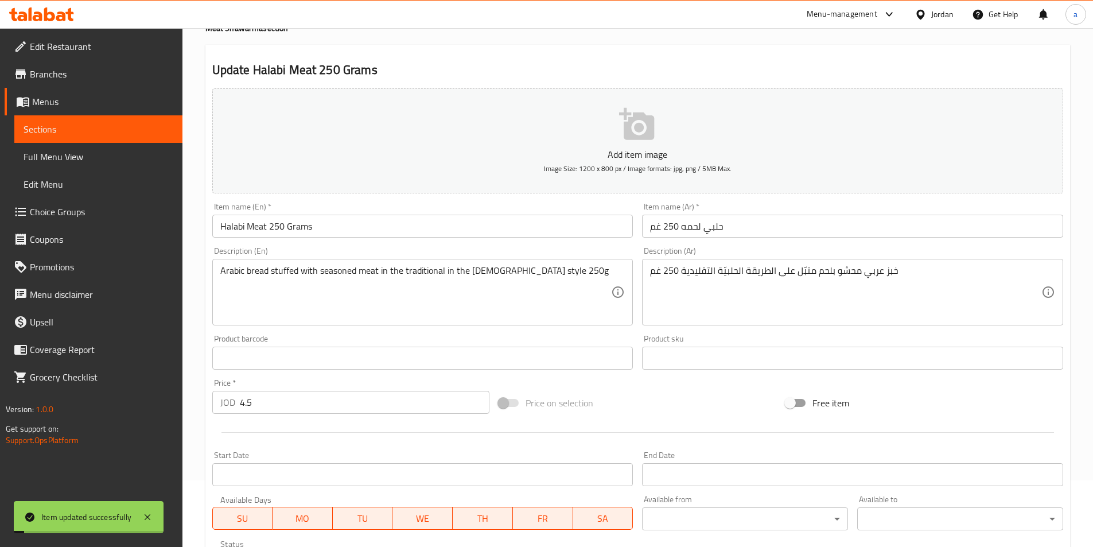
scroll to position [0, 0]
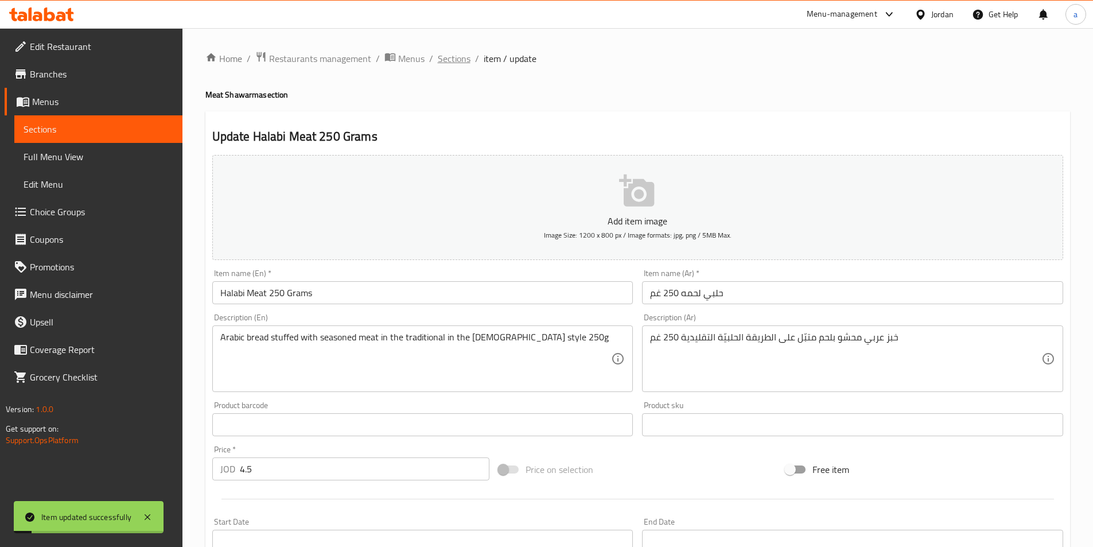
click at [463, 54] on span "Sections" at bounding box center [454, 59] width 33 height 14
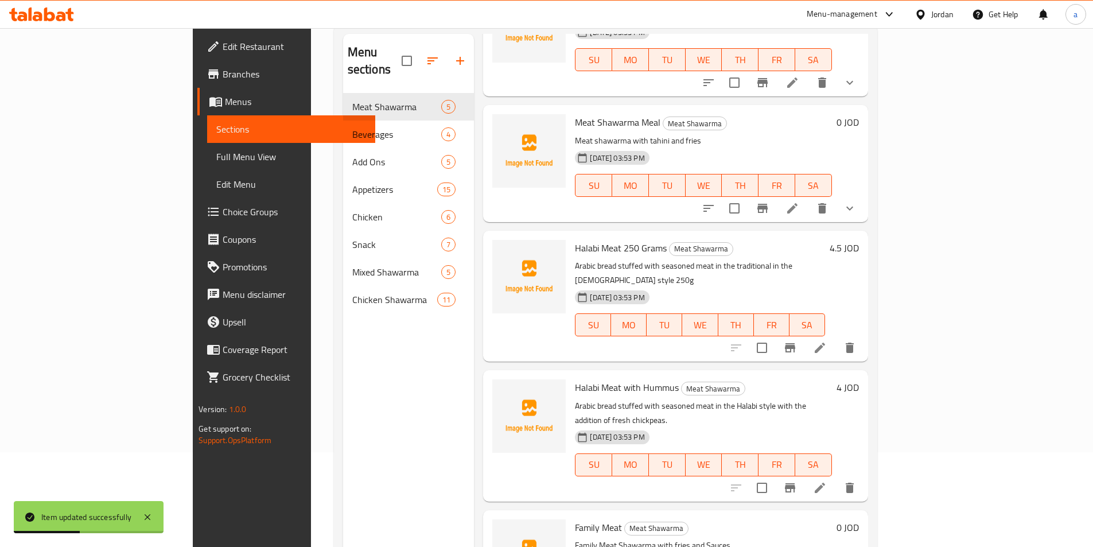
scroll to position [161, 0]
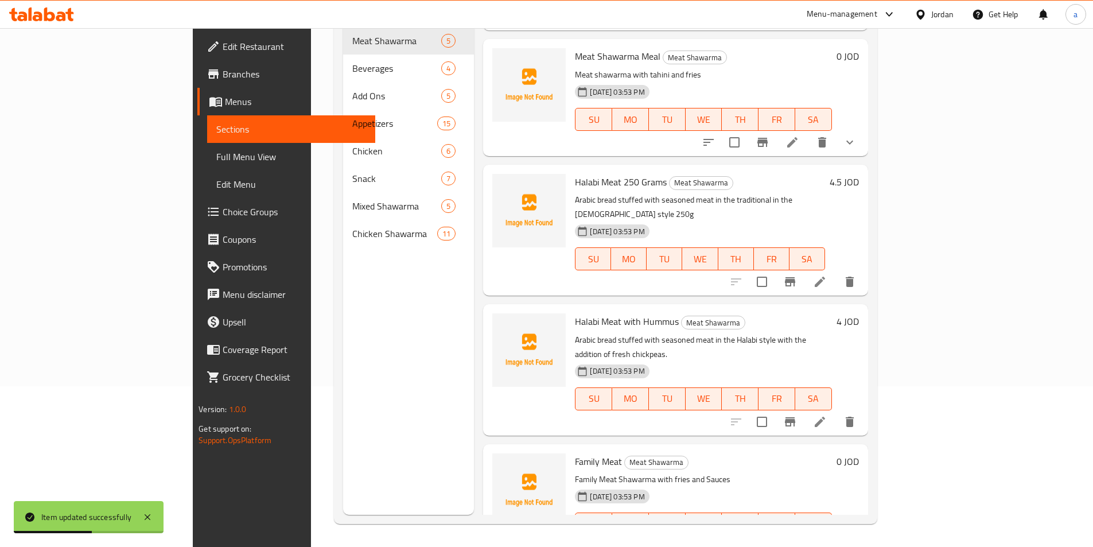
click at [827, 415] on icon at bounding box center [820, 422] width 14 height 14
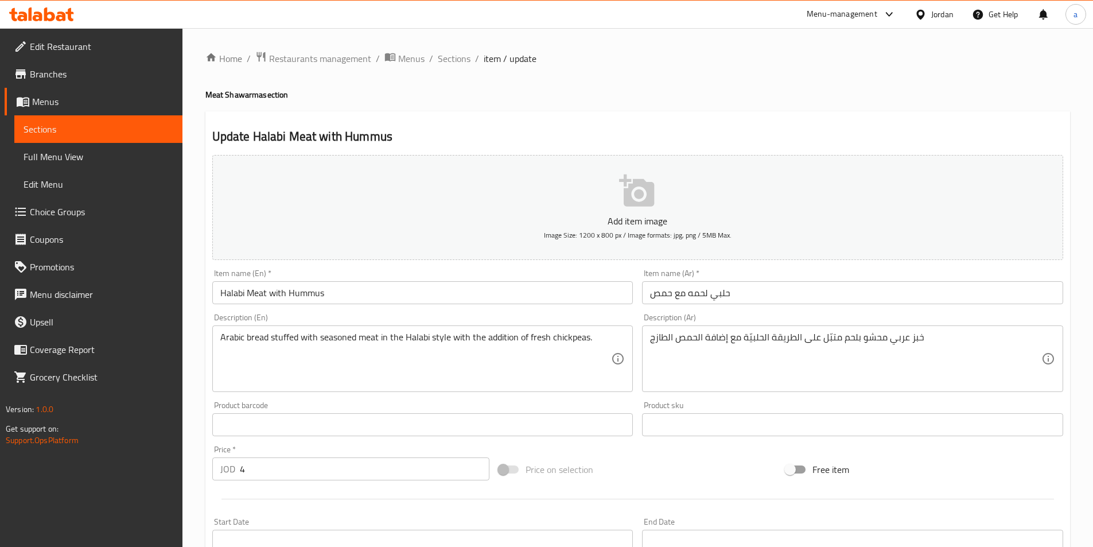
click at [453, 67] on div "Home / Restaurants management / Menus / Sections / item / update Meat Shawarma …" at bounding box center [637, 419] width 864 height 737
drag, startPoint x: 451, startPoint y: 61, endPoint x: 408, endPoint y: 85, distance: 49.8
click at [451, 61] on span "Sections" at bounding box center [454, 59] width 33 height 14
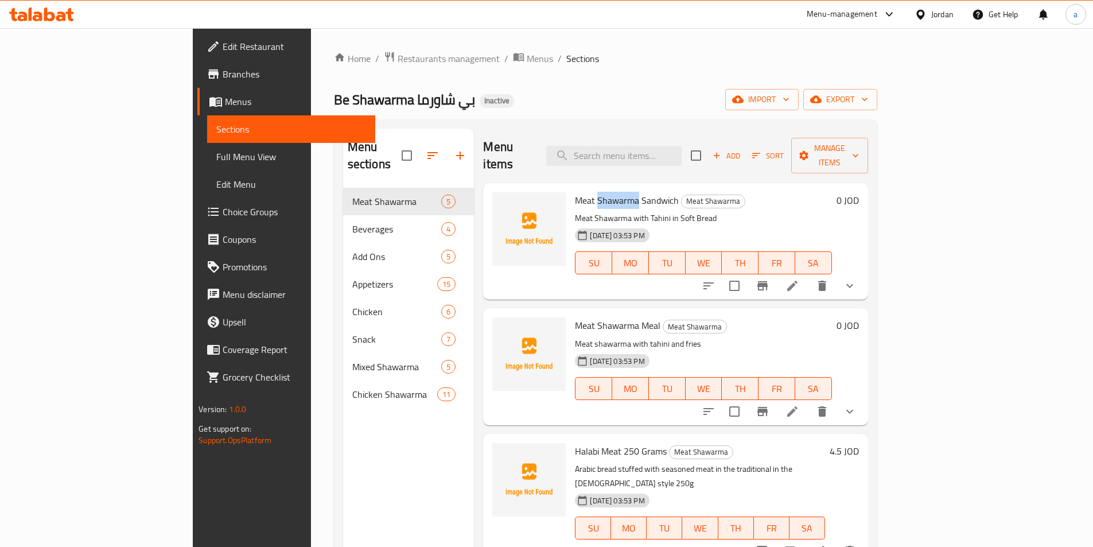
drag, startPoint x: 589, startPoint y: 184, endPoint x: 551, endPoint y: 188, distance: 38.1
click at [575, 192] on span "Meat Shawarma Sandwich" at bounding box center [627, 200] width 104 height 17
copy span "Shawarma"
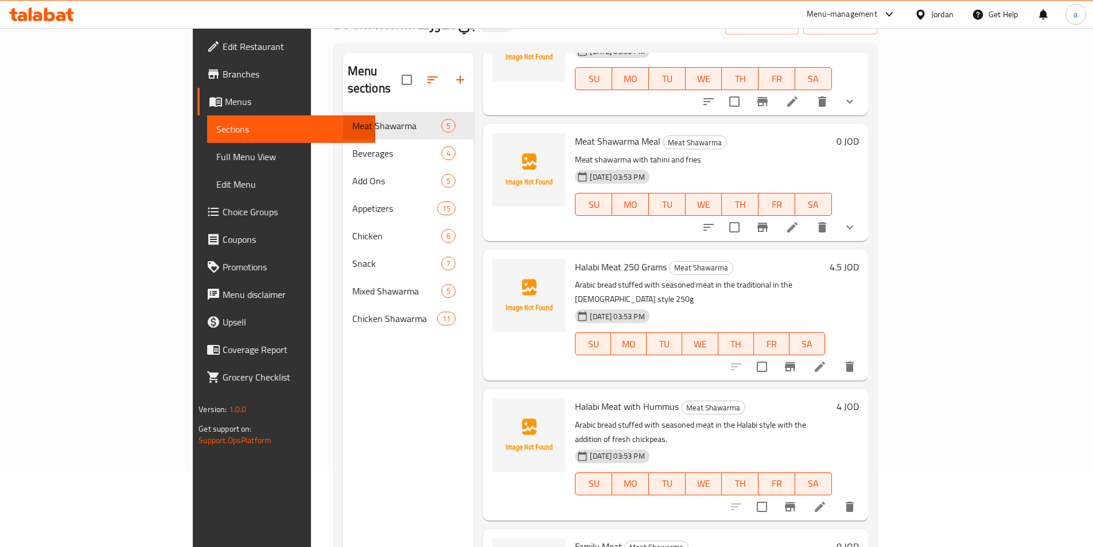
scroll to position [161, 0]
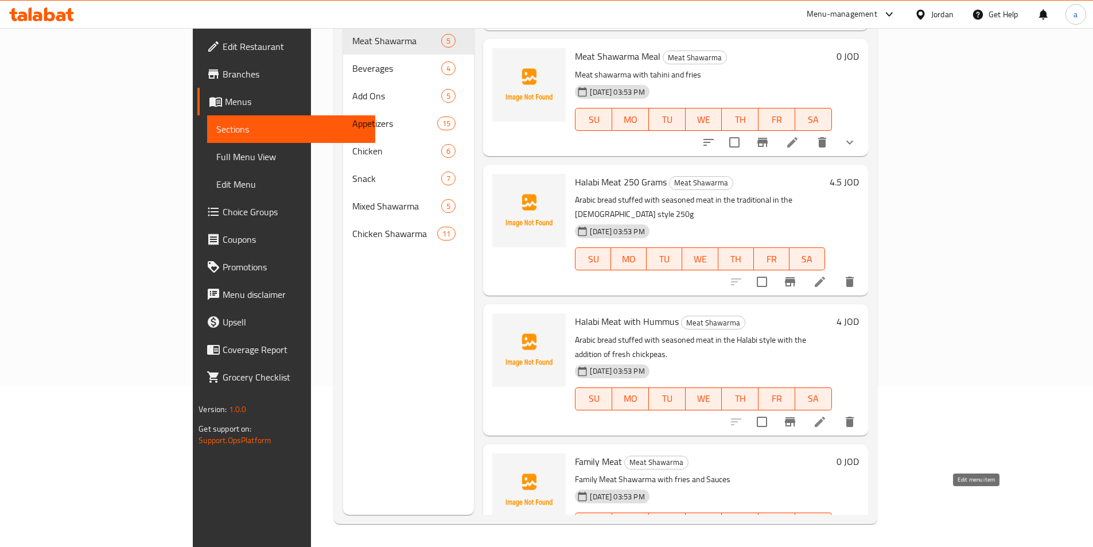
click at [799, 540] on icon at bounding box center [792, 547] width 14 height 14
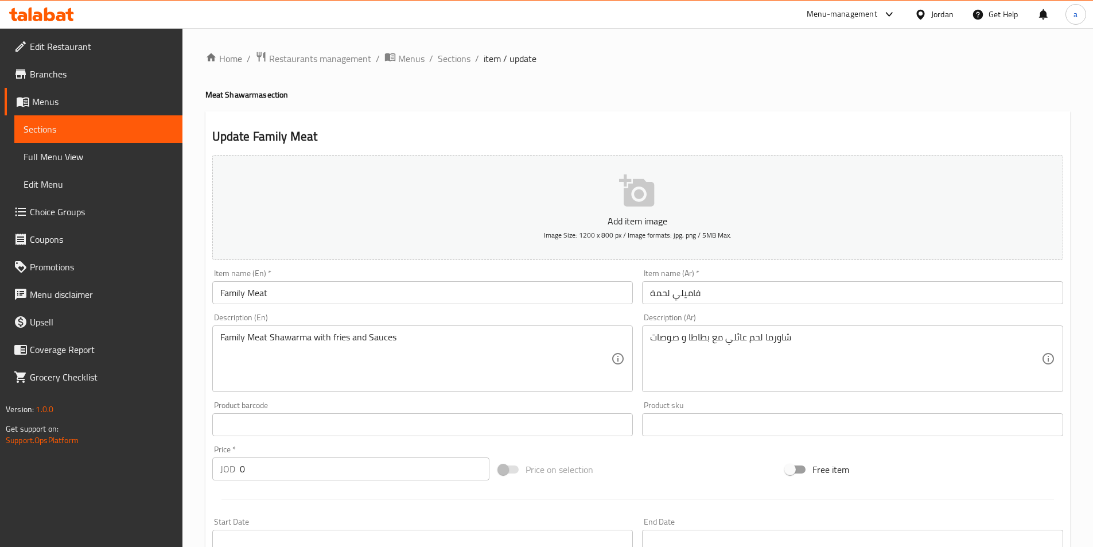
click at [310, 293] on input "Family Meat" at bounding box center [422, 292] width 421 height 23
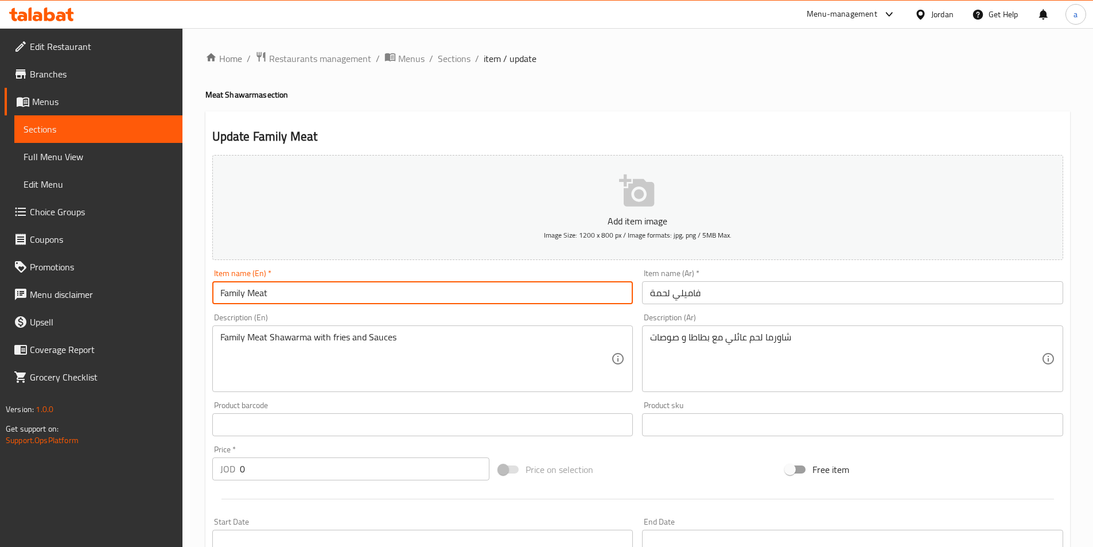
paste input "Shawarma"
type input "Shawarma Family Meat"
click at [776, 293] on input "فاميلي لحمة" at bounding box center [852, 292] width 421 height 23
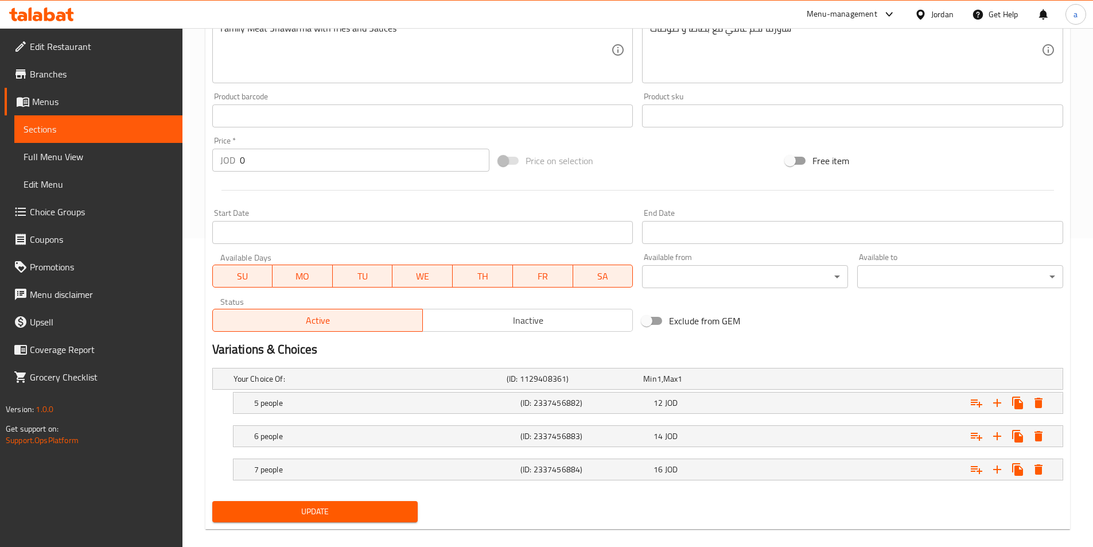
scroll to position [323, 0]
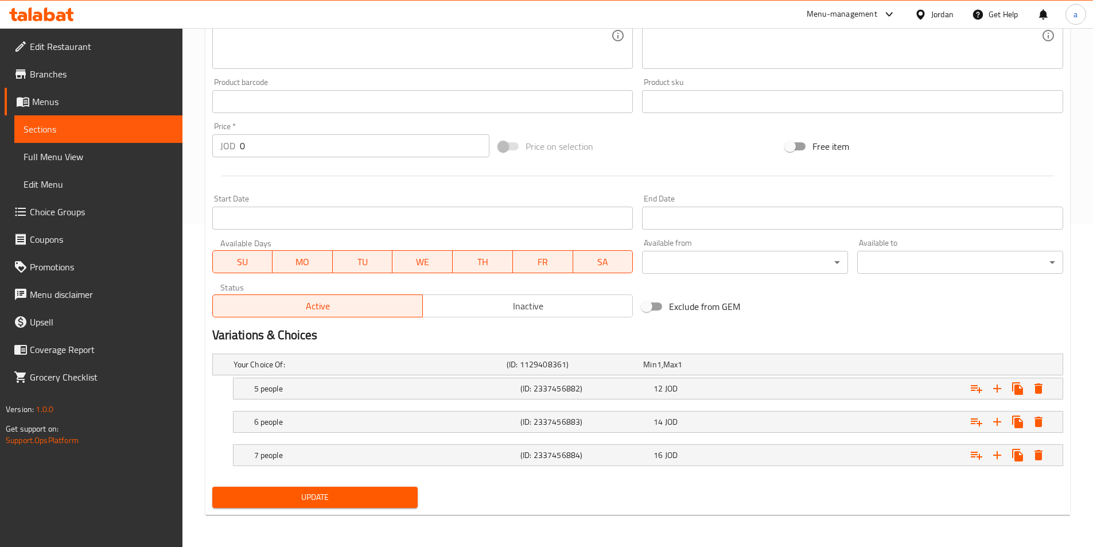
type input "فاميلي لحمة شاورما"
click at [368, 513] on div "Update Shawarma Family Meat Add item image Image Size: 1200 x 800 px / Image fo…" at bounding box center [637, 151] width 864 height 726
click at [366, 508] on div "Update" at bounding box center [315, 497] width 215 height 30
click at [363, 492] on span "Update" at bounding box center [315, 497] width 188 height 14
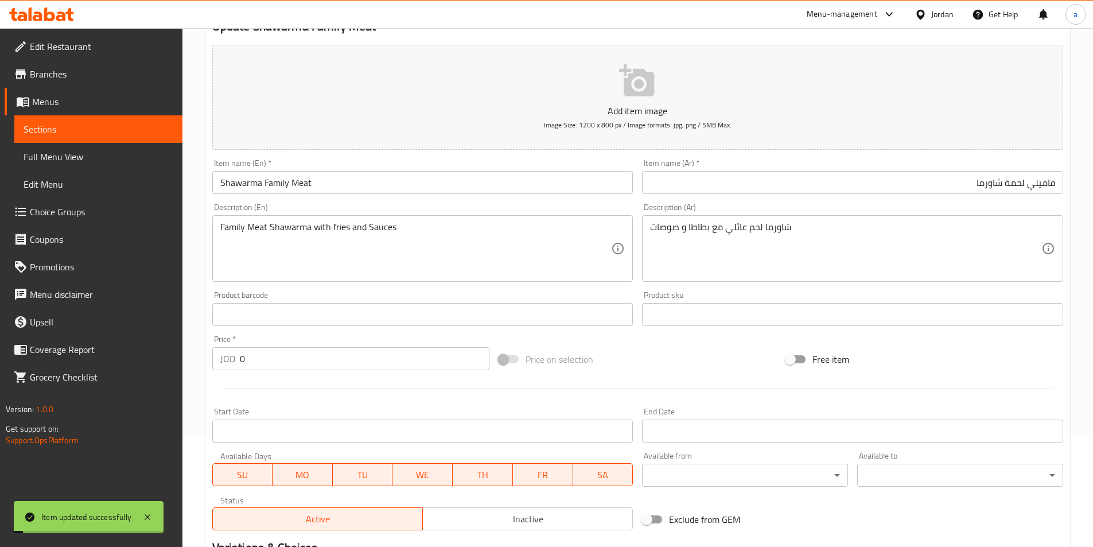
scroll to position [0, 0]
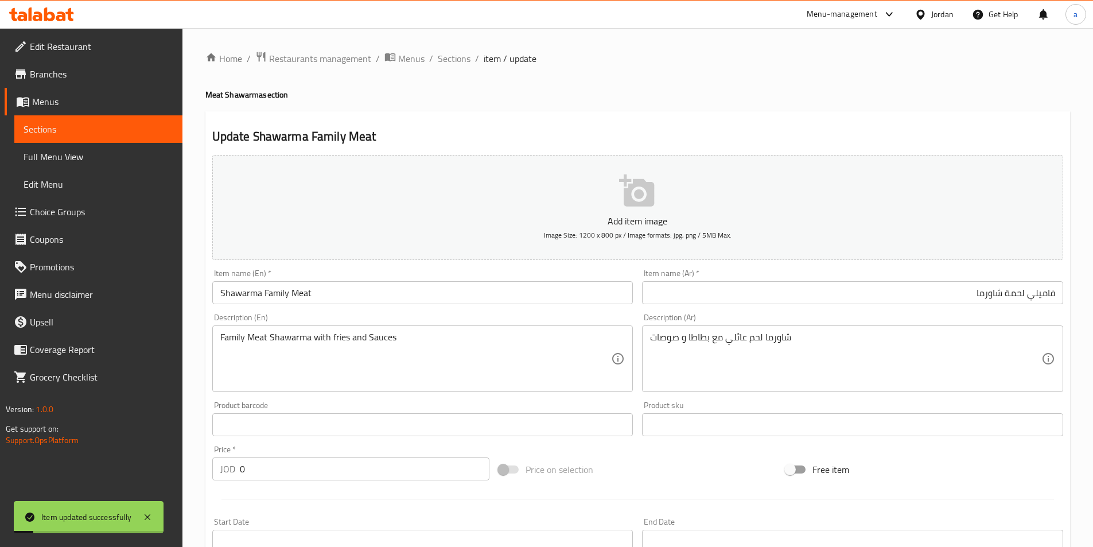
click at [457, 48] on div "Home / Restaurants management / Menus / Sections / item / update Meat Shawarma …" at bounding box center [637, 448] width 910 height 841
click at [457, 62] on span "Sections" at bounding box center [454, 59] width 33 height 14
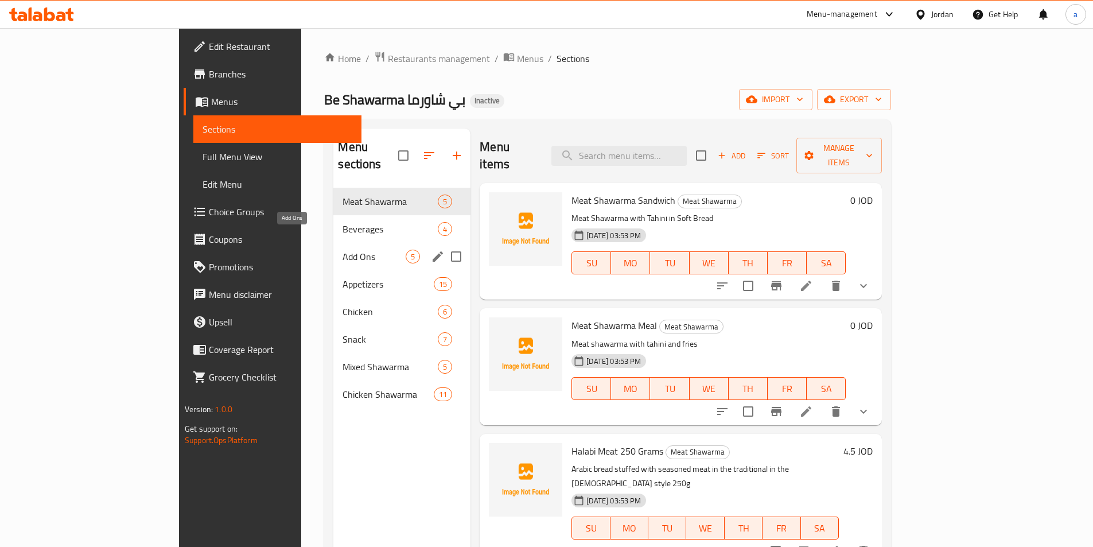
click at [342, 250] on span "Add Ons" at bounding box center [373, 257] width 63 height 14
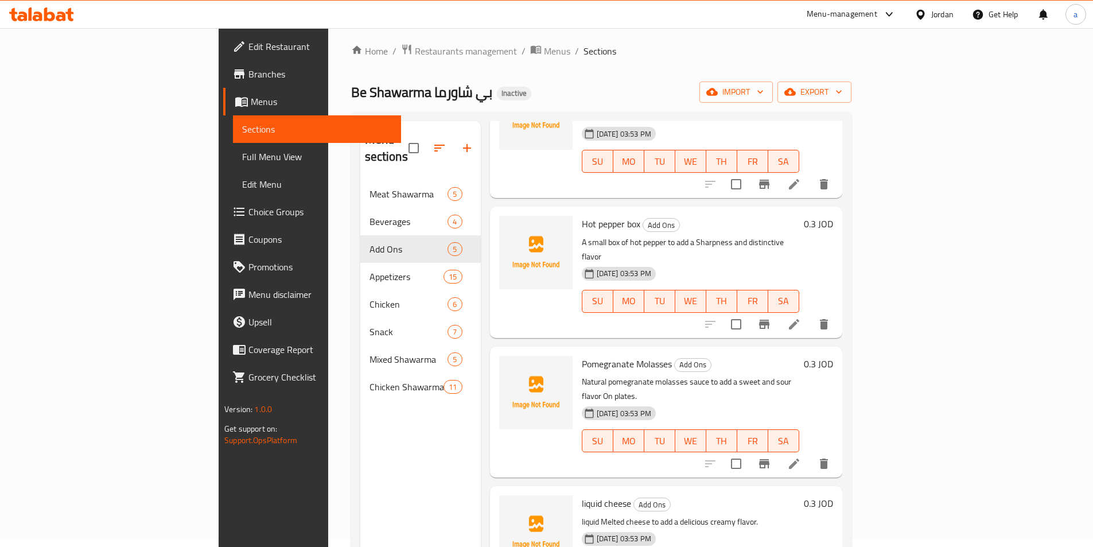
scroll to position [161, 0]
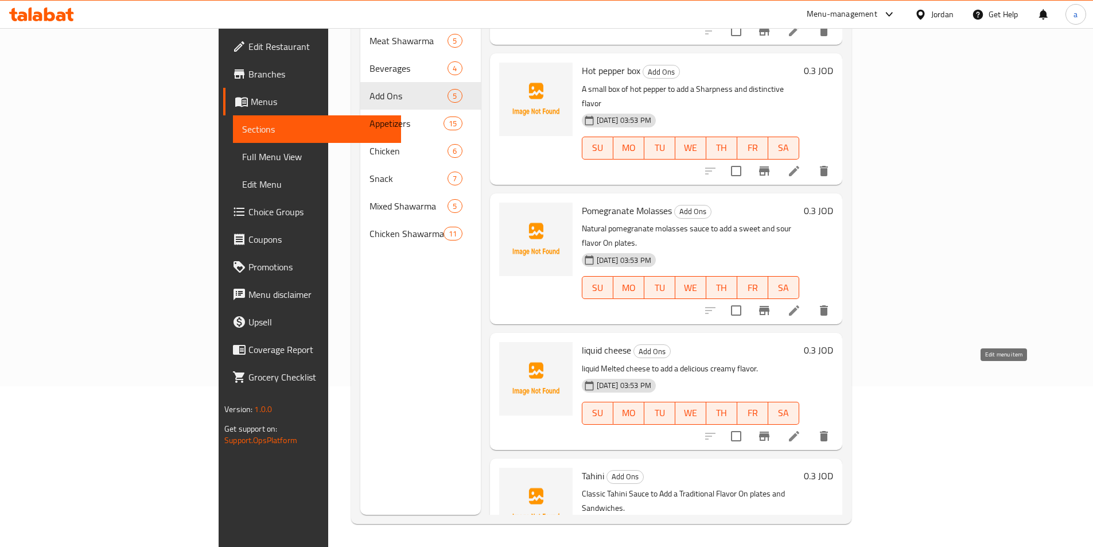
click at [799, 431] on icon at bounding box center [794, 436] width 10 height 10
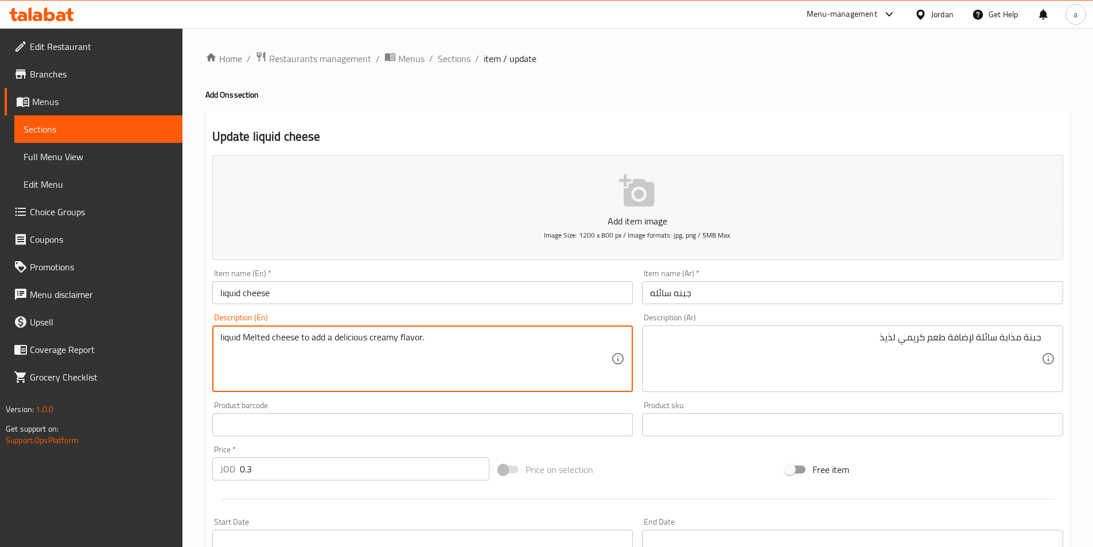
drag, startPoint x: 419, startPoint y: 337, endPoint x: 406, endPoint y: 342, distance: 14.2
click at [424, 340] on textarea "liquid Melted cheese to add a delicious creamy flavor." at bounding box center [415, 359] width 391 height 54
drag, startPoint x: 422, startPoint y: 336, endPoint x: 335, endPoint y: 340, distance: 86.7
click at [335, 340] on textarea "liquid Melted cheese to add a delicious creamy flavor." at bounding box center [415, 359] width 391 height 54
paste textarea "Delicious creamy taste"
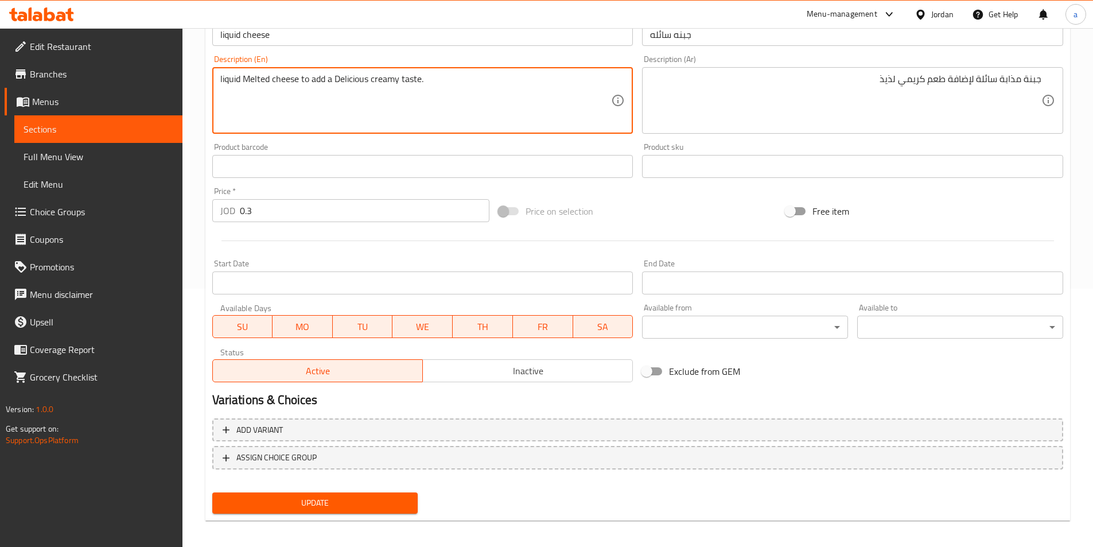
scroll to position [264, 0]
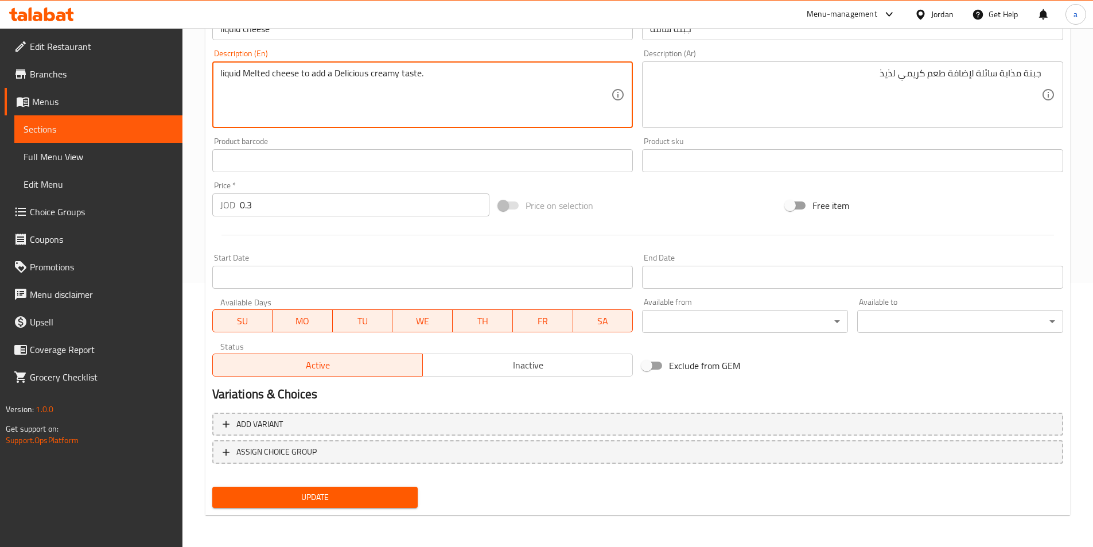
type textarea "liquid Melted cheese to add a Delicious creamy taste."
click at [342, 496] on span "Update" at bounding box center [315, 497] width 188 height 14
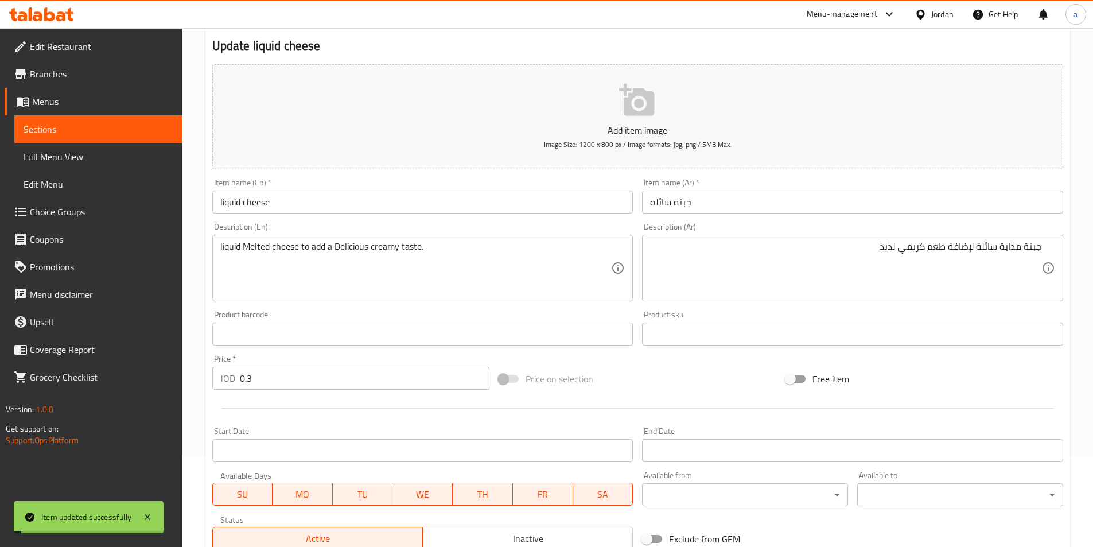
scroll to position [0, 0]
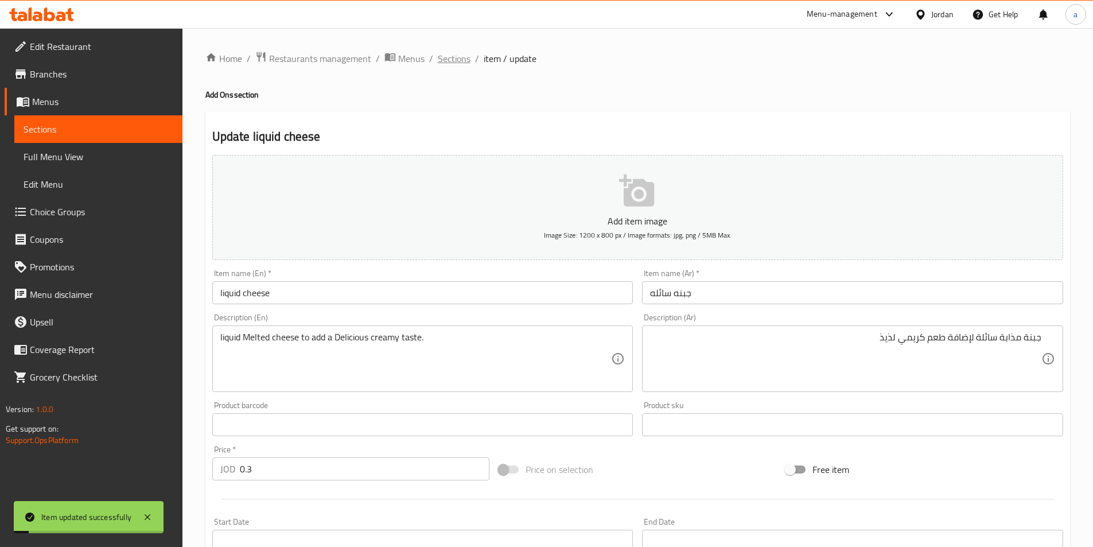
click at [448, 55] on span "Sections" at bounding box center [454, 59] width 33 height 14
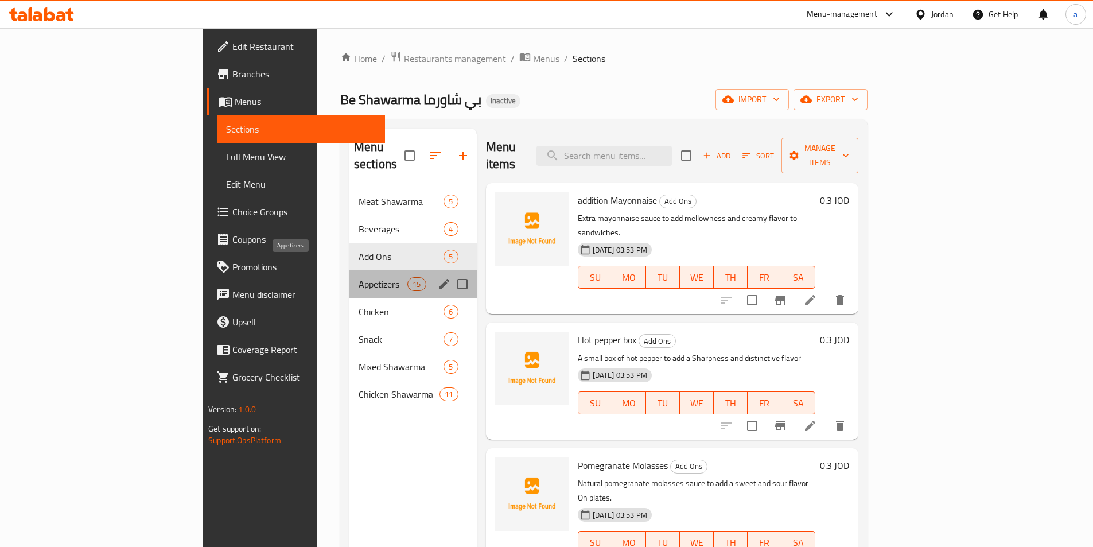
click at [358, 277] on span "Appetizers" at bounding box center [382, 284] width 49 height 14
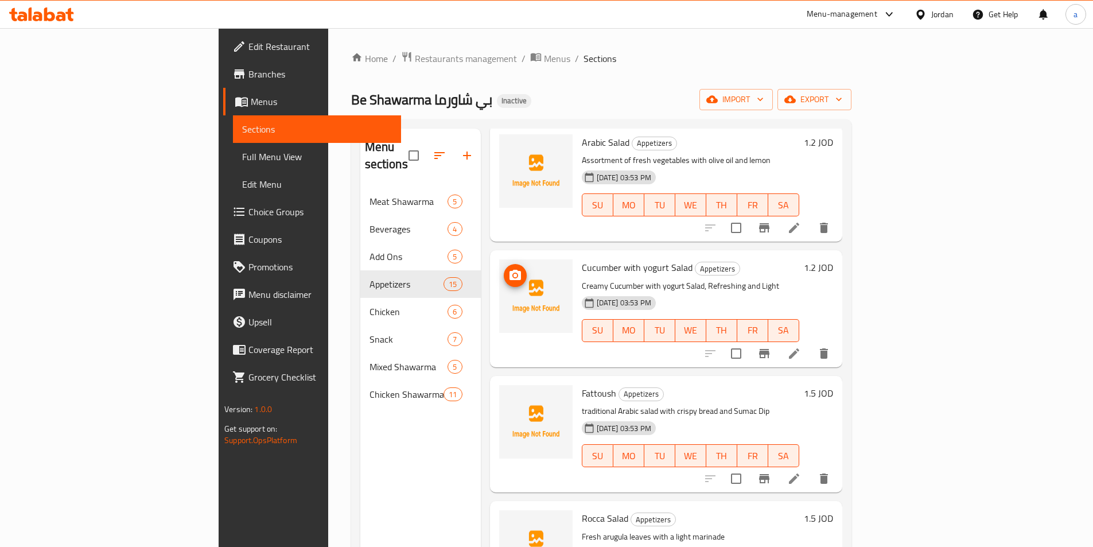
scroll to position [631, 0]
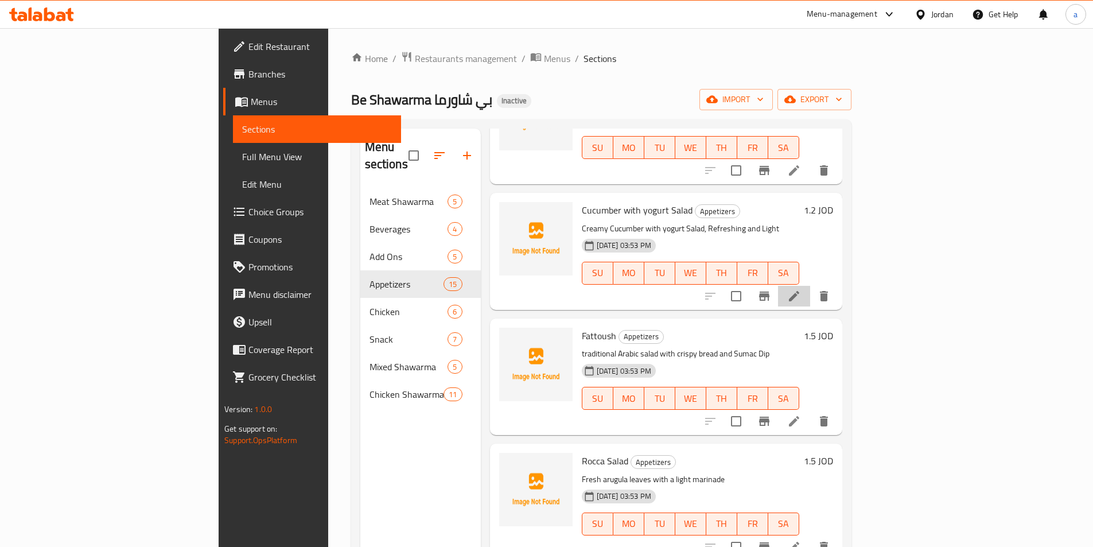
click at [801, 289] on icon at bounding box center [794, 296] width 14 height 14
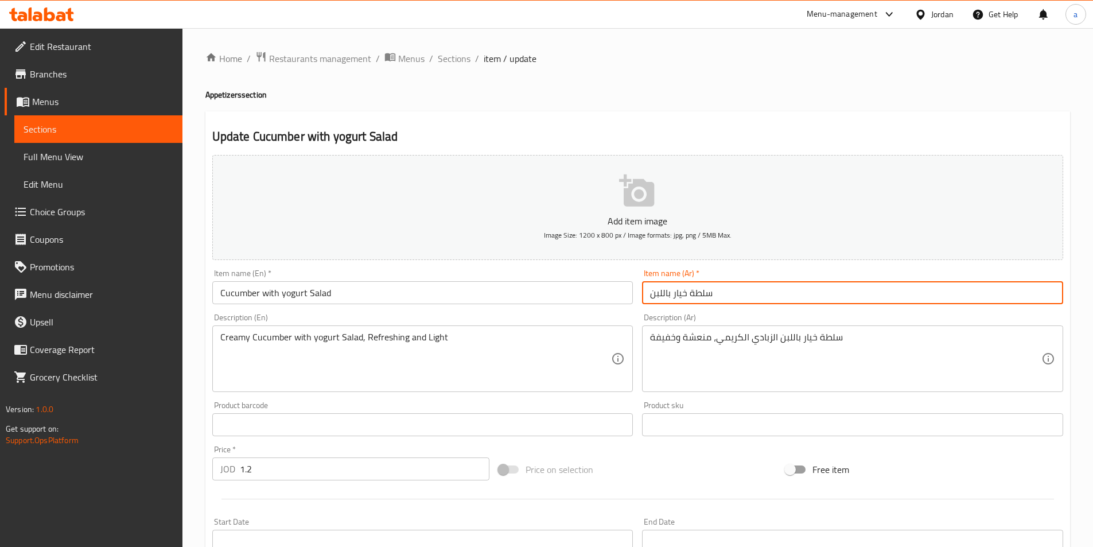
click at [757, 291] on input "سلطة خيار باللبن" at bounding box center [852, 292] width 421 height 23
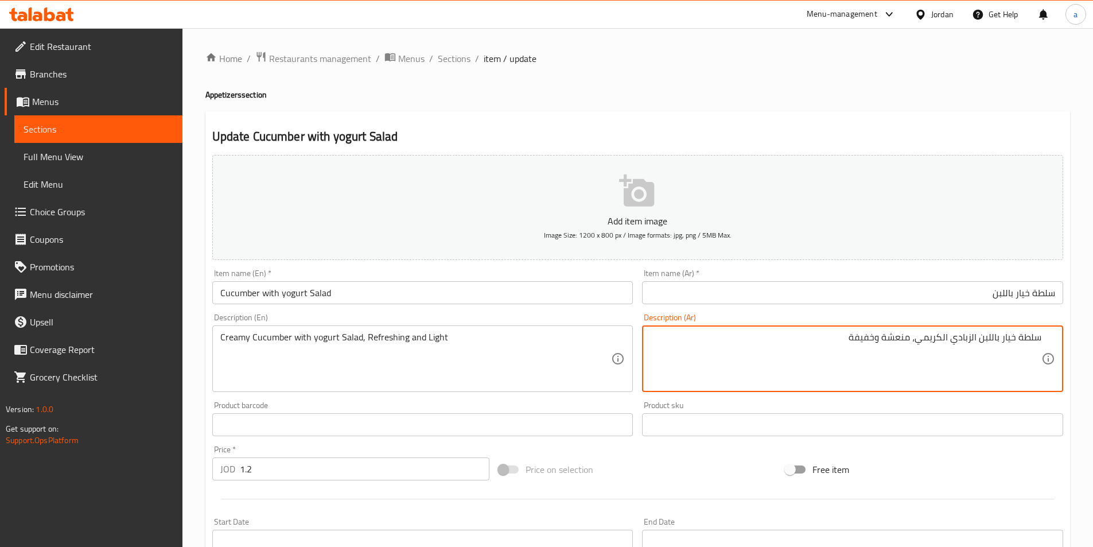
click at [305, 293] on input "Cucumber with yogurt Salad" at bounding box center [422, 292] width 421 height 23
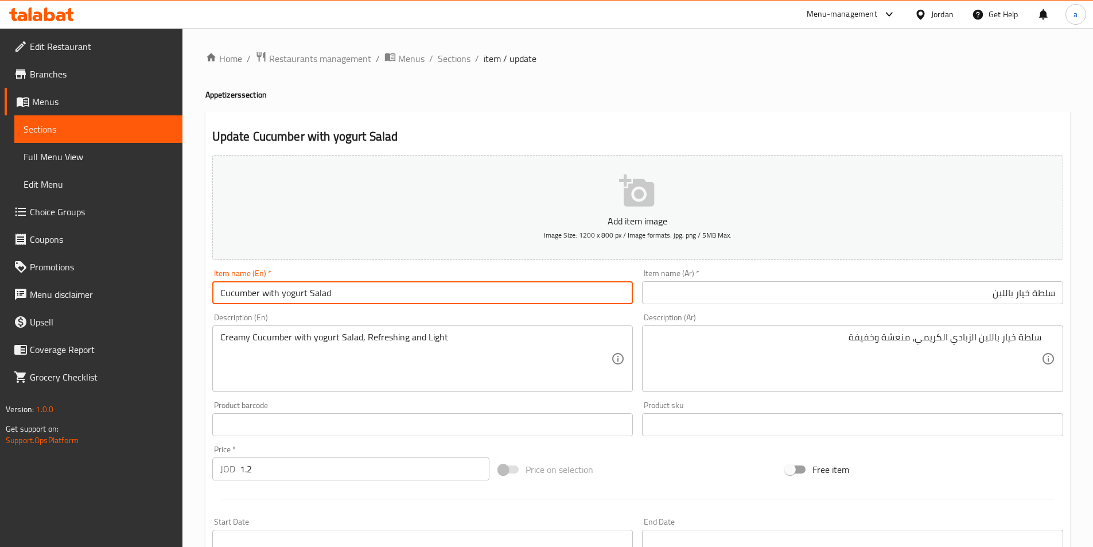
click at [856, 286] on input "سلطة خيار باللبن" at bounding box center [852, 292] width 421 height 23
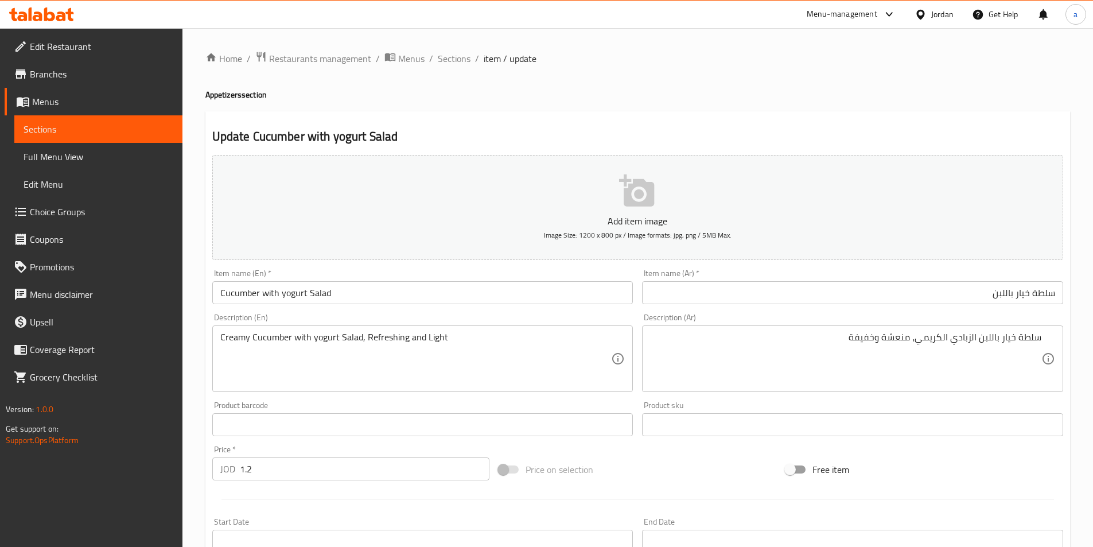
drag, startPoint x: 930, startPoint y: 295, endPoint x: 773, endPoint y: 298, distance: 157.2
click at [930, 295] on input "سلطة خيار باللبن" at bounding box center [852, 292] width 421 height 23
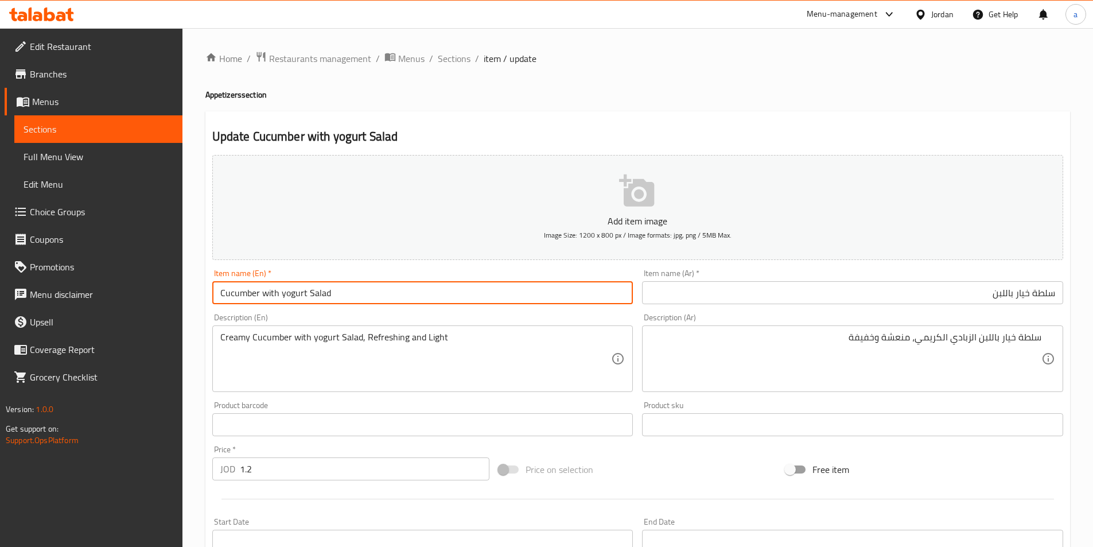
drag, startPoint x: 307, startPoint y: 296, endPoint x: 283, endPoint y: 308, distance: 27.4
click at [283, 308] on div "Item name (En)   * Cucumber with yogurt Salad Item name (En) *" at bounding box center [423, 286] width 430 height 44
type input "Cucumber with milk Salad"
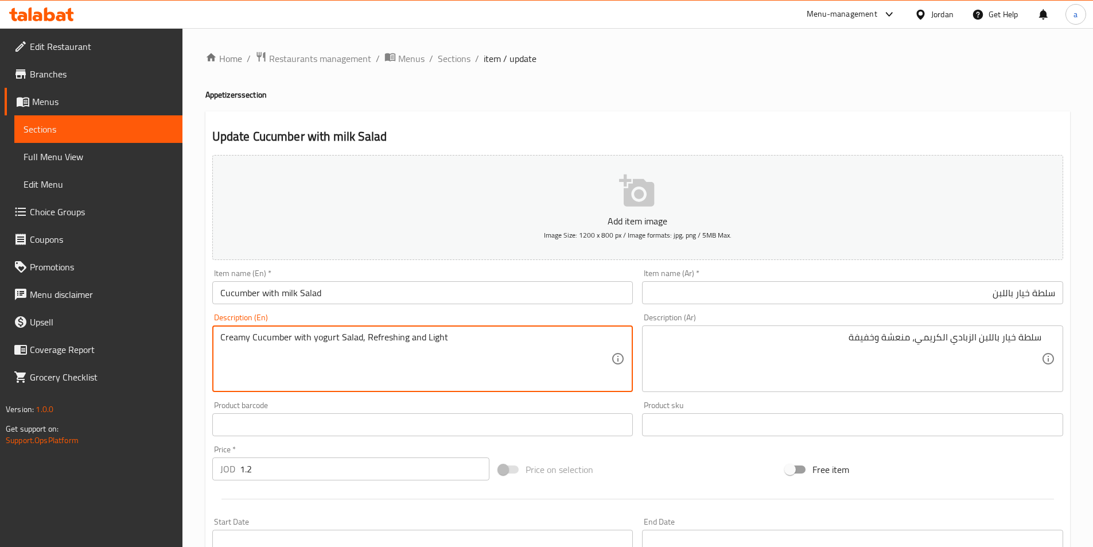
drag, startPoint x: 336, startPoint y: 336, endPoint x: 307, endPoint y: 341, distance: 28.7
drag, startPoint x: 406, startPoint y: 338, endPoint x: 378, endPoint y: 340, distance: 28.2
click at [378, 340] on textarea "Creamy Cucumber with yogurt Salad, Refreshing and Light" at bounding box center [415, 359] width 391 height 54
click at [333, 344] on textarea "Creamy Cucumber with yogurt Salad, Refreshing and Light" at bounding box center [415, 359] width 391 height 54
click at [337, 340] on textarea "Creamy Cucumber with yogurt Salad, Refreshing and Light" at bounding box center [415, 359] width 391 height 54
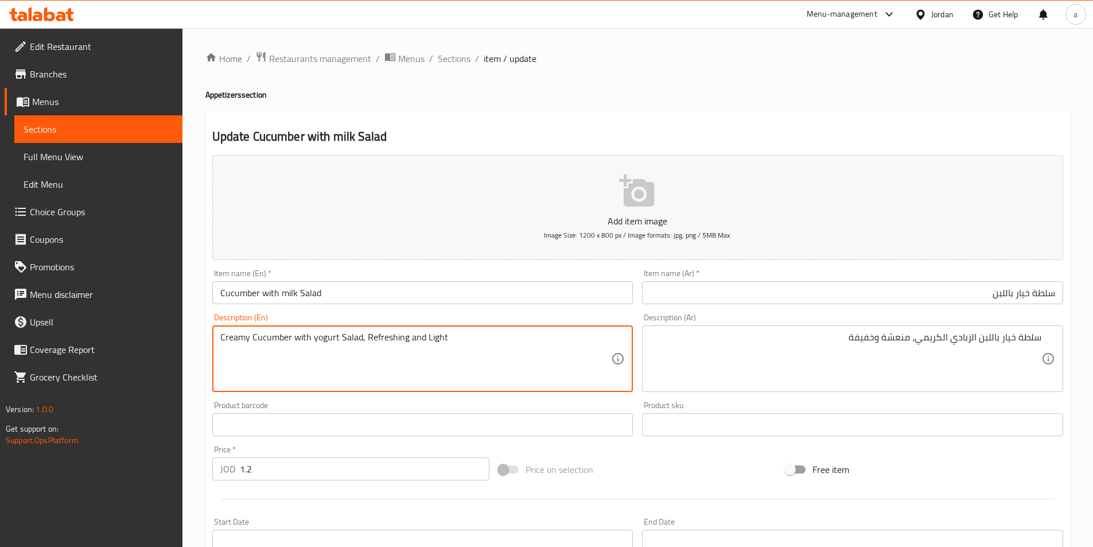
drag, startPoint x: 290, startPoint y: 337, endPoint x: 253, endPoint y: 342, distance: 37.2
click at [253, 342] on textarea "Creamy Cucumber with yogurt Salad, Refreshing and Light" at bounding box center [415, 359] width 391 height 54
click at [301, 338] on textarea "Creamy with yogurt Salad, Refreshing and Light" at bounding box center [415, 359] width 391 height 54
paste textarea "Cucumber"
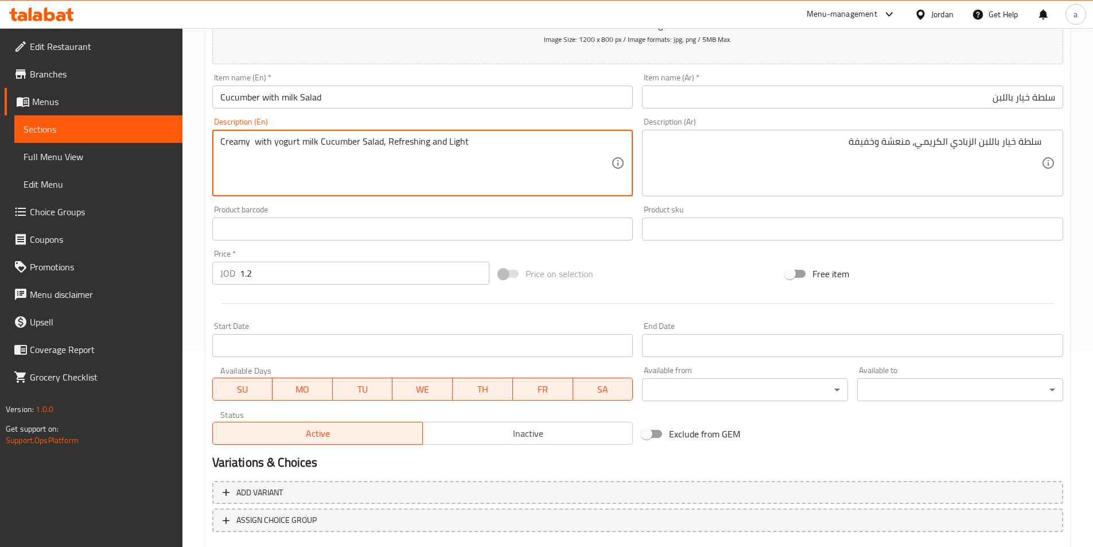
scroll to position [264, 0]
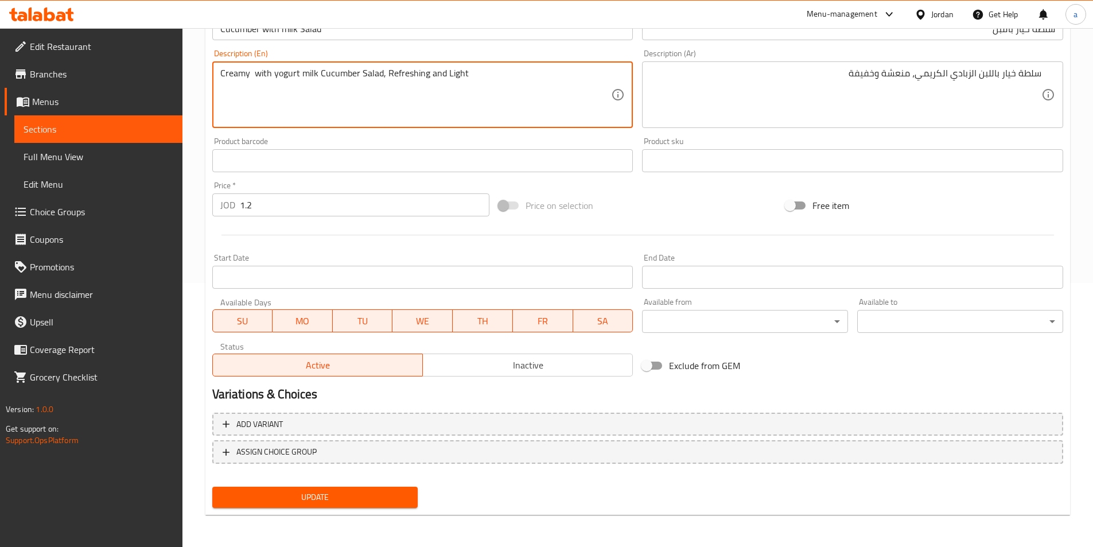
type textarea "Creamy with yogurt milk Cucumber Salad, Refreshing and Light"
click at [382, 492] on span "Update" at bounding box center [315, 497] width 188 height 14
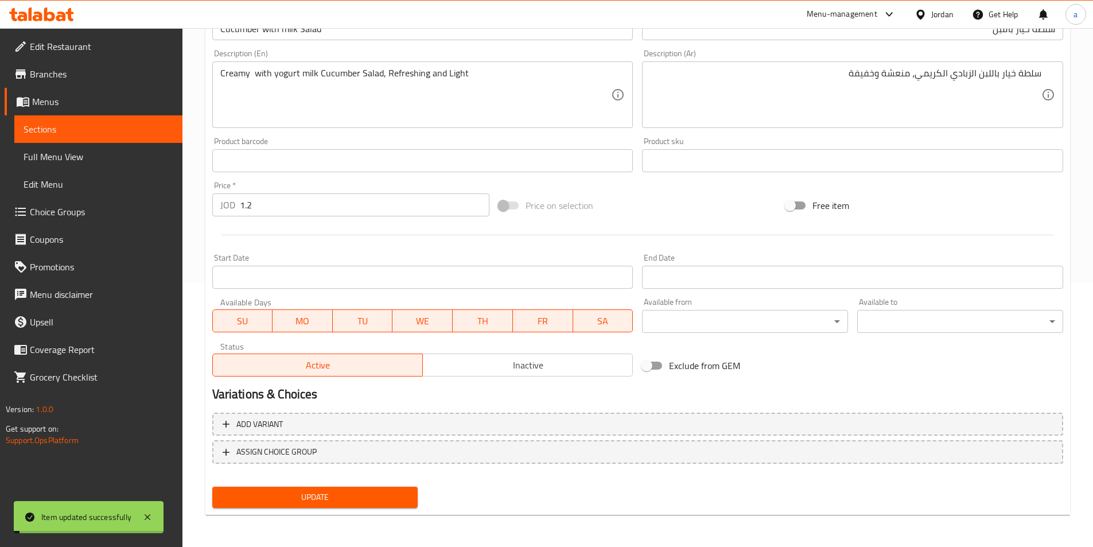
scroll to position [0, 0]
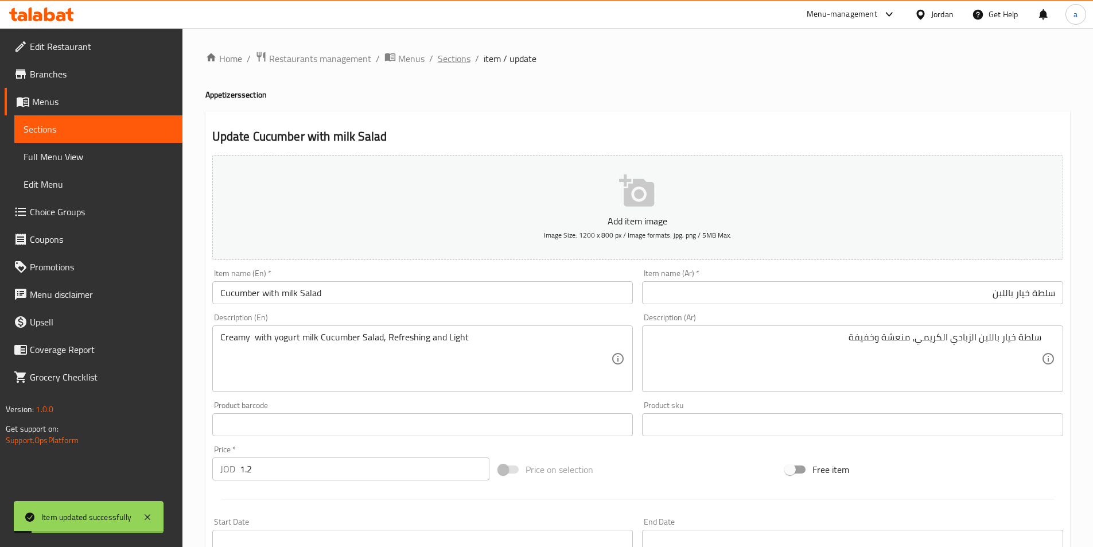
click at [455, 57] on span "Sections" at bounding box center [454, 59] width 33 height 14
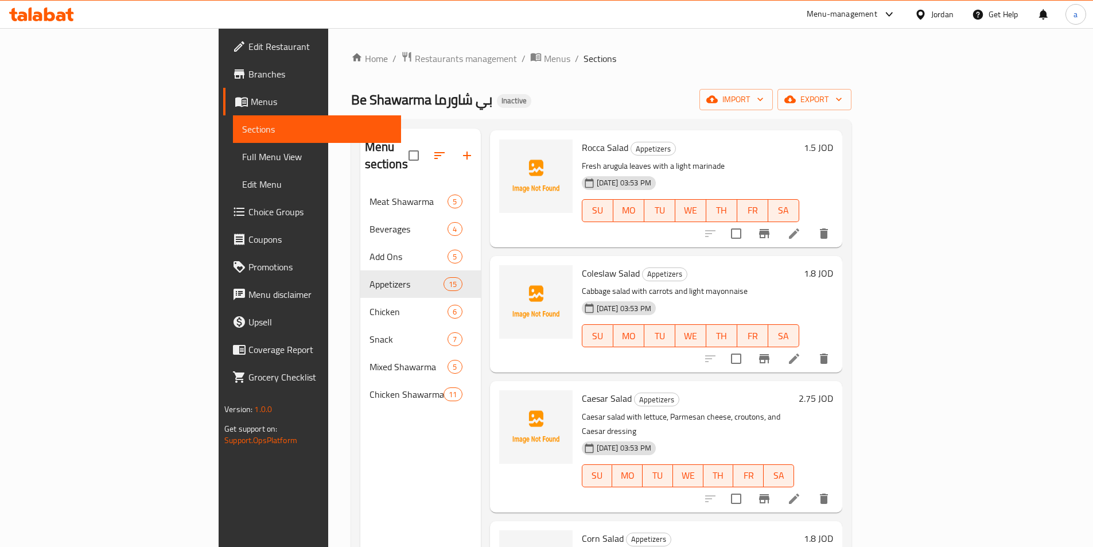
scroll to position [1090, 0]
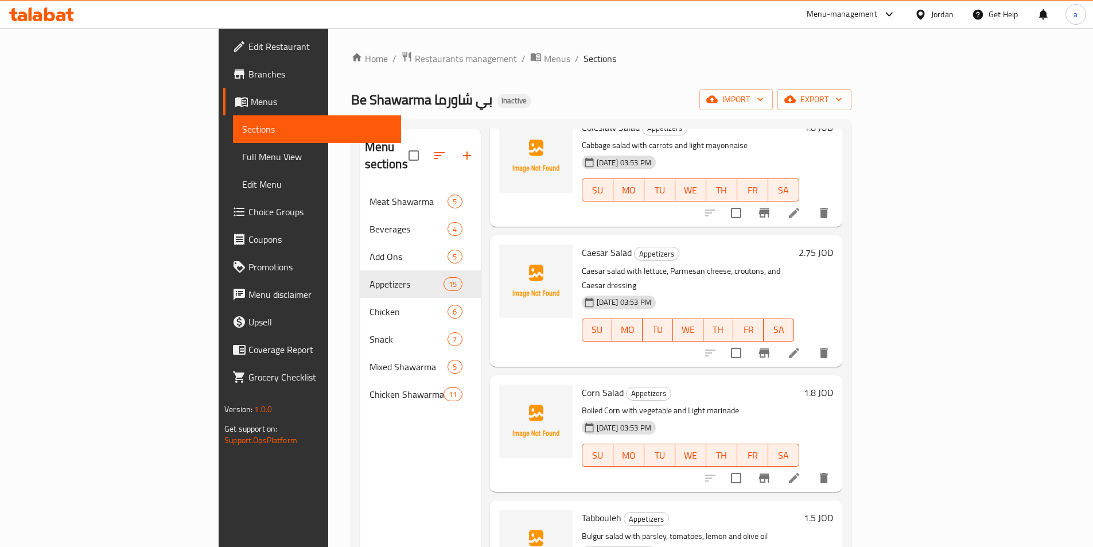
click at [801, 346] on icon at bounding box center [794, 353] width 14 height 14
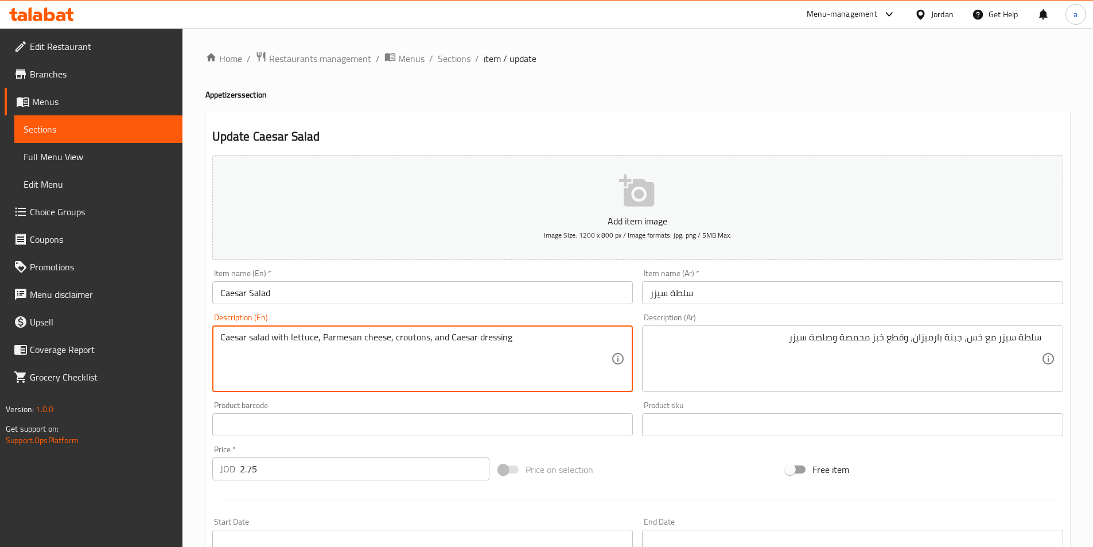
drag, startPoint x: 509, startPoint y: 338, endPoint x: 481, endPoint y: 344, distance: 28.7
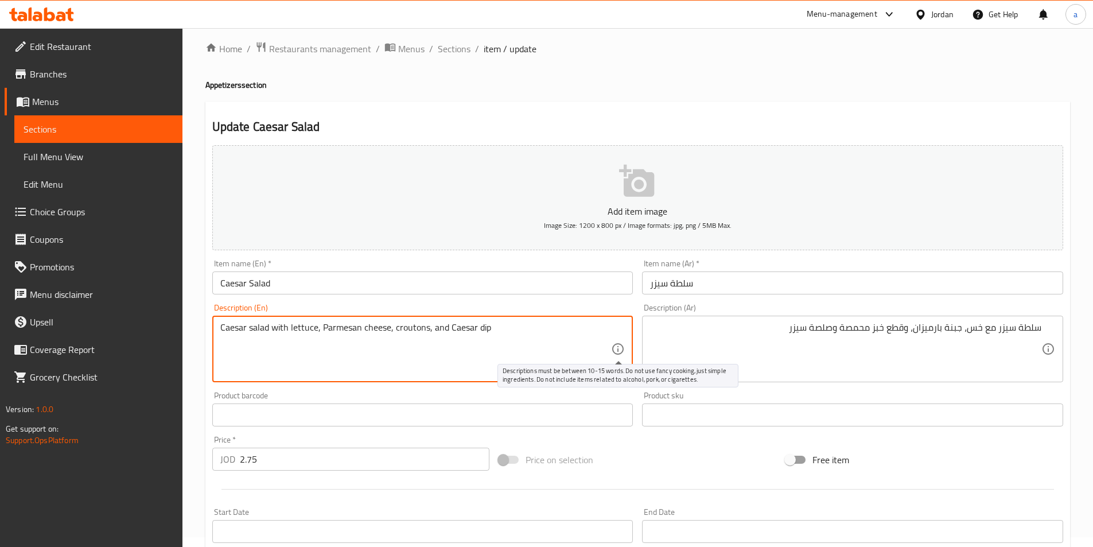
scroll to position [264, 0]
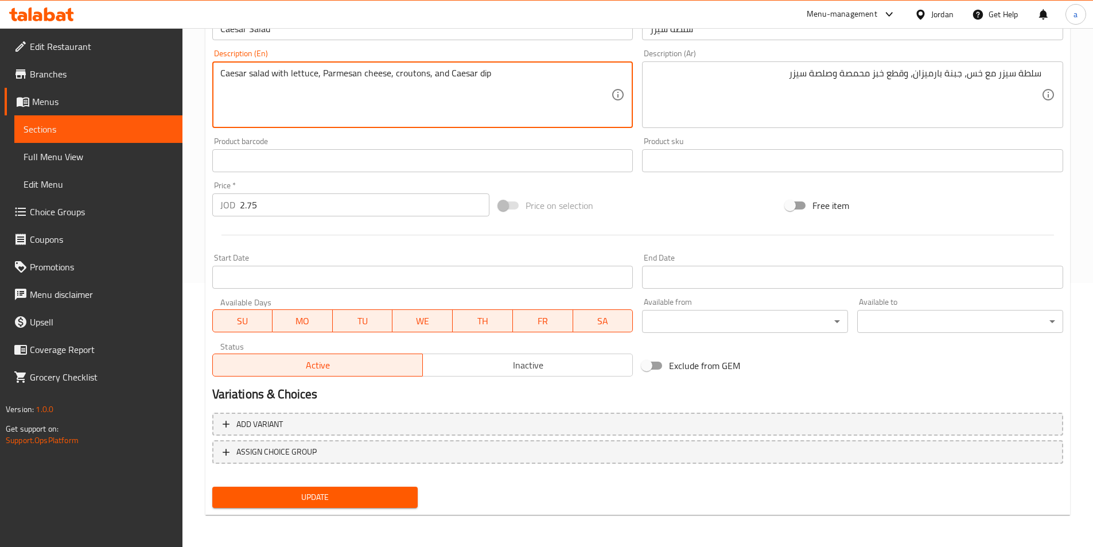
type textarea "Caesar salad with lettuce, Parmesan cheese, croutons, and Caesar dip"
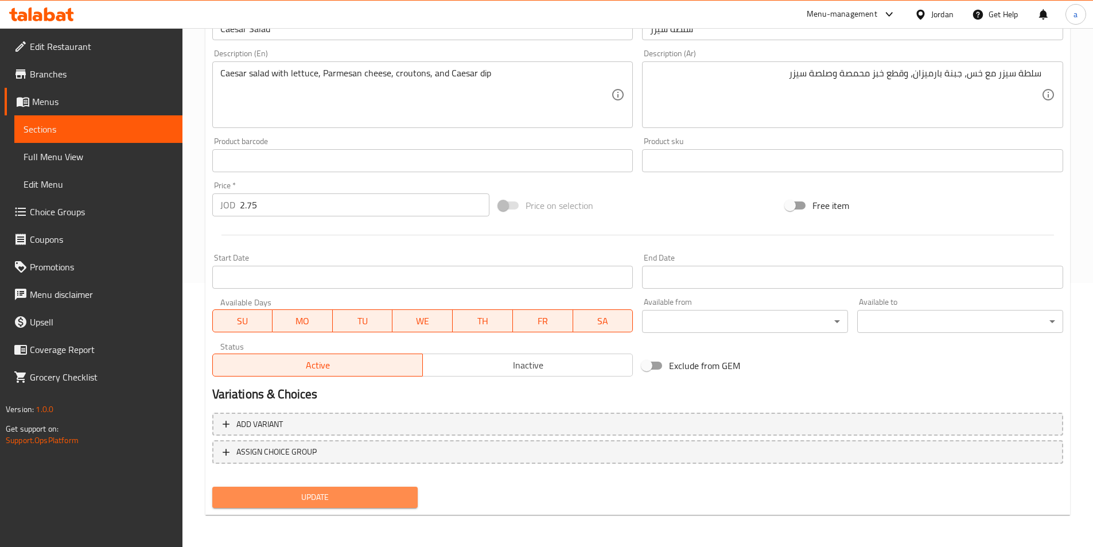
click at [360, 497] on span "Update" at bounding box center [315, 497] width 188 height 14
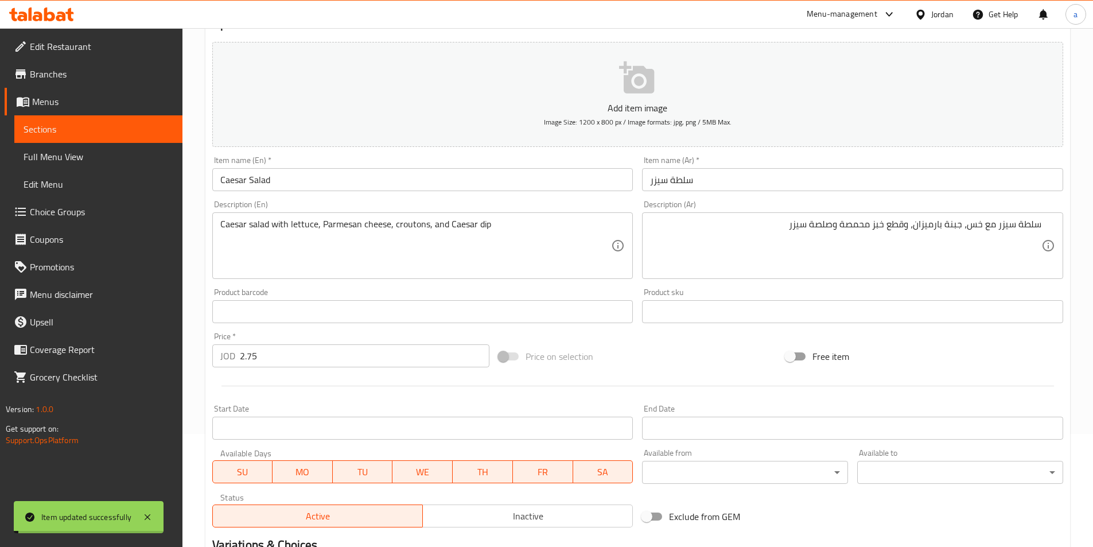
scroll to position [0, 0]
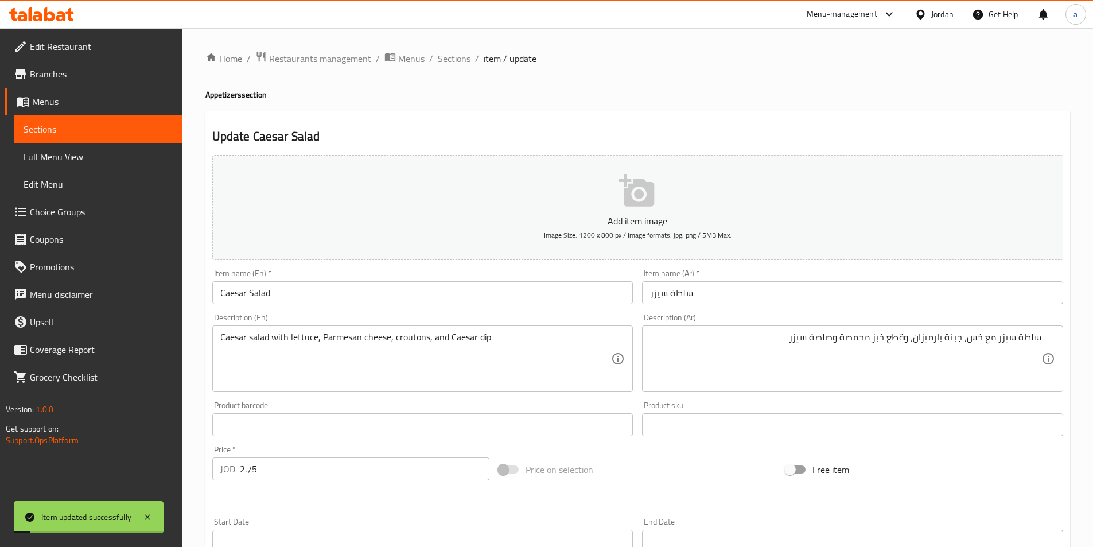
click at [445, 61] on span "Sections" at bounding box center [454, 59] width 33 height 14
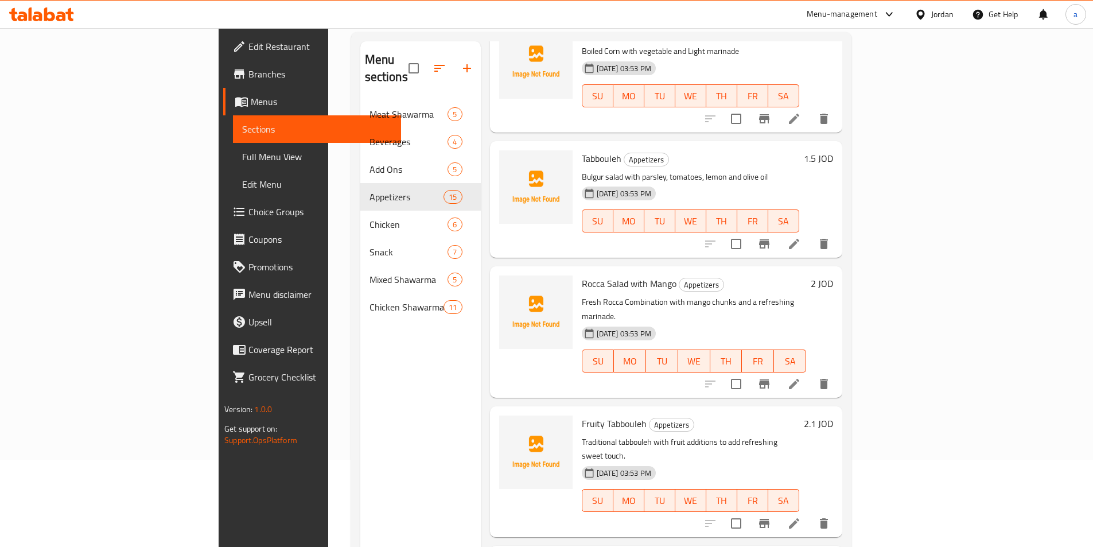
scroll to position [161, 0]
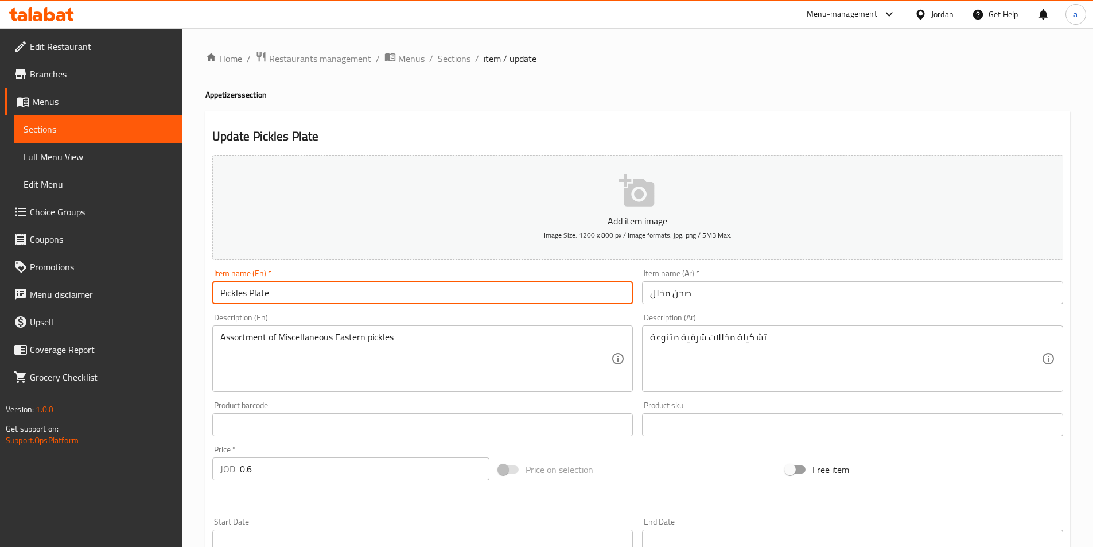
drag, startPoint x: 322, startPoint y: 295, endPoint x: 249, endPoint y: 296, distance: 73.4
click at [249, 296] on input "Pickles Plate" at bounding box center [422, 292] width 421 height 23
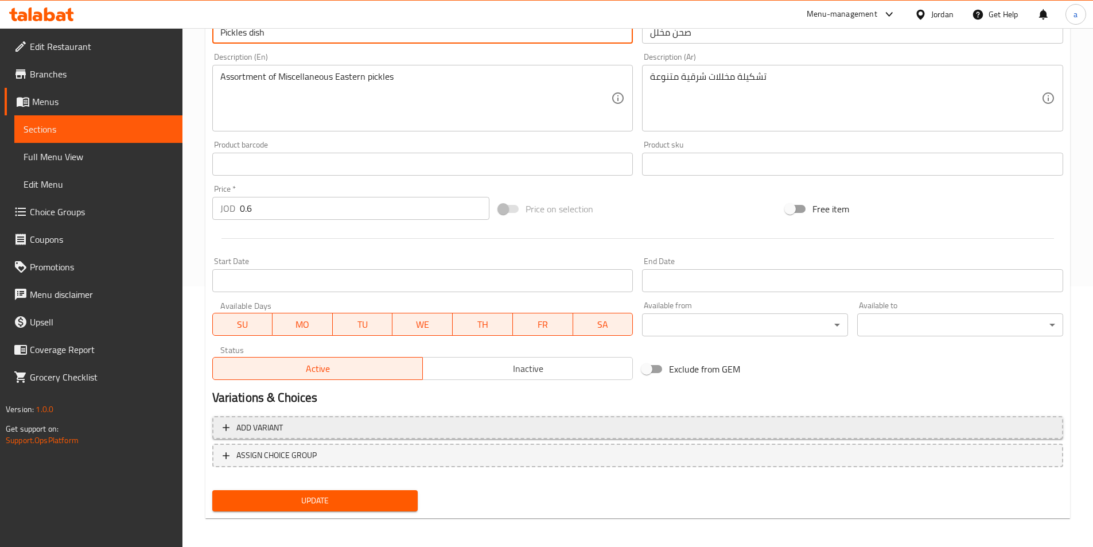
scroll to position [264, 0]
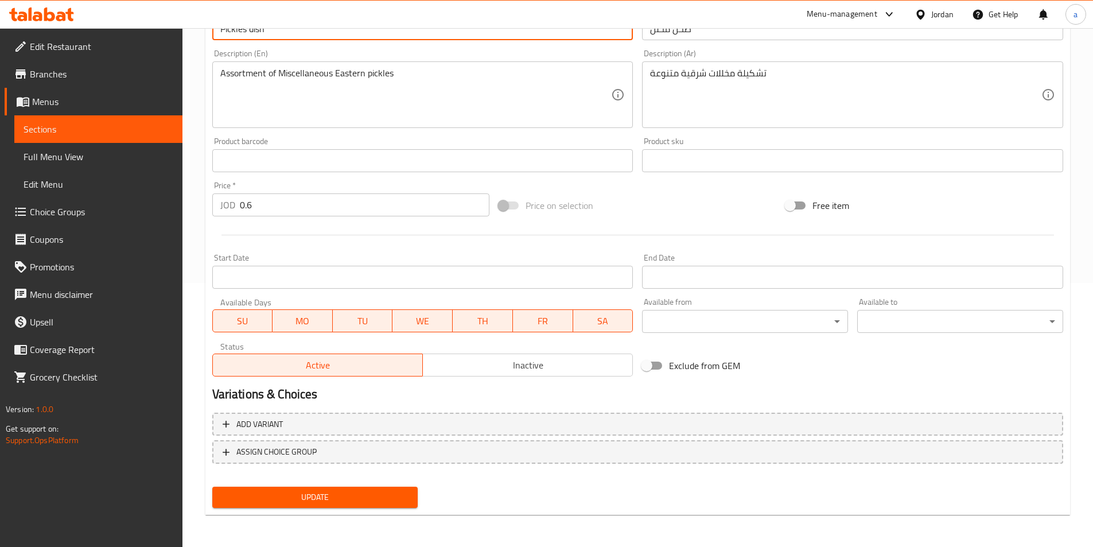
type input "Pickles dish"
click at [333, 498] on span "Update" at bounding box center [315, 497] width 188 height 14
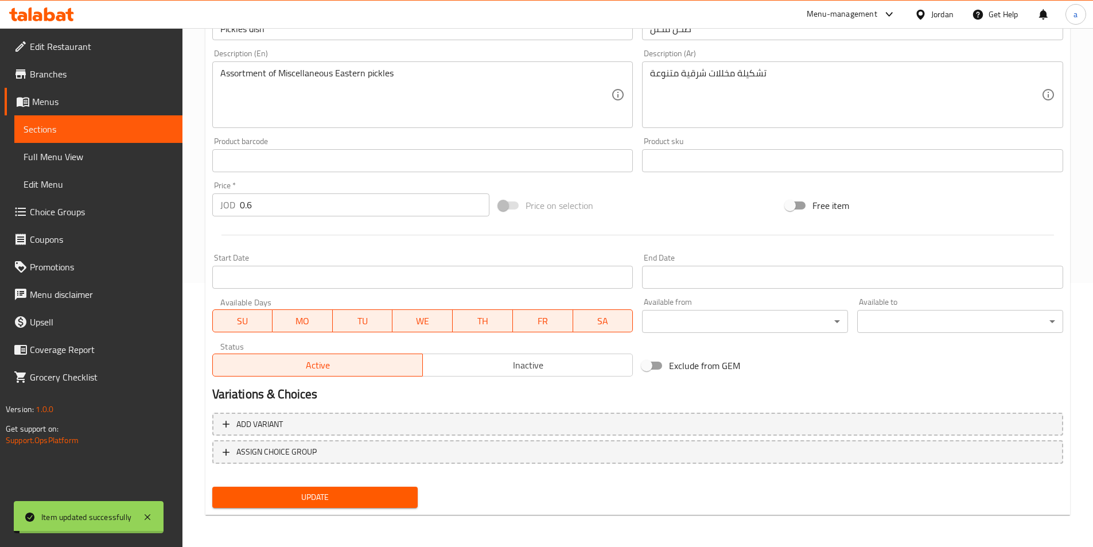
scroll to position [0, 0]
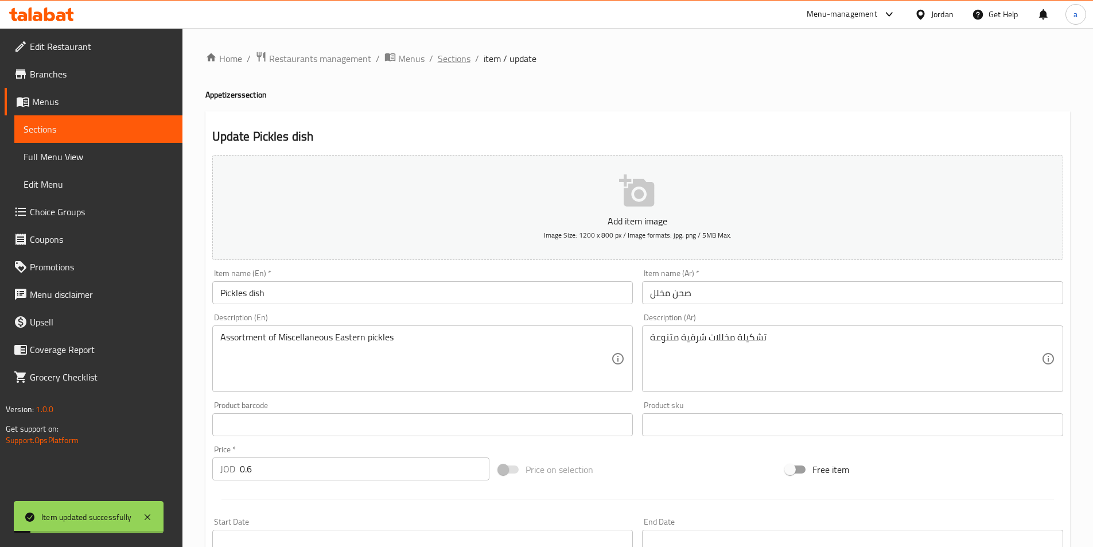
click at [465, 61] on span "Sections" at bounding box center [454, 59] width 33 height 14
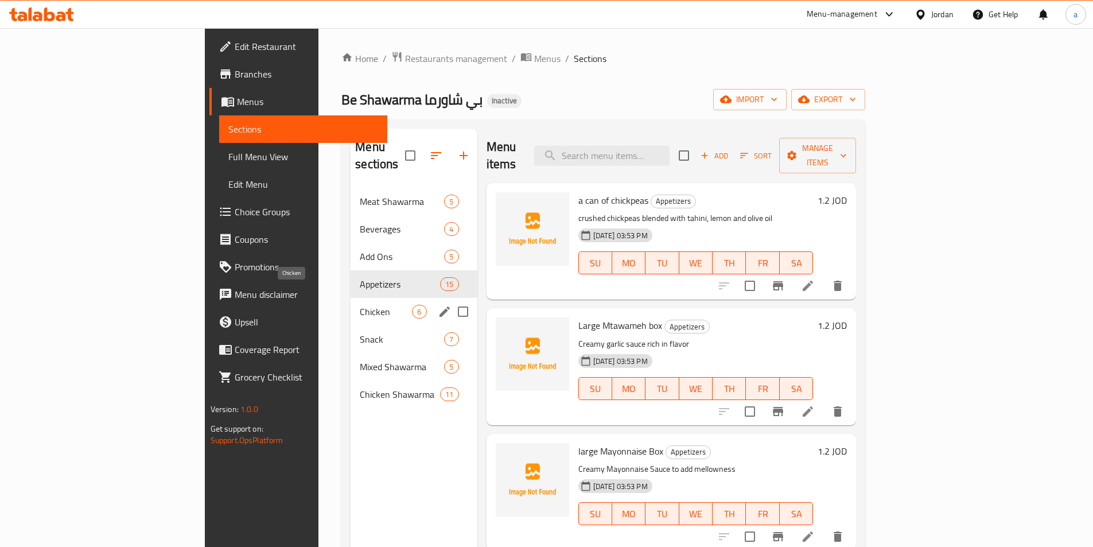
click at [360, 305] on span "Chicken" at bounding box center [386, 312] width 52 height 14
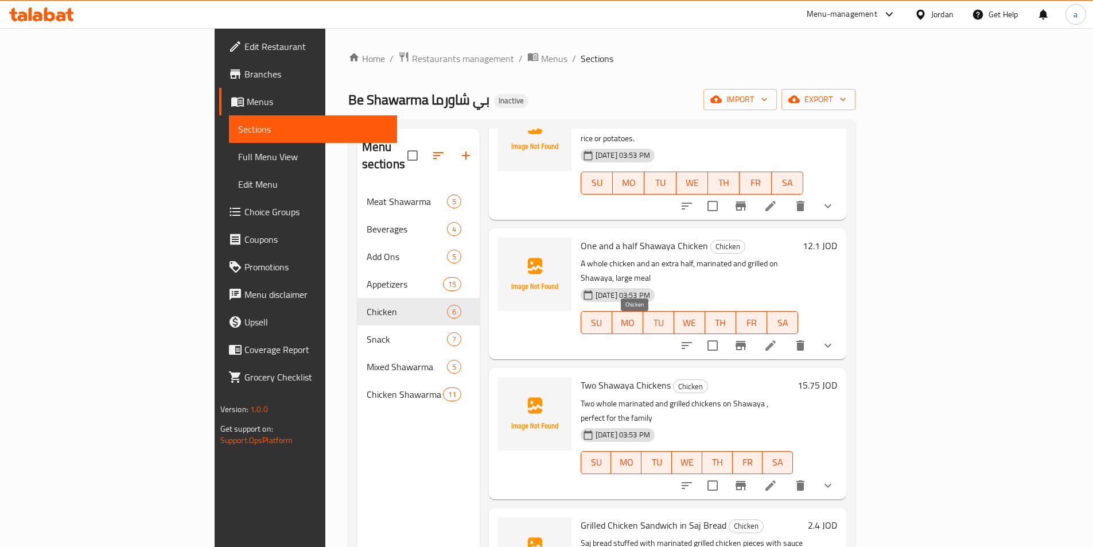
scroll to position [161, 0]
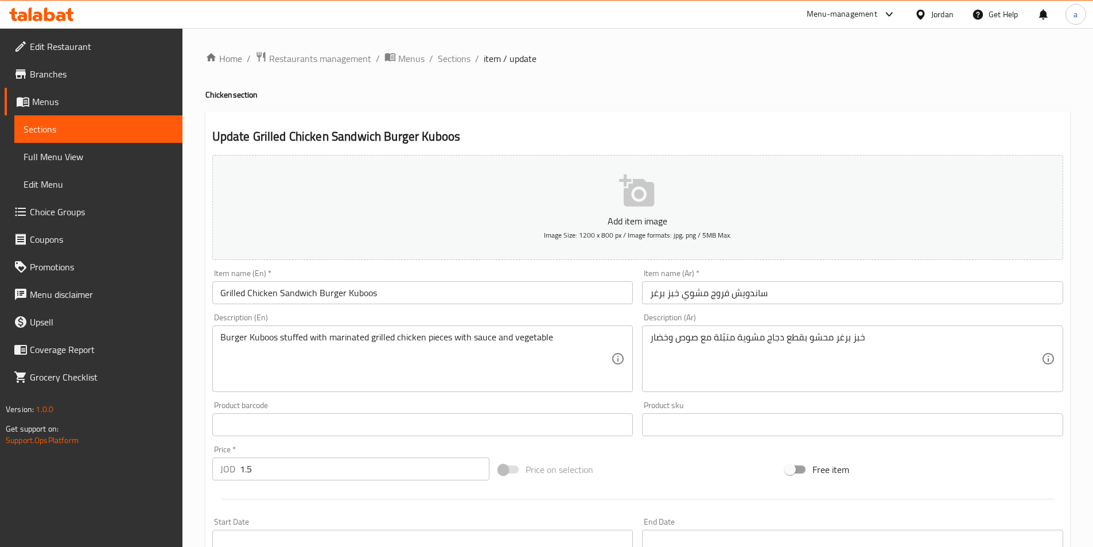
click at [332, 294] on input "Grilled Chicken Sandwich Burger Kuboos" at bounding box center [422, 292] width 421 height 23
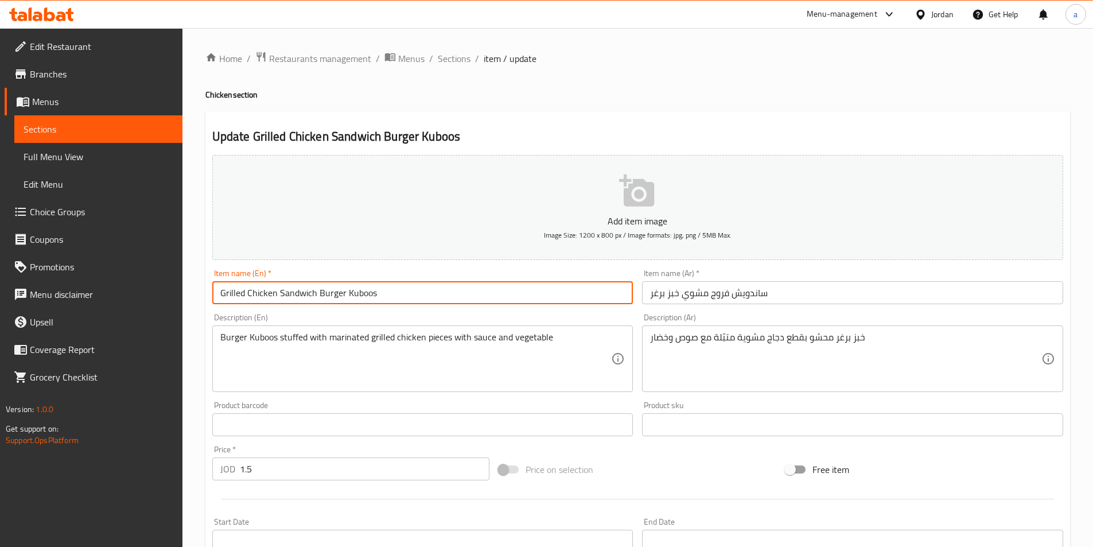
click at [330, 294] on input "Grilled Chicken Sandwich Burger Kuboos" at bounding box center [422, 292] width 421 height 23
paste input "lgur"
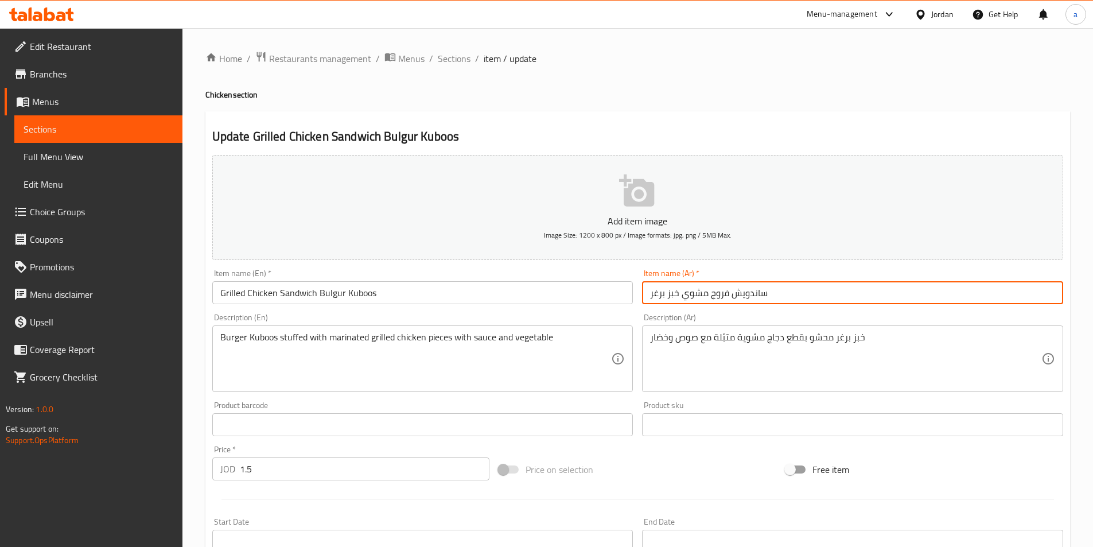
drag, startPoint x: 679, startPoint y: 294, endPoint x: 669, endPoint y: 296, distance: 9.5
click at [669, 296] on input "ساندويش فروج مشوي خبز برغر" at bounding box center [852, 292] width 421 height 23
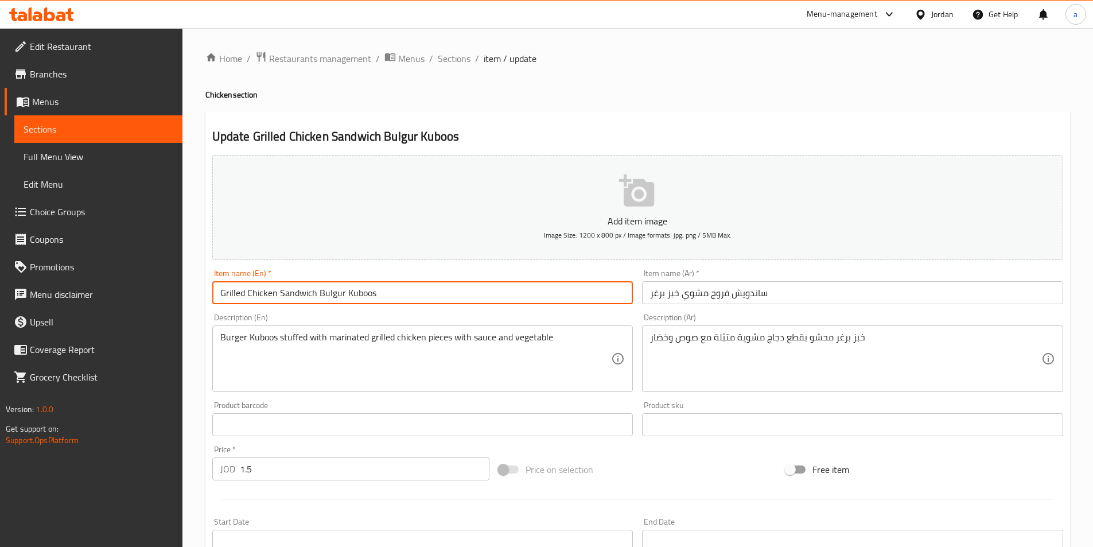
drag, startPoint x: 358, startPoint y: 295, endPoint x: 345, endPoint y: 297, distance: 13.3
click at [345, 297] on input "Grilled Chicken Sandwich Bulgur Kuboos" at bounding box center [422, 292] width 421 height 23
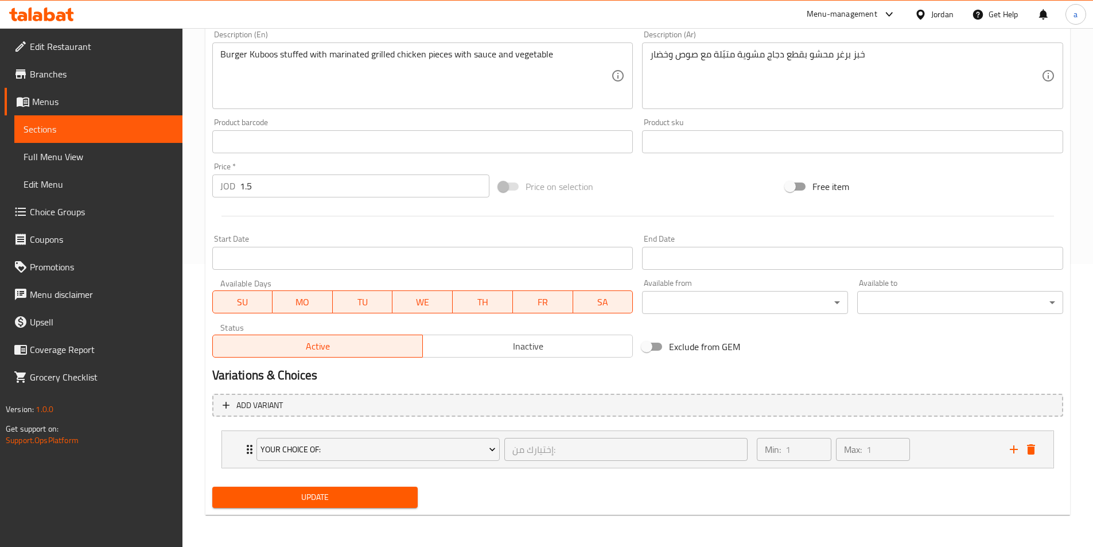
type input "Grilled Chicken Sandwich Bulgur bread"
click at [322, 494] on span "Update" at bounding box center [315, 497] width 188 height 14
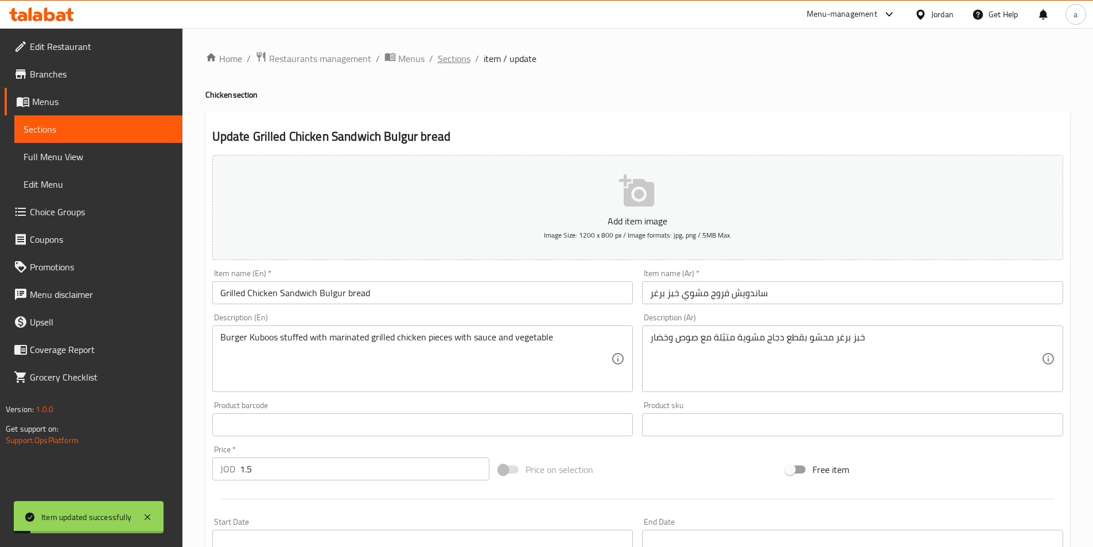
click at [457, 57] on span "Sections" at bounding box center [454, 59] width 33 height 14
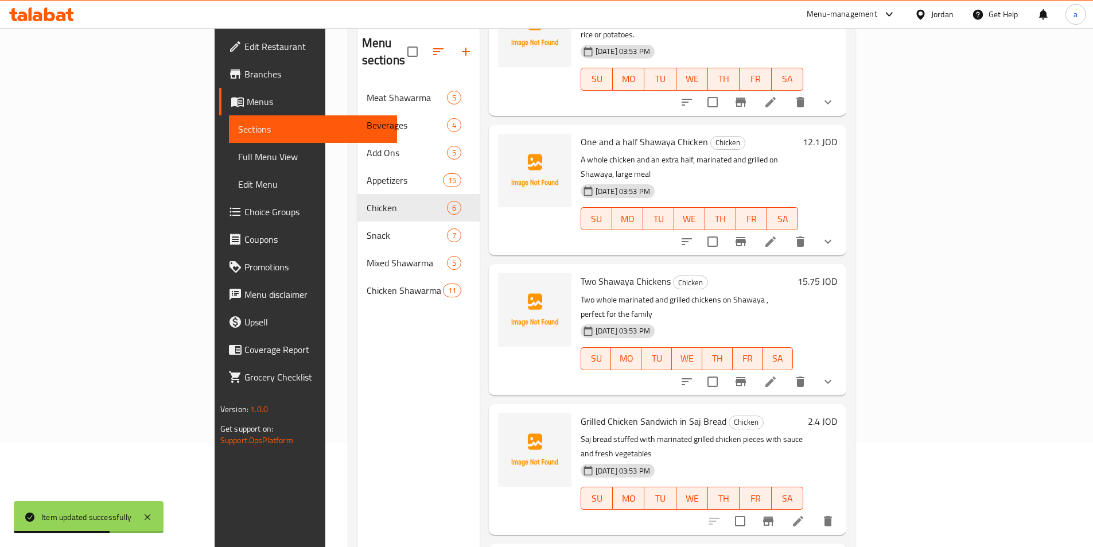
scroll to position [161, 0]
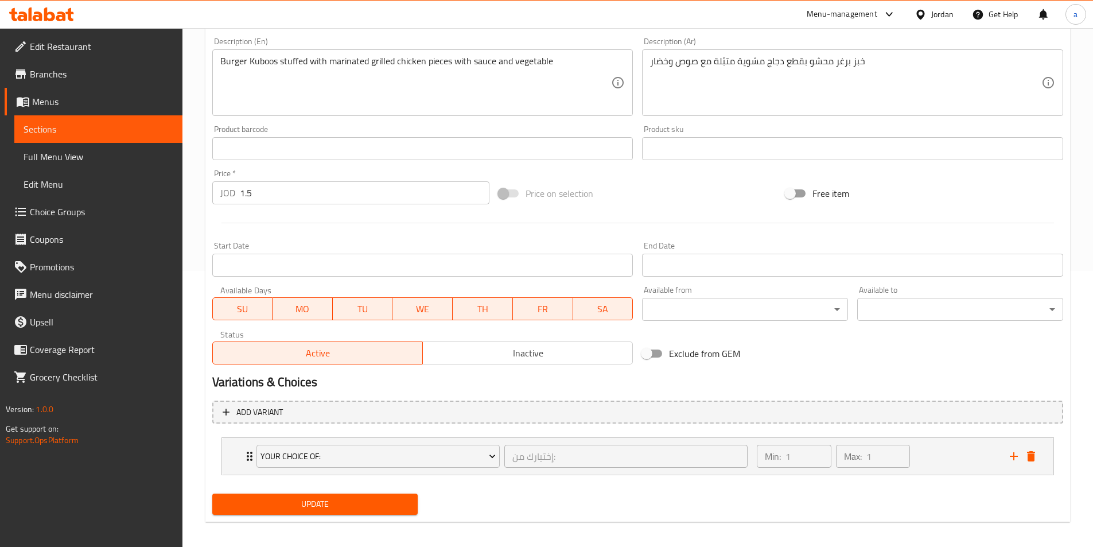
scroll to position [283, 0]
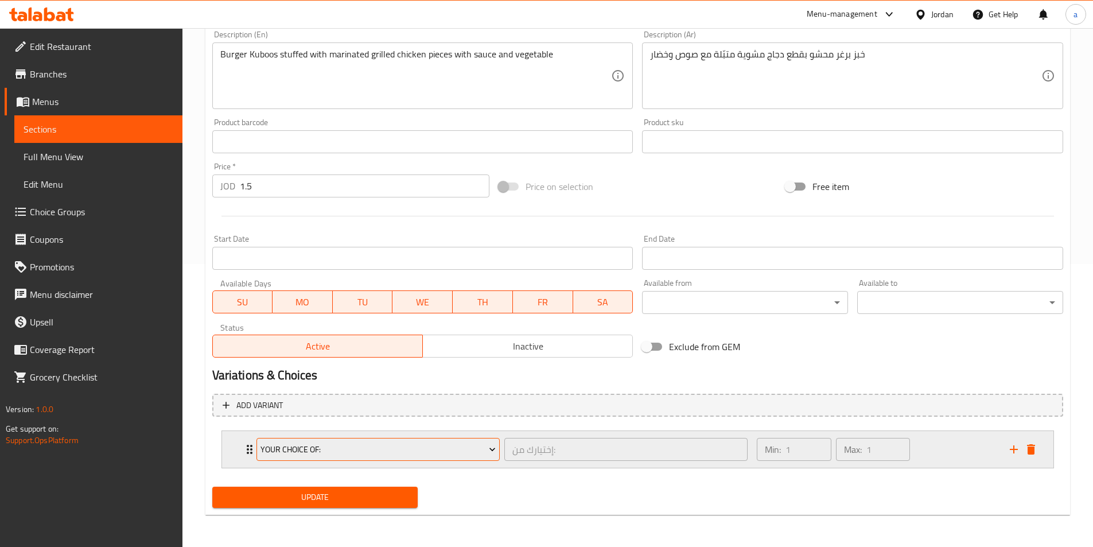
click at [257, 444] on button "Your Choice Of:" at bounding box center [377, 449] width 243 height 23
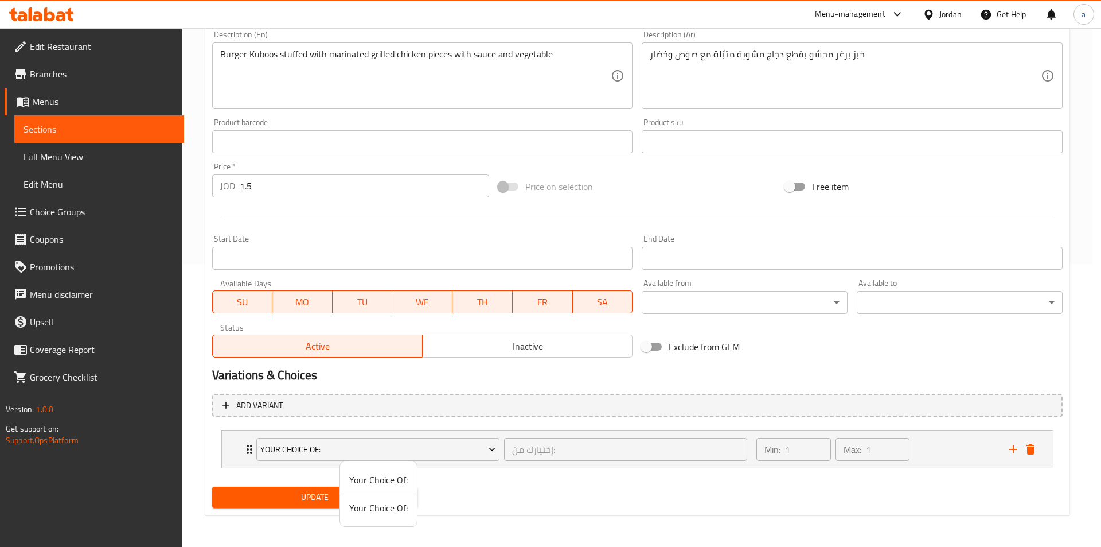
click at [250, 446] on div at bounding box center [550, 273] width 1101 height 547
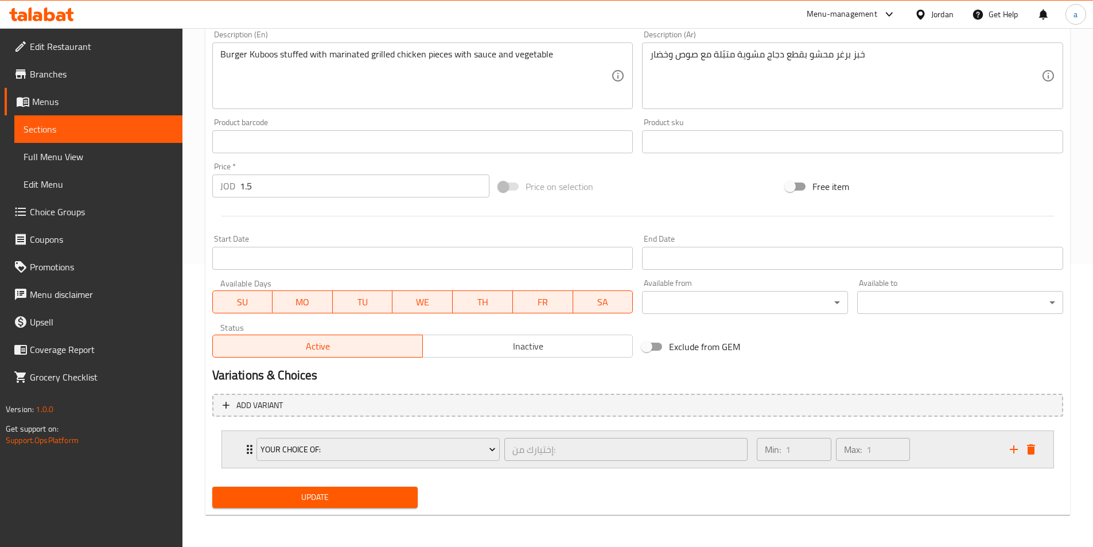
click at [250, 447] on div "Your Choice Of: إختيارك من: ​" at bounding box center [502, 449] width 505 height 37
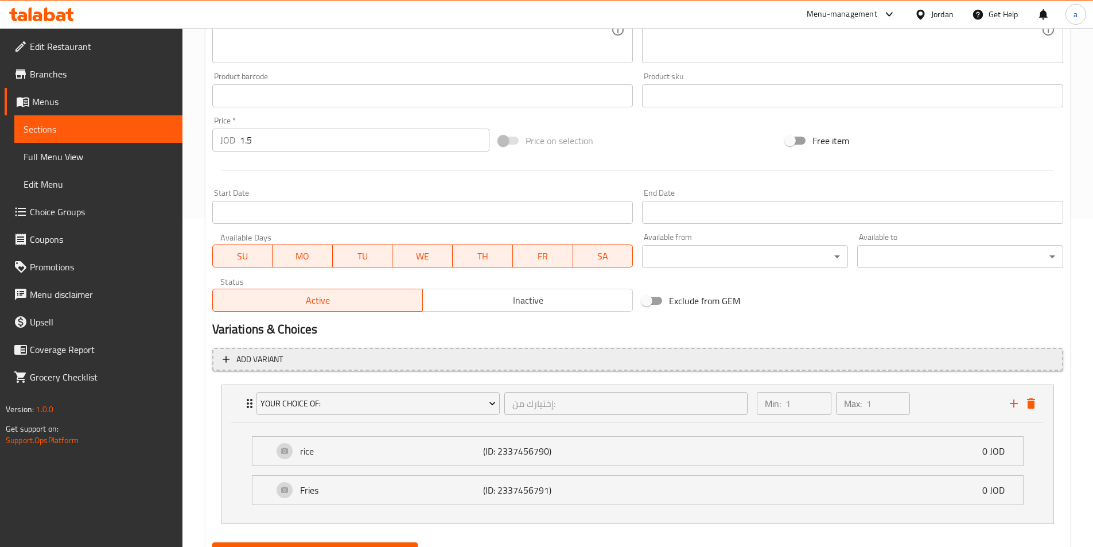
scroll to position [384, 0]
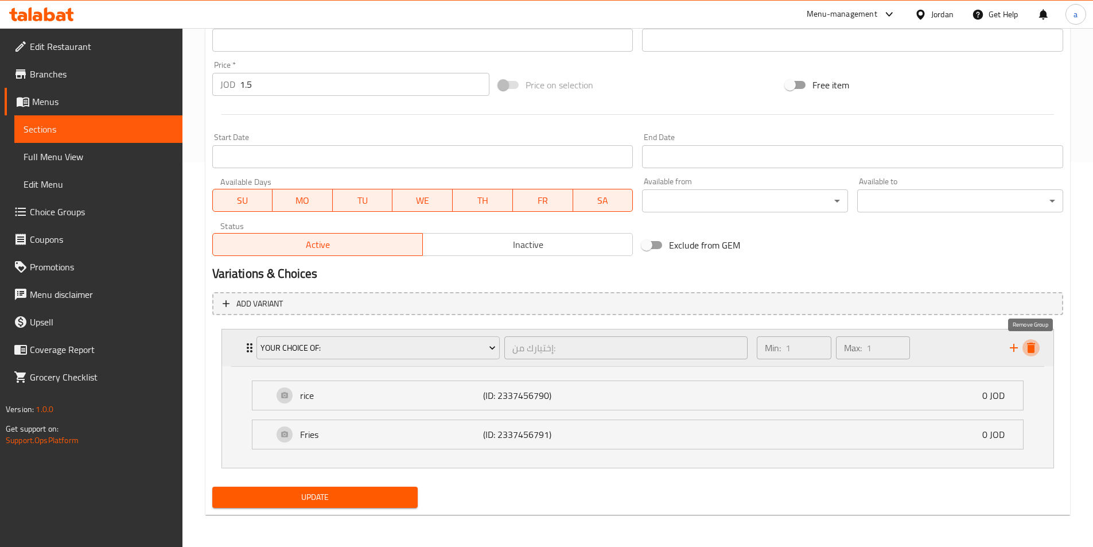
click at [1033, 348] on icon "delete" at bounding box center [1031, 347] width 8 height 10
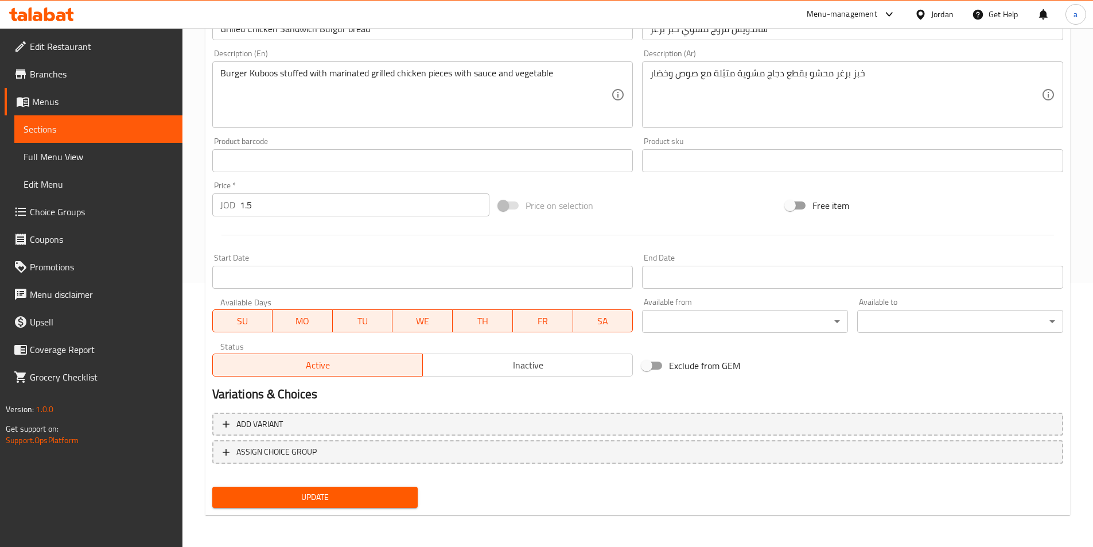
click at [372, 496] on span "Update" at bounding box center [315, 497] width 188 height 14
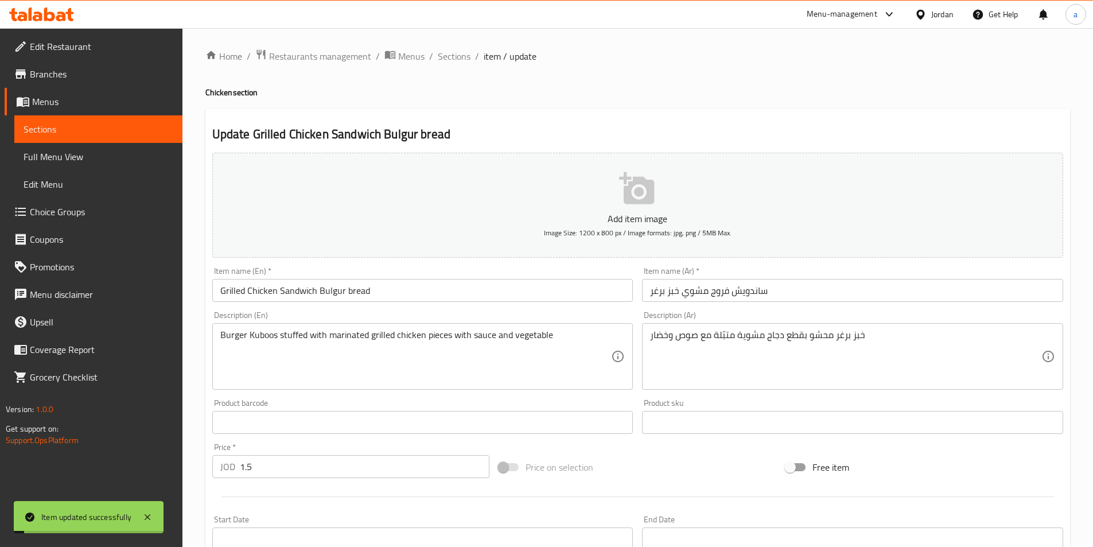
scroll to position [0, 0]
click at [447, 53] on span "Sections" at bounding box center [454, 59] width 33 height 14
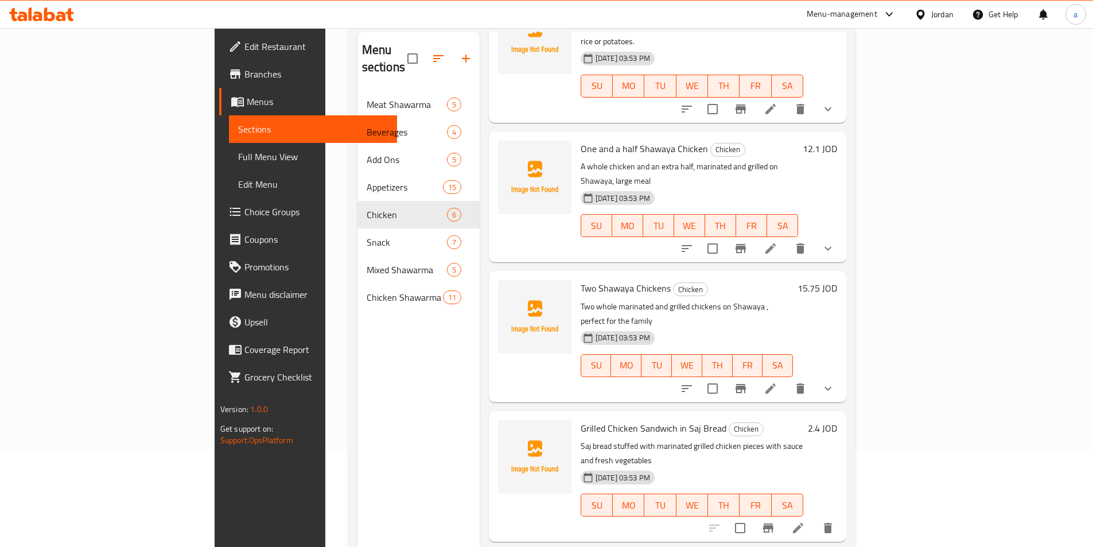
scroll to position [161, 0]
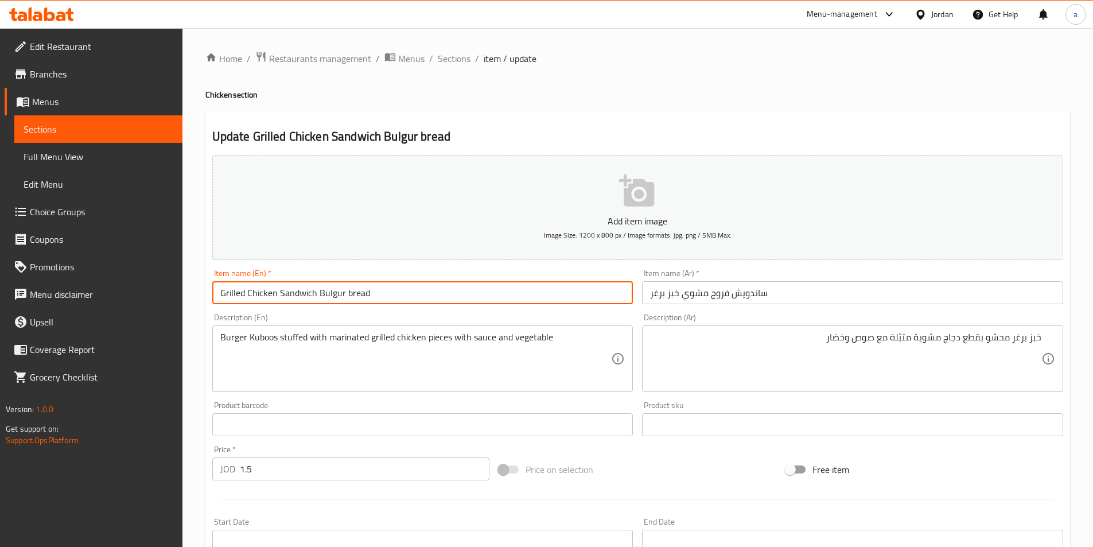
drag, startPoint x: 342, startPoint y: 293, endPoint x: 320, endPoint y: 299, distance: 23.2
click at [320, 299] on input "Grilled Chicken Sandwich Bulgur bread" at bounding box center [422, 292] width 421 height 23
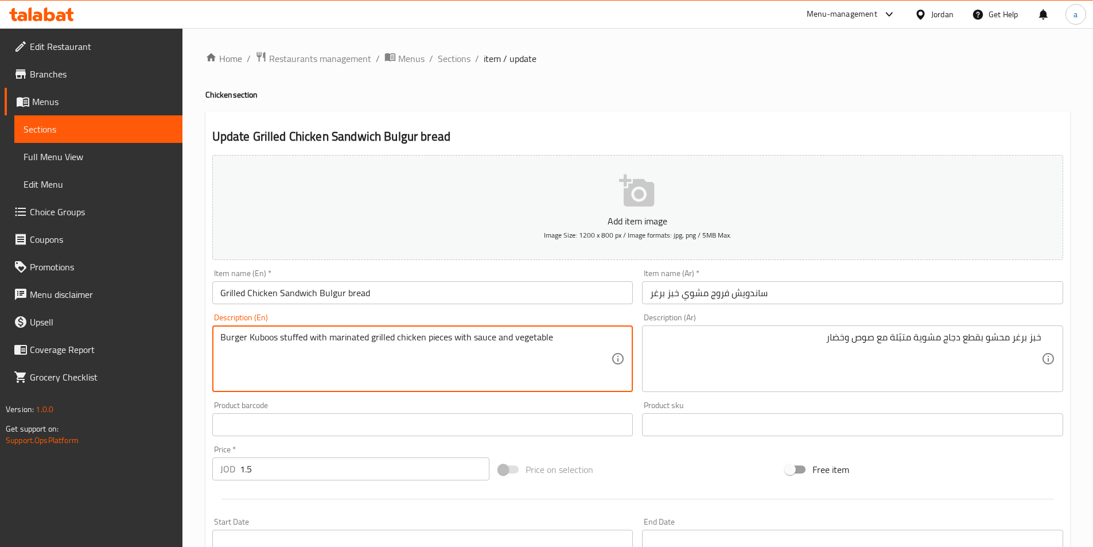
click at [246, 340] on textarea "Burger Kuboos stuffed with marinated grilled chicken pieces with sauce and vege…" at bounding box center [415, 359] width 391 height 54
drag, startPoint x: 247, startPoint y: 340, endPoint x: 215, endPoint y: 338, distance: 32.1
click at [215, 338] on div "Burger Kuboos stuffed with marinated grilled chicken pieces with sauce and vege…" at bounding box center [422, 358] width 421 height 67
paste textarea "lgur"
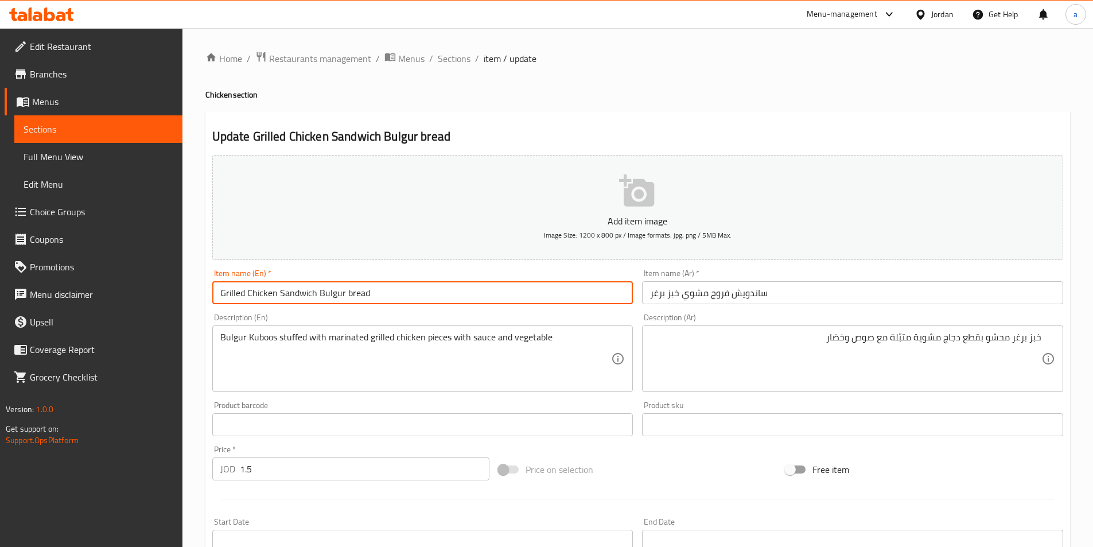
drag, startPoint x: 366, startPoint y: 294, endPoint x: 347, endPoint y: 300, distance: 19.8
click at [347, 300] on input "Grilled Chicken Sandwich Bulgur bread" at bounding box center [422, 292] width 421 height 23
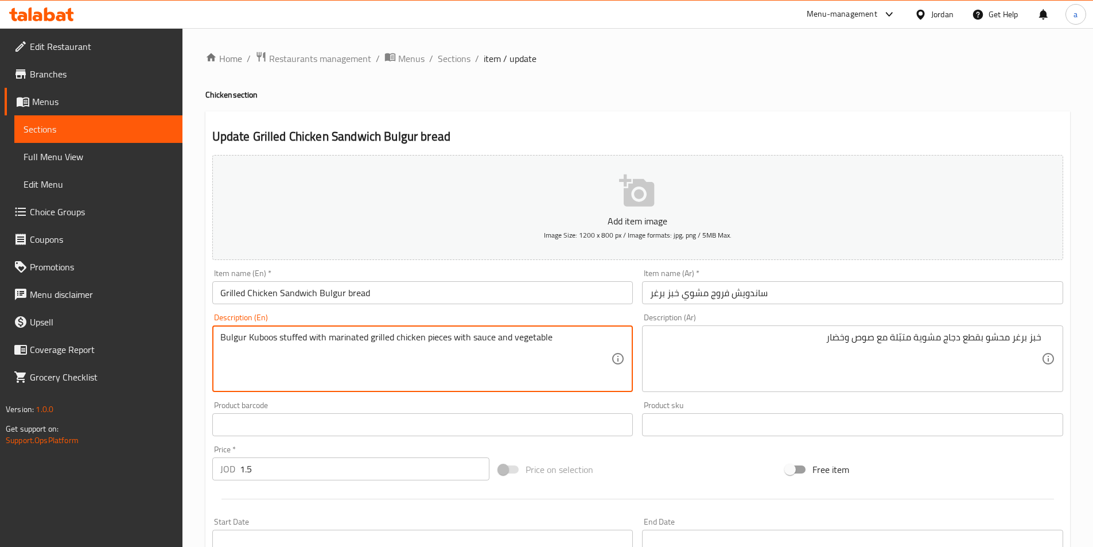
drag, startPoint x: 278, startPoint y: 338, endPoint x: 249, endPoint y: 341, distance: 29.3
paste textarea "bread"
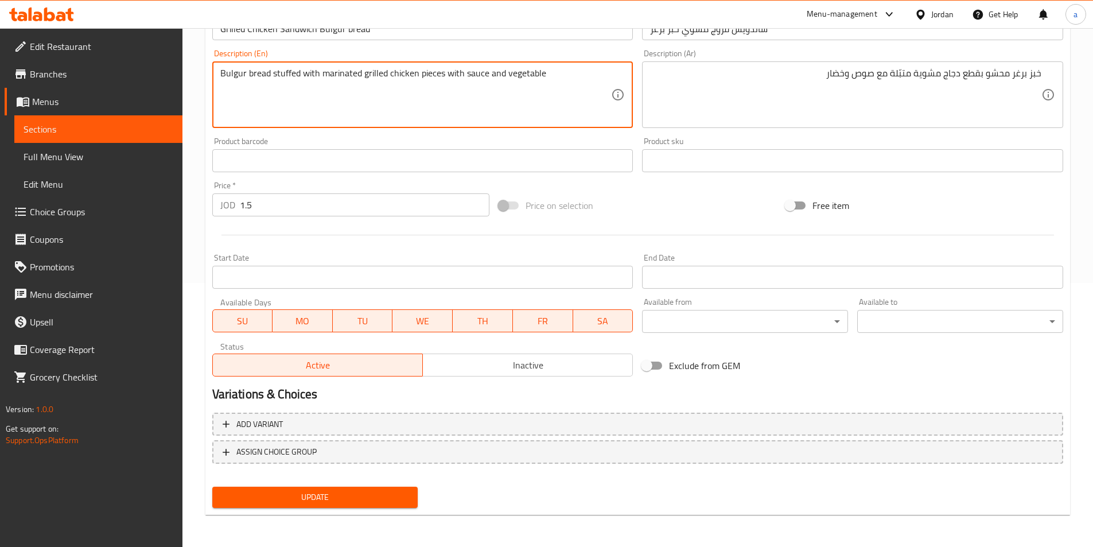
type textarea "Bulgur bread stuffed with marinated grilled chicken pieces with sauce and veget…"
click at [323, 499] on span "Update" at bounding box center [315, 497] width 188 height 14
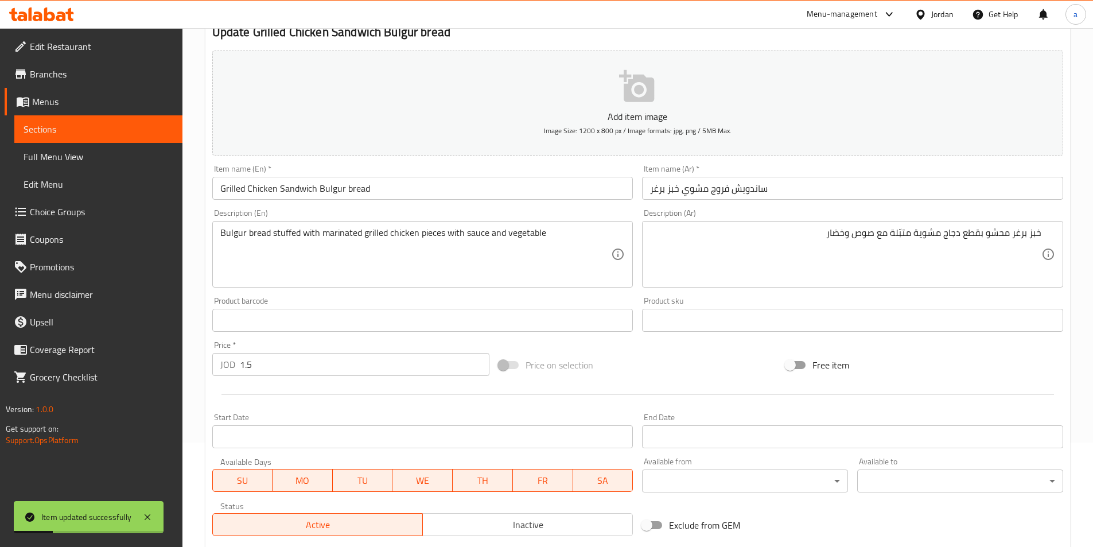
scroll to position [0, 0]
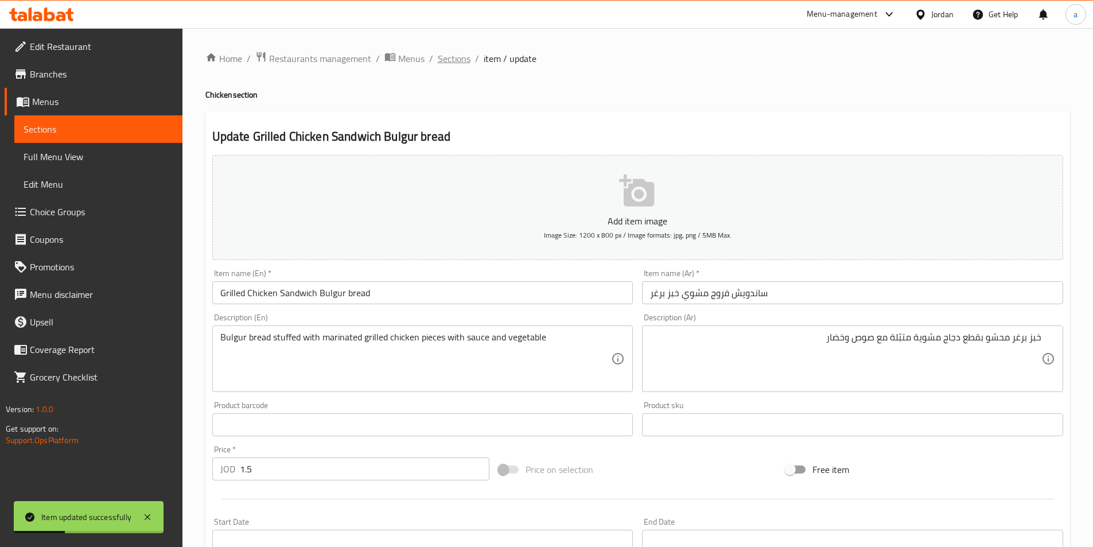
click at [456, 65] on span "Sections" at bounding box center [454, 59] width 33 height 14
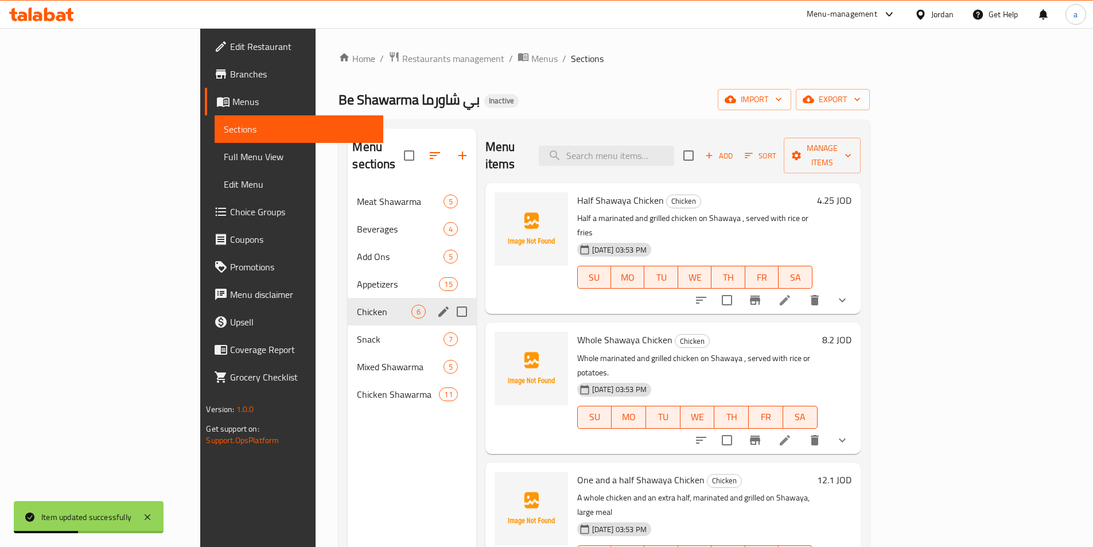
click at [348, 325] on div "Snack 7" at bounding box center [412, 339] width 128 height 28
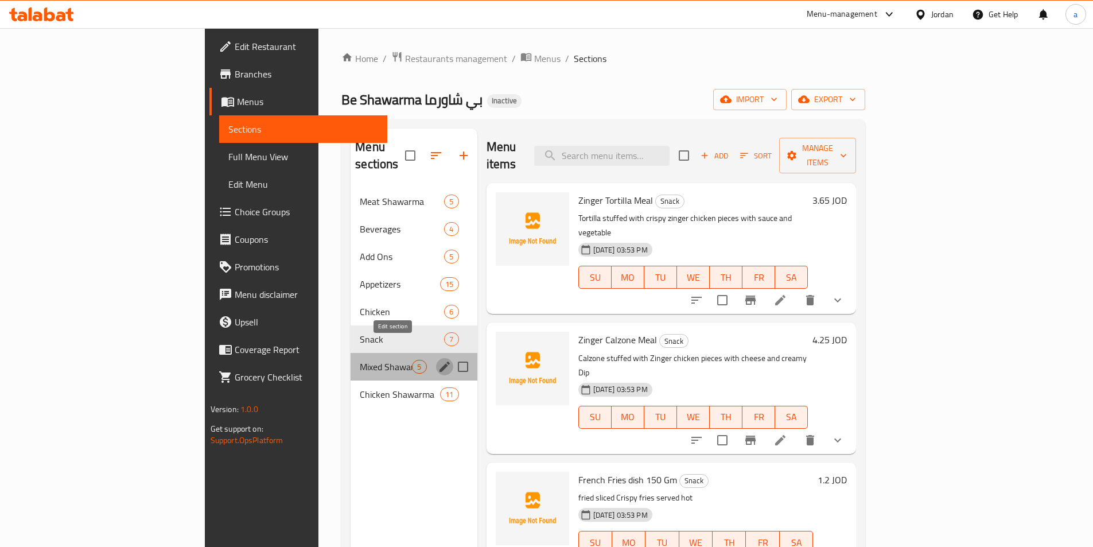
click at [438, 360] on icon "edit" at bounding box center [445, 367] width 14 height 14
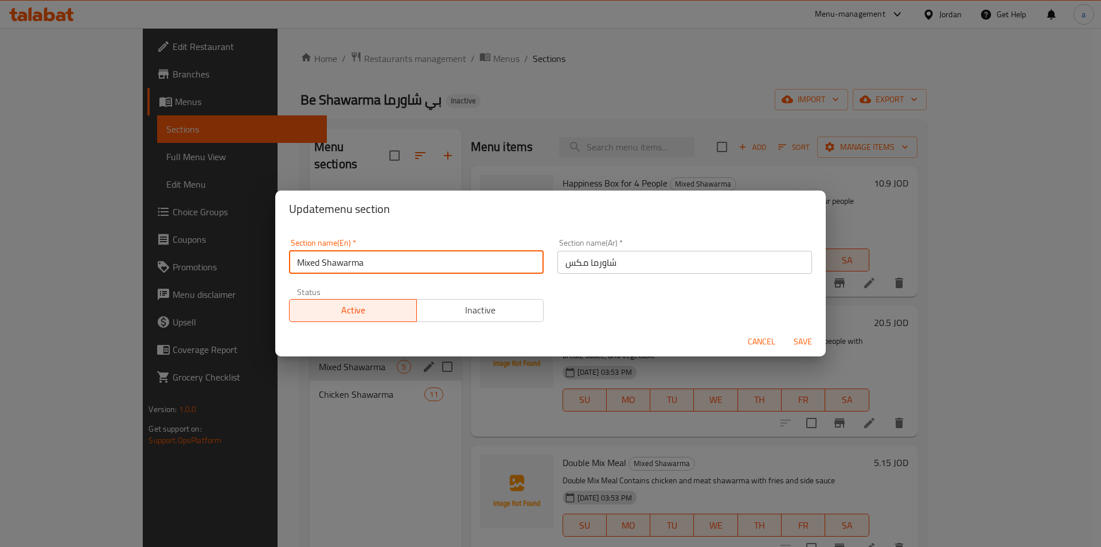
click at [319, 264] on input "Mixed Shawarma" at bounding box center [416, 262] width 255 height 23
type input "Mix Shawarma"
click at [802, 341] on span "Save" at bounding box center [803, 341] width 28 height 14
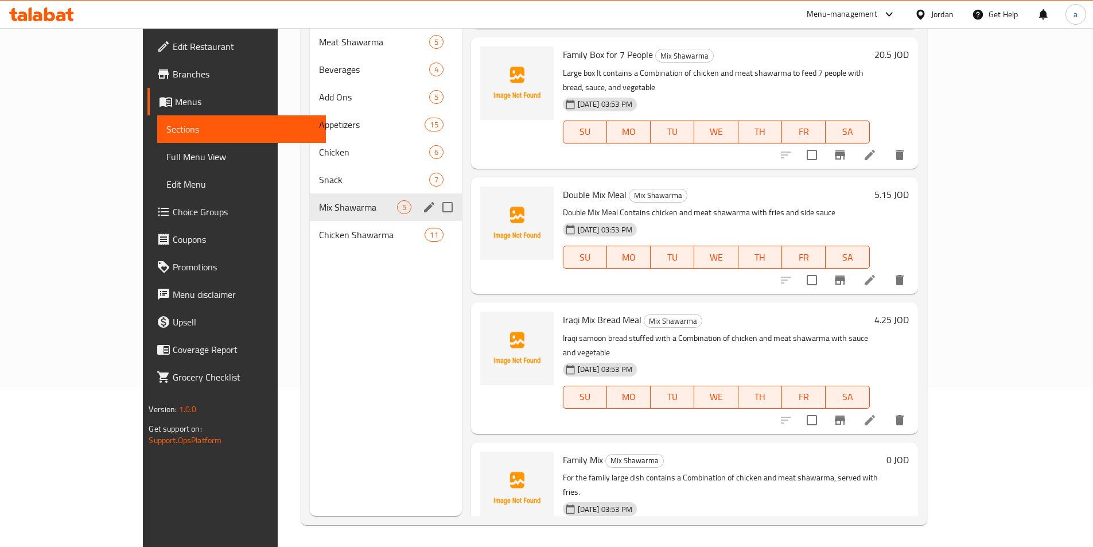
scroll to position [161, 0]
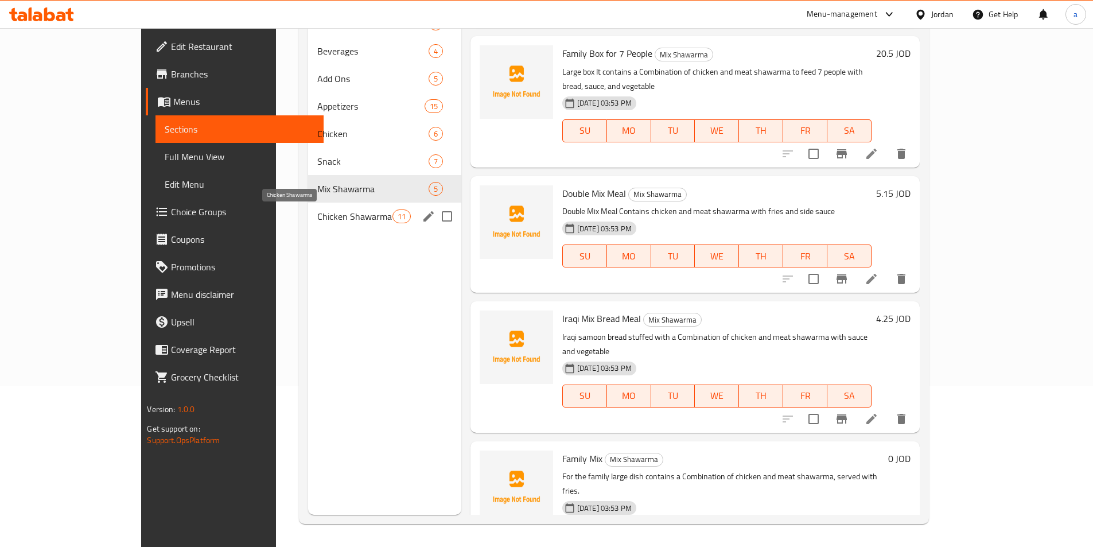
click at [317, 214] on span "Chicken Shawarma" at bounding box center [354, 216] width 75 height 14
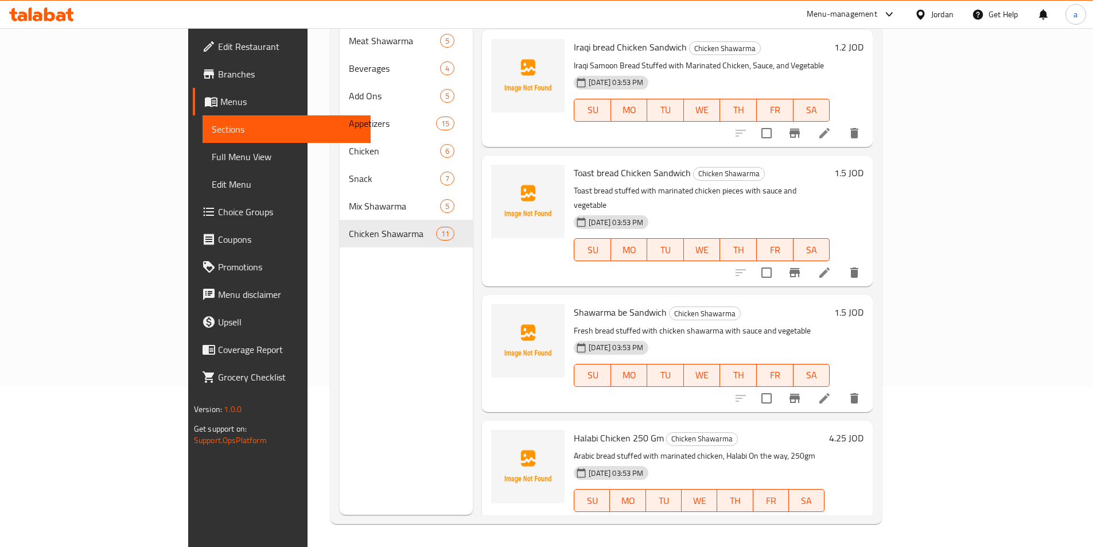
scroll to position [860, 0]
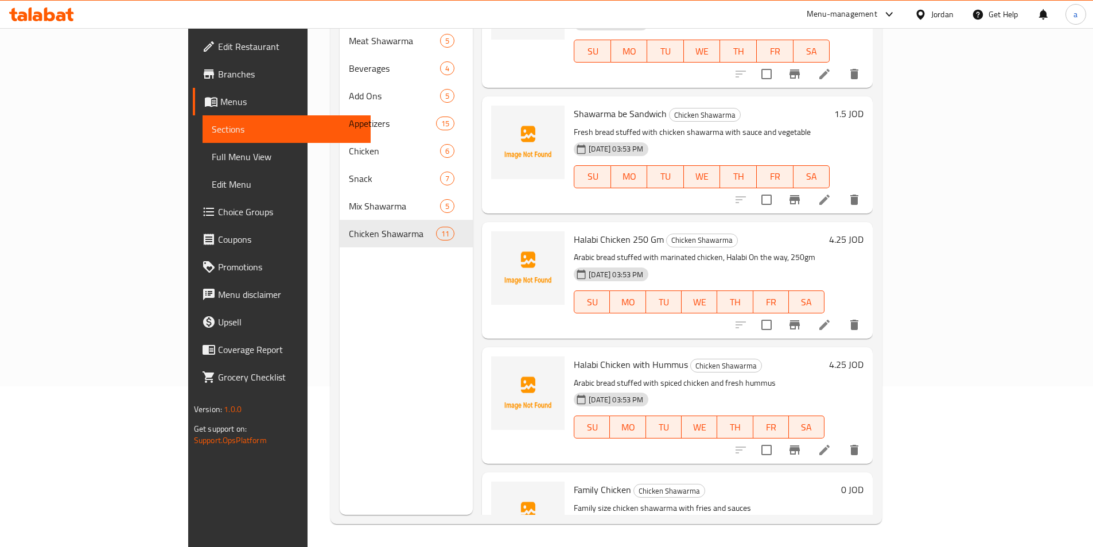
click at [829, 319] on icon at bounding box center [824, 324] width 10 height 10
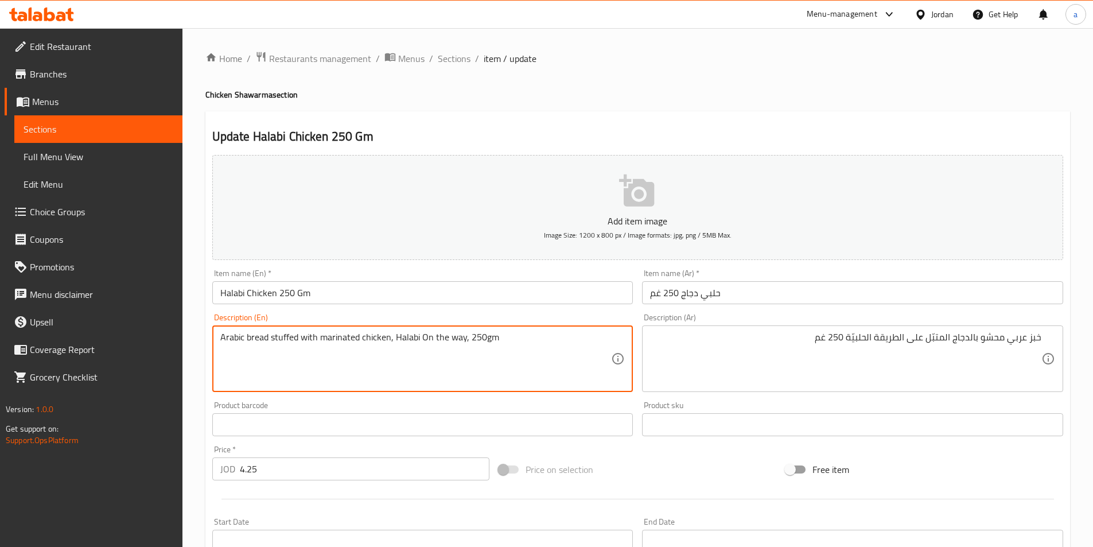
drag, startPoint x: 463, startPoint y: 336, endPoint x: 395, endPoint y: 336, distance: 67.7
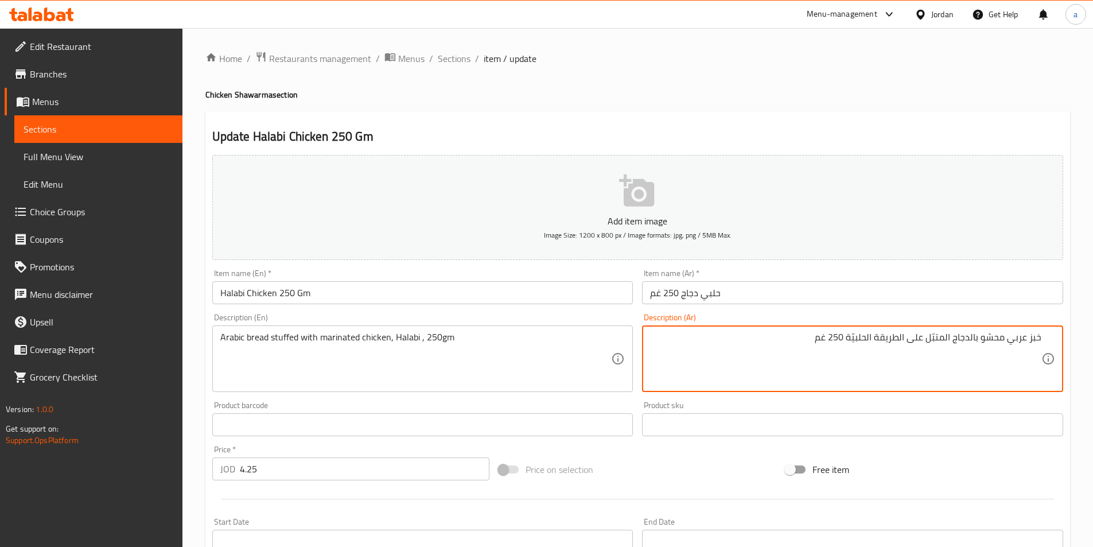
drag, startPoint x: 926, startPoint y: 337, endPoint x: 865, endPoint y: 336, distance: 61.4
click at [865, 336] on textarea "خبز عربي محشو بالدجاج المتبّل على الطريقة الحلبيّة 250 غم" at bounding box center [845, 359] width 391 height 54
click at [416, 339] on textarea "Arabic bread stuffed with marinated chicken, Halabi , 250gm" at bounding box center [415, 359] width 391 height 54
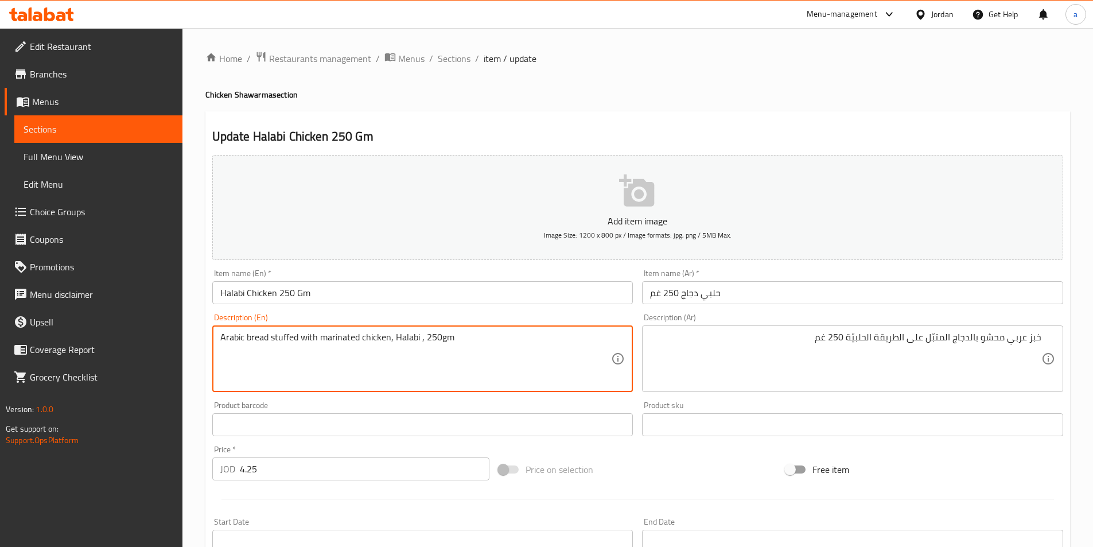
click at [419, 340] on textarea "Arabic bread stuffed with marinated chicken, Halabi , 250gm" at bounding box center [415, 359] width 391 height 54
paste textarea "In the Halabi style"
drag, startPoint x: 438, startPoint y: 337, endPoint x: 395, endPoint y: 343, distance: 42.9
click at [395, 343] on textarea "Arabic bread stuffed with marinated chicken, Halabi style , 250gm" at bounding box center [415, 359] width 391 height 54
type textarea "Arabic bread stuffed with marinated chicken, Halabi style , 250gm"
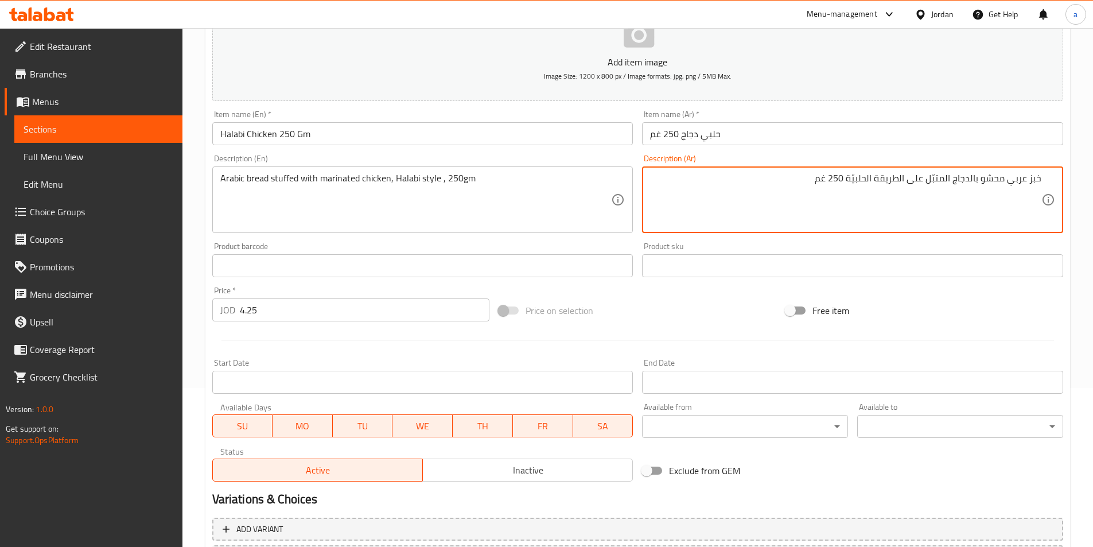
scroll to position [264, 0]
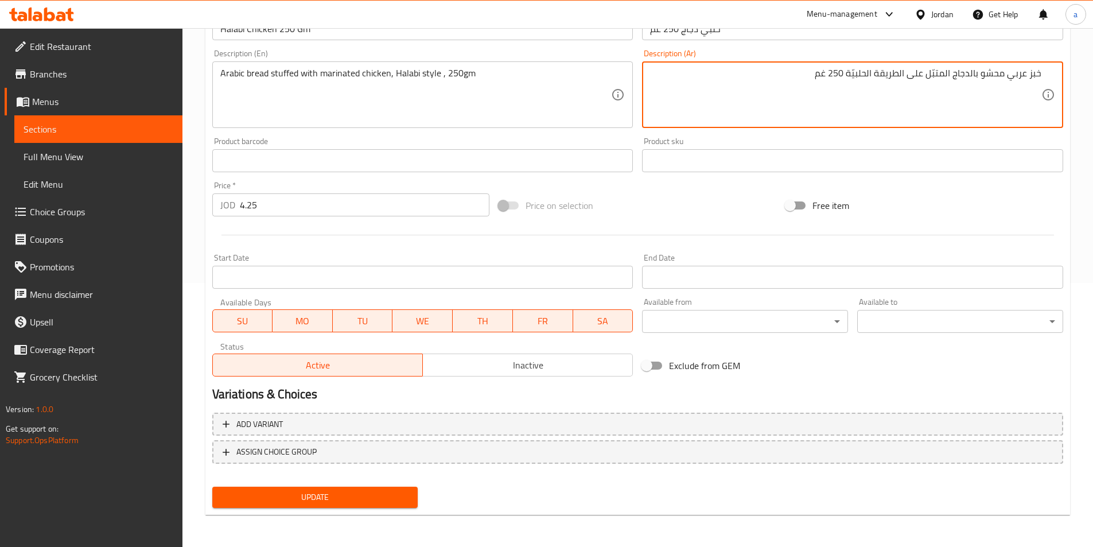
click at [365, 495] on span "Update" at bounding box center [315, 497] width 188 height 14
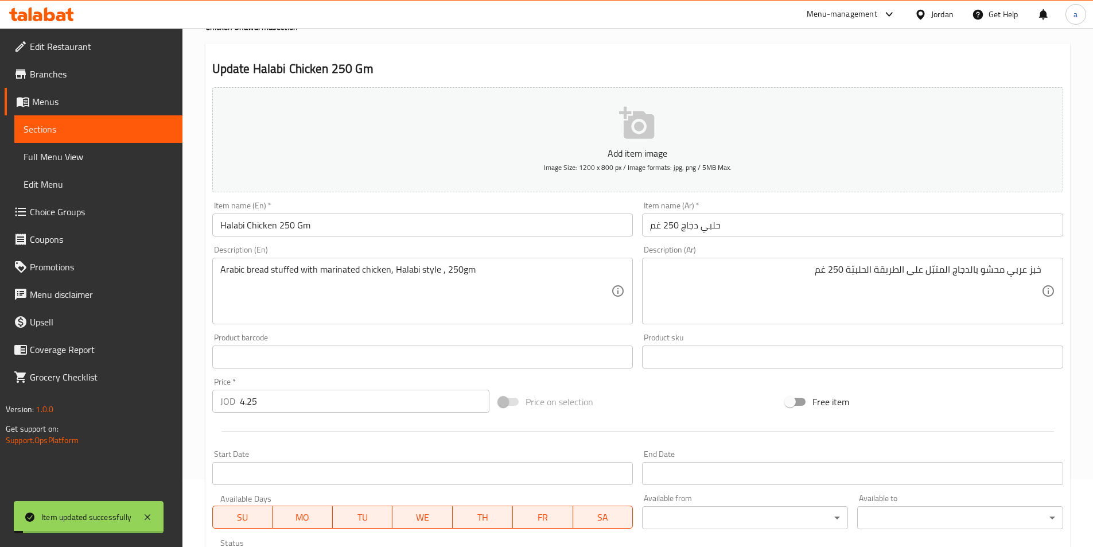
scroll to position [0, 0]
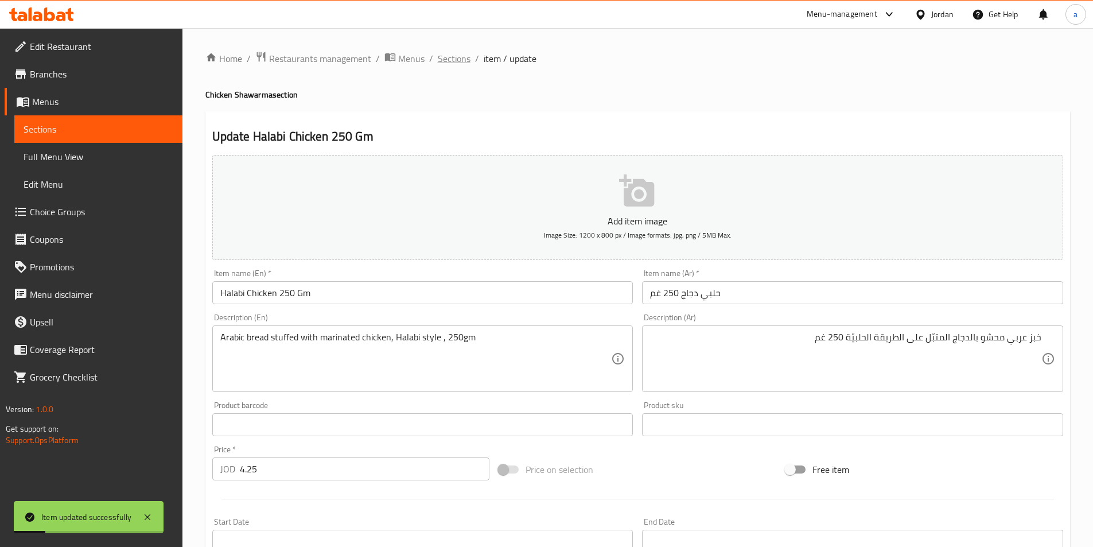
click at [462, 60] on span "Sections" at bounding box center [454, 59] width 33 height 14
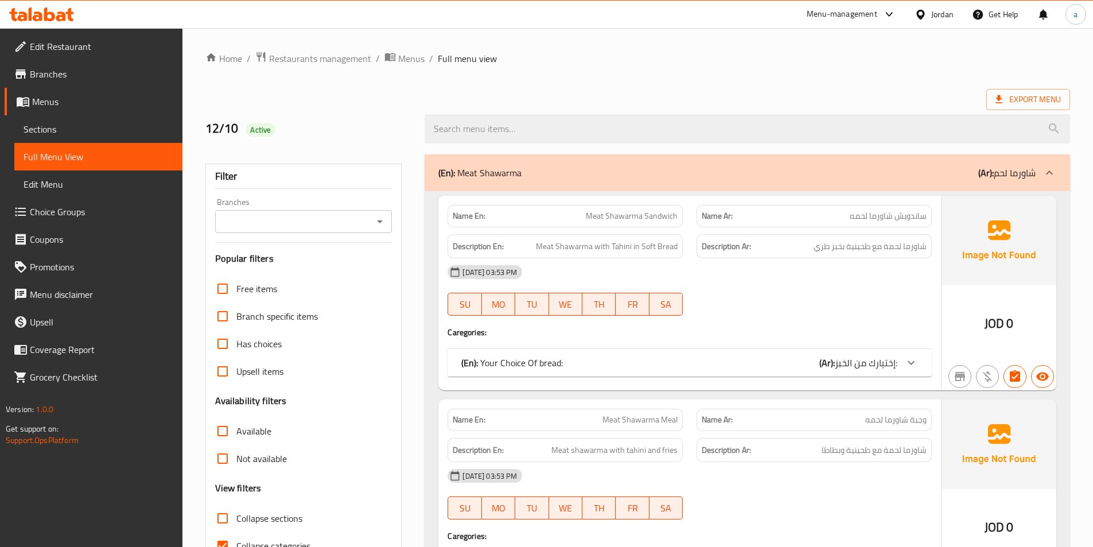
click at [689, 76] on div at bounding box center [546, 273] width 1093 height 547
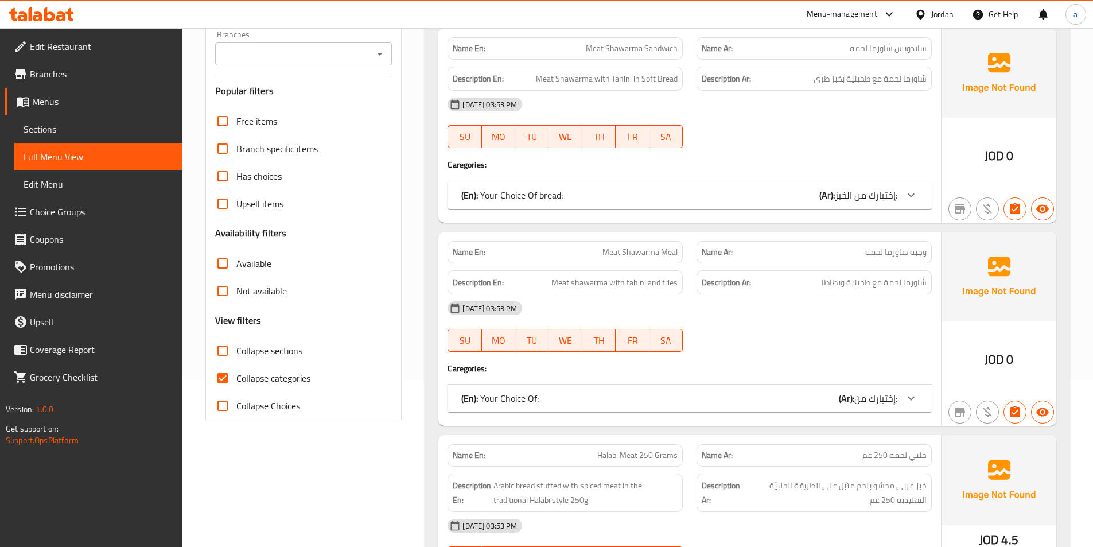
scroll to position [172, 0]
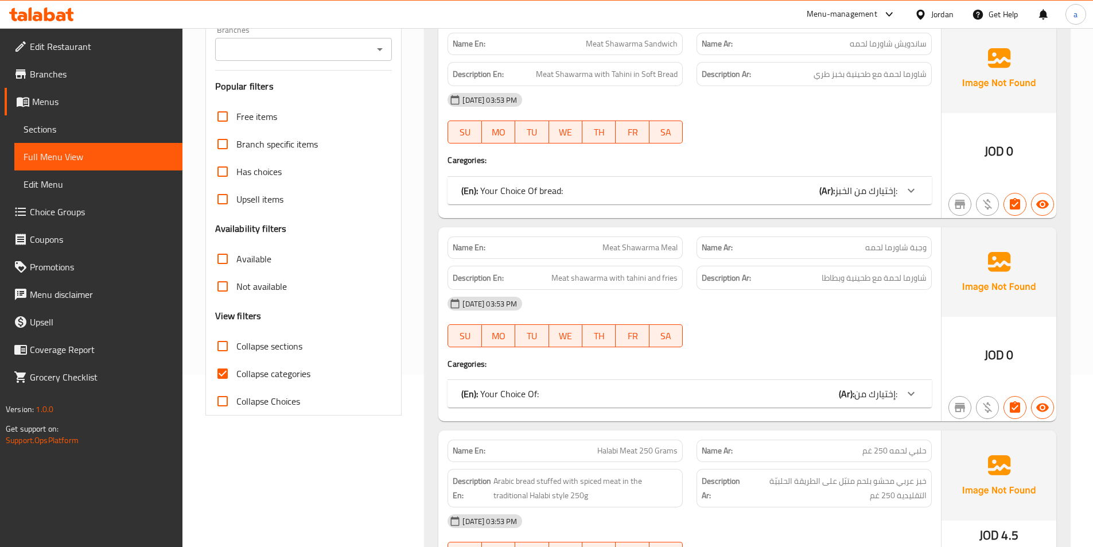
click at [244, 372] on span "Collapse categories" at bounding box center [273, 374] width 74 height 14
click at [236, 372] on input "Collapse categories" at bounding box center [223, 374] width 28 height 28
checkbox input "false"
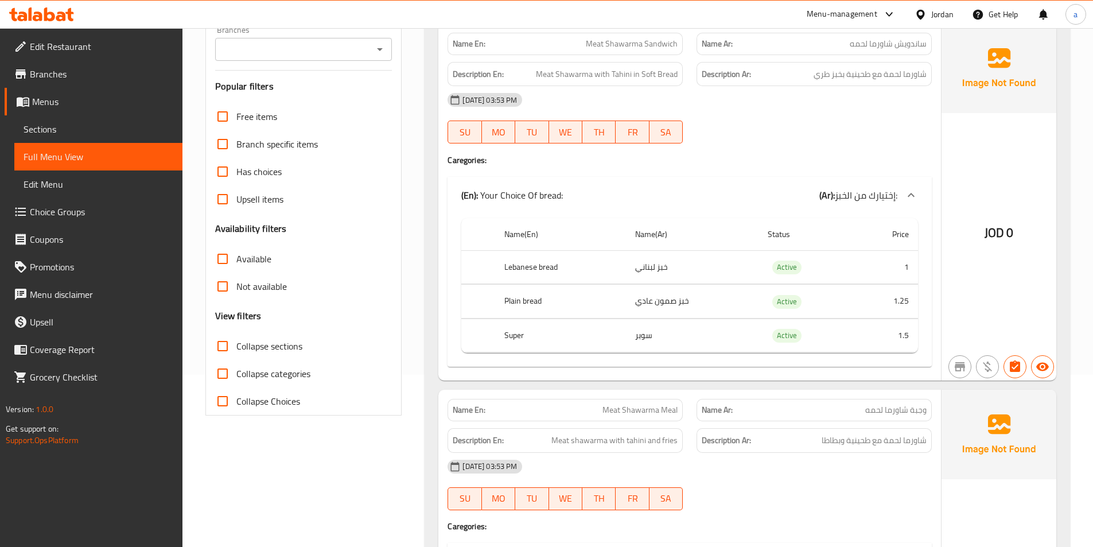
click at [514, 300] on th "Plain bread" at bounding box center [560, 302] width 131 height 34
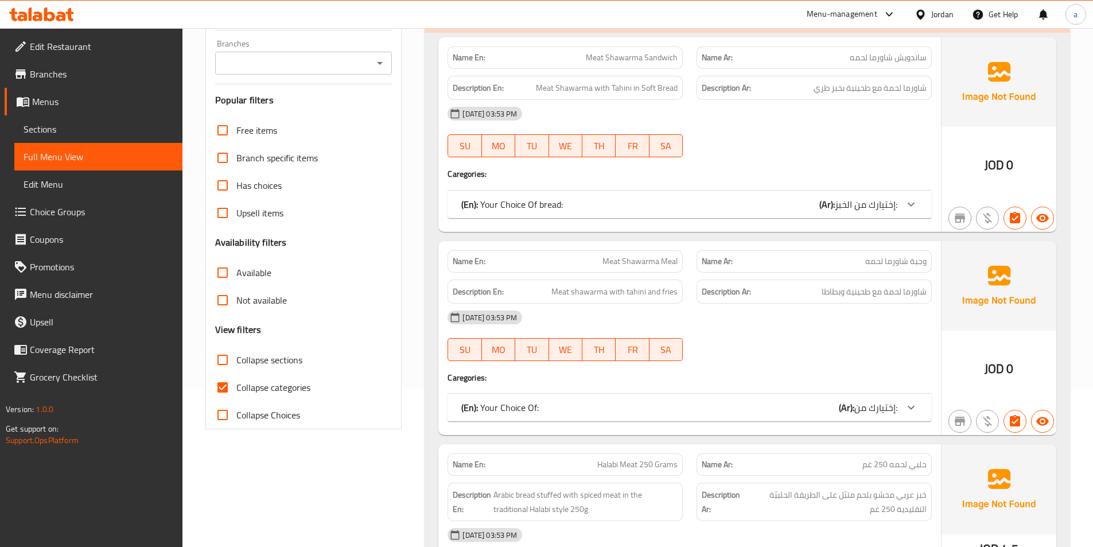
scroll to position [172, 0]
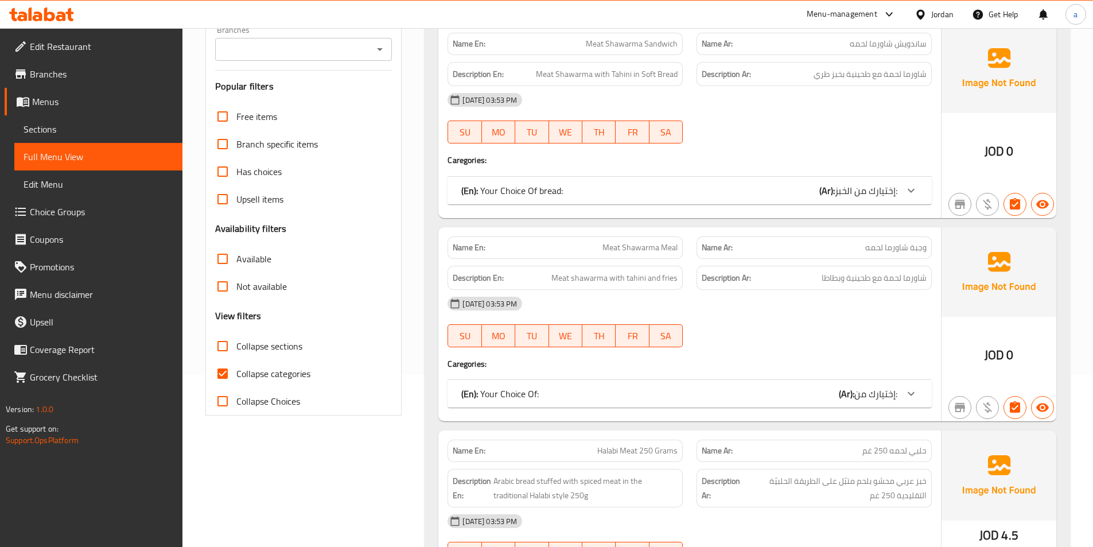
click at [226, 372] on input "Collapse categories" at bounding box center [223, 374] width 28 height 28
checkbox input "false"
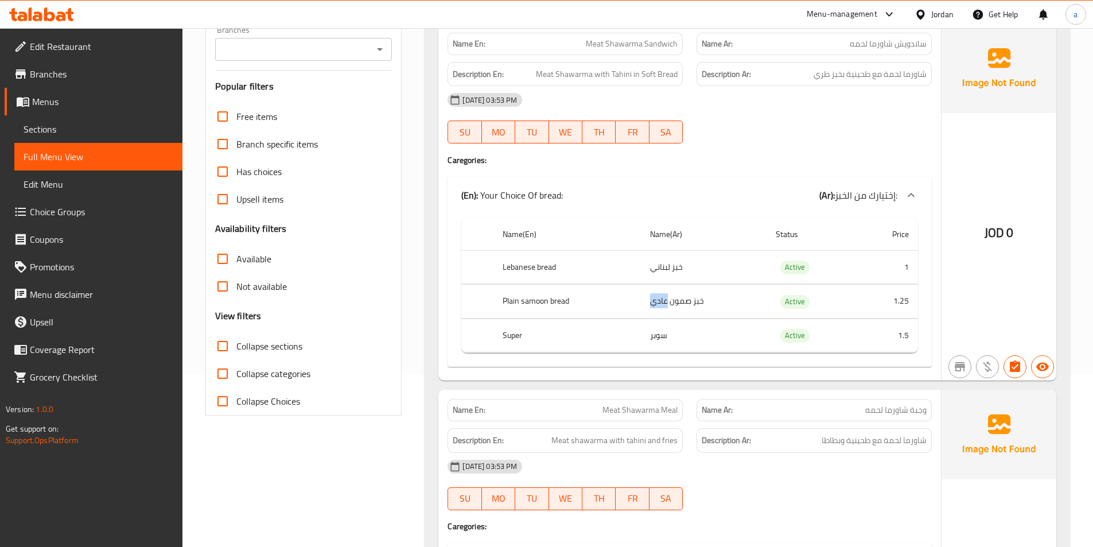
drag, startPoint x: 668, startPoint y: 301, endPoint x: 651, endPoint y: 303, distance: 16.8
click at [649, 306] on td "خبز صمون عادي" at bounding box center [704, 302] width 126 height 34
copy td "عادي"
click at [683, 307] on td "خبز صمون عادي" at bounding box center [704, 302] width 126 height 34
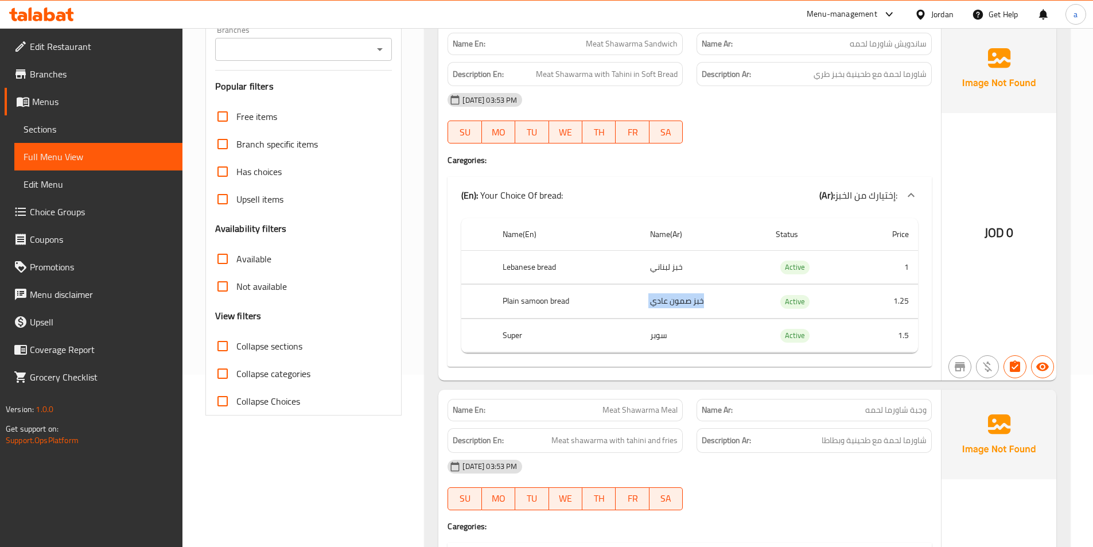
click at [683, 307] on td "خبز صمون عادي" at bounding box center [704, 302] width 126 height 34
copy td "خبز صمون عادي"
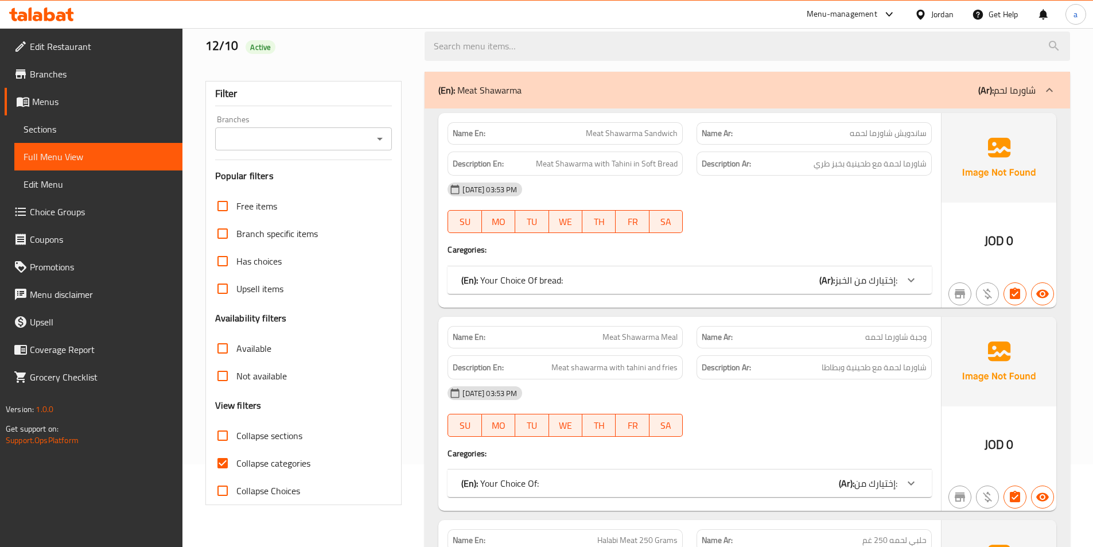
scroll to position [344, 0]
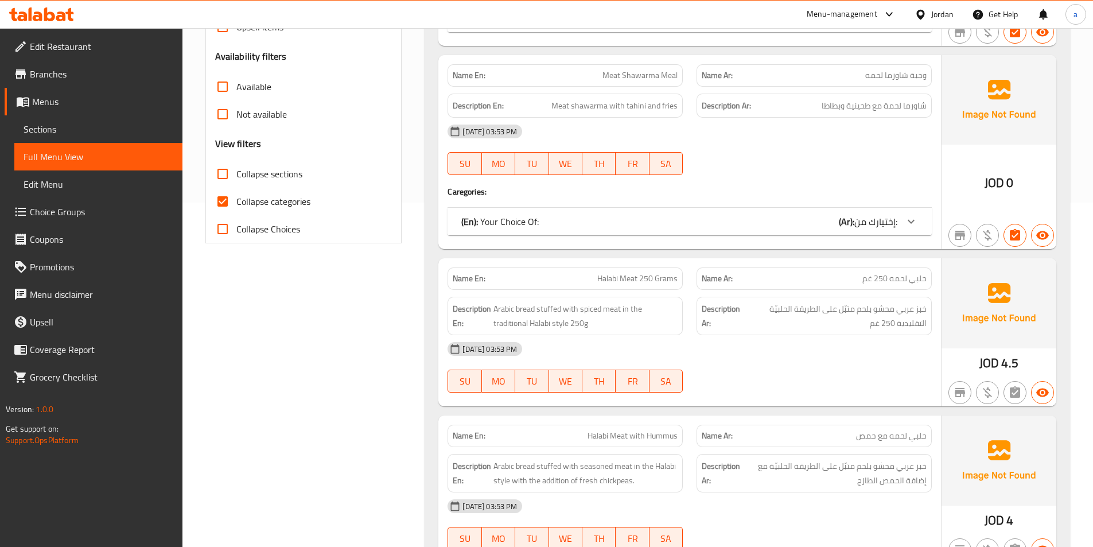
click at [279, 205] on span "Collapse categories" at bounding box center [273, 201] width 74 height 14
click at [236, 205] on input "Collapse categories" at bounding box center [223, 202] width 28 height 28
checkbox input "false"
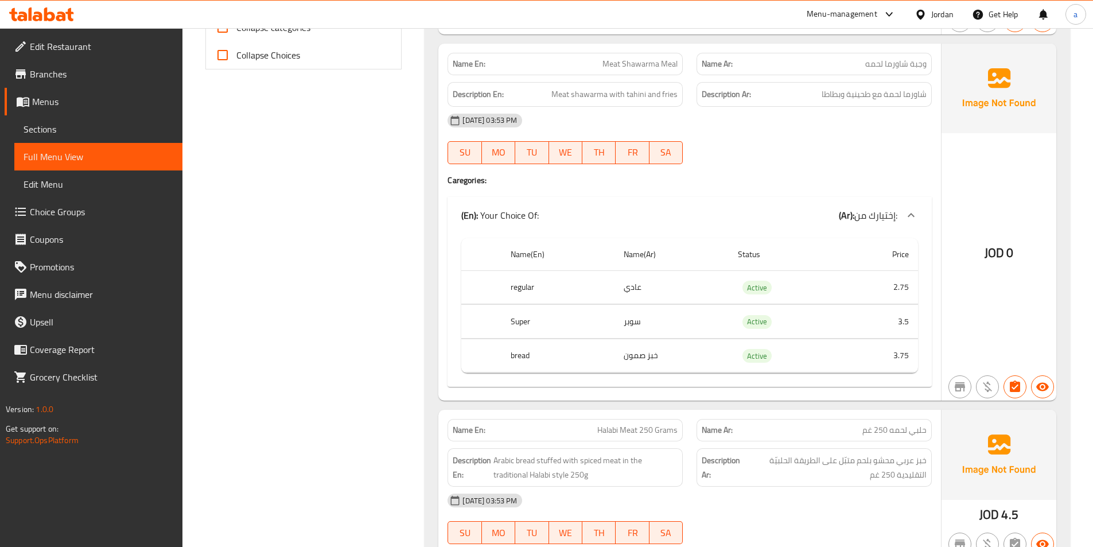
scroll to position [574, 0]
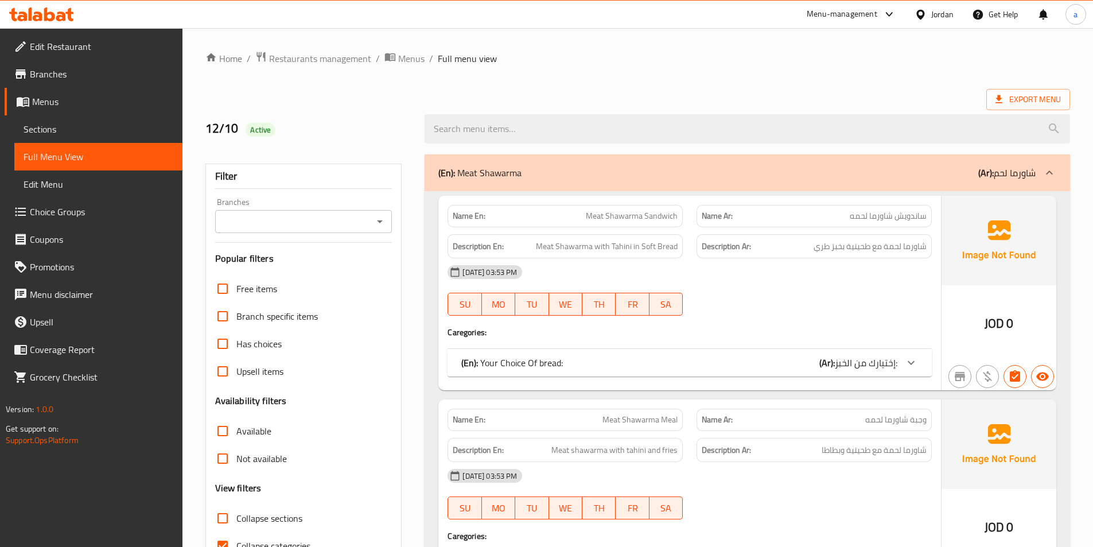
scroll to position [287, 0]
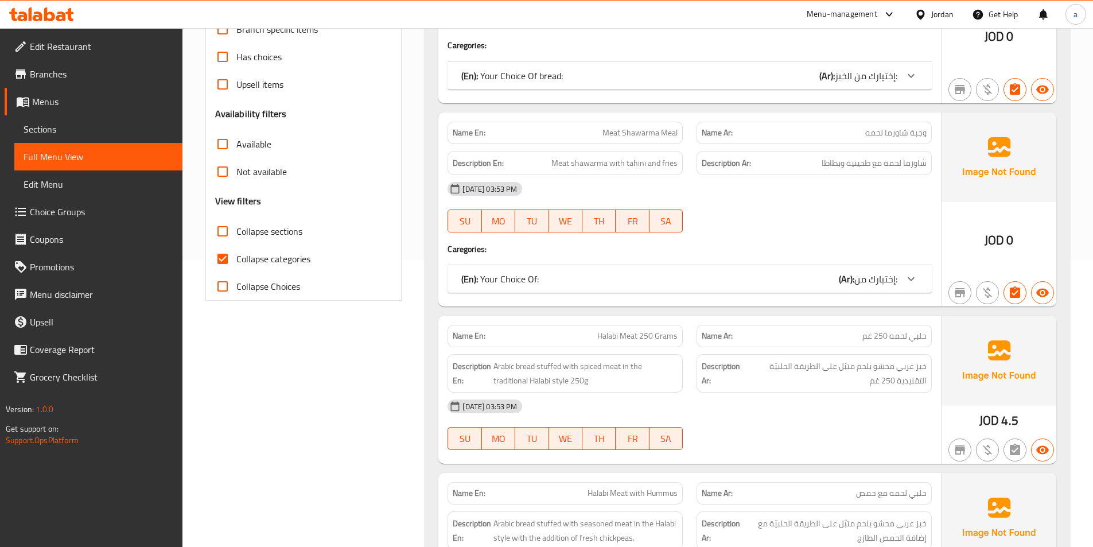
drag, startPoint x: 236, startPoint y: 248, endPoint x: 351, endPoint y: 255, distance: 114.9
click at [236, 248] on label "Collapse categories" at bounding box center [260, 259] width 102 height 28
click at [236, 248] on input "Collapse categories" at bounding box center [223, 259] width 28 height 28
checkbox input "false"
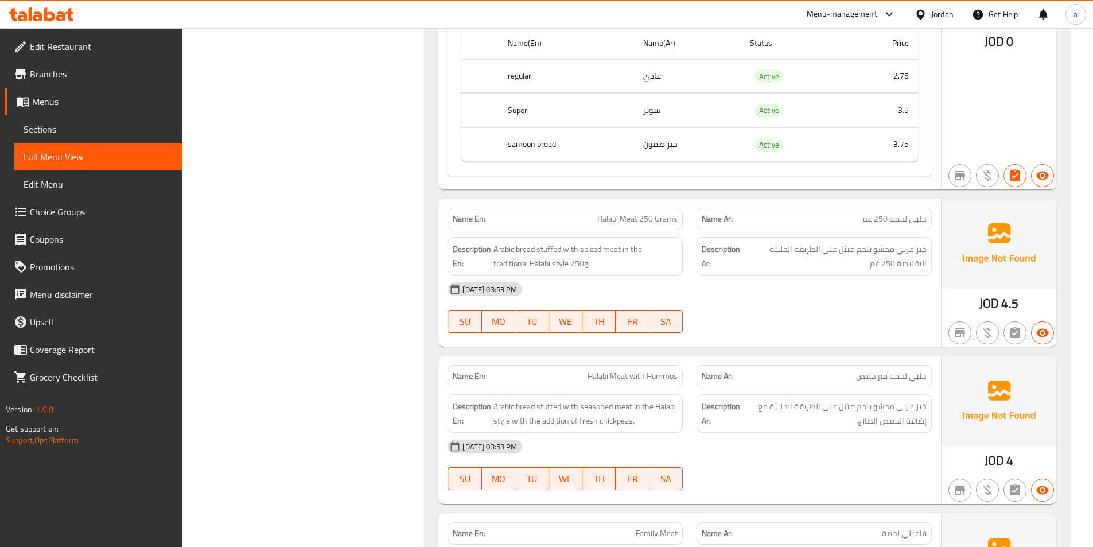
scroll to position [746, 0]
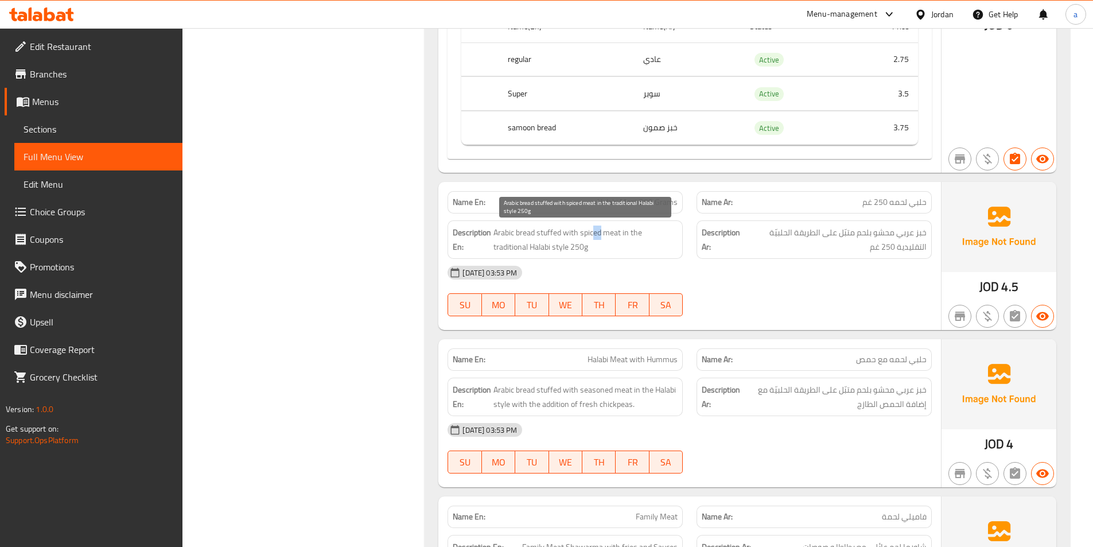
drag, startPoint x: 601, startPoint y: 233, endPoint x: 591, endPoint y: 230, distance: 10.9
click at [593, 231] on span "Arabic bread stuffed with spiced meat in the traditional Halabi style 250g" at bounding box center [585, 239] width 184 height 28
click at [596, 230] on span "Arabic bread stuffed with spiced meat in the traditional Halabi style 250g" at bounding box center [585, 239] width 184 height 28
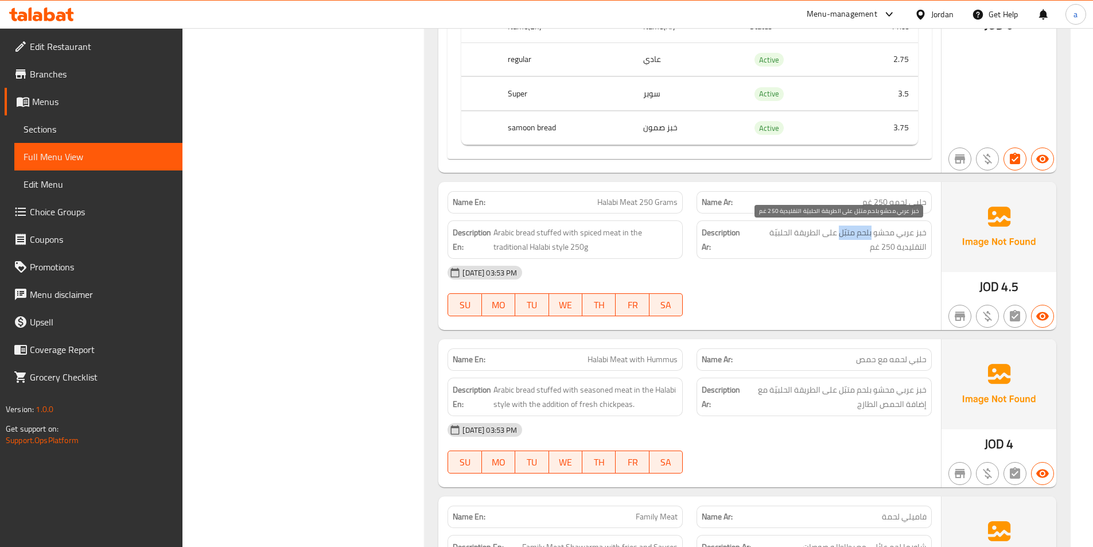
drag, startPoint x: 871, startPoint y: 234, endPoint x: 840, endPoint y: 237, distance: 30.6
click at [840, 237] on span "خبز عربي محشو بلحم متبّل على الطريقة الحلبيّة التقليدية 250 غم" at bounding box center [835, 239] width 181 height 28
copy span "بلحم متبّل"
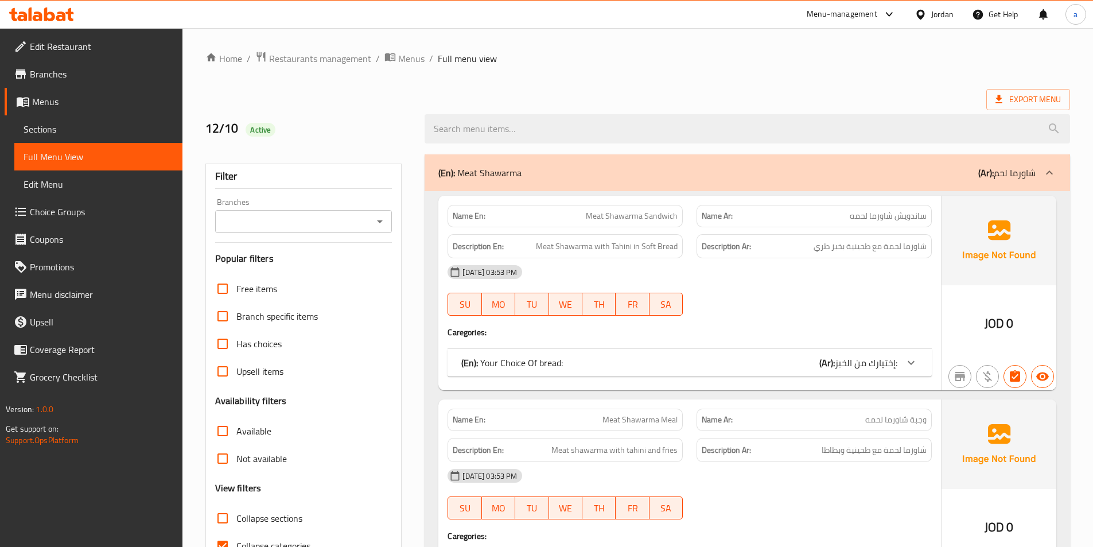
scroll to position [287, 0]
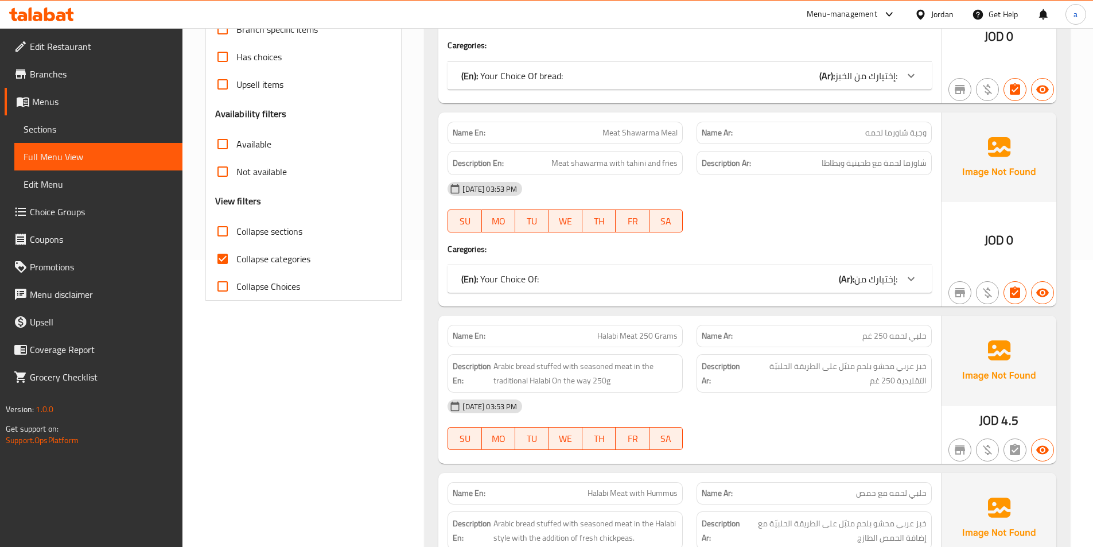
click at [285, 263] on span "Collapse categories" at bounding box center [273, 259] width 74 height 14
click at [236, 263] on input "Collapse categories" at bounding box center [223, 259] width 28 height 28
checkbox input "false"
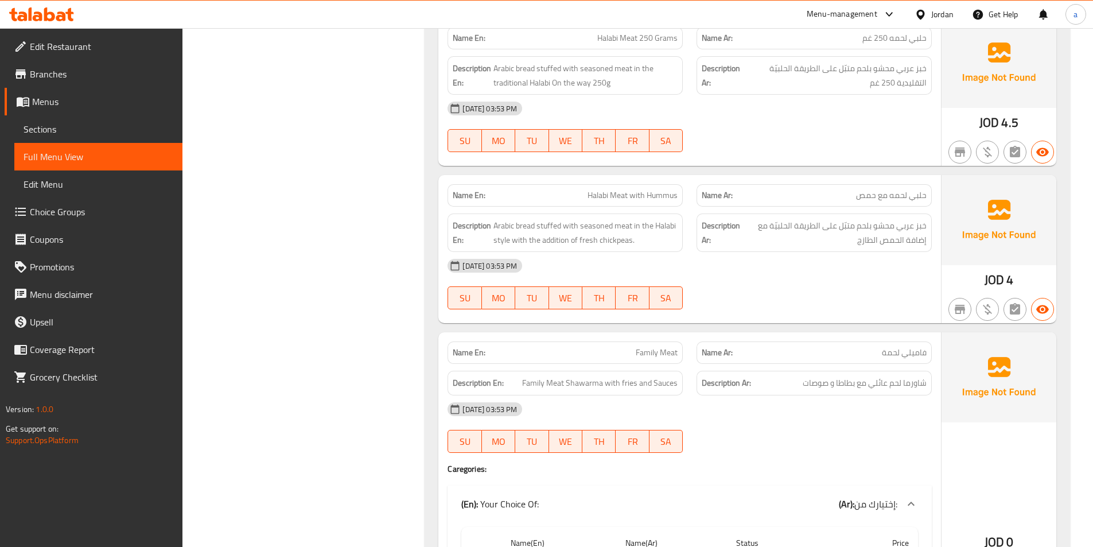
scroll to position [918, 0]
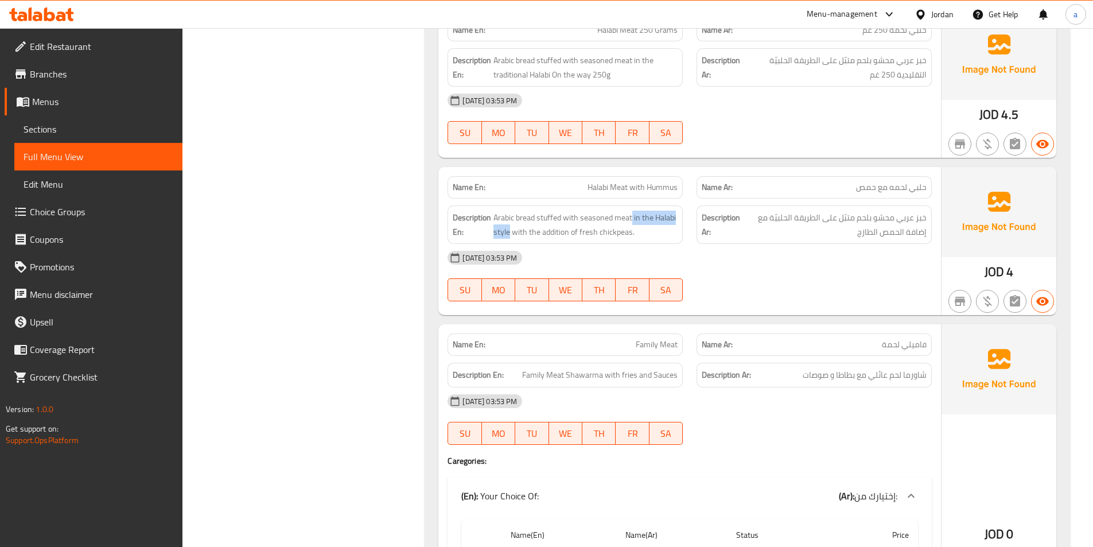
drag, startPoint x: 632, startPoint y: 219, endPoint x: 509, endPoint y: 243, distance: 125.2
click at [509, 243] on div "Description En: Arabic bread stuffed with seasoned meat in the [DEMOGRAPHIC_DAT…" at bounding box center [564, 224] width 235 height 38
copy span "in the [DEMOGRAPHIC_DATA] style"
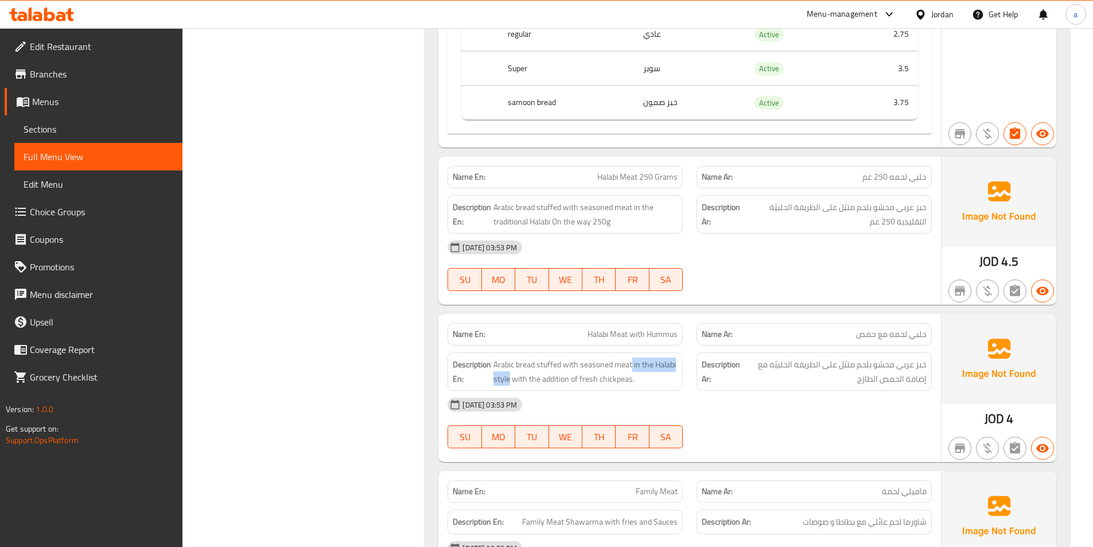
scroll to position [746, 0]
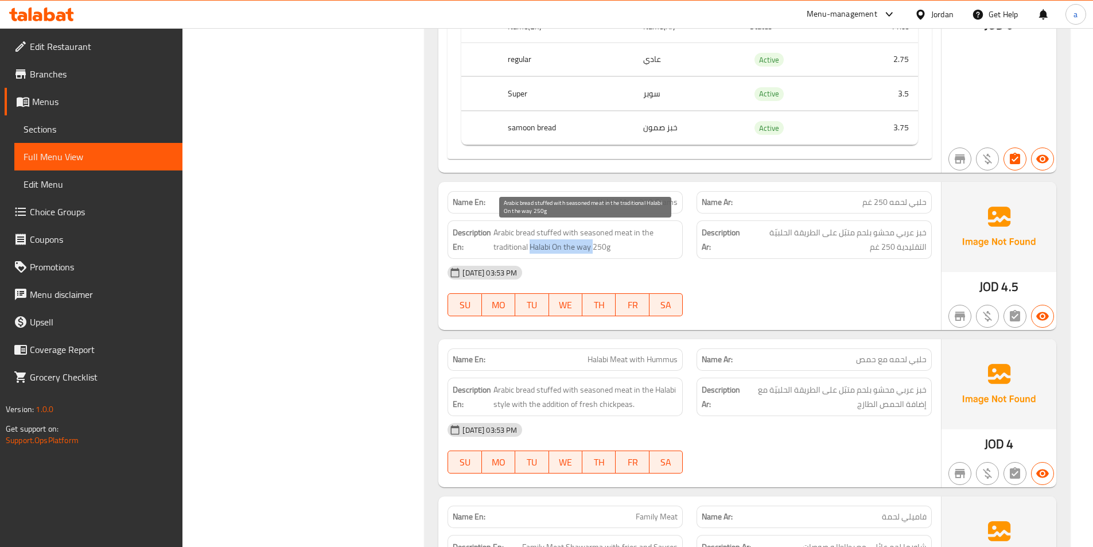
drag, startPoint x: 530, startPoint y: 247, endPoint x: 592, endPoint y: 250, distance: 62.0
click at [592, 250] on span "Arabic bread stuffed with seasoned meat in the traditional Halabi On the way 25…" at bounding box center [585, 239] width 184 height 28
copy span "[DEMOGRAPHIC_DATA] On the way"
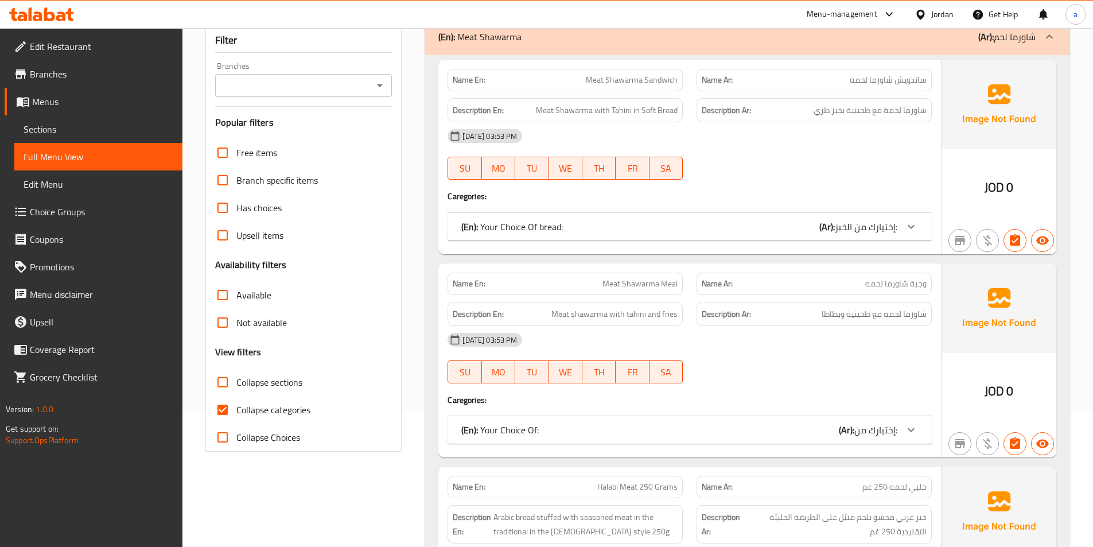
scroll to position [229, 0]
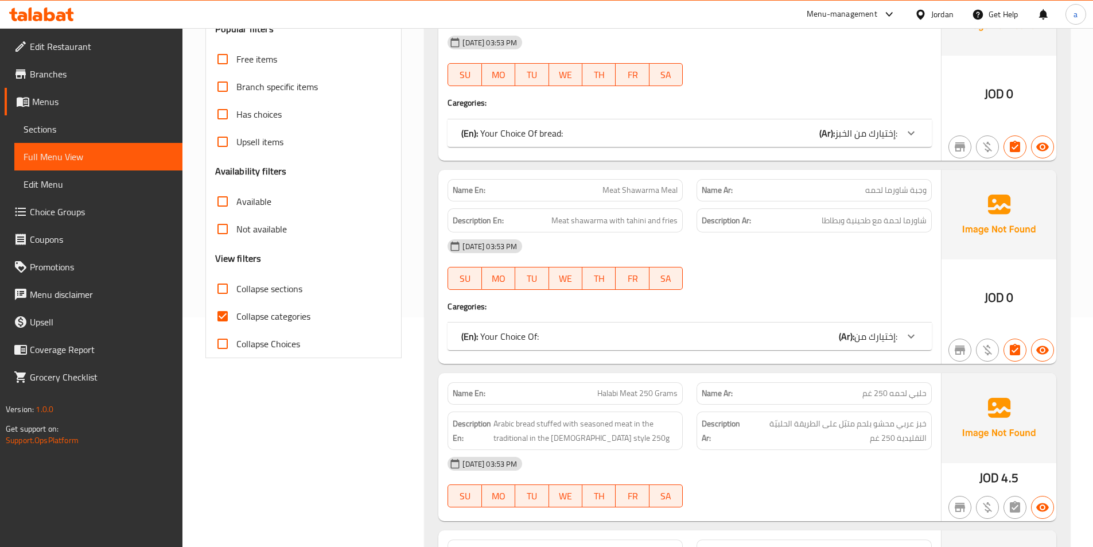
click at [275, 314] on span "Collapse categories" at bounding box center [273, 316] width 74 height 14
click at [236, 314] on input "Collapse categories" at bounding box center [223, 316] width 28 height 28
checkbox input "false"
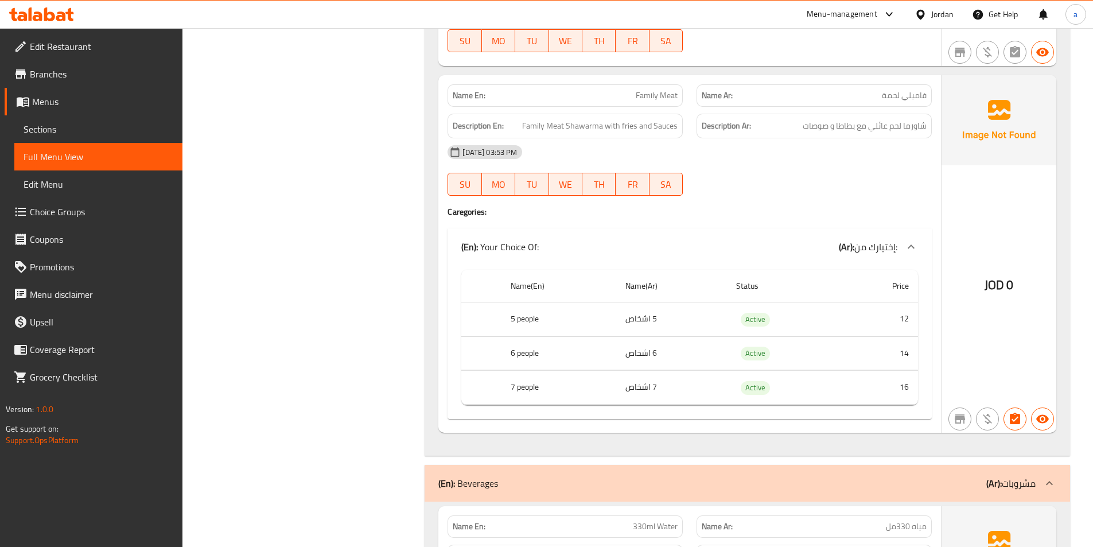
scroll to position [1147, 0]
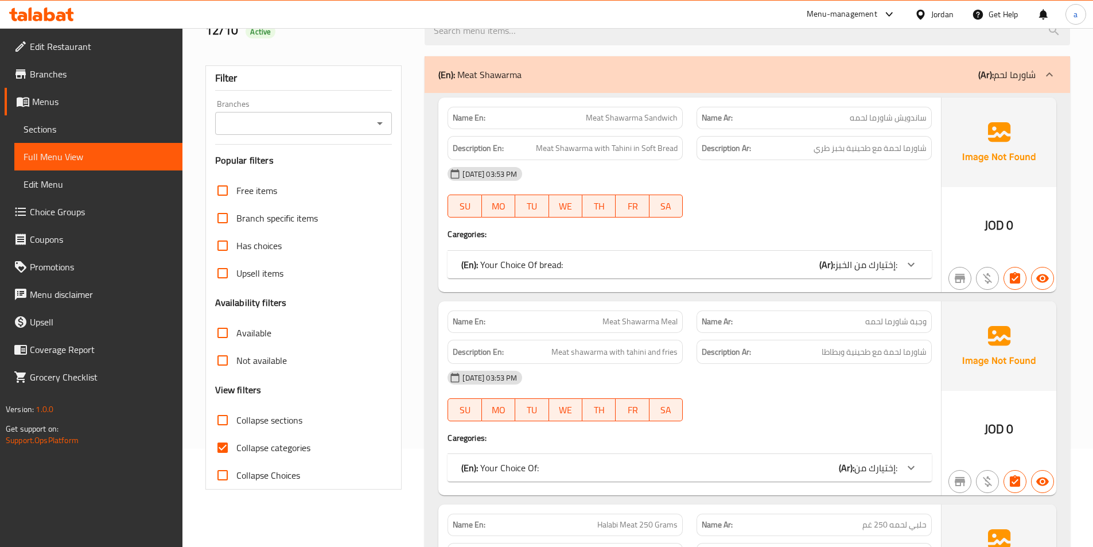
scroll to position [172, 0]
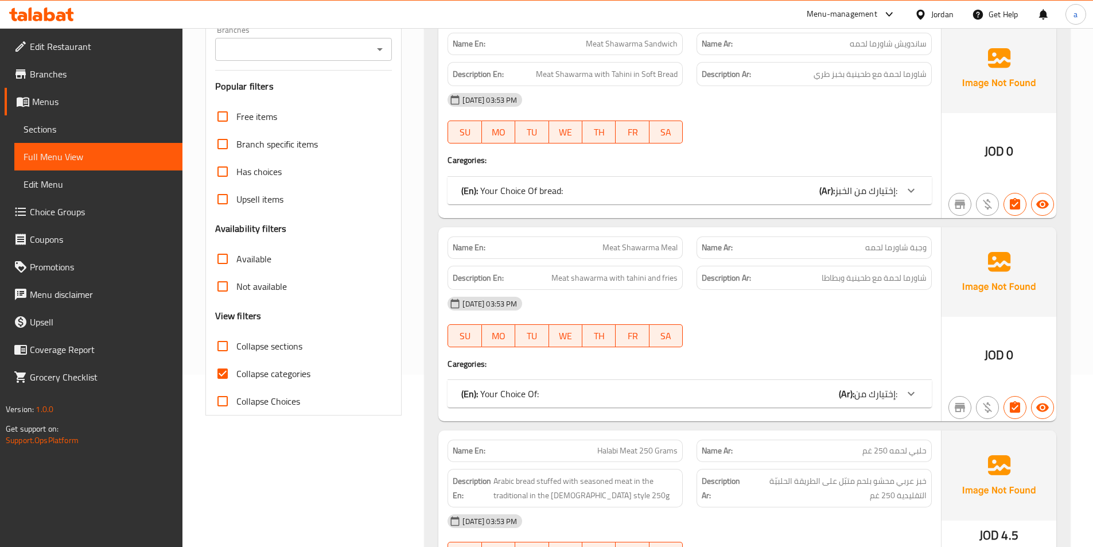
click at [290, 369] on span "Collapse categories" at bounding box center [273, 374] width 74 height 14
click at [236, 369] on input "Collapse categories" at bounding box center [223, 374] width 28 height 28
checkbox input "false"
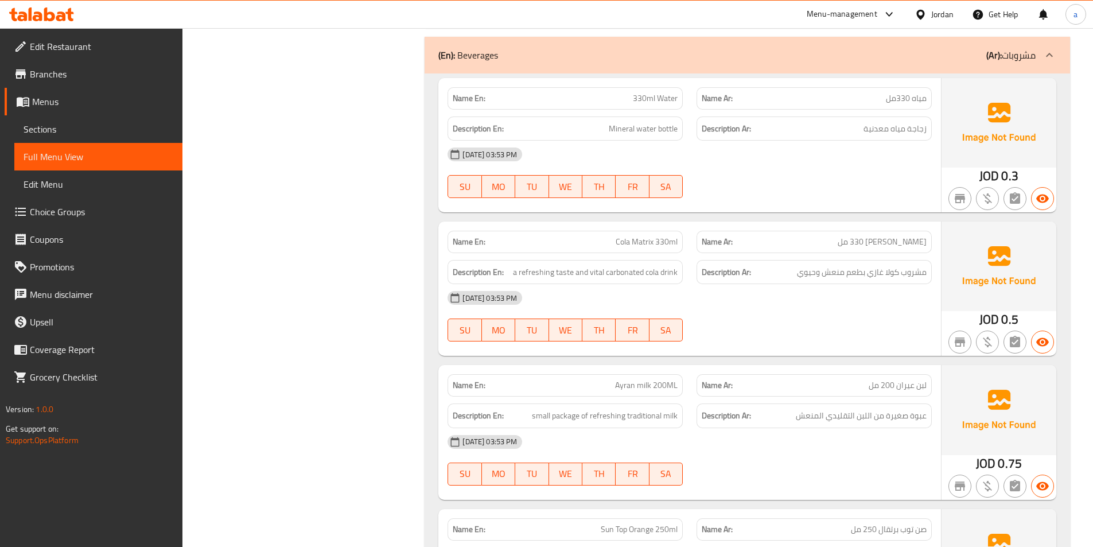
scroll to position [1606, 0]
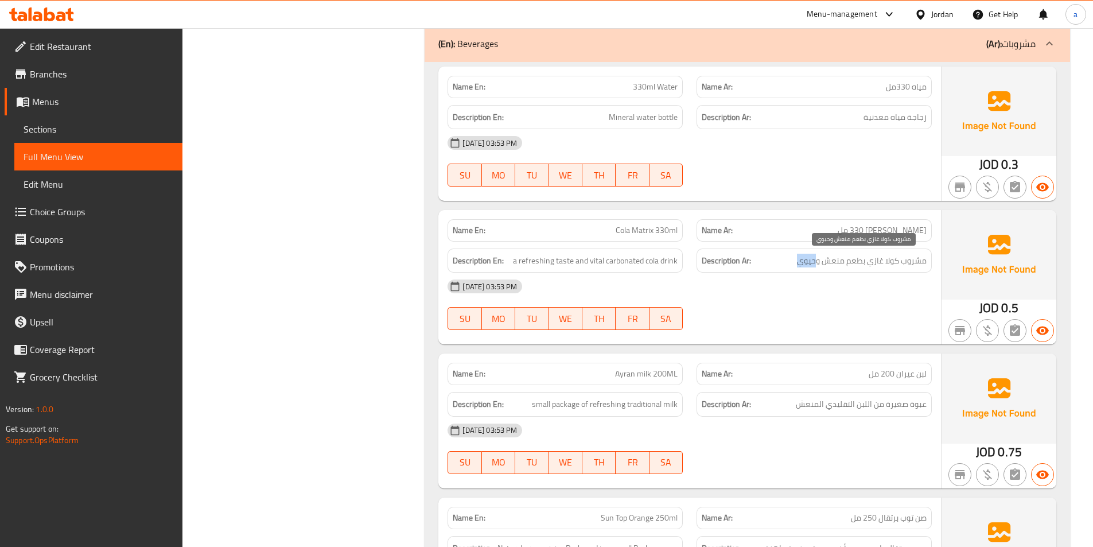
drag, startPoint x: 815, startPoint y: 260, endPoint x: 747, endPoint y: 268, distance: 68.1
click at [749, 268] on div "Description Ar: مشروب كولا غازي بطعم منعش وحيوي" at bounding box center [813, 260] width 235 height 25
click at [819, 259] on span "مشروب كولا غازي بطعم منعش وحيوي" at bounding box center [862, 261] width 130 height 14
drag, startPoint x: 816, startPoint y: 260, endPoint x: 780, endPoint y: 263, distance: 36.2
click at [780, 263] on h6 "Description Ar: مشروب كولا غازي بطعم منعش وحيوي" at bounding box center [814, 261] width 225 height 14
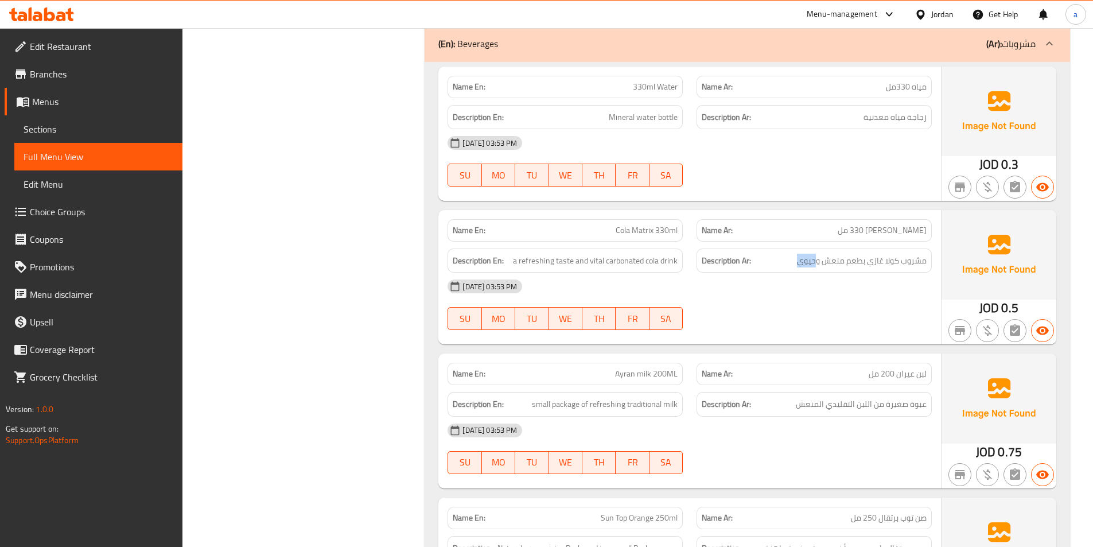
copy span "حيوي"
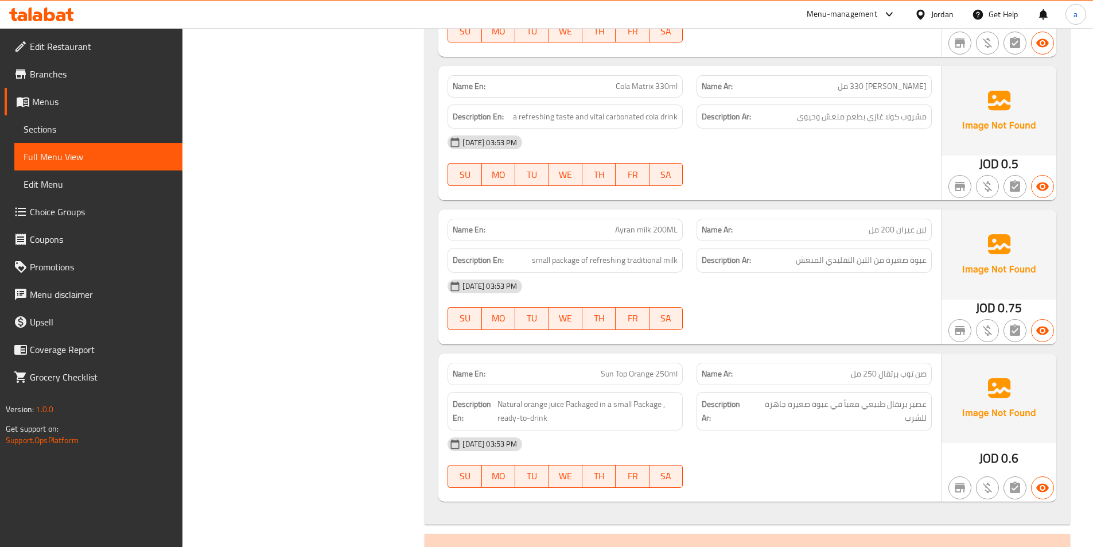
scroll to position [1778, 0]
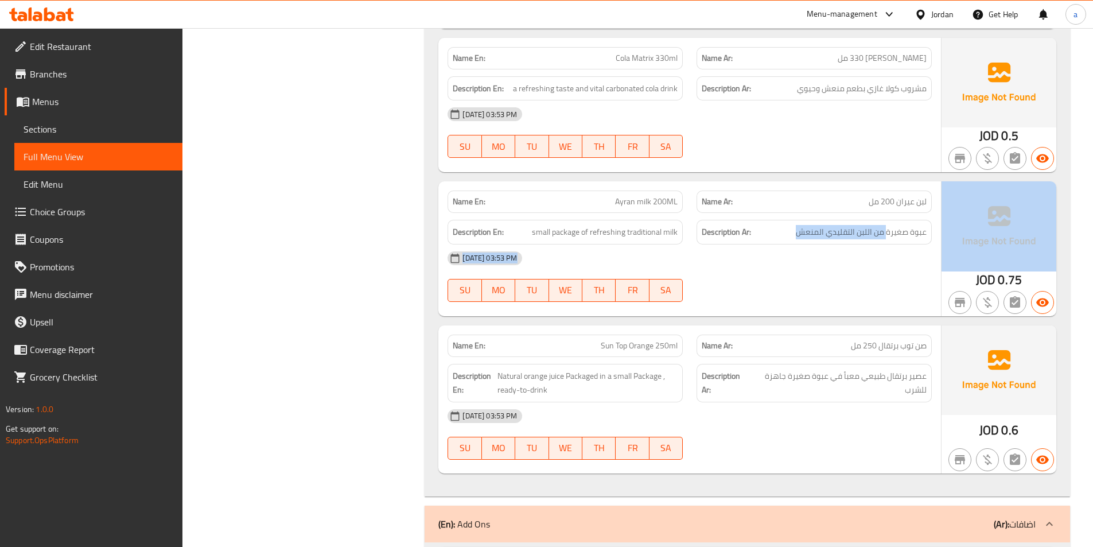
drag, startPoint x: 886, startPoint y: 233, endPoint x: 977, endPoint y: 235, distance: 90.7
click at [990, 237] on div "Name En: Ayran milk 200ML Name Ar: لبن عيران 200 مل Description En: small packa…" at bounding box center [747, 248] width 618 height 134
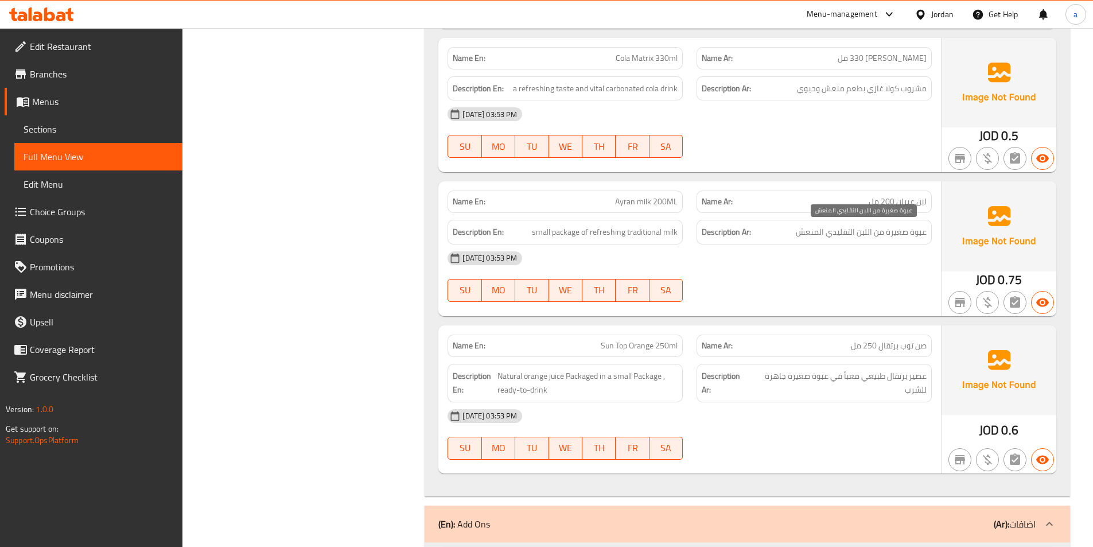
click at [892, 236] on span "عبوة صغيرة من اللبن التقليدي المنعش" at bounding box center [861, 232] width 131 height 14
drag, startPoint x: 887, startPoint y: 234, endPoint x: 931, endPoint y: 243, distance: 44.5
click at [931, 243] on div "Description Ar: عبوة صغيرة من اللبن التقليدي المنعش" at bounding box center [813, 232] width 249 height 38
copy span "عبوة صغيرة"
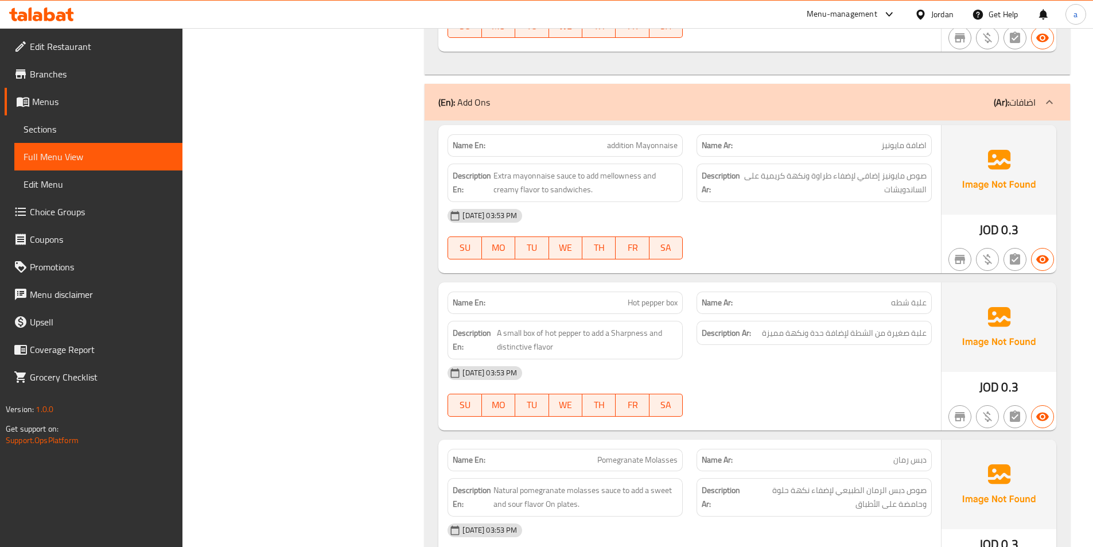
scroll to position [2180, 0]
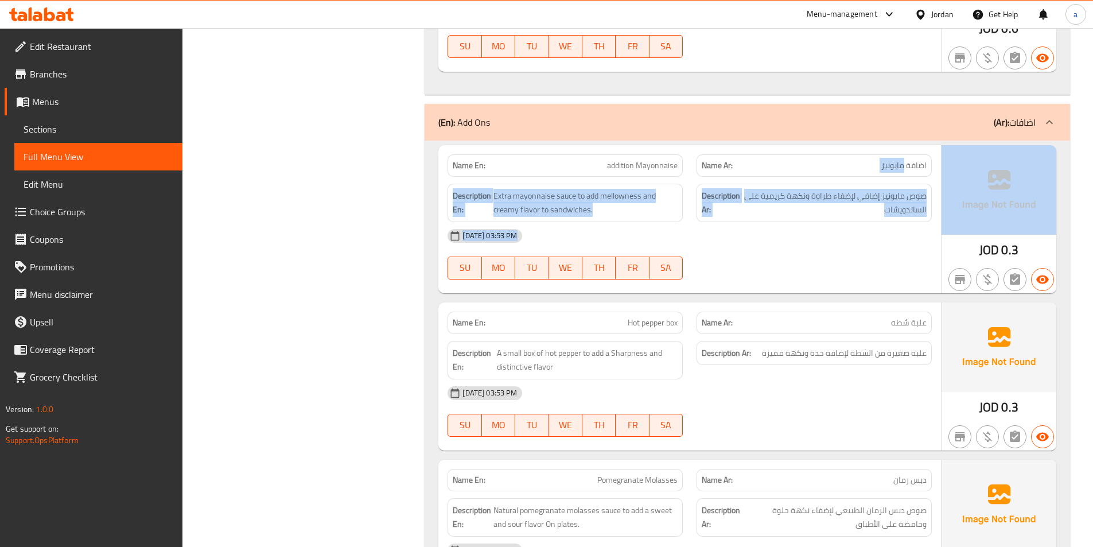
drag, startPoint x: 905, startPoint y: 167, endPoint x: 942, endPoint y: 173, distance: 37.8
click at [942, 173] on div "Name En: addition Mayonnaise Name Ar: اضافة مايونيز Description En: Extra mayon…" at bounding box center [747, 219] width 618 height 148
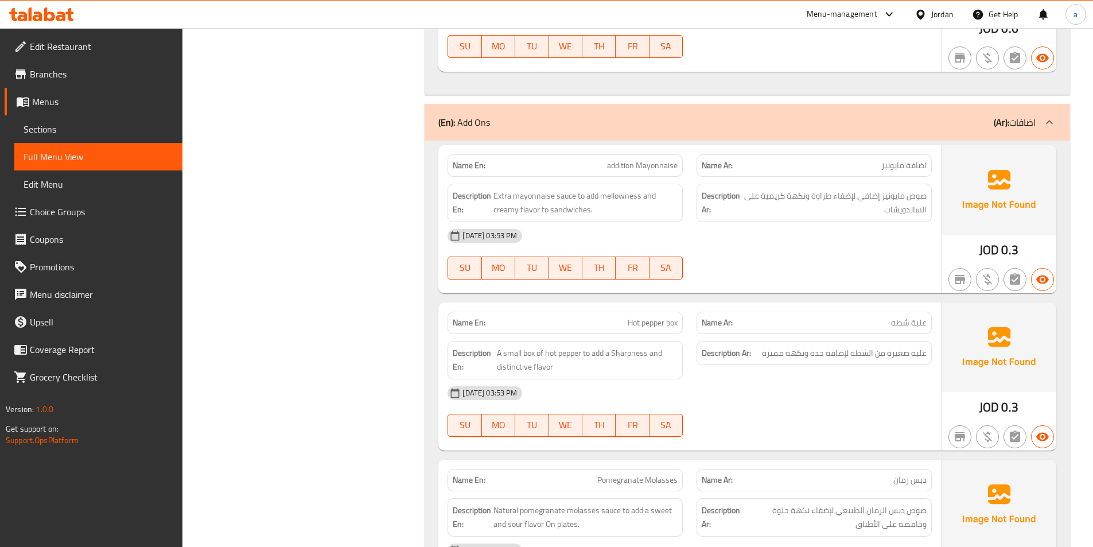
click at [908, 166] on span "اضافة مايونيز" at bounding box center [903, 165] width 45 height 12
drag, startPoint x: 906, startPoint y: 165, endPoint x: 934, endPoint y: 167, distance: 28.2
click at [934, 167] on div "Name Ar: [PERSON_NAME]" at bounding box center [813, 165] width 249 height 36
copy span "اضافة"
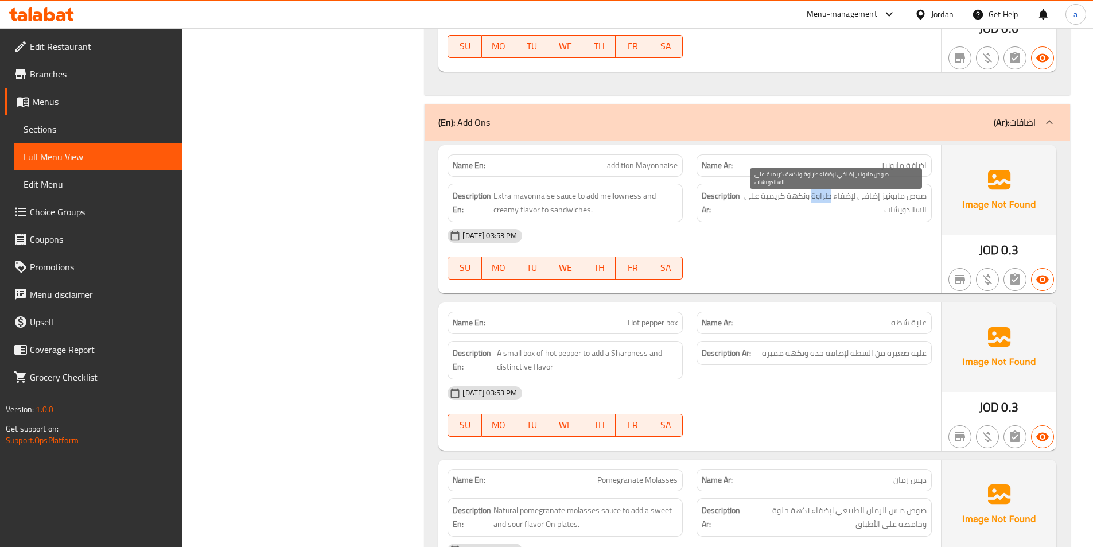
drag, startPoint x: 829, startPoint y: 198, endPoint x: 813, endPoint y: 202, distance: 16.4
click at [813, 202] on span "صوص مايونيز إضافي لإضفاء طراوة ونكهة كريمية على الساندويشات" at bounding box center [834, 203] width 182 height 28
copy span "طراوة"
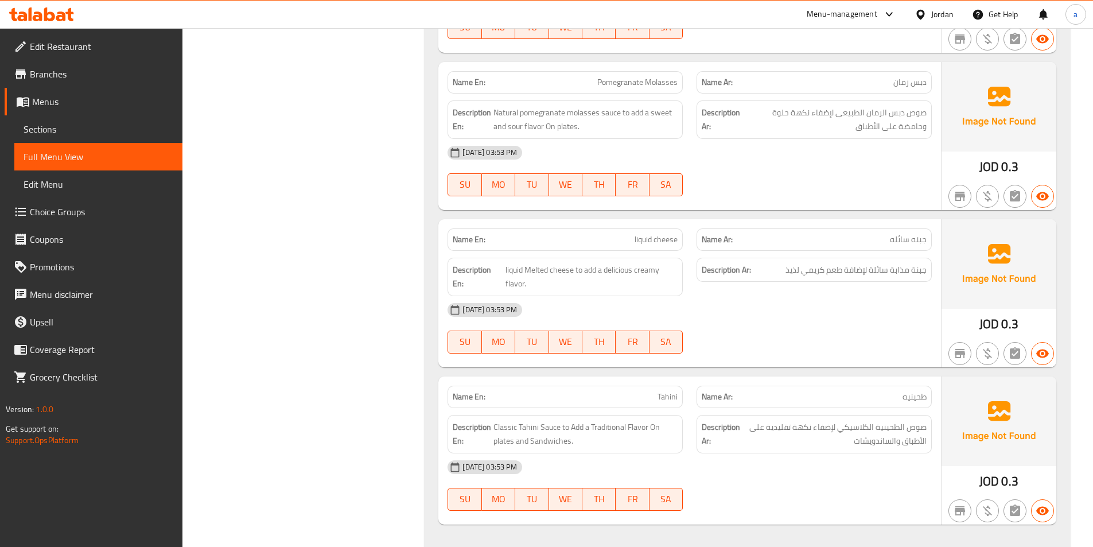
scroll to position [2581, 0]
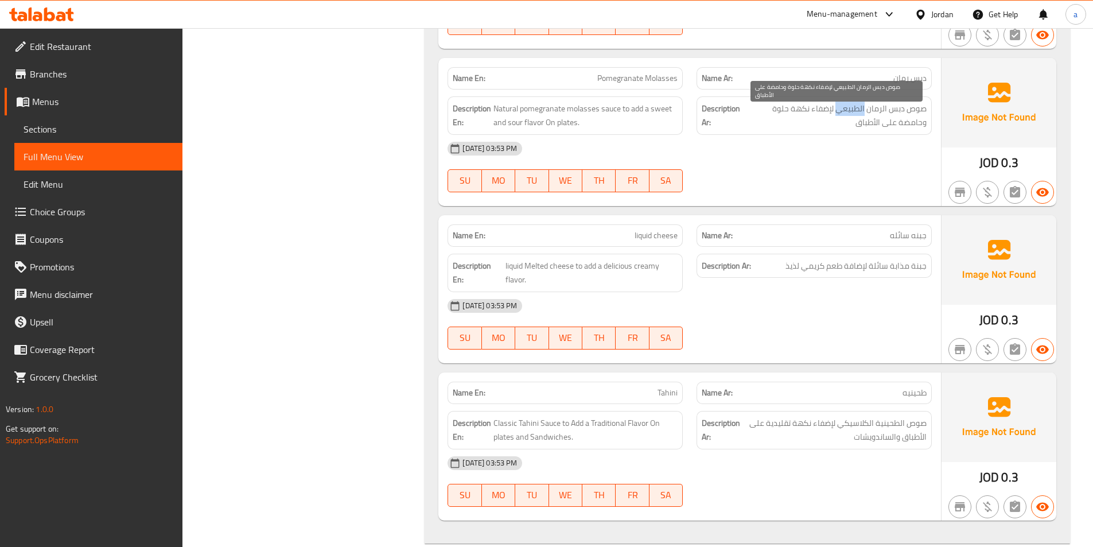
drag, startPoint x: 864, startPoint y: 108, endPoint x: 837, endPoint y: 112, distance: 27.3
click at [837, 112] on span "صوص دبس الرمان الطبيعي لإضفاء نكهة حلوة وحامضة على الأطباق" at bounding box center [834, 116] width 183 height 28
copy span "الطبيعي"
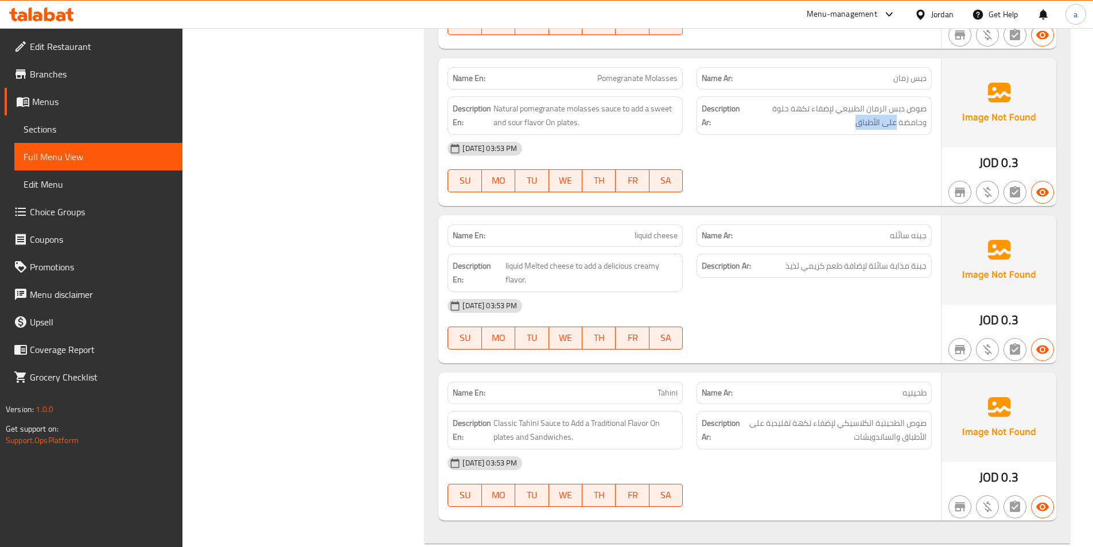
drag, startPoint x: 885, startPoint y: 128, endPoint x: 932, endPoint y: 127, distance: 47.0
click at [932, 127] on div "Description Ar: صوص دبس الرمان الطبيعي لإضفاء نكهة حلوة وحامضة على الأطباق" at bounding box center [813, 115] width 249 height 52
copy span "على الأطباق"
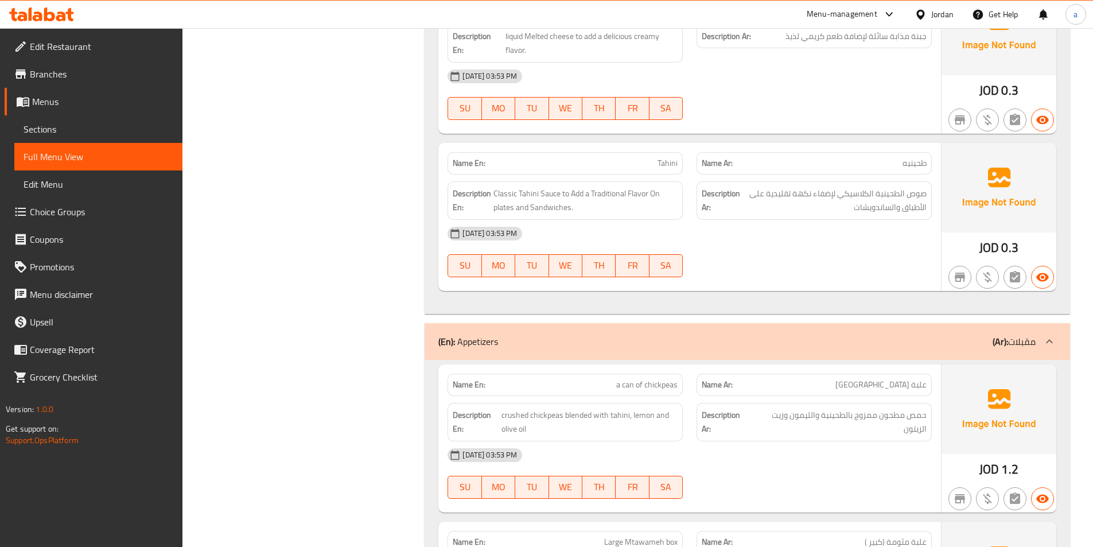
scroll to position [2753, 0]
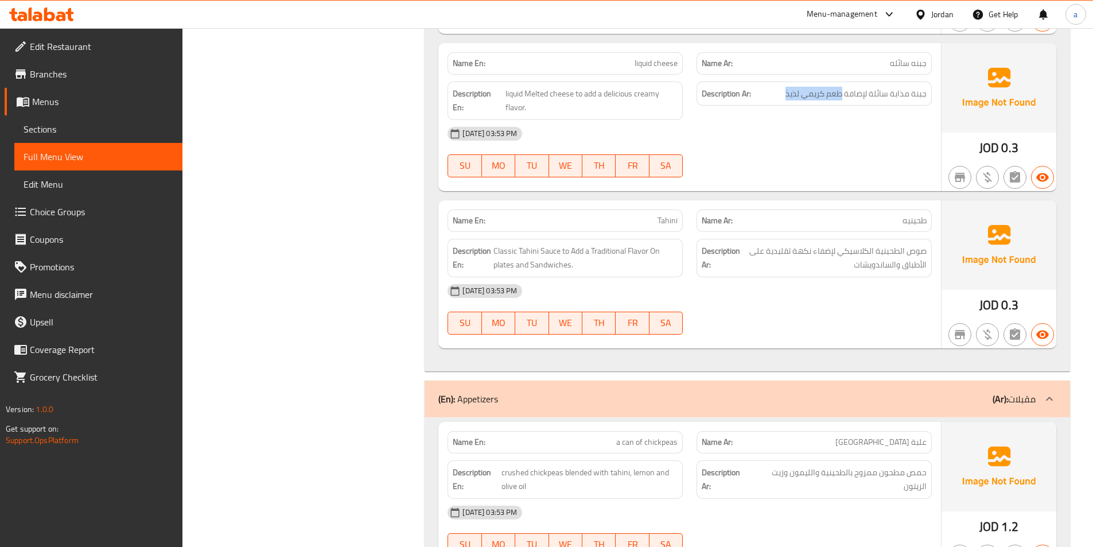
drag, startPoint x: 844, startPoint y: 93, endPoint x: 785, endPoint y: 104, distance: 60.0
click at [785, 104] on div "Description Ar: جبنة مذابة سائلة لإضافة طعم كريمي لذيذ" at bounding box center [813, 93] width 235 height 25
copy span "طعم كريمي لذيذ"
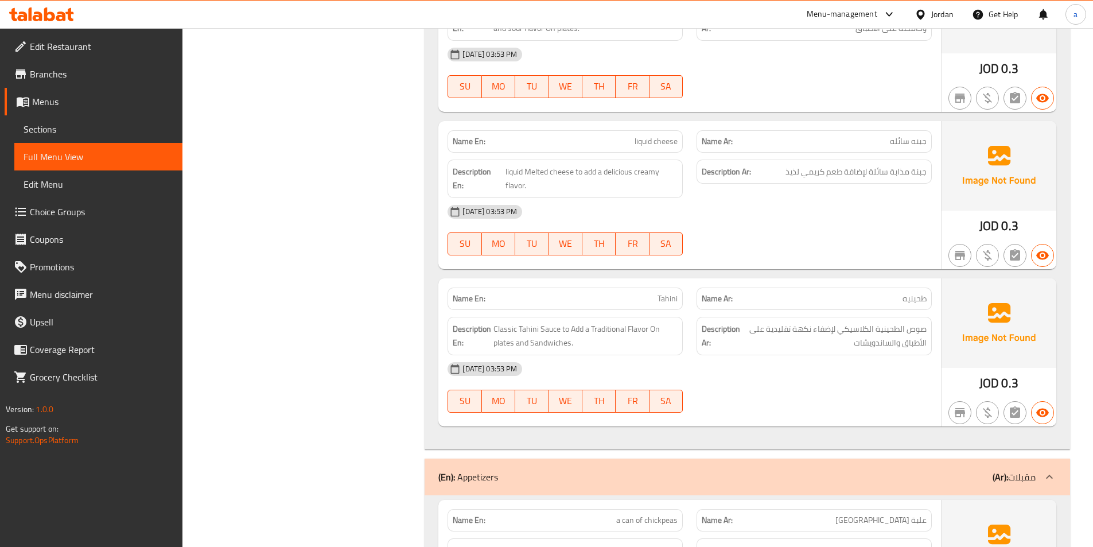
scroll to position [2696, 0]
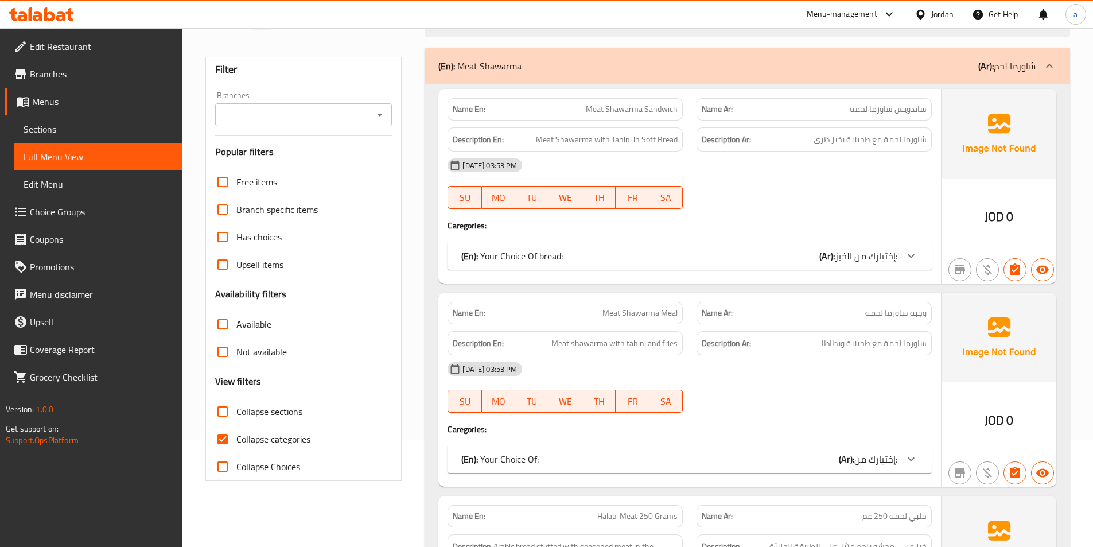
scroll to position [115, 0]
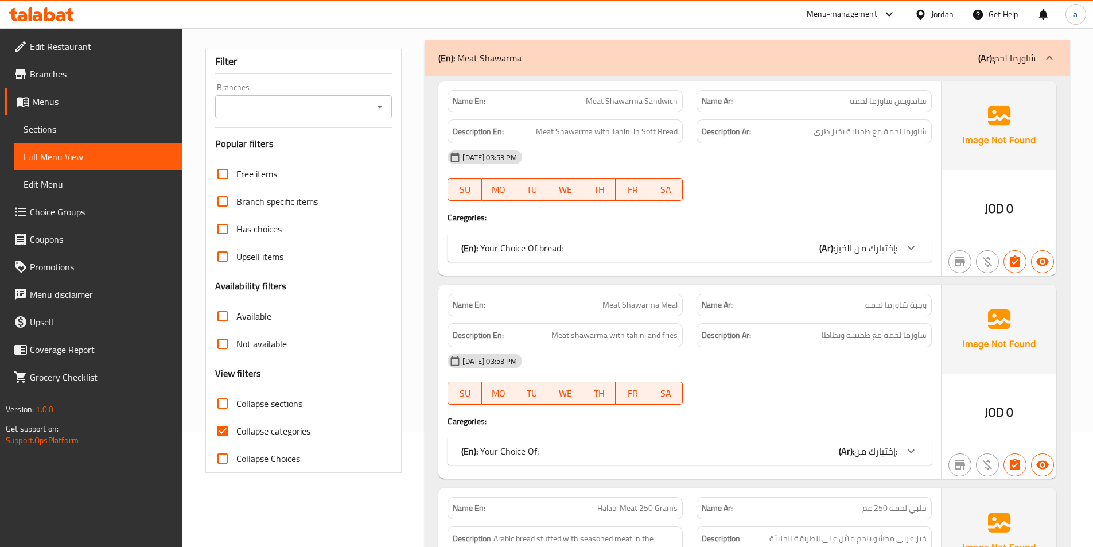
click at [253, 431] on span "Collapse categories" at bounding box center [273, 431] width 74 height 14
click at [236, 431] on input "Collapse categories" at bounding box center [223, 431] width 28 height 28
checkbox input "false"
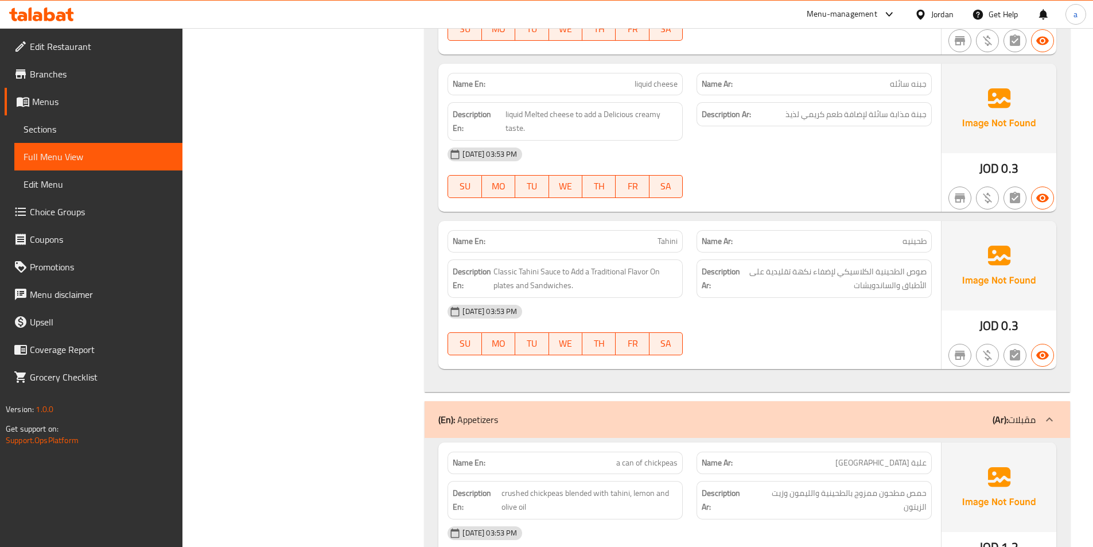
scroll to position [2753, 0]
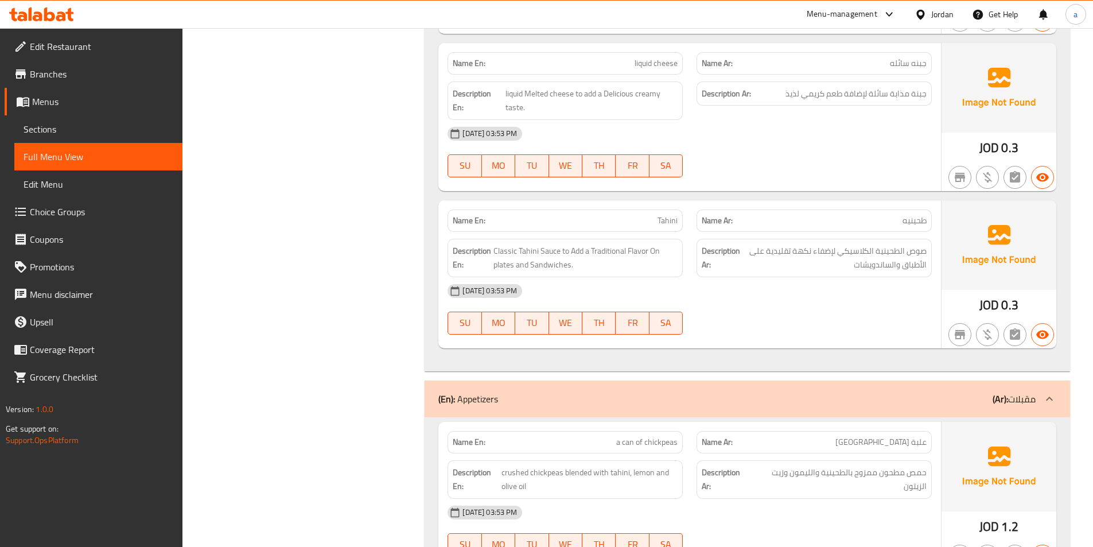
click at [672, 216] on span "Tahini" at bounding box center [667, 221] width 20 height 12
click at [902, 216] on span "طحينيه" at bounding box center [914, 221] width 24 height 12
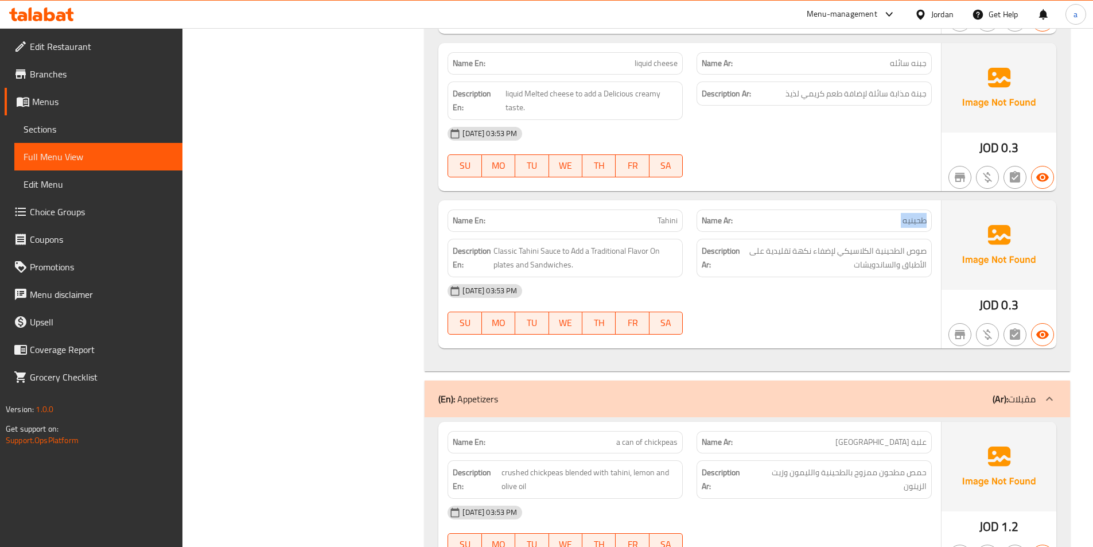
copy span "طحينيه"
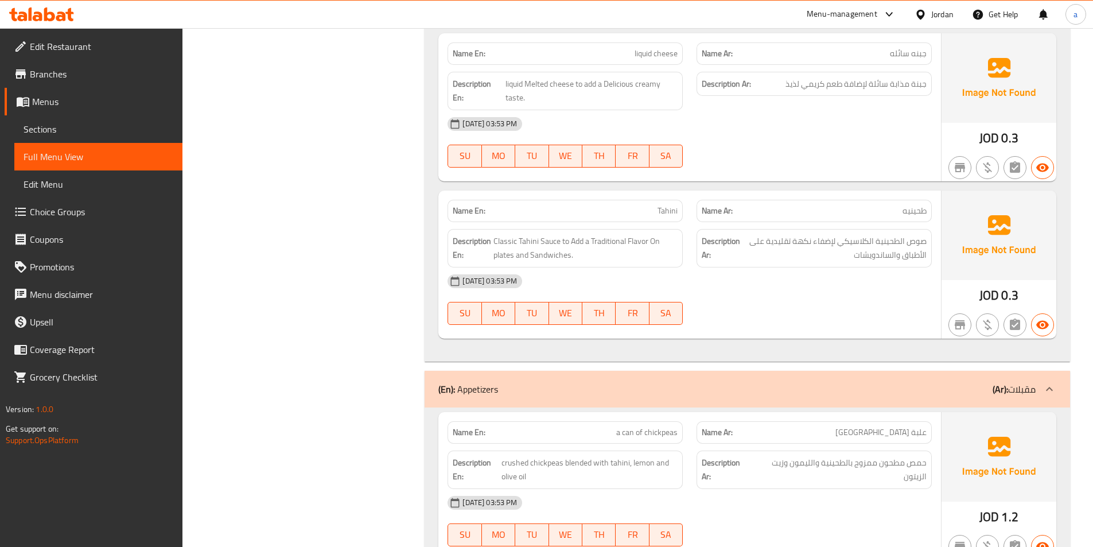
scroll to position [3097, 0]
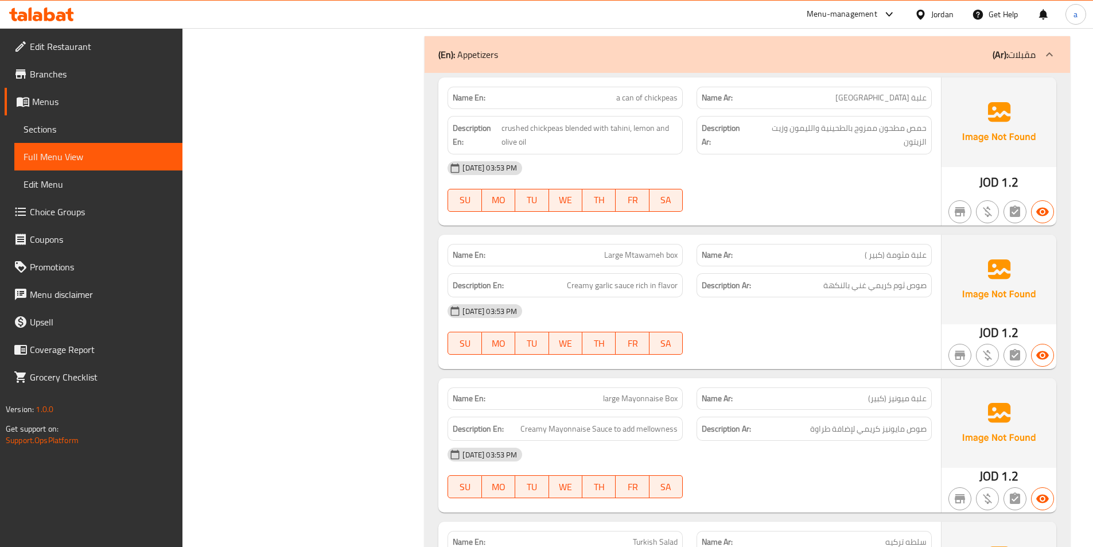
click at [650, 95] on span "a can of chickpeas" at bounding box center [646, 98] width 61 height 12
copy span "a can of chickpeas"
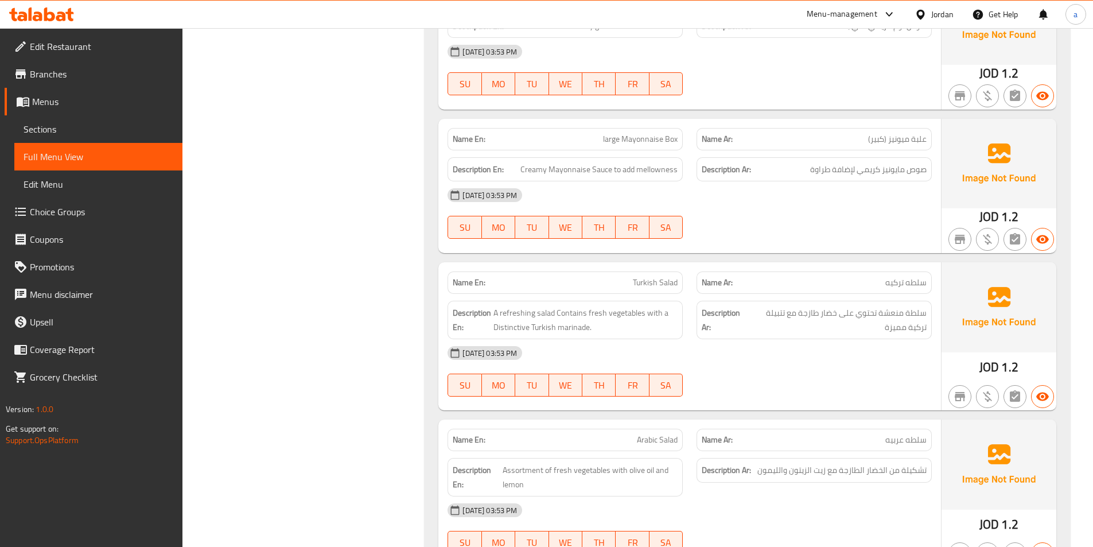
scroll to position [3384, 0]
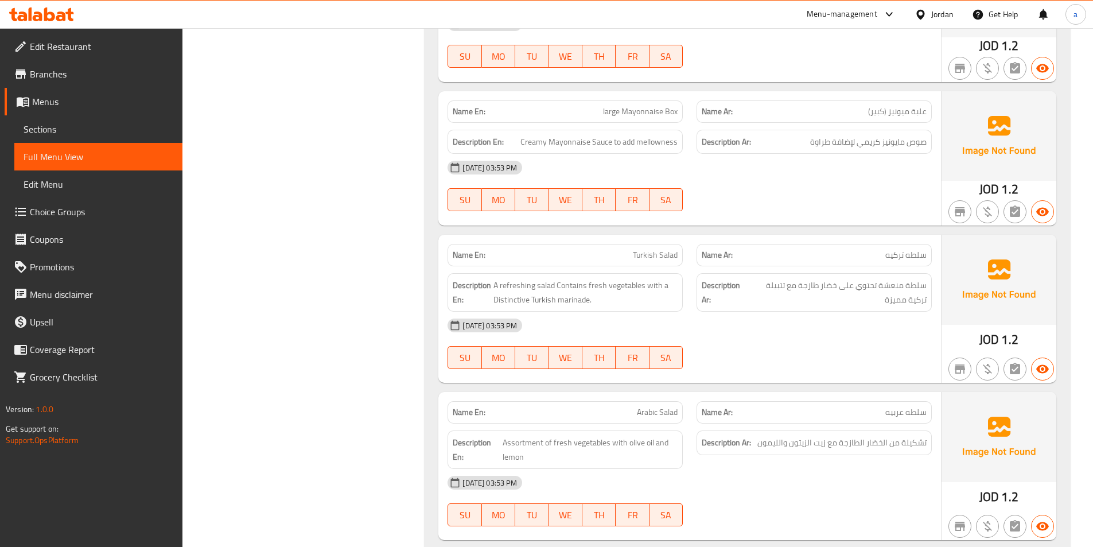
click at [906, 110] on span "علبة ميونيز (كبير)" at bounding box center [897, 112] width 59 height 12
copy span "ميونيز"
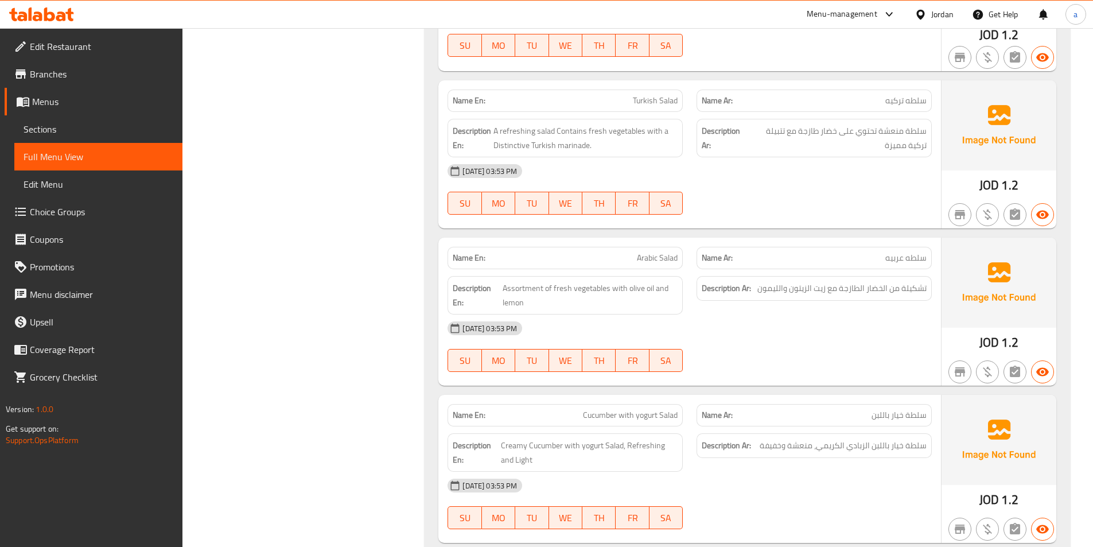
scroll to position [3556, 0]
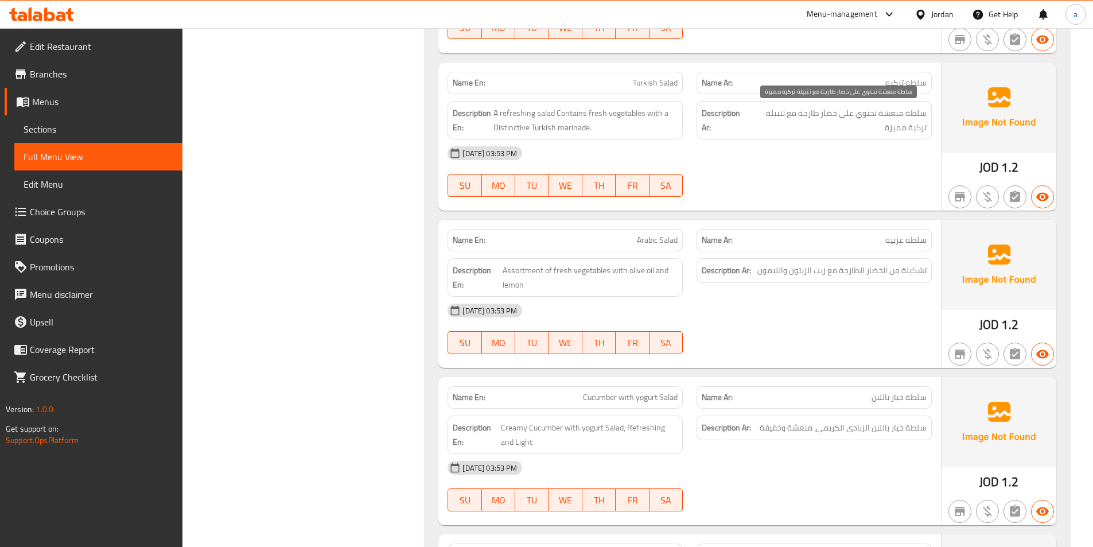
click at [779, 114] on span "سلطة منعشة تحتوي على خضار طازجة مع تتبيلة تركية مميزة" at bounding box center [836, 120] width 179 height 28
copy span "تتبيلة"
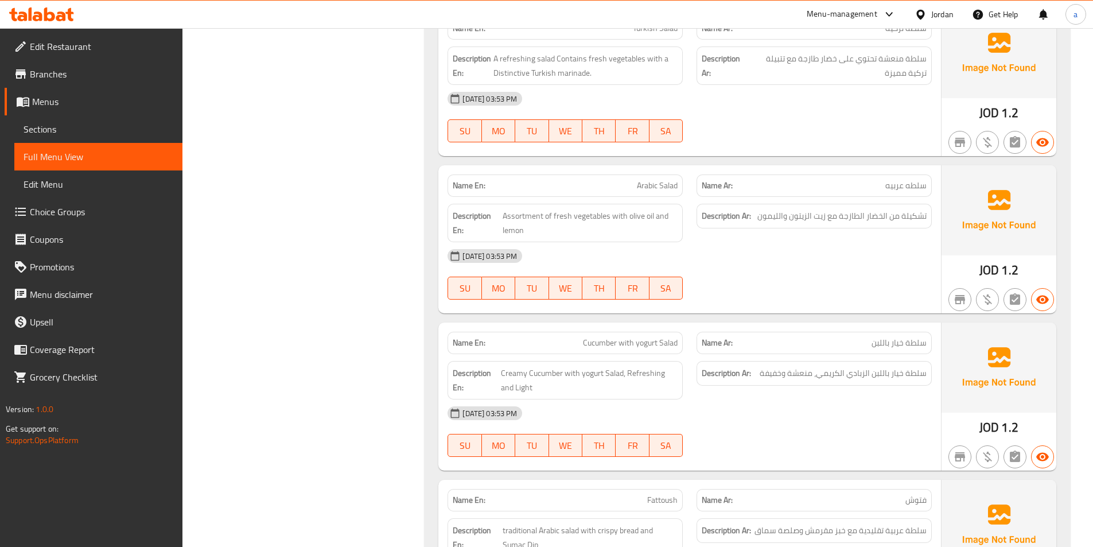
scroll to position [3671, 0]
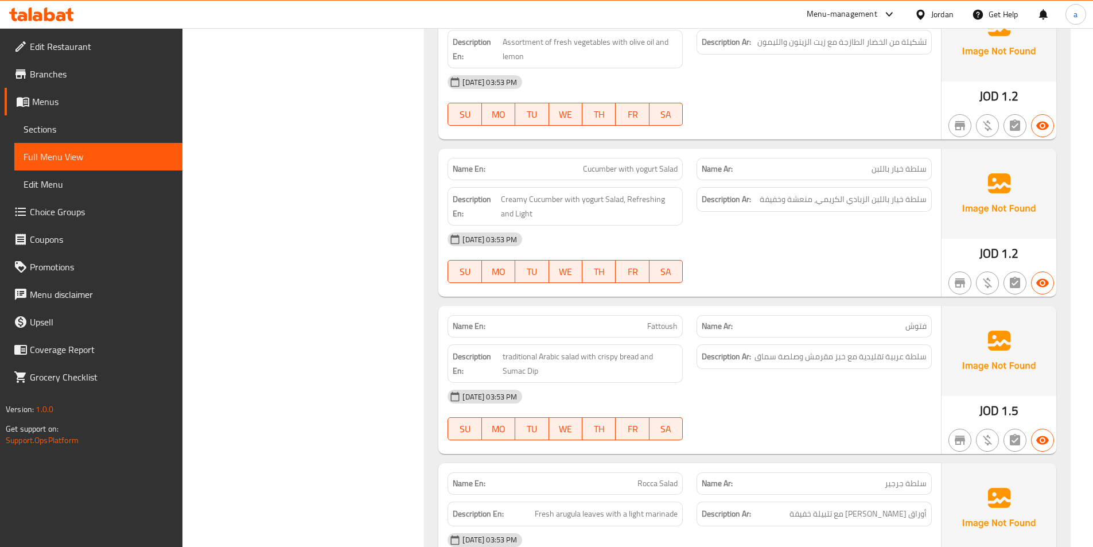
scroll to position [3843, 0]
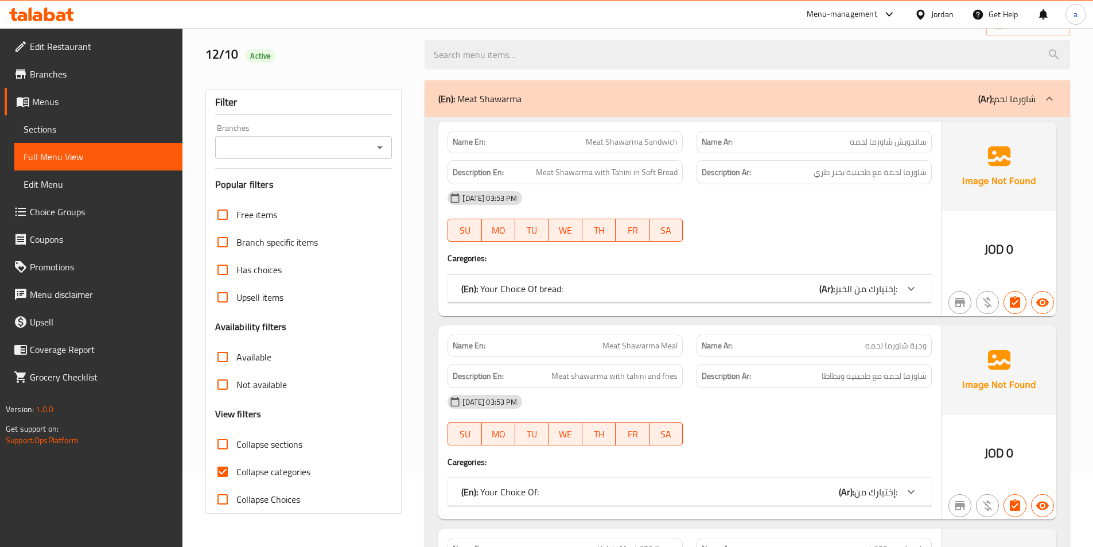
scroll to position [229, 0]
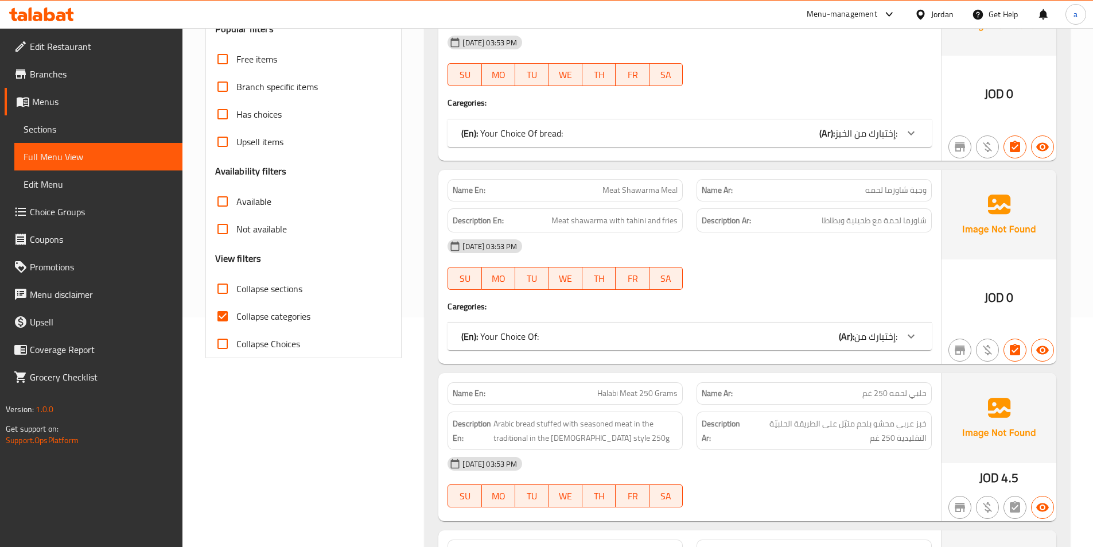
click at [259, 311] on span "Collapse categories" at bounding box center [273, 316] width 74 height 14
click at [236, 311] on input "Collapse categories" at bounding box center [223, 316] width 28 height 28
click at [259, 311] on span "Collapse categories" at bounding box center [273, 316] width 74 height 14
click at [236, 311] on input "Collapse categories" at bounding box center [223, 316] width 28 height 28
click at [224, 319] on input "Collapse categories" at bounding box center [223, 316] width 28 height 28
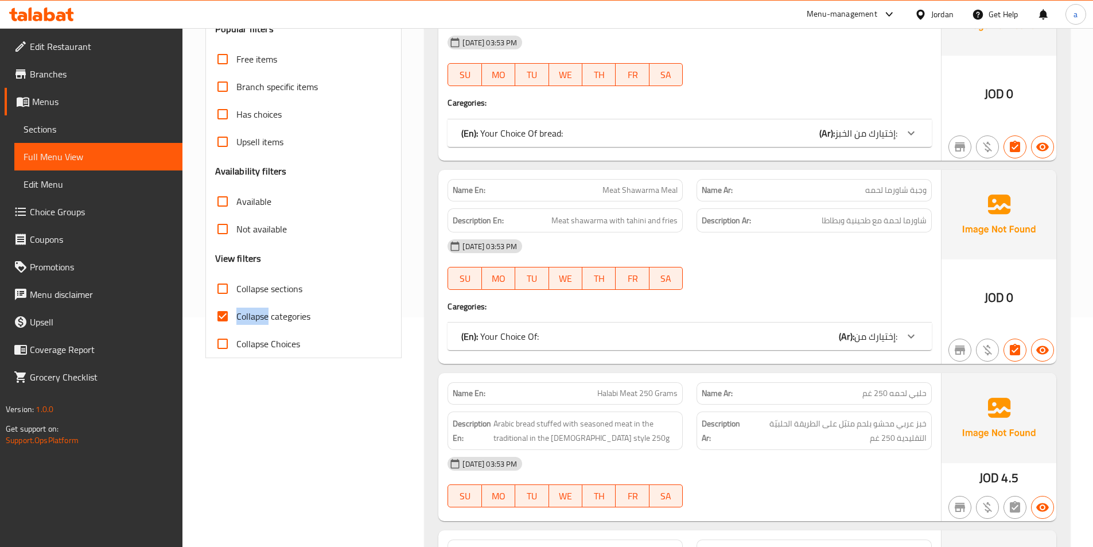
checkbox input "false"
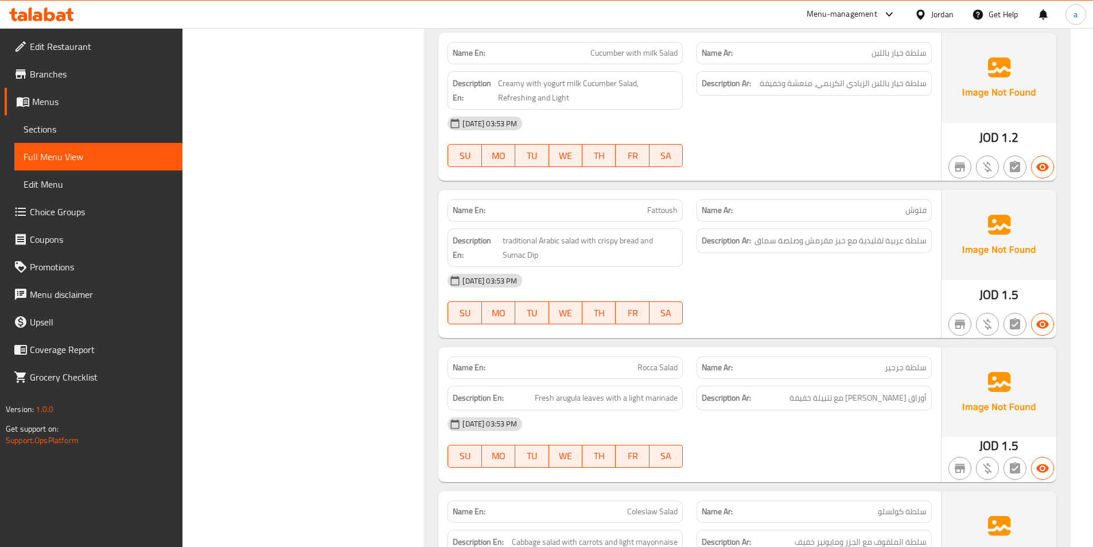
scroll to position [3958, 0]
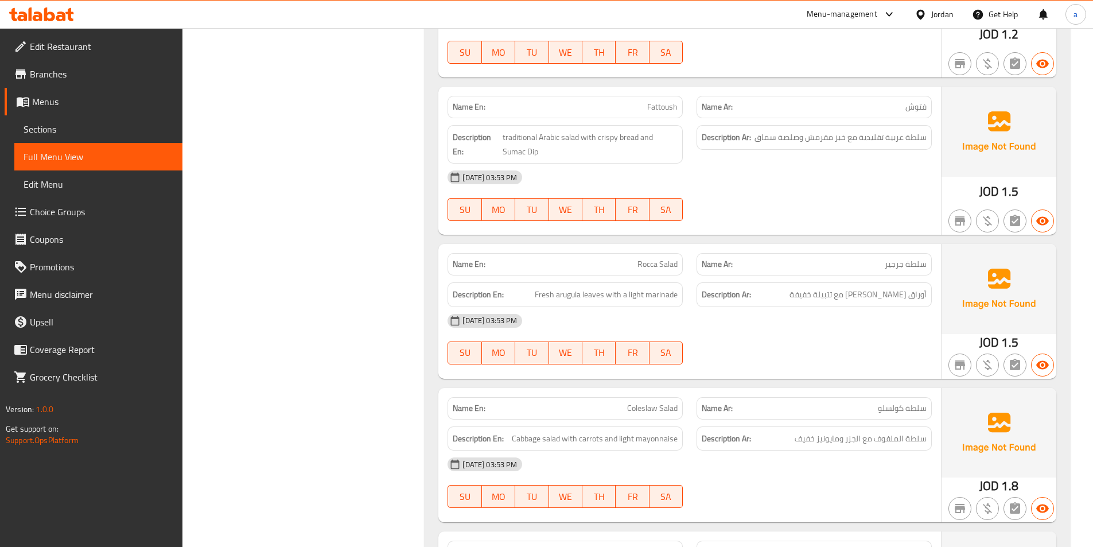
scroll to position [4073, 0]
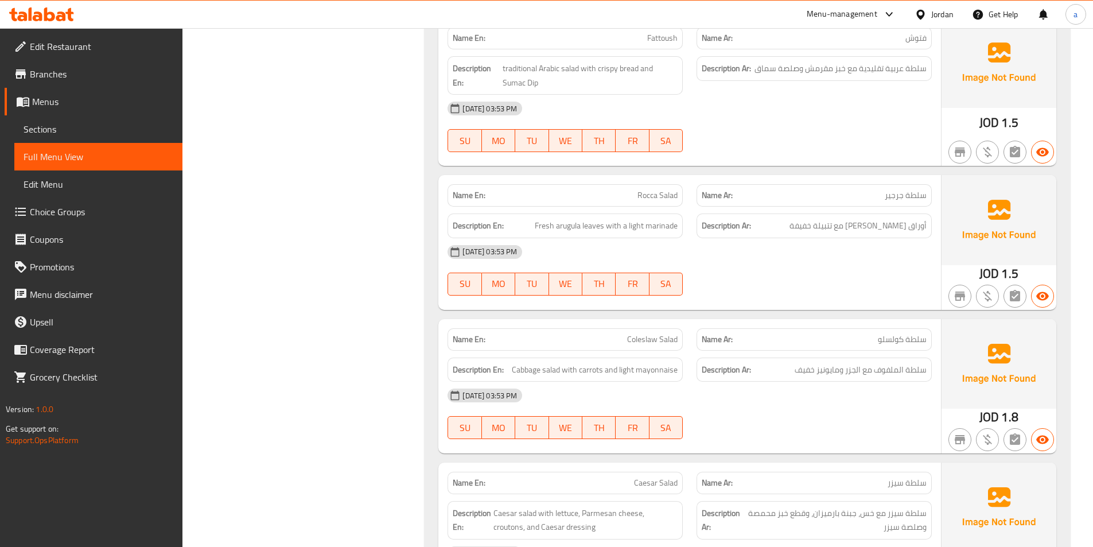
click at [901, 193] on span "سلطة جرجير" at bounding box center [905, 195] width 42 height 12
copy span "سلطة جرجير"
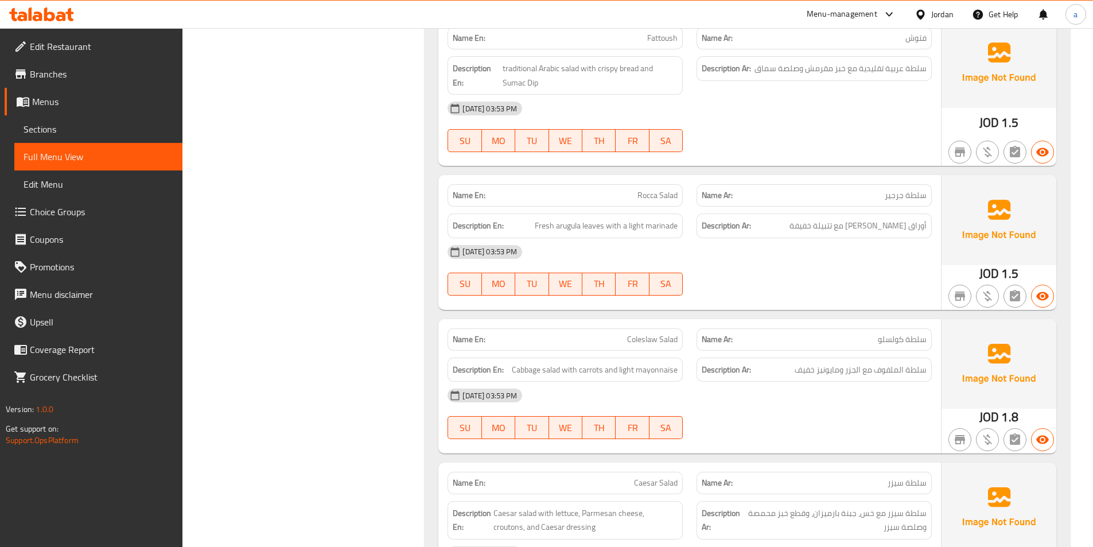
drag, startPoint x: 603, startPoint y: 225, endPoint x: 537, endPoint y: 225, distance: 66.5
click at [537, 225] on span "Fresh arugula leaves with a light marinade" at bounding box center [606, 226] width 143 height 14
copy span "Fresh arugula leaves"
click at [449, 271] on div "SU MO TU WE TH FR SA" at bounding box center [565, 284] width 249 height 37
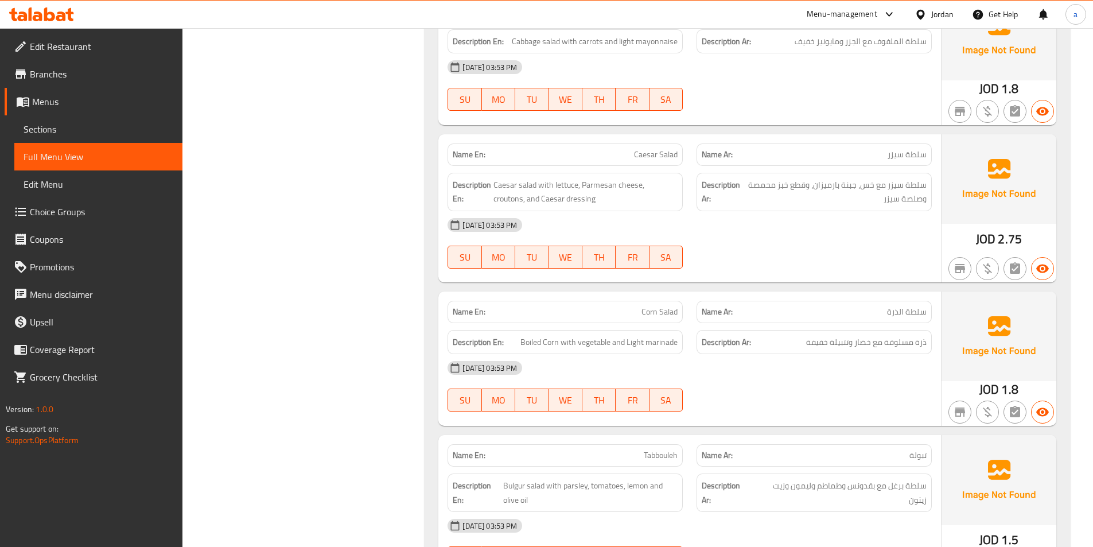
scroll to position [4417, 0]
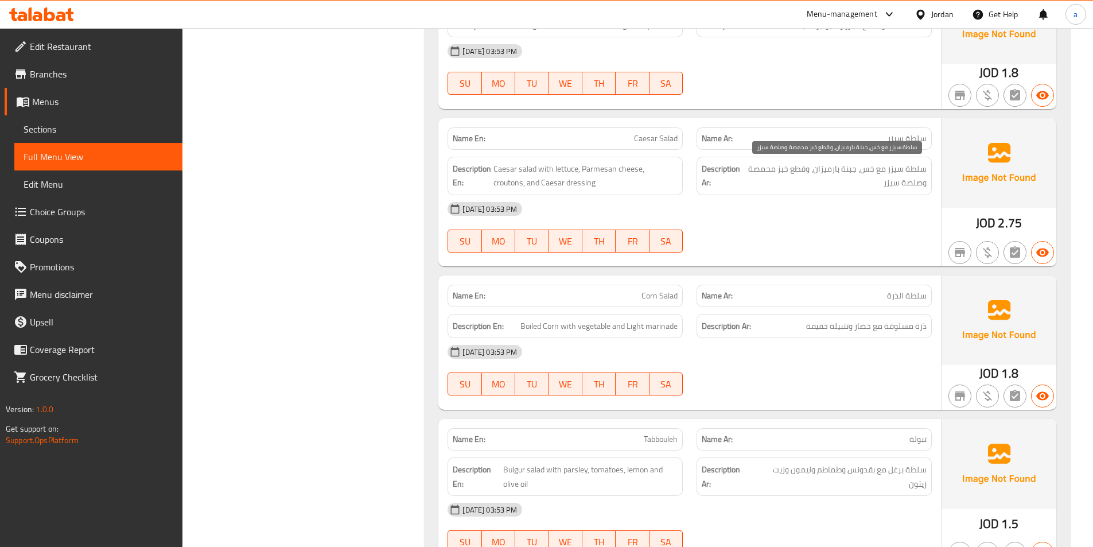
click at [910, 185] on span "سلطة سيزر مع خس، جبنة بارميزان، وقطع خبز محمصة وصلصة سيزر" at bounding box center [835, 176] width 182 height 28
drag, startPoint x: 922, startPoint y: 184, endPoint x: 863, endPoint y: 186, distance: 59.1
click at [863, 186] on span "سلطة سيزر مع خس، جبنة بارميزان، وقطع خبز محمصة وصلصة سيزر" at bounding box center [835, 176] width 182 height 28
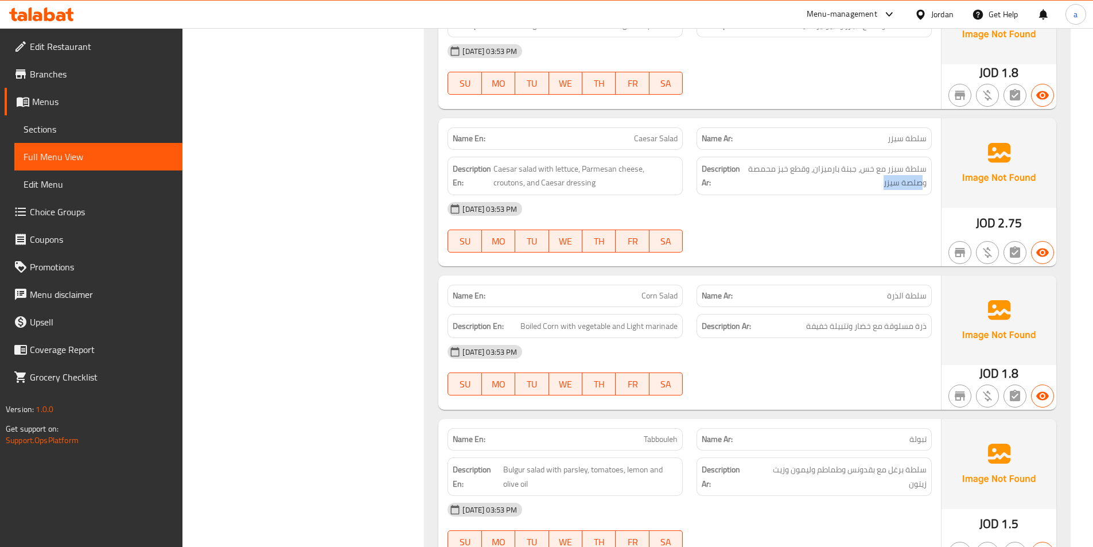
copy span "صلصة سيزر"
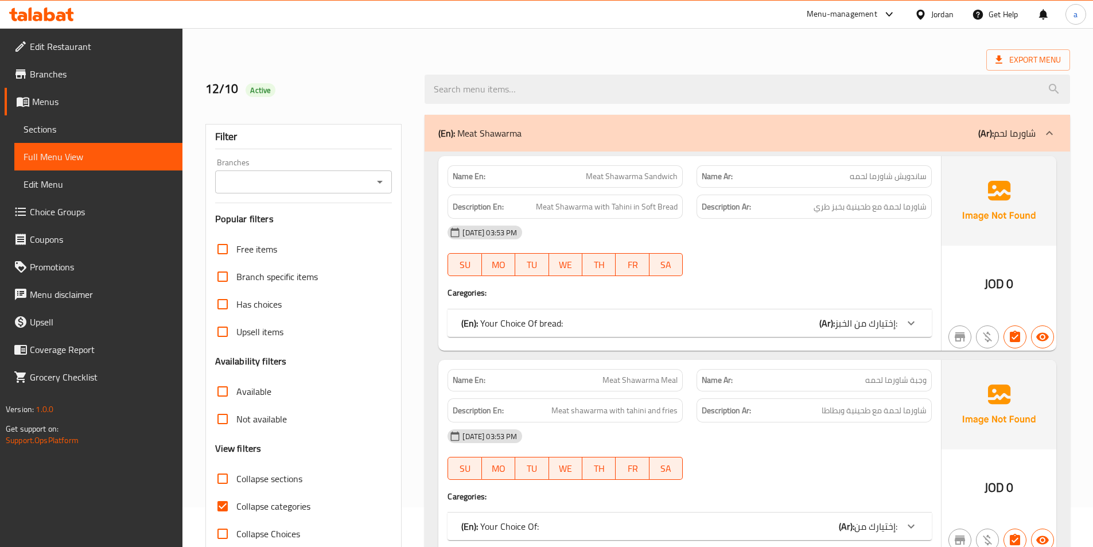
scroll to position [172, 0]
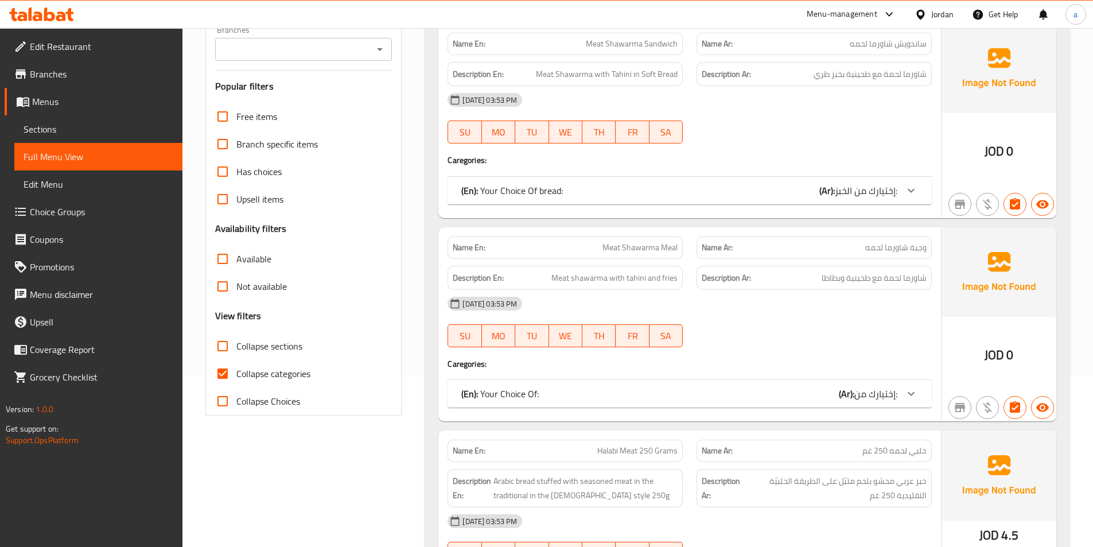
click at [237, 370] on span "Collapse categories" at bounding box center [273, 374] width 74 height 14
click at [236, 370] on input "Collapse categories" at bounding box center [223, 374] width 28 height 28
checkbox input "false"
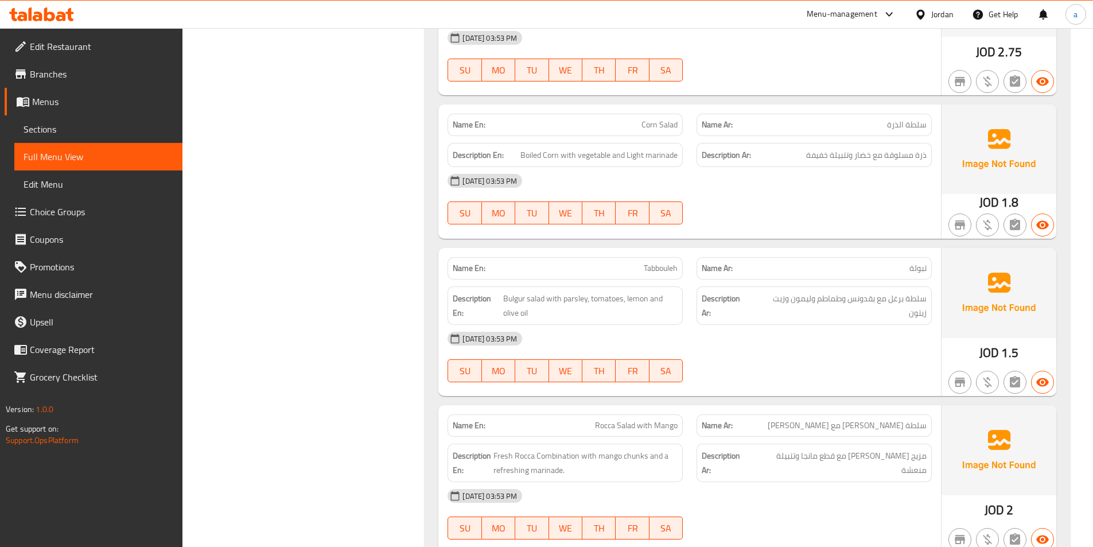
scroll to position [4589, 0]
drag, startPoint x: 560, startPoint y: 151, endPoint x: 519, endPoint y: 162, distance: 42.7
click at [519, 164] on div "Description En: Boiled Corn with vegetable and Light marinade" at bounding box center [564, 154] width 235 height 25
copy span "Boiled Corn"
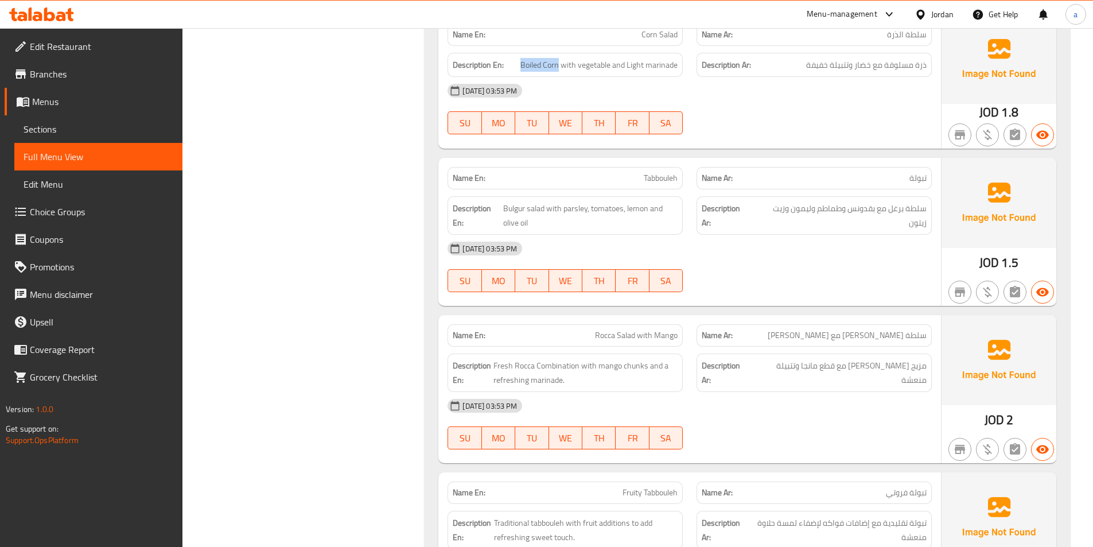
scroll to position [4704, 0]
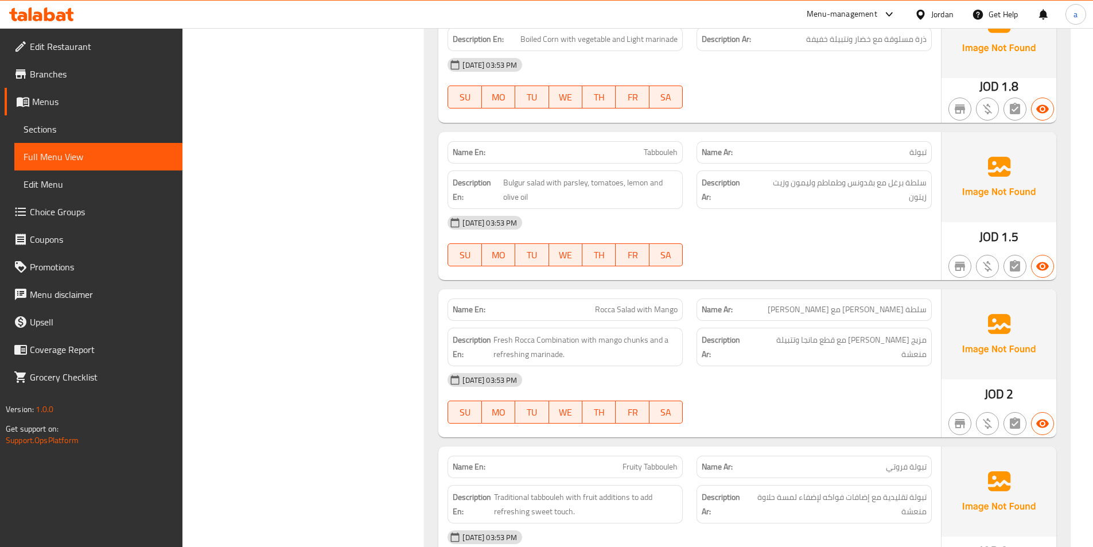
click at [657, 151] on span "Tabbouleh" at bounding box center [661, 152] width 34 height 12
copy span "Tabbouleh"
drag, startPoint x: 903, startPoint y: 183, endPoint x: 891, endPoint y: 186, distance: 12.9
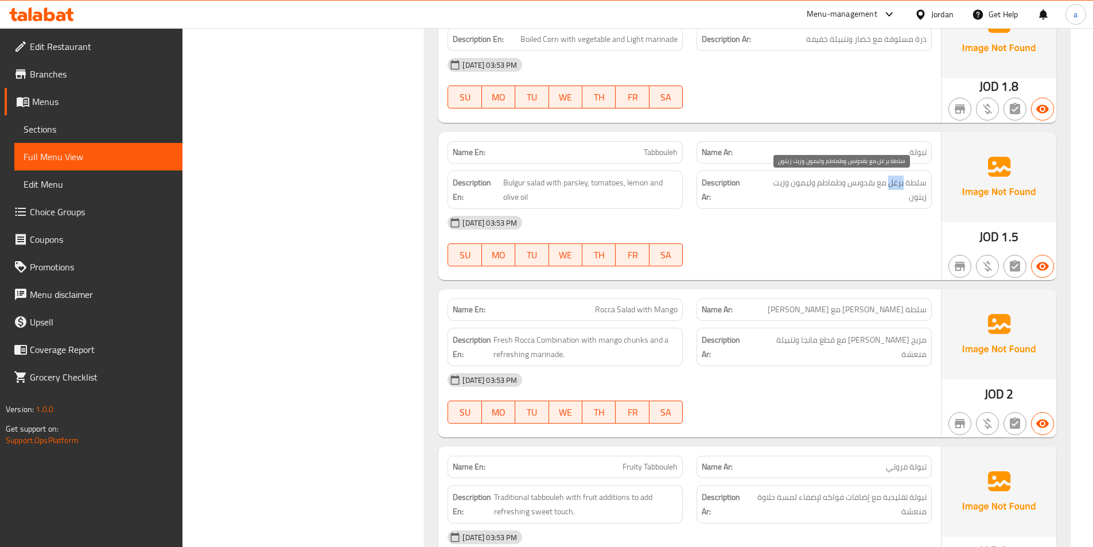
click at [891, 186] on span "سلطة برغل مع بقدونس وطماطم وليمون وزيت زيتون" at bounding box center [839, 190] width 173 height 28
copy span "برغل"
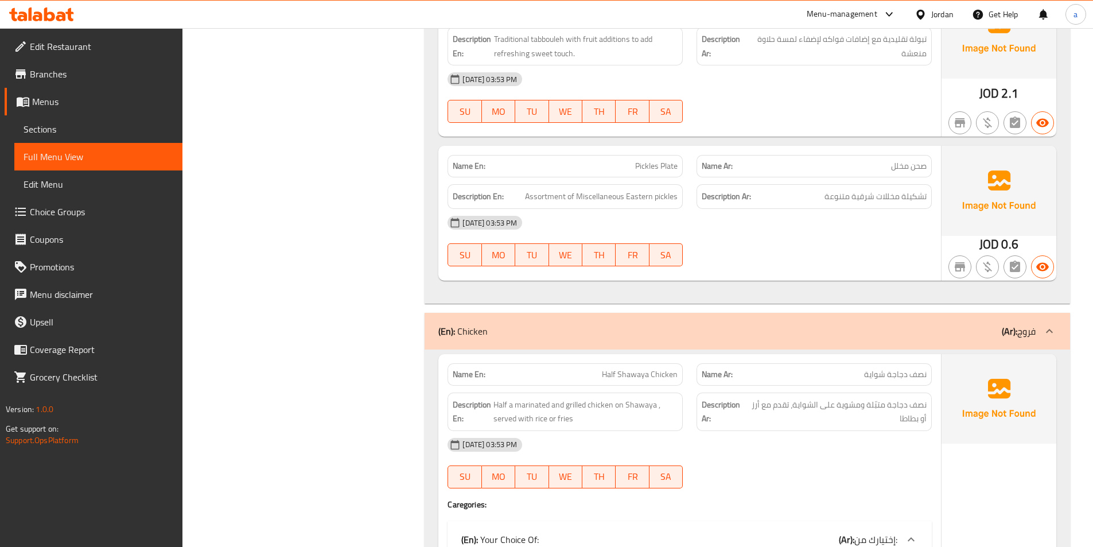
scroll to position [5162, 0]
drag, startPoint x: 909, startPoint y: 164, endPoint x: 924, endPoint y: 168, distance: 16.0
click at [924, 168] on span "صحن مخلل" at bounding box center [909, 165] width 36 height 12
copy span "صحن"
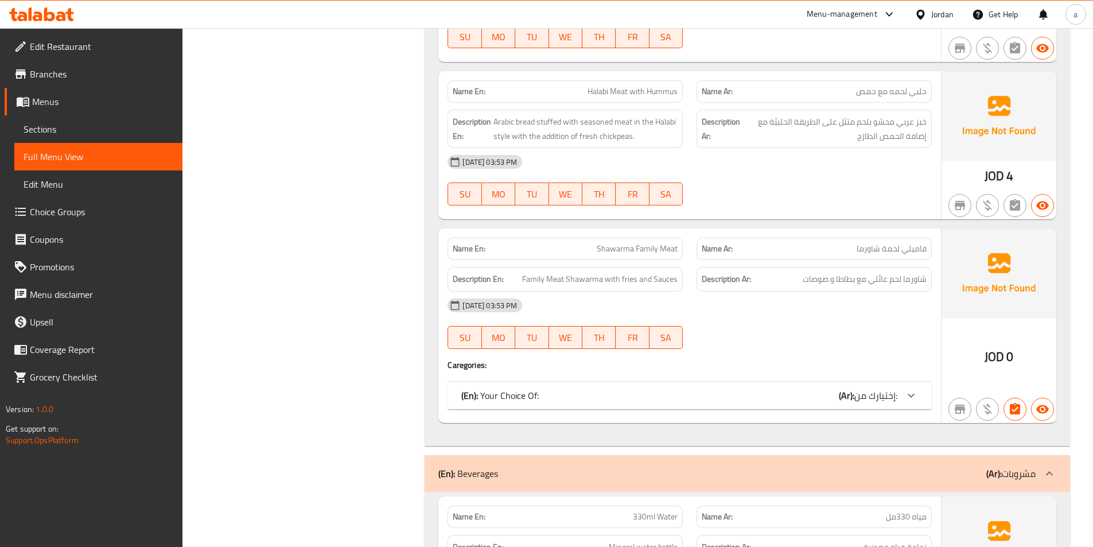
scroll to position [287, 0]
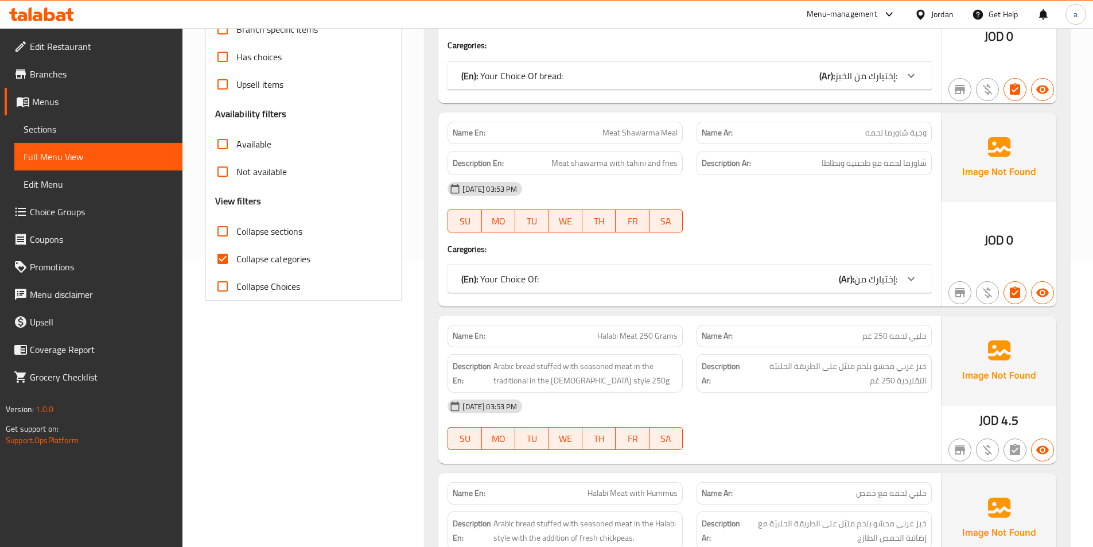
click at [238, 260] on span "Collapse categories" at bounding box center [273, 259] width 74 height 14
click at [236, 260] on input "Collapse categories" at bounding box center [223, 259] width 28 height 28
checkbox input "false"
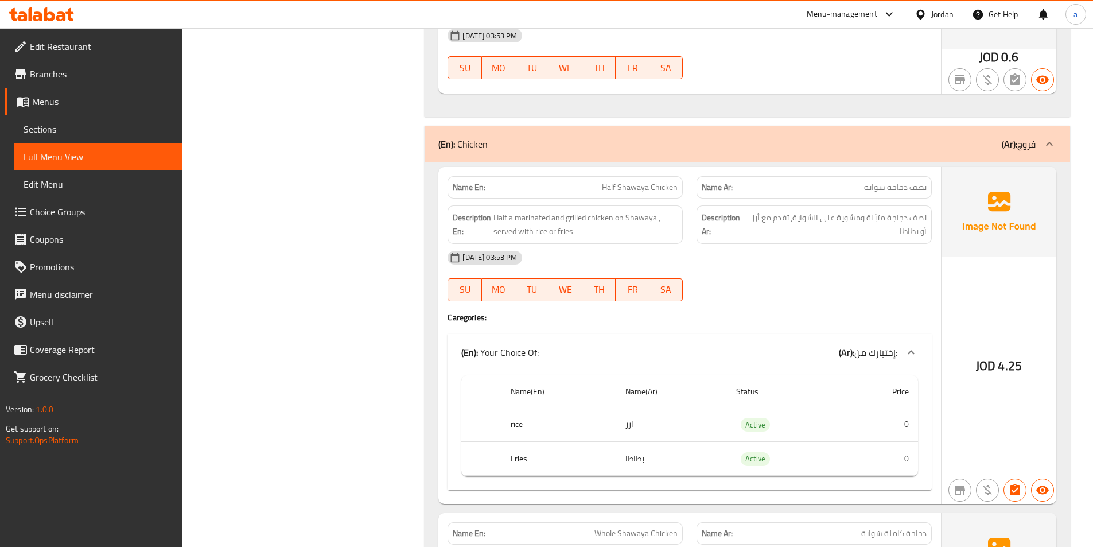
scroll to position [5449, 0]
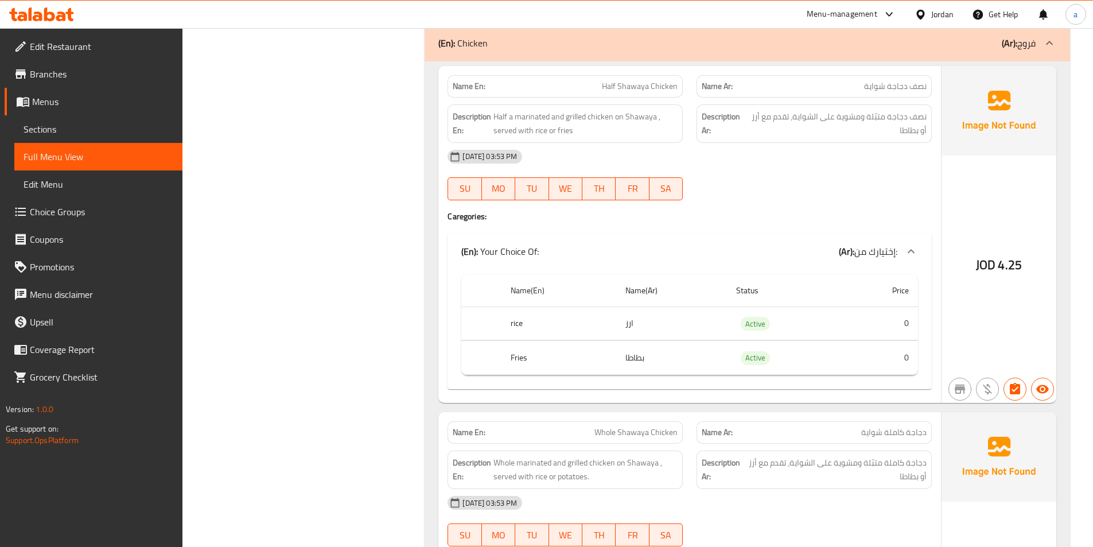
click at [1027, 36] on p "(Ar): فروج" at bounding box center [1019, 43] width 34 height 14
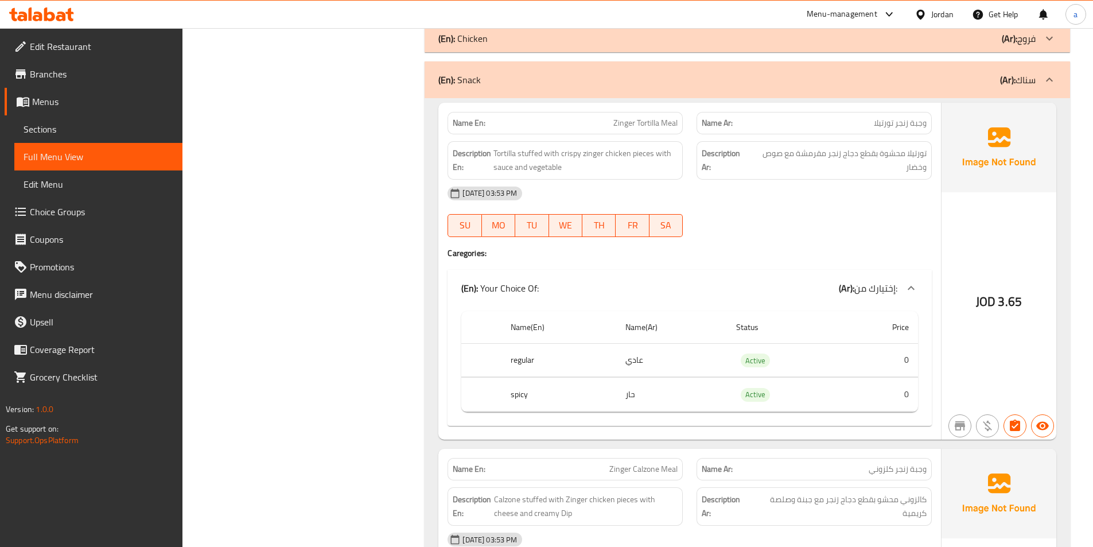
click at [1019, 39] on p "(Ar): فروج" at bounding box center [1019, 39] width 34 height 14
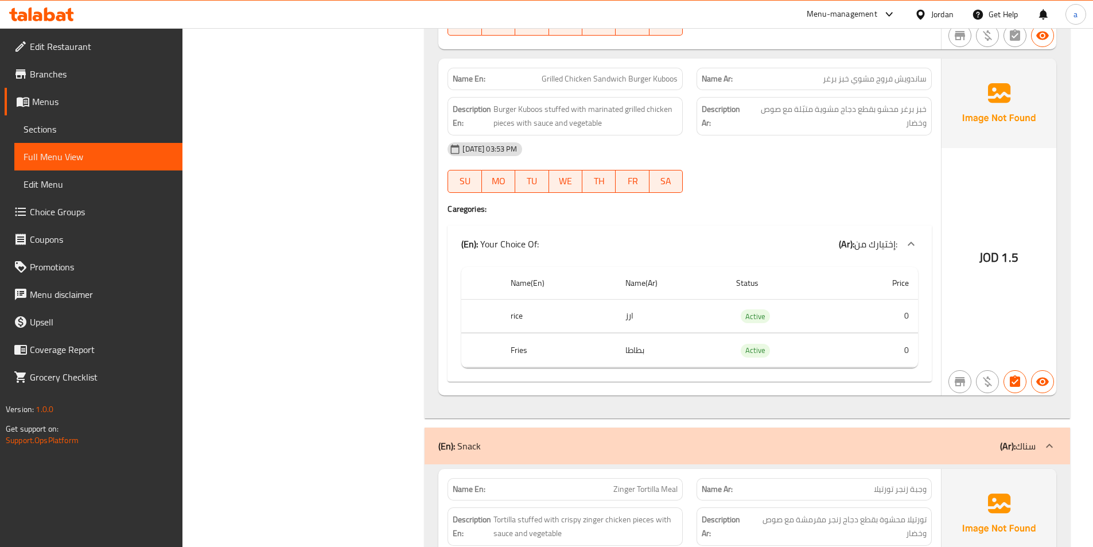
scroll to position [6941, 0]
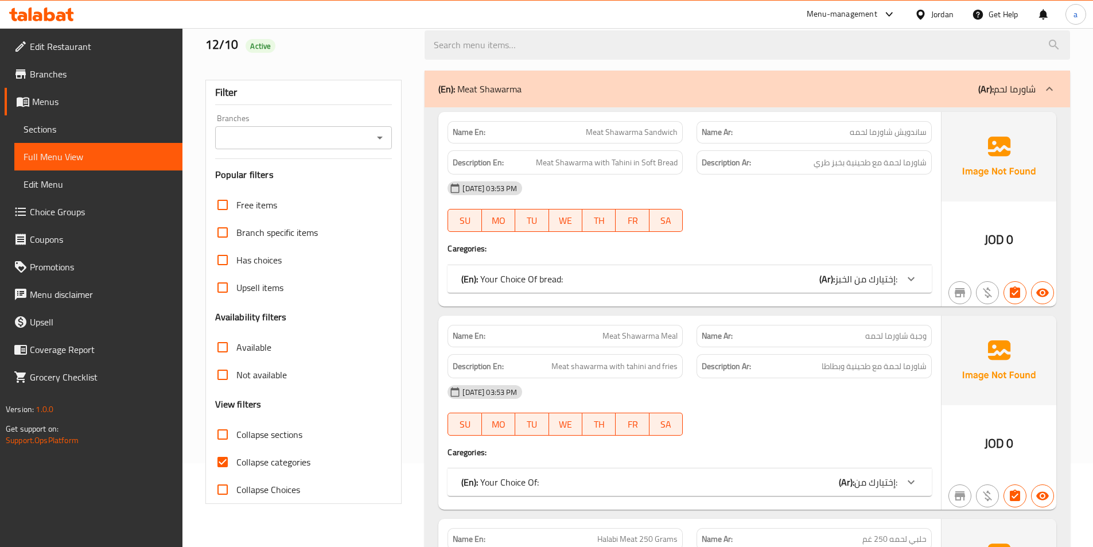
scroll to position [172, 0]
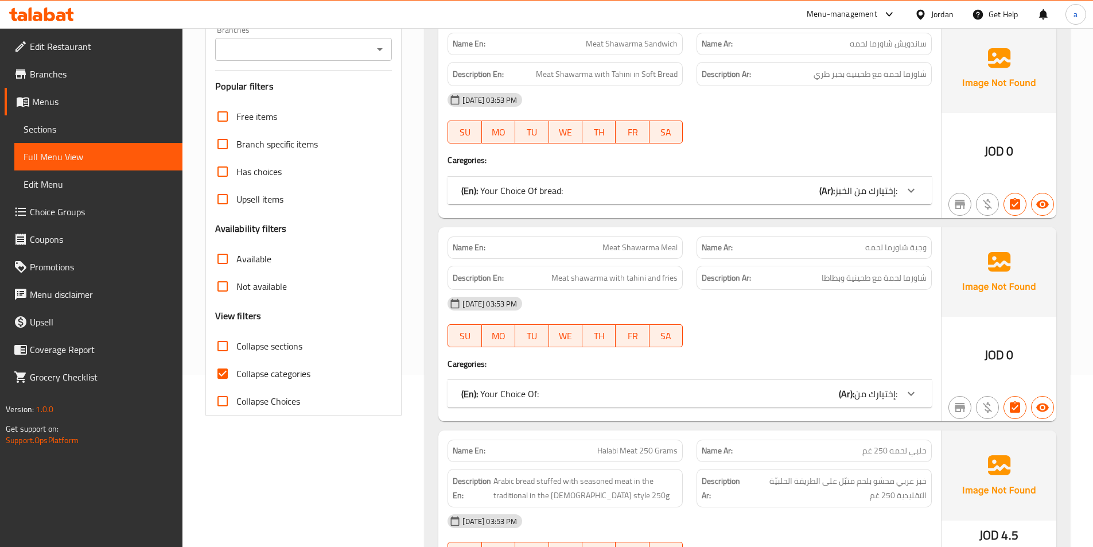
click at [262, 371] on span "Collapse categories" at bounding box center [273, 374] width 74 height 14
click at [236, 371] on input "Collapse categories" at bounding box center [223, 374] width 28 height 28
checkbox input "false"
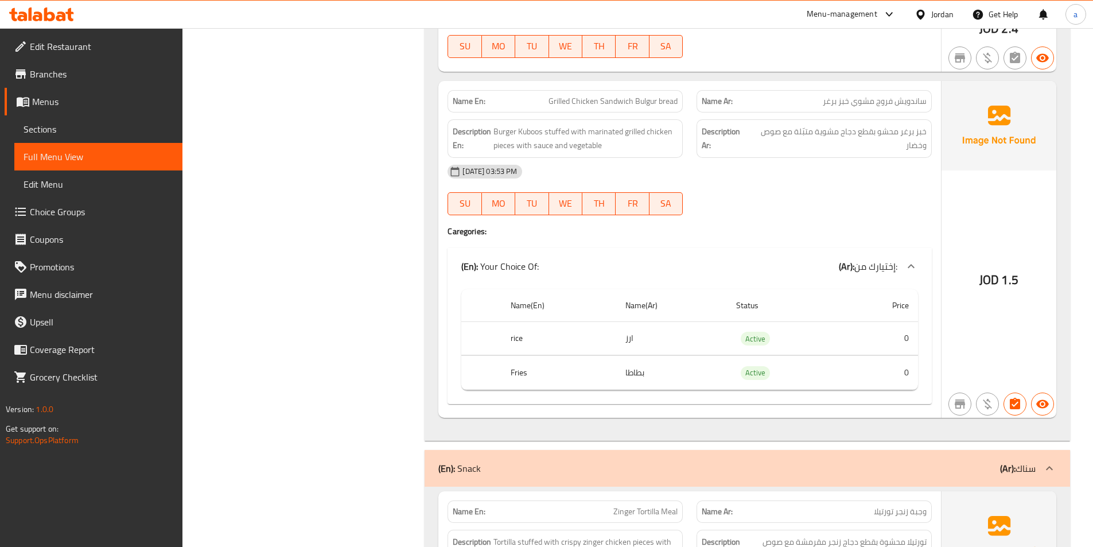
scroll to position [6941, 0]
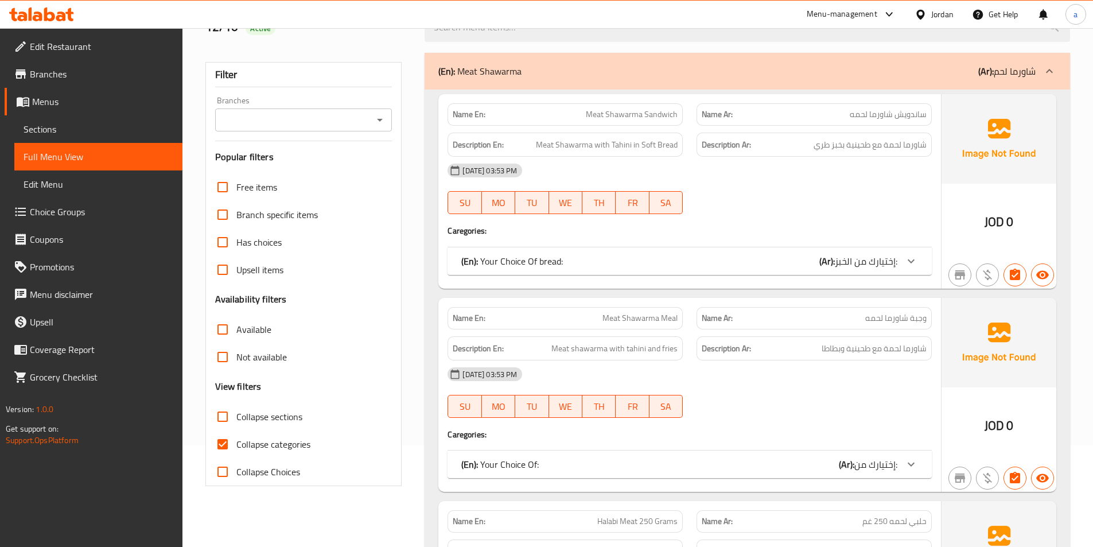
scroll to position [229, 0]
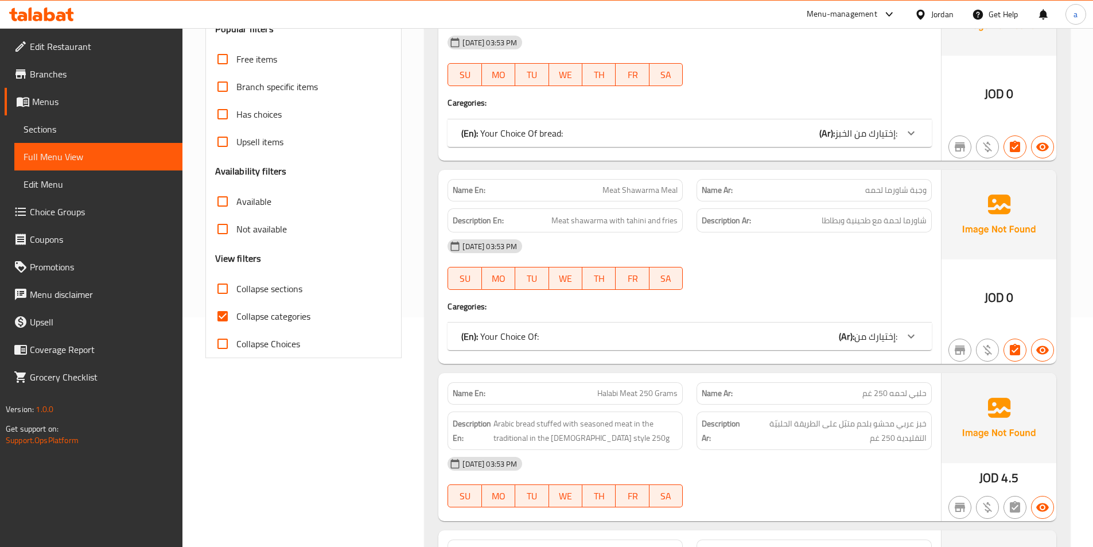
click at [223, 313] on input "Collapse categories" at bounding box center [223, 316] width 28 height 28
checkbox input "false"
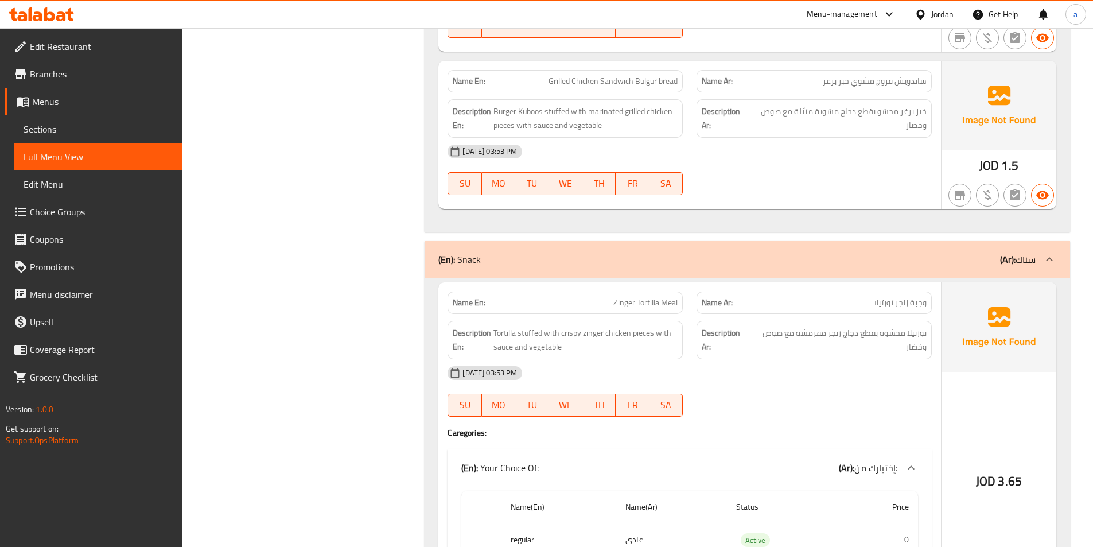
scroll to position [6883, 0]
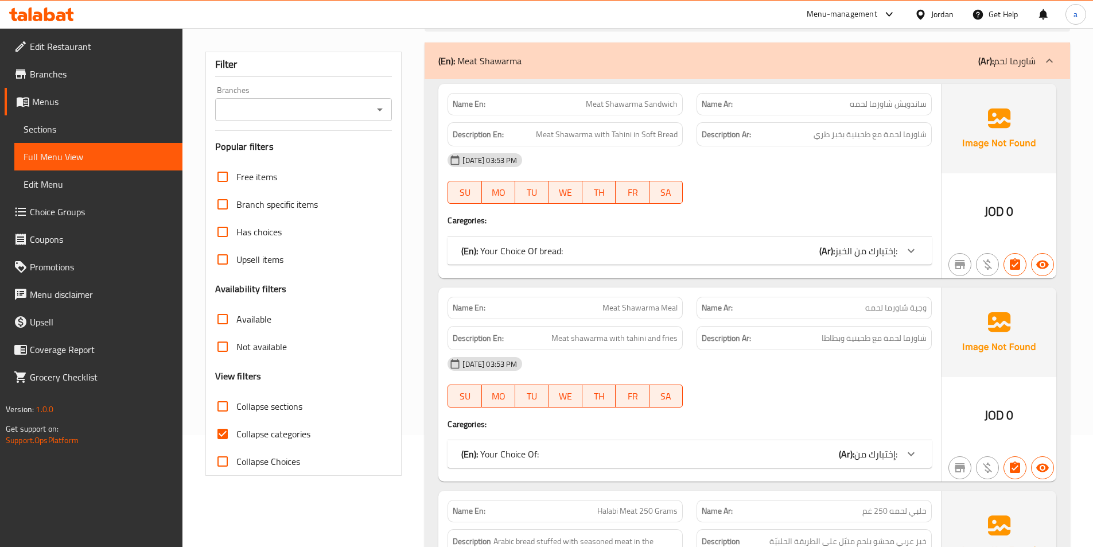
scroll to position [344, 0]
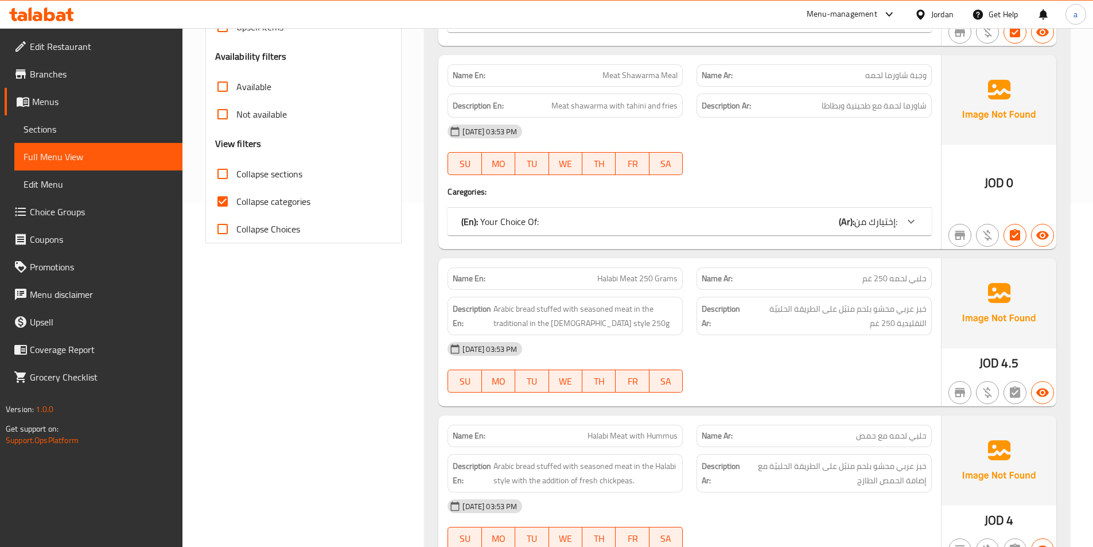
click at [221, 200] on input "Collapse categories" at bounding box center [223, 202] width 28 height 28
checkbox input "false"
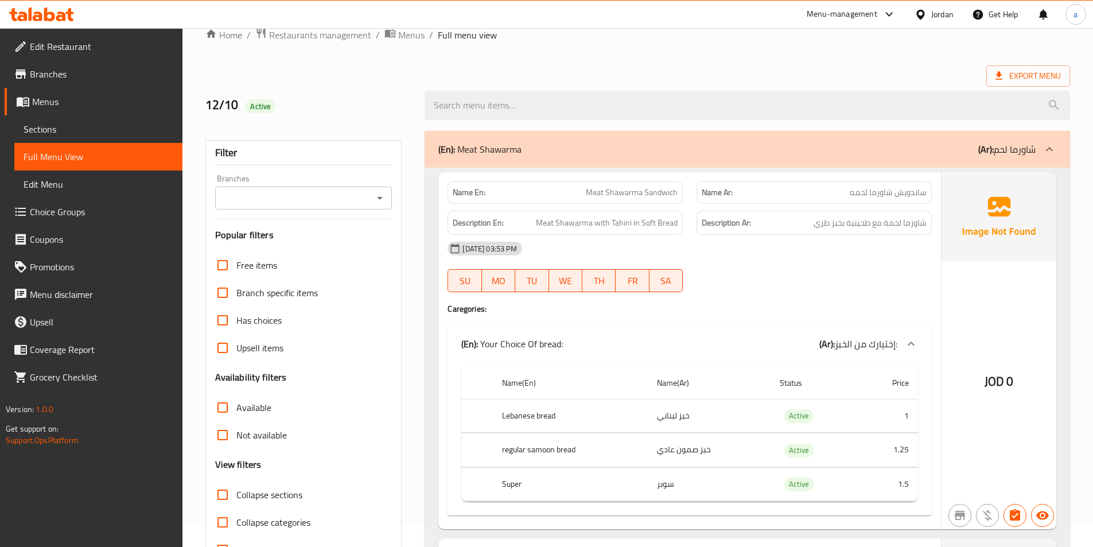
scroll to position [0, 0]
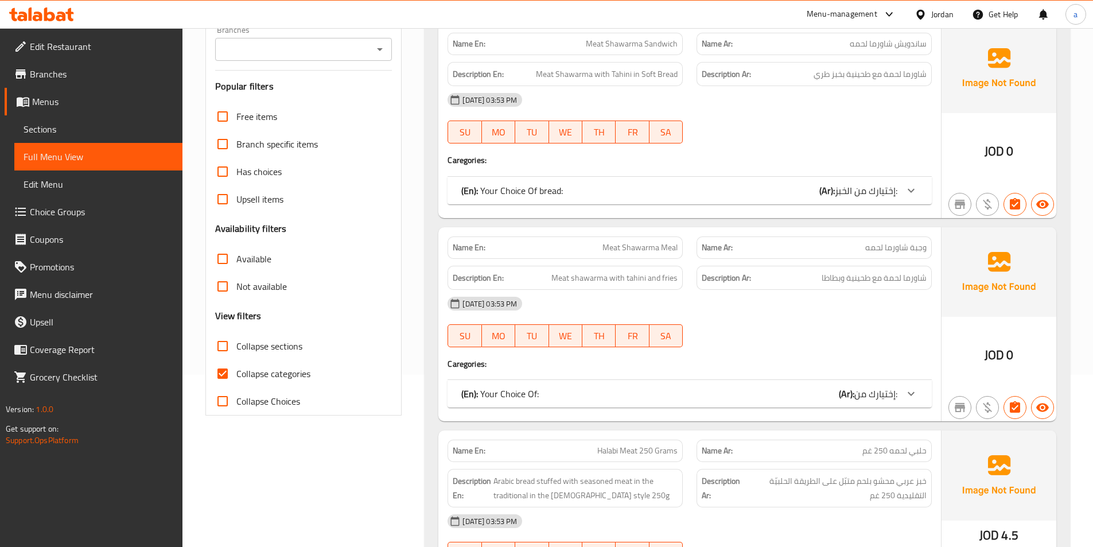
click at [225, 369] on input "Collapse categories" at bounding box center [223, 374] width 28 height 28
checkbox input "false"
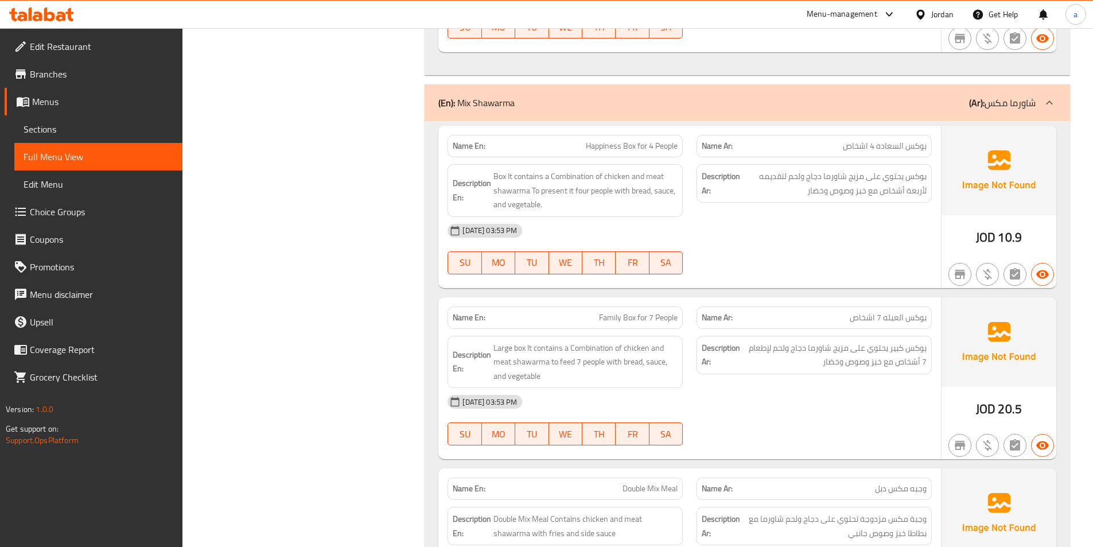
scroll to position [8677, 0]
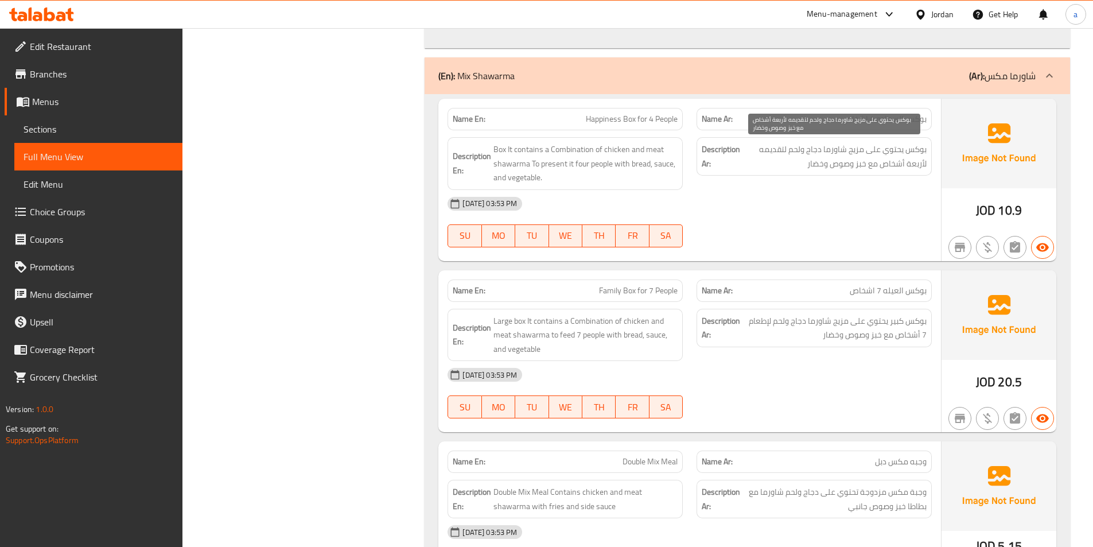
click at [891, 154] on span "بوكس يحتوي على مزيج شاورما دجاج ولحم لتقديمه لأربعة أشخاص مع خبز وصوص وخضار" at bounding box center [834, 156] width 184 height 28
copy span "يحتوي"
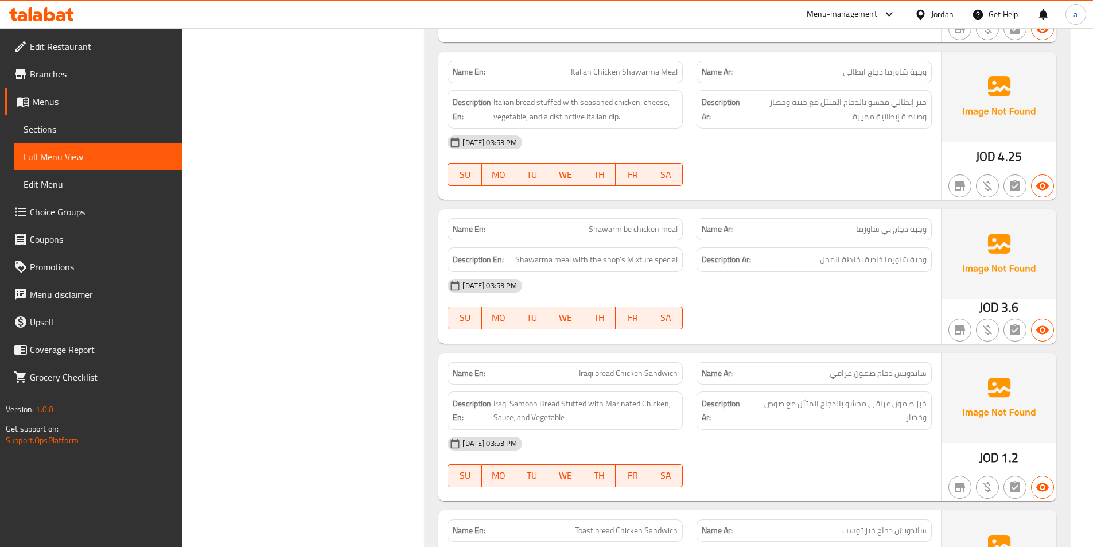
scroll to position [10800, 0]
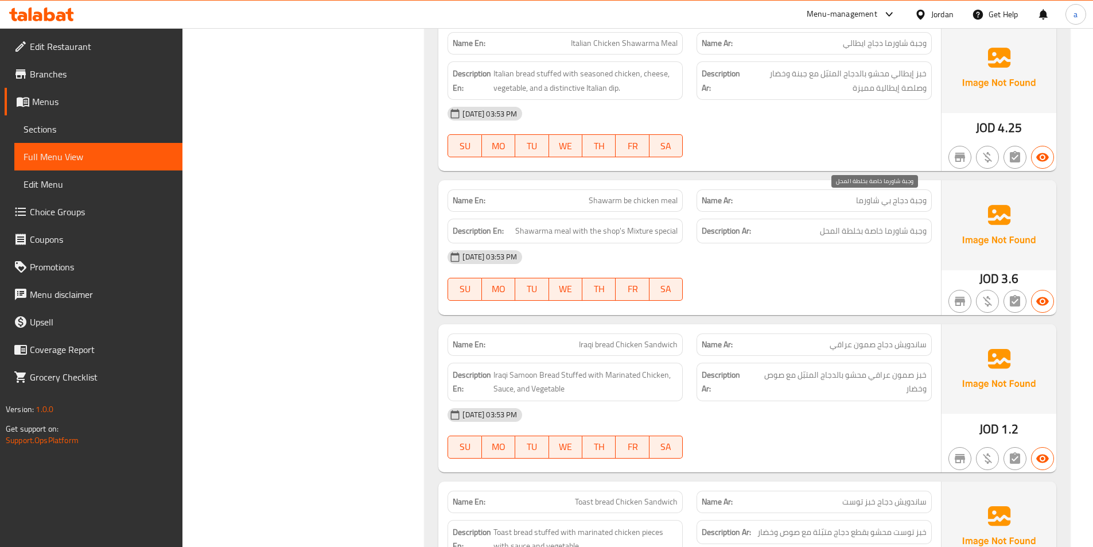
click at [850, 224] on span "وجبة شاورما خاصة بخلطة المحل" at bounding box center [873, 231] width 107 height 14
copy div "وجبة شاورما خاصة بخلطة المحل"
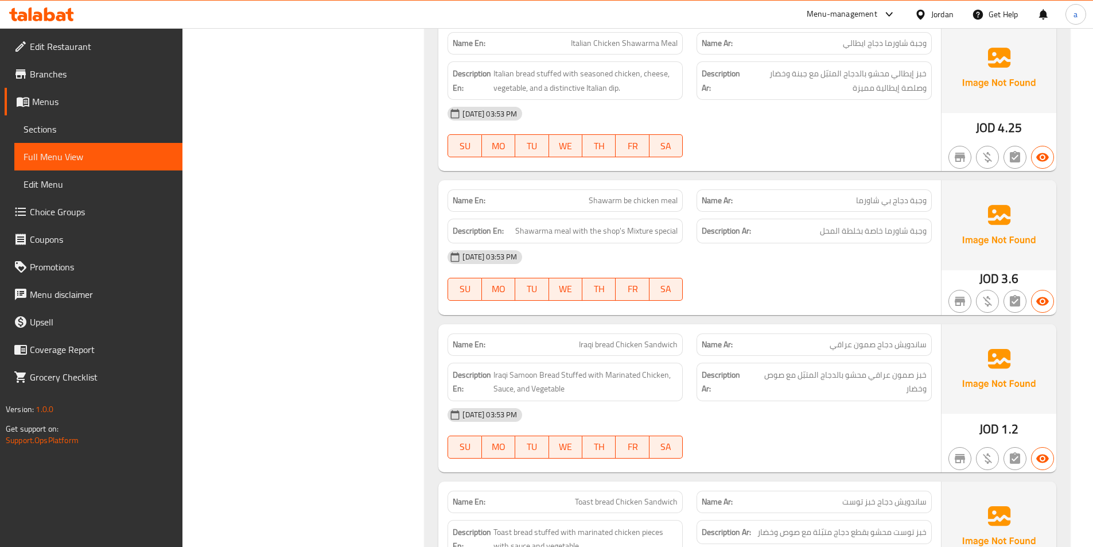
drag, startPoint x: 863, startPoint y: 204, endPoint x: 821, endPoint y: 206, distance: 42.0
click at [821, 224] on span "وجبة شاورما خاصة بخلطة المحل" at bounding box center [873, 231] width 107 height 14
copy span "بخلطة المحل"
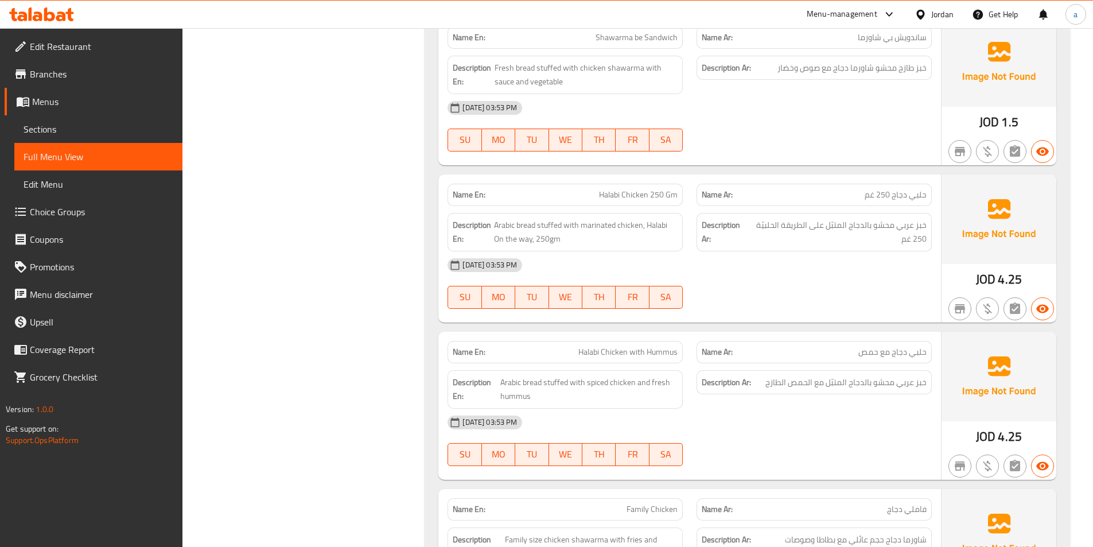
scroll to position [11431, 0]
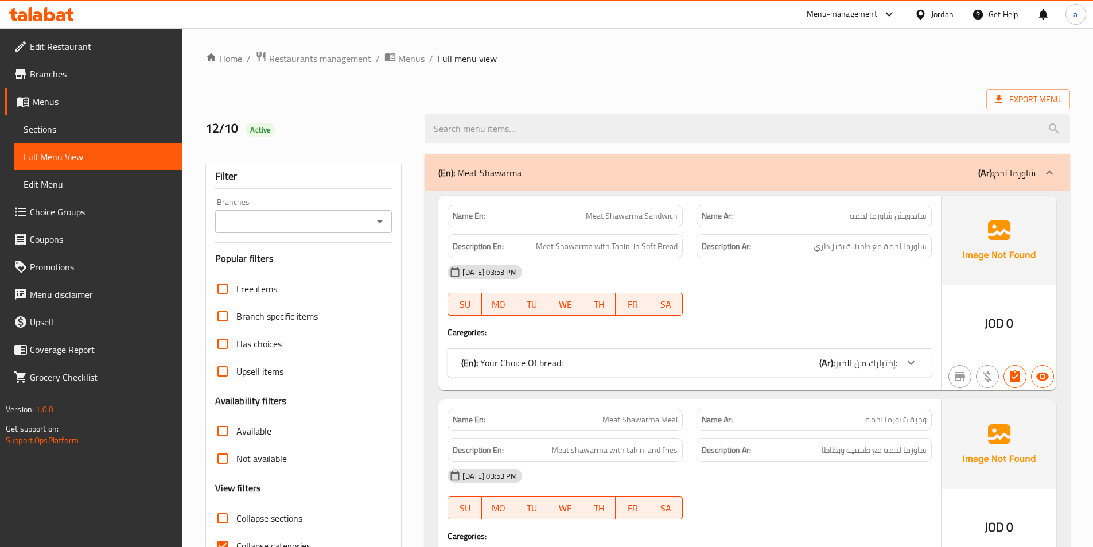
scroll to position [172, 0]
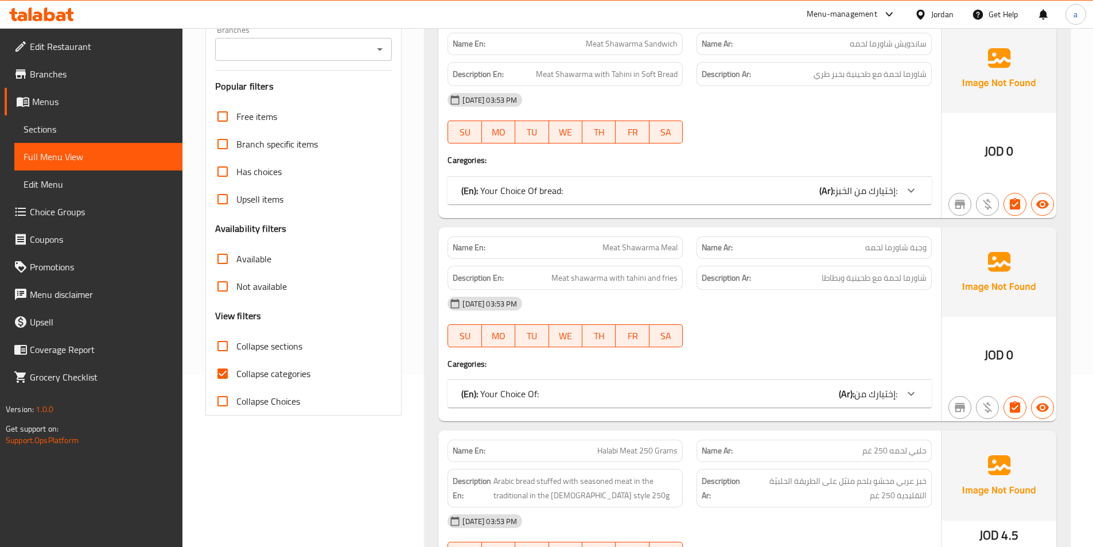
click at [272, 368] on span "Collapse categories" at bounding box center [273, 374] width 74 height 14
click at [236, 368] on input "Collapse categories" at bounding box center [223, 374] width 28 height 28
checkbox input "false"
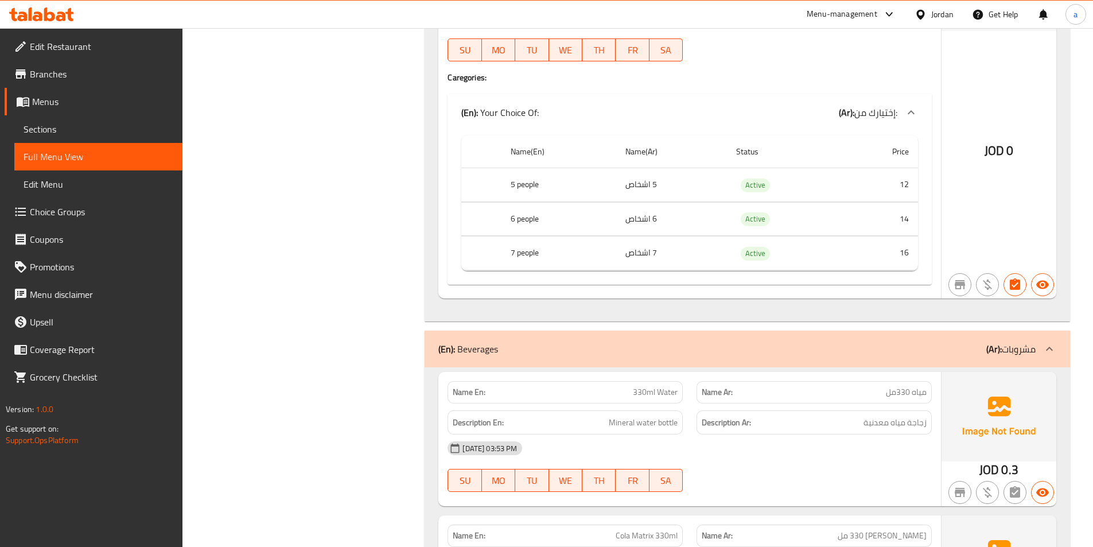
scroll to position [0, 0]
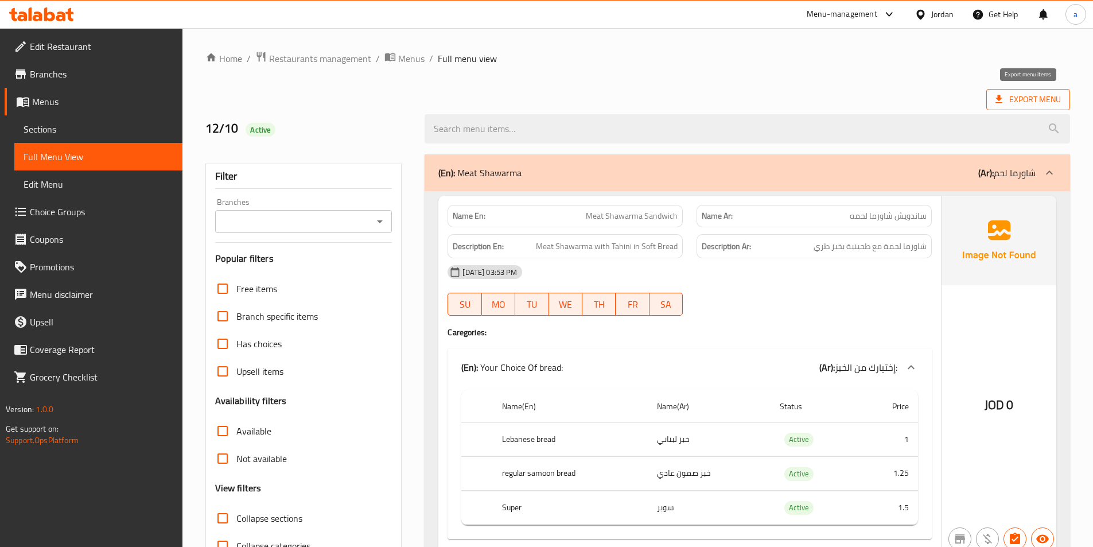
click at [1006, 102] on span "Export Menu" at bounding box center [1027, 99] width 65 height 14
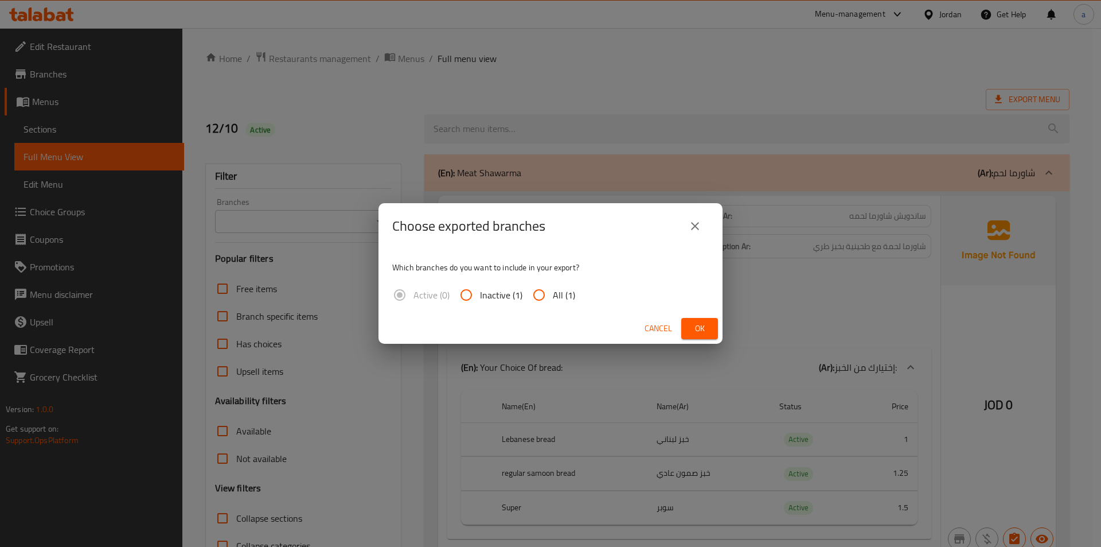
click at [561, 295] on span "All (1)" at bounding box center [564, 295] width 22 height 14
click at [553, 295] on input "All (1)" at bounding box center [539, 295] width 28 height 28
radio input "true"
click at [703, 322] on span "Ok" at bounding box center [700, 328] width 18 height 14
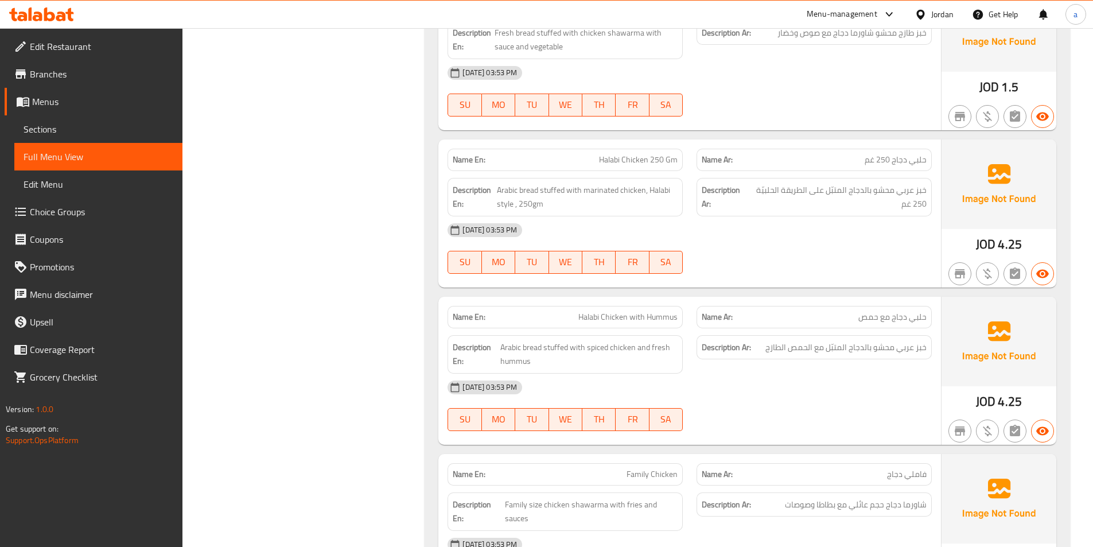
scroll to position [11454, 0]
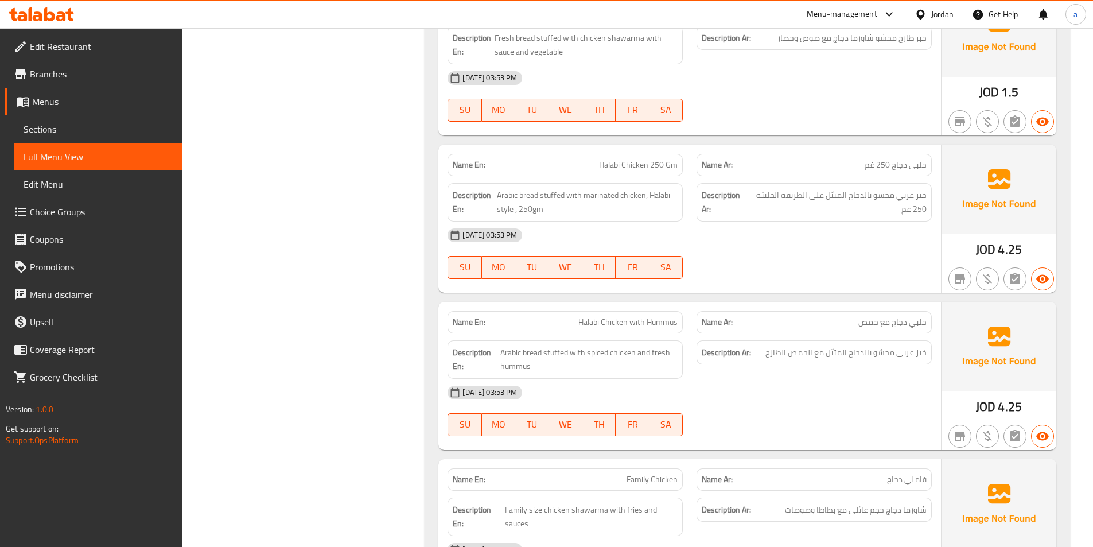
click at [99, 47] on span "Edit Restaurant" at bounding box center [101, 47] width 143 height 14
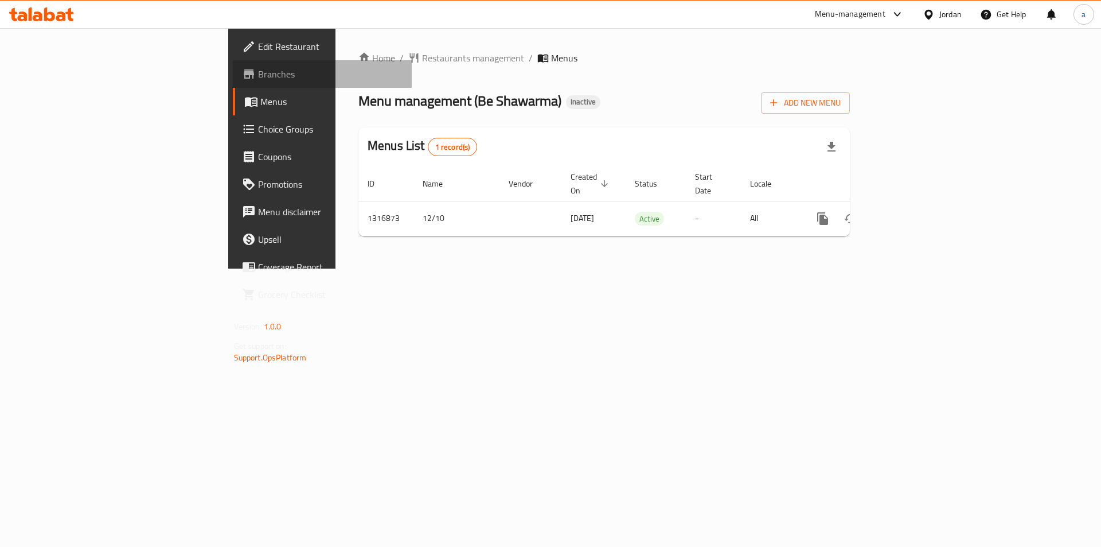
click at [258, 80] on span "Branches" at bounding box center [330, 74] width 145 height 14
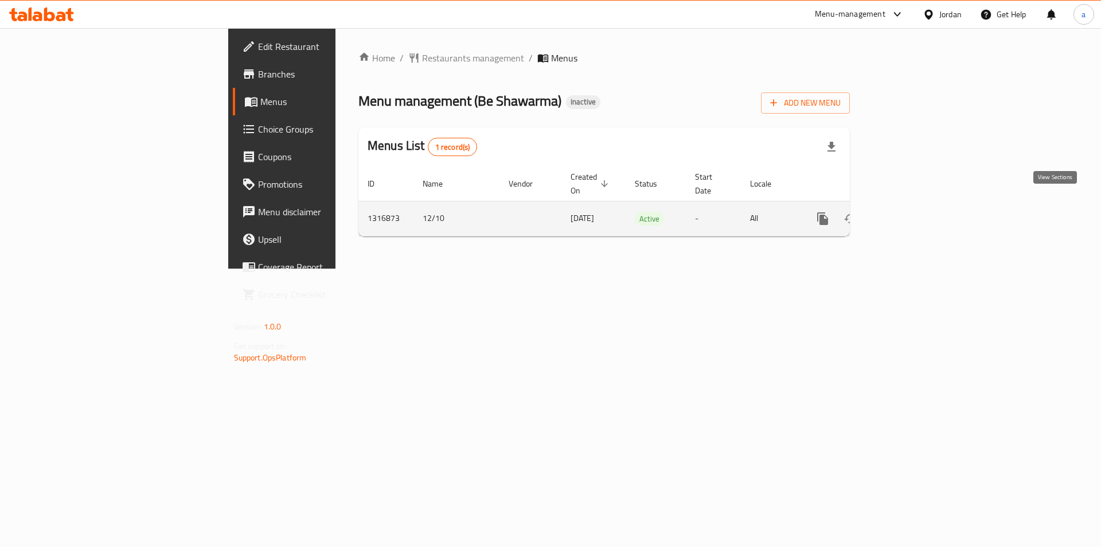
click at [913, 212] on icon "enhanced table" at bounding box center [906, 219] width 14 height 14
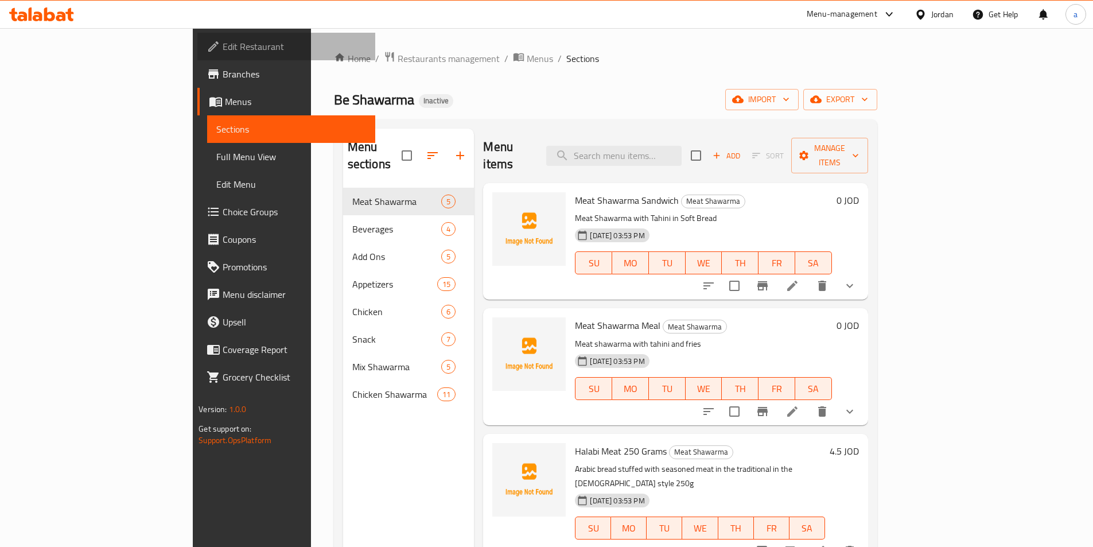
click at [223, 51] on span "Edit Restaurant" at bounding box center [294, 47] width 143 height 14
